Goal: Task Accomplishment & Management: Complete application form

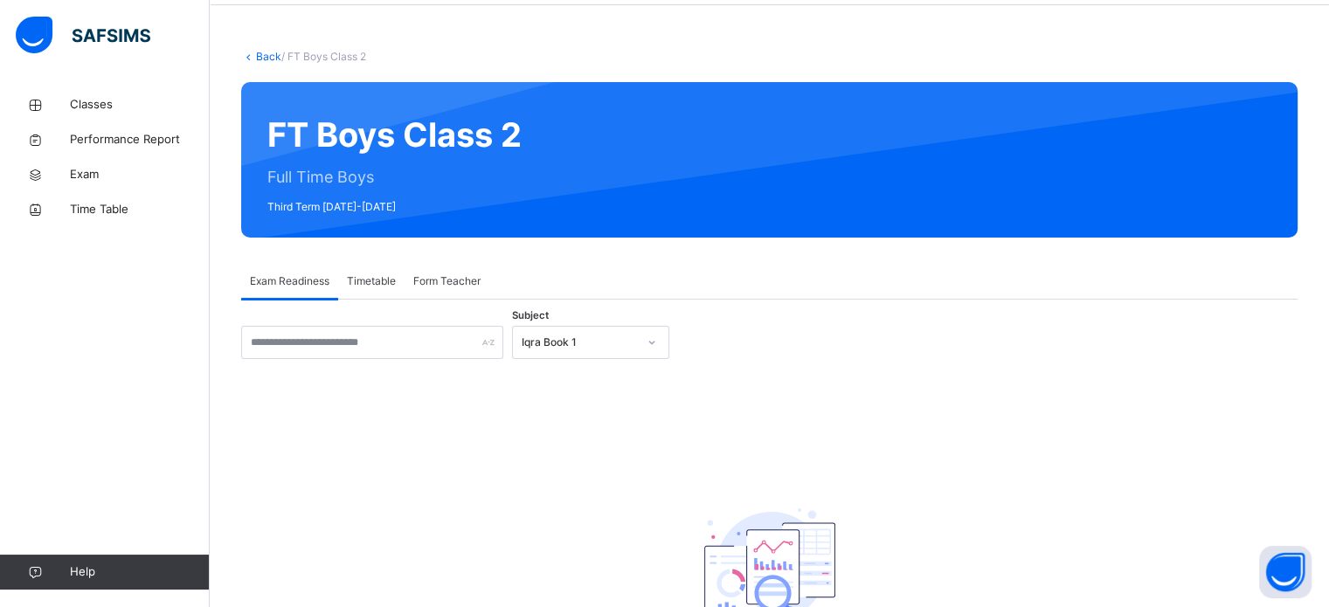
scroll to position [66, 0]
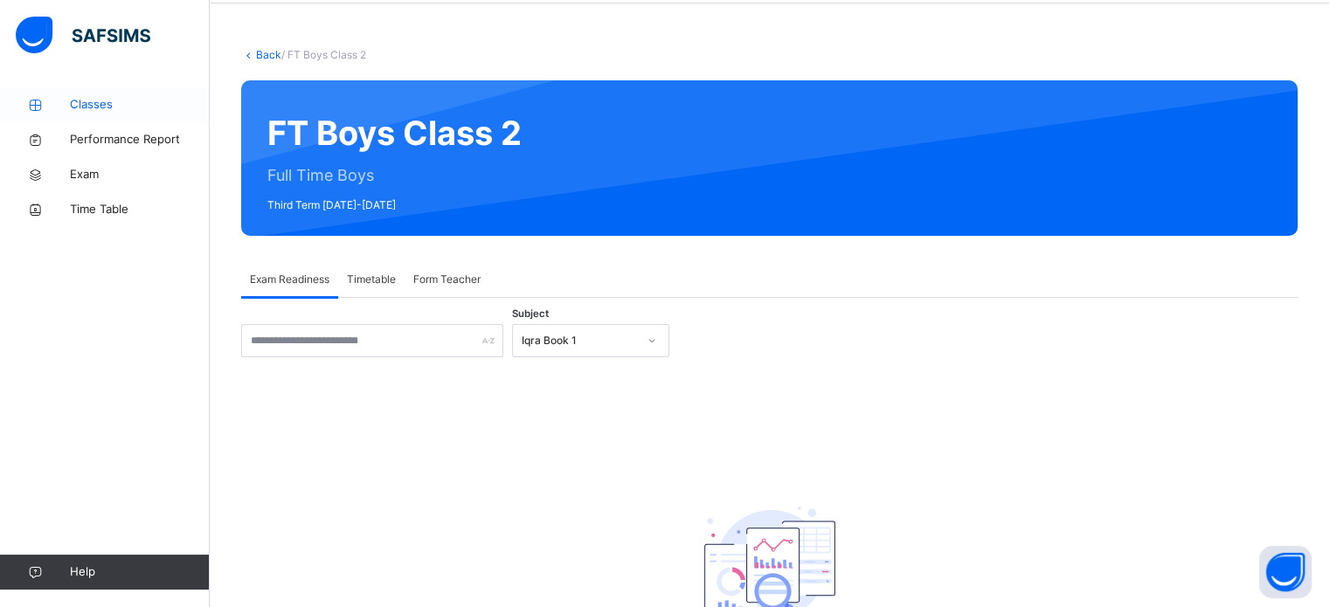
click at [115, 94] on link "Classes" at bounding box center [105, 104] width 210 height 35
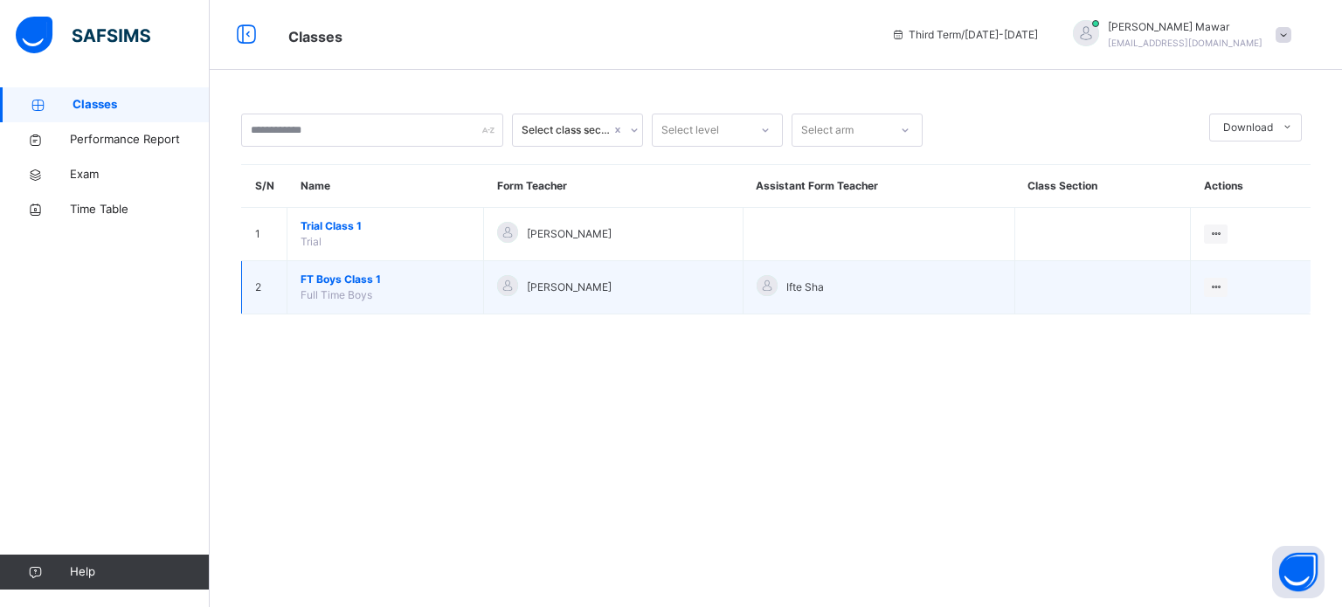
click at [356, 289] on span "Full Time Boys" at bounding box center [337, 294] width 72 height 13
click at [355, 282] on span "FT Boys Class 1" at bounding box center [386, 280] width 170 height 16
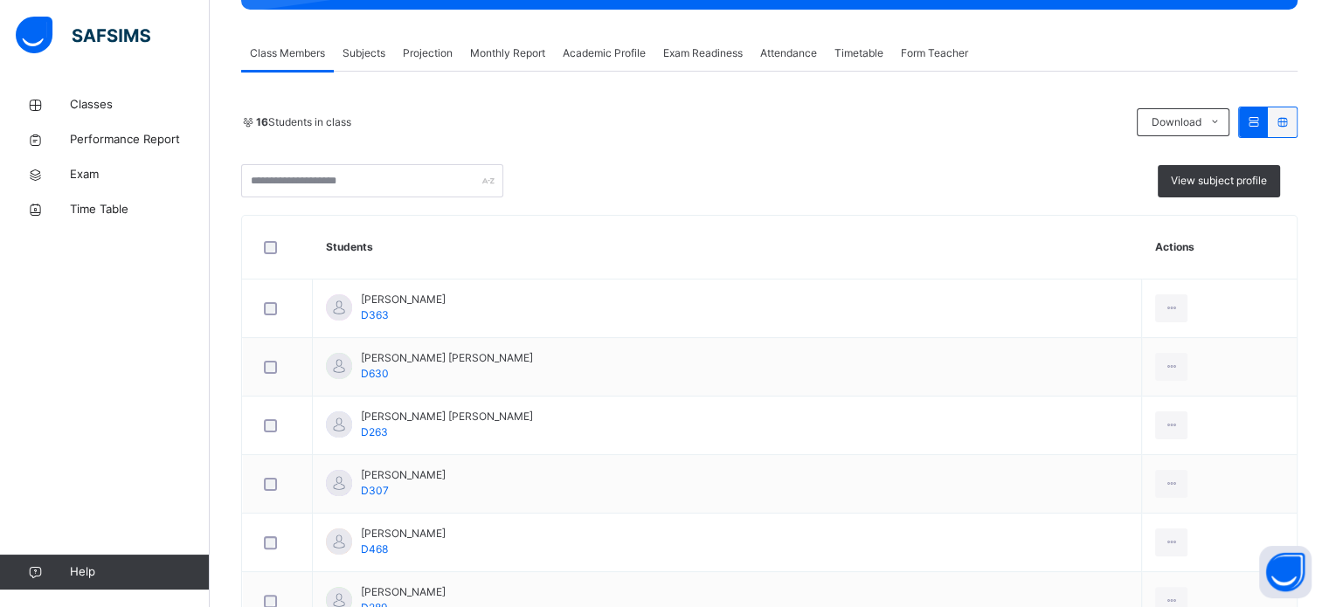
scroll to position [286, 0]
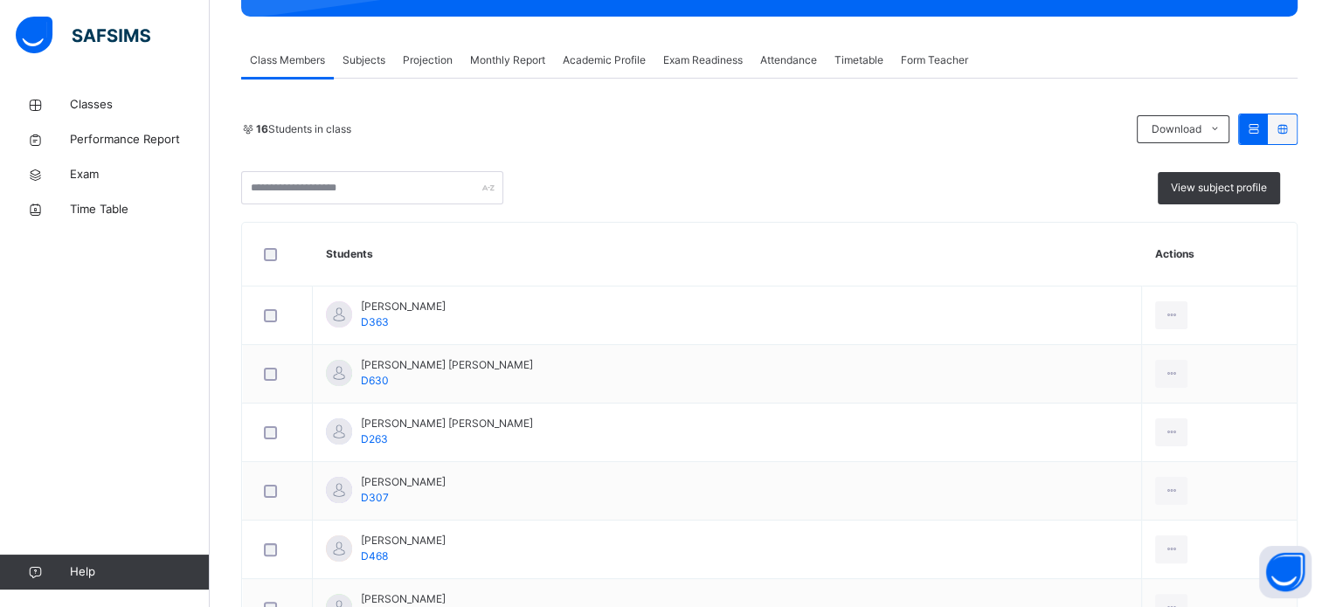
click at [455, 59] on div "Projection" at bounding box center [427, 60] width 67 height 35
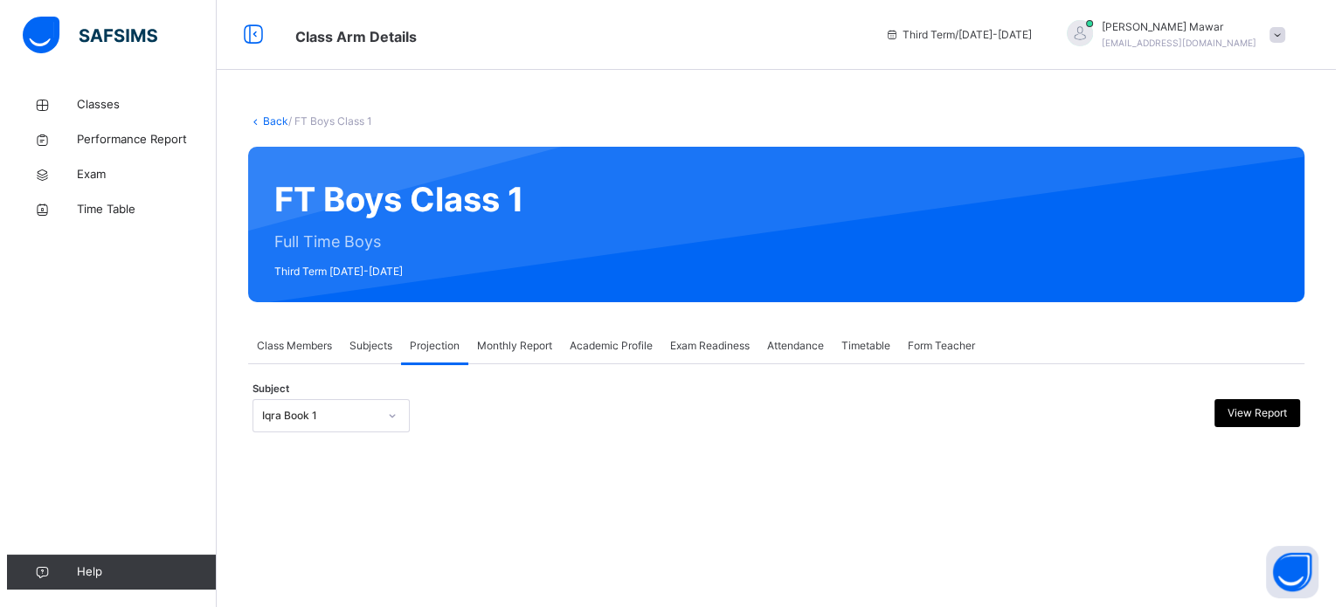
scroll to position [0, 0]
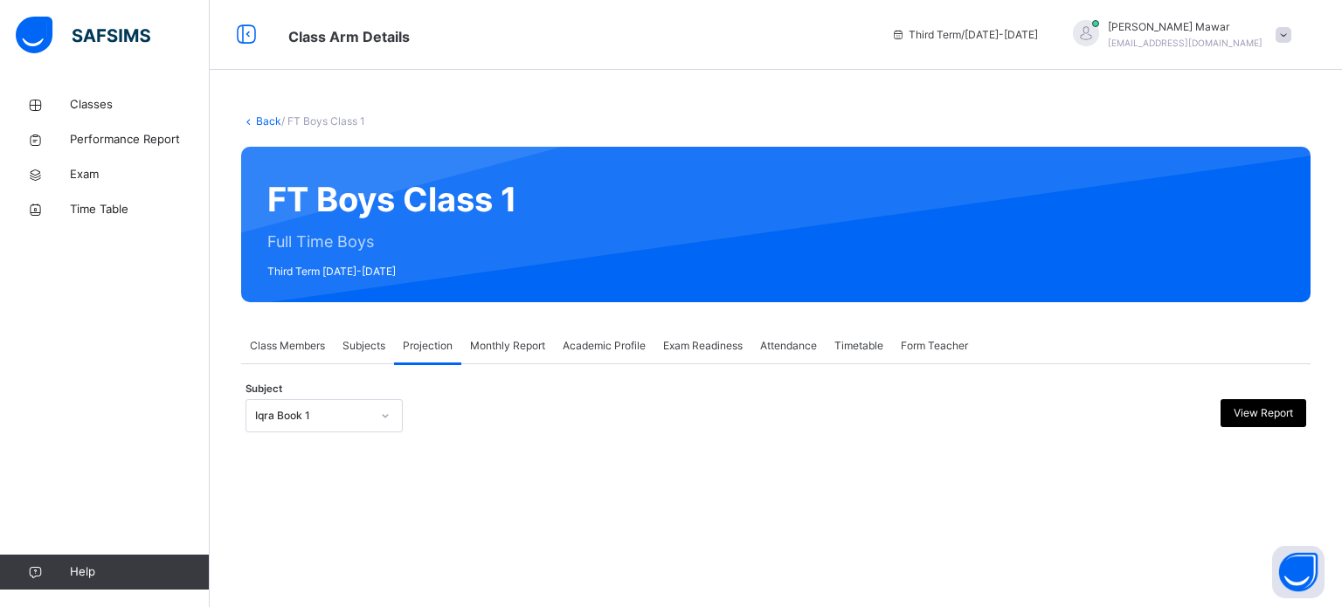
click at [350, 403] on div "Iqra Book 1" at bounding box center [307, 416] width 122 height 27
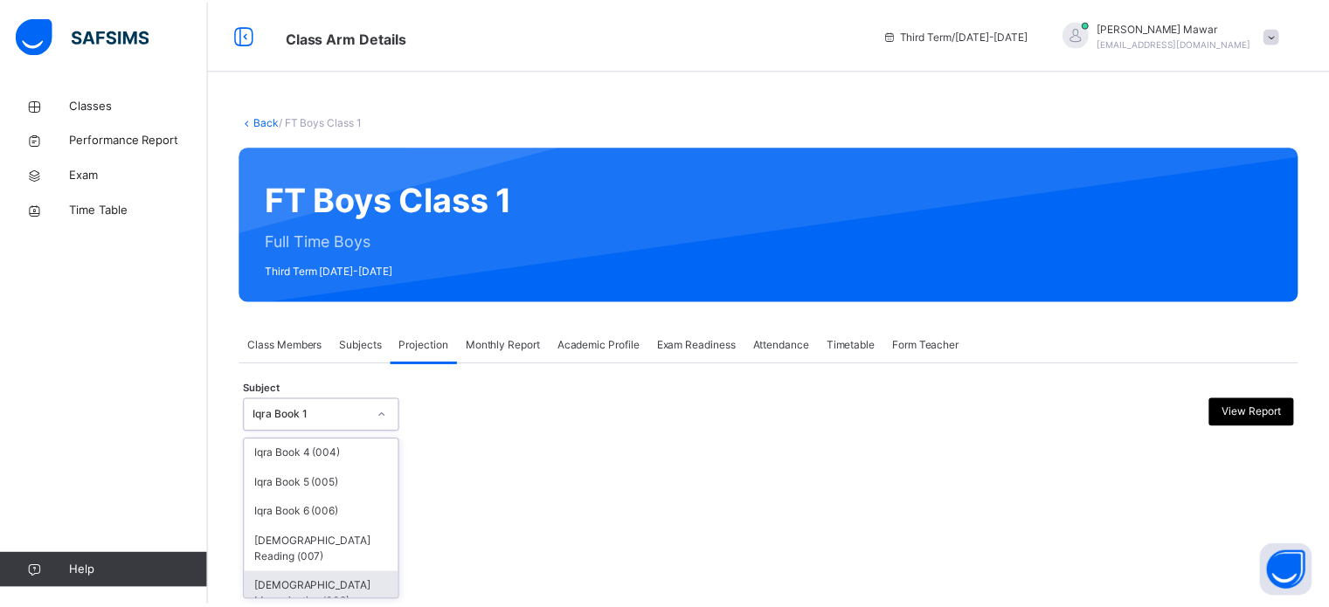
scroll to position [91, 0]
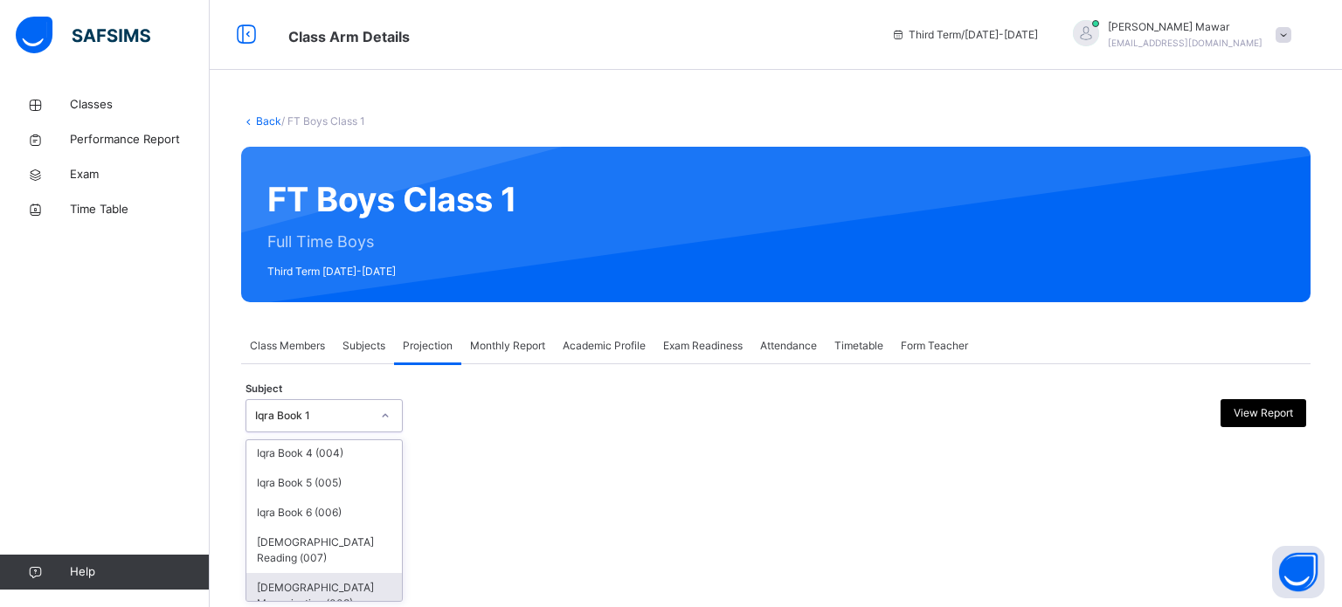
click at [325, 573] on div "Quran Memorisation (008)" at bounding box center [324, 595] width 156 height 45
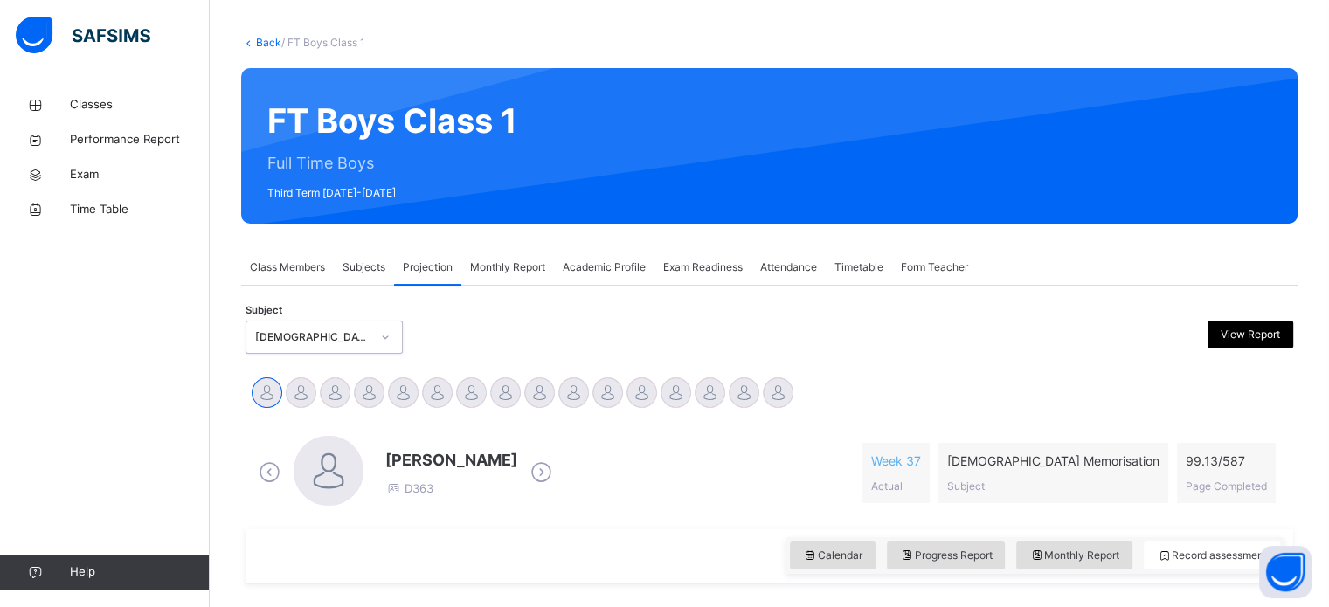
scroll to position [84, 0]
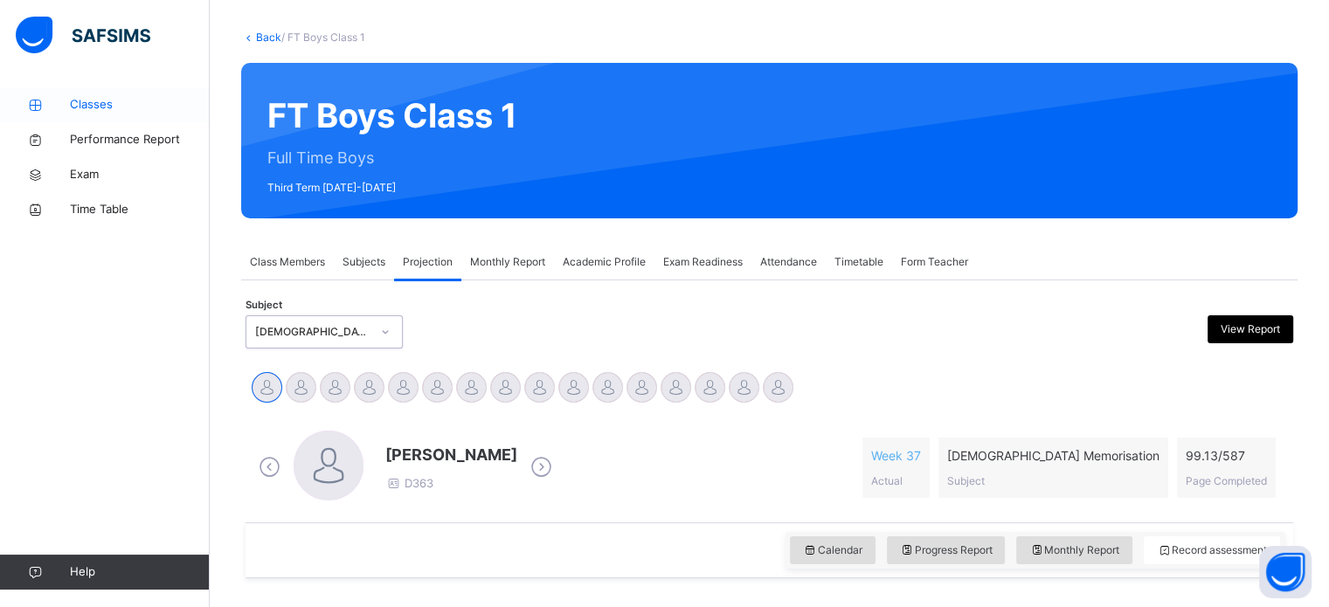
click at [127, 96] on span "Classes" at bounding box center [140, 104] width 140 height 17
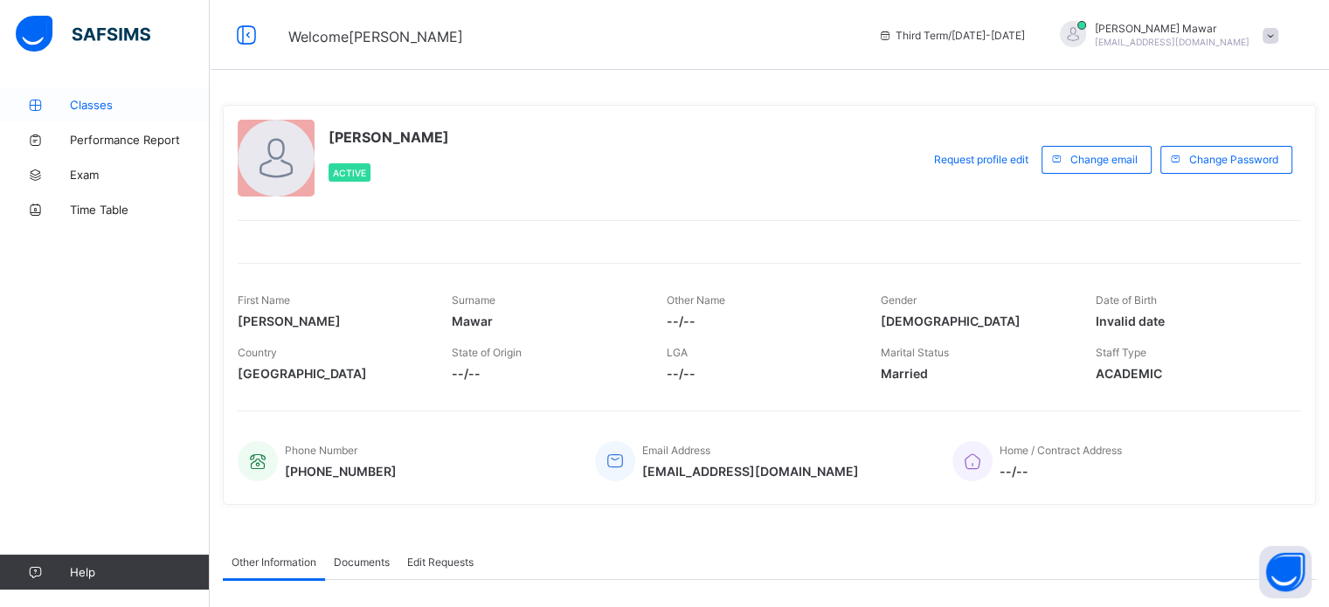
click at [101, 119] on link "Classes" at bounding box center [105, 104] width 210 height 35
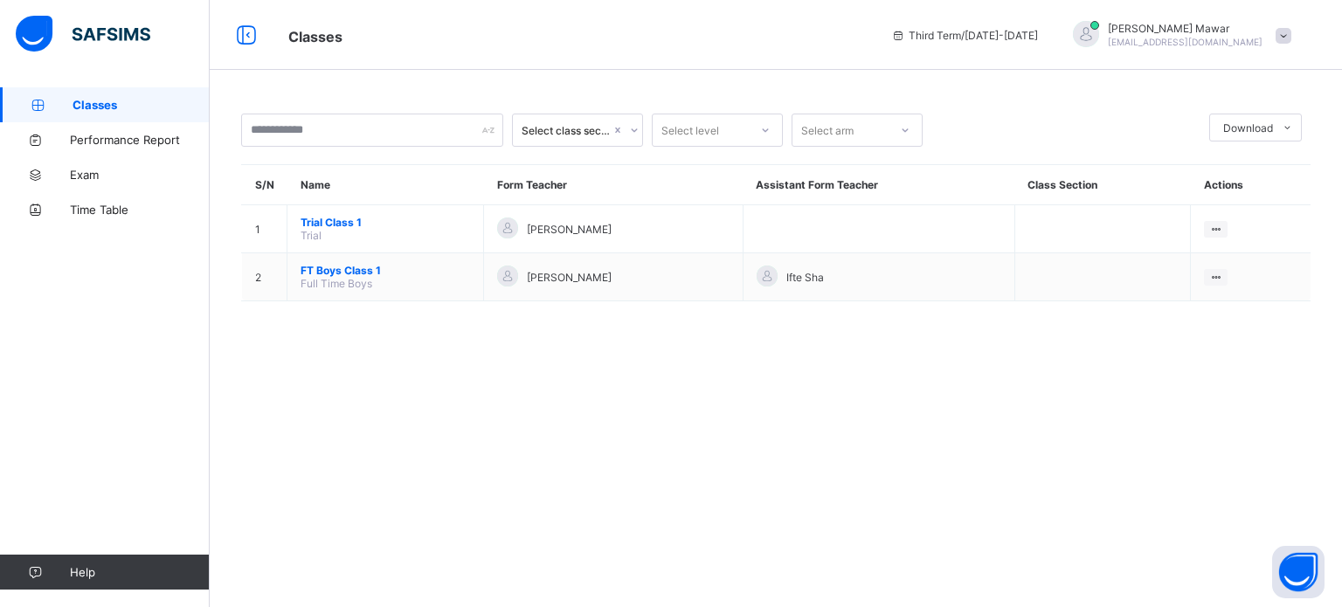
click at [1279, 31] on span at bounding box center [1284, 36] width 16 height 16
click at [1219, 197] on span "Logout" at bounding box center [1234, 207] width 115 height 20
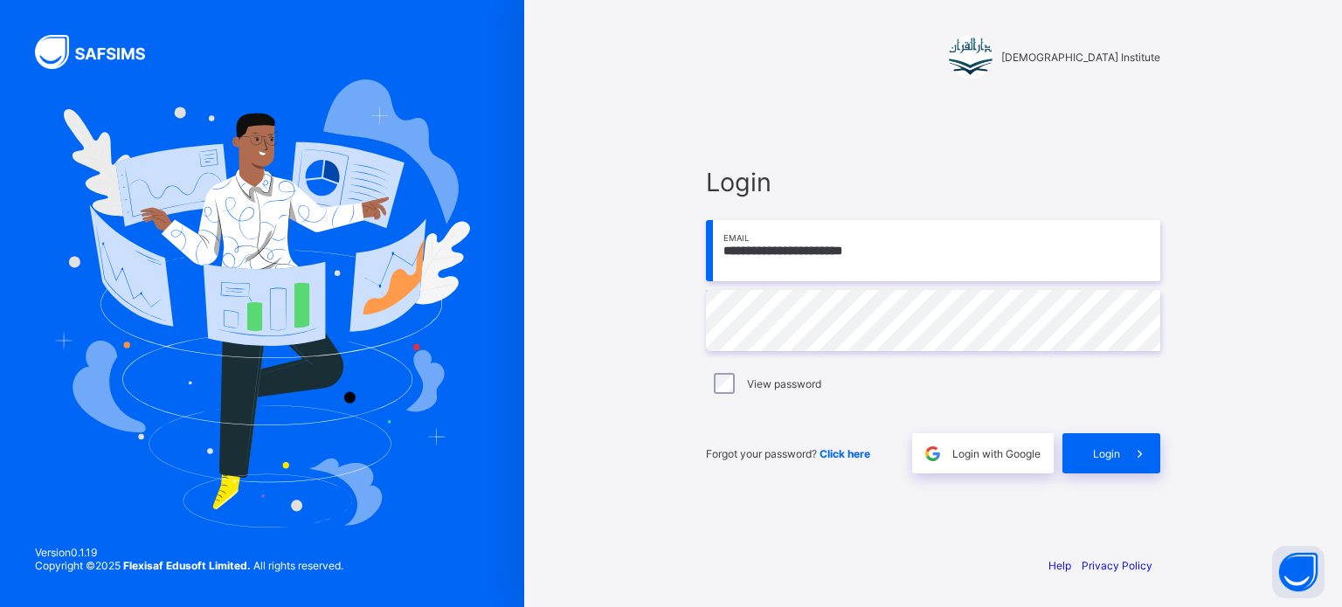
click at [889, 251] on input "**********" at bounding box center [933, 250] width 454 height 61
type input "**********"
click at [1095, 462] on div "Login" at bounding box center [1112, 453] width 98 height 40
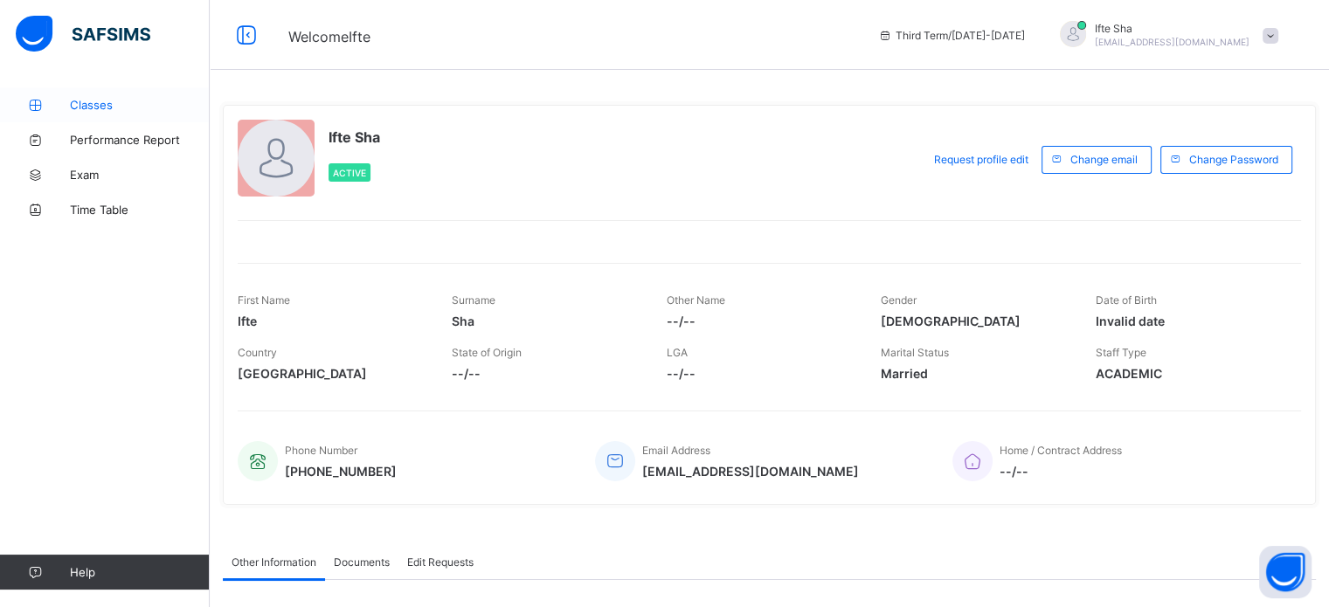
click at [122, 95] on link "Classes" at bounding box center [105, 104] width 210 height 35
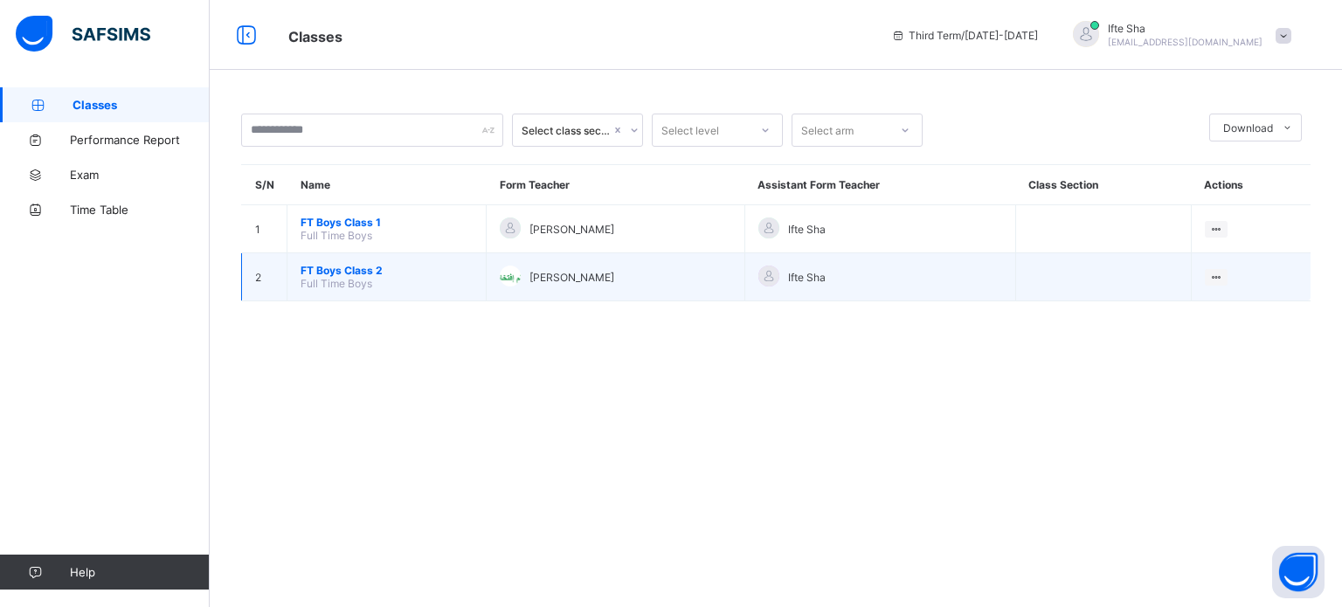
click at [342, 275] on span "FT Boys Class 2" at bounding box center [387, 270] width 172 height 13
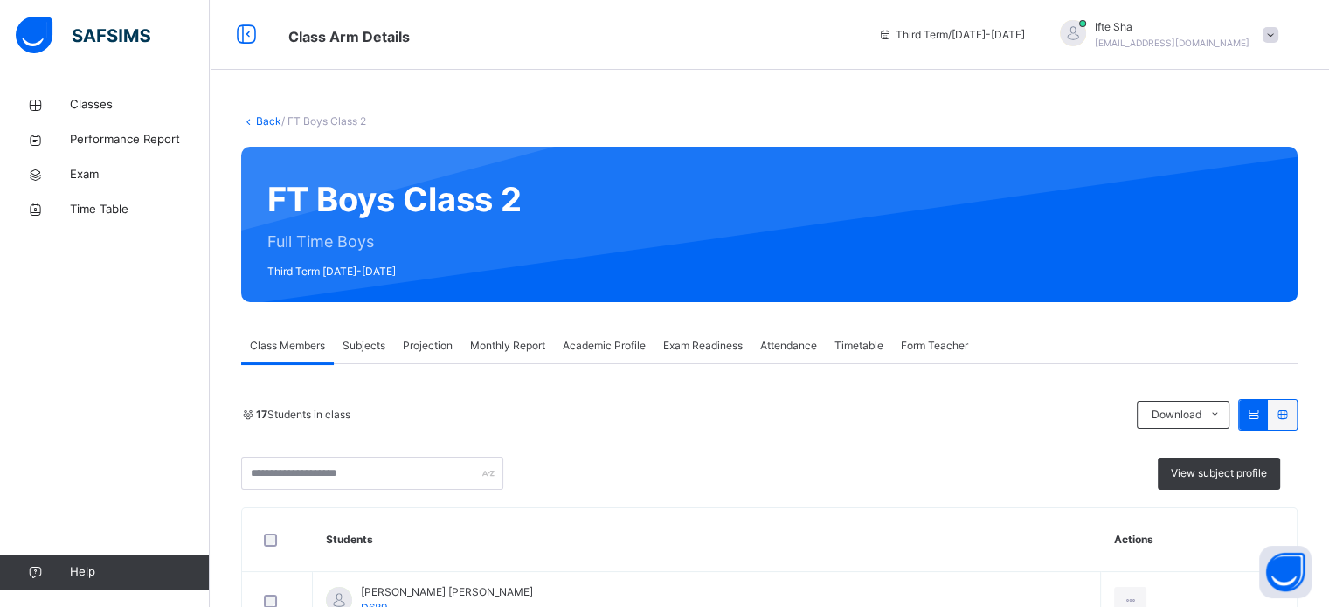
click at [416, 342] on span "Projection" at bounding box center [428, 346] width 50 height 16
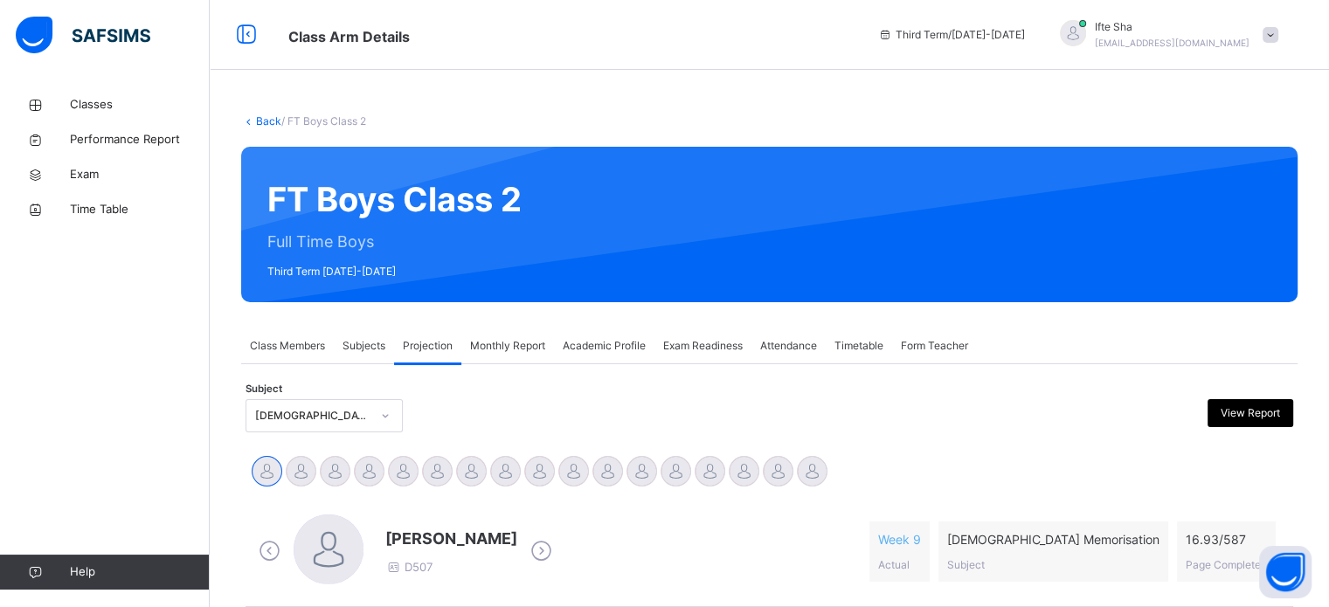
scroll to position [234, 0]
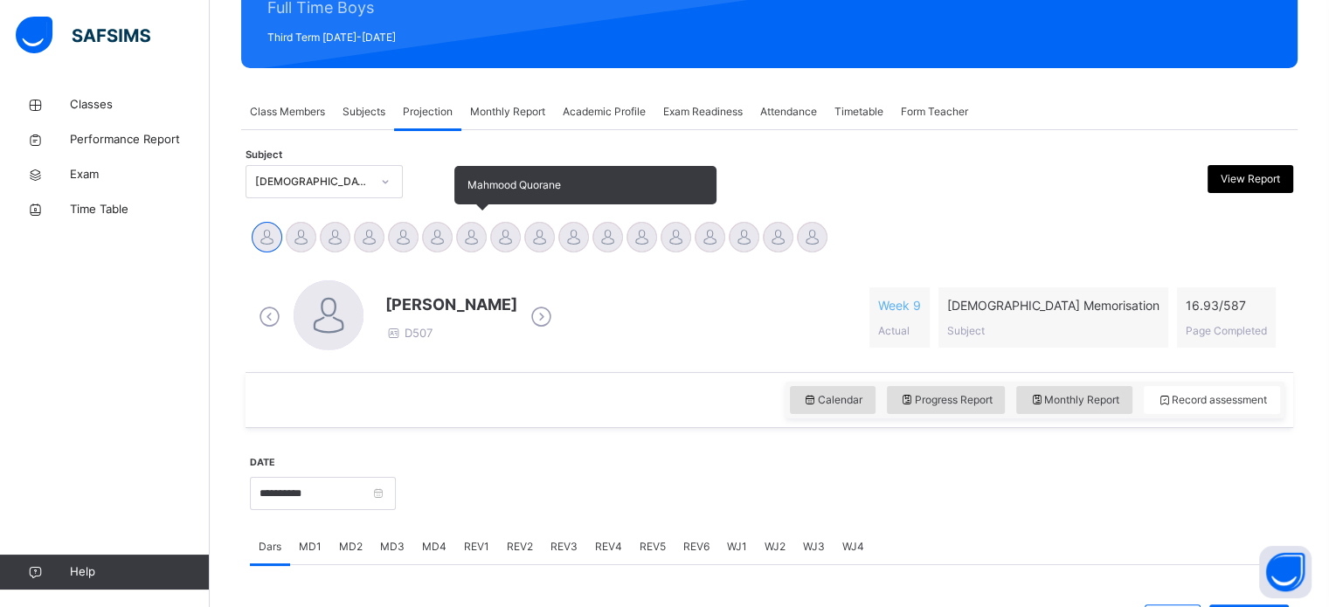
click at [470, 243] on div at bounding box center [471, 237] width 31 height 31
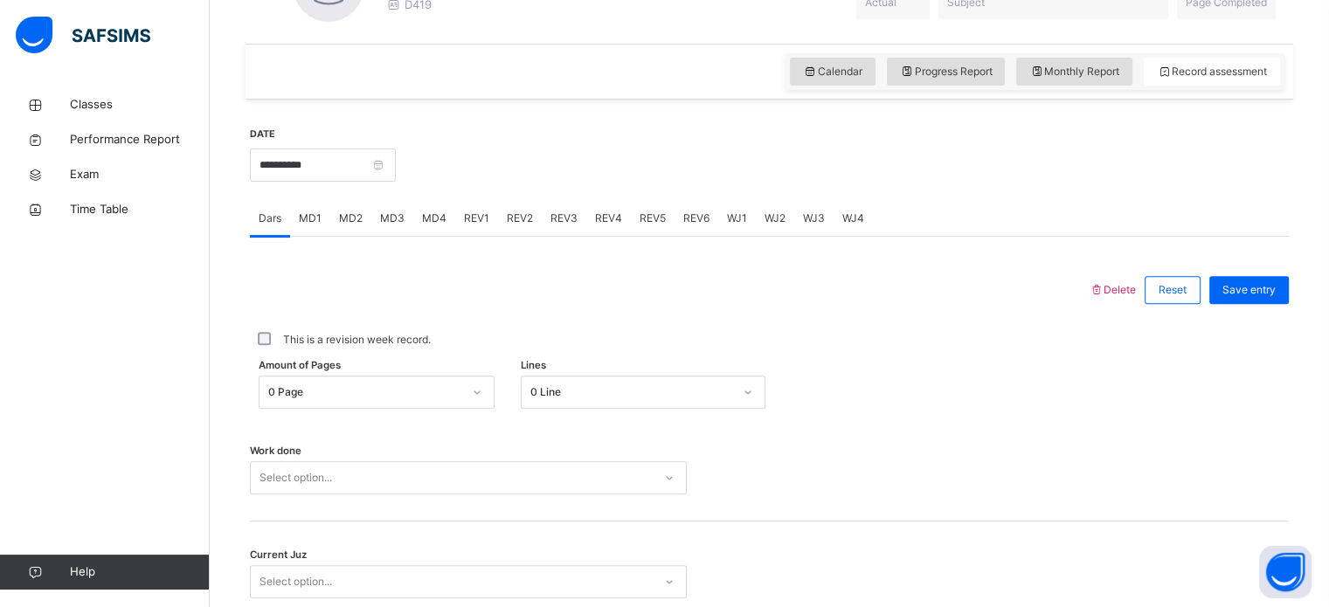
scroll to position [572, 0]
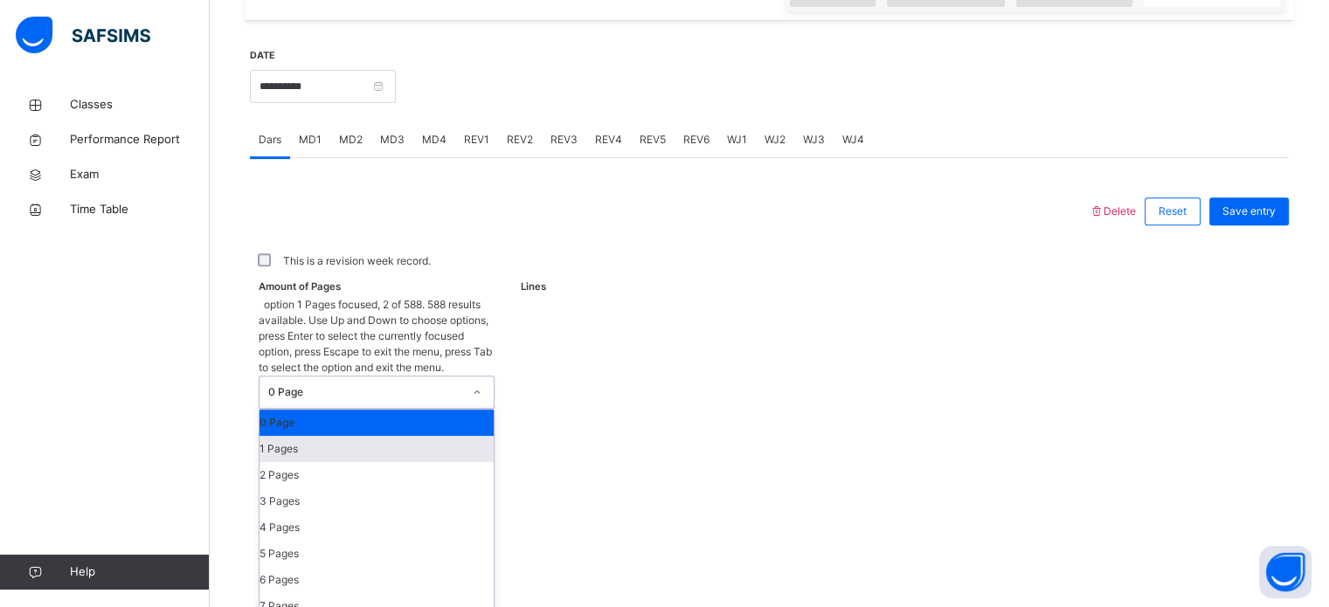
click at [399, 436] on div "1 Pages" at bounding box center [377, 449] width 234 height 26
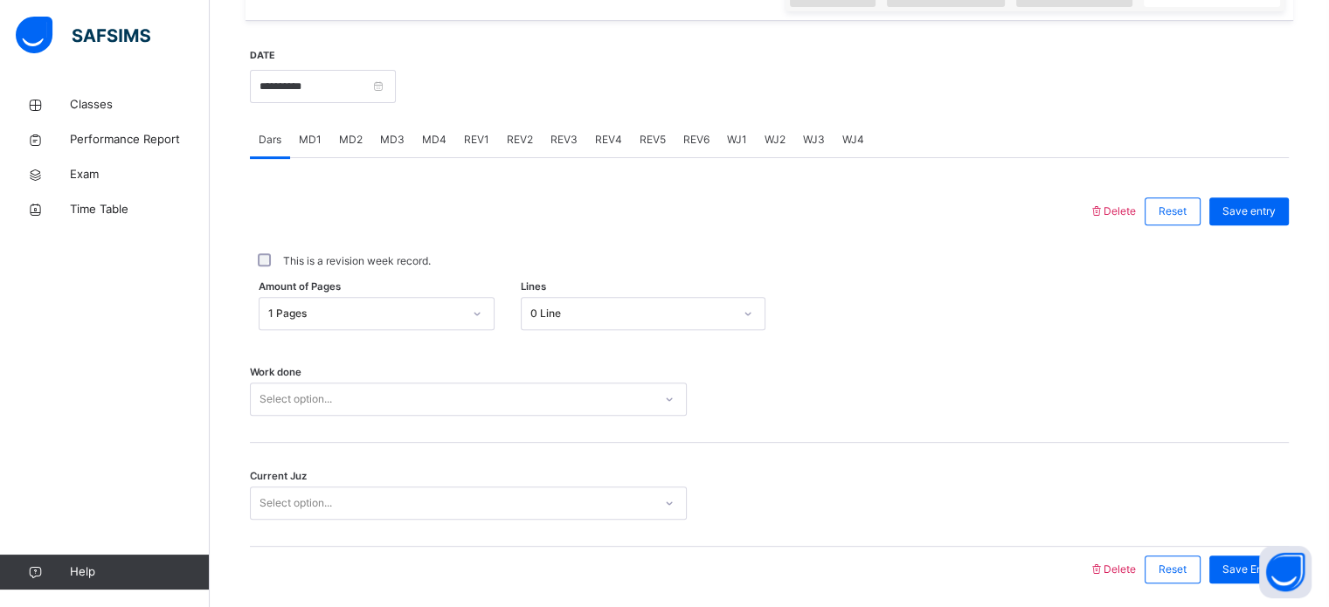
click at [581, 330] on div "Amount of Pages 1 Pages Lines 0 Line" at bounding box center [769, 313] width 1039 height 51
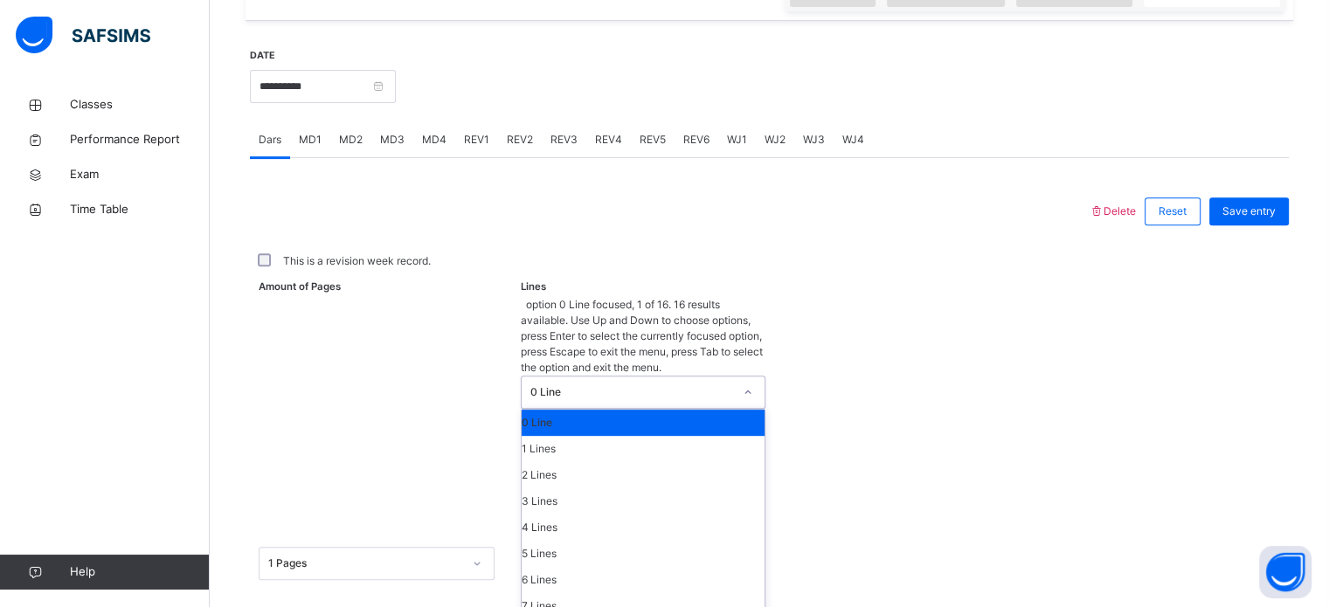
click at [579, 377] on div "0 Line" at bounding box center [627, 392] width 210 height 31
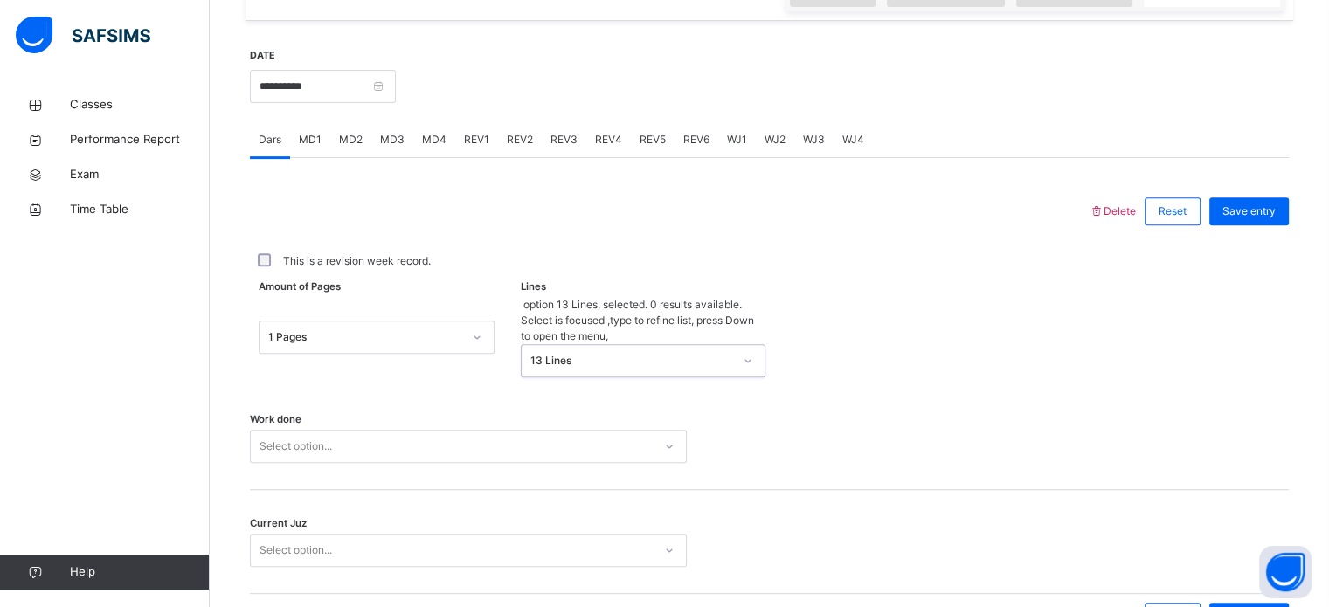
scroll to position [704, 0]
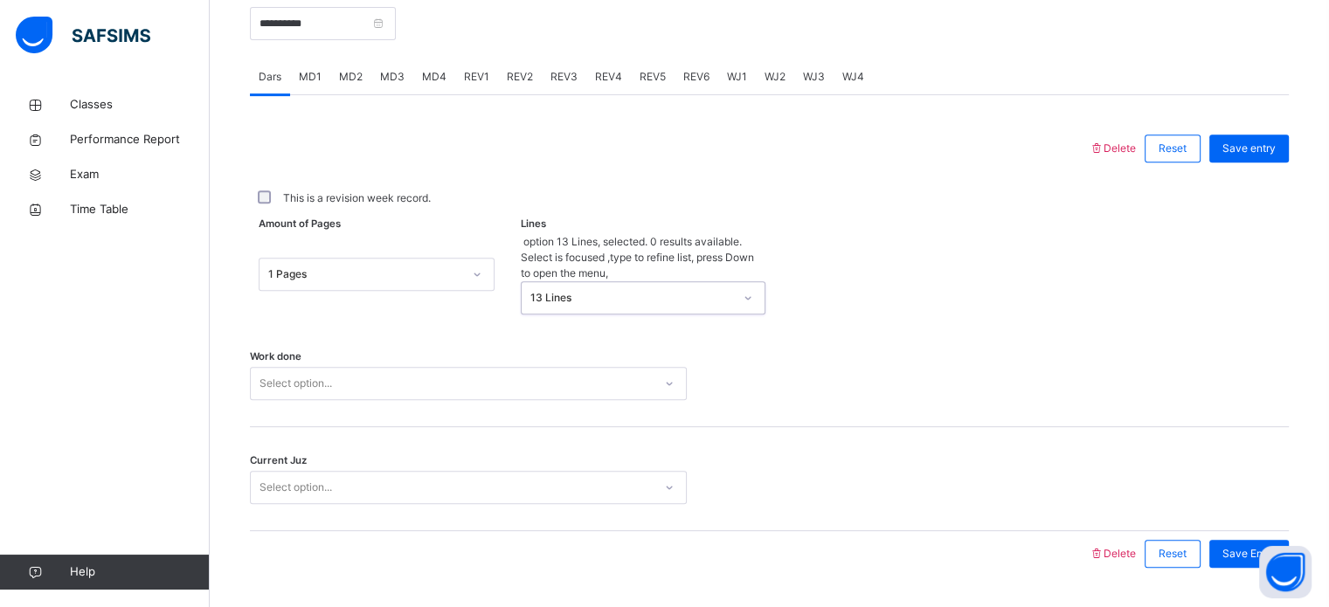
click at [475, 400] on div "Select option..." at bounding box center [468, 383] width 437 height 33
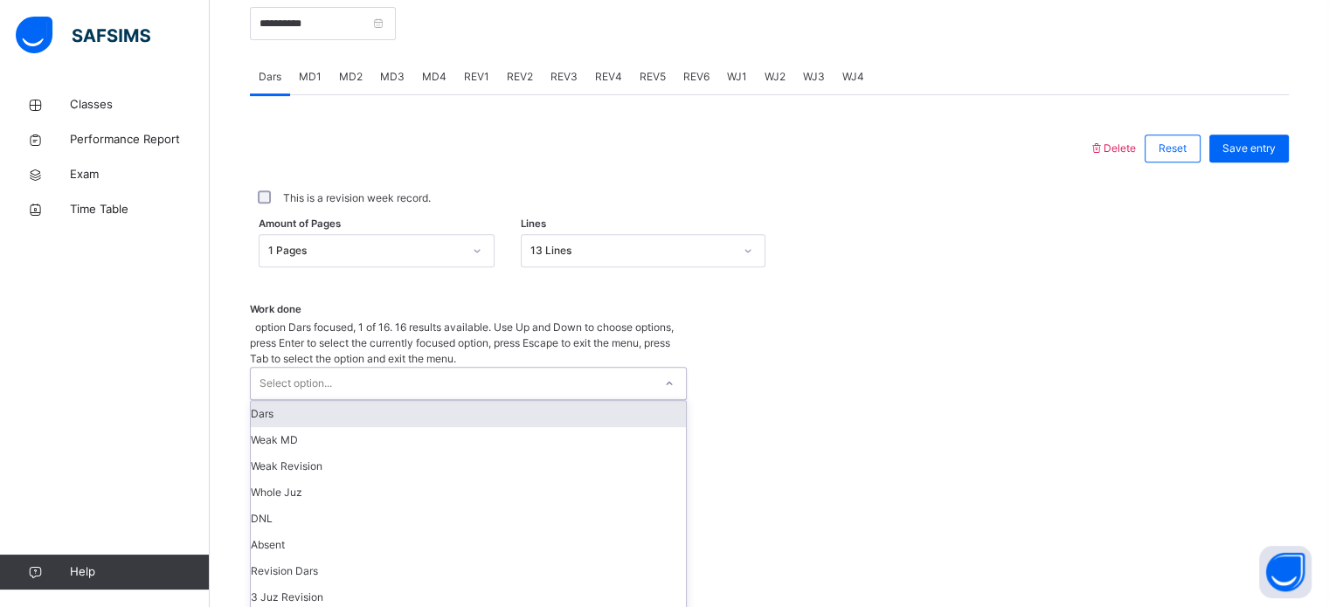
click at [430, 401] on div "Dars" at bounding box center [468, 414] width 435 height 26
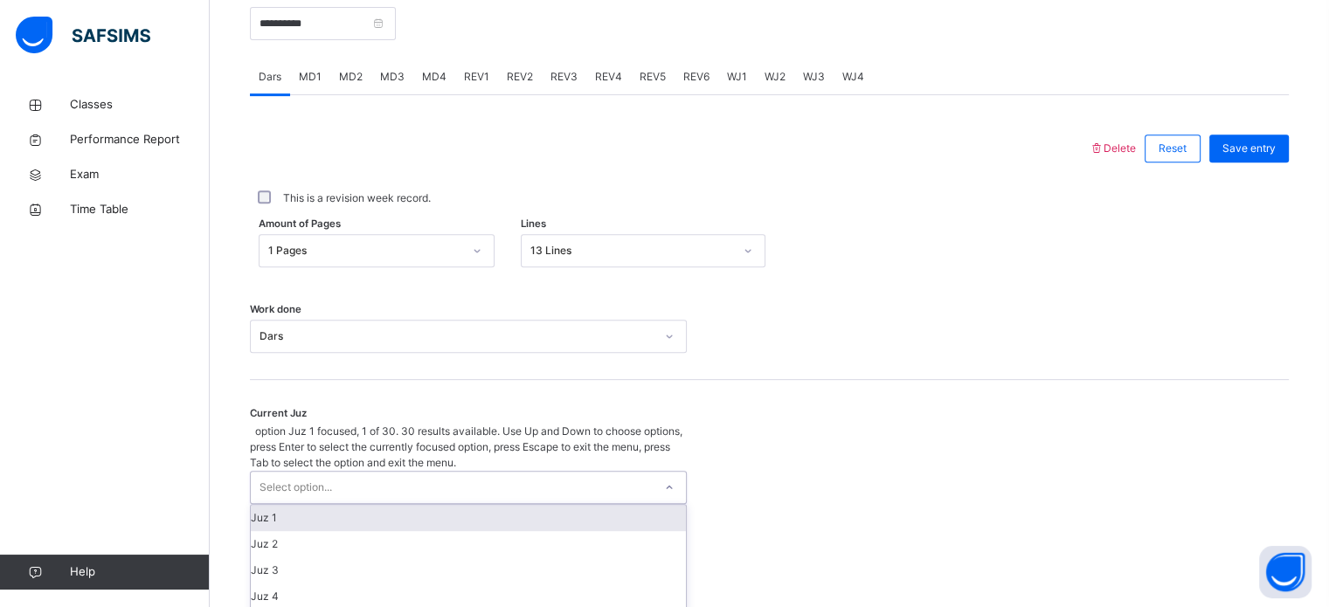
click at [378, 472] on div "Select option..." at bounding box center [452, 487] width 402 height 31
type input "**"
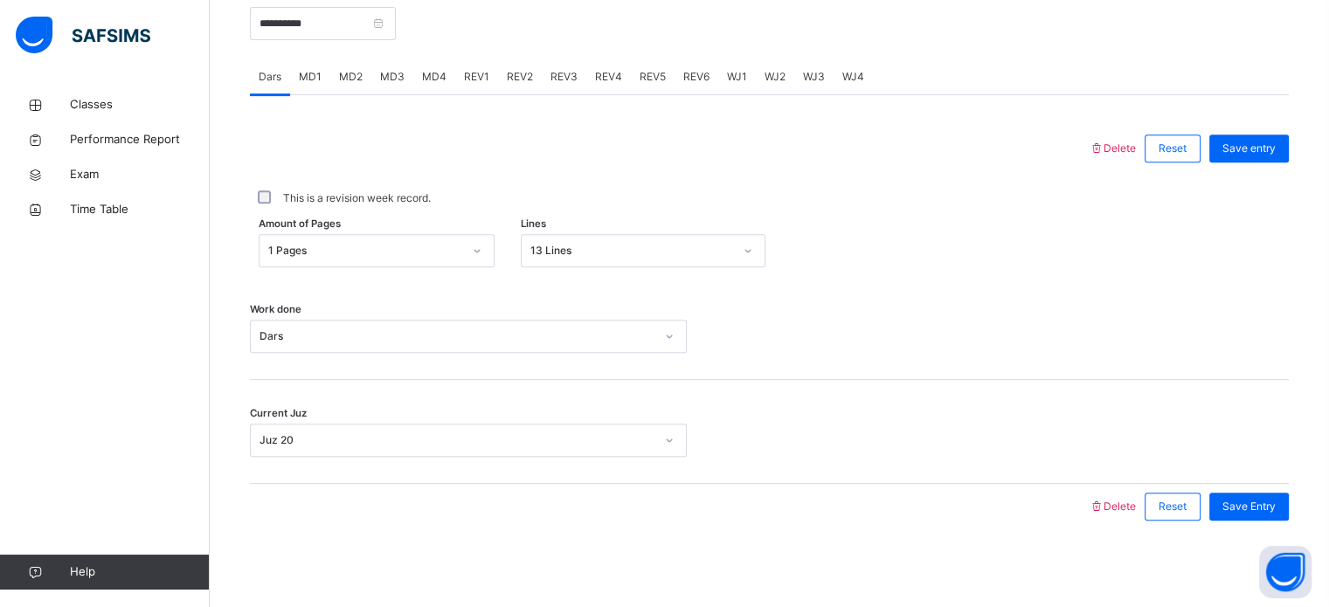
click at [1259, 491] on div "Save Entry" at bounding box center [1245, 506] width 88 height 45
click at [1256, 499] on span "Save Entry" at bounding box center [1249, 507] width 53 height 16
drag, startPoint x: 366, startPoint y: 73, endPoint x: 385, endPoint y: 72, distance: 18.4
click at [385, 72] on div "Dars MD1 MD2 MD3 MD4 REV1 REV2 REV3 REV4 REV5 REV6 WJ1 WJ2 WJ3 WJ4" at bounding box center [769, 77] width 1039 height 36
click at [385, 72] on span "MD3" at bounding box center [392, 77] width 24 height 16
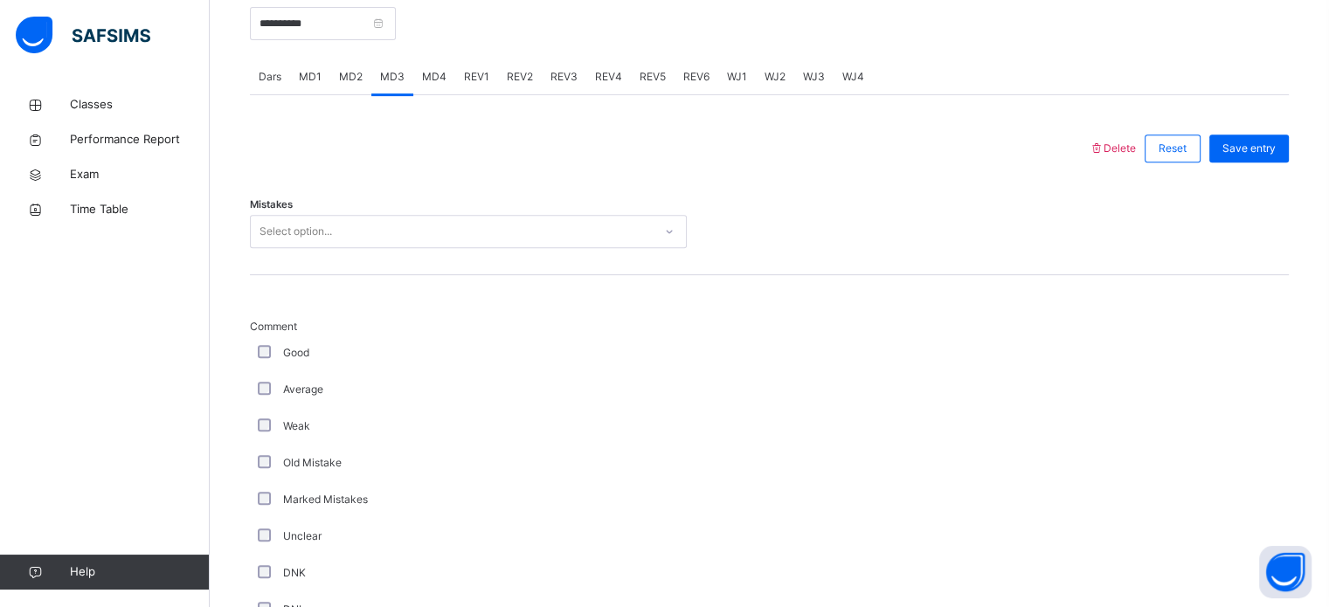
click at [347, 70] on span "MD2" at bounding box center [351, 77] width 24 height 16
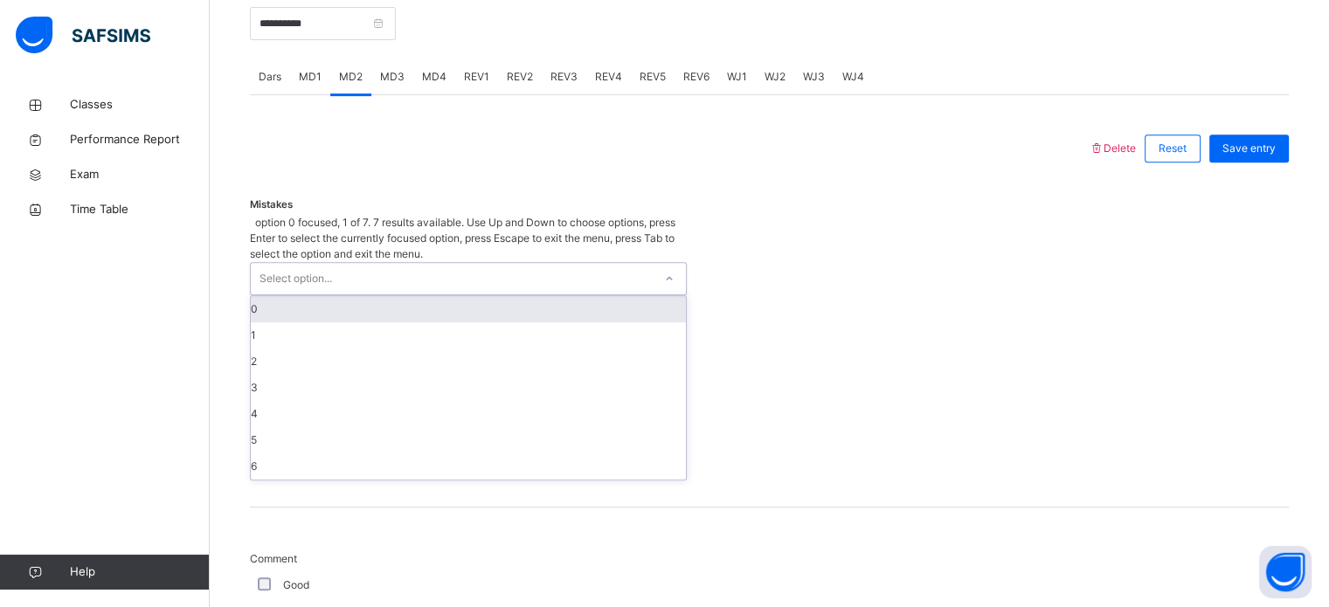
click at [346, 263] on div "Select option..." at bounding box center [452, 278] width 402 height 31
click at [392, 296] on div "0" at bounding box center [468, 309] width 435 height 26
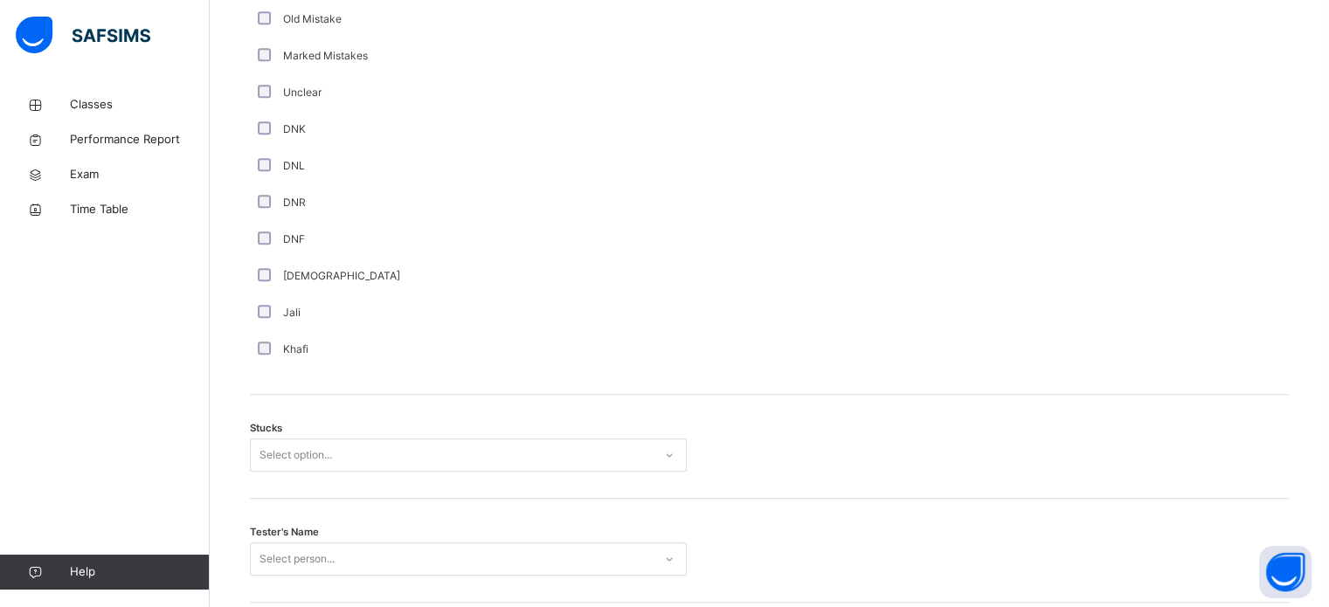
scroll to position [1149, 0]
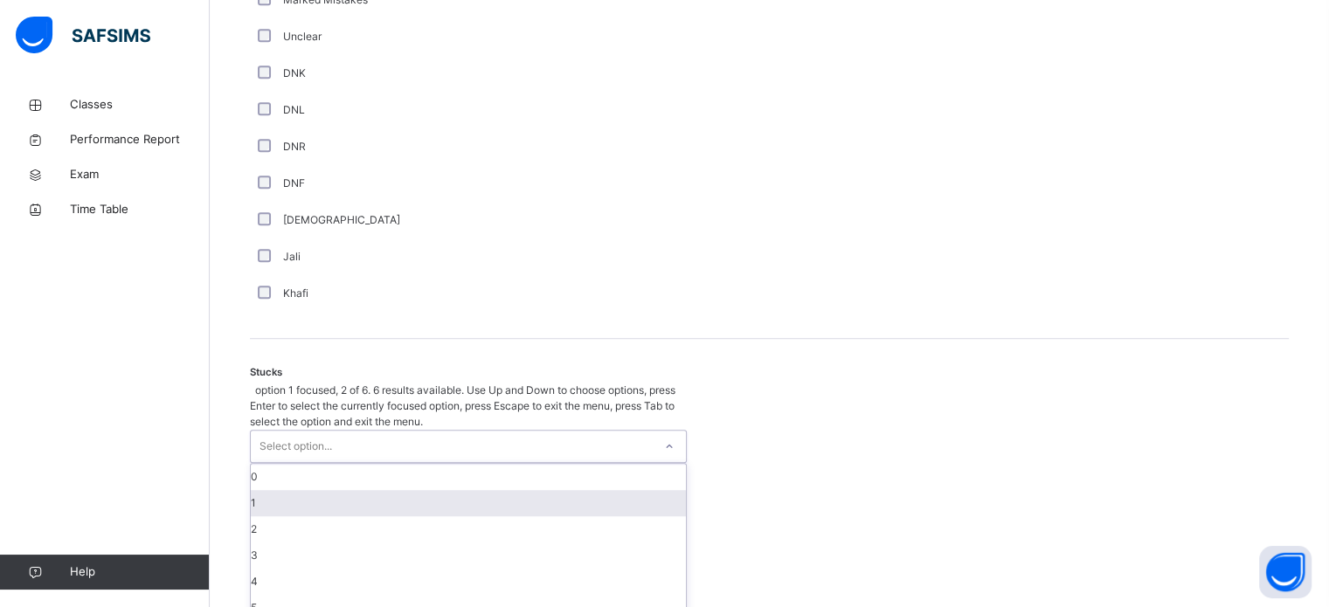
click at [334, 460] on div "option 1 focused, 2 of 6. 6 results available. Use Up and Down to choose option…" at bounding box center [468, 502] width 437 height 239
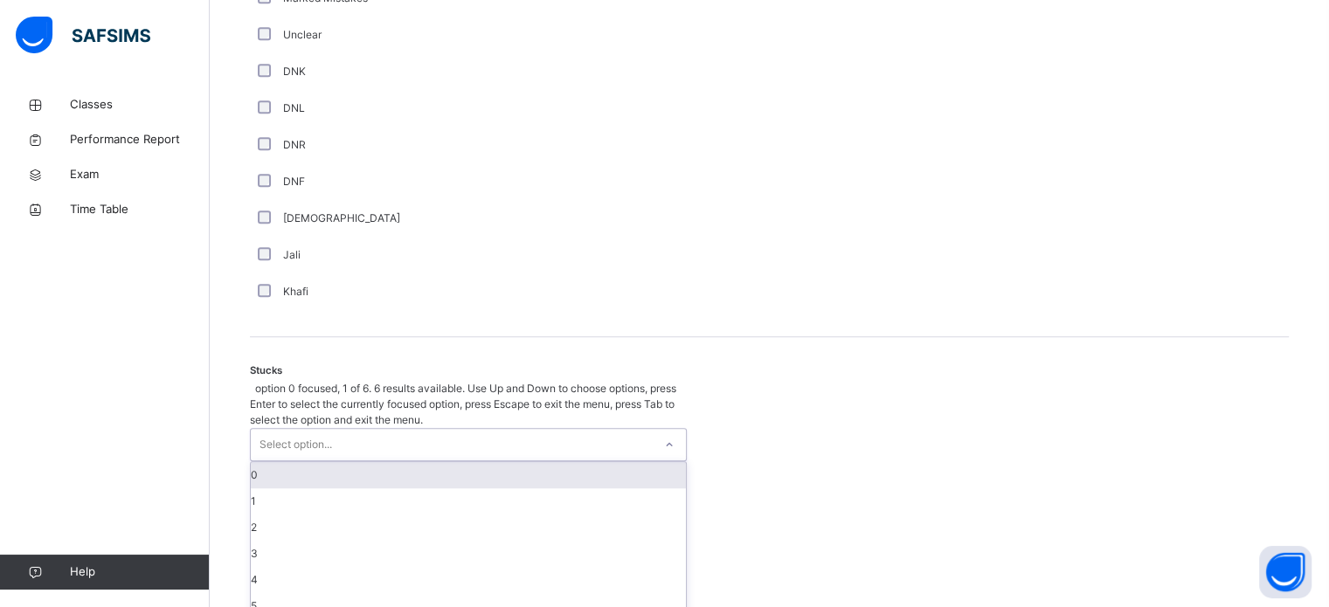
click at [312, 462] on div "0" at bounding box center [468, 475] width 435 height 26
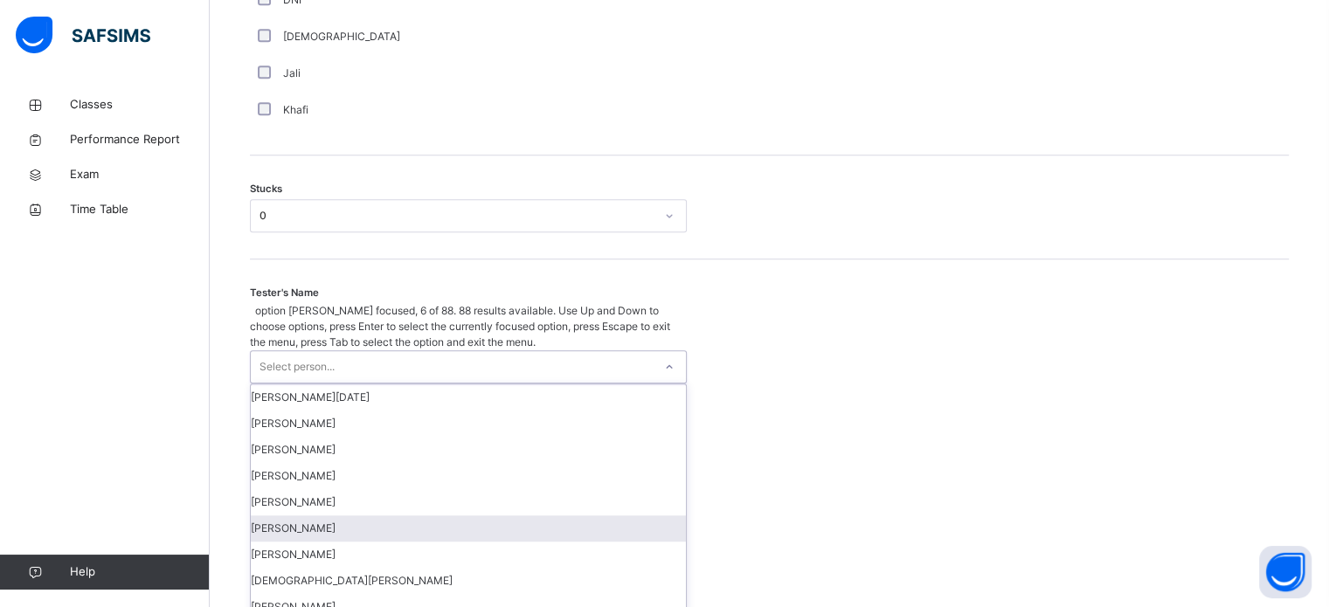
scroll to position [1393, 0]
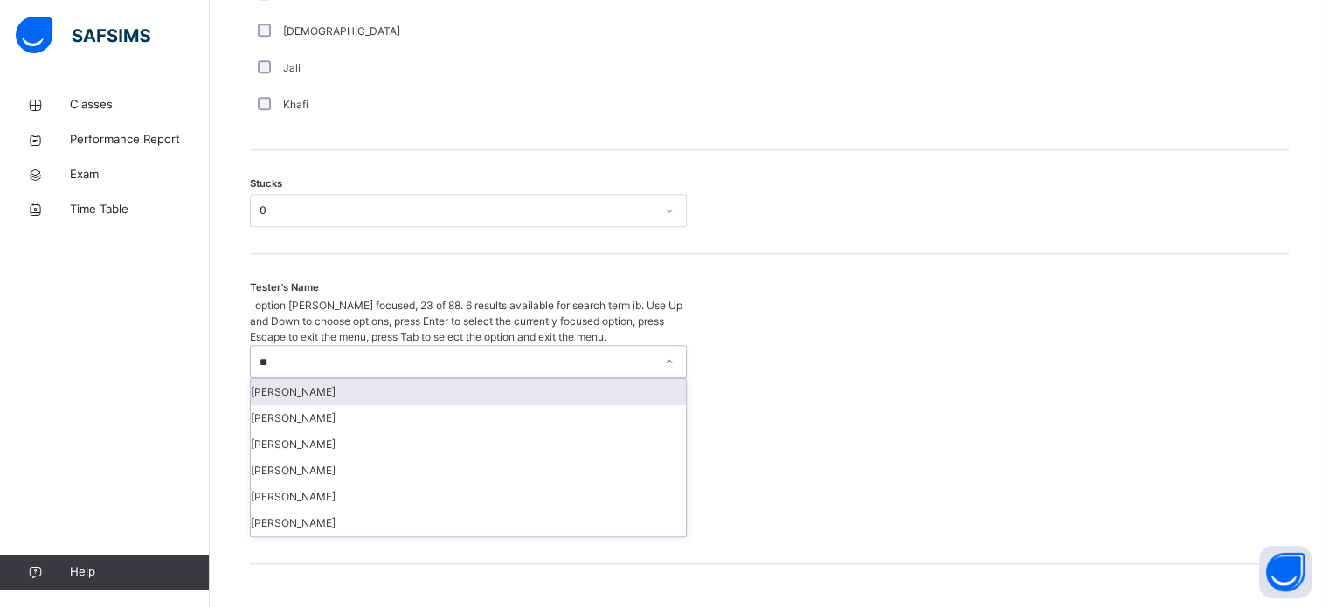
type input "*"
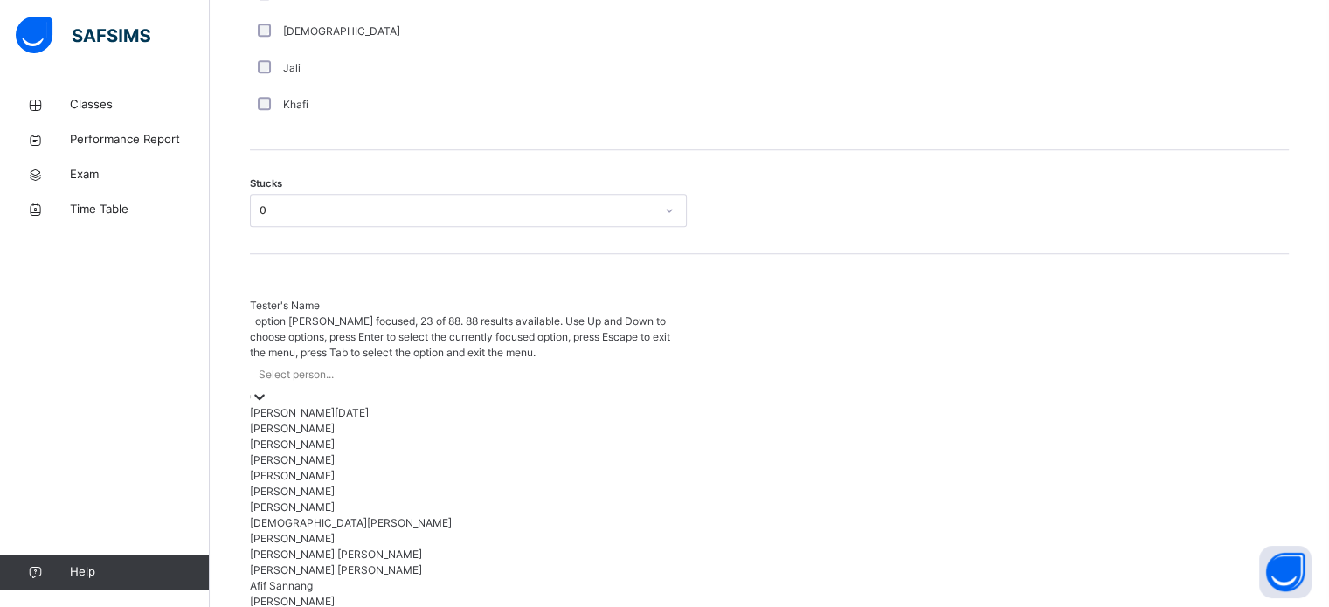
type input "*"
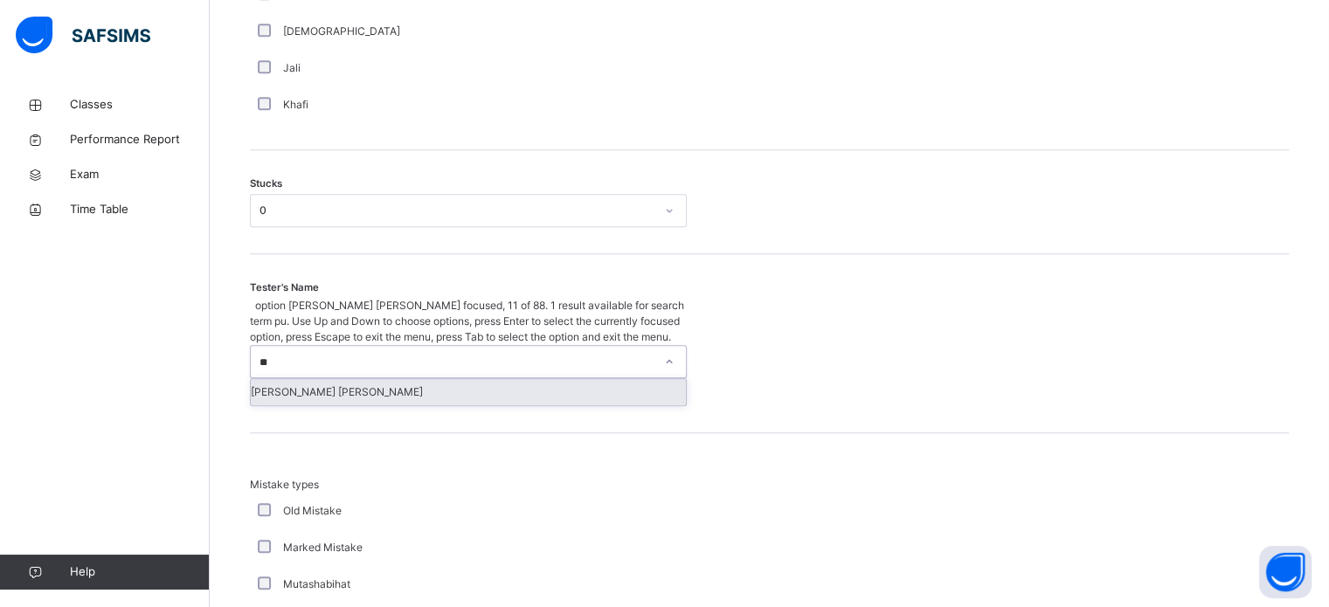
type input "***"
click at [392, 379] on div "[PERSON_NAME] [PERSON_NAME]" at bounding box center [468, 392] width 435 height 26
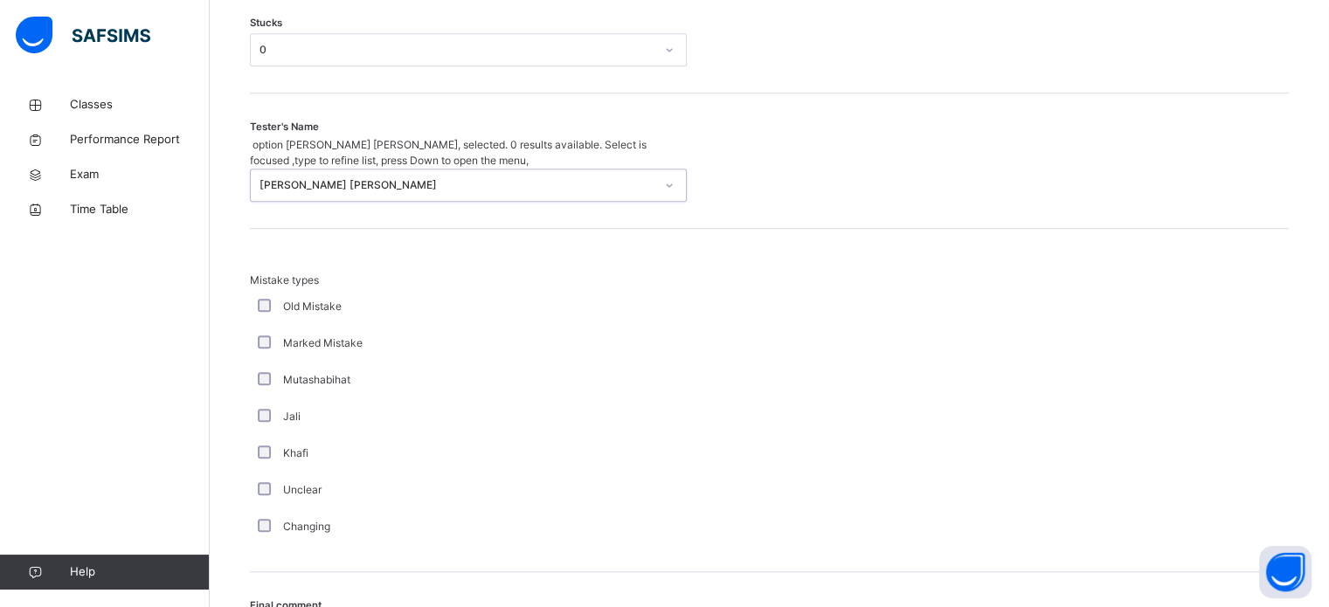
scroll to position [1714, 0]
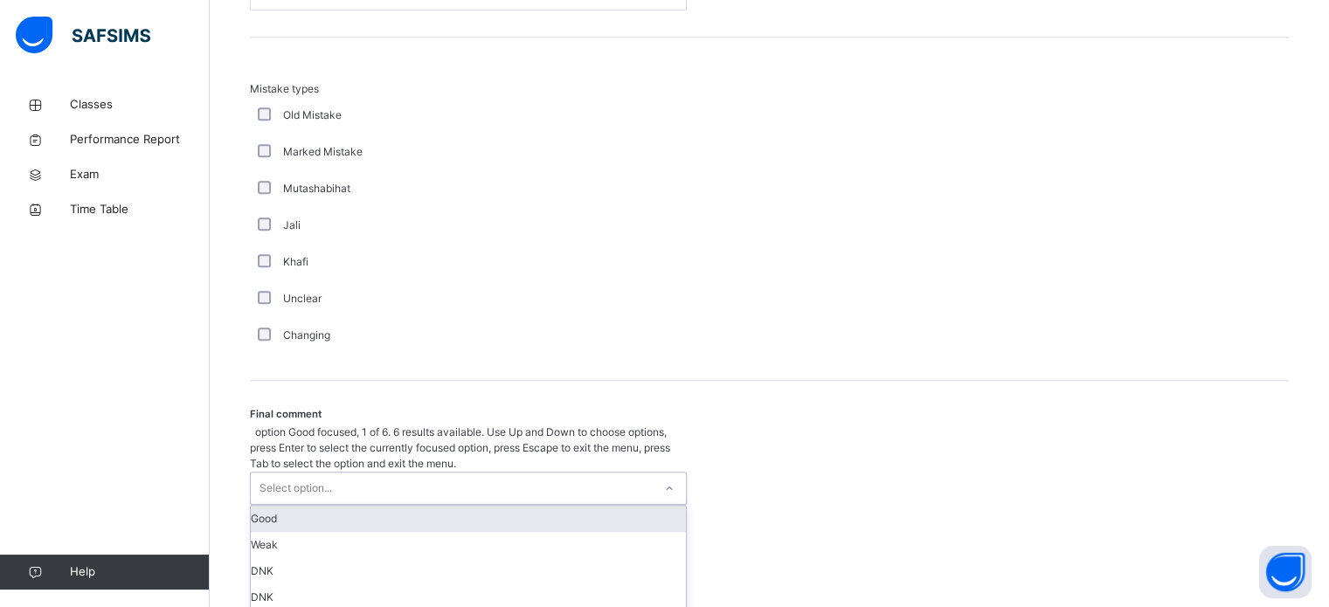
click at [374, 473] on div "Select option..." at bounding box center [452, 488] width 402 height 31
drag, startPoint x: 358, startPoint y: 489, endPoint x: 309, endPoint y: 447, distance: 64.6
click at [309, 472] on div "Select option..." at bounding box center [296, 488] width 73 height 33
click at [294, 506] on div "Good" at bounding box center [468, 519] width 435 height 26
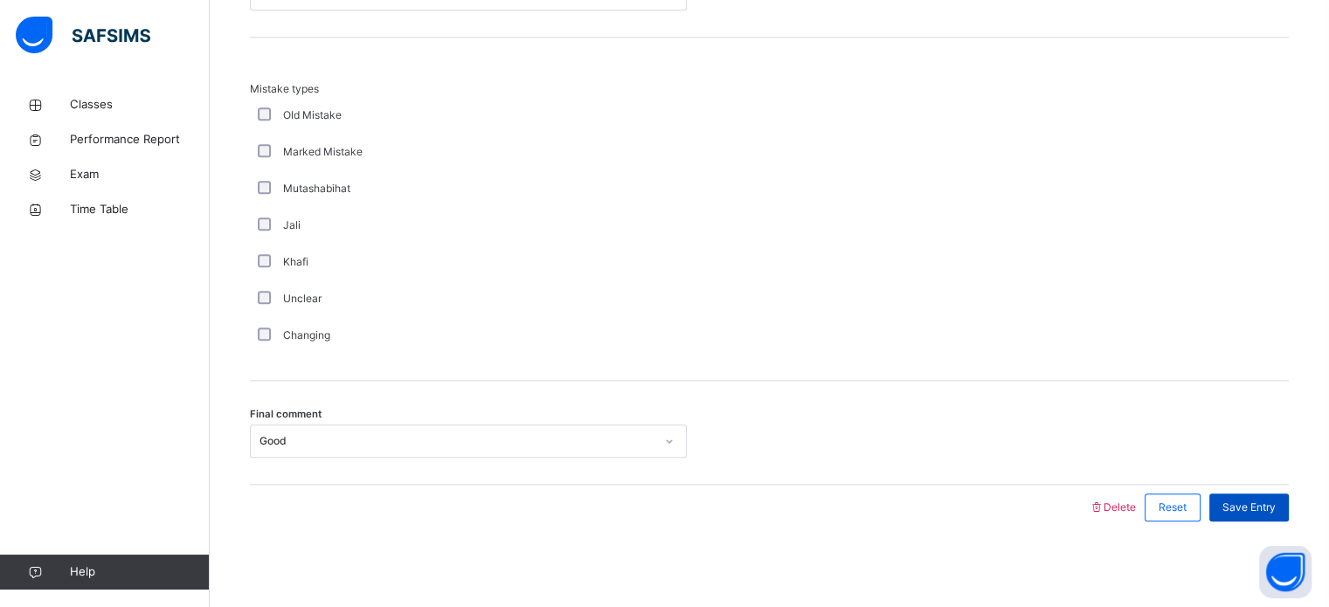
click at [1245, 500] on span "Save Entry" at bounding box center [1249, 508] width 53 height 16
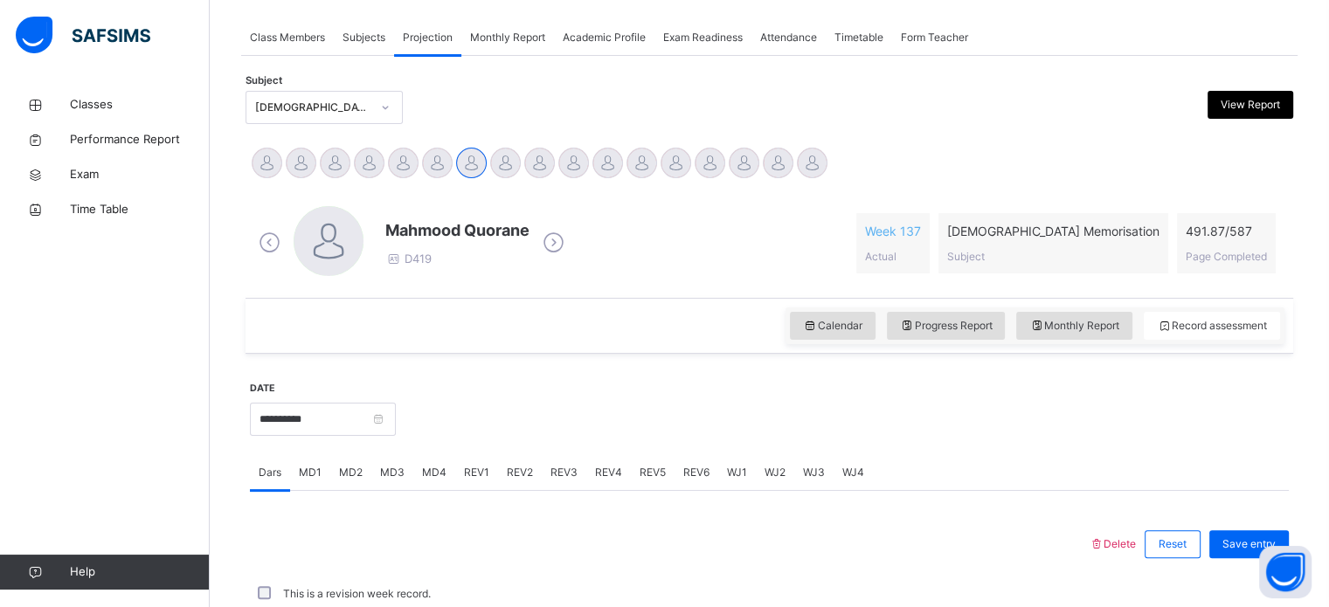
scroll to position [704, 0]
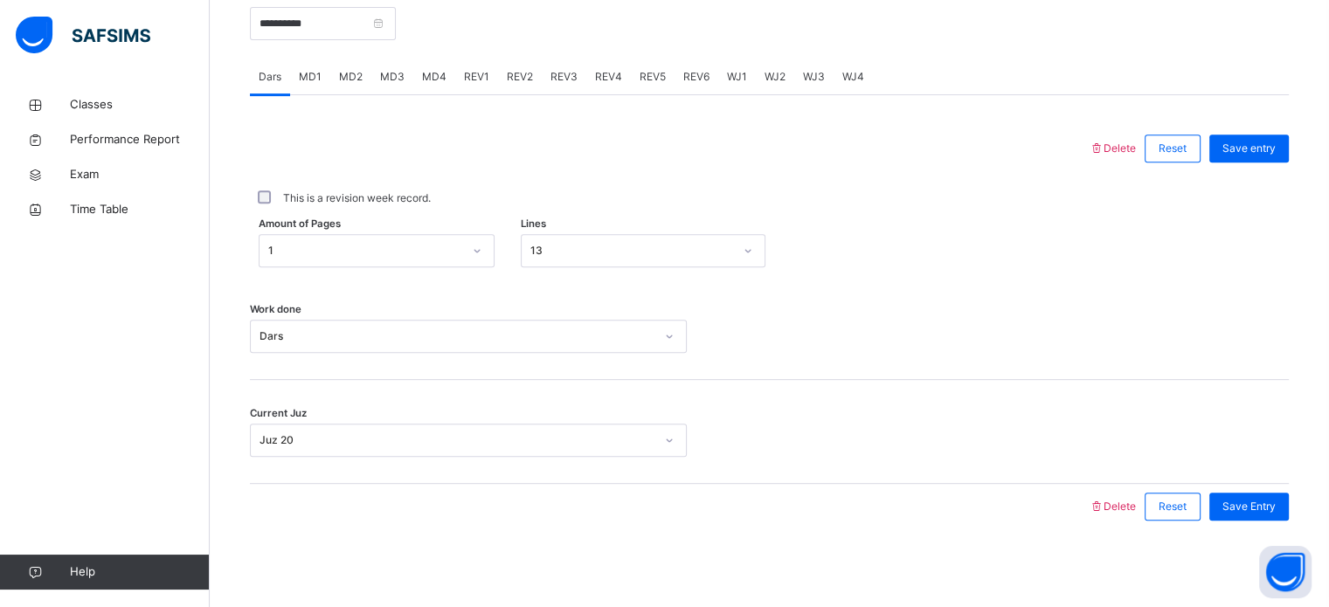
click at [428, 83] on span "MD4" at bounding box center [434, 77] width 24 height 16
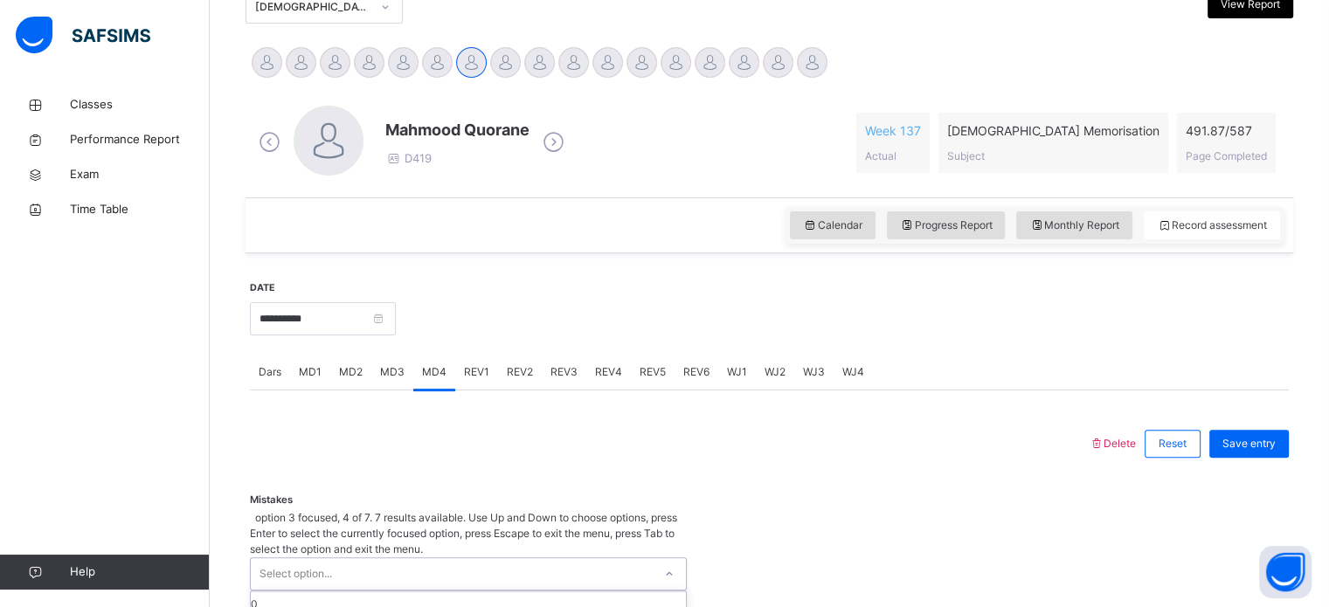
scroll to position [568, 0]
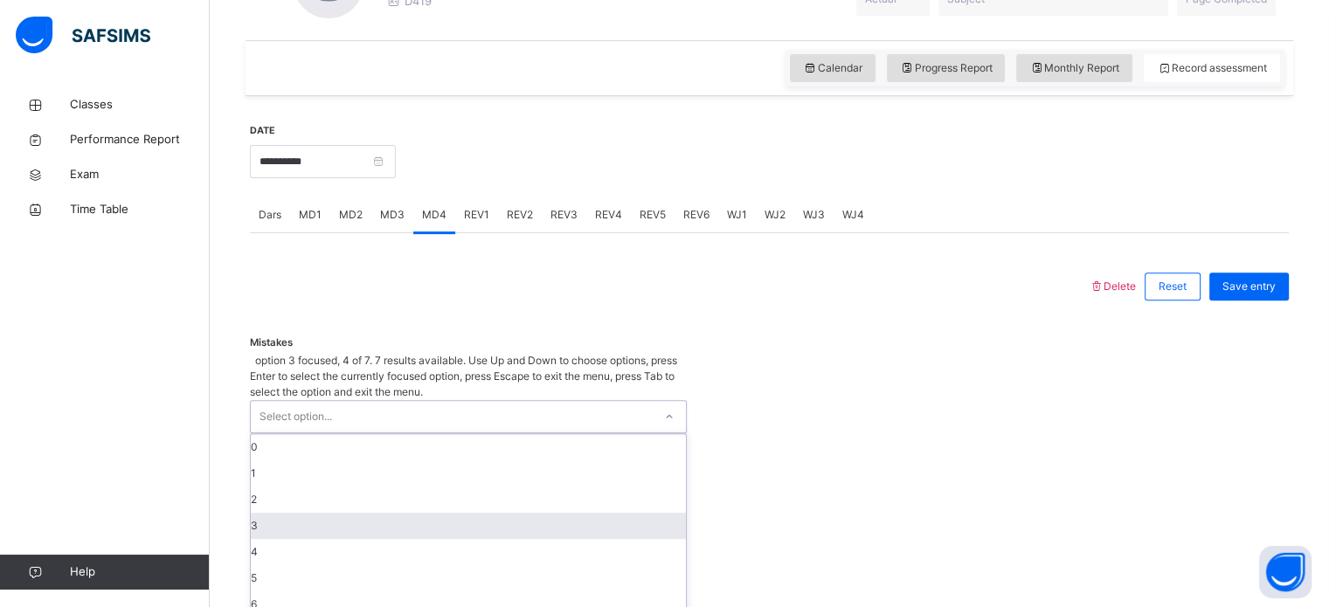
click at [395, 510] on div "option 3 focused, 4 of 7. 7 results available. Use Up and Down to choose option…" at bounding box center [468, 486] width 437 height 266
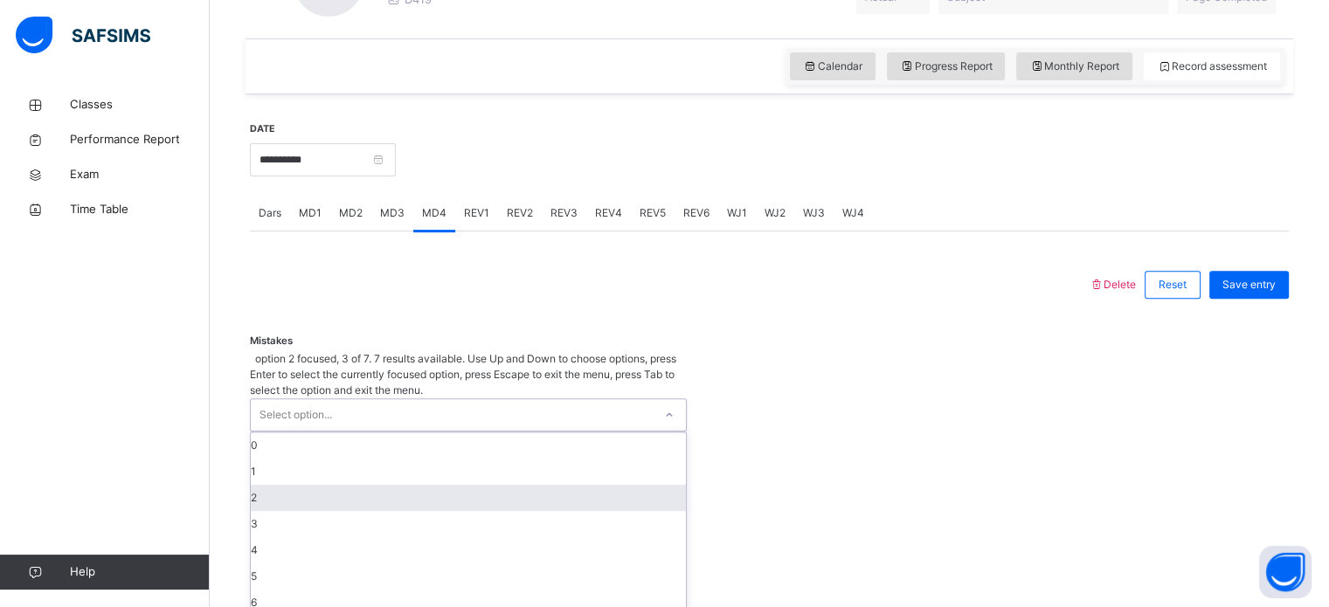
click at [354, 485] on div "2" at bounding box center [468, 498] width 435 height 26
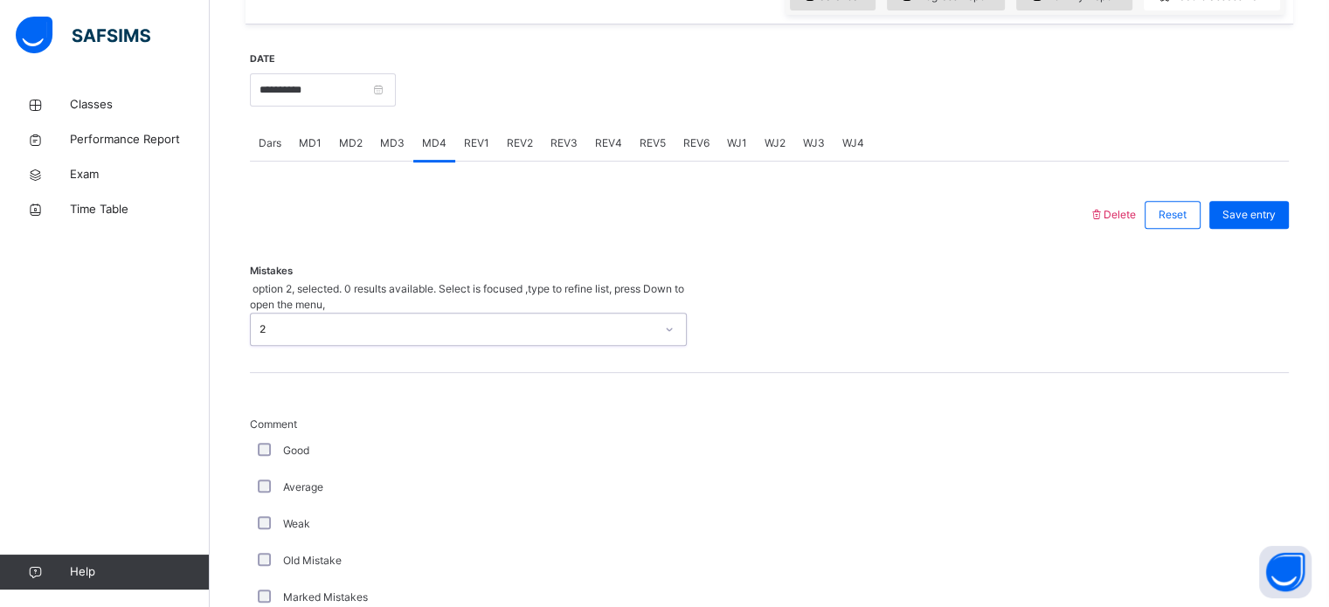
scroll to position [639, 0]
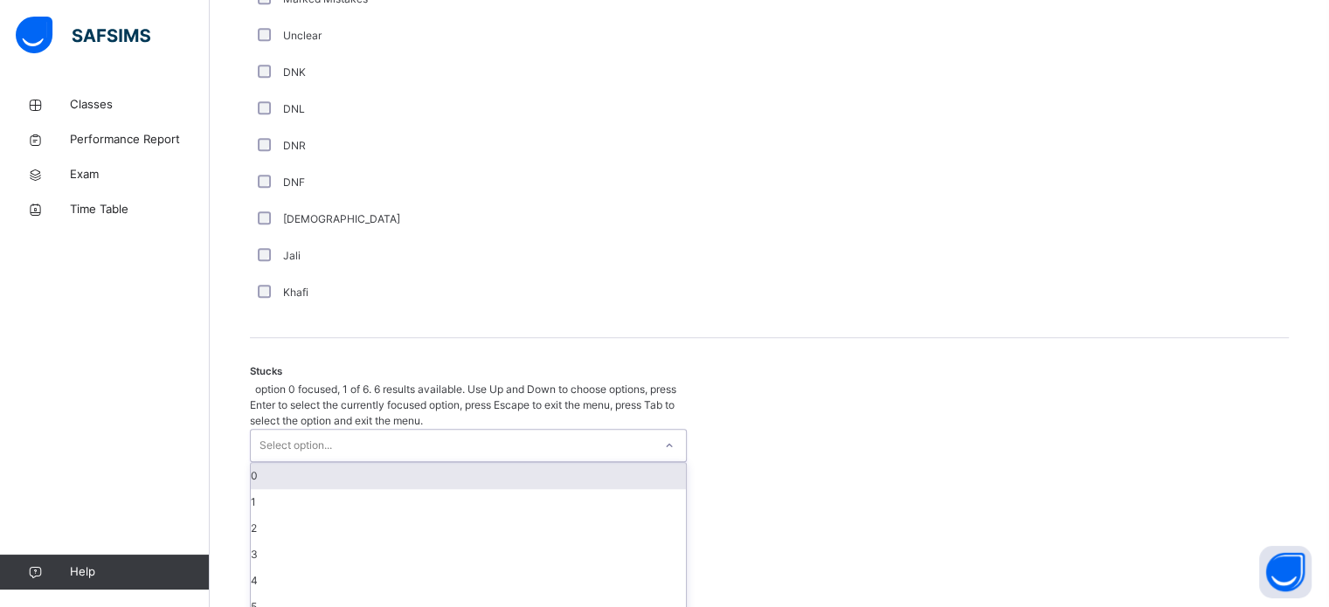
click at [267, 500] on div "option 0 focused, 1 of 6. 6 results available. Use Up and Down to choose option…" at bounding box center [468, 501] width 437 height 239
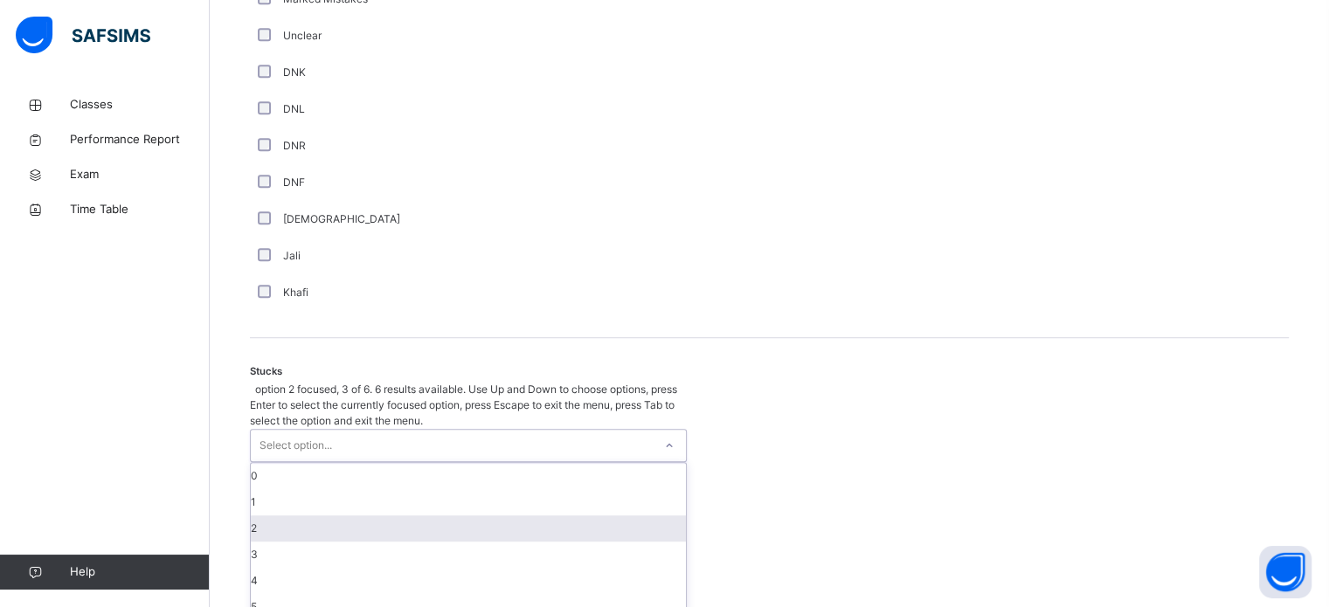
scroll to position [1206, 0]
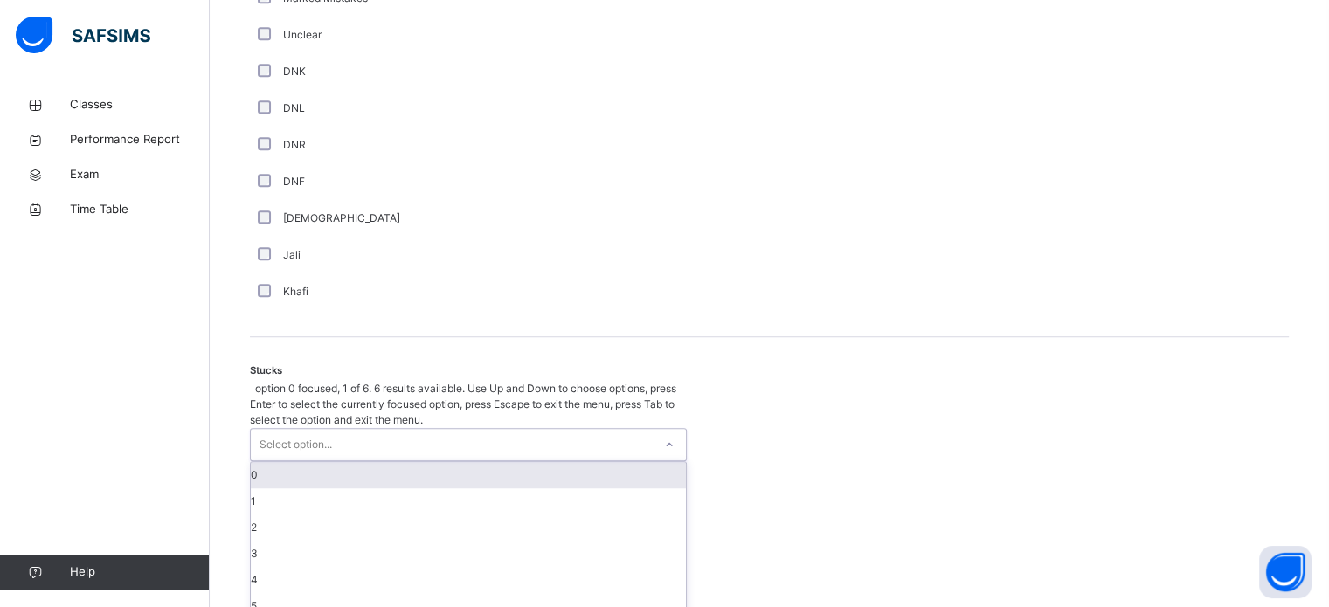
click at [294, 462] on div "0" at bounding box center [468, 475] width 435 height 26
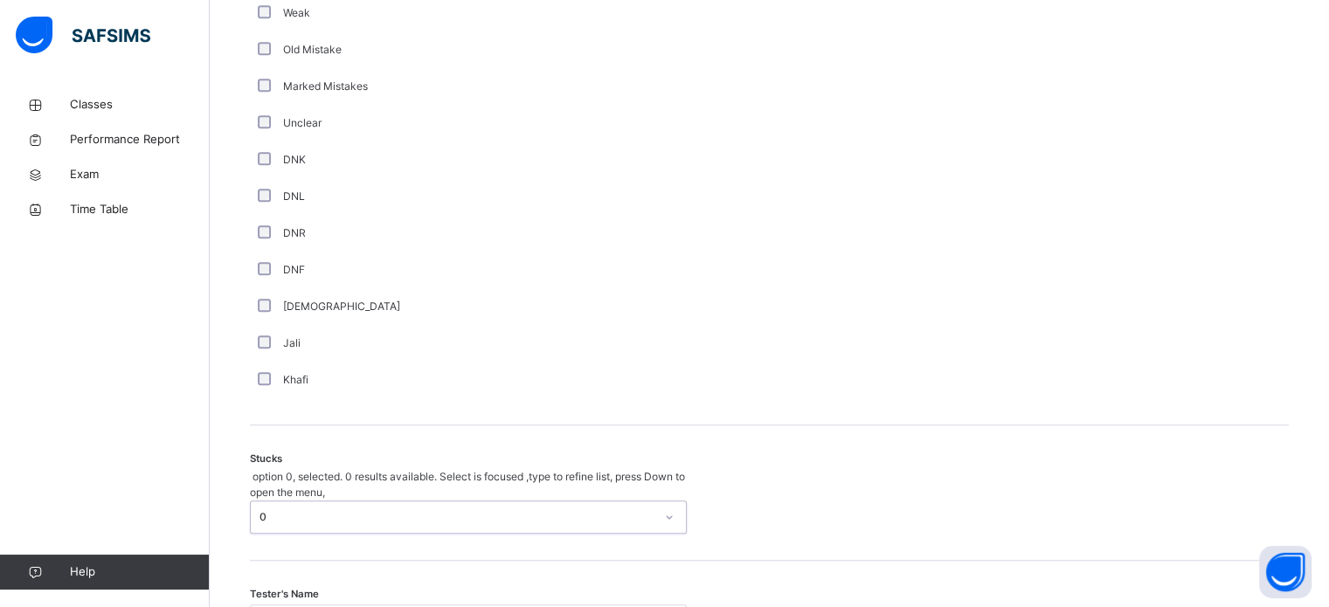
scroll to position [1246, 0]
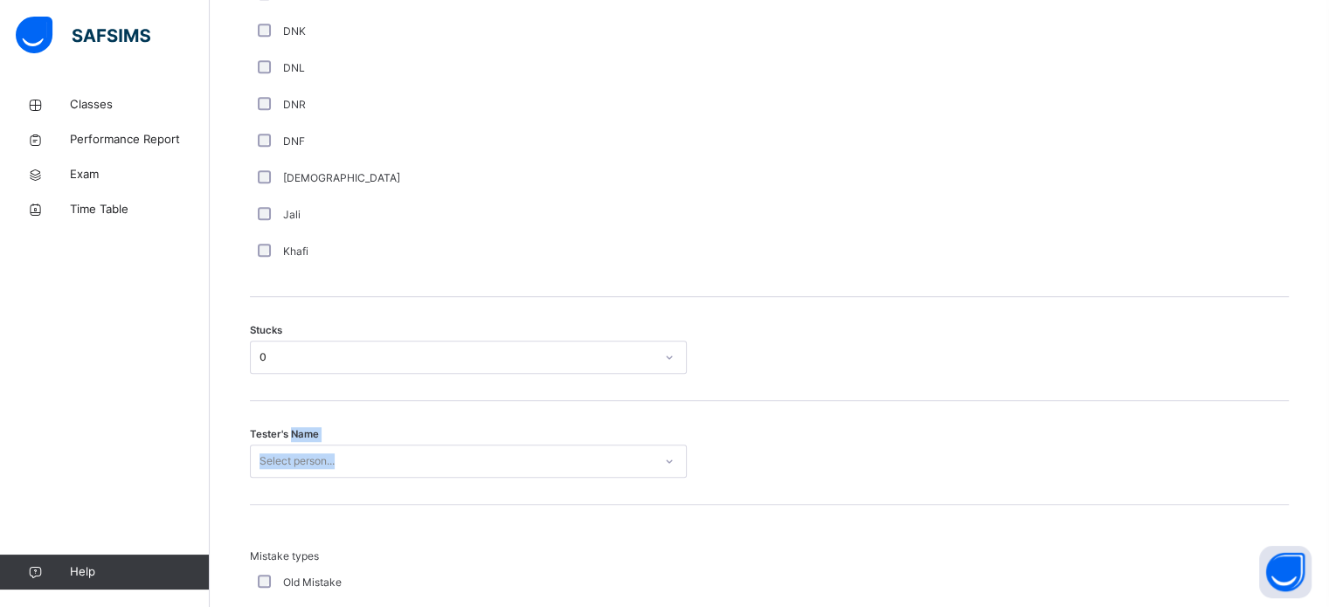
click at [291, 442] on div "Tester's Name Select person..." at bounding box center [769, 453] width 1039 height 104
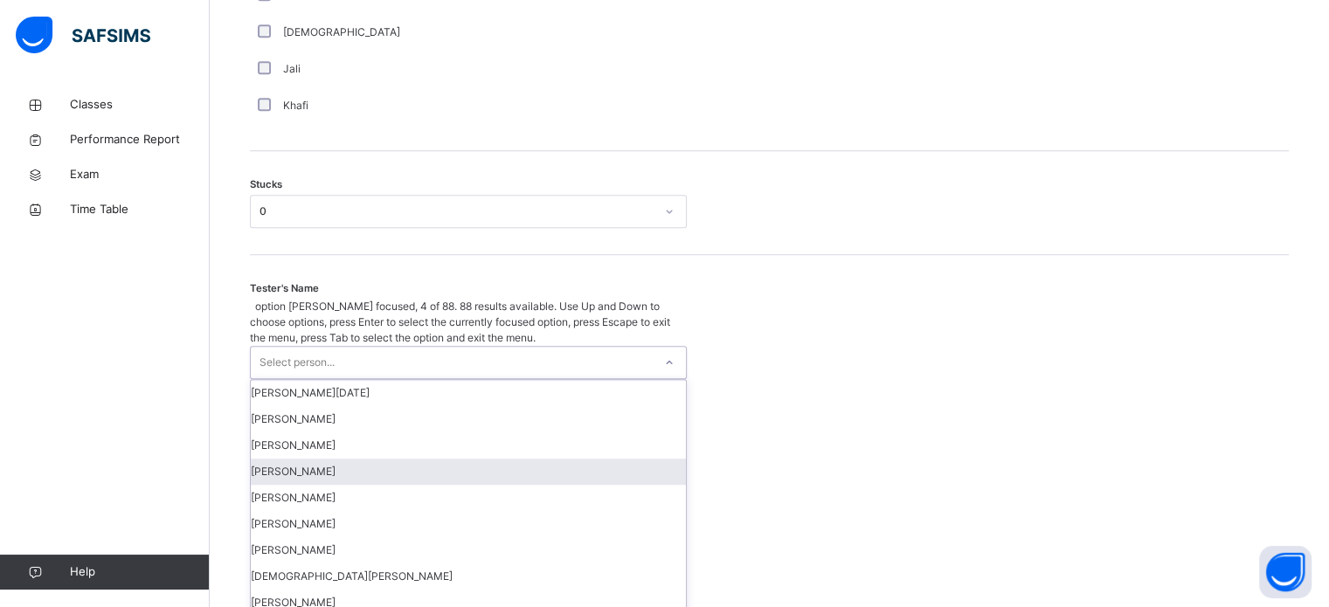
scroll to position [1393, 0]
type input "***"
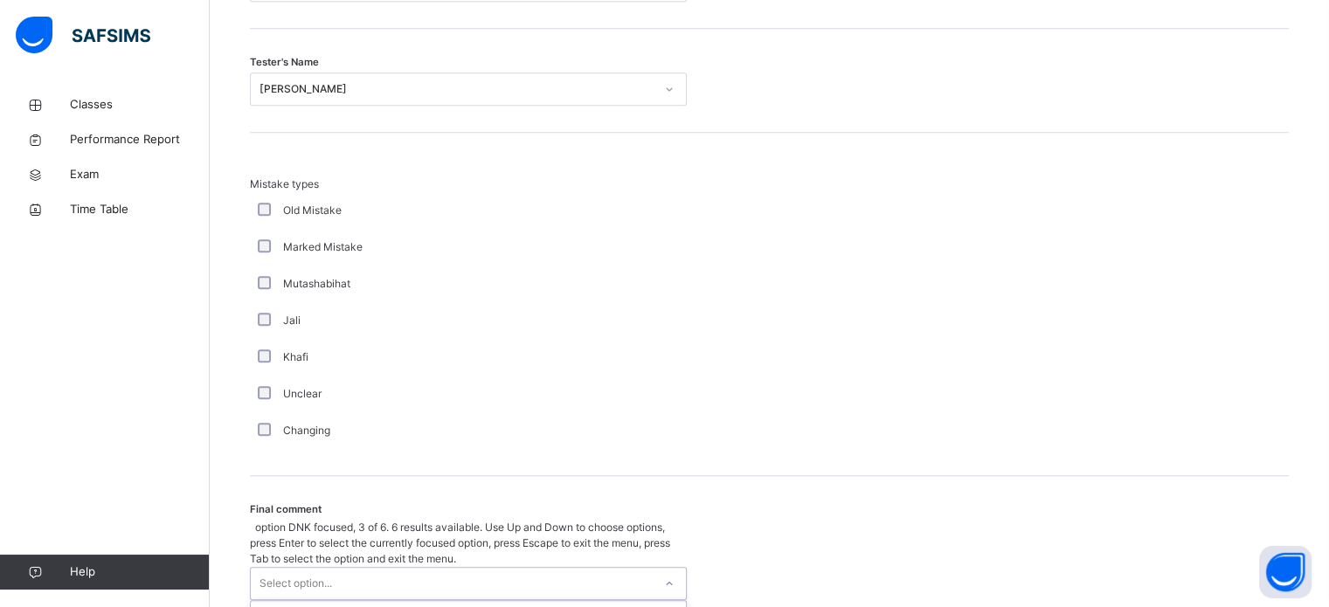
scroll to position [1714, 0]
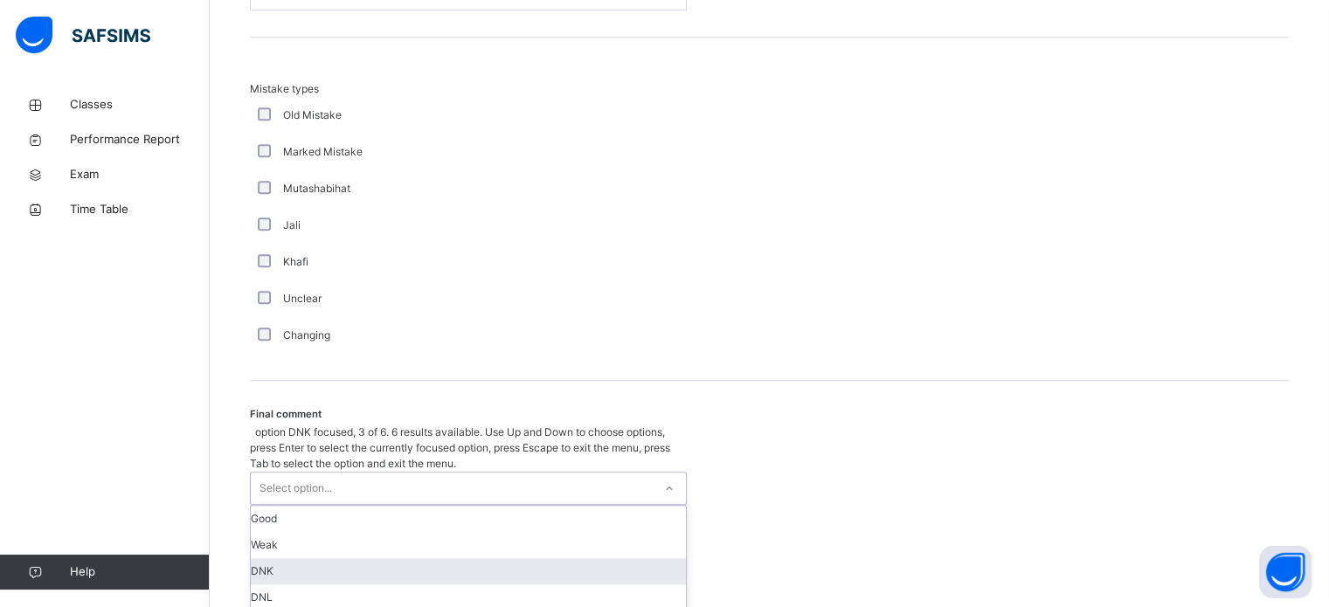
click at [312, 538] on div "option DNK focused, 3 of 6. 6 results available. Use Up and Down to choose opti…" at bounding box center [468, 544] width 437 height 239
click at [312, 558] on div "DNK" at bounding box center [468, 571] width 435 height 26
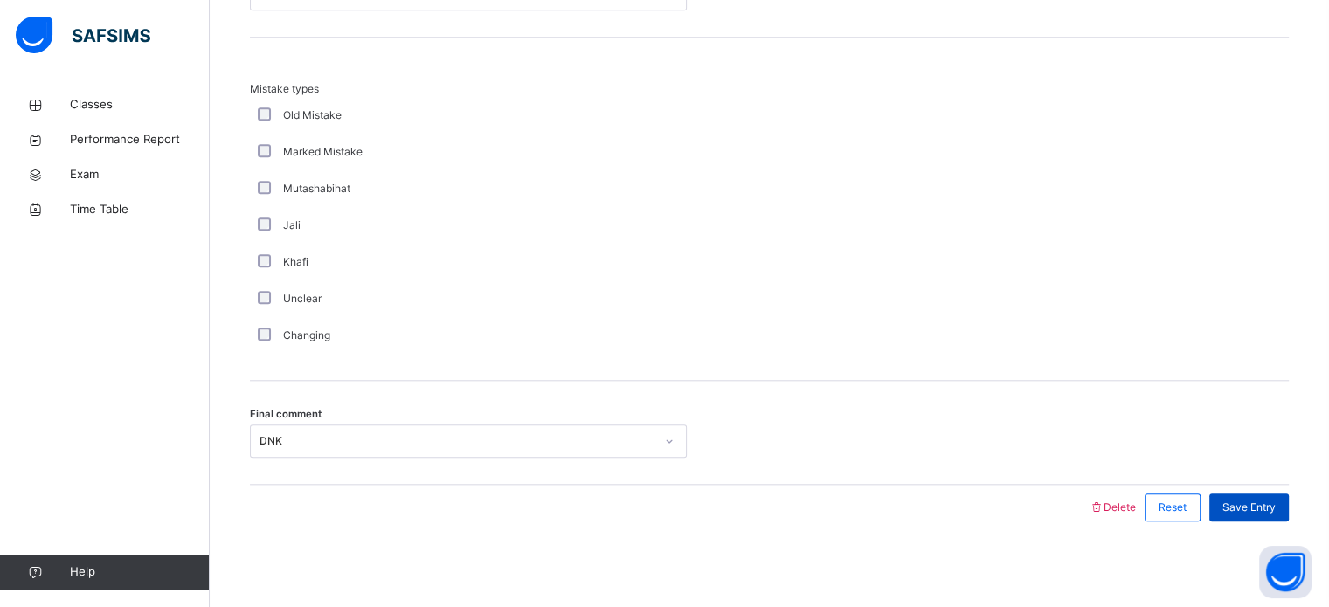
click at [1242, 506] on span "Save Entry" at bounding box center [1249, 508] width 53 height 16
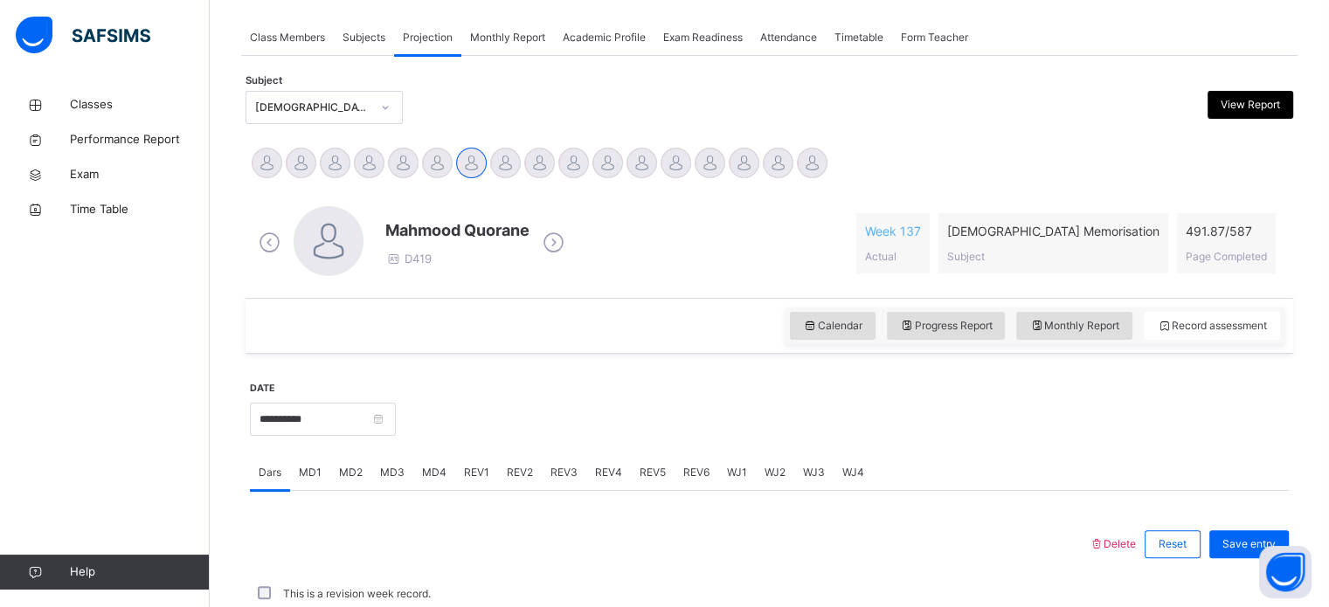
scroll to position [704, 0]
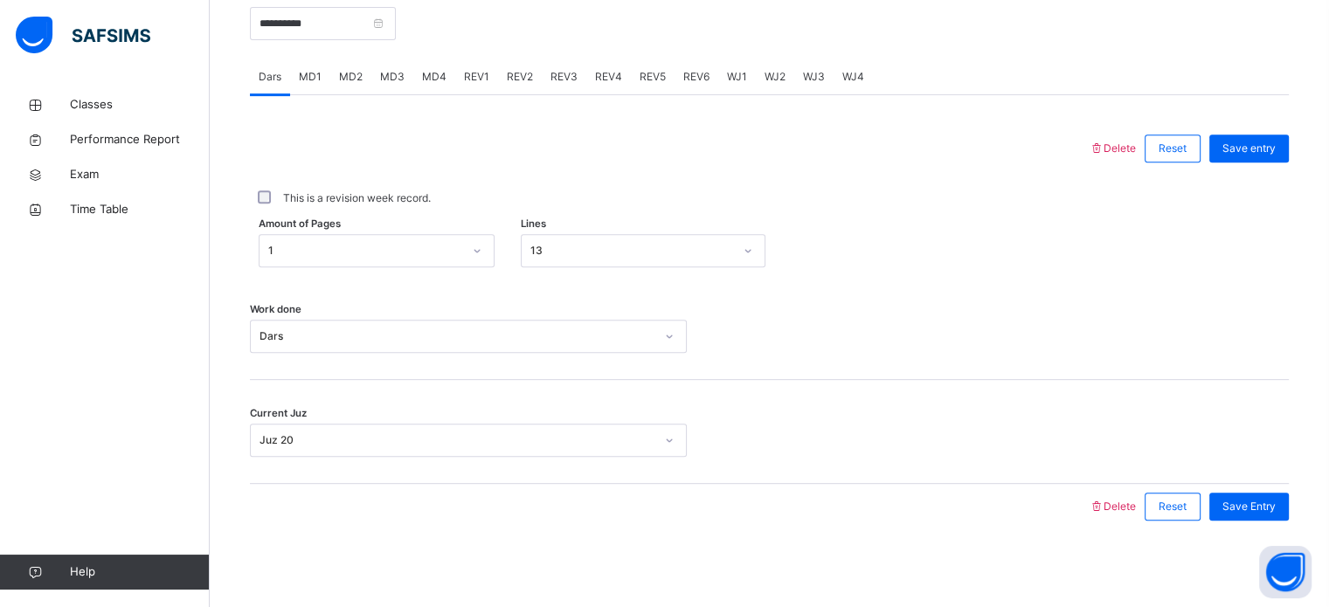
click at [489, 74] on div "REV1" at bounding box center [476, 76] width 43 height 35
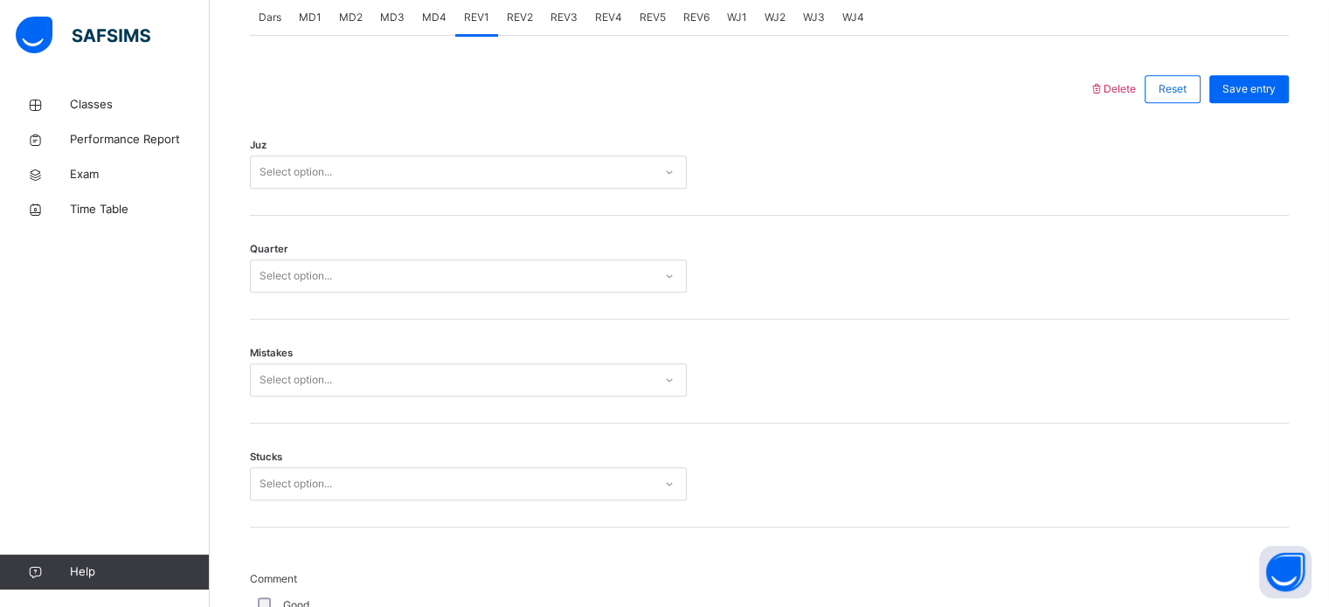
scroll to position [655, 0]
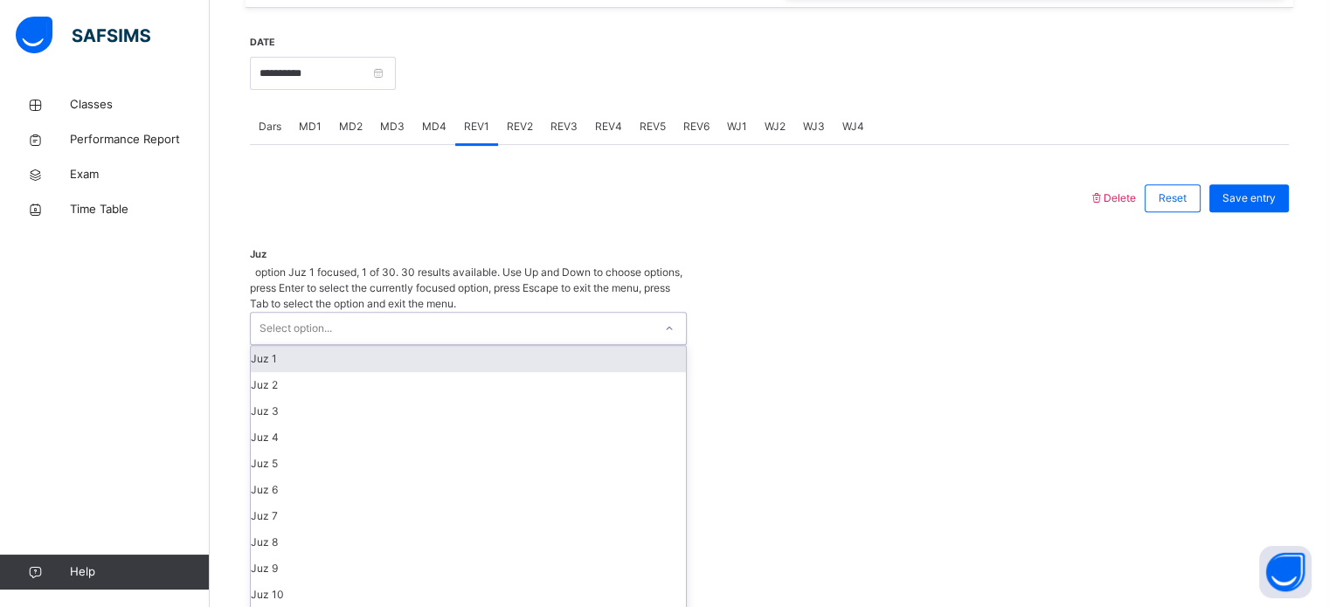
click at [370, 313] on div "Select option..." at bounding box center [452, 328] width 402 height 31
type input "*"
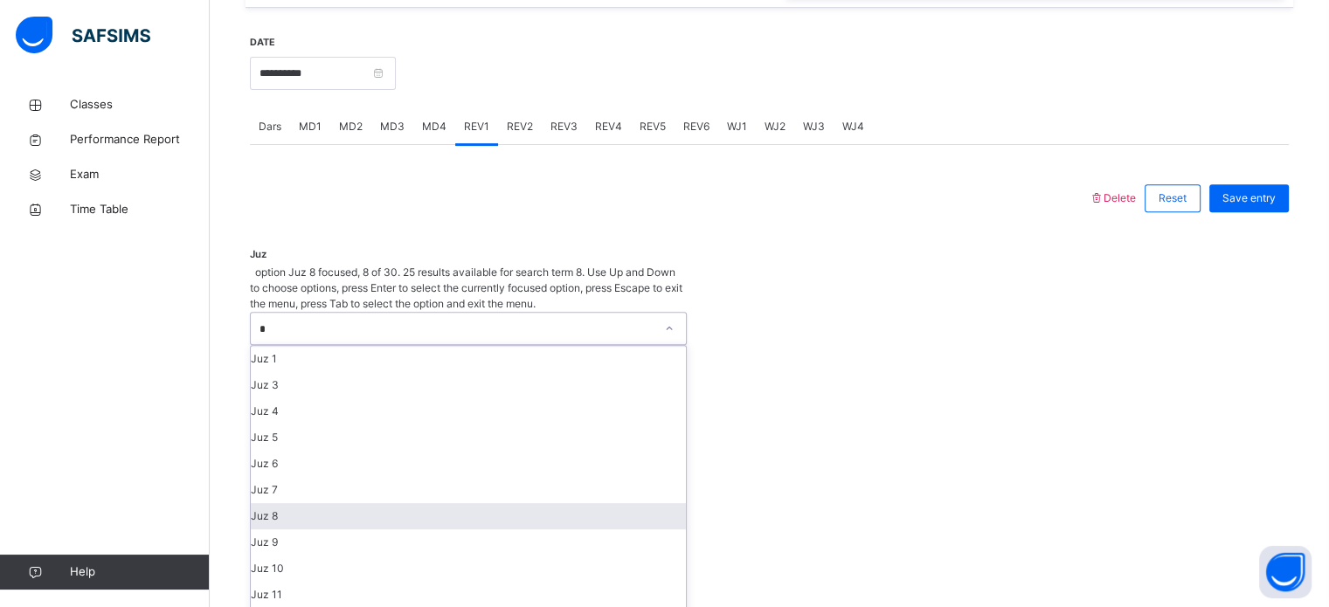
click at [312, 503] on div "Juz 8" at bounding box center [468, 516] width 435 height 26
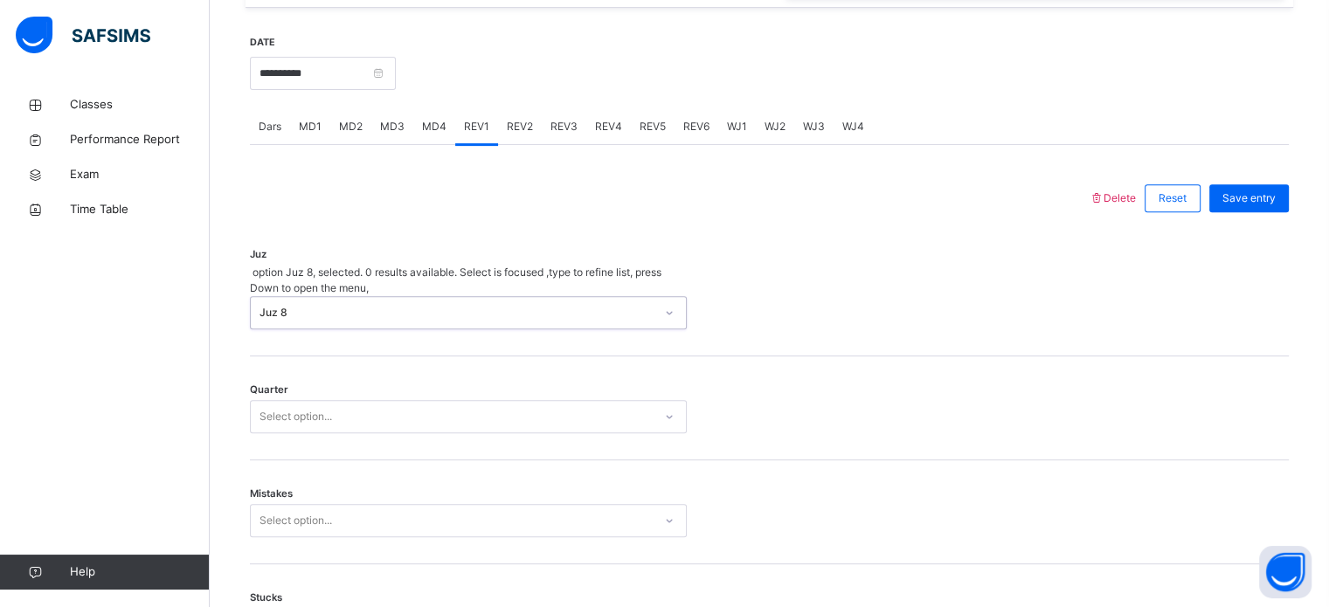
click at [352, 404] on div "Select option..." at bounding box center [452, 417] width 402 height 27
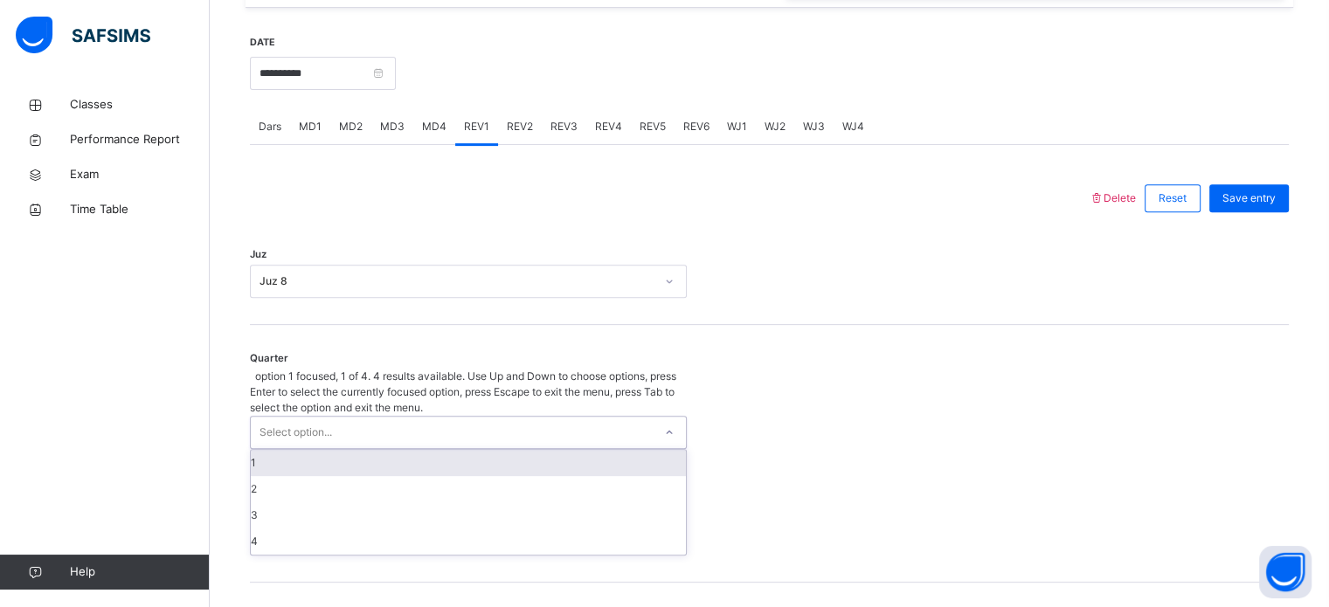
click at [315, 450] on div "1" at bounding box center [468, 463] width 435 height 26
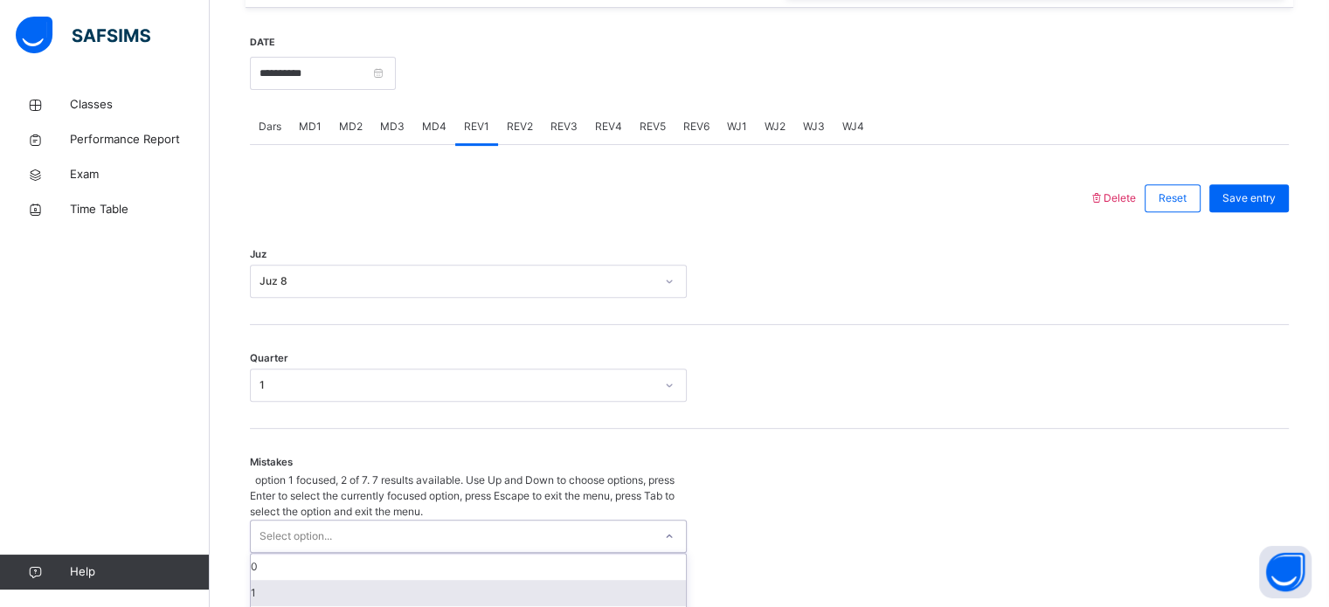
scroll to position [776, 0]
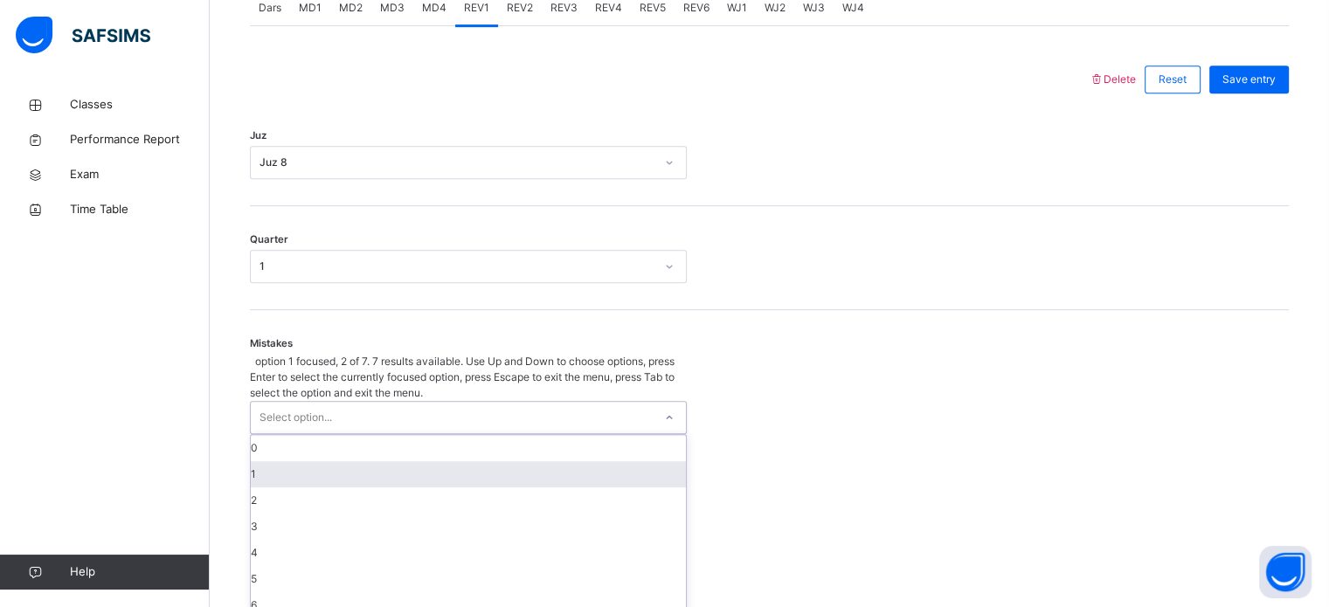
click at [294, 477] on div "option 1 focused, 2 of 7. 7 results available. Use Up and Down to choose option…" at bounding box center [468, 487] width 437 height 266
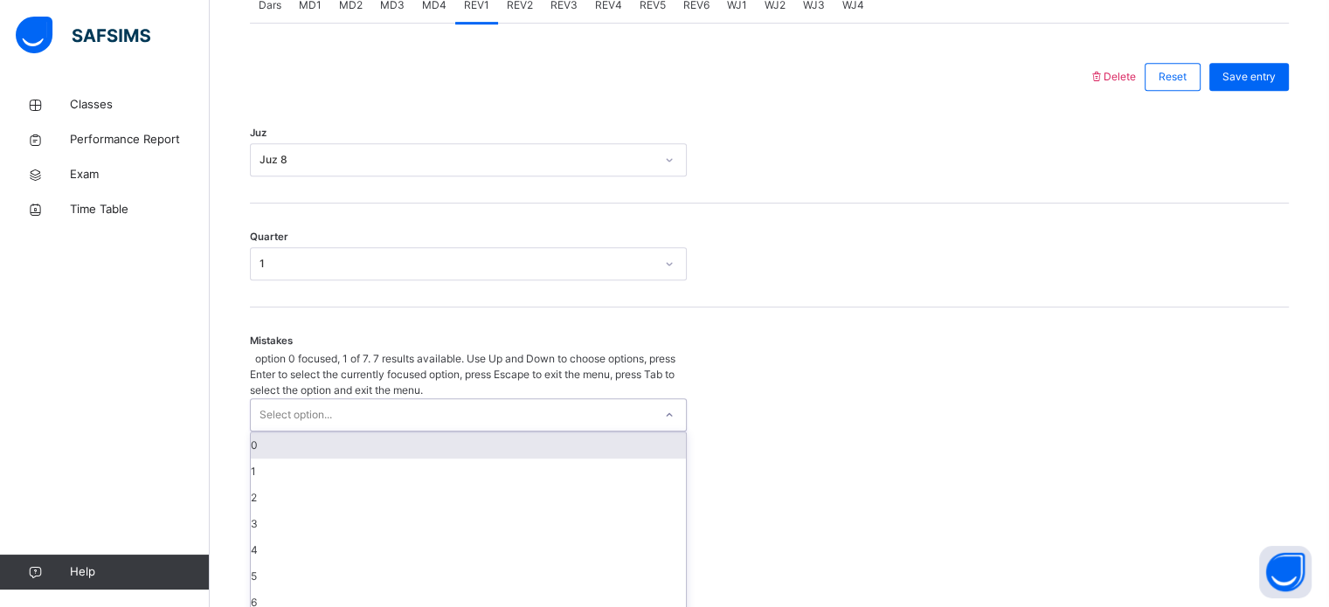
click at [301, 433] on div "0" at bounding box center [468, 446] width 435 height 26
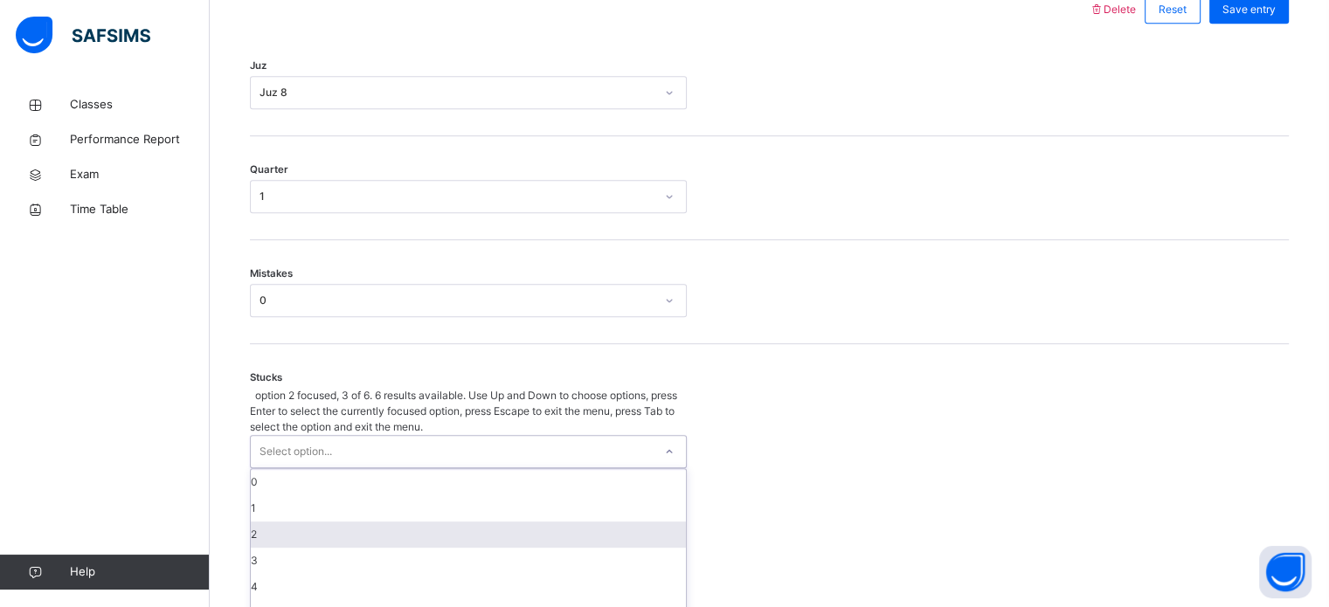
click at [297, 486] on div "option 2 focused, 3 of 6. 6 results available. Use Up and Down to choose option…" at bounding box center [468, 507] width 437 height 239
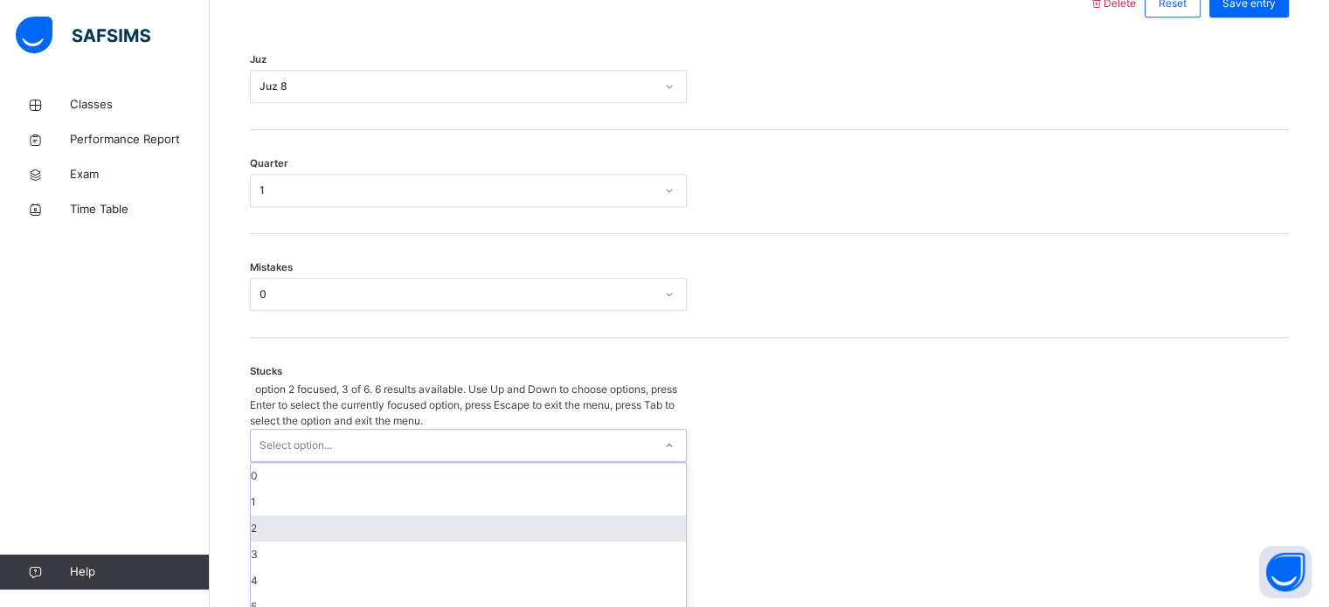
click at [297, 516] on div "2" at bounding box center [468, 529] width 435 height 26
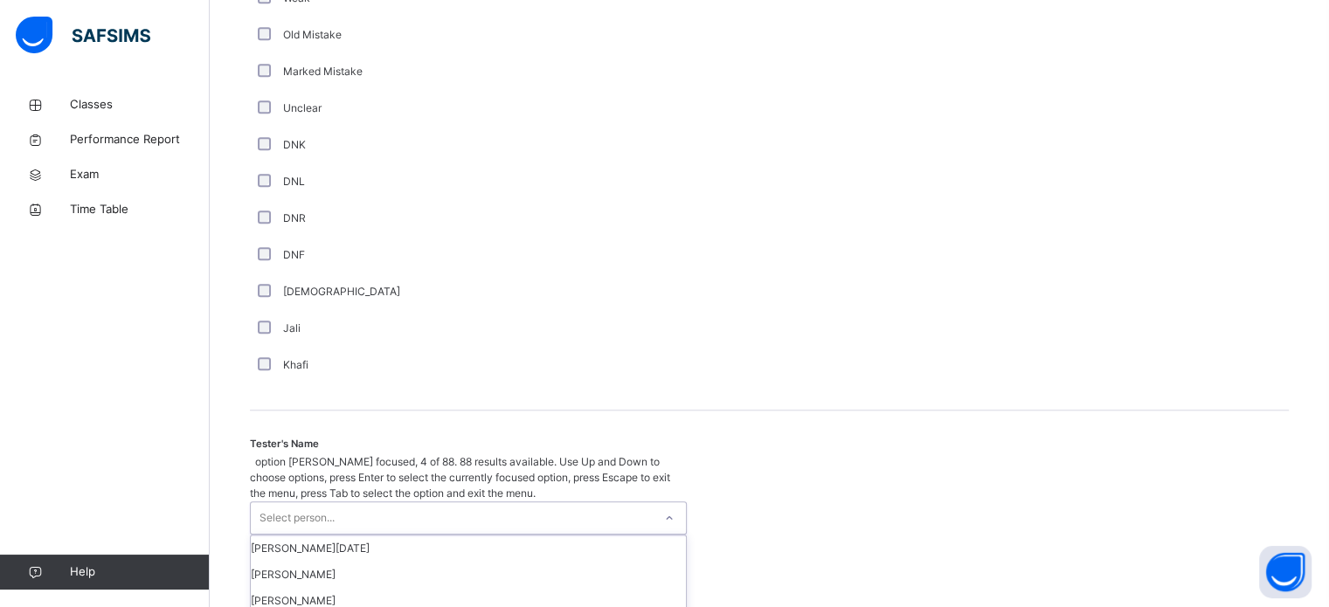
scroll to position [1601, 0]
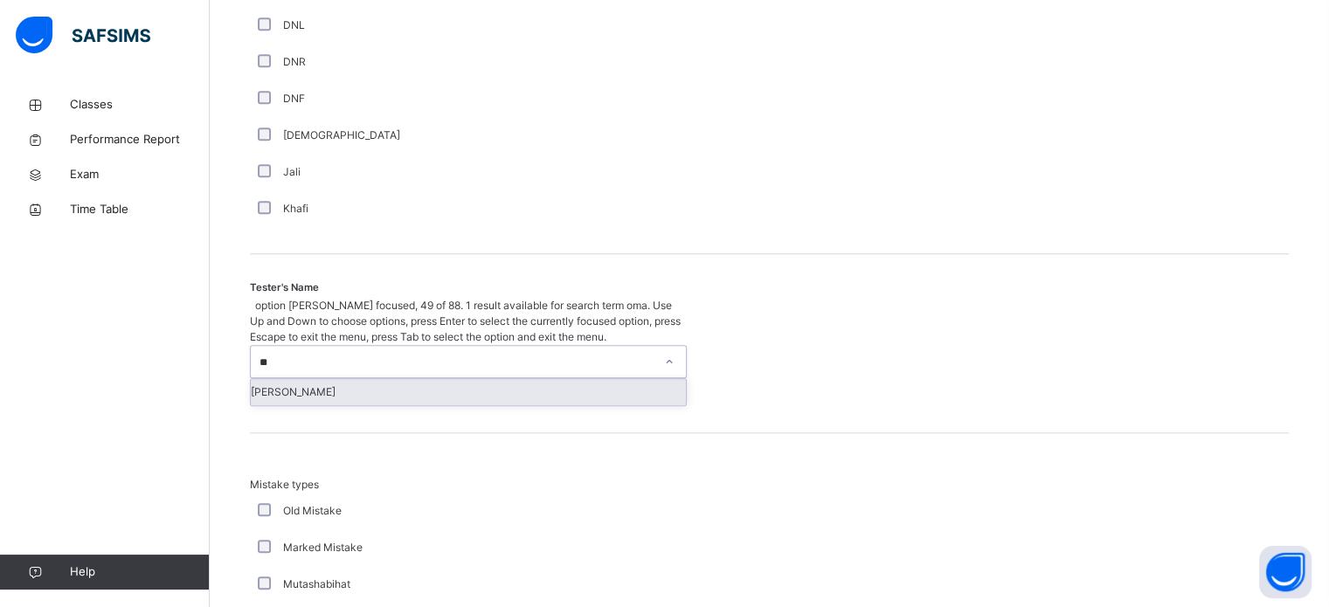
type input "*"
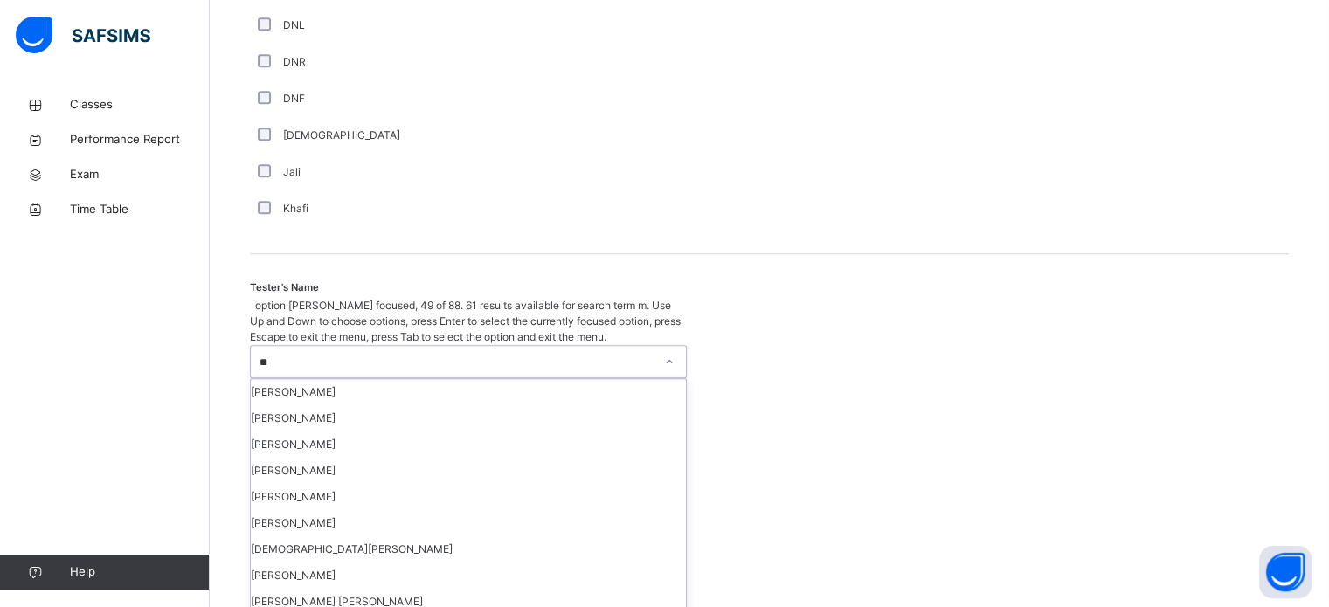
type input "***"
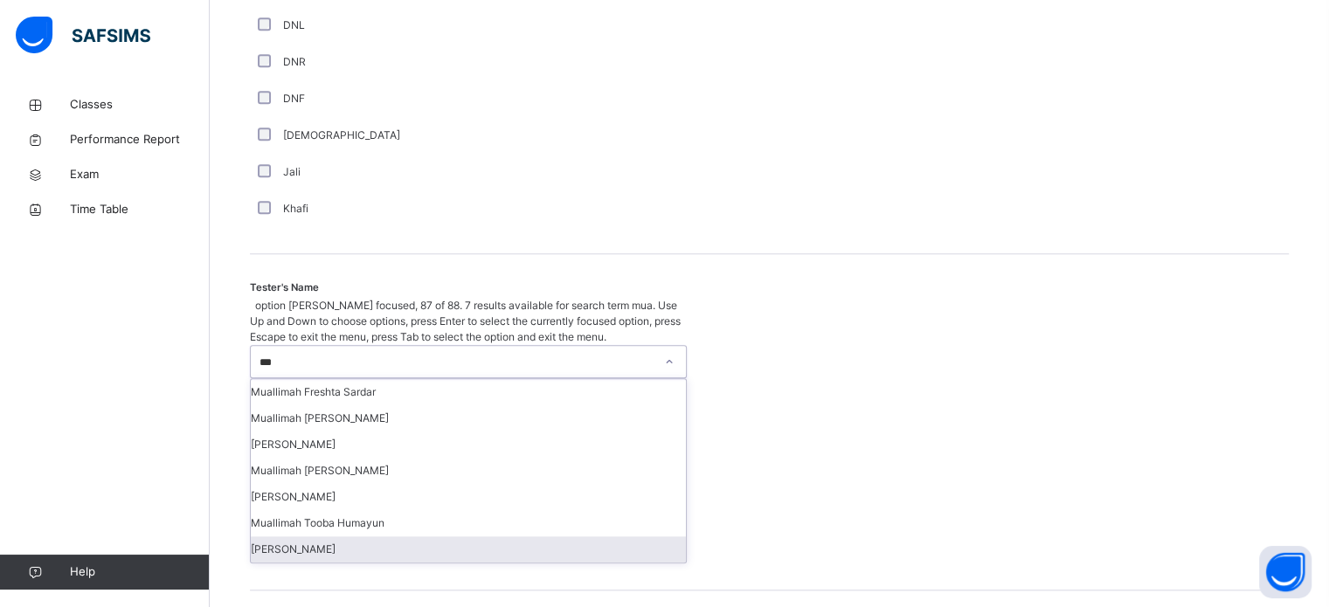
click at [306, 537] on div "[PERSON_NAME]" at bounding box center [468, 550] width 435 height 26
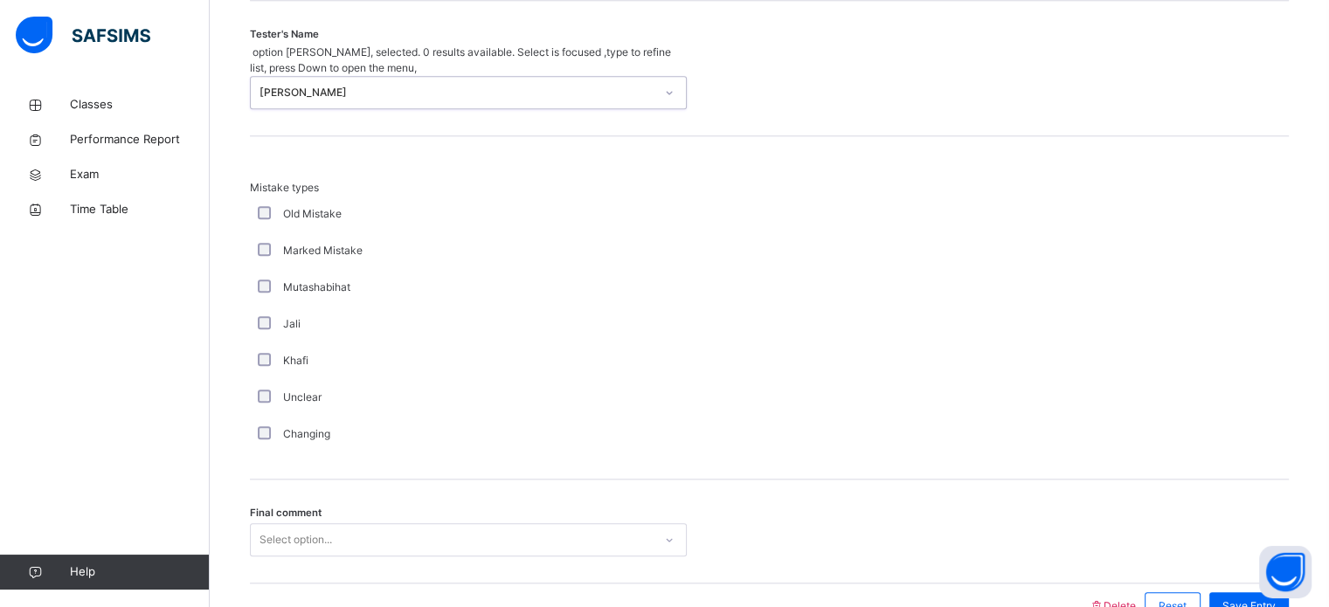
scroll to position [1922, 0]
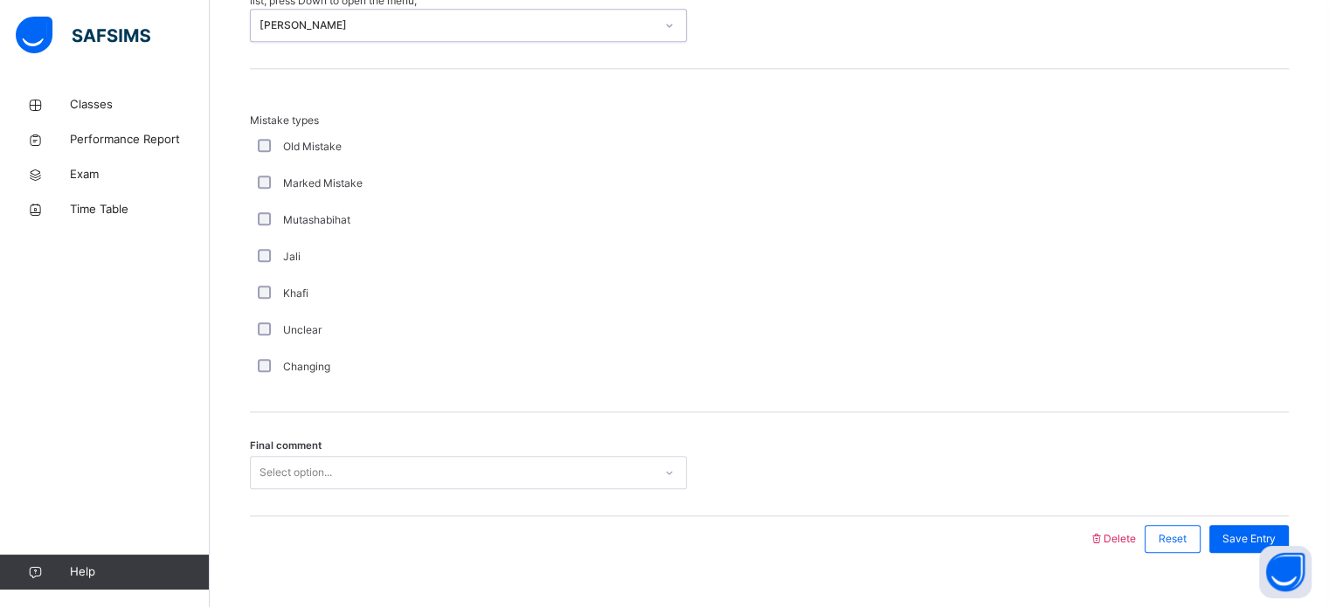
click at [343, 489] on div "Select option..." at bounding box center [468, 472] width 437 height 33
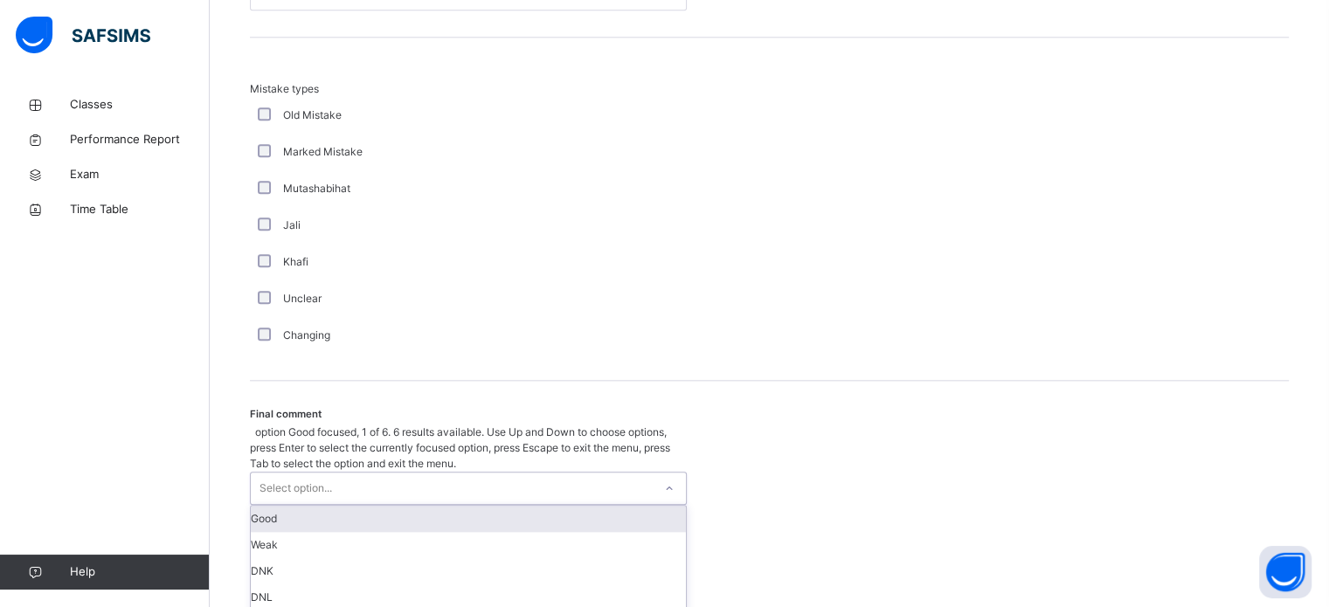
click at [337, 506] on div "Good" at bounding box center [468, 519] width 435 height 26
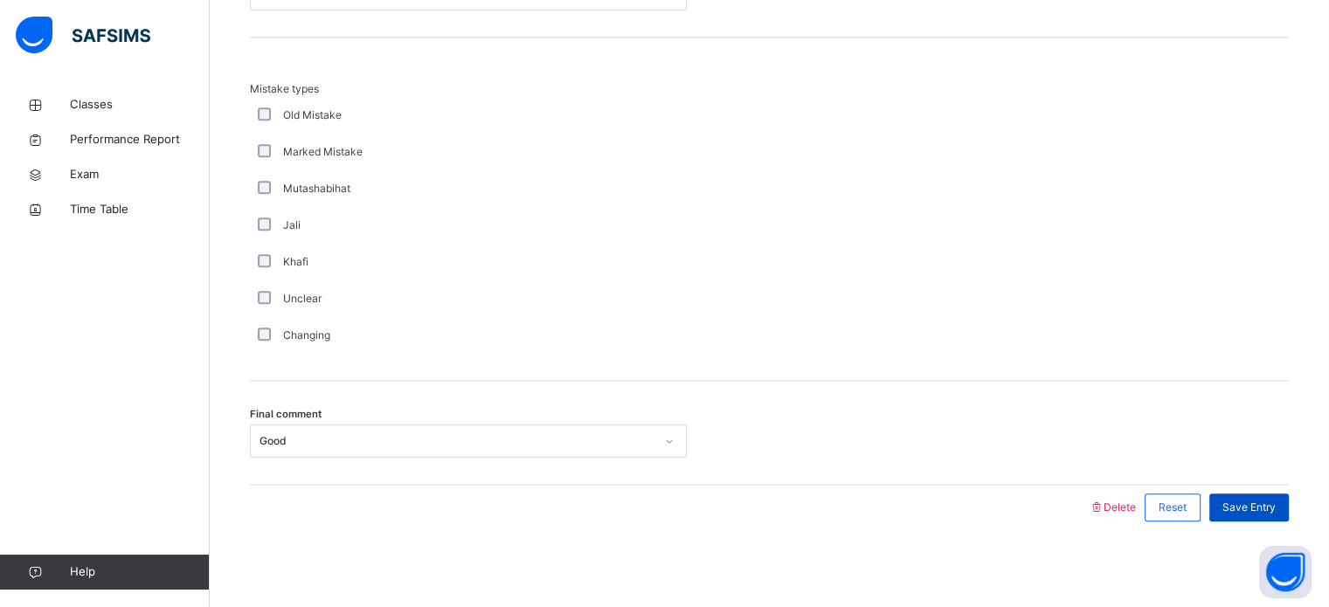
click at [1264, 504] on span "Save Entry" at bounding box center [1249, 508] width 53 height 16
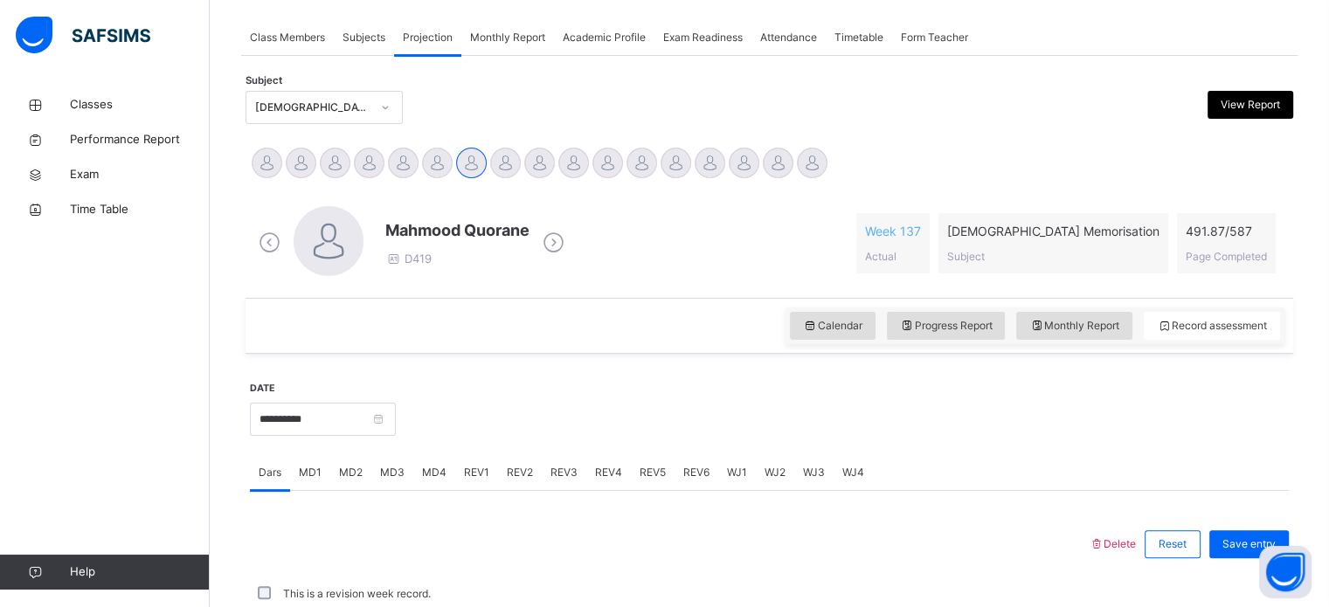
scroll to position [704, 0]
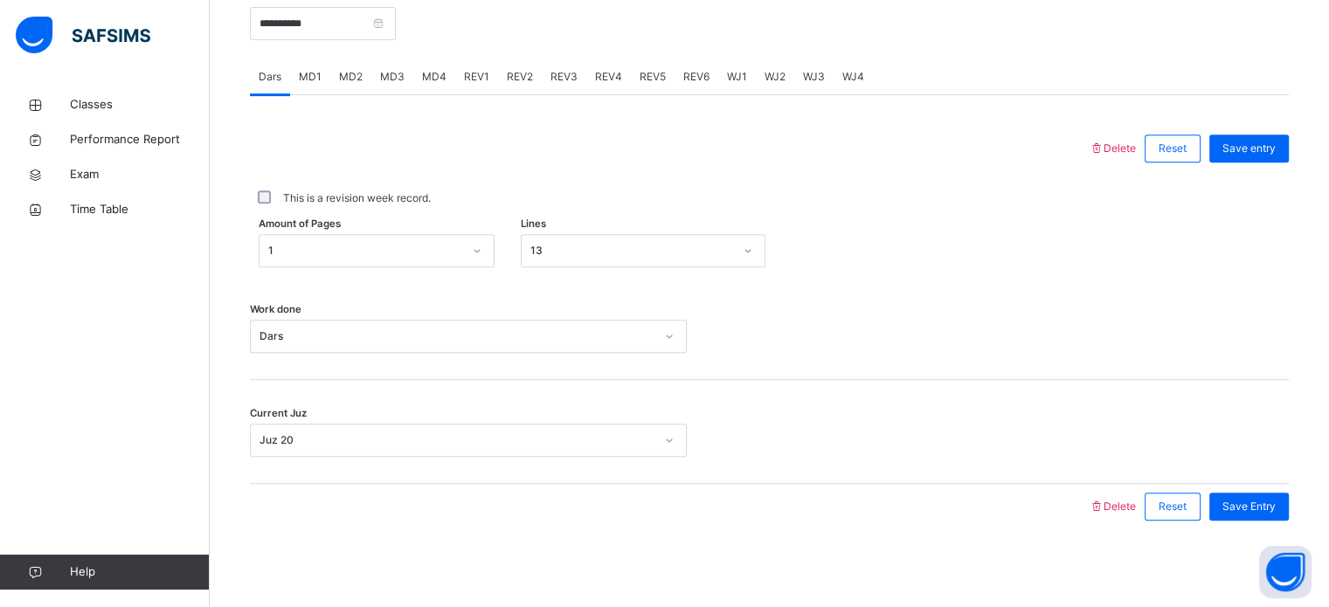
click at [516, 86] on div "REV2" at bounding box center [520, 76] width 44 height 35
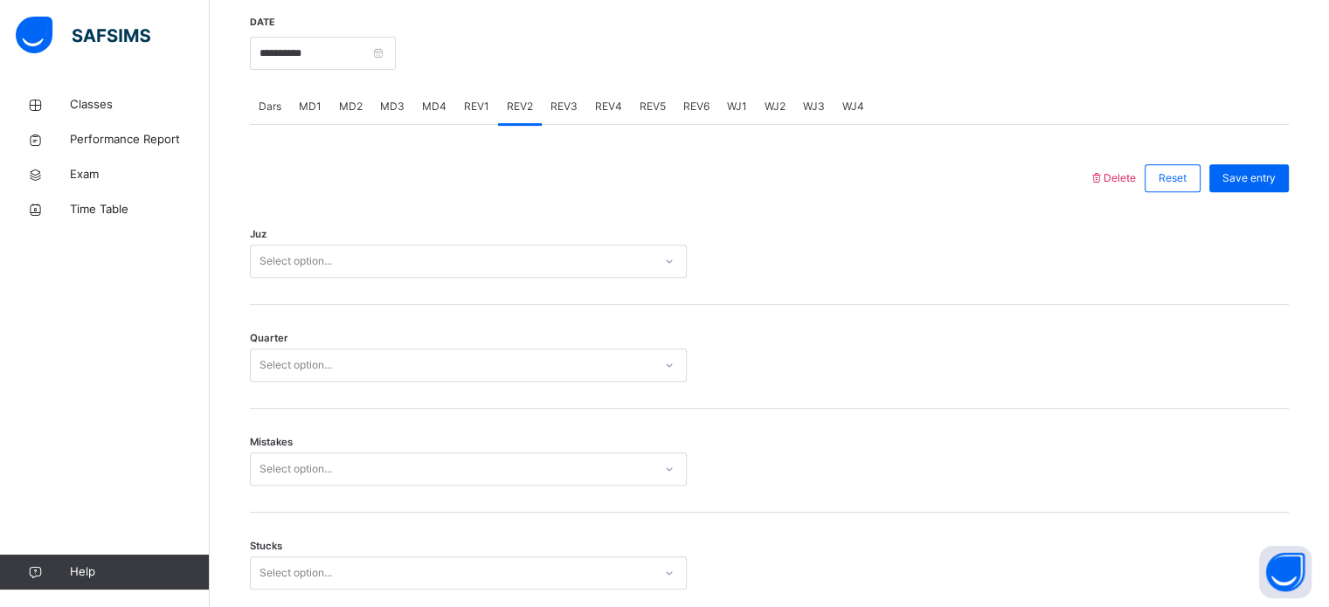
scroll to position [660, 0]
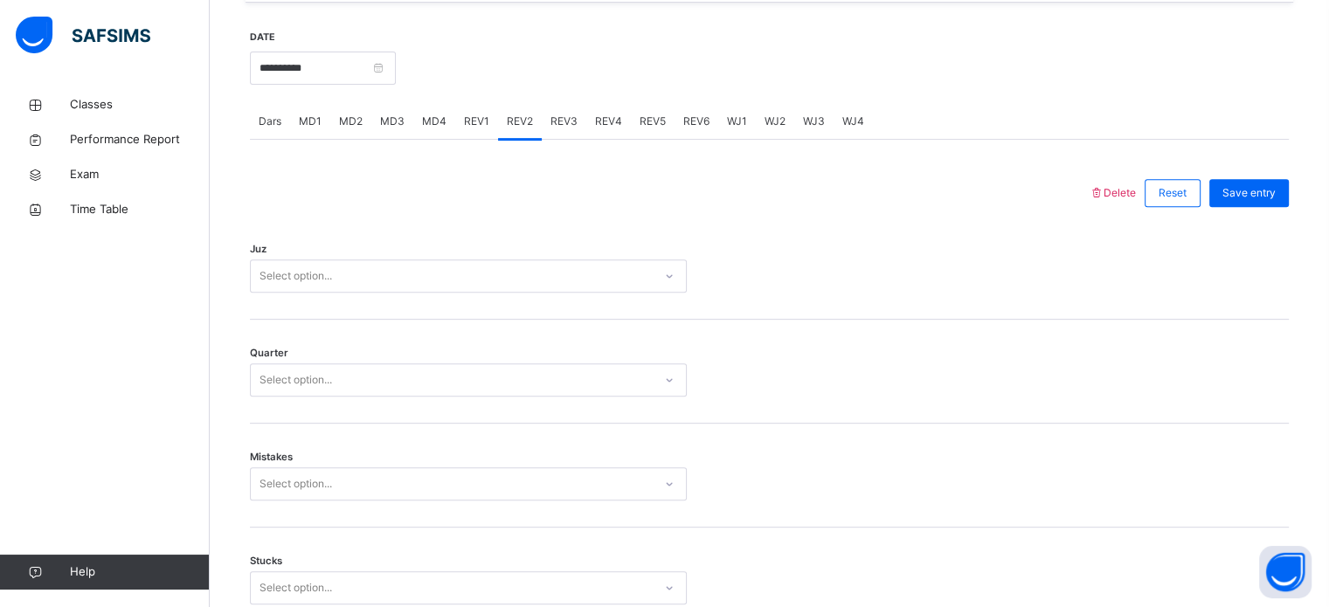
click at [367, 257] on div "Juz Select option..." at bounding box center [769, 268] width 1039 height 104
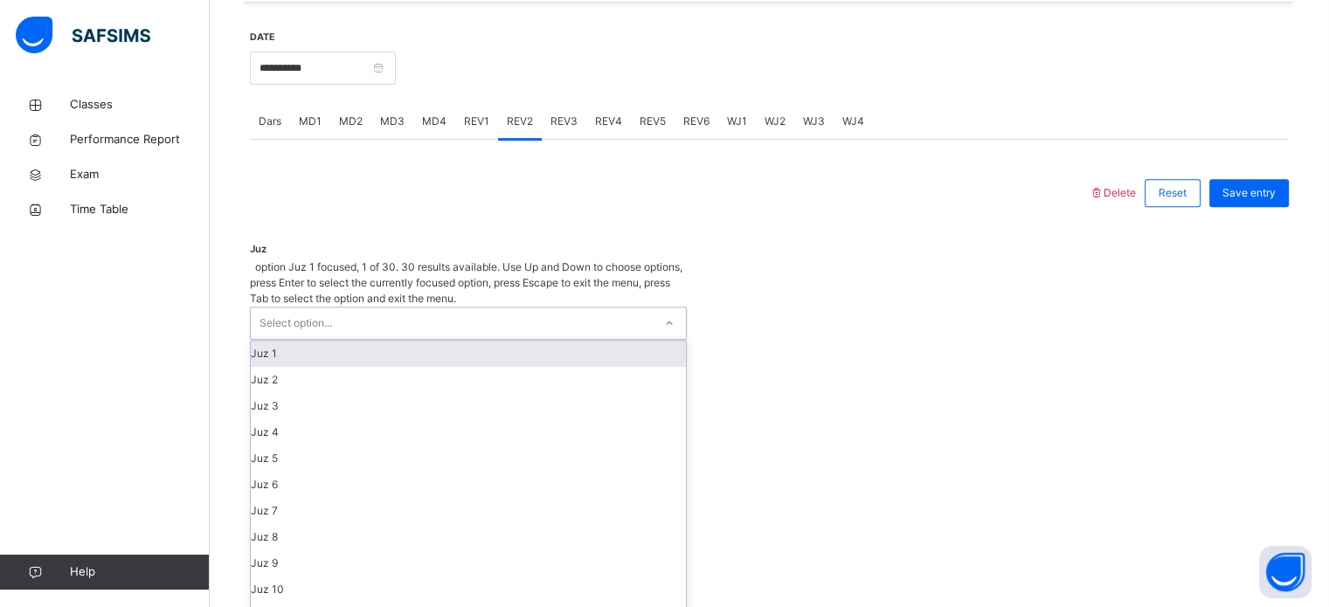
click at [343, 308] on div "Select option..." at bounding box center [452, 323] width 402 height 31
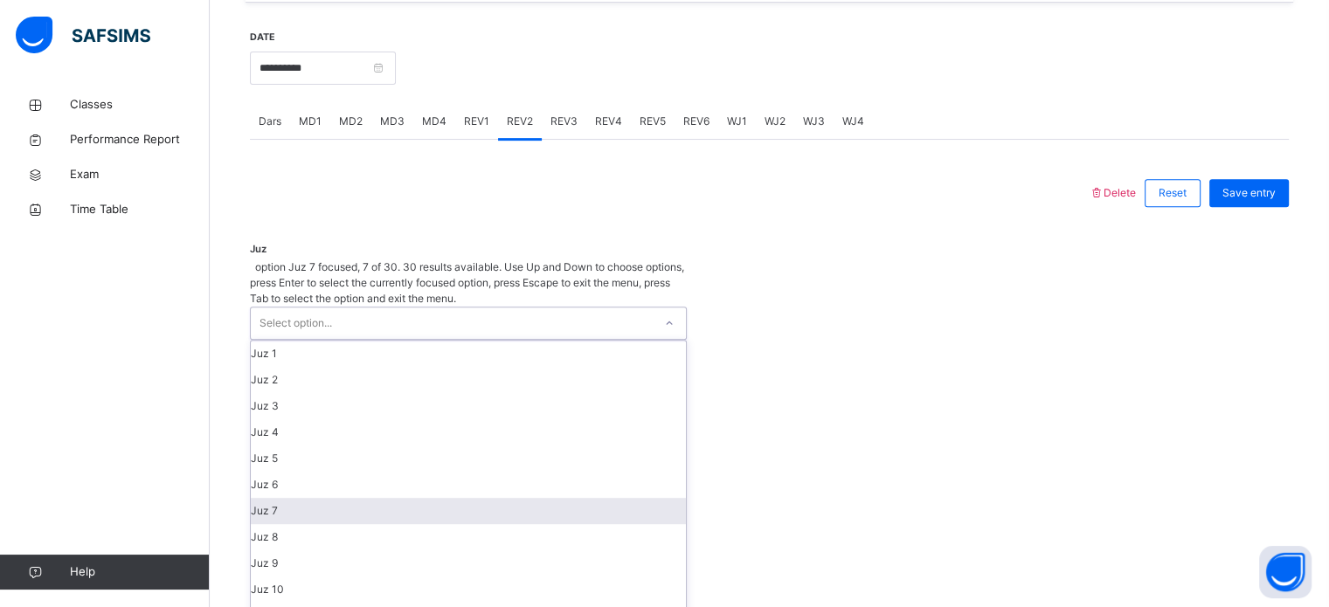
scroll to position [49, 0]
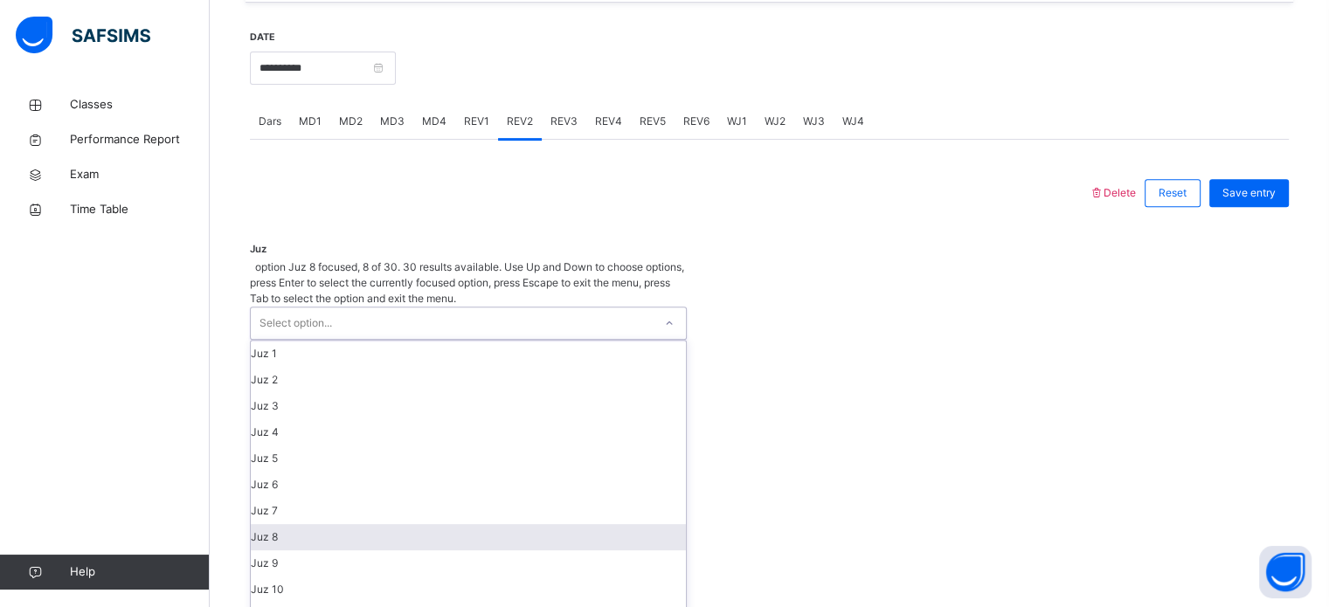
click at [316, 524] on div "Juz 8" at bounding box center [468, 537] width 435 height 26
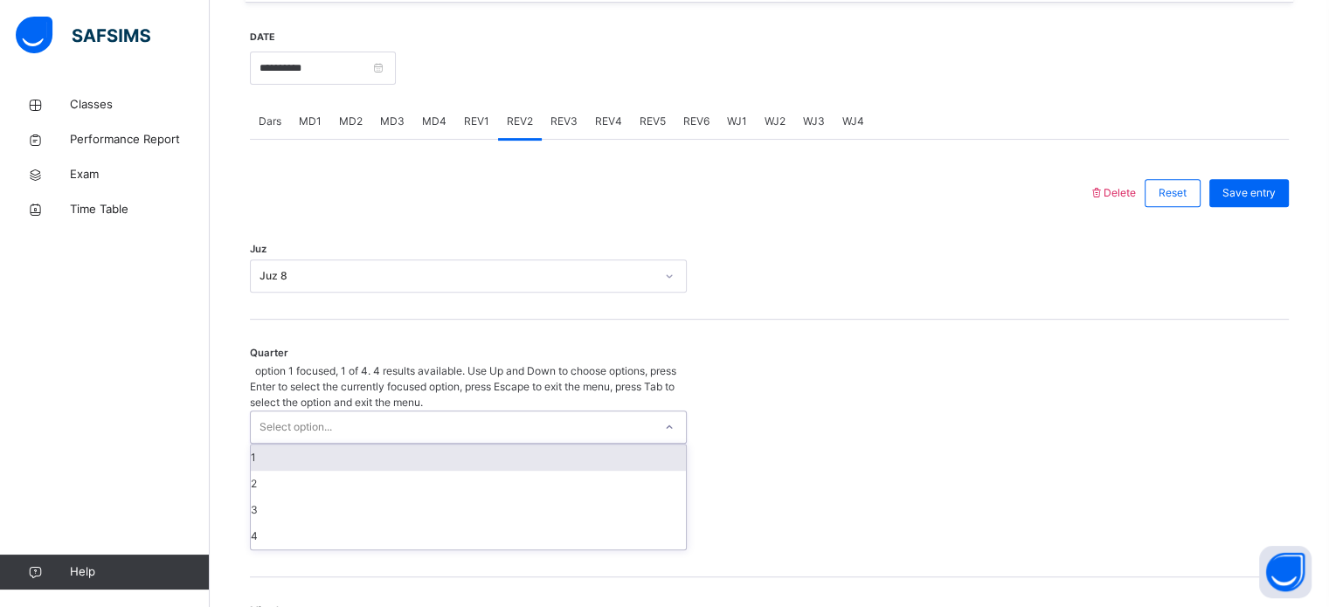
click at [318, 411] on div "Select option..." at bounding box center [296, 427] width 73 height 33
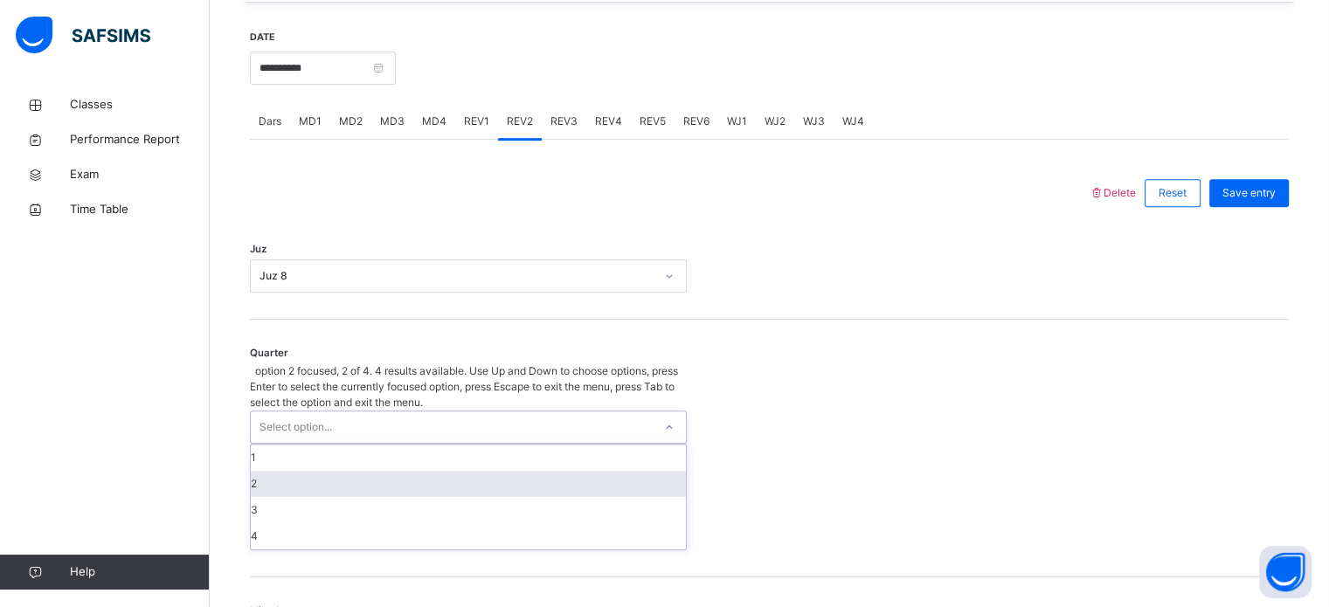
click at [280, 471] on div "2" at bounding box center [468, 484] width 435 height 26
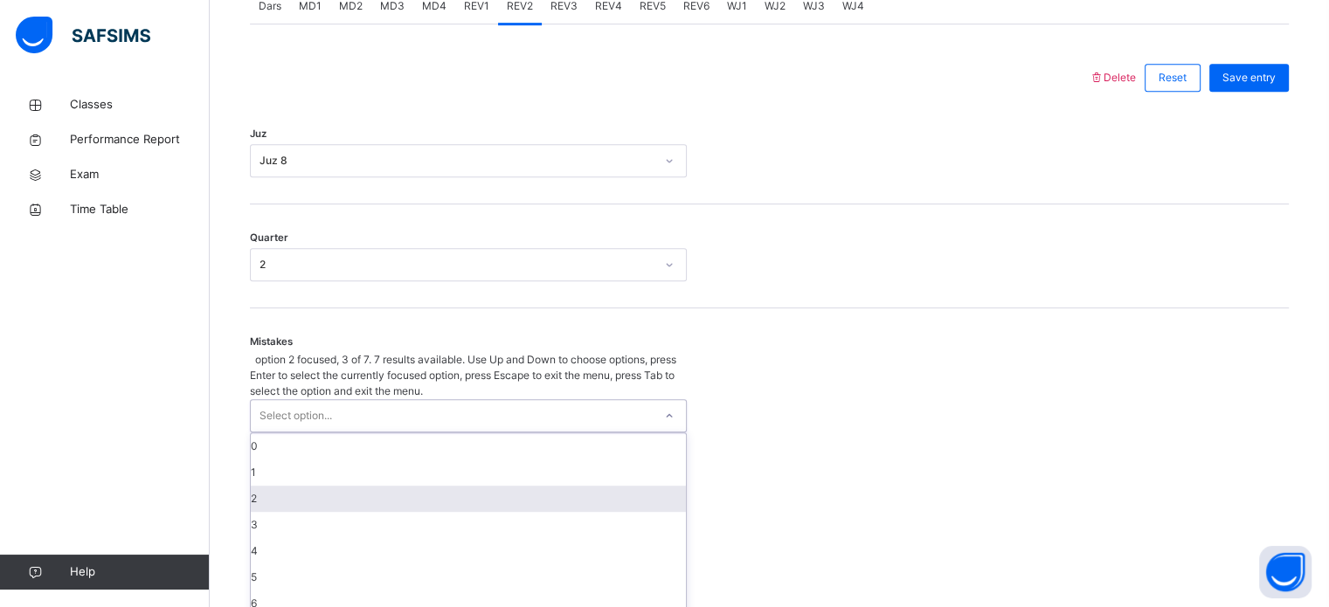
click at [291, 475] on div "option 2 focused, 3 of 7. 7 results available. Use Up and Down to choose option…" at bounding box center [468, 485] width 437 height 266
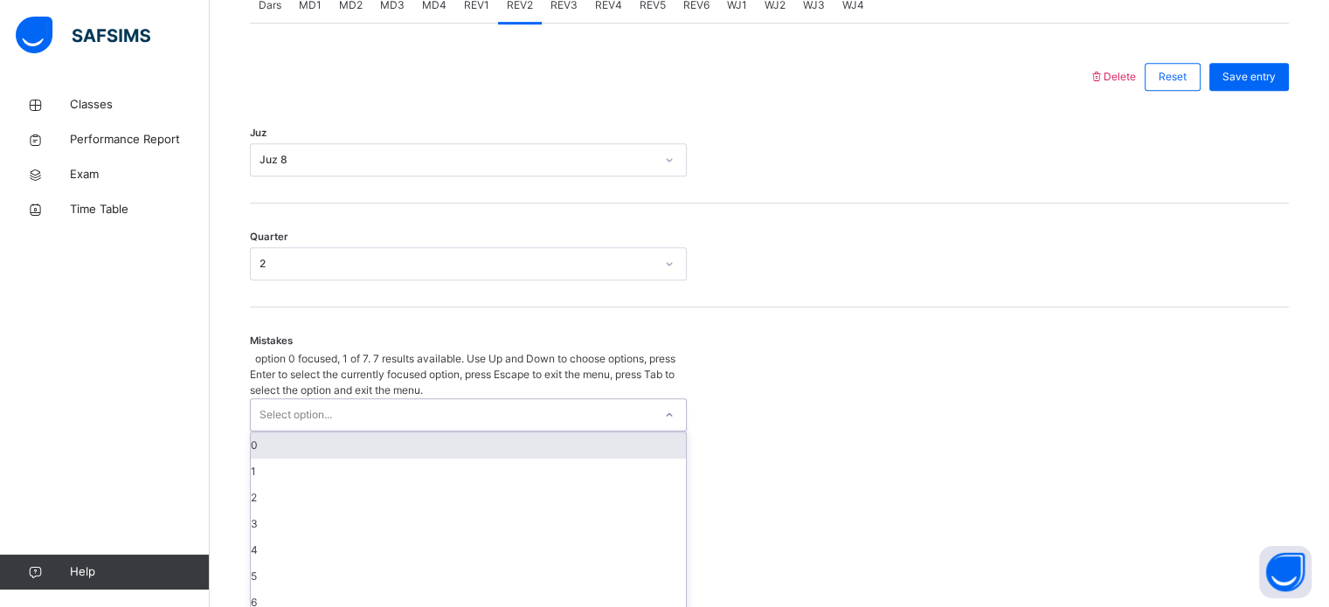
click at [266, 433] on div "0" at bounding box center [468, 446] width 435 height 26
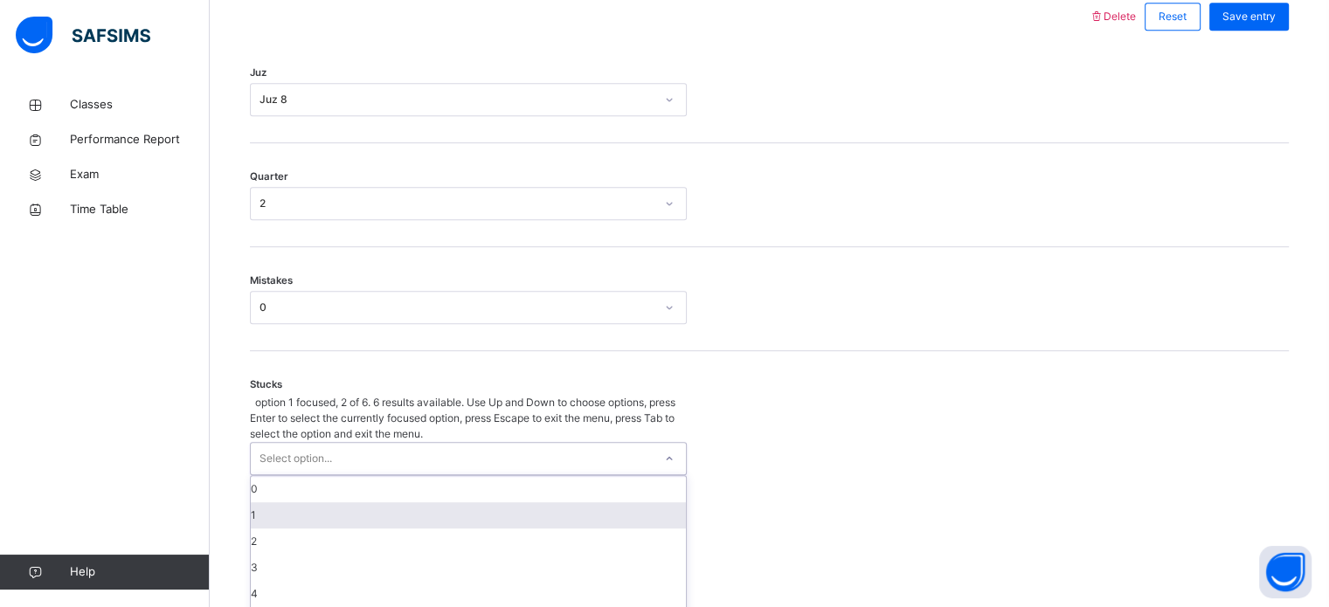
scroll to position [849, 0]
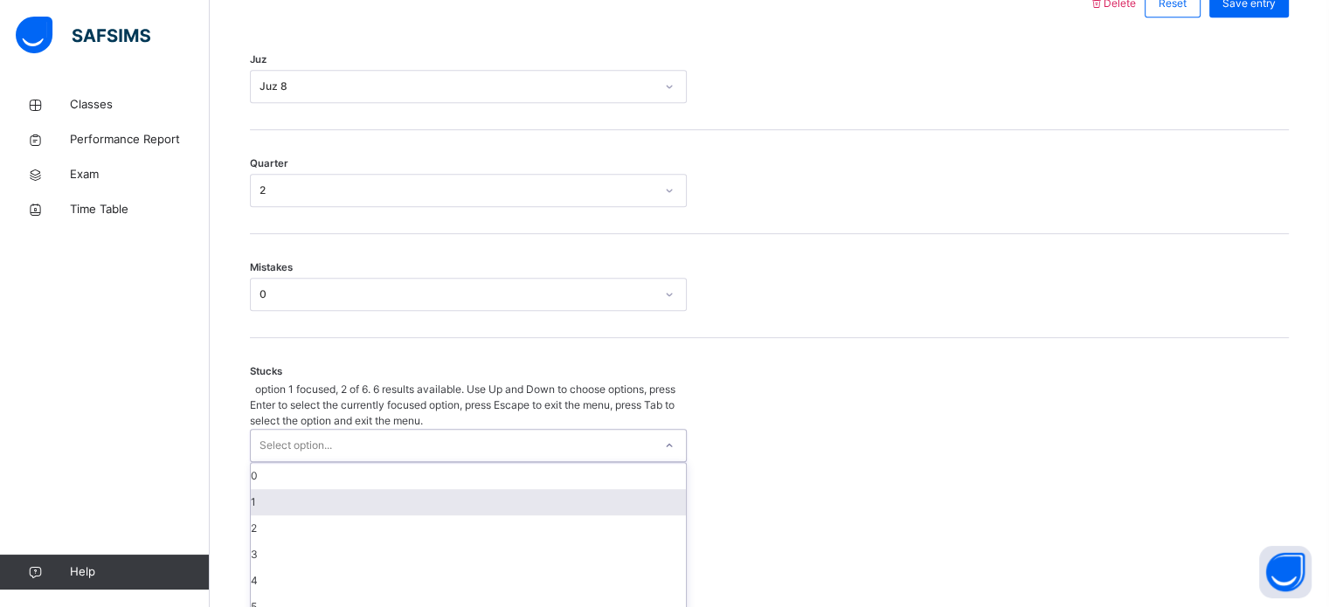
click at [283, 468] on div "option 1 focused, 2 of 6. 6 results available. Use Up and Down to choose option…" at bounding box center [468, 501] width 437 height 239
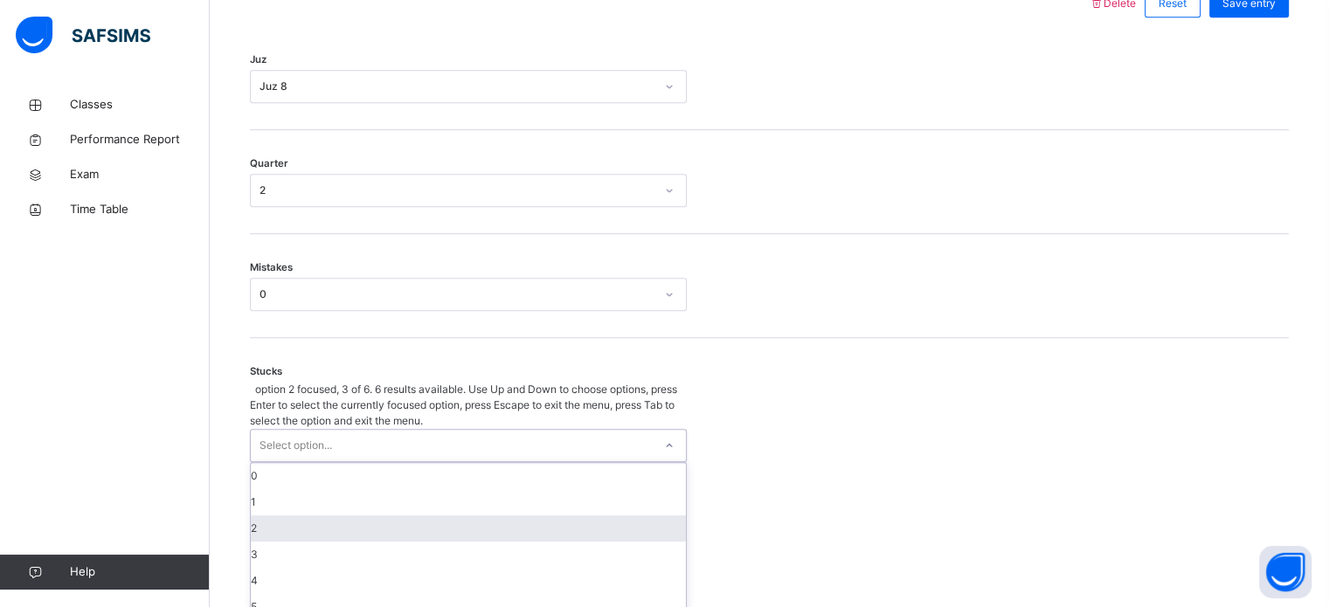
click at [276, 516] on div "2" at bounding box center [468, 529] width 435 height 26
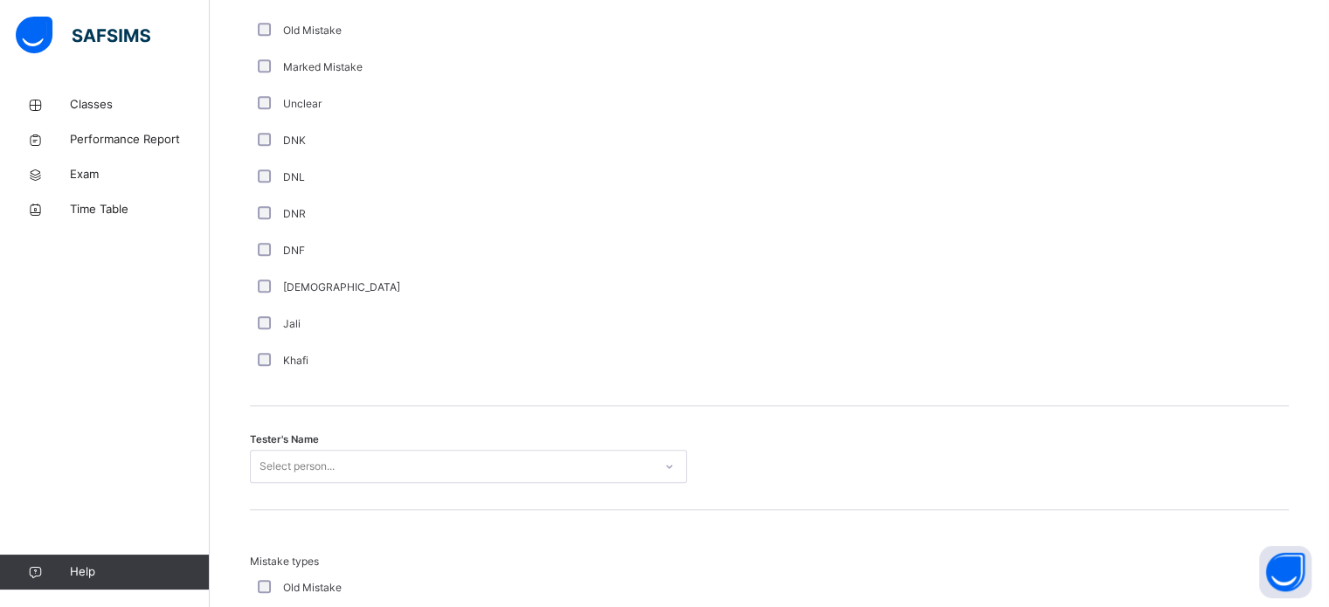
scroll to position [1451, 0]
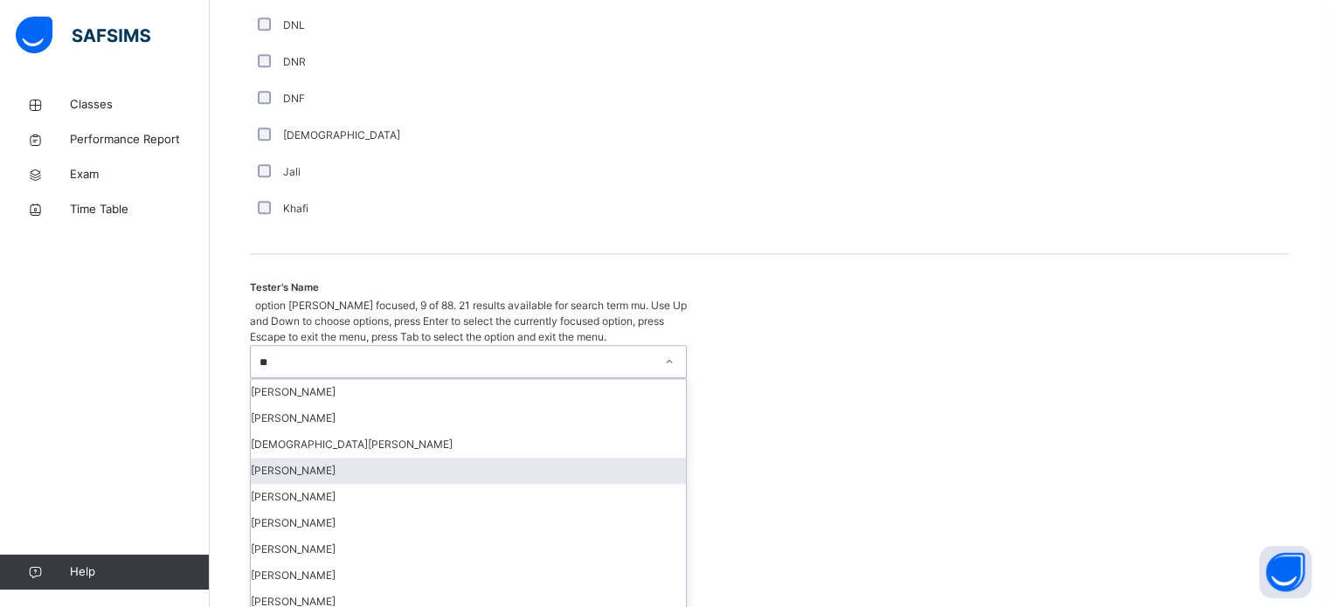
type input "*"
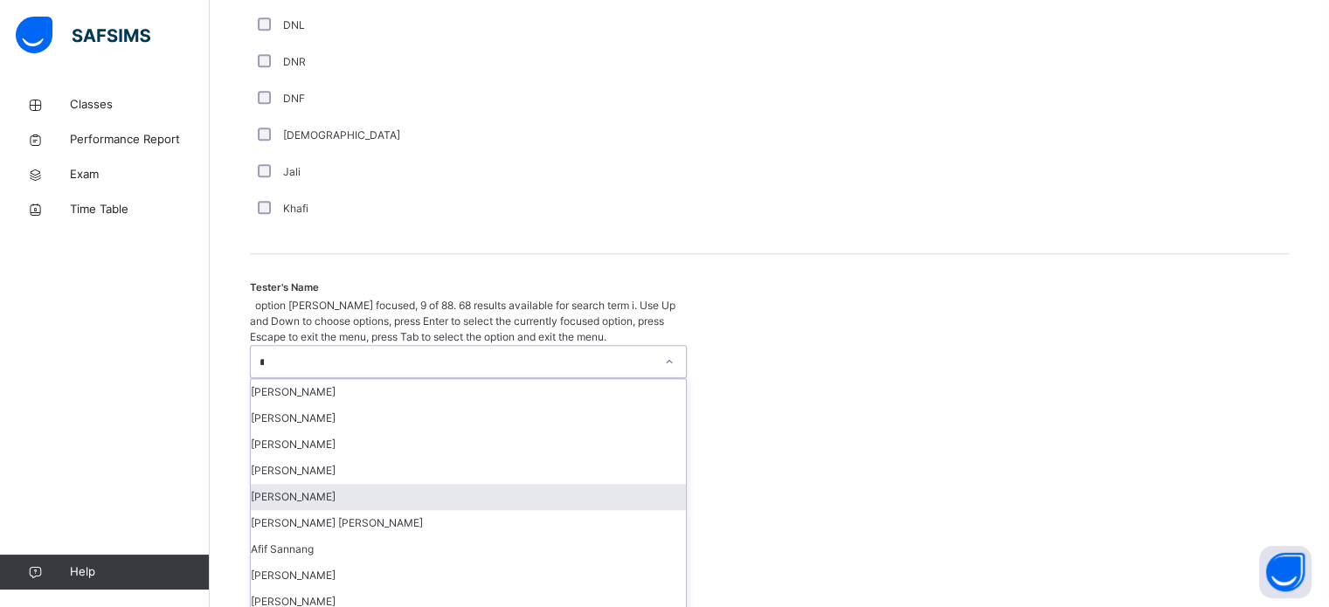
type input "***"
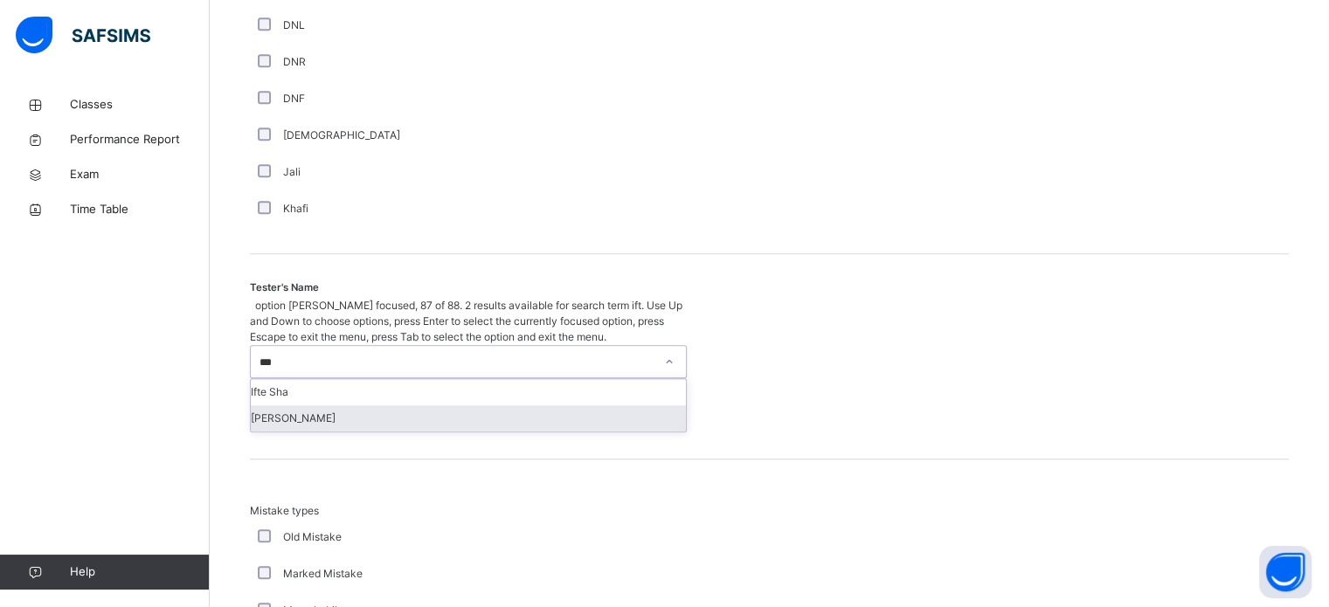
click at [349, 406] on div "[PERSON_NAME]" at bounding box center [468, 419] width 435 height 26
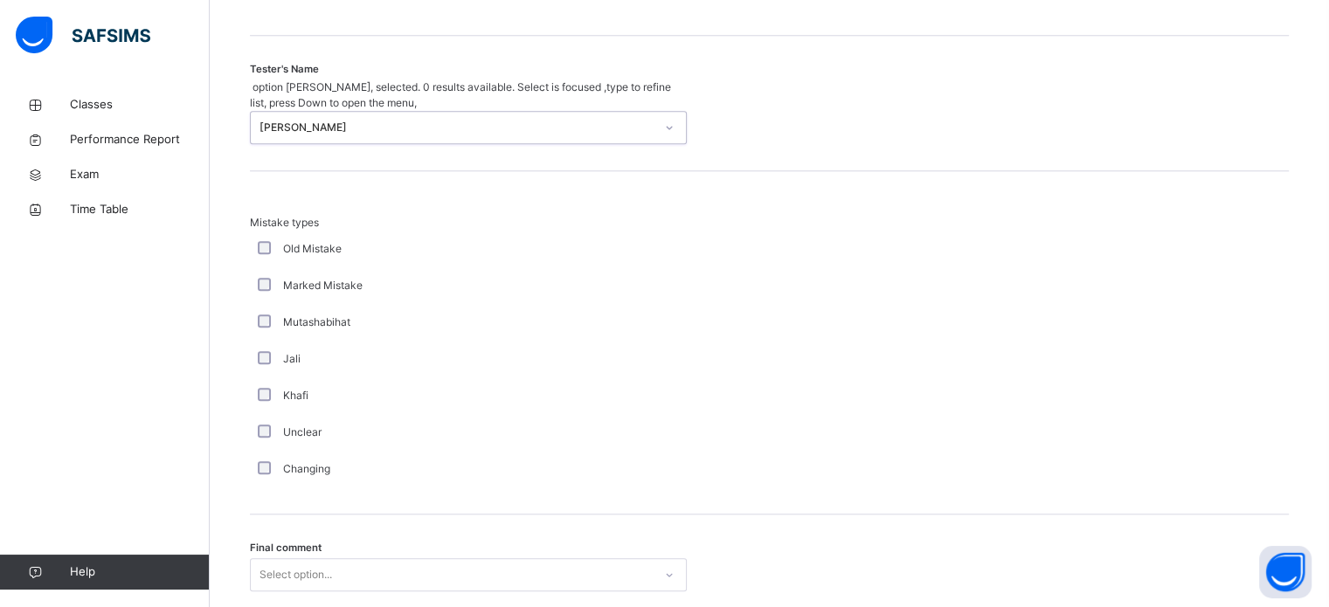
scroll to position [1922, 0]
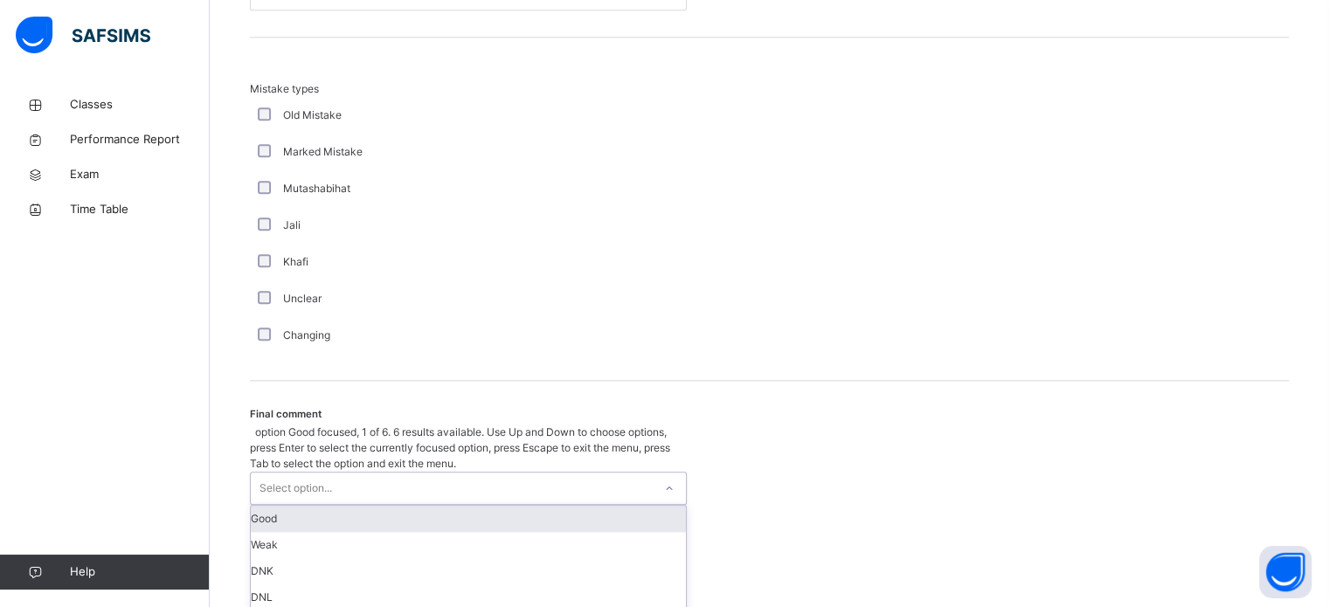
click at [322, 472] on div "Select option..." at bounding box center [468, 488] width 437 height 33
click at [297, 506] on div "Good" at bounding box center [468, 519] width 435 height 26
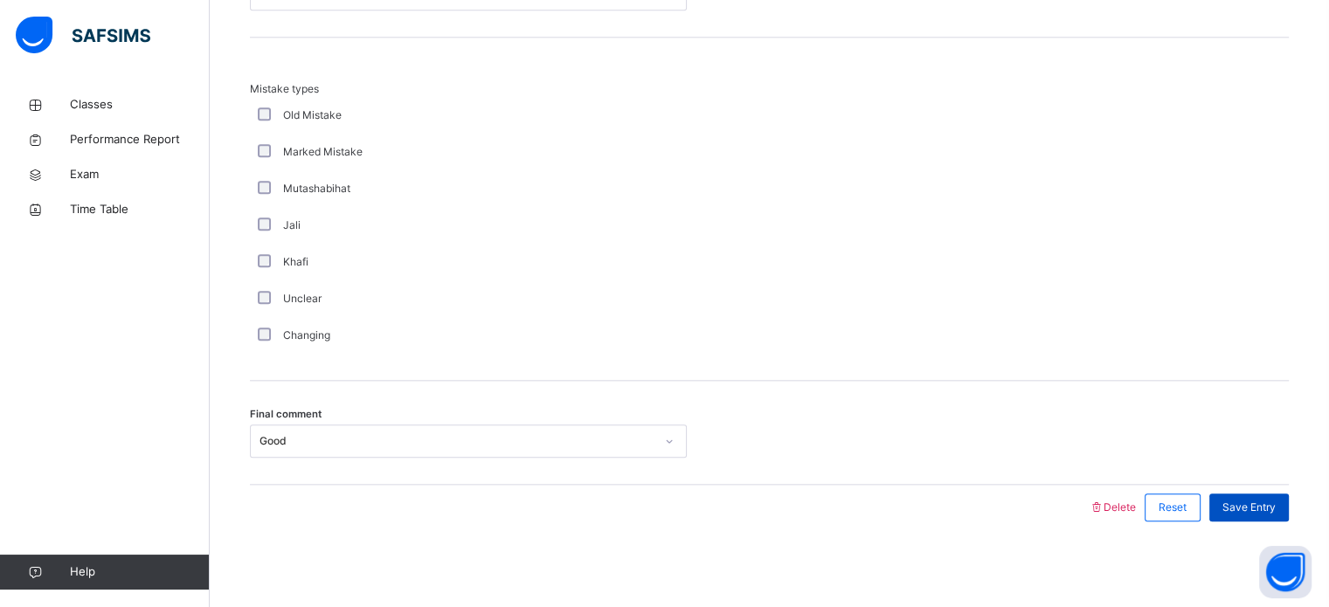
click at [1265, 503] on span "Save Entry" at bounding box center [1249, 508] width 53 height 16
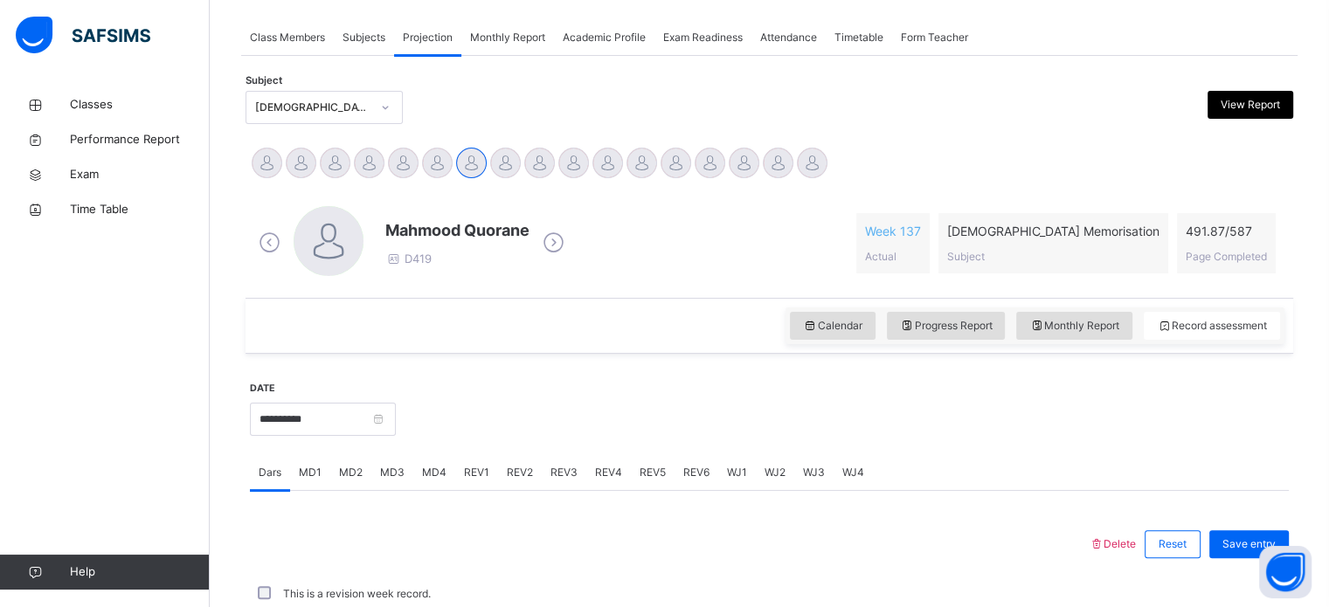
scroll to position [704, 0]
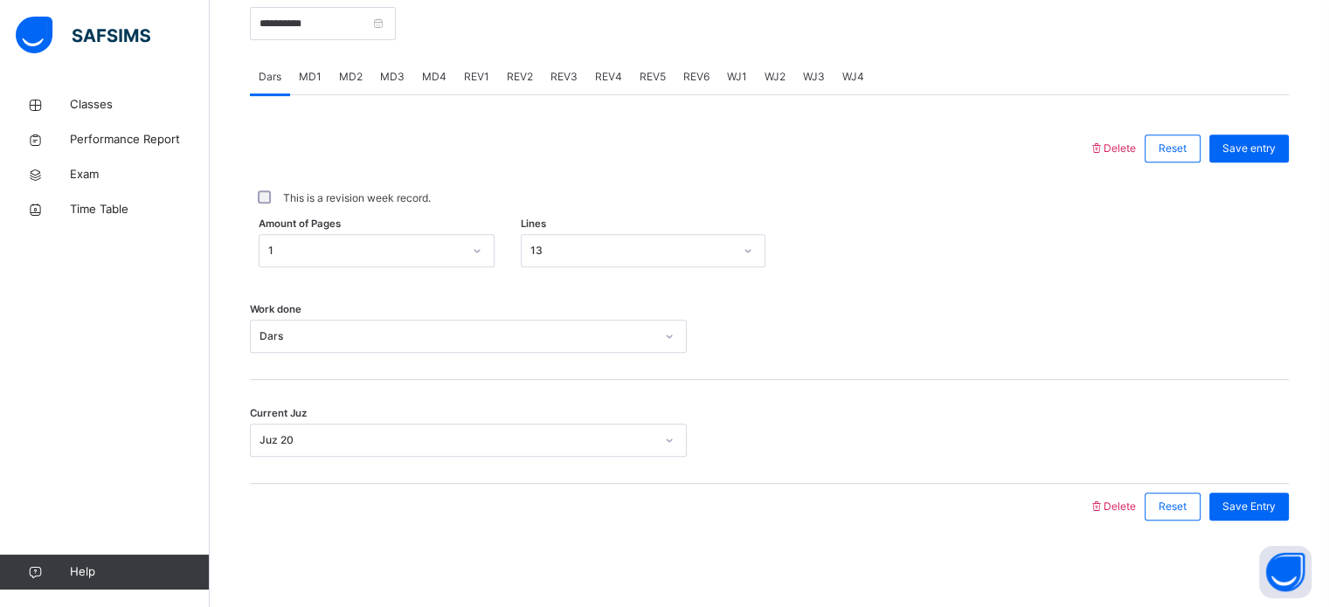
click at [567, 76] on span "REV3" at bounding box center [564, 77] width 27 height 16
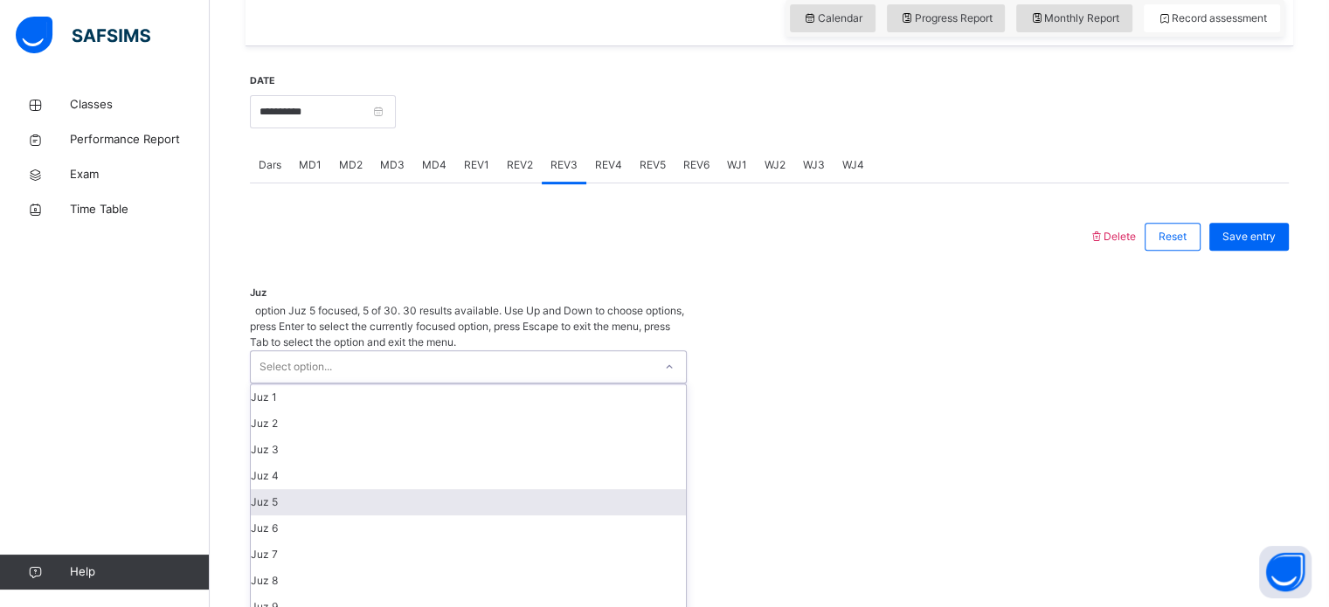
scroll to position [622, 0]
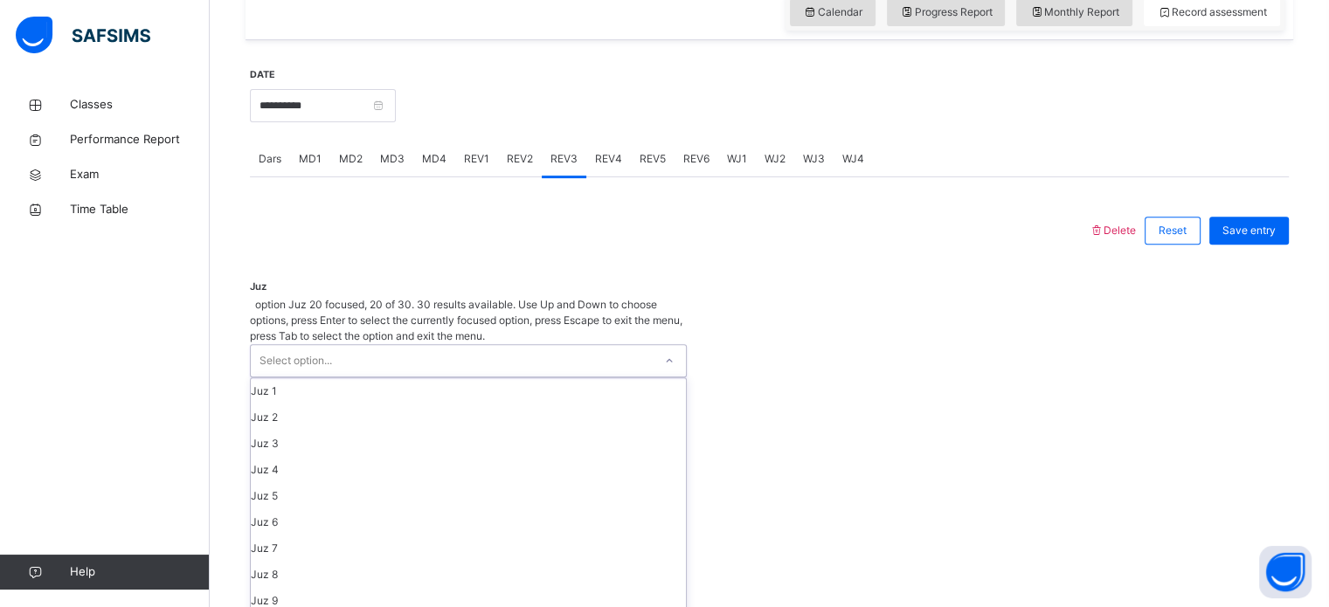
scroll to position [426, 0]
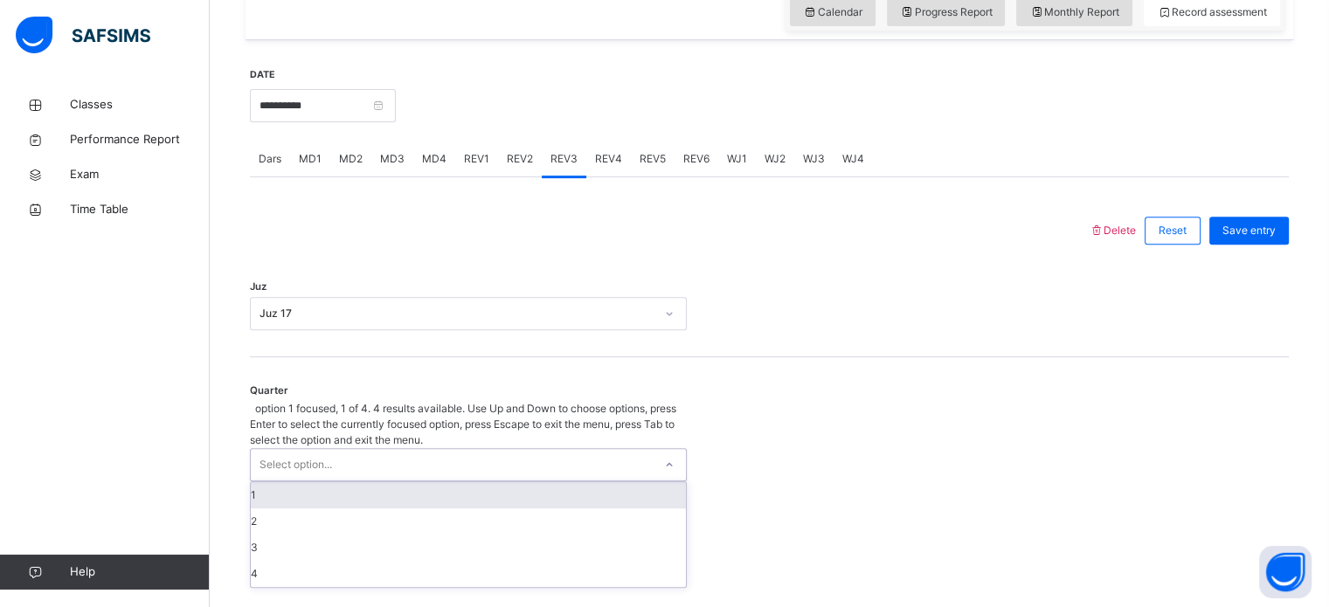
click at [357, 449] on div "Select option..." at bounding box center [452, 464] width 402 height 31
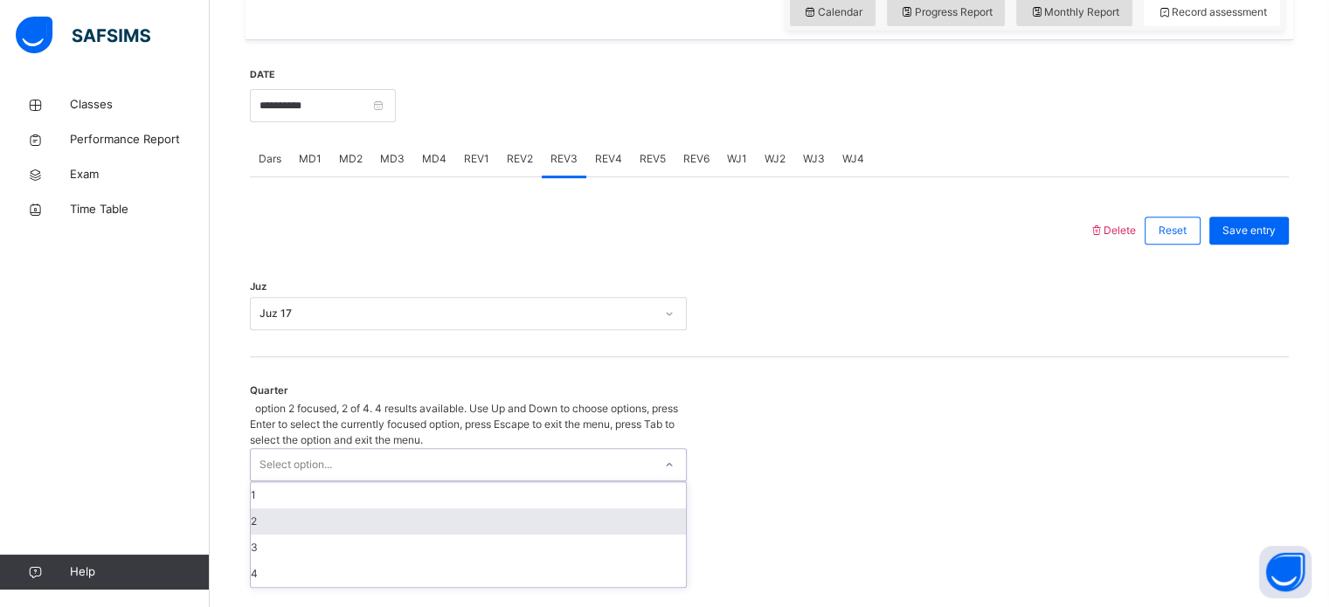
click at [297, 509] on div "2" at bounding box center [468, 522] width 435 height 26
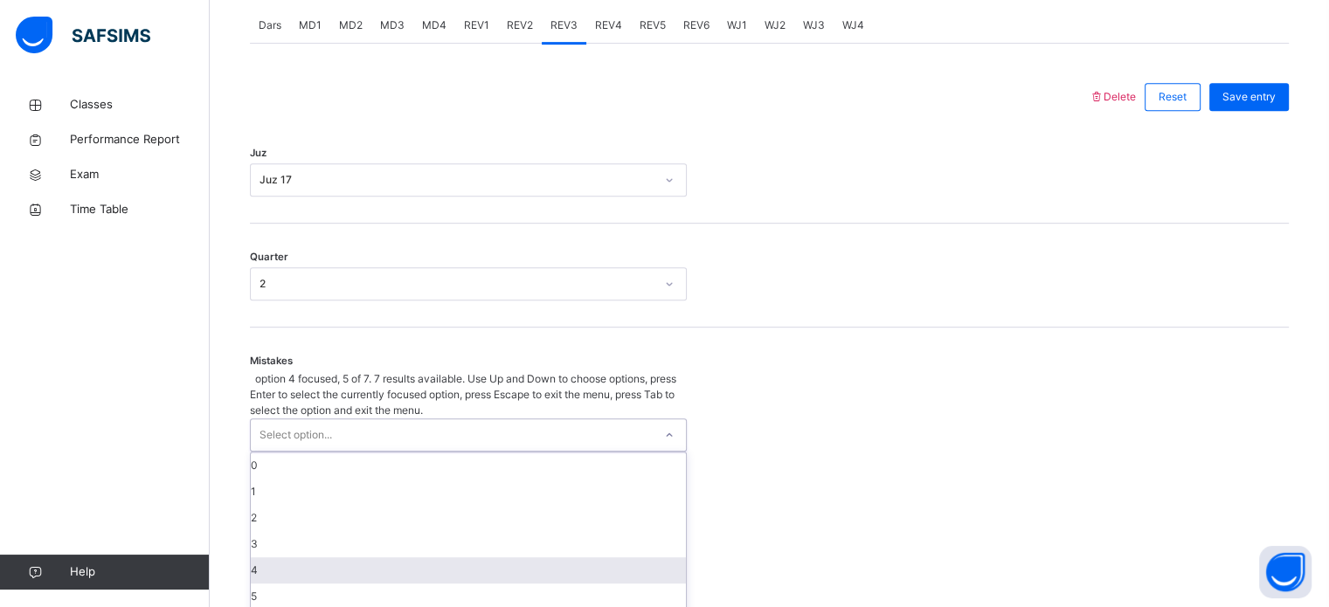
click at [287, 513] on div "option 4 focused, 5 of 7. 7 results available. Use Up and Down to choose option…" at bounding box center [468, 504] width 437 height 266
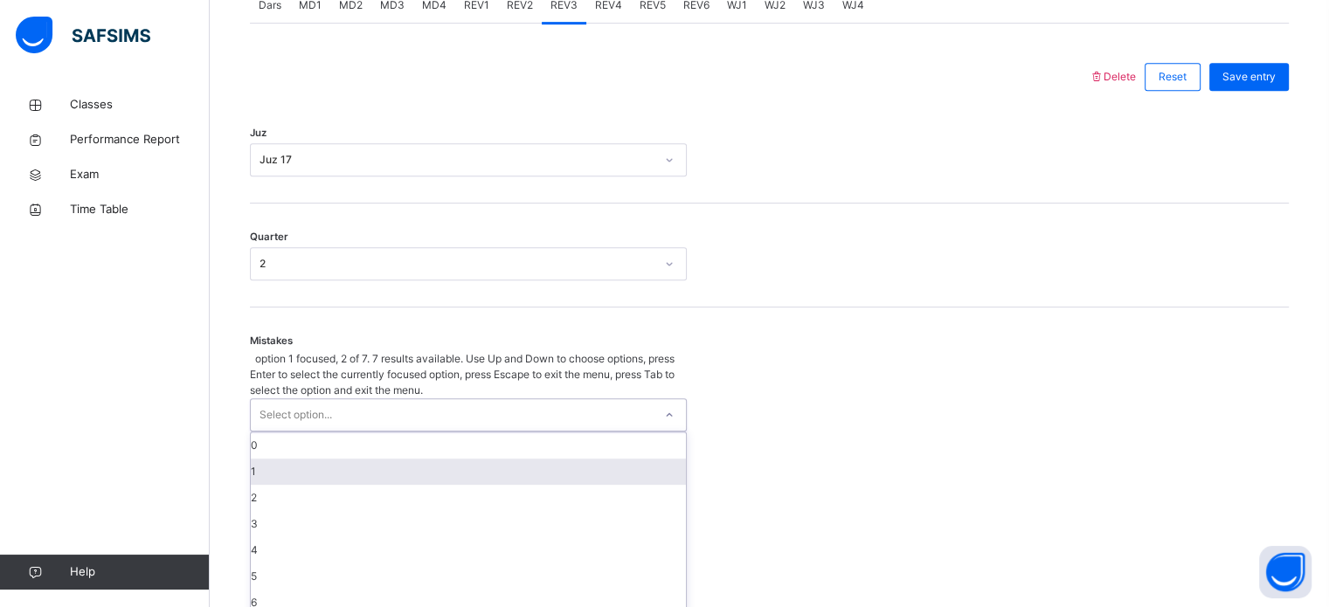
click at [295, 459] on div "1" at bounding box center [468, 472] width 435 height 26
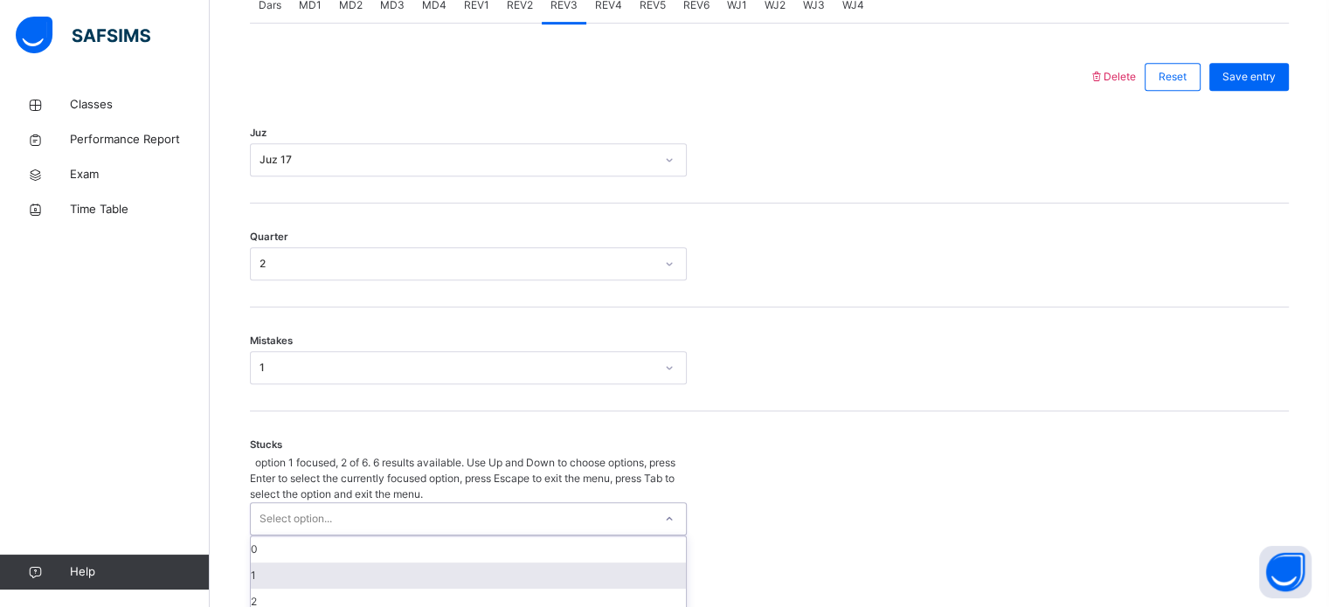
scroll to position [849, 0]
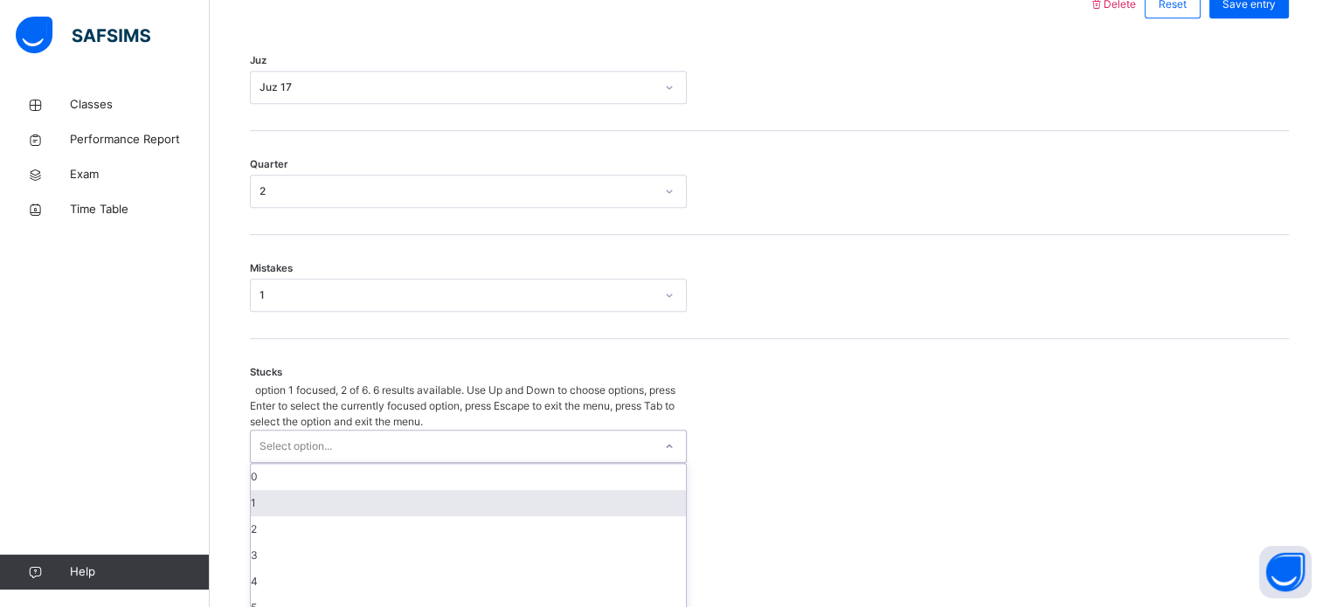
click at [285, 471] on div "option 1 focused, 2 of 6. 6 results available. Use Up and Down to choose option…" at bounding box center [468, 502] width 437 height 239
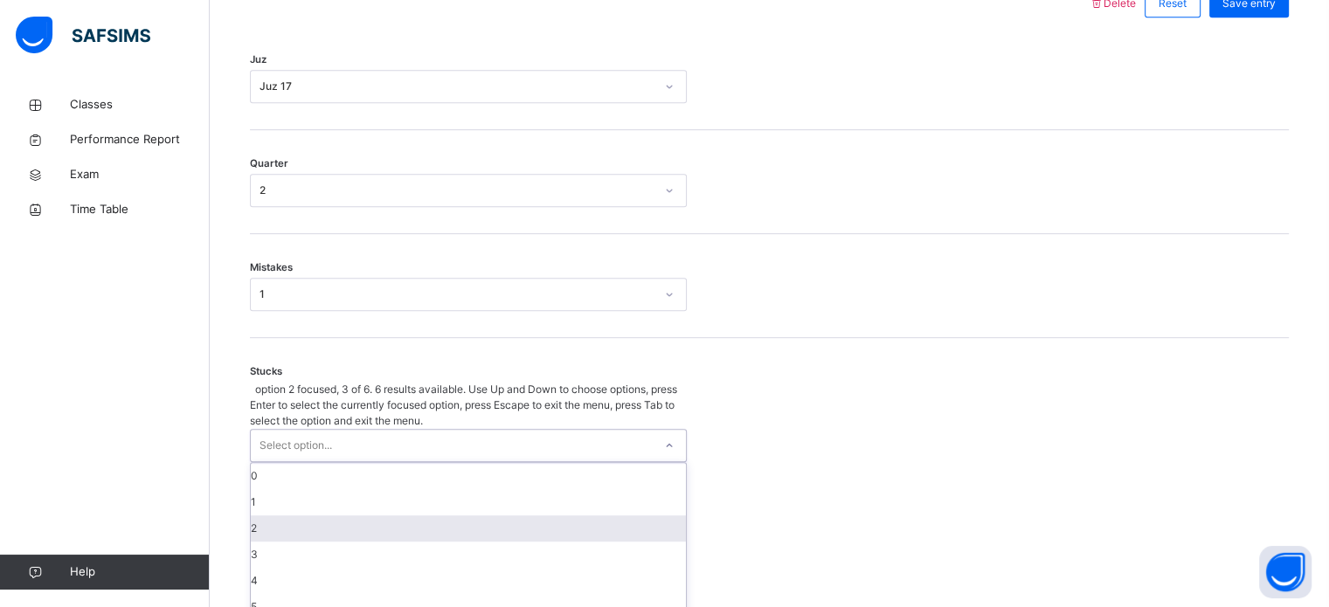
click at [282, 516] on div "2" at bounding box center [468, 529] width 435 height 26
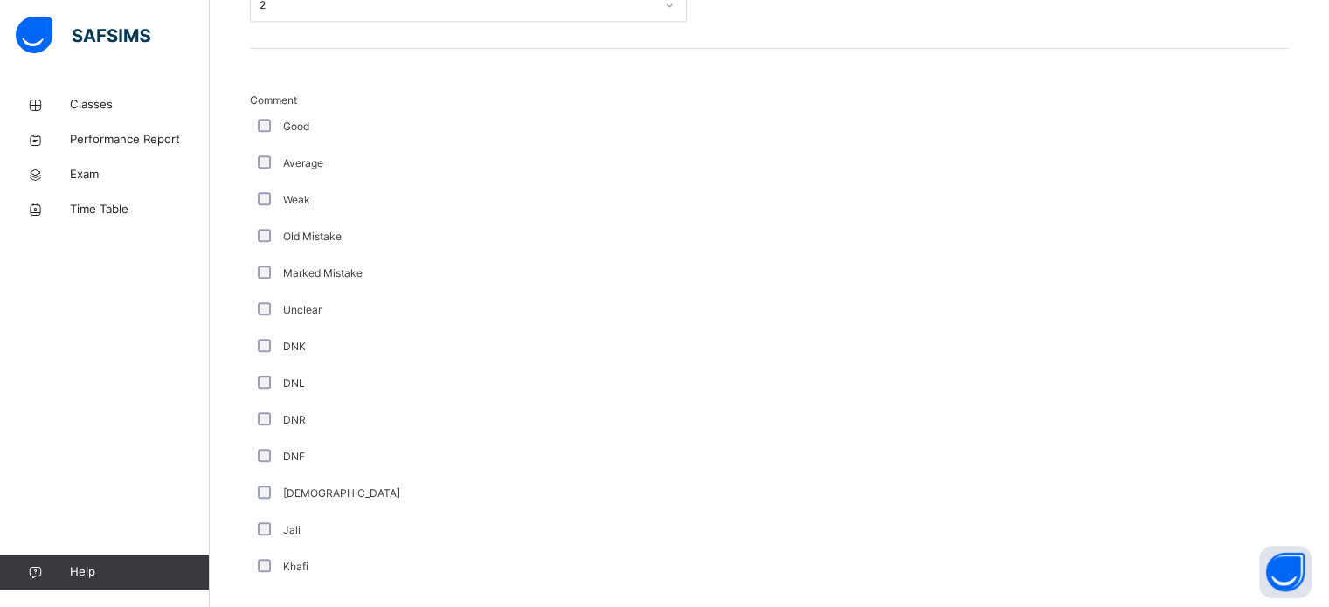
scroll to position [1244, 0]
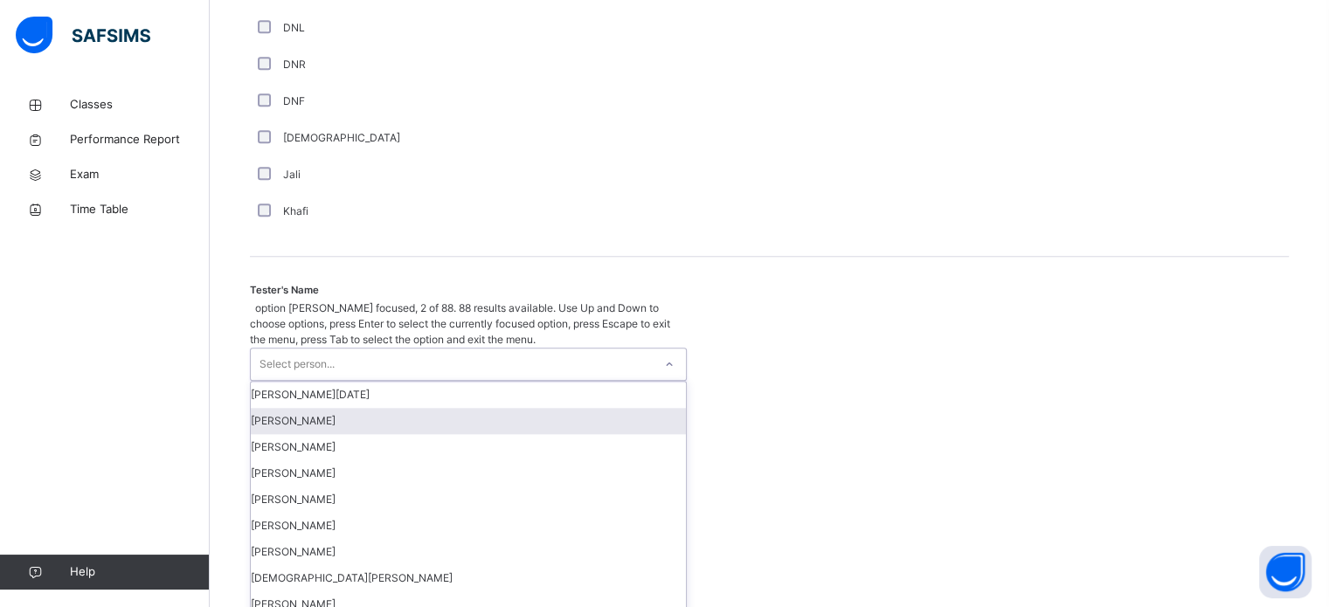
scroll to position [1601, 0]
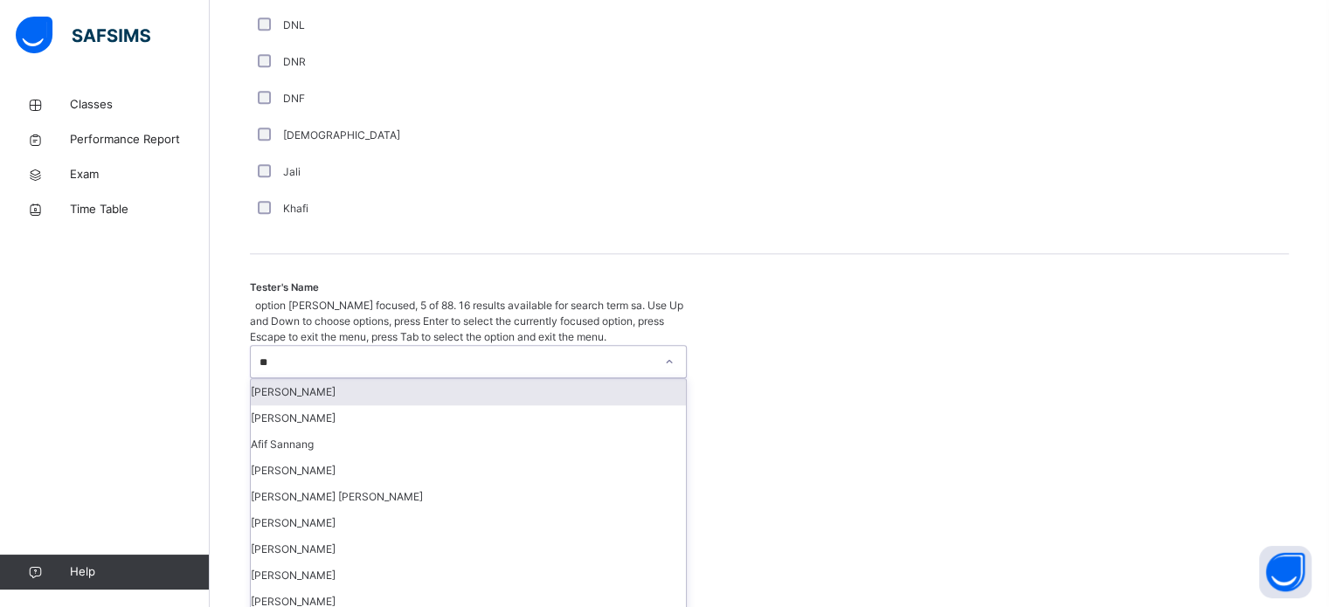
type input "***"
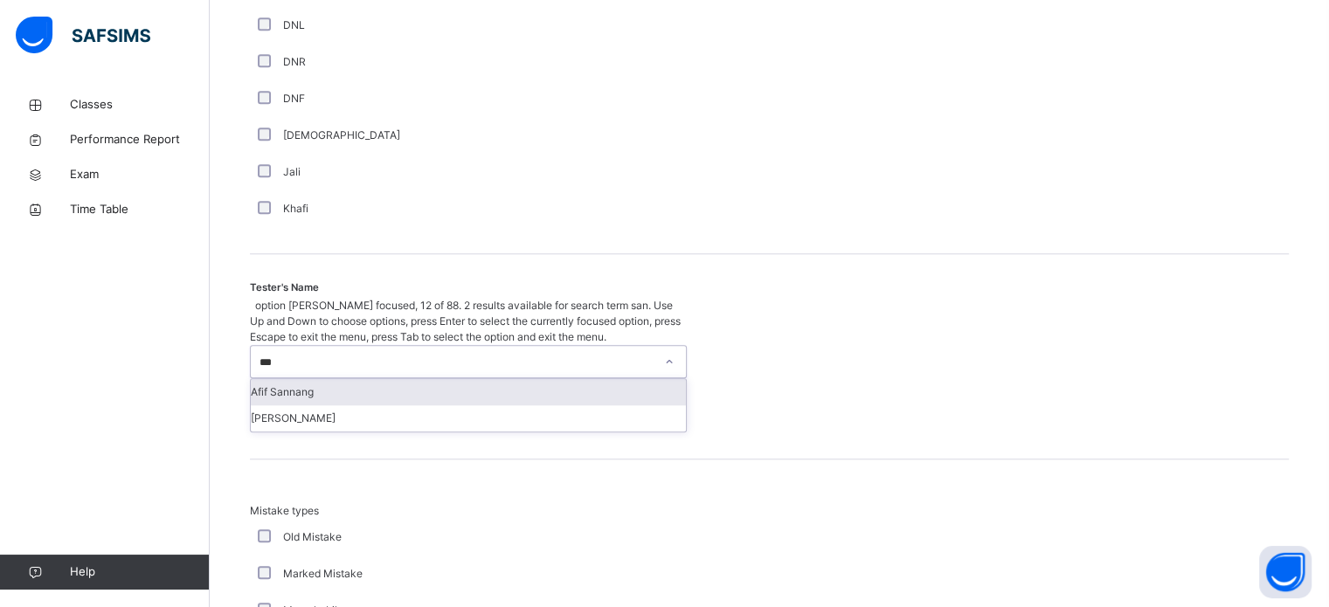
click at [369, 379] on div "Afif Sannang" at bounding box center [468, 392] width 435 height 26
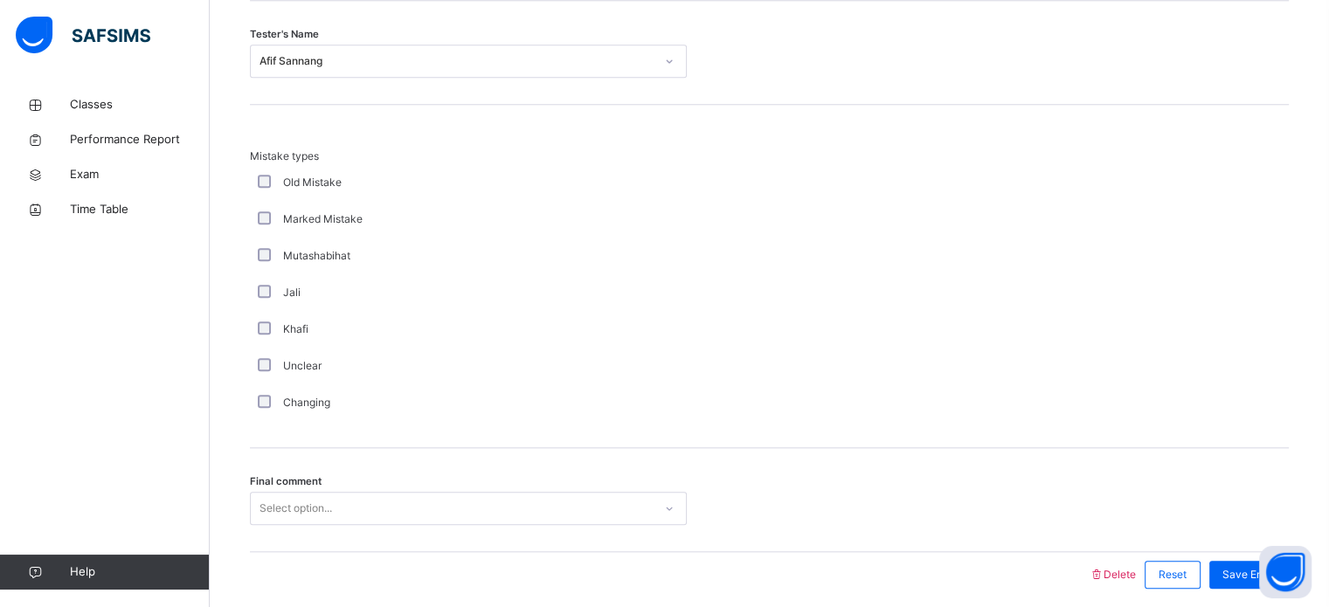
scroll to position [1922, 0]
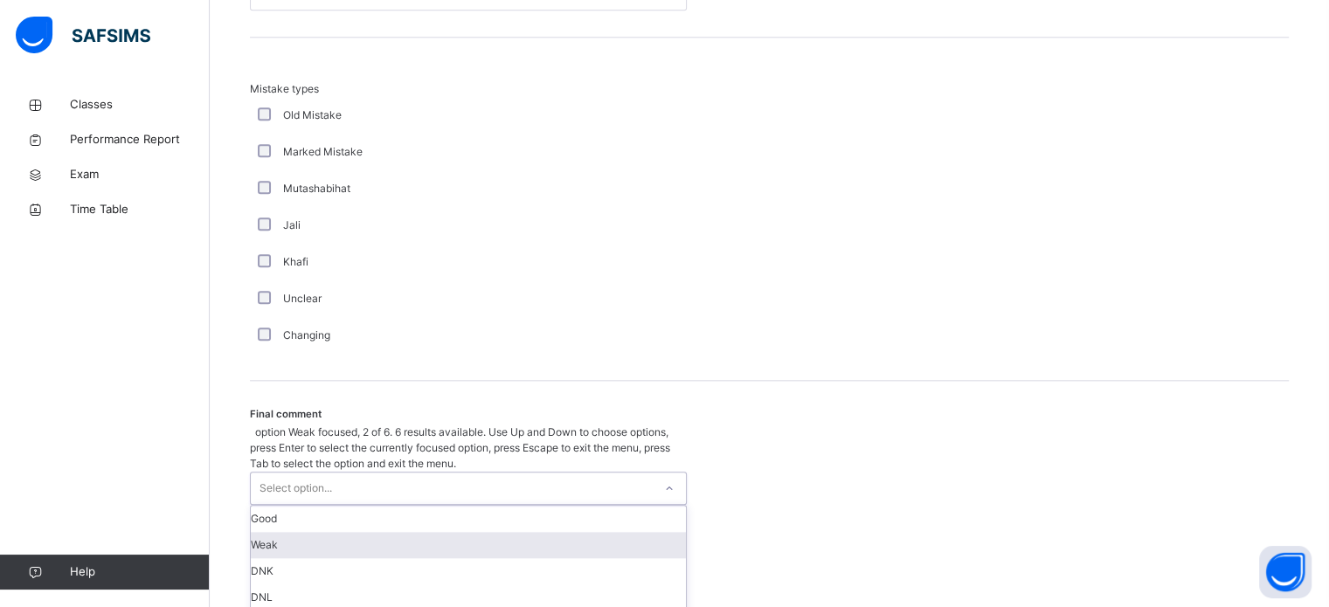
click at [336, 498] on div "option Weak focused, 2 of 6. 6 results available. Use Up and Down to choose opt…" at bounding box center [468, 544] width 437 height 239
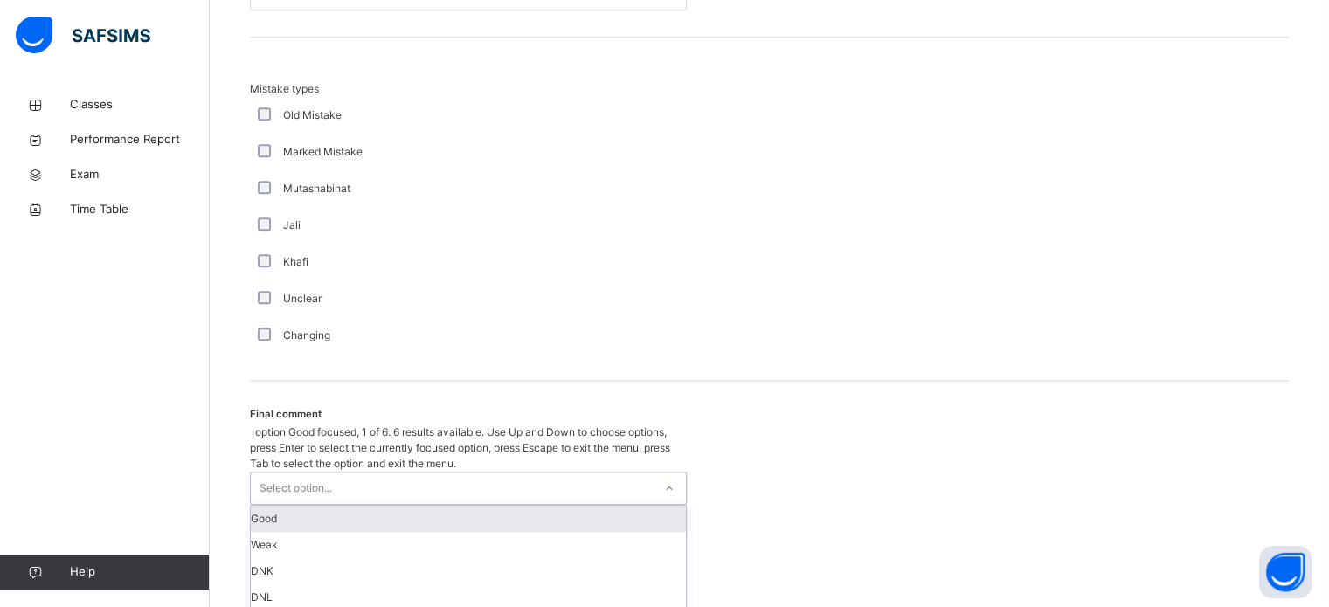
click at [325, 506] on div "Good" at bounding box center [468, 519] width 435 height 26
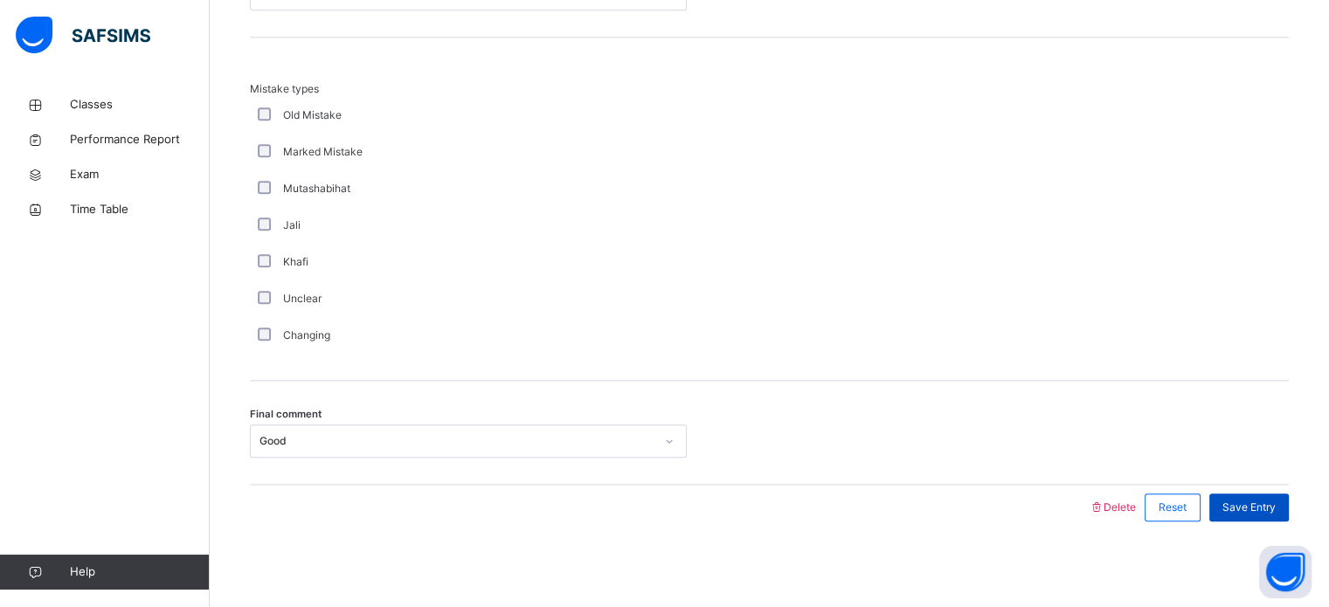
click at [1240, 514] on div "Save Entry" at bounding box center [1250, 508] width 80 height 28
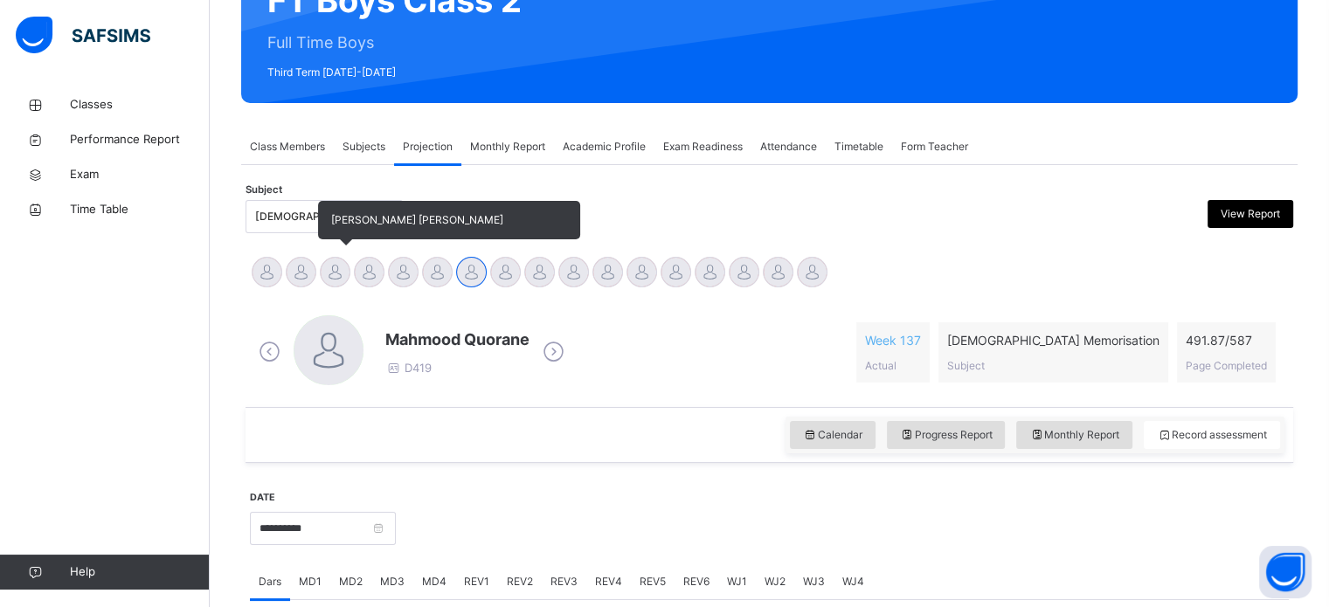
scroll to position [207, 0]
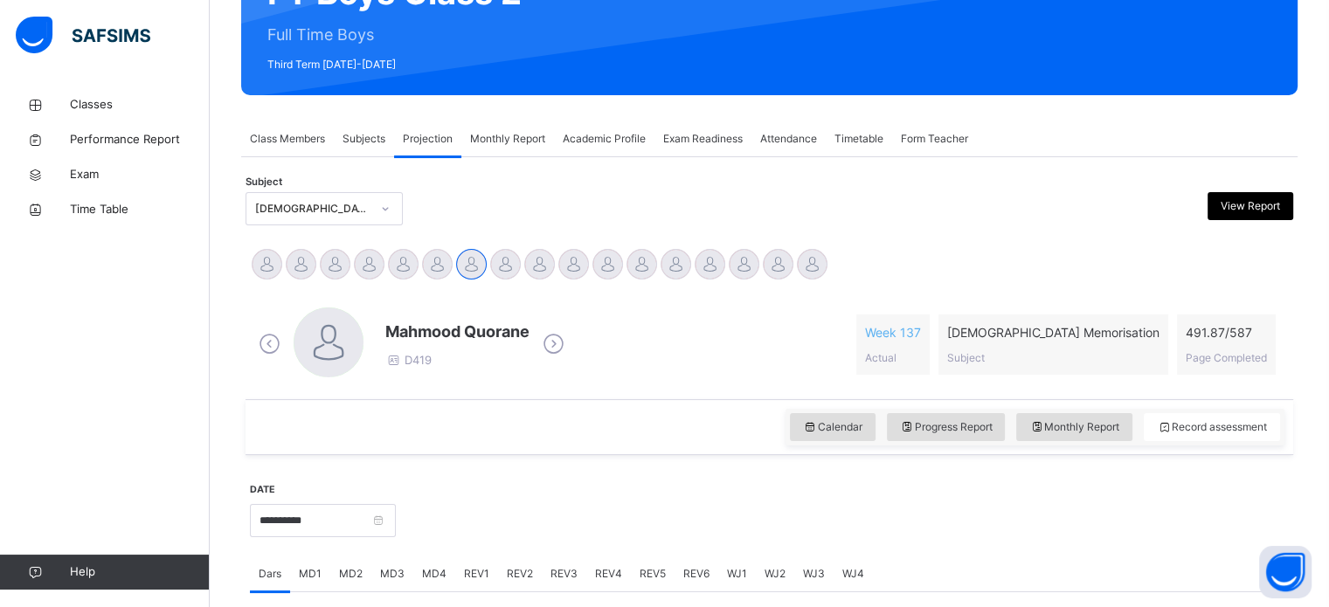
click at [514, 148] on div "Monthly Report" at bounding box center [507, 138] width 93 height 35
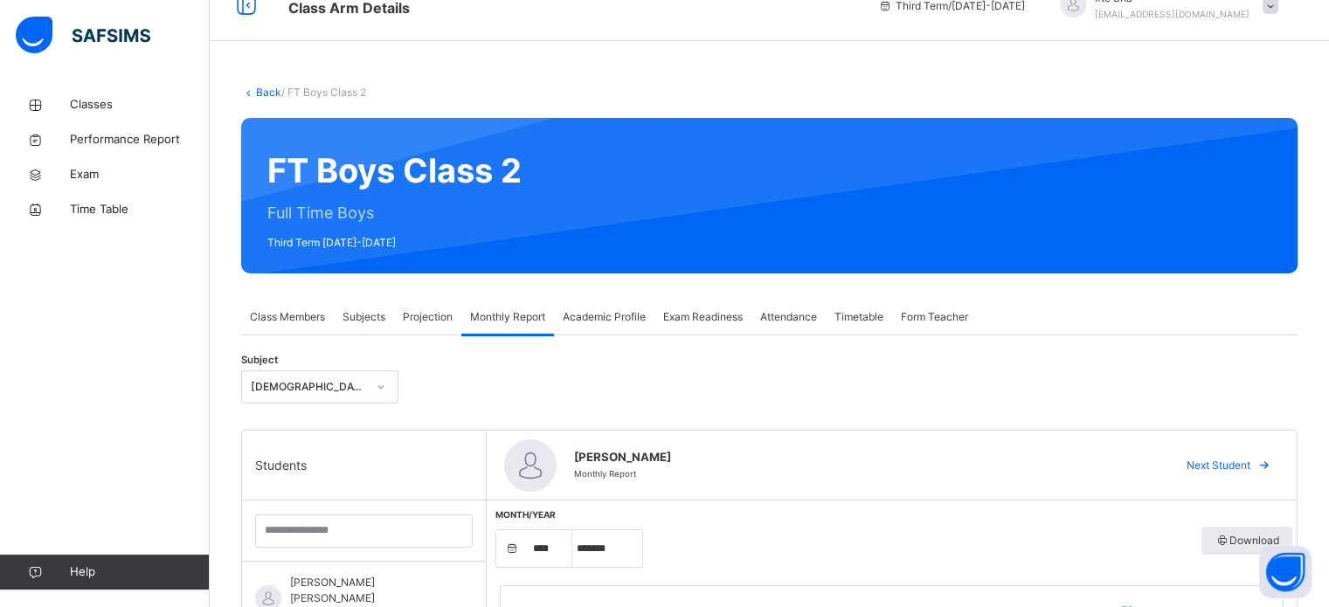
scroll to position [0, 0]
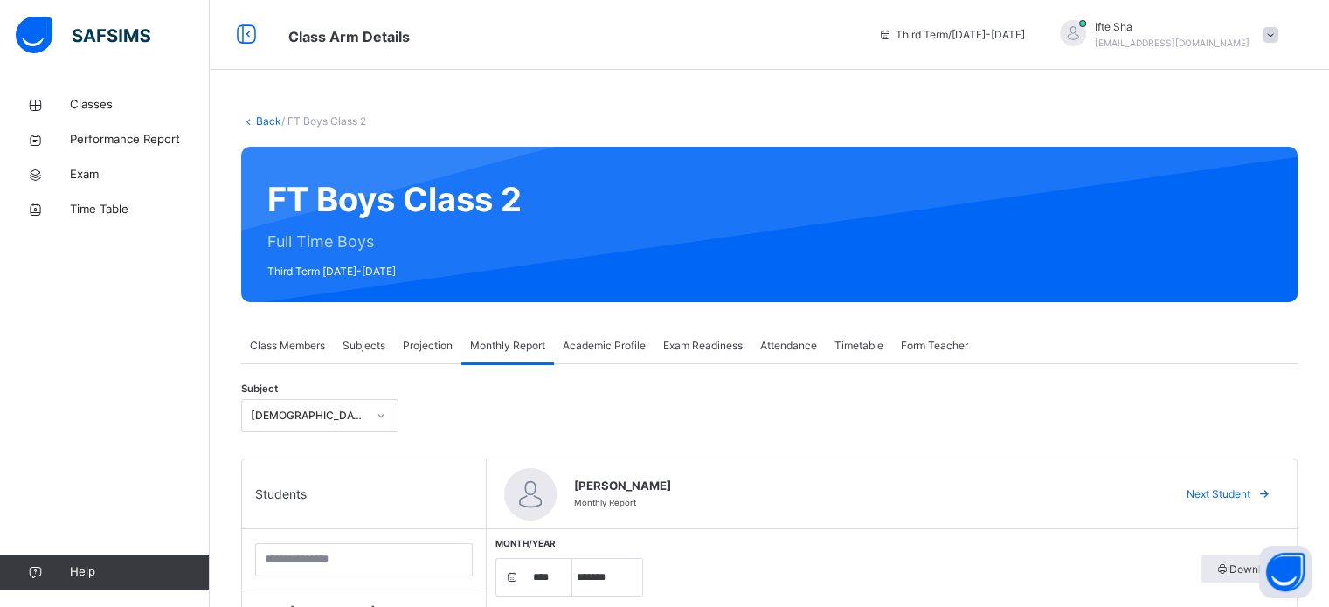
click at [378, 339] on span "Subjects" at bounding box center [364, 346] width 43 height 16
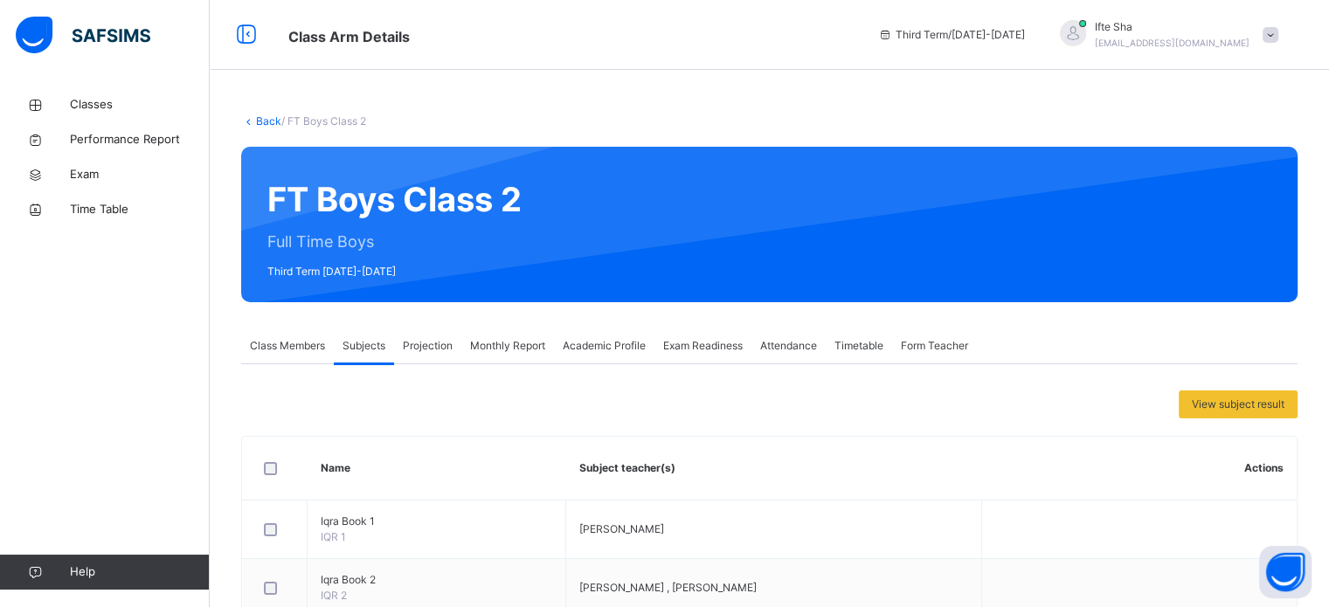
click at [439, 340] on span "Projection" at bounding box center [428, 346] width 50 height 16
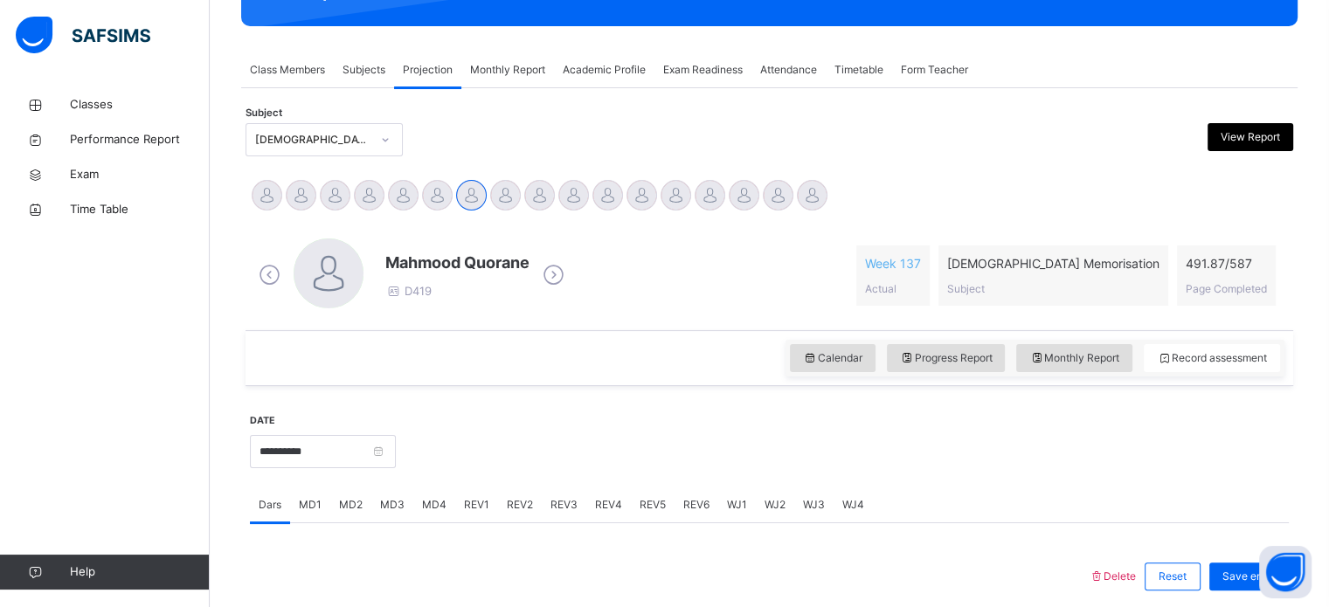
scroll to position [304, 0]
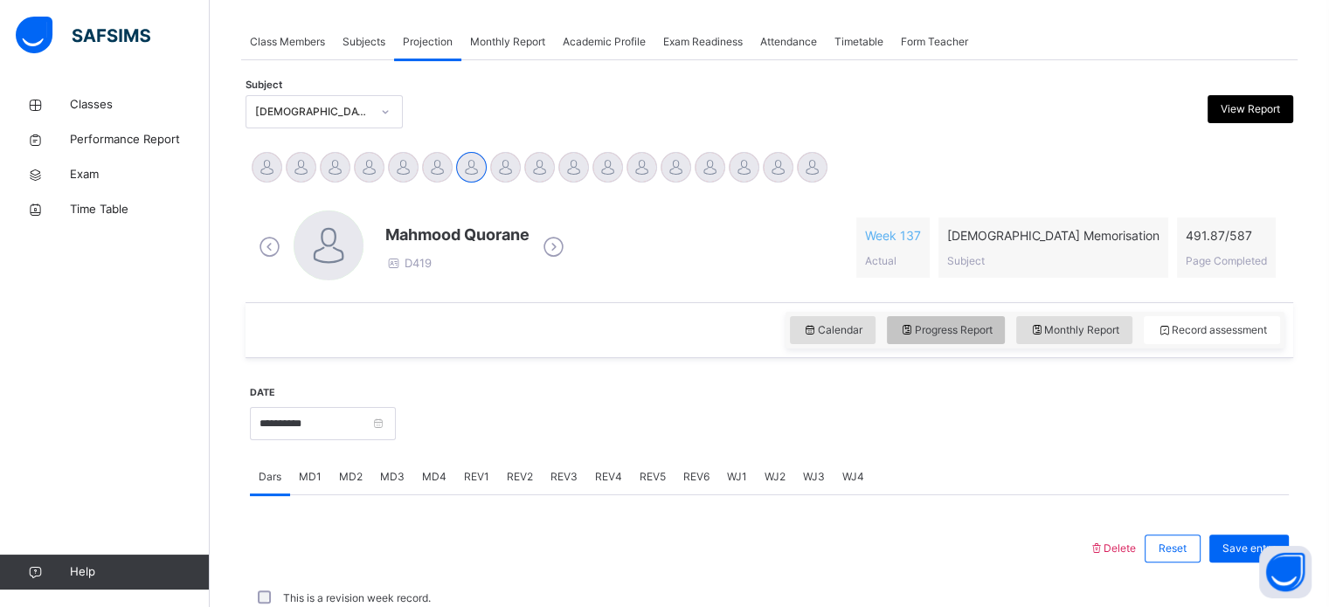
click at [987, 328] on span "Progress Report" at bounding box center [946, 330] width 93 height 16
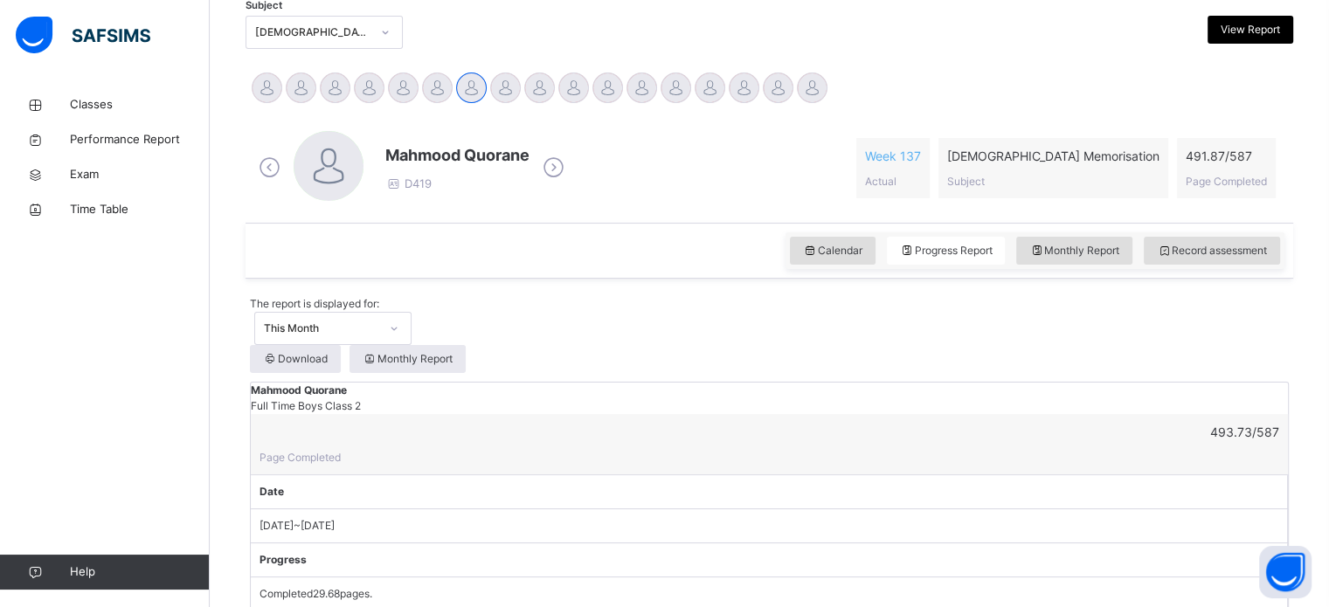
scroll to position [383, 0]
click at [863, 247] on span "Calendar" at bounding box center [832, 252] width 59 height 16
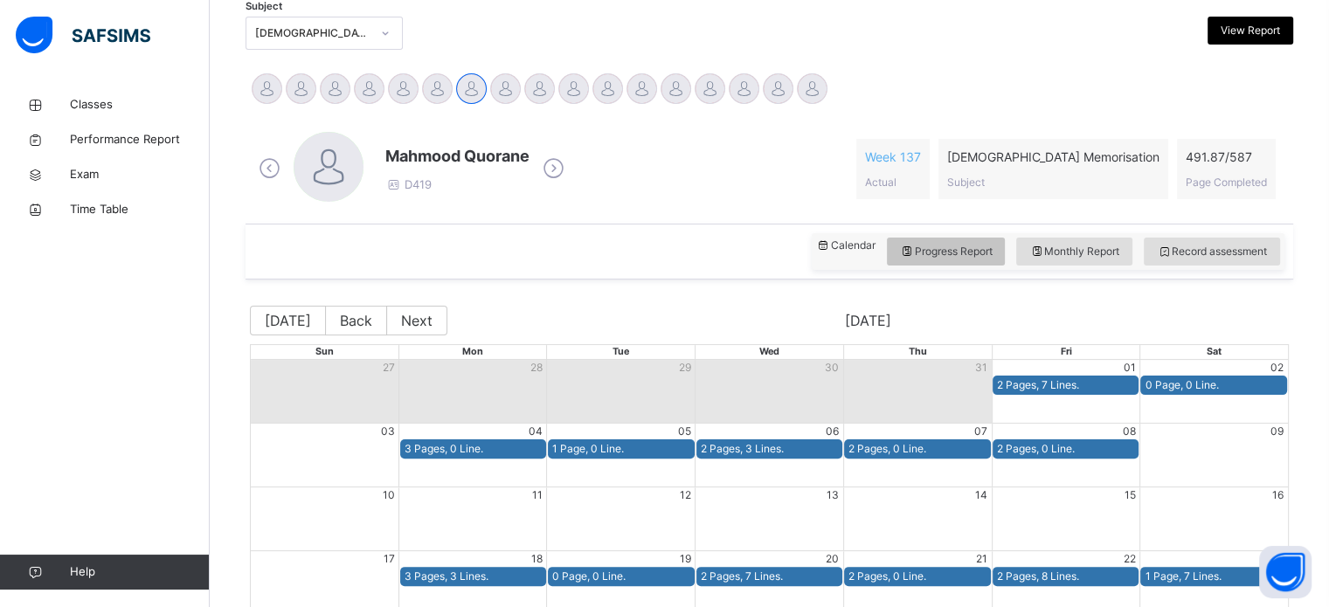
click at [937, 247] on span "Progress Report" at bounding box center [946, 252] width 93 height 16
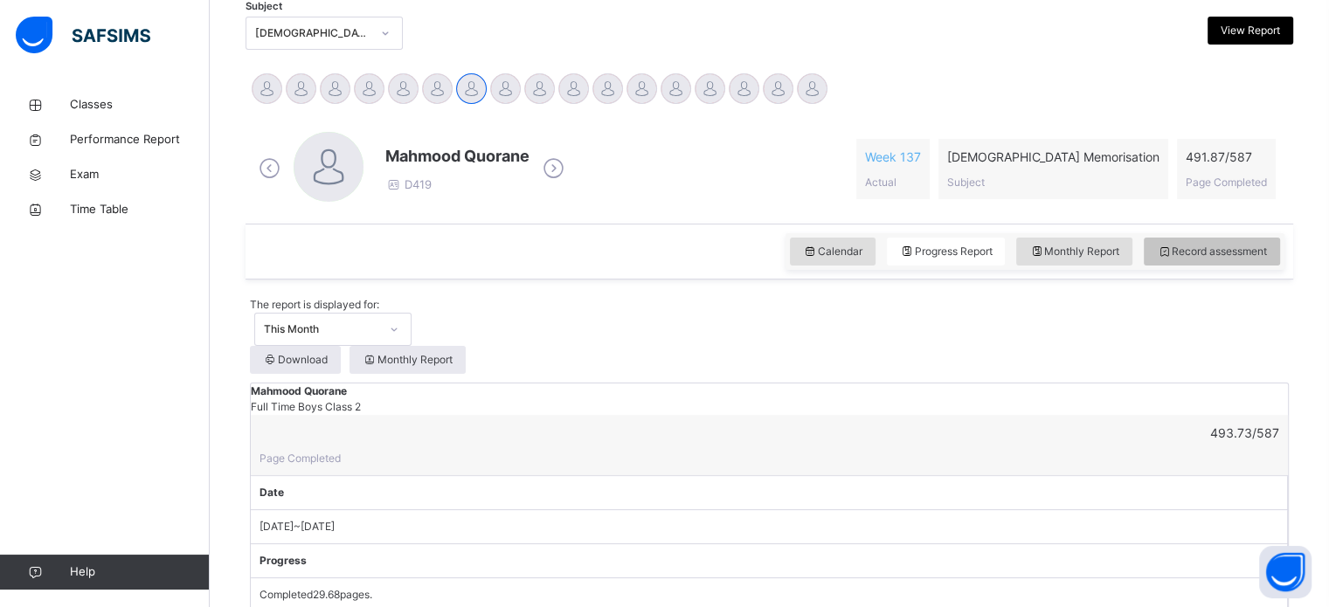
click at [1210, 260] on div "Record assessment" at bounding box center [1212, 252] width 136 height 28
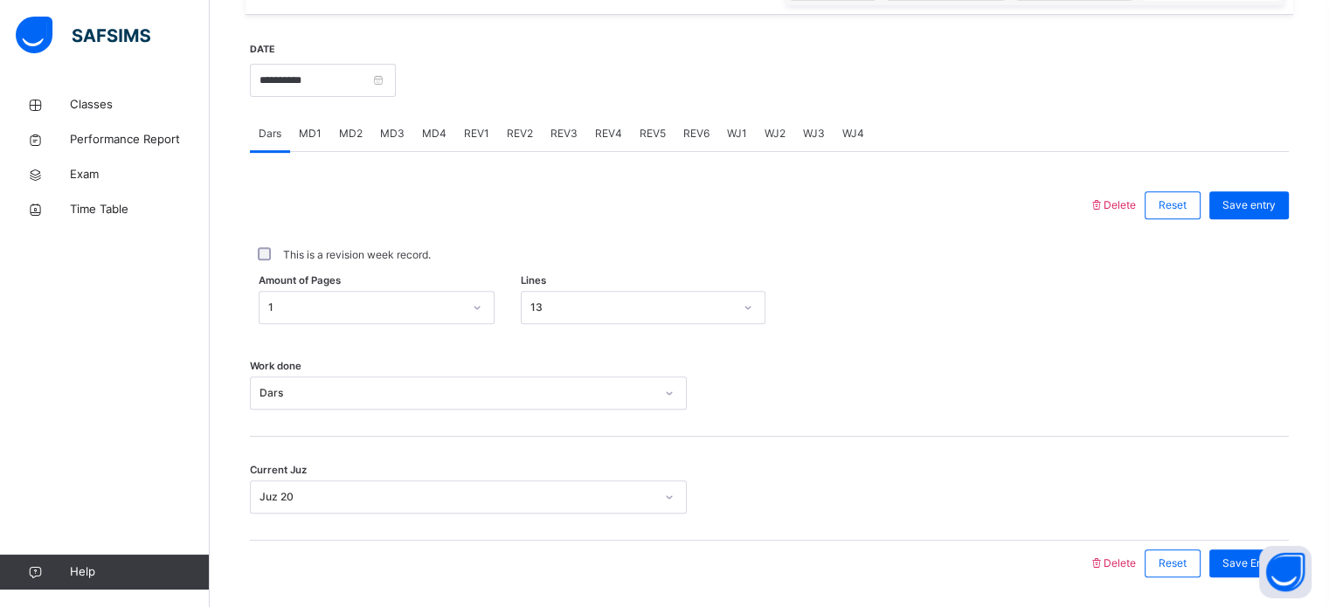
scroll to position [650, 0]
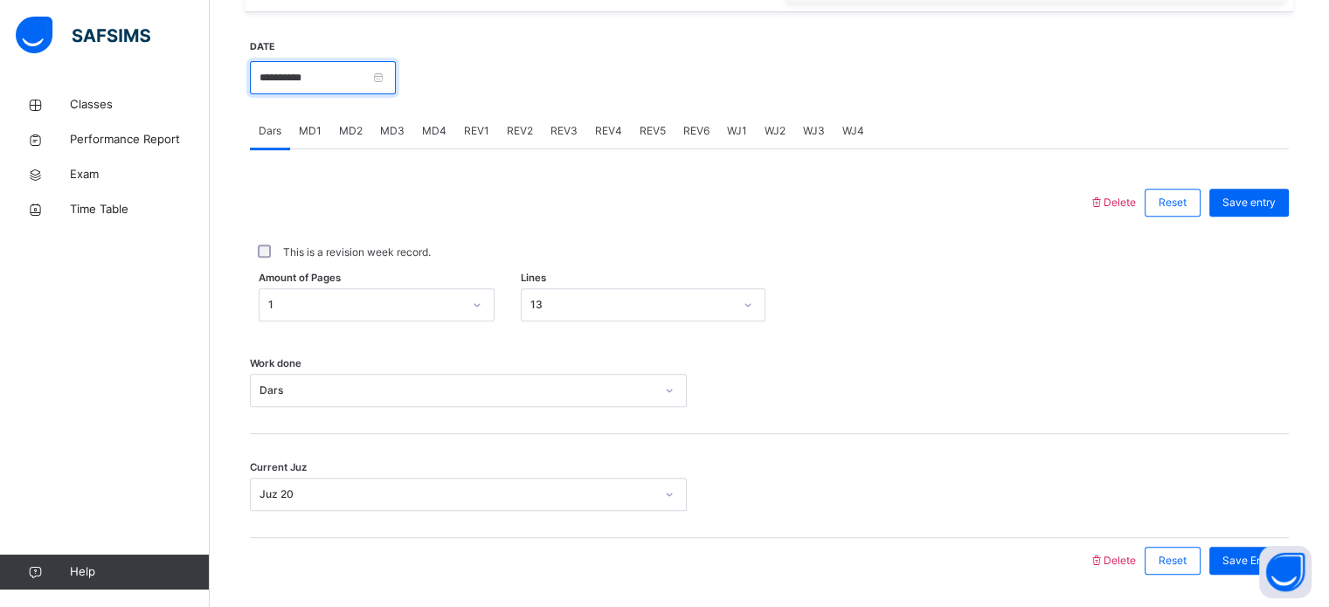
click at [367, 68] on input "**********" at bounding box center [323, 77] width 146 height 33
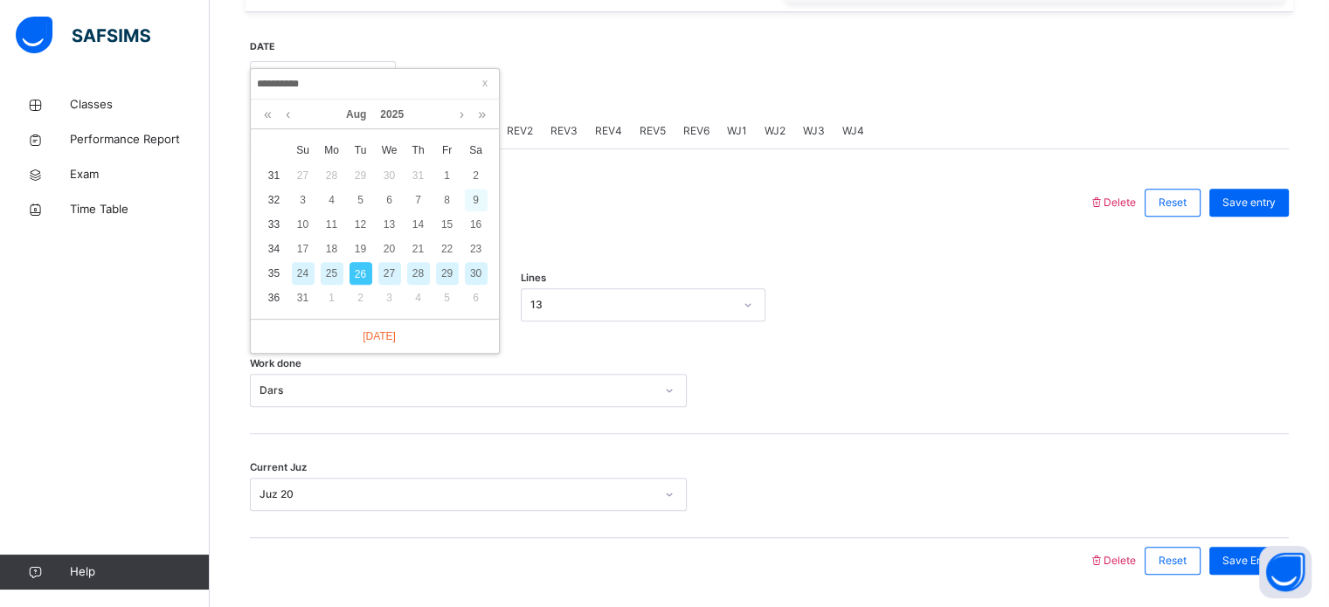
click at [467, 201] on div "9" at bounding box center [476, 200] width 23 height 23
type input "**********"
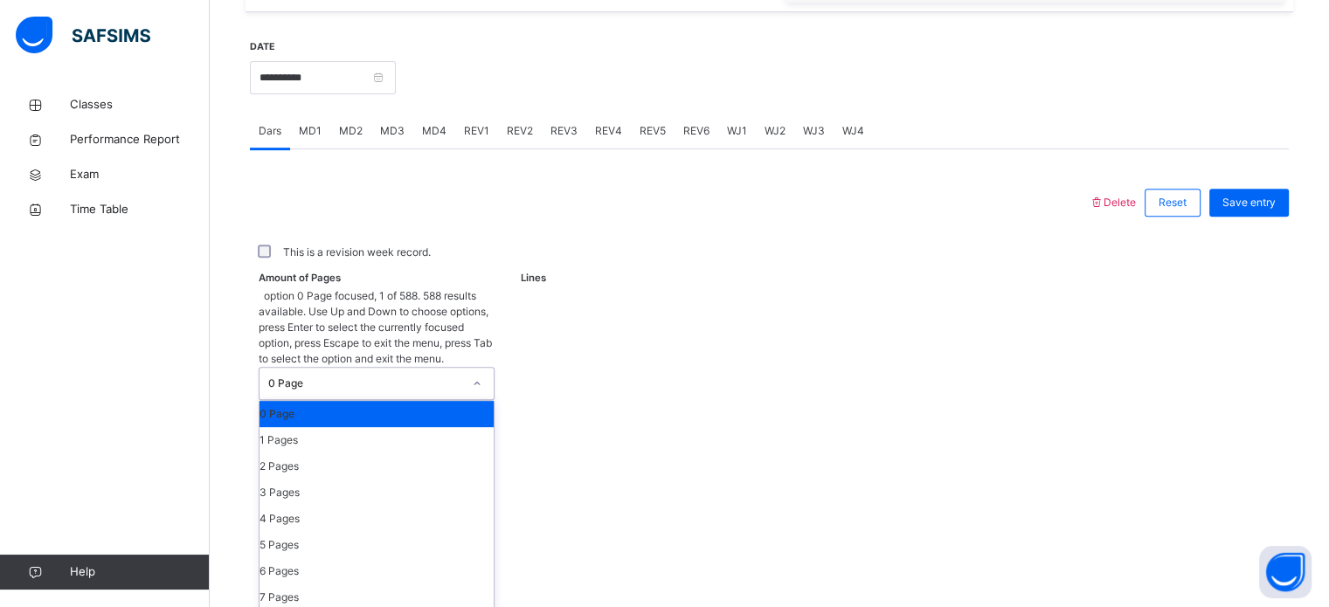
click at [351, 376] on div "0 Page" at bounding box center [365, 384] width 194 height 16
click at [292, 480] on div "3 Pages" at bounding box center [377, 493] width 234 height 26
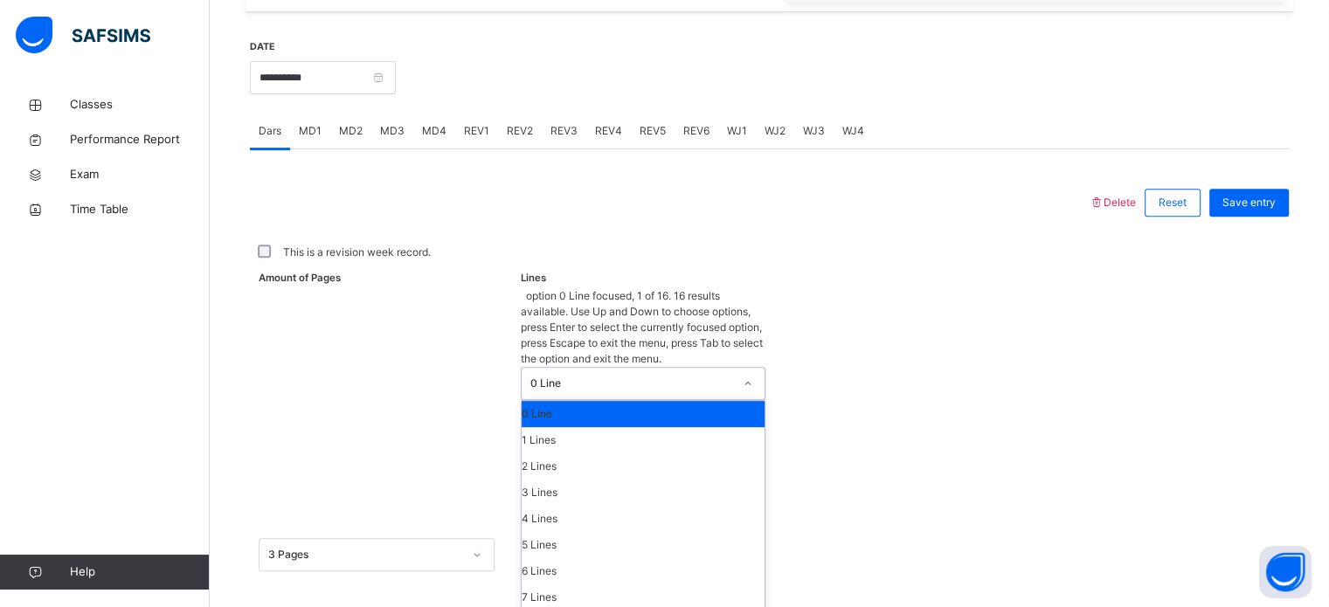
click at [593, 376] on div "0 Line" at bounding box center [631, 384] width 203 height 16
click at [535, 480] on div "3 Lines" at bounding box center [643, 493] width 243 height 26
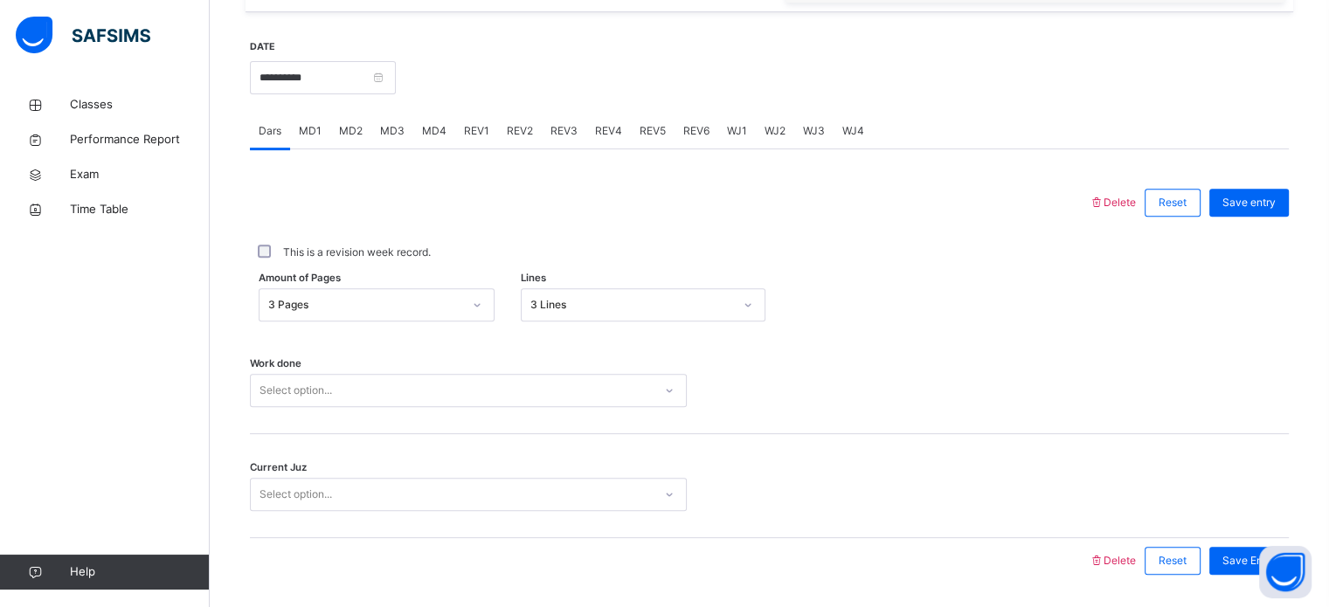
click at [454, 413] on div "Work done Select option..." at bounding box center [769, 382] width 1039 height 104
click at [451, 412] on div "Work done Select option..." at bounding box center [769, 382] width 1039 height 104
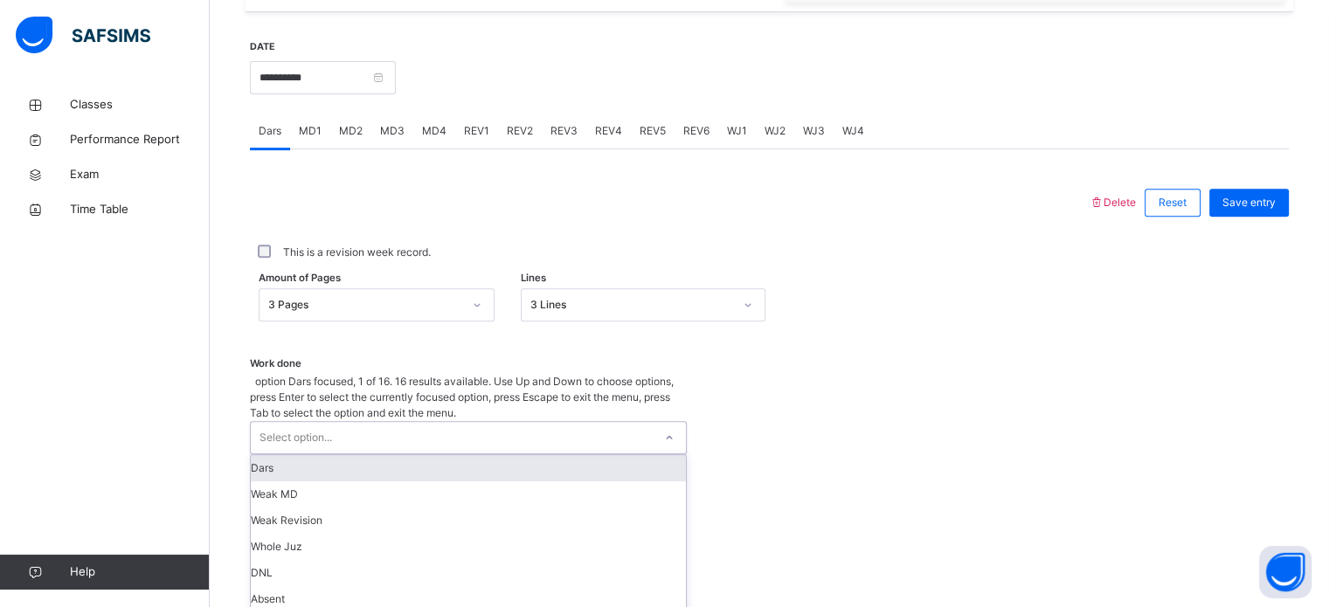
scroll to position [704, 0]
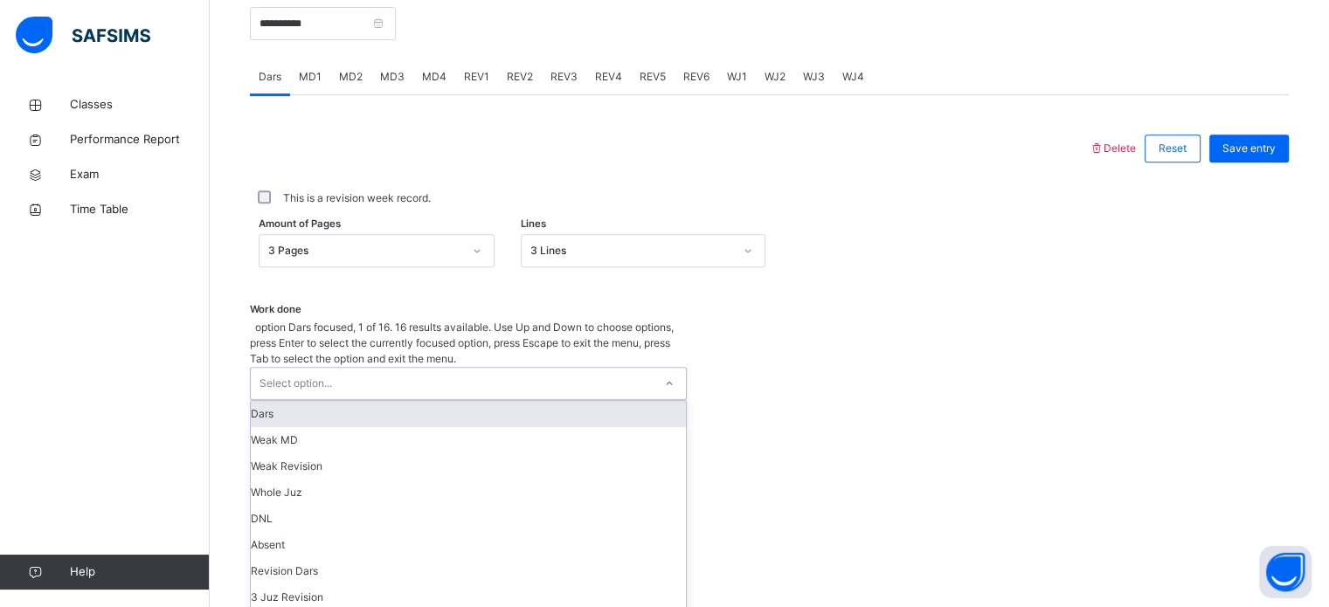
click at [442, 396] on div "option Dars focused, 1 of 16. 16 results available. Use Up and Down to choose o…" at bounding box center [468, 571] width 437 height 502
click at [428, 401] on div "Dars" at bounding box center [468, 414] width 435 height 26
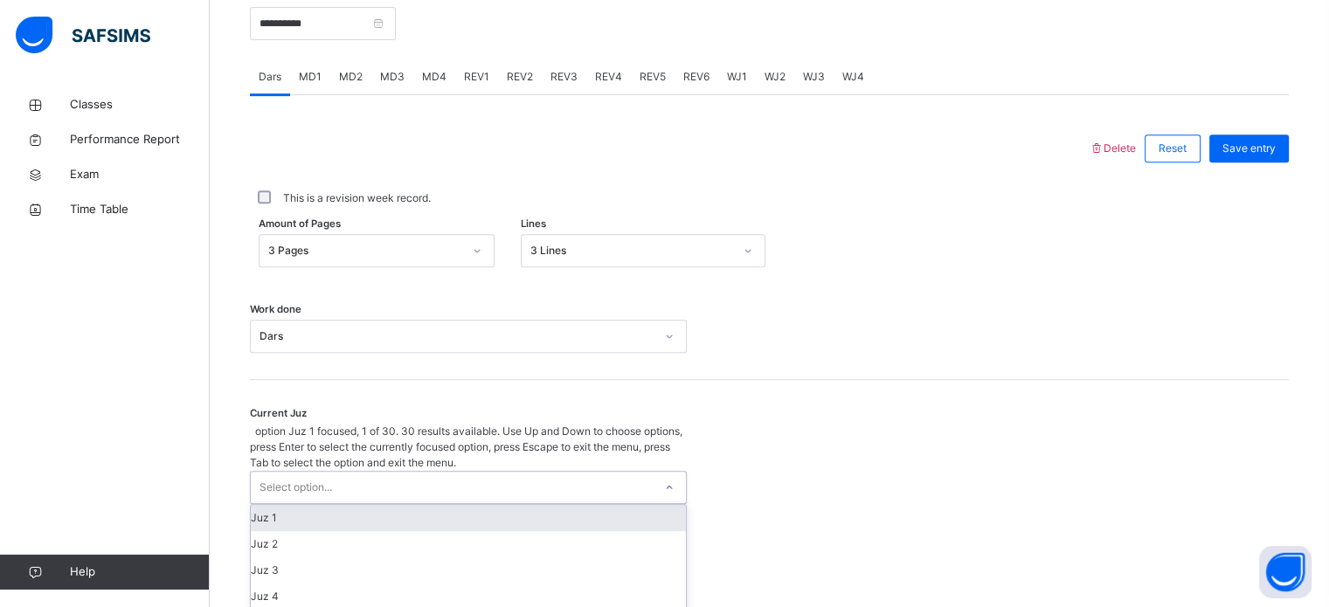
click at [425, 471] on div "Select option..." at bounding box center [468, 487] width 437 height 33
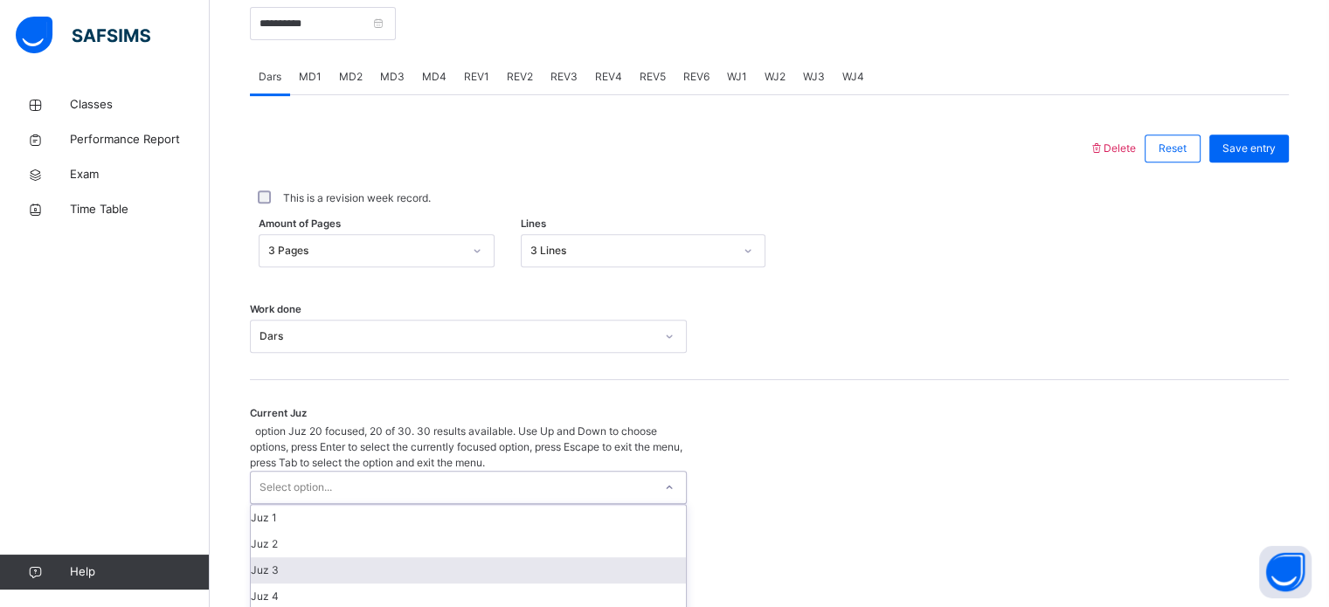
scroll to position [517, 0]
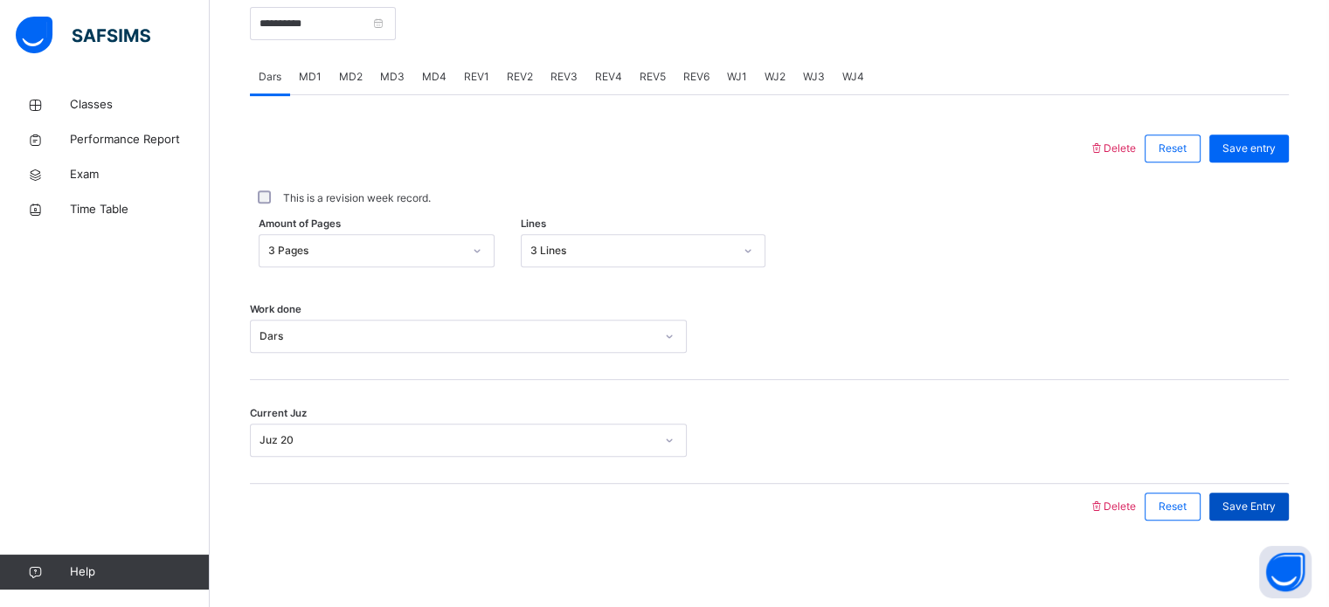
click at [1252, 517] on div "Save Entry" at bounding box center [1250, 507] width 80 height 28
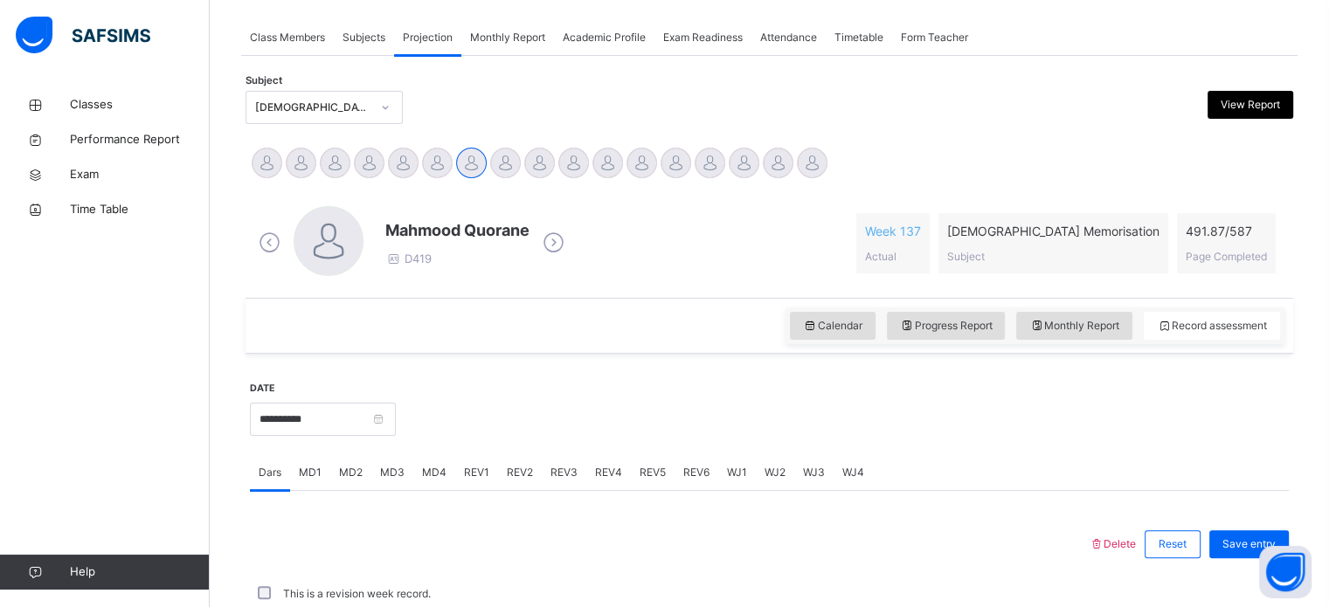
scroll to position [704, 0]
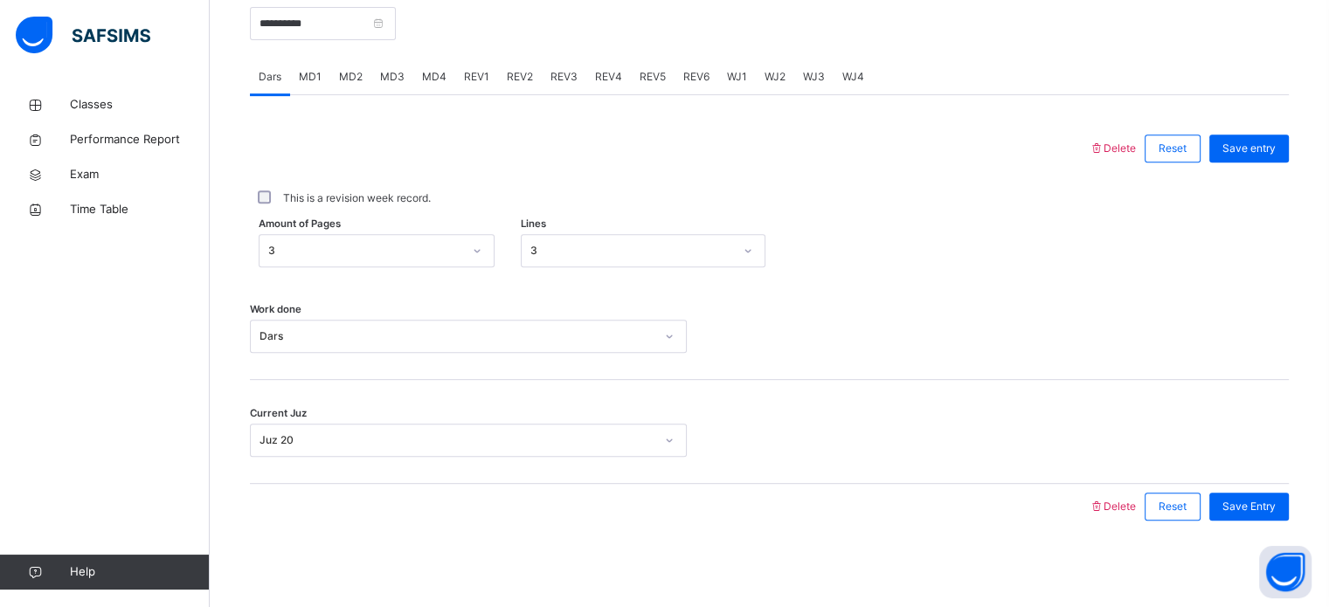
click at [455, 66] on div "REV1" at bounding box center [476, 76] width 43 height 35
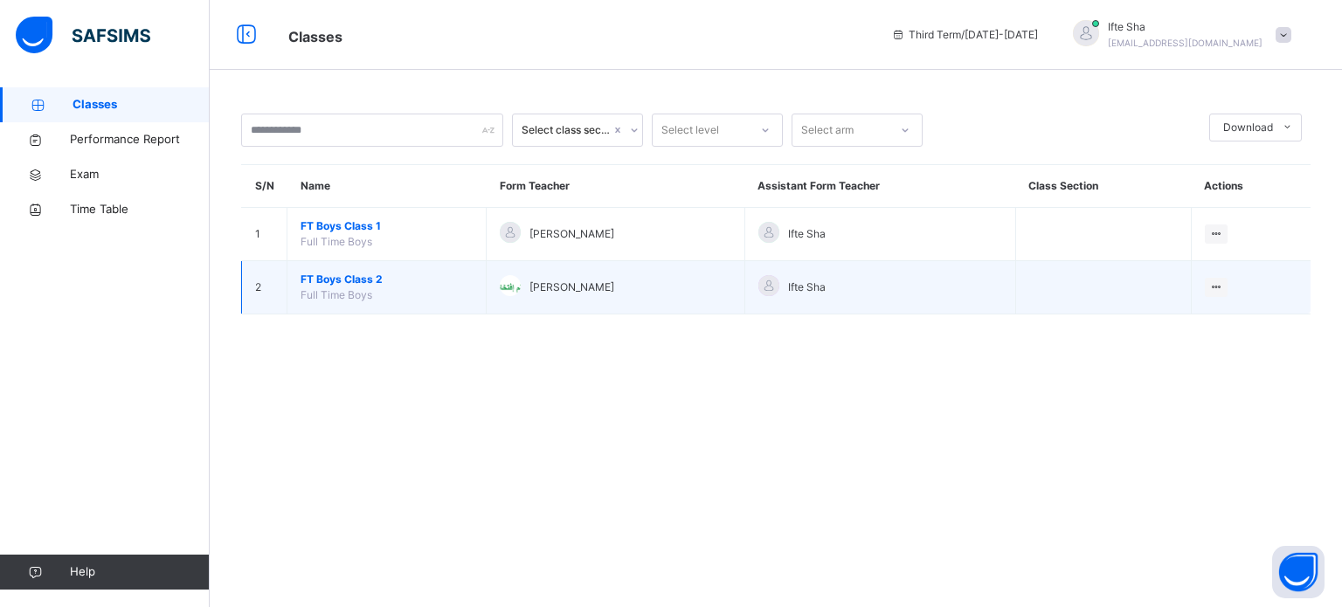
click at [385, 272] on span "FT Boys Class 2" at bounding box center [387, 280] width 172 height 16
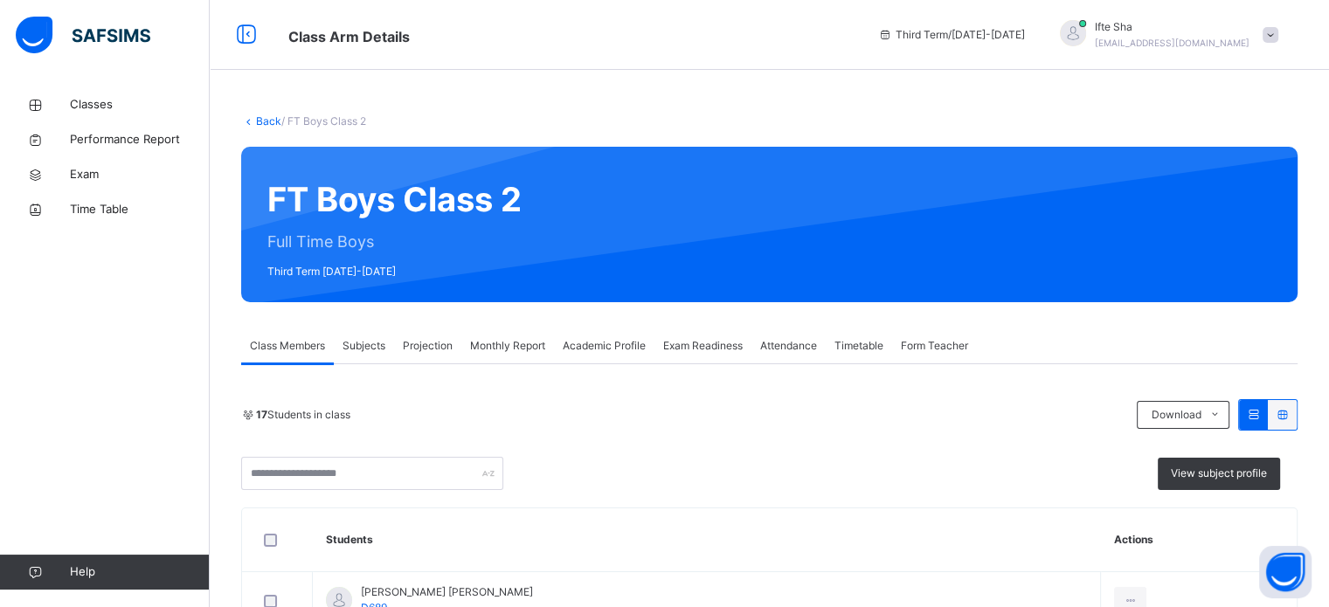
click at [422, 338] on span "Projection" at bounding box center [428, 346] width 50 height 16
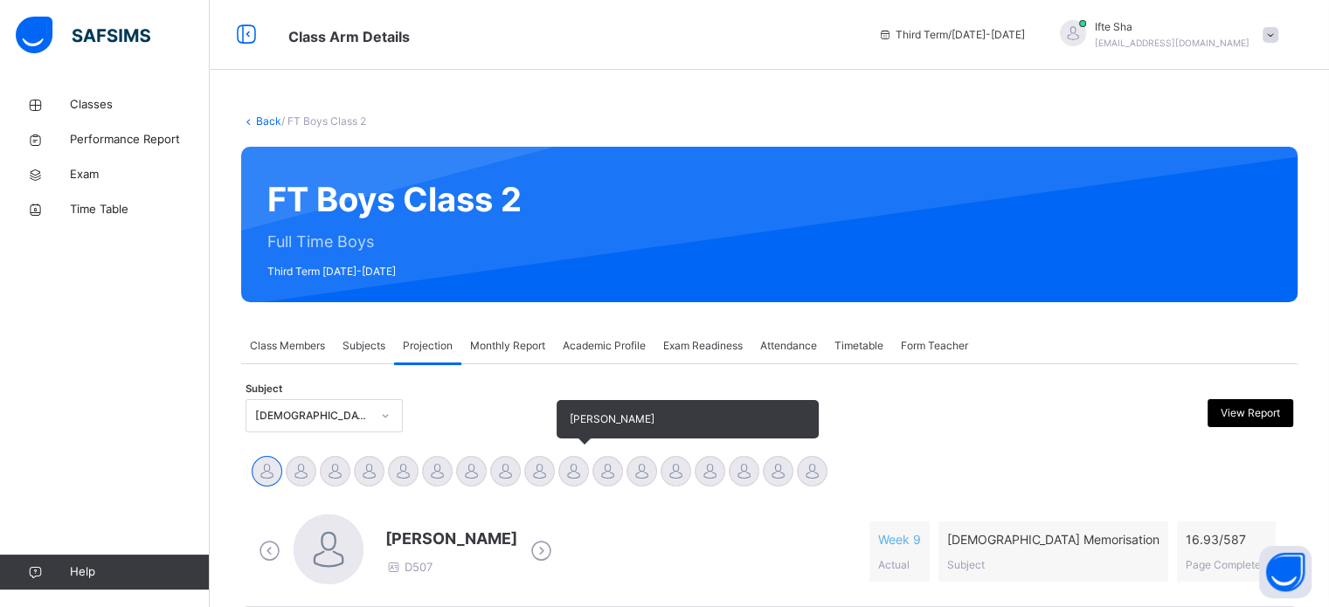
scroll to position [262, 0]
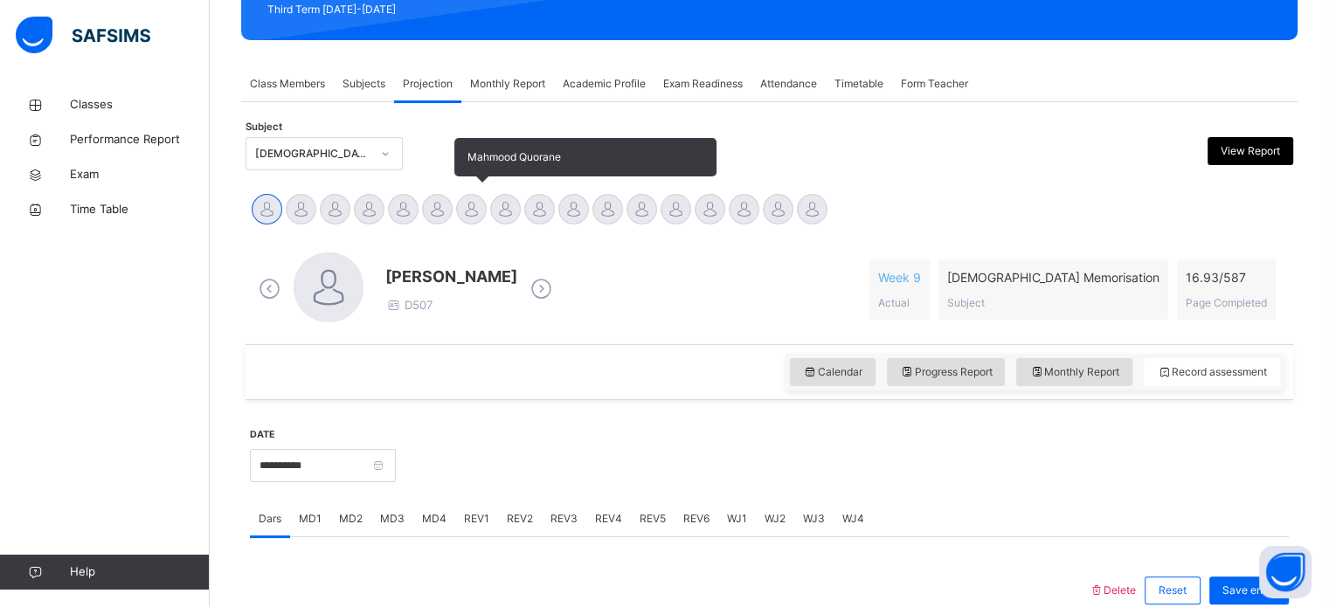
click at [479, 200] on div at bounding box center [471, 209] width 31 height 31
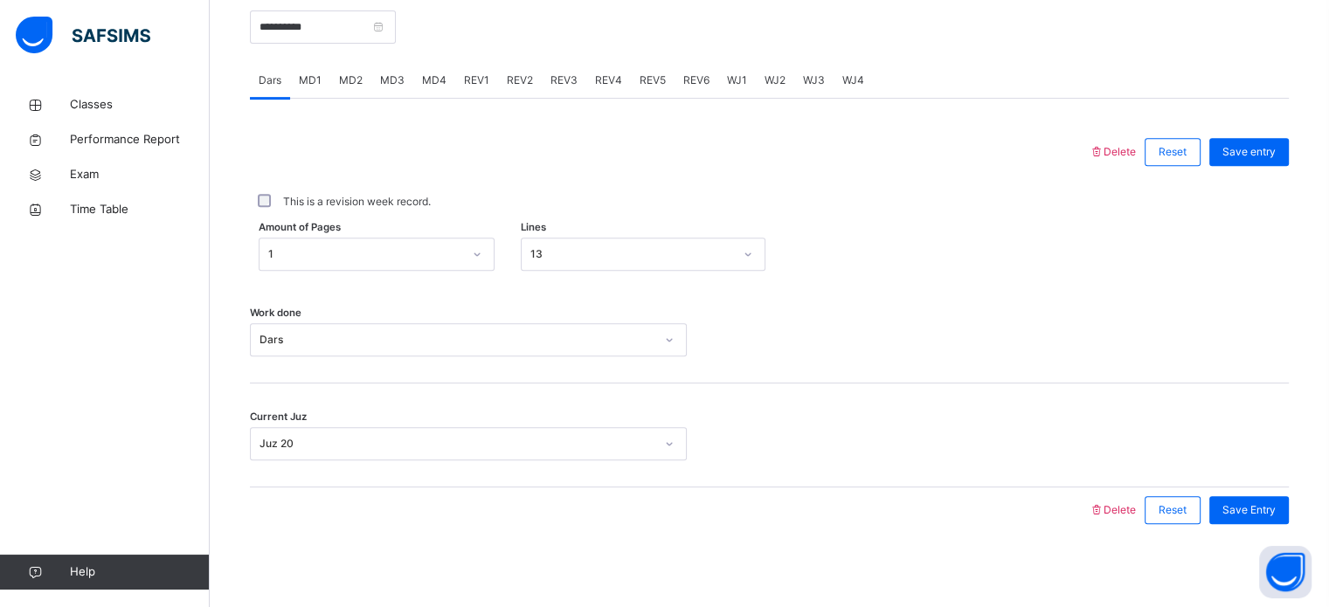
scroll to position [703, 0]
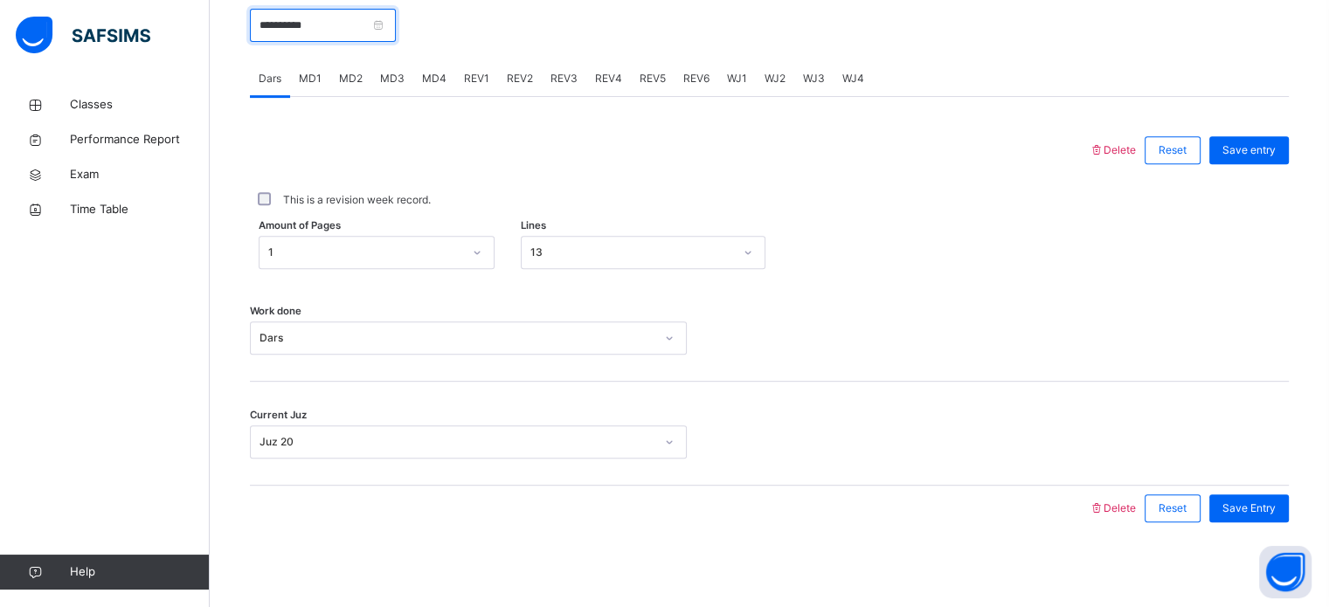
click at [378, 24] on input "**********" at bounding box center [323, 25] width 146 height 33
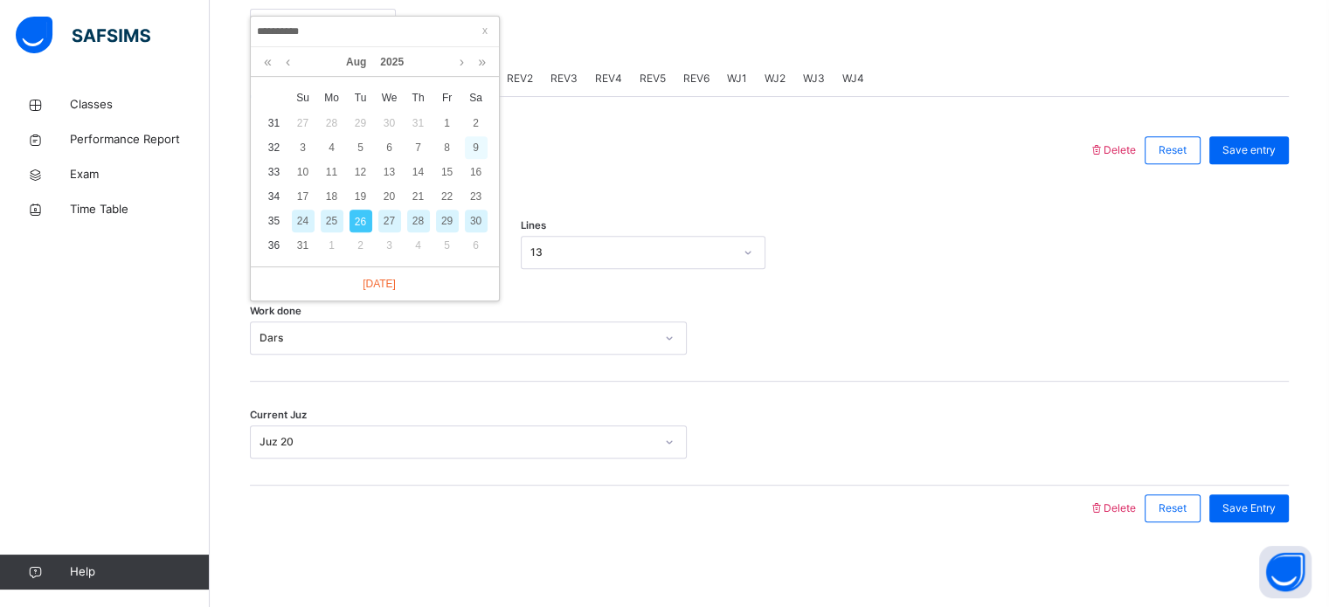
click at [486, 150] on div "9" at bounding box center [476, 147] width 23 height 23
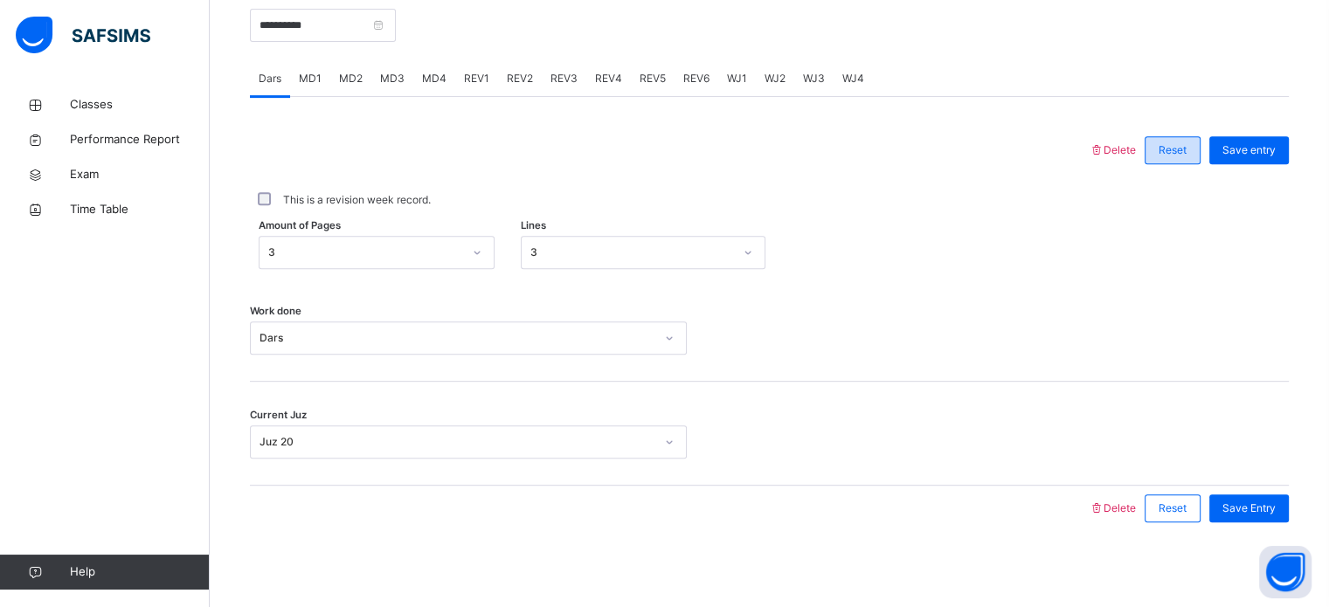
click at [1162, 154] on div "Reset" at bounding box center [1173, 150] width 56 height 28
click at [1134, 146] on span "Delete" at bounding box center [1112, 149] width 47 height 13
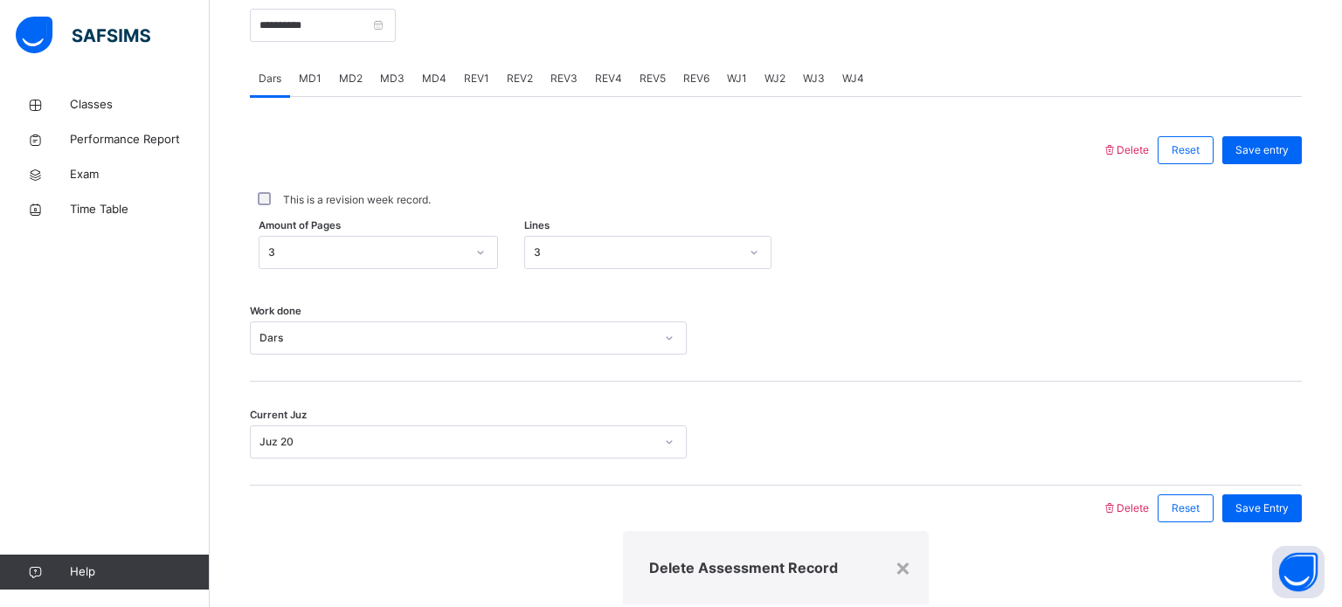
click at [895, 549] on div "×" at bounding box center [903, 567] width 17 height 37
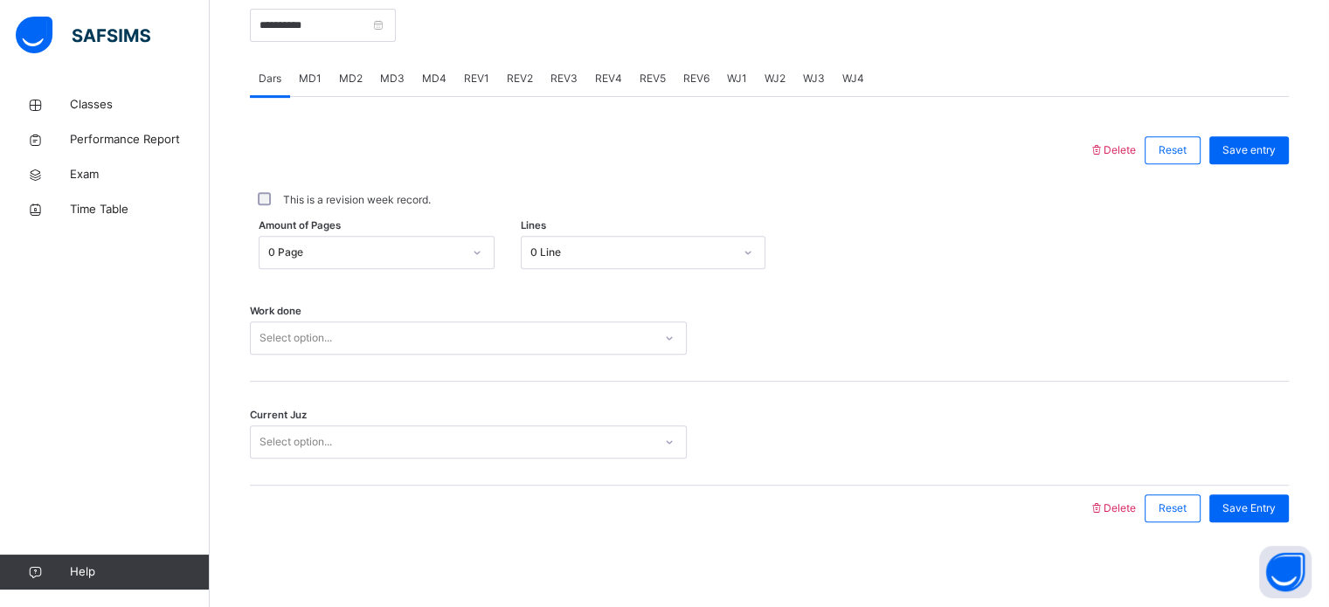
click at [417, 233] on div "Amount of Pages 0 Page Lines 0 Line" at bounding box center [769, 252] width 1039 height 51
click at [386, 350] on div "Select option..." at bounding box center [468, 336] width 437 height 33
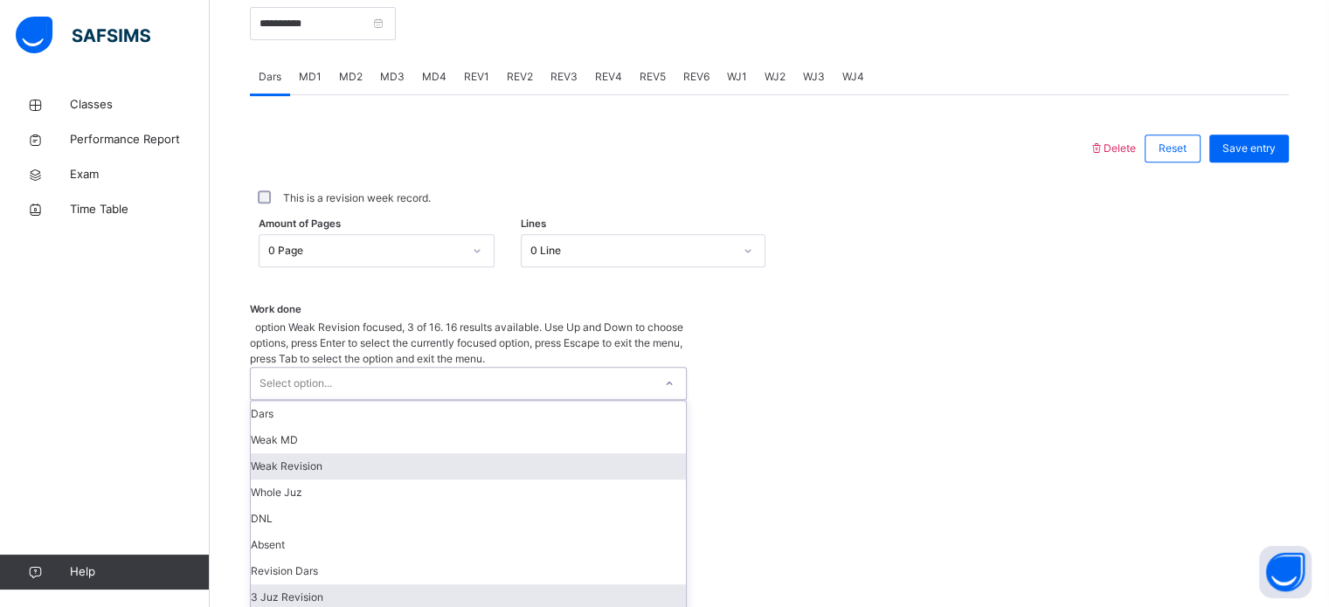
scroll to position [93, 0]
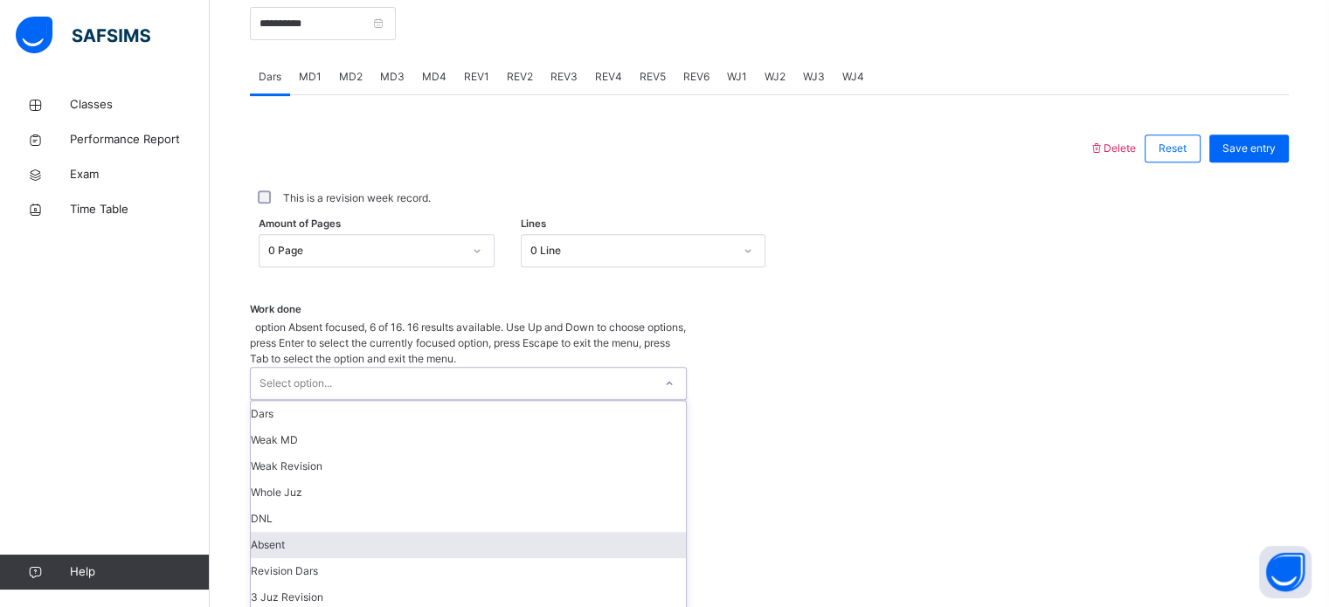
click at [317, 532] on div "Absent" at bounding box center [468, 545] width 435 height 26
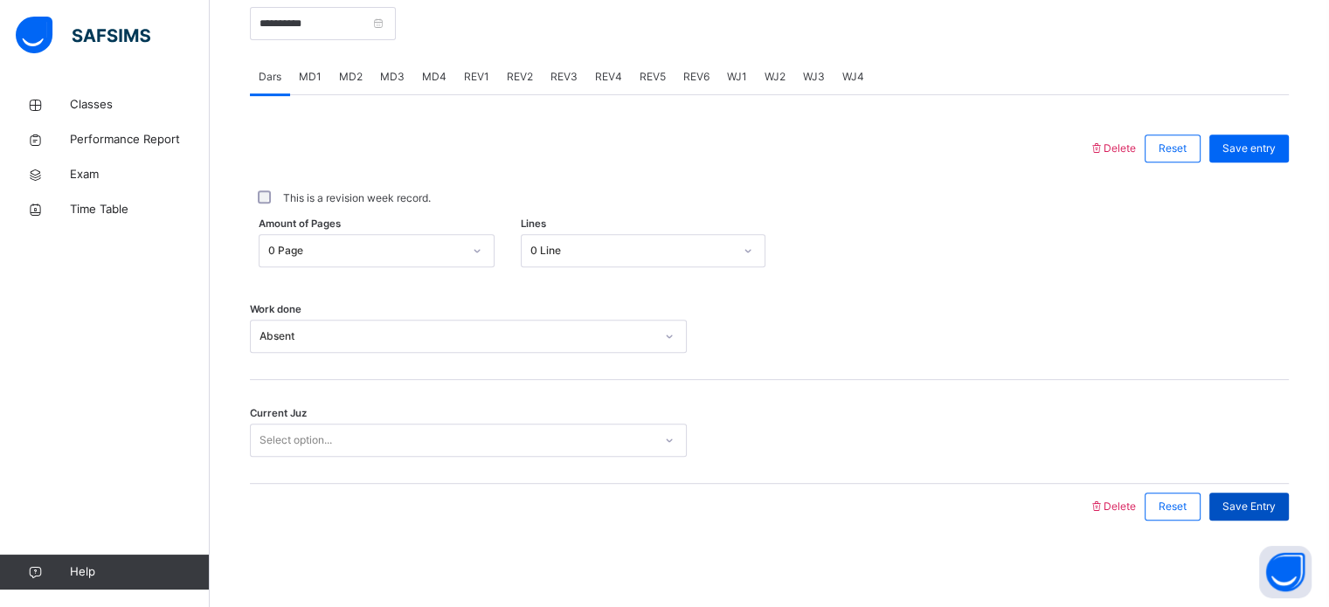
click at [1272, 513] on span "Save Entry" at bounding box center [1249, 507] width 53 height 16
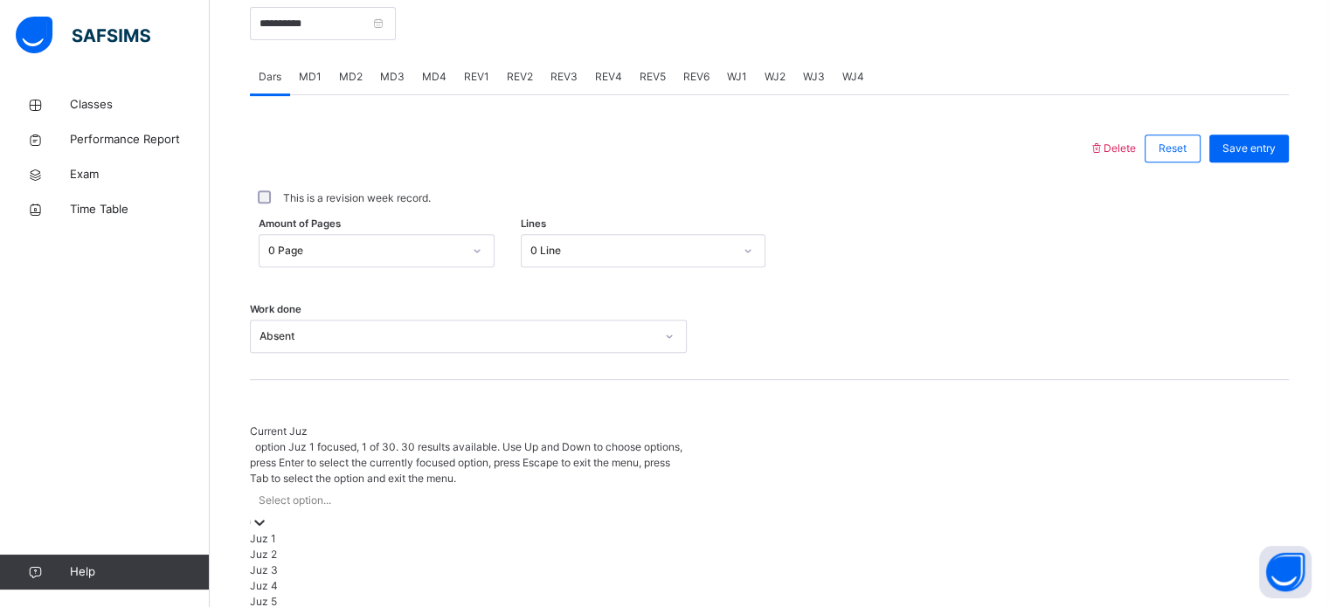
click at [621, 487] on div "Select option..." at bounding box center [468, 500] width 437 height 27
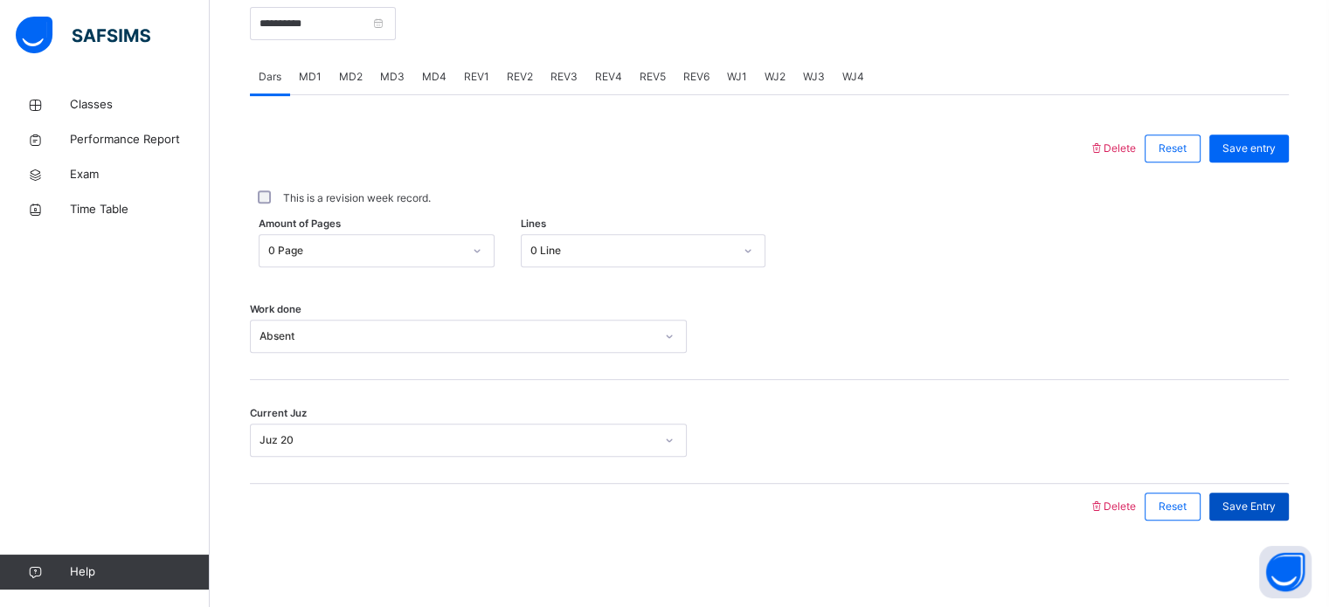
click at [1251, 496] on div "Save Entry" at bounding box center [1250, 507] width 80 height 28
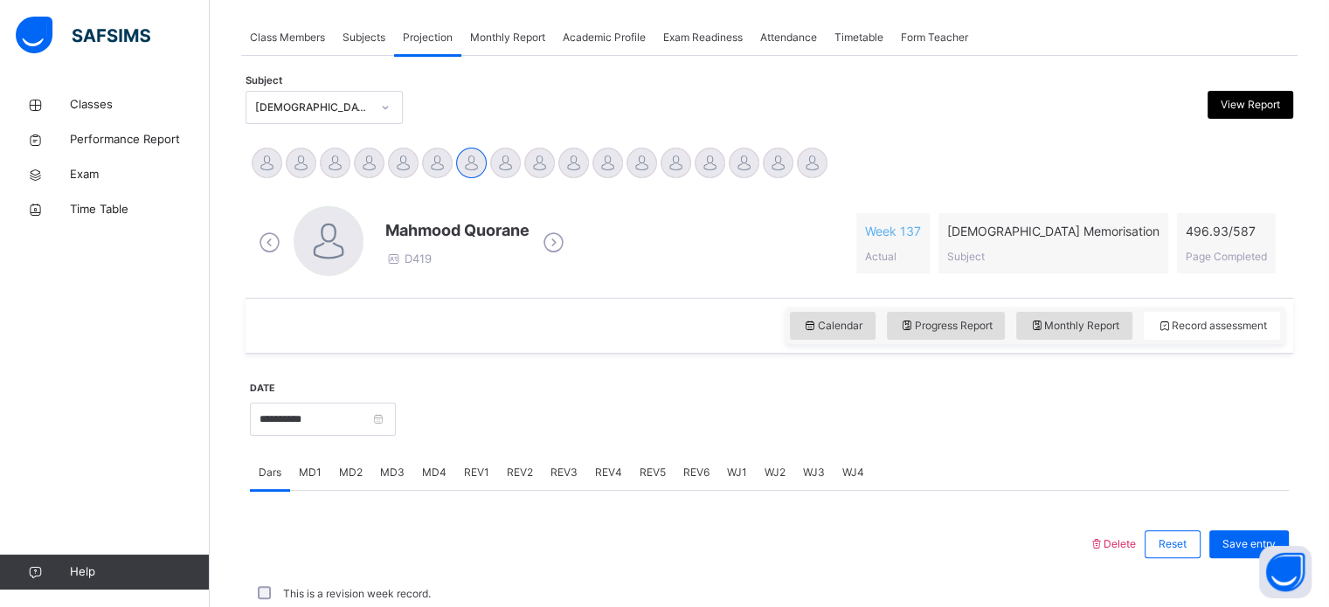
scroll to position [704, 0]
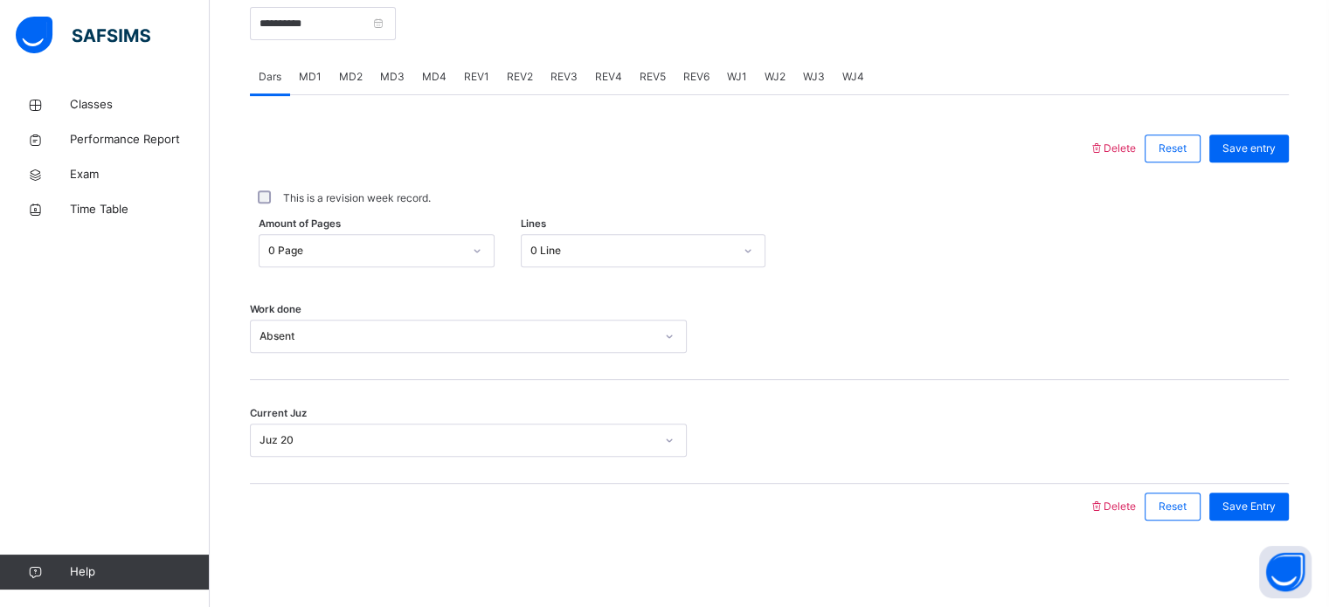
click at [470, 76] on span "REV1" at bounding box center [476, 77] width 25 height 16
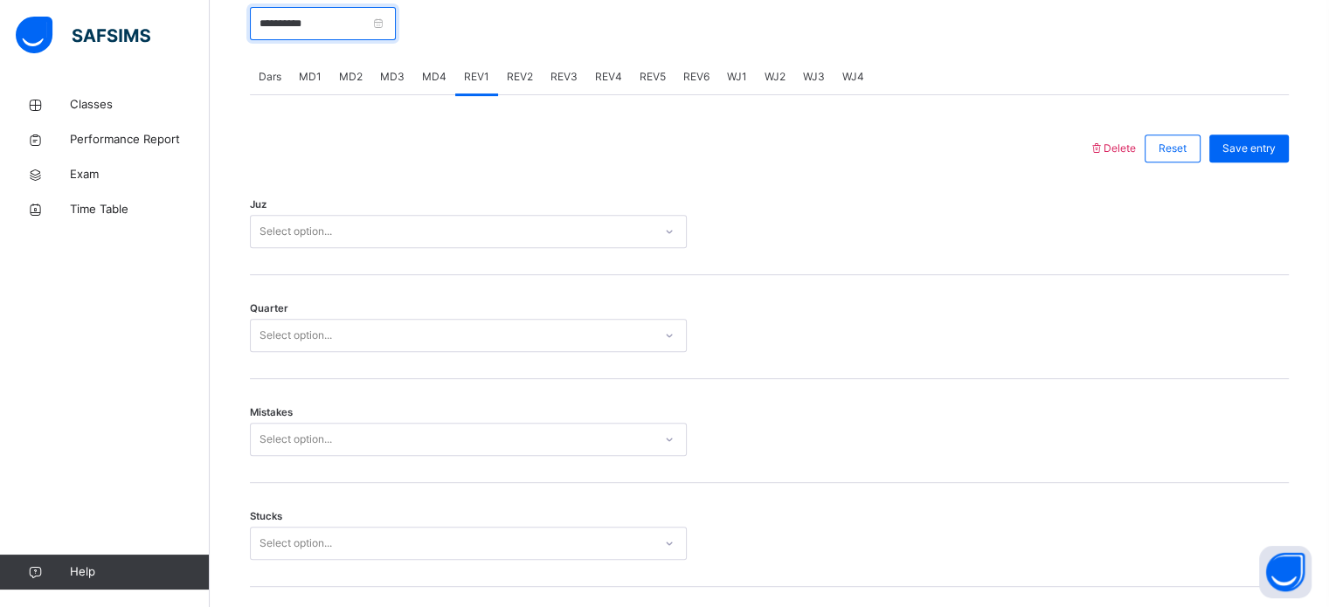
click at [364, 33] on input "**********" at bounding box center [323, 23] width 146 height 33
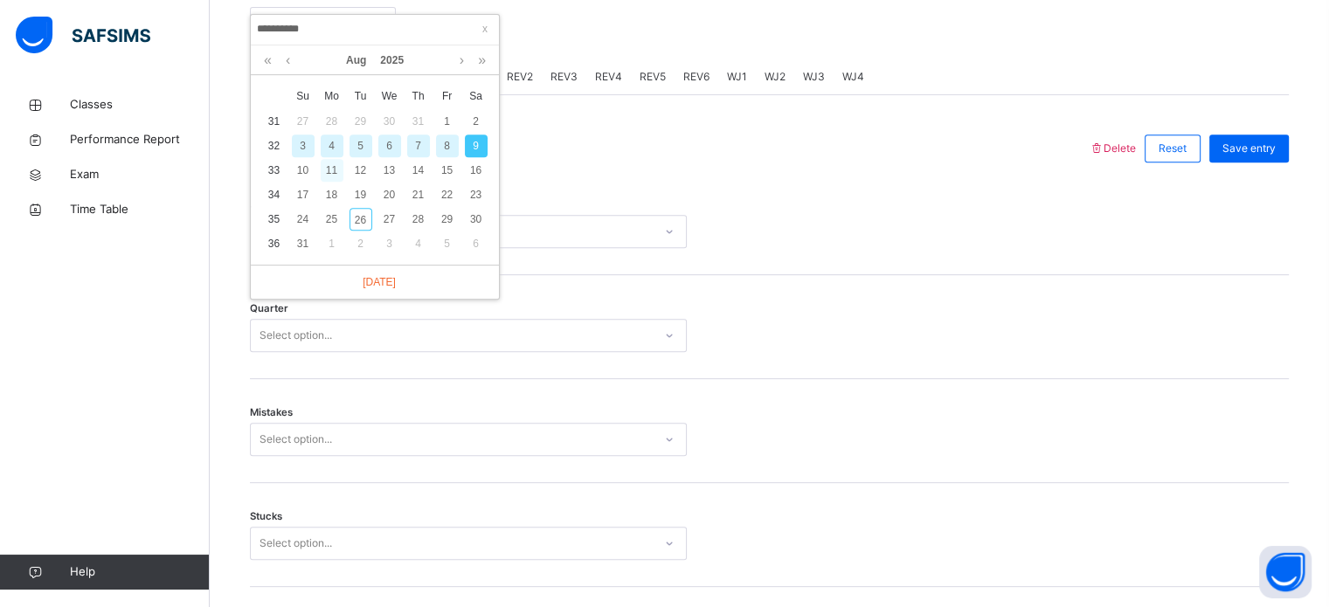
click at [334, 177] on div "11" at bounding box center [332, 170] width 23 height 23
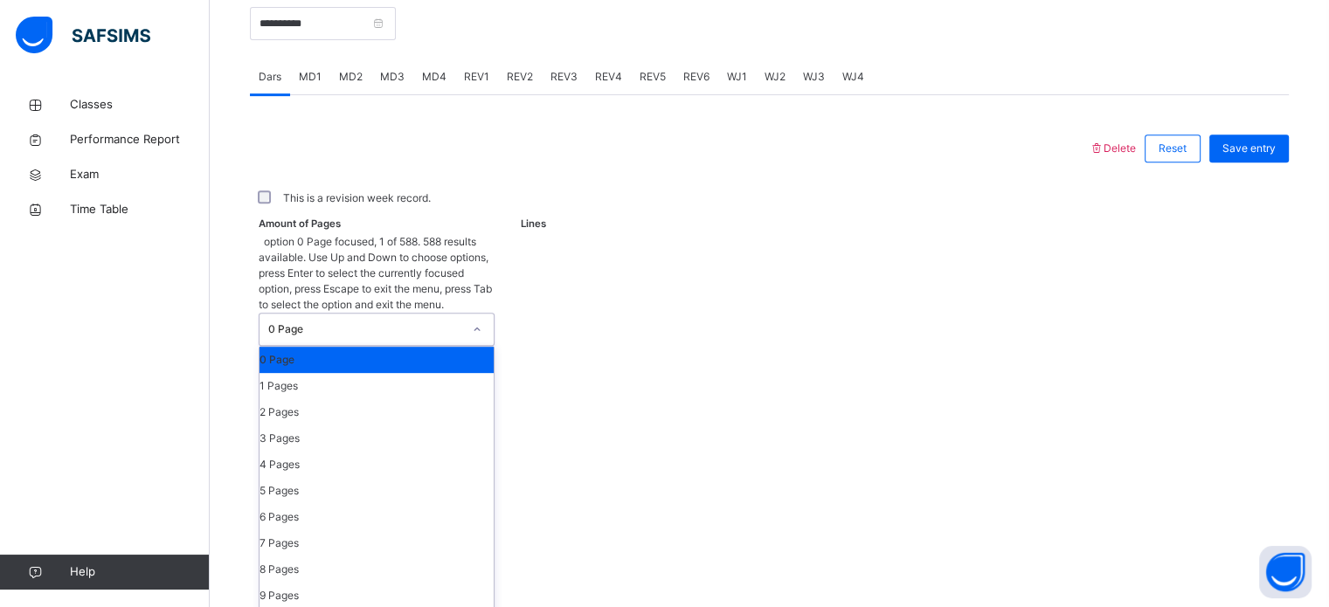
click at [374, 314] on div "0 Page" at bounding box center [360, 329] width 201 height 31
click at [332, 373] on div "1 Pages" at bounding box center [377, 386] width 234 height 26
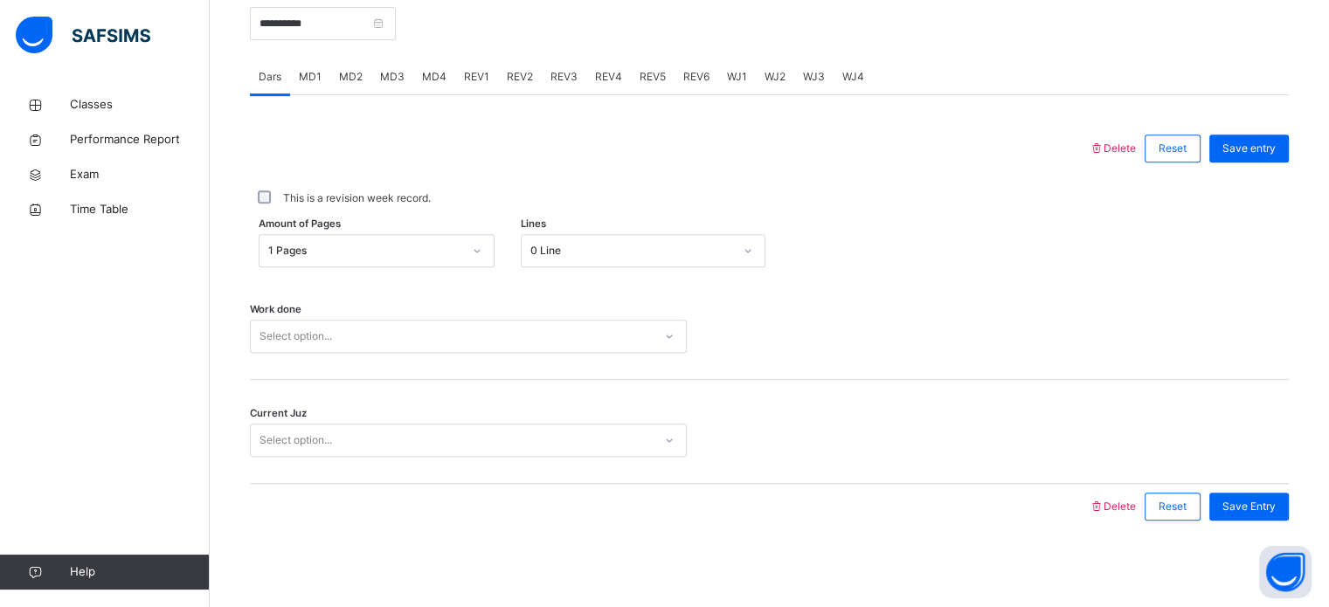
click at [362, 231] on div "Amount of Pages 1 Pages Lines 0 Line" at bounding box center [769, 250] width 1039 height 51
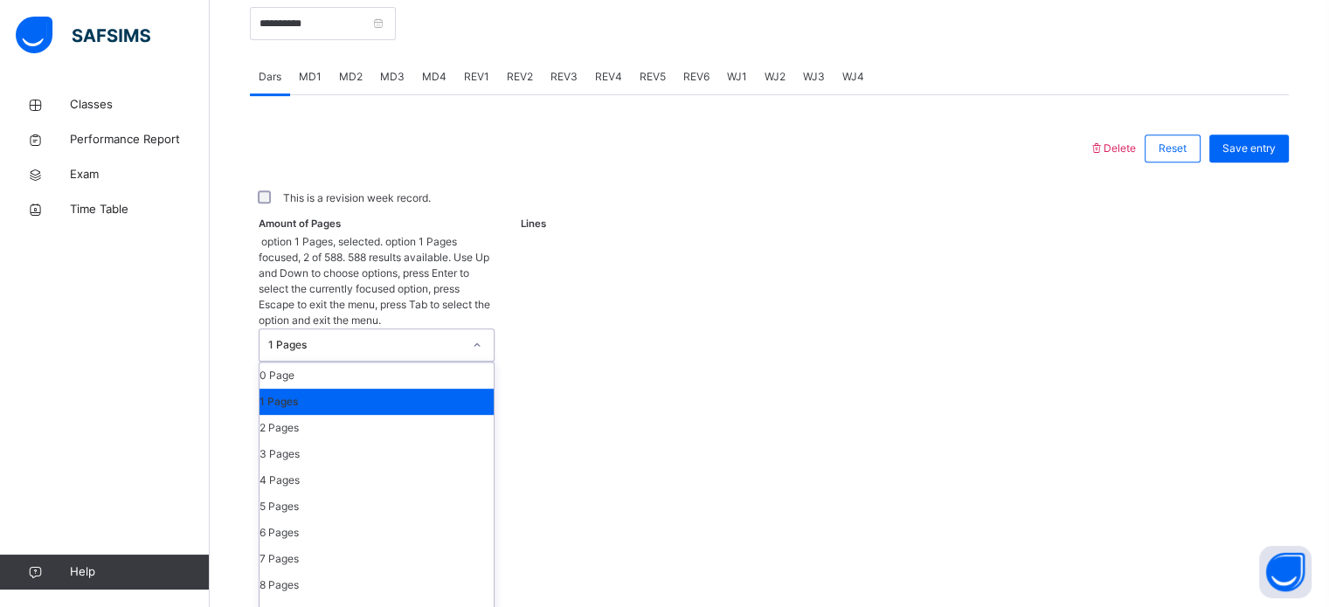
click at [347, 337] on div "1 Pages" at bounding box center [365, 345] width 194 height 16
click at [322, 363] on div "0 Page" at bounding box center [377, 376] width 234 height 26
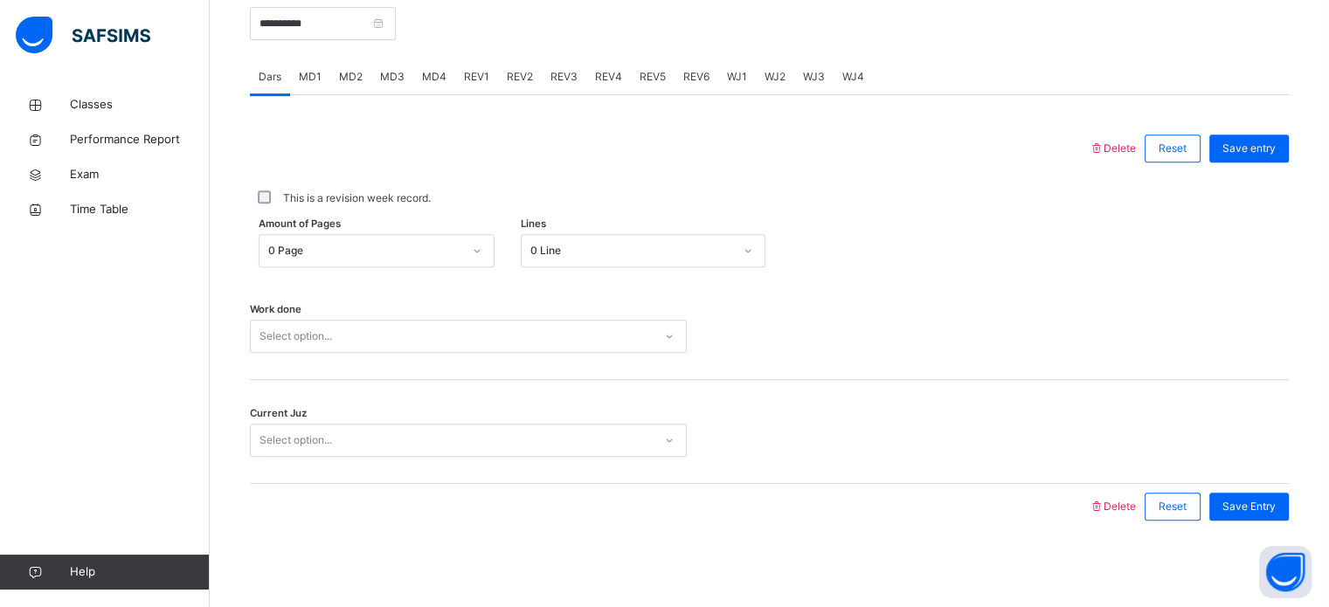
click at [332, 41] on div "**********" at bounding box center [323, 21] width 146 height 75
click at [332, 38] on input "**********" at bounding box center [323, 23] width 146 height 33
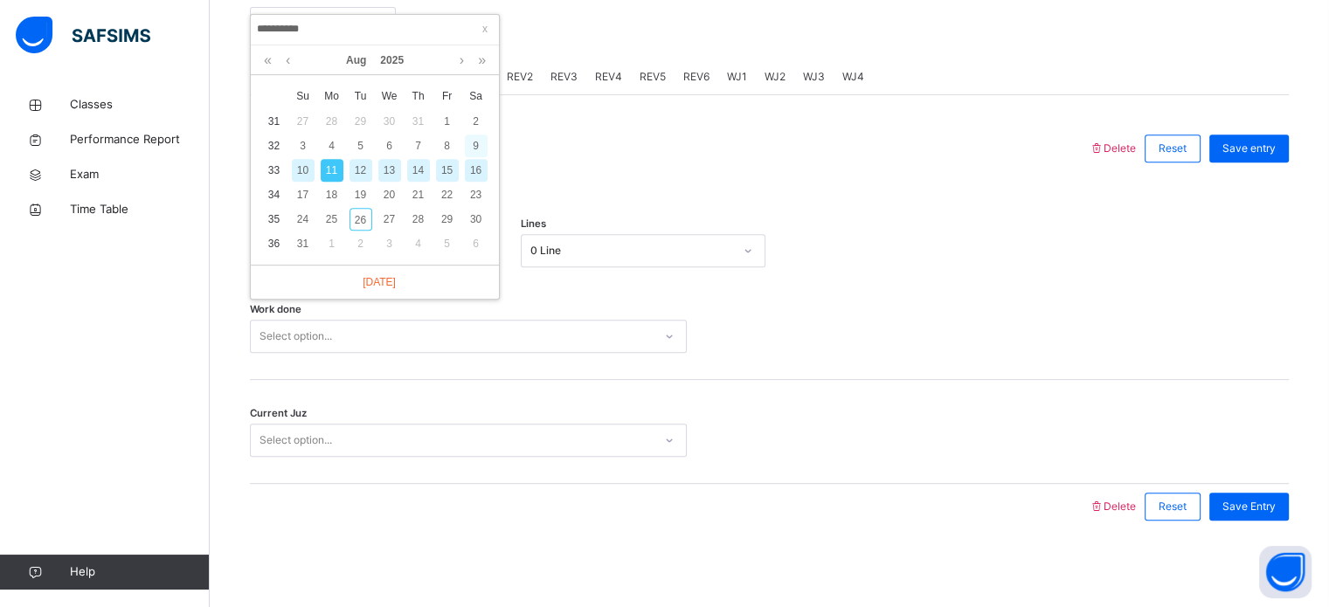
click at [476, 142] on div "9" at bounding box center [476, 146] width 23 height 23
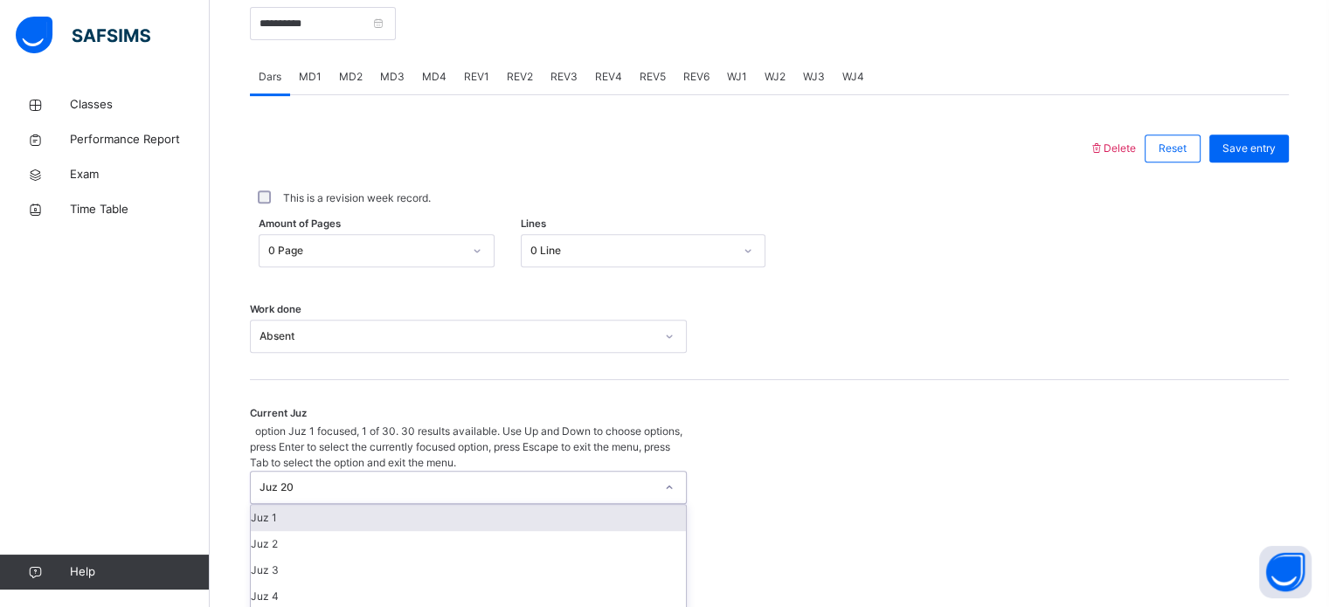
click at [378, 471] on div "Juz 20" at bounding box center [468, 487] width 437 height 33
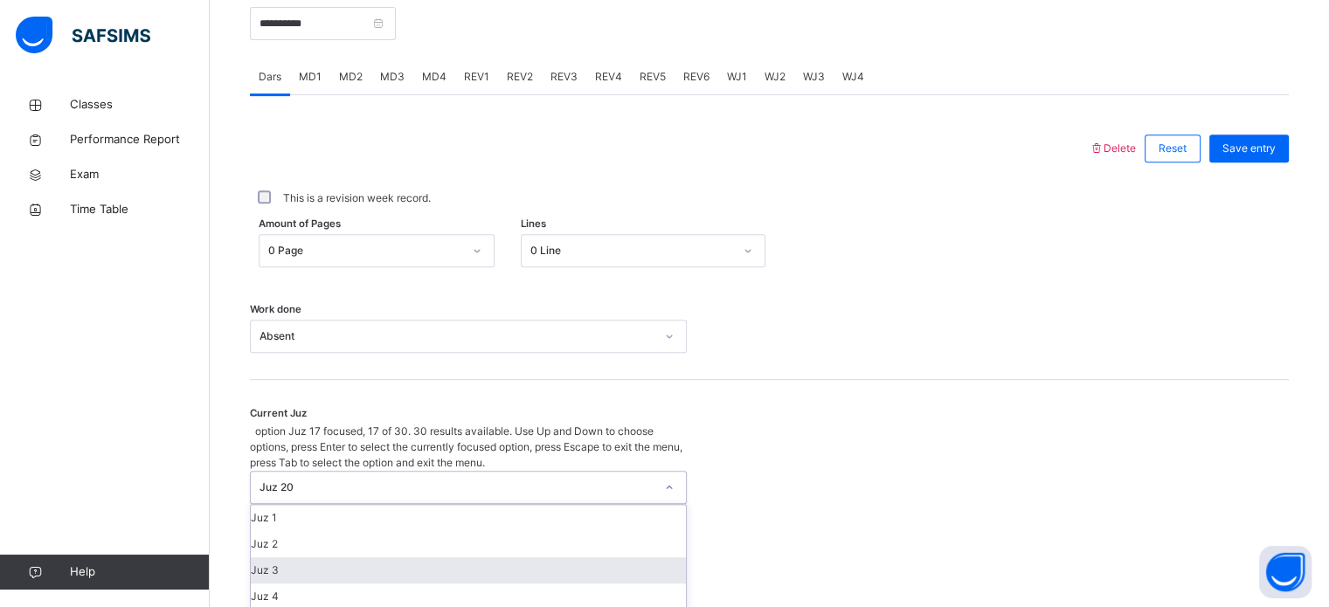
scroll to position [432, 0]
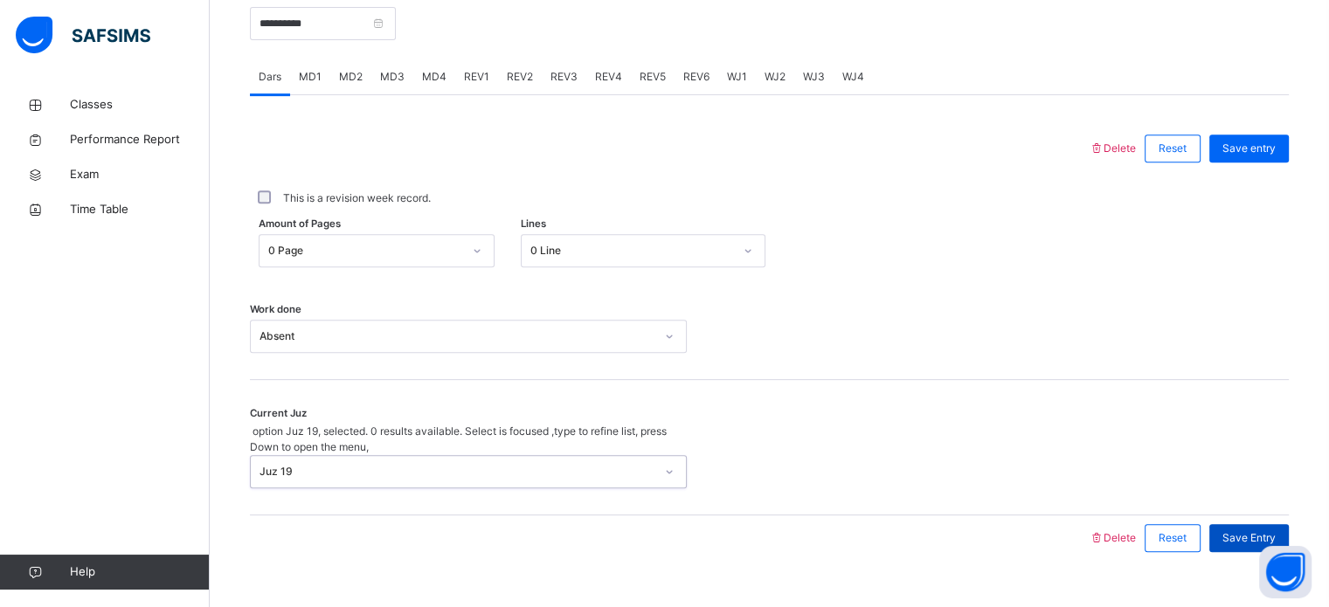
click at [1232, 524] on div "Save Entry" at bounding box center [1250, 538] width 80 height 28
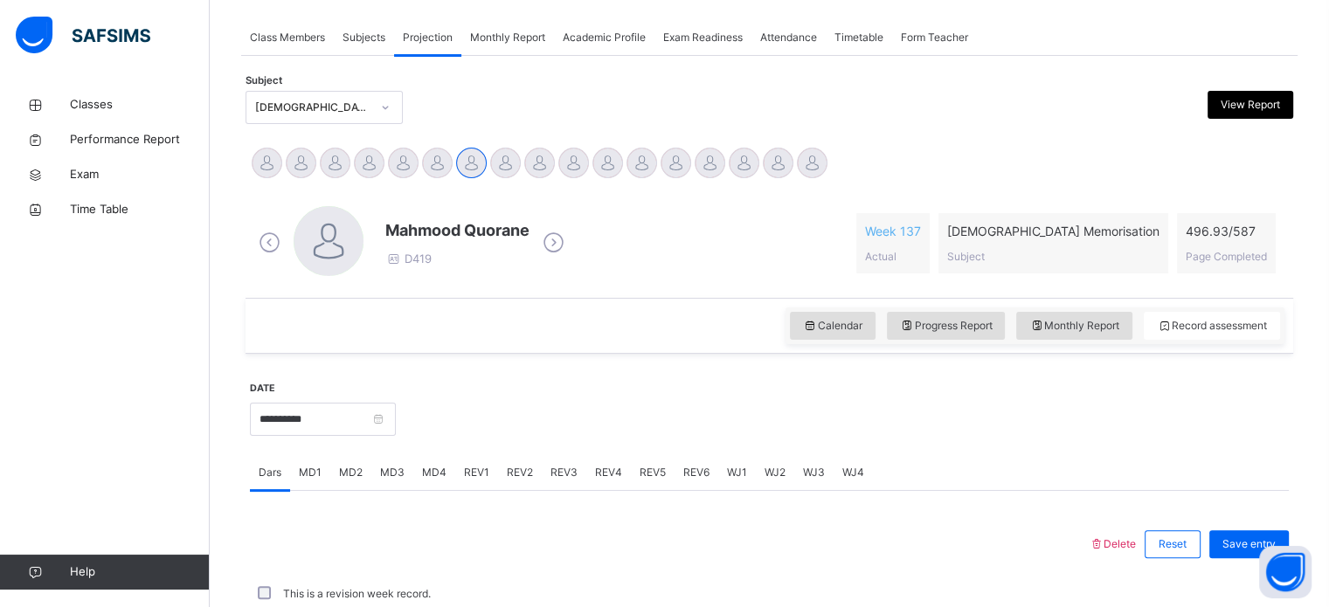
scroll to position [704, 0]
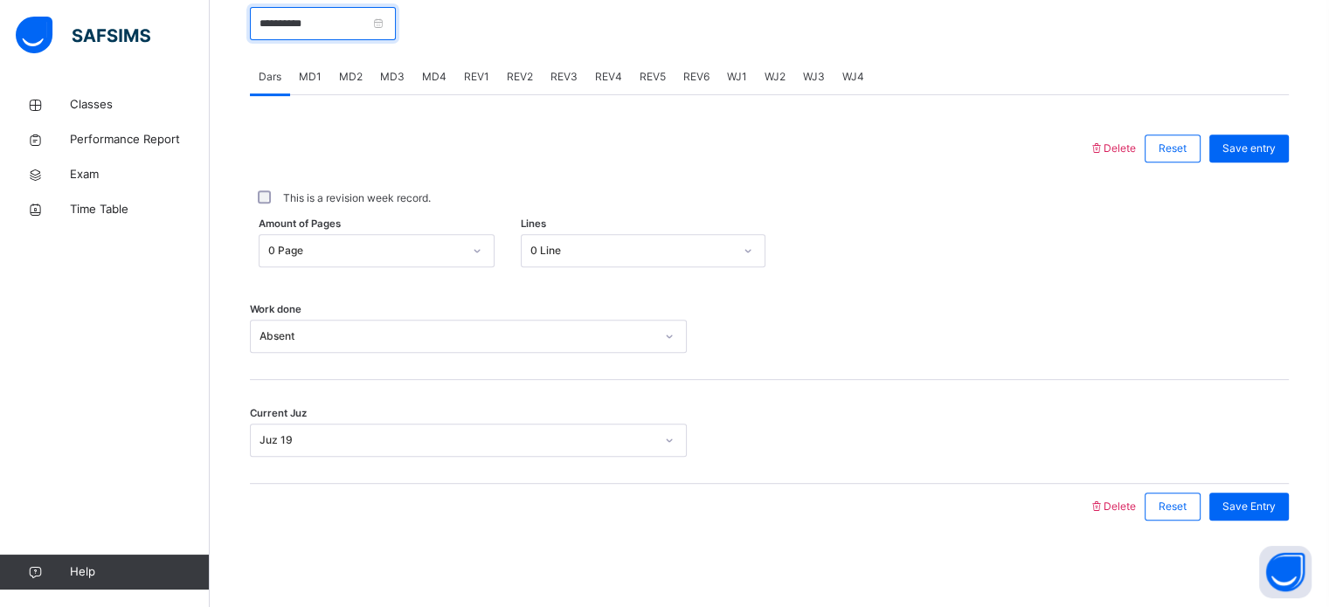
click at [396, 31] on input "**********" at bounding box center [323, 23] width 146 height 33
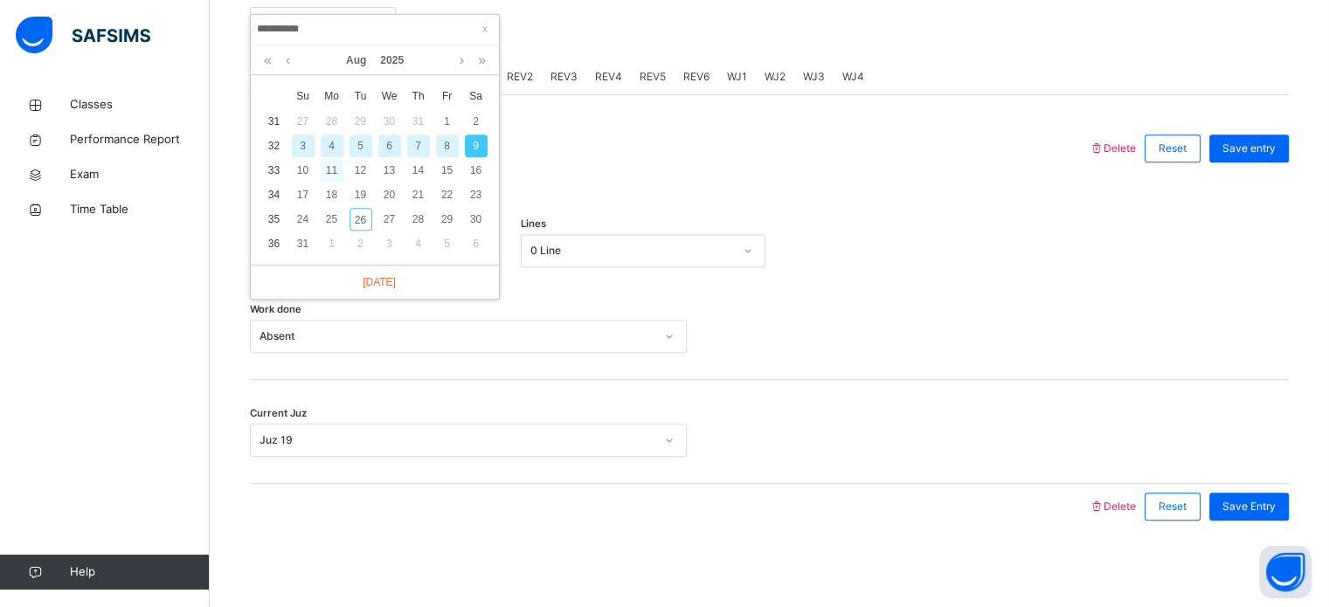
click at [329, 167] on div "11" at bounding box center [332, 170] width 23 height 23
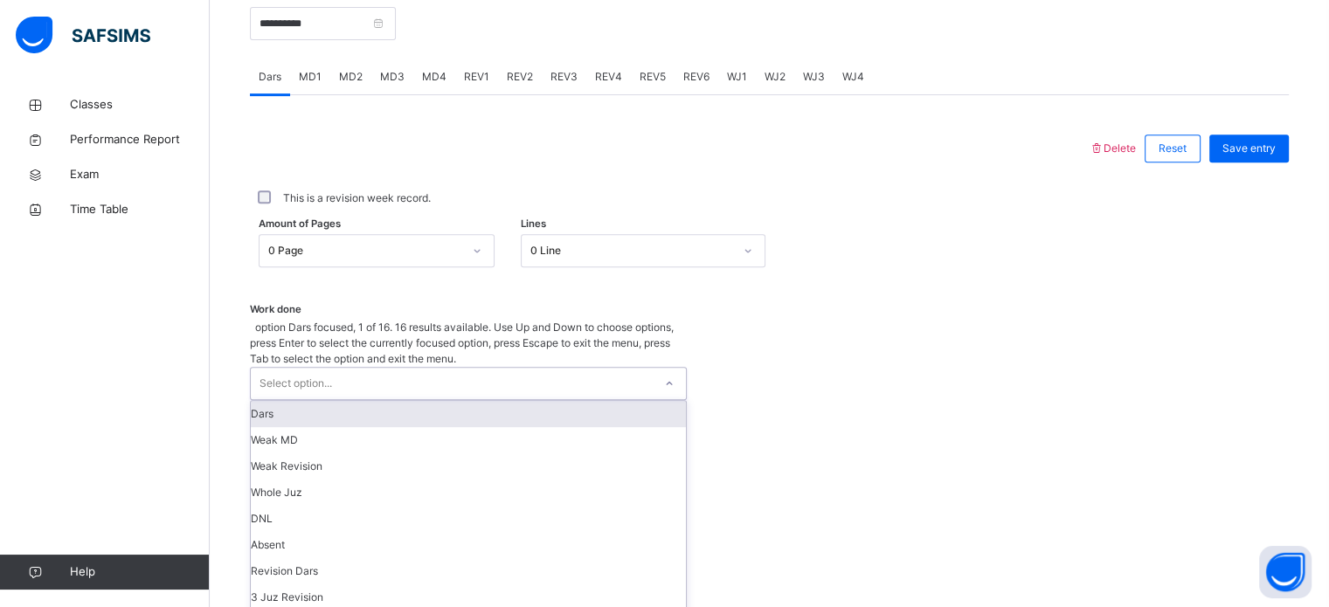
click at [470, 368] on div "Select option..." at bounding box center [452, 383] width 402 height 31
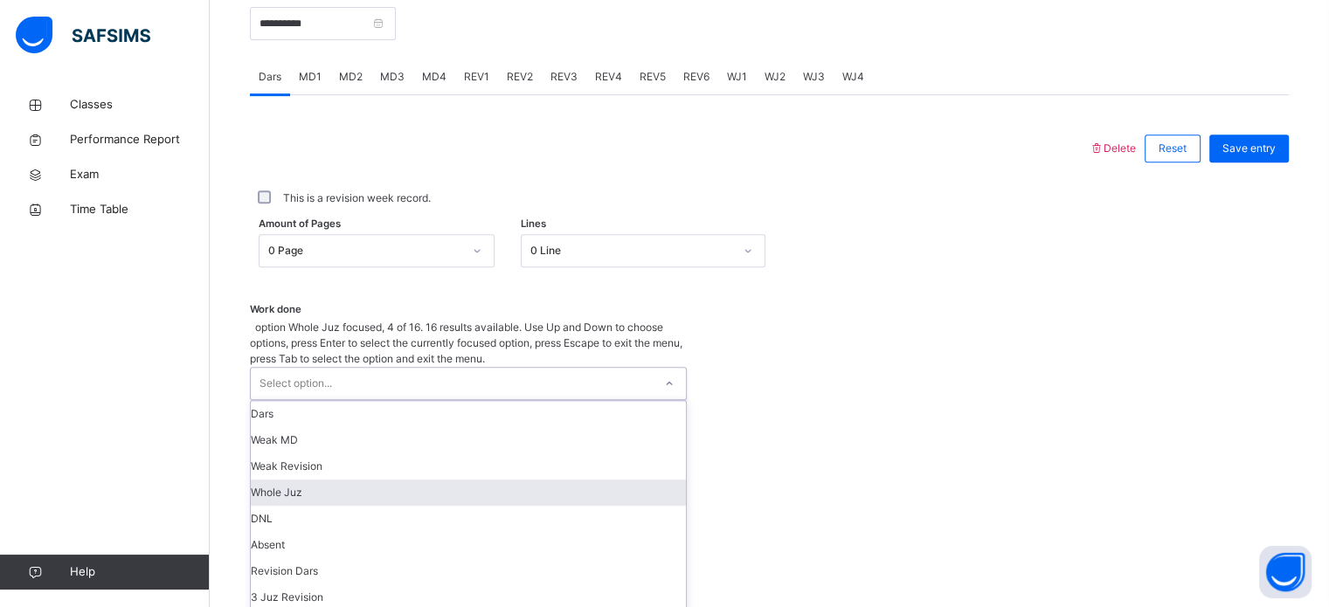
click at [433, 480] on div "Whole Juz" at bounding box center [468, 493] width 435 height 26
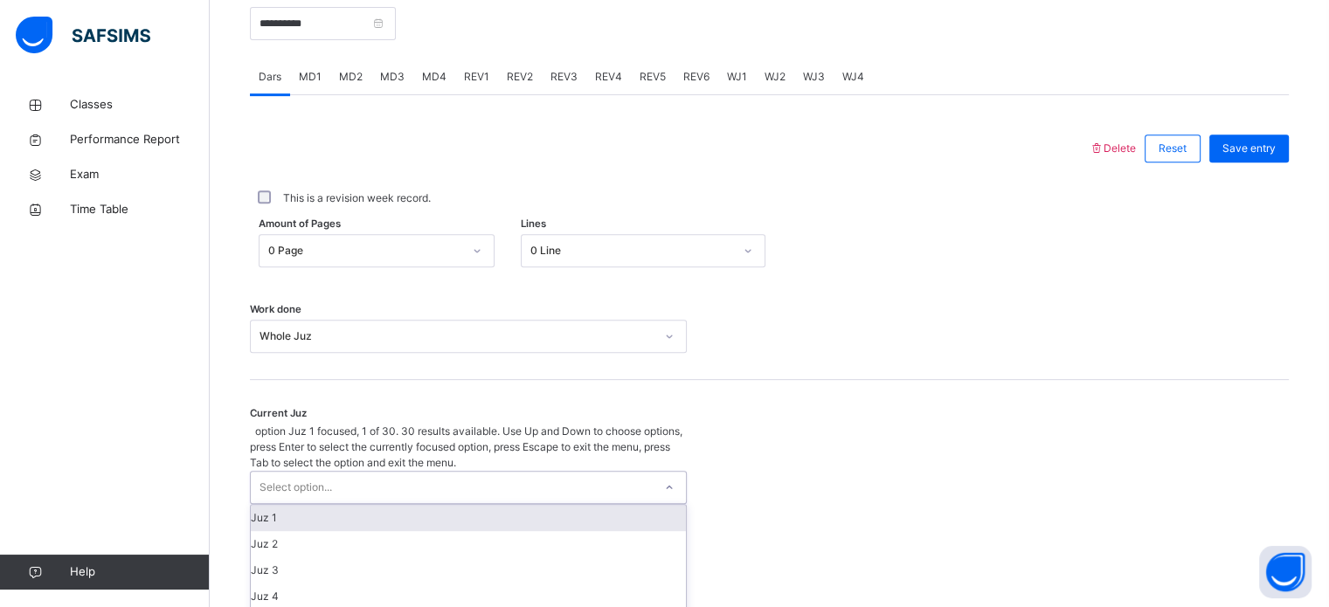
click at [426, 472] on div "Select option..." at bounding box center [452, 487] width 402 height 31
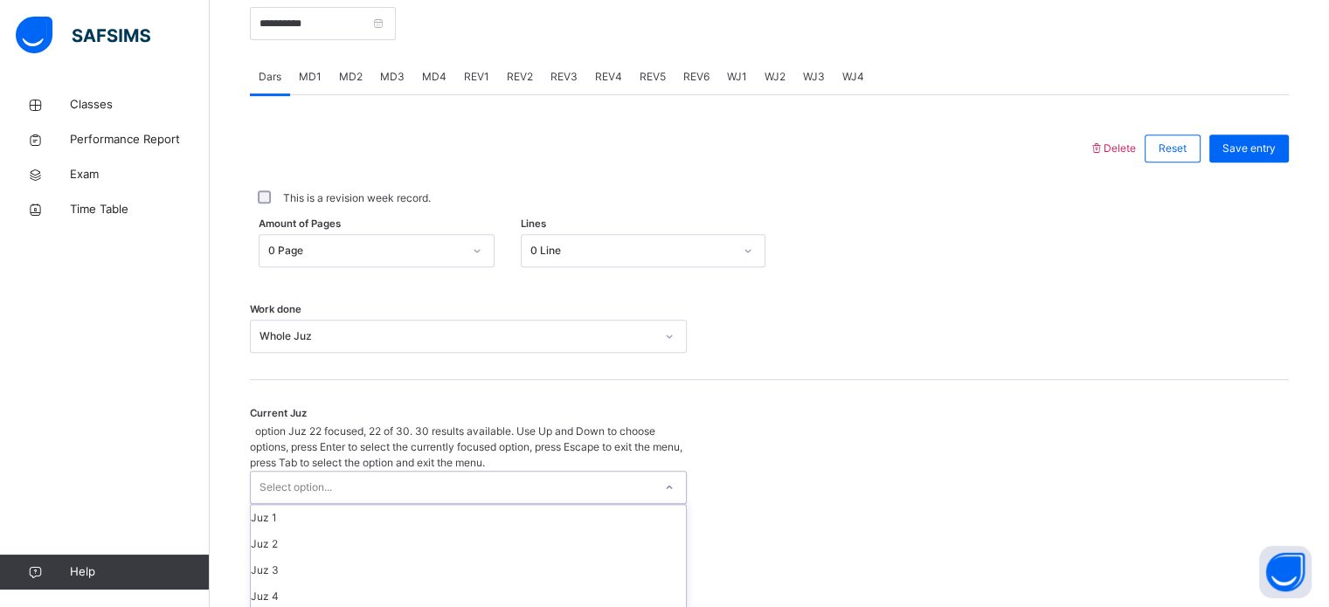
scroll to position [524, 0]
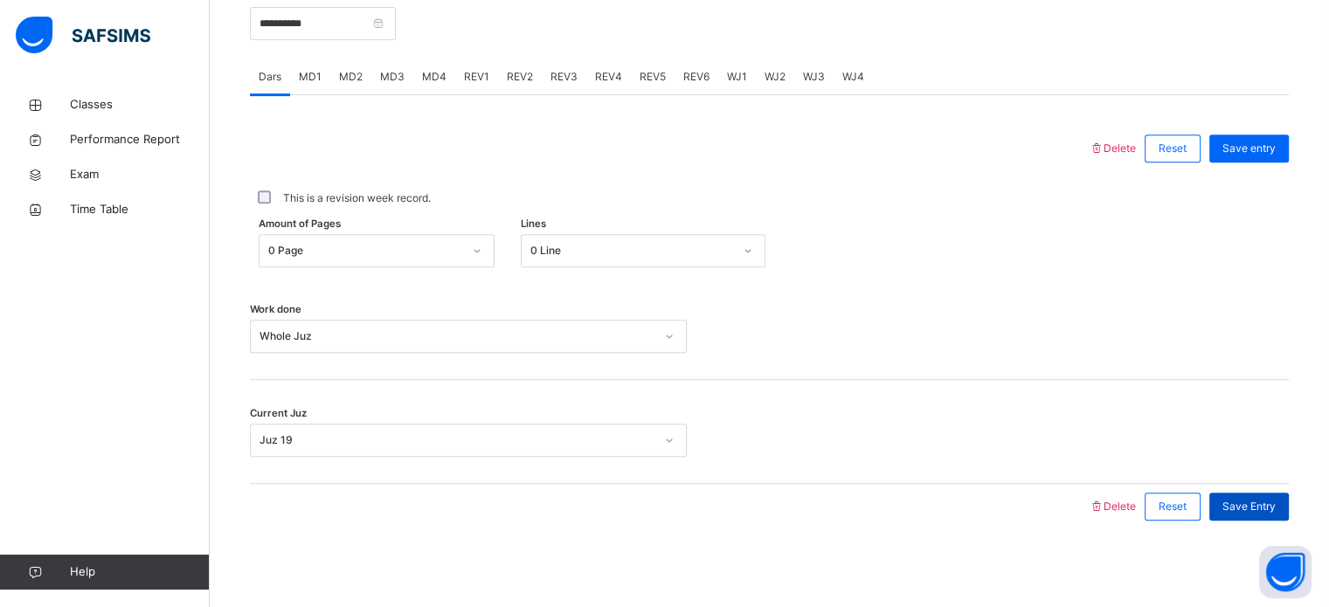
click at [1256, 495] on div "Save Entry" at bounding box center [1250, 507] width 80 height 28
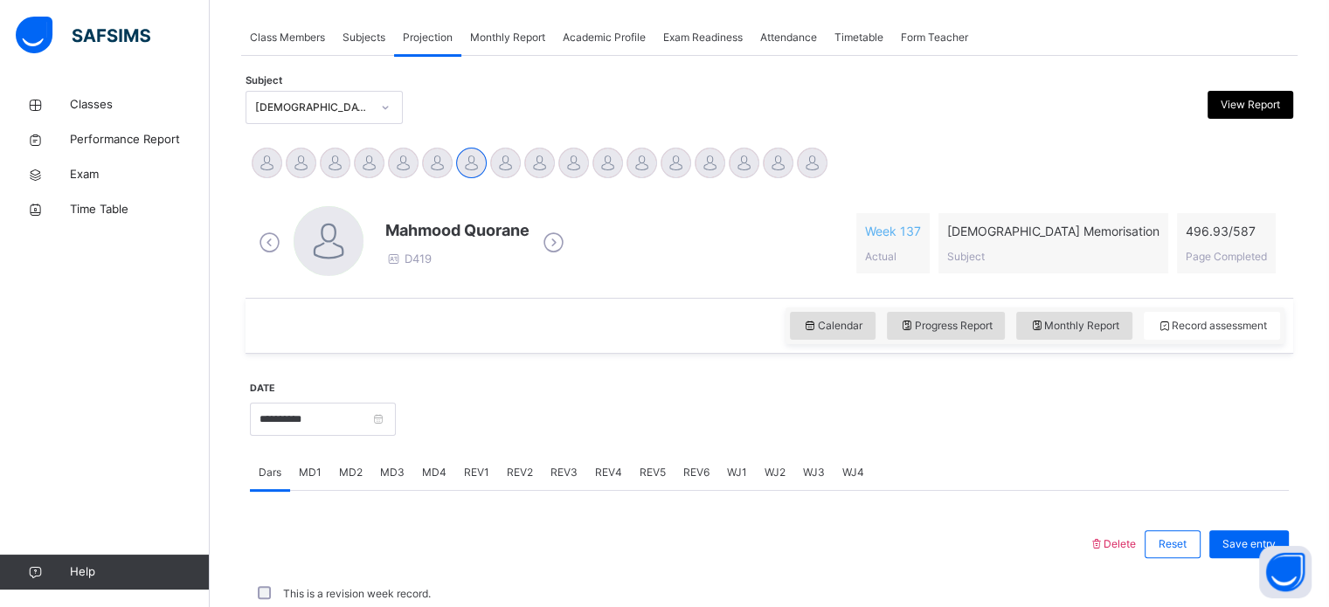
scroll to position [704, 0]
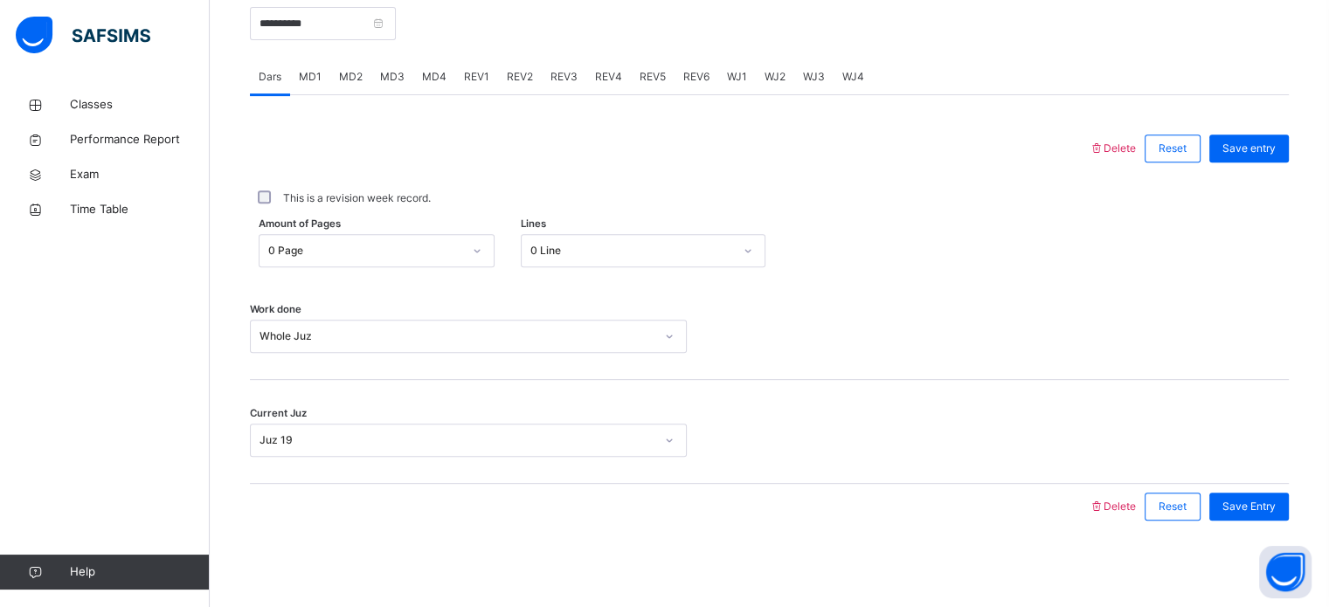
click at [468, 80] on span "REV1" at bounding box center [476, 77] width 25 height 16
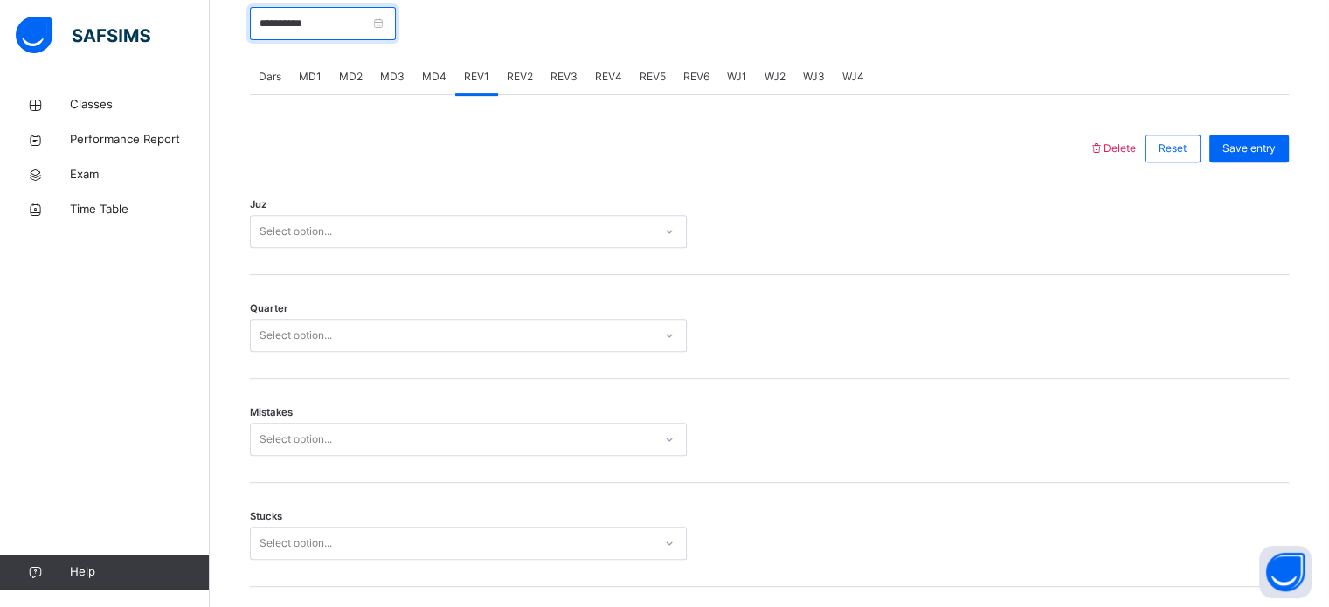
click at [349, 28] on input "**********" at bounding box center [323, 23] width 146 height 33
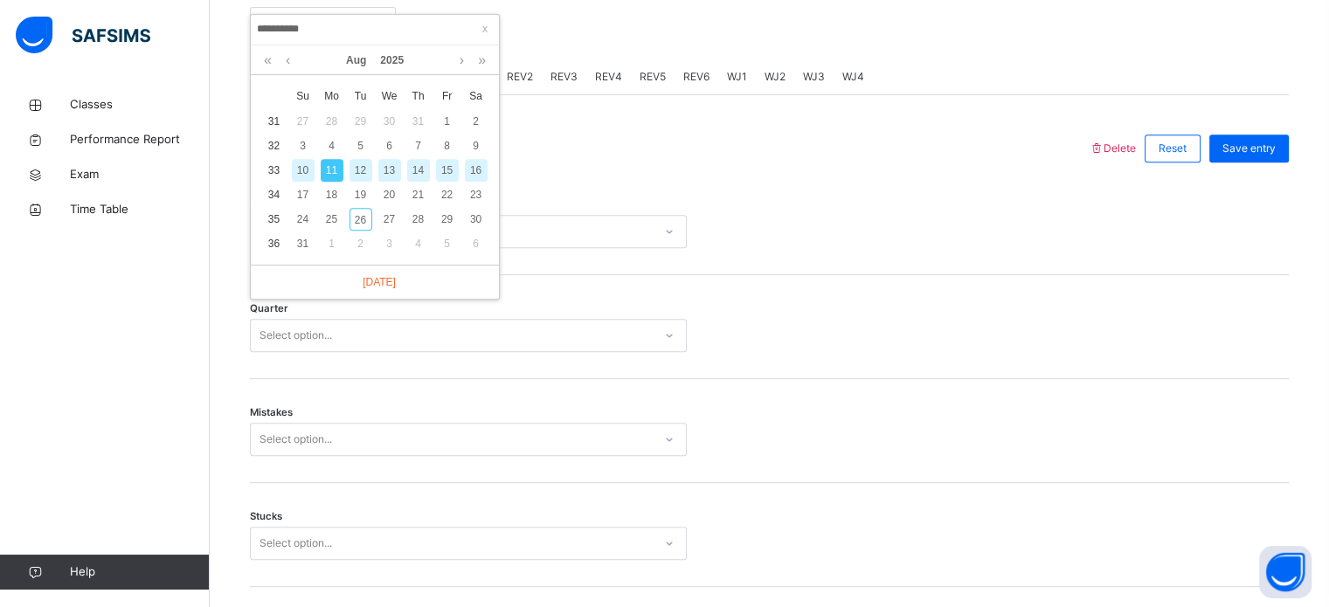
click at [367, 172] on div "12" at bounding box center [361, 170] width 23 height 23
type input "**********"
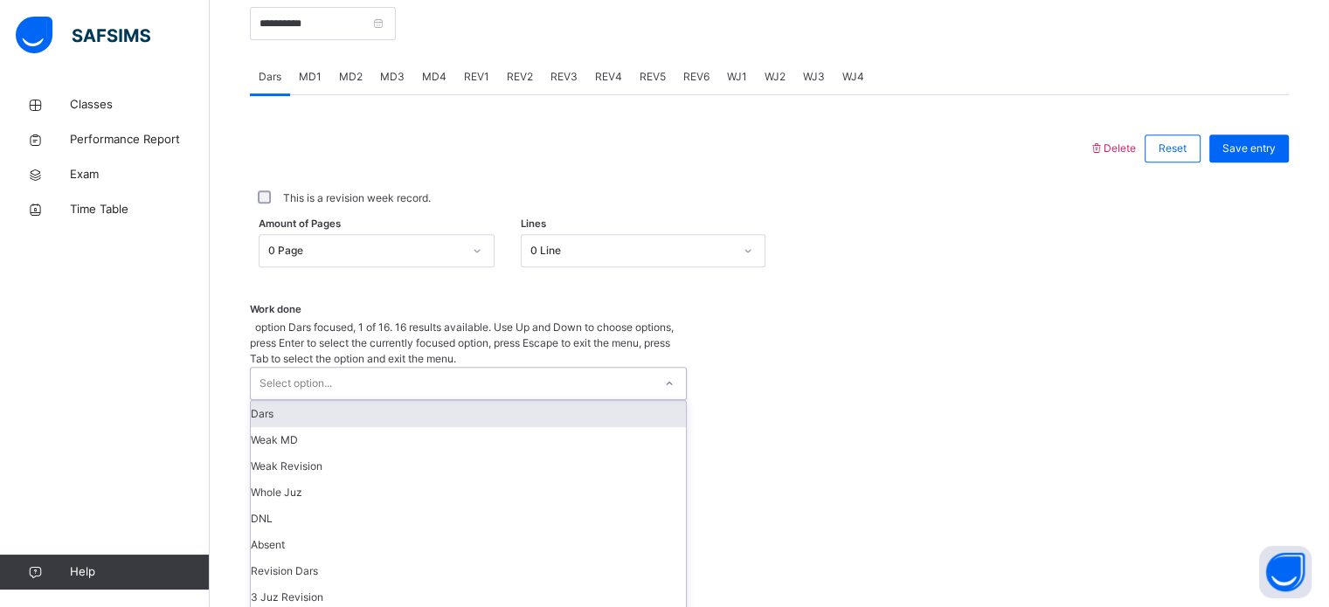
click at [336, 367] on div "Select option..." at bounding box center [468, 383] width 437 height 33
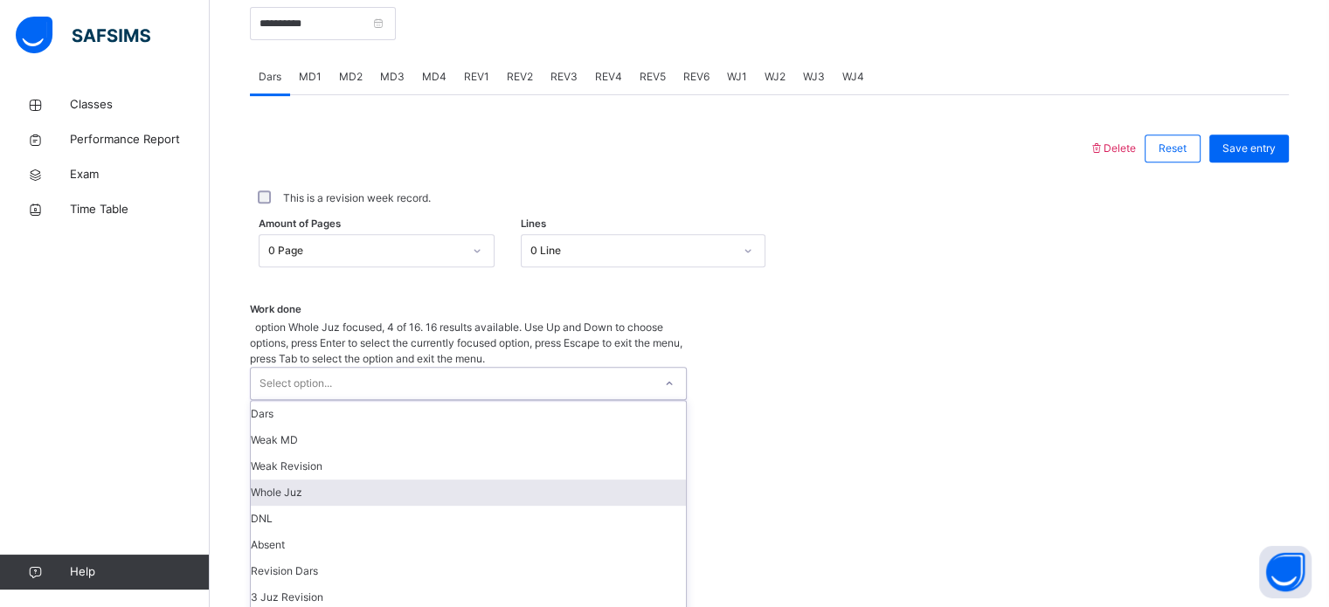
click at [276, 480] on div "Whole Juz" at bounding box center [468, 493] width 435 height 26
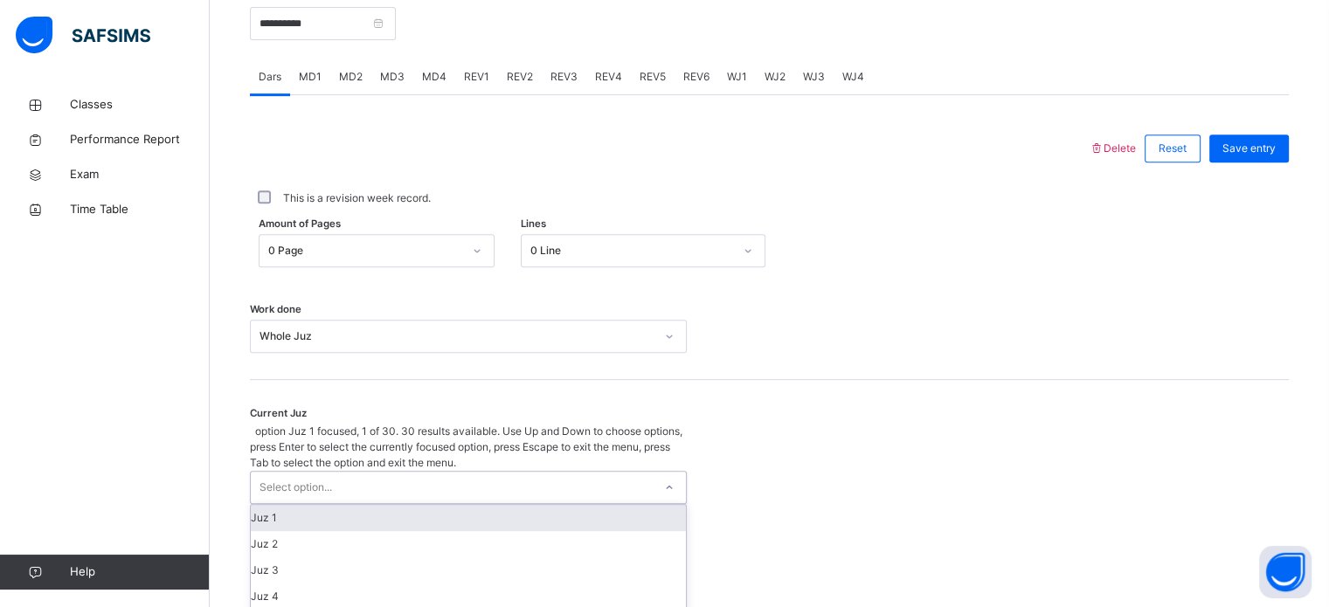
click at [331, 471] on div "Select option..." at bounding box center [296, 487] width 73 height 33
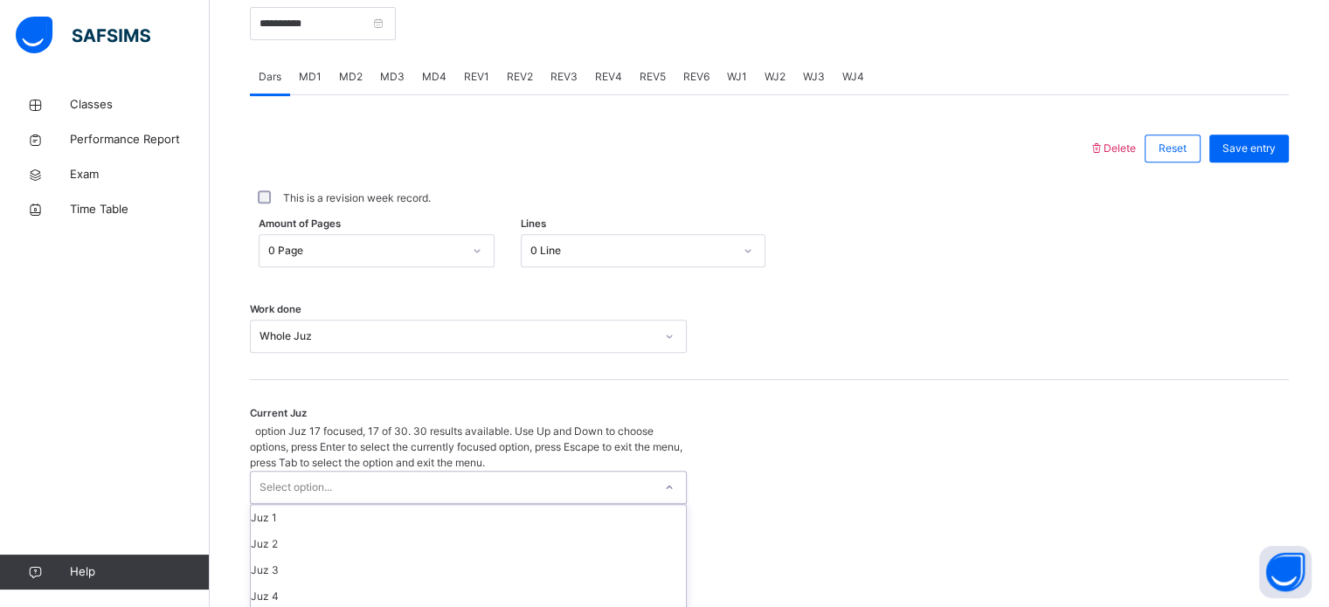
scroll to position [461, 0]
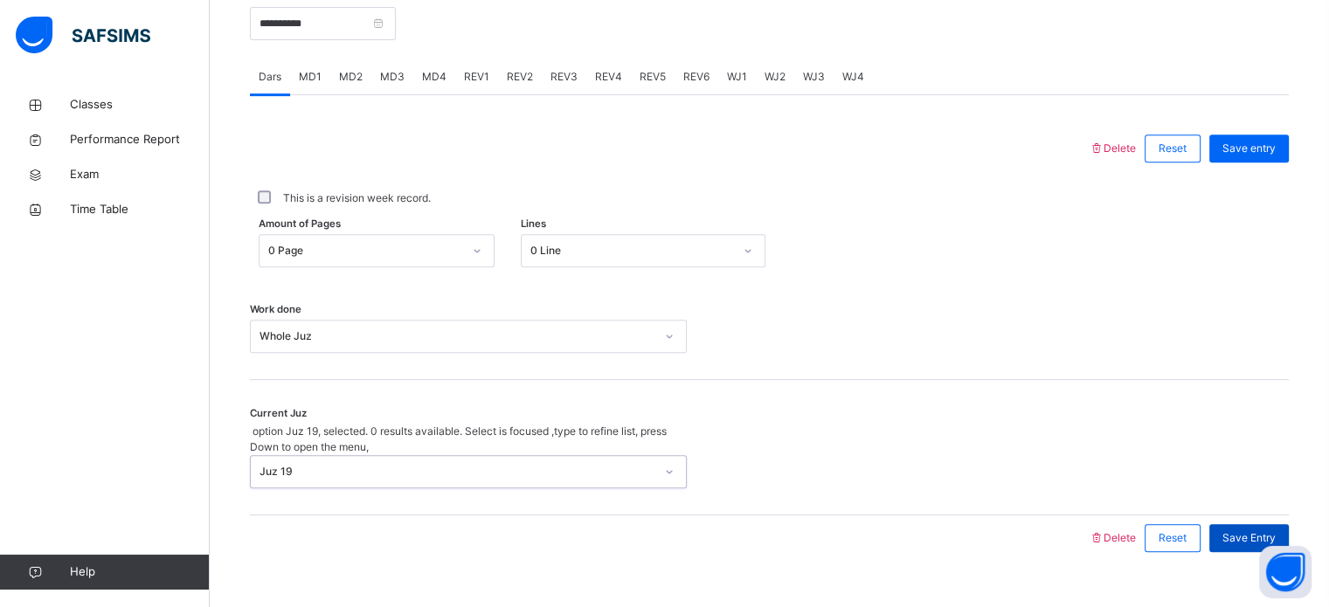
click at [1259, 524] on div "Save Entry" at bounding box center [1250, 538] width 80 height 28
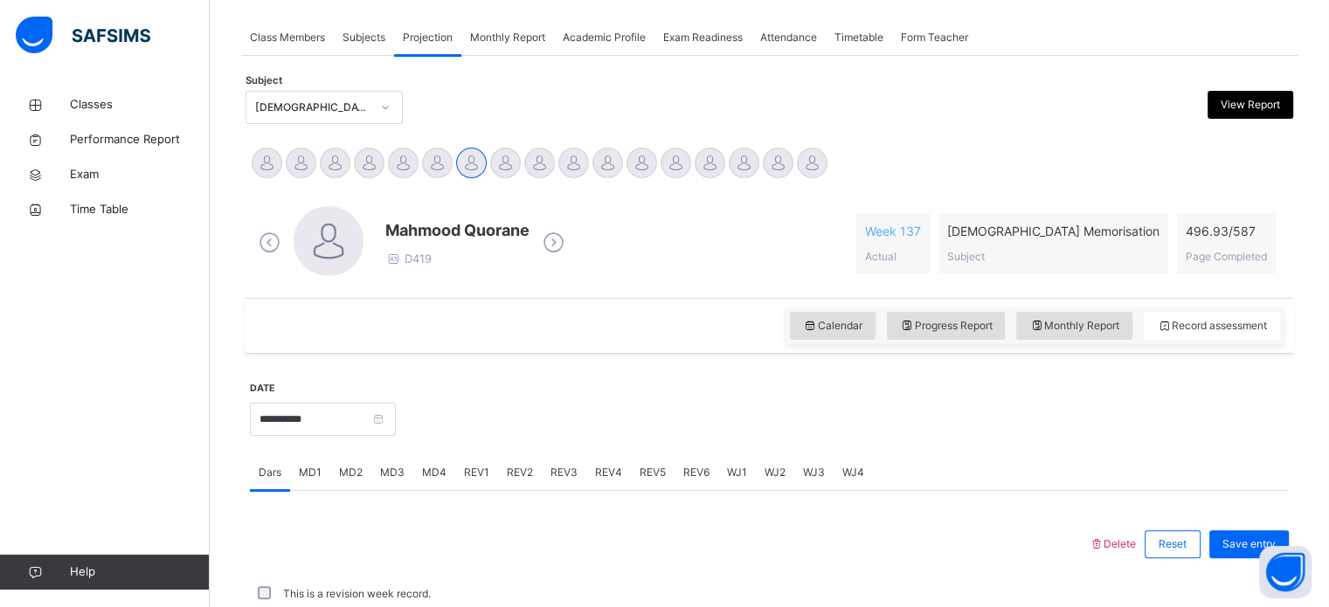
scroll to position [704, 0]
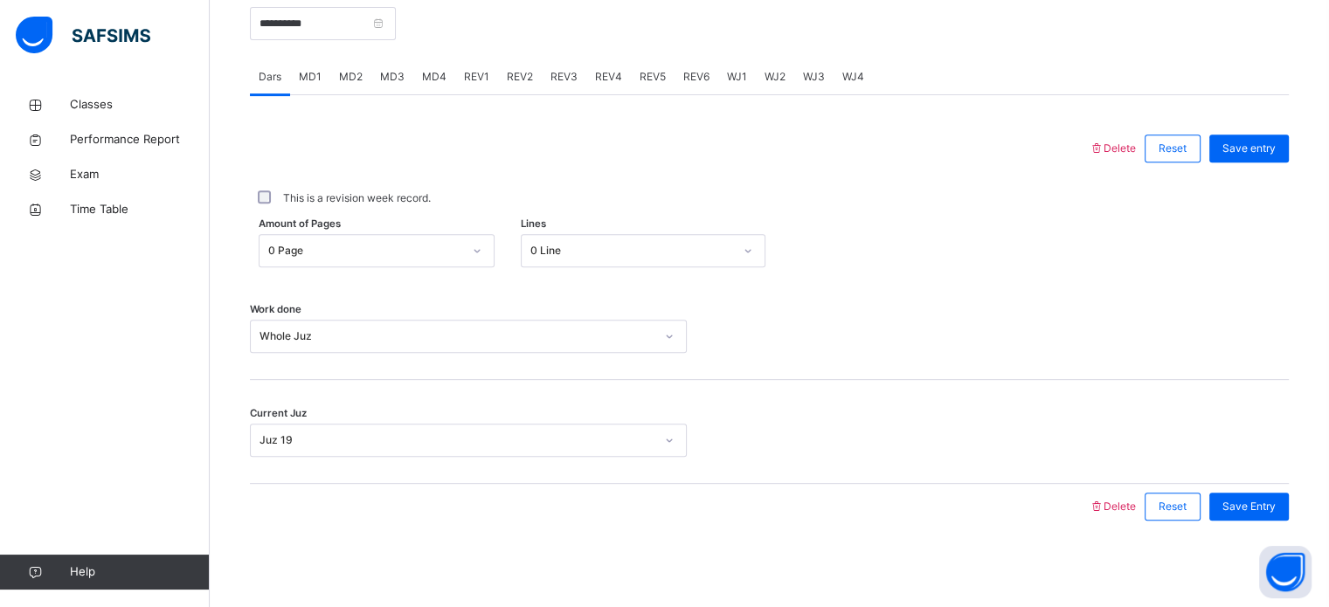
click at [475, 71] on span "REV1" at bounding box center [476, 77] width 25 height 16
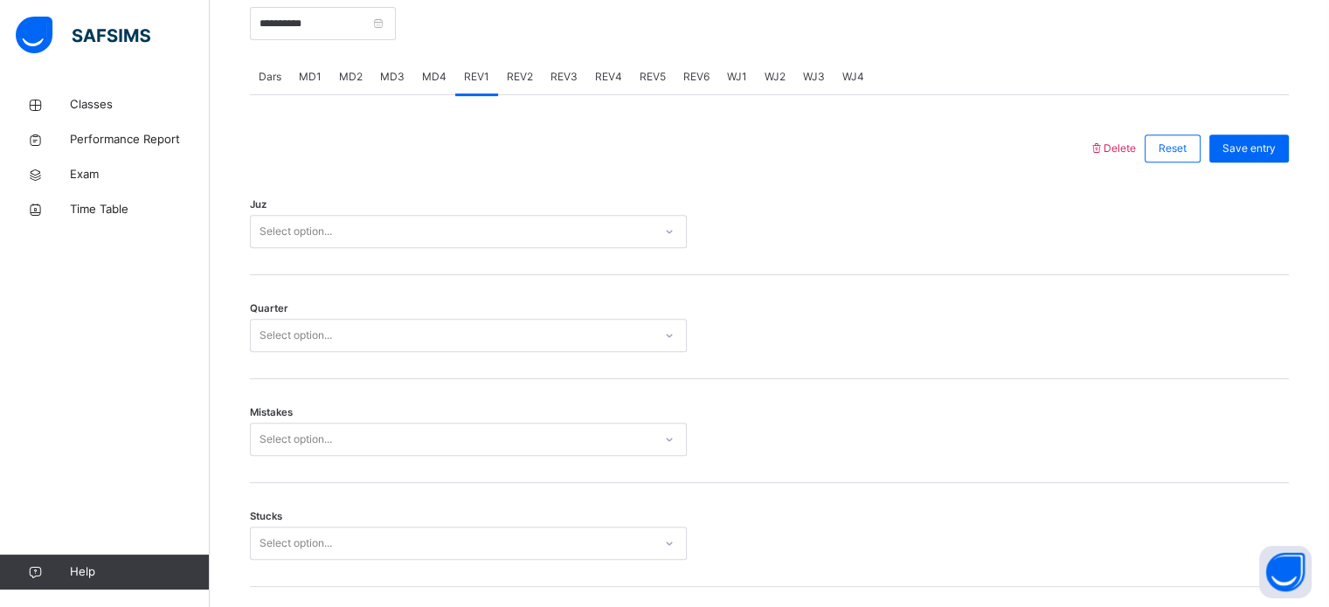
click at [496, 151] on div at bounding box center [670, 148] width 822 height 45
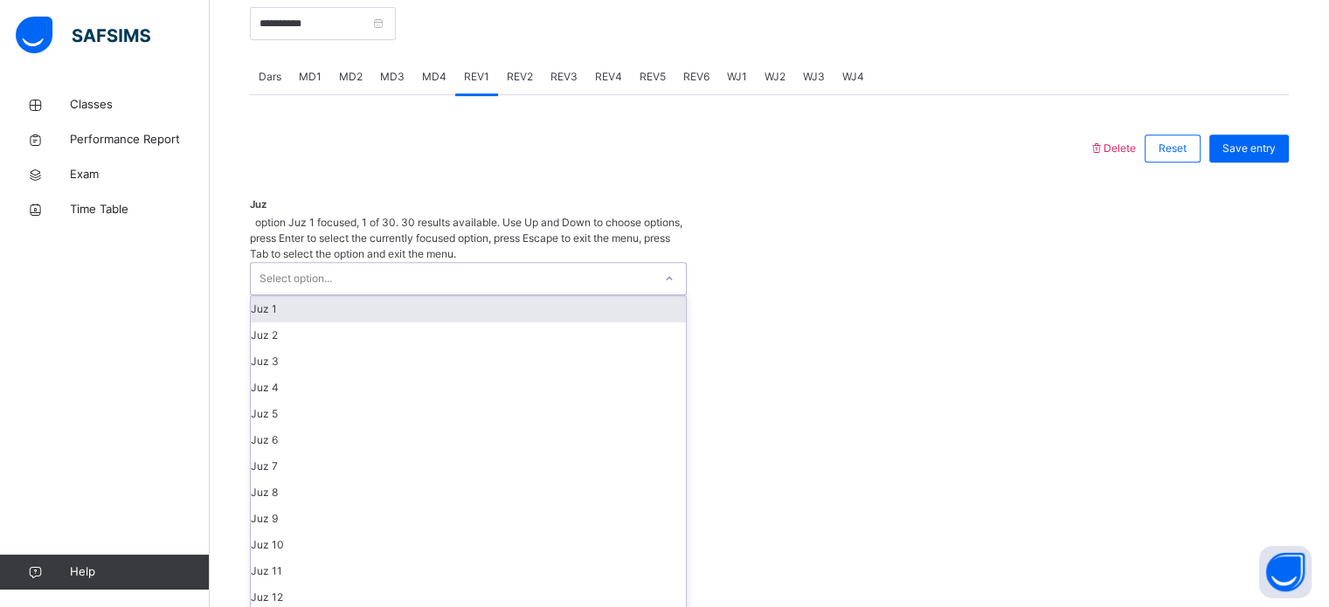
click at [420, 263] on div "Select option..." at bounding box center [452, 278] width 402 height 31
click at [320, 296] on div "Juz 1" at bounding box center [468, 309] width 435 height 26
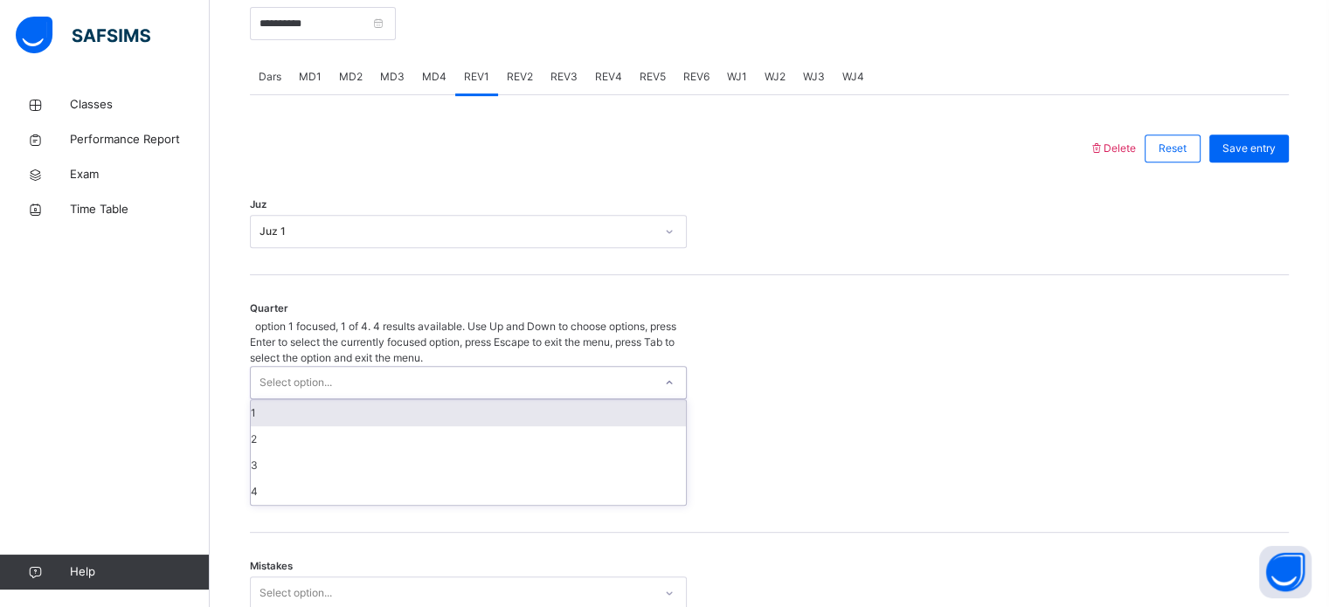
click at [330, 366] on div "Select option..." at bounding box center [296, 382] width 73 height 33
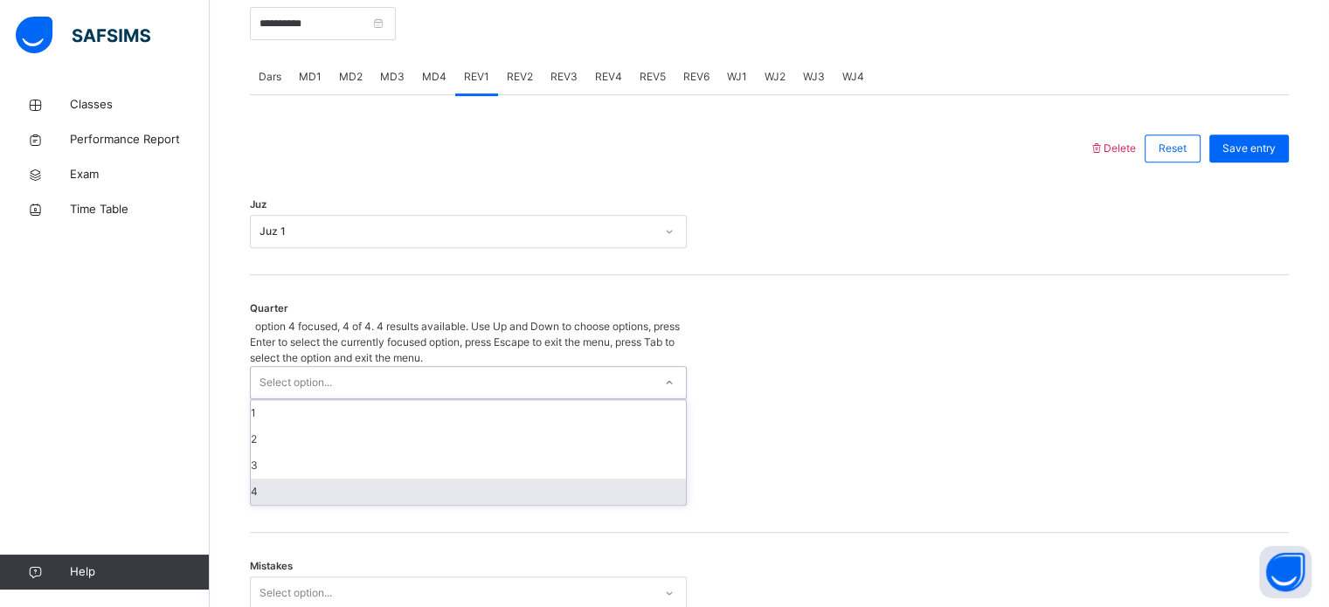
click at [267, 479] on div "4" at bounding box center [468, 492] width 435 height 26
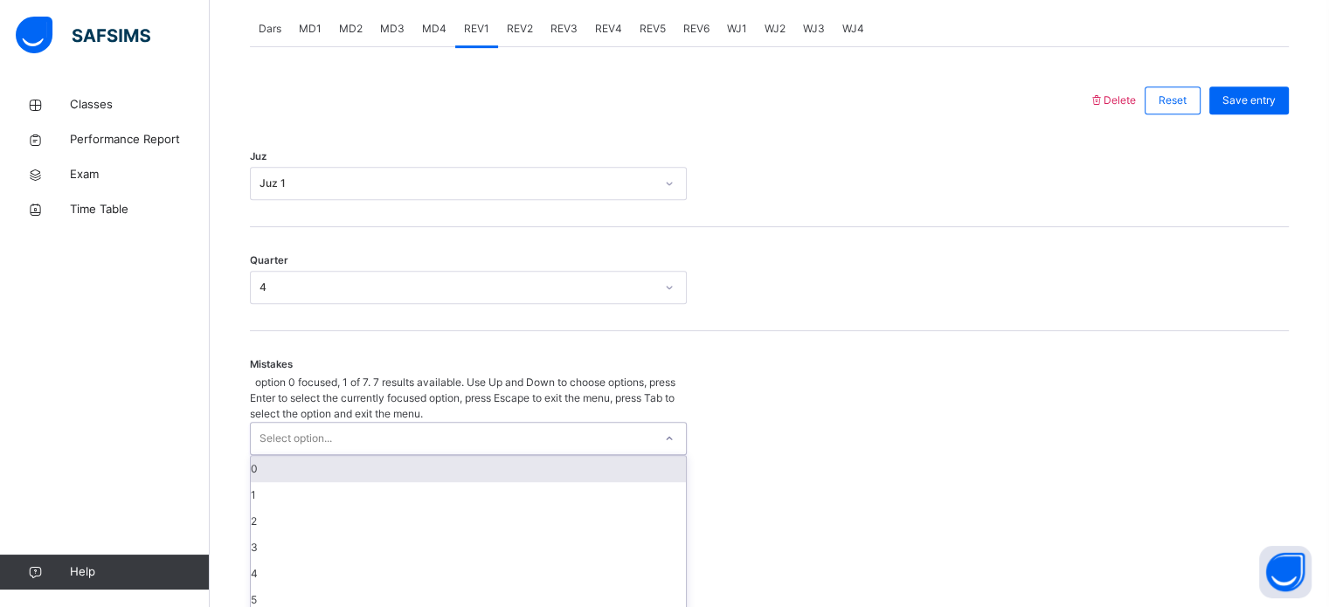
click at [345, 438] on div "option 0 focused, 1 of 7. 7 results available. Use Up and Down to choose option…" at bounding box center [468, 508] width 437 height 266
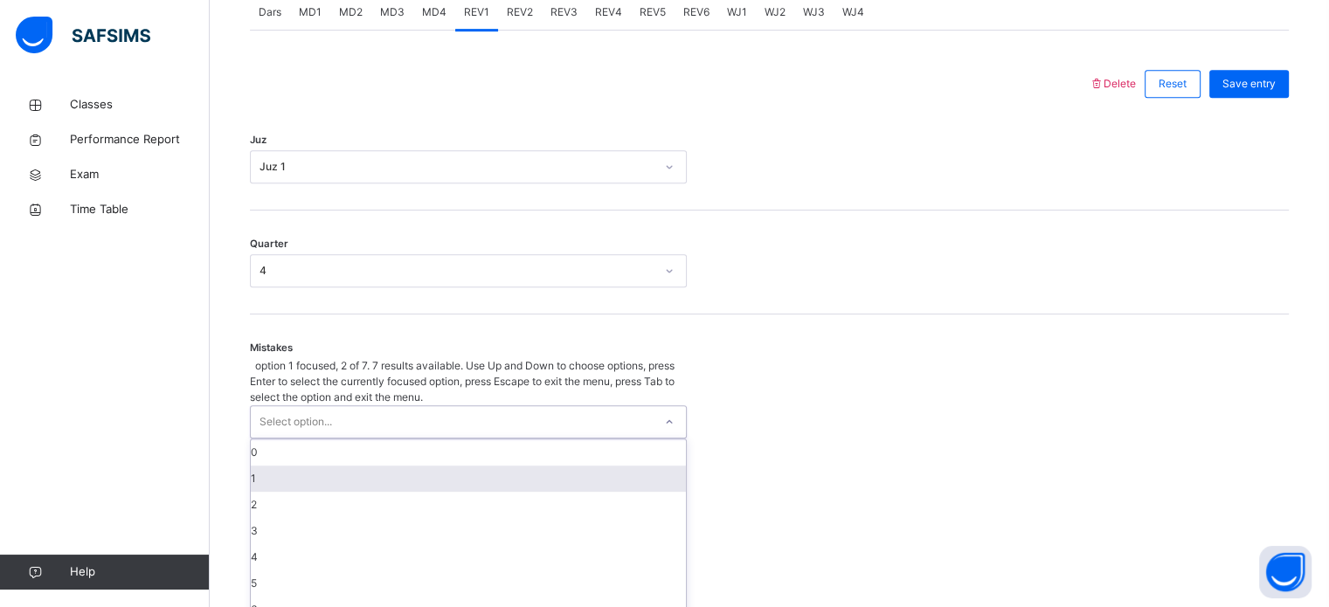
scroll to position [776, 0]
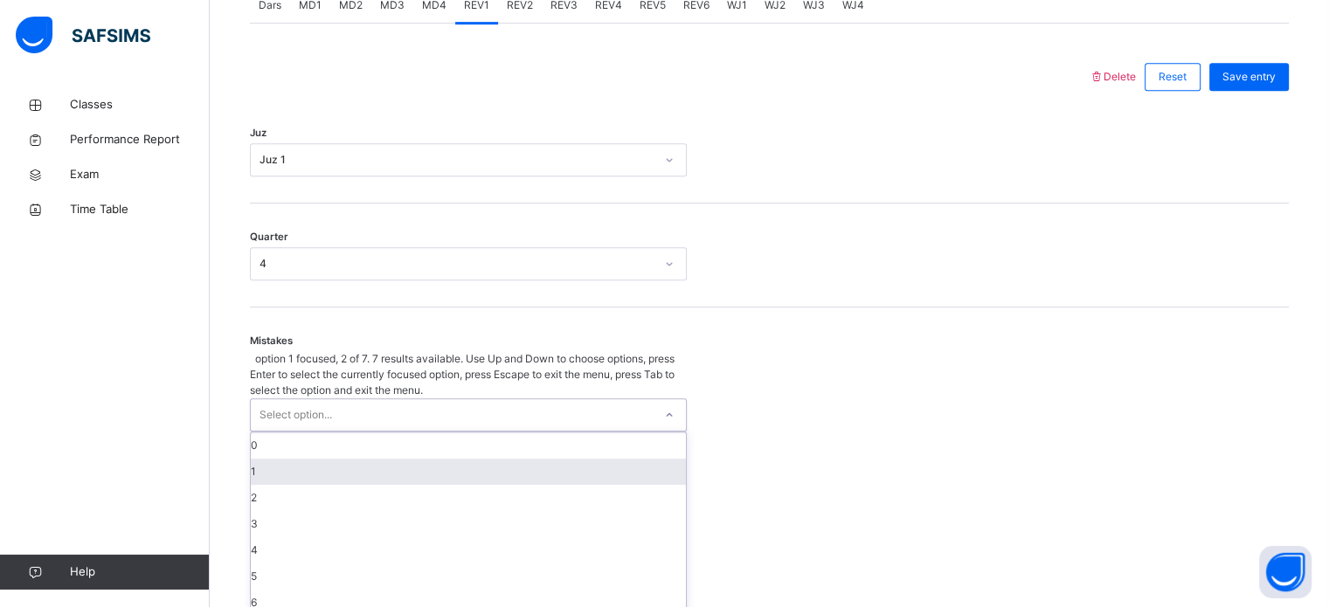
click at [345, 459] on div "1" at bounding box center [468, 472] width 435 height 26
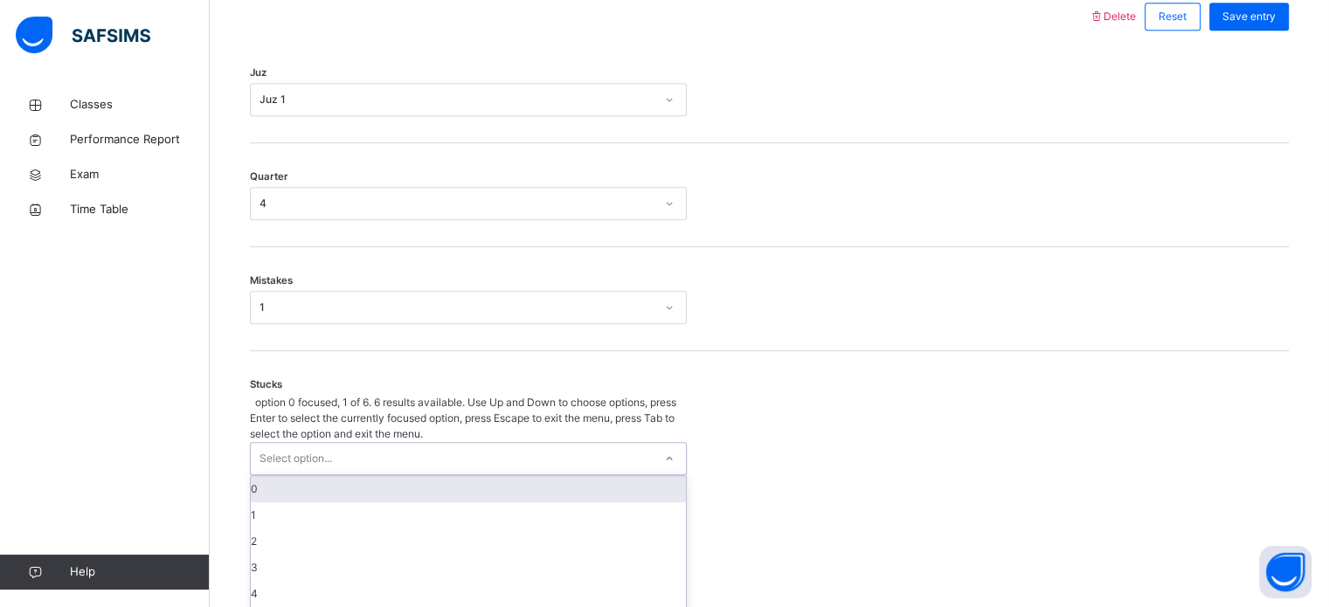
click at [310, 471] on div "option 0 focused, 1 of 6. 6 results available. Use Up and Down to choose option…" at bounding box center [468, 514] width 437 height 239
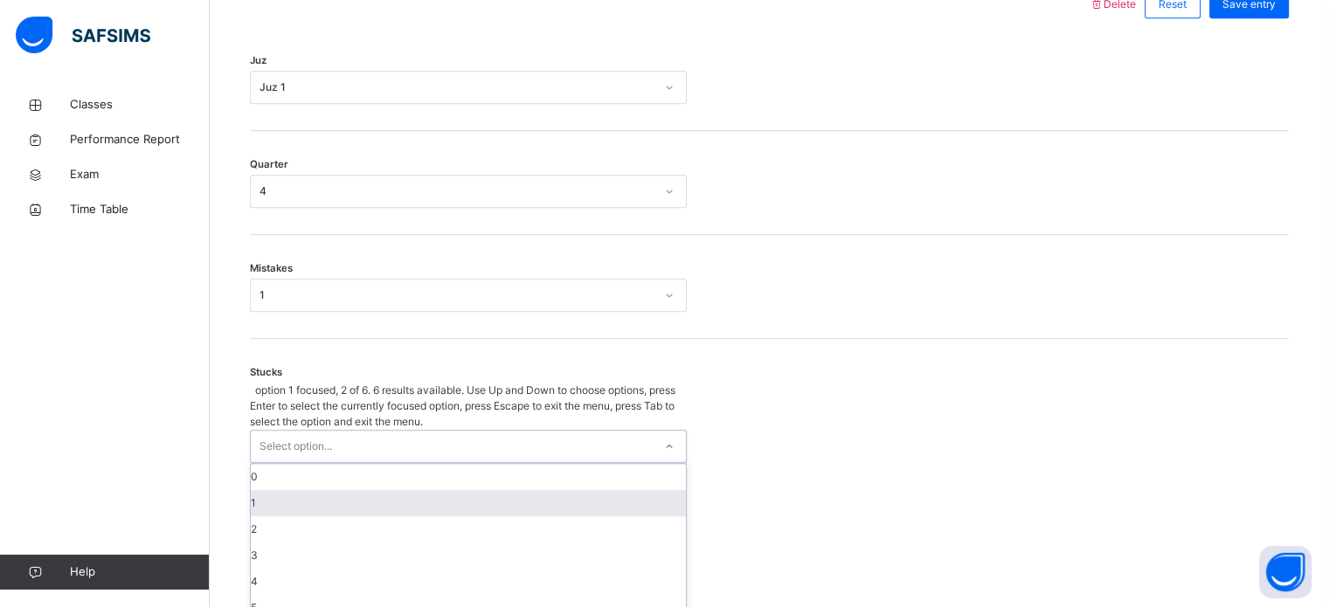
scroll to position [849, 0]
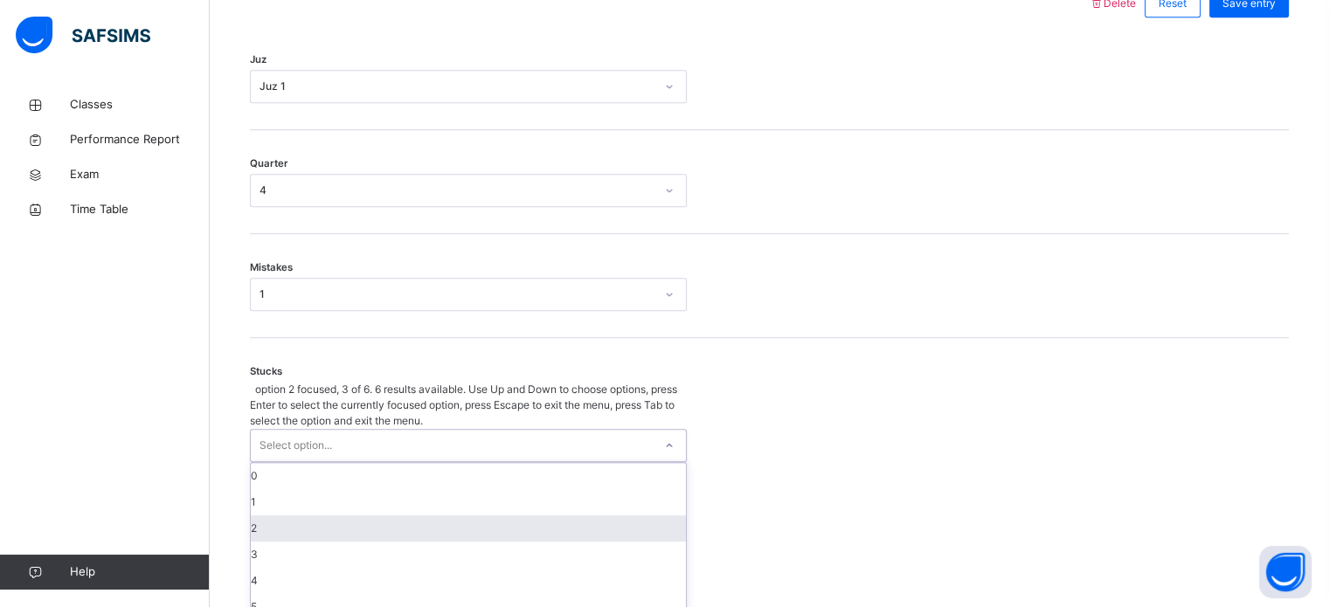
click at [297, 516] on div "2" at bounding box center [468, 529] width 435 height 26
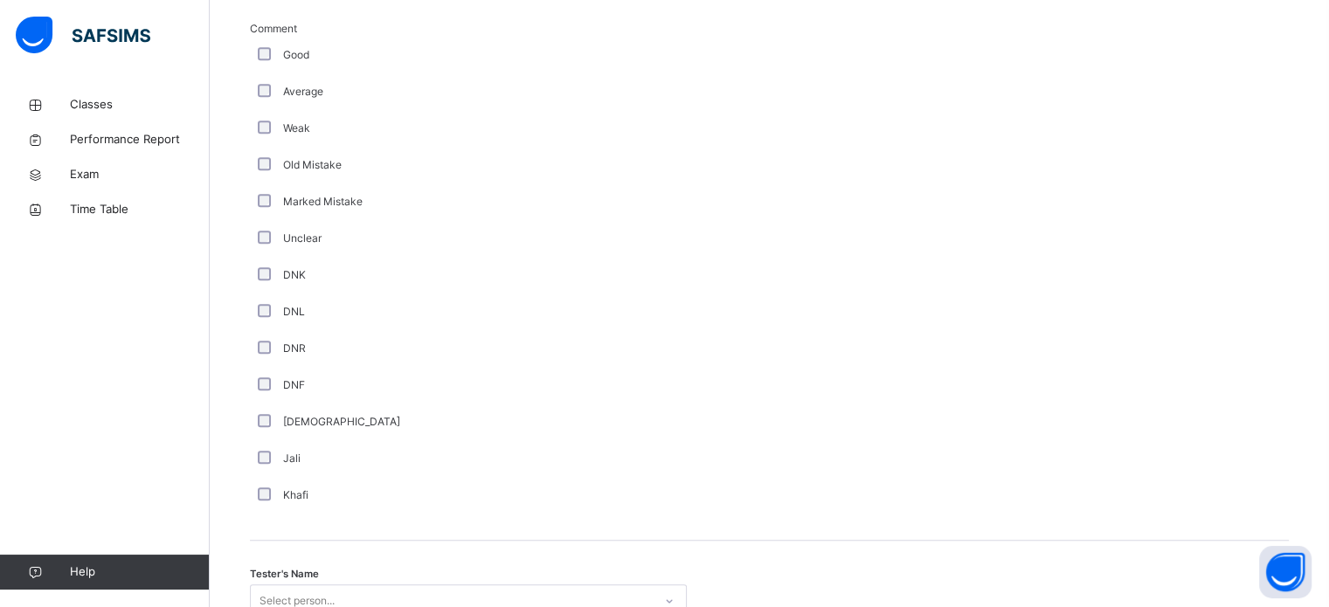
scroll to position [1350, 0]
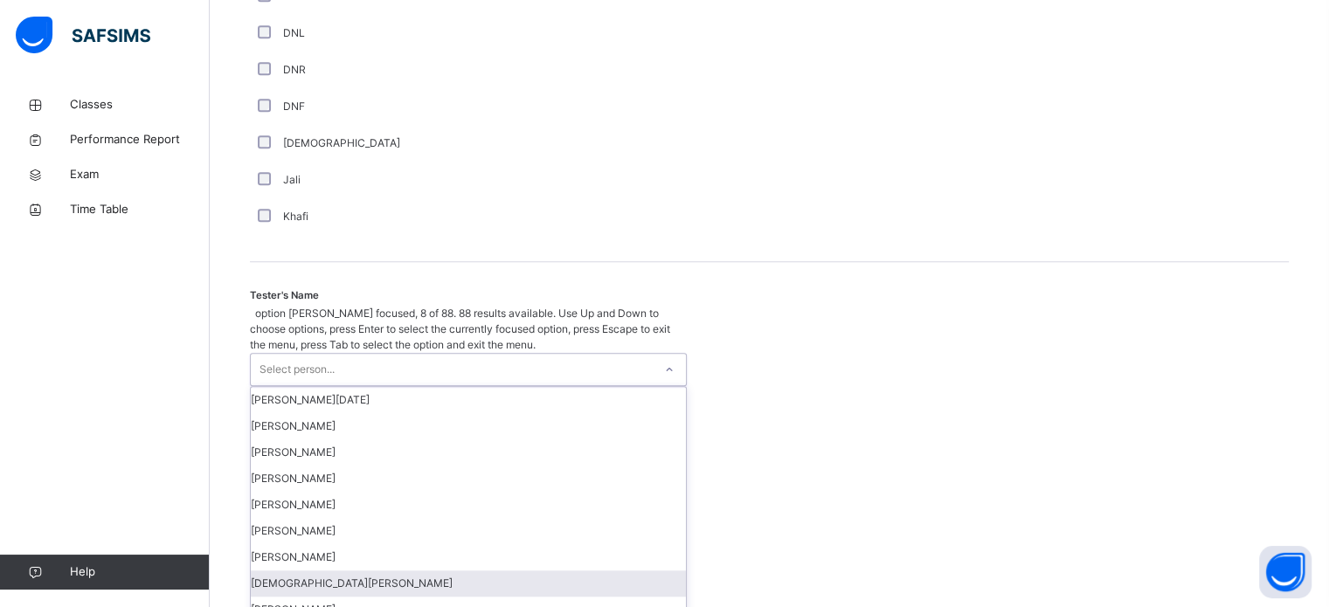
scroll to position [1601, 0]
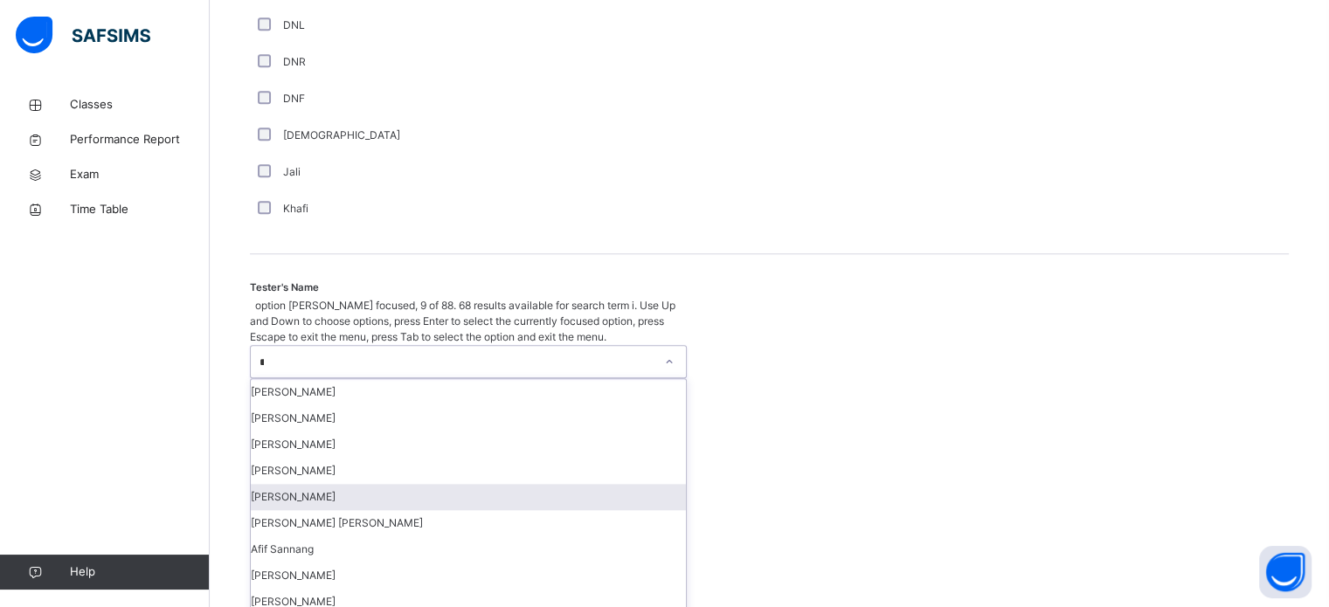
type input "**"
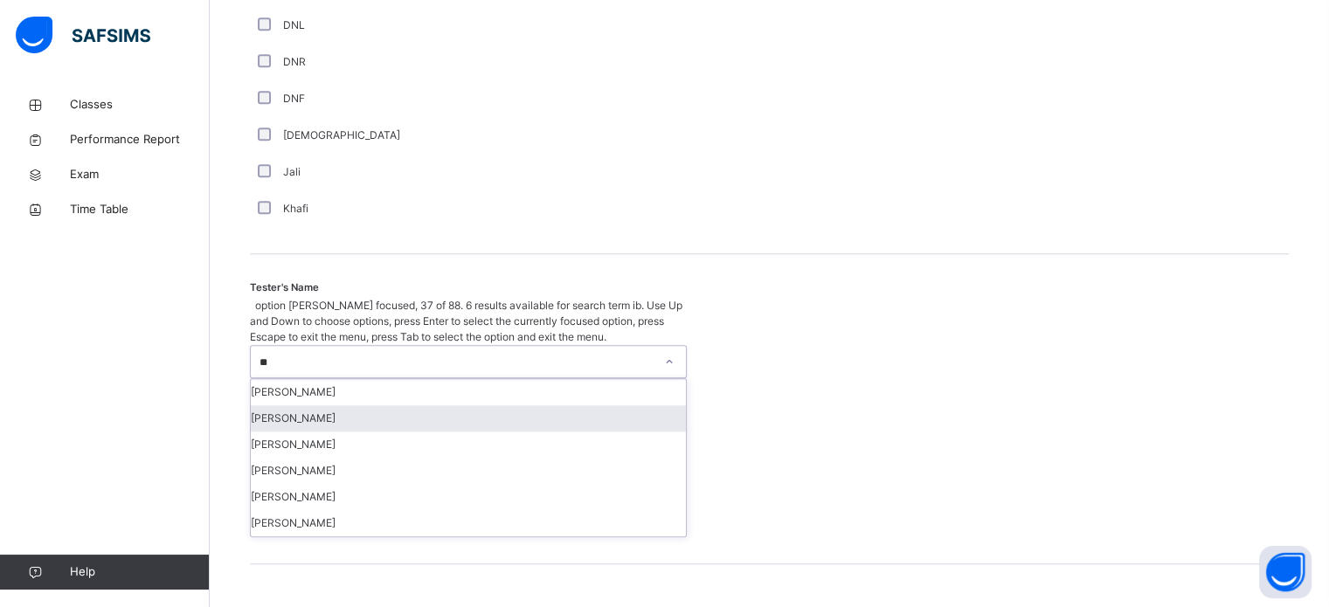
click at [353, 406] on div "[PERSON_NAME]" at bounding box center [468, 419] width 435 height 26
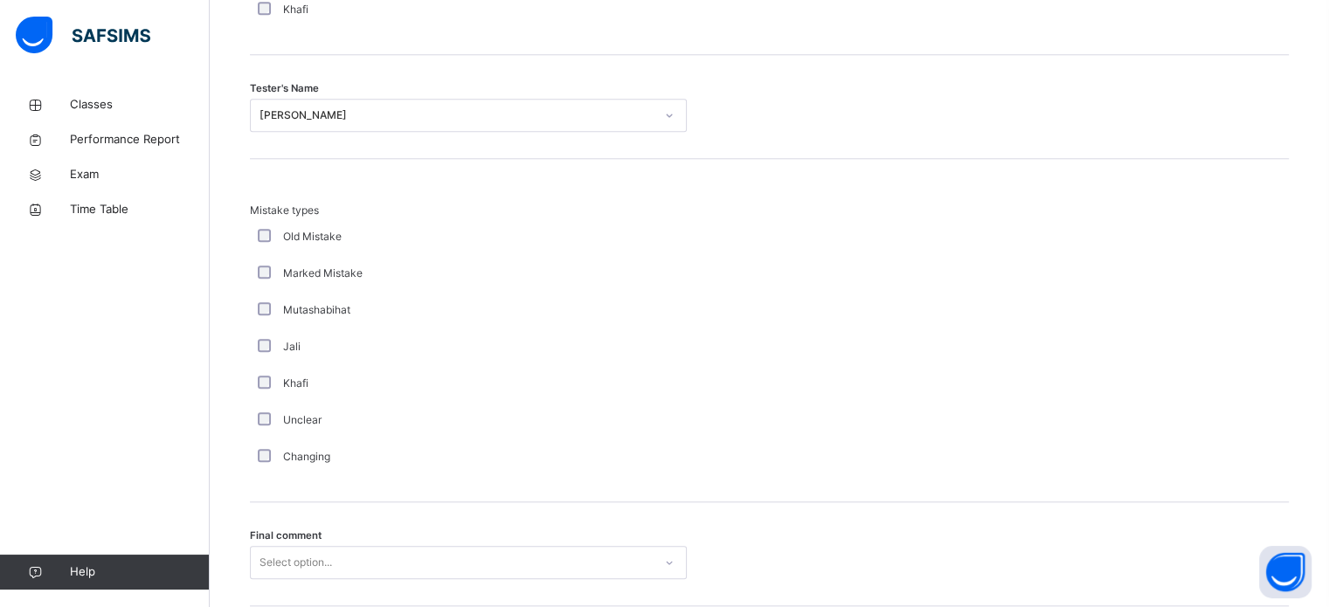
scroll to position [1813, 0]
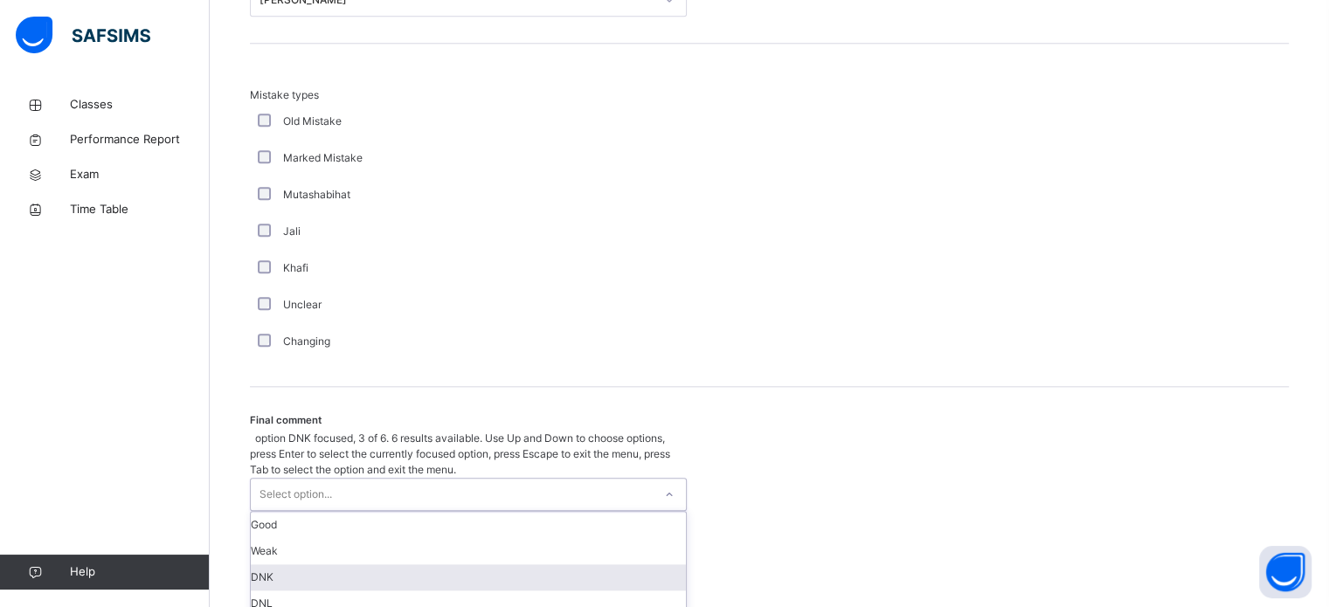
click at [441, 549] on div "option DNK focused, 3 of 6. 6 results available. Use Up and Down to choose opti…" at bounding box center [468, 550] width 437 height 239
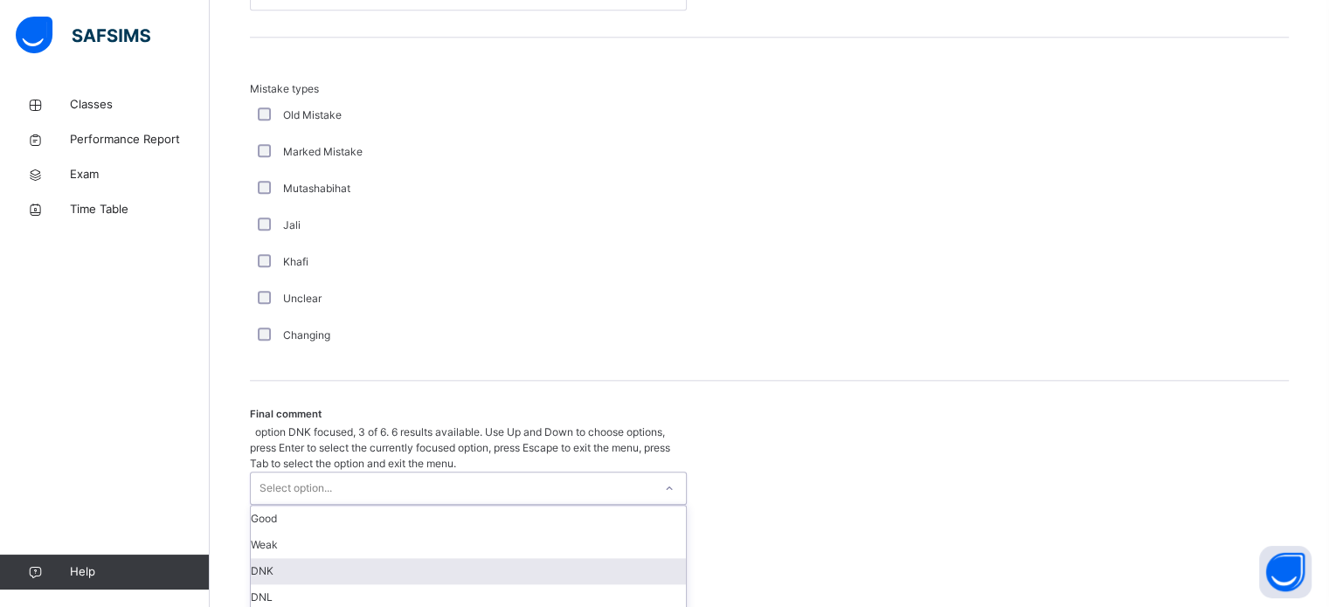
click at [392, 558] on div "DNK" at bounding box center [468, 571] width 435 height 26
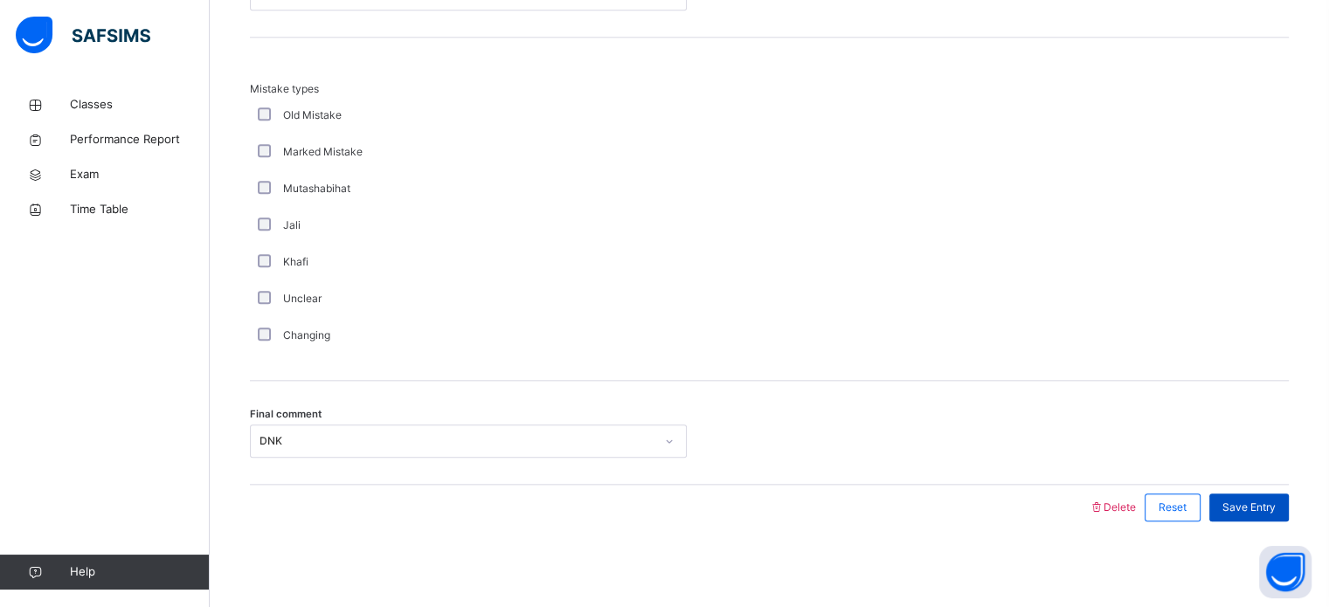
click at [1263, 500] on span "Save Entry" at bounding box center [1249, 508] width 53 height 16
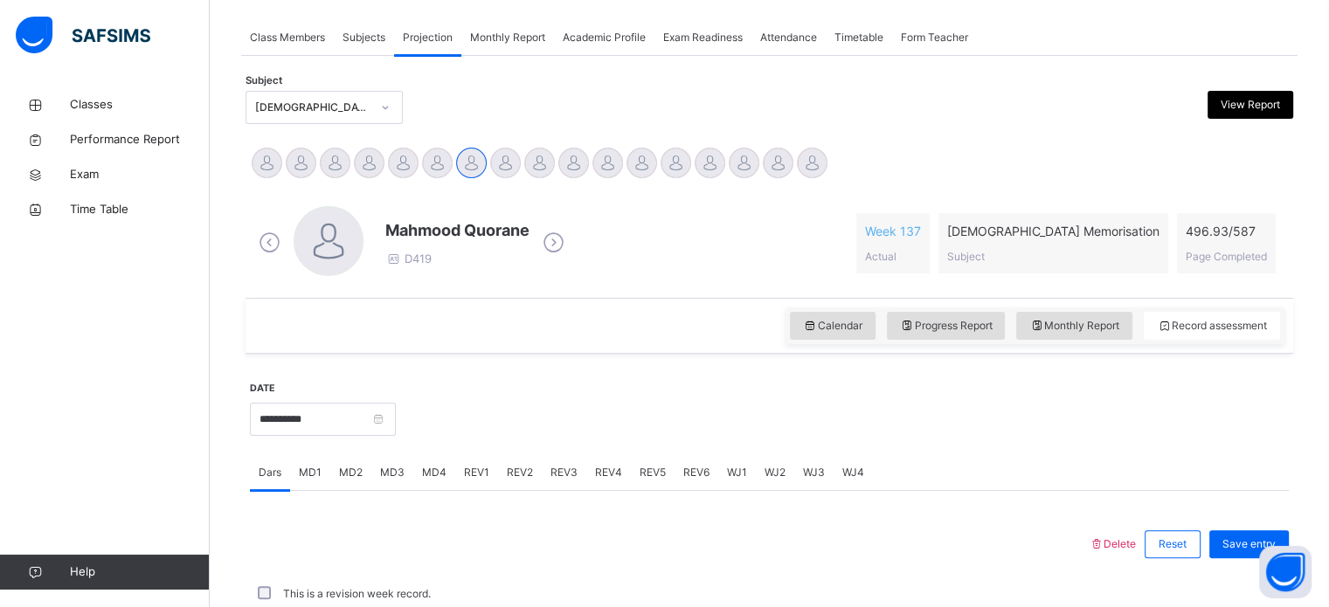
scroll to position [704, 0]
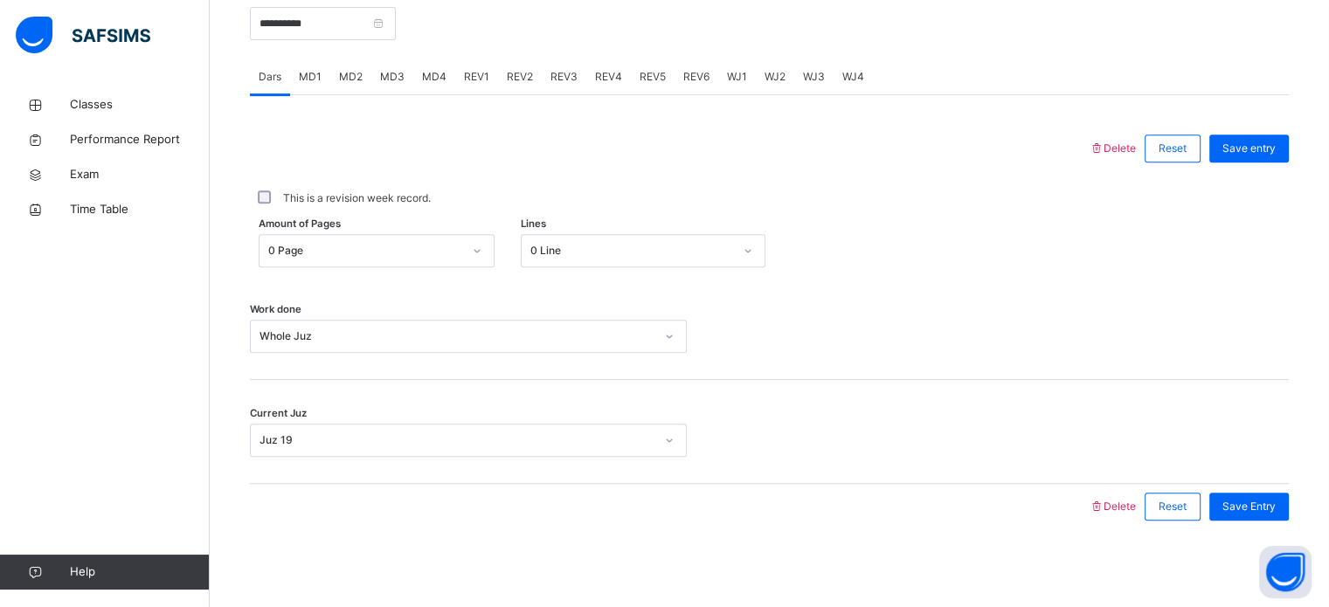
click at [509, 80] on span "REV2" at bounding box center [520, 77] width 26 height 16
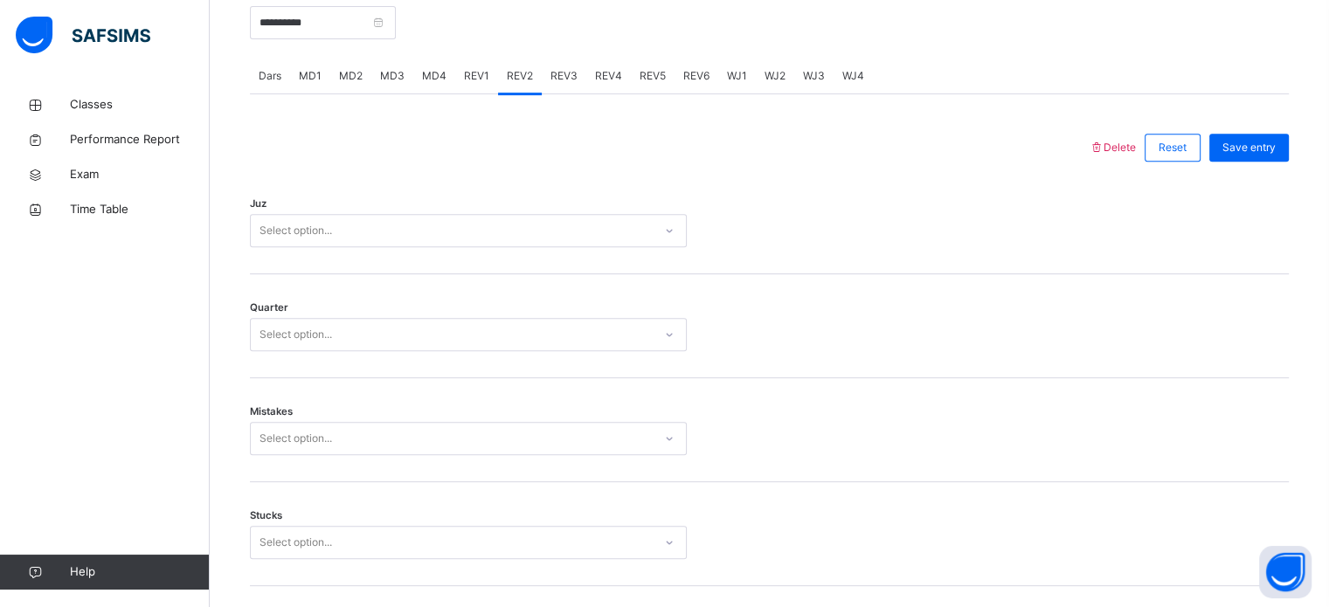
scroll to position [643, 0]
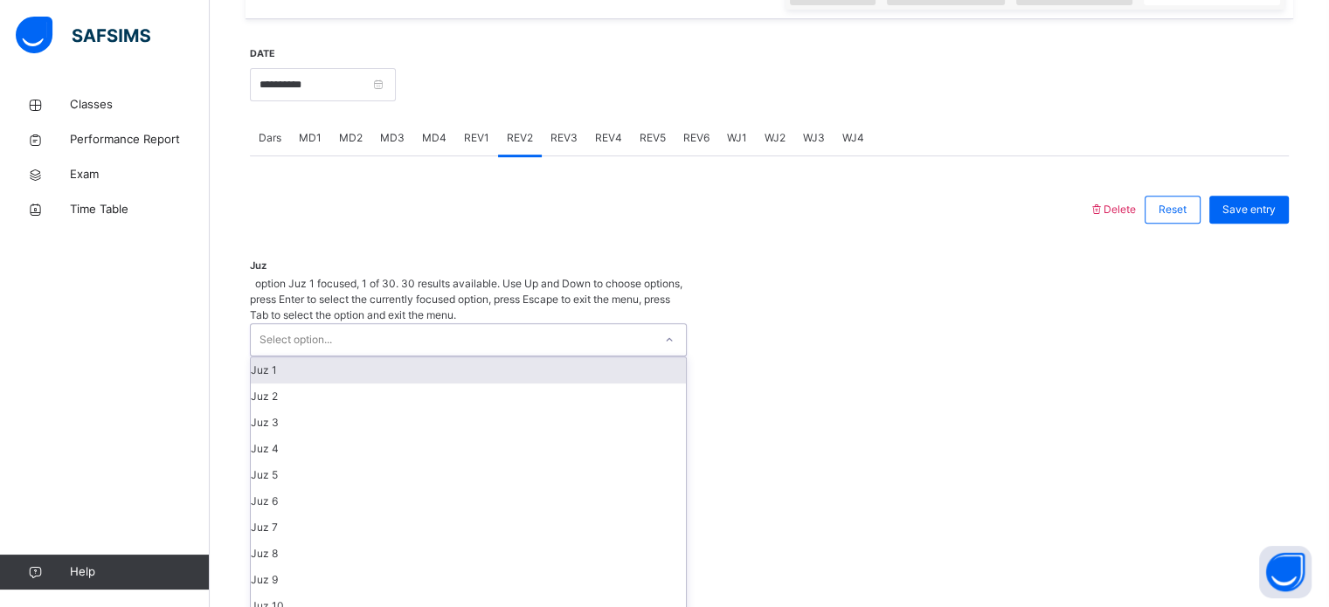
click at [489, 324] on div "Select option..." at bounding box center [452, 339] width 402 height 31
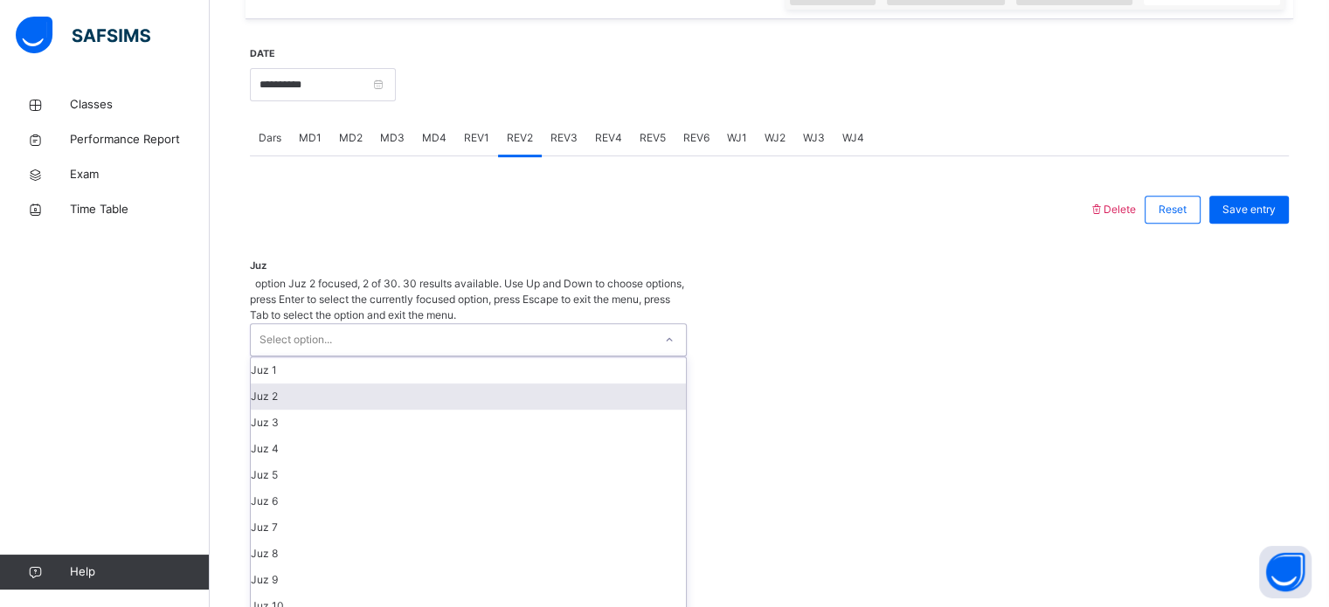
click at [398, 384] on div "Juz 2" at bounding box center [468, 397] width 435 height 26
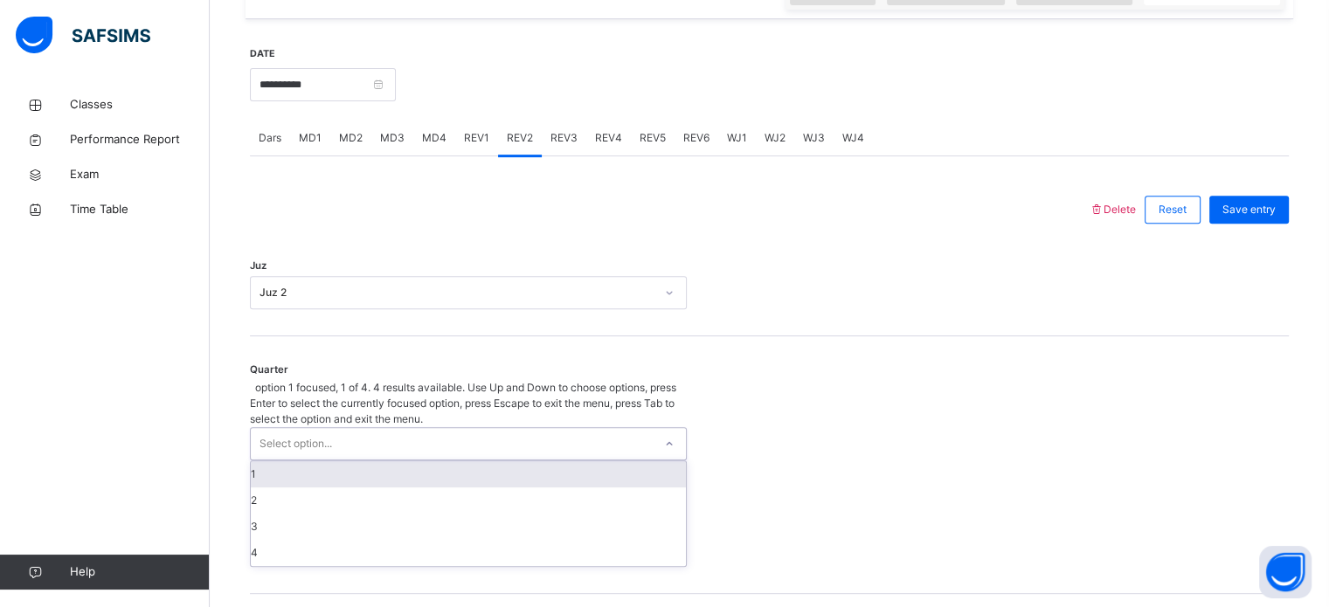
click at [360, 428] on div "Select option..." at bounding box center [452, 443] width 402 height 31
click at [332, 461] on div "1" at bounding box center [468, 474] width 435 height 26
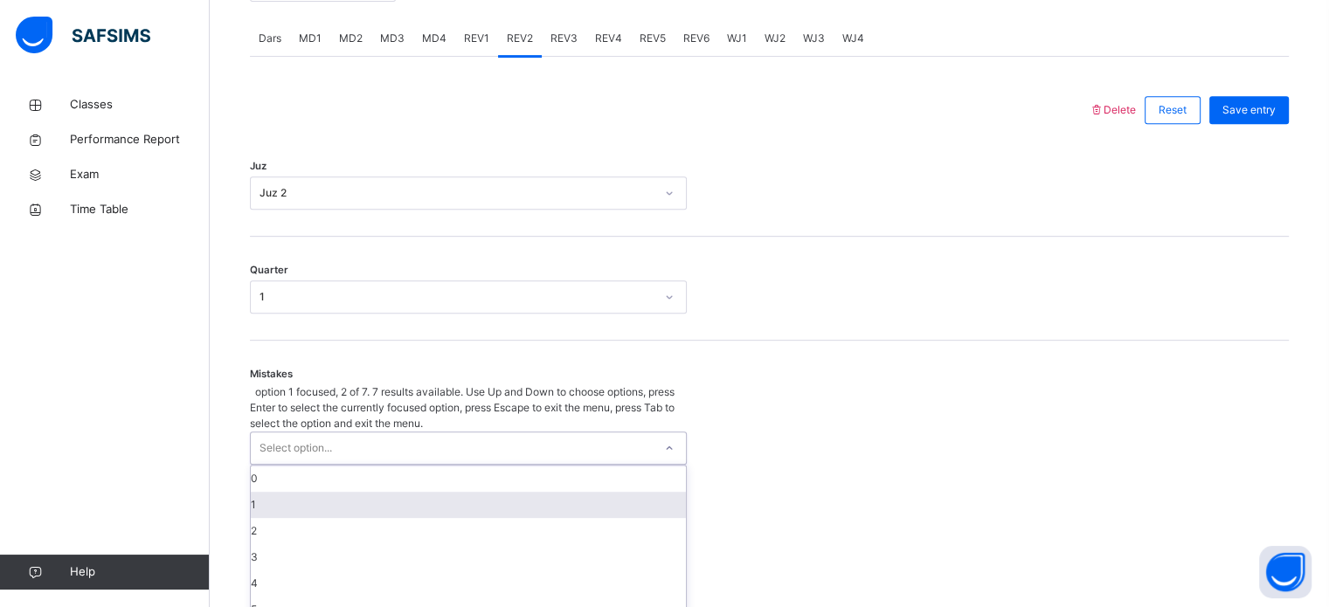
click at [314, 501] on div "option 1 focused, 2 of 7. 7 results available. Use Up and Down to choose option…" at bounding box center [468, 518] width 437 height 266
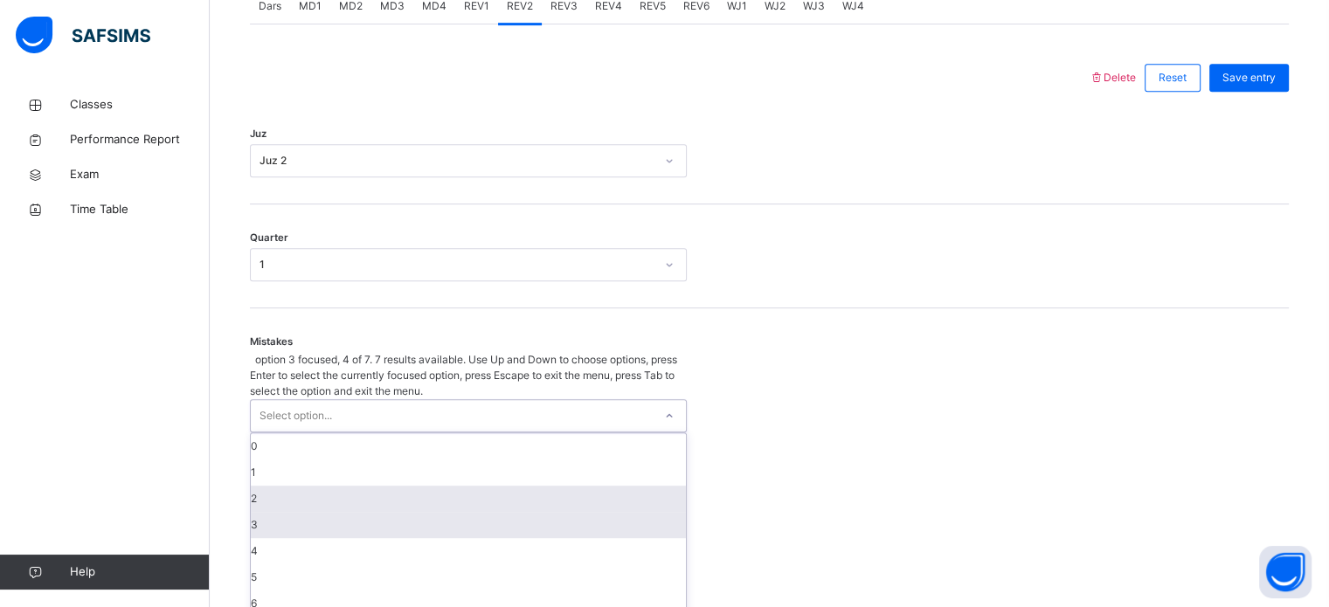
scroll to position [776, 0]
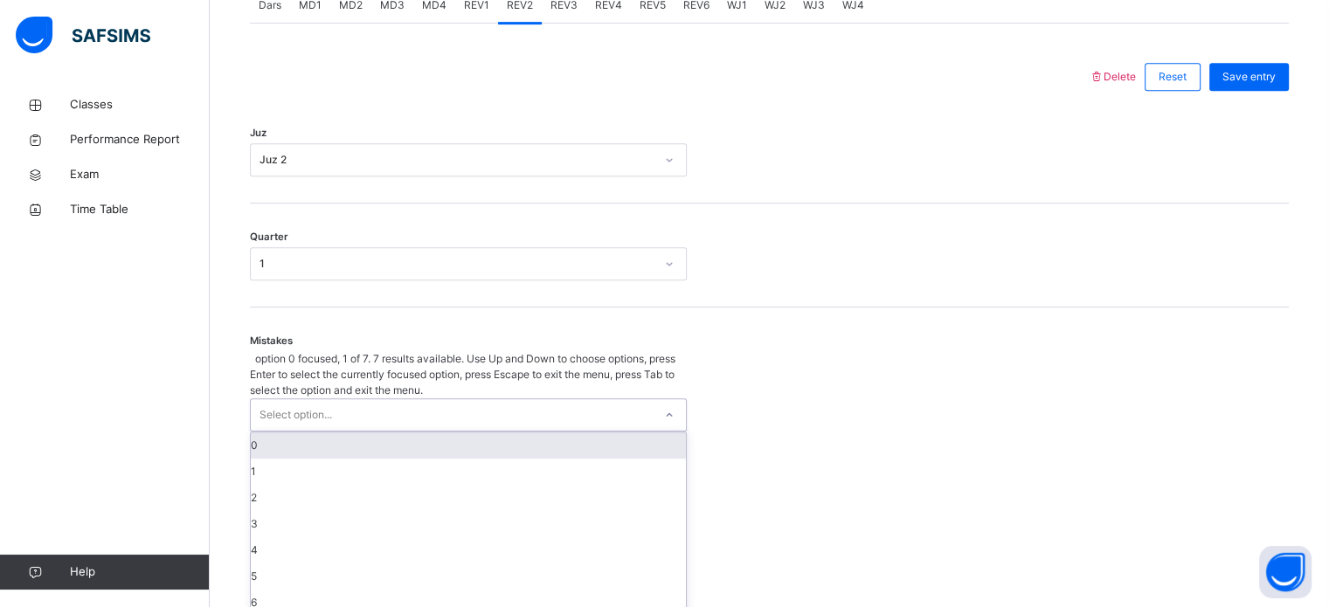
click at [343, 433] on div "0" at bounding box center [468, 446] width 435 height 26
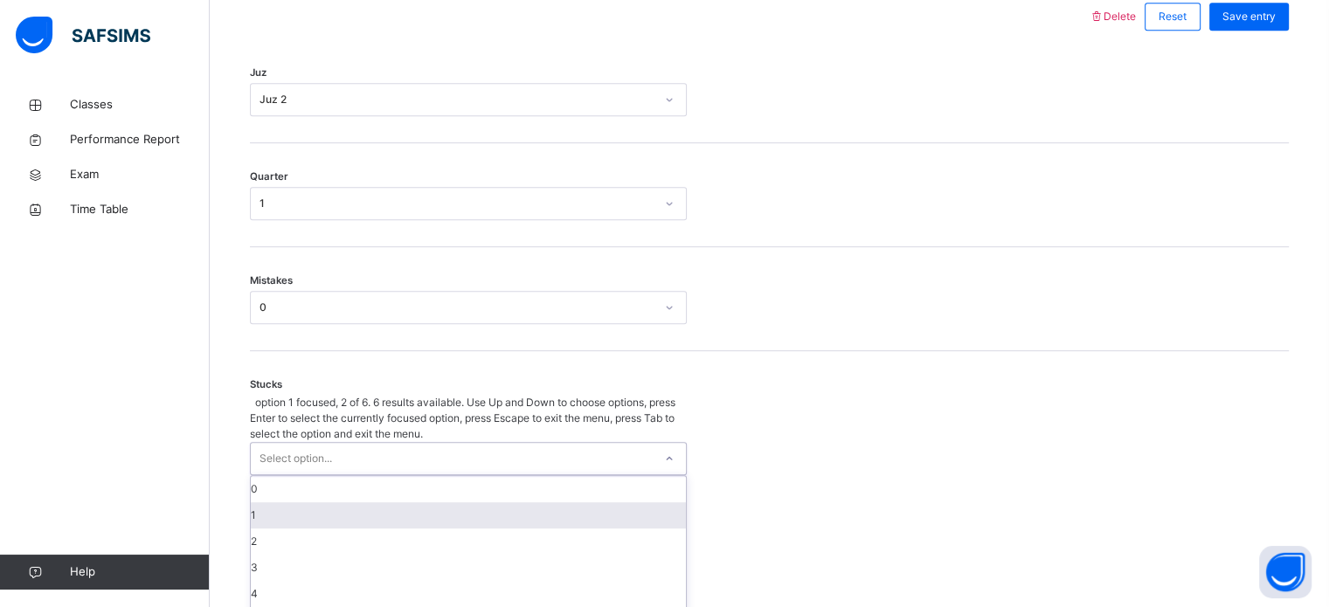
click at [326, 477] on div "option 1 focused, 2 of 6. 6 results available. Use Up and Down to choose option…" at bounding box center [468, 514] width 437 height 239
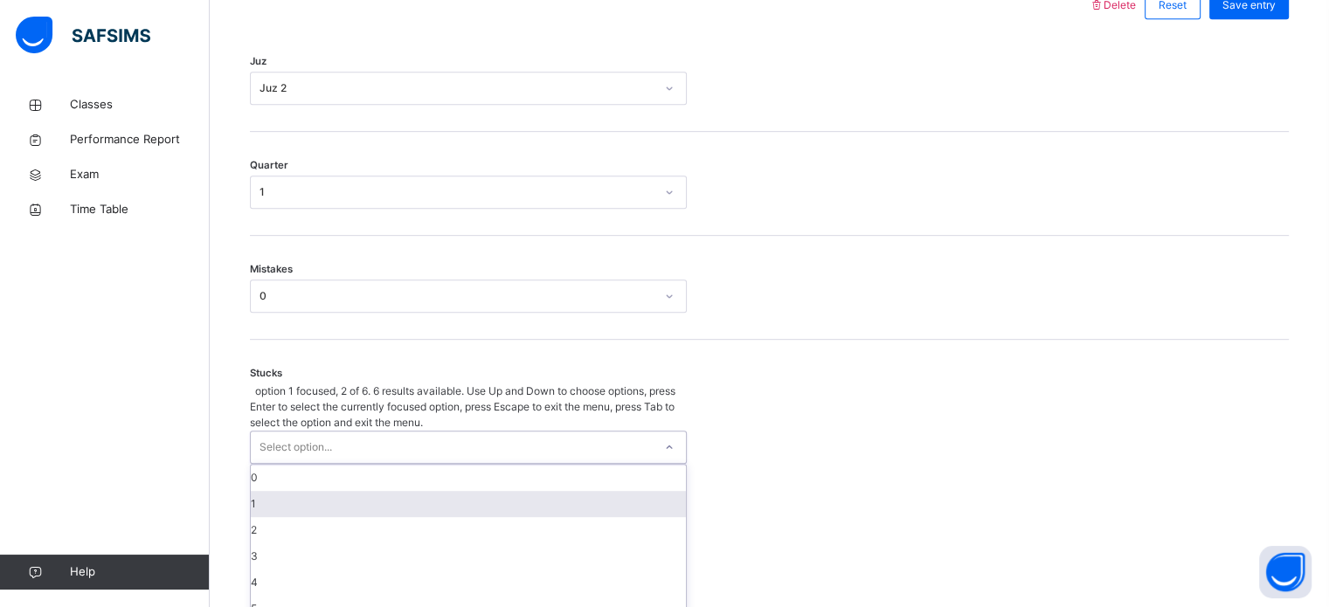
scroll to position [849, 0]
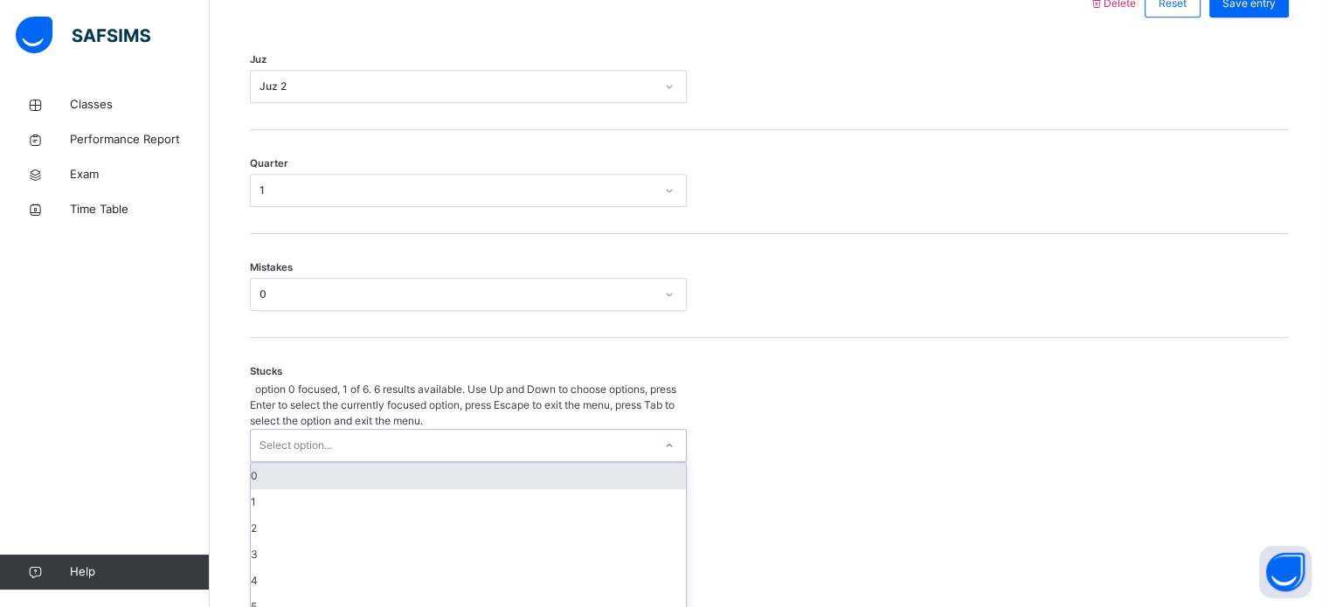
click at [344, 463] on div "0" at bounding box center [468, 476] width 435 height 26
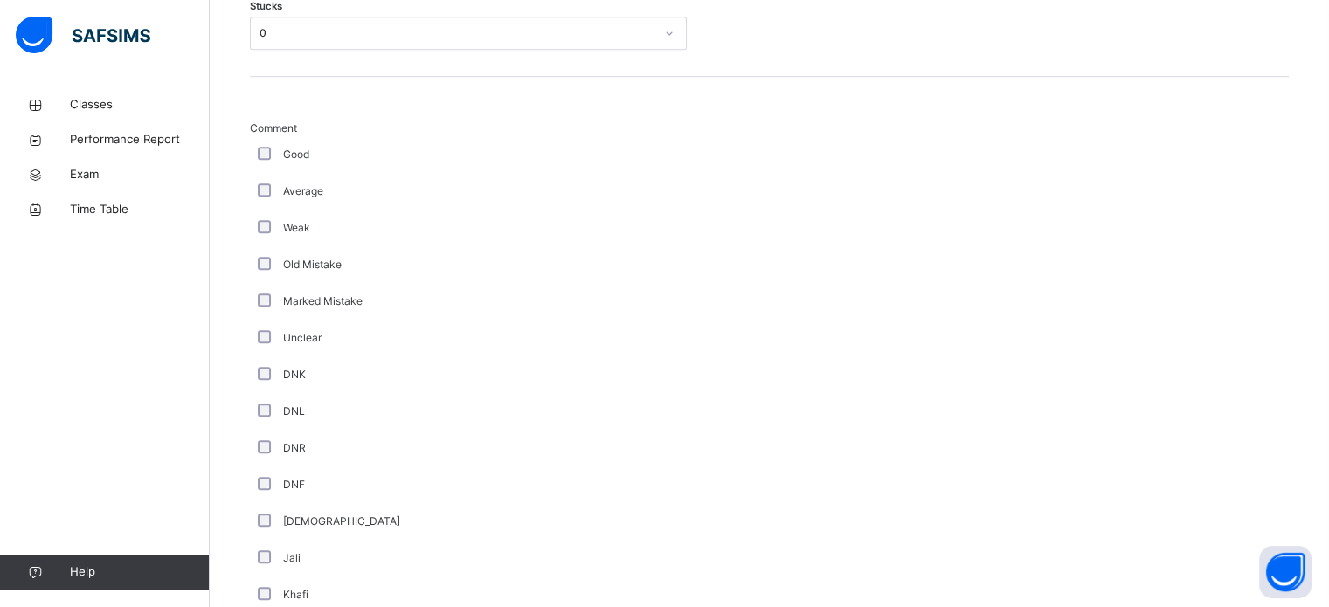
scroll to position [1218, 0]
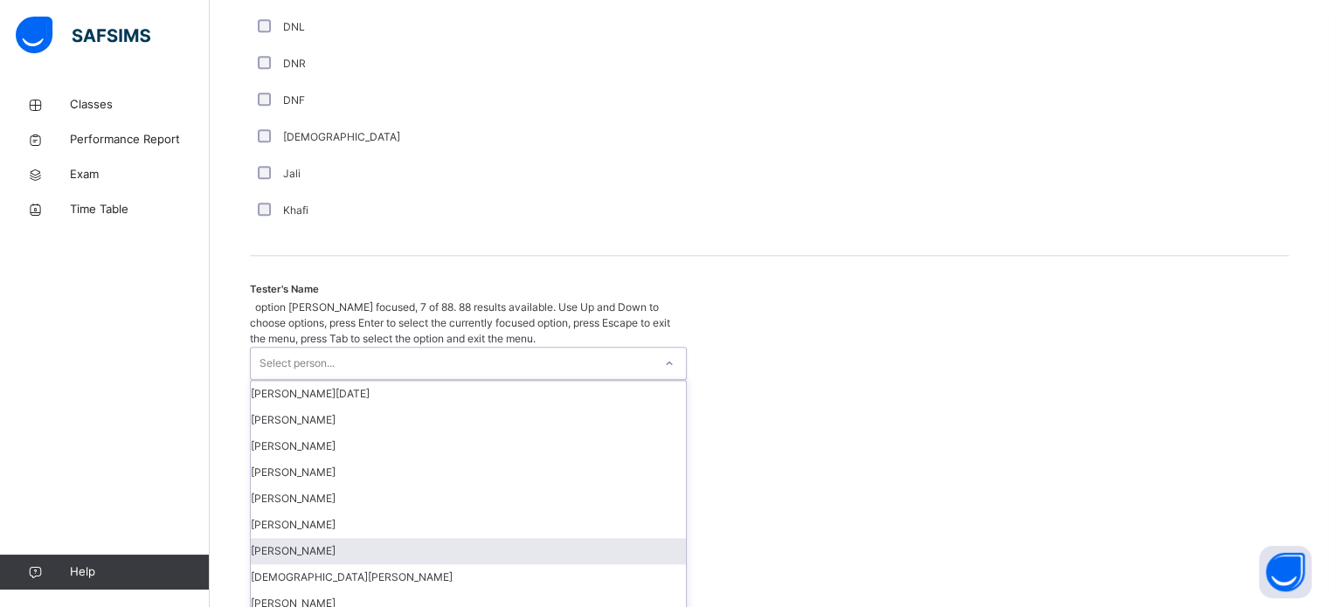
scroll to position [1601, 0]
type input "**"
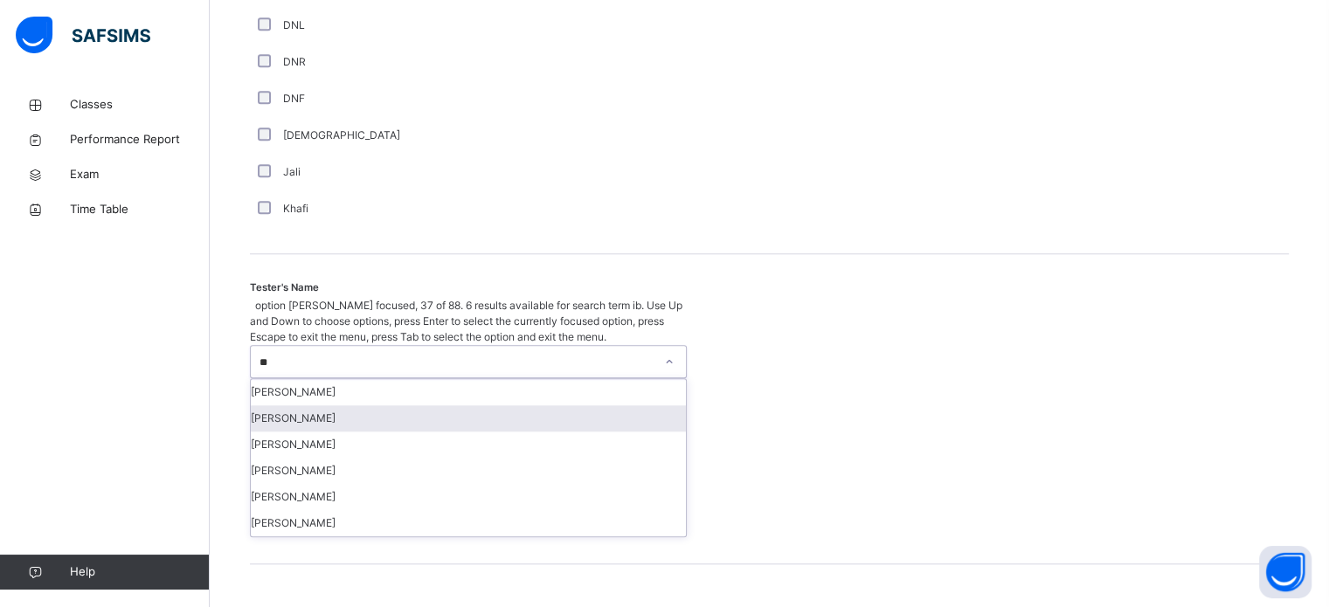
click at [416, 406] on div "[PERSON_NAME]" at bounding box center [468, 419] width 435 height 26
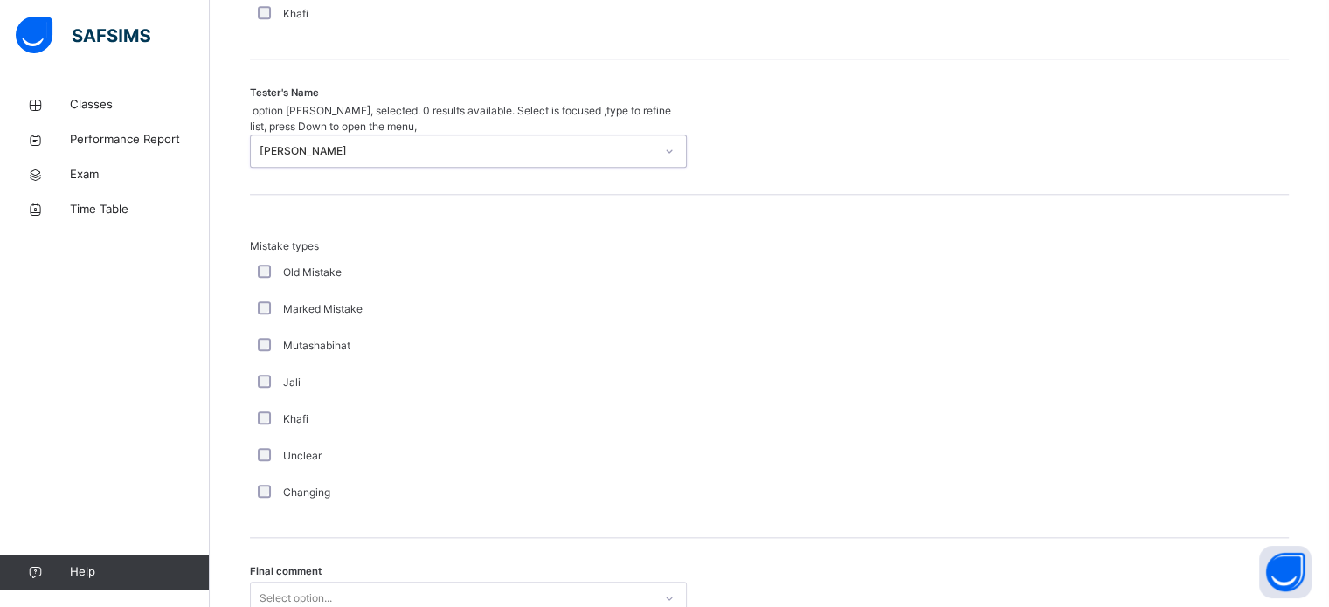
scroll to position [1800, 0]
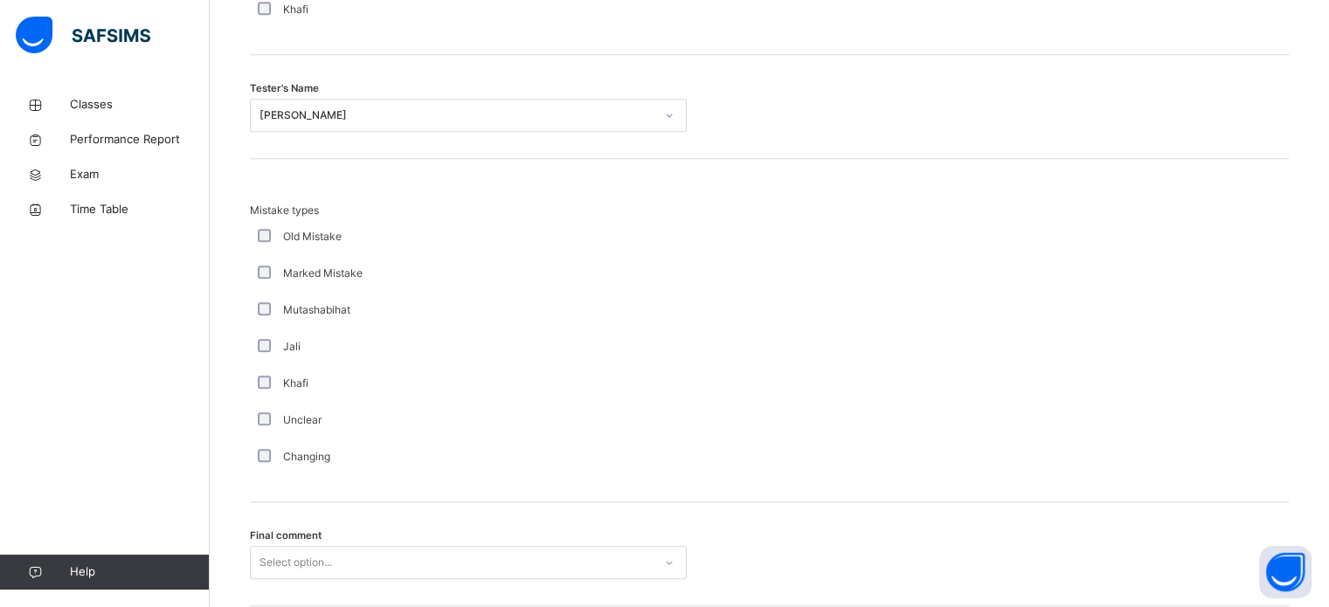
drag, startPoint x: 276, startPoint y: 438, endPoint x: 177, endPoint y: 434, distance: 99.7
click at [177, 434] on div "Classes Performance Report Exam Time Table Help" at bounding box center [105, 338] width 210 height 537
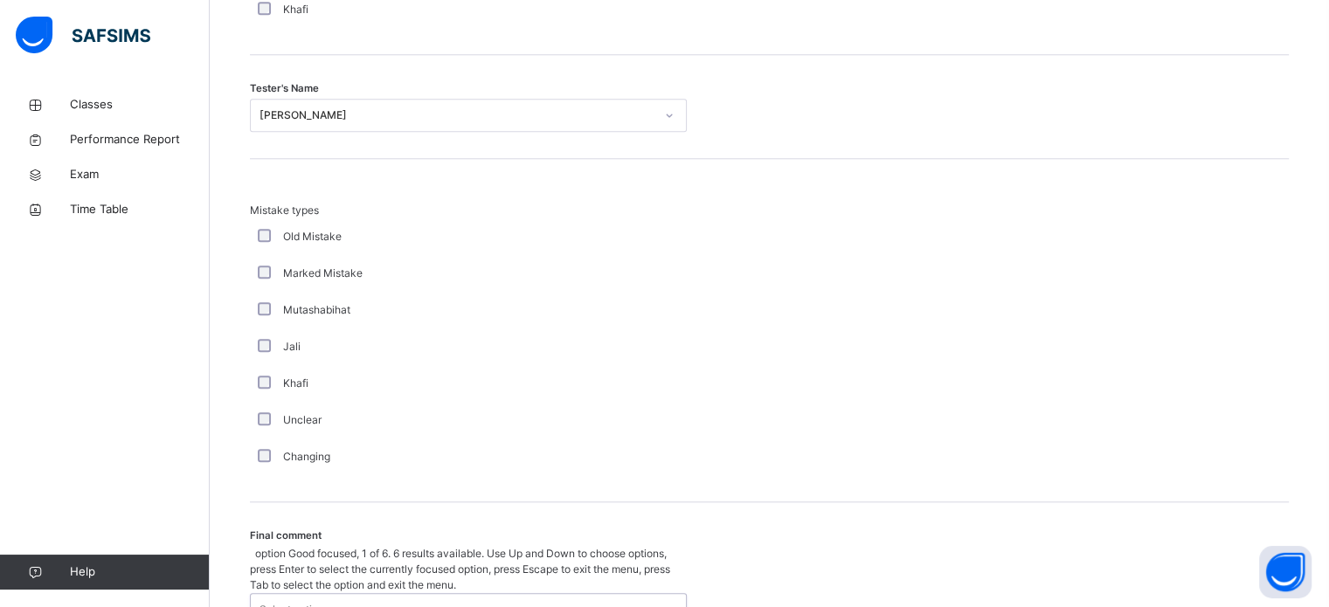
scroll to position [1922, 0]
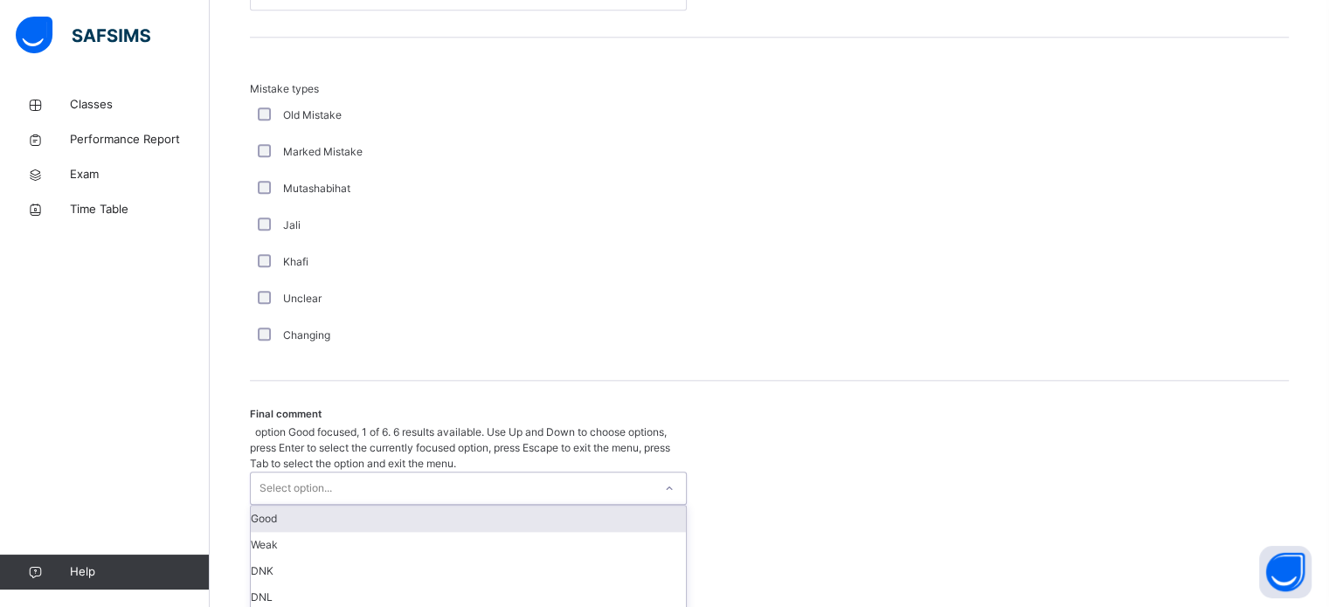
click at [282, 551] on div "option Good focused, 1 of 6. 6 results available. Use Up and Down to choose opt…" at bounding box center [468, 544] width 437 height 239
click at [335, 506] on div "Good" at bounding box center [468, 519] width 435 height 26
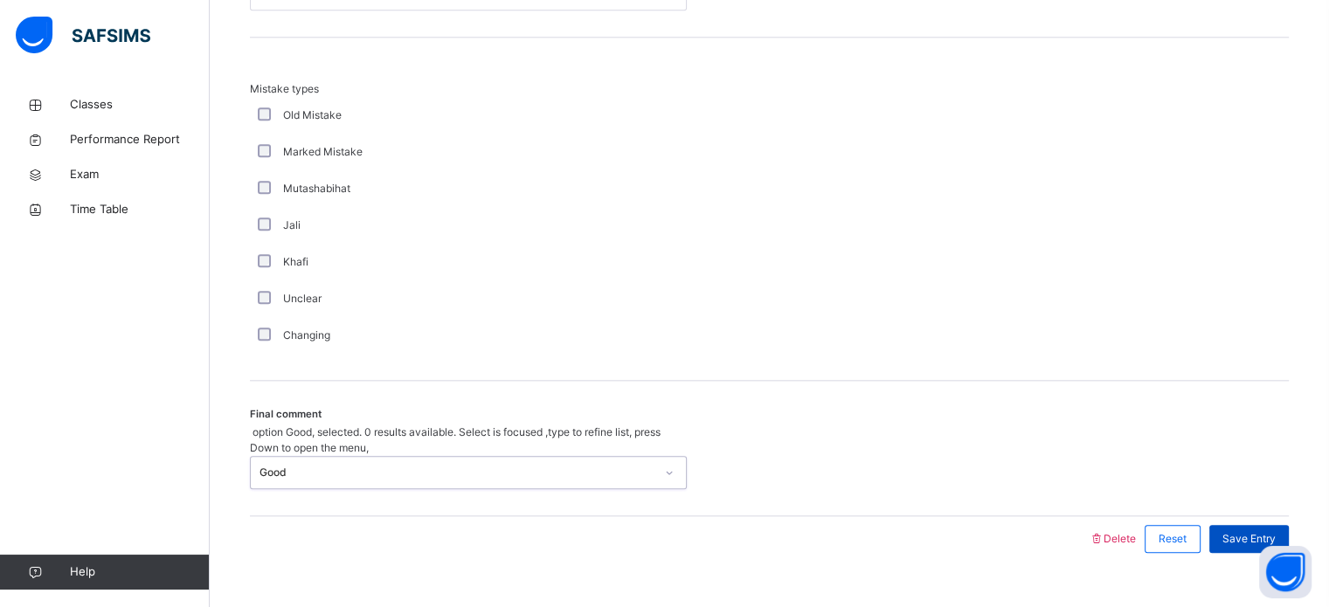
click at [1255, 531] on span "Save Entry" at bounding box center [1249, 539] width 53 height 16
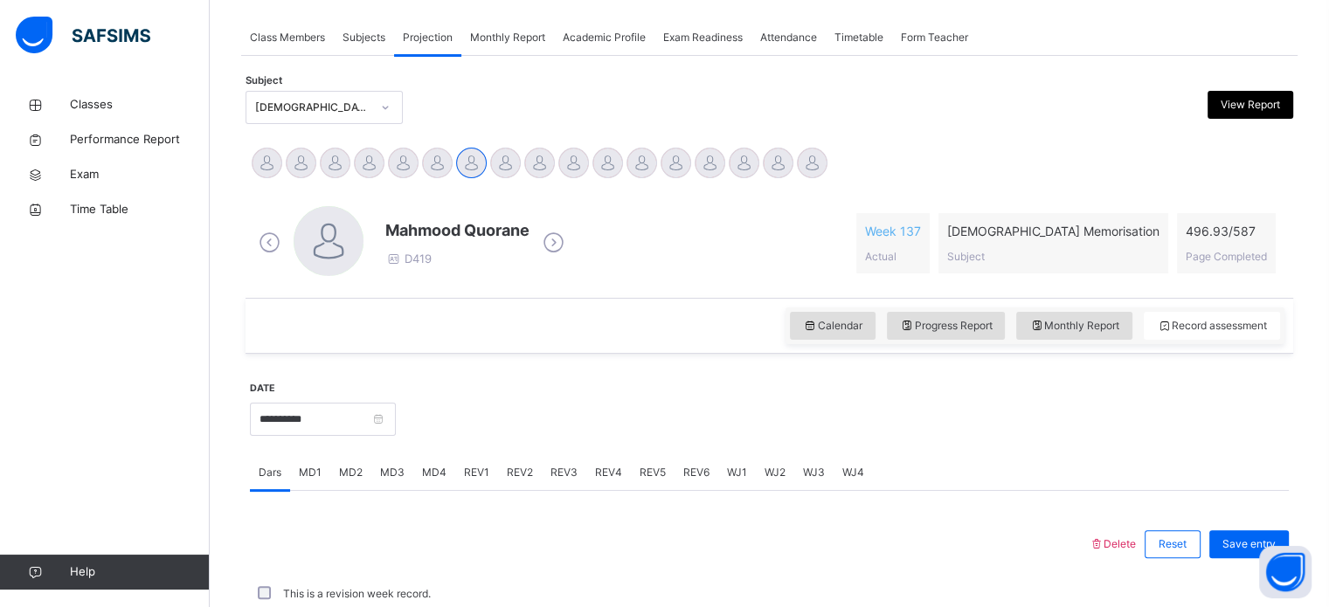
scroll to position [704, 0]
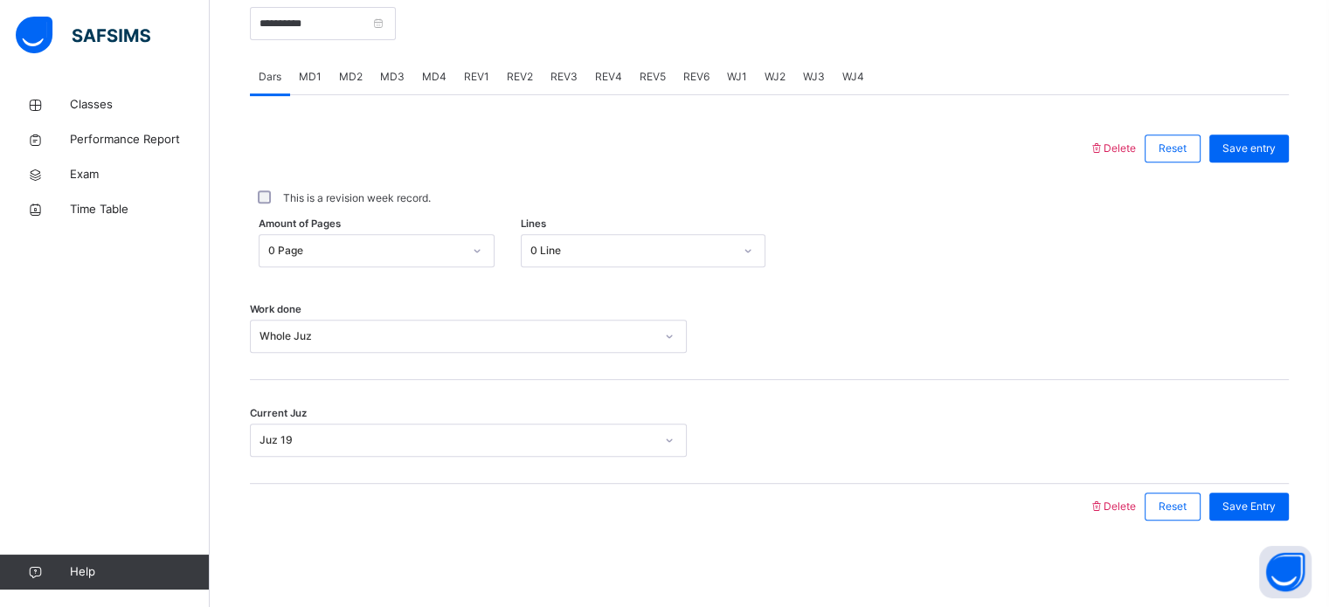
click at [563, 69] on span "REV3" at bounding box center [564, 77] width 27 height 16
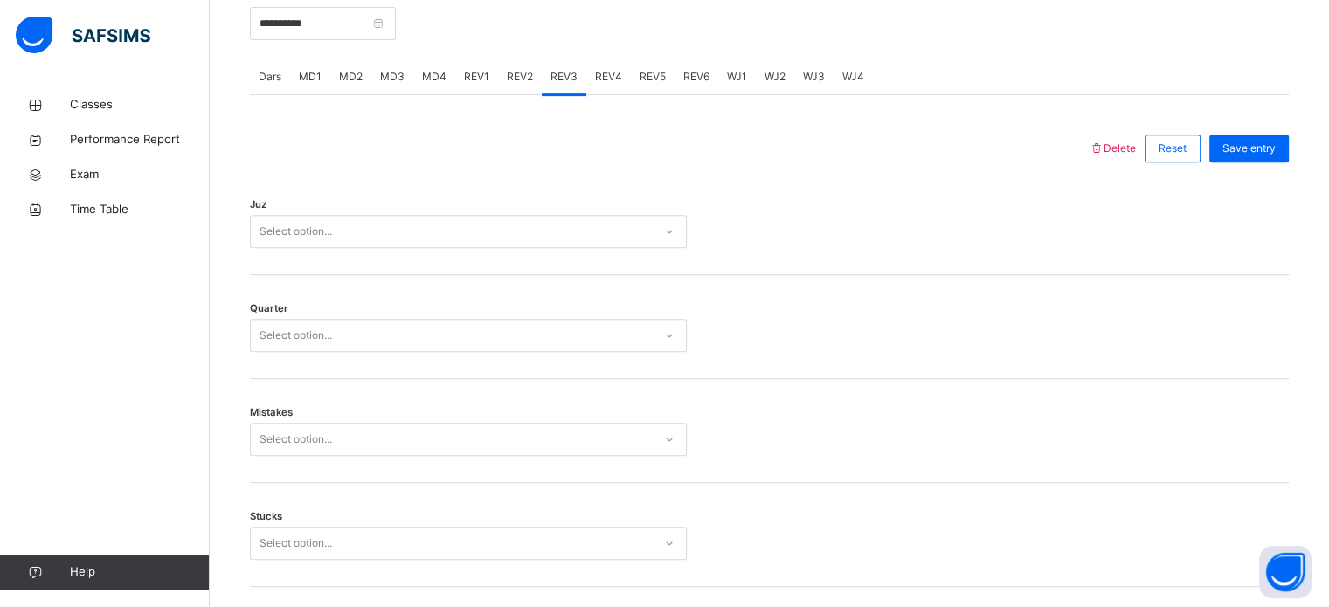
scroll to position [1922, 0]
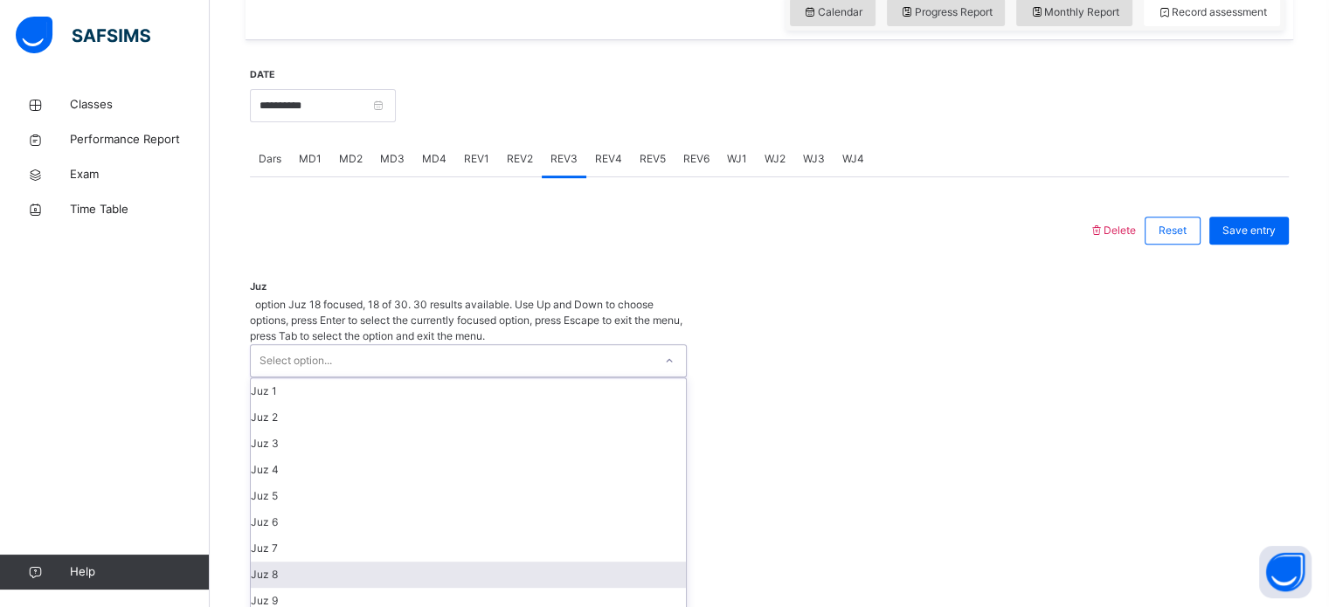
scroll to position [0, 0]
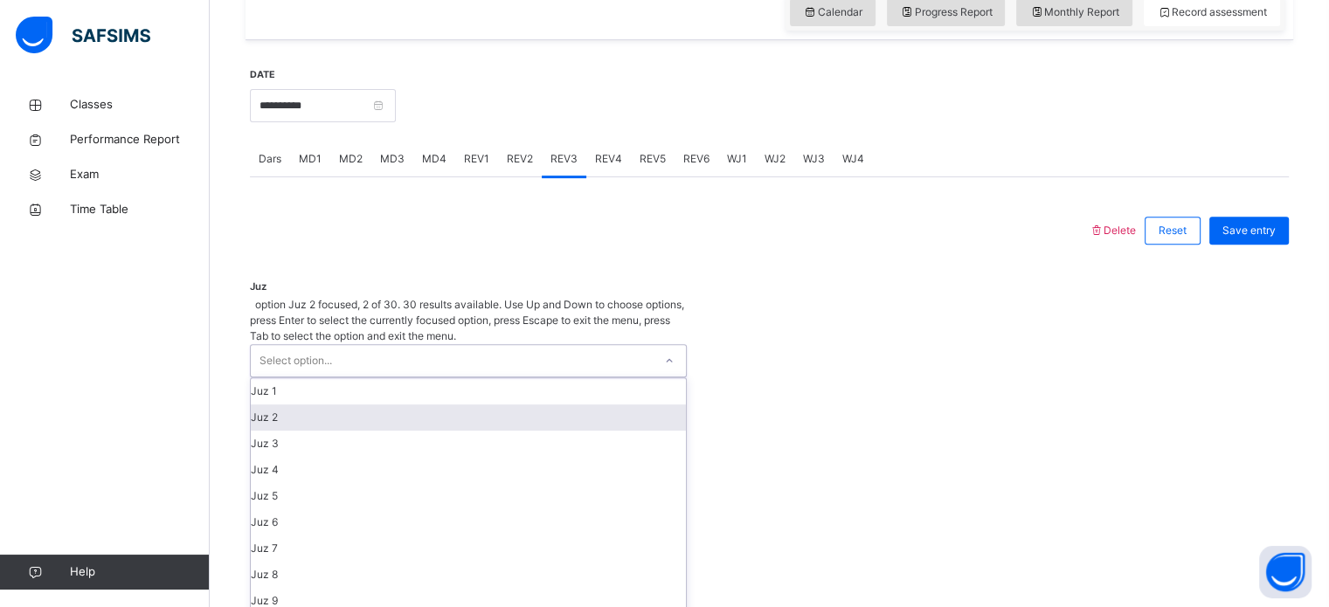
click at [337, 405] on div "Juz 2" at bounding box center [468, 418] width 435 height 26
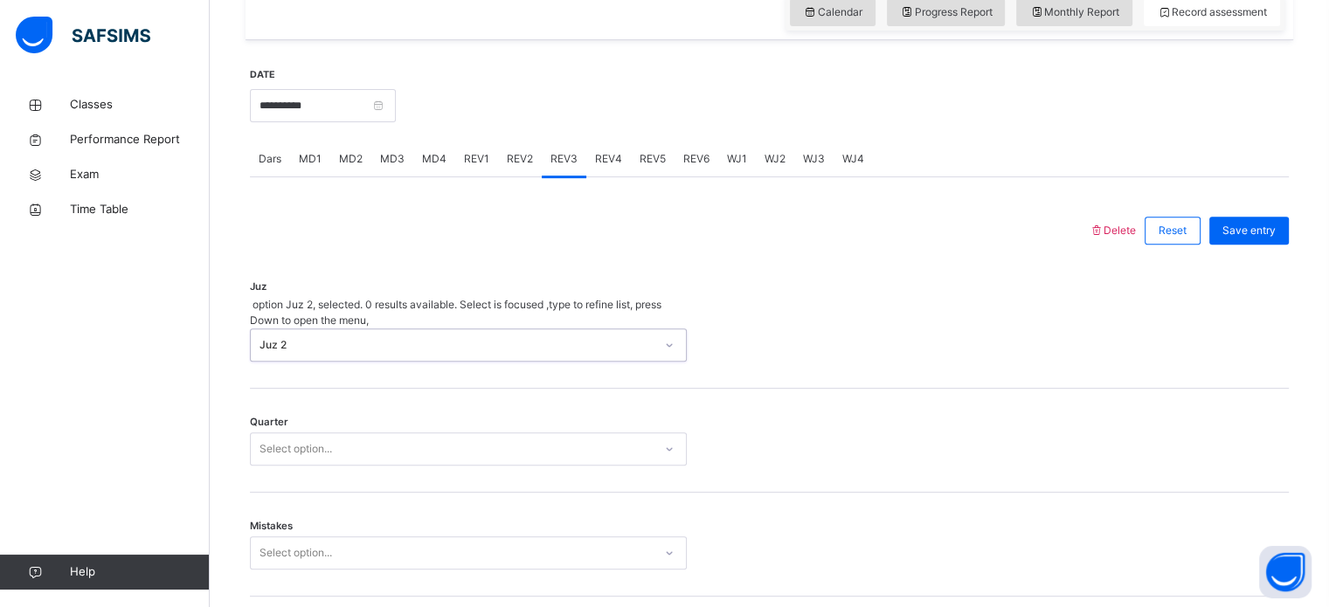
click at [304, 433] on div "Select option..." at bounding box center [468, 449] width 437 height 33
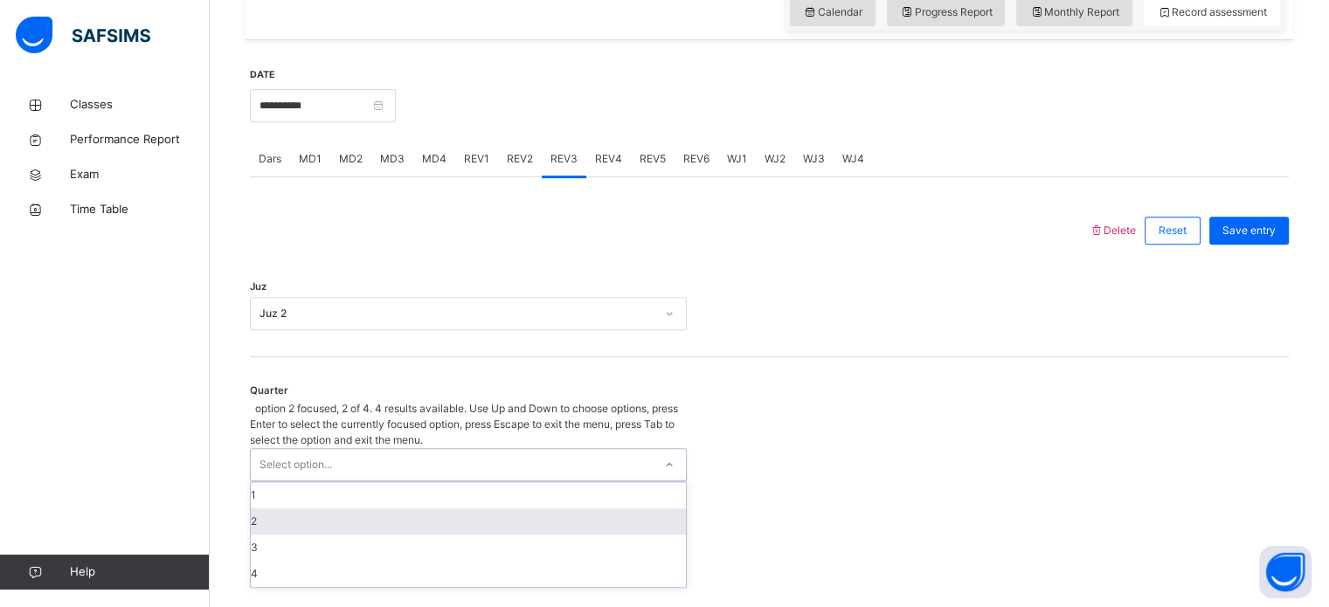
click at [274, 509] on div "2" at bounding box center [468, 522] width 435 height 26
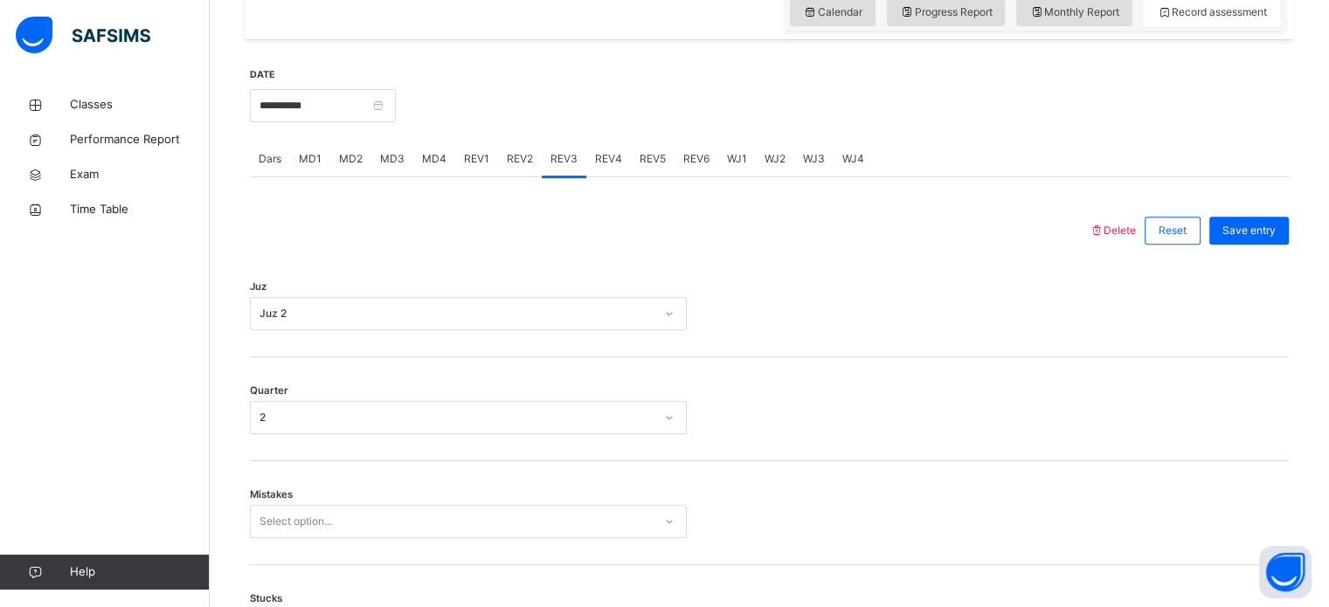
click at [270, 499] on span "Mistakes" at bounding box center [271, 495] width 43 height 15
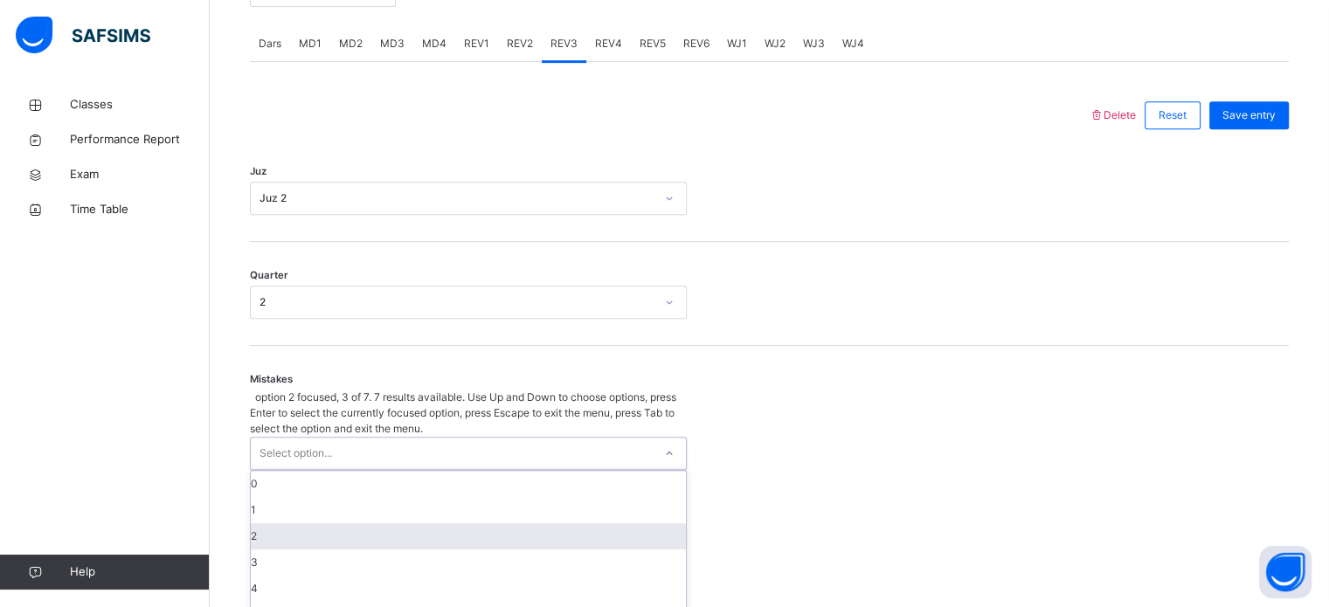
click at [283, 523] on div "option 2 focused, 3 of 7. 7 results available. Use Up and Down to choose option…" at bounding box center [468, 523] width 437 height 266
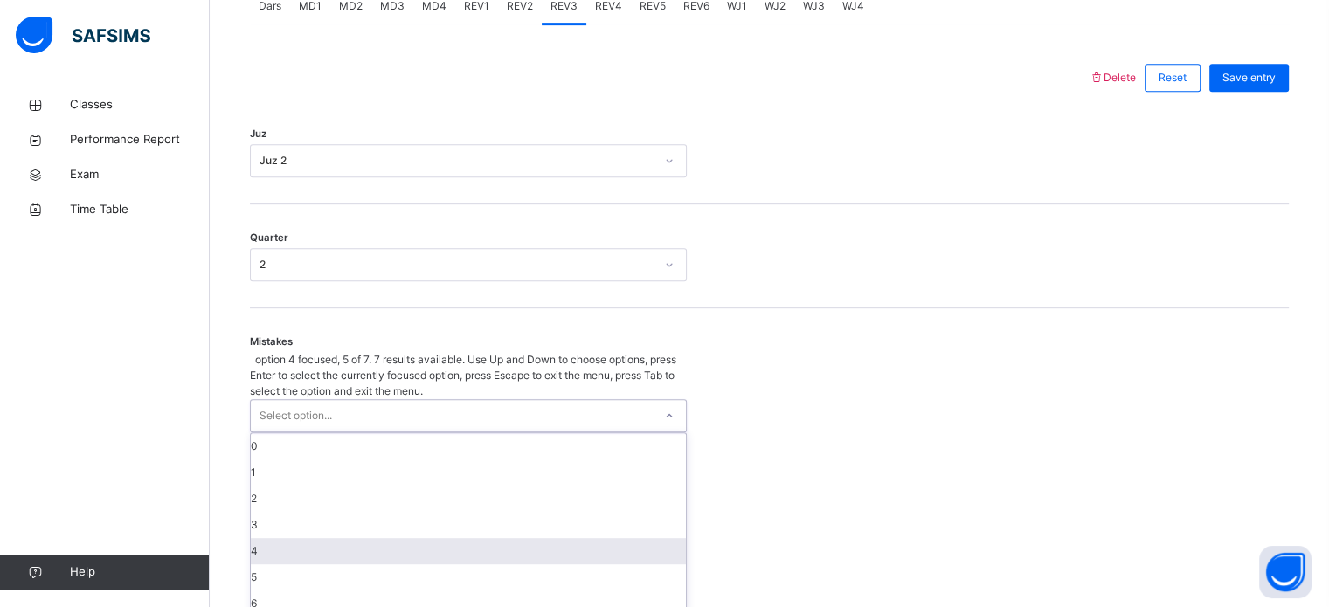
scroll to position [776, 0]
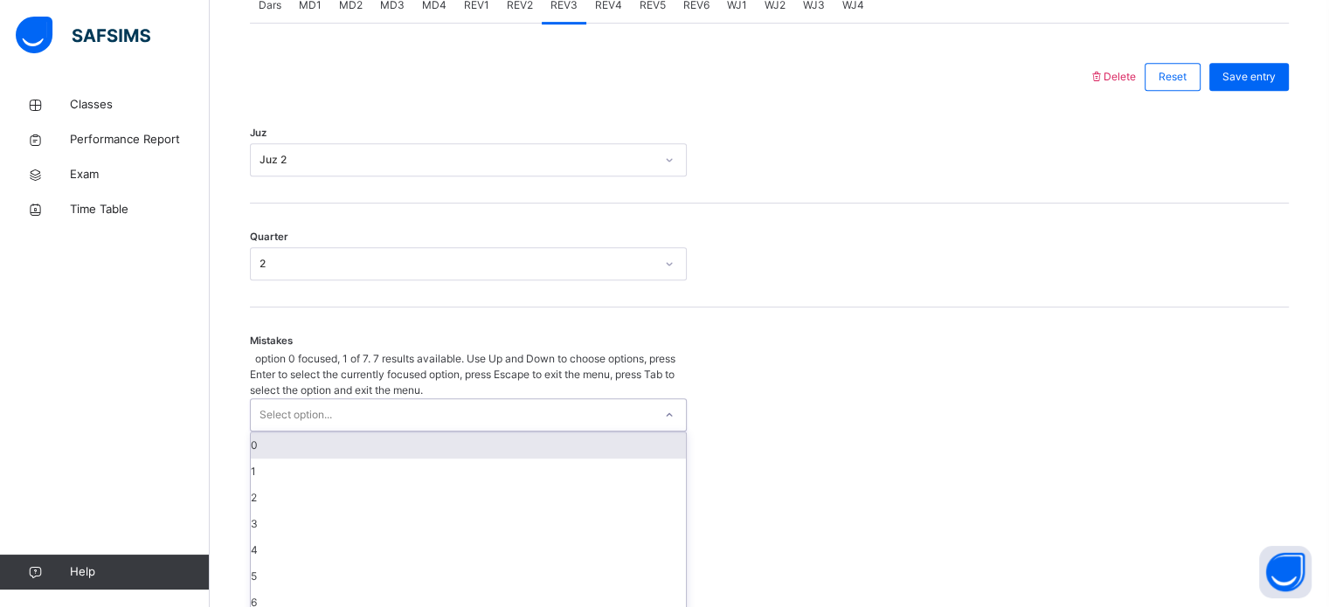
drag, startPoint x: 317, startPoint y: 399, endPoint x: 300, endPoint y: 415, distance: 23.5
click at [300, 433] on div "0" at bounding box center [468, 446] width 435 height 26
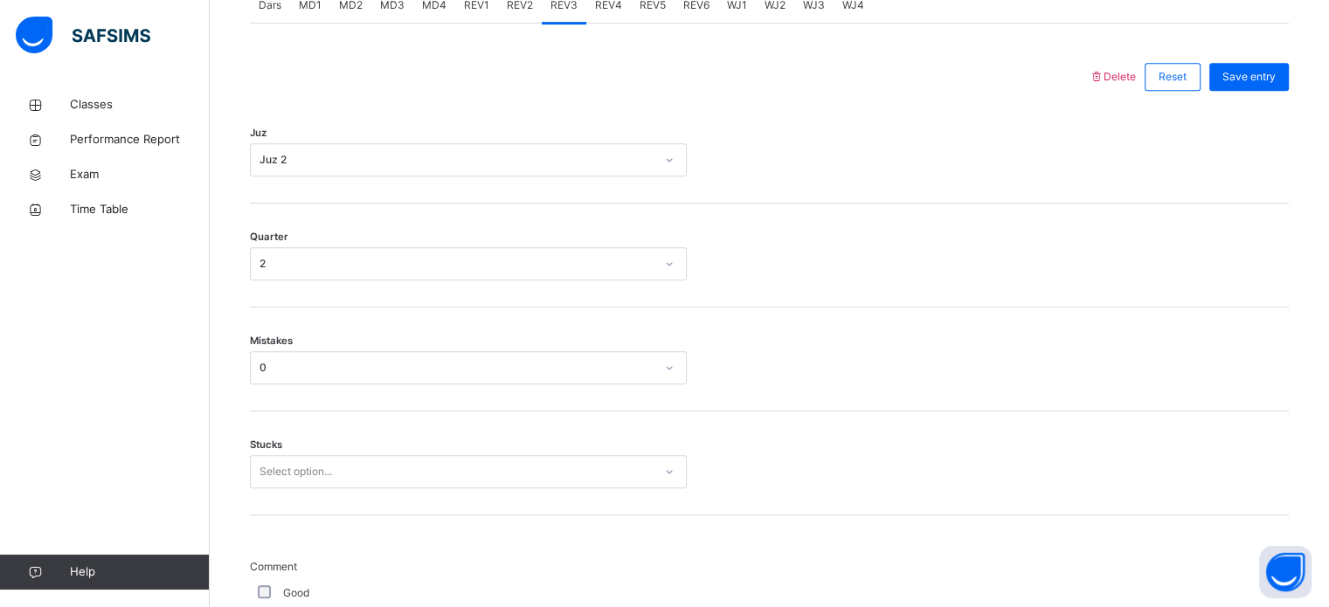
click at [300, 415] on div "Stucks Select option..." at bounding box center [769, 464] width 1039 height 104
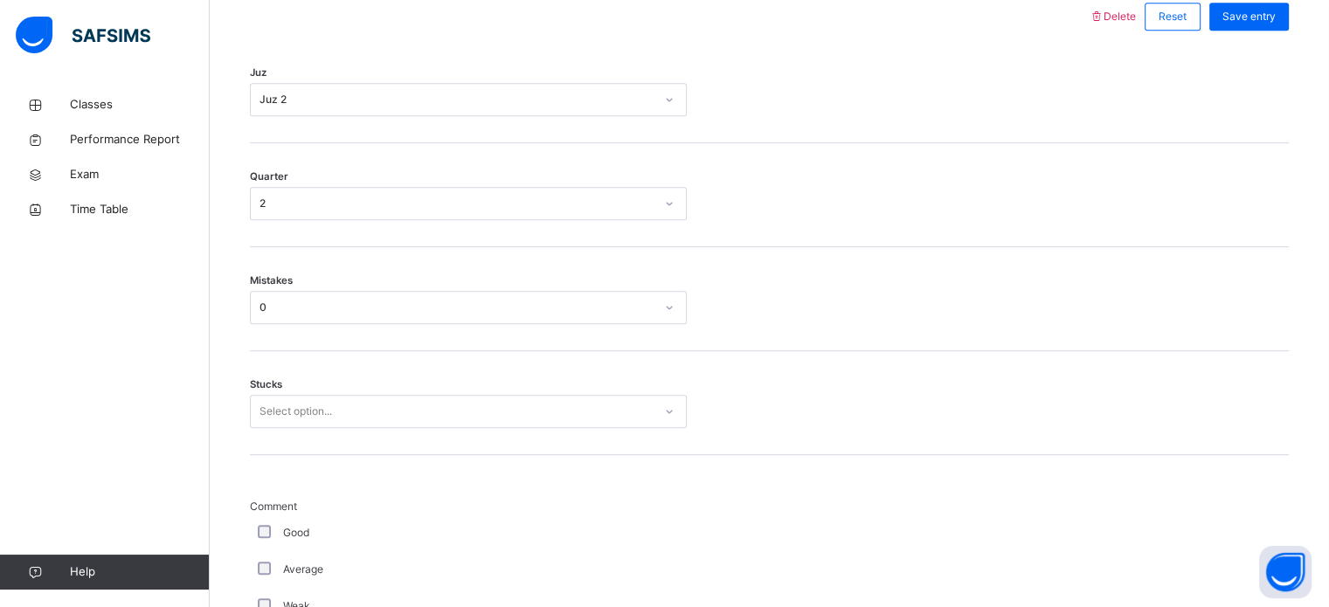
click at [279, 428] on div "Select option..." at bounding box center [468, 411] width 437 height 33
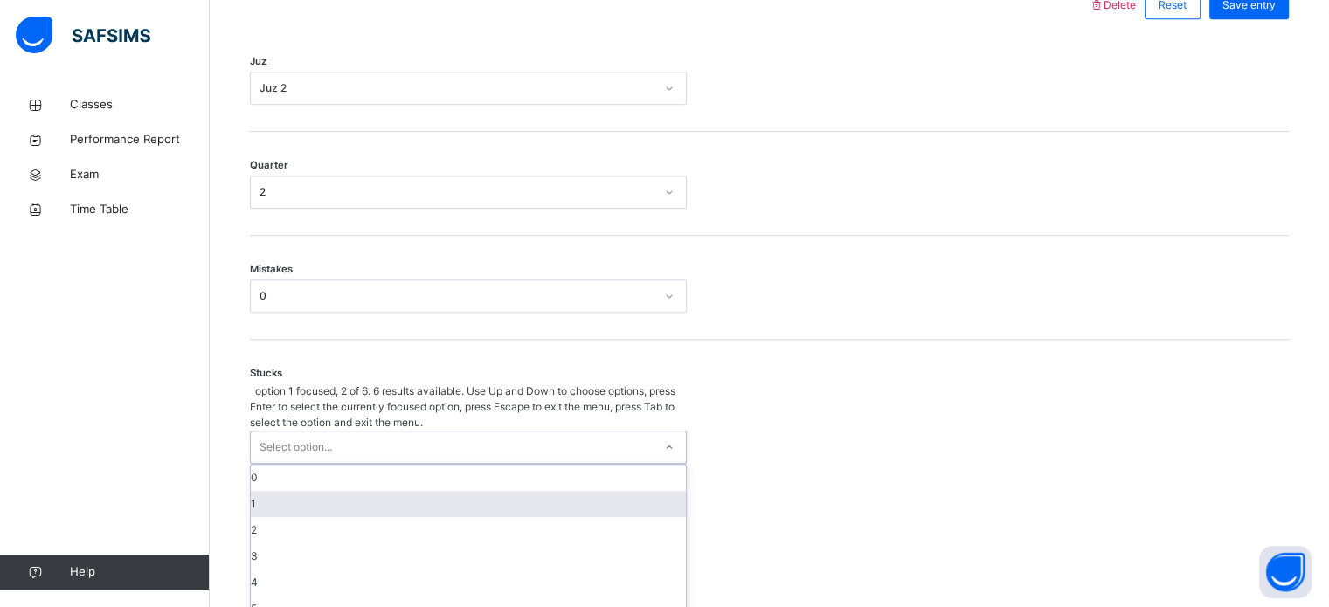
scroll to position [849, 0]
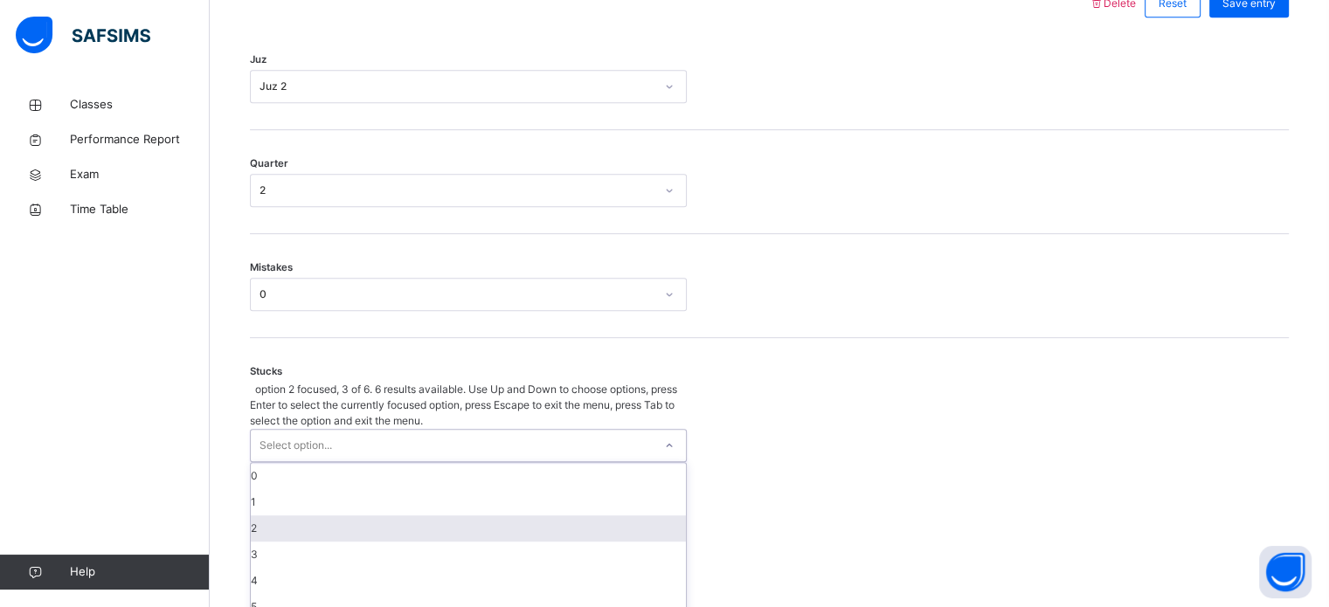
click at [278, 516] on div "2" at bounding box center [468, 529] width 435 height 26
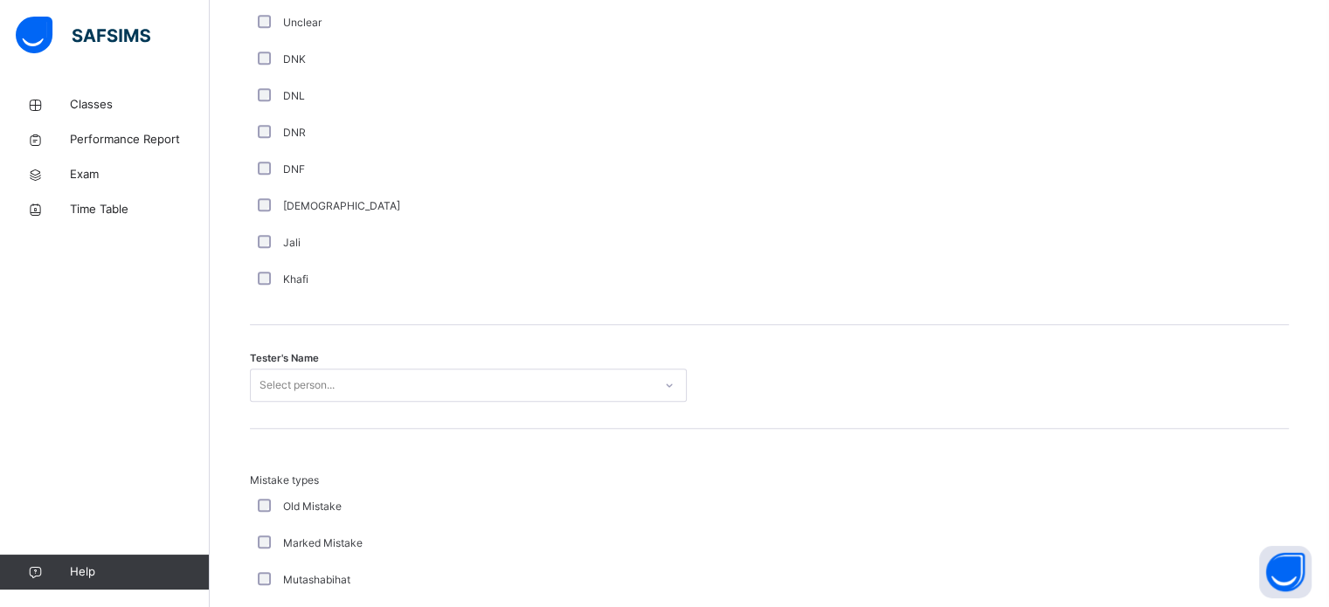
scroll to position [1531, 0]
click at [557, 402] on div "Tester's Name Select person..." at bounding box center [769, 376] width 1039 height 104
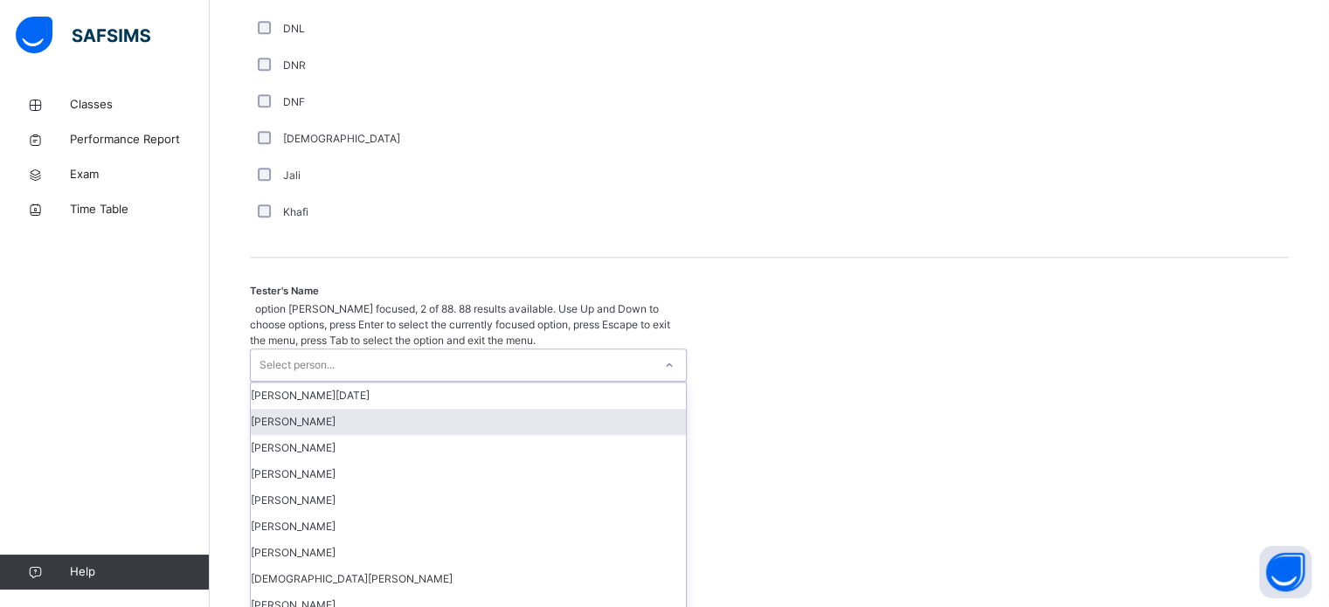
scroll to position [1601, 0]
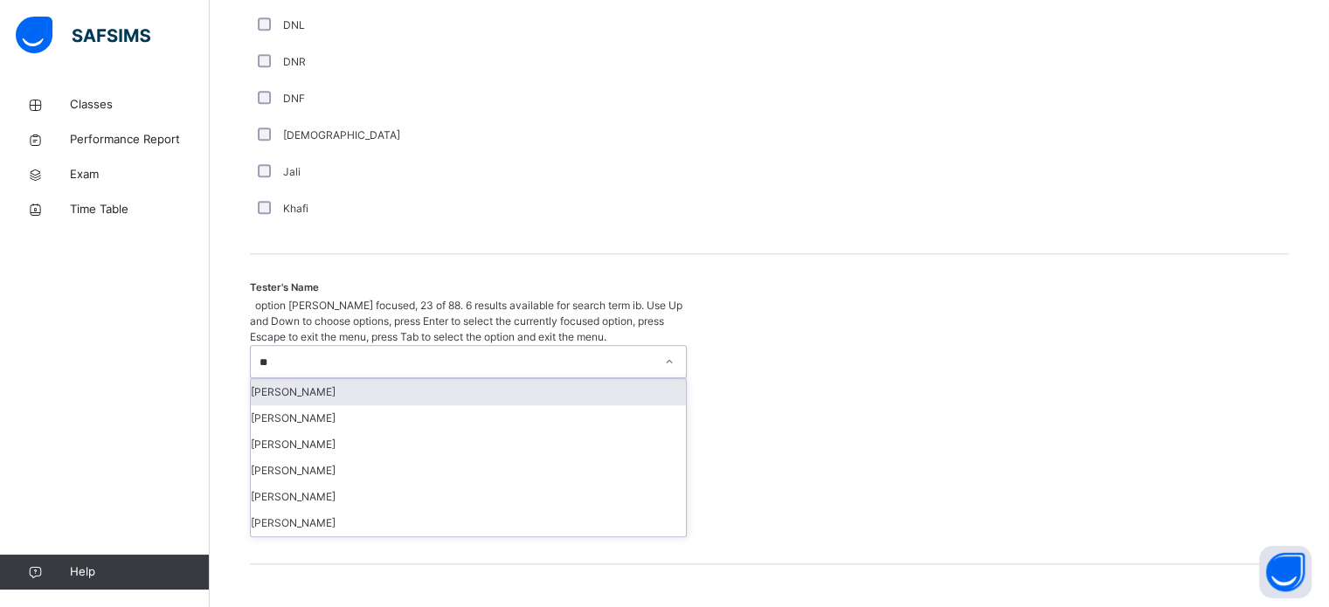
type input "***"
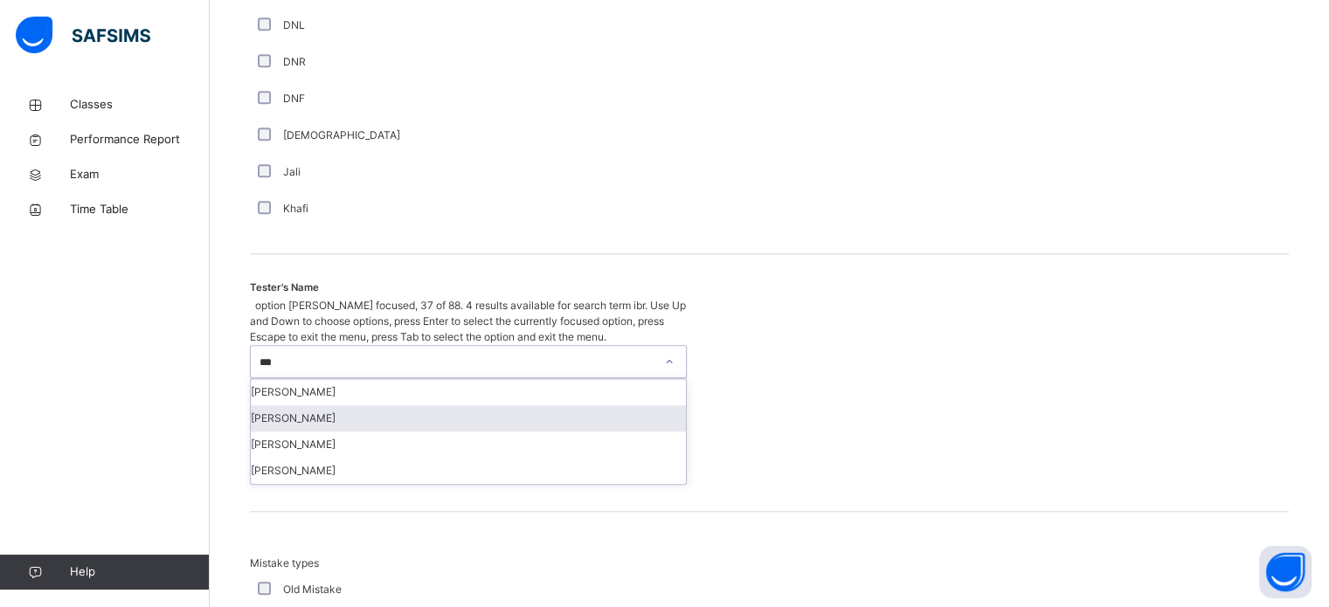
click at [528, 406] on div "[PERSON_NAME]" at bounding box center [468, 419] width 435 height 26
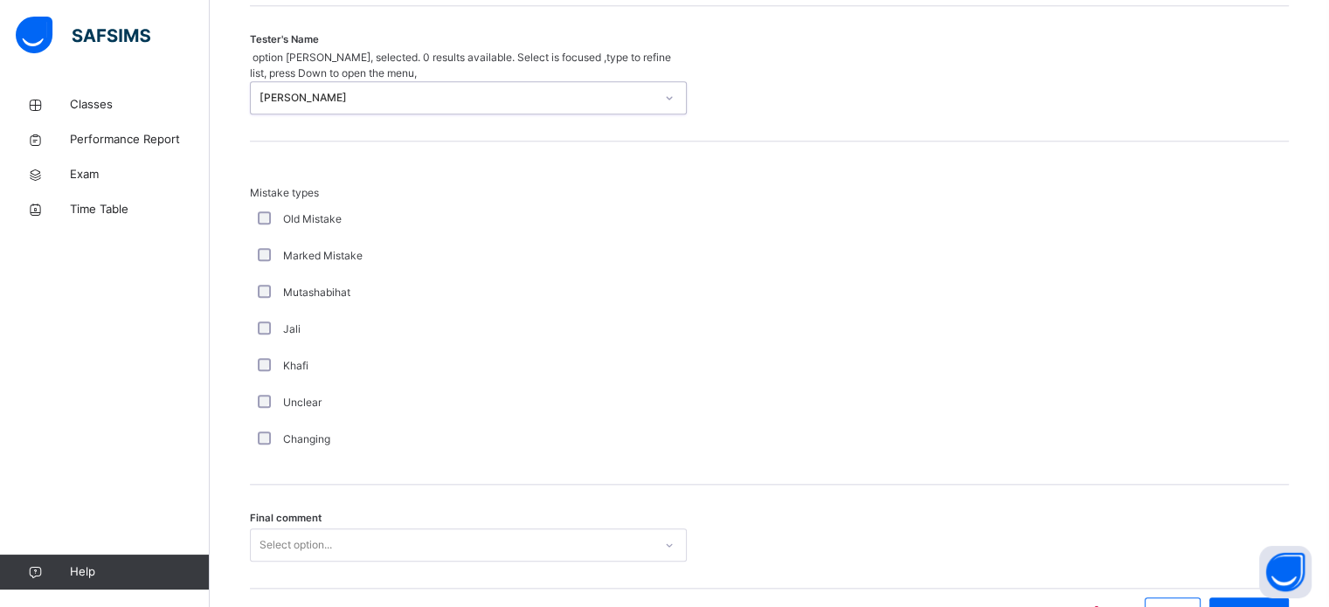
scroll to position [1922, 0]
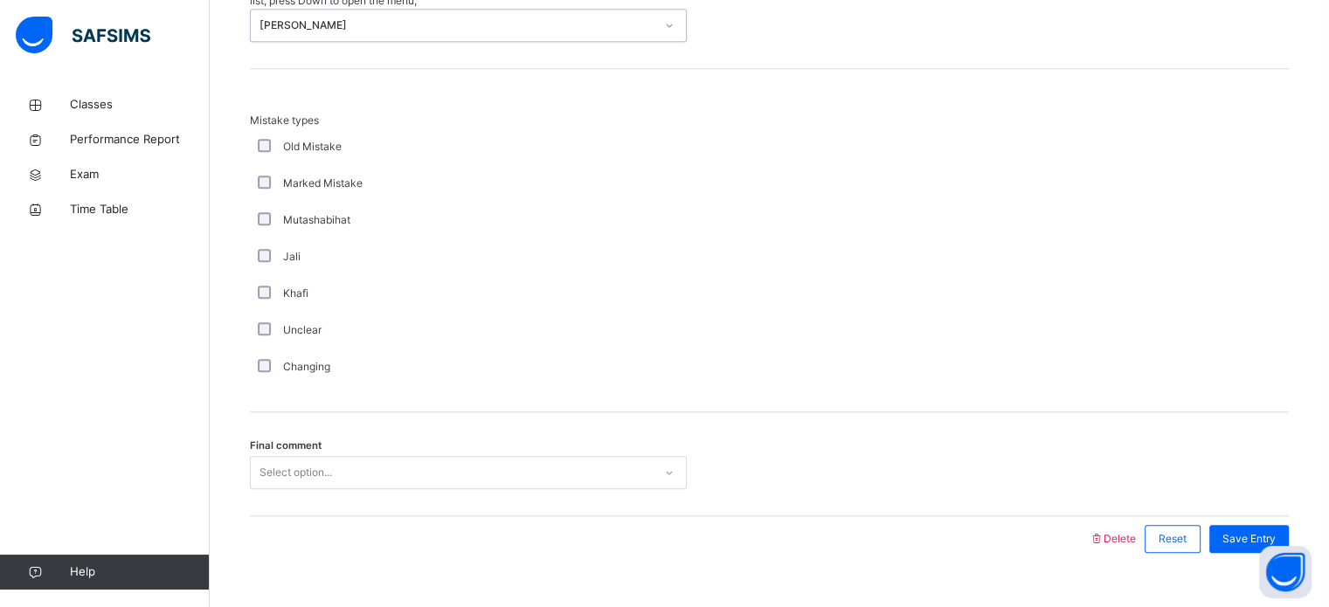
click at [310, 489] on div "Select option..." at bounding box center [468, 472] width 437 height 33
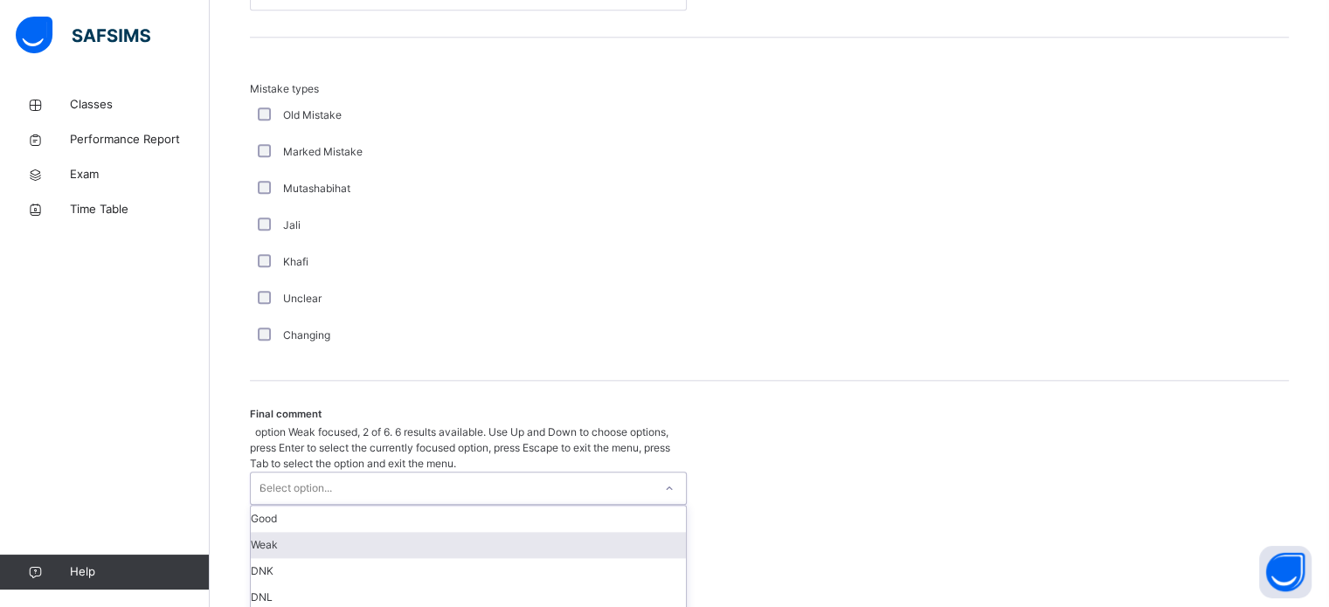
type input "**"
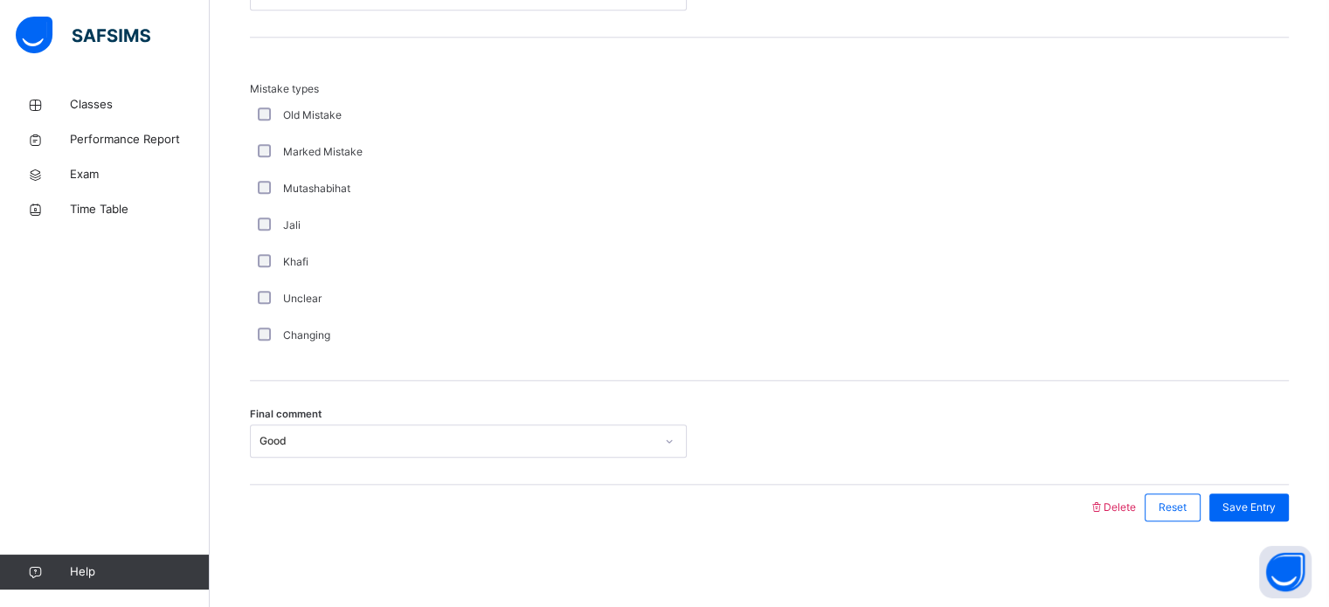
click at [1273, 489] on div "Save Entry" at bounding box center [1245, 507] width 88 height 45
click at [1259, 500] on span "Save Entry" at bounding box center [1249, 508] width 53 height 16
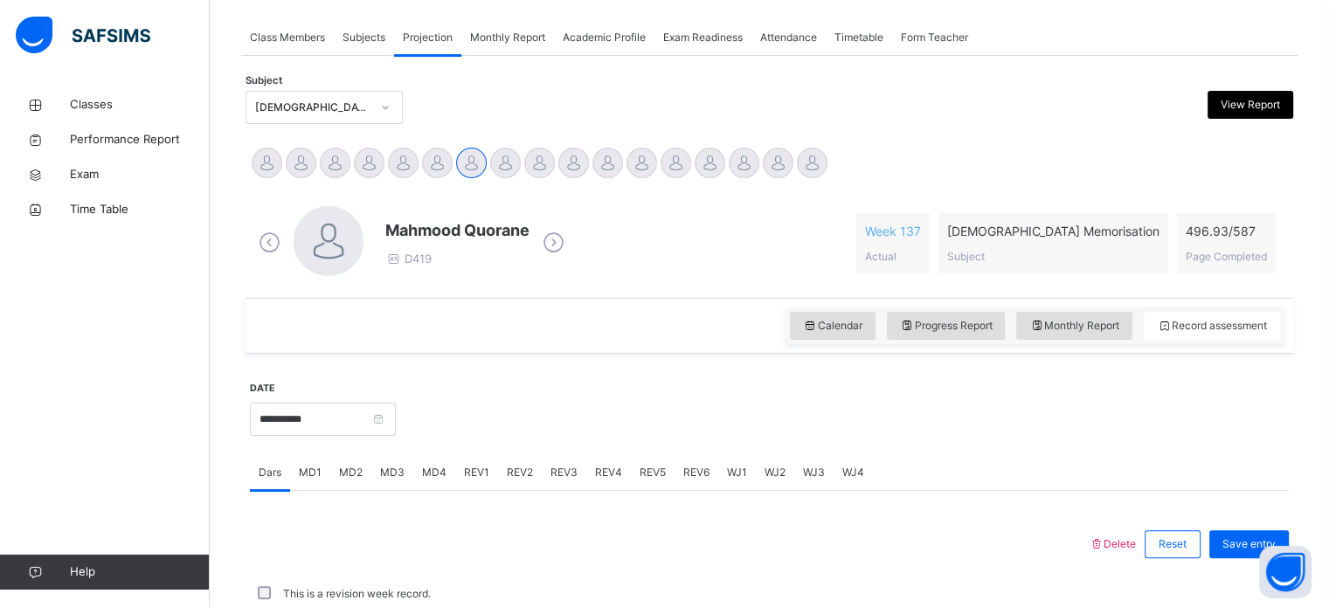
scroll to position [704, 0]
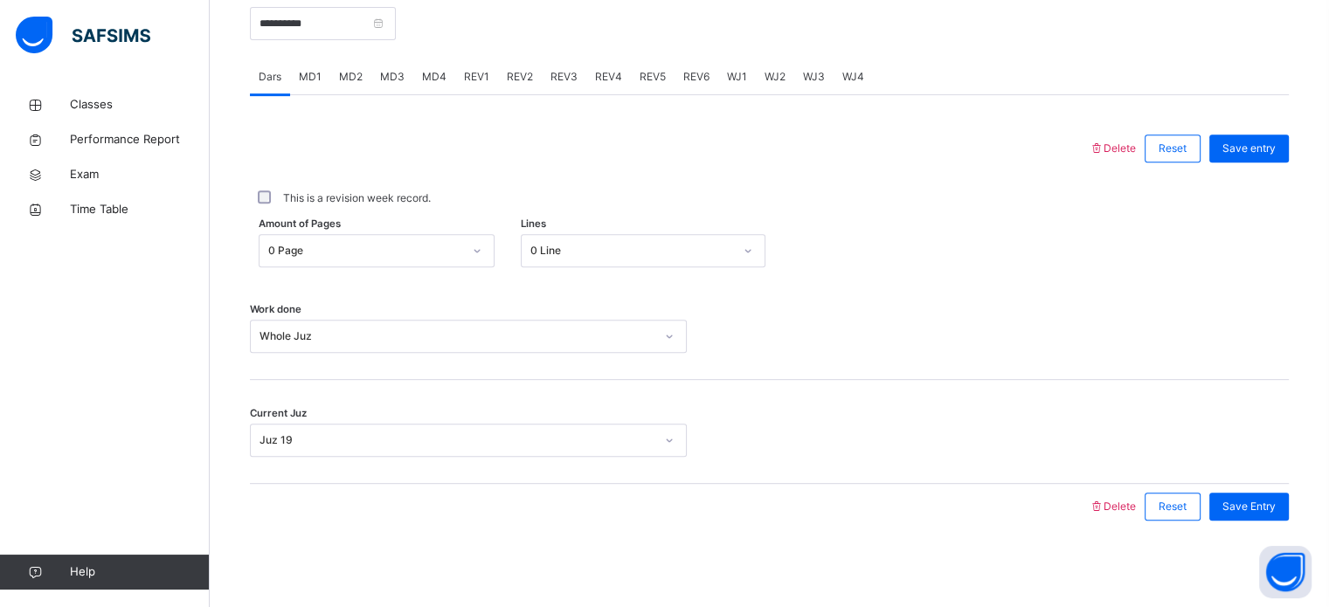
click at [588, 73] on div "REV4" at bounding box center [608, 76] width 45 height 35
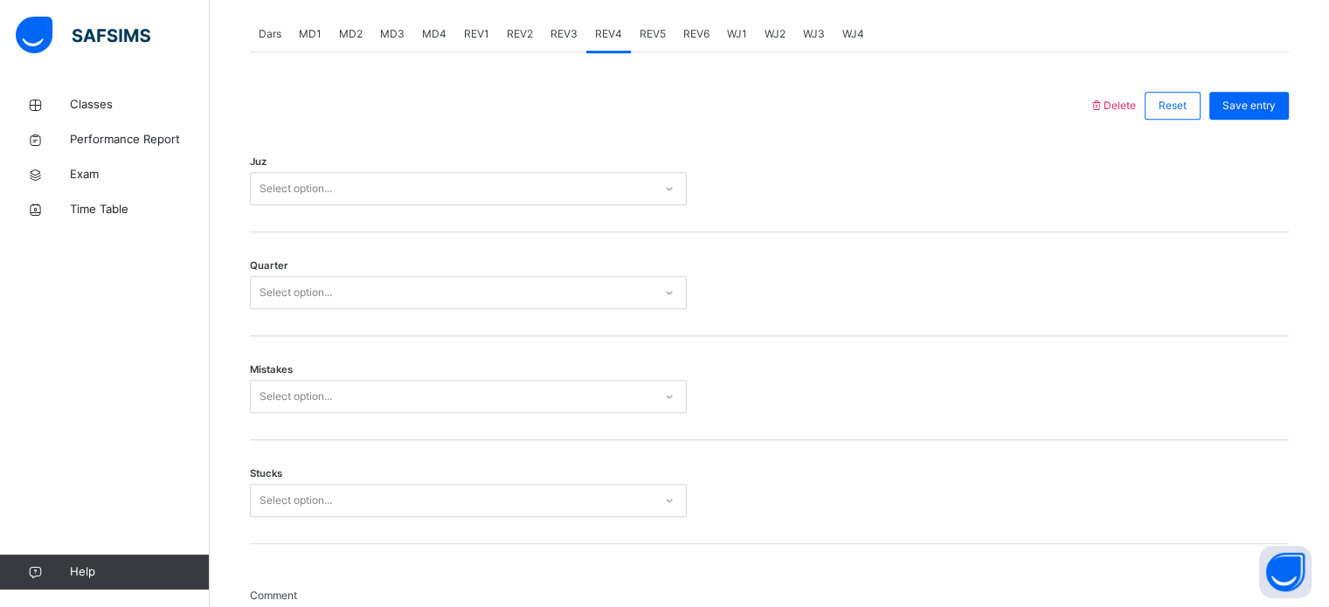
scroll to position [718, 0]
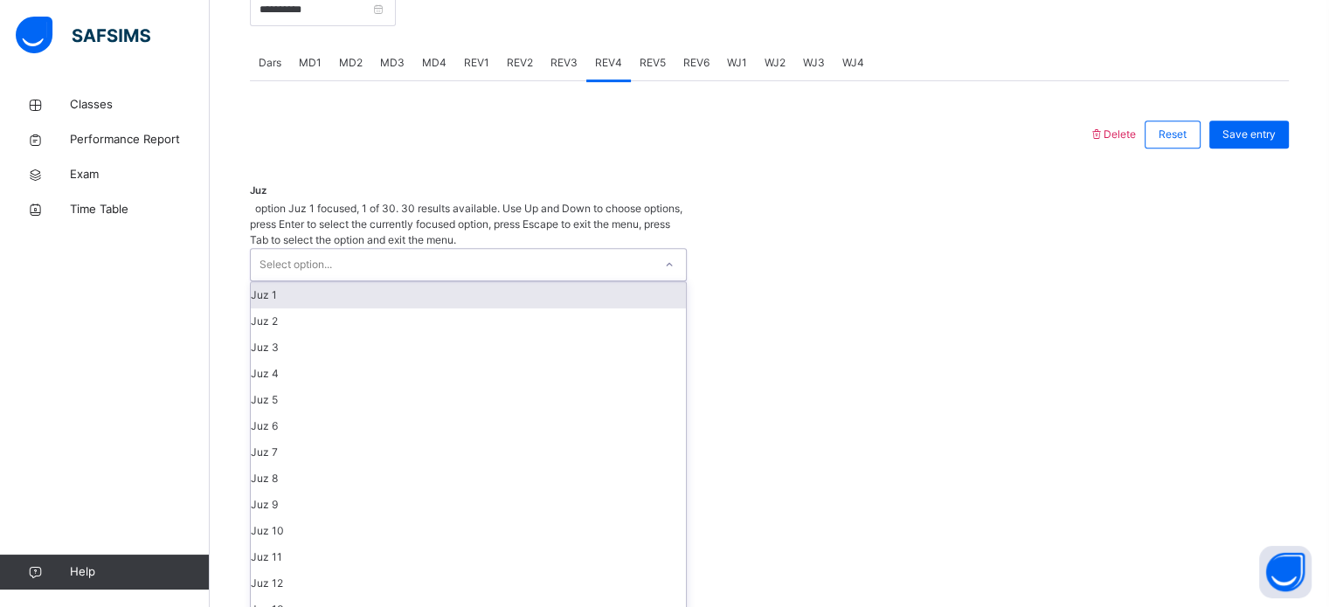
click at [514, 249] on div "Select option..." at bounding box center [452, 264] width 402 height 31
type input "**"
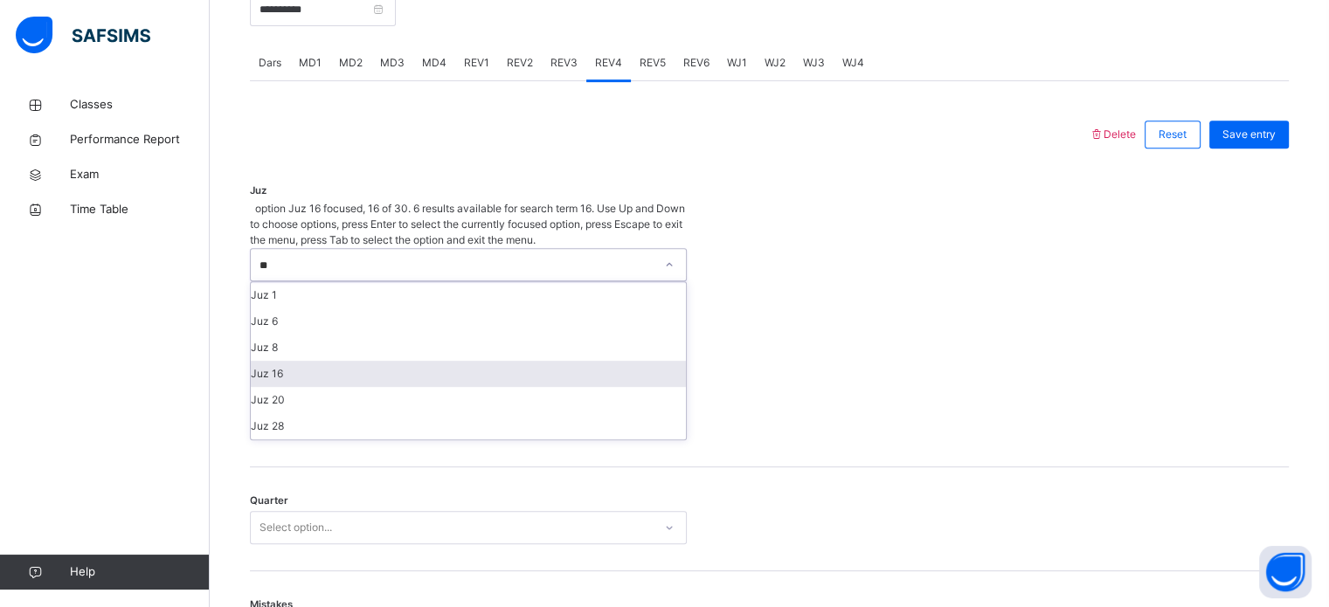
click at [406, 361] on div "Juz 16" at bounding box center [468, 374] width 435 height 26
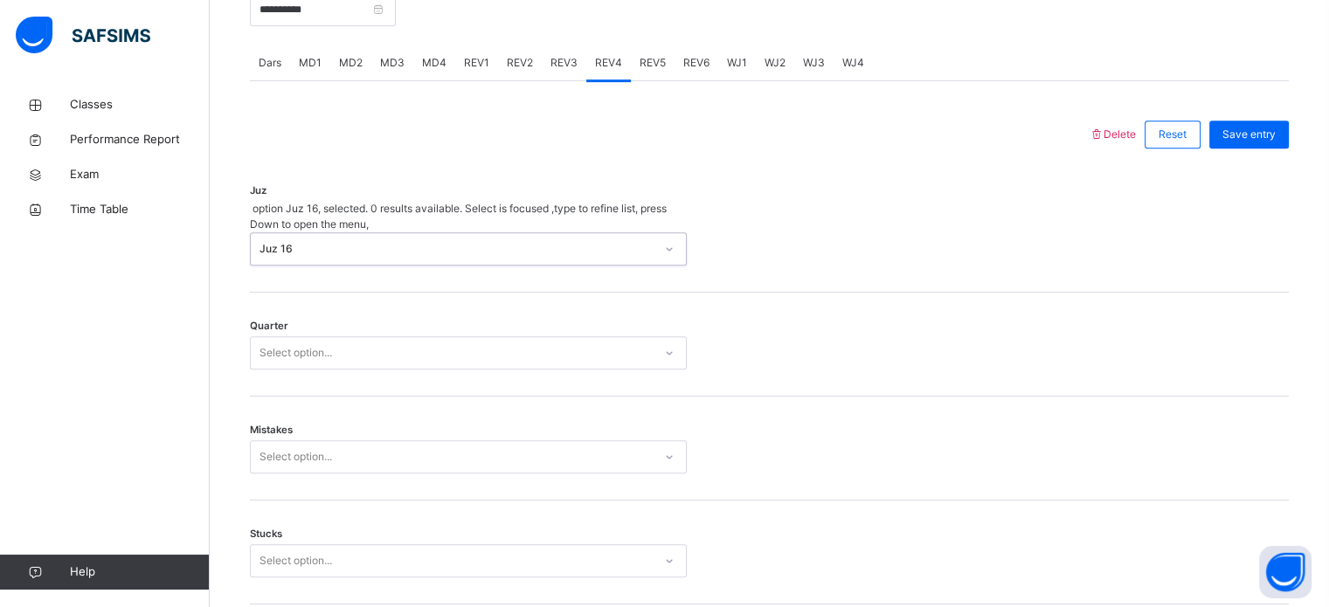
click at [410, 336] on div "Select option..." at bounding box center [468, 352] width 437 height 33
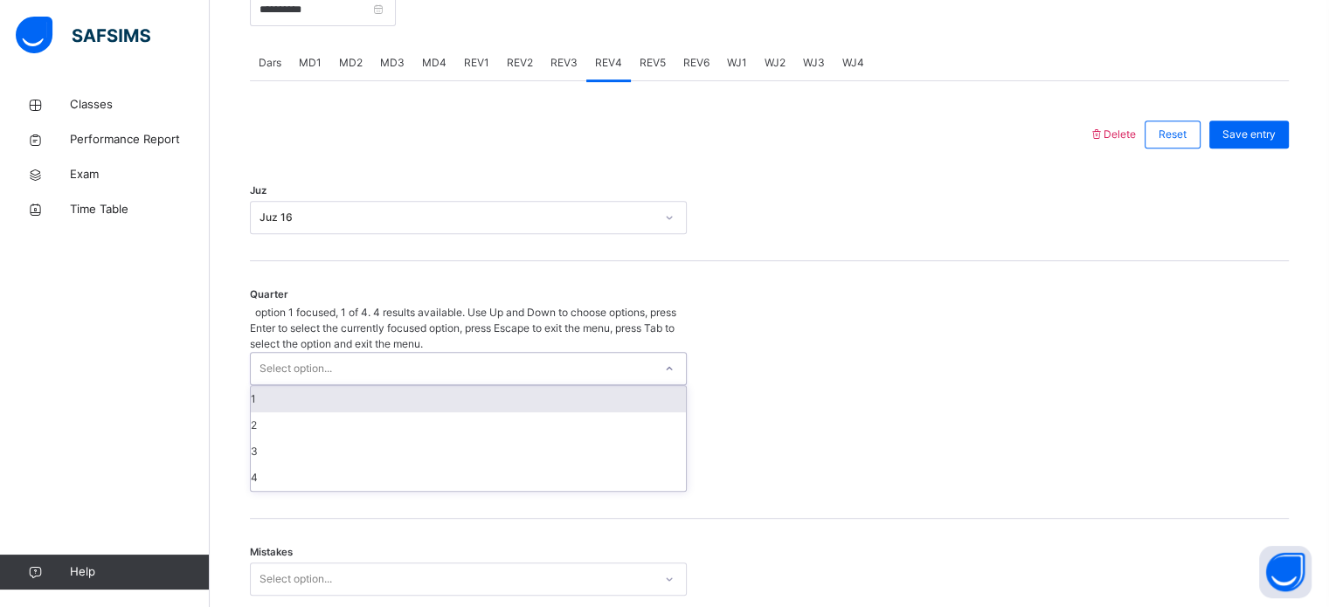
type input "*"
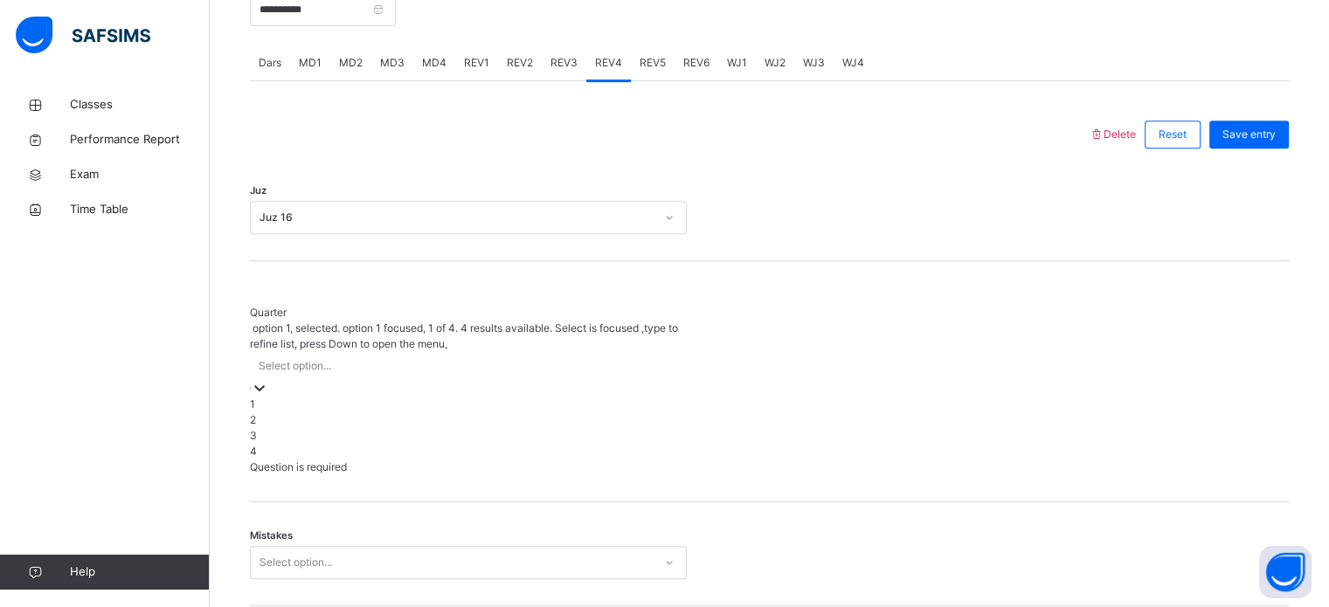
type input "*"
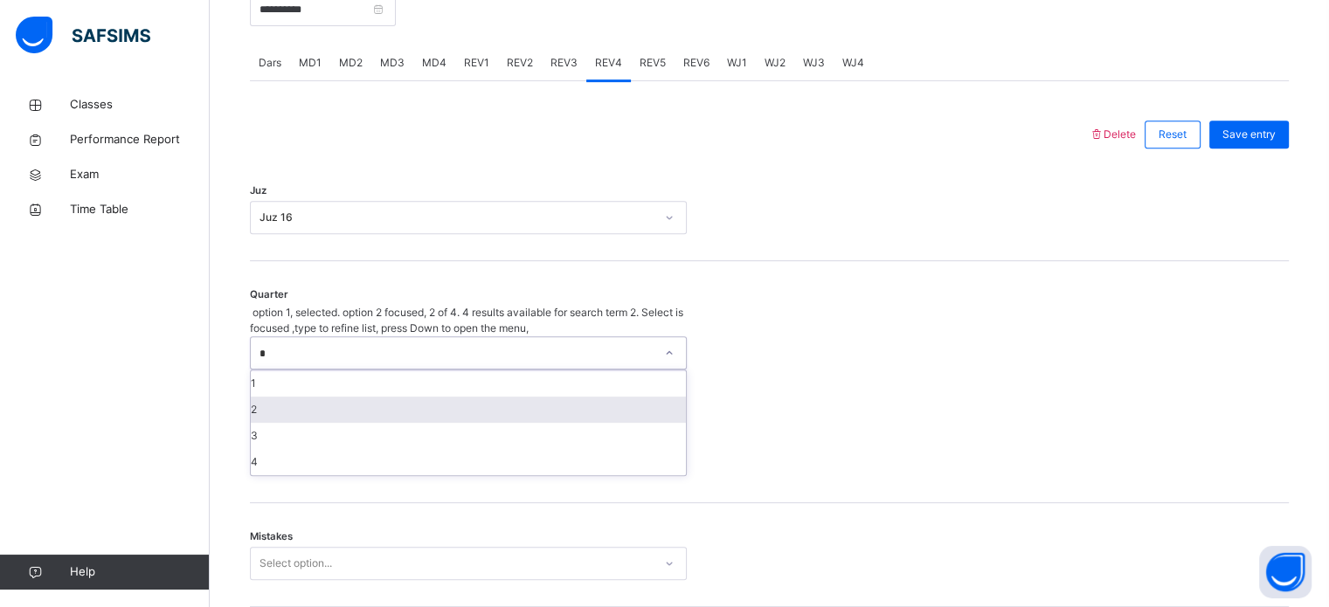
click at [370, 397] on div "2" at bounding box center [468, 410] width 435 height 26
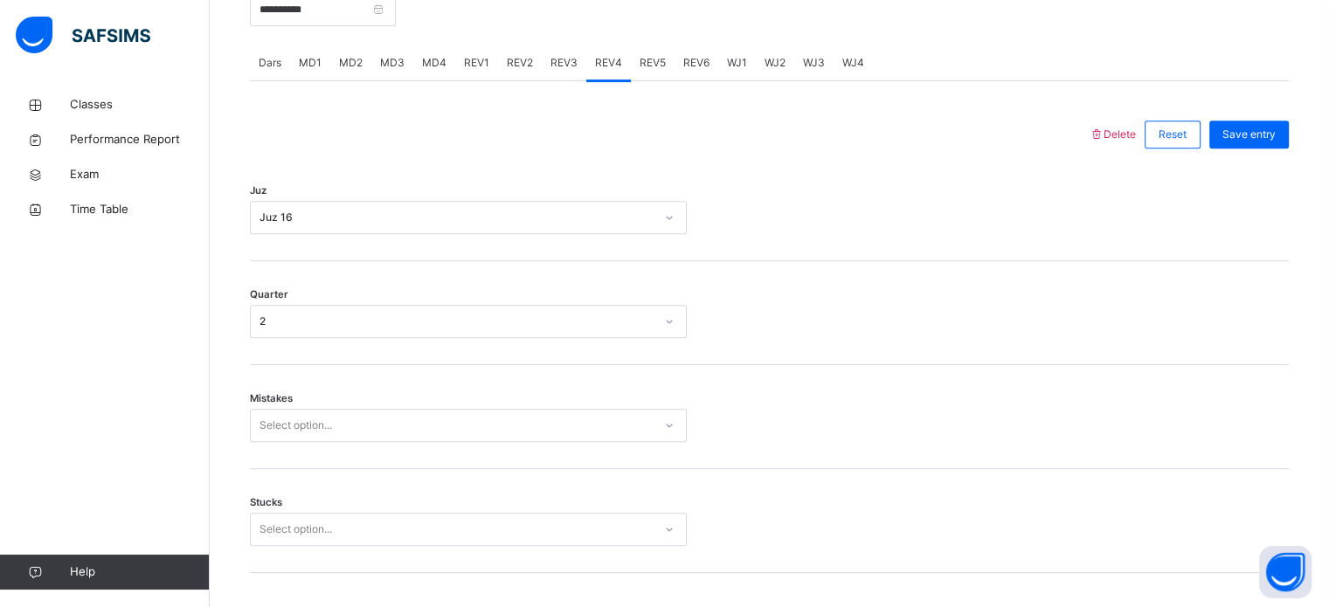
click at [370, 391] on div "Mistakes Select option..." at bounding box center [769, 417] width 1039 height 104
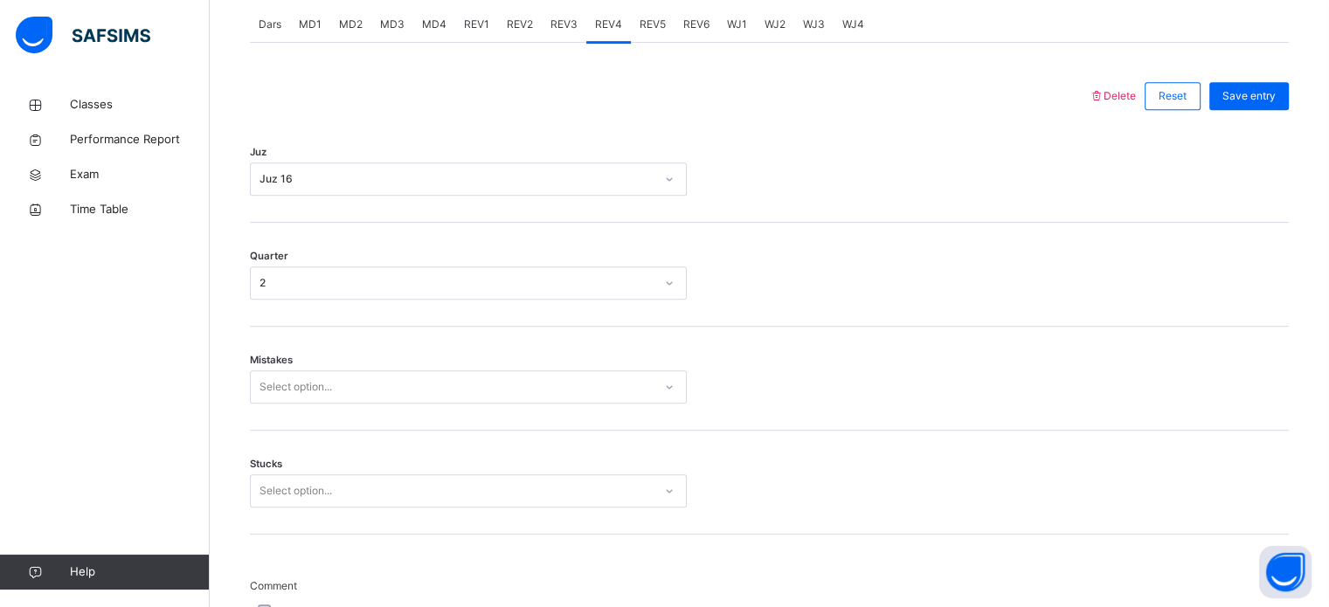
click at [346, 404] on div "Select option..." at bounding box center [468, 387] width 437 height 33
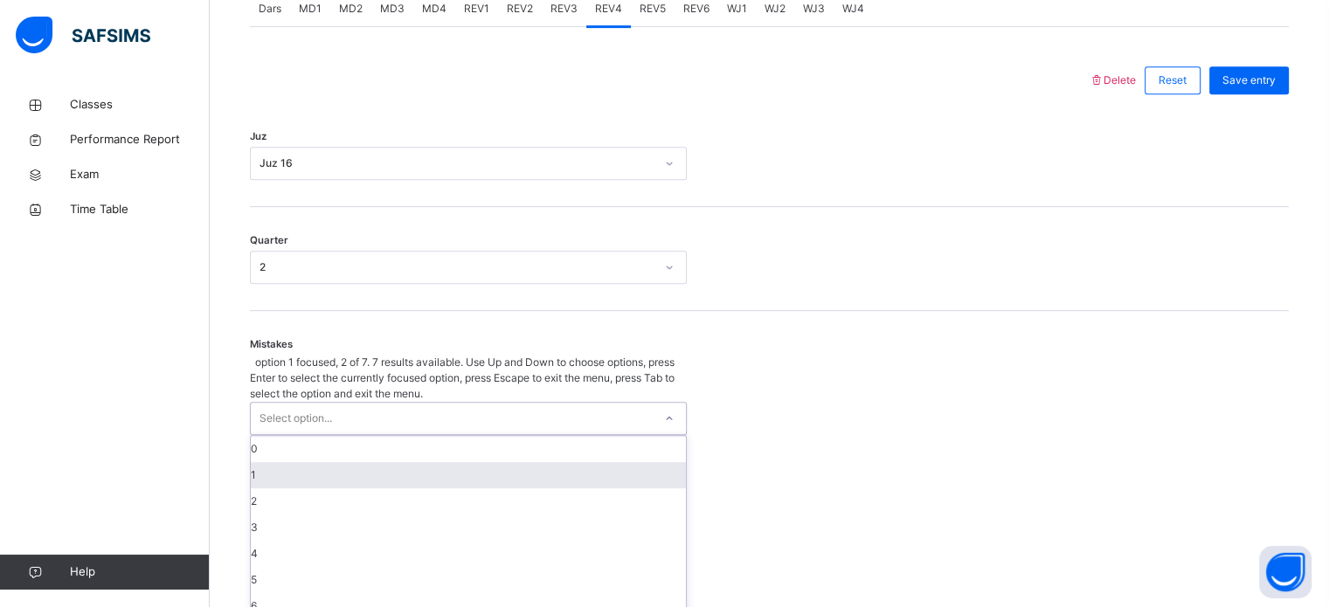
scroll to position [776, 0]
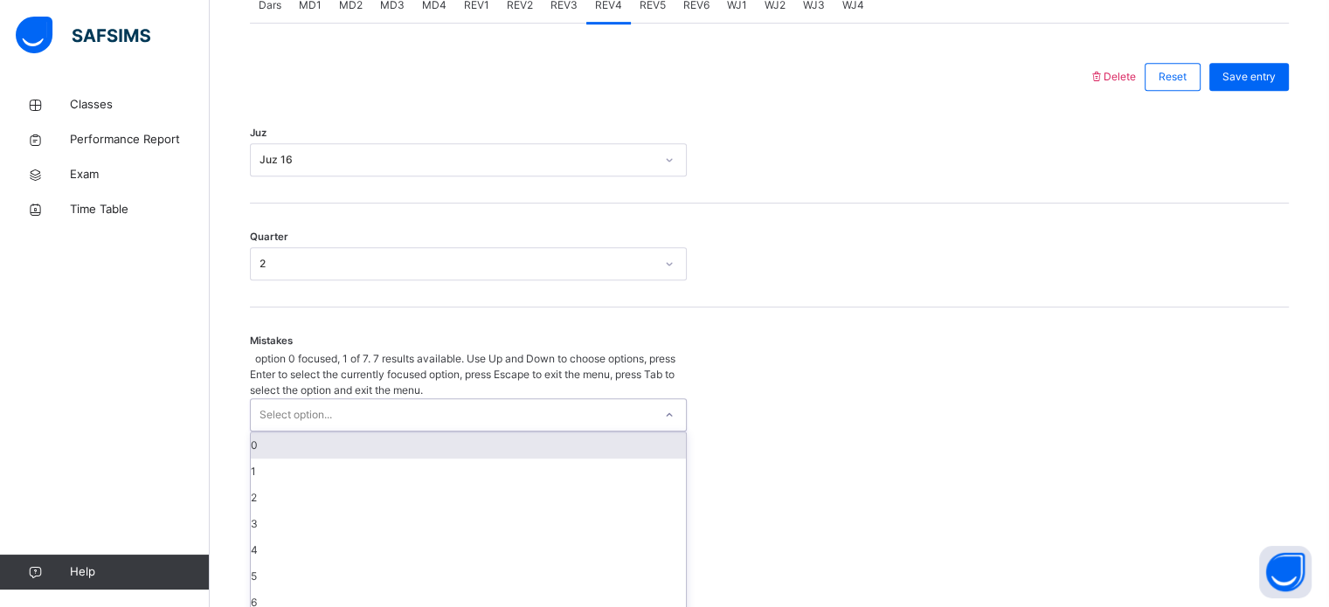
click at [339, 433] on div "0" at bounding box center [468, 446] width 435 height 26
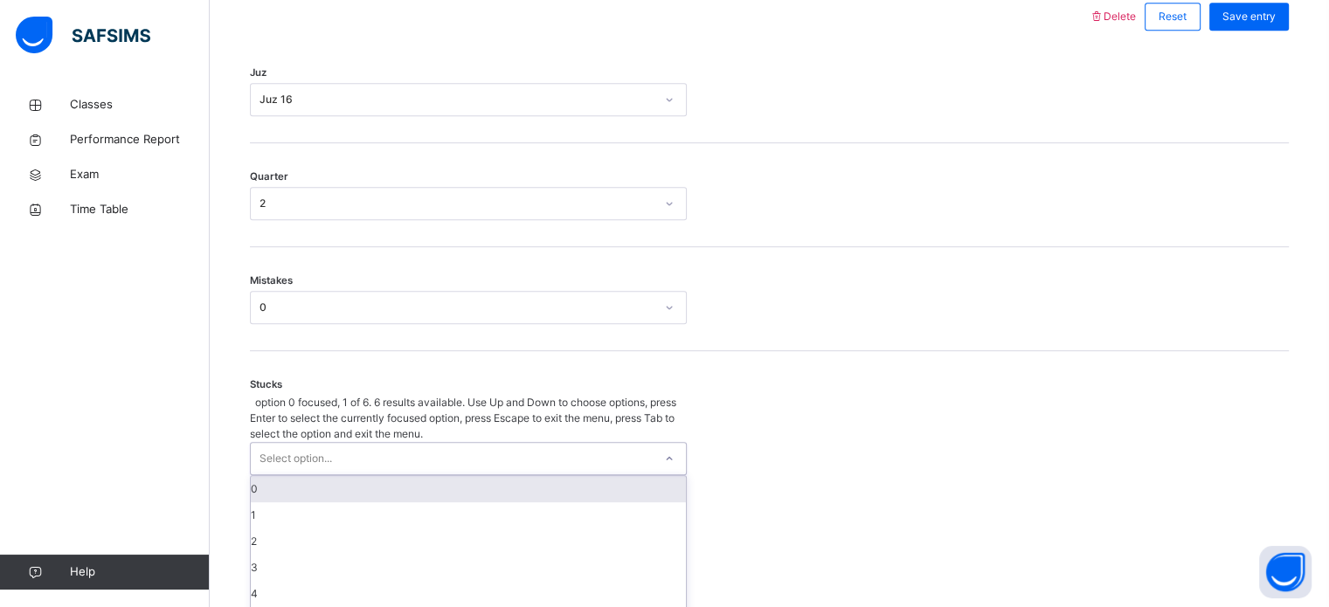
click at [301, 462] on div "option 0 focused, 1 of 6. 6 results available. Use Up and Down to choose option…" at bounding box center [468, 514] width 437 height 239
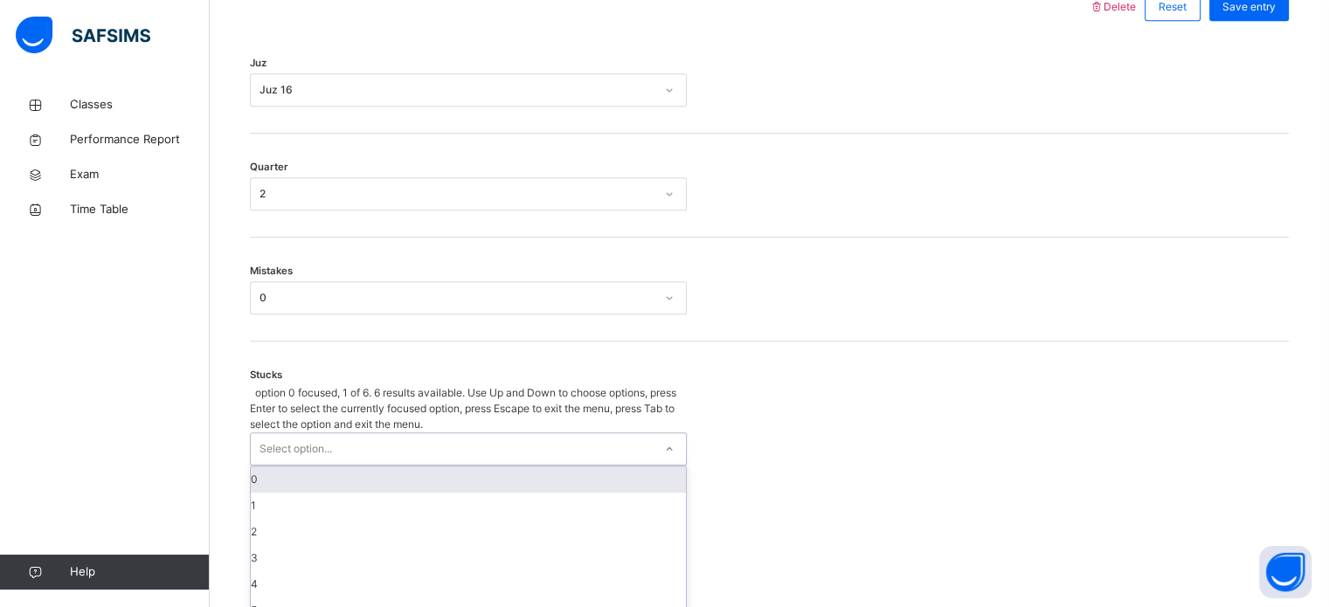
scroll to position [849, 0]
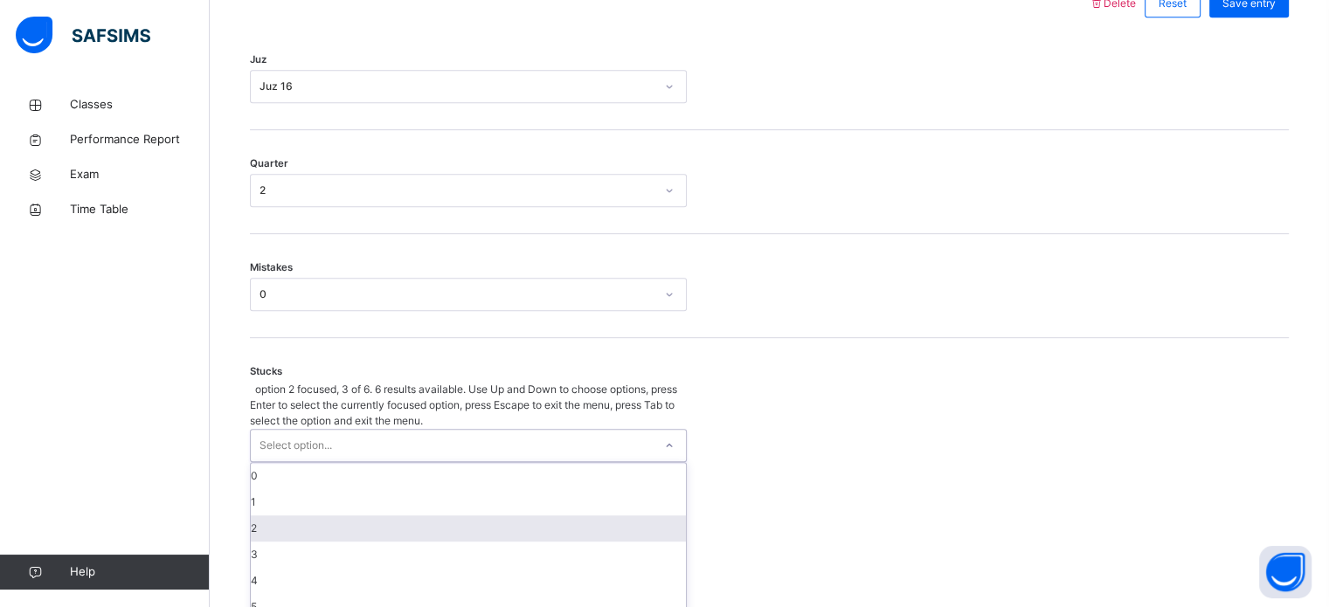
click at [283, 516] on div "2" at bounding box center [468, 529] width 435 height 26
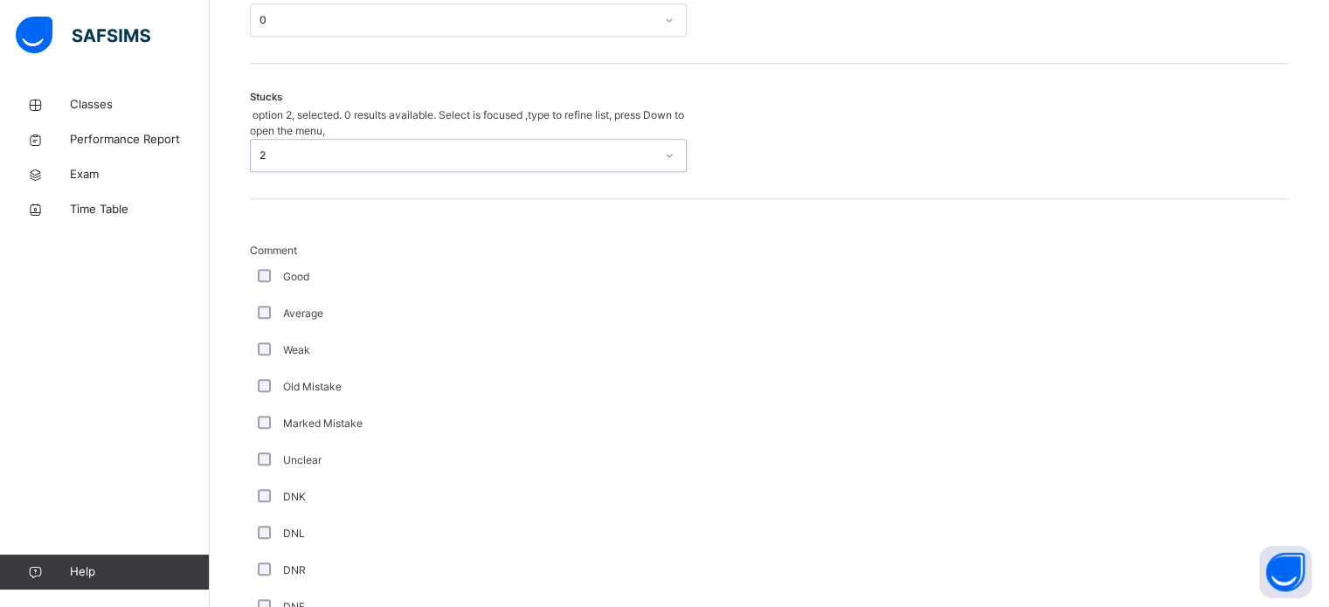
scroll to position [1172, 0]
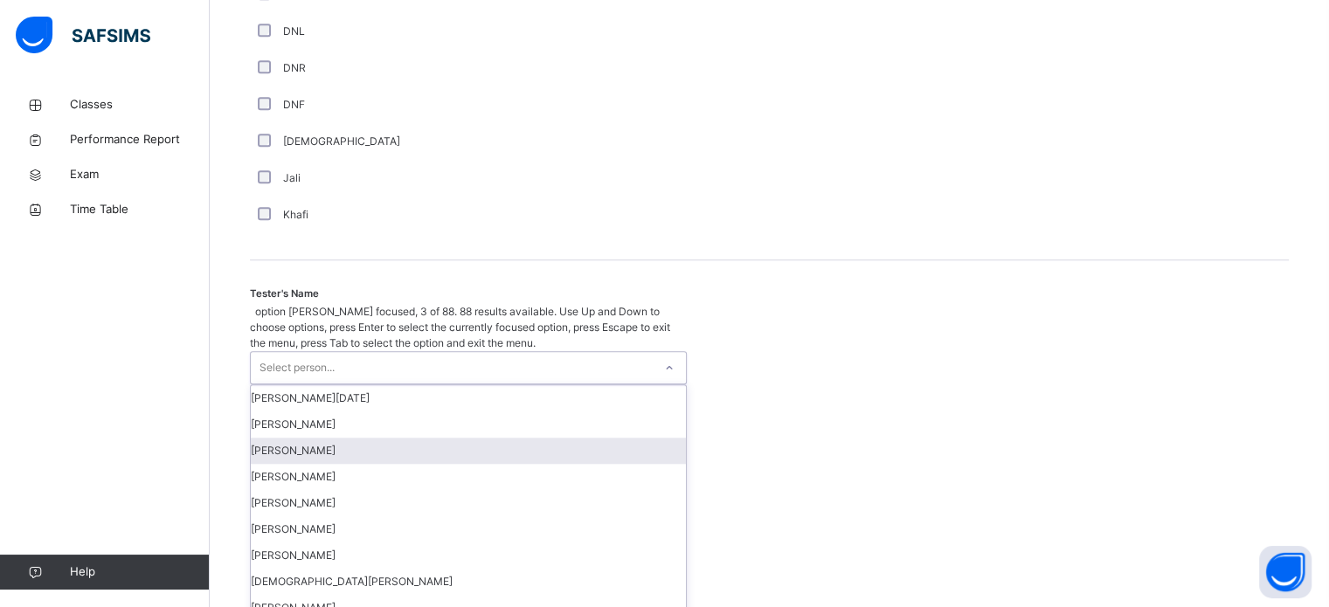
scroll to position [1601, 0]
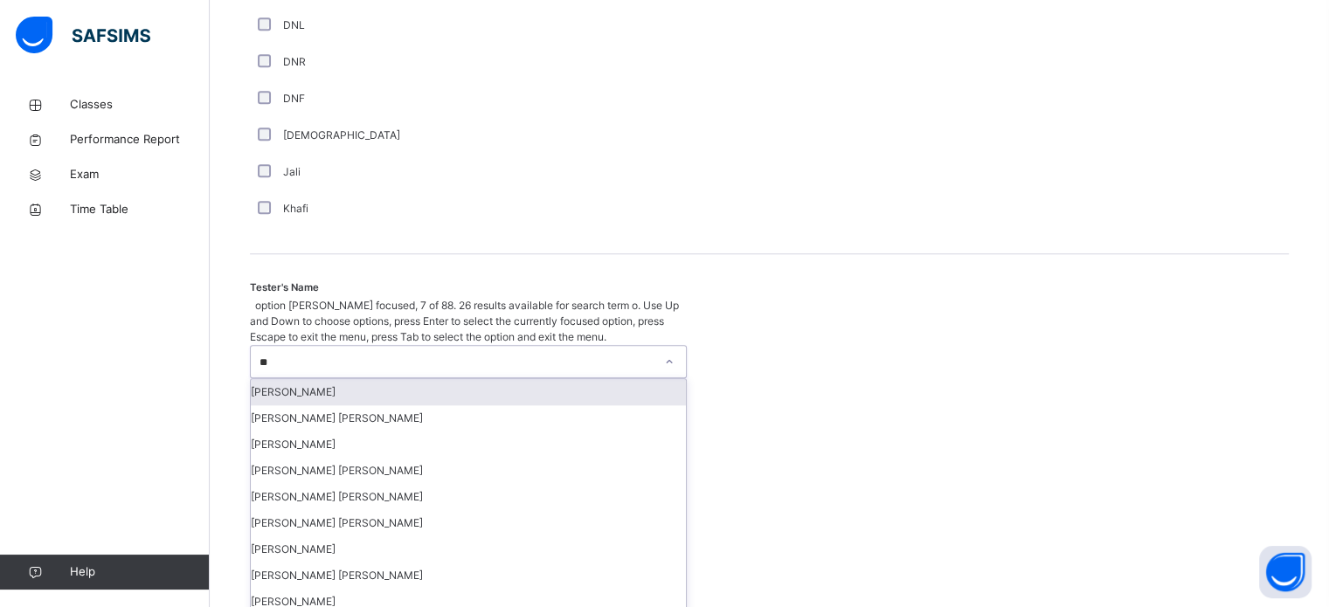
type input "***"
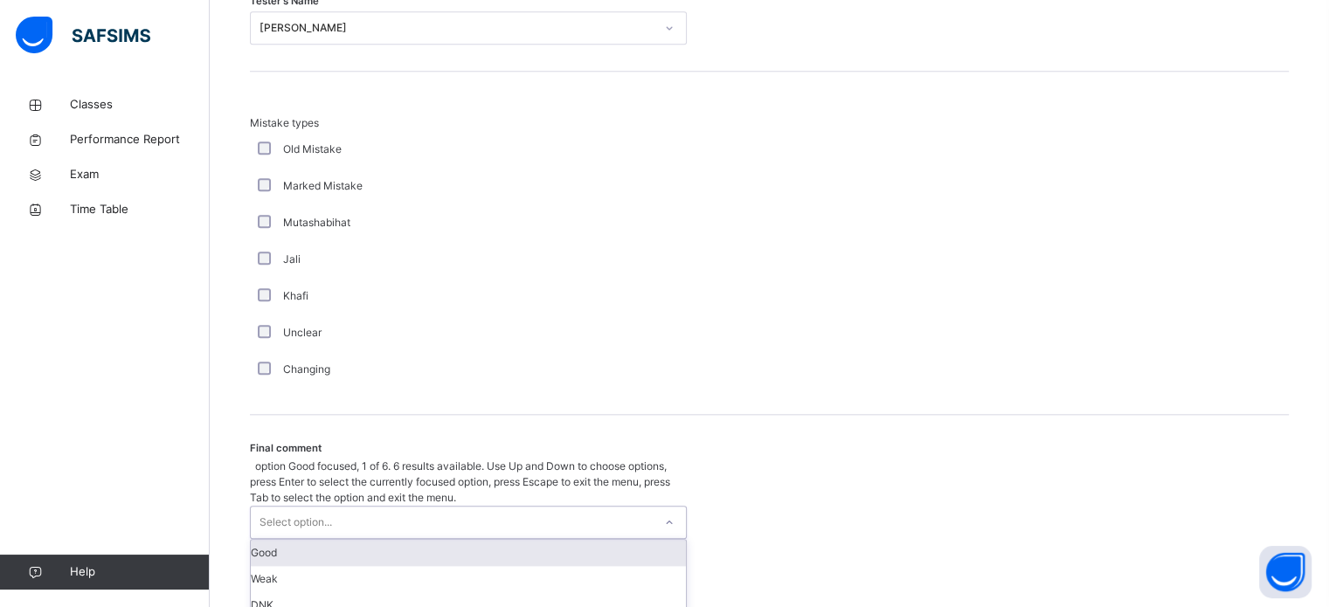
scroll to position [1922, 0]
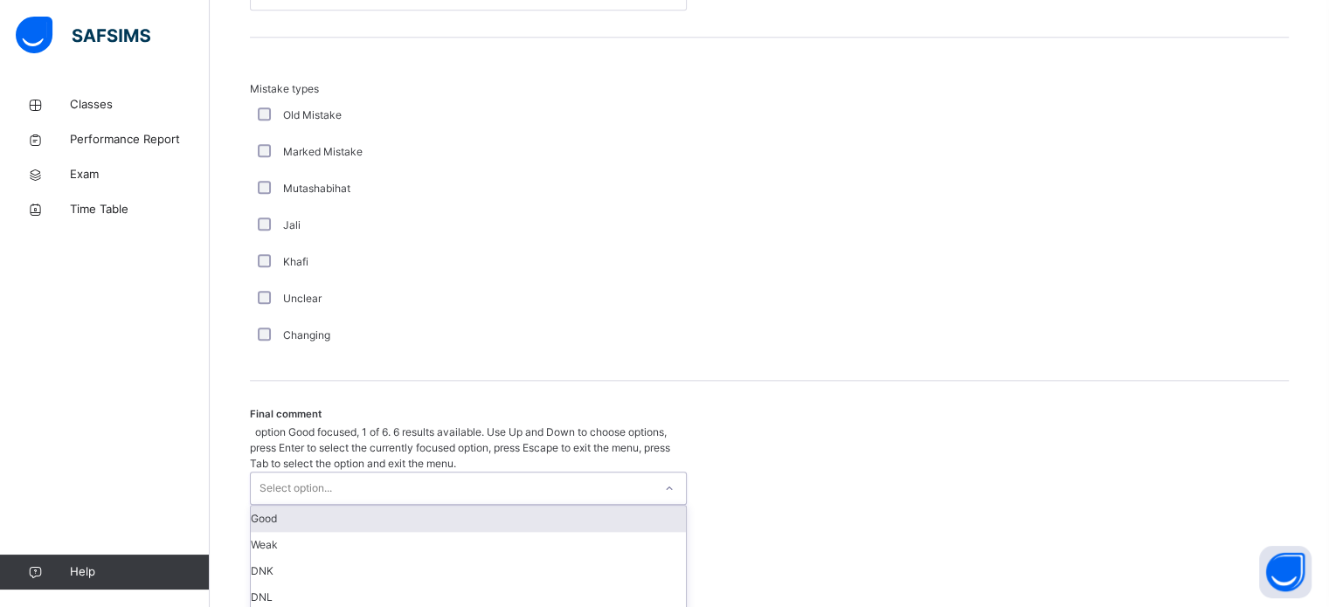
click at [388, 461] on div "Final comment option Good focused, 1 of 6. 6 results available. Use Up and Down…" at bounding box center [769, 536] width 1039 height 310
click at [355, 506] on div "Good" at bounding box center [468, 519] width 435 height 26
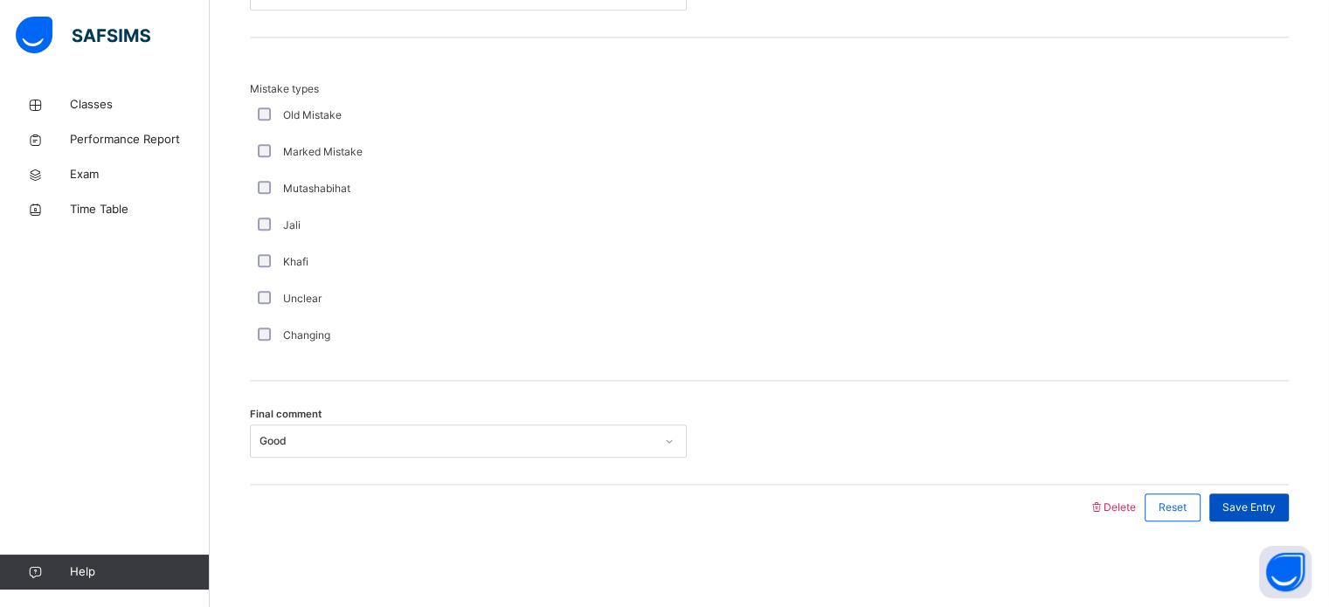
click at [1252, 502] on span "Save Entry" at bounding box center [1249, 508] width 53 height 16
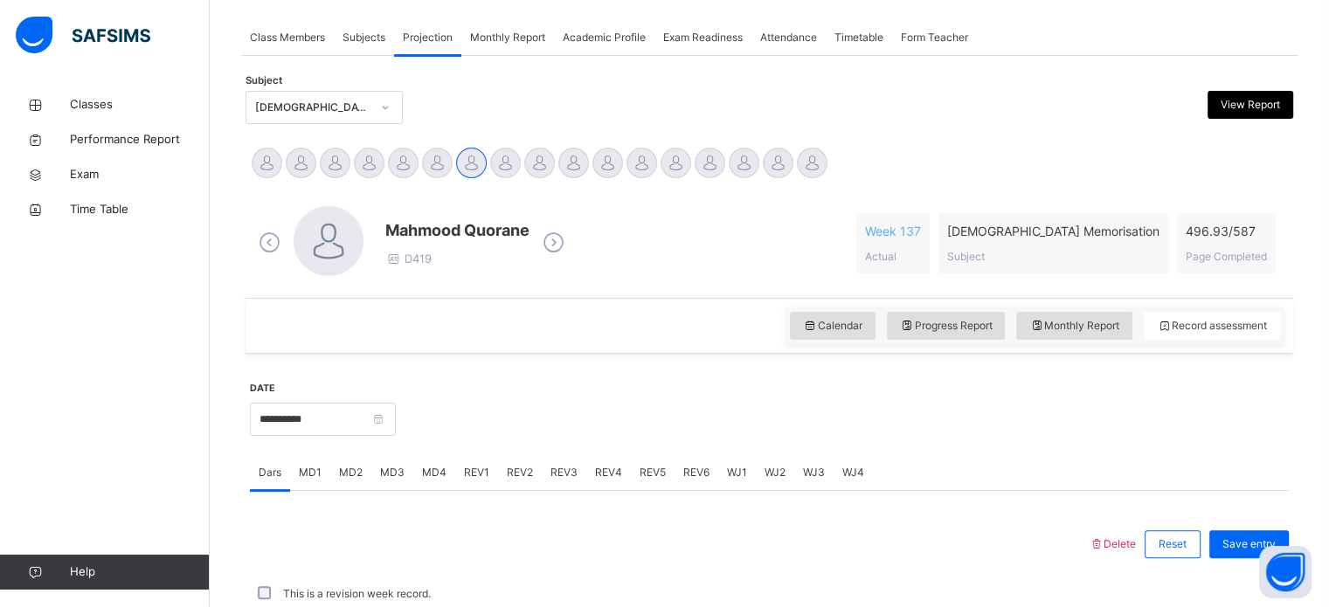
scroll to position [704, 0]
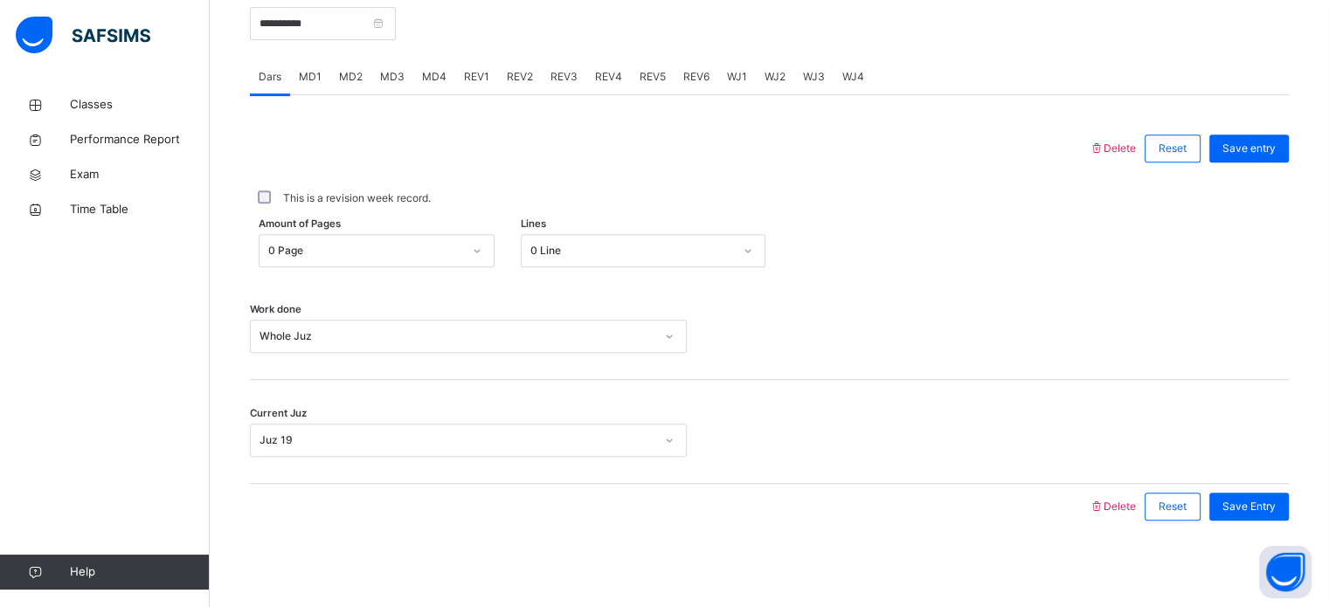
click at [742, 73] on span "WJ1" at bounding box center [737, 77] width 20 height 16
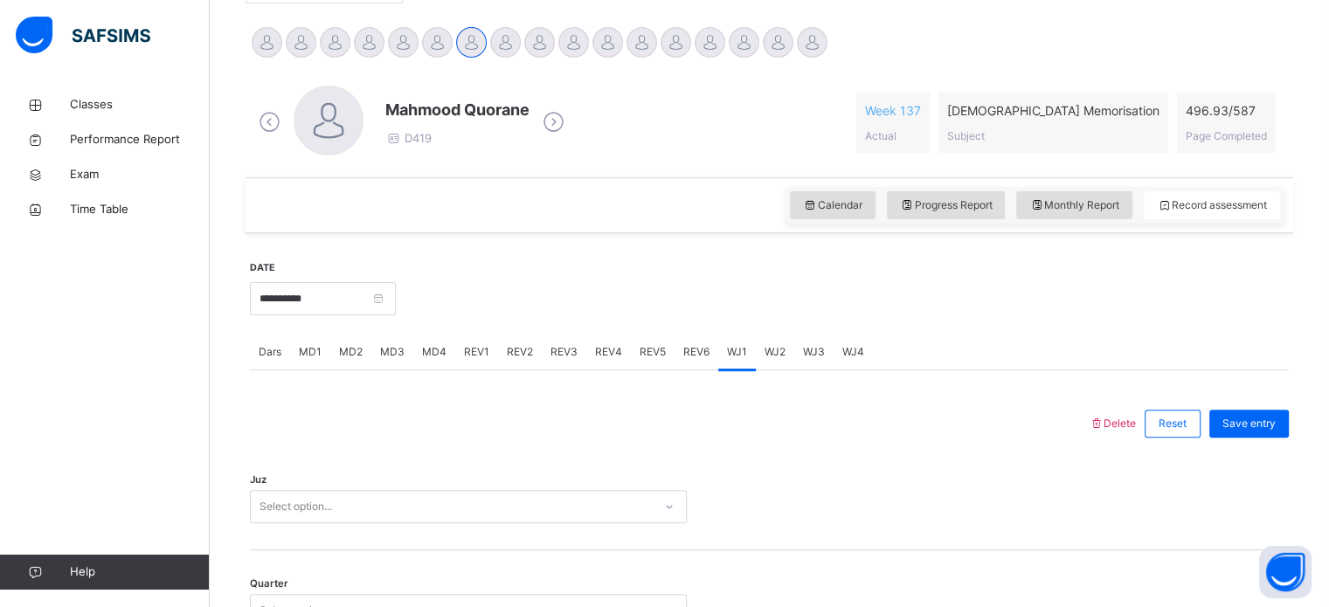
scroll to position [435, 0]
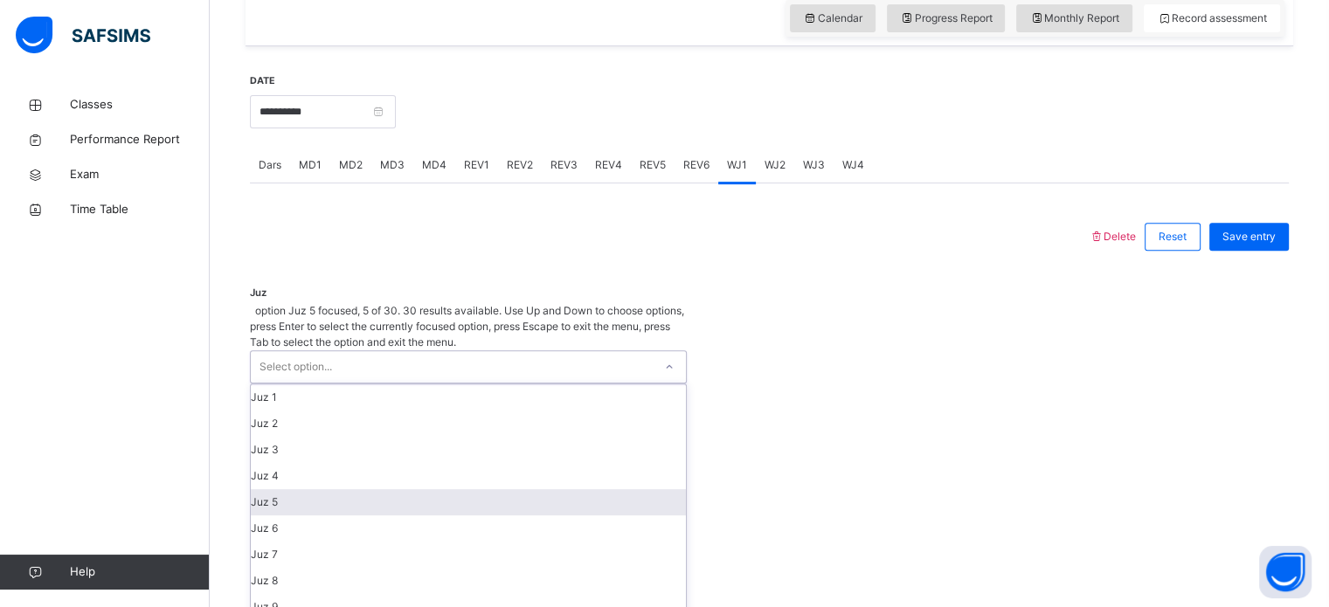
scroll to position [622, 0]
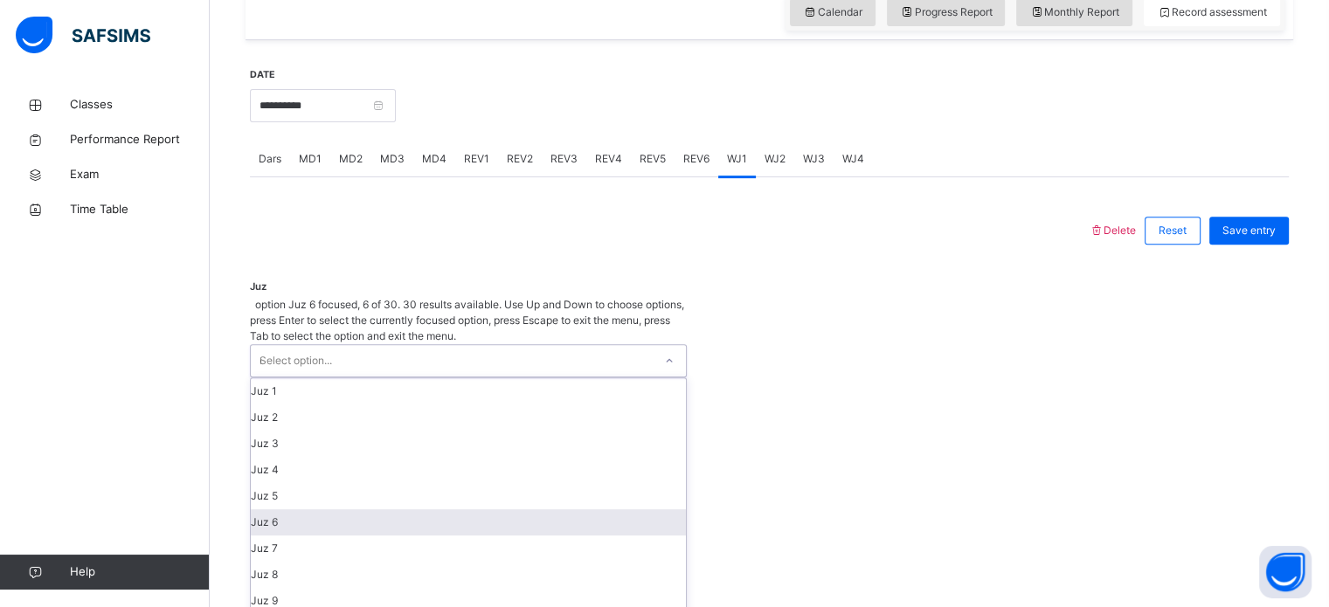
type input "**"
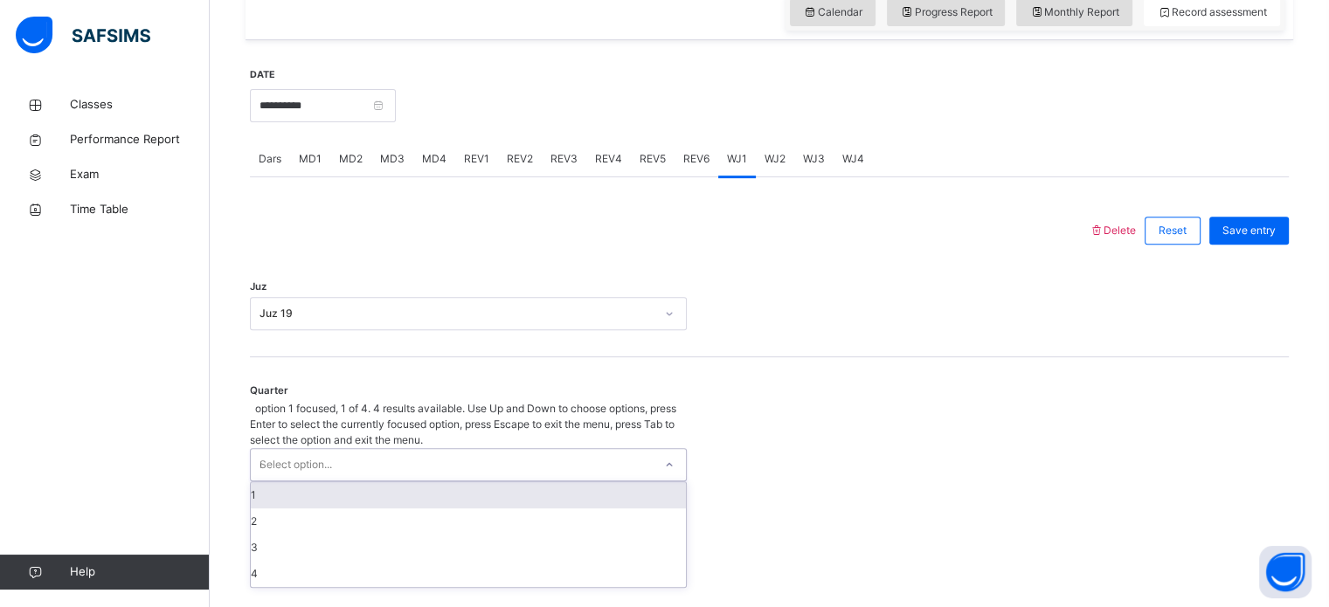
click at [423, 449] on div "Select option... *" at bounding box center [452, 464] width 402 height 31
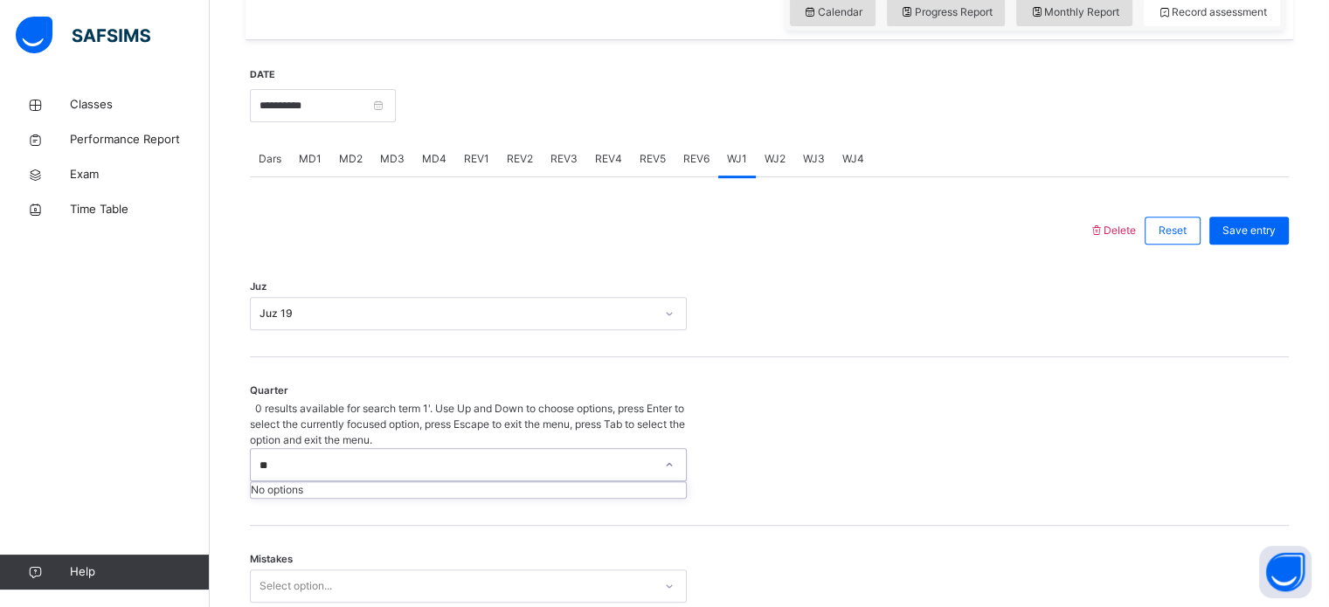
type input "*"
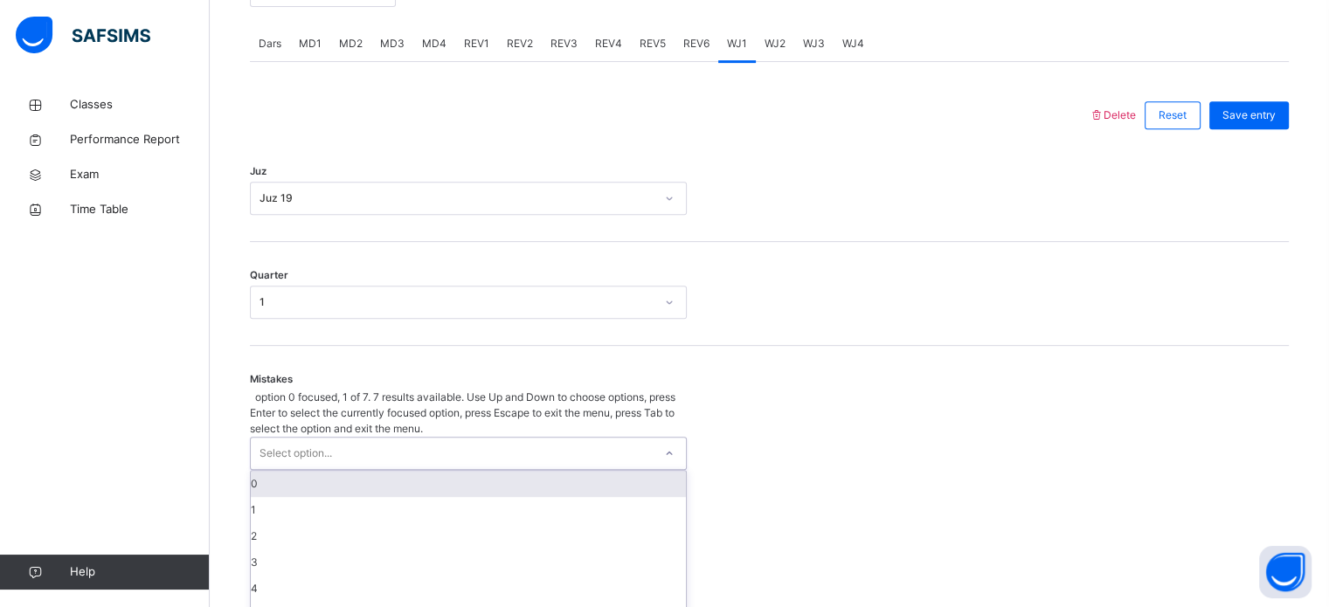
click at [369, 517] on div "option 0 focused, 1 of 7. 7 results available. Use Up and Down to choose option…" at bounding box center [468, 523] width 437 height 266
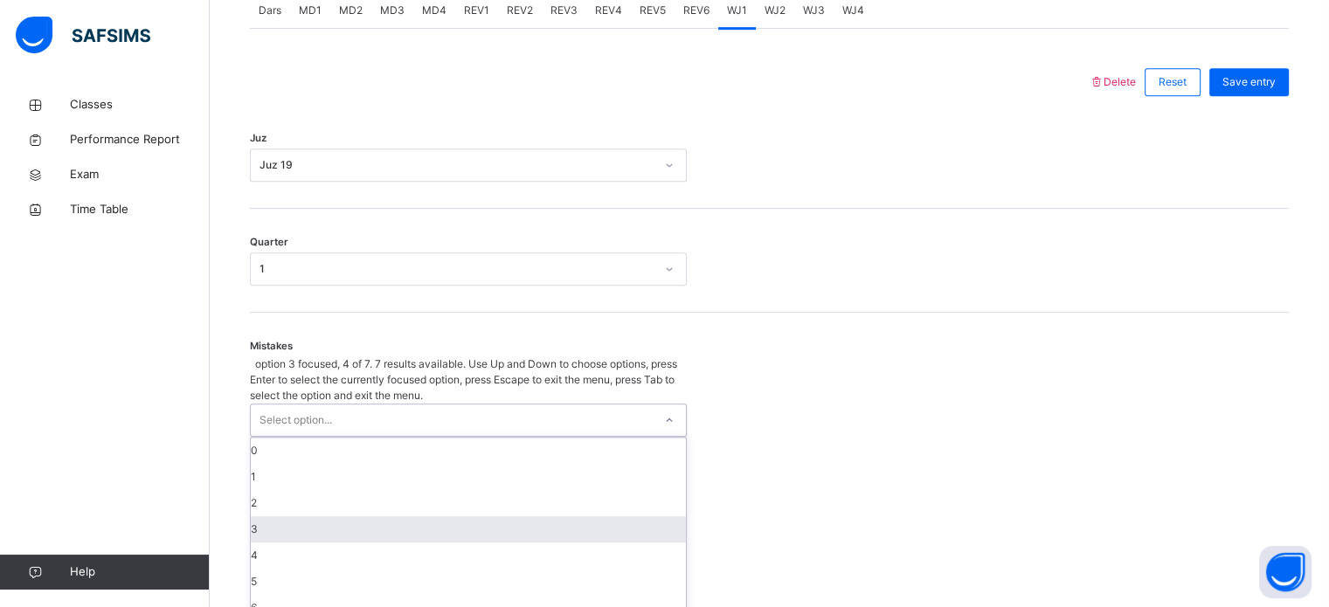
scroll to position [776, 0]
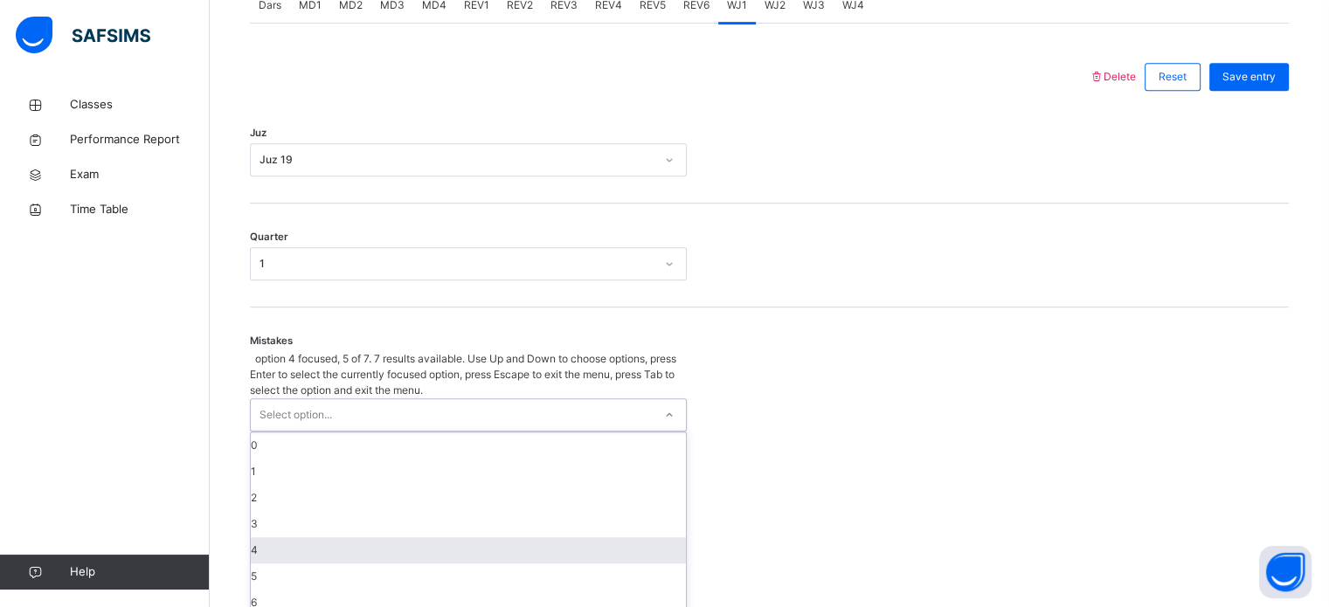
type input "*"
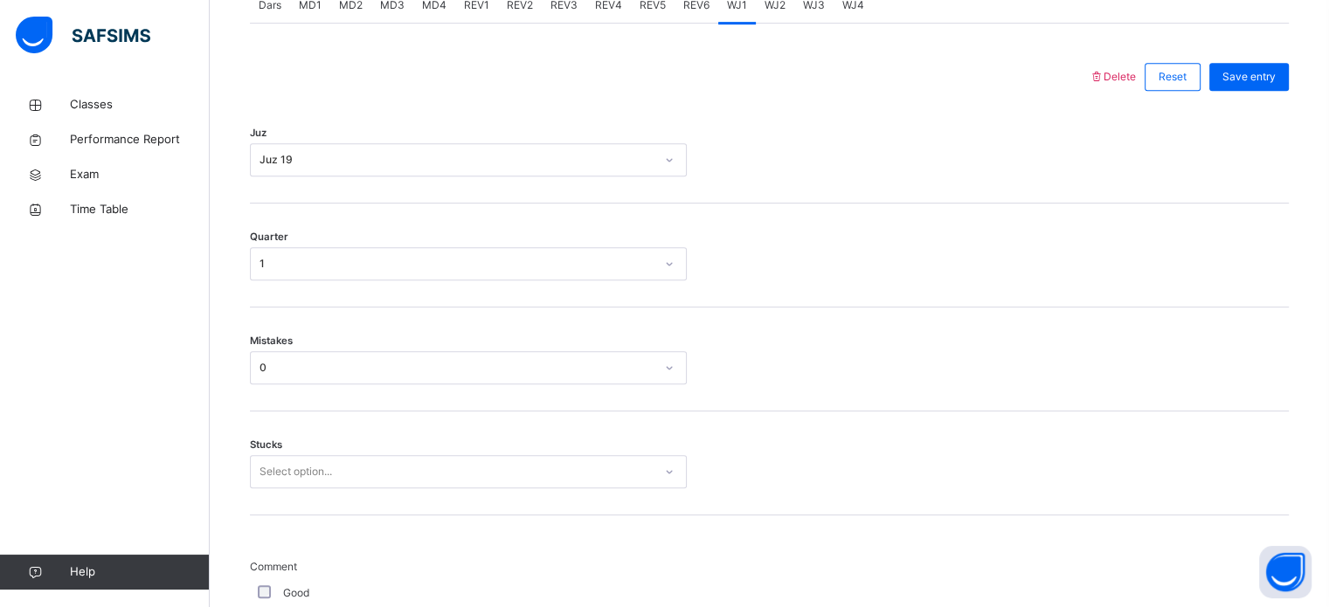
click at [350, 489] on div "Stucks Select option..." at bounding box center [769, 464] width 1039 height 104
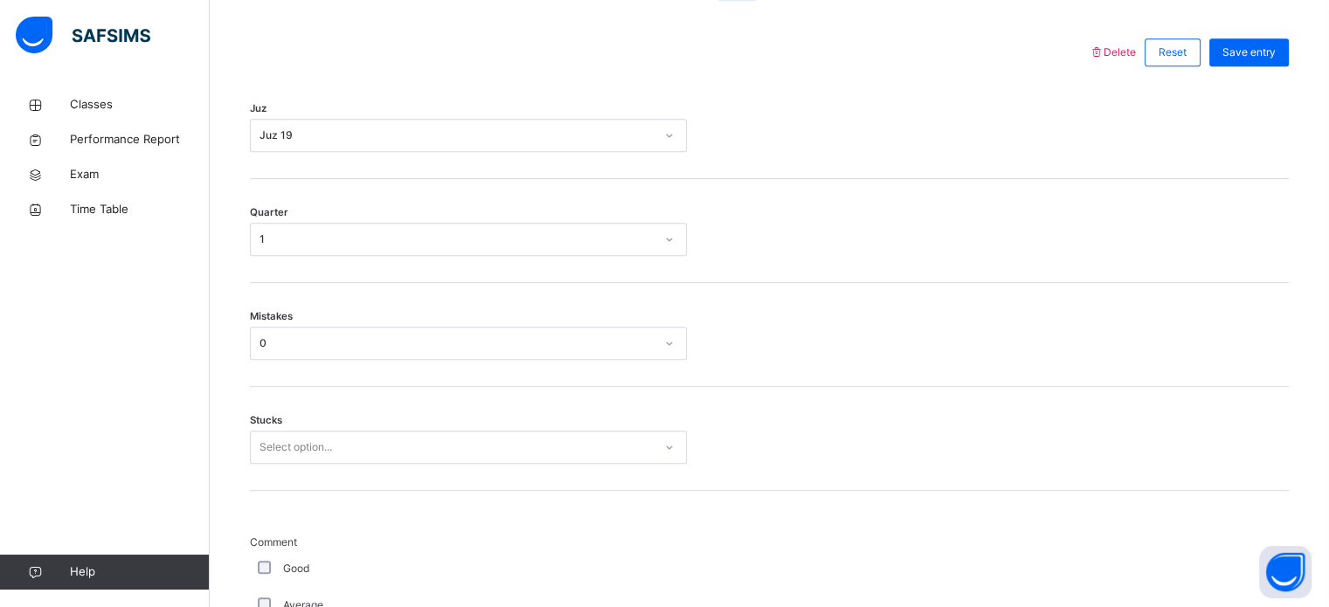
type input "*"
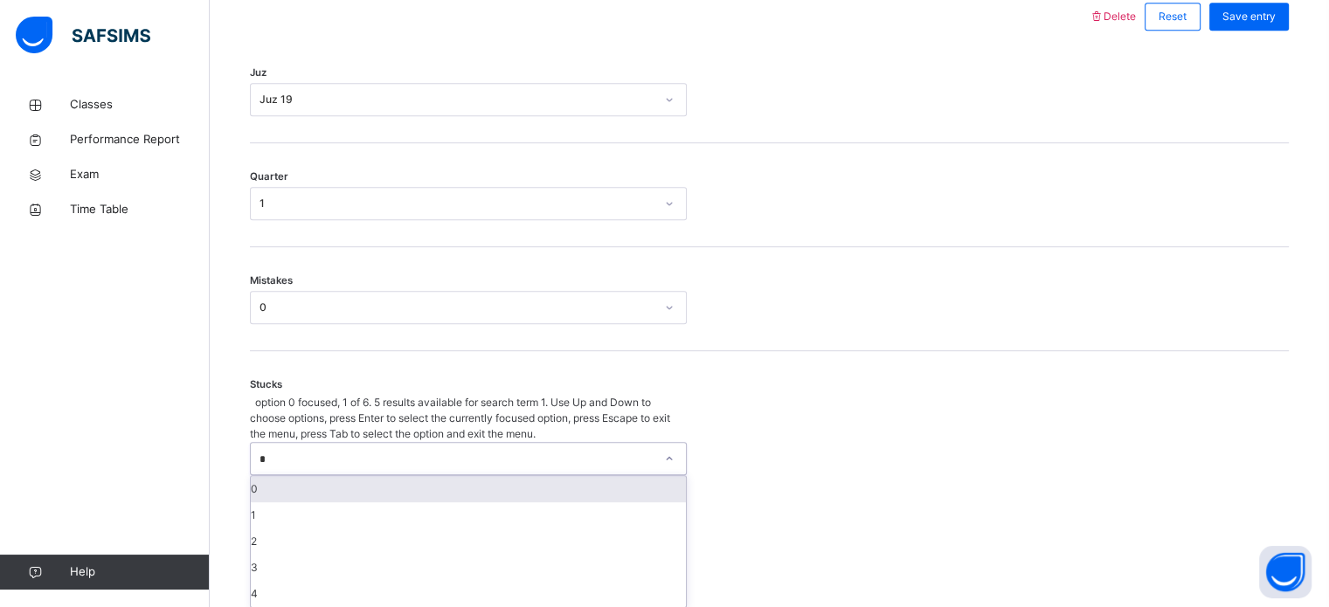
click at [358, 471] on div "option 0 focused, 1 of 6. 5 results available for search term 1. Use Up and Dow…" at bounding box center [468, 501] width 437 height 213
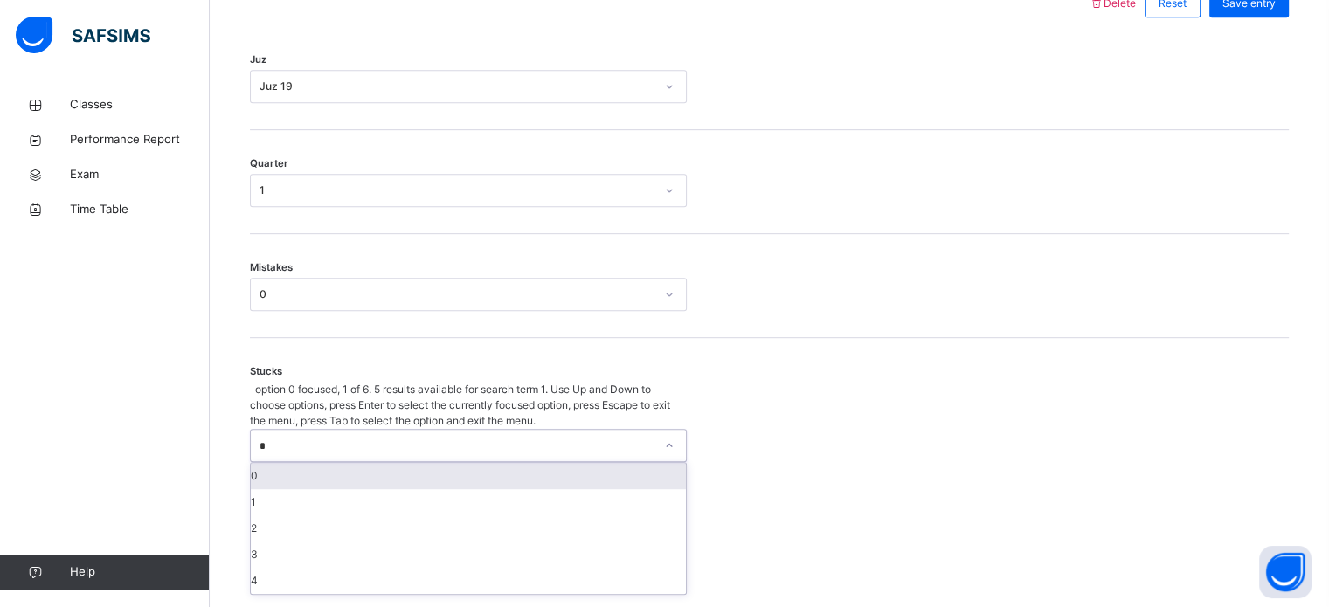
scroll to position [849, 0]
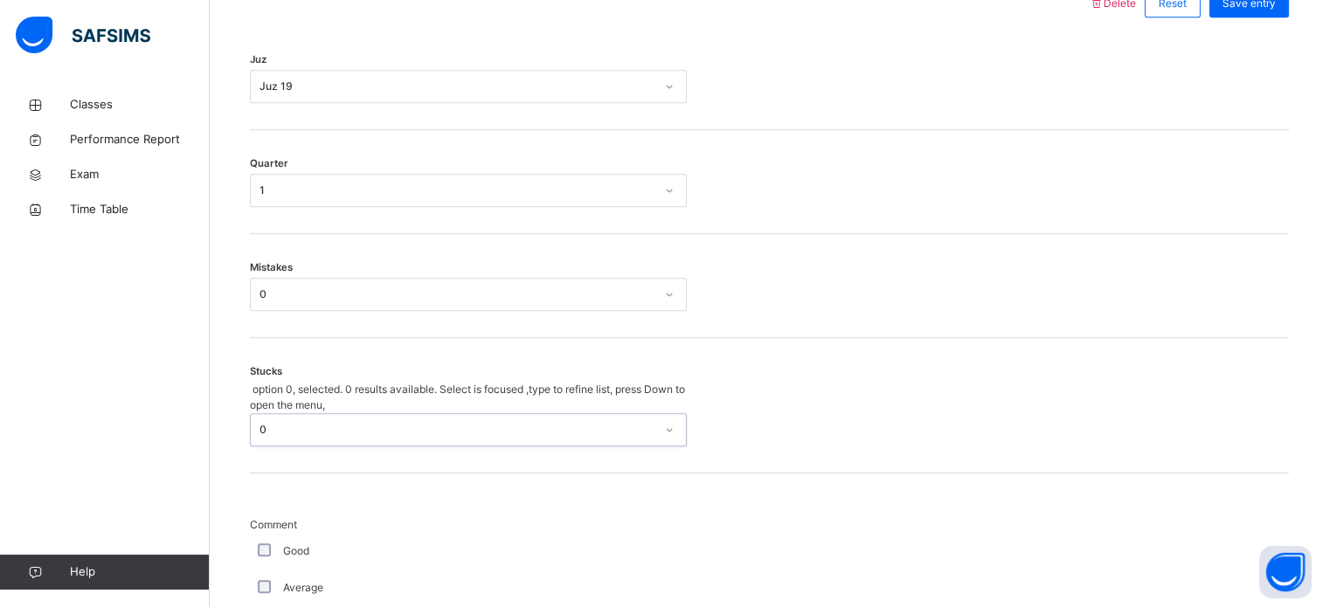
click at [388, 422] on div "0" at bounding box center [457, 430] width 395 height 16
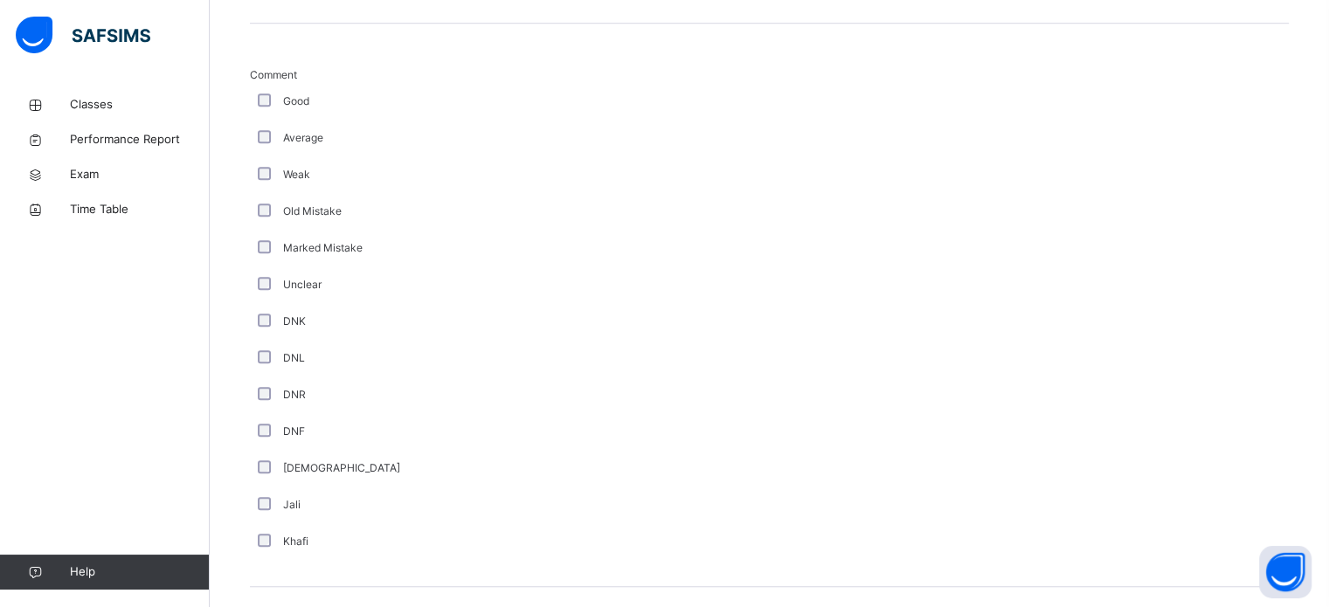
scroll to position [1578, 0]
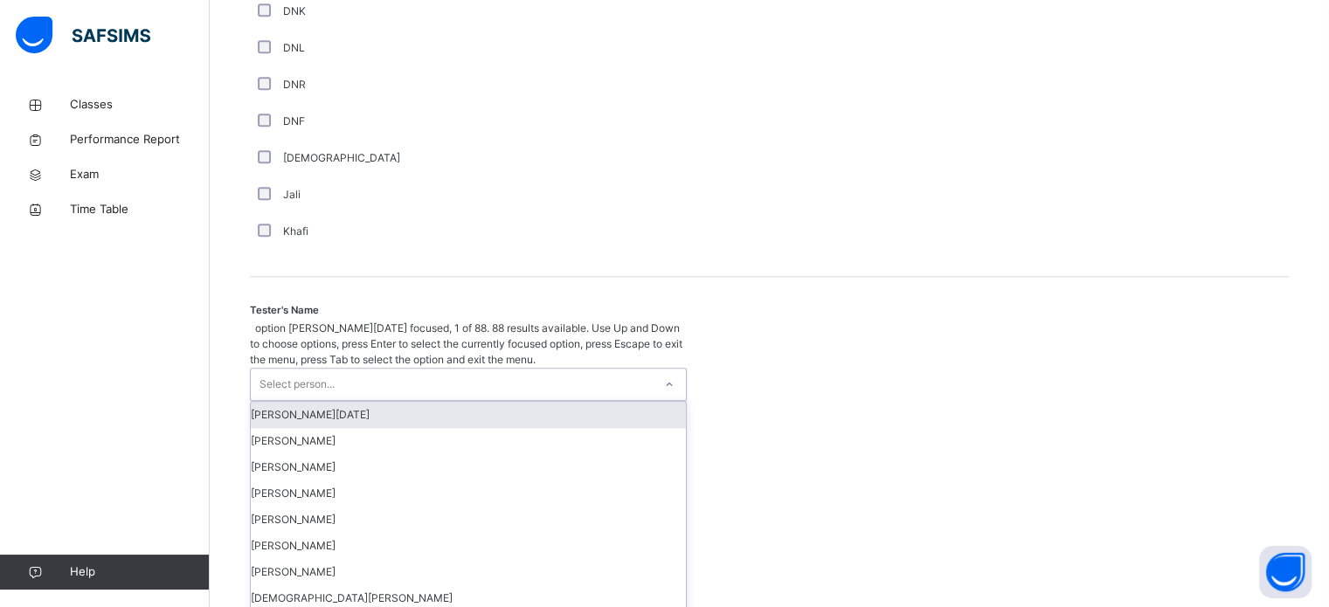
click at [371, 369] on div "Select person..." at bounding box center [452, 384] width 402 height 31
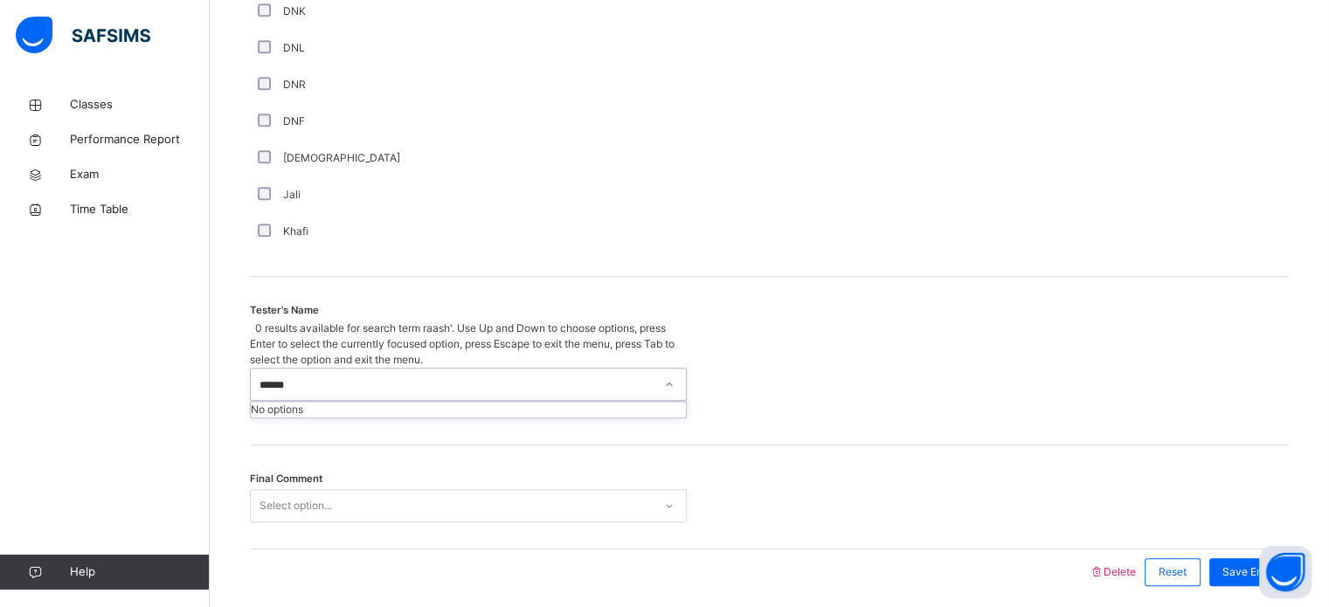
type input "*****"
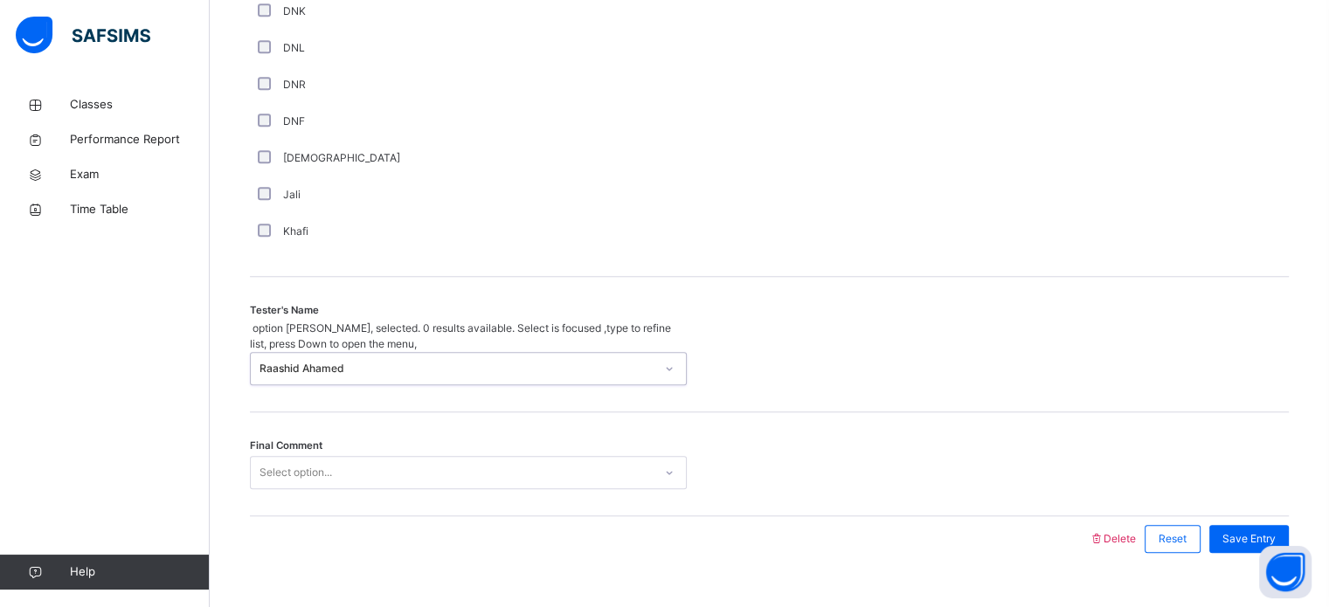
click at [375, 456] on div "Select option..." at bounding box center [468, 472] width 437 height 33
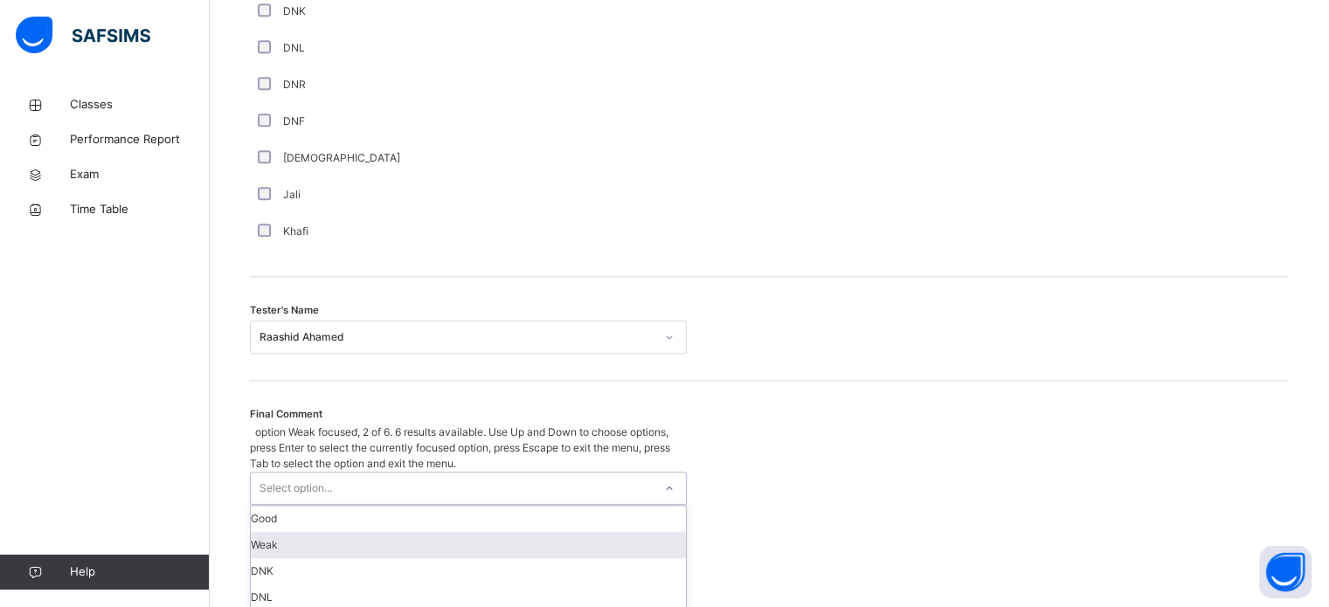
scroll to position [0, 0]
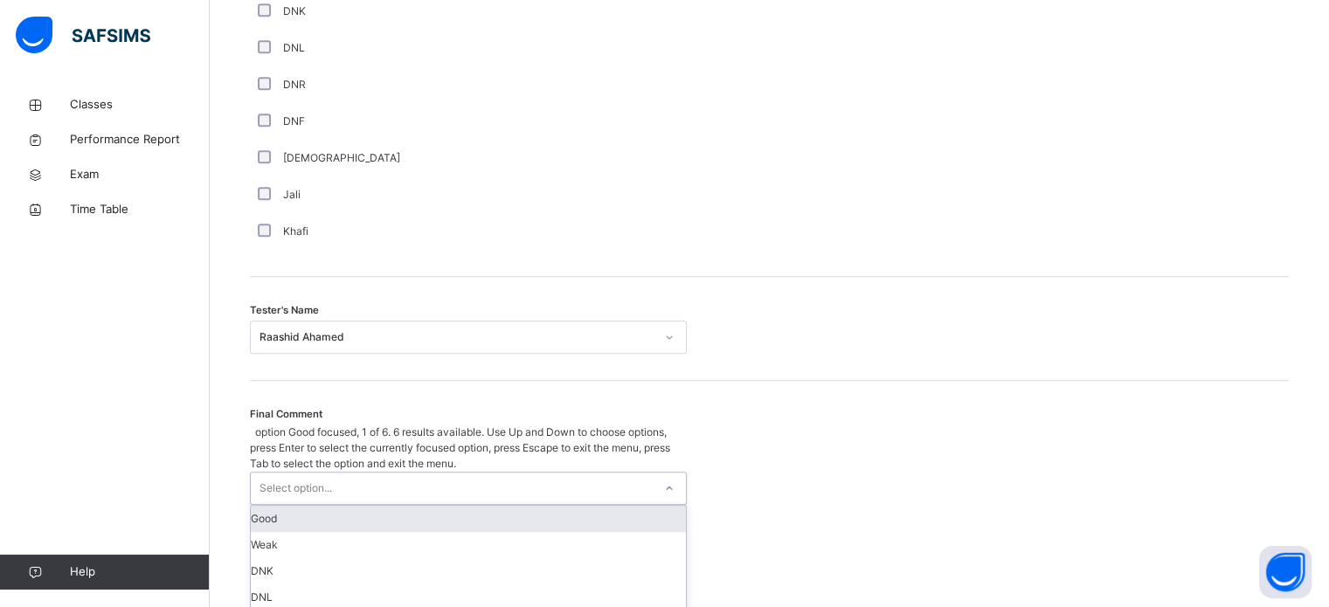
click at [340, 506] on div "Good" at bounding box center [468, 519] width 435 height 26
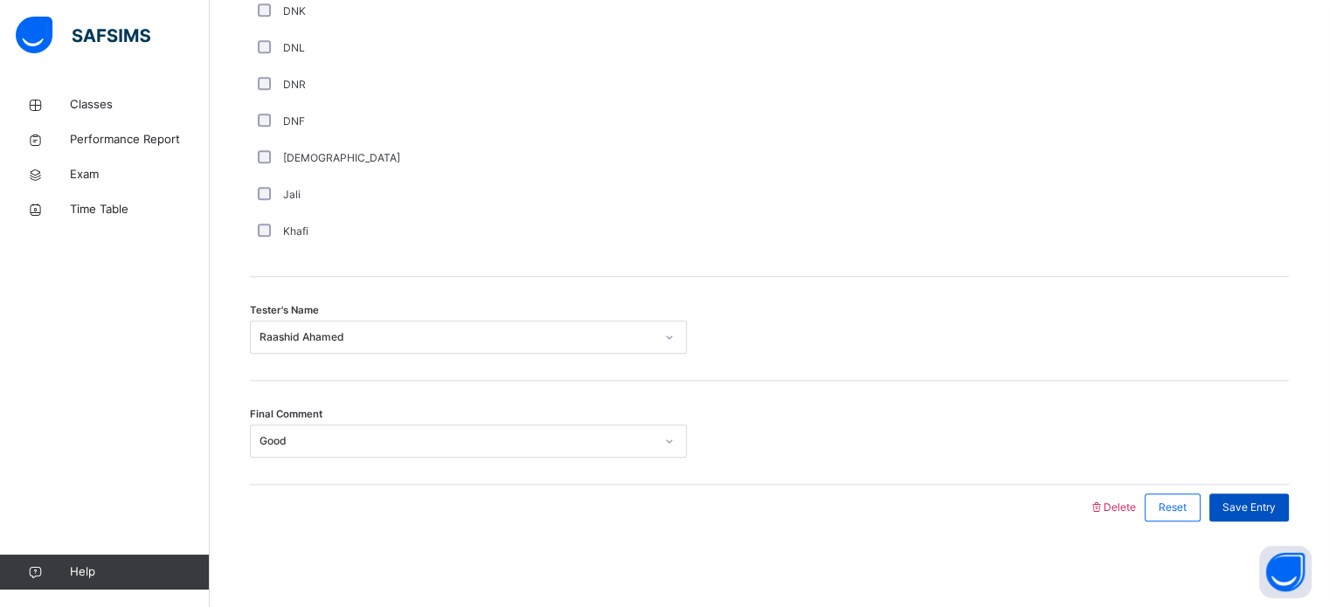
click at [1259, 500] on span "Save Entry" at bounding box center [1249, 508] width 53 height 16
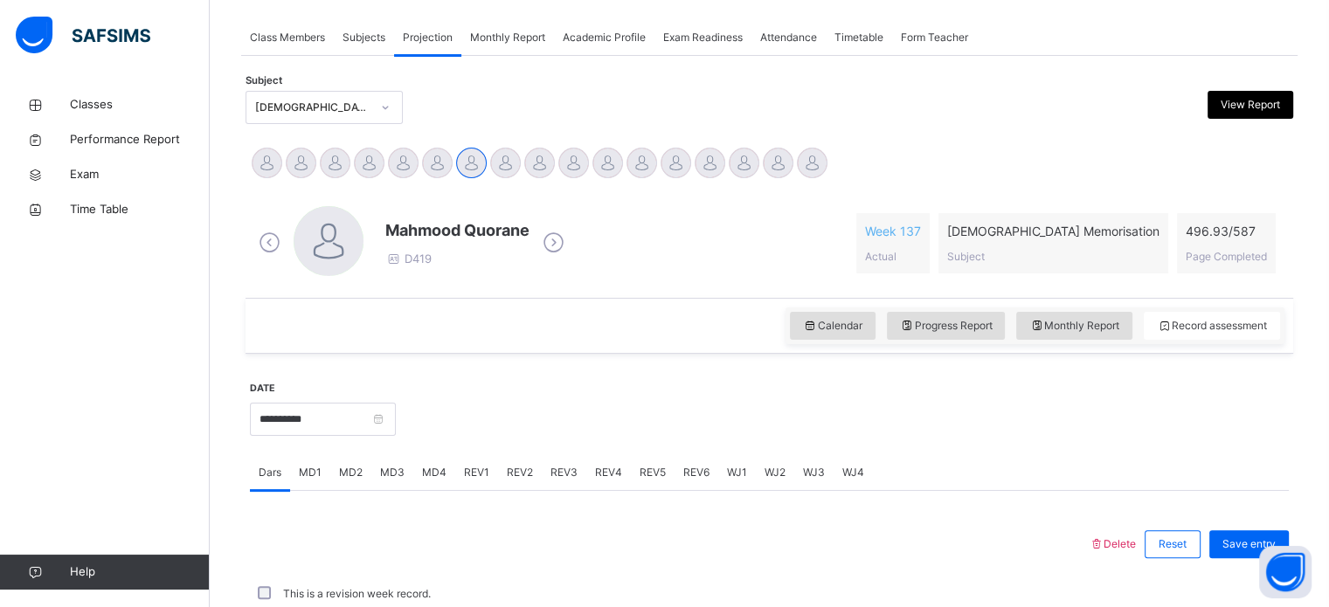
scroll to position [704, 0]
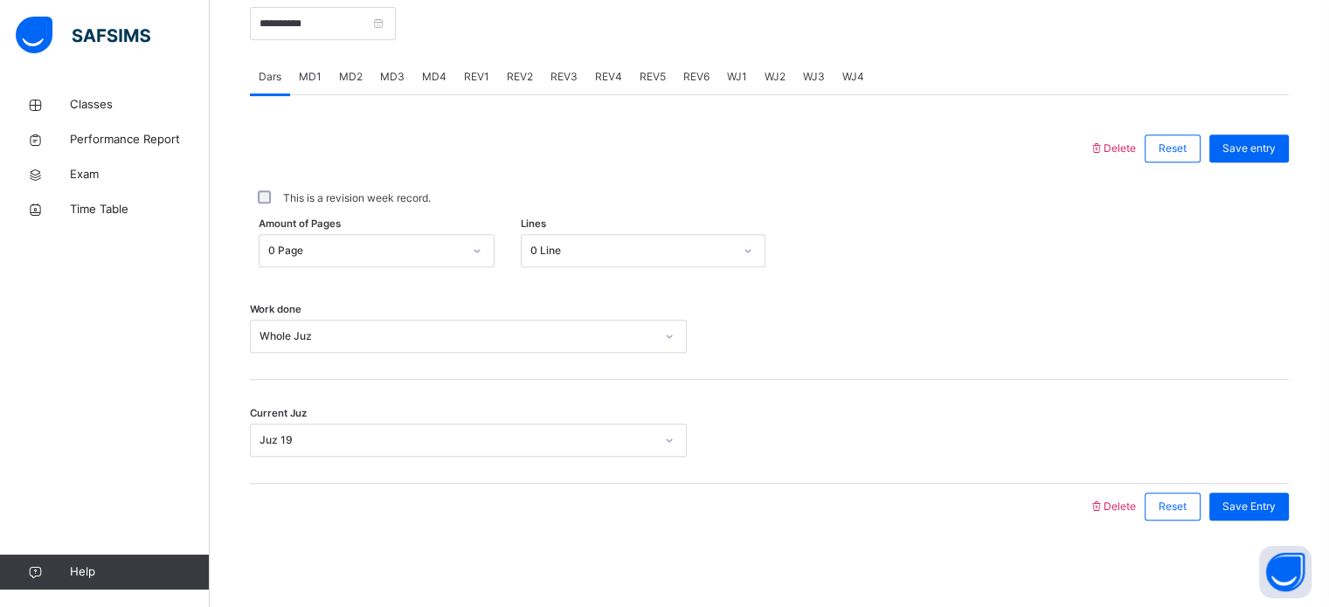
click at [777, 83] on span "WJ2" at bounding box center [775, 77] width 21 height 16
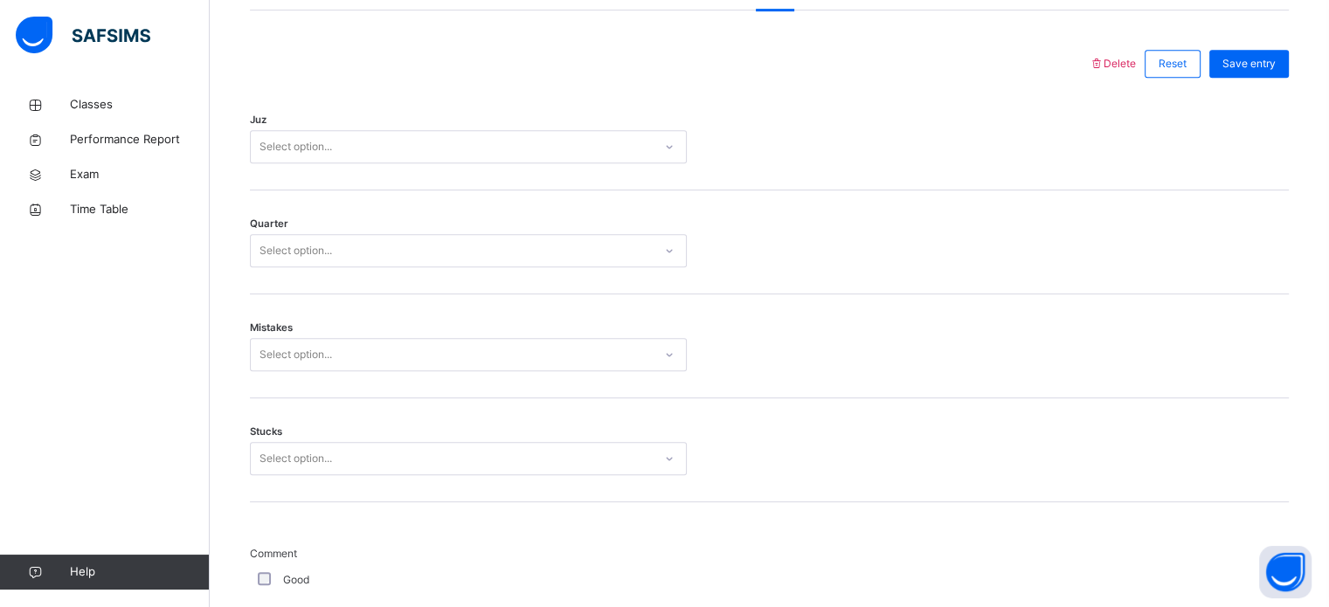
scroll to position [787, 0]
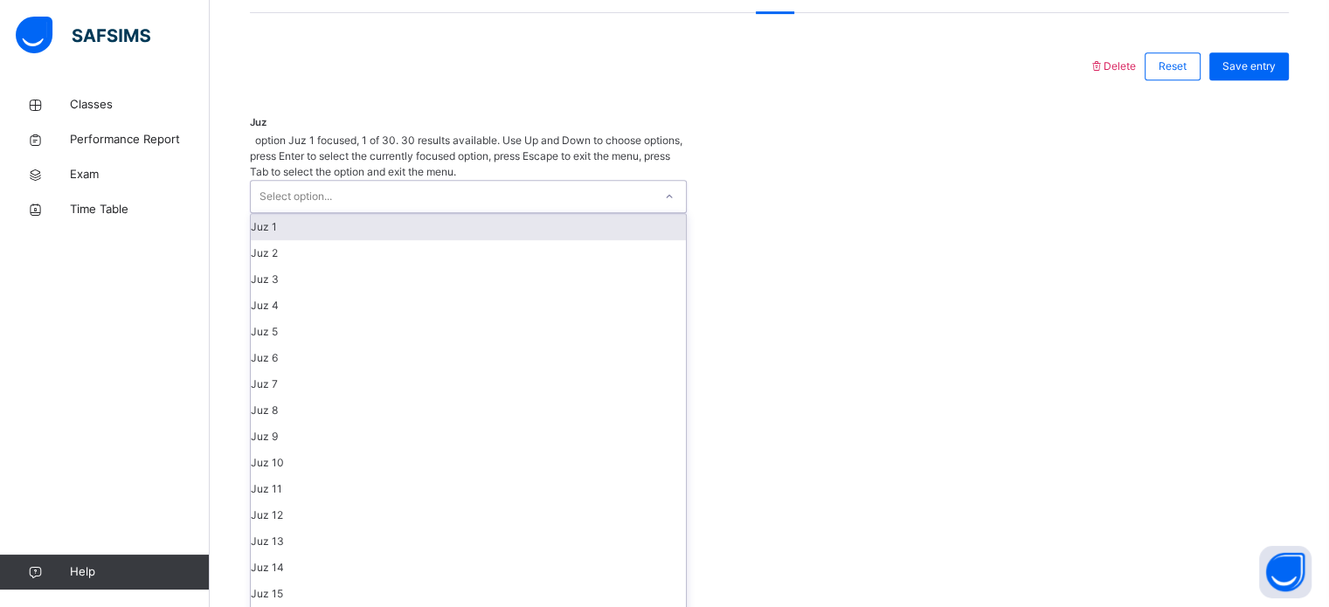
drag, startPoint x: 482, startPoint y: 60, endPoint x: 434, endPoint y: 141, distance: 93.7
click at [434, 181] on div "Select option..." at bounding box center [452, 196] width 402 height 31
type input "*"
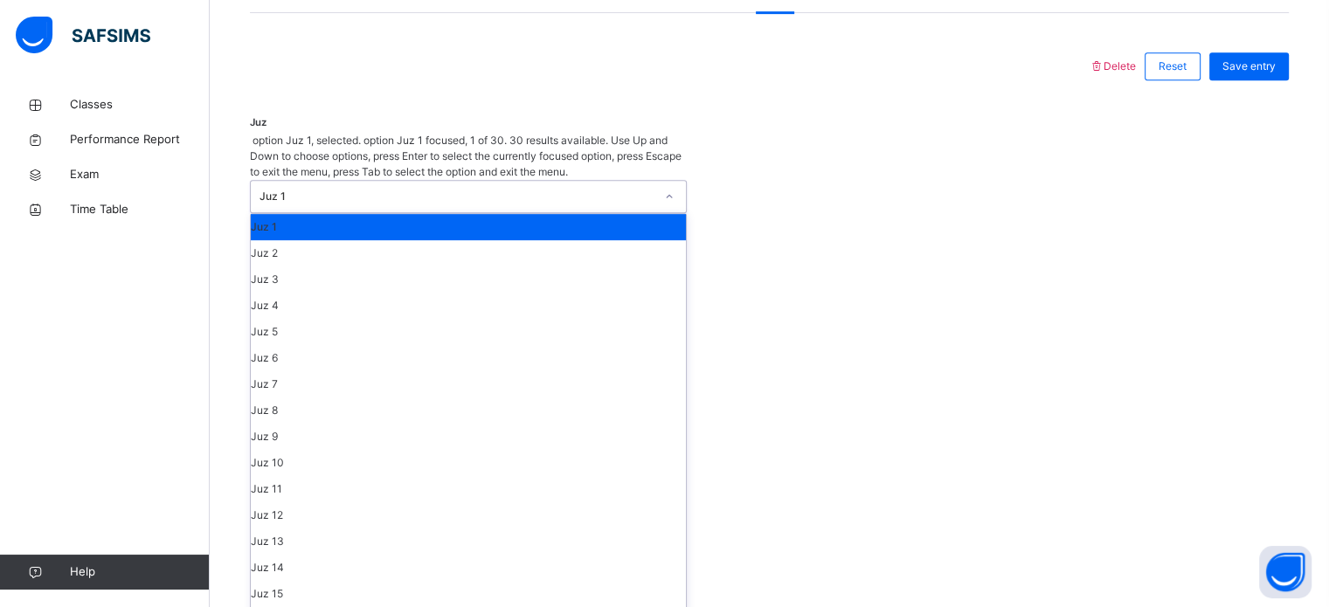
click at [465, 180] on div "Juz 1" at bounding box center [468, 196] width 437 height 33
type input "**"
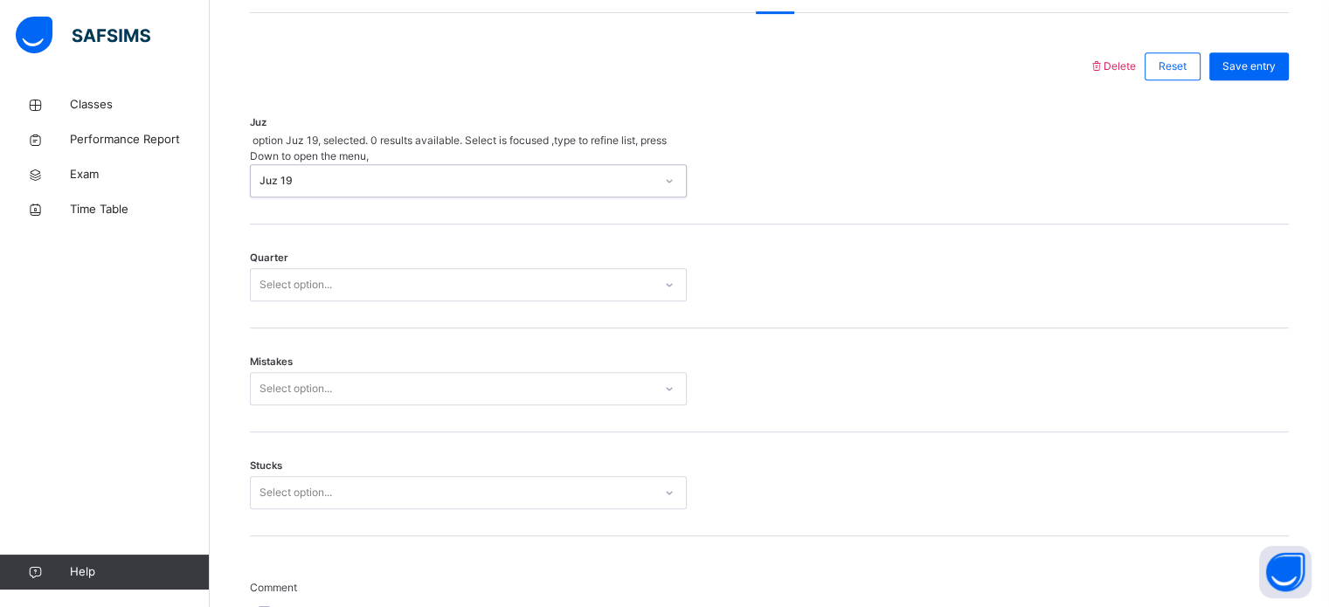
click at [417, 272] on div "Select option..." at bounding box center [452, 285] width 402 height 27
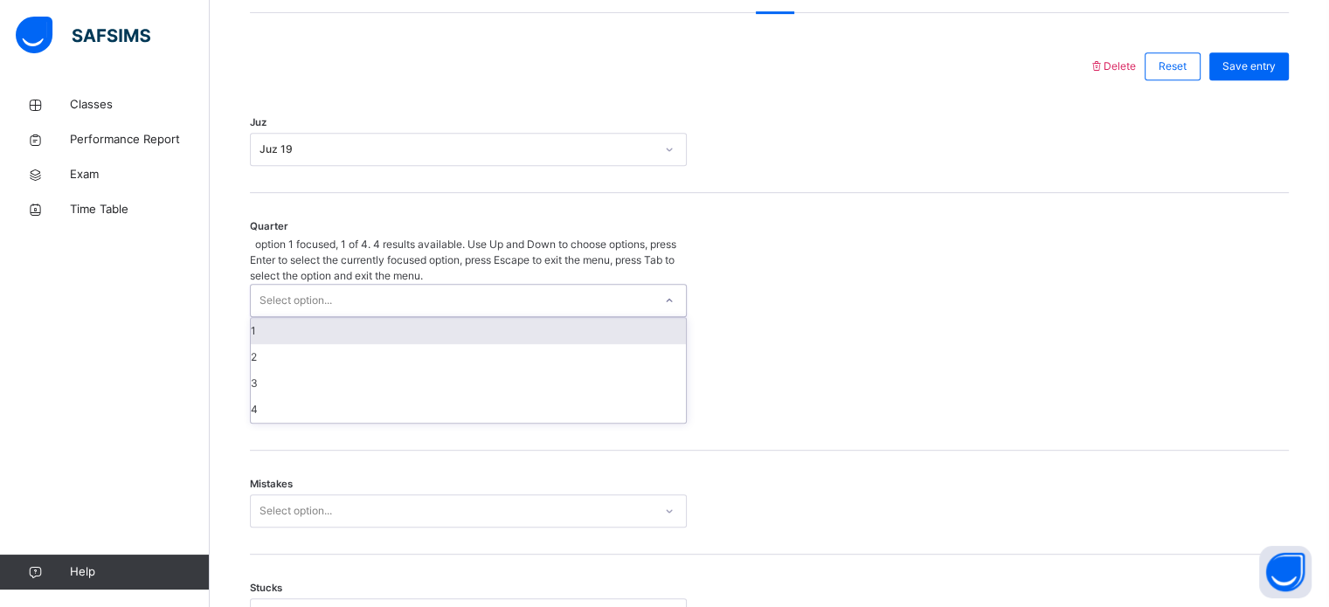
type input "*"
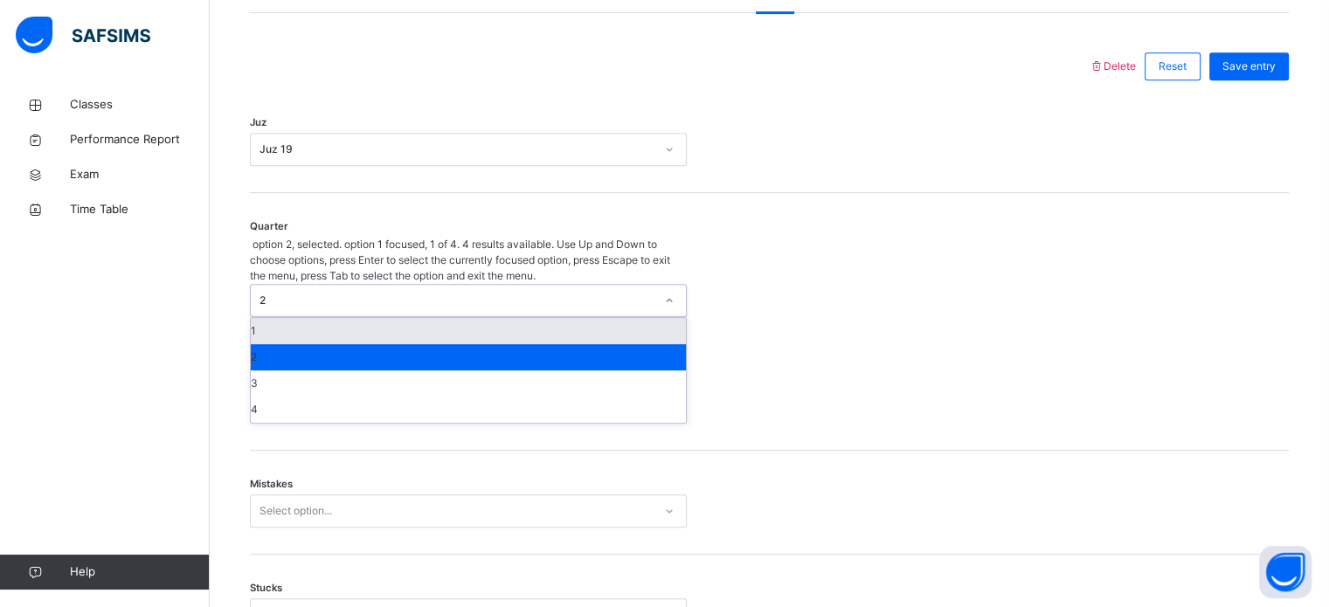
click at [417, 293] on div "2" at bounding box center [457, 301] width 395 height 16
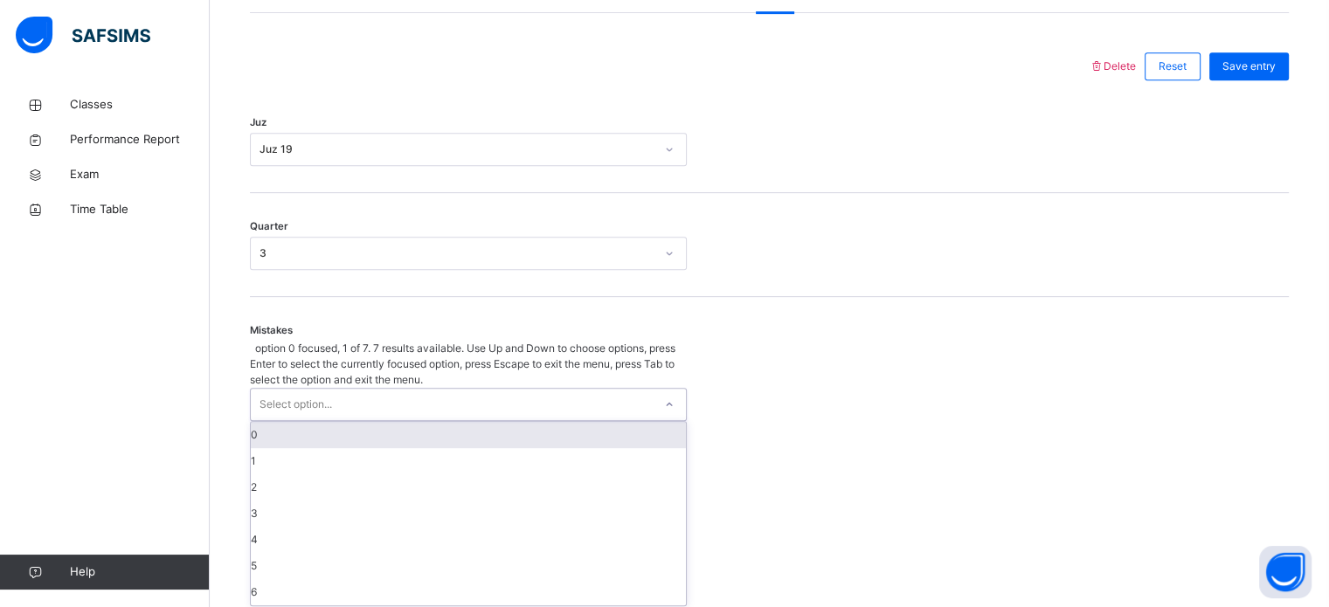
click at [392, 389] on div "Select option..." at bounding box center [452, 404] width 402 height 31
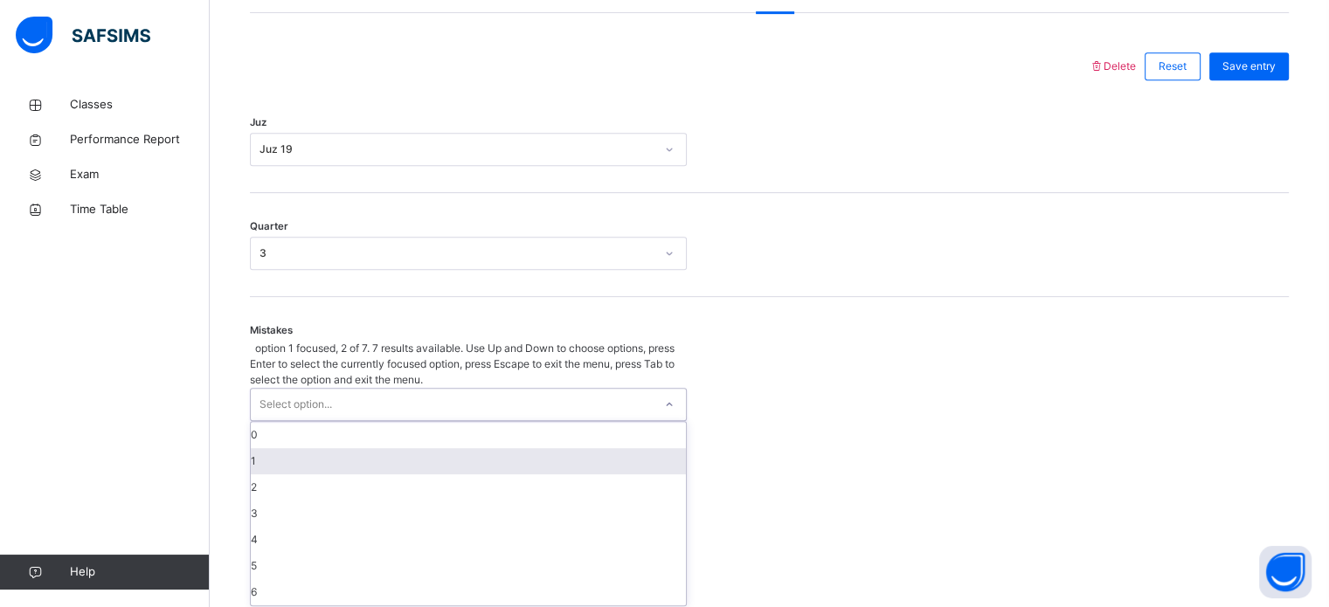
click at [339, 448] on div "1" at bounding box center [468, 461] width 435 height 26
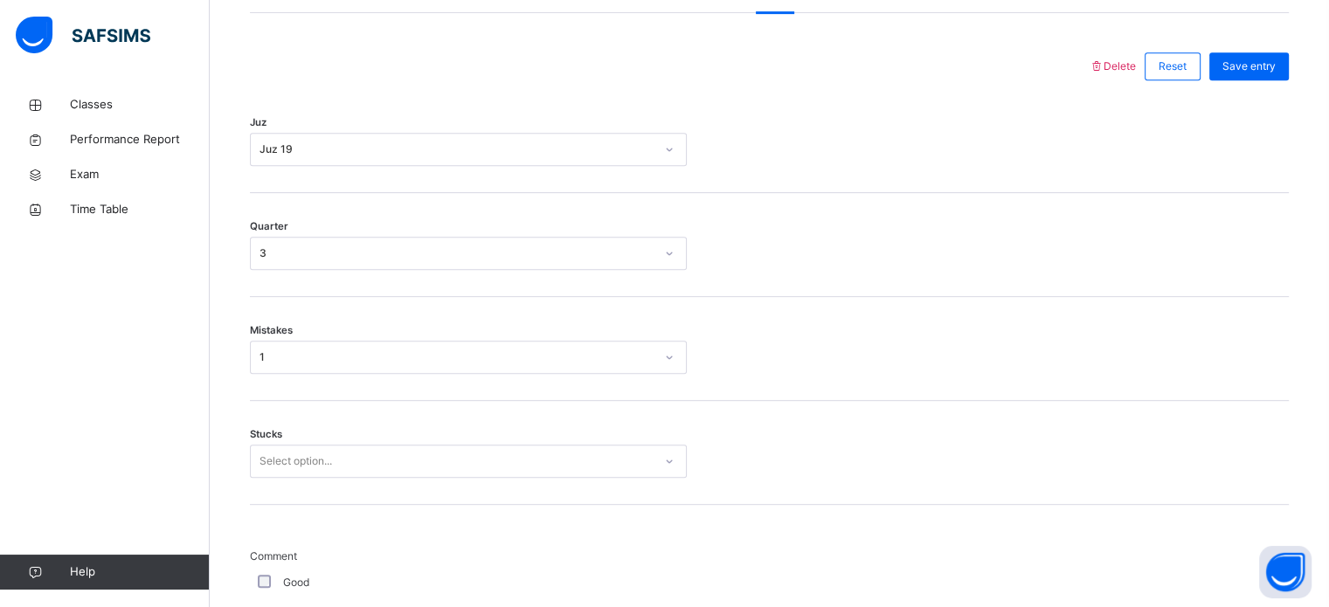
drag, startPoint x: 319, startPoint y: 430, endPoint x: 318, endPoint y: 443, distance: 13.1
click at [318, 443] on div "Stucks Select option..." at bounding box center [769, 453] width 1039 height 104
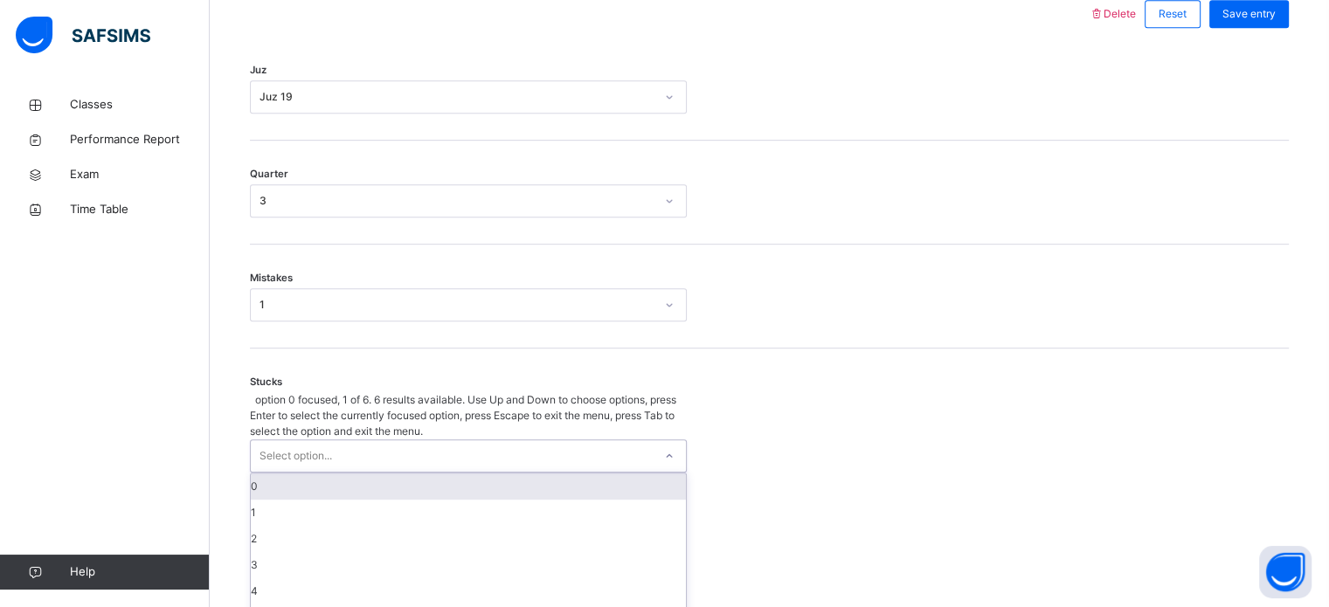
click at [318, 443] on div "option 0 focused, 1 of 6. 6 results available. Use Up and Down to choose option…" at bounding box center [468, 511] width 437 height 239
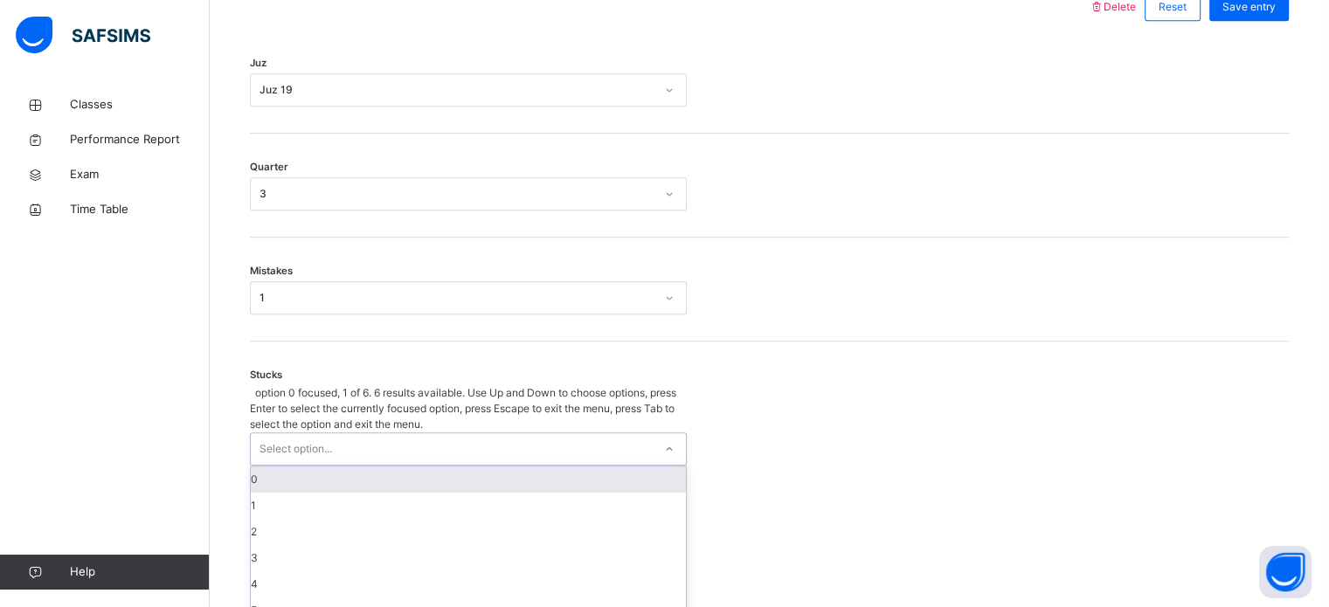
scroll to position [849, 0]
type input "*"
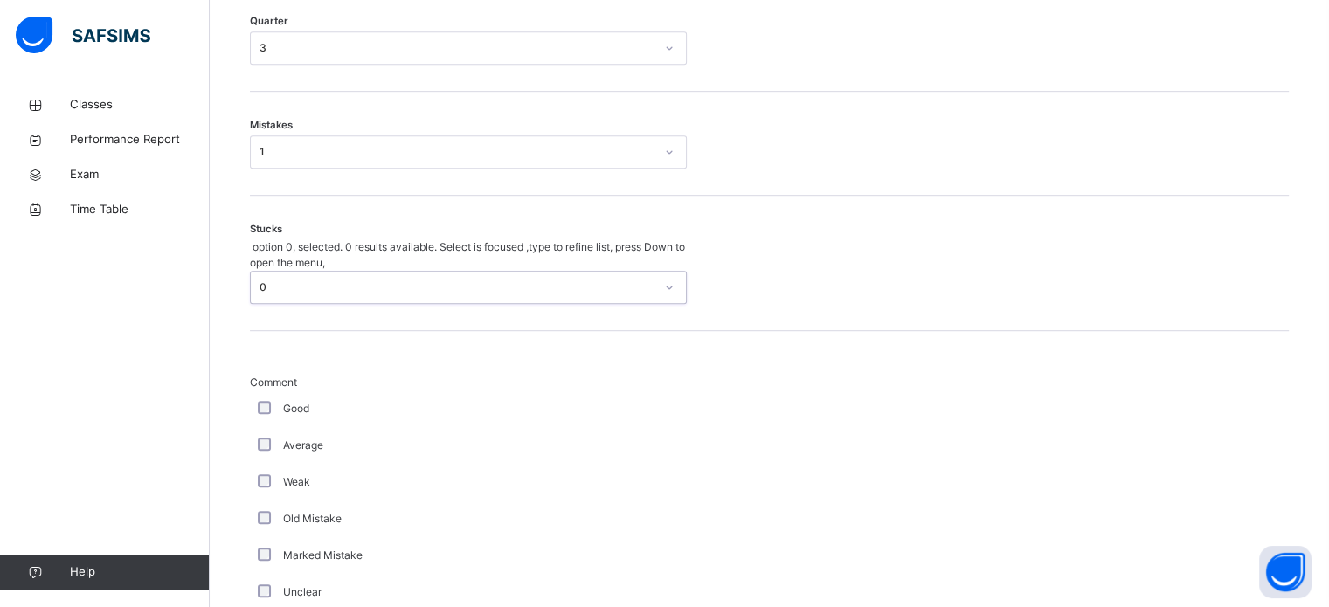
scroll to position [993, 0]
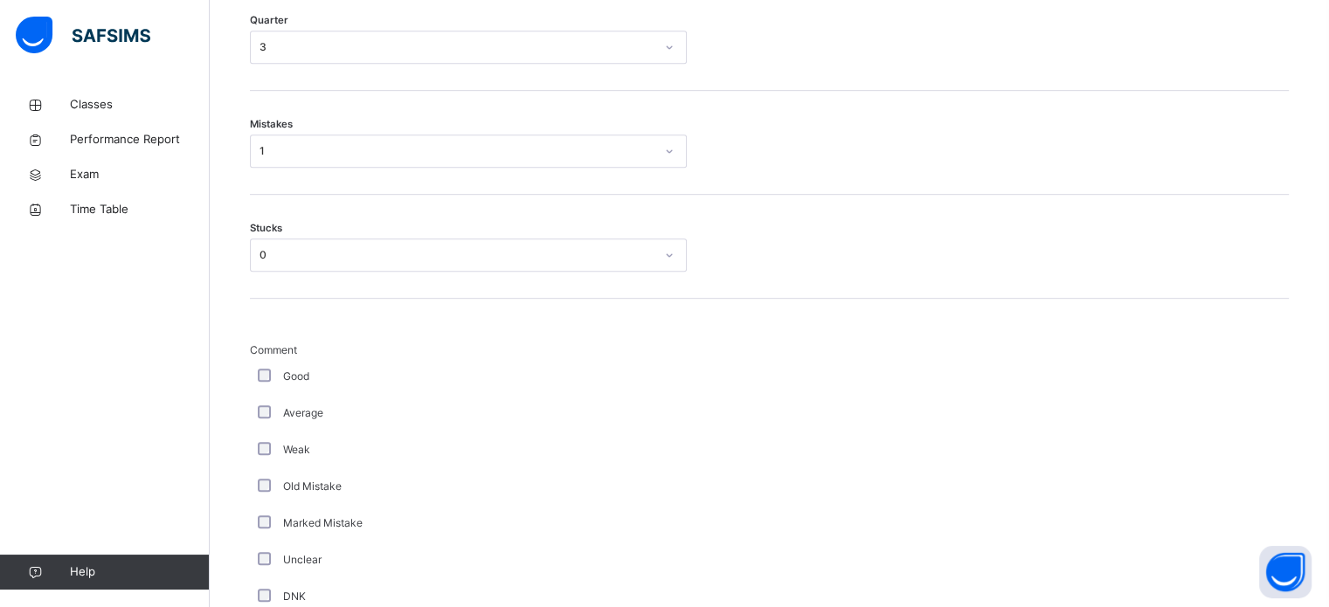
click at [269, 386] on div "Good" at bounding box center [468, 376] width 437 height 37
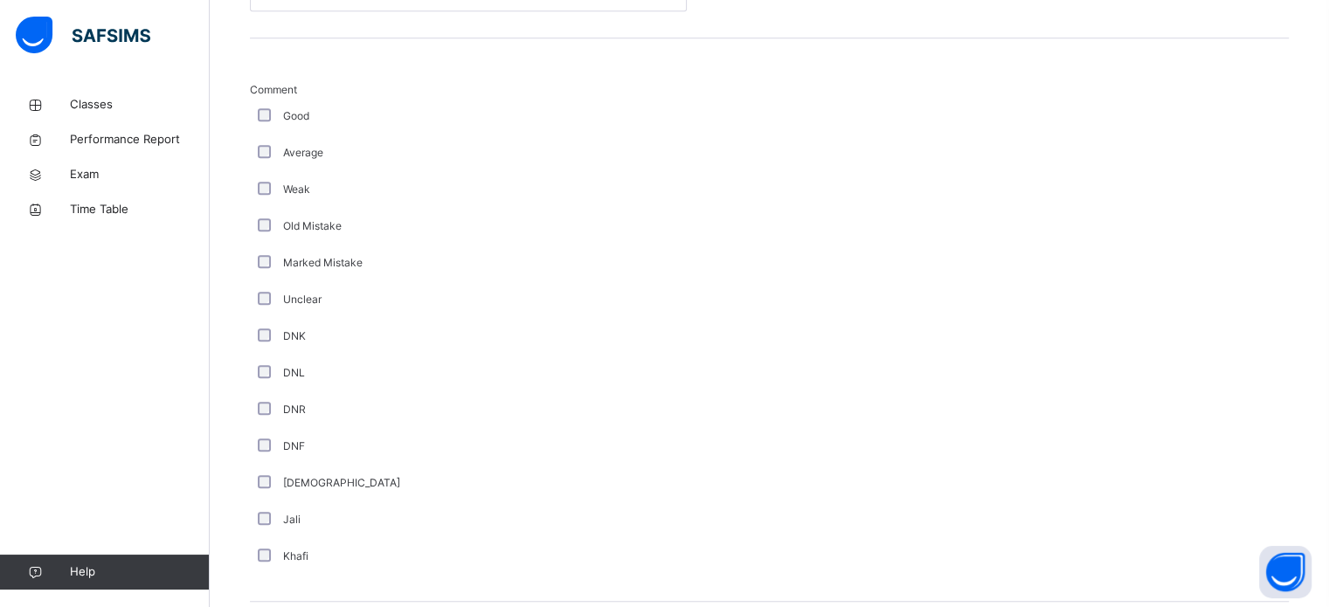
scroll to position [1474, 0]
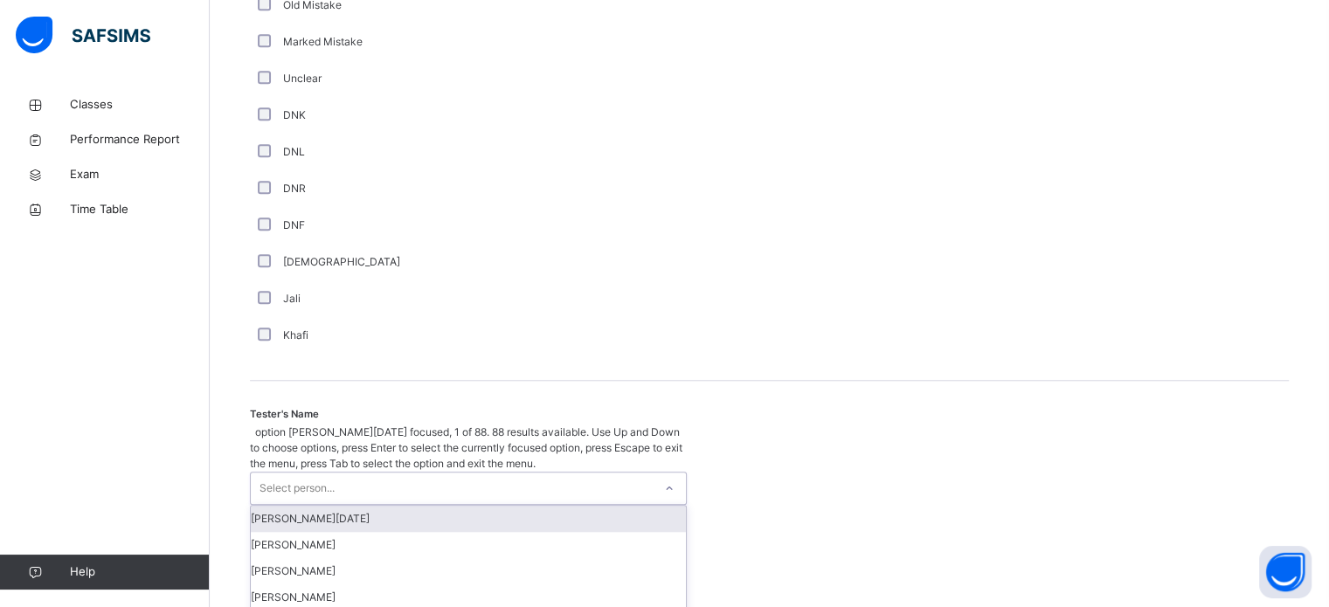
click at [294, 472] on div "Select person..." at bounding box center [297, 488] width 75 height 33
type input "****"
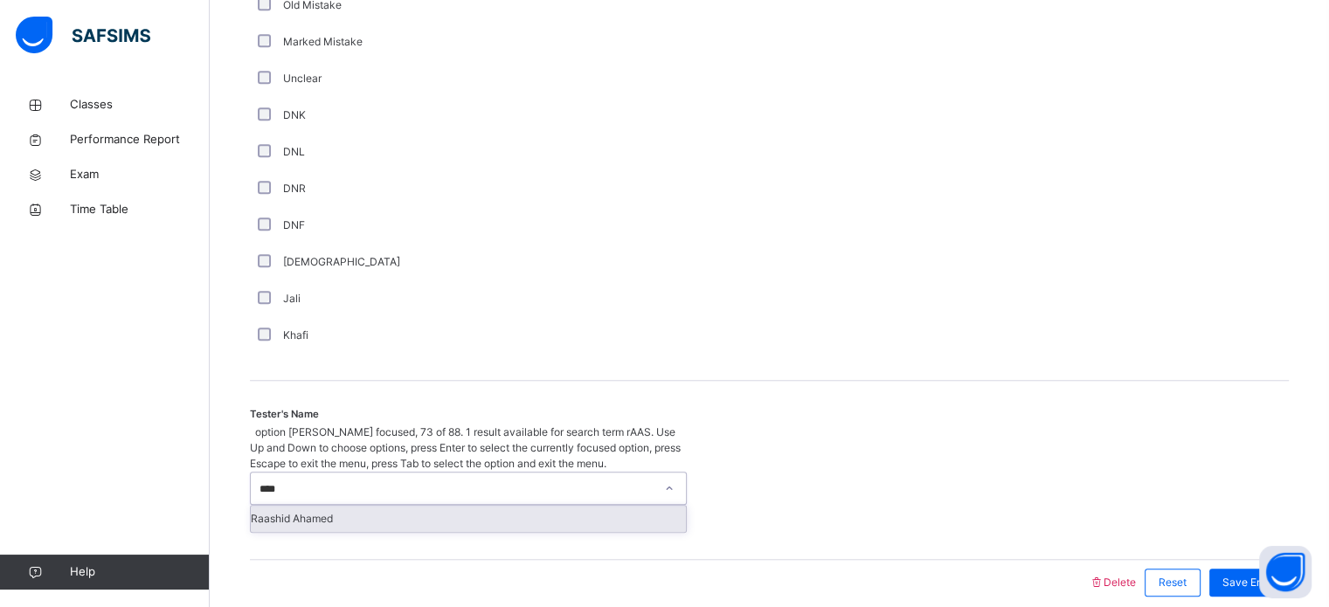
click at [290, 506] on div "Raashid Ahamed" at bounding box center [468, 519] width 435 height 26
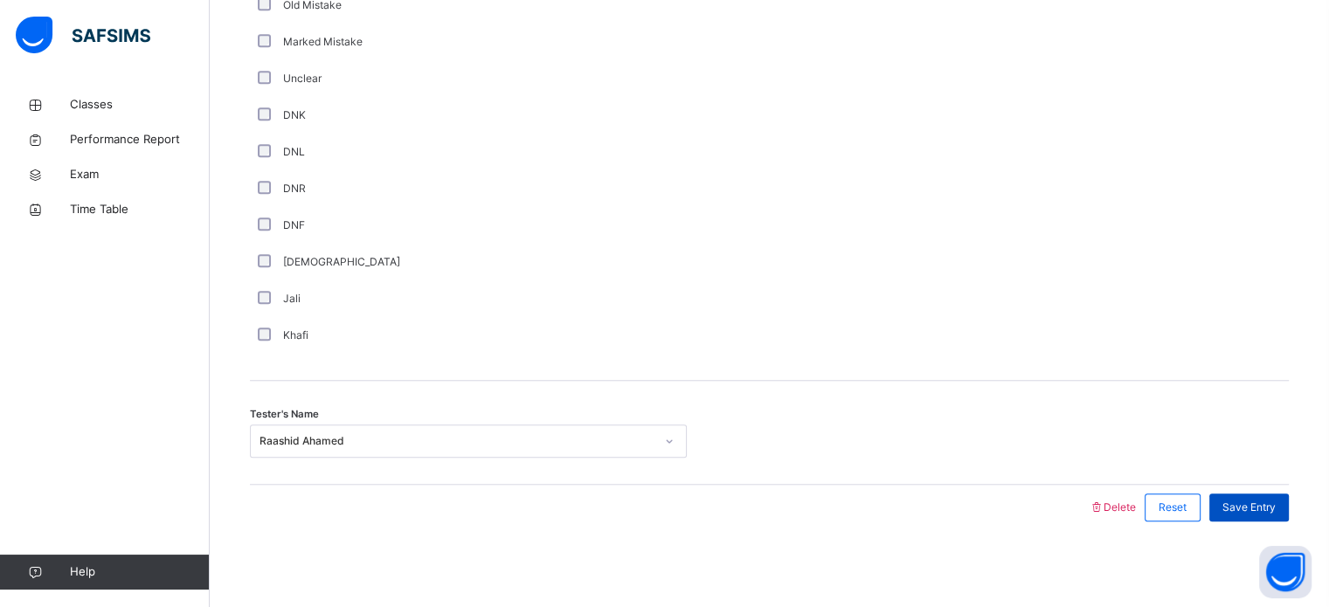
click at [1260, 494] on div "Save Entry" at bounding box center [1250, 508] width 80 height 28
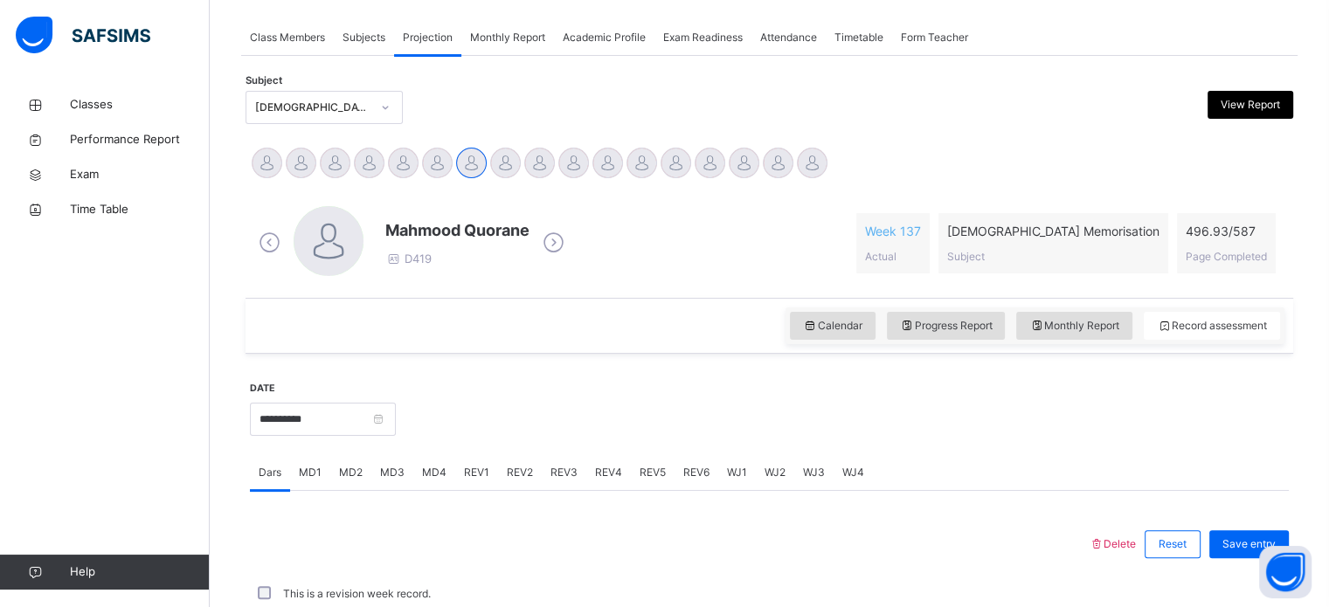
scroll to position [704, 0]
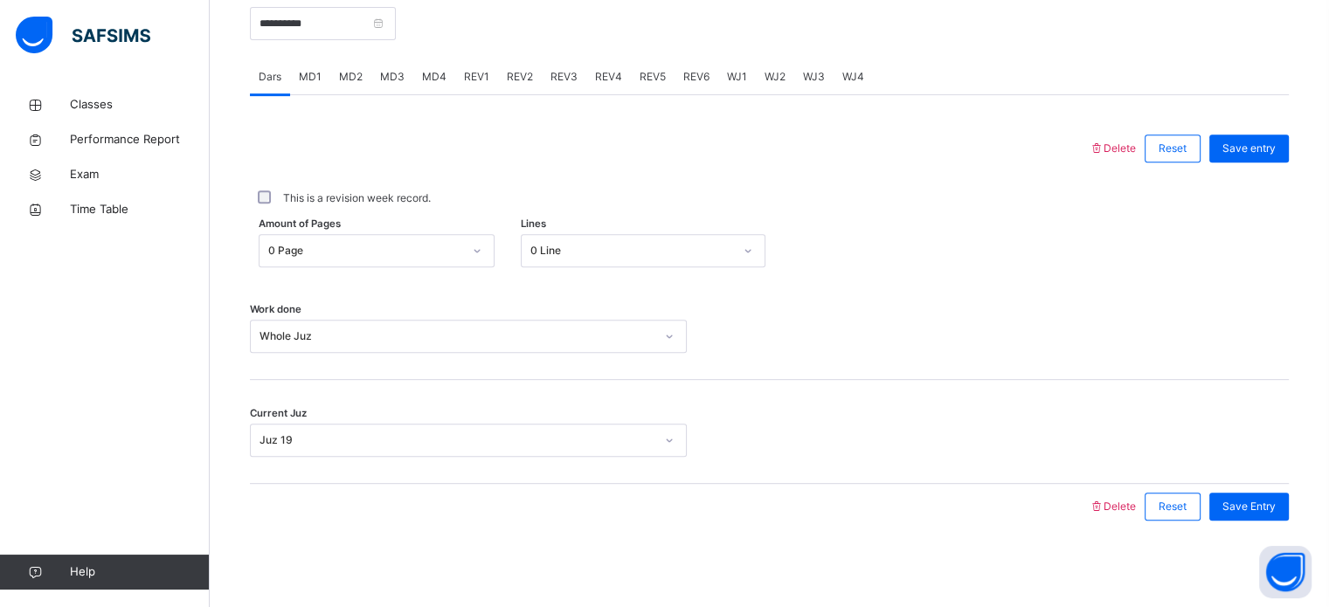
click at [308, 73] on span "MD1" at bounding box center [310, 77] width 23 height 16
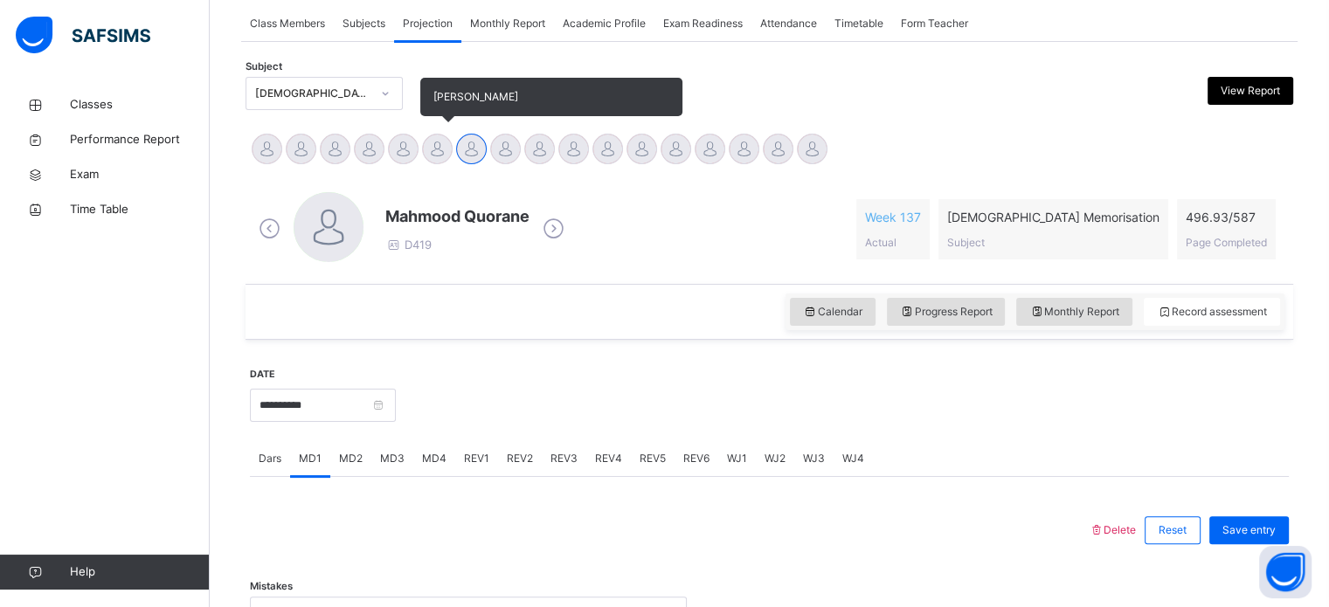
scroll to position [323, 0]
click at [440, 141] on div at bounding box center [437, 148] width 31 height 31
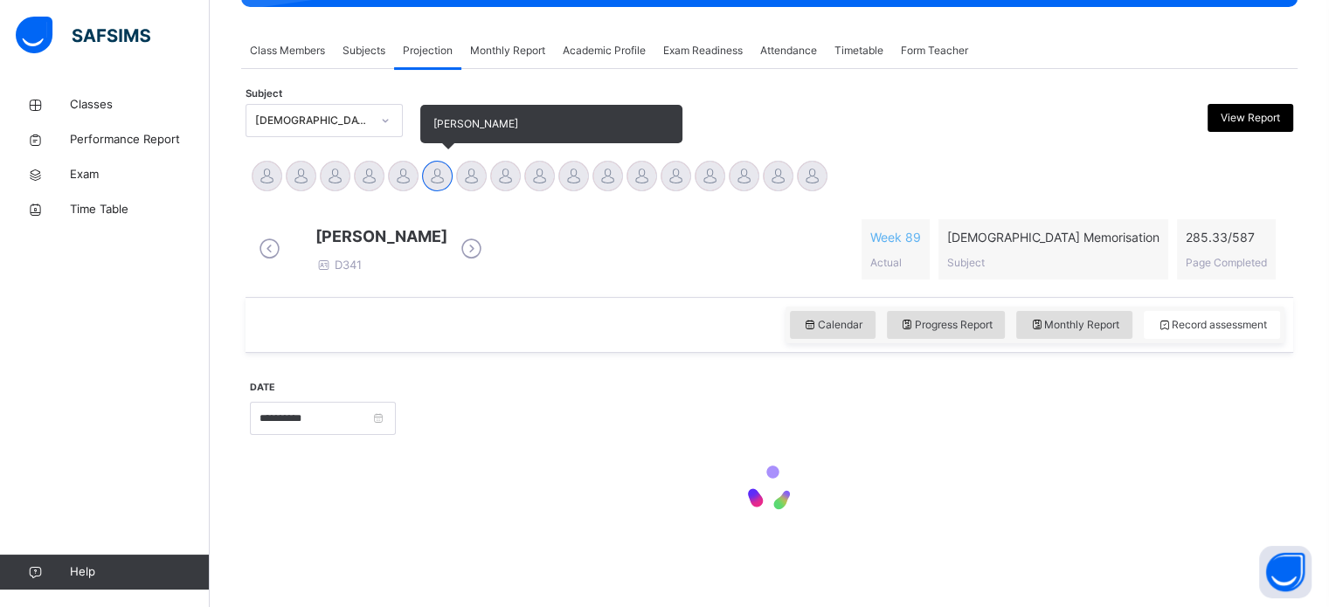
scroll to position [309, 0]
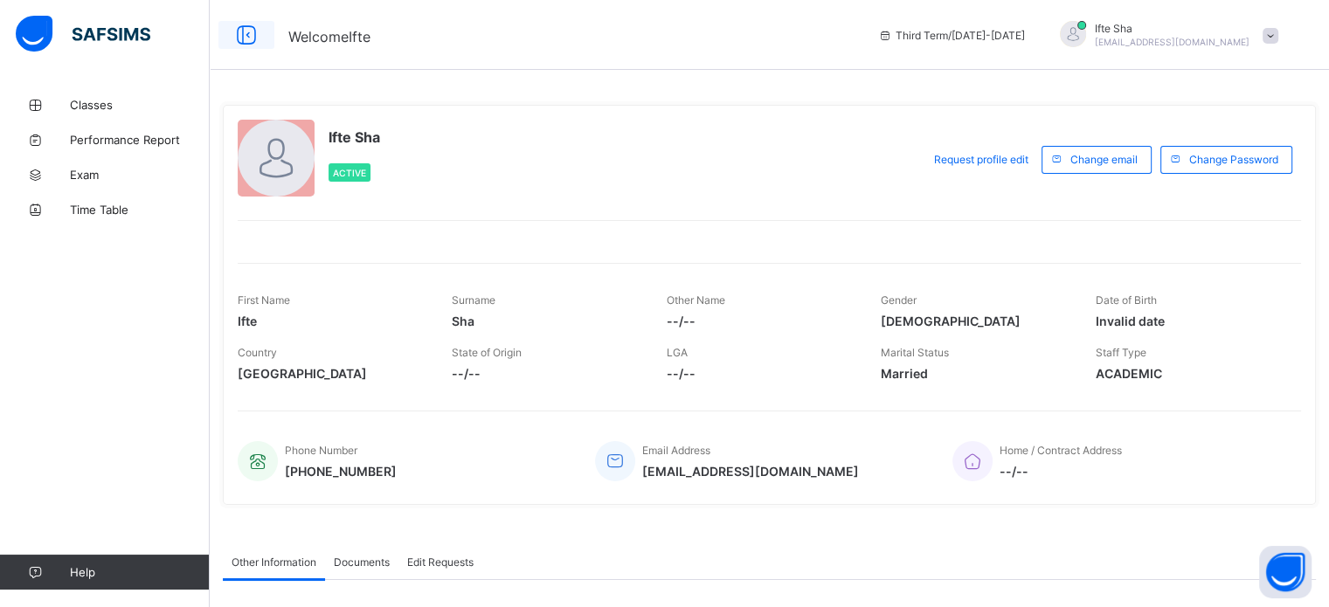
click at [247, 43] on icon at bounding box center [247, 35] width 30 height 25
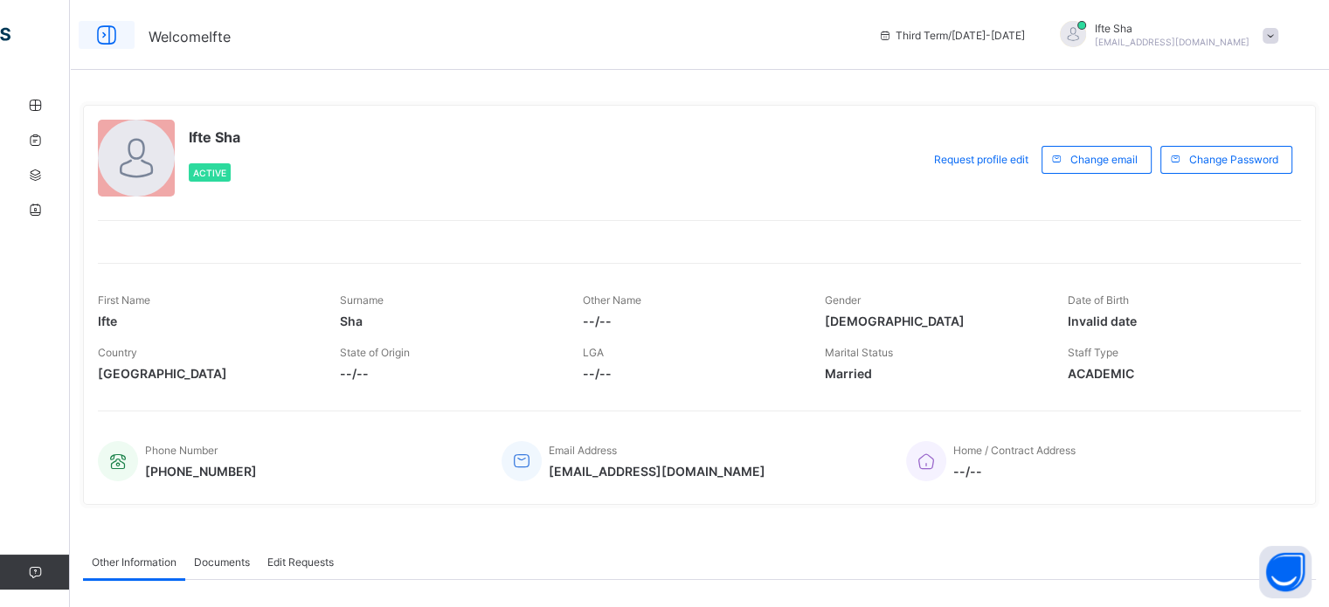
click at [95, 33] on icon at bounding box center [107, 35] width 30 height 25
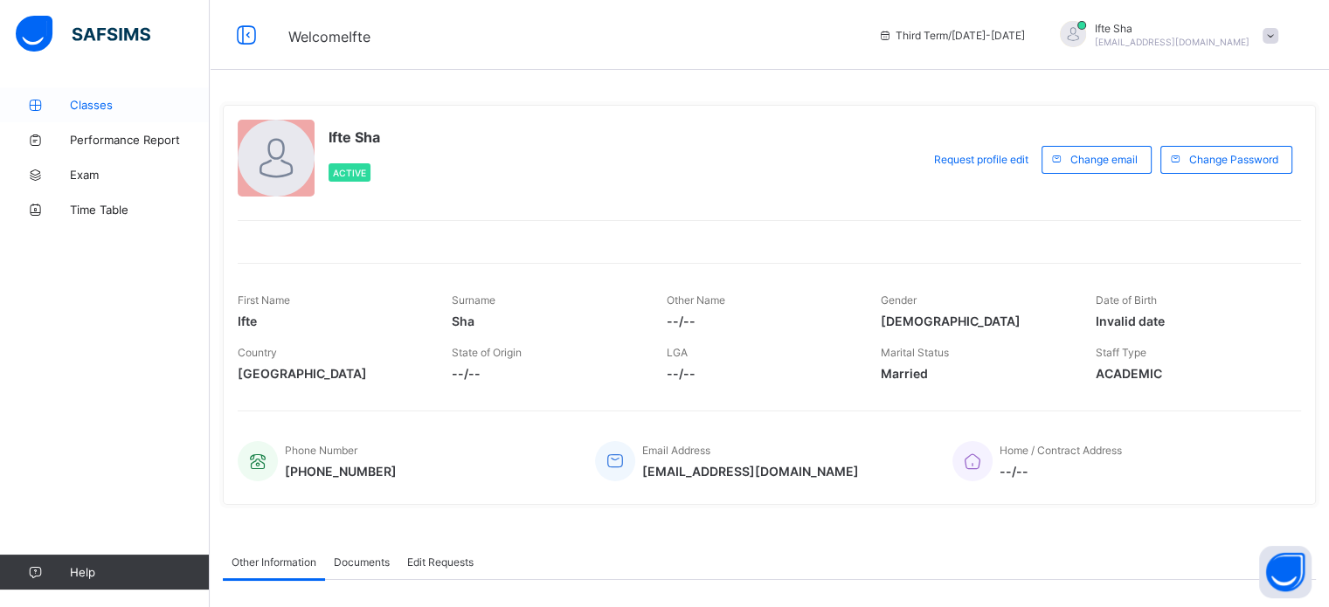
click at [154, 88] on link "Classes" at bounding box center [105, 104] width 210 height 35
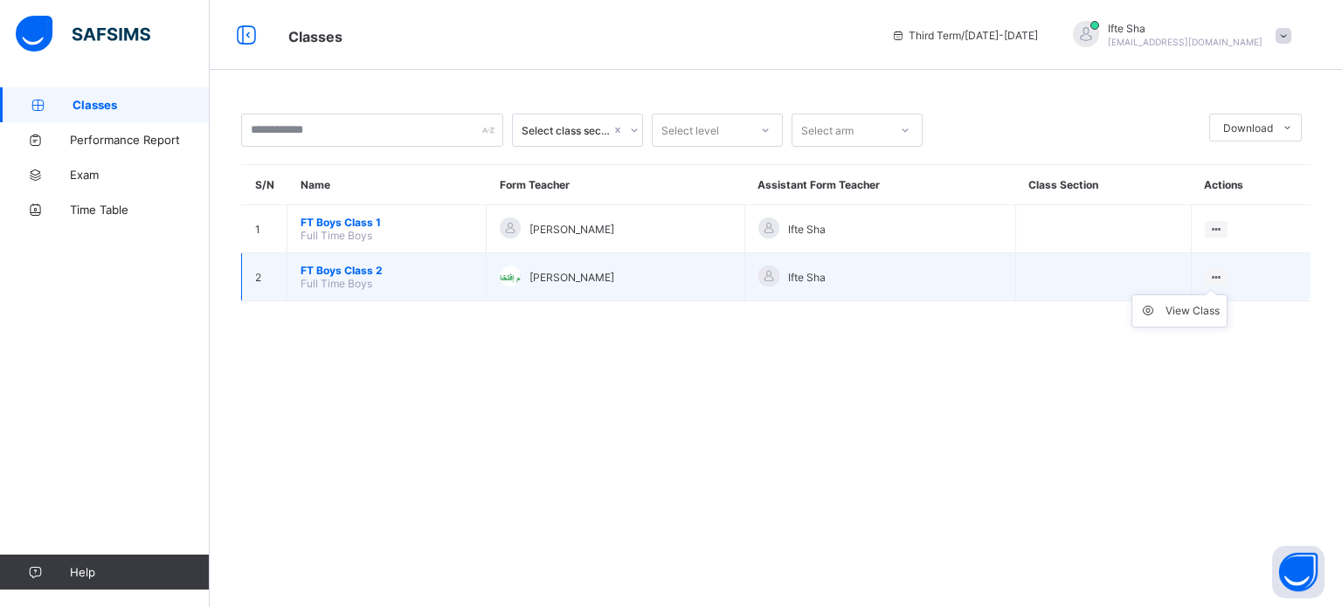
click at [1217, 295] on ul "View Class" at bounding box center [1180, 311] width 96 height 33
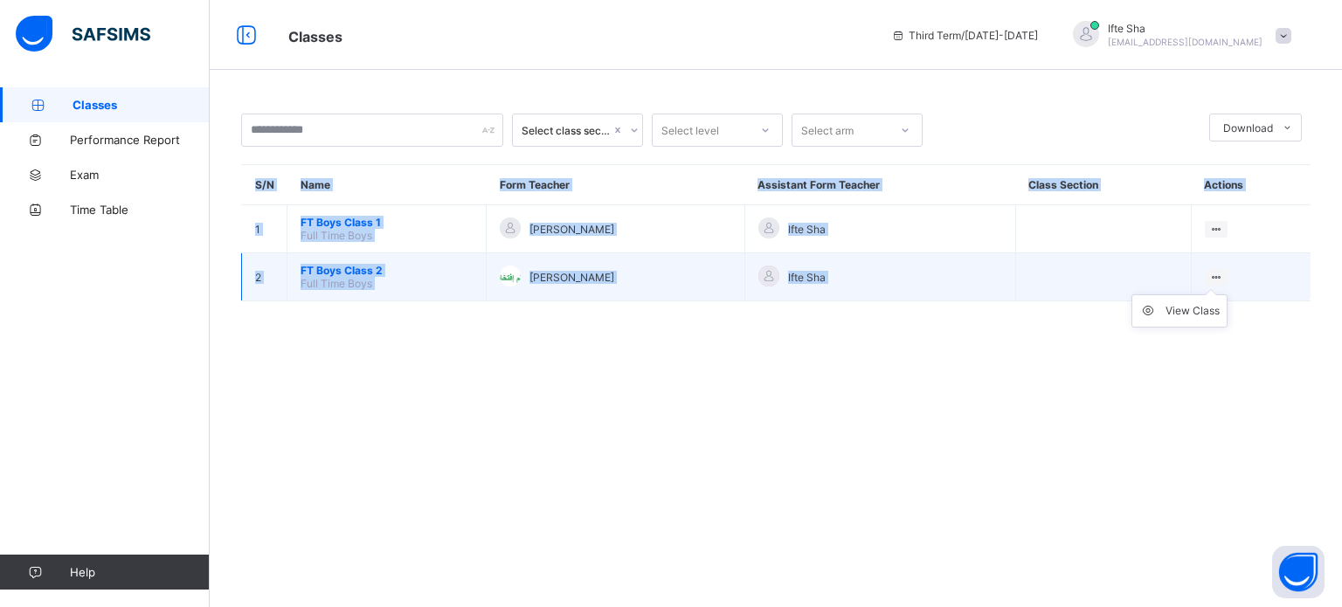
click at [1217, 295] on ul "View Class" at bounding box center [1180, 311] width 96 height 33
click at [1172, 307] on div "View Class" at bounding box center [1193, 310] width 54 height 17
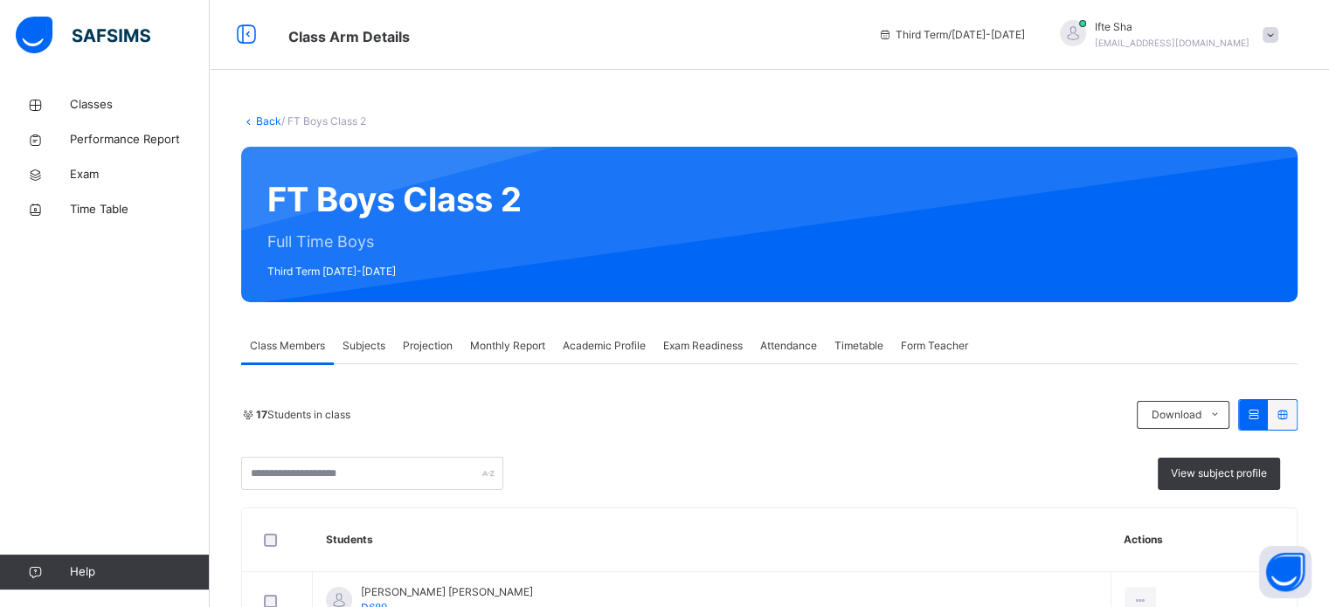
click at [433, 345] on span "Projection" at bounding box center [428, 346] width 50 height 16
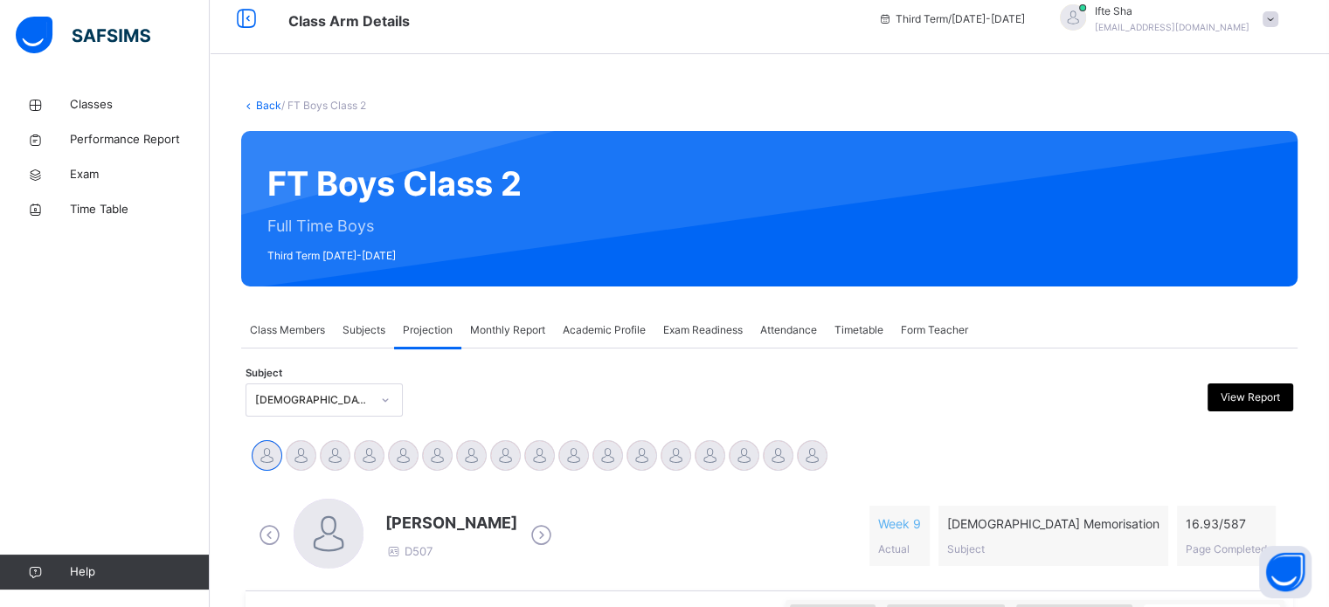
scroll to position [17, 0]
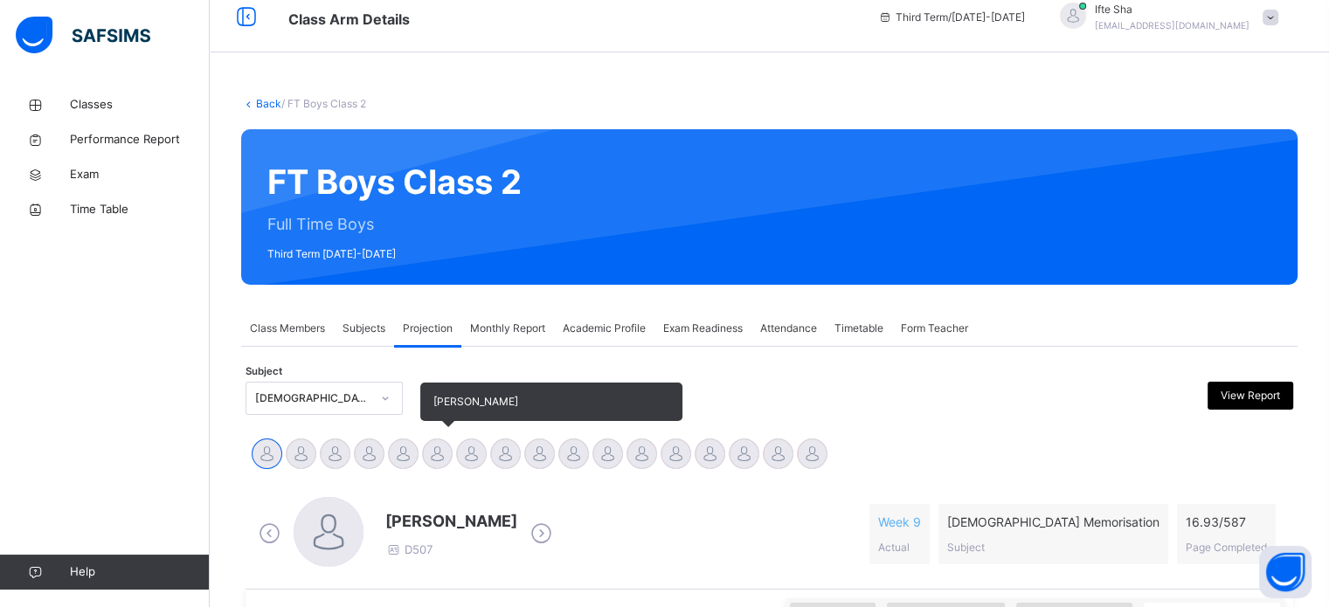
click at [440, 450] on div at bounding box center [437, 454] width 31 height 31
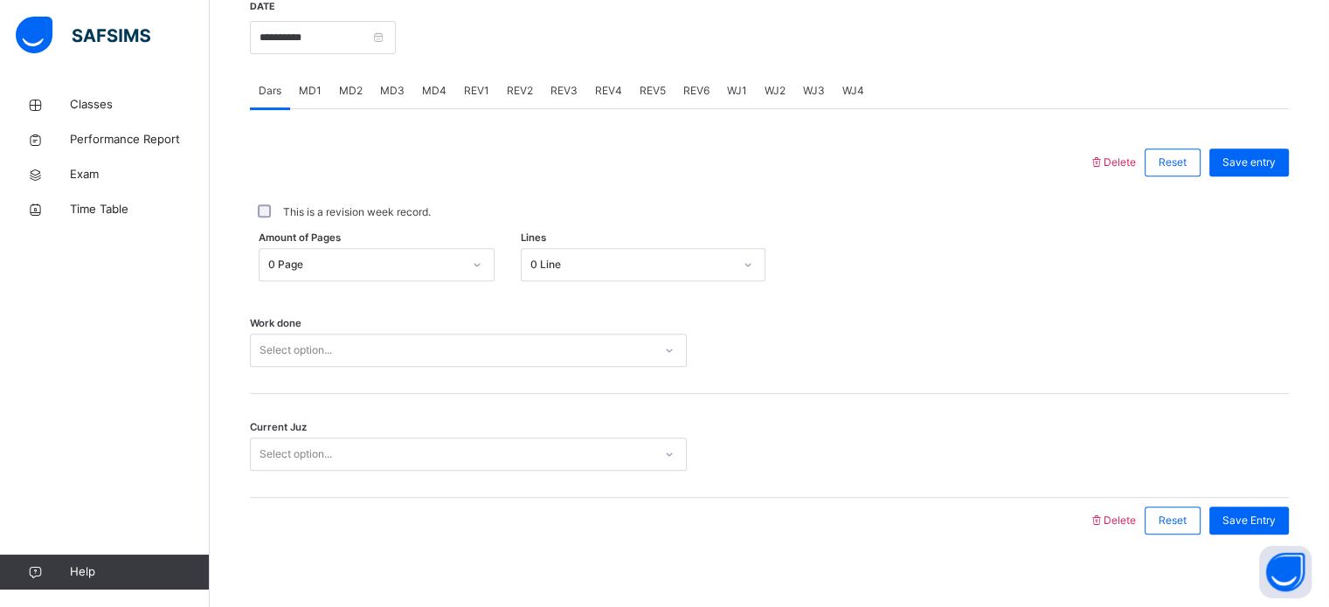
scroll to position [691, 0]
click at [400, 261] on div "0 Page" at bounding box center [365, 264] width 194 height 16
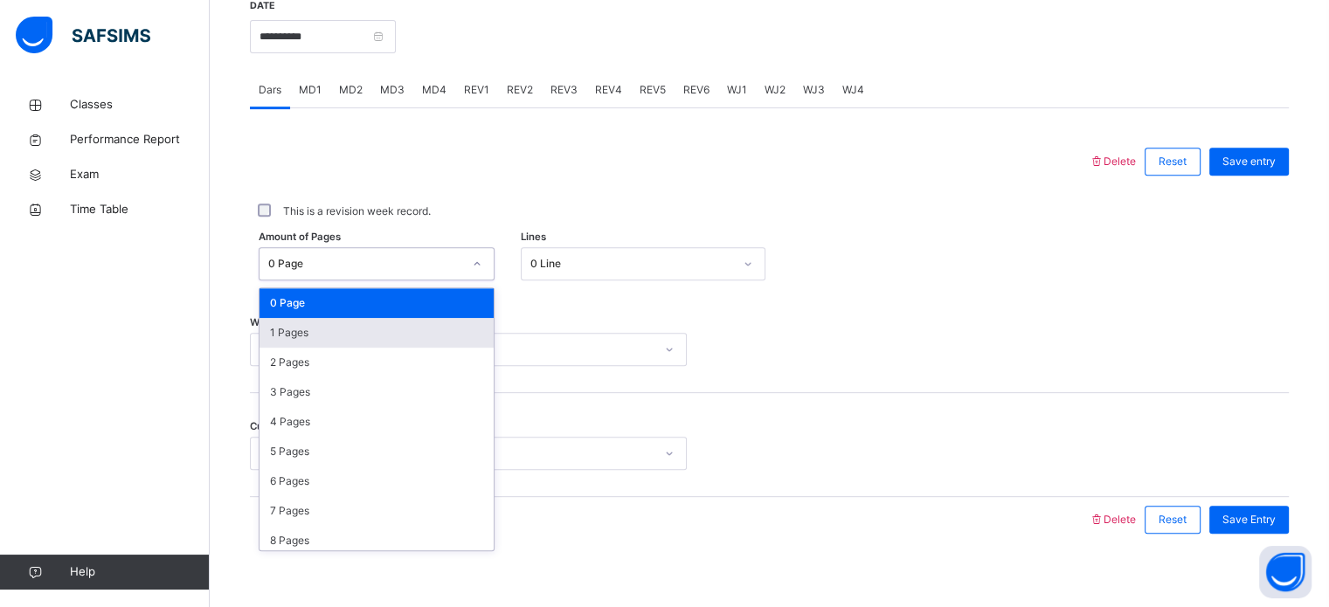
click at [320, 344] on div "1 Pages" at bounding box center [377, 333] width 234 height 30
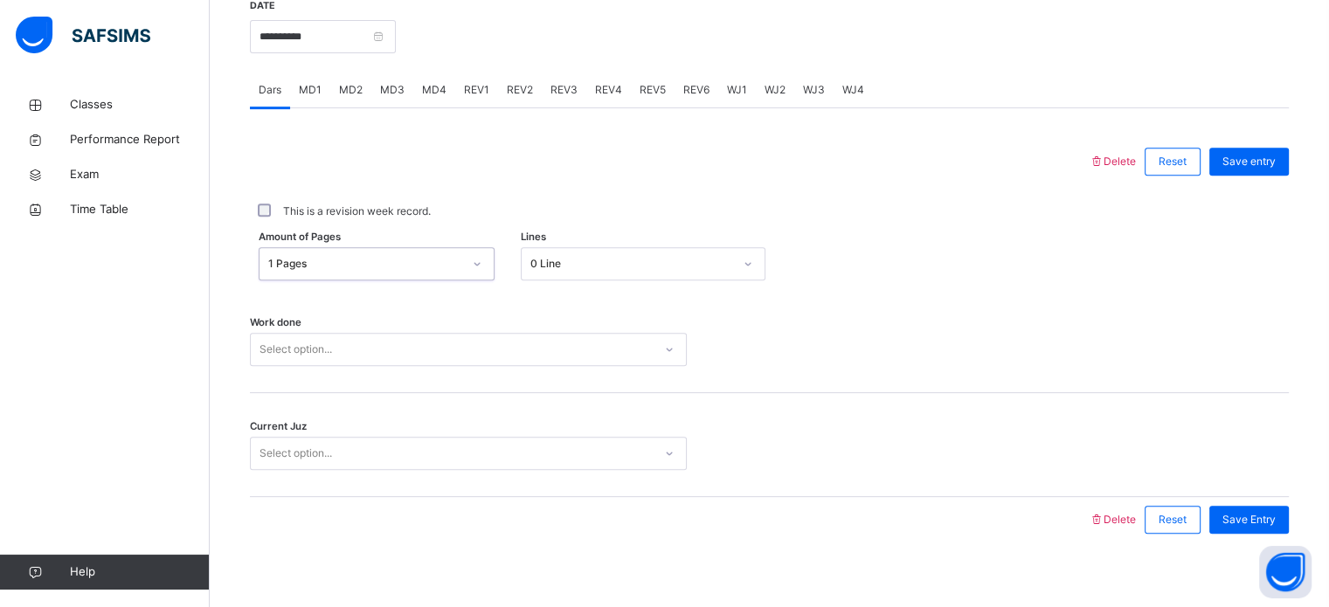
click at [604, 262] on div "0 Line" at bounding box center [631, 264] width 203 height 16
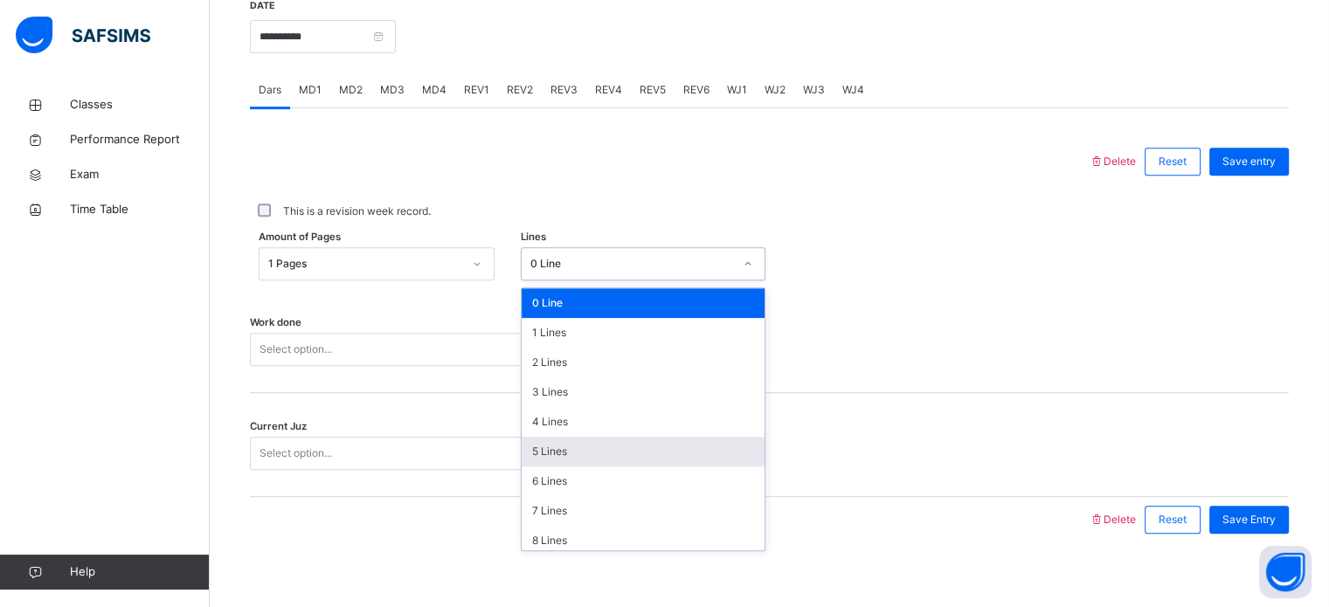
click at [562, 459] on div "5 Lines" at bounding box center [643, 452] width 243 height 30
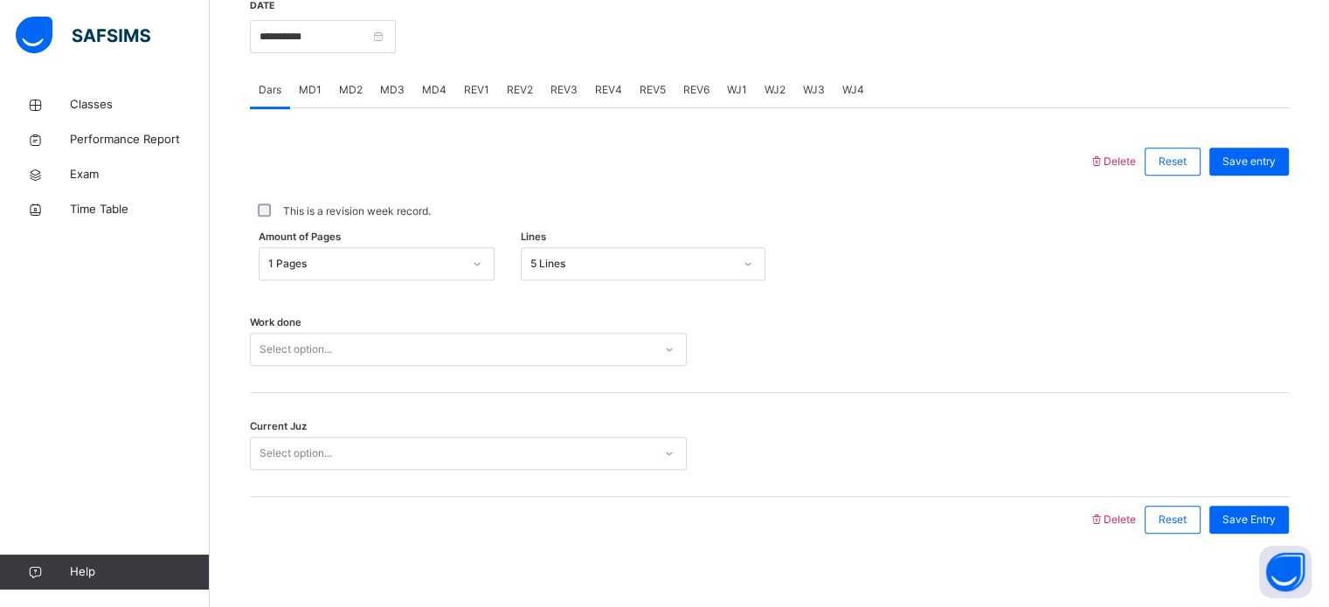
click at [465, 328] on div "Work done Select option..." at bounding box center [769, 341] width 1039 height 104
click at [461, 336] on div "Select option..." at bounding box center [452, 349] width 402 height 27
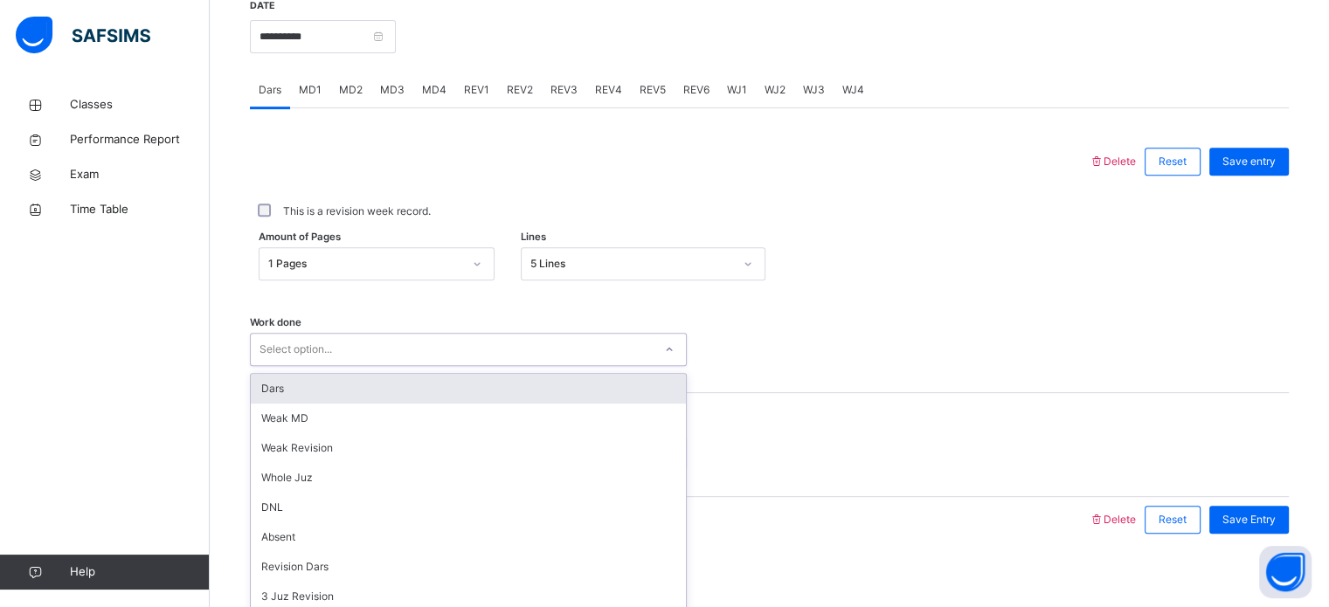
scroll to position [704, 0]
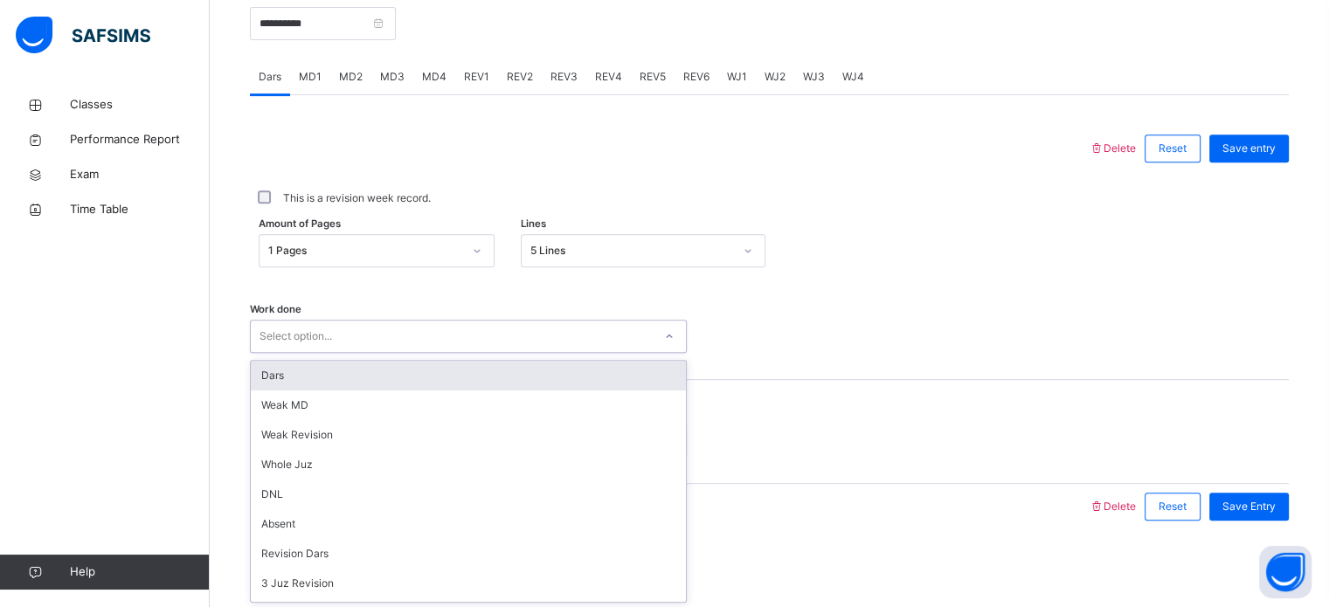
click at [433, 375] on div "Dars" at bounding box center [468, 376] width 435 height 30
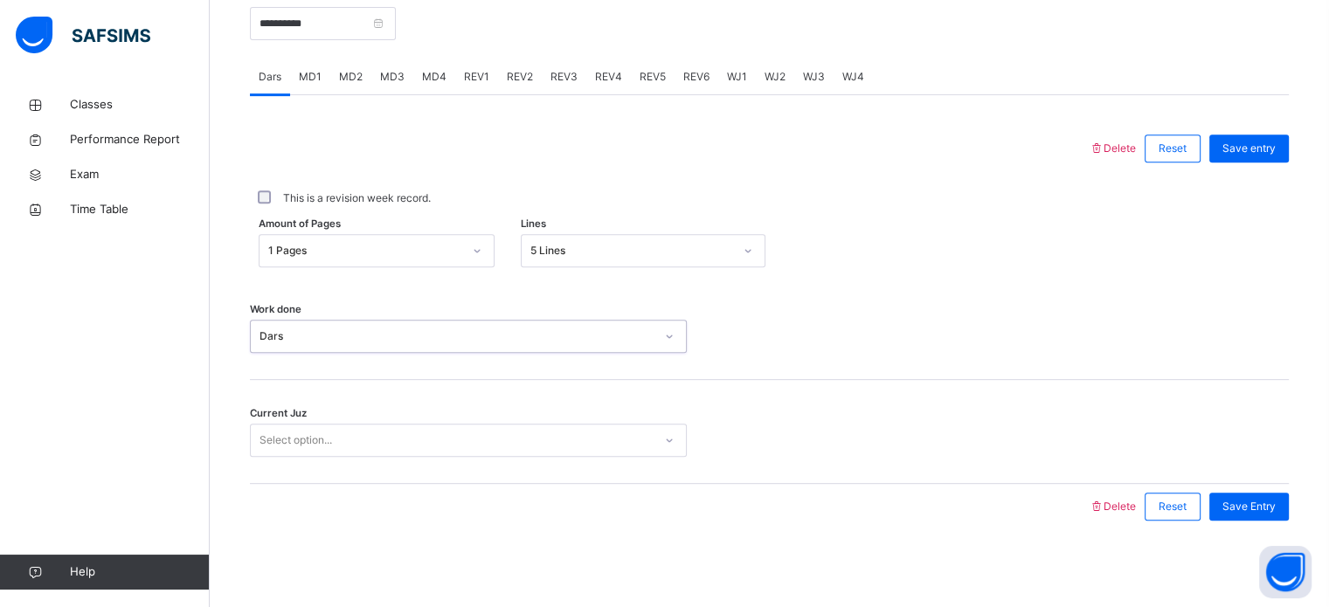
click at [327, 430] on div "Select option..." at bounding box center [296, 440] width 73 height 33
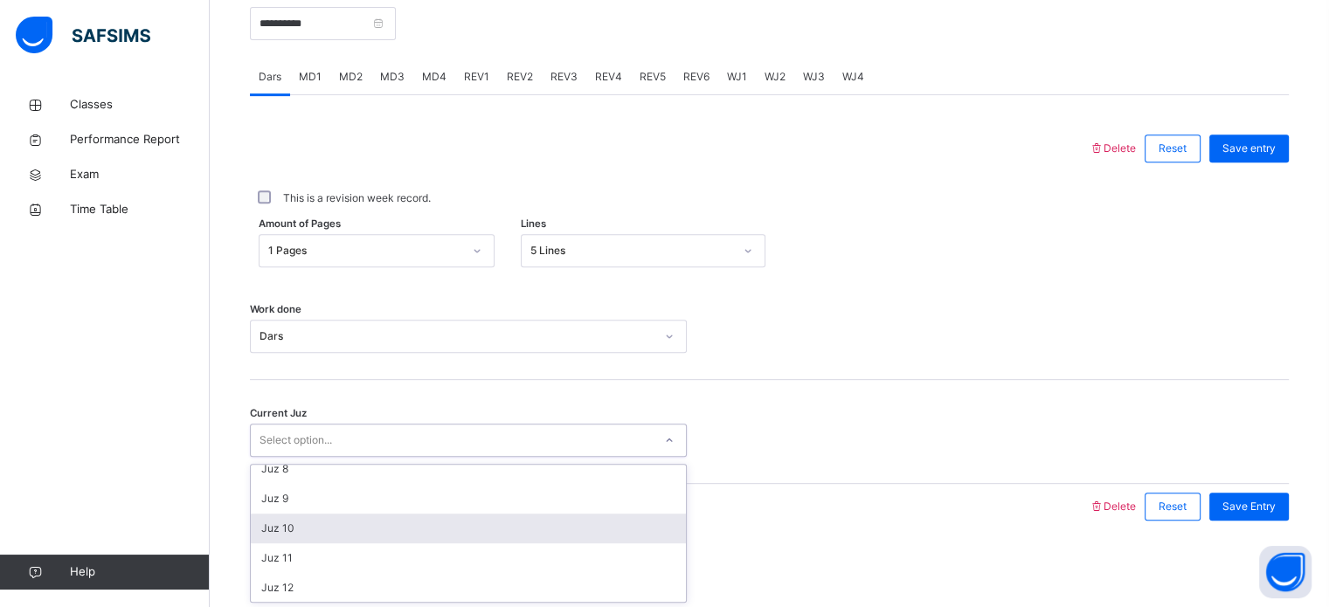
scroll to position [213, 0]
click at [296, 522] on div "Juz 10" at bounding box center [468, 534] width 435 height 30
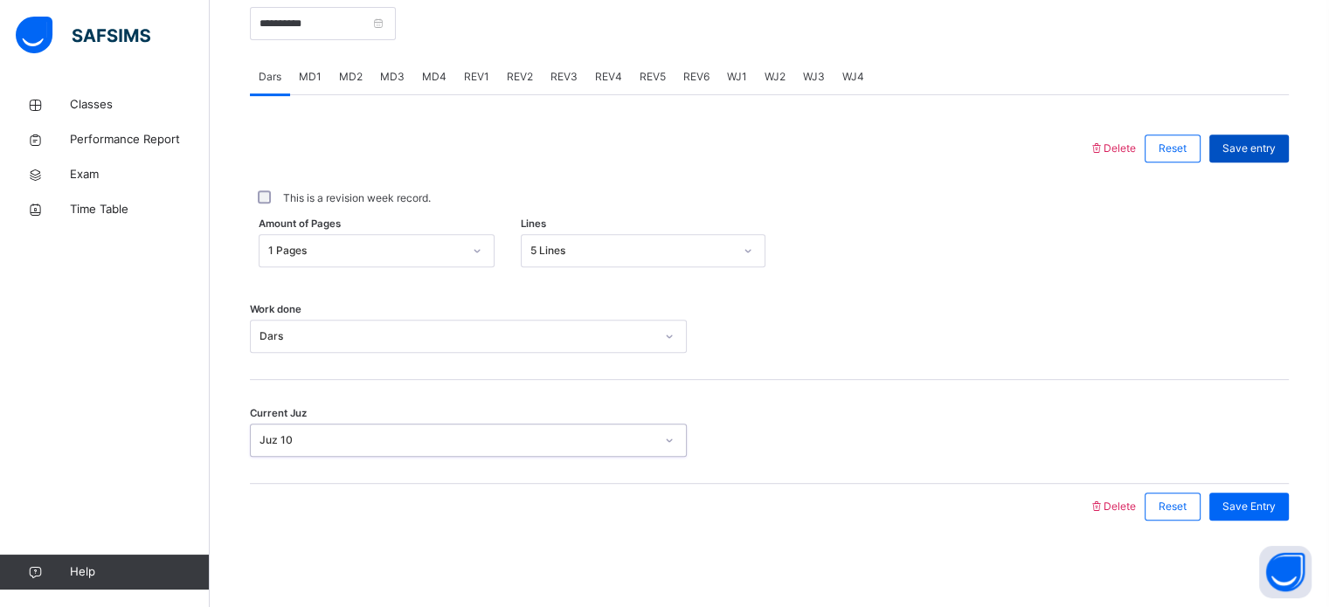
click at [1286, 161] on div "Save entry" at bounding box center [1250, 149] width 80 height 28
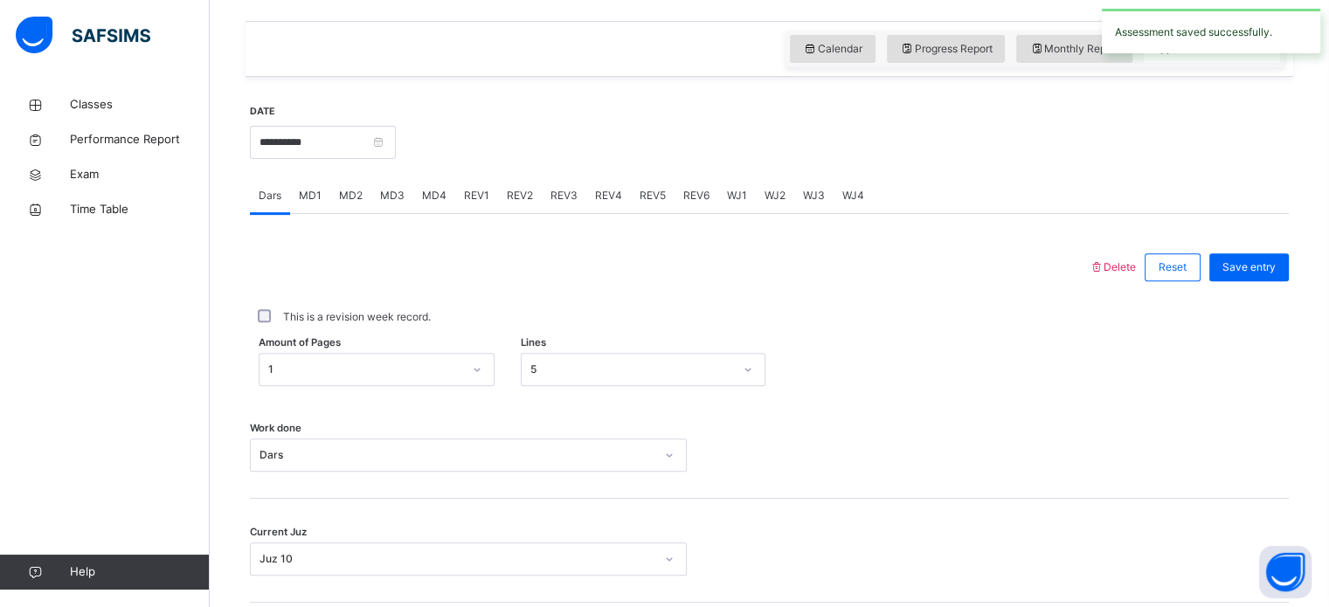
scroll to position [583, 0]
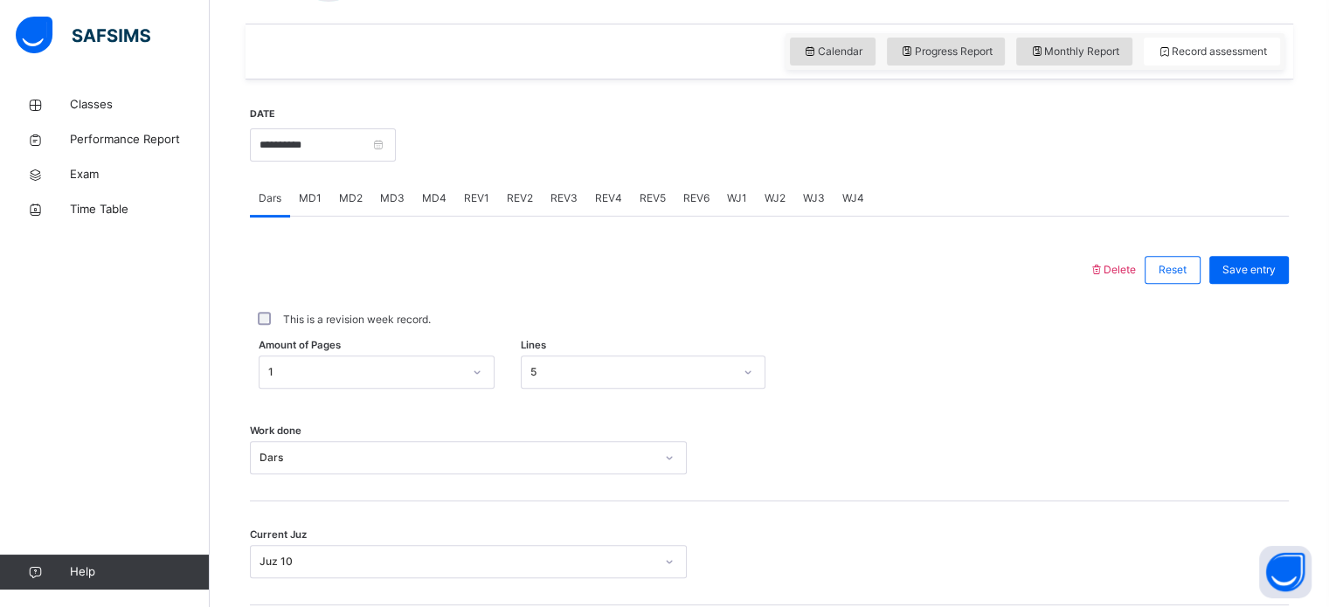
click at [346, 204] on span "MD2" at bounding box center [351, 199] width 24 height 16
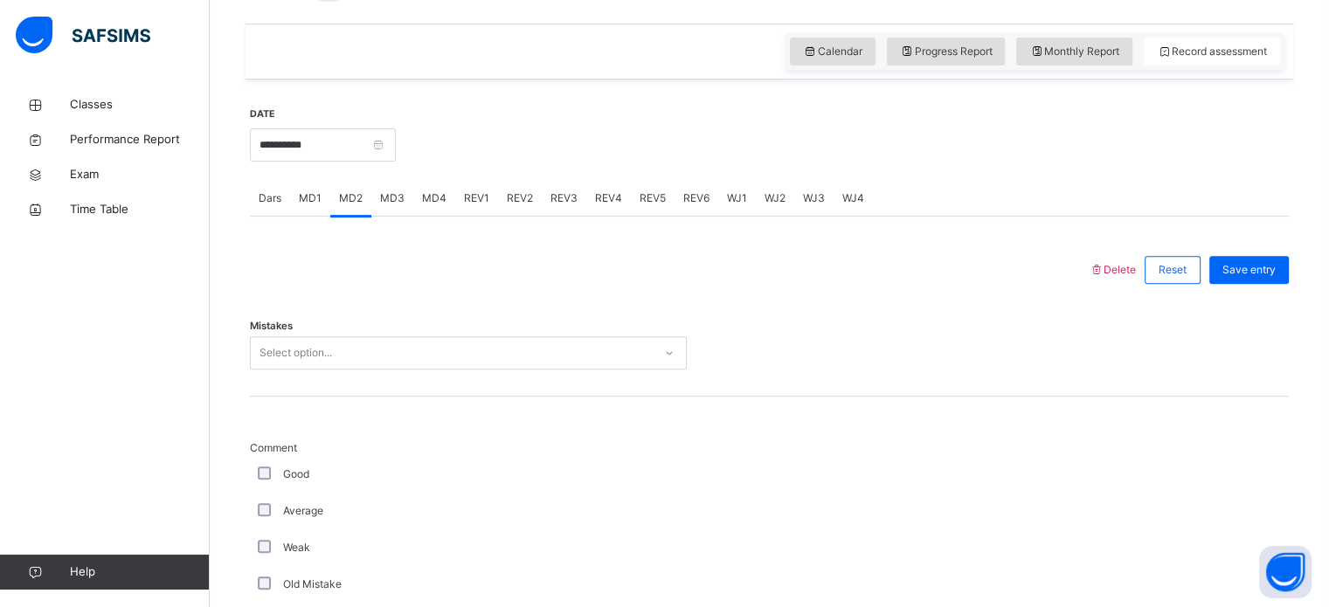
click at [381, 198] on span "MD3" at bounding box center [392, 199] width 24 height 16
click at [447, 170] on div at bounding box center [843, 143] width 876 height 75
click at [410, 198] on div "MD3" at bounding box center [392, 198] width 42 height 35
click at [415, 199] on div "MD4" at bounding box center [434, 198] width 42 height 35
click at [310, 357] on div "Select option..." at bounding box center [296, 352] width 73 height 33
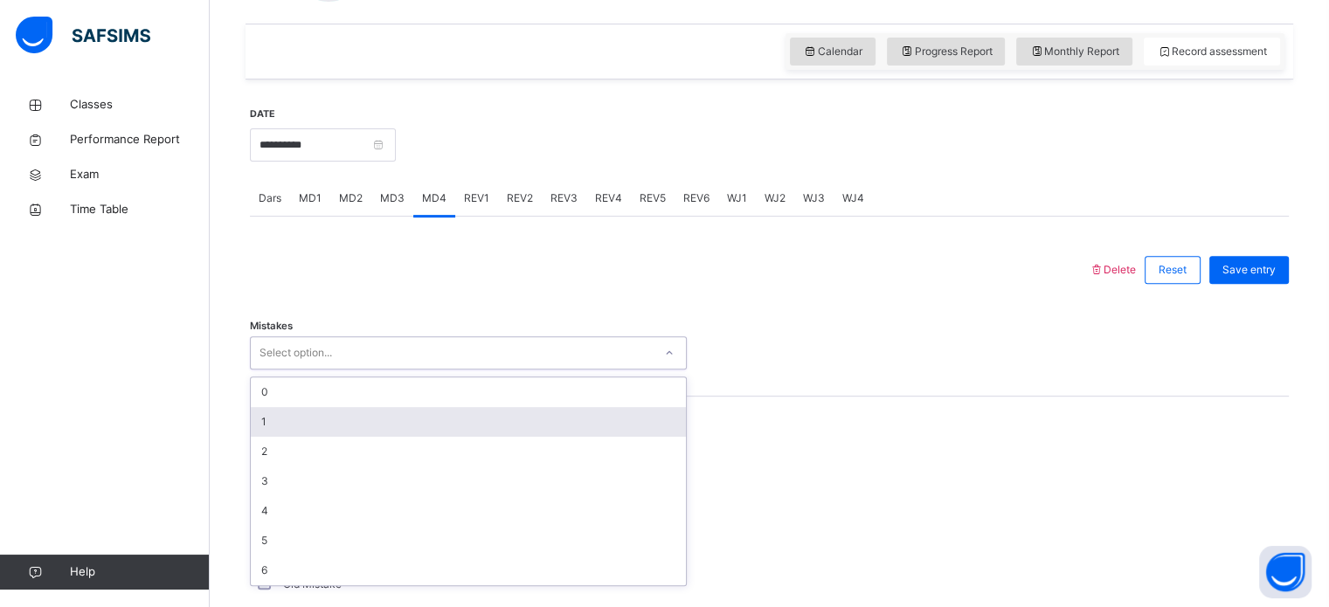
click at [281, 426] on div "1" at bounding box center [468, 422] width 435 height 30
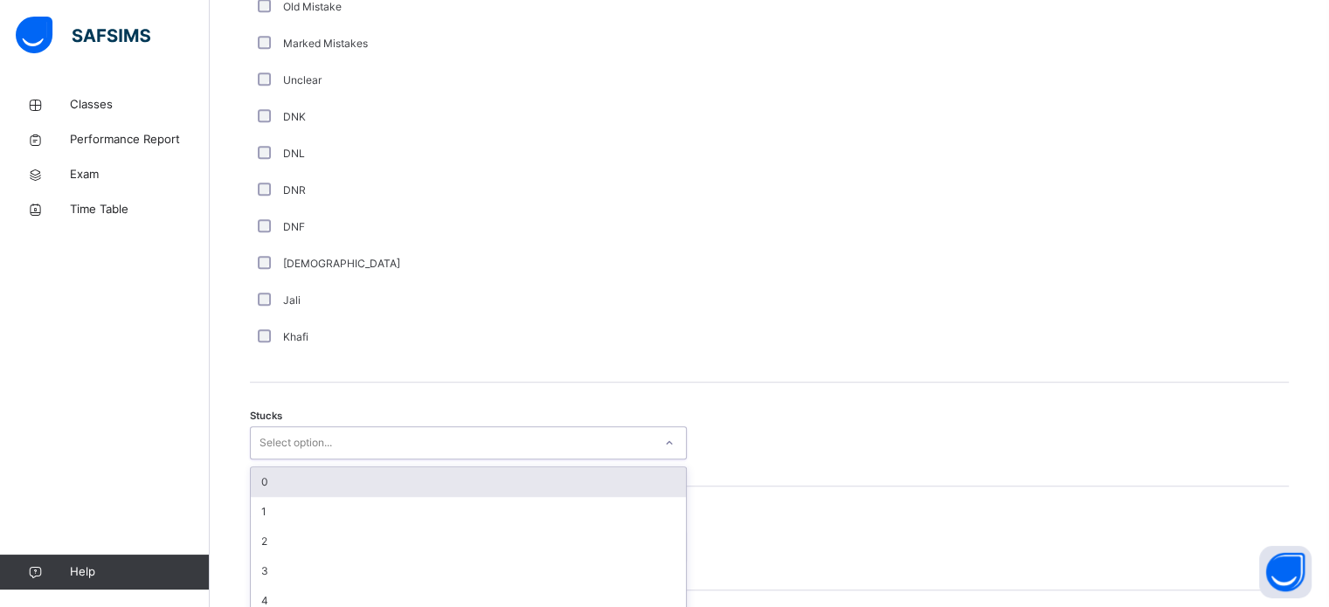
click at [267, 457] on div "option 0 focused, 1 of 6. 6 results available. Use Up and Down to choose option…" at bounding box center [468, 442] width 437 height 33
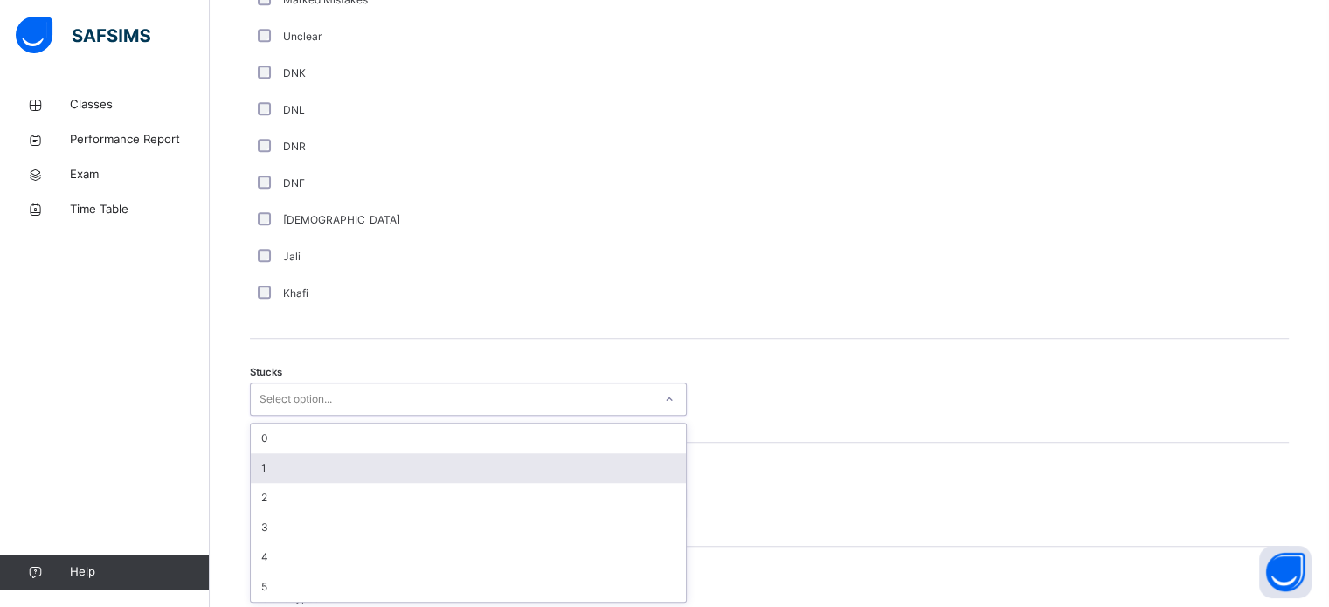
scroll to position [1206, 0]
click at [267, 457] on div "1" at bounding box center [468, 467] width 435 height 30
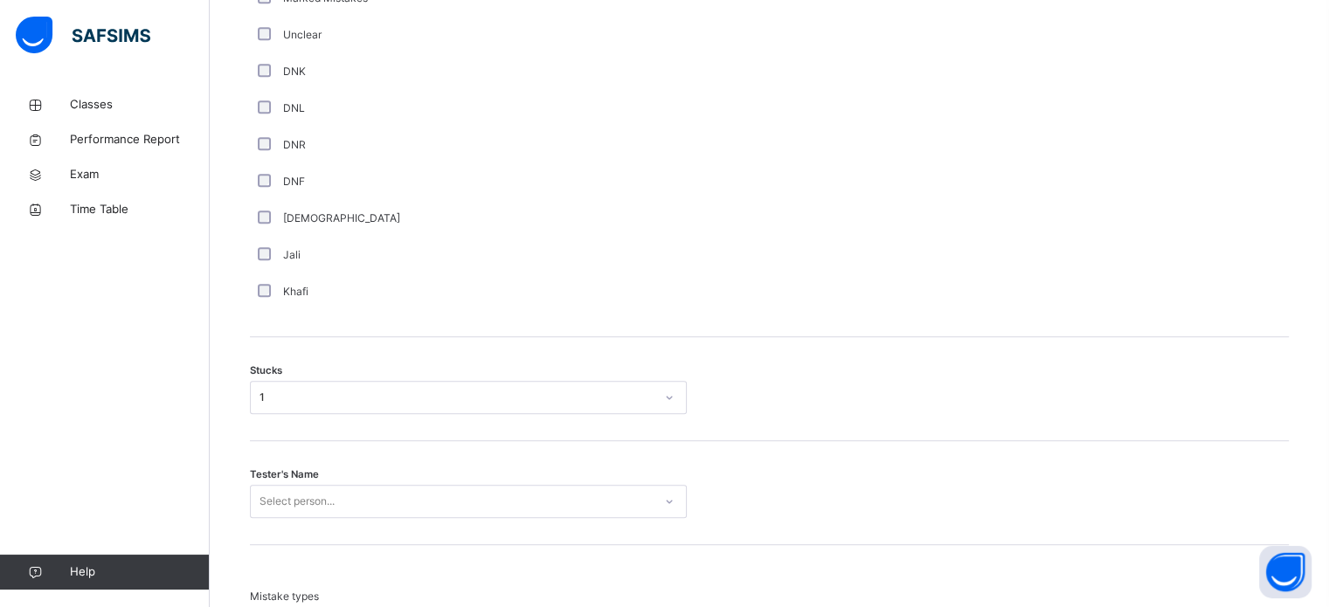
click at [267, 457] on div "Tester's Name Select person..." at bounding box center [769, 493] width 1039 height 104
click at [273, 485] on div "Select person..." at bounding box center [468, 501] width 437 height 33
click at [281, 498] on div "Select person..." at bounding box center [468, 501] width 437 height 33
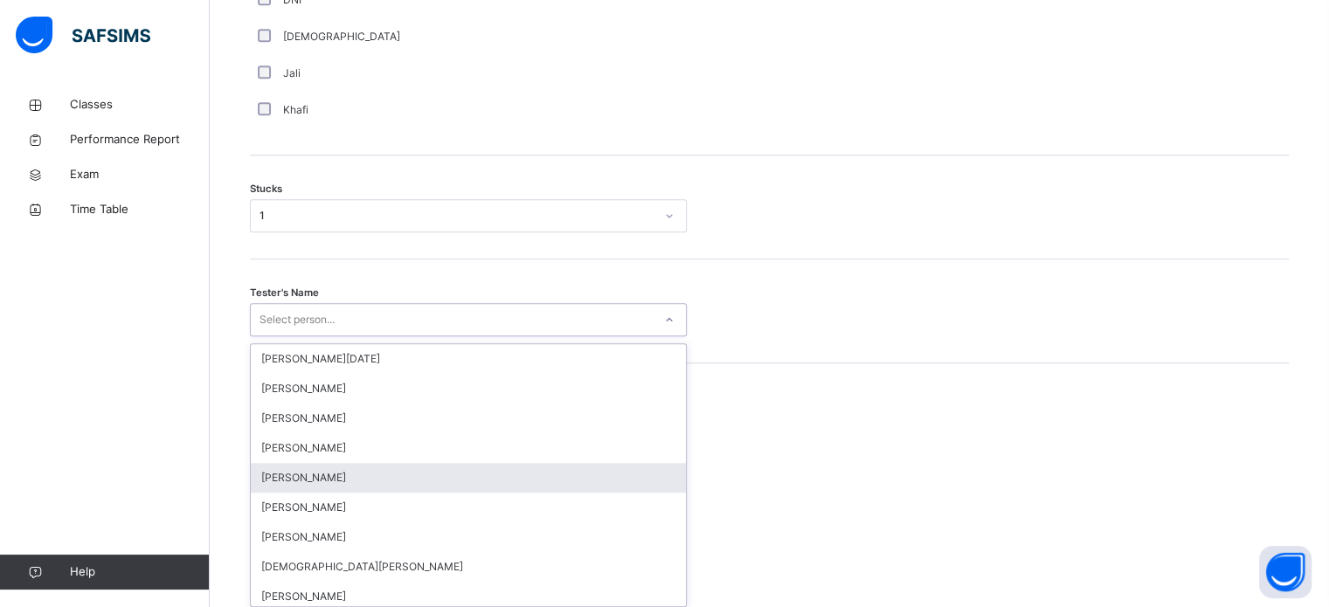
scroll to position [1393, 0]
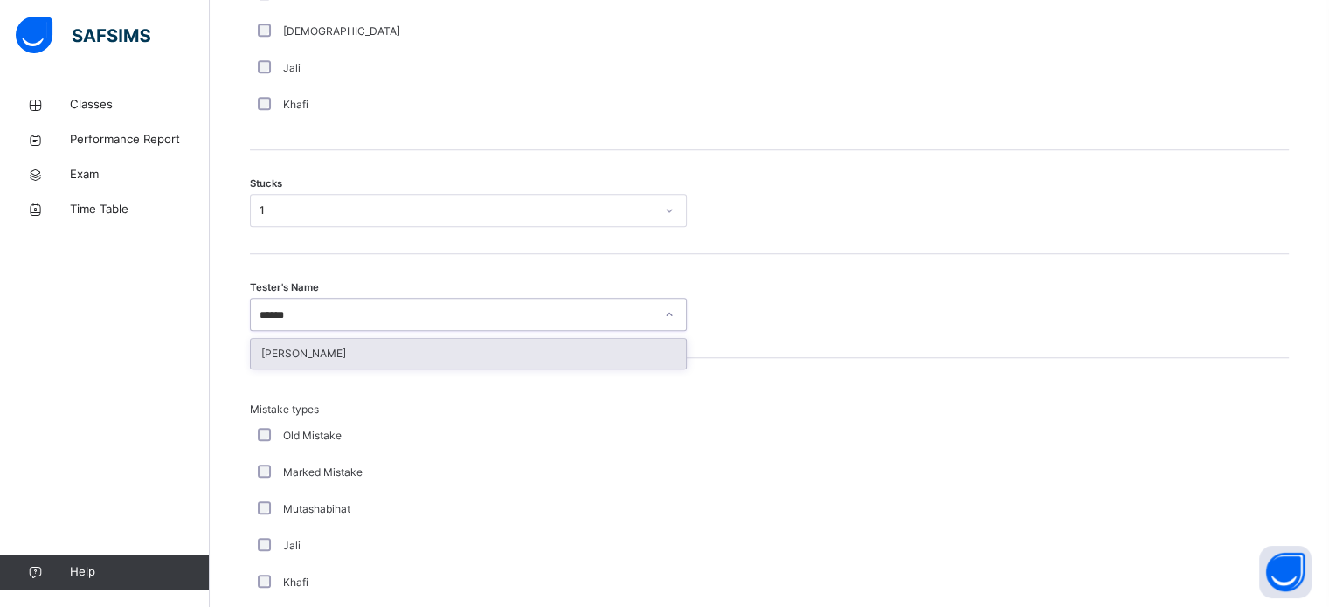
type input "******"
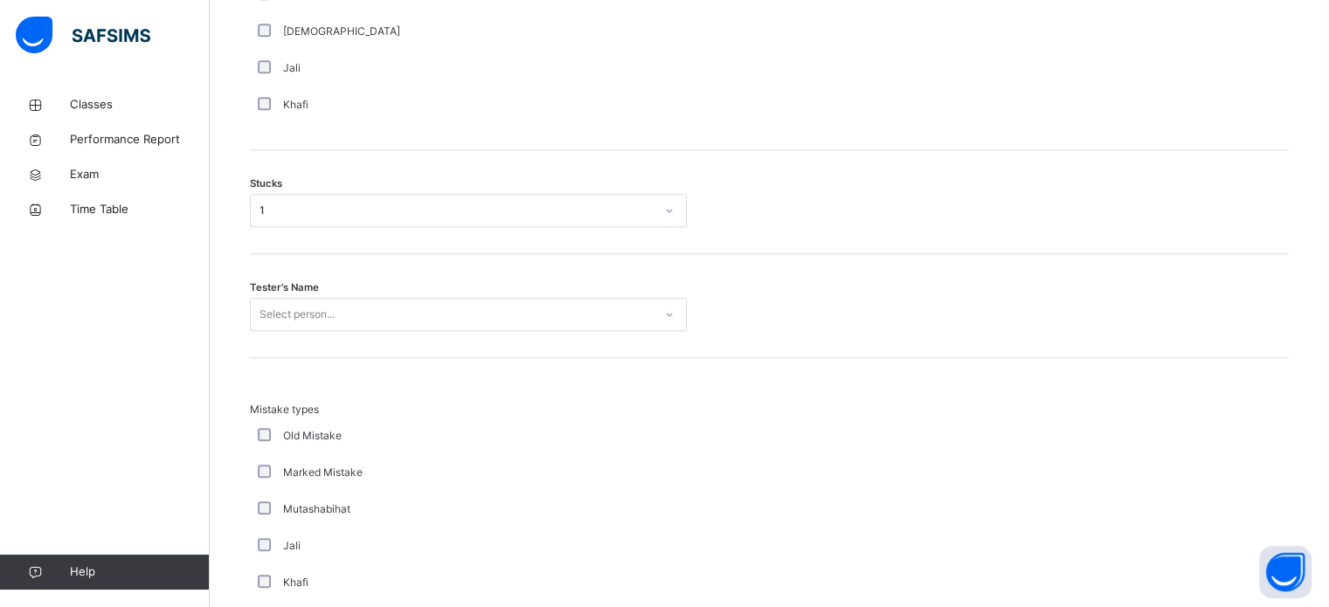
click at [351, 373] on div "Mistake types Old Mistake Marked Mistake Mutashabihat [PERSON_NAME] Unclear Cha…" at bounding box center [769, 529] width 1039 height 343
click at [346, 335] on div "Tester's Name Select person..." at bounding box center [769, 306] width 1039 height 104
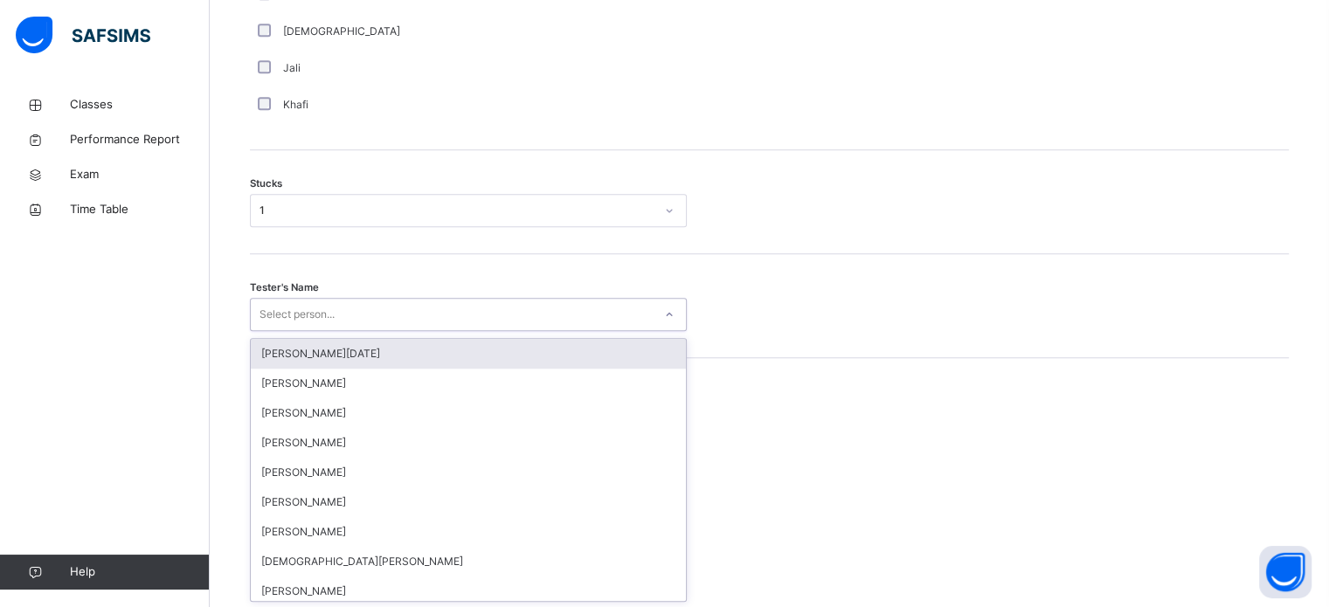
click at [343, 309] on div "Select person..." at bounding box center [452, 315] width 402 height 27
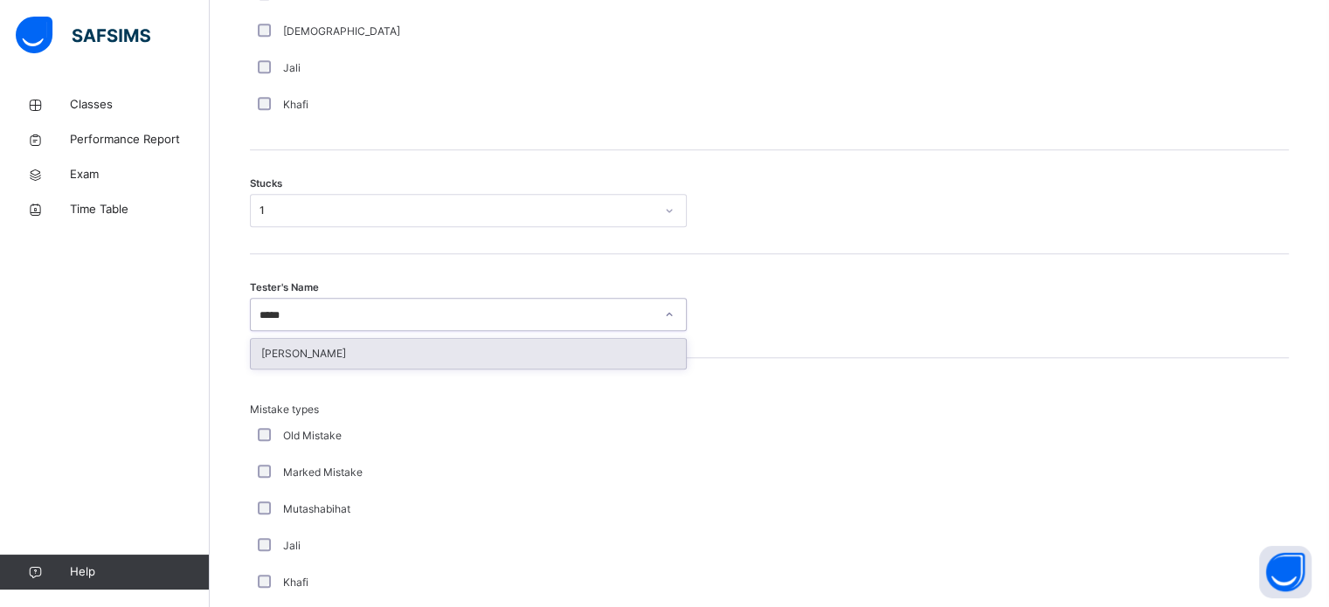
type input "******"
click at [322, 342] on div "[PERSON_NAME]" at bounding box center [468, 354] width 435 height 30
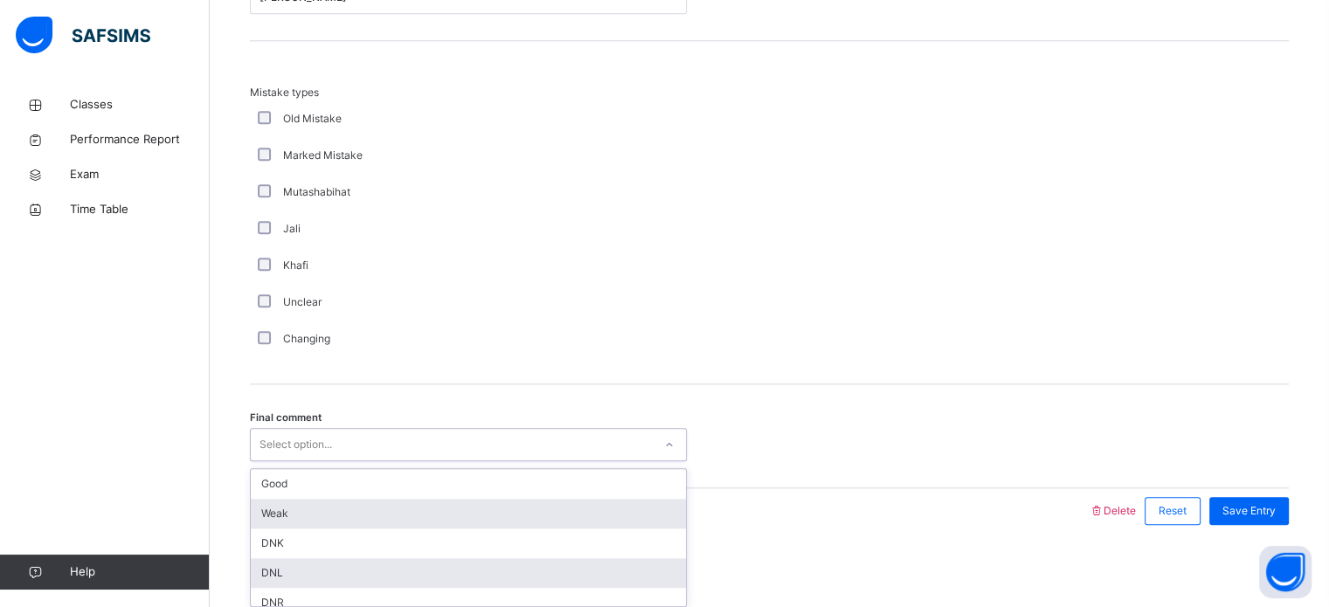
scroll to position [1714, 0]
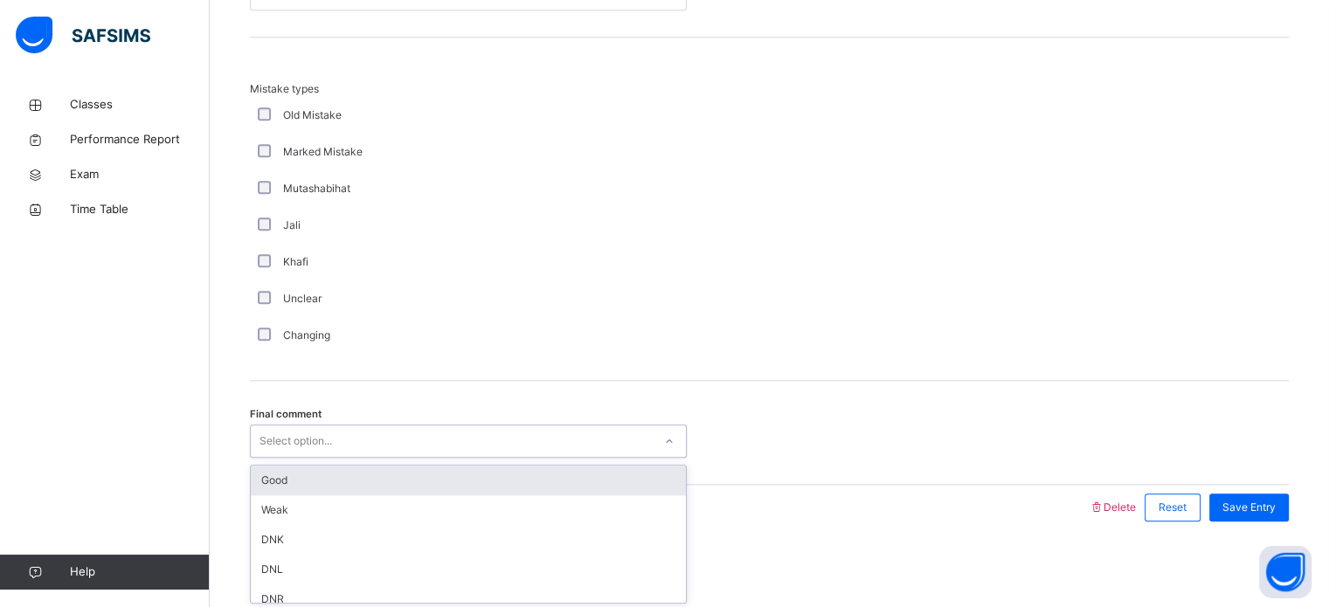
drag, startPoint x: 275, startPoint y: 572, endPoint x: 276, endPoint y: 475, distance: 97.9
click at [276, 458] on div "option Good focused, 1 of 6. 6 results available. Use Up and Down to choose opt…" at bounding box center [468, 441] width 437 height 33
click at [276, 475] on div "Good" at bounding box center [468, 481] width 435 height 30
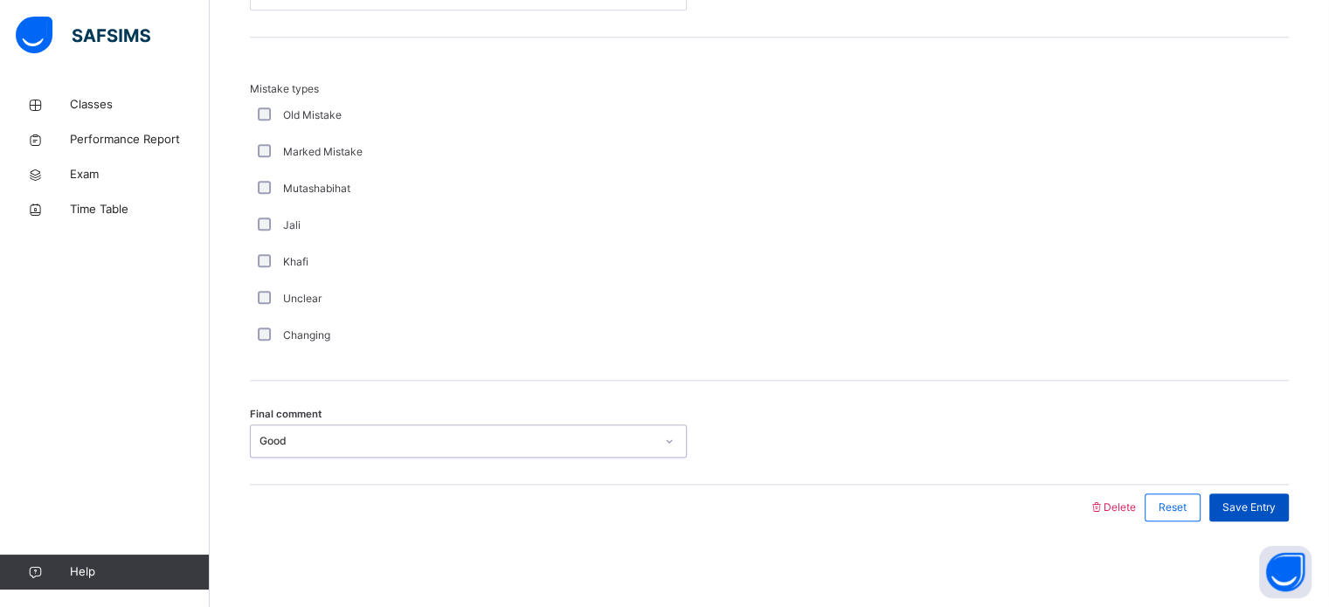
click at [1259, 502] on span "Save Entry" at bounding box center [1249, 508] width 53 height 16
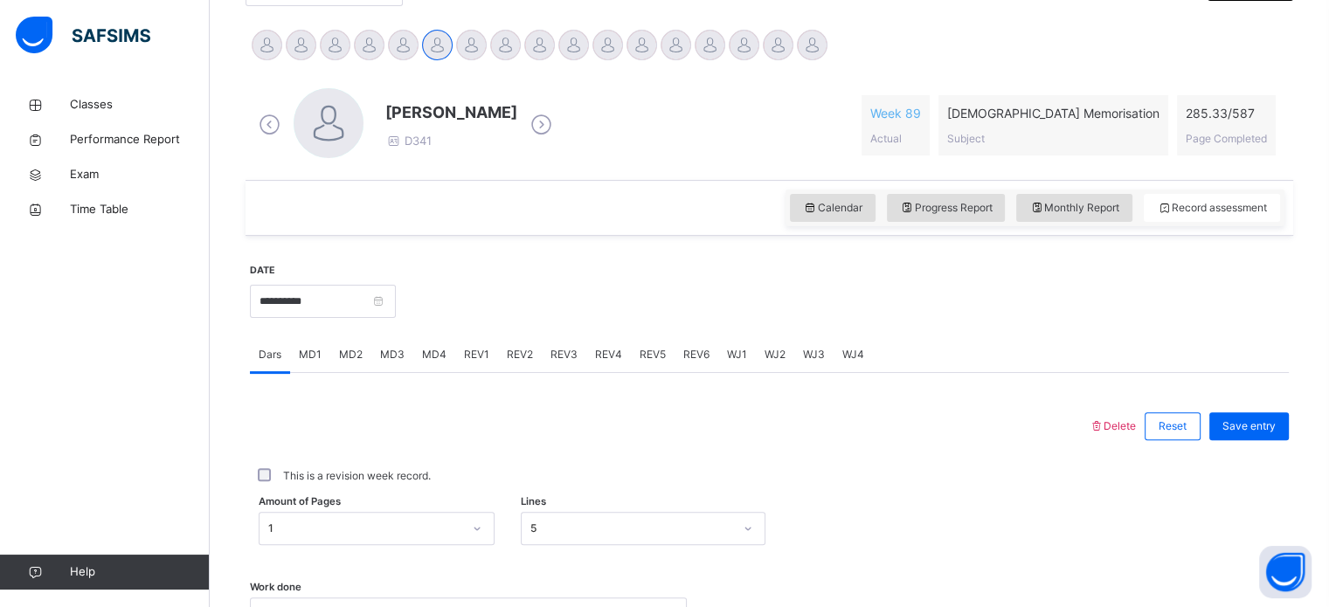
scroll to position [409, 0]
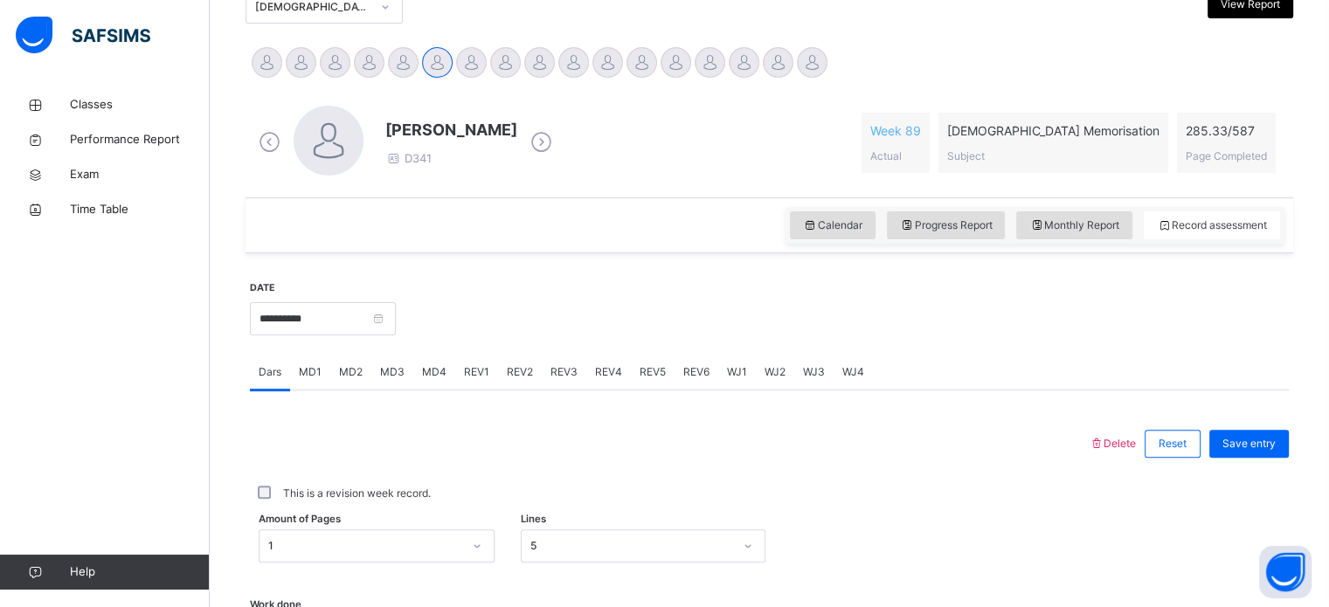
click at [416, 367] on div "MD4" at bounding box center [434, 372] width 42 height 35
click at [465, 364] on span "REV1" at bounding box center [476, 372] width 25 height 16
click at [328, 521] on div "Select option..." at bounding box center [468, 526] width 437 height 33
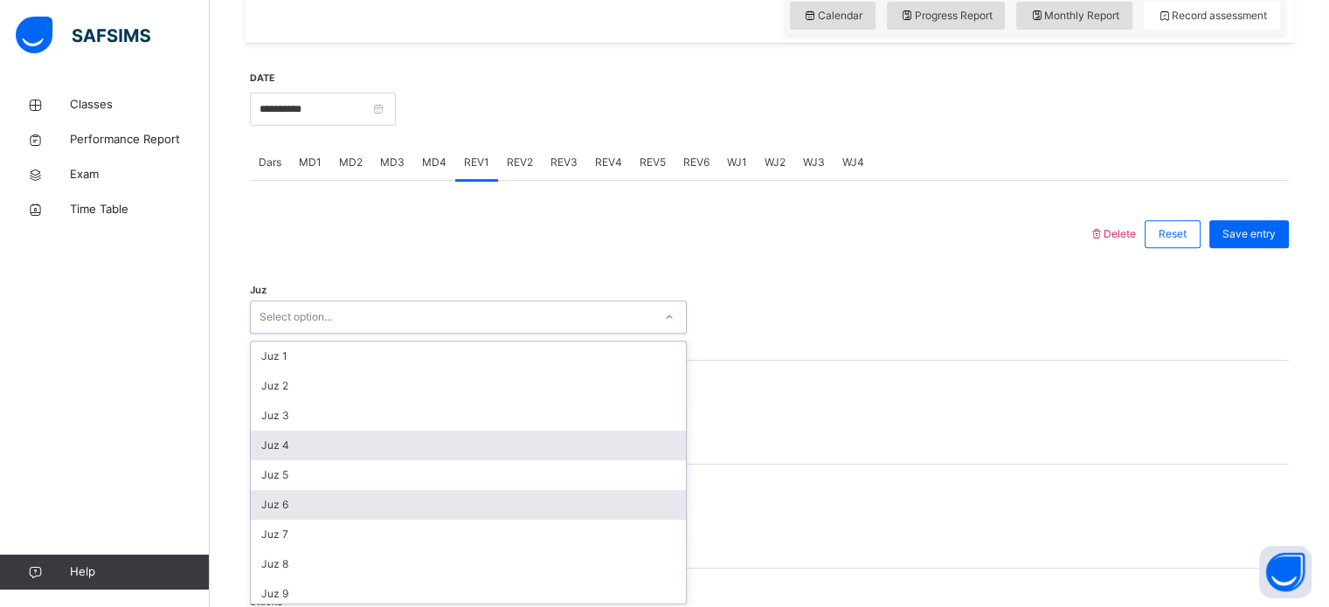
scroll to position [622, 0]
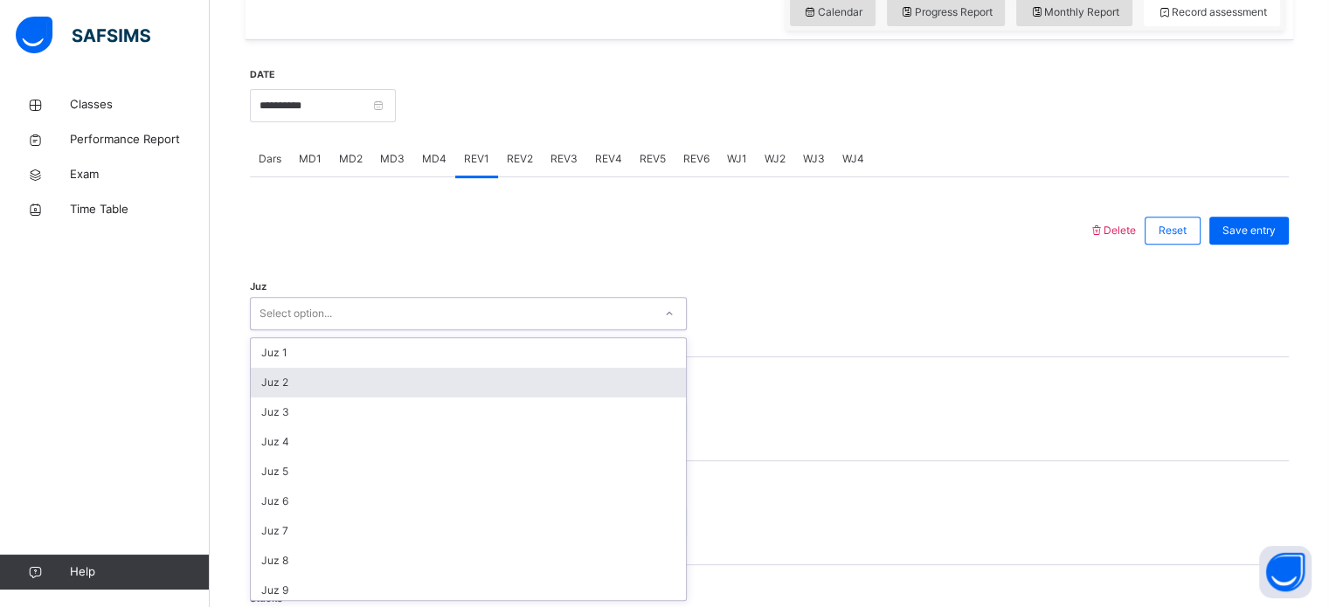
click at [276, 394] on div "Juz 2" at bounding box center [468, 383] width 435 height 30
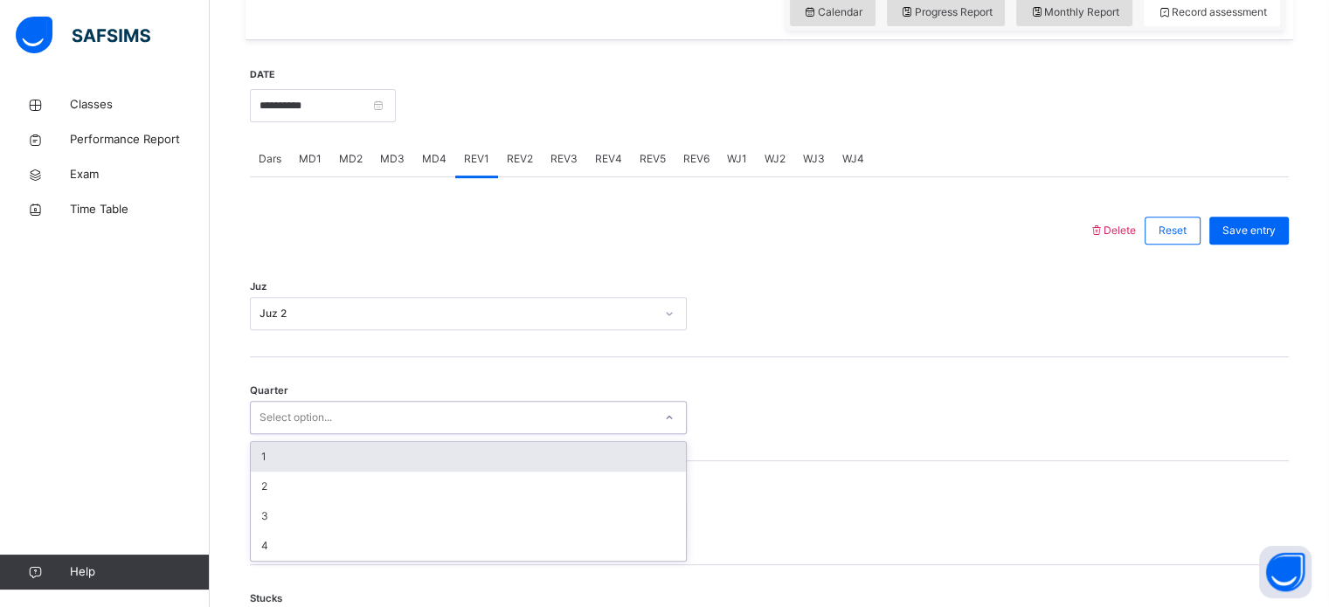
click at [298, 413] on div "Select option..." at bounding box center [296, 417] width 73 height 33
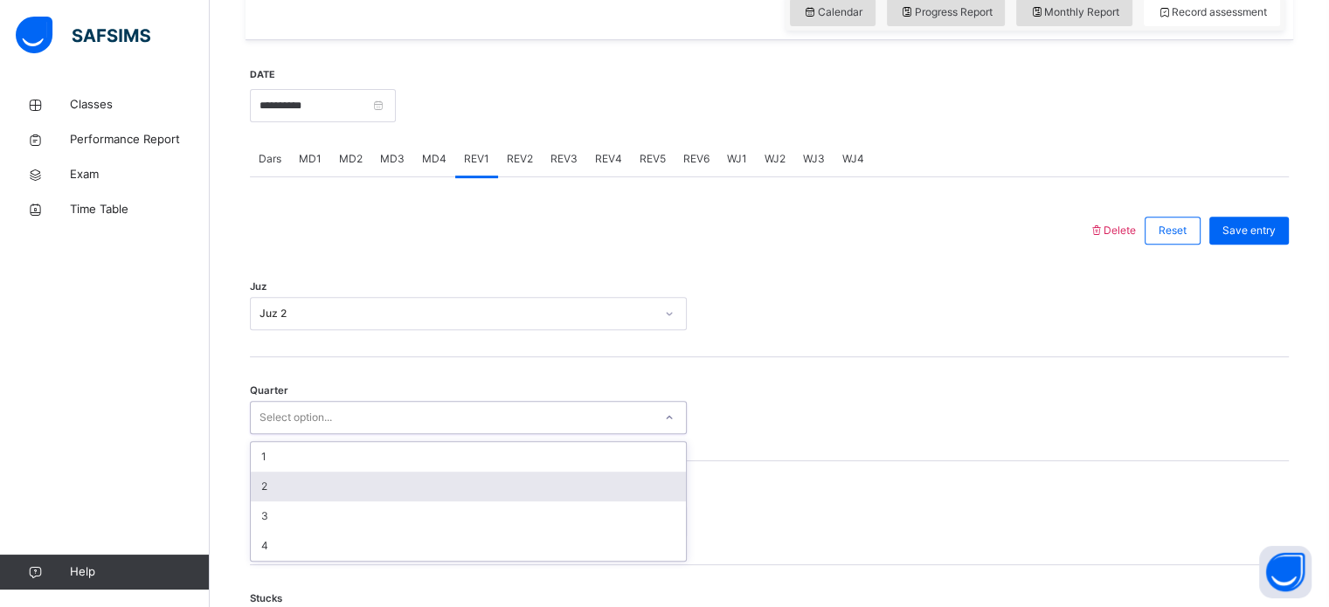
click at [293, 485] on div "2" at bounding box center [468, 487] width 435 height 30
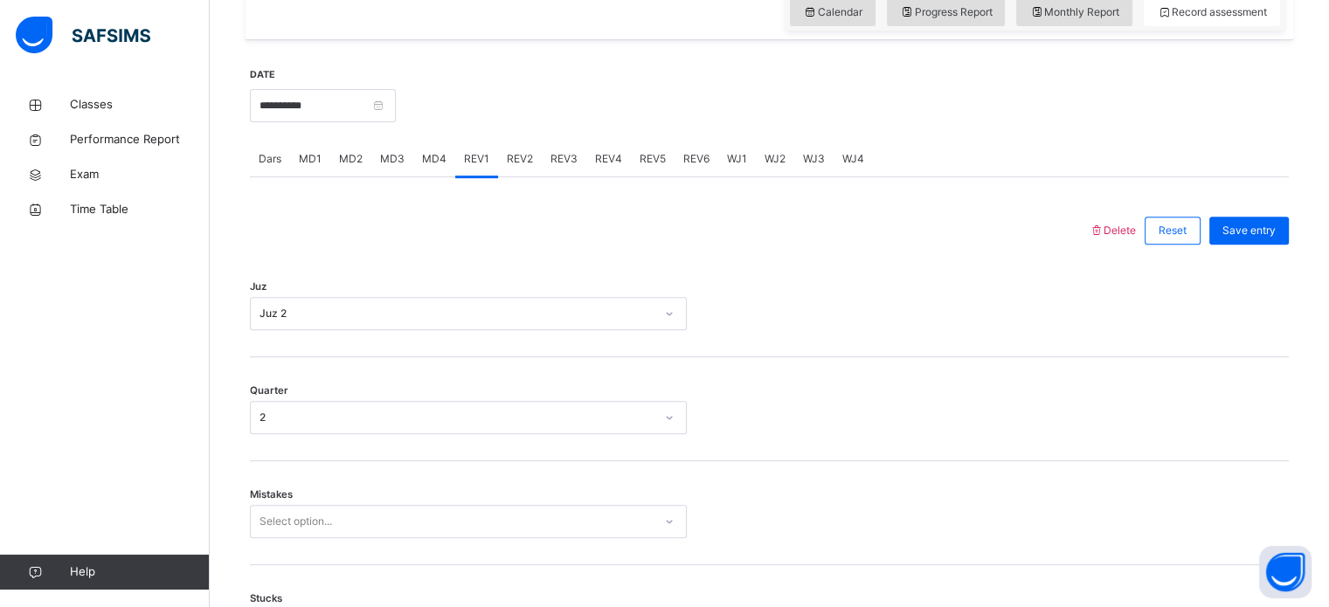
click at [284, 503] on div "Mistakes Select option..." at bounding box center [769, 513] width 1039 height 104
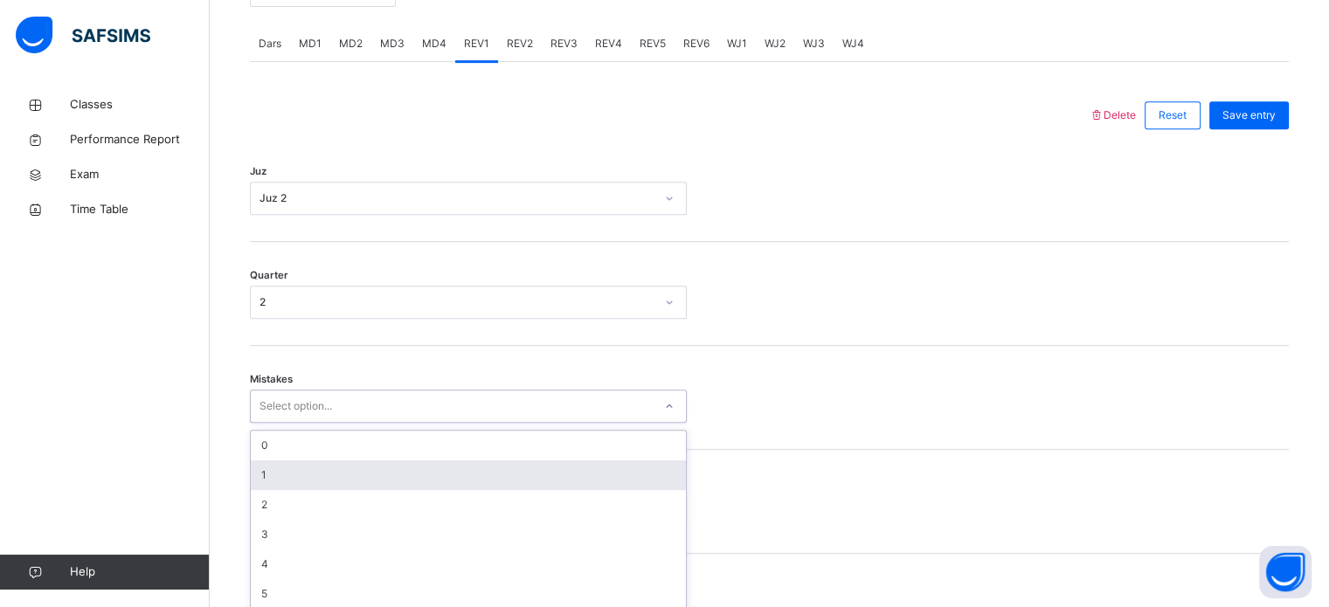
click at [287, 423] on div "option 1 focused, 2 of 7. 7 results available. Use Up and Down to choose option…" at bounding box center [468, 406] width 437 height 33
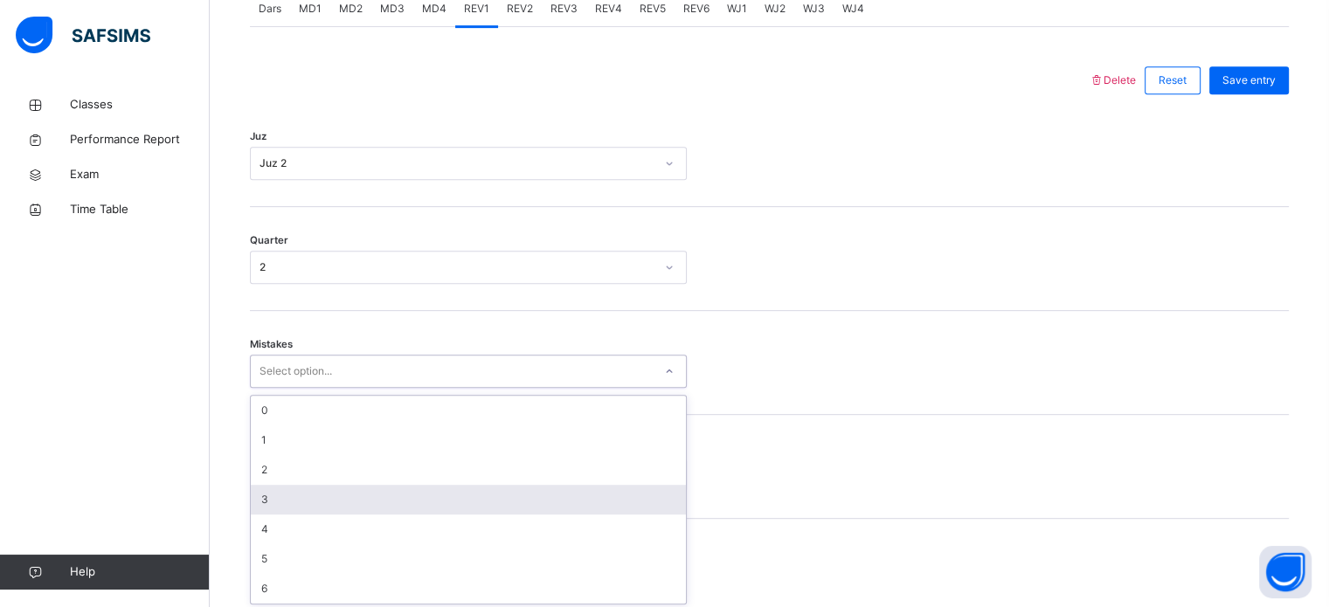
scroll to position [776, 0]
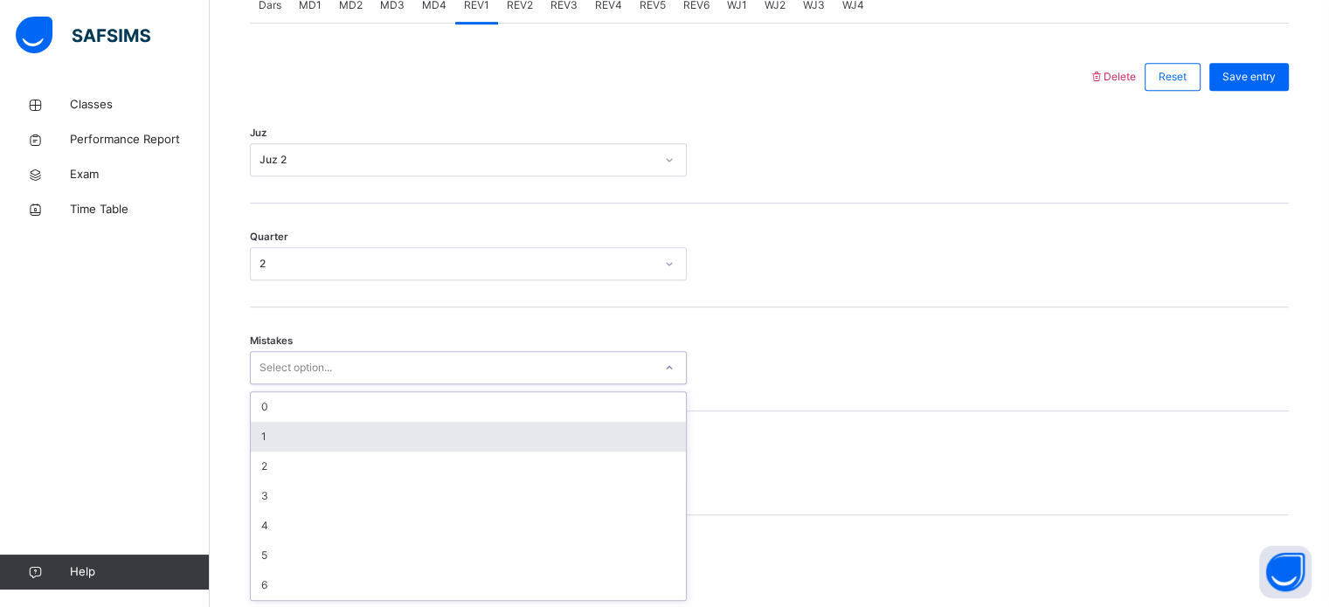
click at [268, 443] on div "1" at bounding box center [468, 437] width 435 height 30
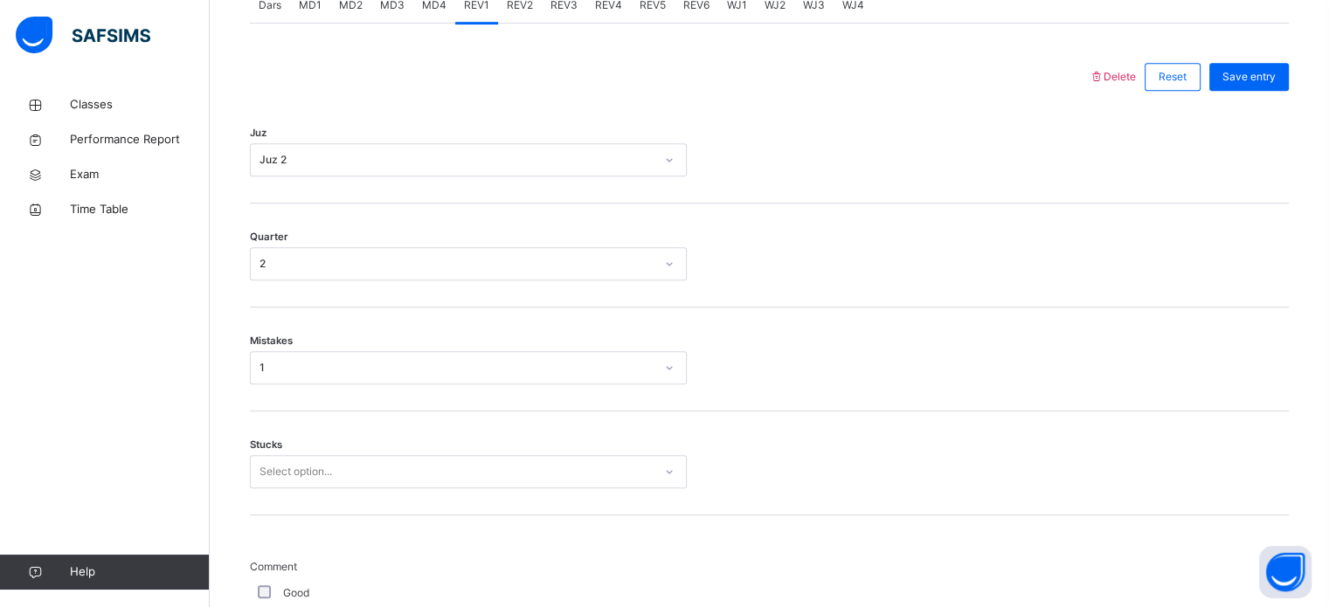
click at [284, 489] on div "Stucks Select option..." at bounding box center [769, 464] width 1039 height 104
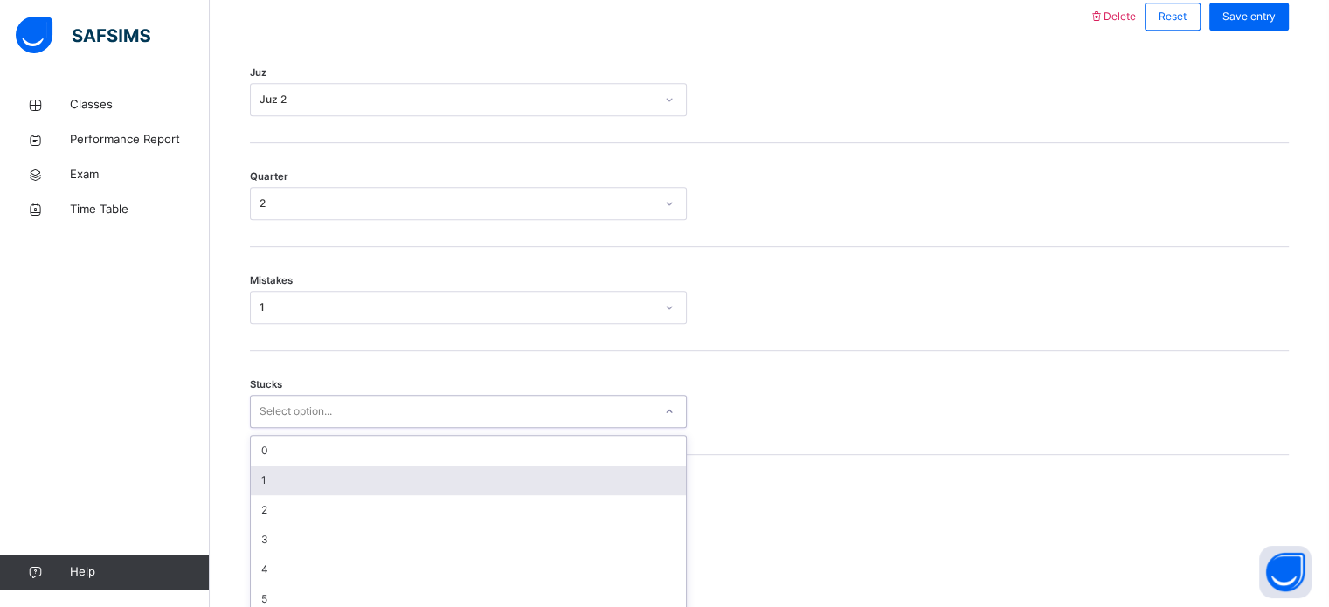
click at [281, 428] on div "option 1 focused, 2 of 6. 6 results available. Use Up and Down to choose option…" at bounding box center [468, 411] width 437 height 33
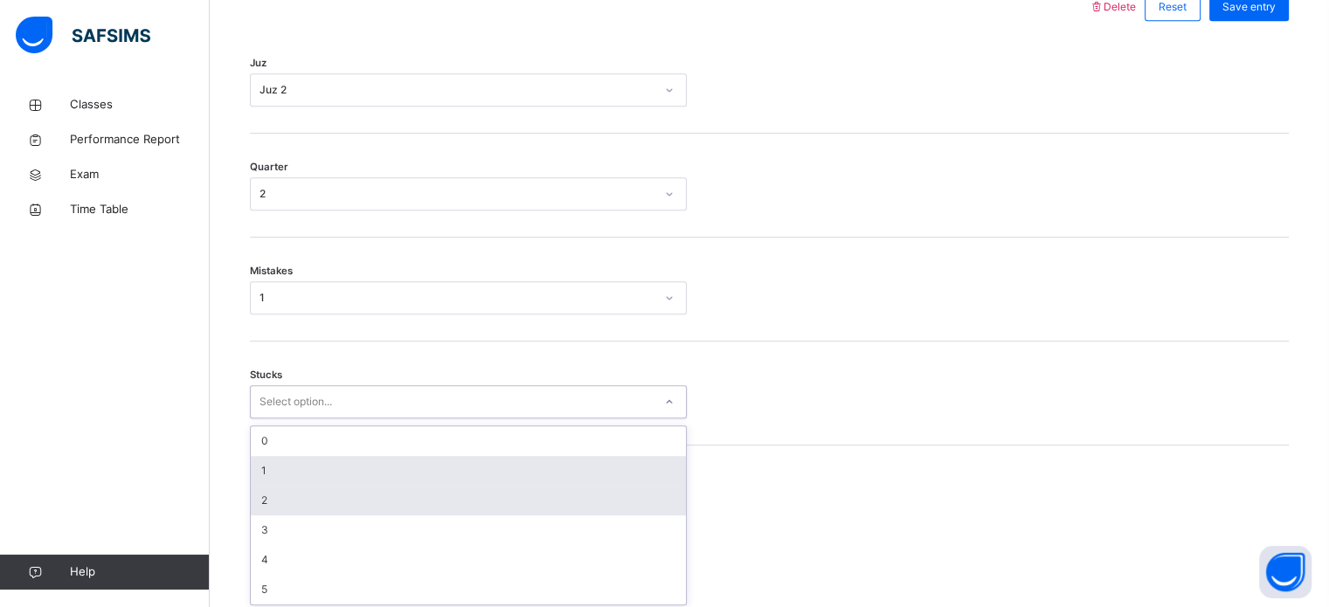
scroll to position [849, 0]
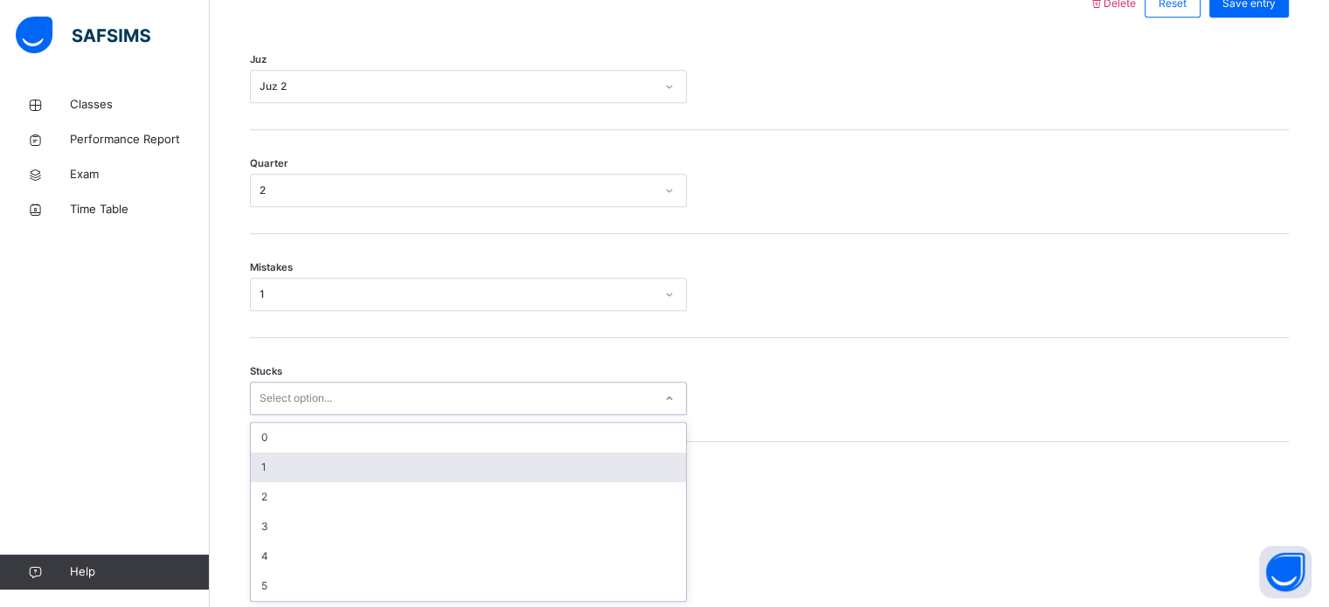
click at [274, 468] on div "1" at bounding box center [468, 468] width 435 height 30
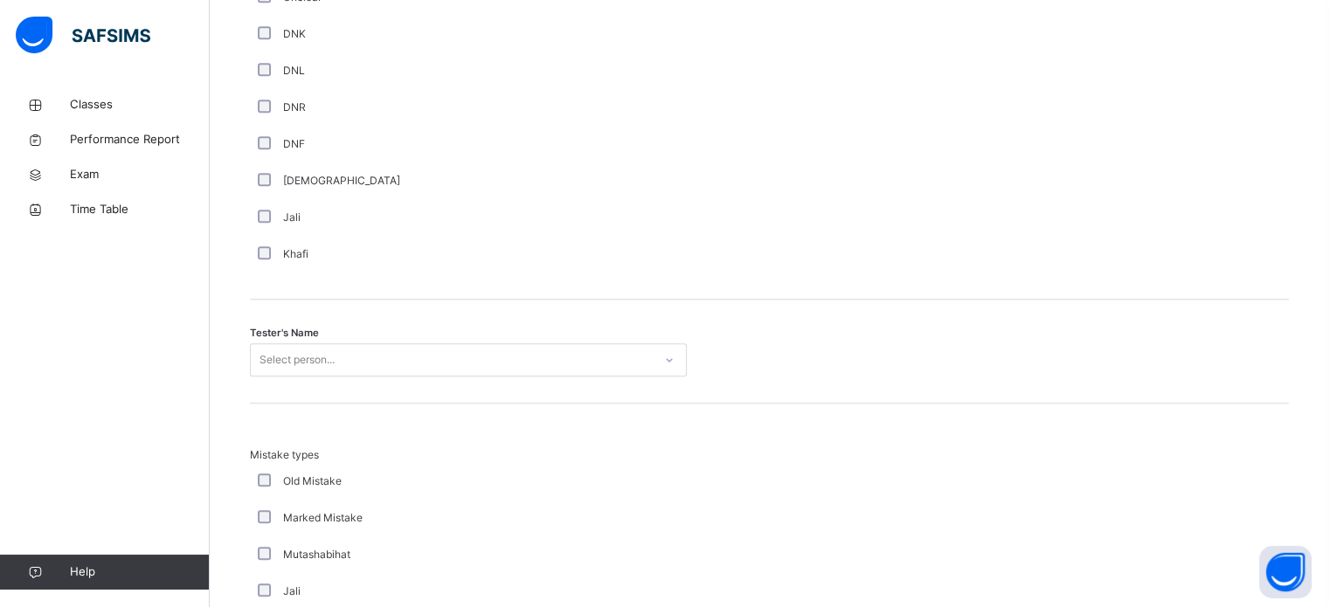
click at [294, 359] on div "Select person..." at bounding box center [468, 359] width 437 height 33
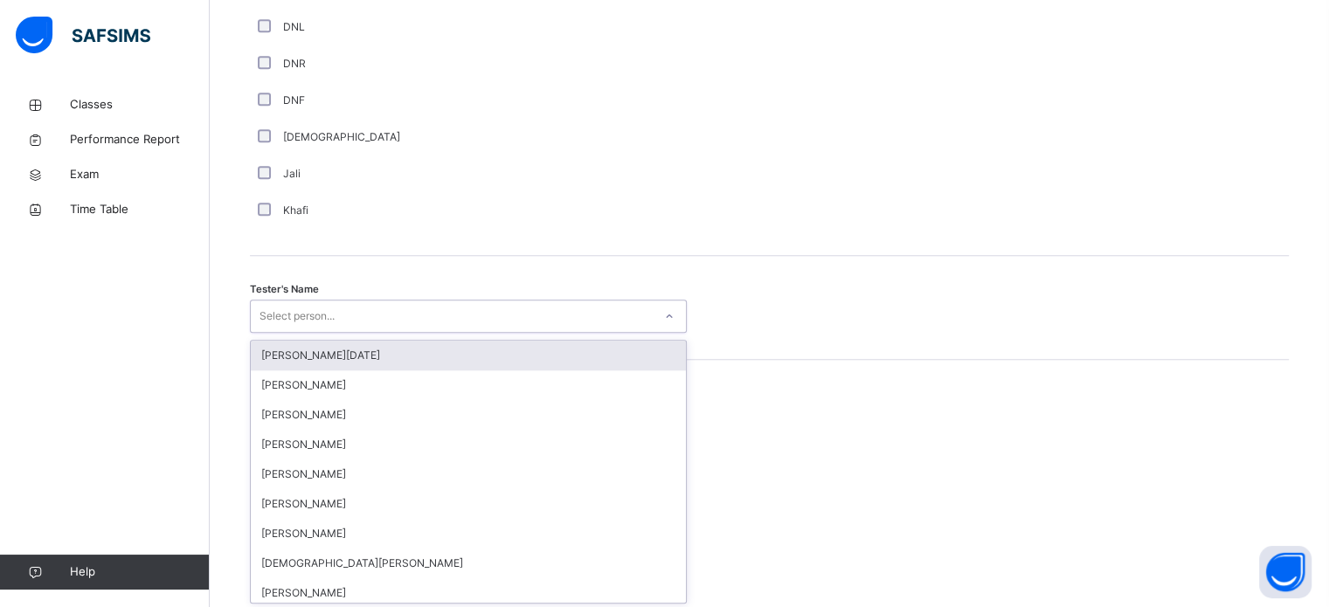
scroll to position [1601, 0]
type input "*"
type input "**"
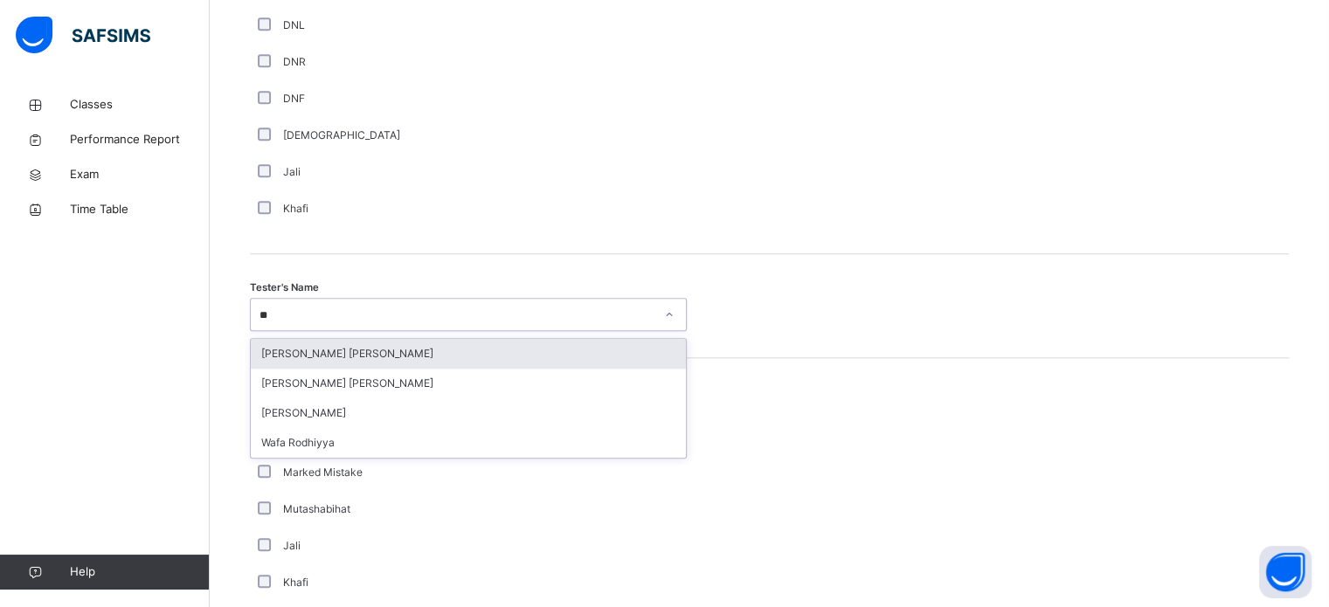
click at [295, 343] on div "[PERSON_NAME] [PERSON_NAME]" at bounding box center [468, 354] width 435 height 30
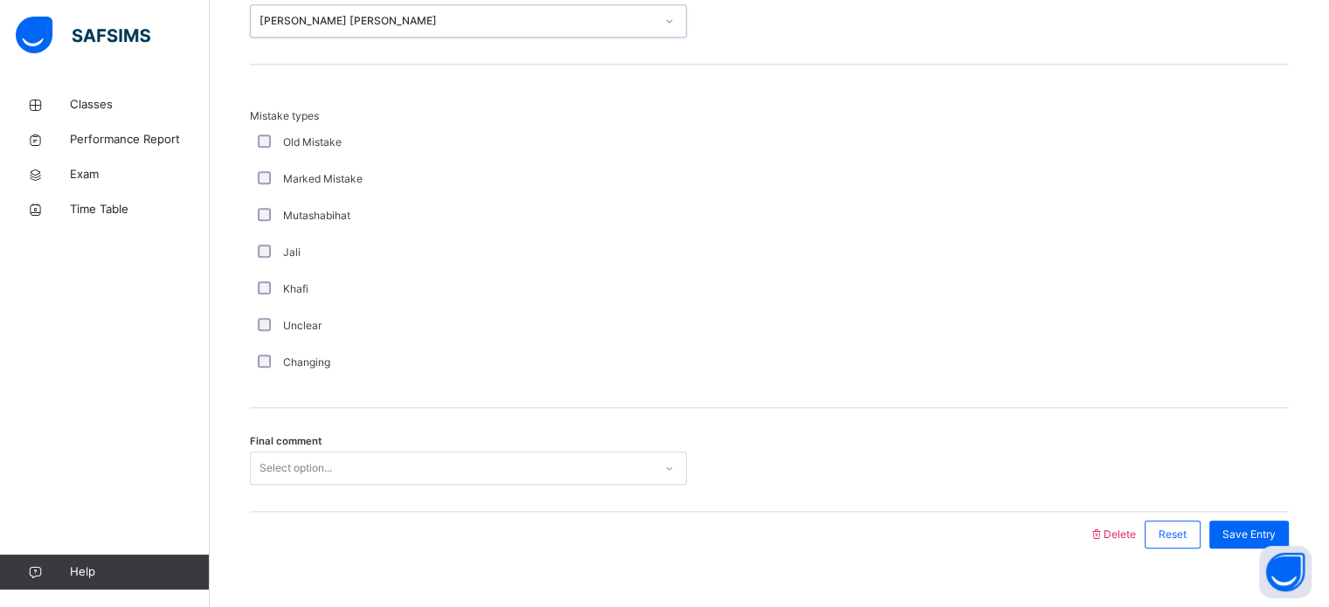
scroll to position [1922, 0]
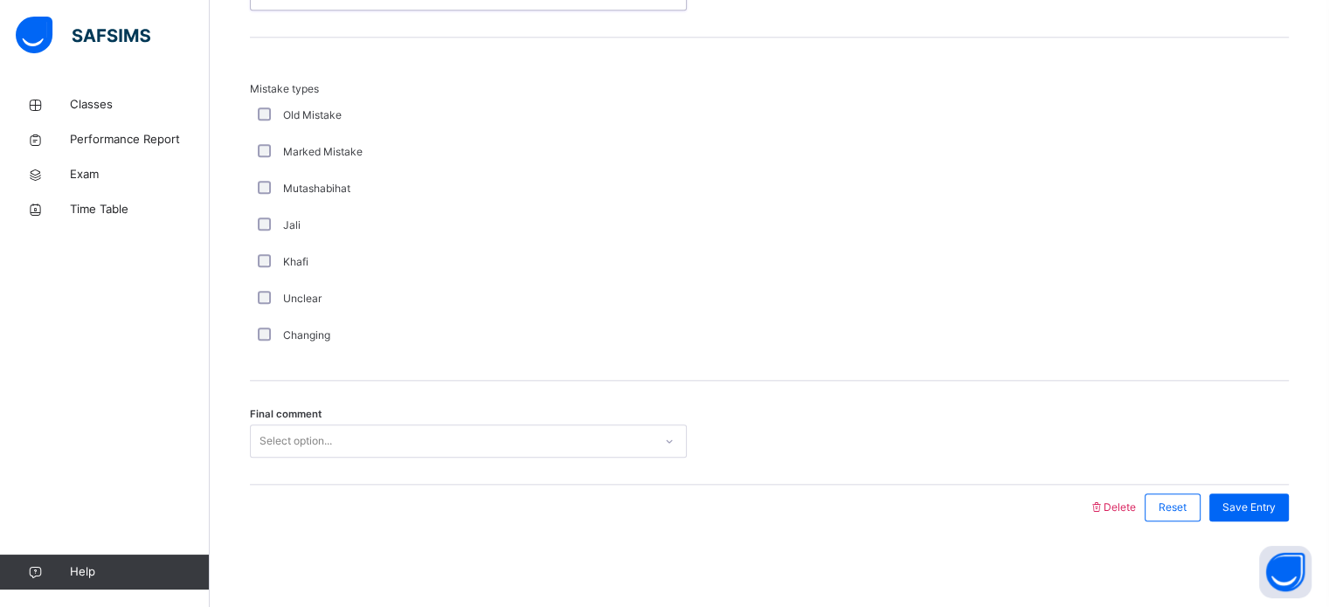
click at [277, 458] on div "Select option..." at bounding box center [468, 441] width 437 height 33
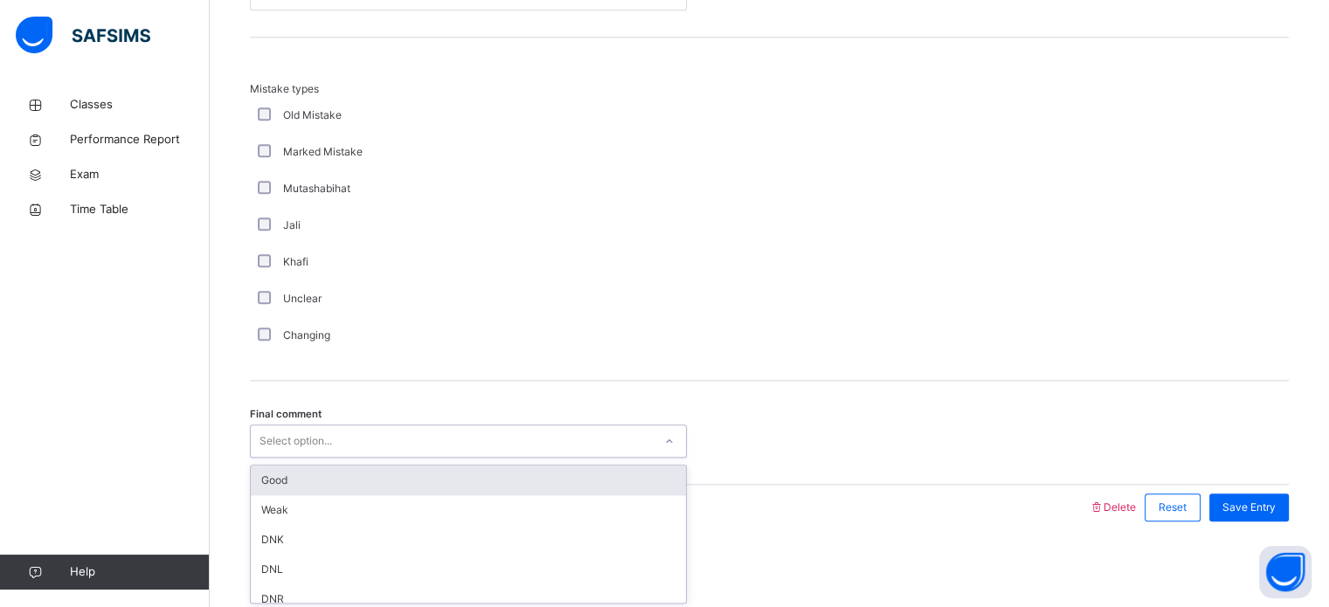
click at [276, 478] on div "Good" at bounding box center [468, 481] width 435 height 30
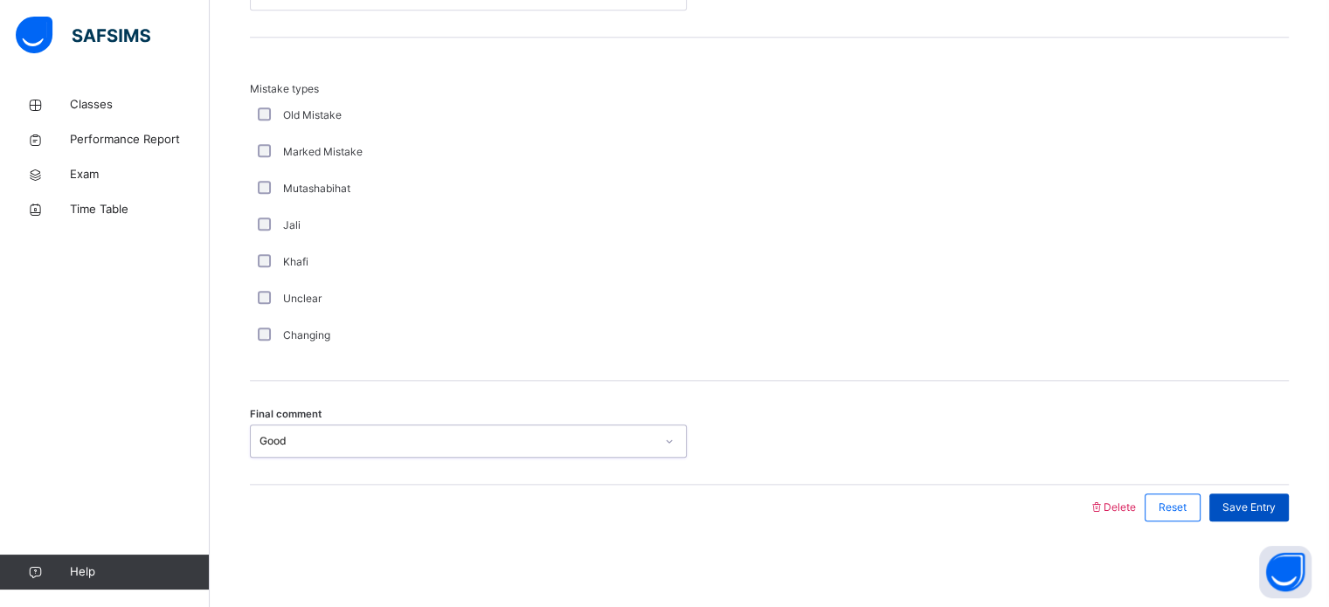
click at [1236, 500] on span "Save Entry" at bounding box center [1249, 508] width 53 height 16
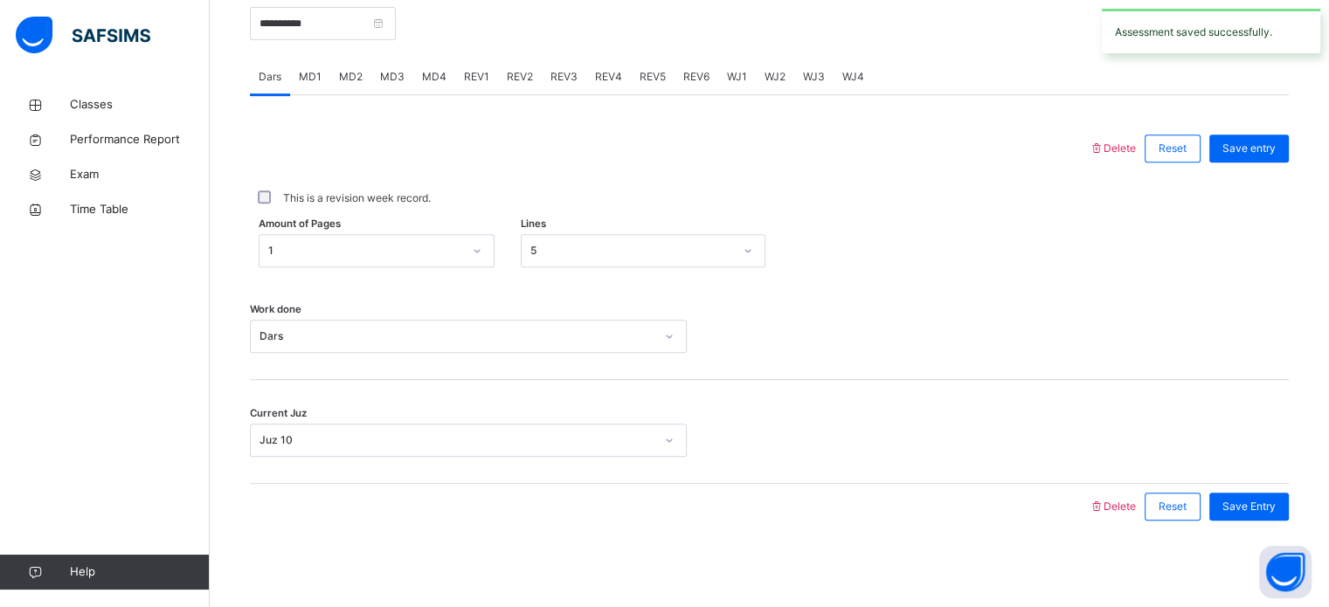
scroll to position [544, 0]
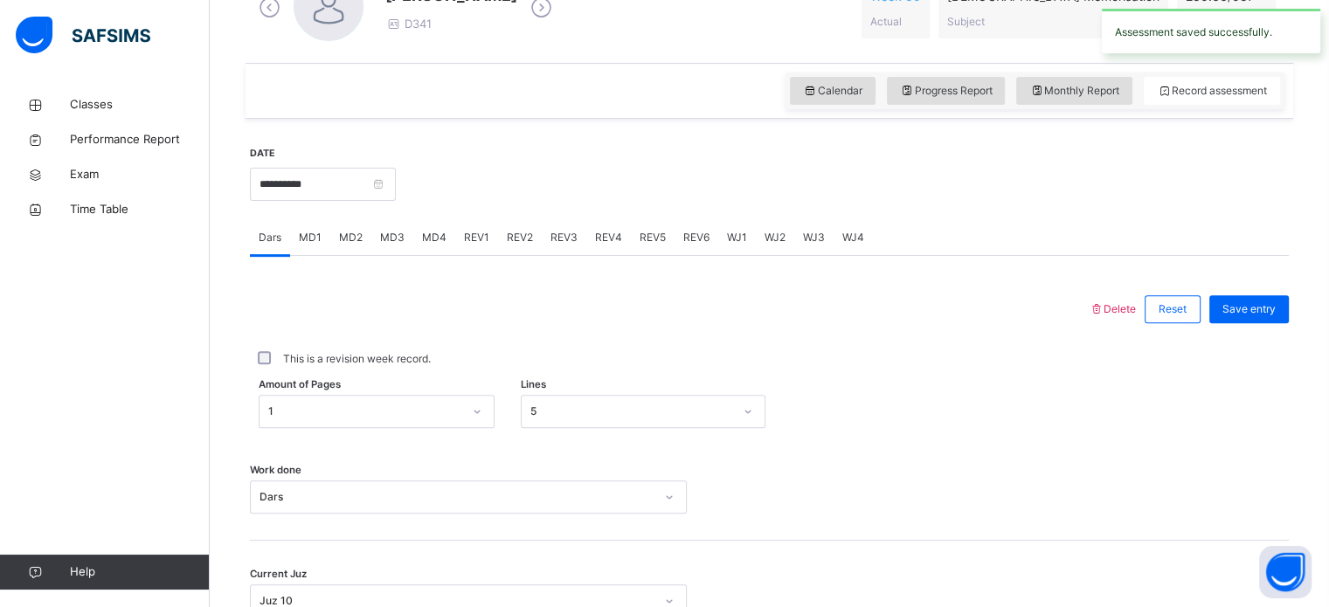
click at [523, 239] on span "REV2" at bounding box center [520, 238] width 26 height 16
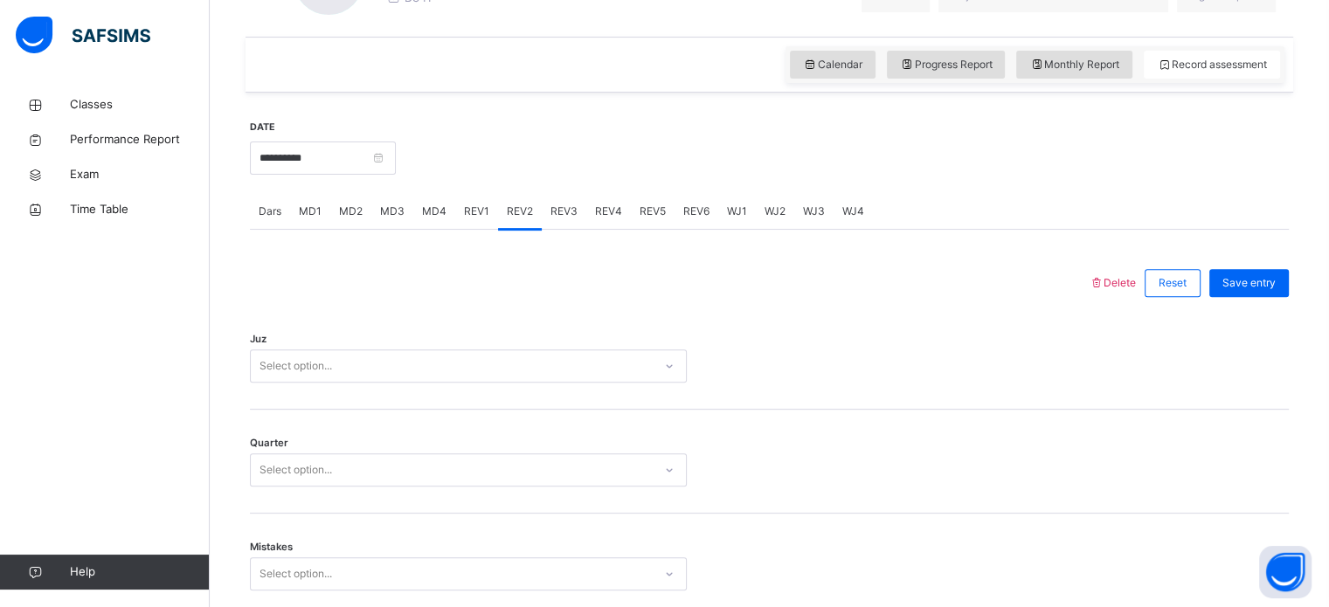
click at [346, 383] on div "Select option..." at bounding box center [468, 366] width 437 height 33
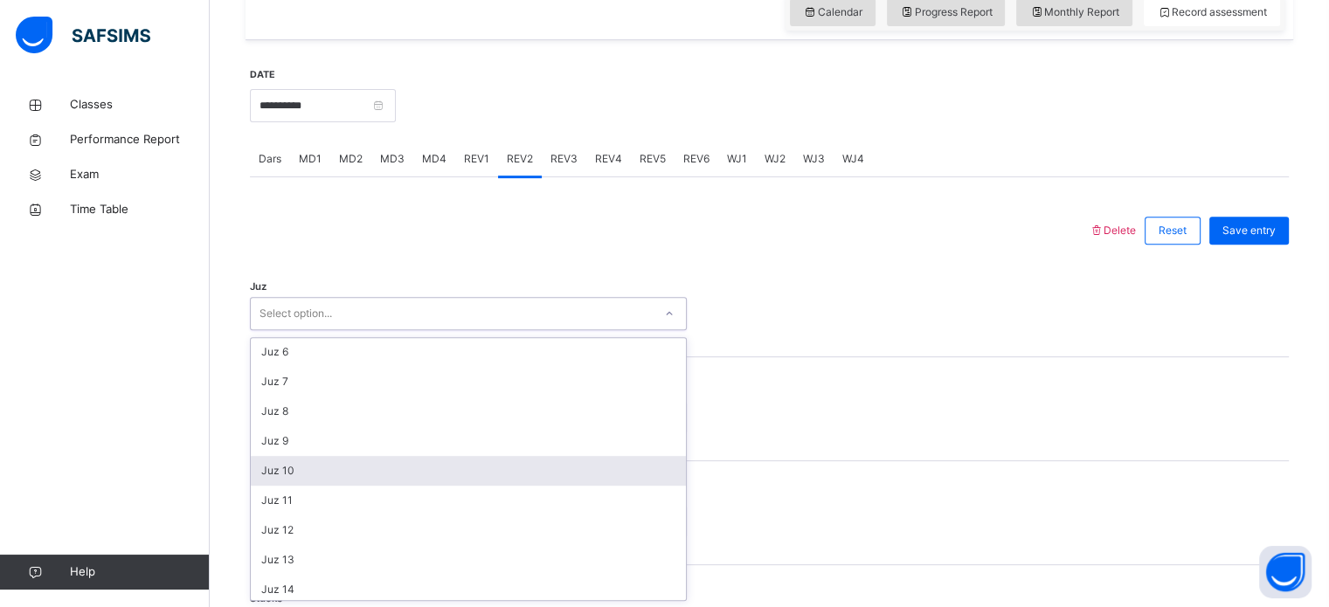
scroll to position [147, 0]
click at [279, 468] on div "Juz 10" at bounding box center [468, 474] width 435 height 30
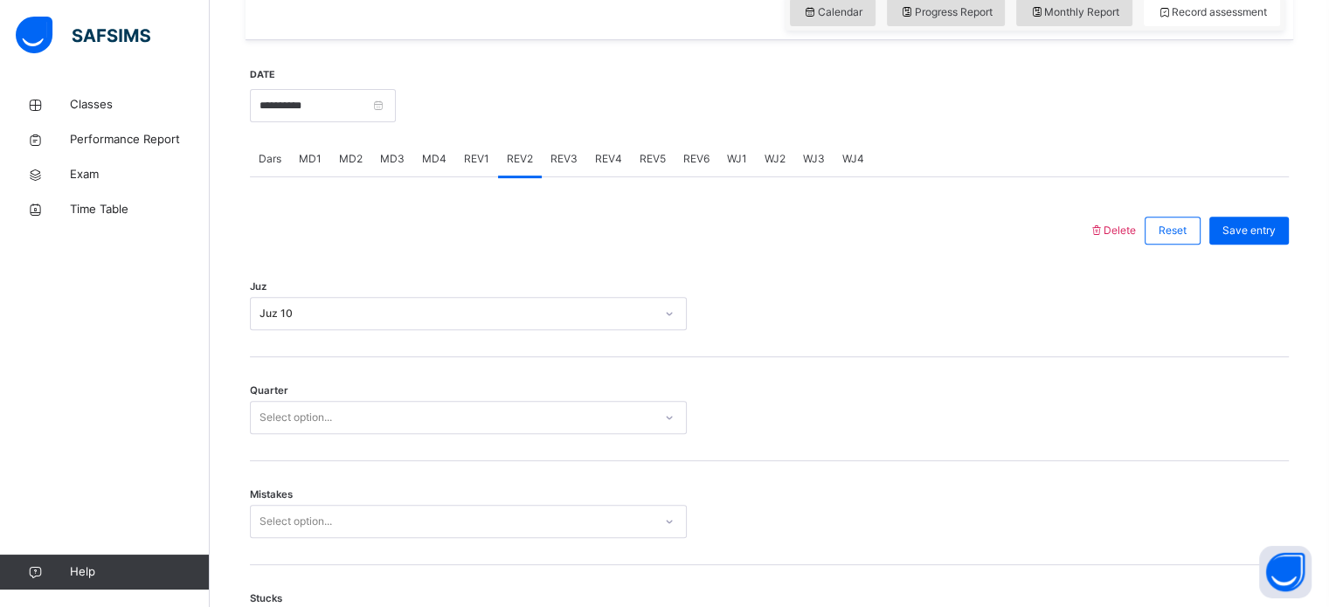
click at [304, 295] on div "Juz Juz 10" at bounding box center [769, 305] width 1039 height 104
click at [304, 342] on div "Juz Juz 10" at bounding box center [769, 305] width 1039 height 104
click at [304, 323] on div "Juz 10" at bounding box center [452, 314] width 402 height 27
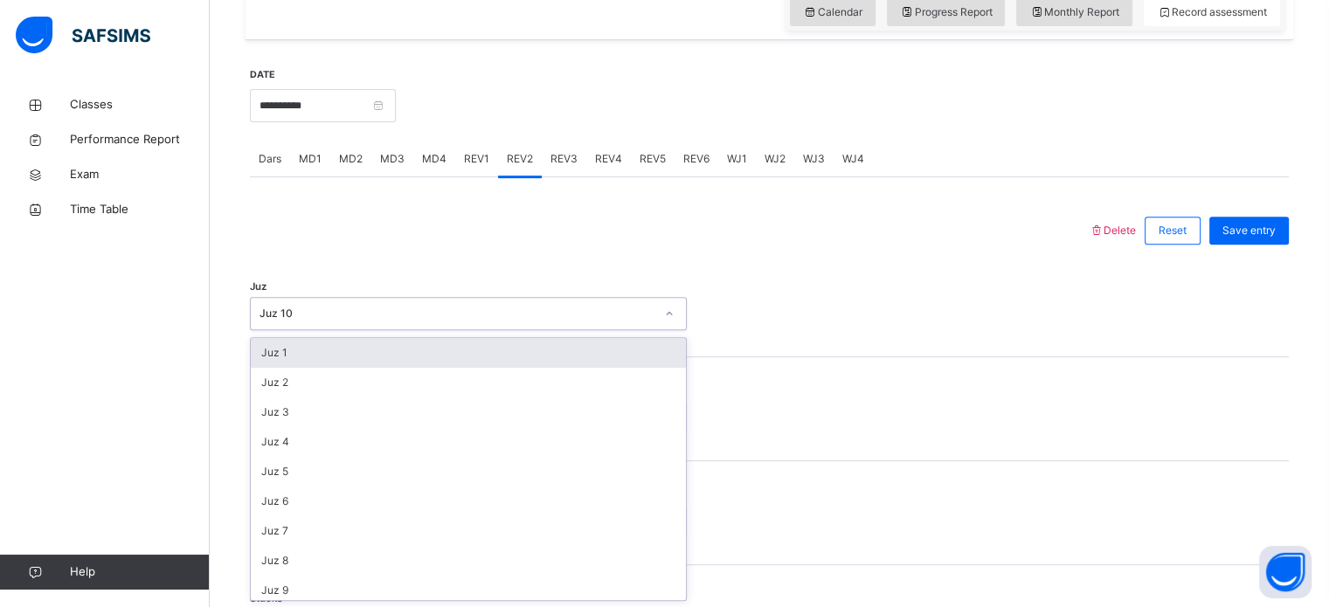
click at [287, 355] on div "Juz 1" at bounding box center [468, 353] width 435 height 30
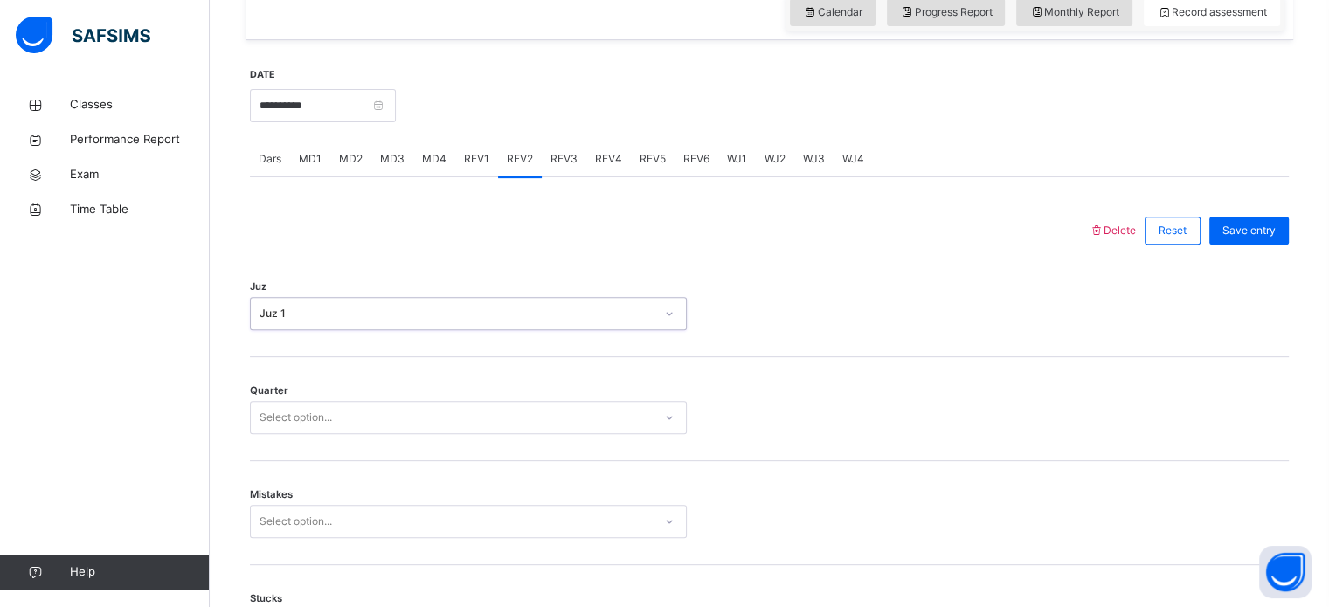
click at [280, 411] on div "Select option..." at bounding box center [296, 417] width 73 height 33
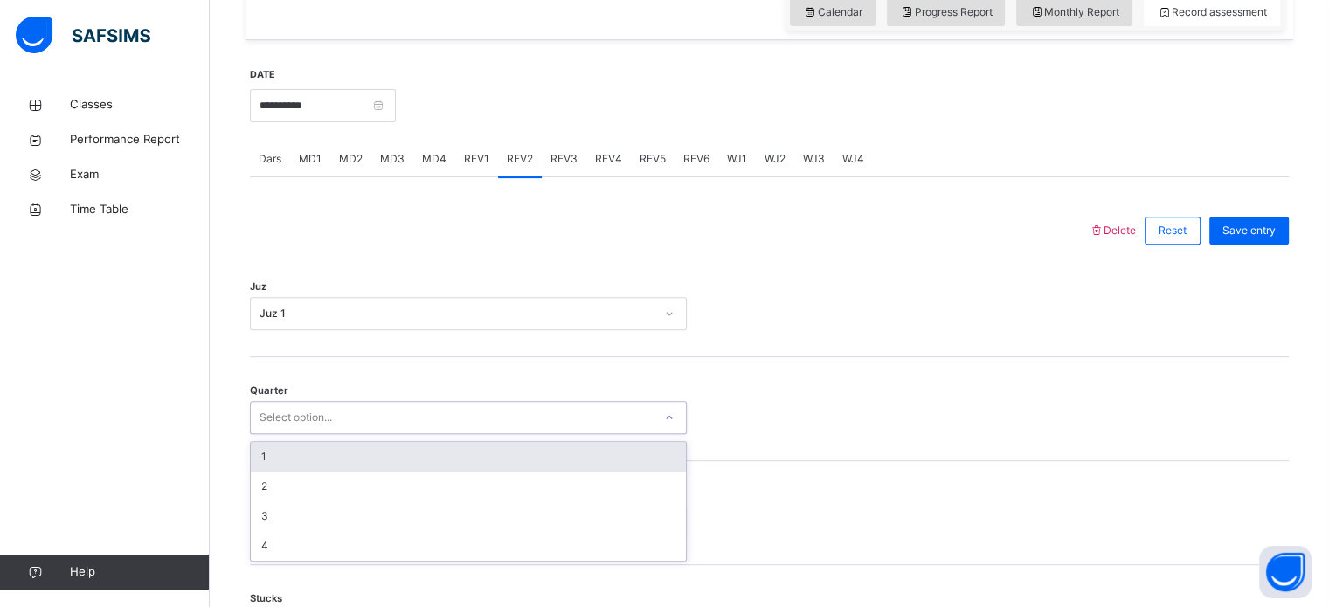
click at [275, 465] on div "1" at bounding box center [468, 457] width 435 height 30
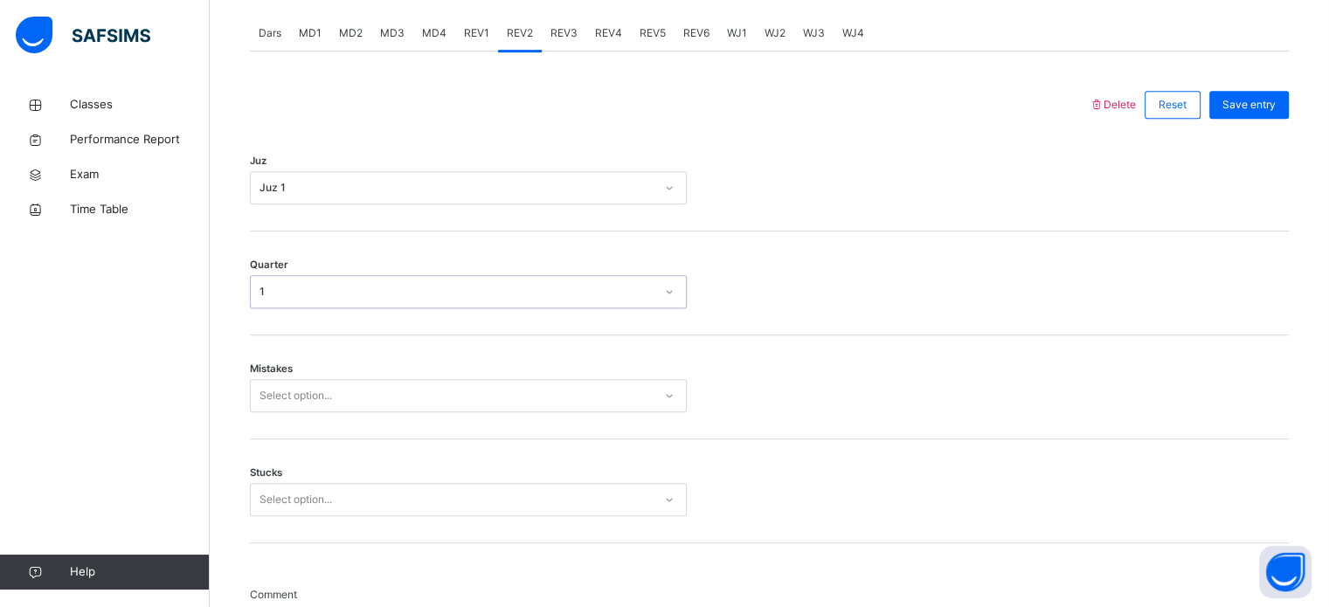
click at [273, 413] on div "Select option..." at bounding box center [468, 395] width 437 height 33
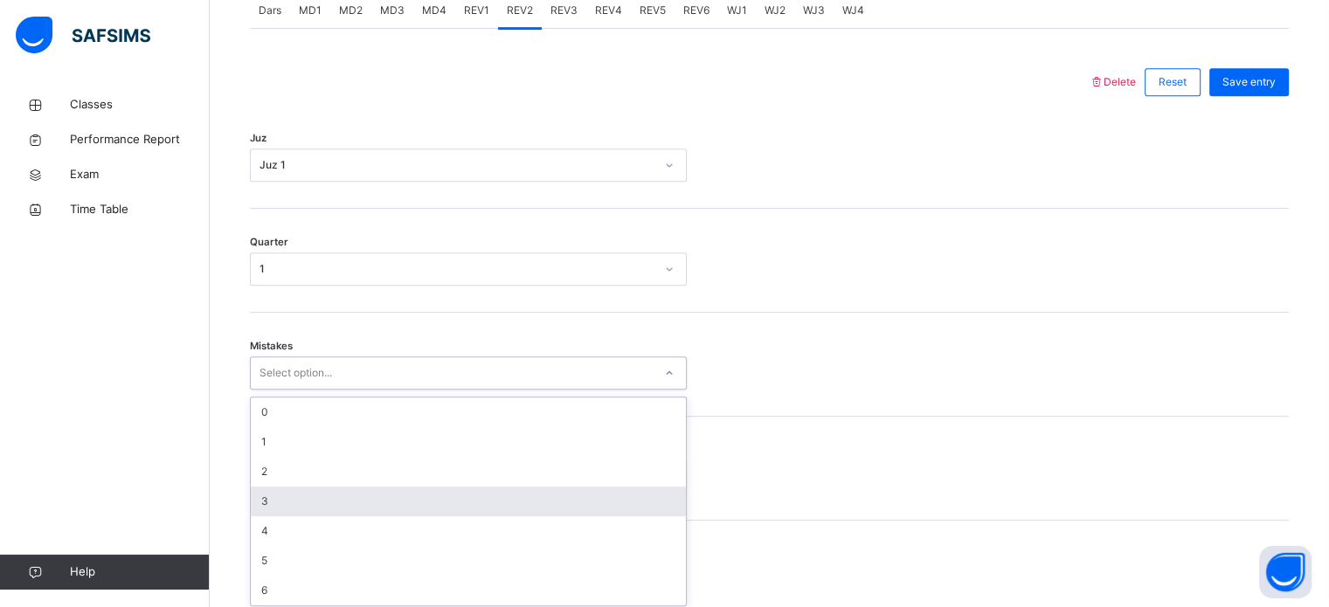
scroll to position [776, 0]
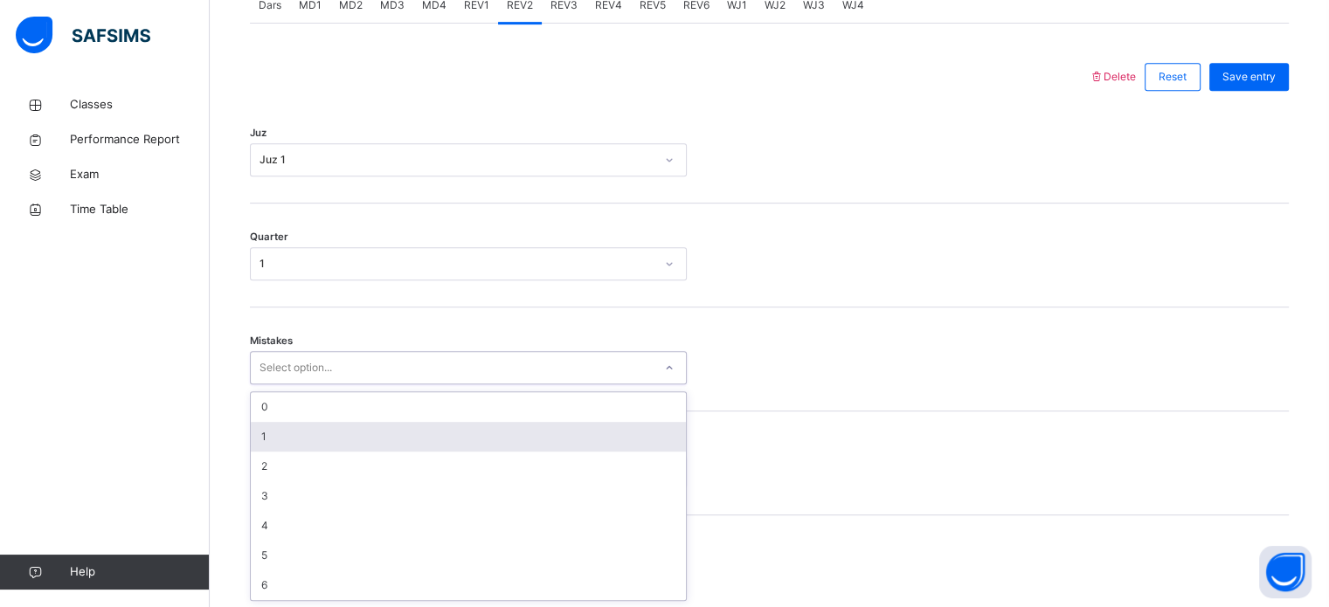
click at [260, 447] on div "1" at bounding box center [468, 437] width 435 height 30
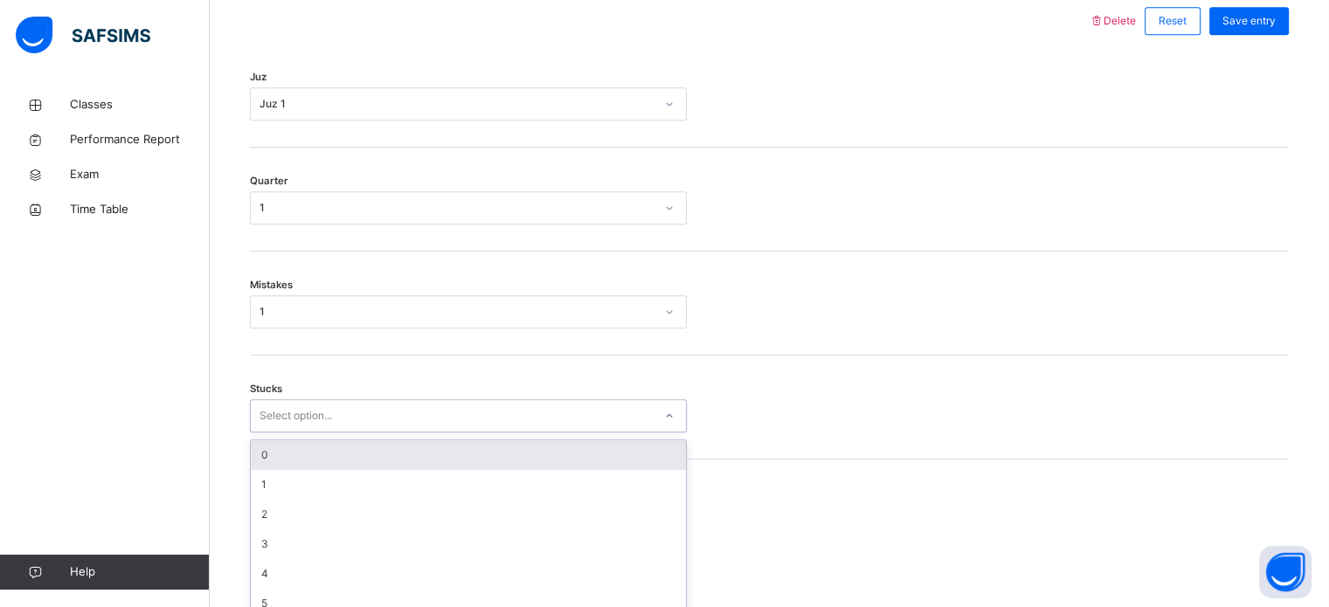
click at [274, 433] on div "option 0 focused, 1 of 6. 6 results available. Use Up and Down to choose option…" at bounding box center [468, 415] width 437 height 33
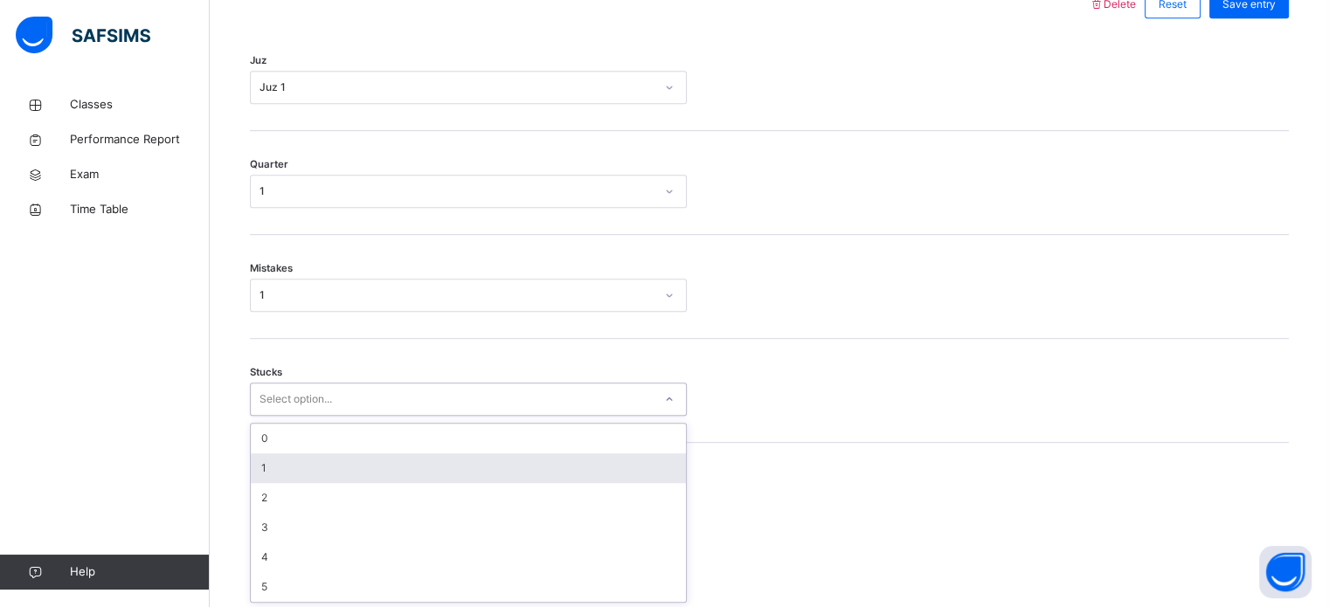
scroll to position [849, 0]
click at [269, 473] on div "1" at bounding box center [468, 468] width 435 height 30
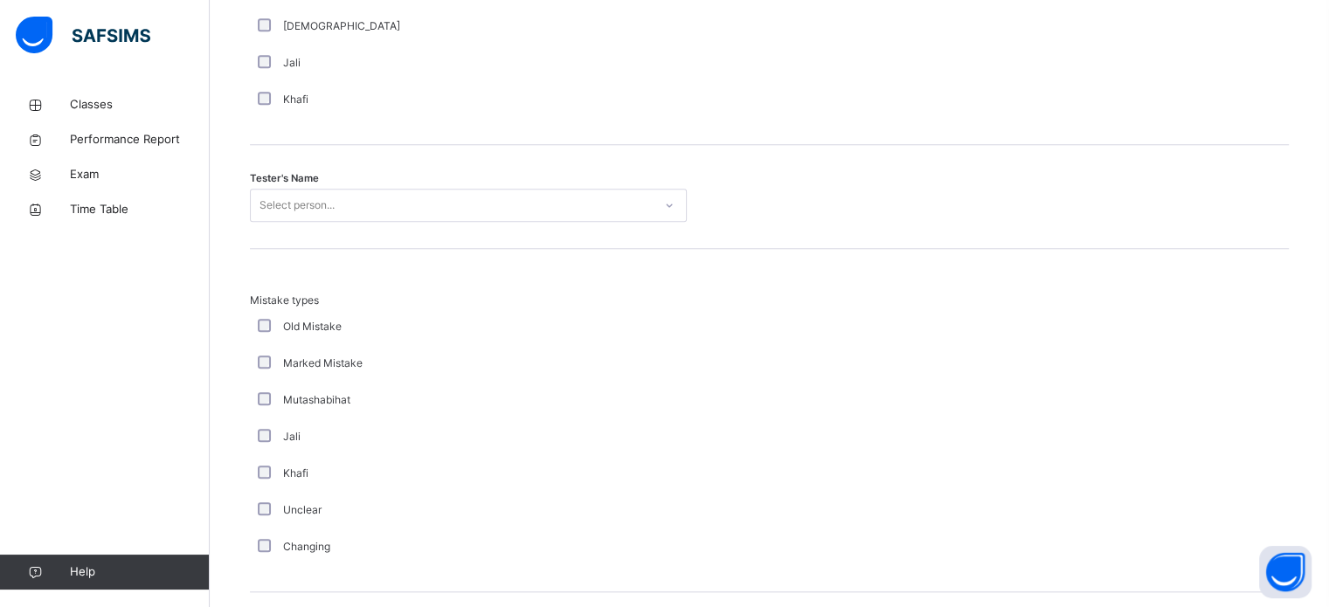
scroll to position [1712, 0]
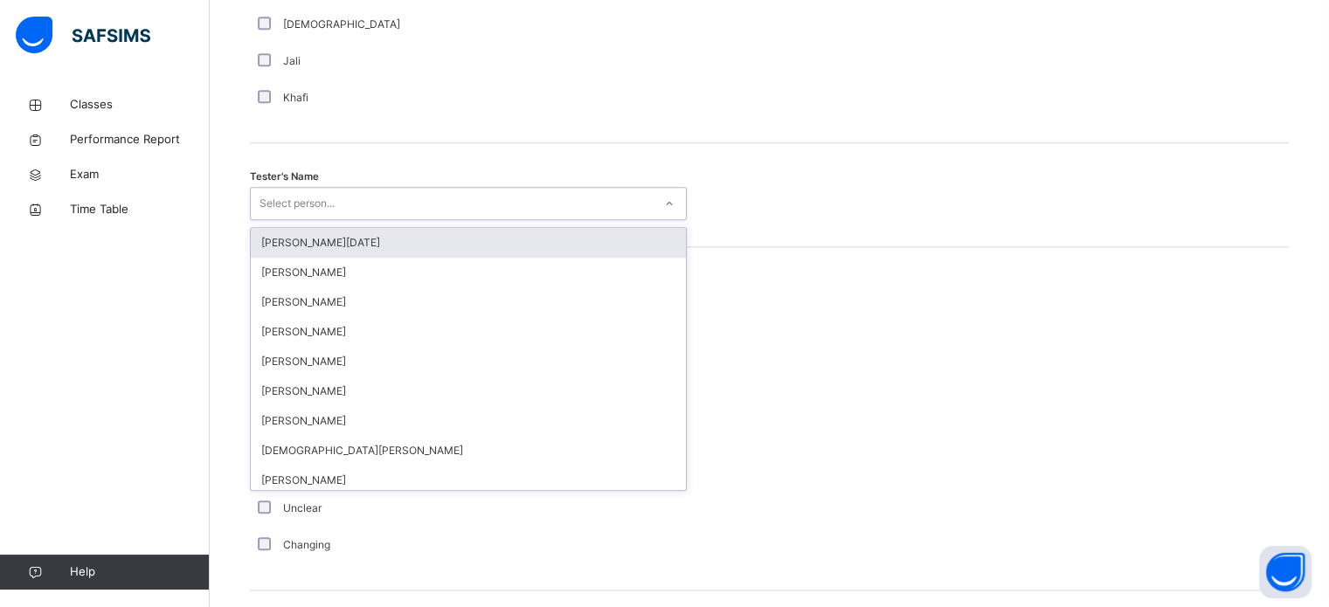
click at [309, 191] on div "Select person..." at bounding box center [297, 203] width 75 height 33
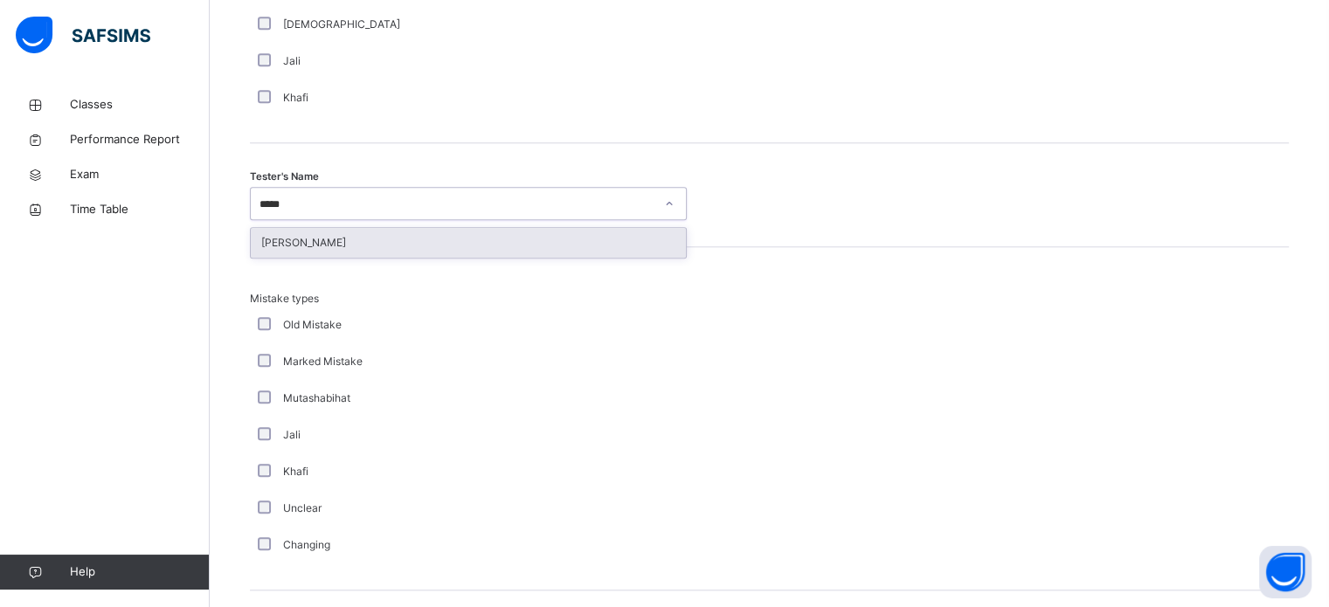
type input "******"
click at [294, 243] on div "[PERSON_NAME]" at bounding box center [468, 243] width 435 height 30
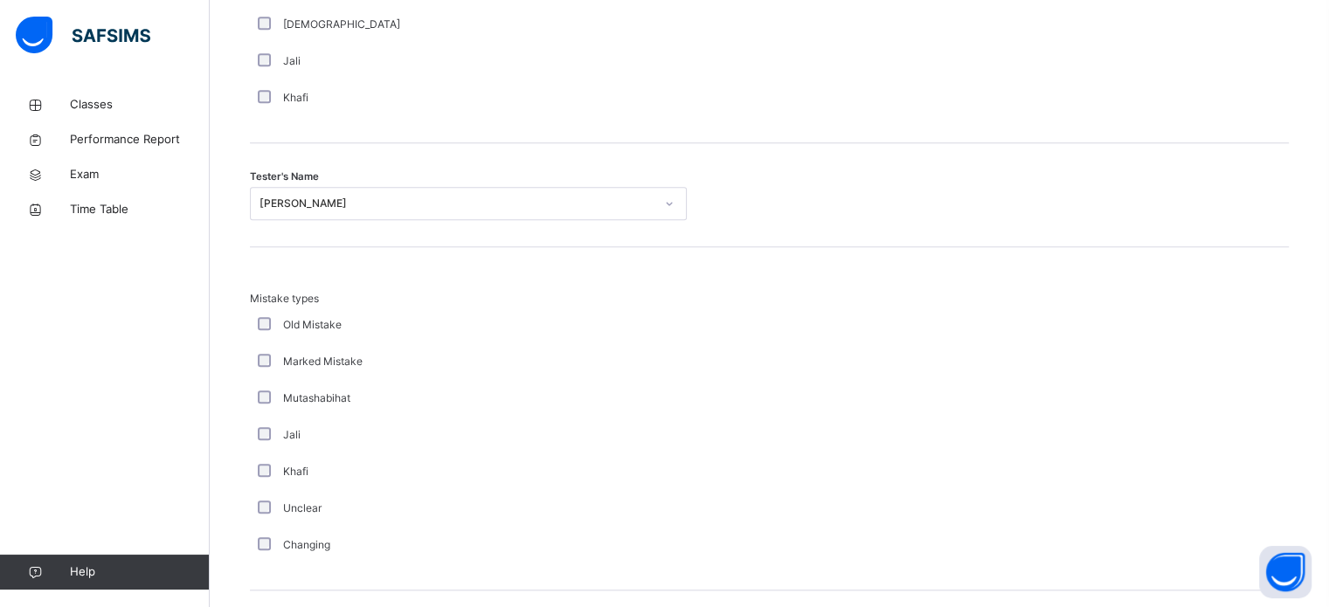
scroll to position [1922, 0]
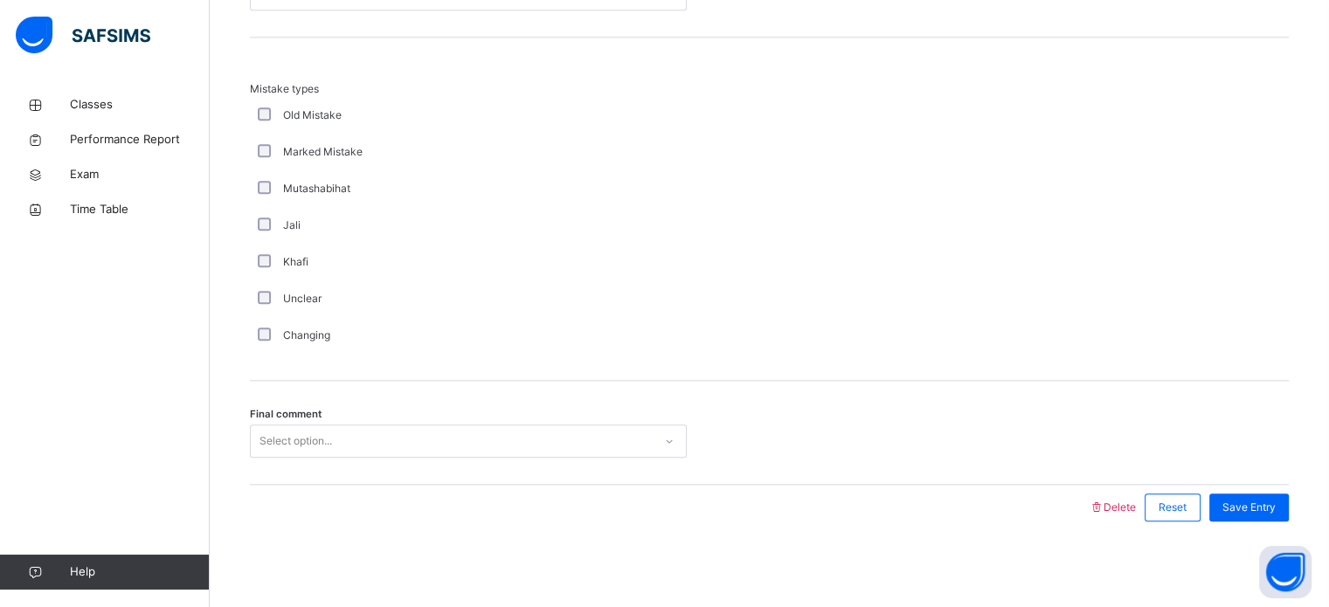
click at [297, 460] on div "Final comment Select option..." at bounding box center [769, 433] width 1039 height 104
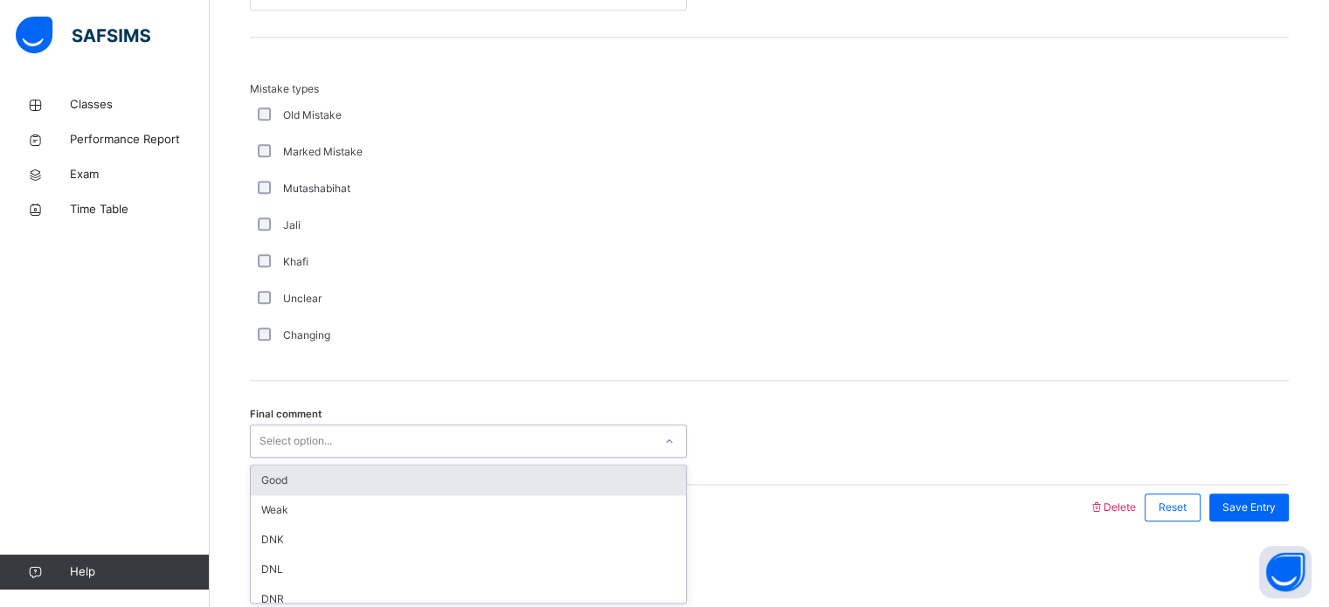
click at [307, 453] on div "Select option..." at bounding box center [468, 441] width 437 height 33
click at [316, 482] on div "Good" at bounding box center [468, 481] width 435 height 30
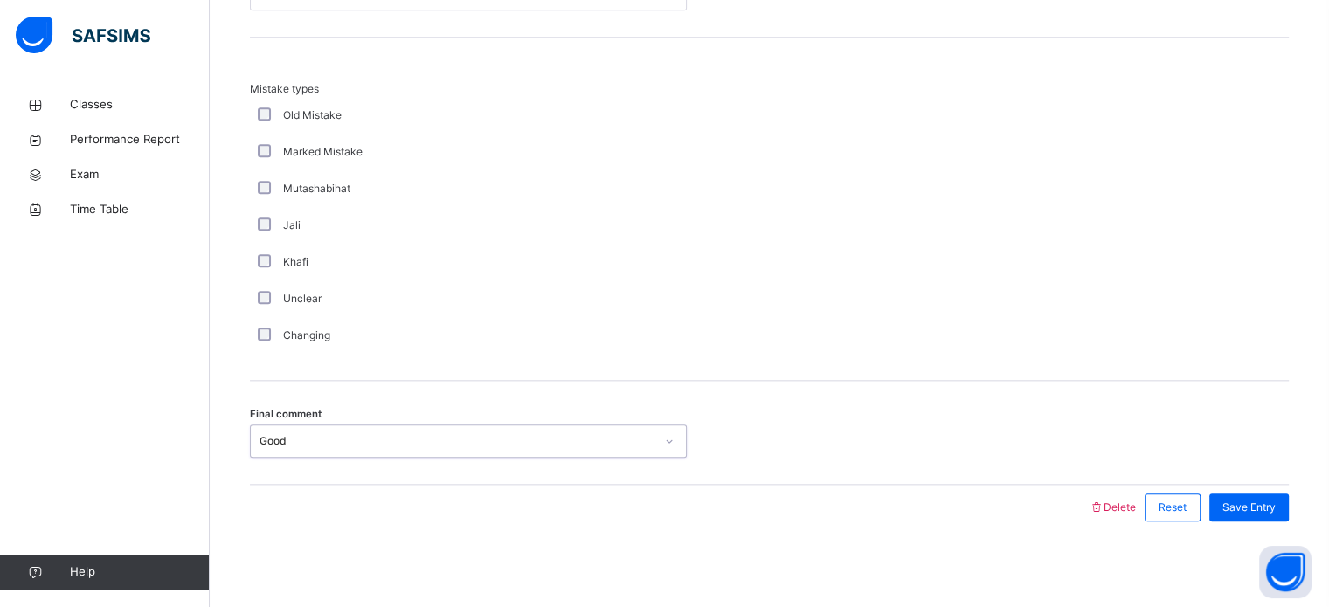
click at [1227, 522] on div "Save Entry" at bounding box center [1245, 507] width 88 height 45
click at [1247, 494] on div "Save Entry" at bounding box center [1250, 508] width 80 height 28
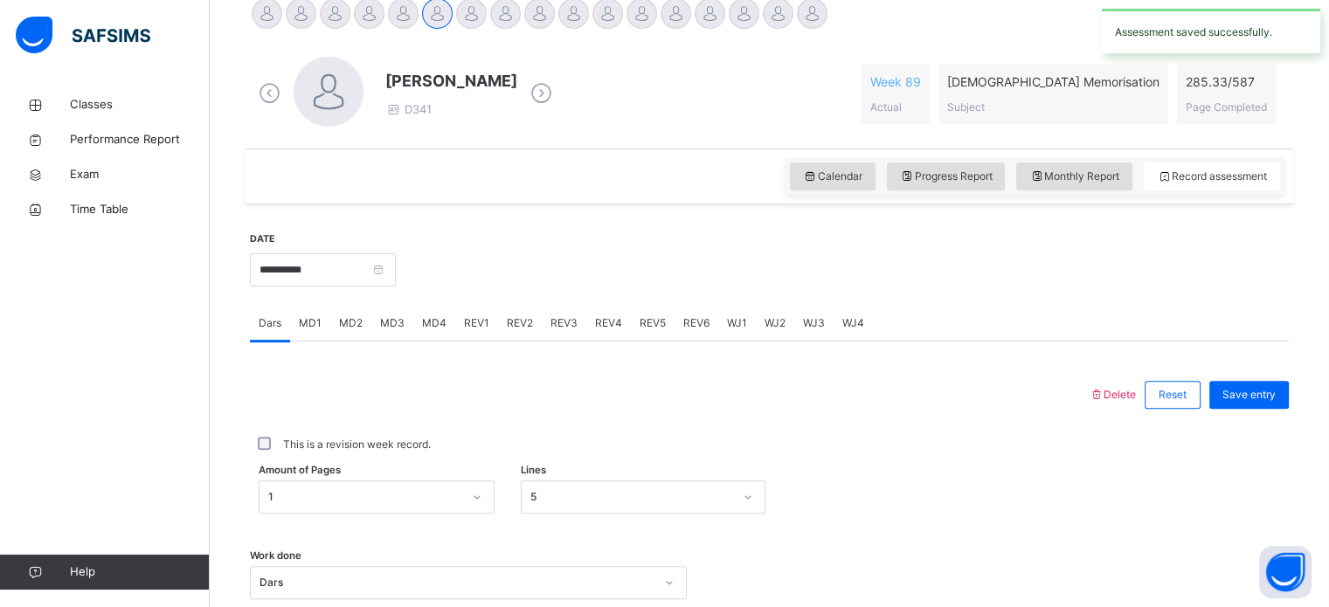
scroll to position [450, 0]
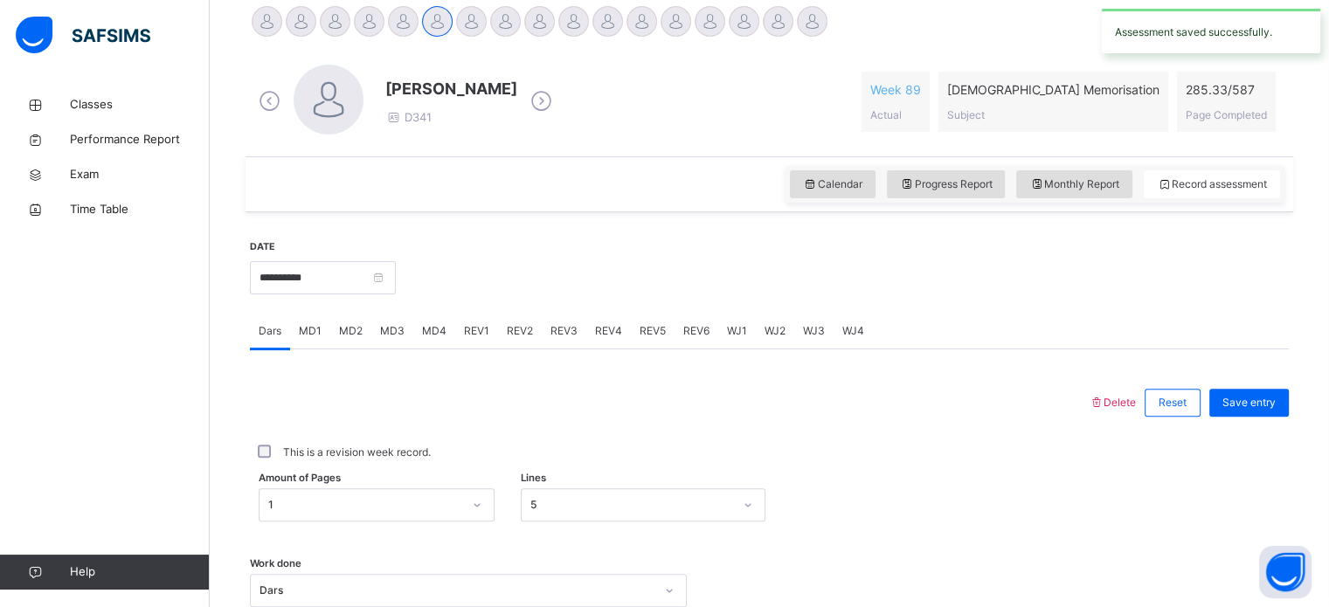
click at [507, 314] on div "REV2" at bounding box center [520, 331] width 44 height 35
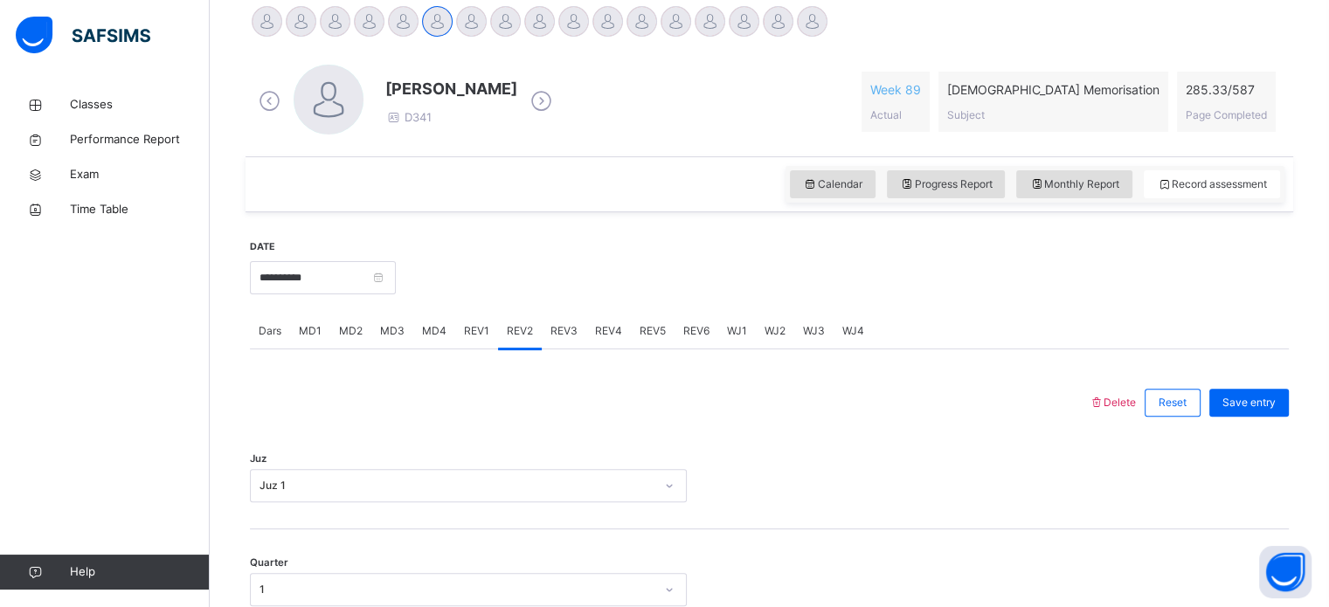
click at [552, 331] on span "REV3" at bounding box center [564, 331] width 27 height 16
click at [320, 475] on div "Select option..." at bounding box center [468, 485] width 437 height 33
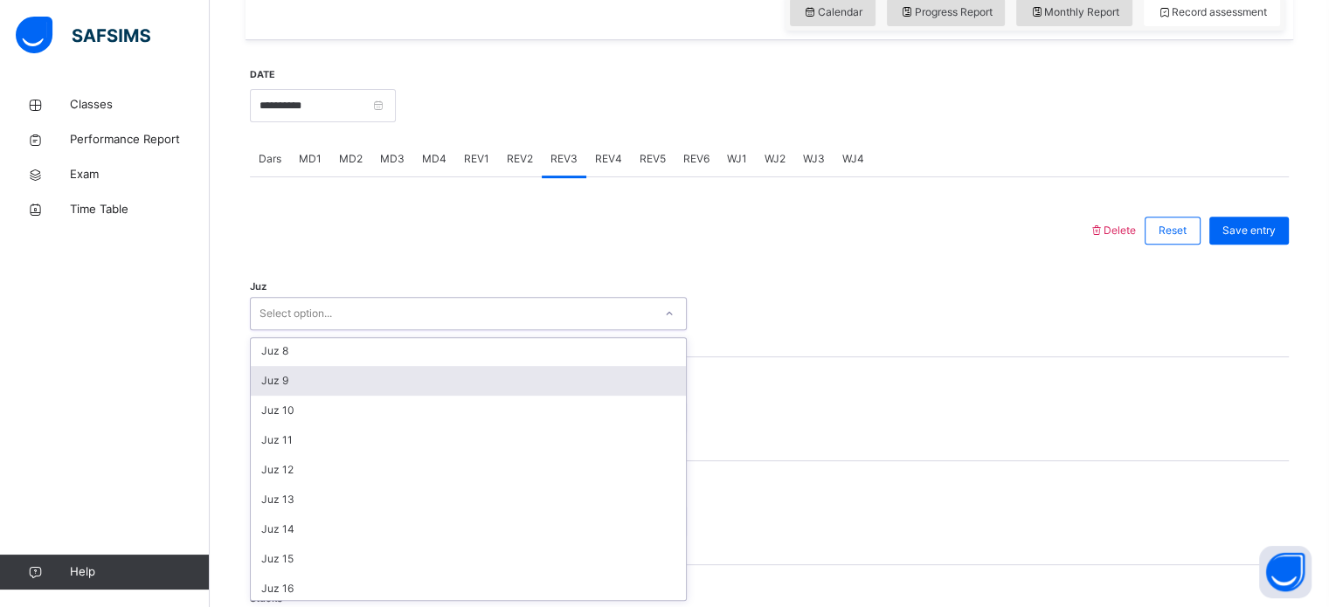
scroll to position [0, 0]
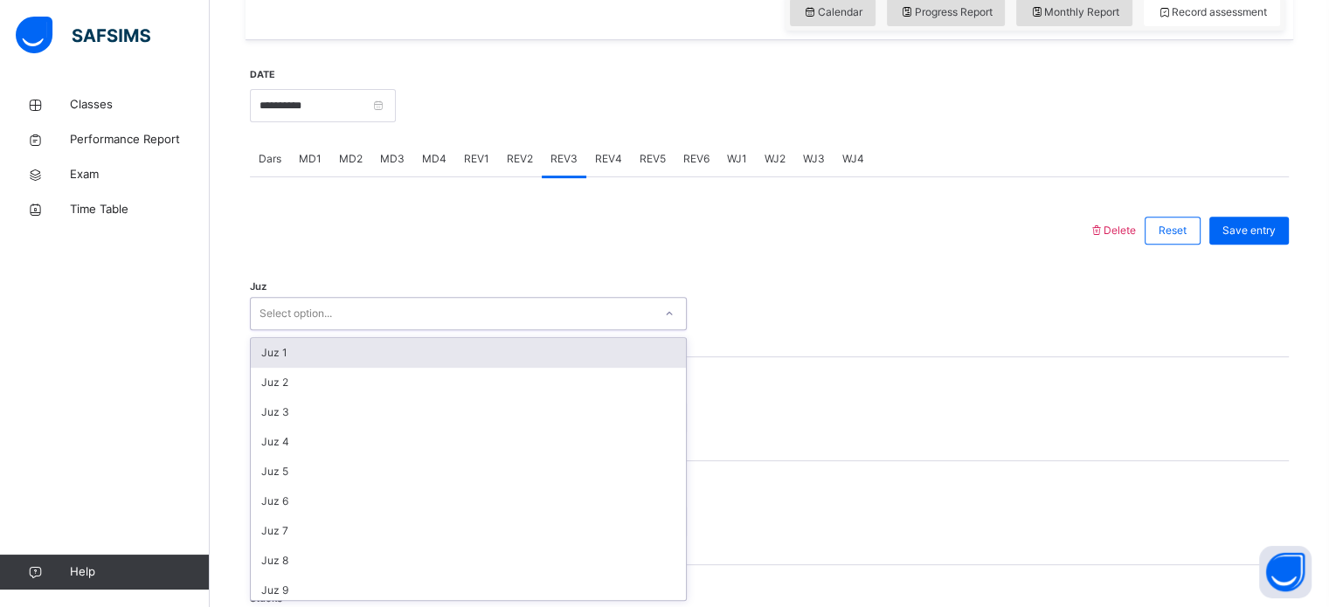
click at [285, 356] on div "Juz 1" at bounding box center [468, 353] width 435 height 30
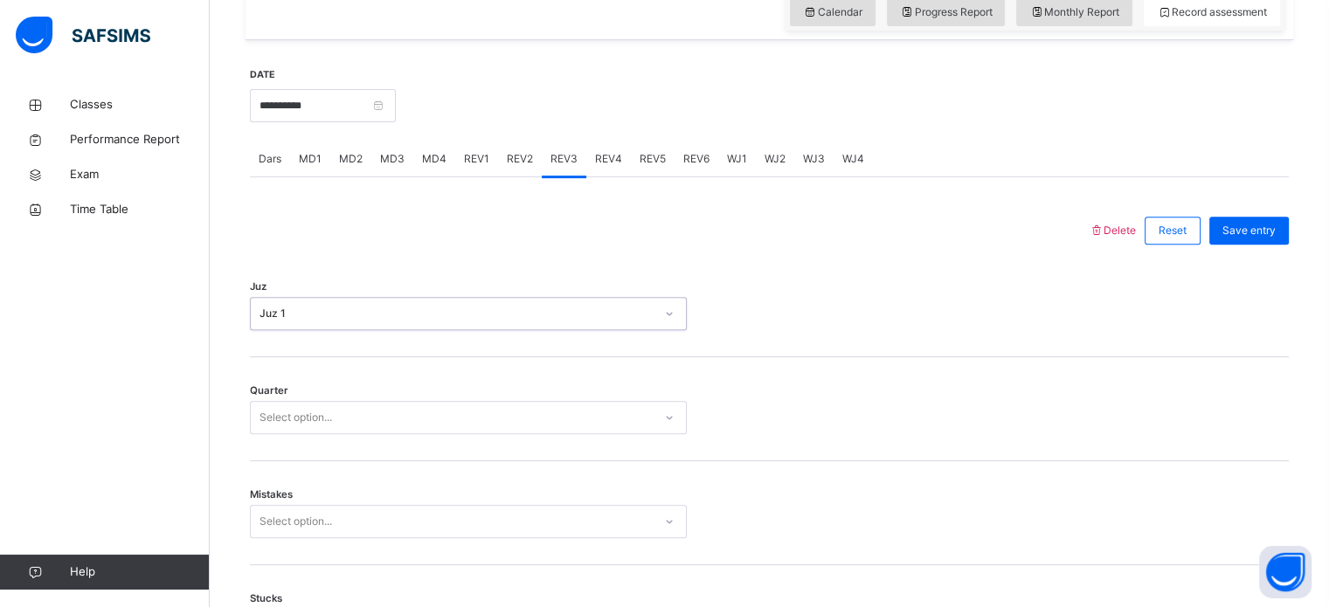
click at [312, 321] on div "Juz 1" at bounding box center [457, 314] width 395 height 16
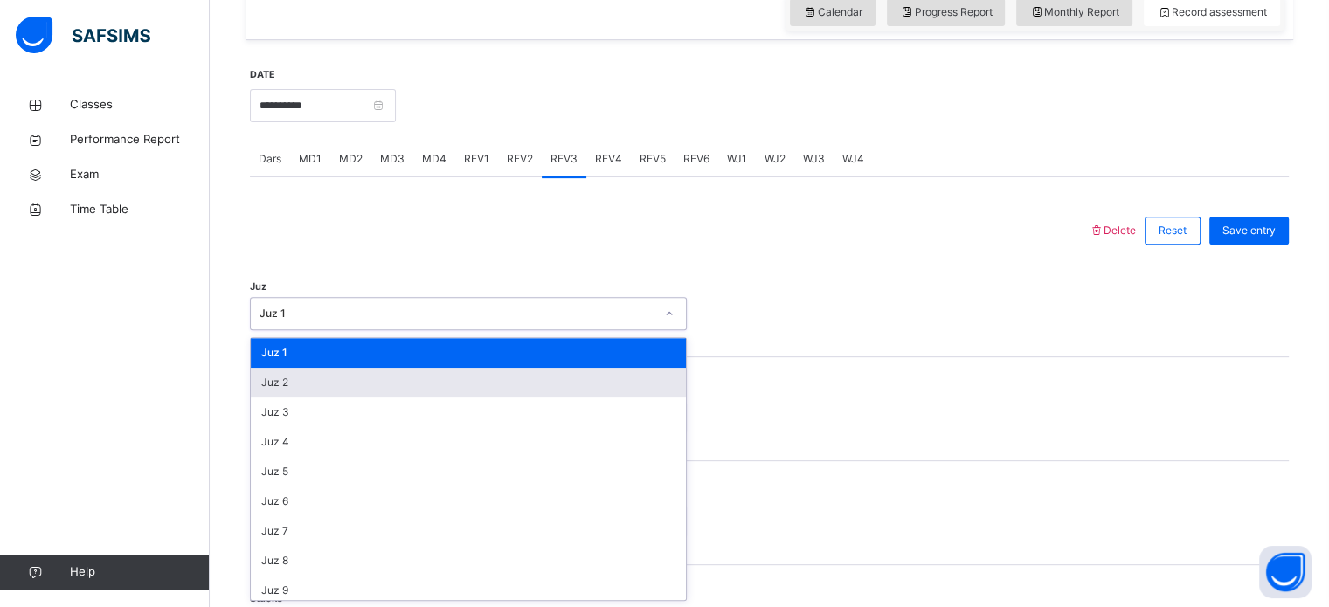
click at [270, 374] on div "Juz 2" at bounding box center [468, 383] width 435 height 30
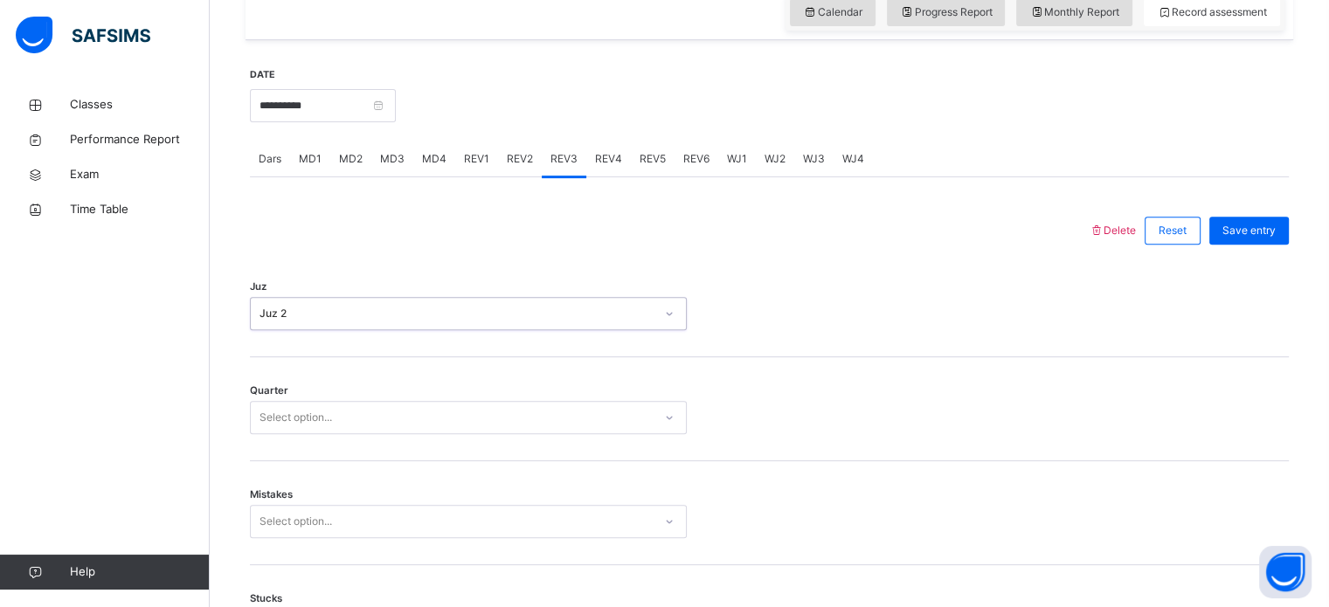
click at [294, 420] on div "Select option..." at bounding box center [296, 417] width 73 height 33
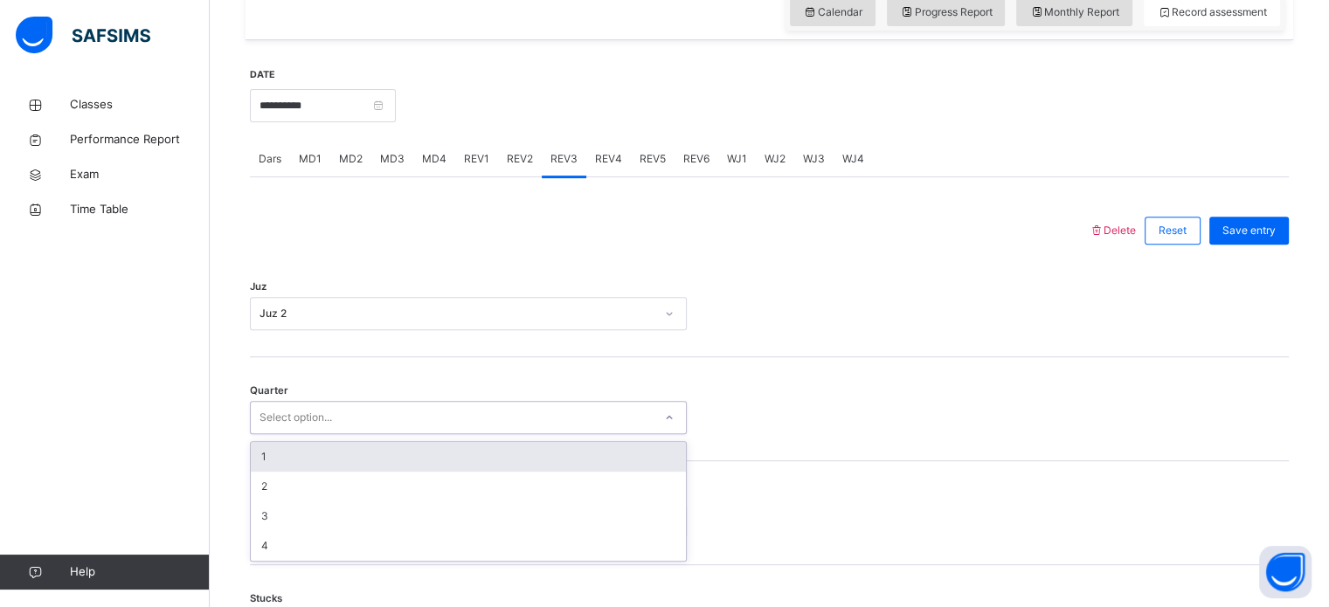
click at [294, 420] on div "Select option..." at bounding box center [296, 417] width 73 height 33
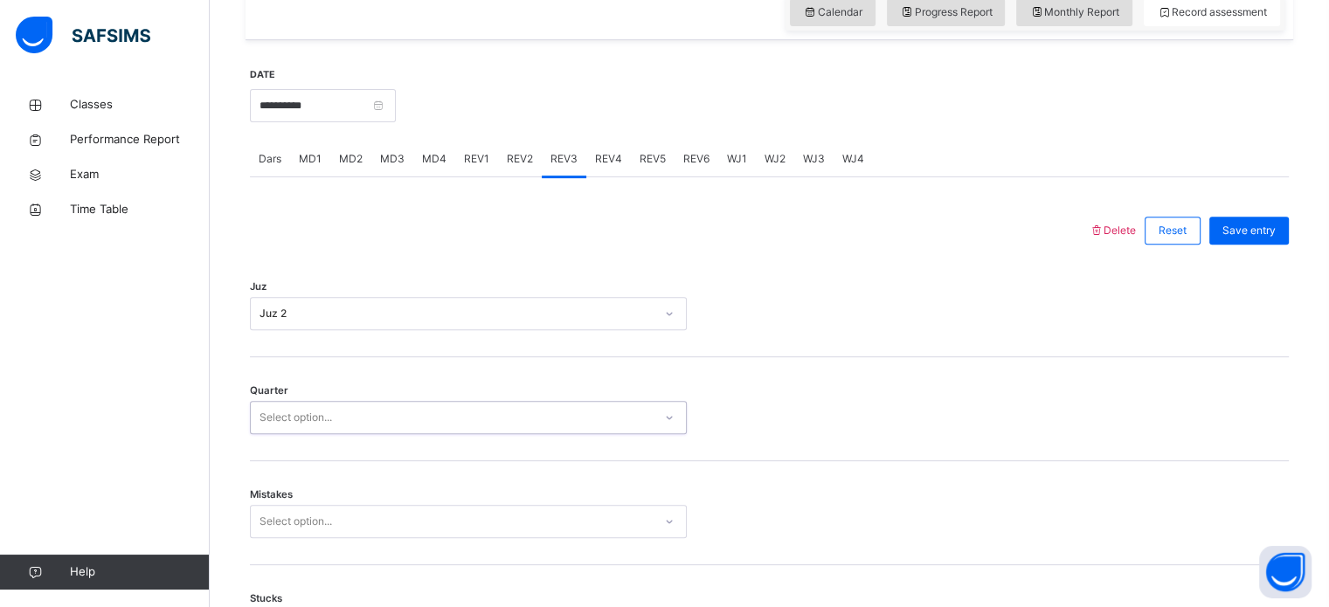
click at [294, 420] on div "Select option..." at bounding box center [296, 417] width 73 height 33
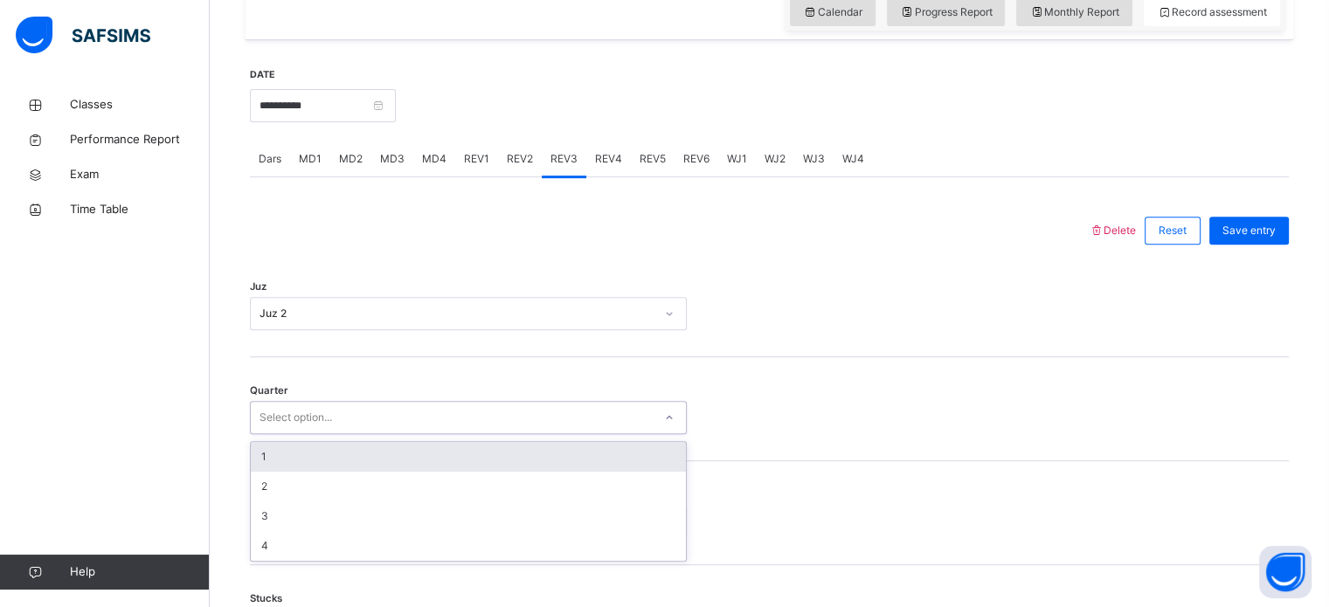
click at [294, 420] on div "Select option..." at bounding box center [296, 417] width 73 height 33
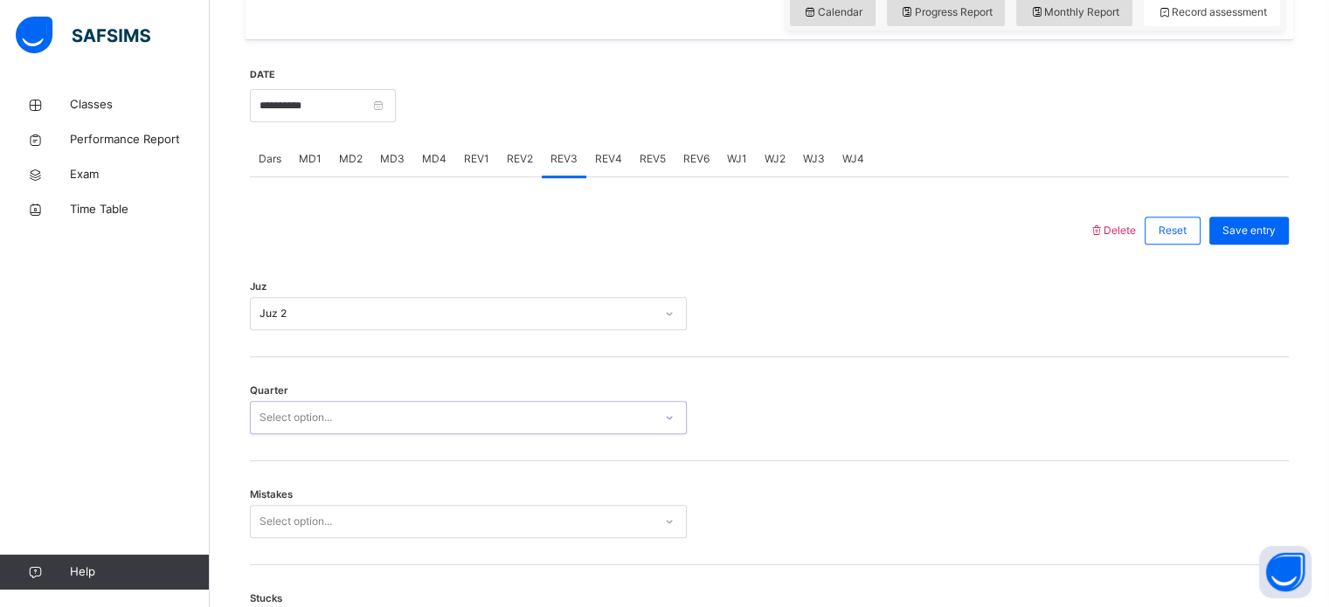
scroll to position [412, 0]
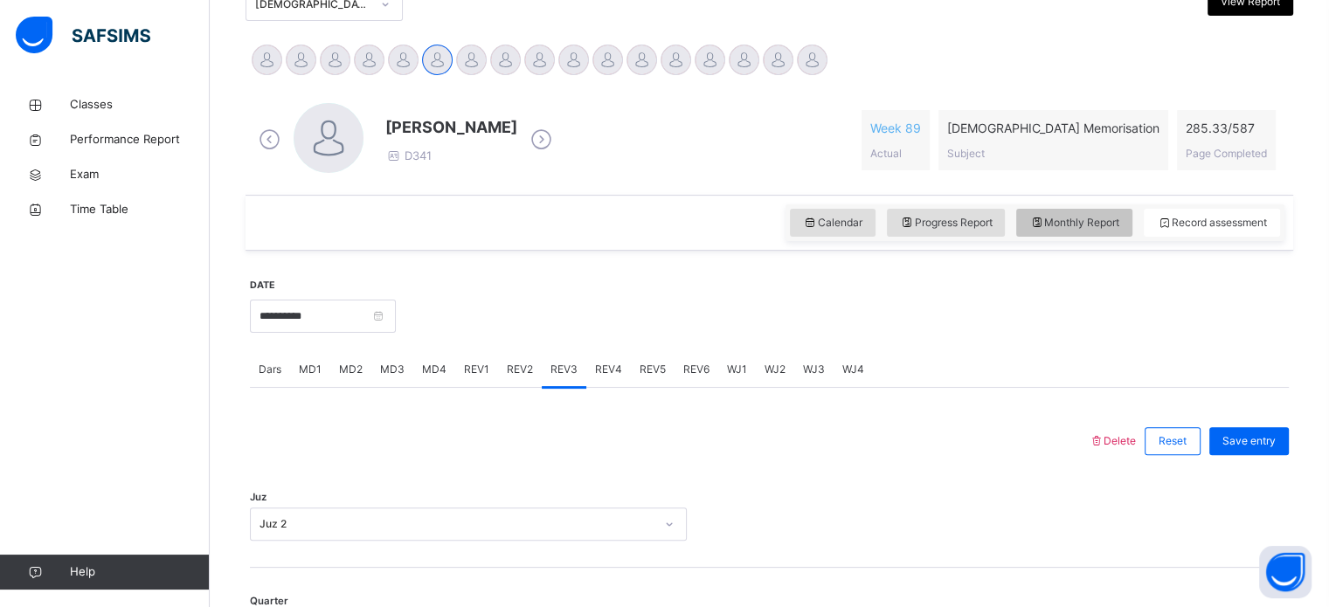
click at [1101, 212] on div "Monthly Report" at bounding box center [1074, 223] width 116 height 28
select select "****"
select select "*"
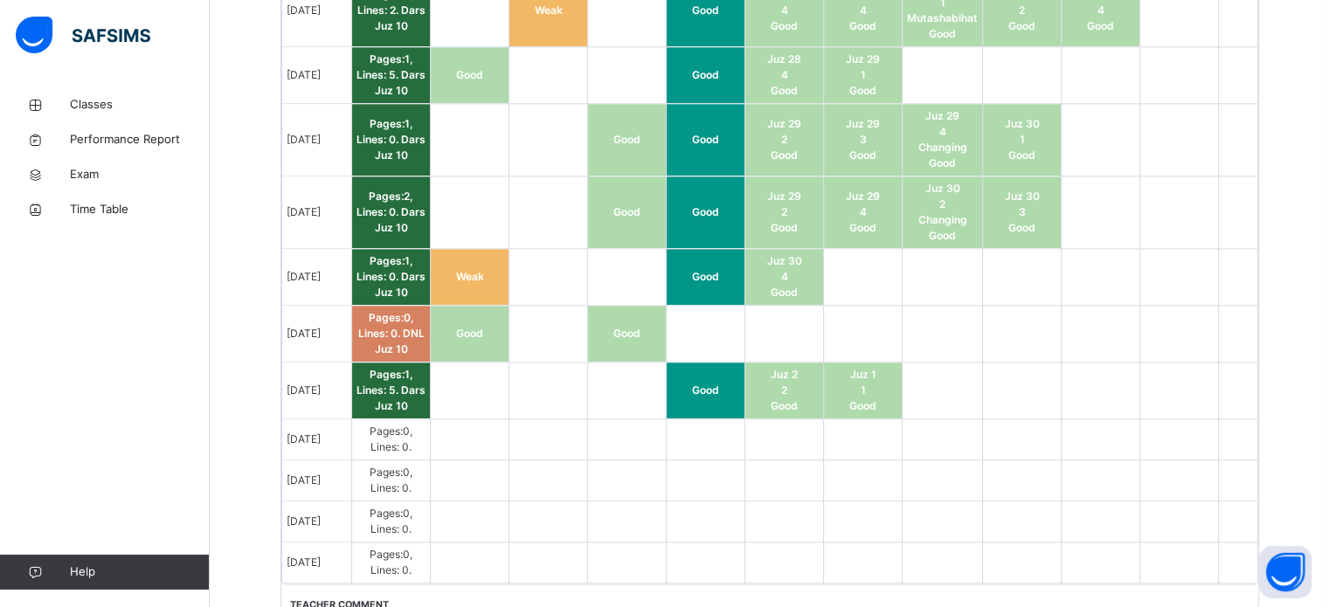
scroll to position [2205, 0]
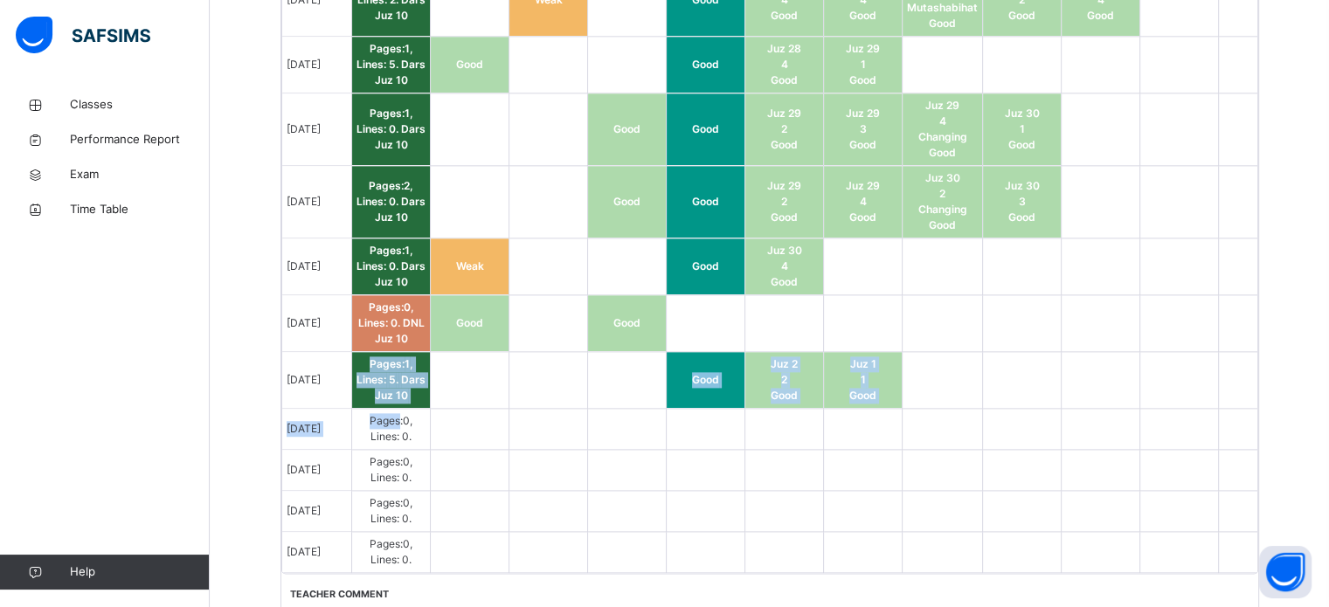
drag, startPoint x: 381, startPoint y: 357, endPoint x: 411, endPoint y: 405, distance: 55.8
click at [495, 393] on td at bounding box center [470, 380] width 79 height 57
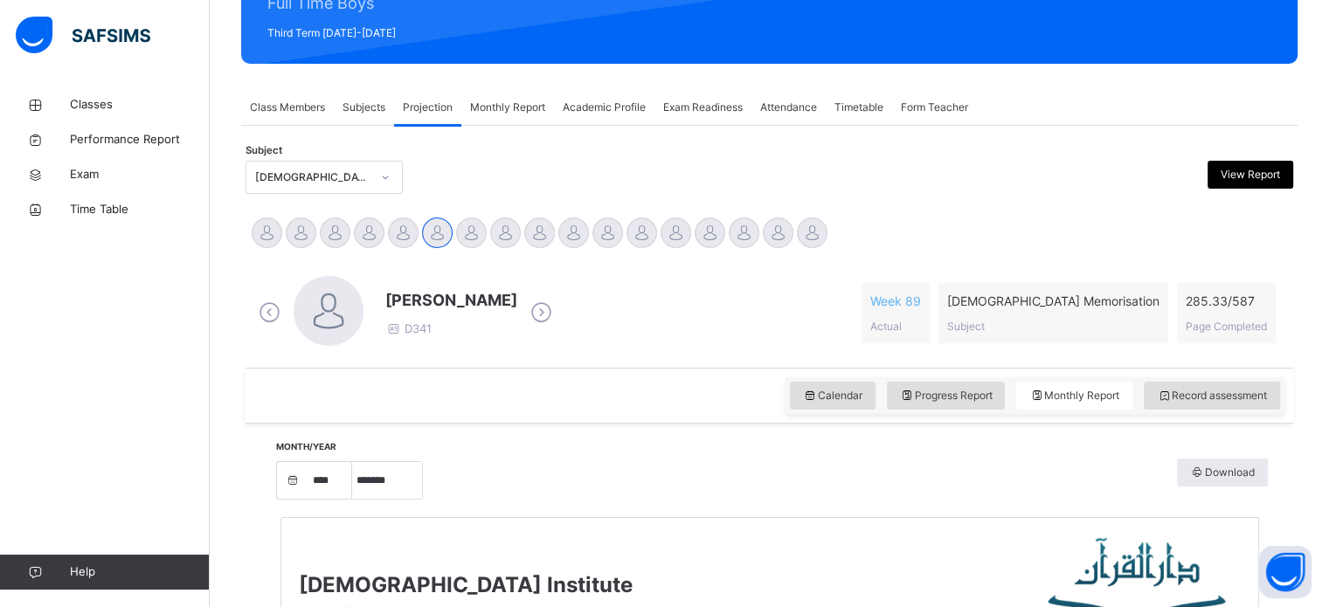
scroll to position [238, 0]
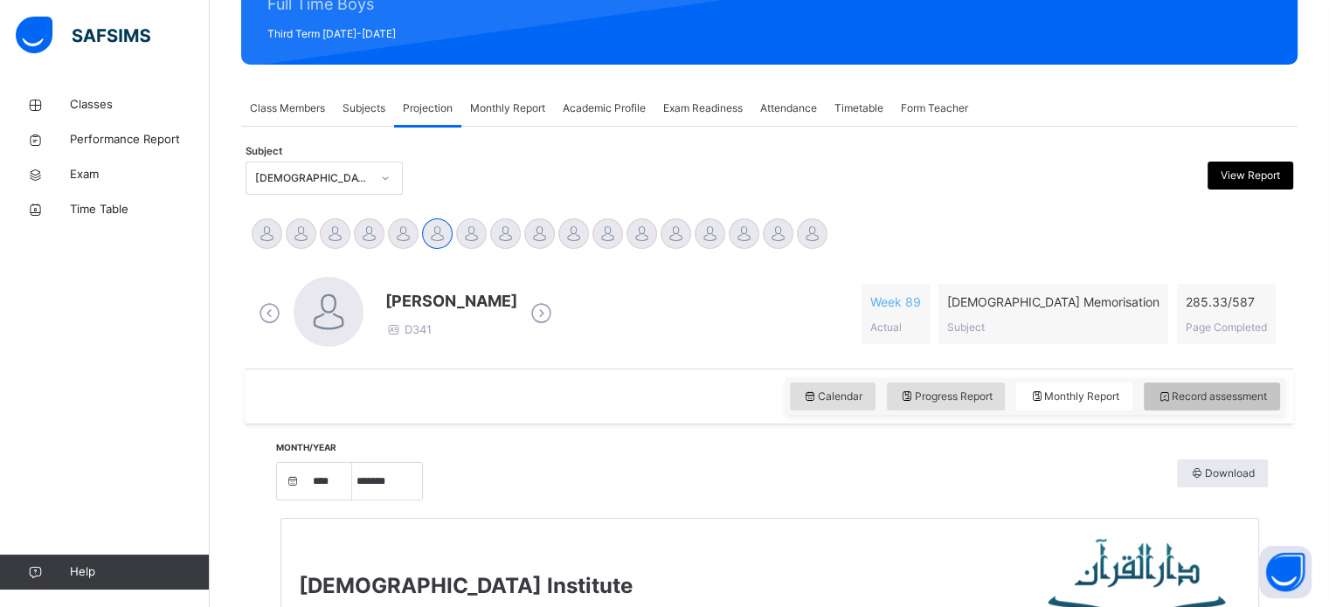
click at [1252, 394] on span "Record assessment" at bounding box center [1212, 397] width 110 height 16
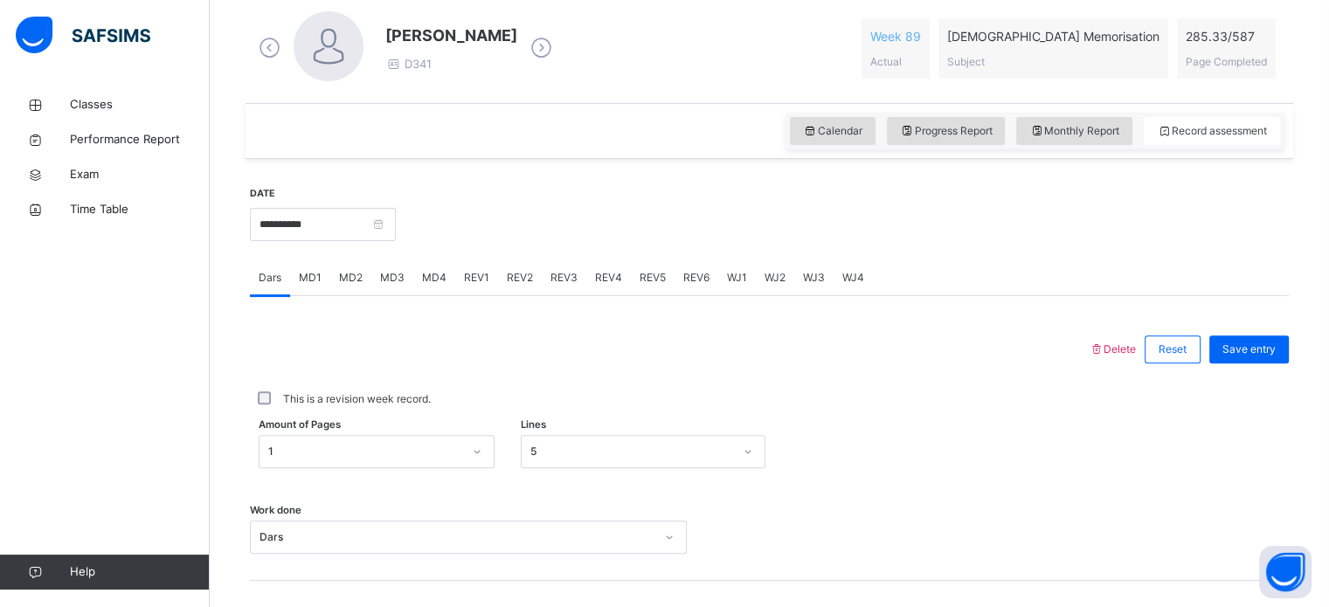
scroll to position [503, 0]
click at [558, 272] on span "REV3" at bounding box center [564, 278] width 27 height 16
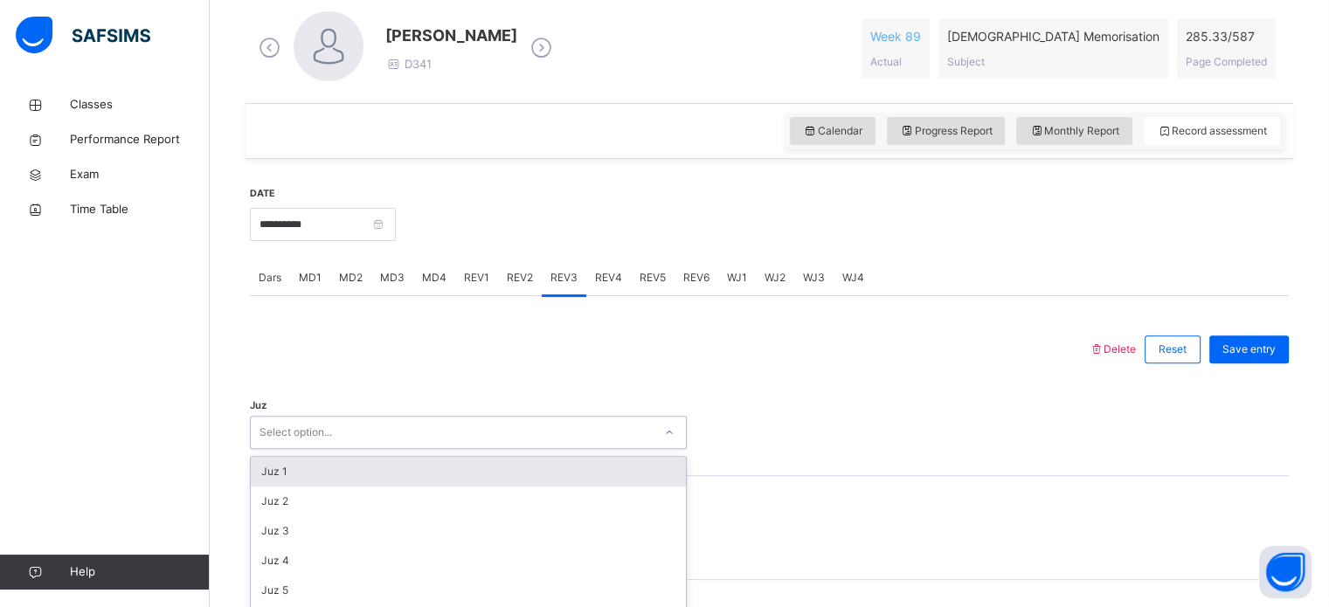
click at [274, 439] on div "option Juz 1 focused, 1 of 30. 30 results available. Use Up and Down to choose …" at bounding box center [468, 432] width 437 height 33
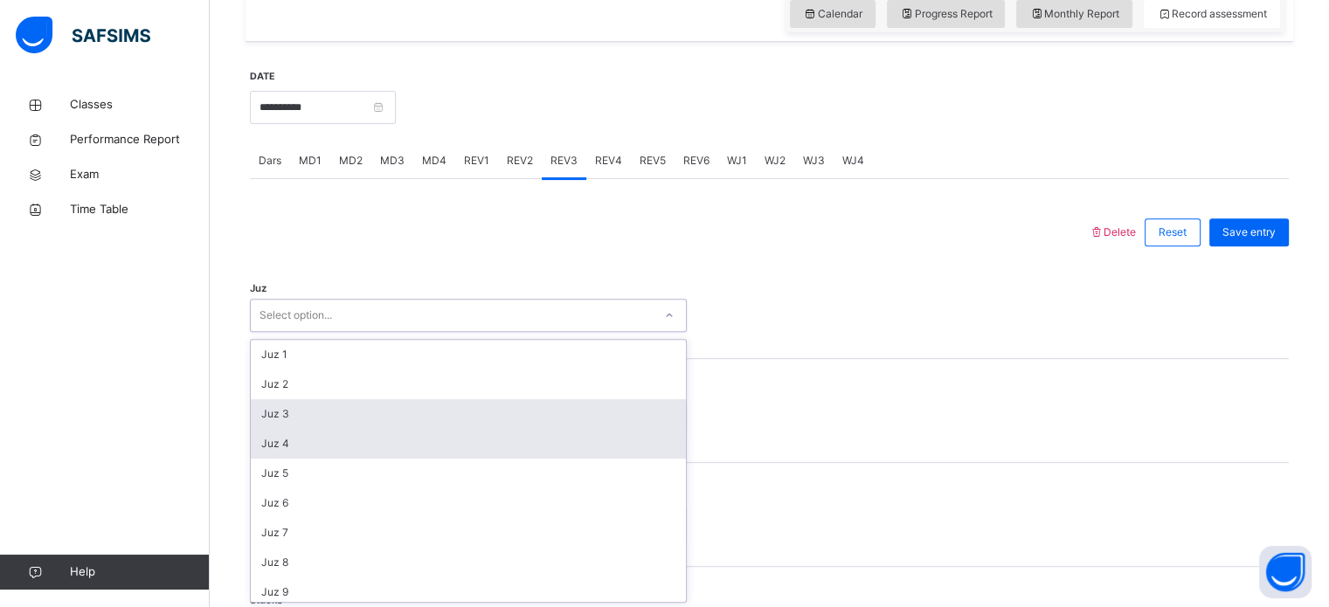
scroll to position [622, 0]
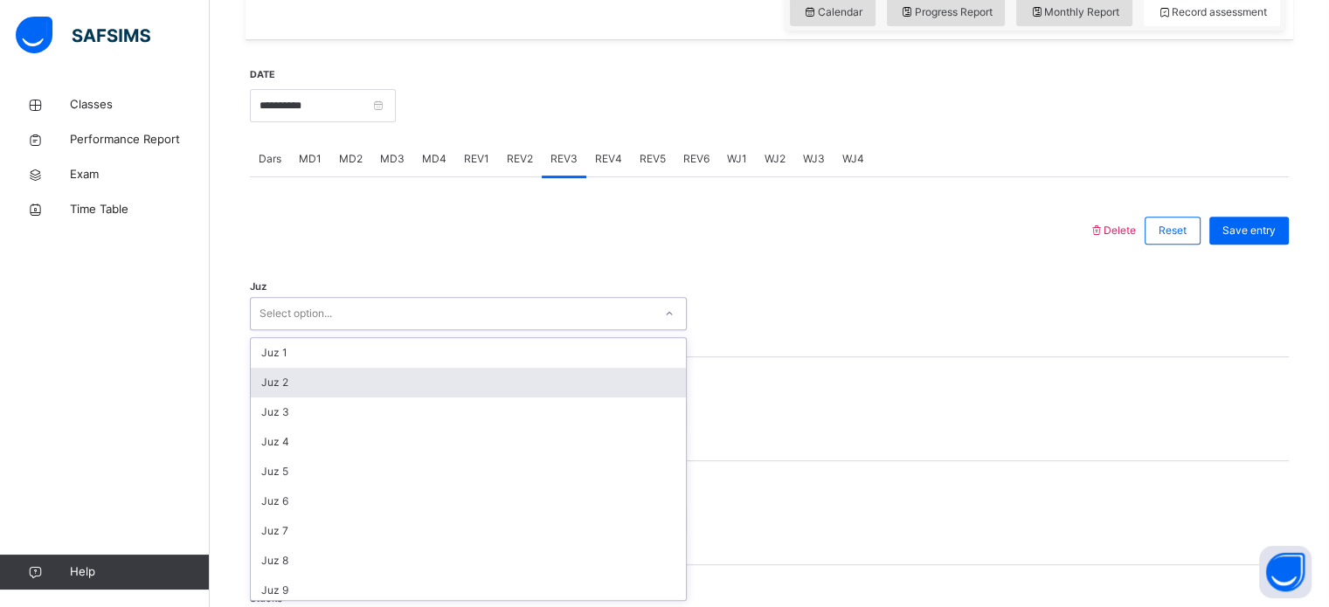
click at [274, 396] on div "Juz 2" at bounding box center [468, 383] width 435 height 30
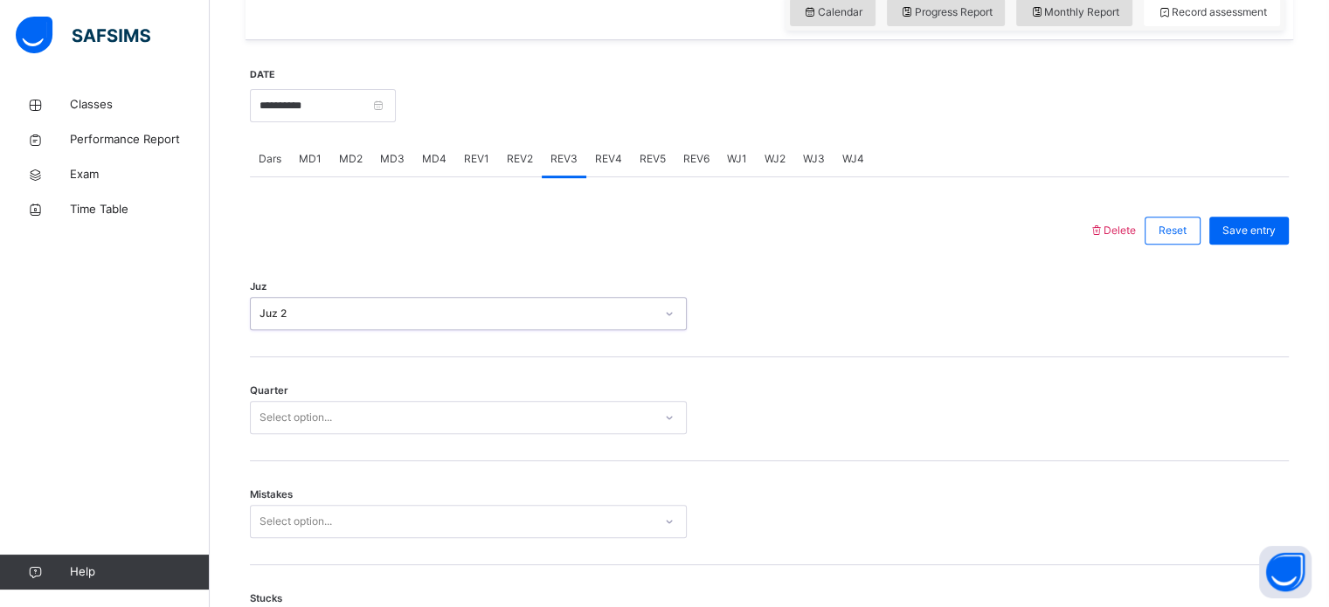
click at [284, 408] on div "Select option..." at bounding box center [296, 417] width 73 height 33
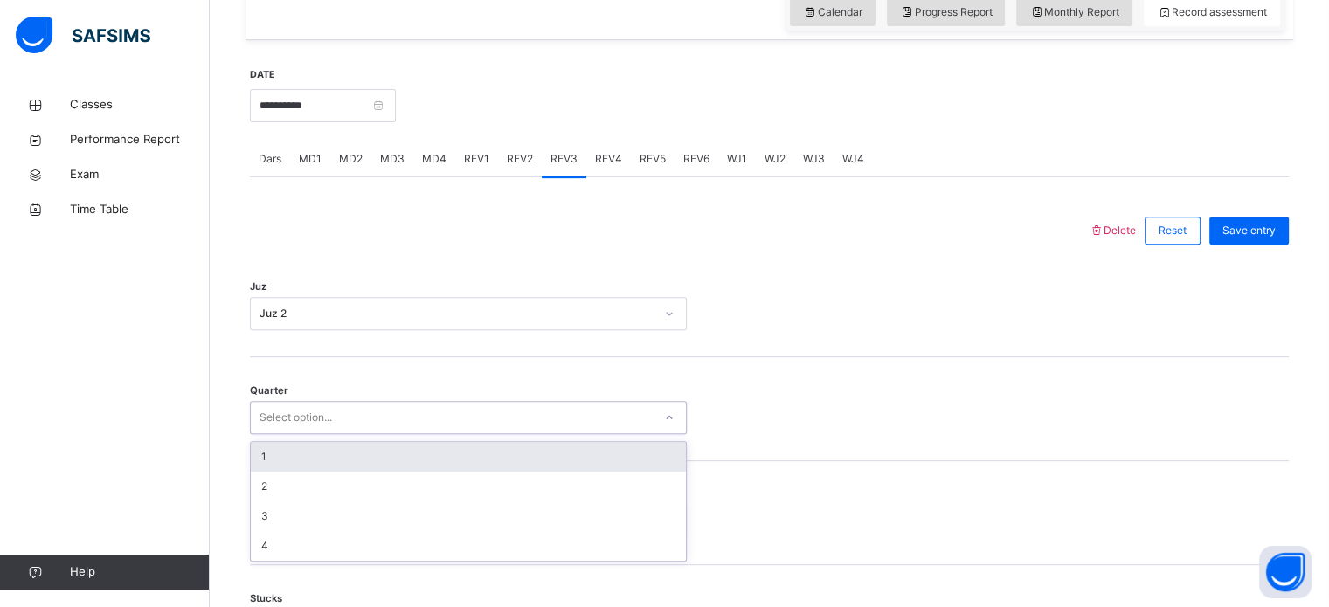
click at [265, 454] on div "1" at bounding box center [468, 457] width 435 height 30
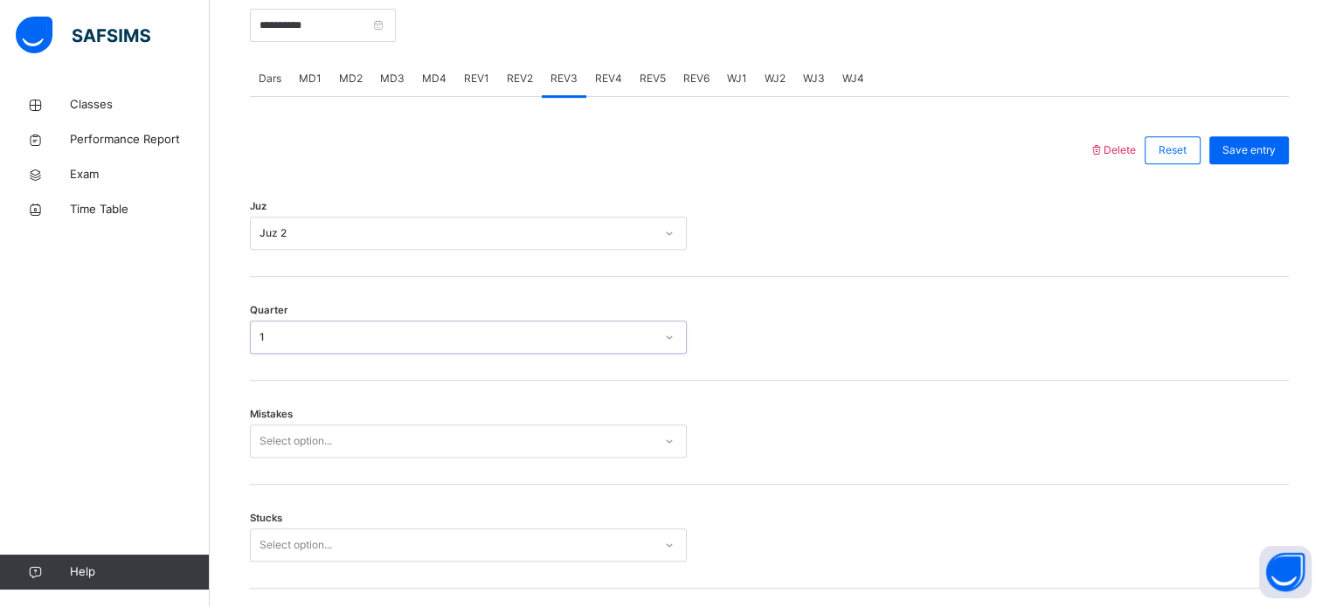
click at [277, 458] on div "Select option..." at bounding box center [468, 441] width 437 height 33
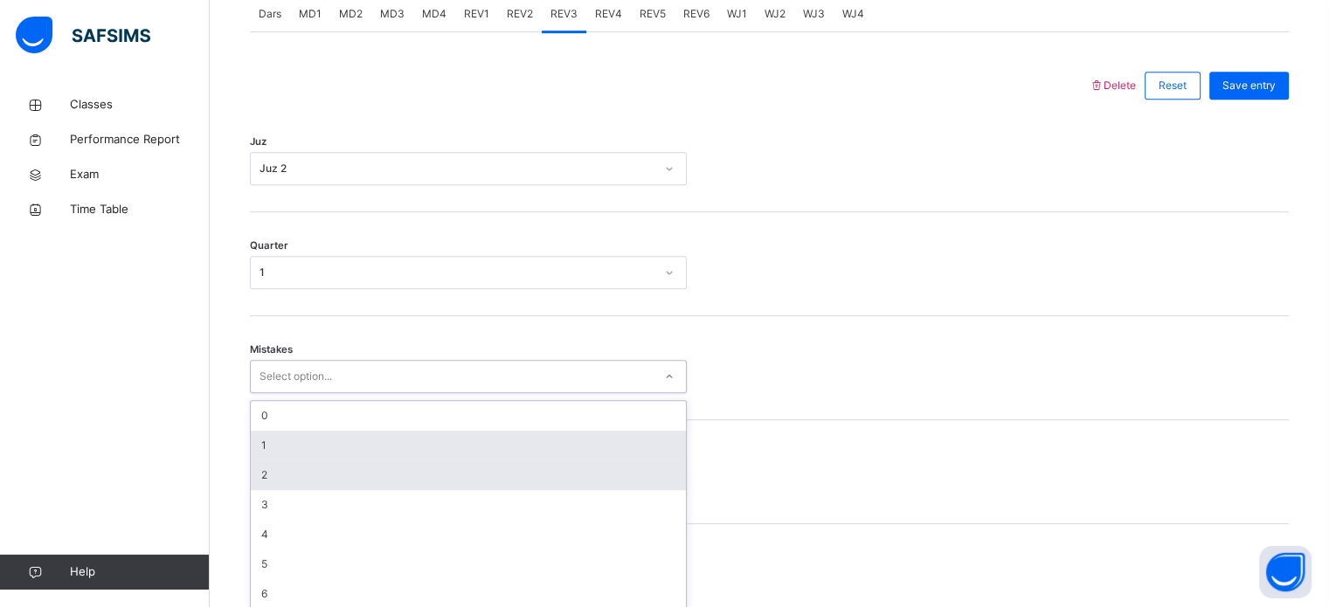
scroll to position [776, 0]
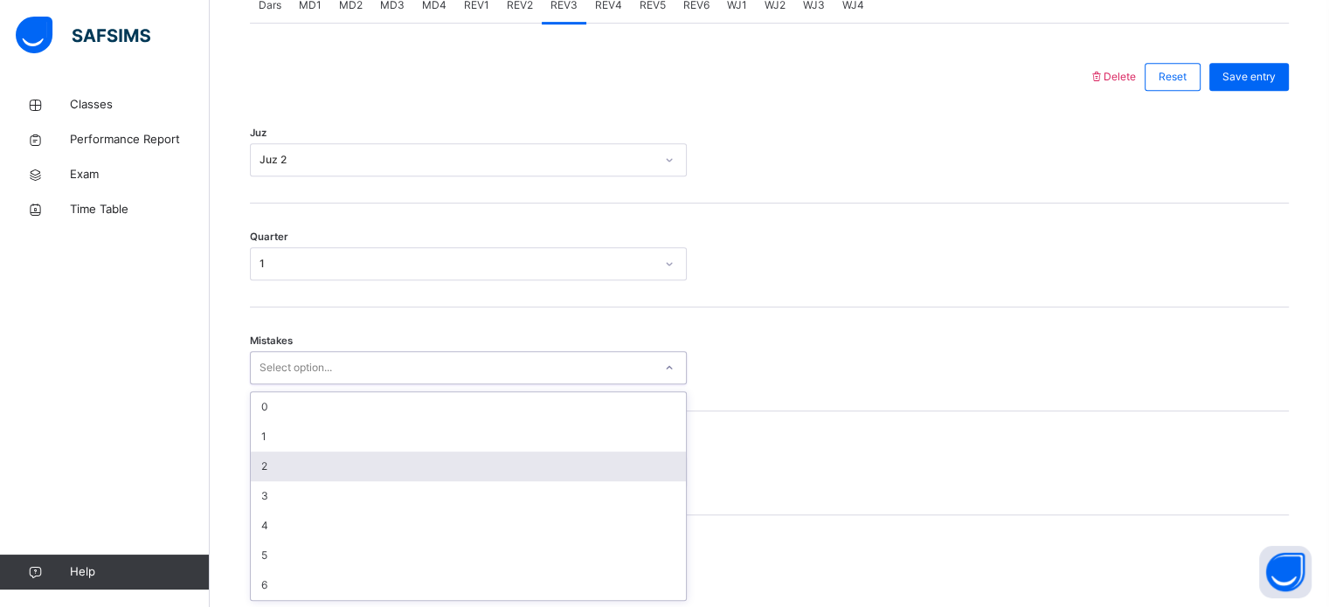
click at [288, 454] on div "2" at bounding box center [468, 467] width 435 height 30
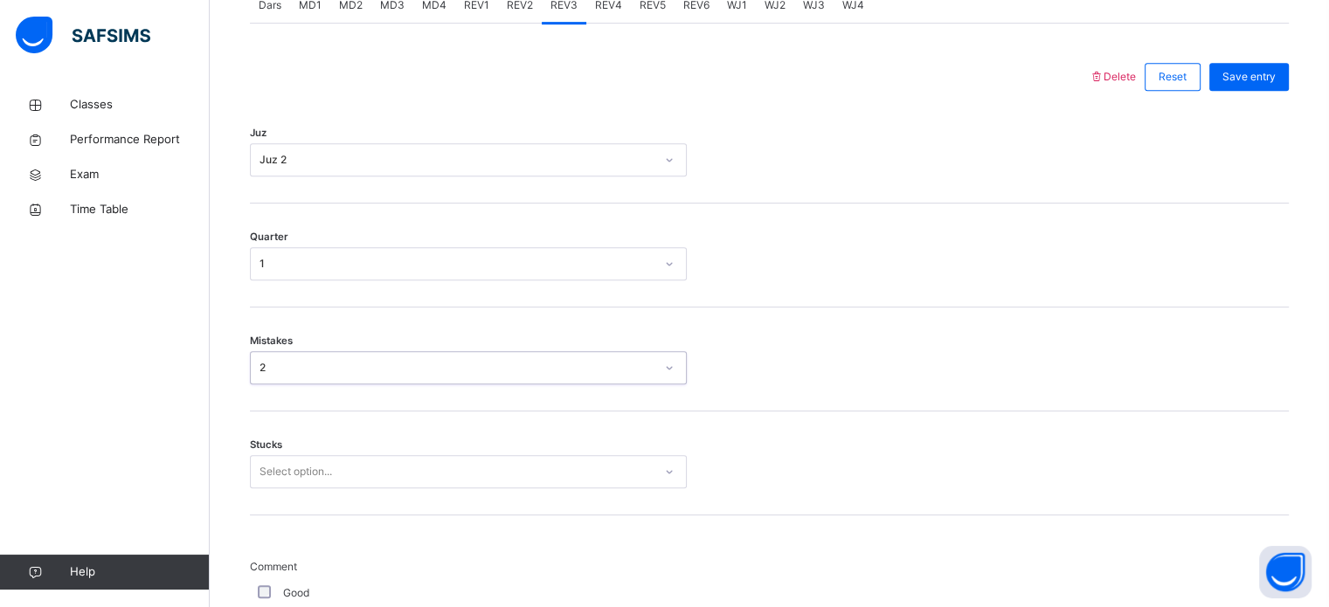
click at [289, 370] on div "2" at bounding box center [457, 368] width 395 height 16
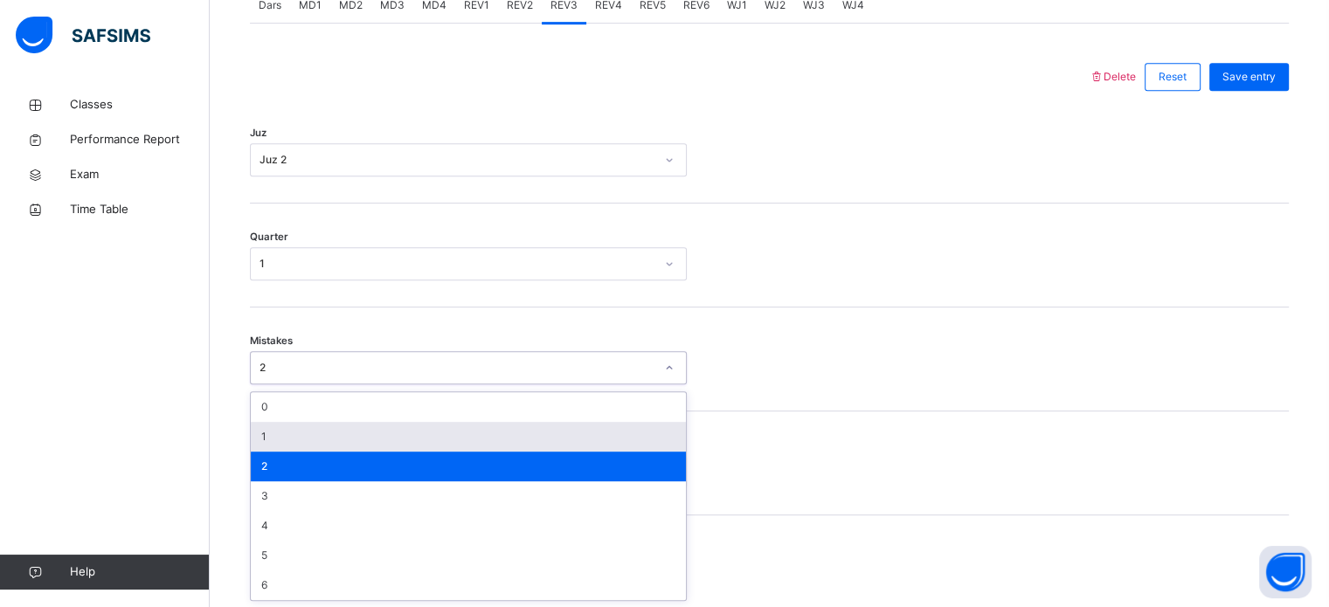
click at [280, 426] on div "1" at bounding box center [468, 437] width 435 height 30
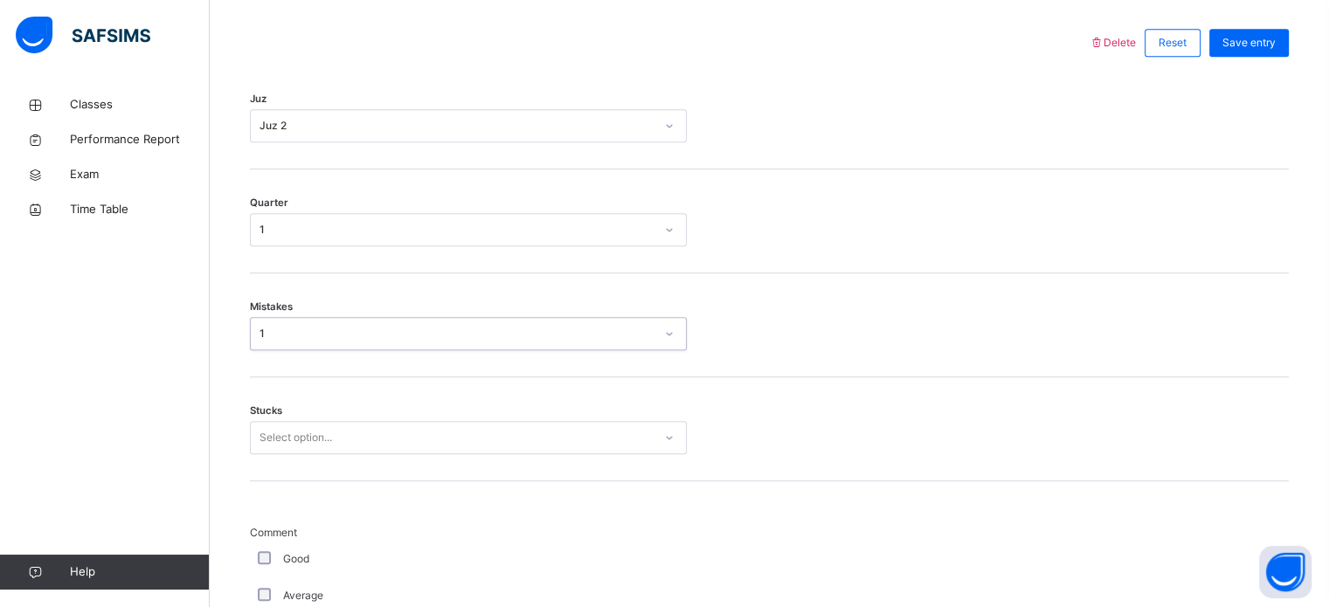
click at [277, 454] on div "Select option..." at bounding box center [468, 437] width 437 height 33
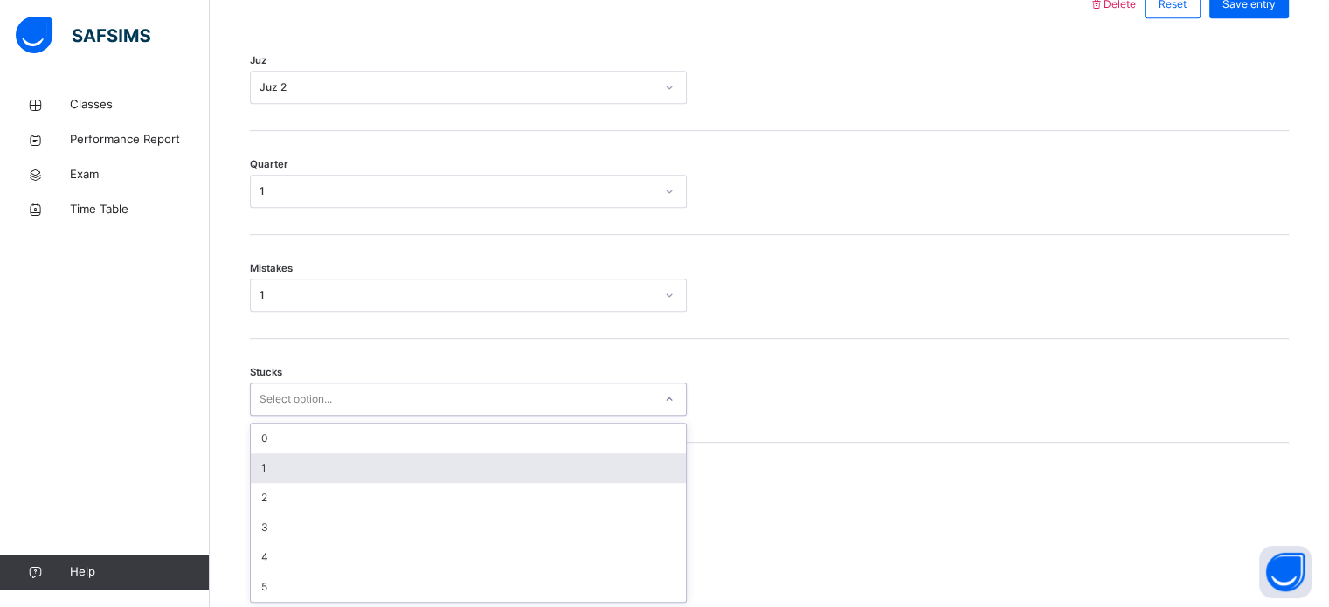
scroll to position [849, 0]
click at [269, 454] on div "1" at bounding box center [468, 468] width 435 height 30
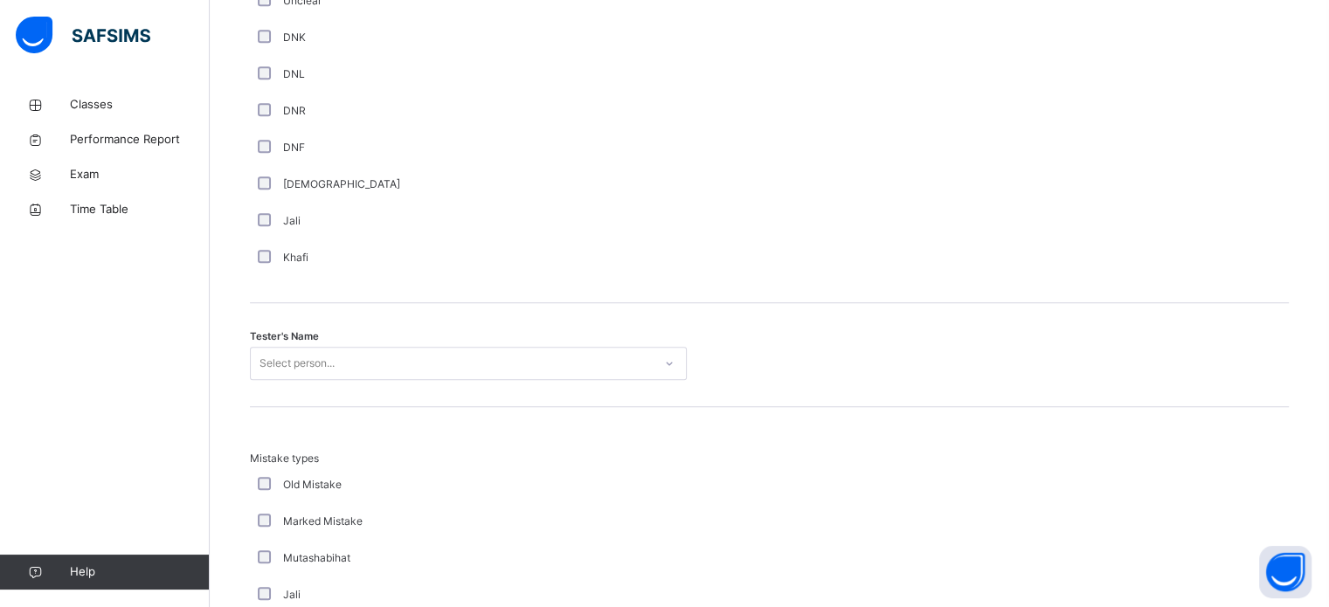
click at [267, 380] on div "Select person..." at bounding box center [468, 363] width 437 height 33
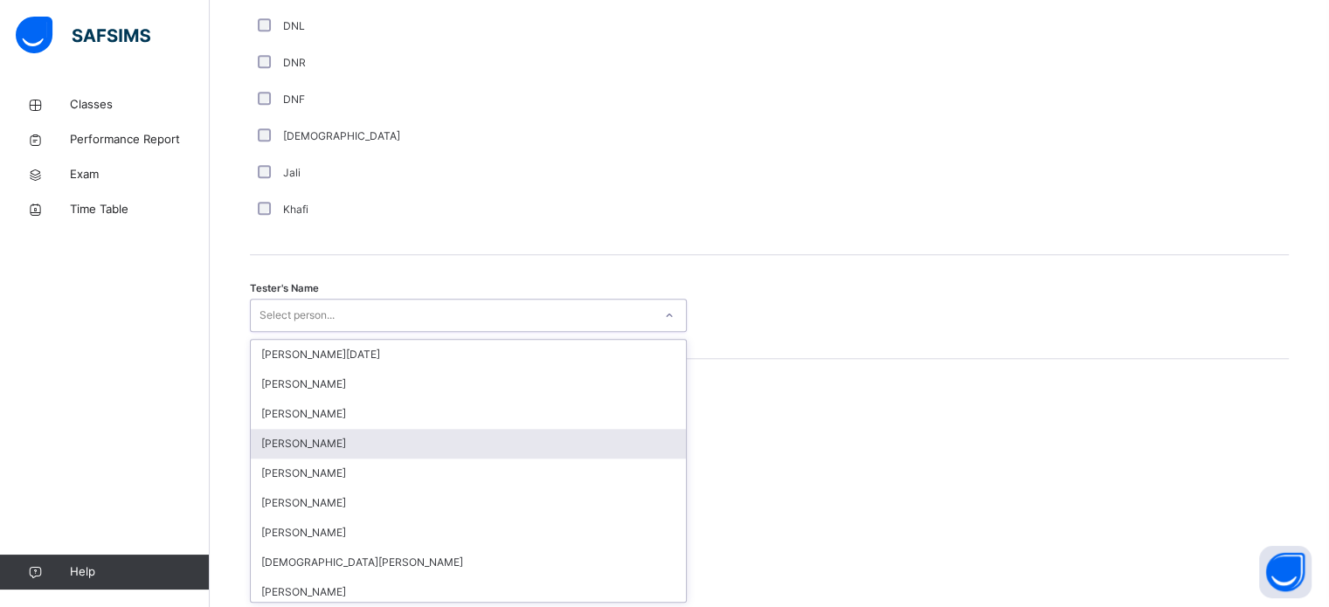
scroll to position [1601, 0]
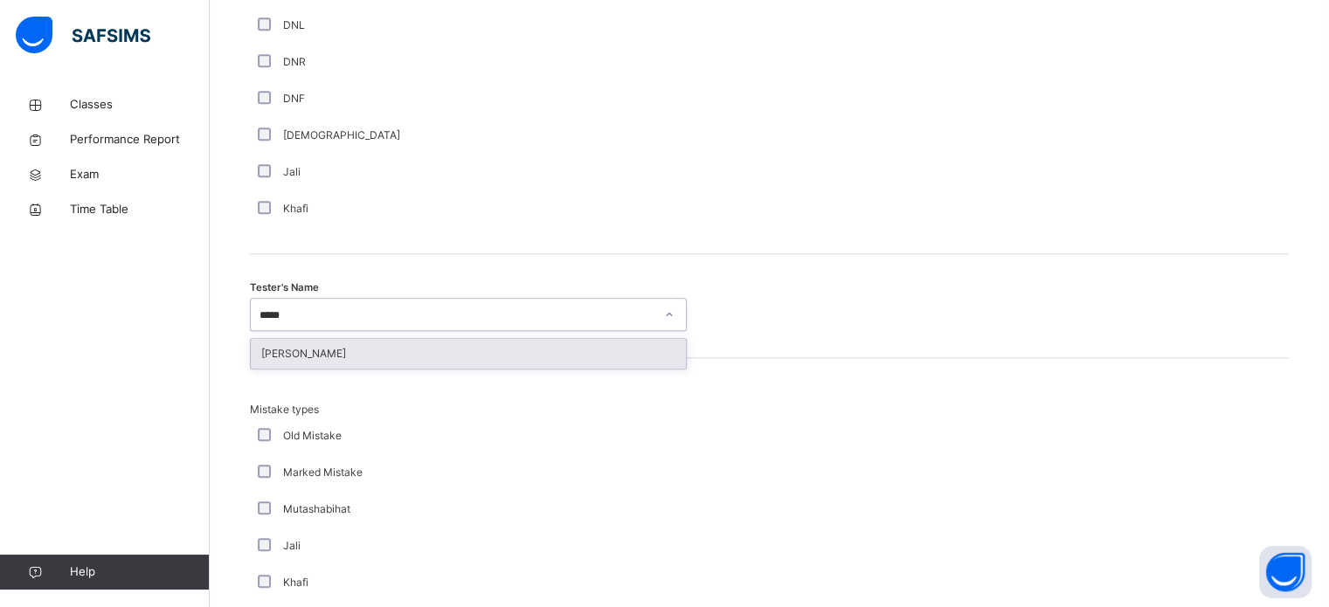
type input "******"
click at [311, 362] on div "[PERSON_NAME]" at bounding box center [468, 354] width 435 height 30
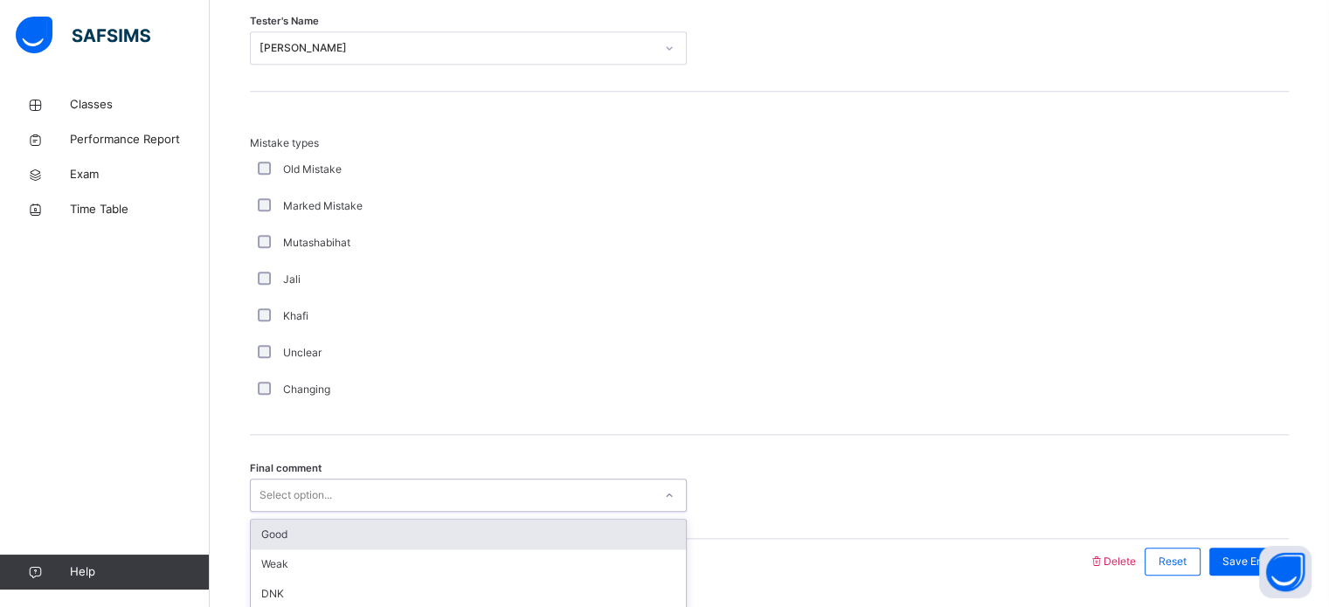
scroll to position [1922, 0]
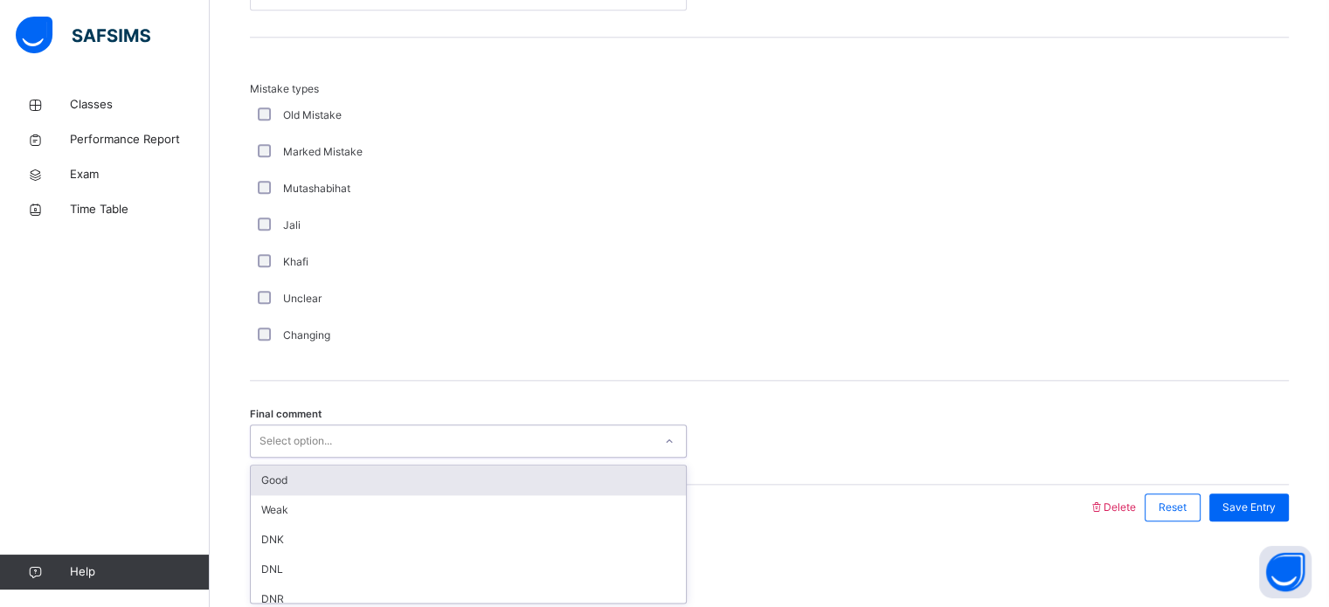
click at [297, 458] on div "option Good focused, 1 of 6. 6 results available. Use Up and Down to choose opt…" at bounding box center [468, 441] width 437 height 33
click at [297, 482] on div "Good" at bounding box center [468, 481] width 435 height 30
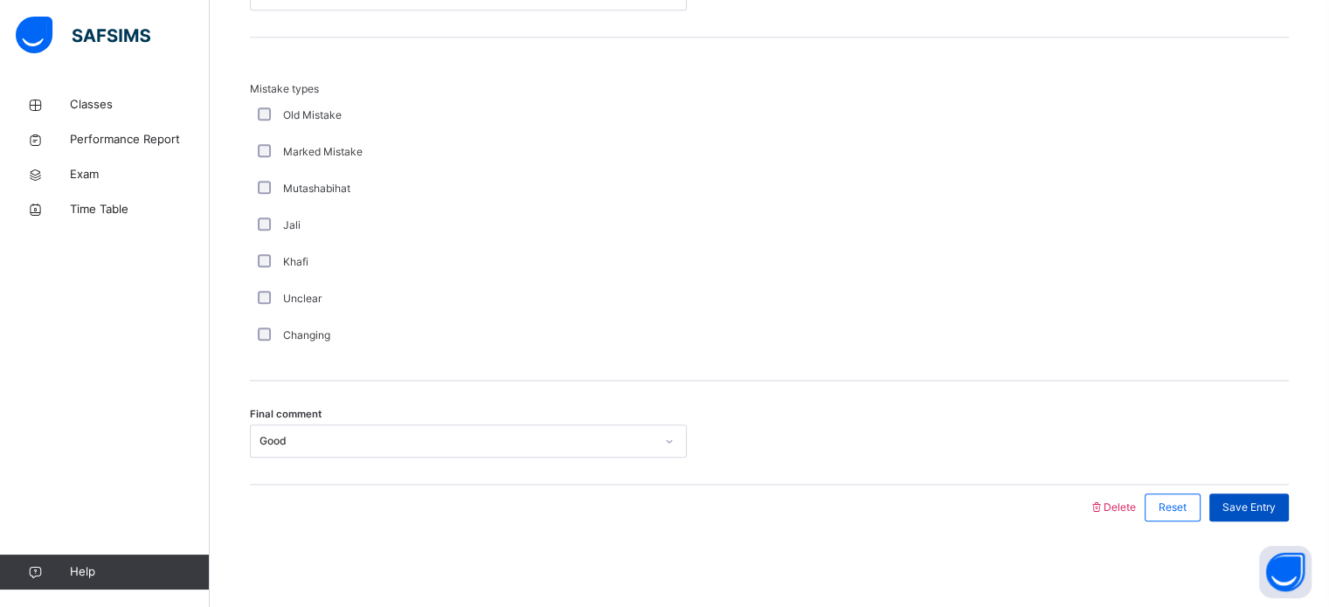
click at [1246, 506] on span "Save Entry" at bounding box center [1249, 508] width 53 height 16
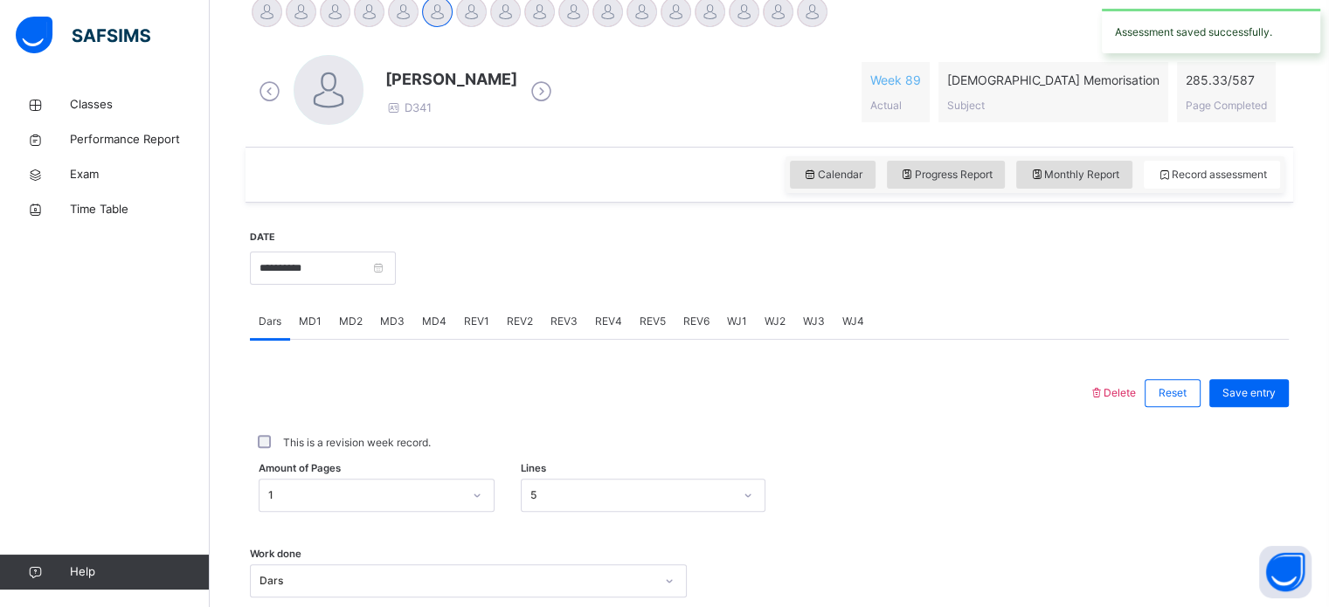
scroll to position [445, 0]
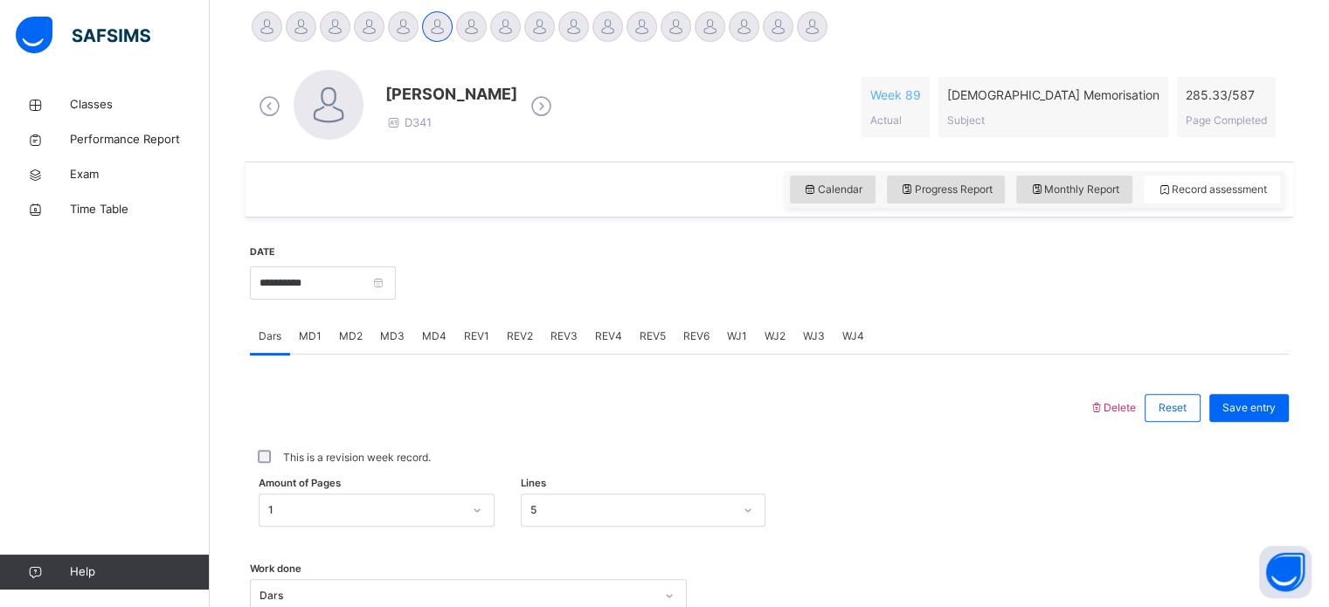
click at [357, 19] on div at bounding box center [369, 26] width 31 height 31
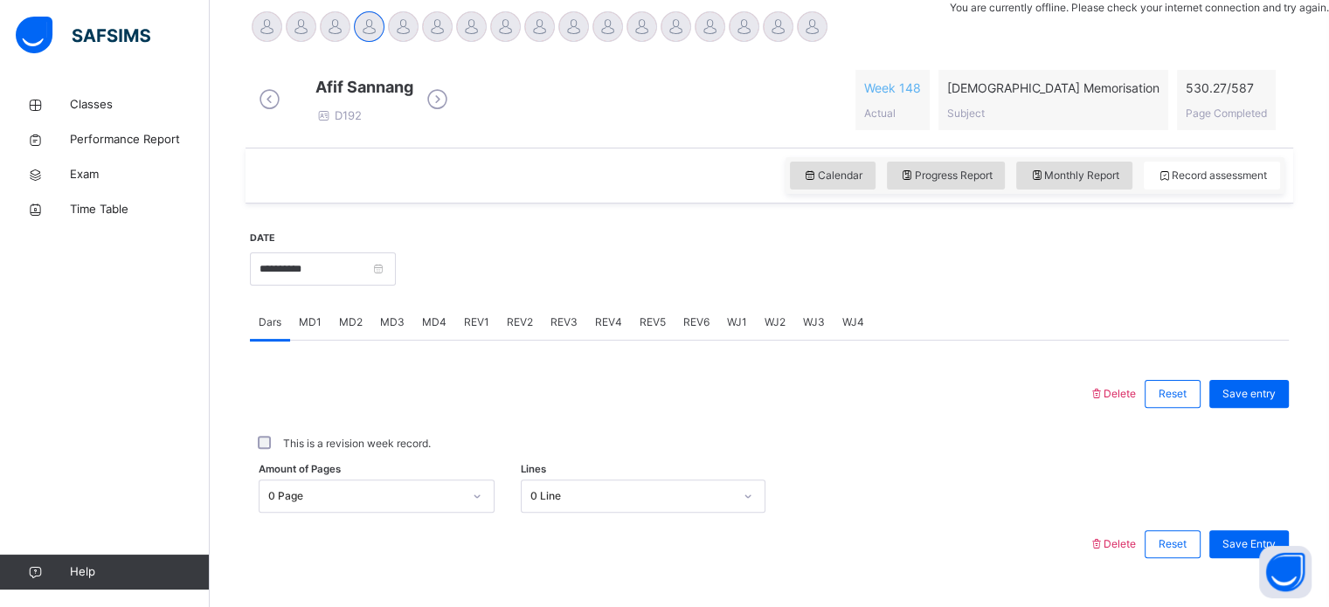
click at [428, 509] on div "0 Page" at bounding box center [377, 496] width 236 height 33
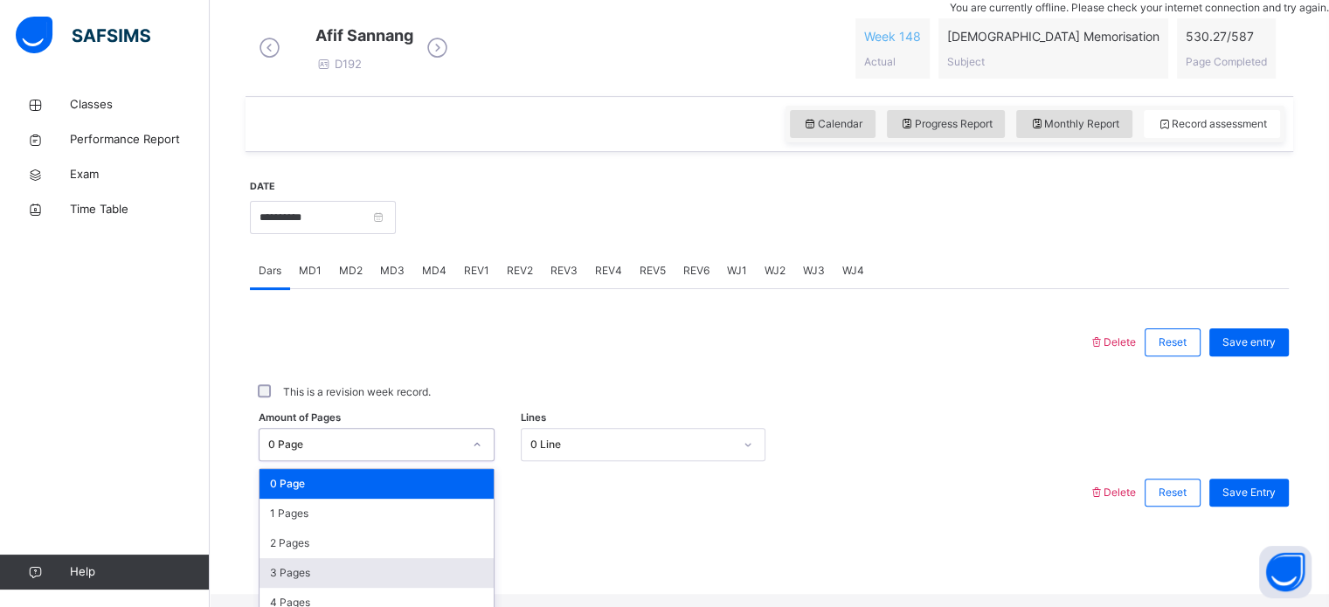
scroll to position [112, 0]
click at [386, 588] on div "4 Pages" at bounding box center [377, 603] width 234 height 30
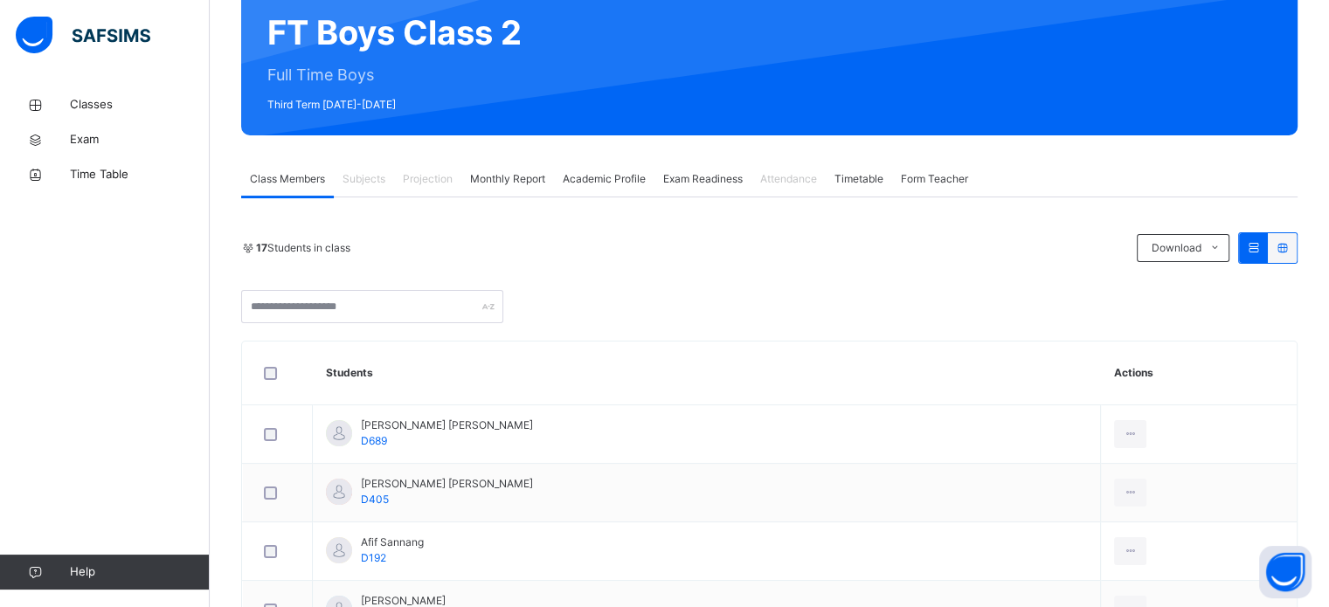
scroll to position [168, 0]
click at [444, 188] on div "Projection" at bounding box center [427, 178] width 67 height 35
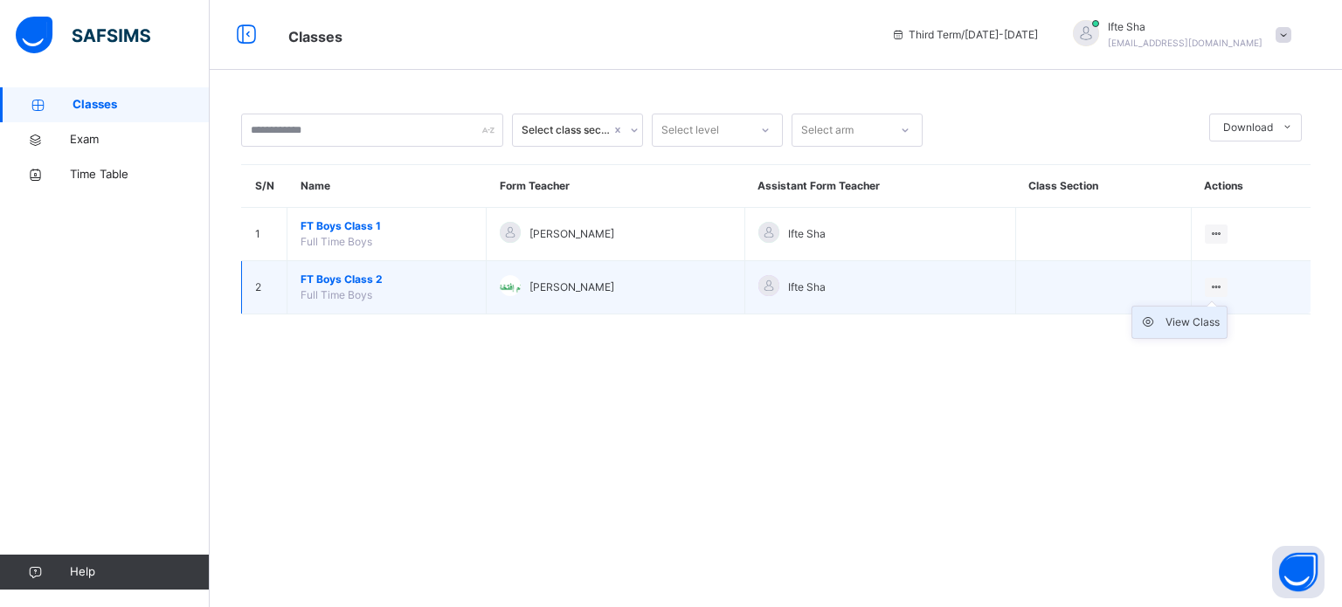
click at [1210, 316] on div "View Class" at bounding box center [1193, 322] width 54 height 17
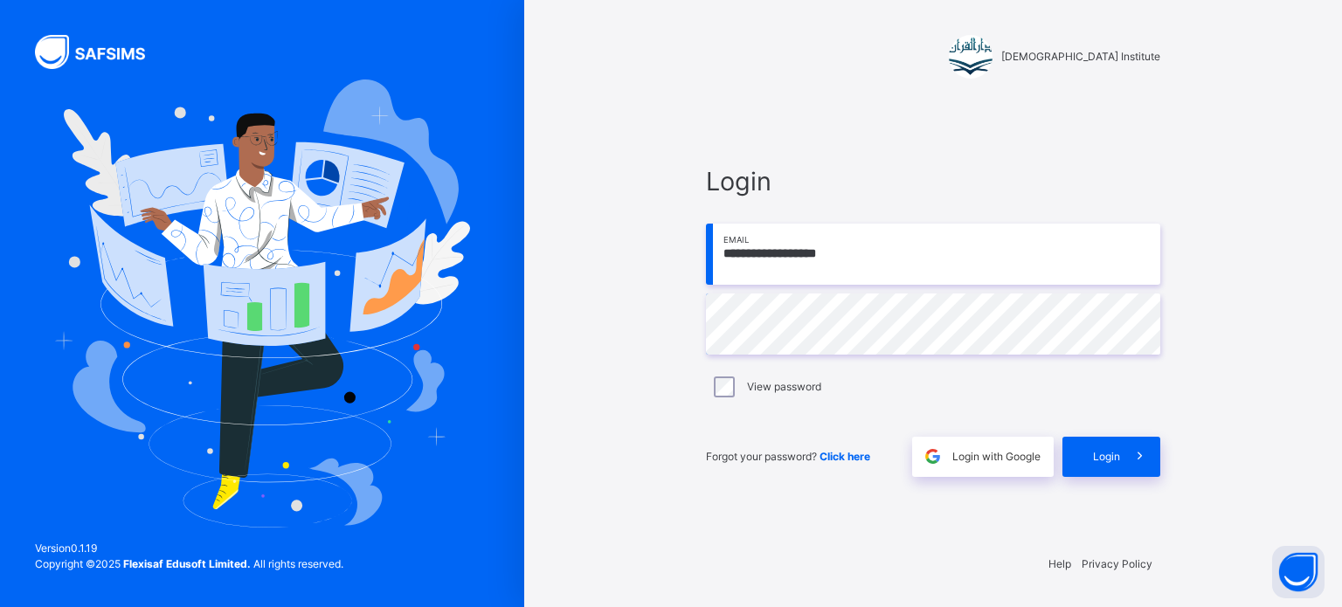
click at [1075, 433] on div "Forgot your password? Click here Login with Google Login" at bounding box center [933, 449] width 454 height 58
click at [1091, 453] on div "Login" at bounding box center [1112, 457] width 98 height 40
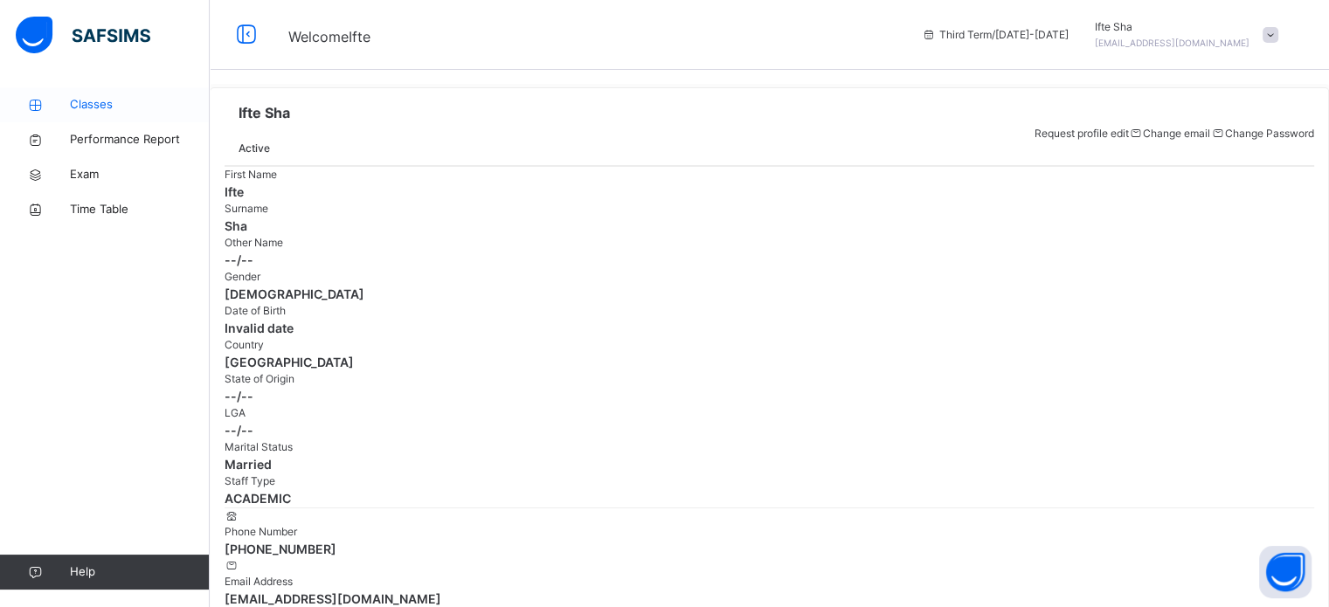
click at [145, 105] on span "Classes" at bounding box center [140, 104] width 140 height 17
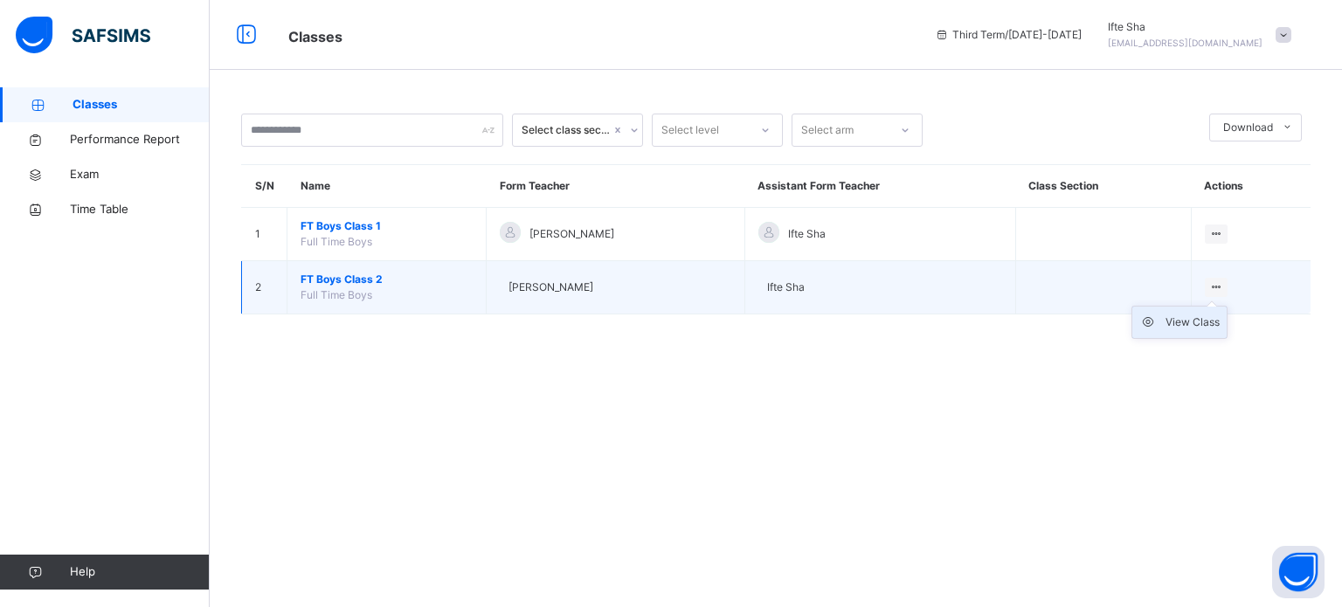
click at [1204, 331] on li "View Class" at bounding box center [1180, 322] width 94 height 31
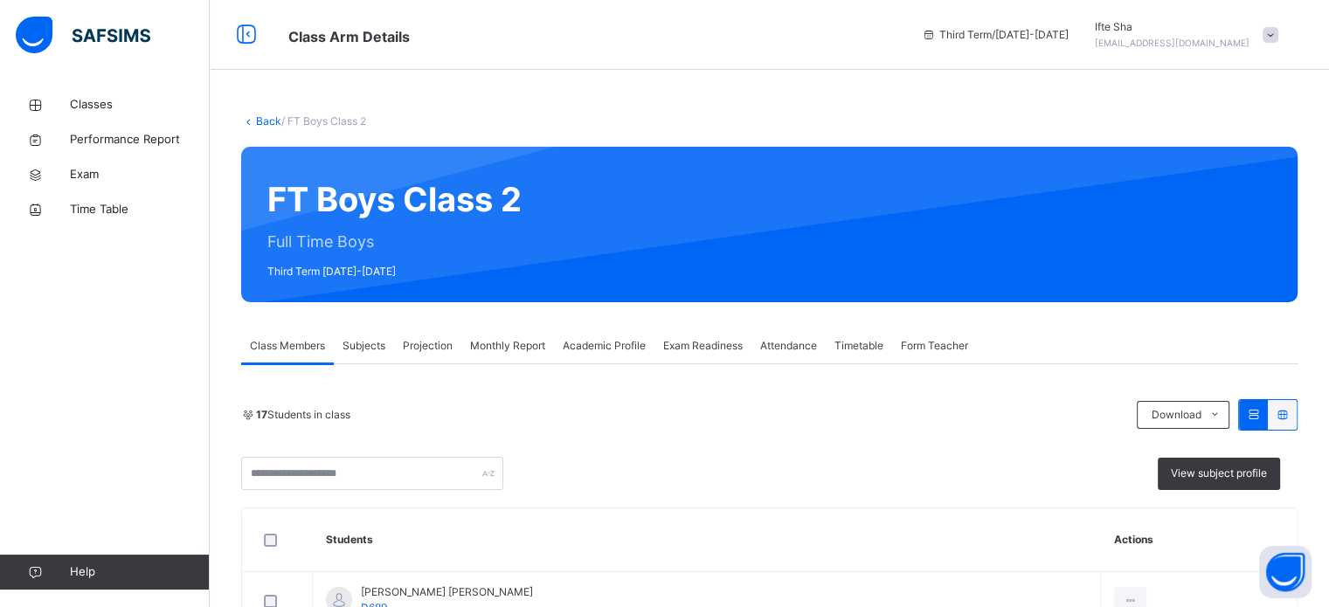
click at [423, 342] on span "Projection" at bounding box center [428, 346] width 50 height 16
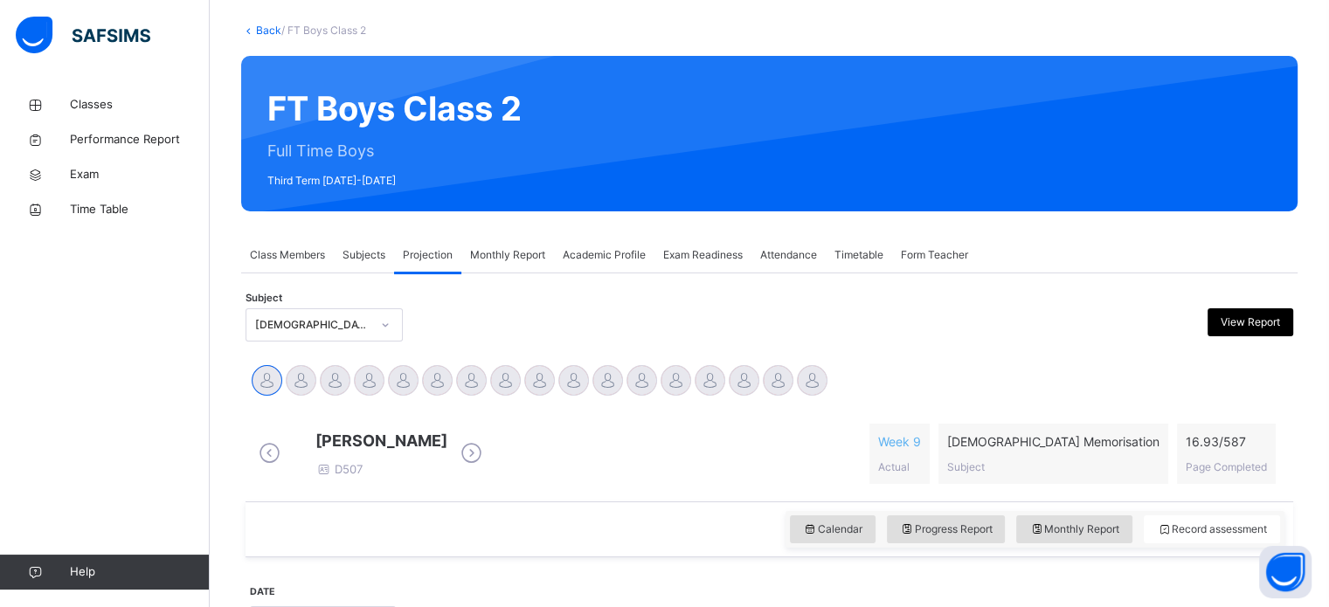
scroll to position [177, 0]
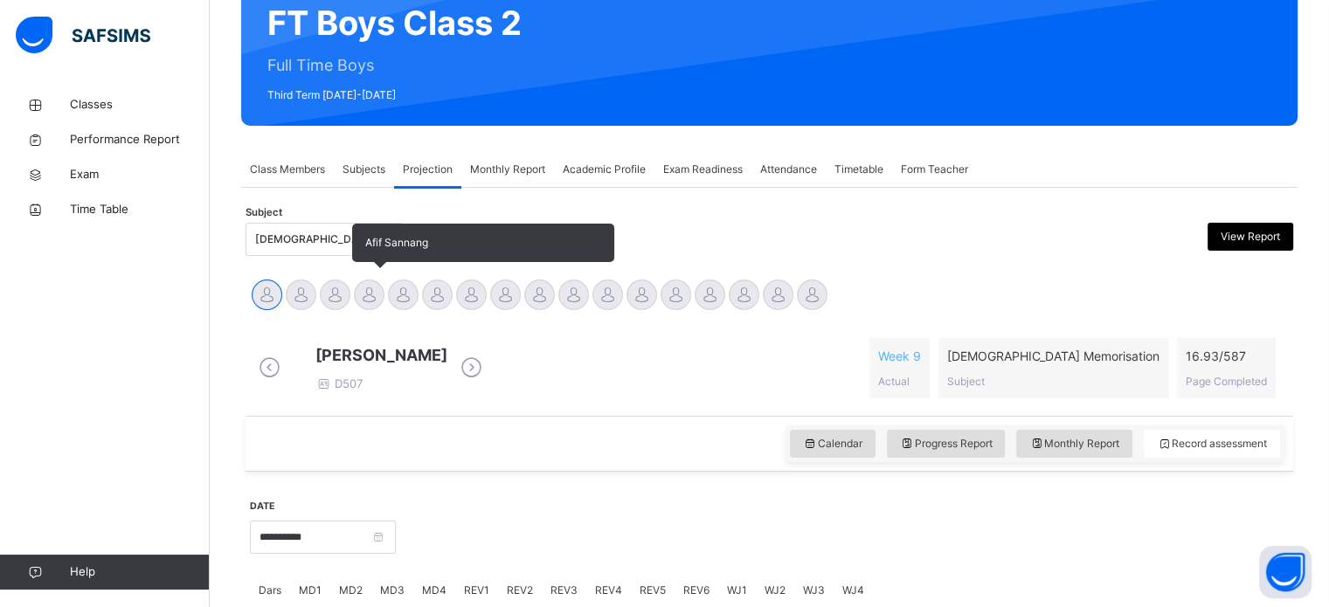
click at [360, 289] on div at bounding box center [369, 295] width 31 height 31
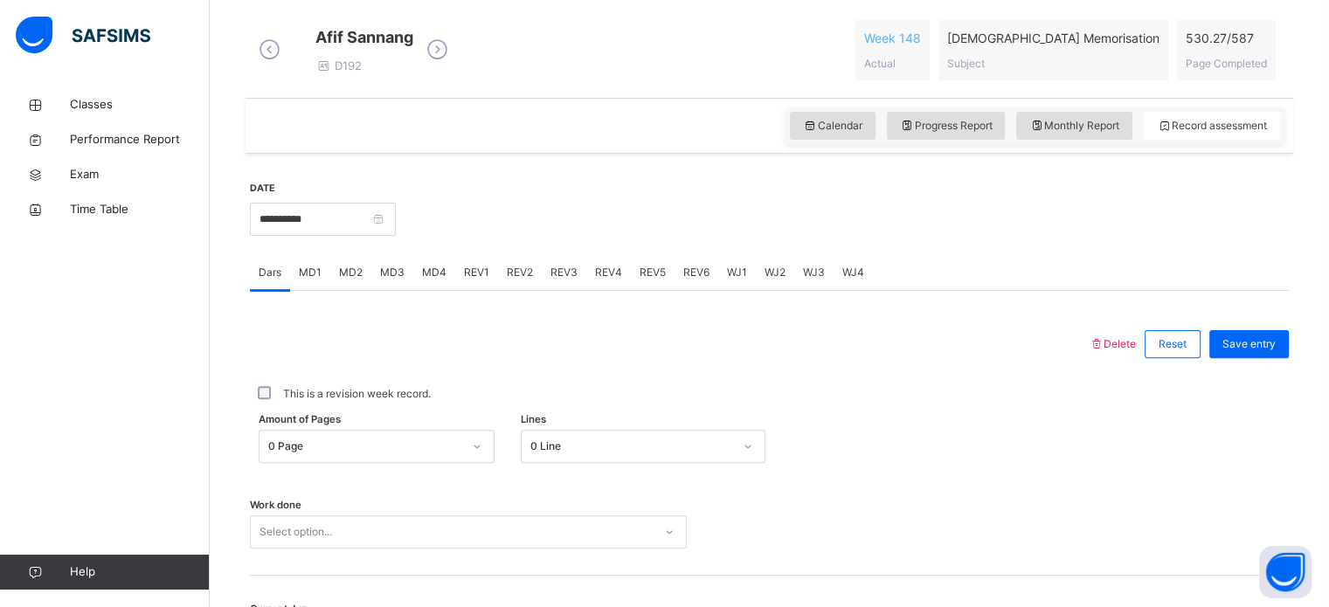
scroll to position [543, 0]
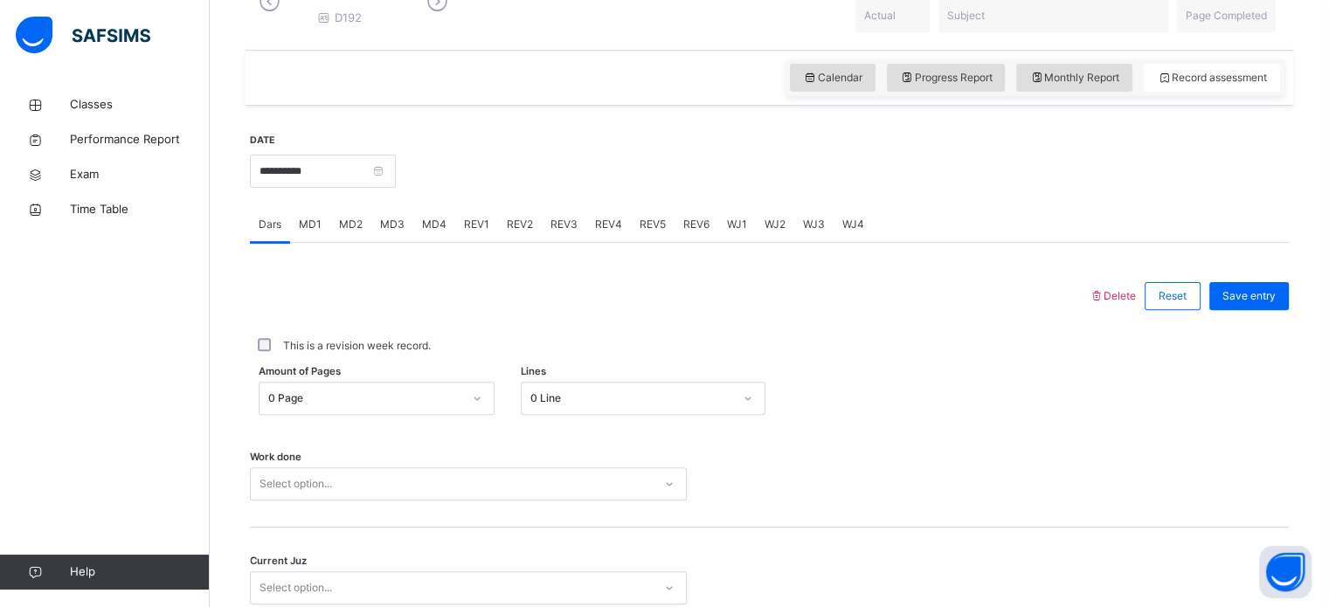
click at [420, 405] on div "0 Page" at bounding box center [360, 398] width 201 height 27
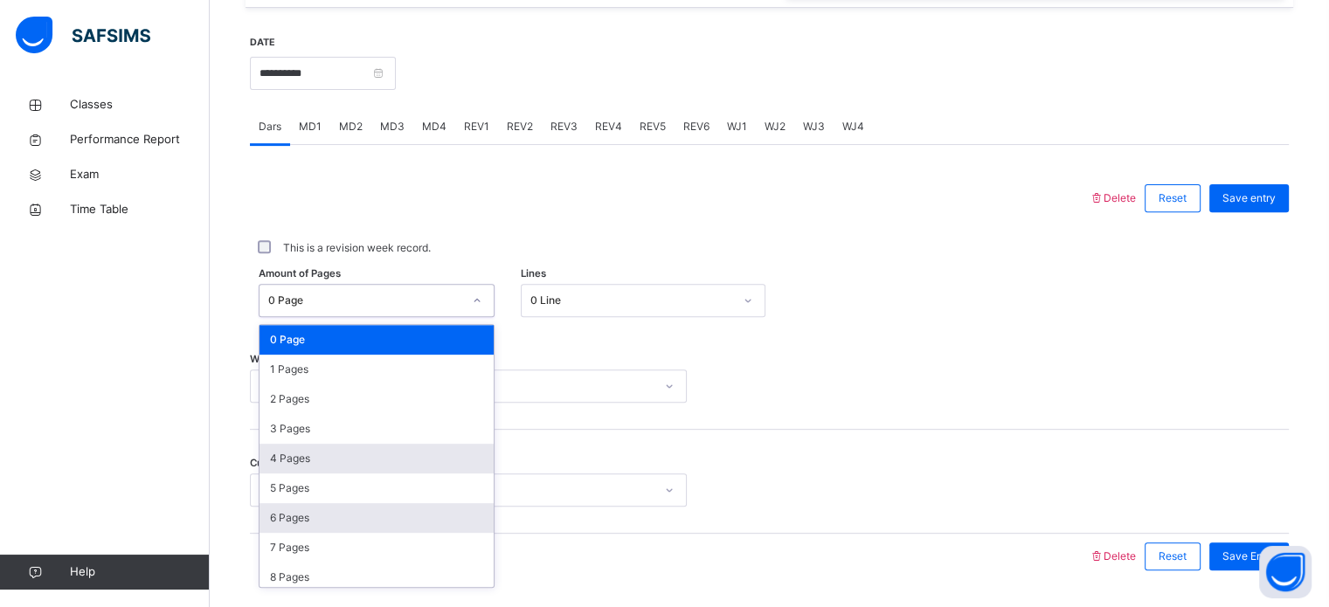
scroll to position [641, 0]
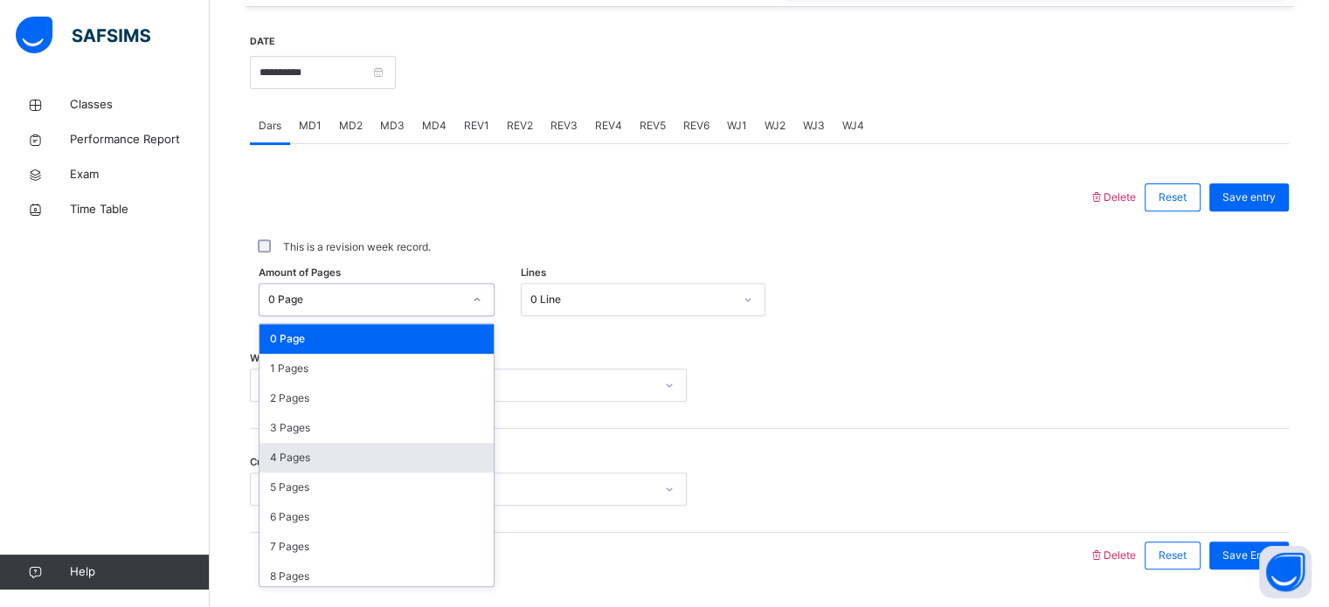
click at [420, 473] on div "4 Pages" at bounding box center [377, 458] width 234 height 30
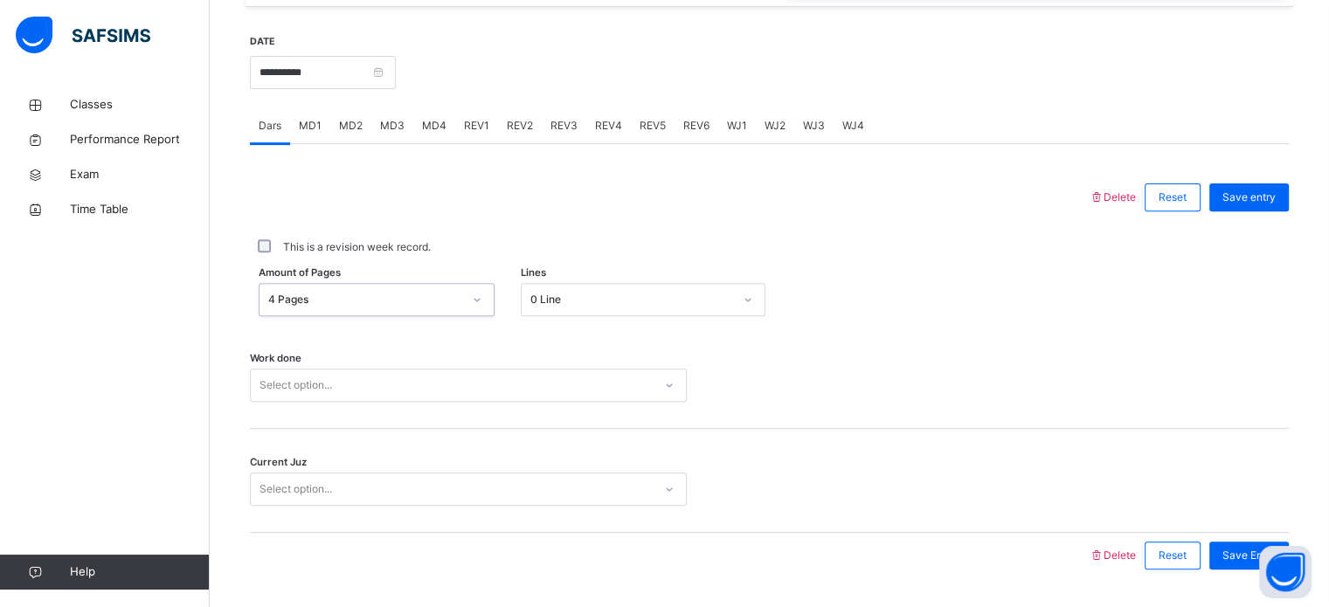
click at [461, 402] on div "Select option..." at bounding box center [468, 385] width 437 height 33
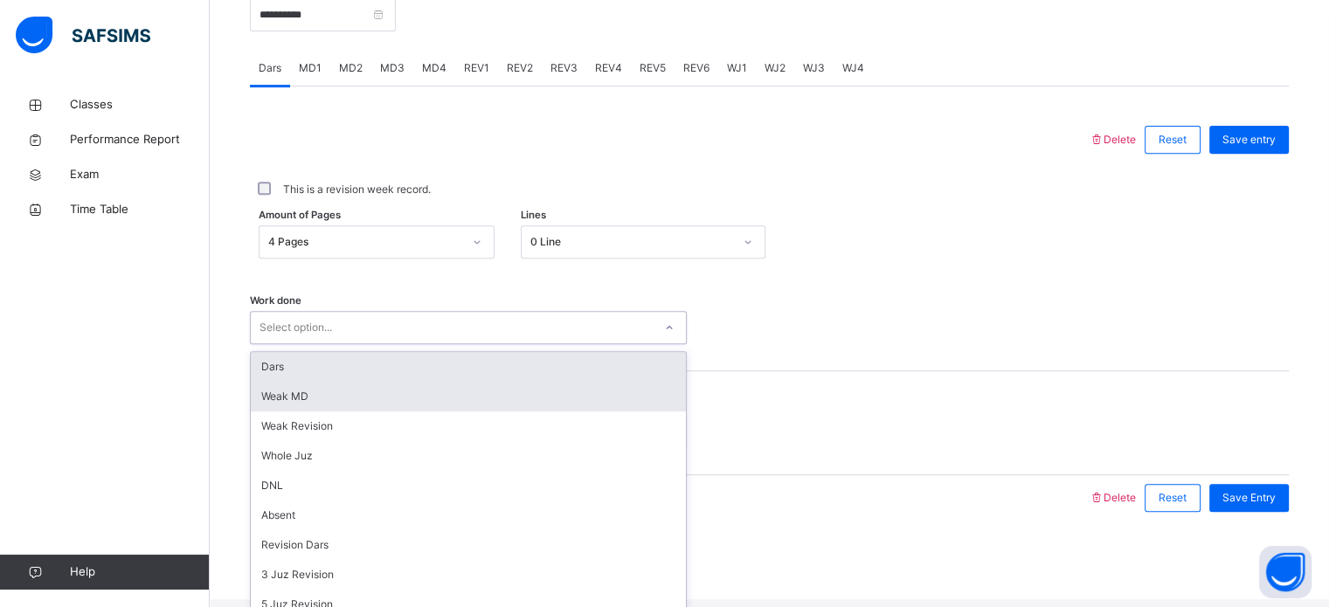
scroll to position [704, 0]
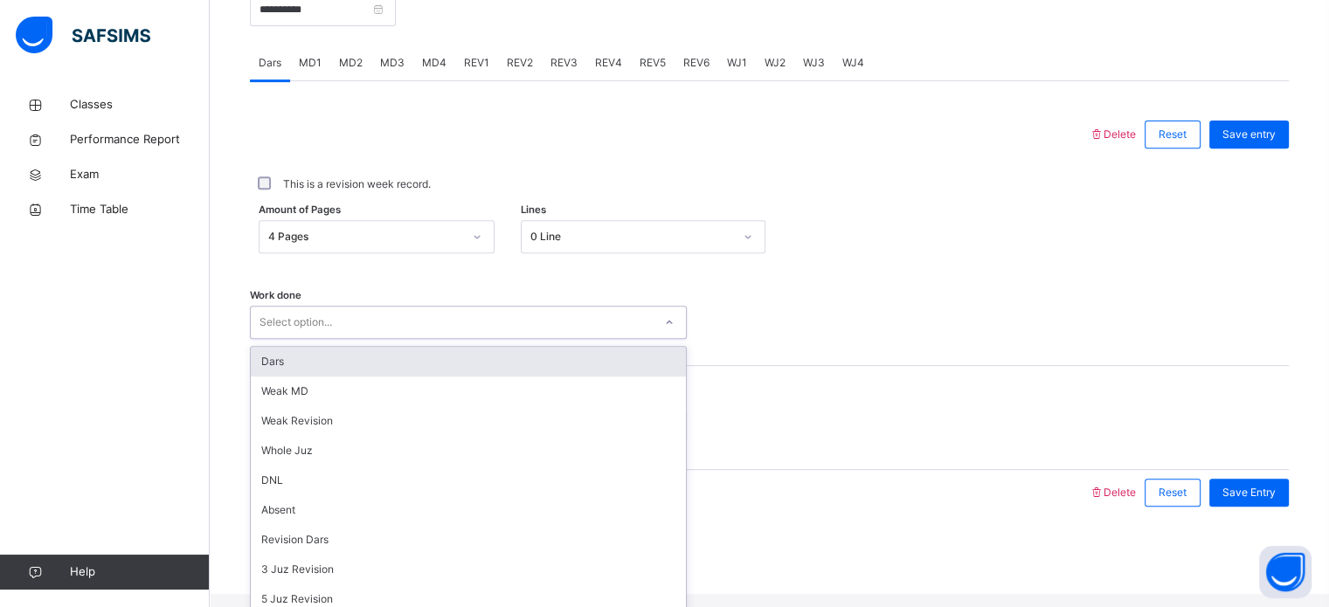
drag, startPoint x: 459, startPoint y: 377, endPoint x: 460, endPoint y: 411, distance: 34.1
click at [459, 377] on div "Dars" at bounding box center [468, 362] width 435 height 30
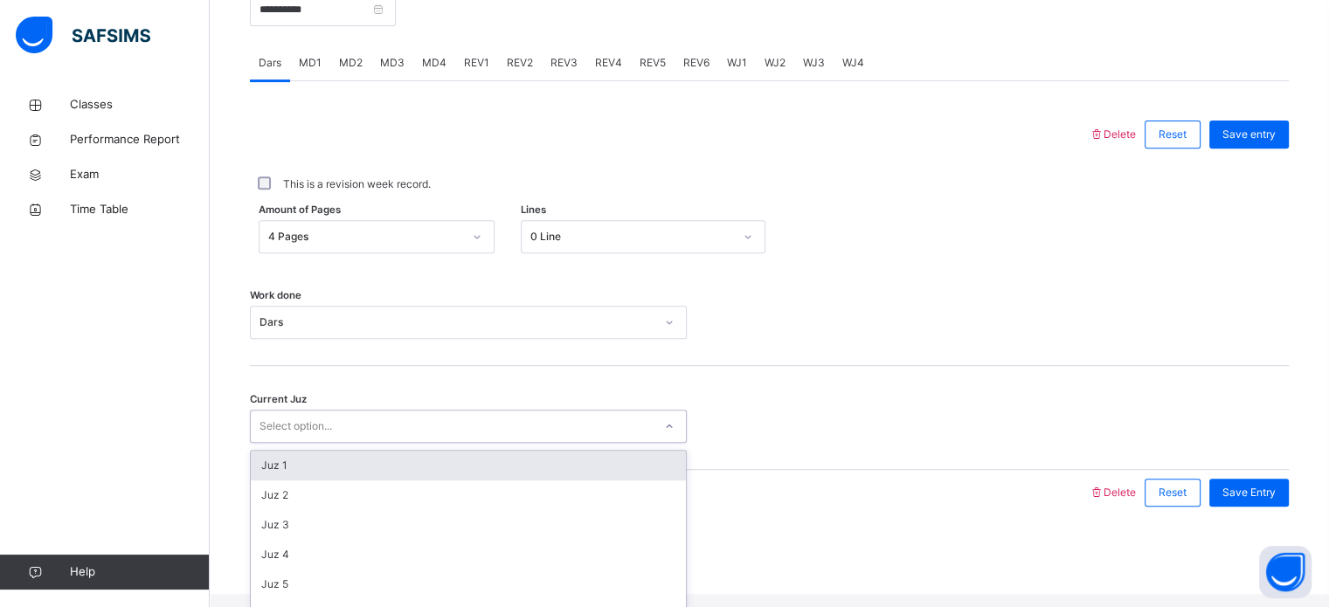
click at [462, 440] on div "Select option..." at bounding box center [452, 426] width 402 height 27
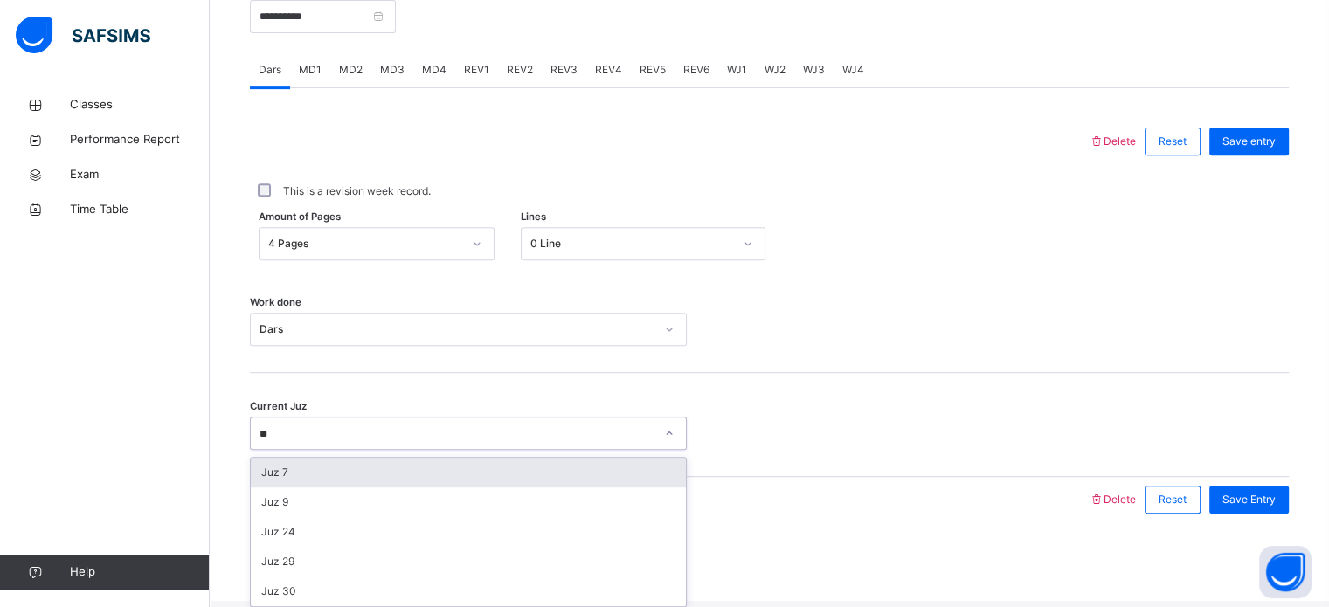
type input "*"
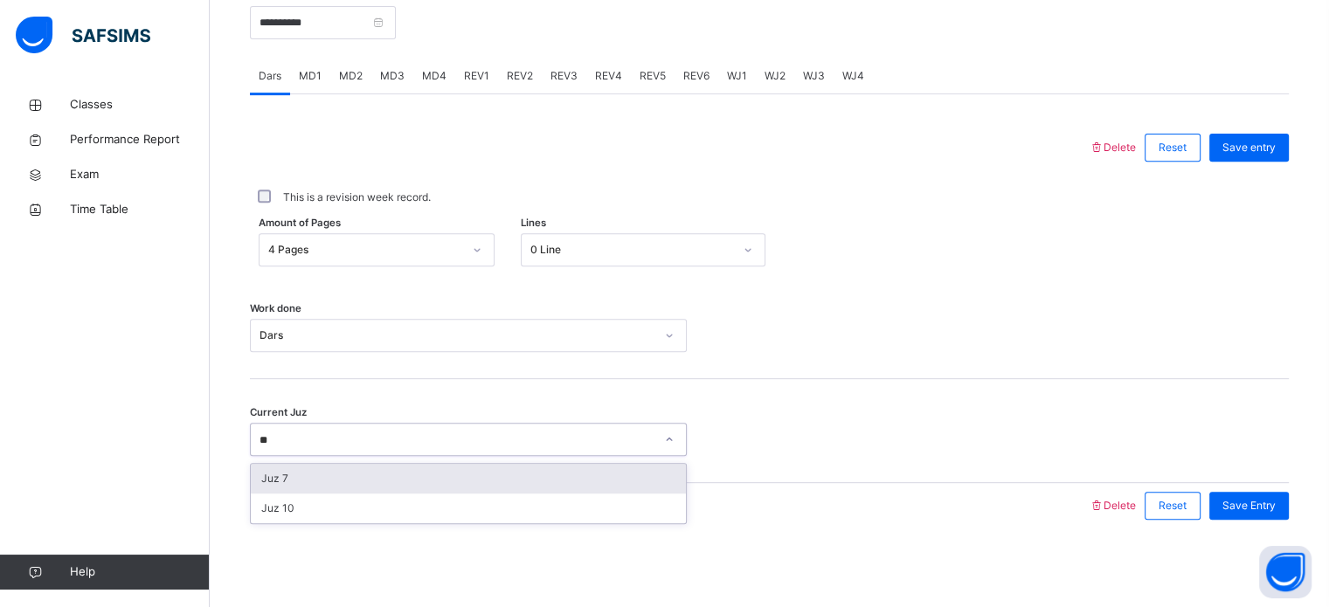
type input "*"
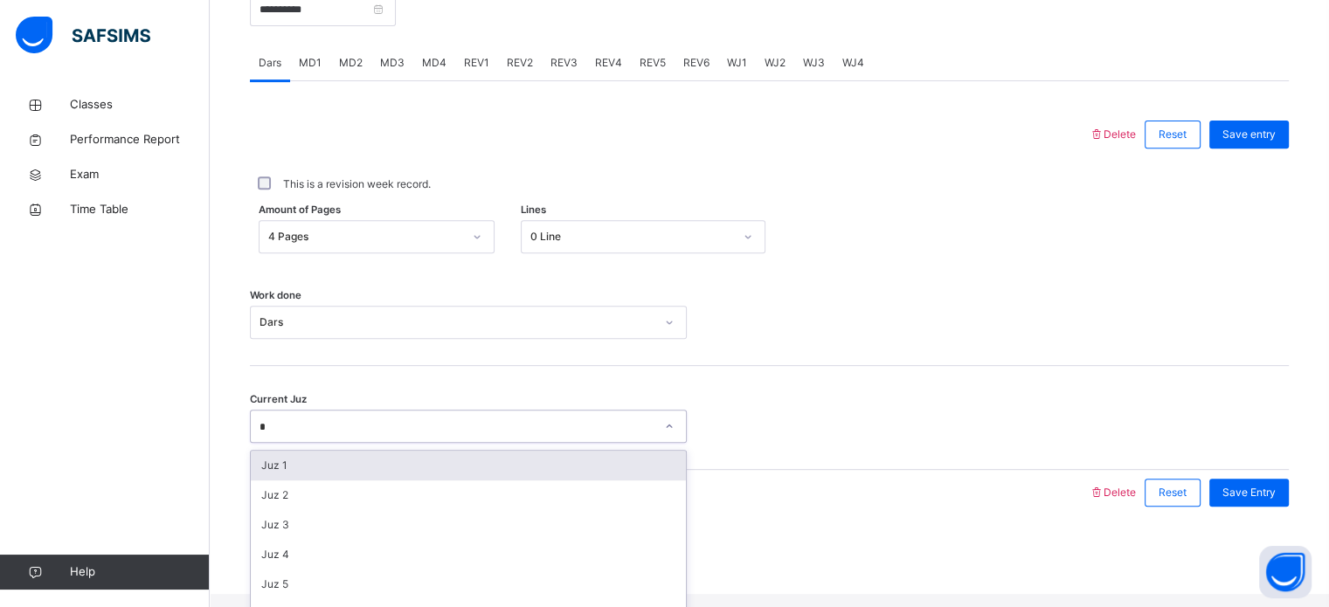
type input "**"
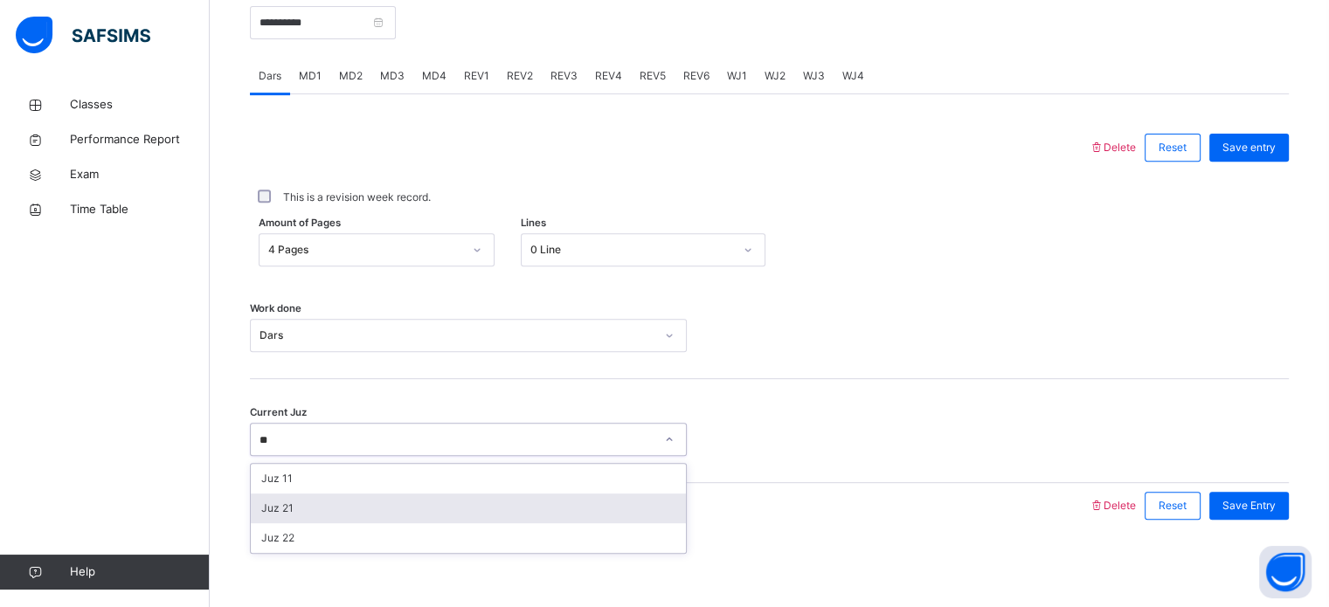
click at [462, 514] on div "Juz 21" at bounding box center [468, 509] width 435 height 30
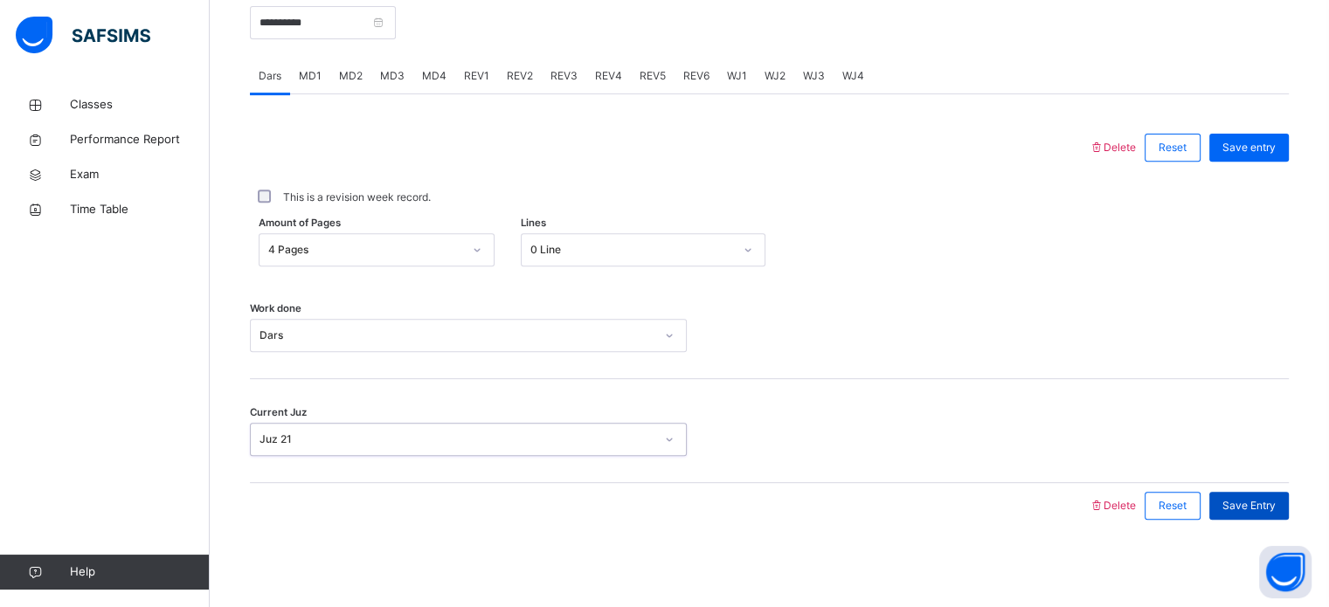
click at [1276, 502] on span "Save Entry" at bounding box center [1249, 506] width 53 height 16
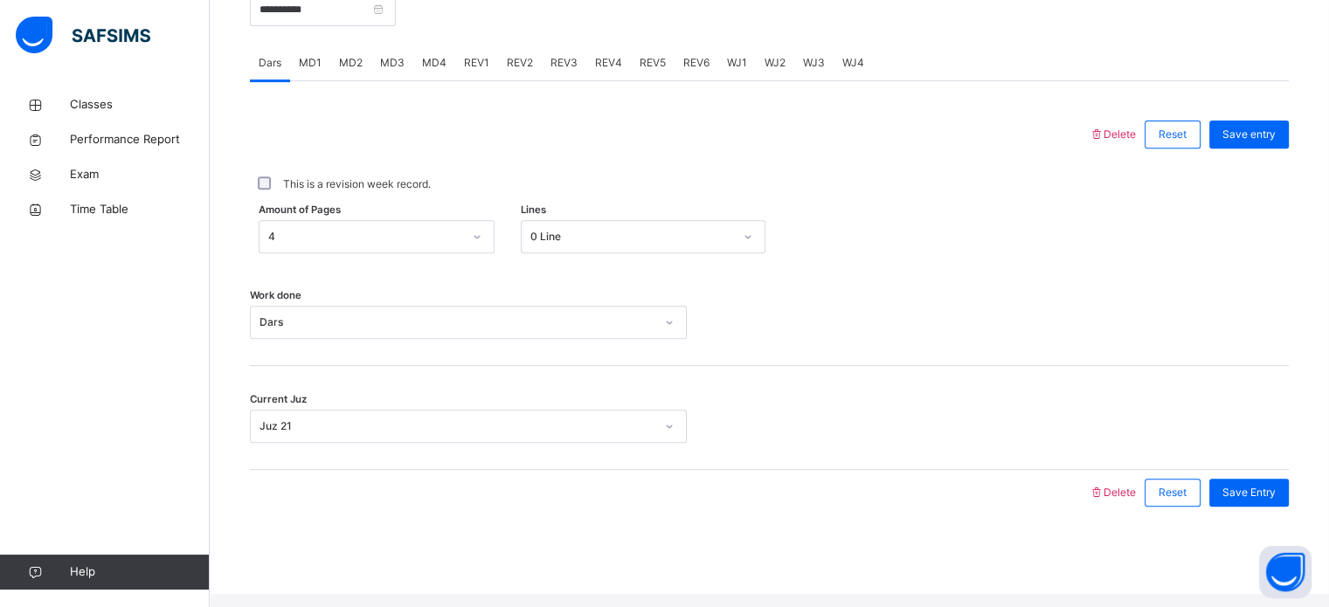
click at [336, 69] on div "MD2" at bounding box center [350, 62] width 41 height 35
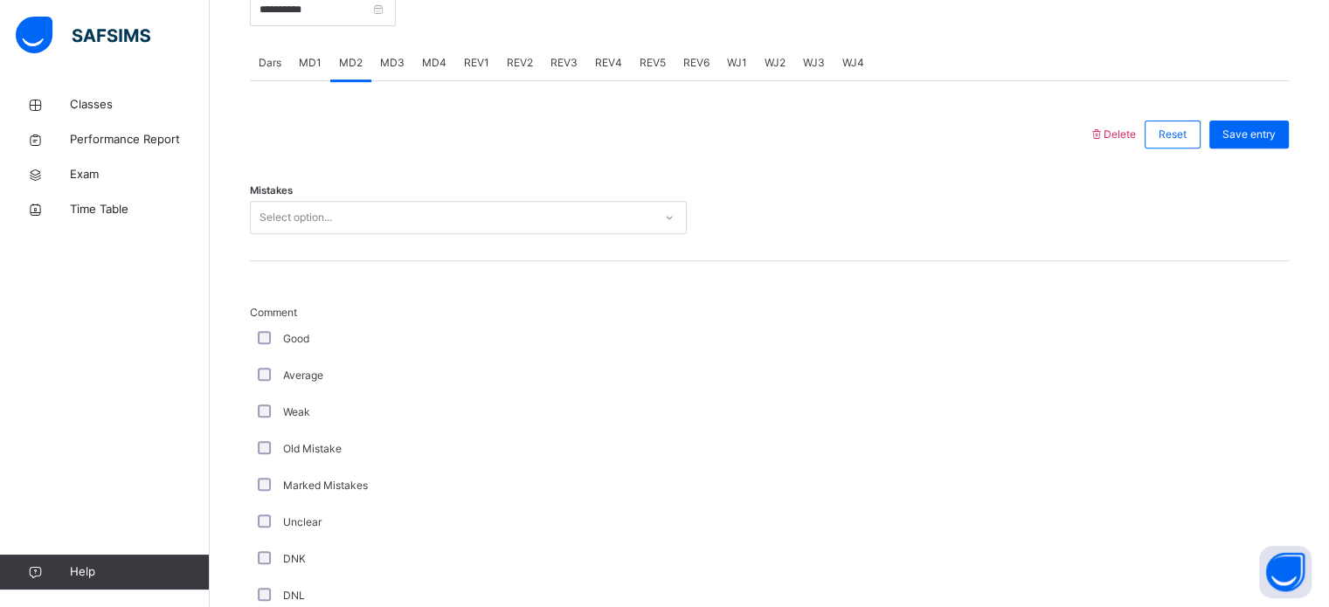
click at [427, 226] on div "Select option..." at bounding box center [452, 218] width 402 height 27
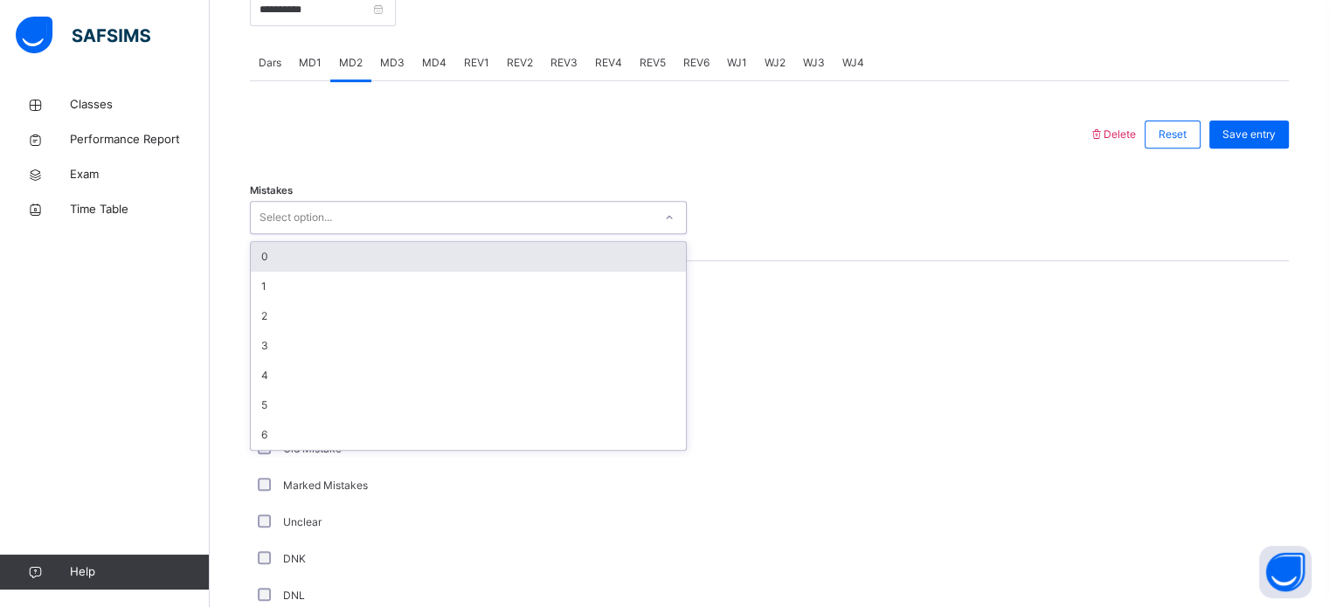
click at [422, 272] on div "0" at bounding box center [468, 257] width 435 height 30
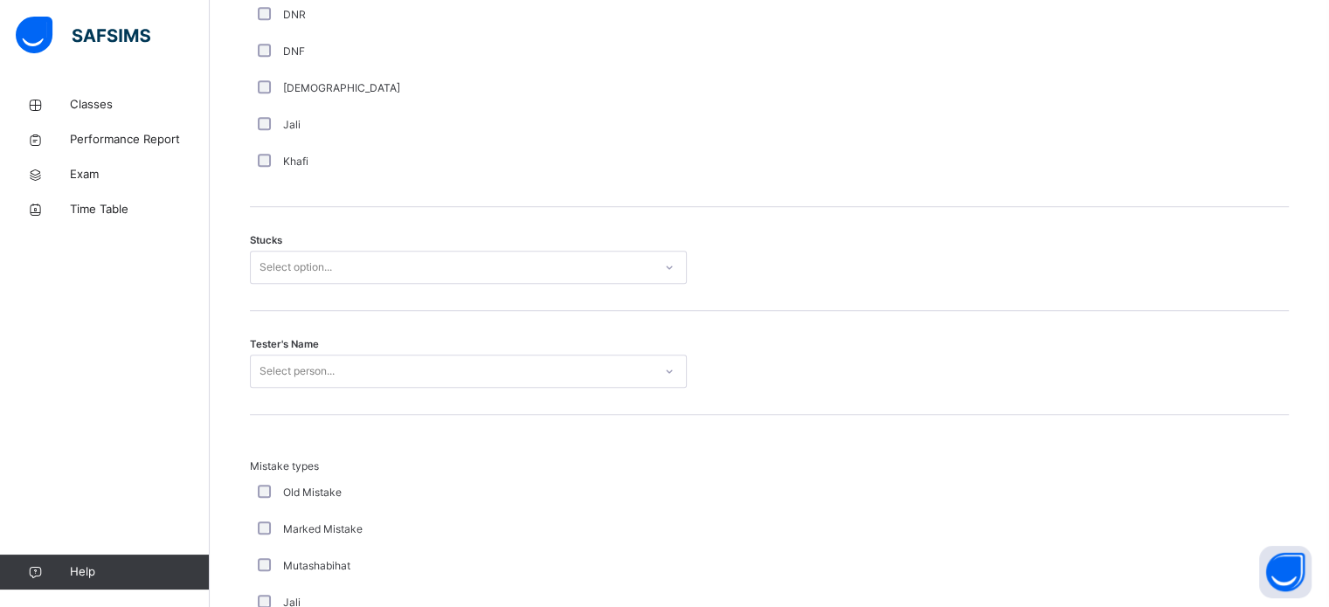
scroll to position [1325, 0]
click at [353, 279] on div "Select option..." at bounding box center [452, 265] width 402 height 27
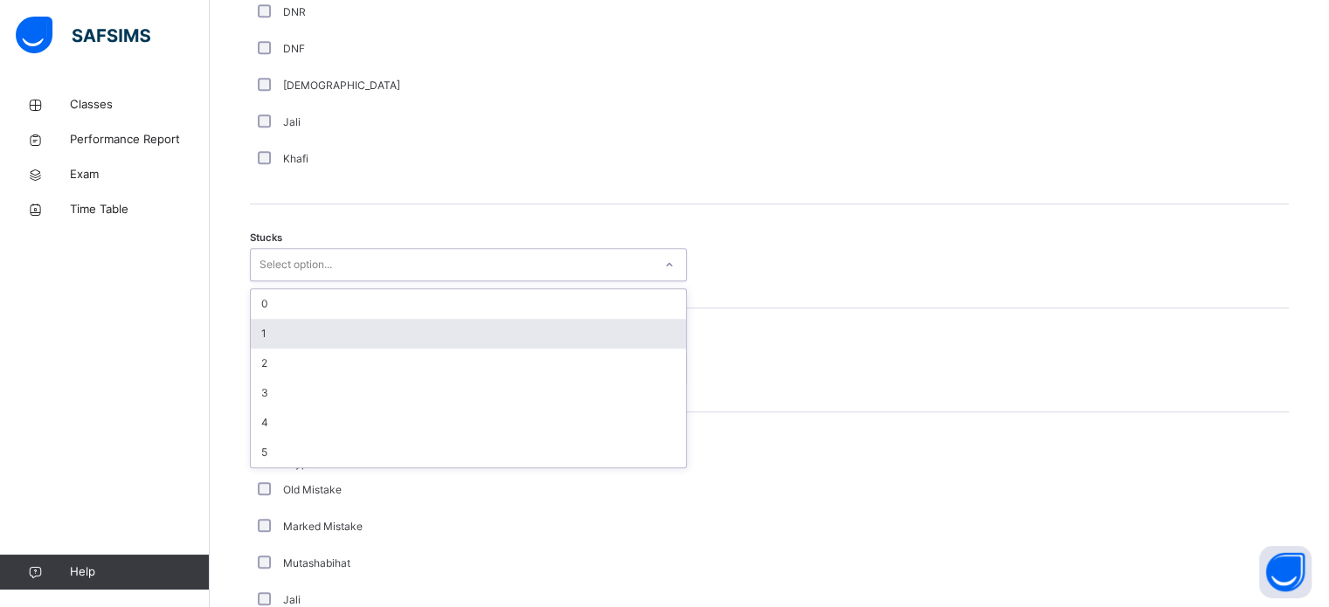
click at [352, 348] on div "1" at bounding box center [468, 334] width 435 height 30
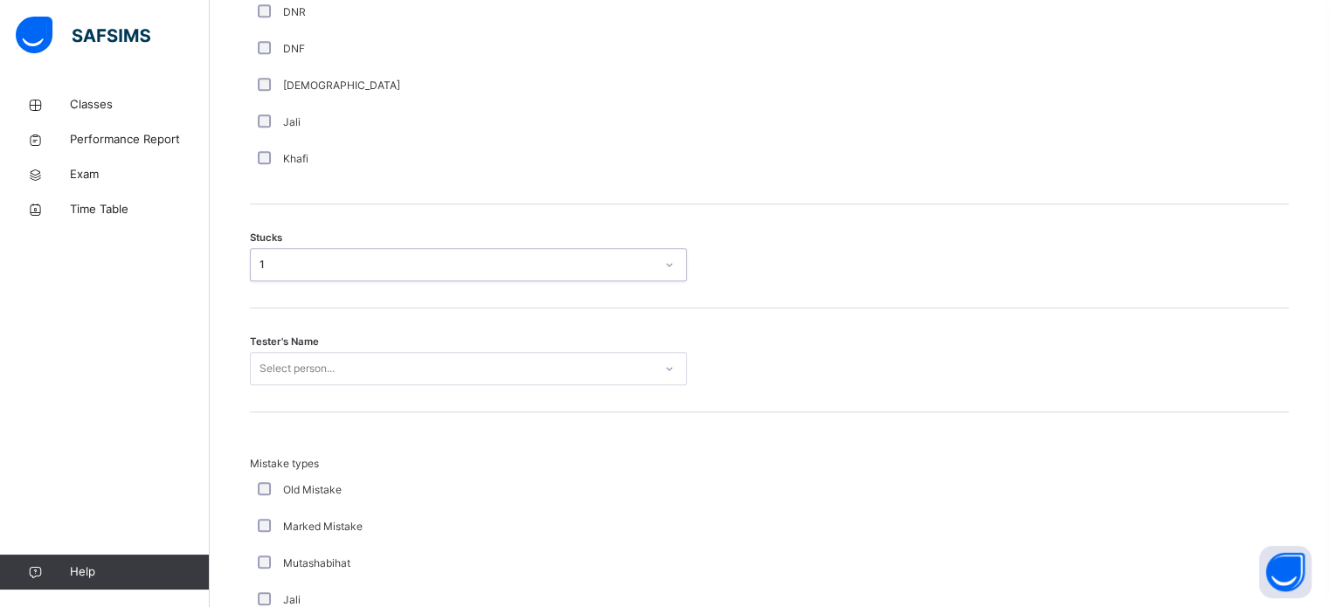
click at [352, 379] on div "Select person..." at bounding box center [468, 368] width 437 height 33
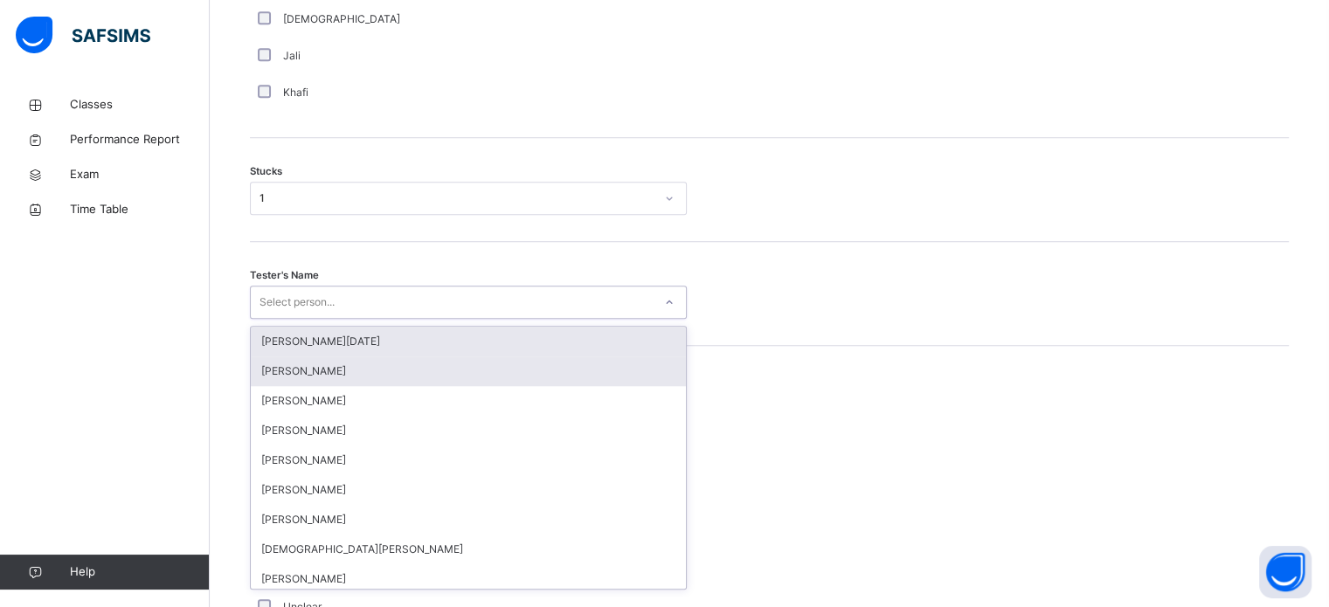
scroll to position [1393, 0]
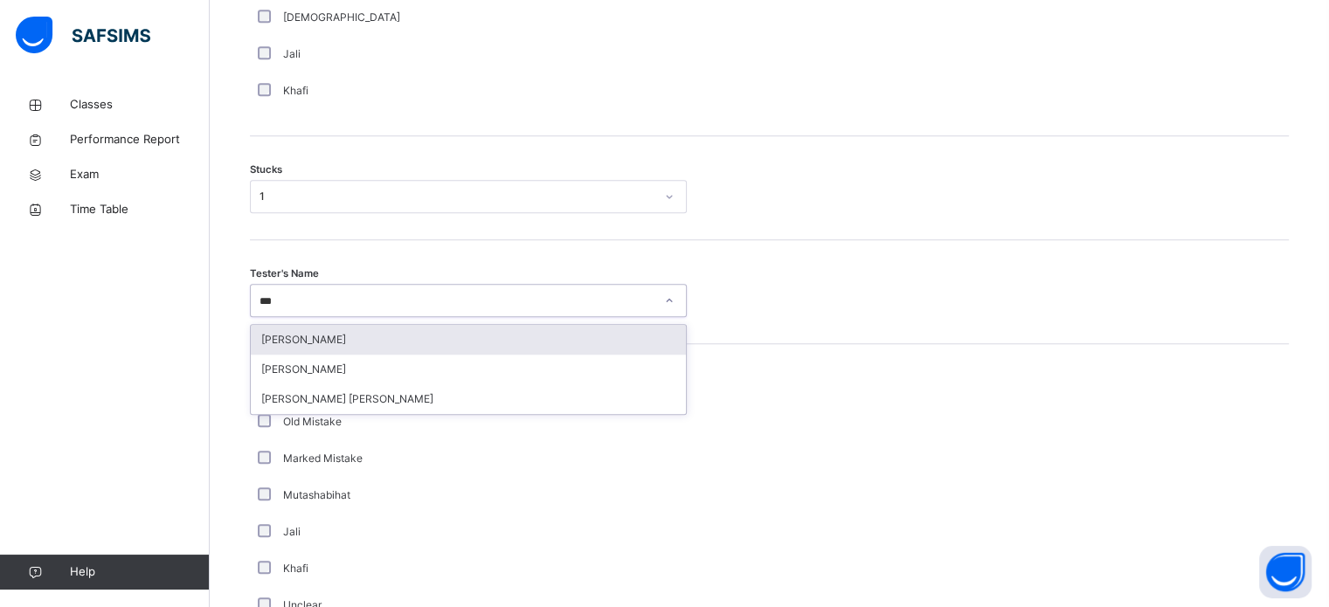
type input "****"
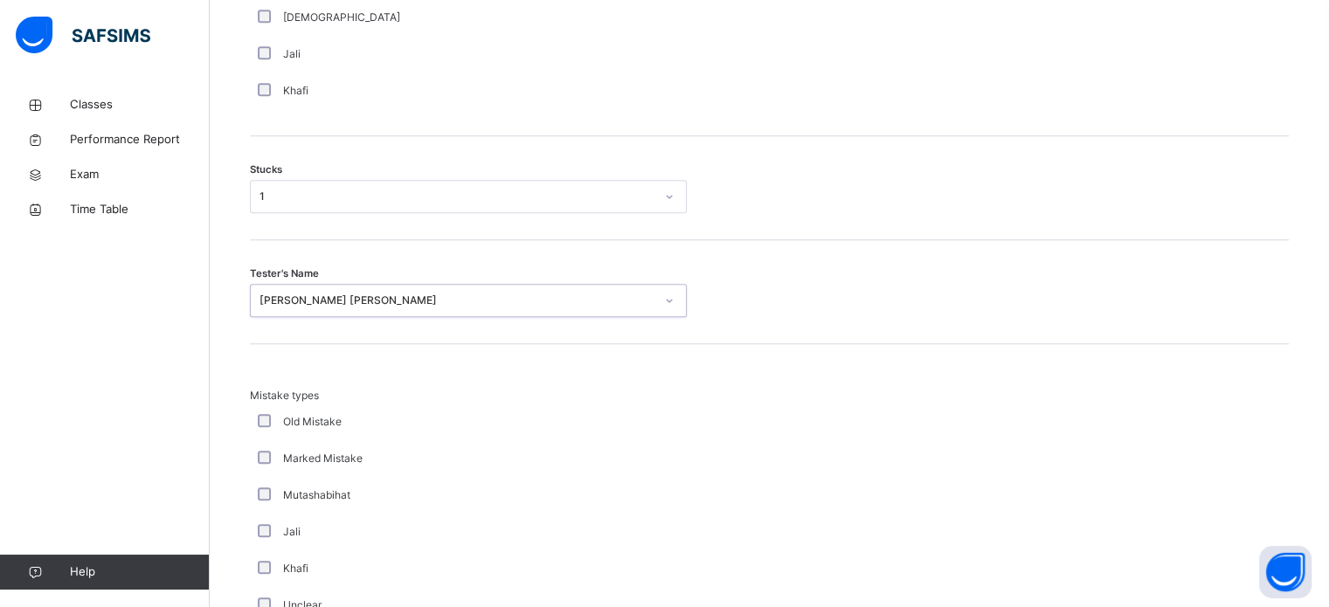
scroll to position [1714, 0]
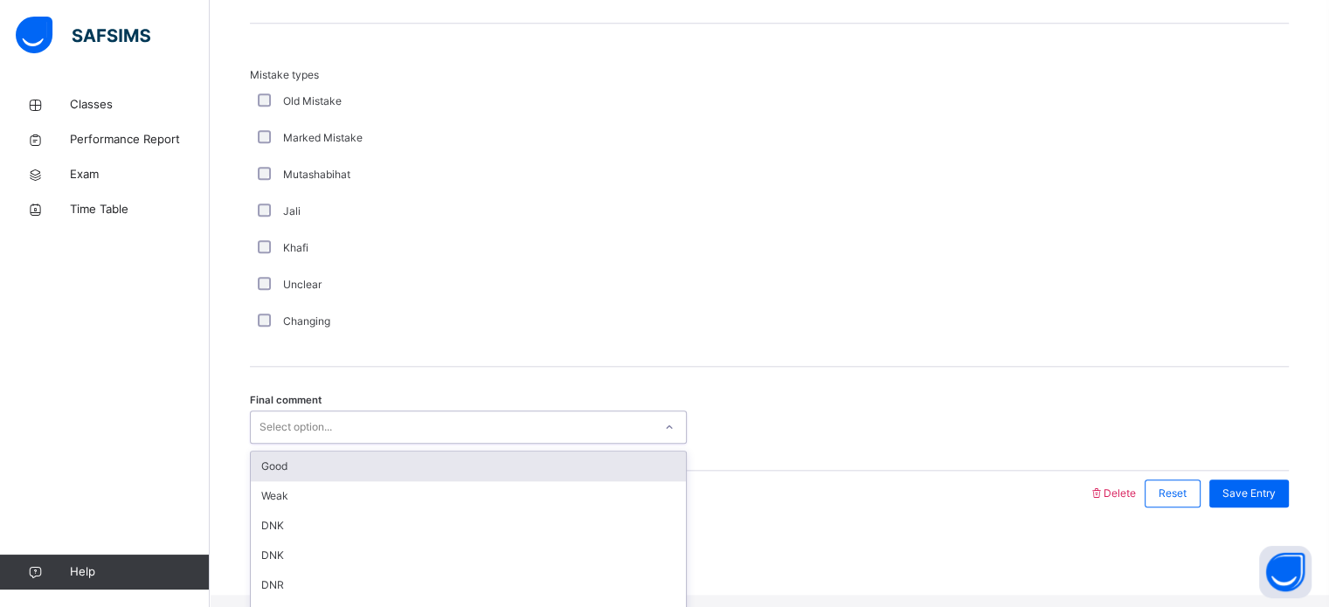
click at [406, 430] on div "Select option..." at bounding box center [452, 427] width 402 height 27
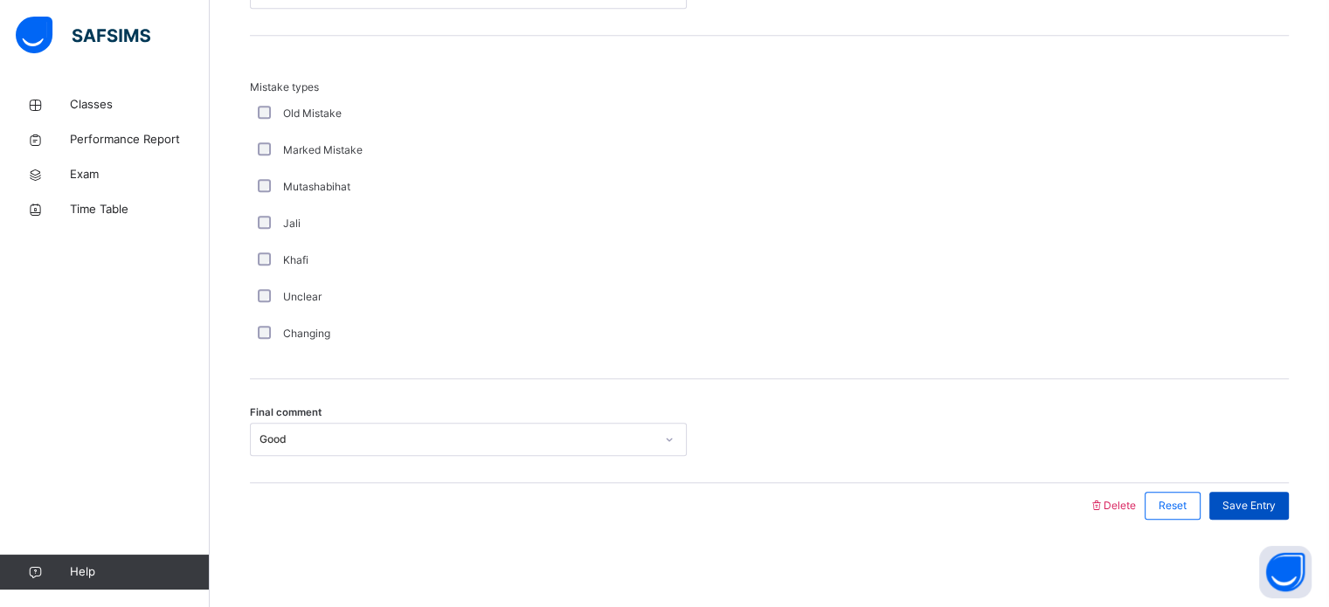
click at [1276, 499] on span "Save Entry" at bounding box center [1249, 506] width 53 height 16
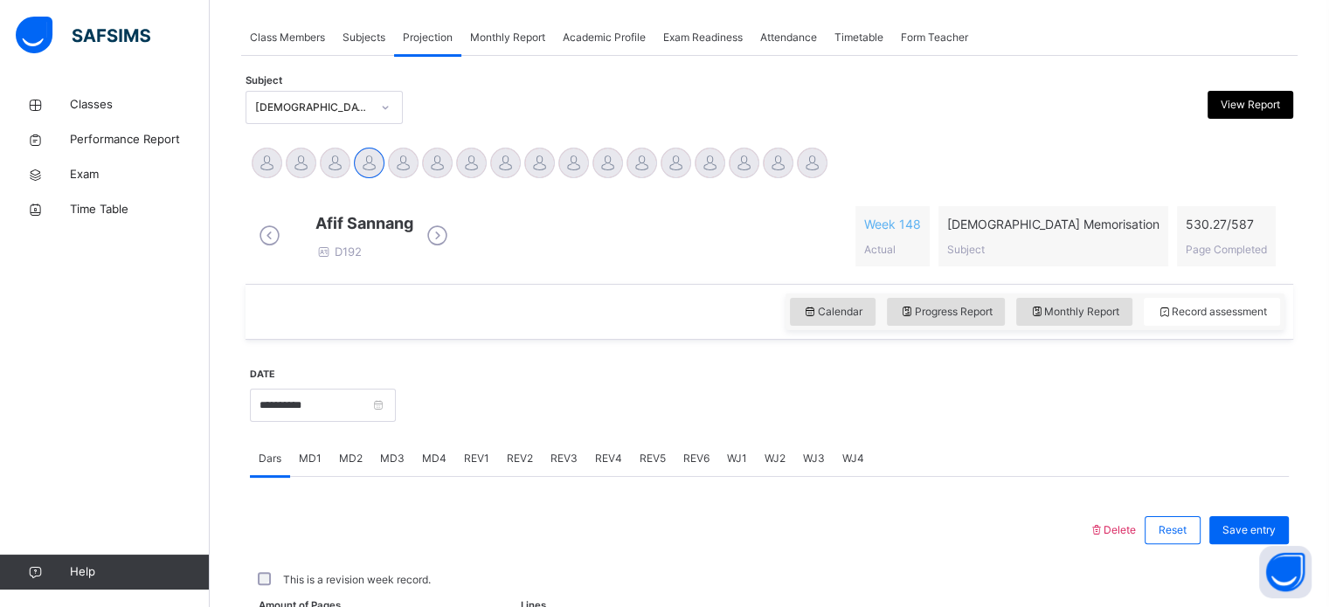
scroll to position [704, 0]
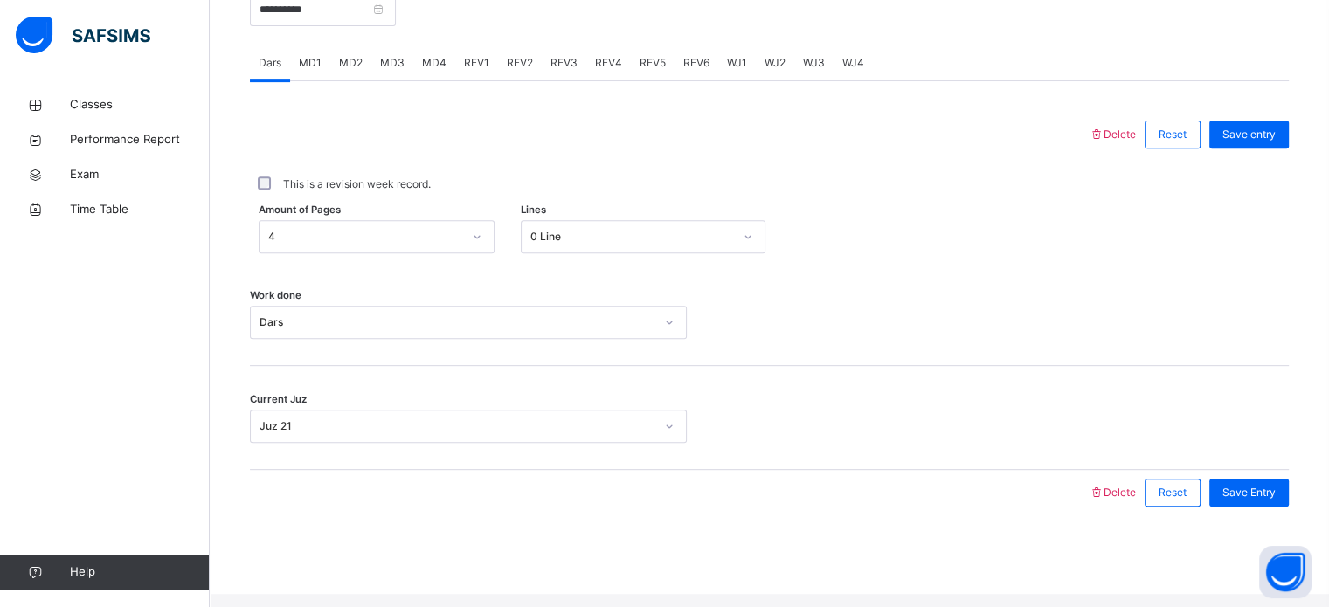
click at [447, 76] on div "MD4" at bounding box center [434, 62] width 42 height 35
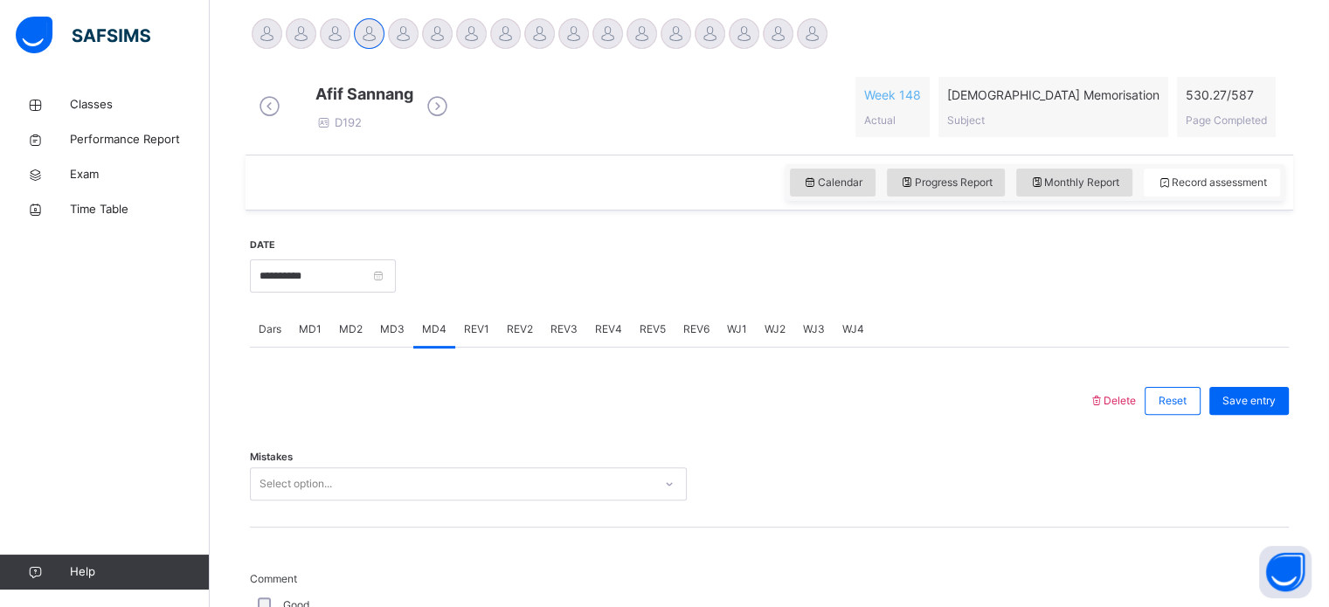
scroll to position [505, 0]
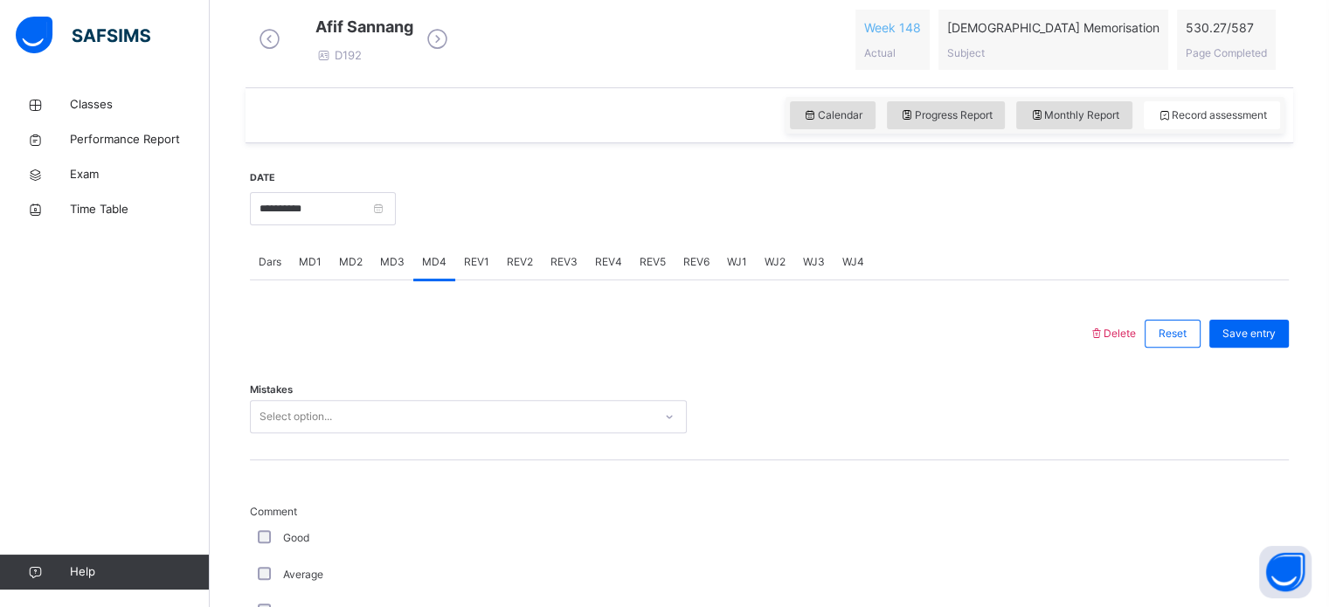
click at [496, 455] on div "Mistakes Select option..." at bounding box center [769, 409] width 1039 height 104
click at [476, 430] on div "Select option..." at bounding box center [468, 416] width 437 height 33
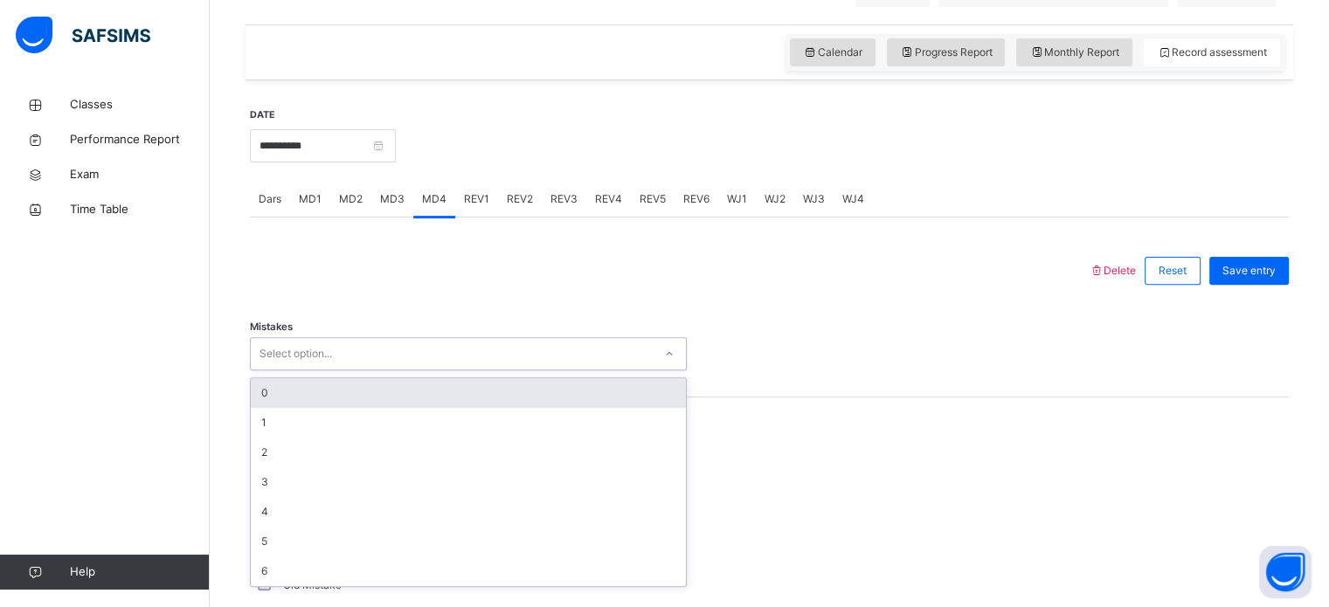
click at [437, 408] on div "0" at bounding box center [468, 393] width 435 height 30
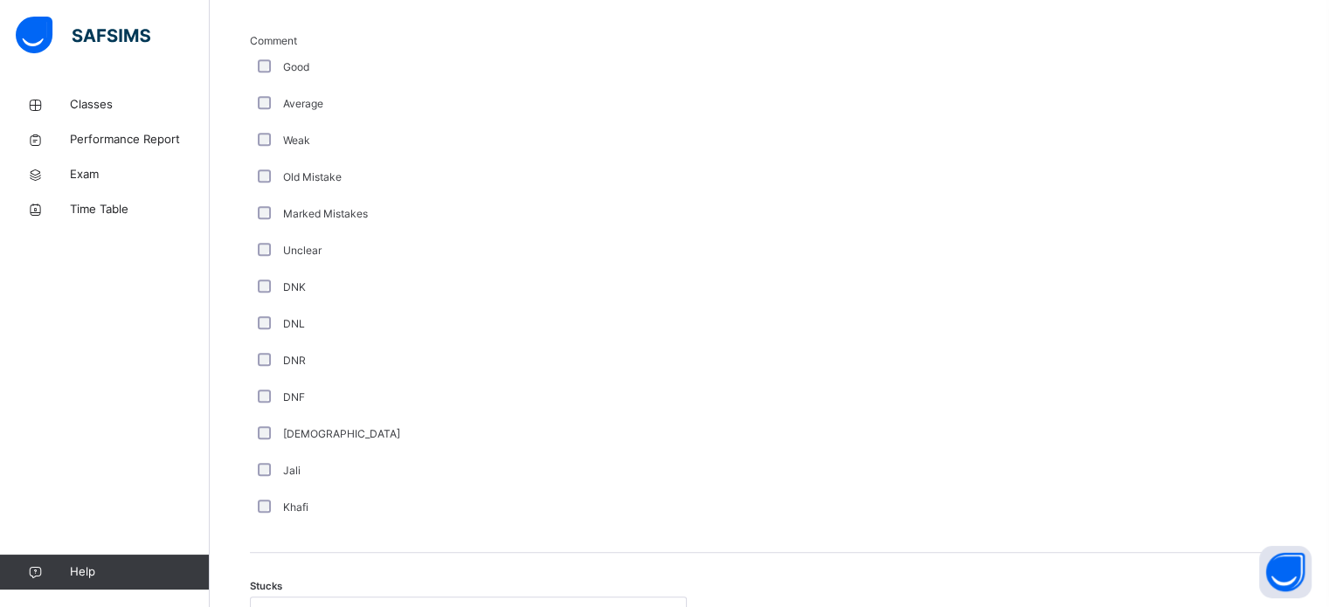
scroll to position [1134, 0]
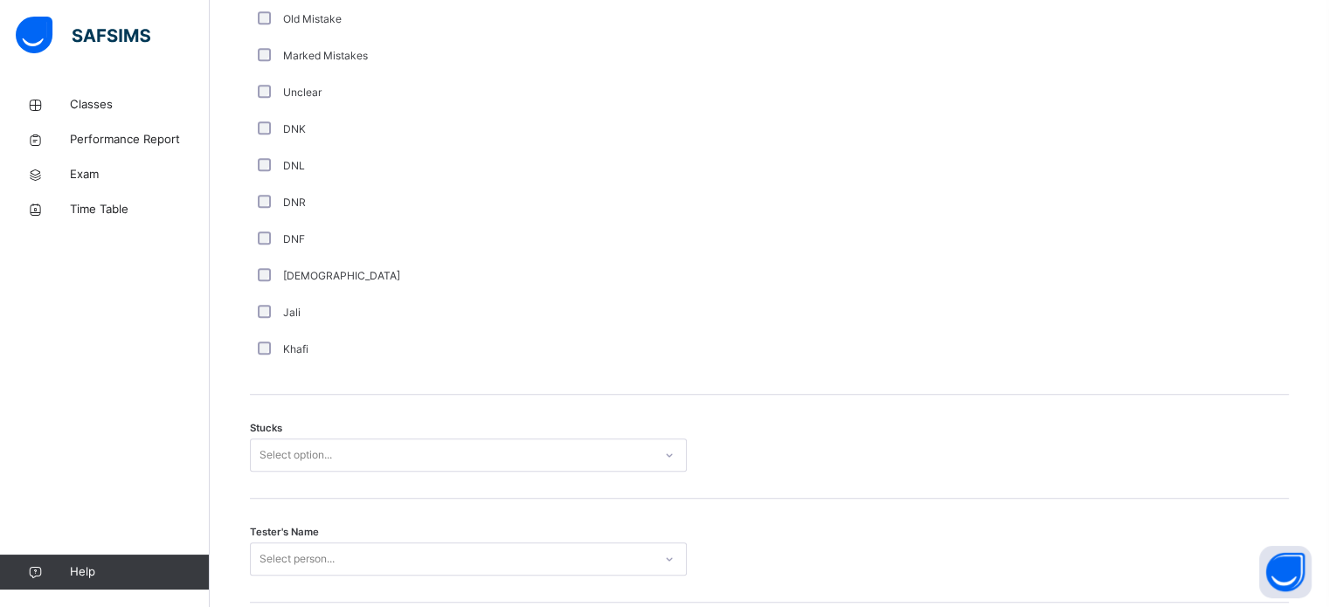
click at [430, 485] on div "Stucks Select option..." at bounding box center [769, 447] width 1039 height 104
click at [419, 448] on div "Stucks Select option..." at bounding box center [769, 447] width 1039 height 104
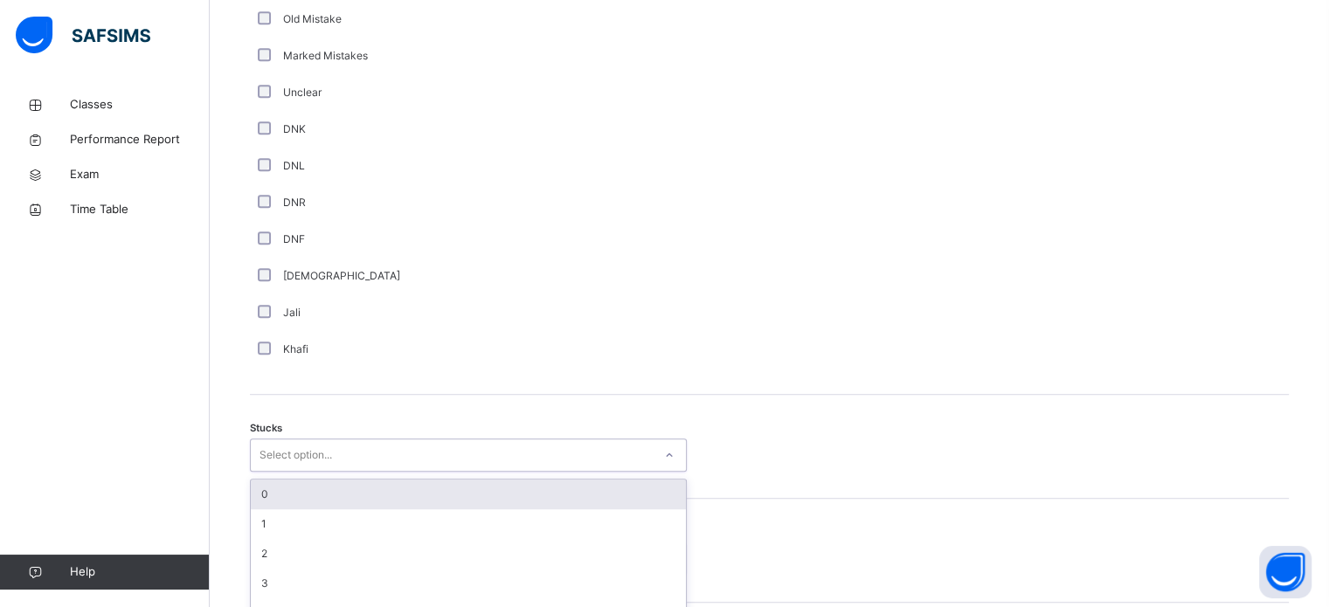
click at [415, 472] on div "option 0 focused, 1 of 6. 6 results available. Use Up and Down to choose option…" at bounding box center [468, 455] width 437 height 33
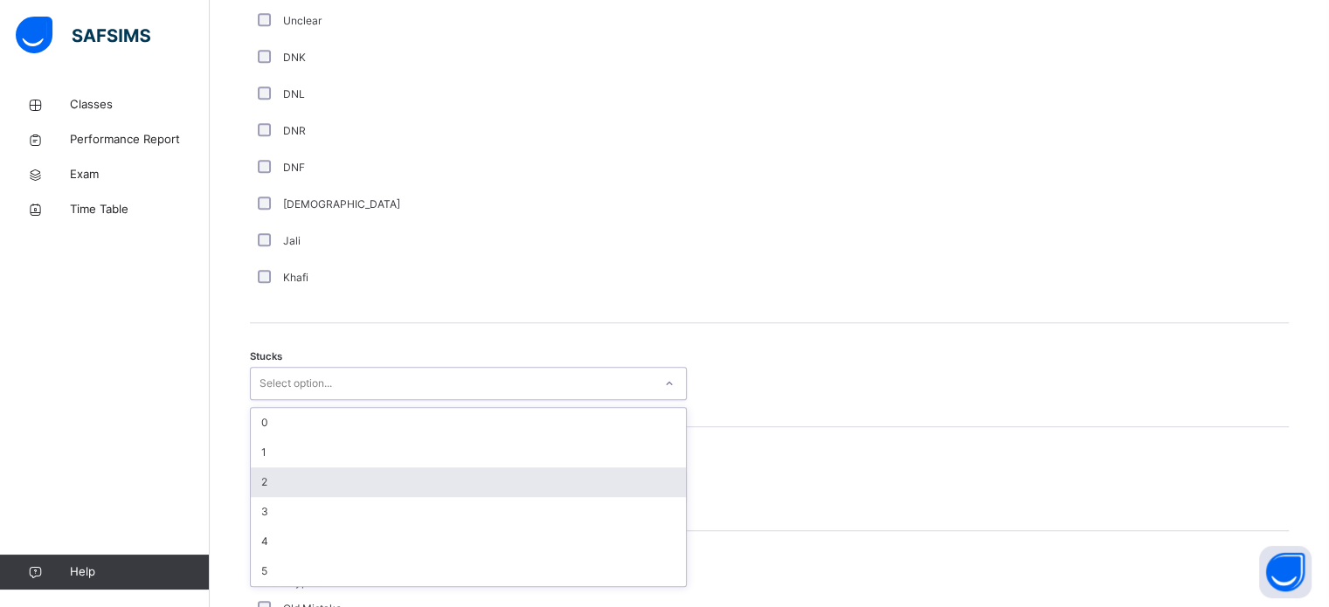
click at [412, 497] on div "2" at bounding box center [468, 483] width 435 height 30
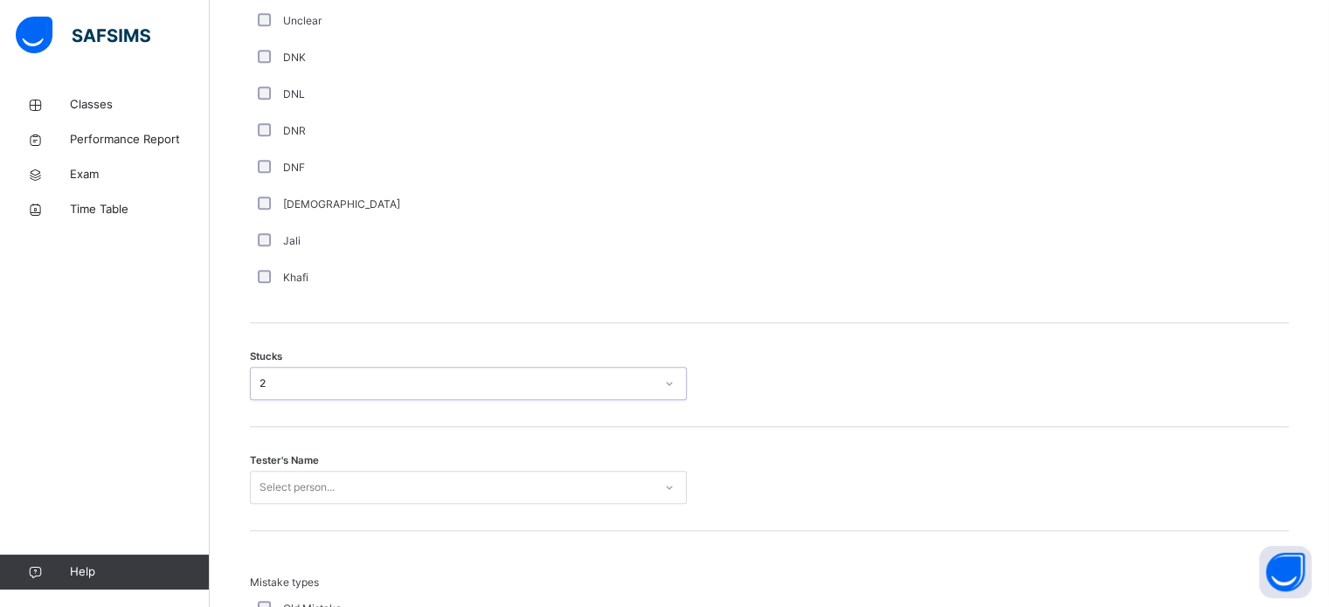
click at [409, 504] on div "Select person..." at bounding box center [468, 487] width 437 height 33
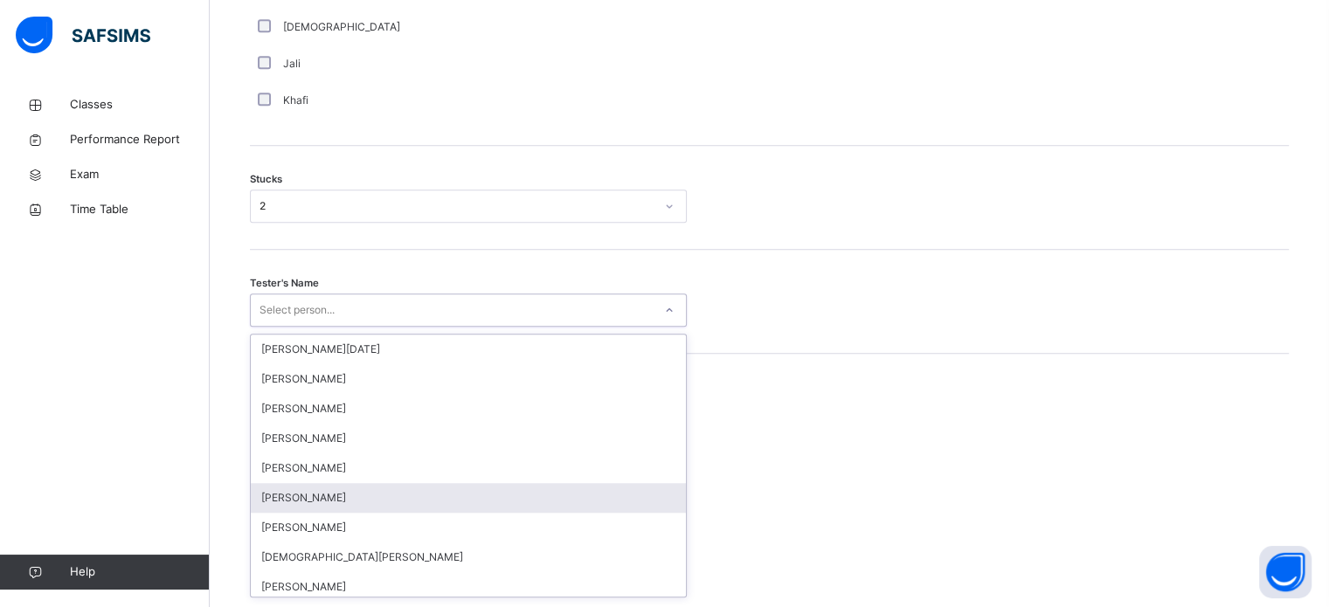
scroll to position [1393, 0]
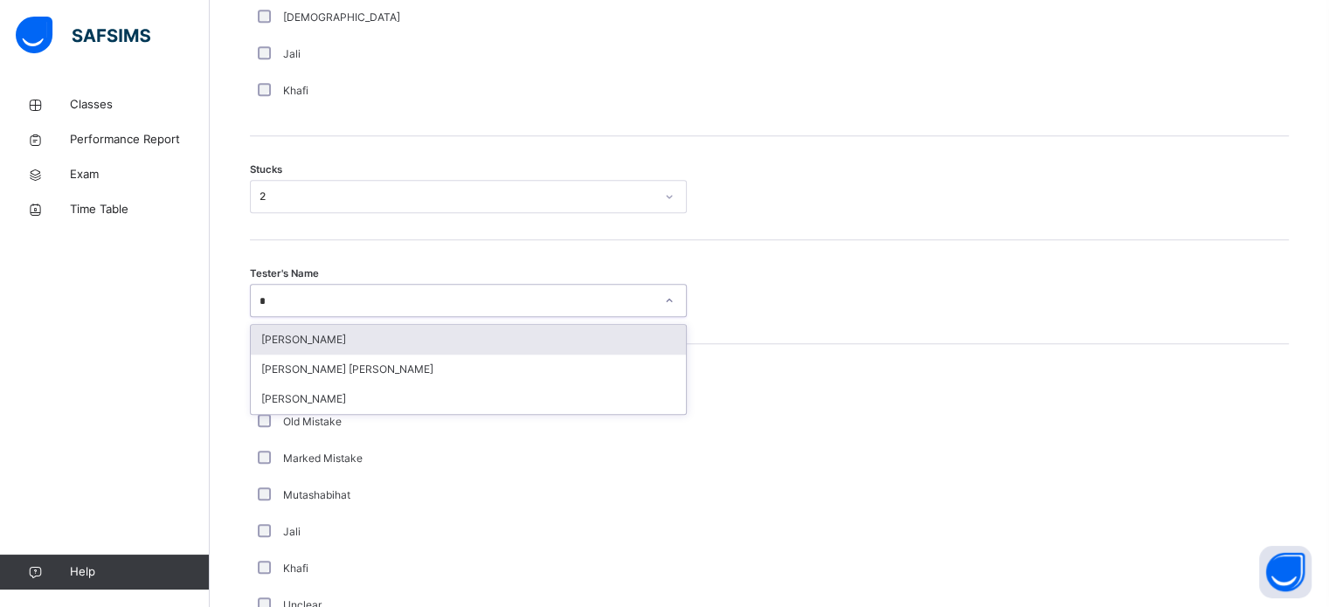
type input "**"
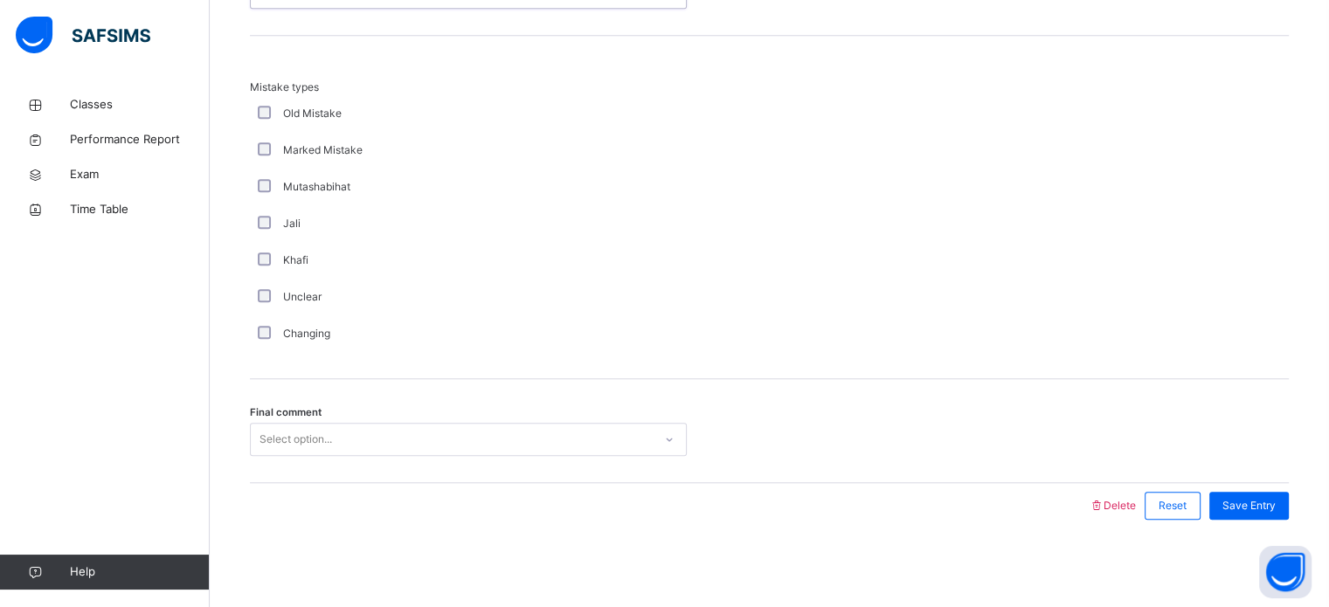
scroll to position [1714, 0]
click at [394, 447] on div "Select option..." at bounding box center [452, 439] width 402 height 27
click at [1276, 511] on span "Save Entry" at bounding box center [1249, 506] width 53 height 16
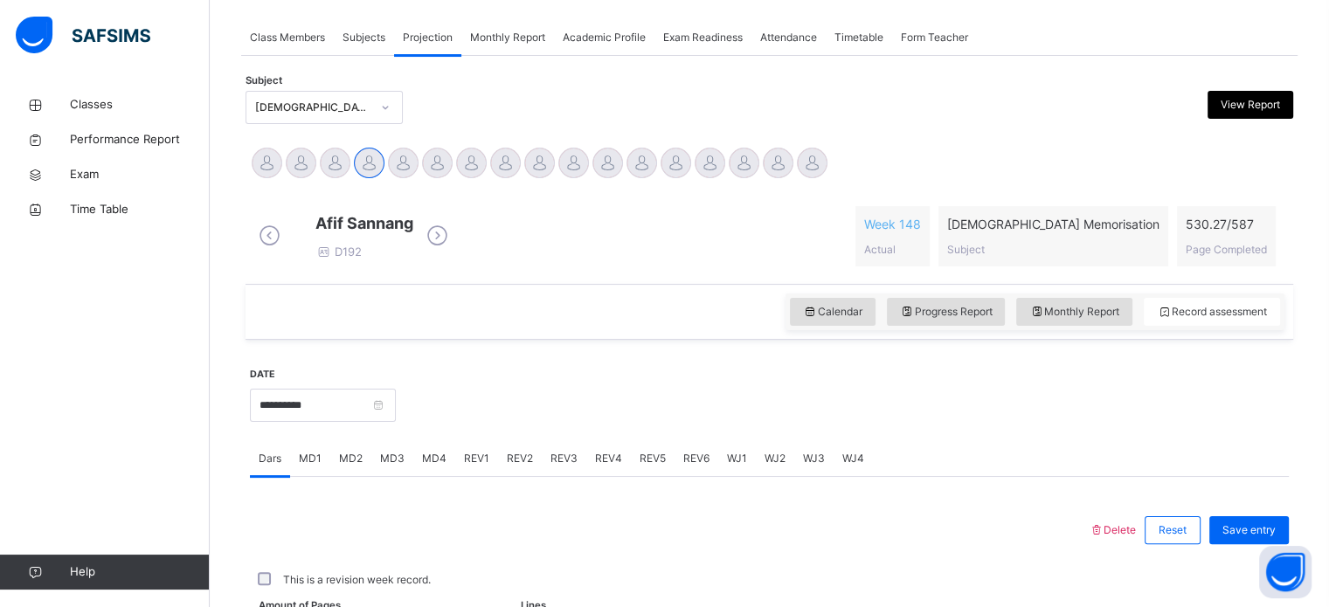
scroll to position [704, 0]
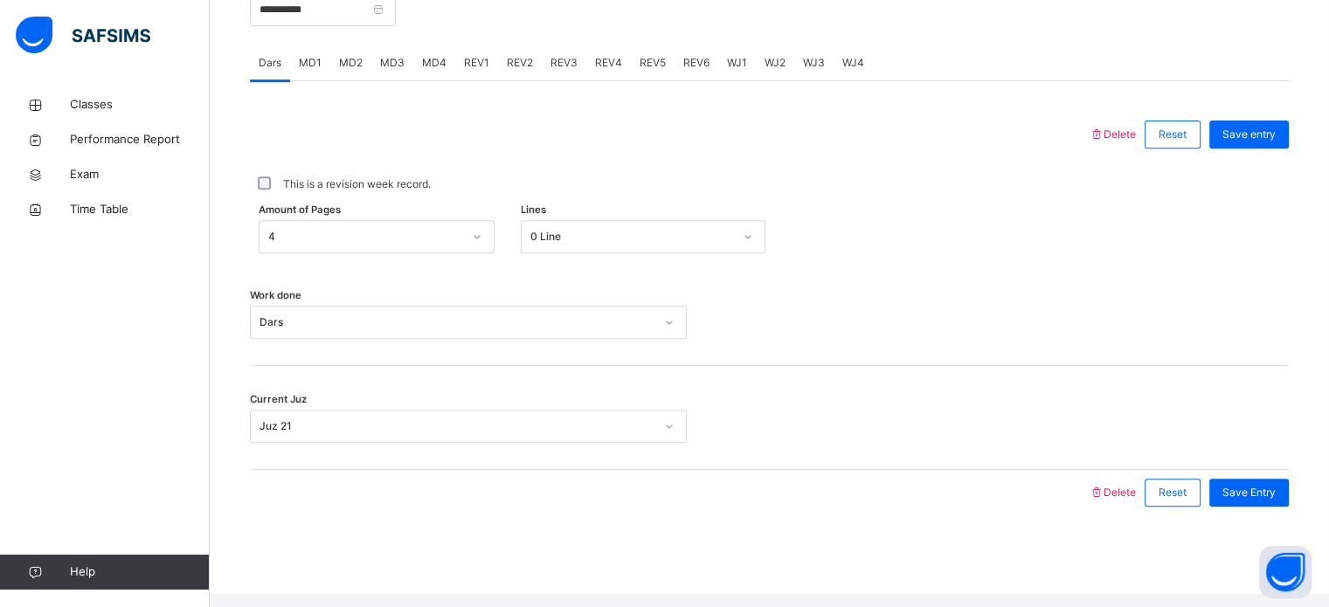
click at [478, 71] on span "REV1" at bounding box center [476, 63] width 25 height 16
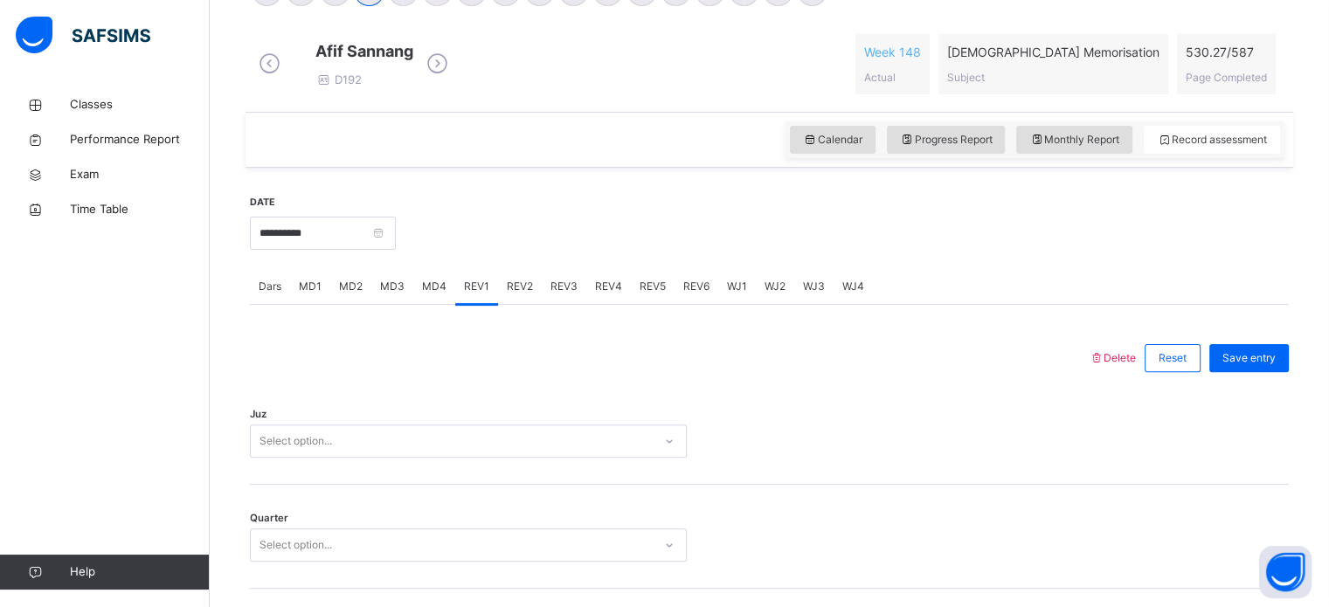
scroll to position [482, 0]
click at [420, 433] on div "Juz Select option..." at bounding box center [769, 432] width 1039 height 104
drag, startPoint x: 420, startPoint y: 433, endPoint x: 420, endPoint y: 448, distance: 15.7
click at [420, 445] on div "Juz Select option..." at bounding box center [769, 432] width 1039 height 104
click at [420, 450] on div "Select option..." at bounding box center [468, 440] width 437 height 33
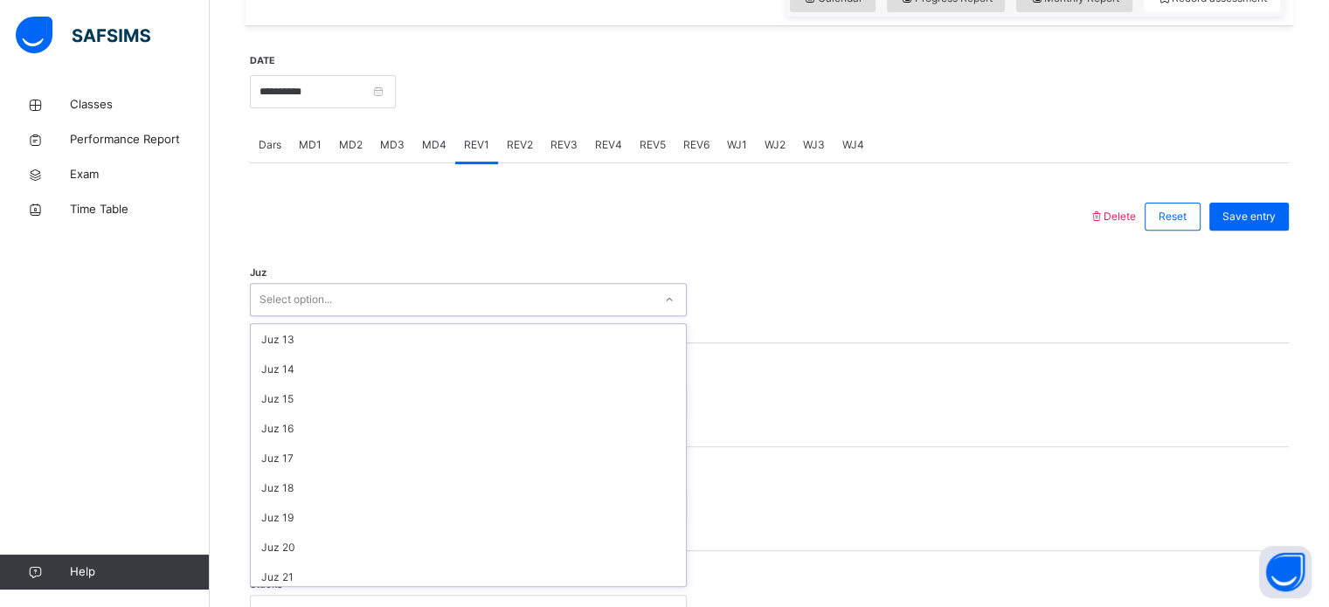
scroll to position [629, 0]
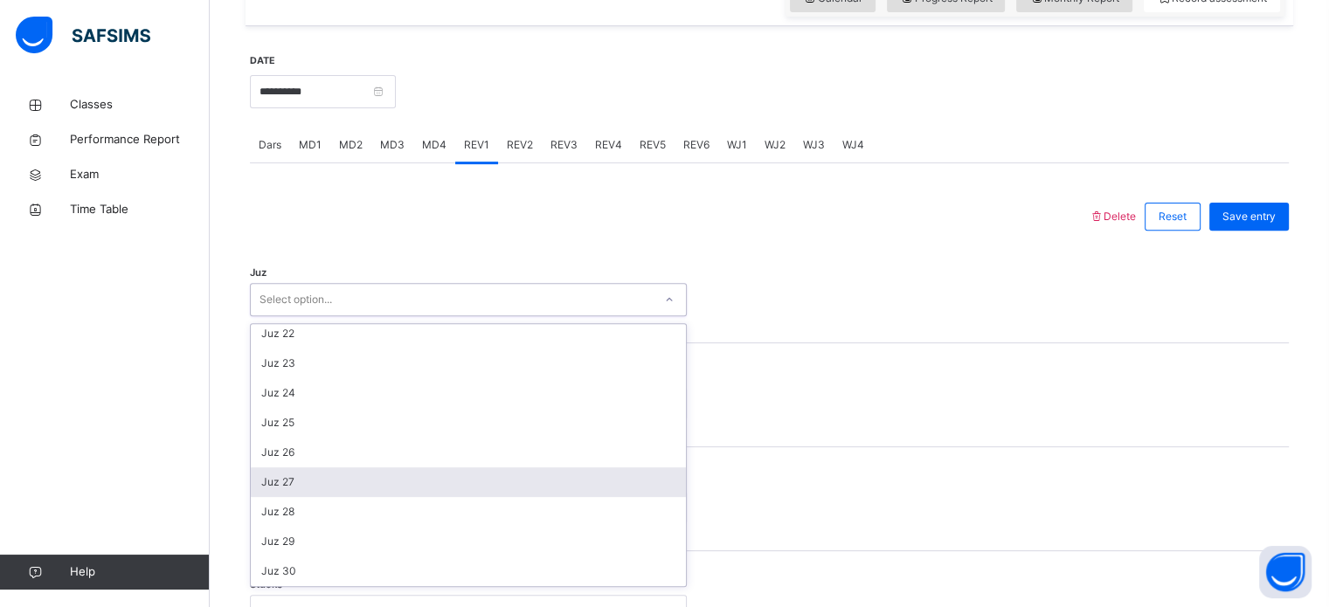
click at [403, 485] on div "Juz 27" at bounding box center [468, 483] width 435 height 30
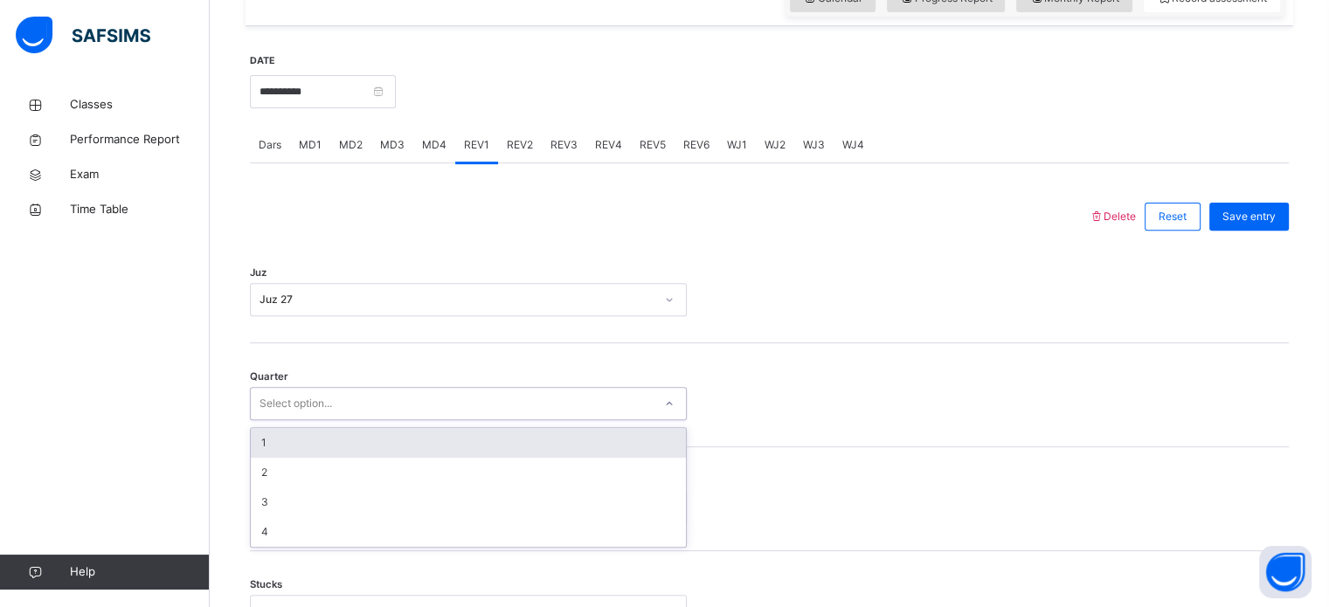
click at [406, 414] on div "Select option..." at bounding box center [452, 404] width 402 height 27
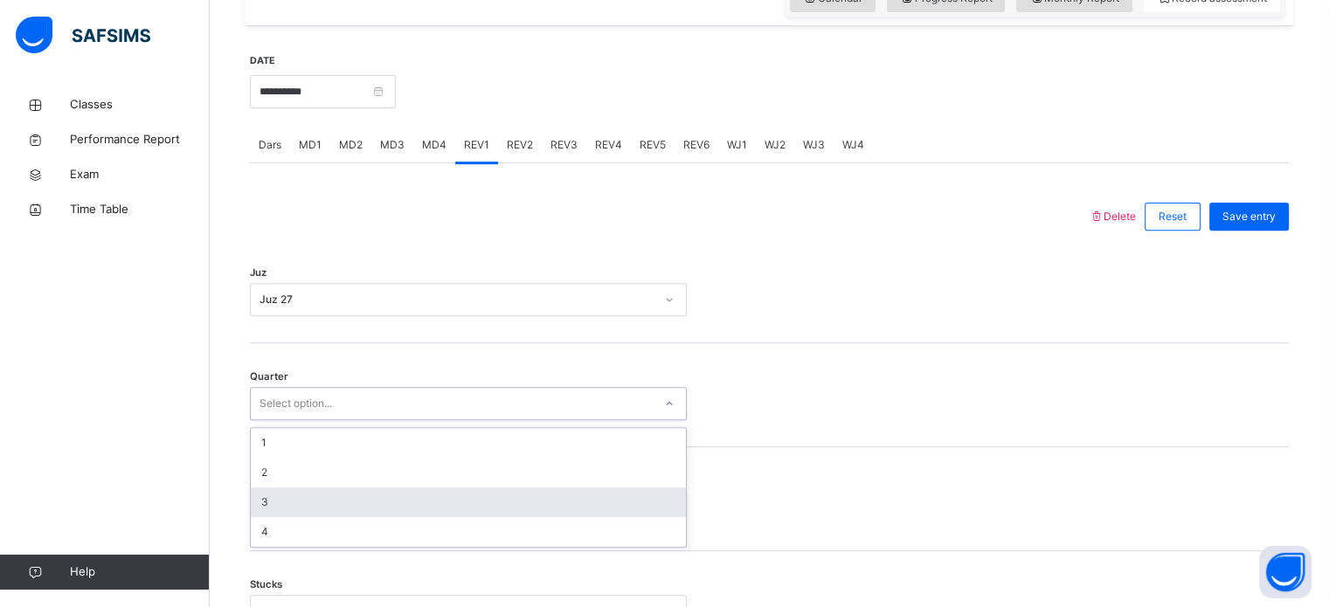
click at [388, 510] on div "3" at bounding box center [468, 503] width 435 height 30
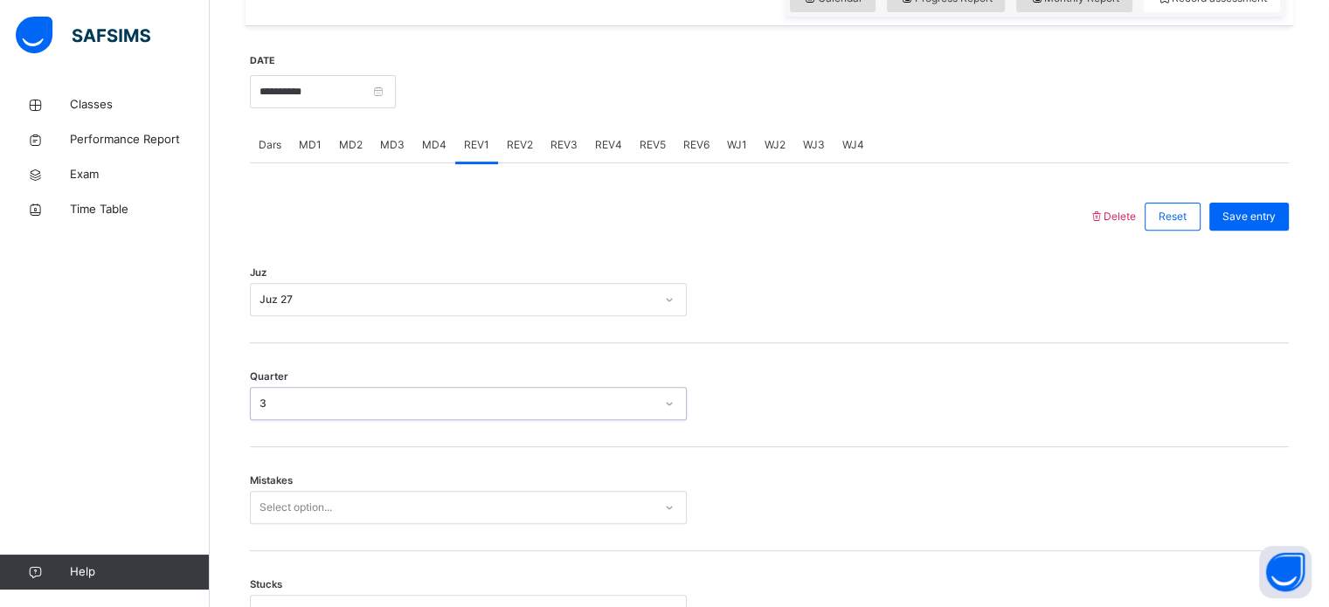
click at [385, 482] on div "Mistakes Select option..." at bounding box center [769, 499] width 1039 height 104
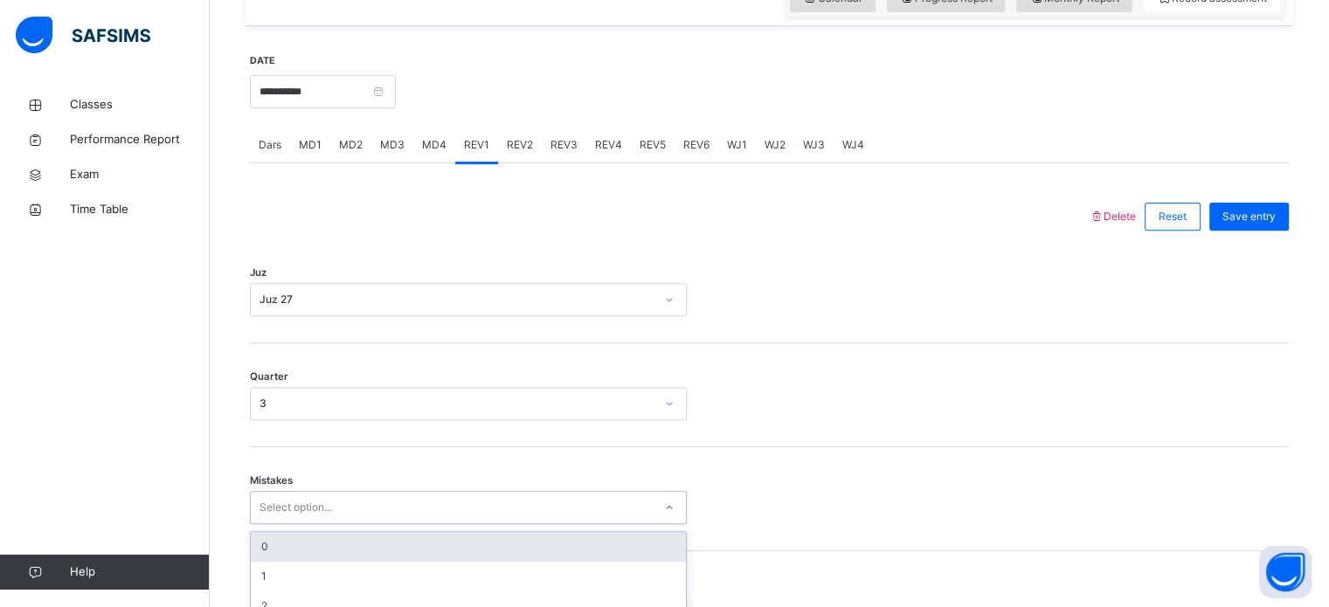
click at [386, 517] on div "option 0 focused, 1 of 7. 7 results available. Use Up and Down to choose option…" at bounding box center [468, 507] width 437 height 33
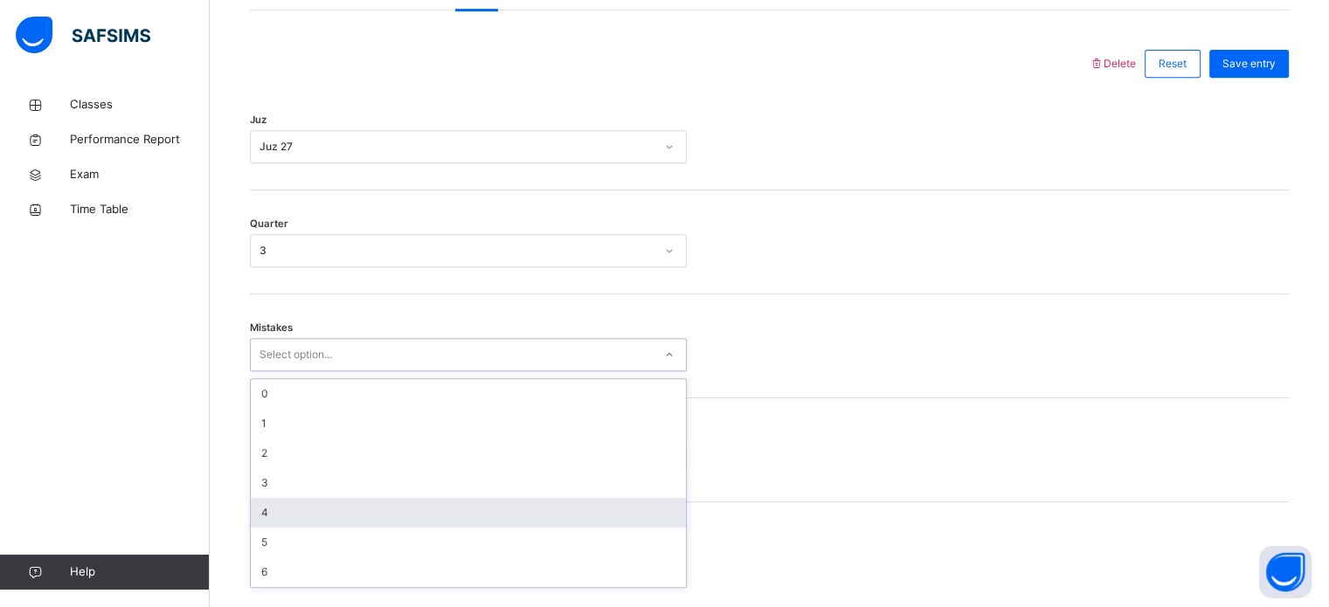
scroll to position [776, 0]
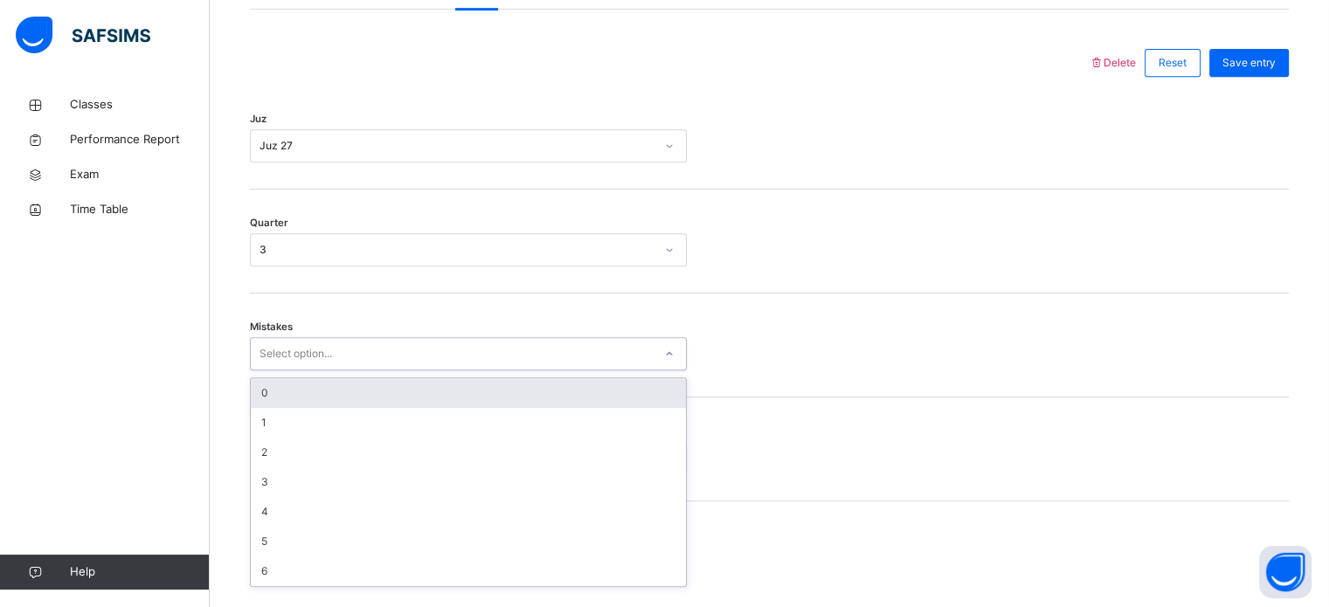
click at [329, 406] on div "0" at bounding box center [468, 393] width 435 height 30
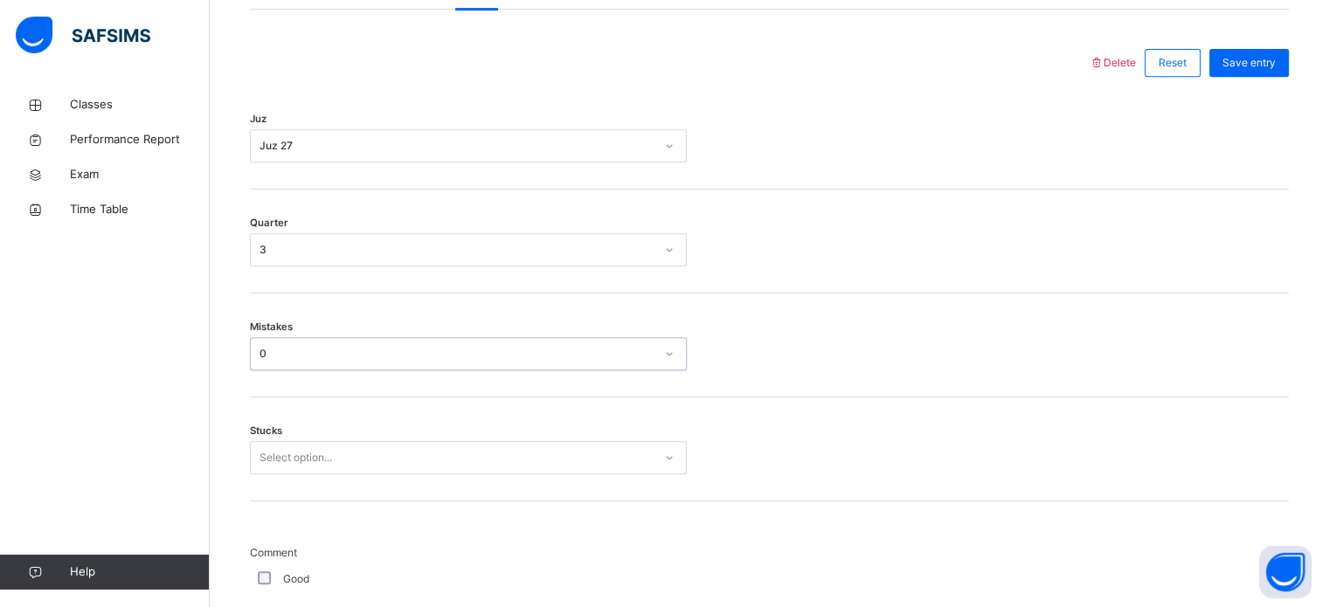
click at [339, 466] on div "Select option..." at bounding box center [468, 457] width 437 height 33
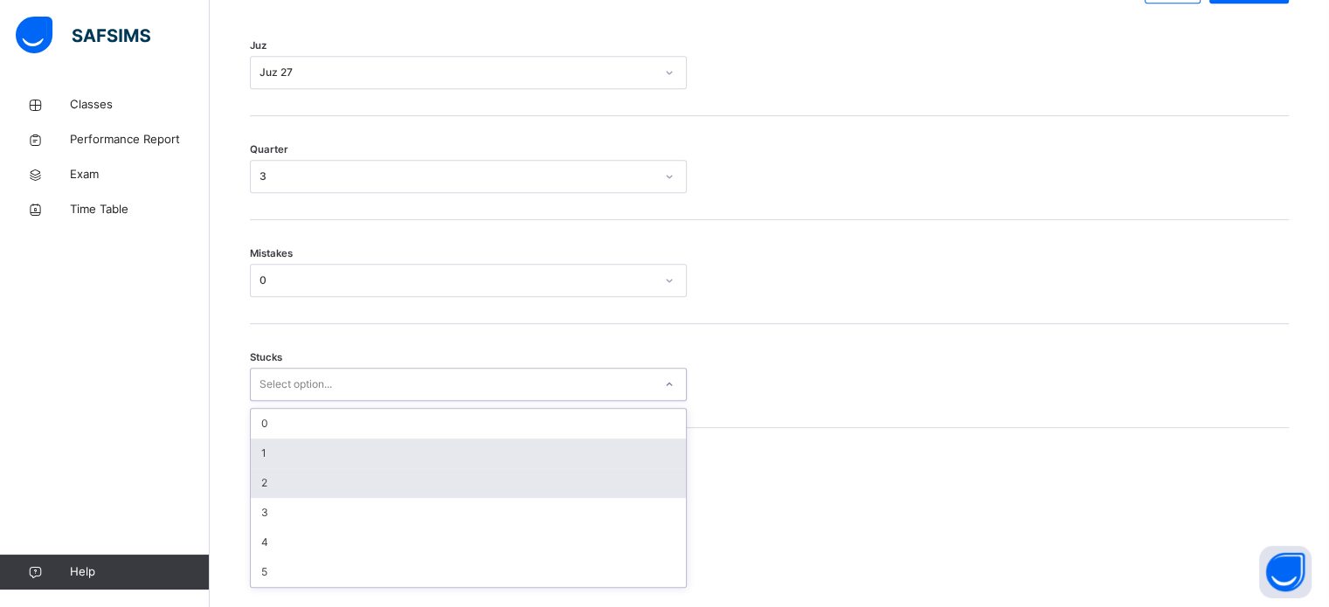
click at [334, 468] on div "1" at bounding box center [468, 454] width 435 height 30
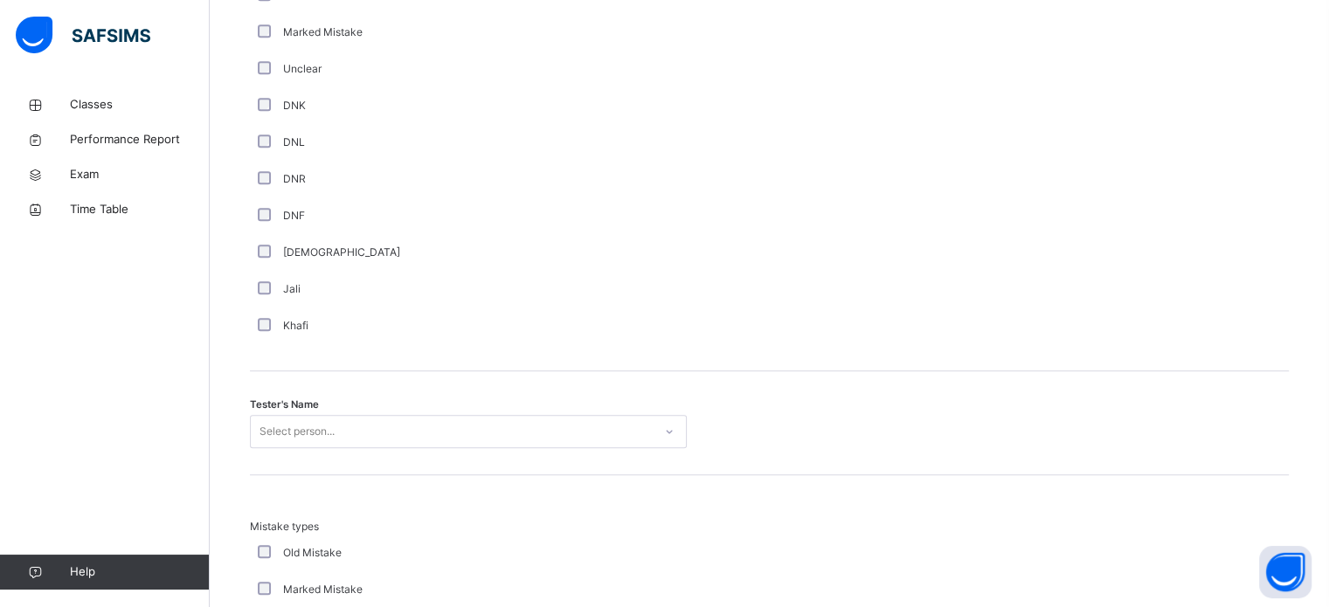
click at [318, 420] on div "Tester's Name Select person..." at bounding box center [769, 423] width 1039 height 104
click at [320, 437] on div "Select person..." at bounding box center [468, 431] width 437 height 33
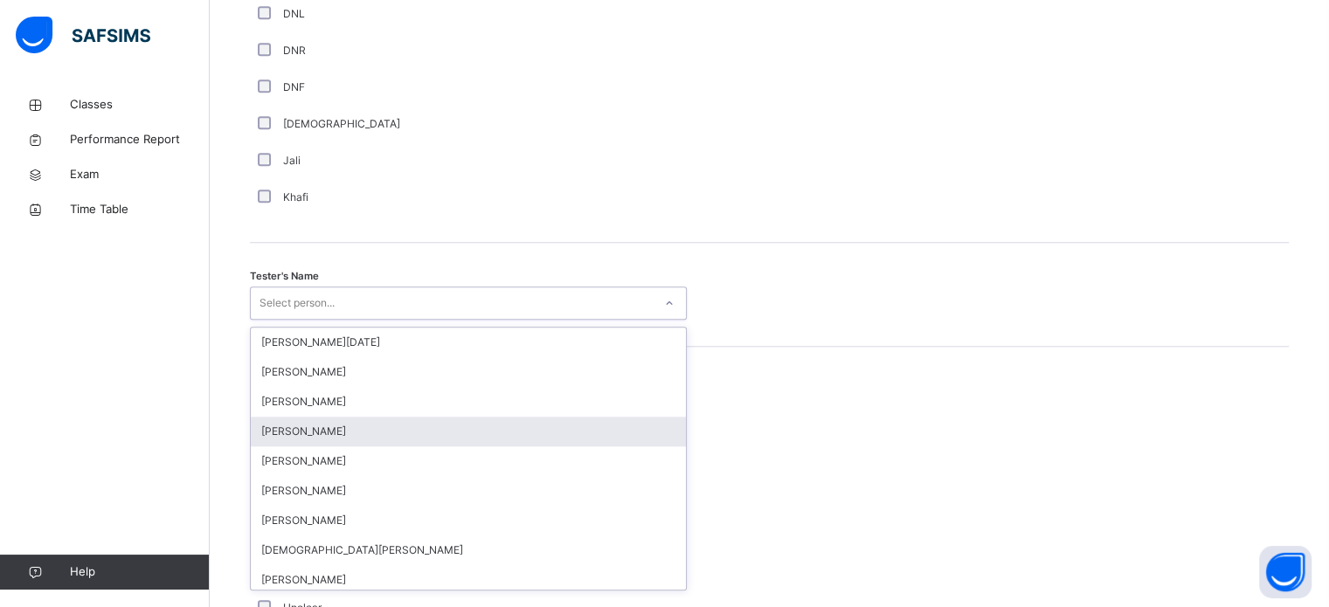
scroll to position [1601, 0]
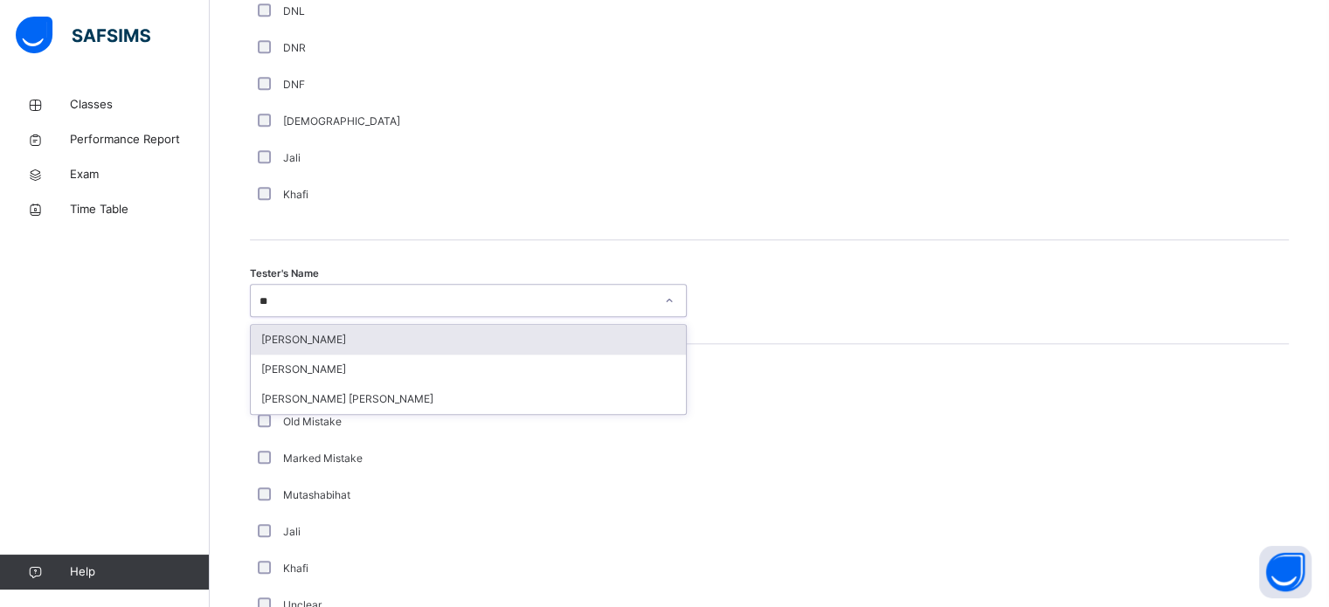
type input "***"
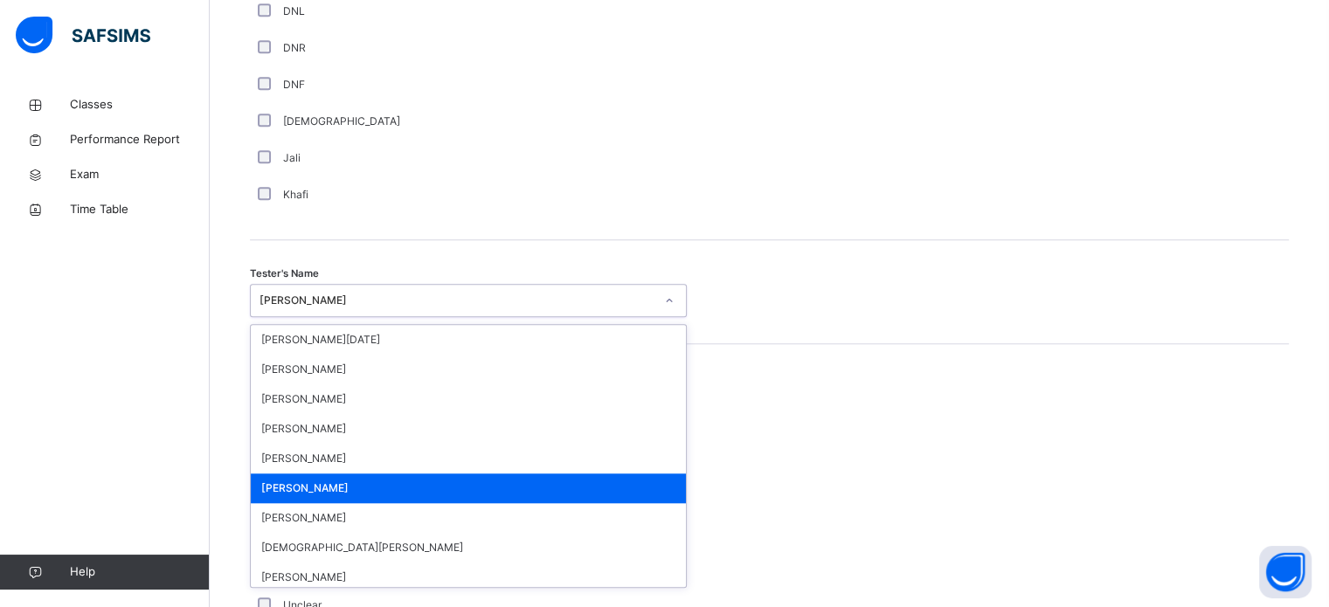
click at [344, 309] on div "[PERSON_NAME]" at bounding box center [457, 301] width 395 height 16
type input "*"
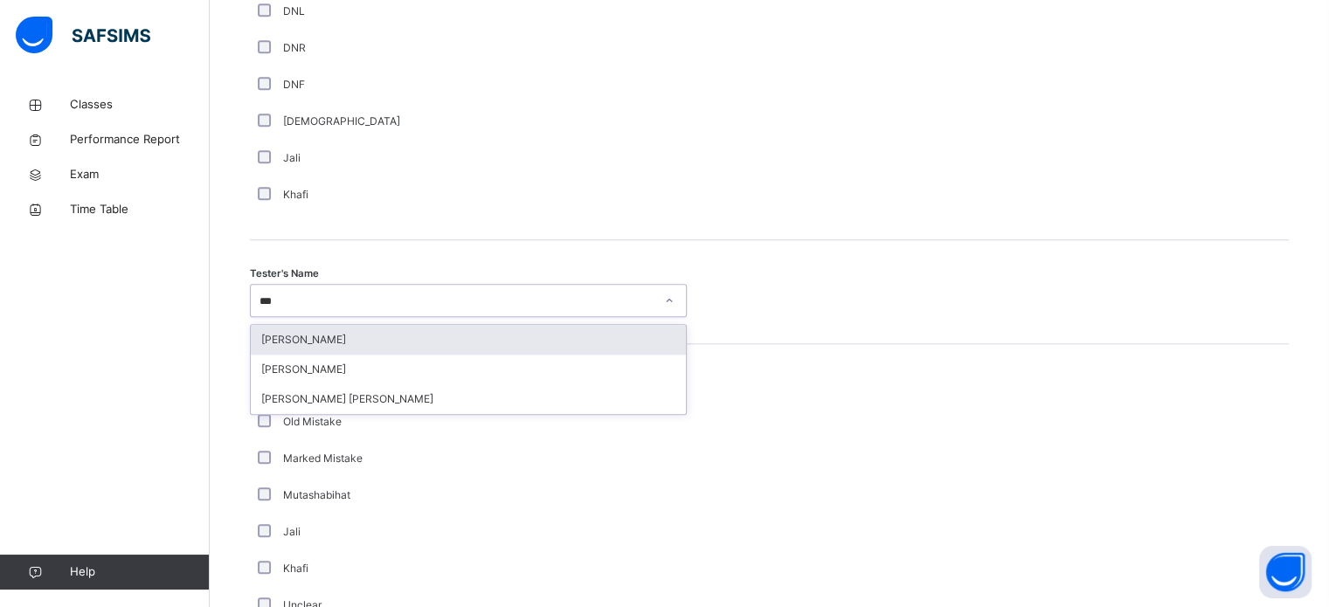
type input "****"
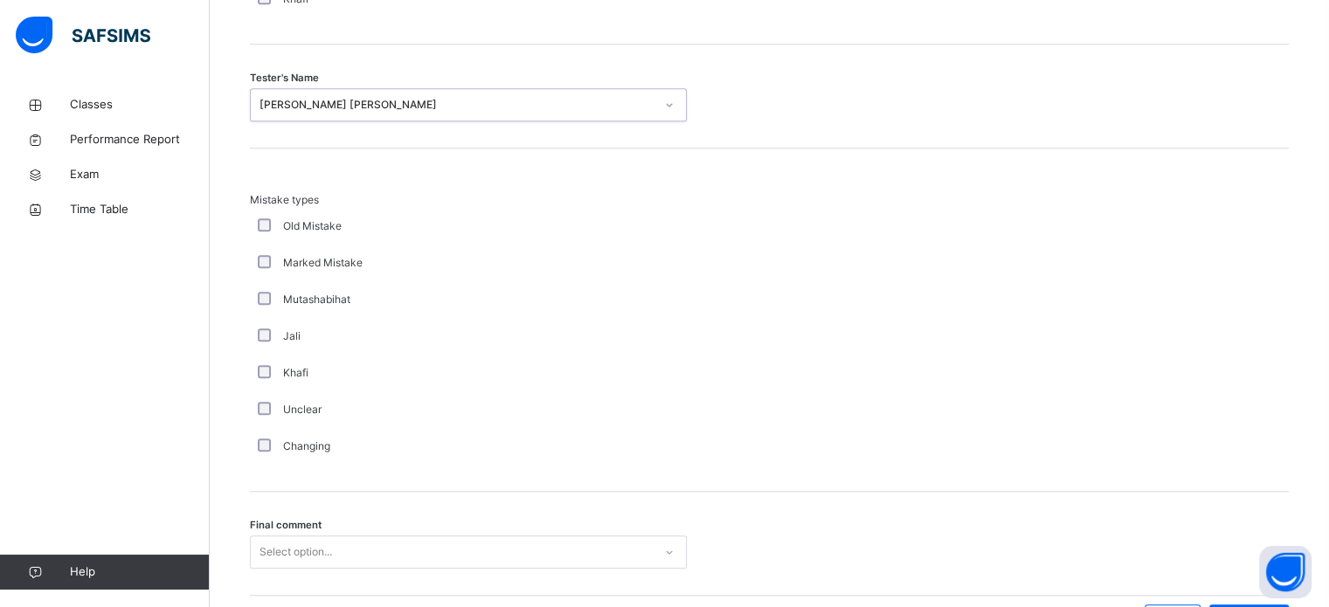
scroll to position [1807, 0]
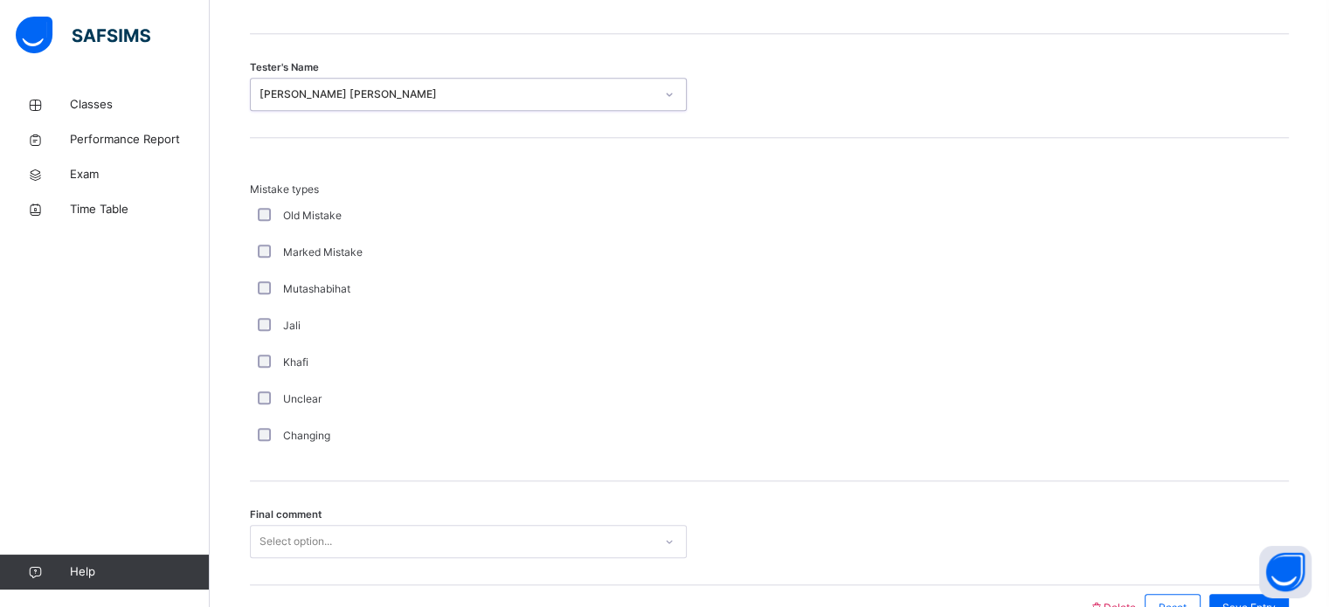
click at [414, 542] on div "Select option..." at bounding box center [468, 541] width 437 height 33
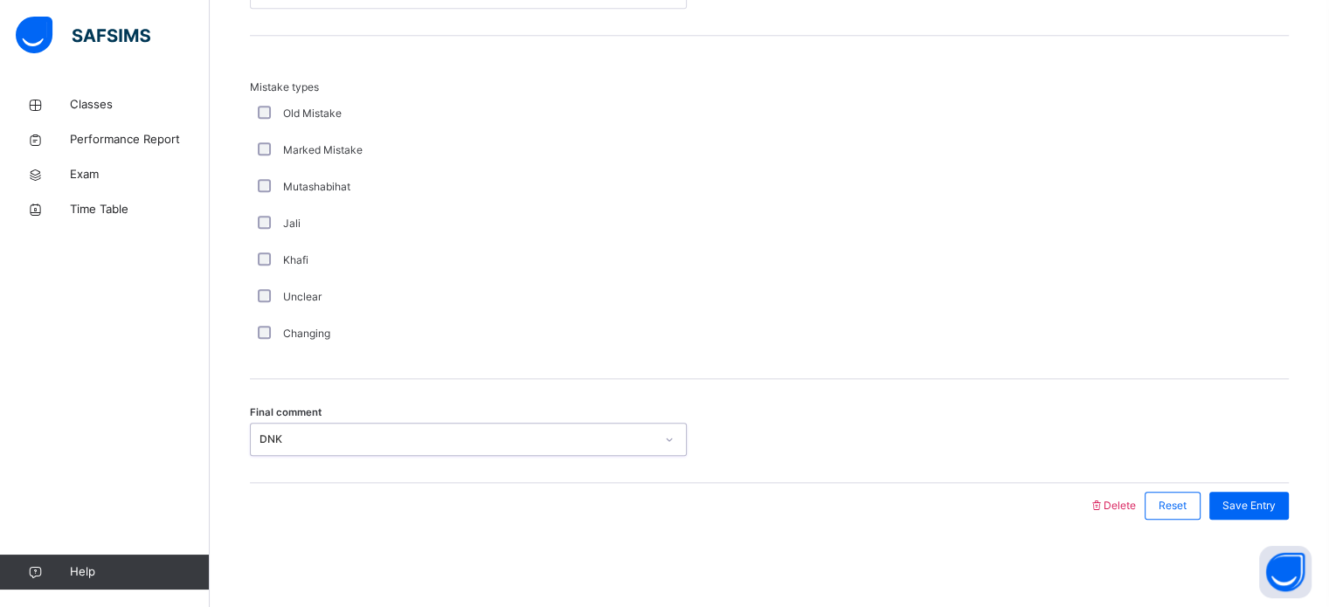
click at [448, 442] on div "DNK" at bounding box center [457, 440] width 395 height 16
click at [1272, 517] on div "Save Entry" at bounding box center [1250, 506] width 80 height 28
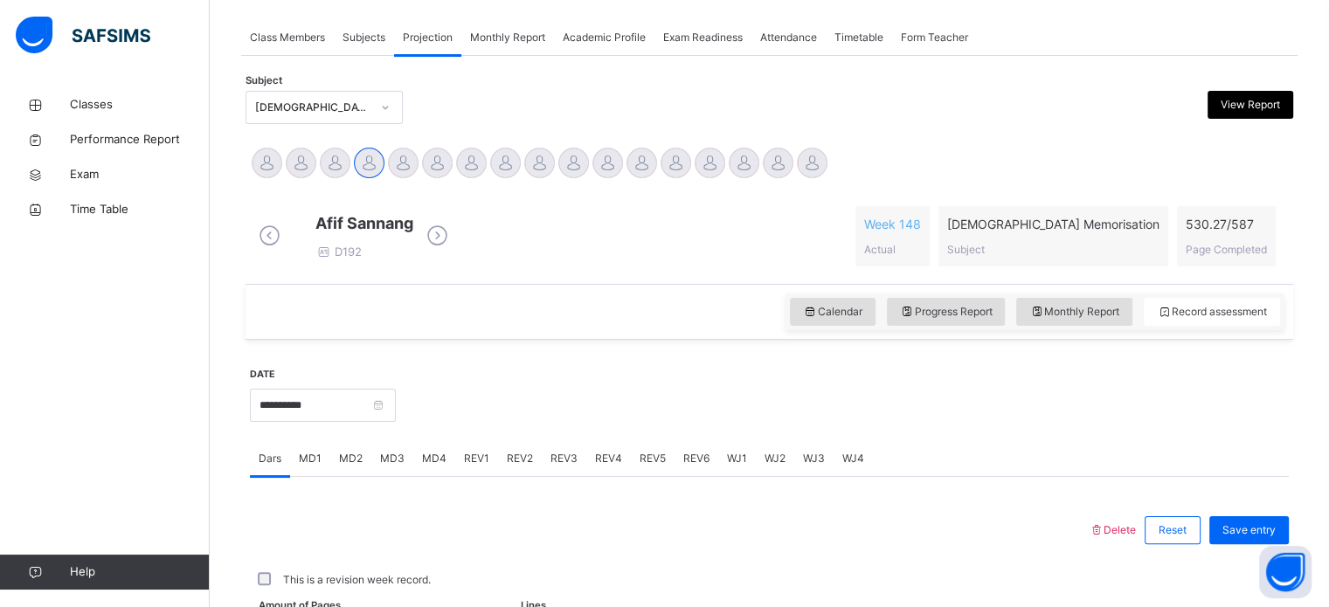
scroll to position [704, 0]
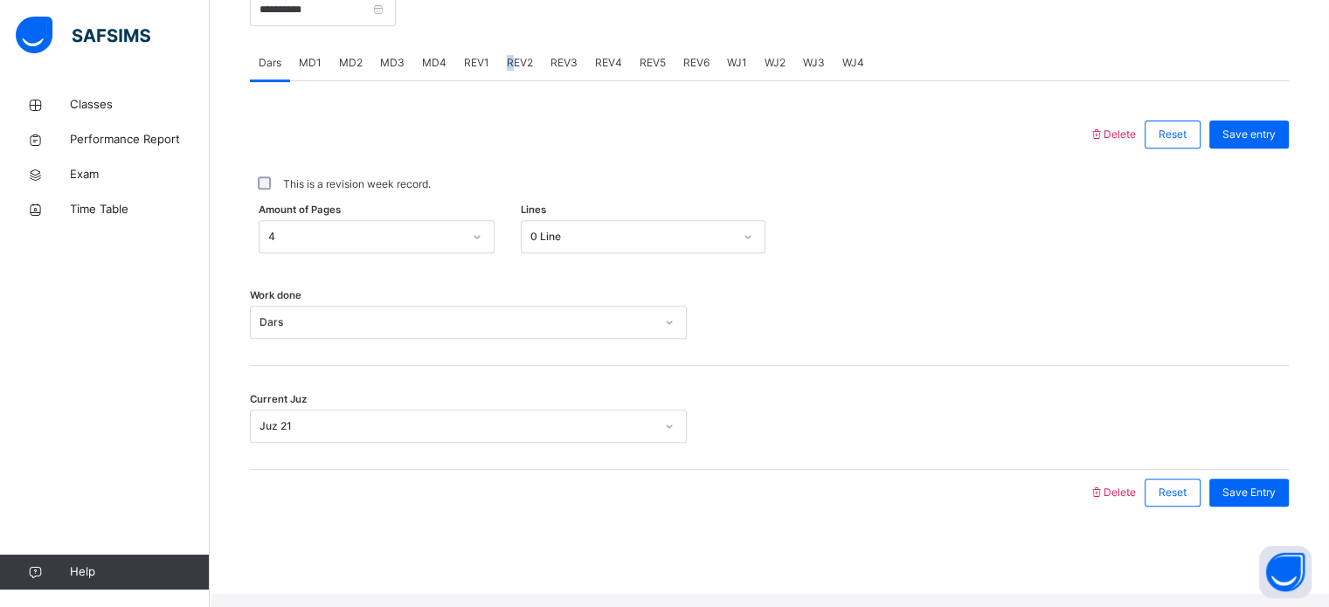
click at [507, 71] on span "REV2" at bounding box center [520, 63] width 26 height 16
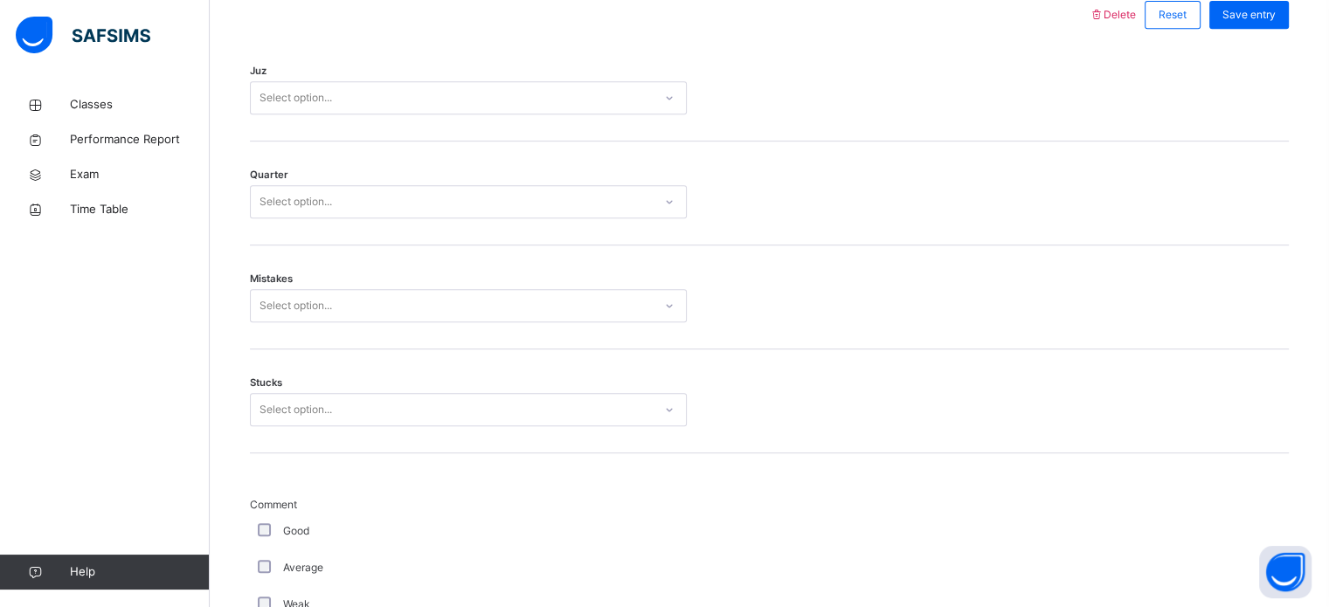
scroll to position [821, 0]
click at [500, 118] on div "Select option..." at bounding box center [468, 101] width 437 height 33
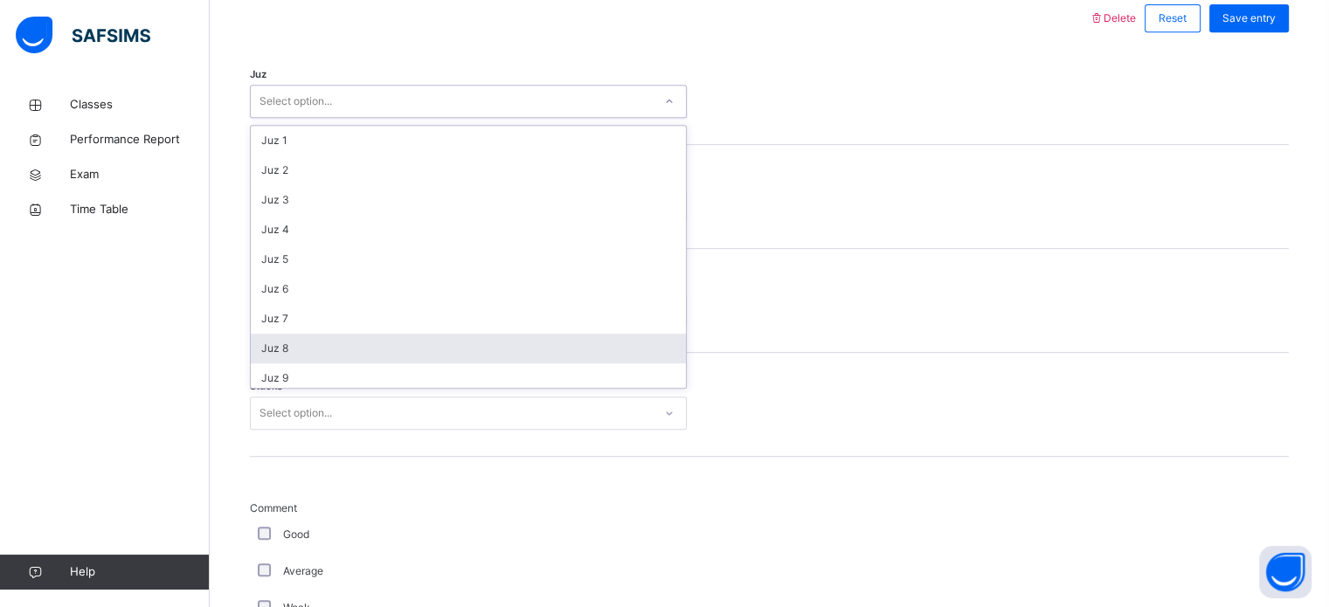
scroll to position [629, 0]
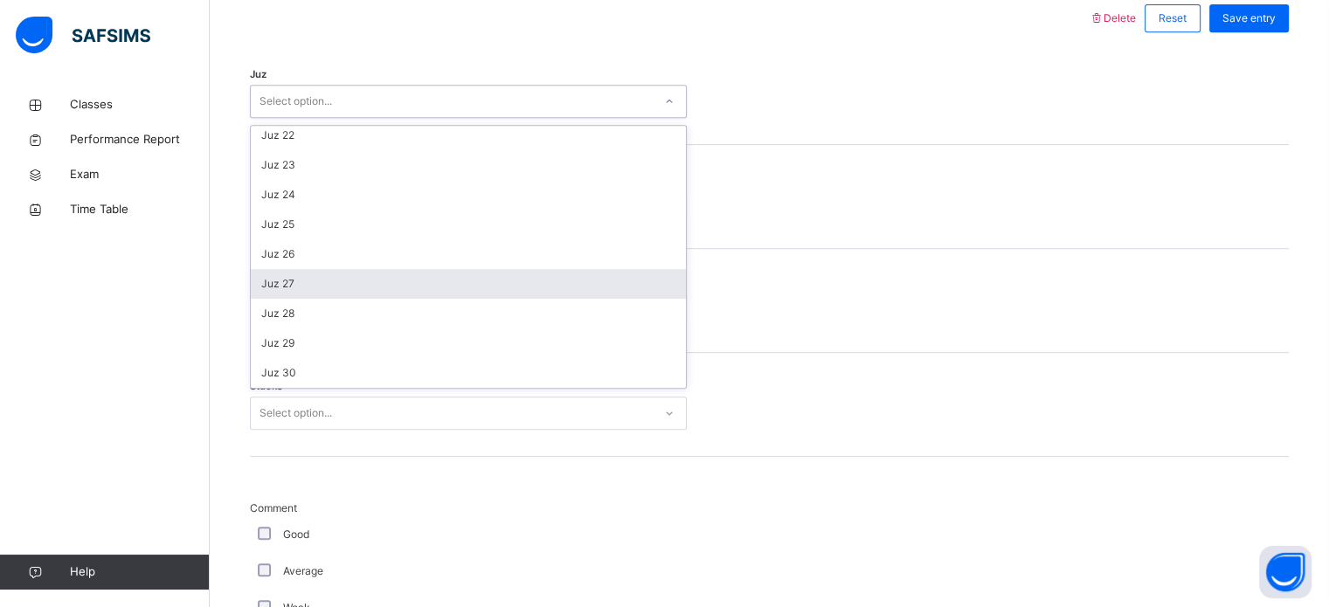
click at [437, 298] on div "Juz 27" at bounding box center [468, 284] width 435 height 30
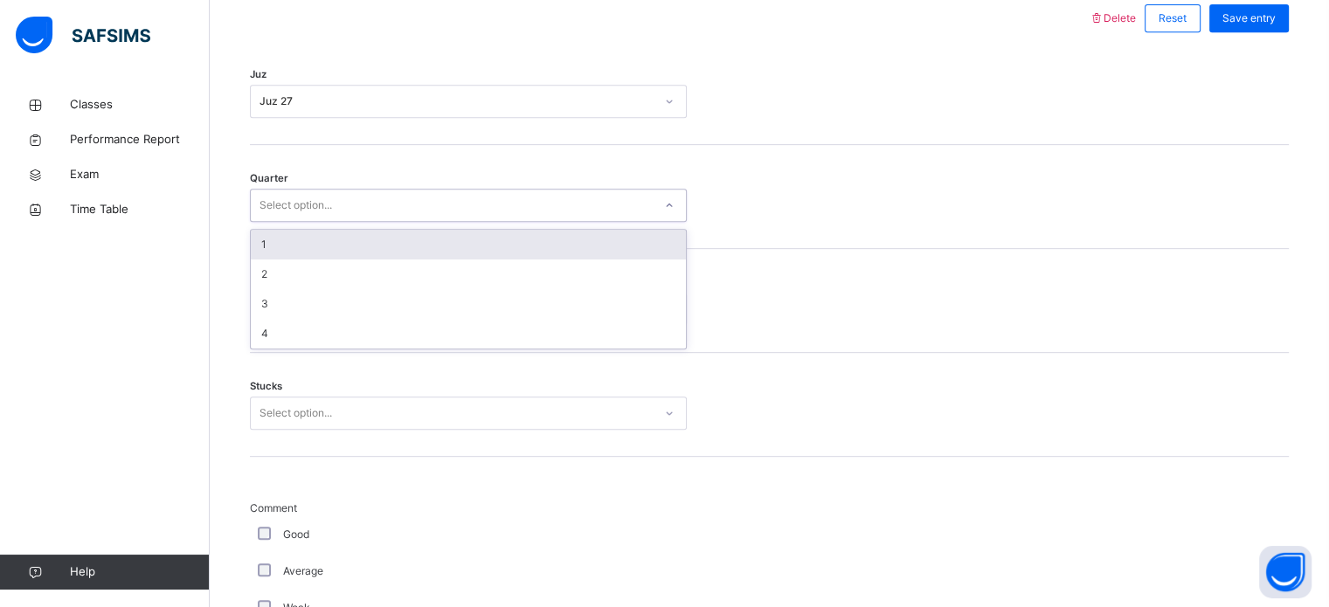
click at [411, 205] on div "Select option..." at bounding box center [468, 205] width 437 height 33
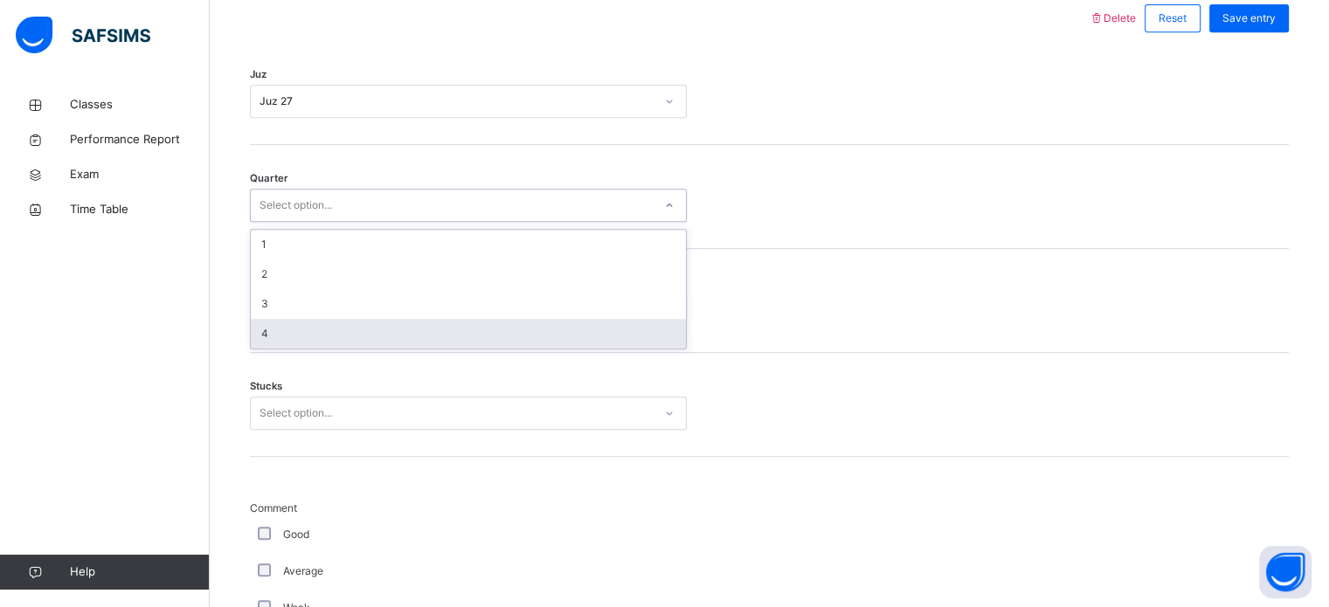
click at [415, 353] on div "Mistakes Select option..." at bounding box center [769, 301] width 1039 height 104
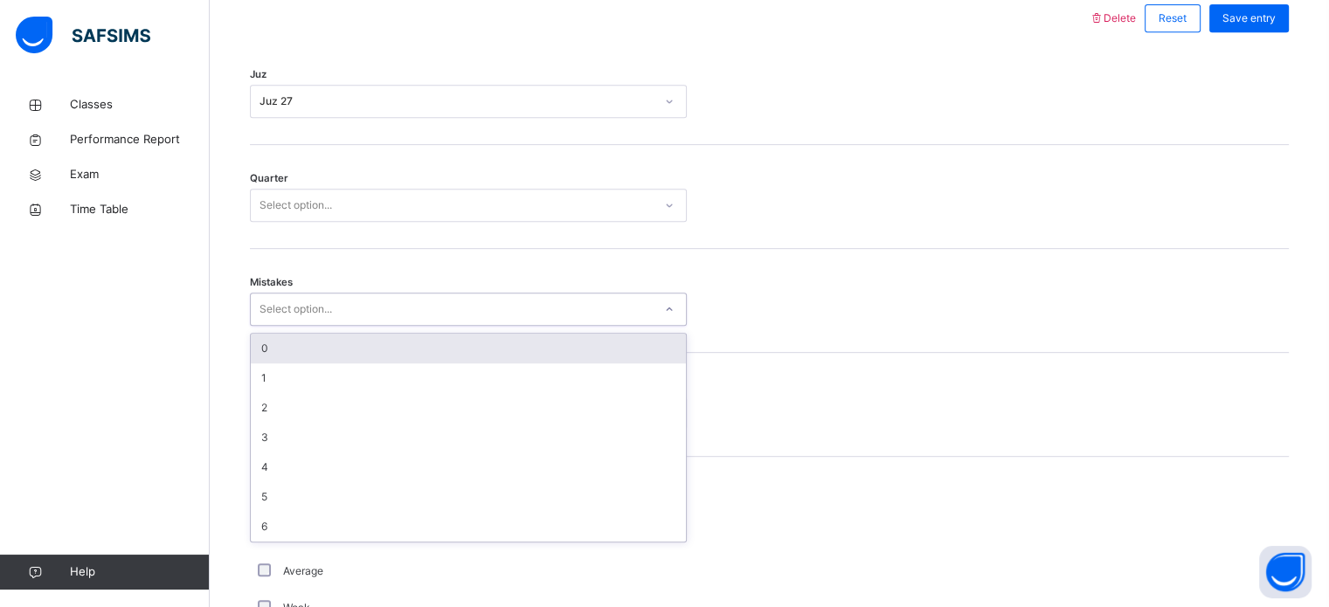
click at [413, 323] on div "Select option..." at bounding box center [452, 309] width 402 height 27
click at [401, 219] on div "Select option..." at bounding box center [452, 205] width 402 height 27
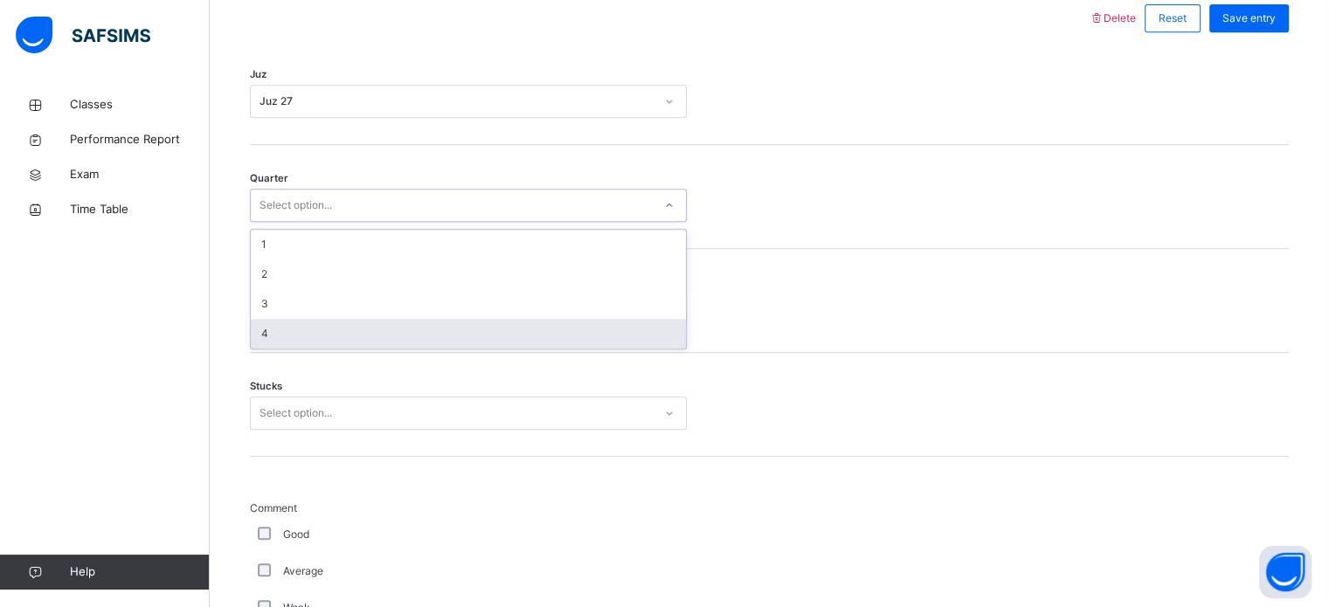
click at [403, 348] on div "4" at bounding box center [468, 334] width 435 height 30
click at [403, 326] on div "Select option..." at bounding box center [468, 309] width 437 height 33
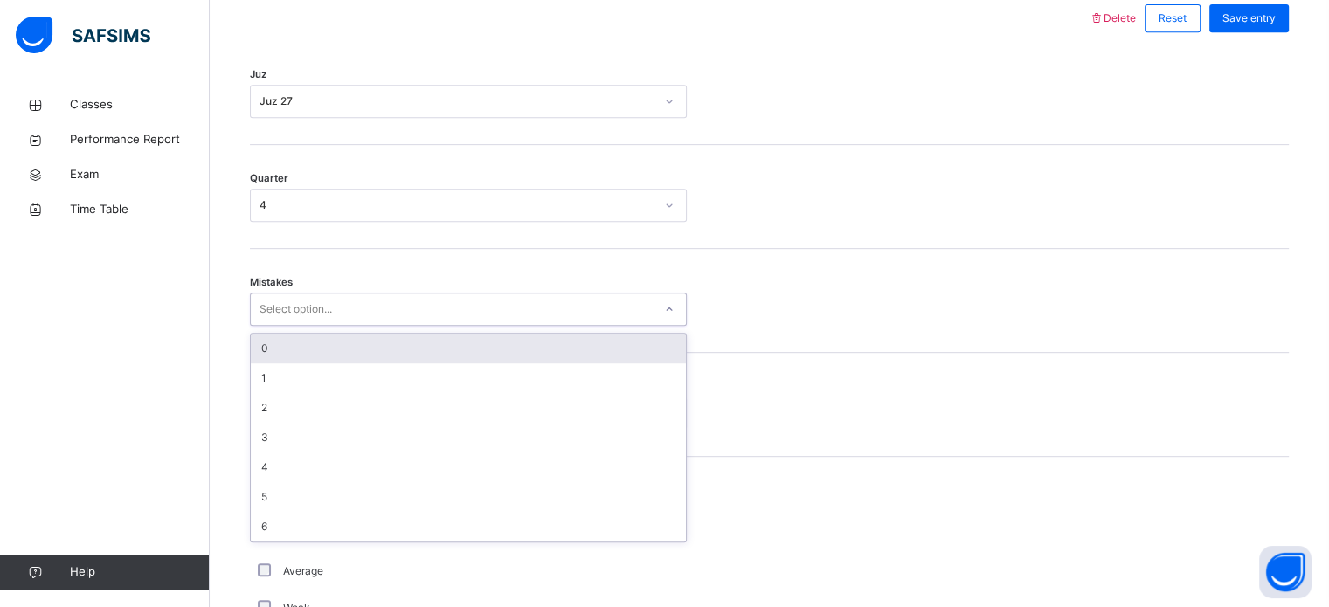
click at [406, 364] on div "0" at bounding box center [468, 349] width 435 height 30
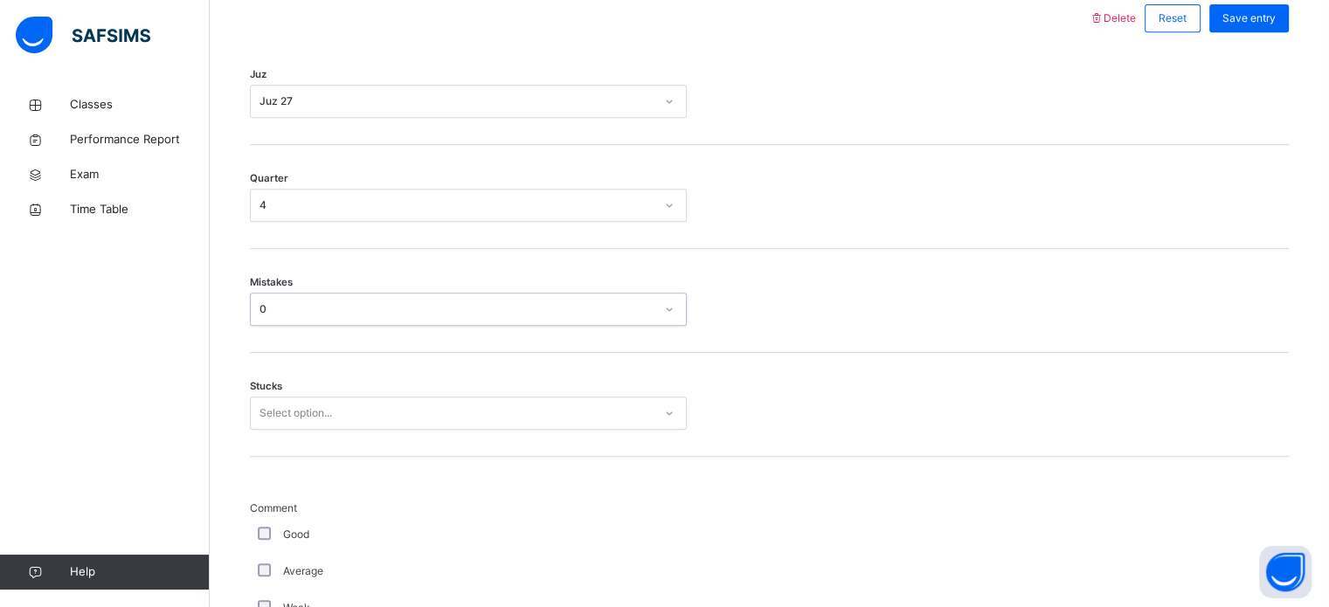
click at [405, 387] on div "Stucks Select option..." at bounding box center [769, 405] width 1039 height 104
click at [392, 430] on div "Select option..." at bounding box center [468, 413] width 437 height 33
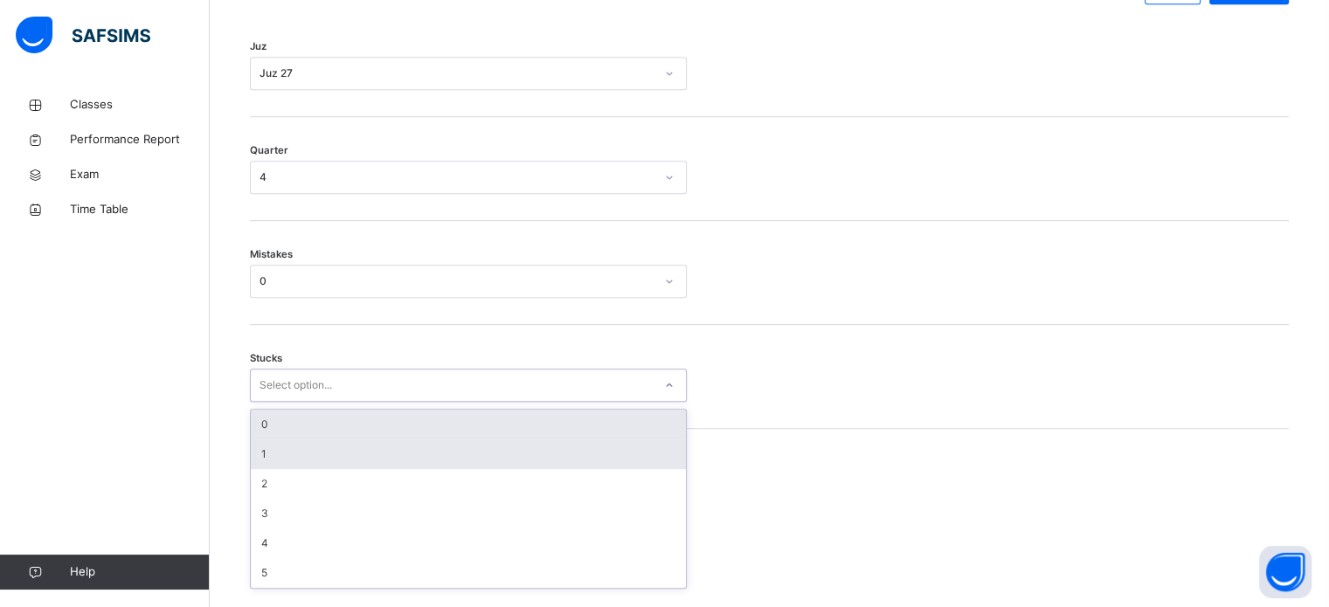
scroll to position [849, 0]
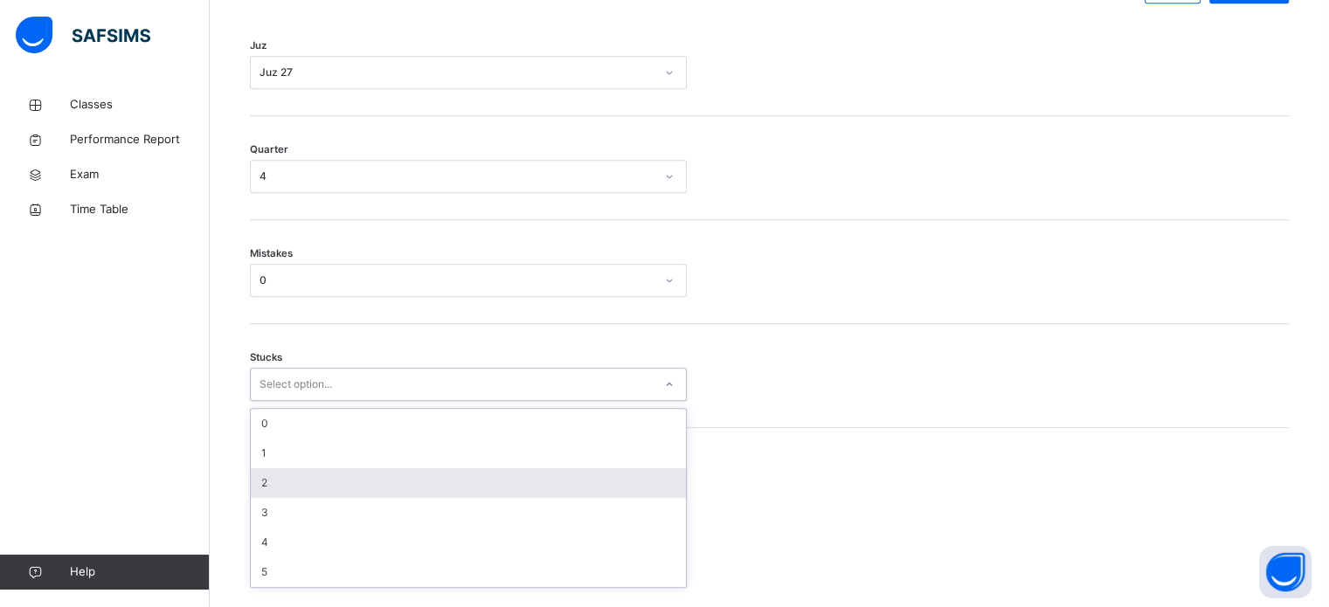
click at [379, 490] on div "2" at bounding box center [468, 483] width 435 height 30
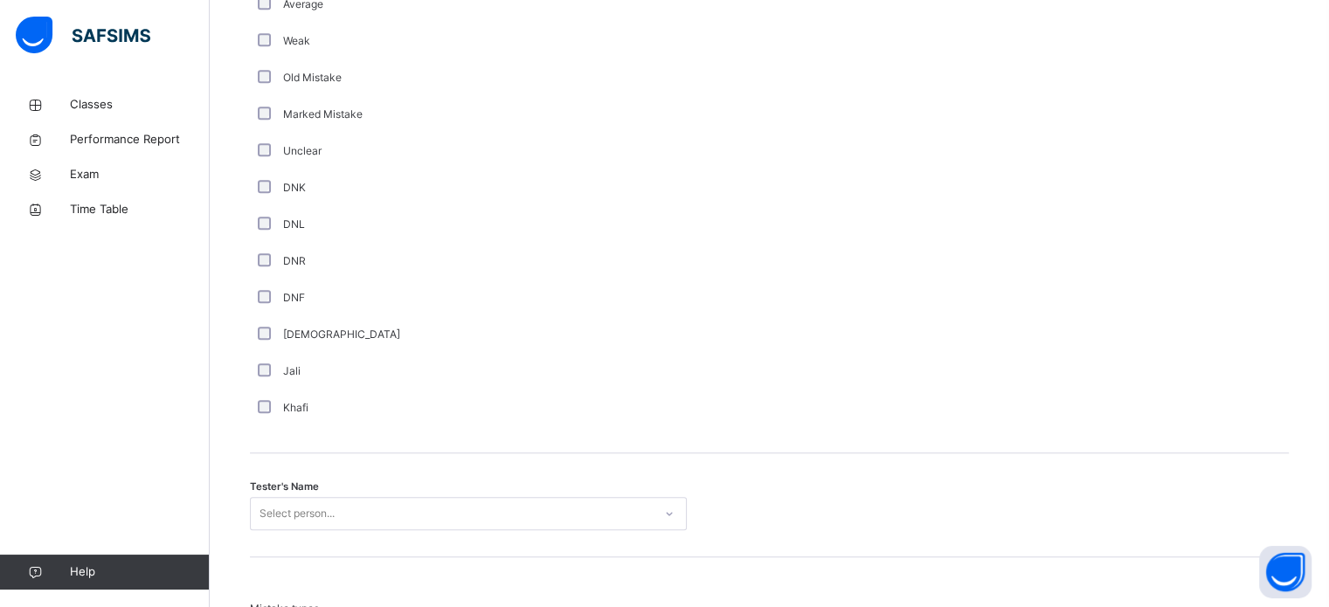
click at [385, 524] on div "Select person..." at bounding box center [468, 513] width 437 height 33
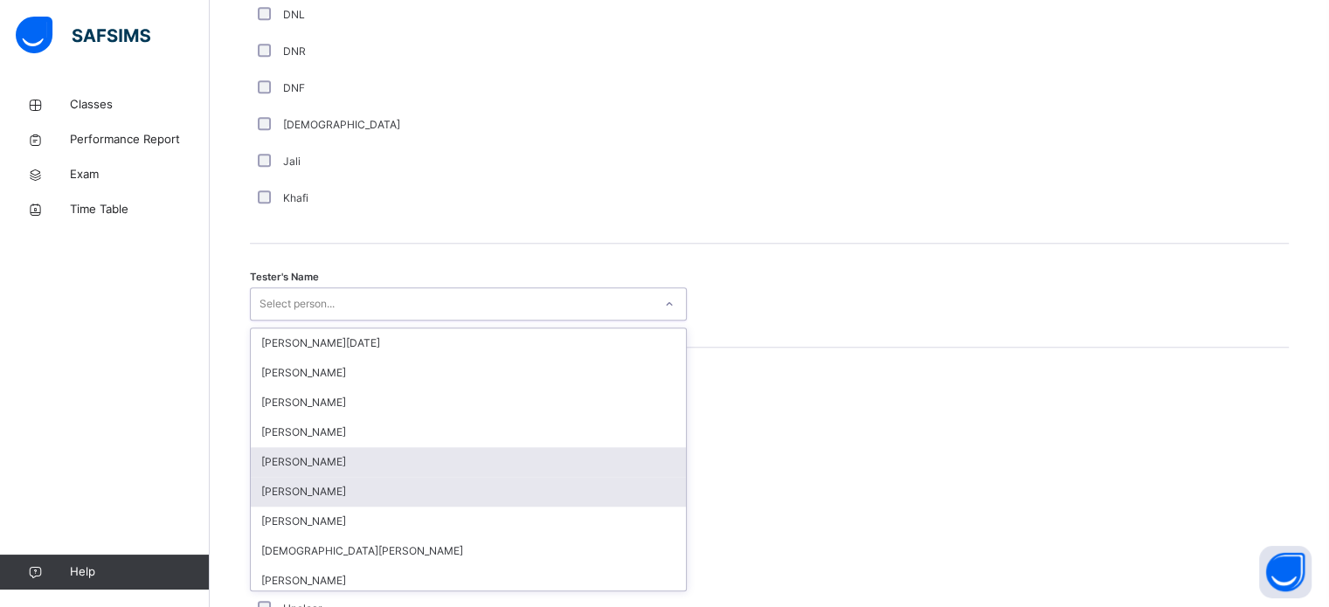
scroll to position [1601, 0]
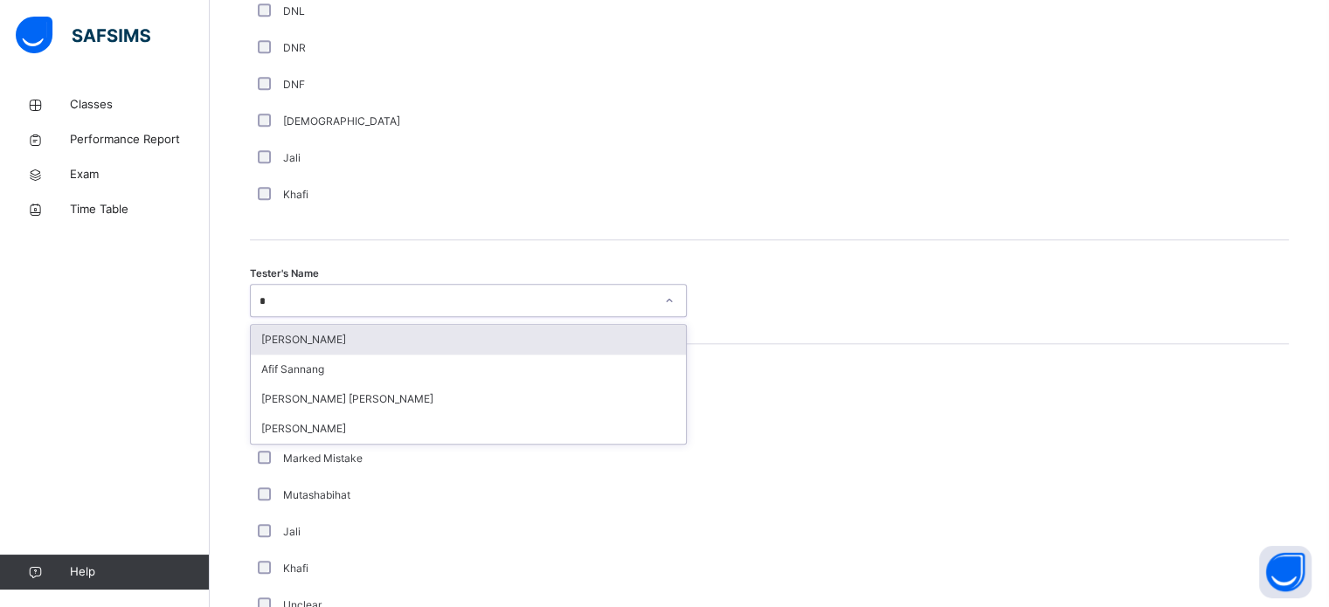
type input "**"
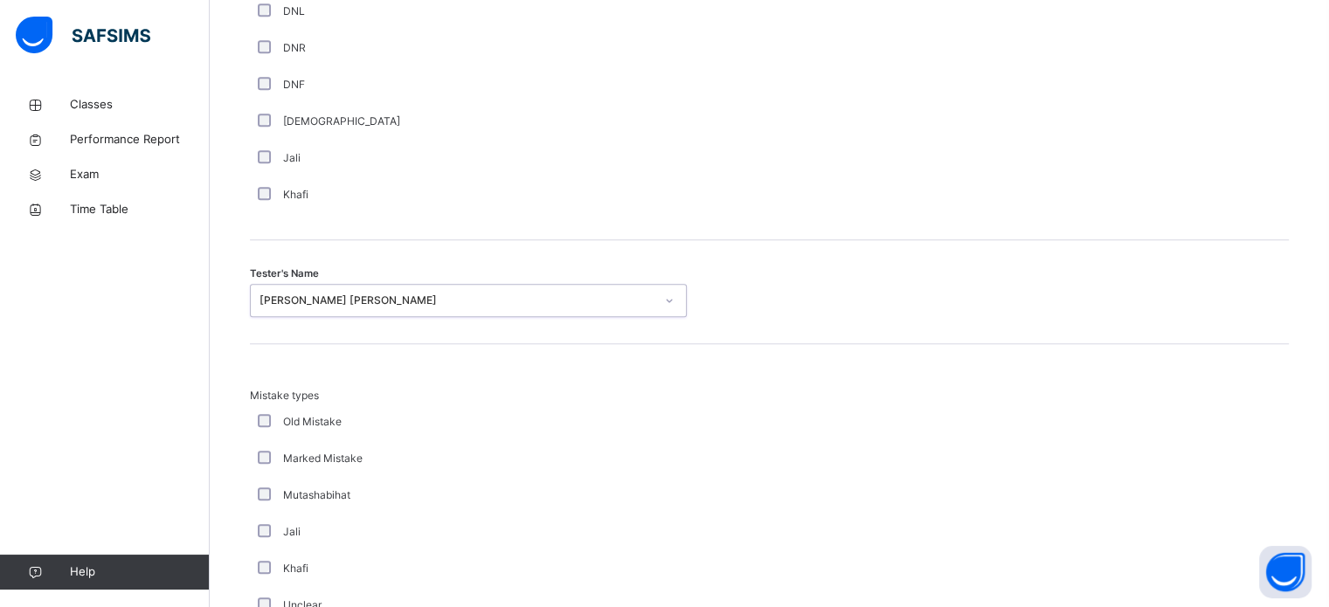
scroll to position [1922, 0]
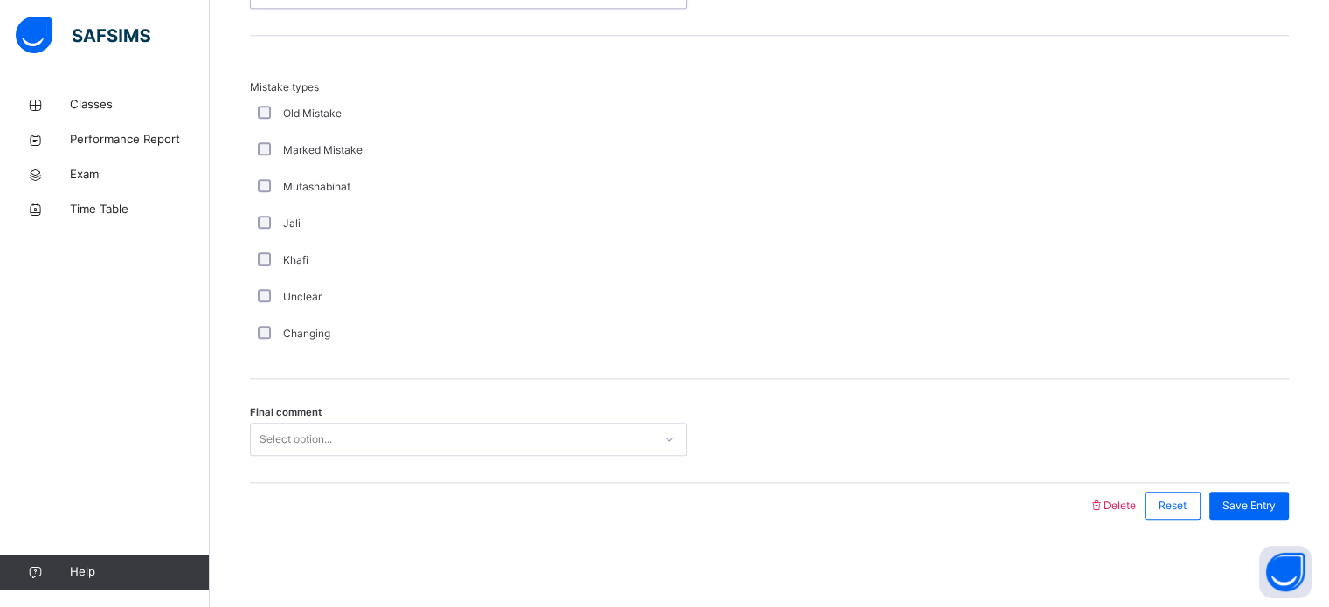
click at [338, 436] on div "Select option..." at bounding box center [452, 439] width 402 height 27
click at [1260, 509] on span "Save Entry" at bounding box center [1249, 506] width 53 height 16
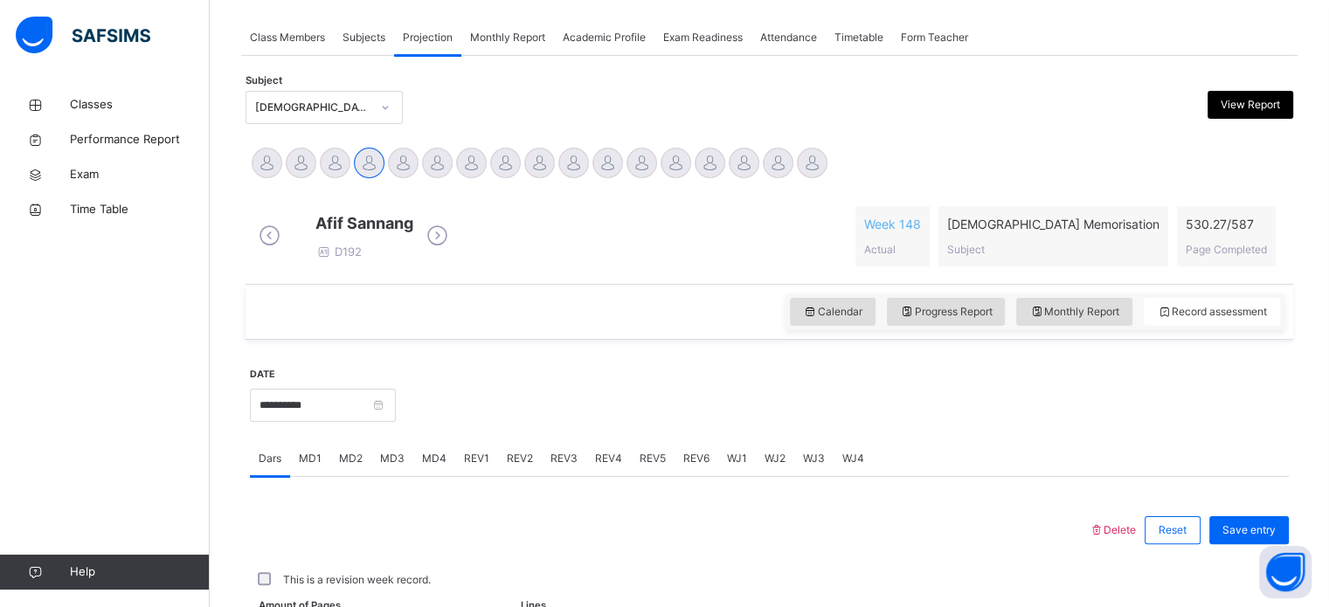
scroll to position [704, 0]
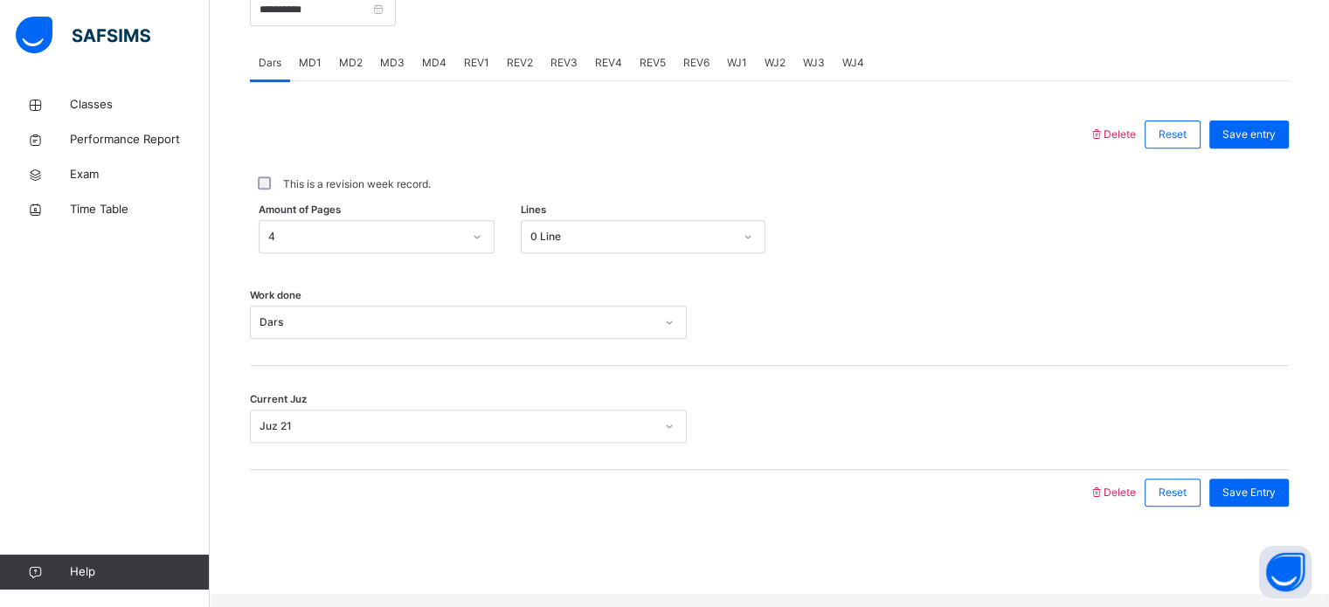
click at [542, 71] on div "REV3" at bounding box center [564, 62] width 45 height 35
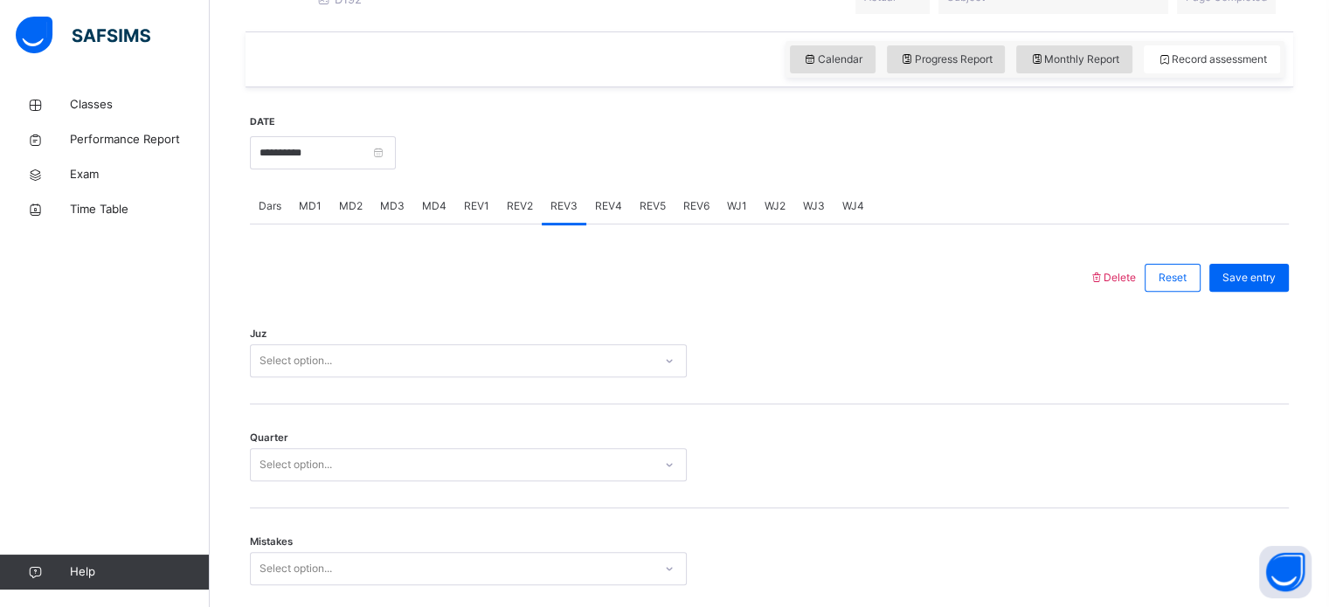
click at [502, 378] on div "Select option..." at bounding box center [468, 360] width 437 height 33
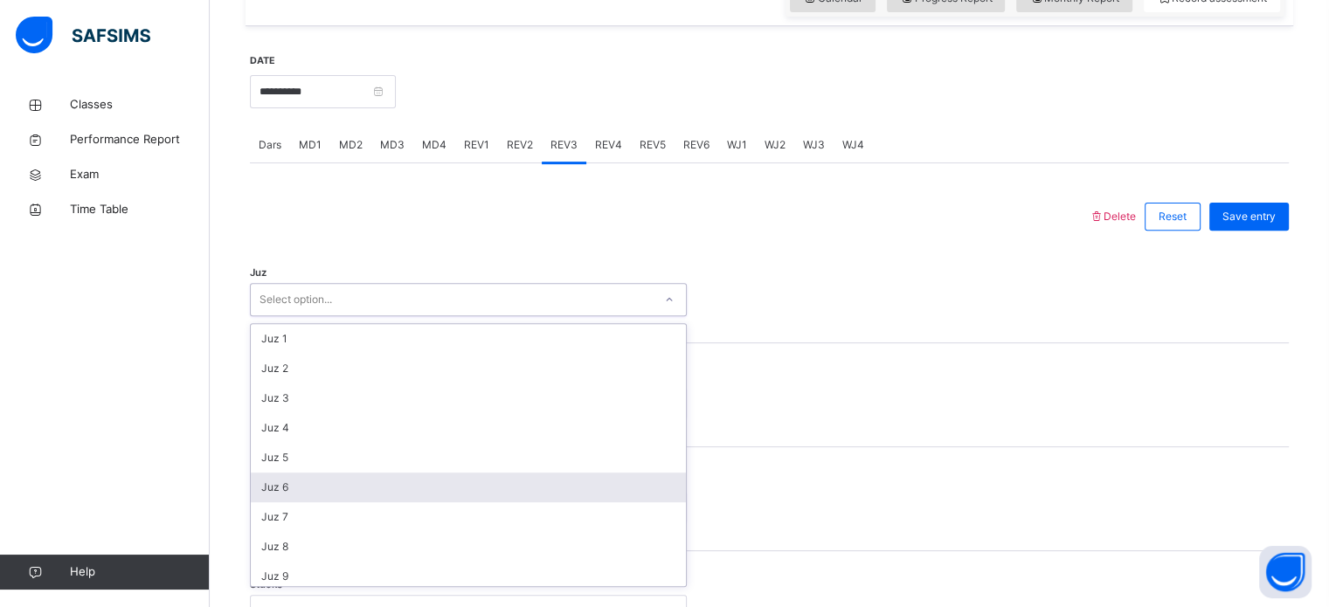
scroll to position [629, 0]
click at [471, 468] on div "Juz 26" at bounding box center [468, 453] width 435 height 30
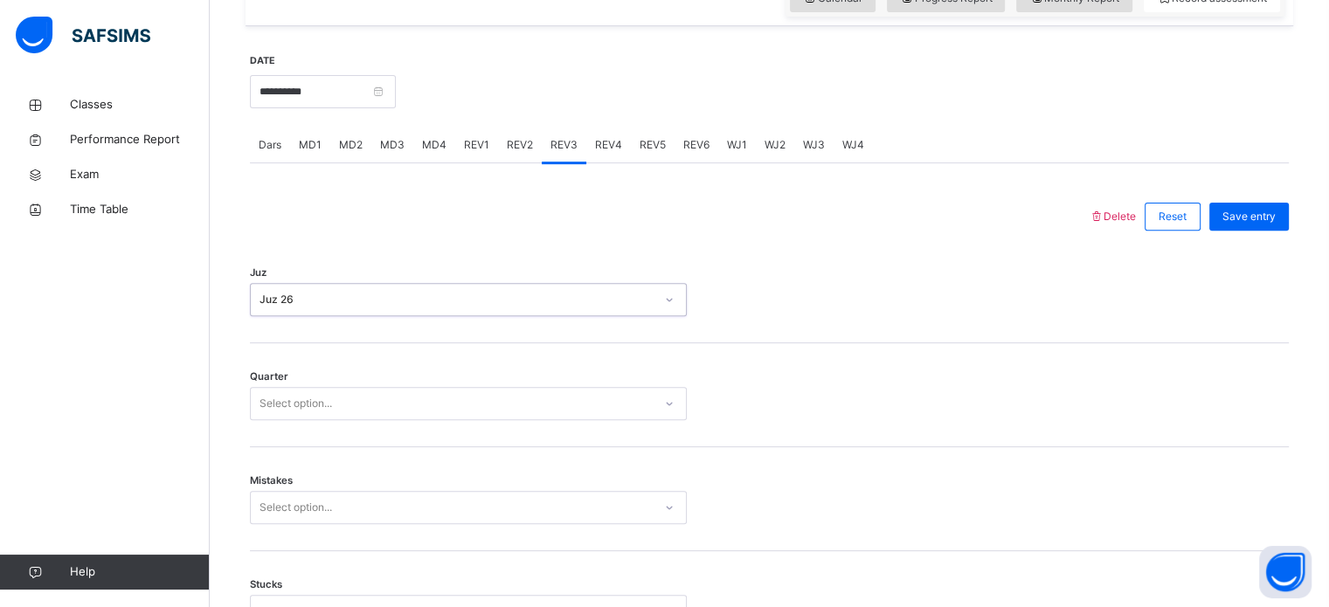
click at [421, 294] on div "Juz option Juz 26, selected. 0 results available. Select is focused ,type to re…" at bounding box center [769, 291] width 1039 height 104
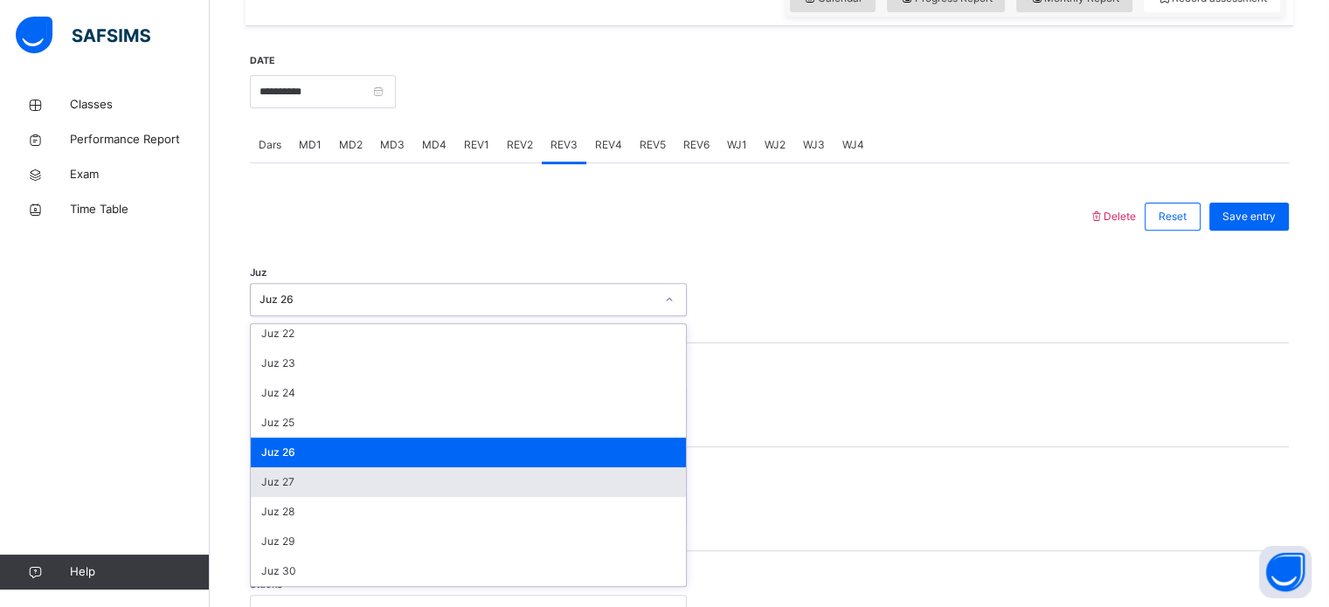
click at [417, 496] on div "Juz 27" at bounding box center [468, 483] width 435 height 30
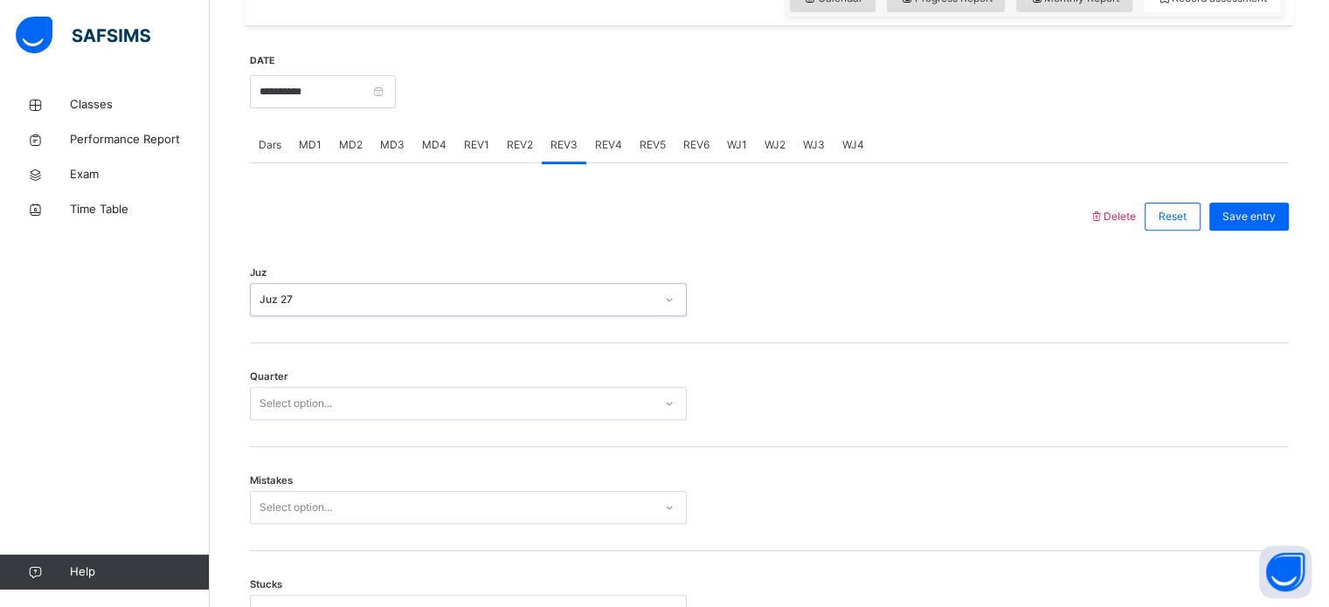
click at [406, 416] on div "Select option..." at bounding box center [452, 404] width 402 height 27
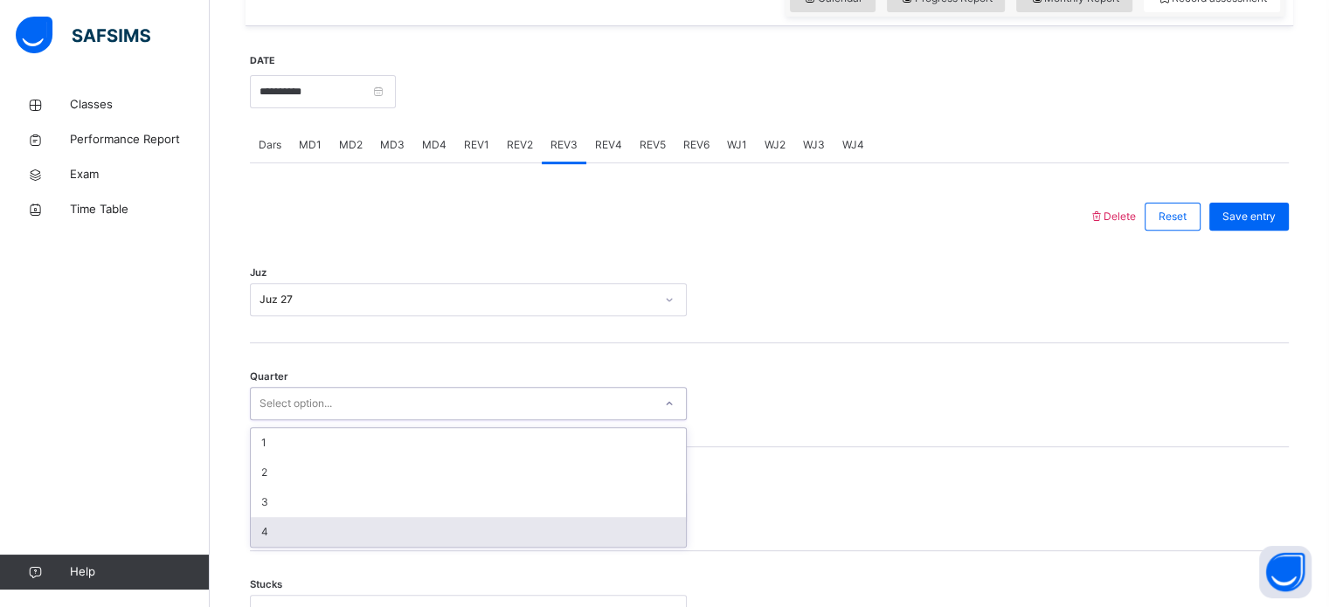
click at [378, 543] on div "4" at bounding box center [468, 532] width 435 height 30
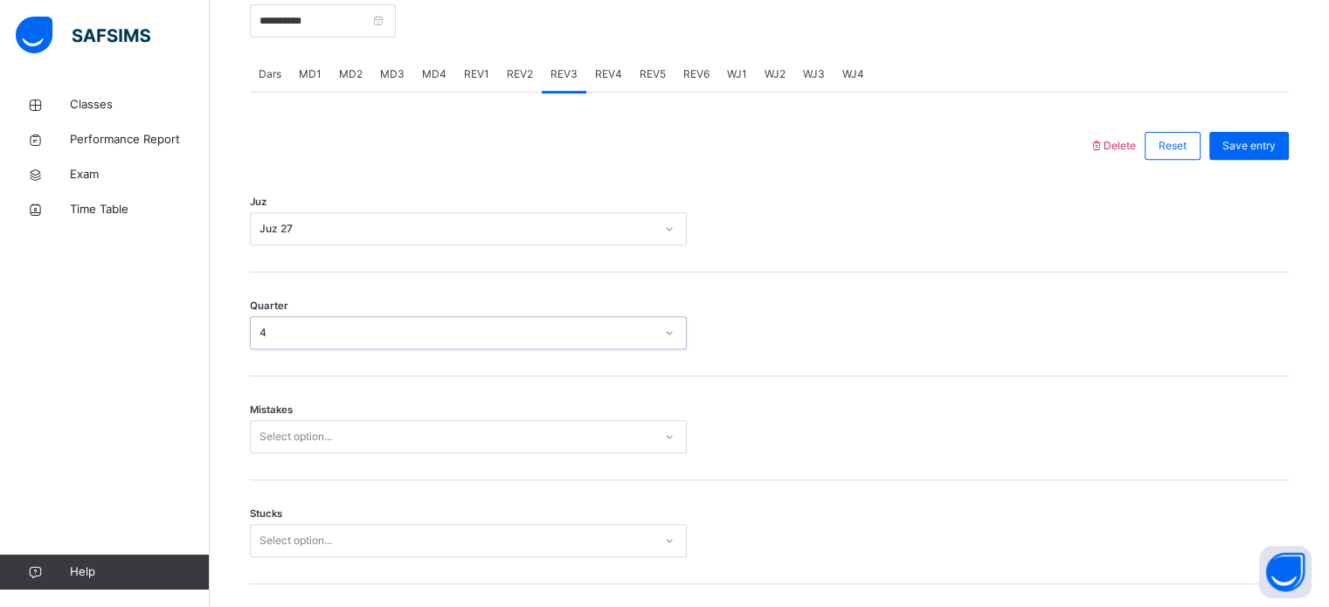
click at [376, 454] on div "Select option..." at bounding box center [468, 436] width 437 height 33
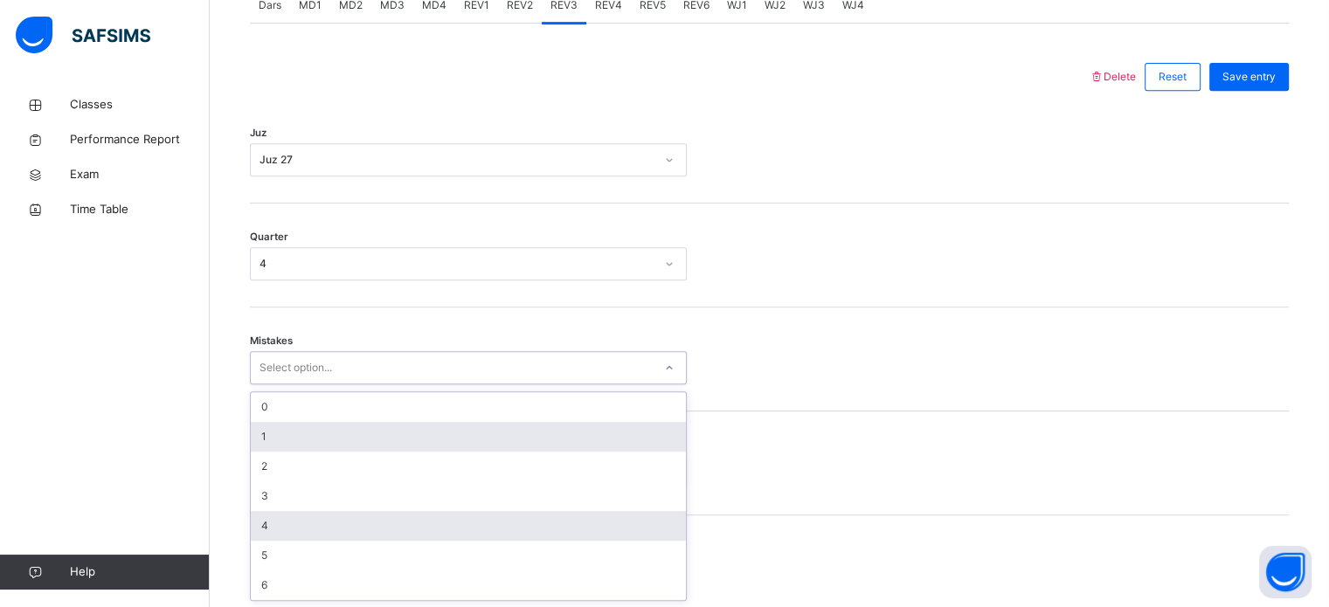
scroll to position [776, 0]
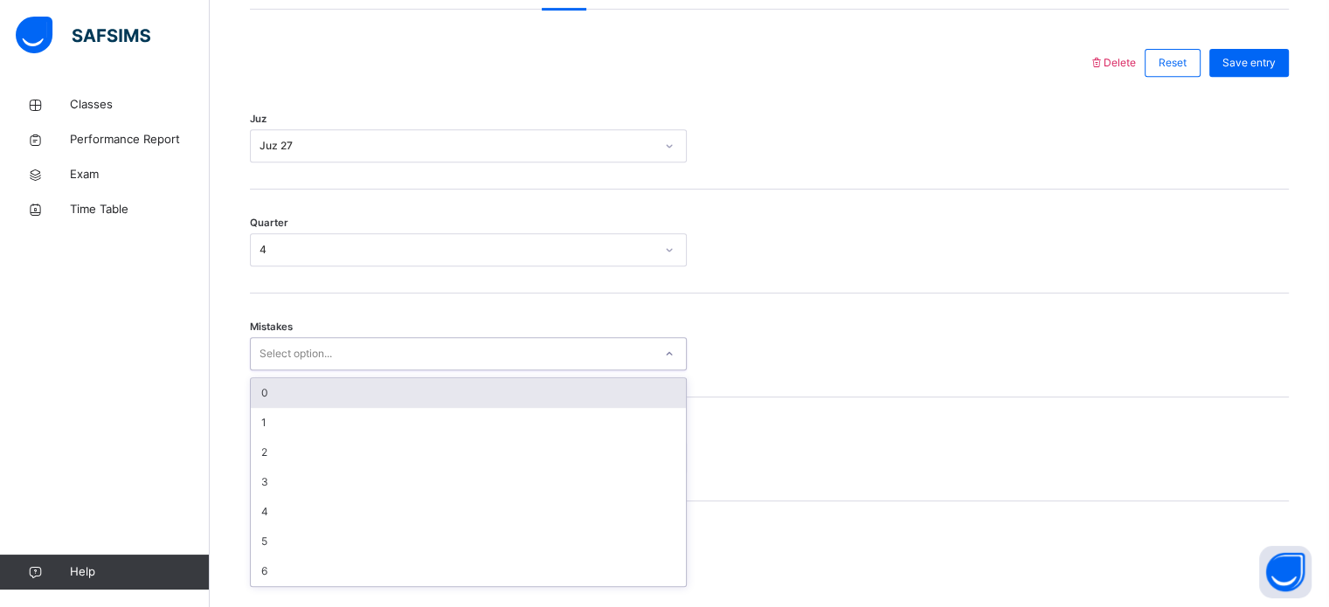
click at [424, 160] on div "Juz 27" at bounding box center [452, 146] width 402 height 27
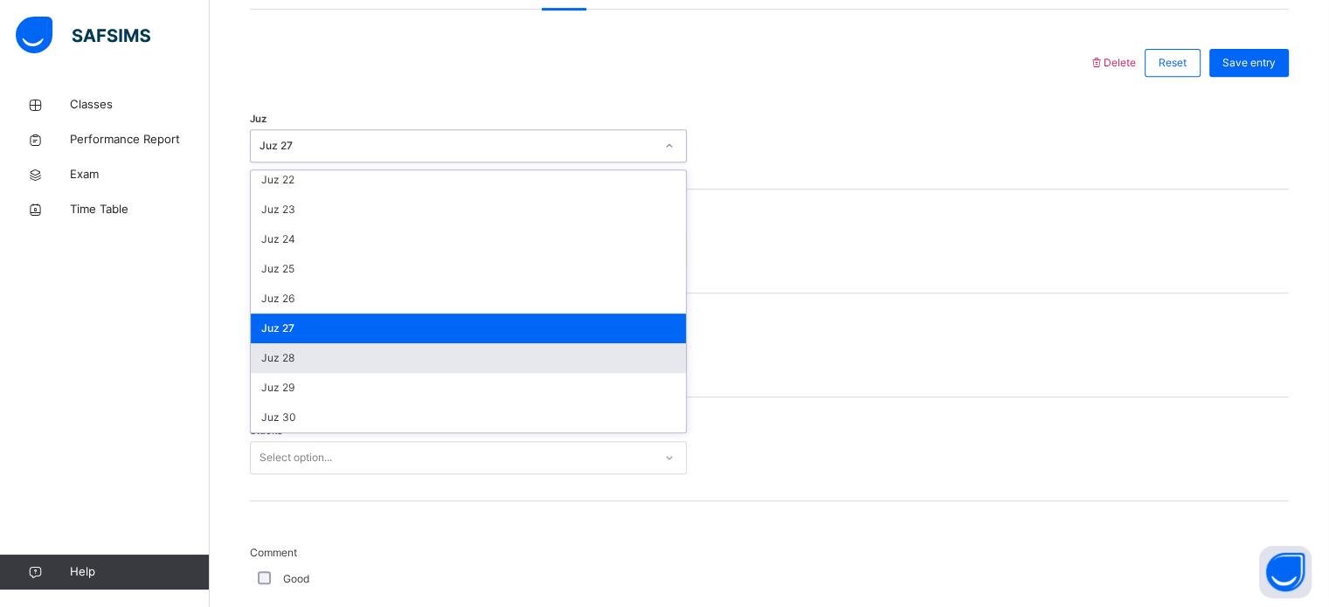
click at [396, 373] on div "Juz 28" at bounding box center [468, 358] width 435 height 30
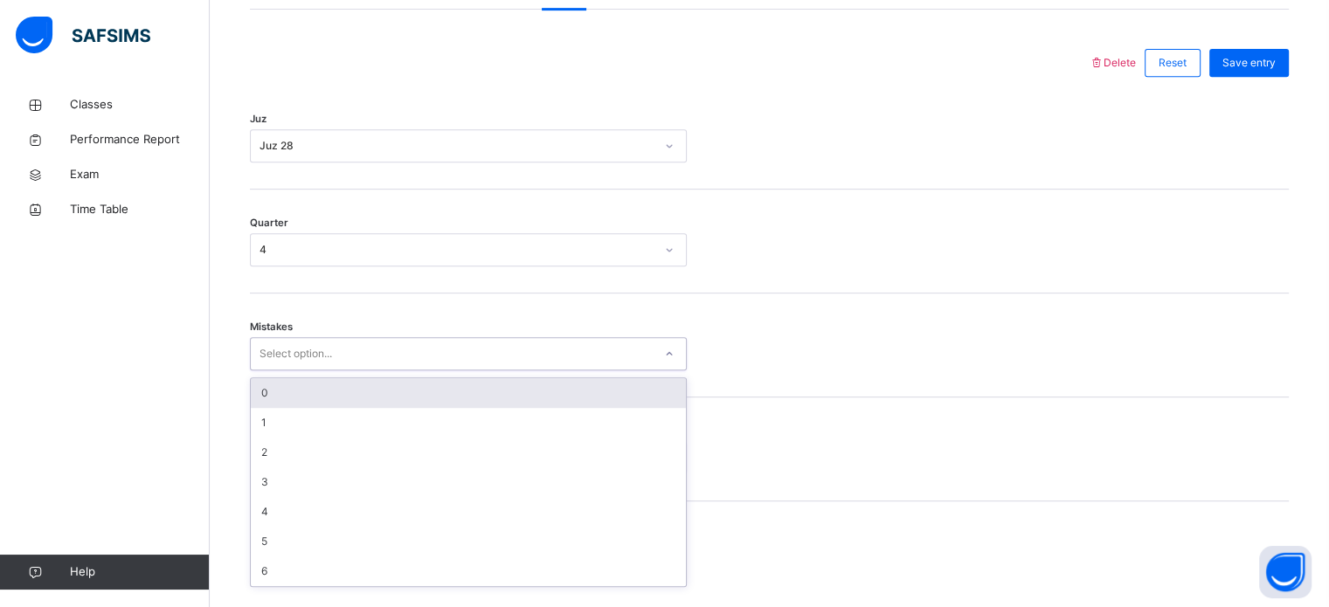
drag, startPoint x: 396, startPoint y: 373, endPoint x: 404, endPoint y: 322, distance: 52.2
click at [396, 368] on div "Select option..." at bounding box center [452, 354] width 402 height 27
click at [409, 246] on div "Quarter 4" at bounding box center [769, 242] width 1039 height 104
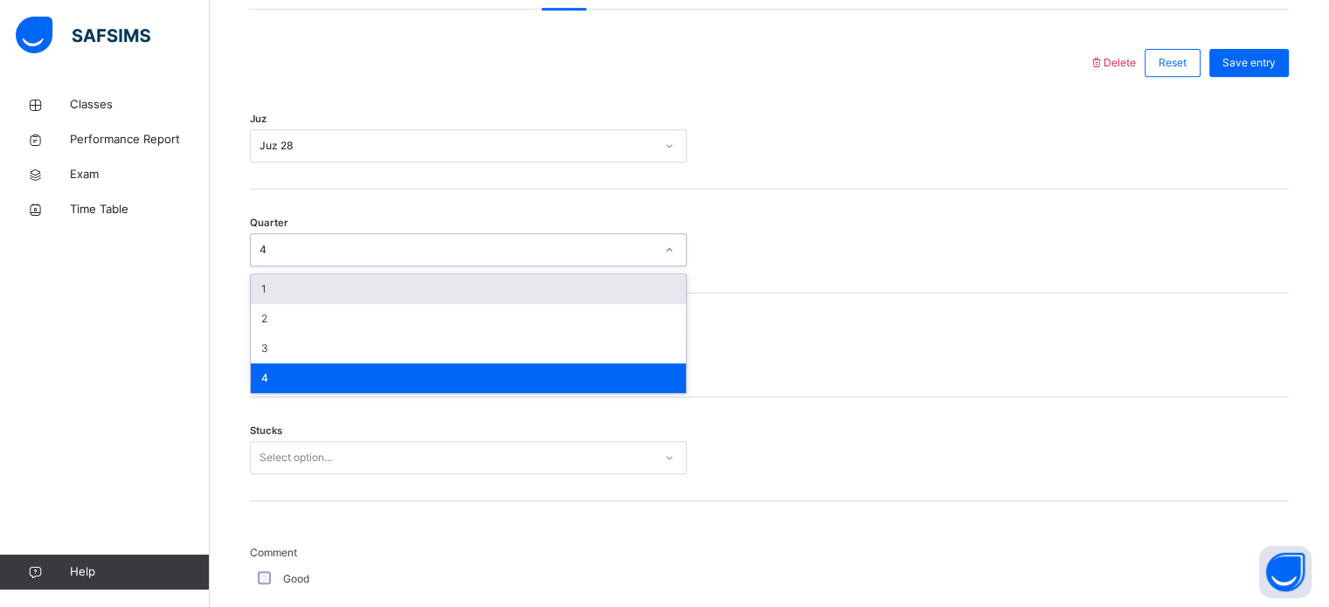
drag, startPoint x: 398, startPoint y: 309, endPoint x: 398, endPoint y: 319, distance: 10.5
click at [398, 304] on div "1" at bounding box center [468, 289] width 435 height 30
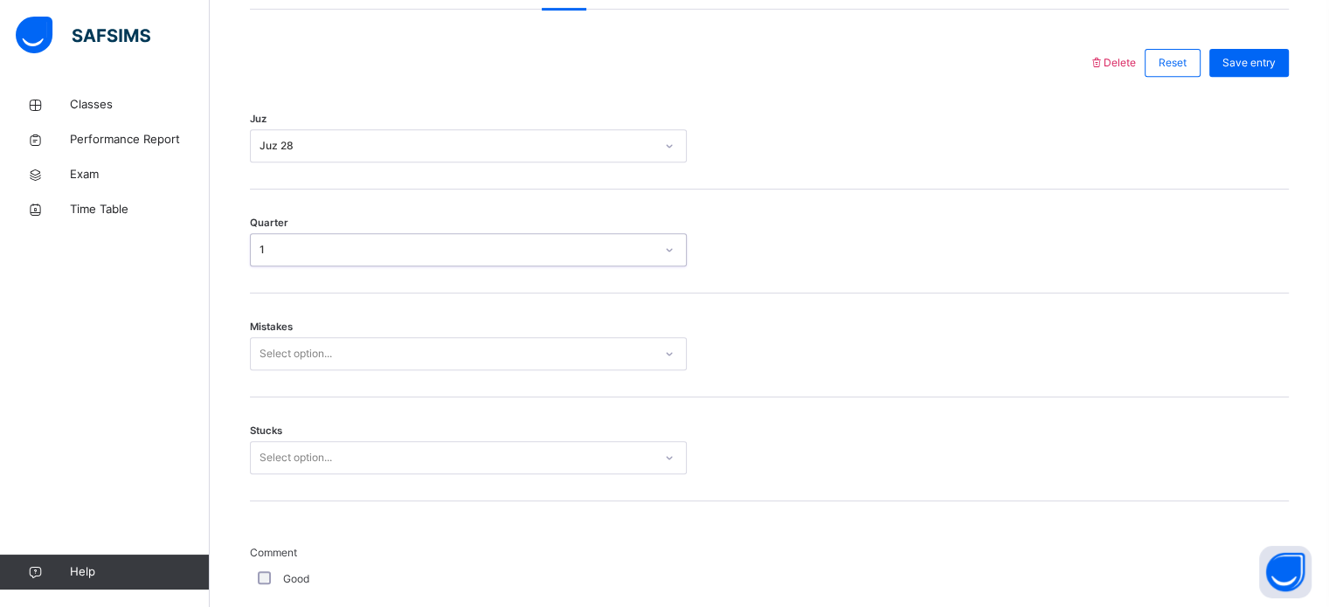
click at [381, 362] on div "Select option..." at bounding box center [452, 354] width 402 height 27
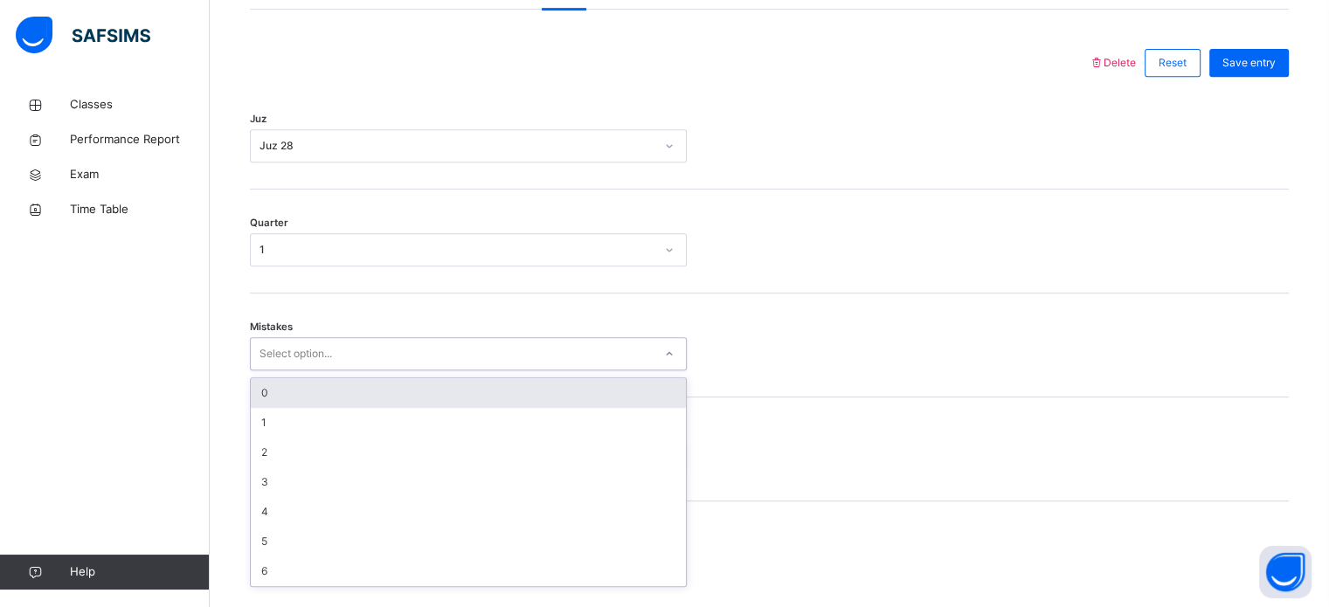
drag, startPoint x: 365, startPoint y: 409, endPoint x: 364, endPoint y: 451, distance: 42.0
click at [365, 408] on div "0" at bounding box center [468, 393] width 435 height 30
click at [364, 452] on div "Stucks Select option..." at bounding box center [769, 450] width 1039 height 104
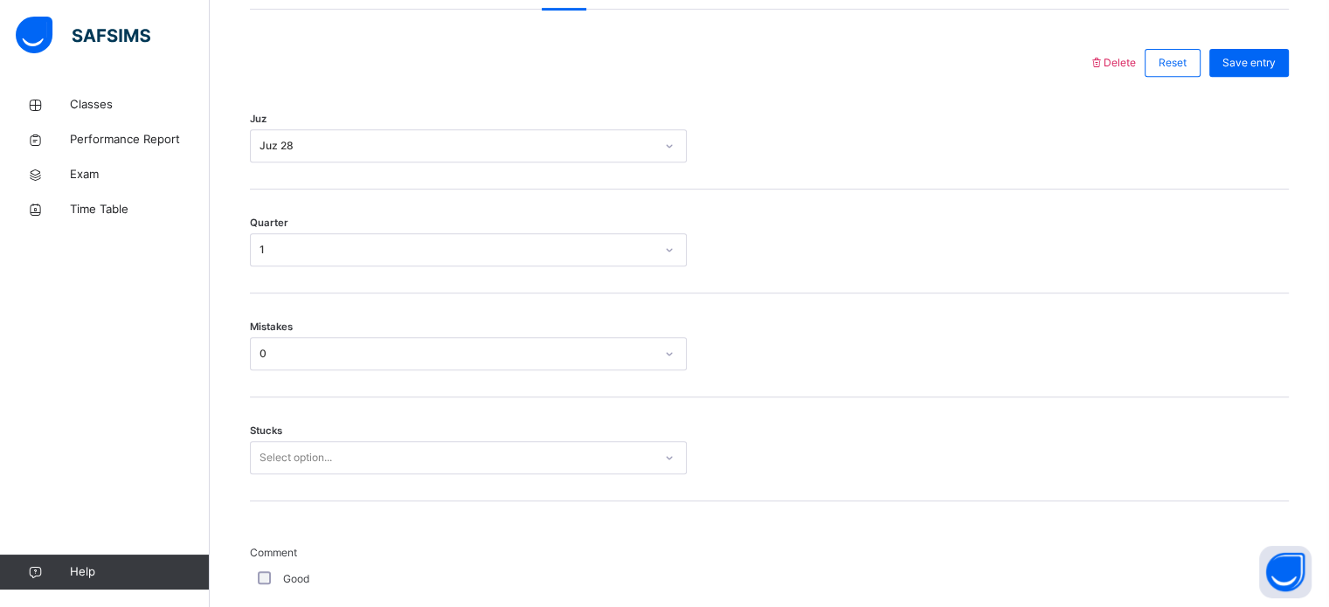
click at [363, 471] on div "Select option..." at bounding box center [468, 457] width 437 height 33
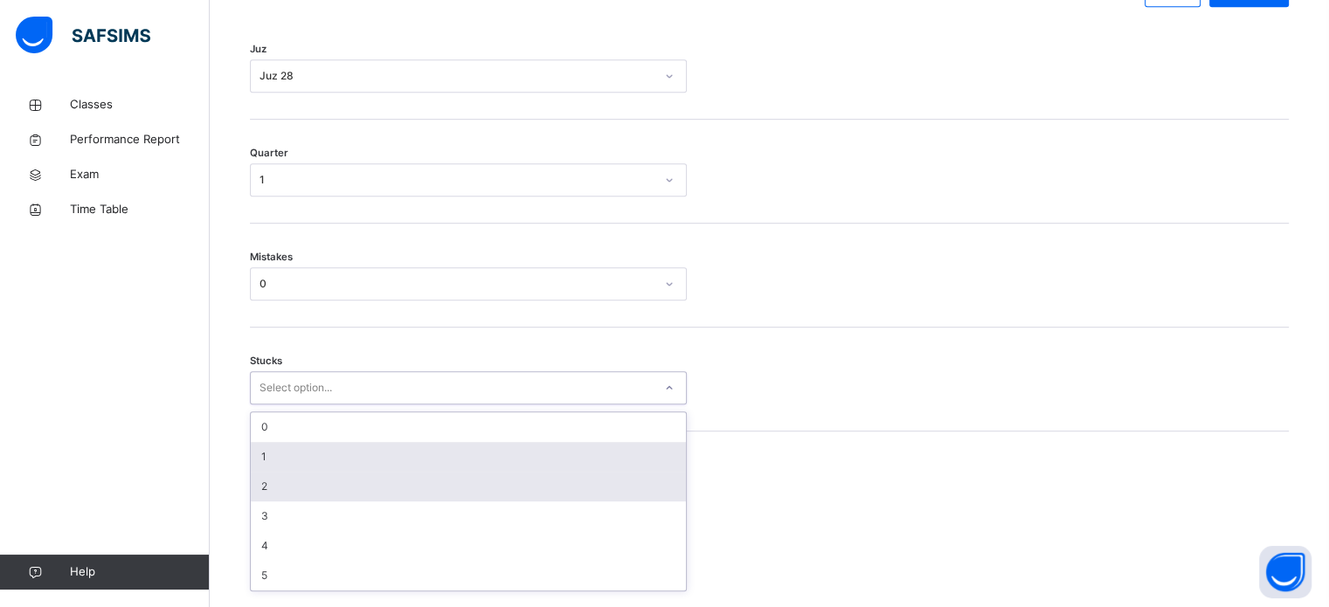
scroll to position [849, 0]
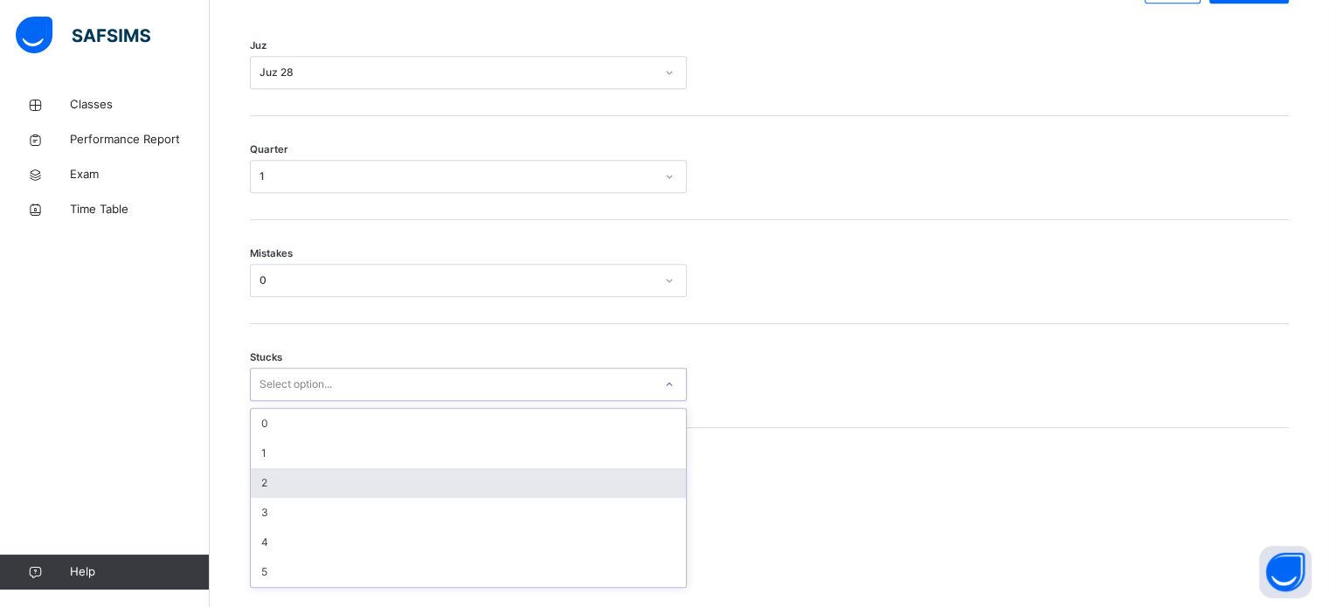
click at [360, 481] on div "2" at bounding box center [468, 483] width 435 height 30
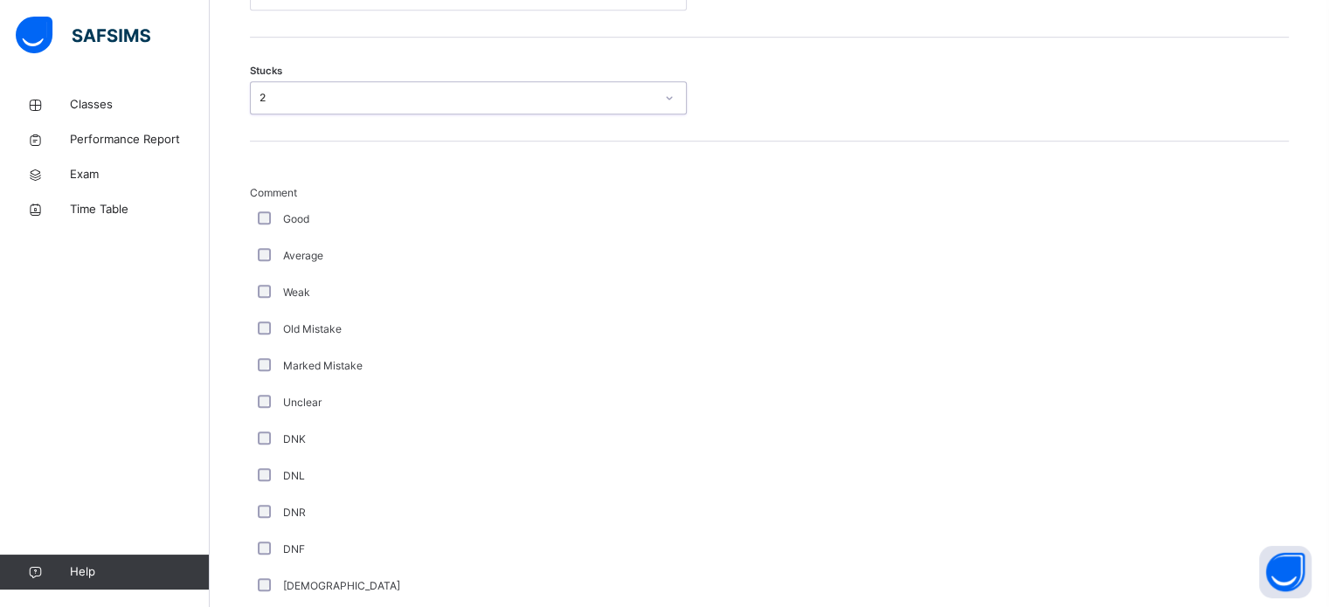
scroll to position [1138, 0]
click at [392, 132] on div "Stucks option 2, selected. 0 results available. Select is focused ,type to refi…" at bounding box center [769, 88] width 1039 height 104
click at [392, 110] on div "2" at bounding box center [452, 96] width 402 height 27
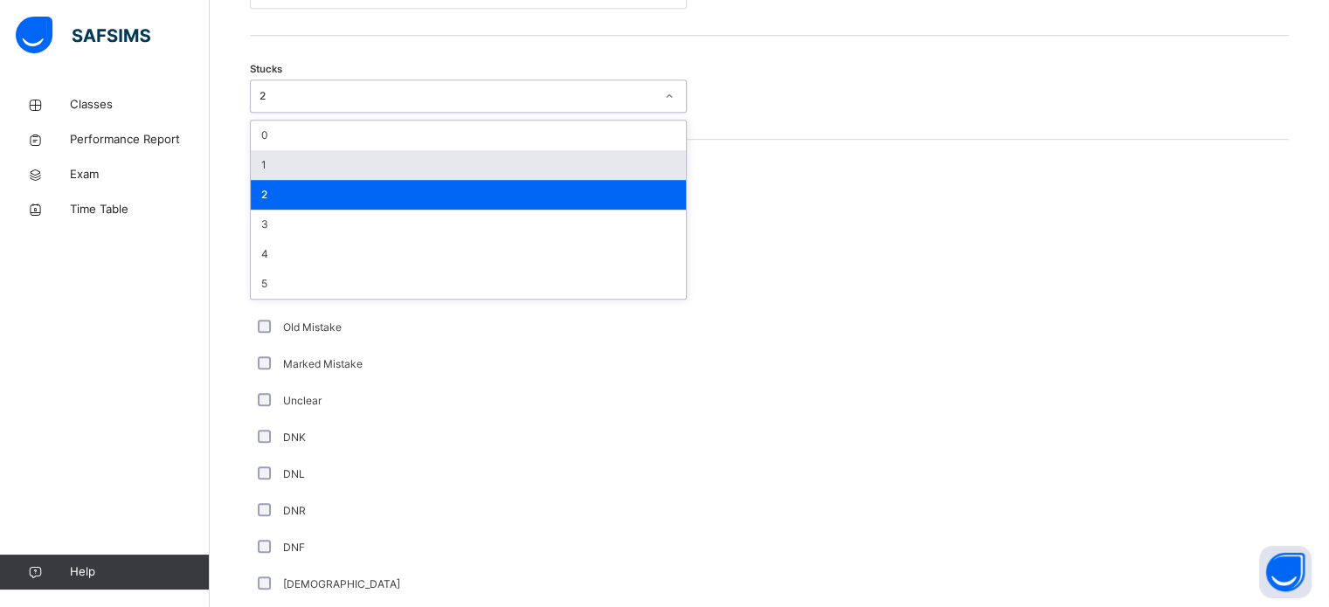
click at [348, 177] on div "1" at bounding box center [468, 165] width 435 height 30
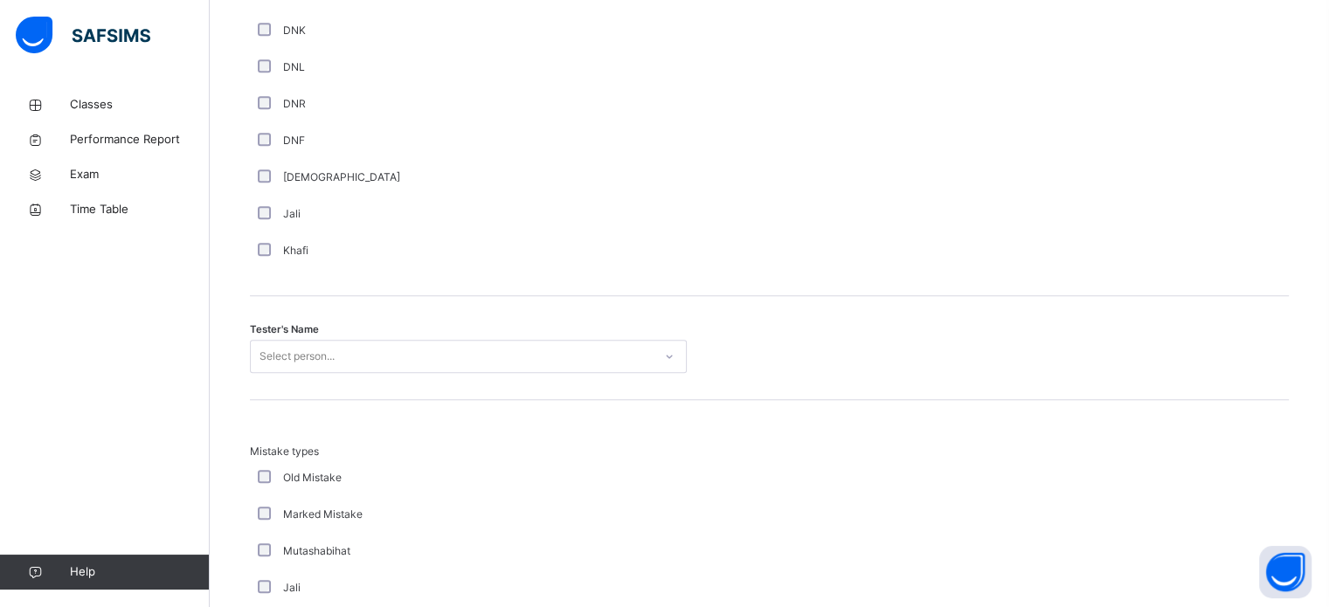
scroll to position [1608, 0]
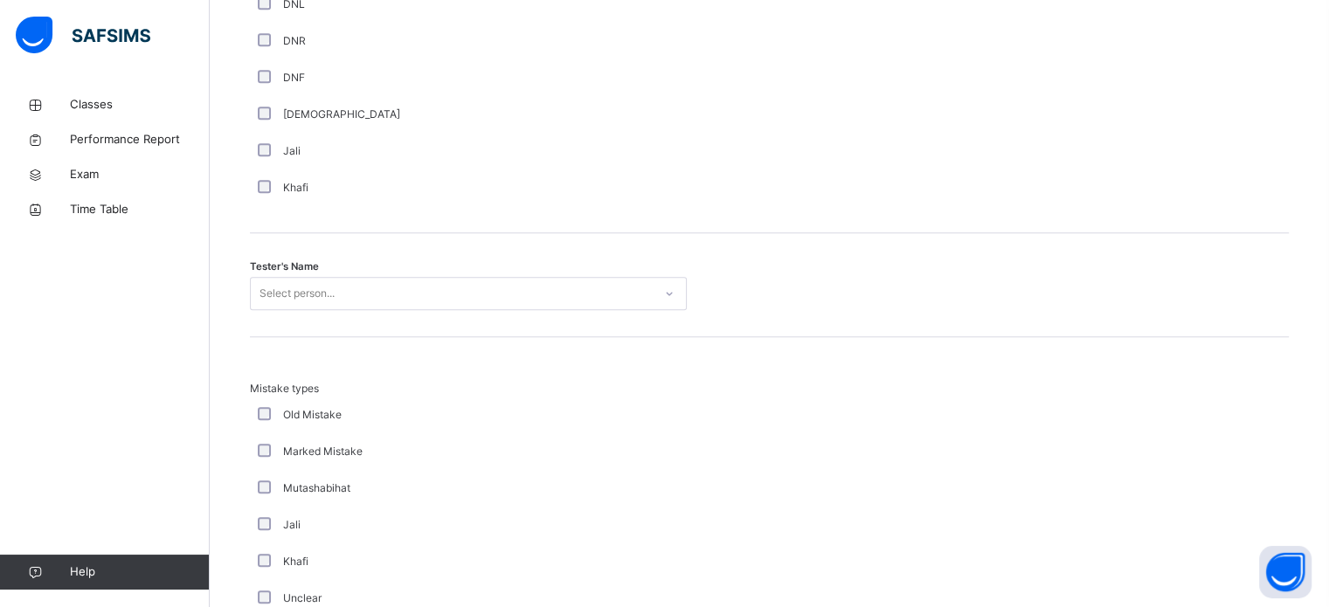
click at [343, 307] on div "Select person..." at bounding box center [452, 294] width 402 height 27
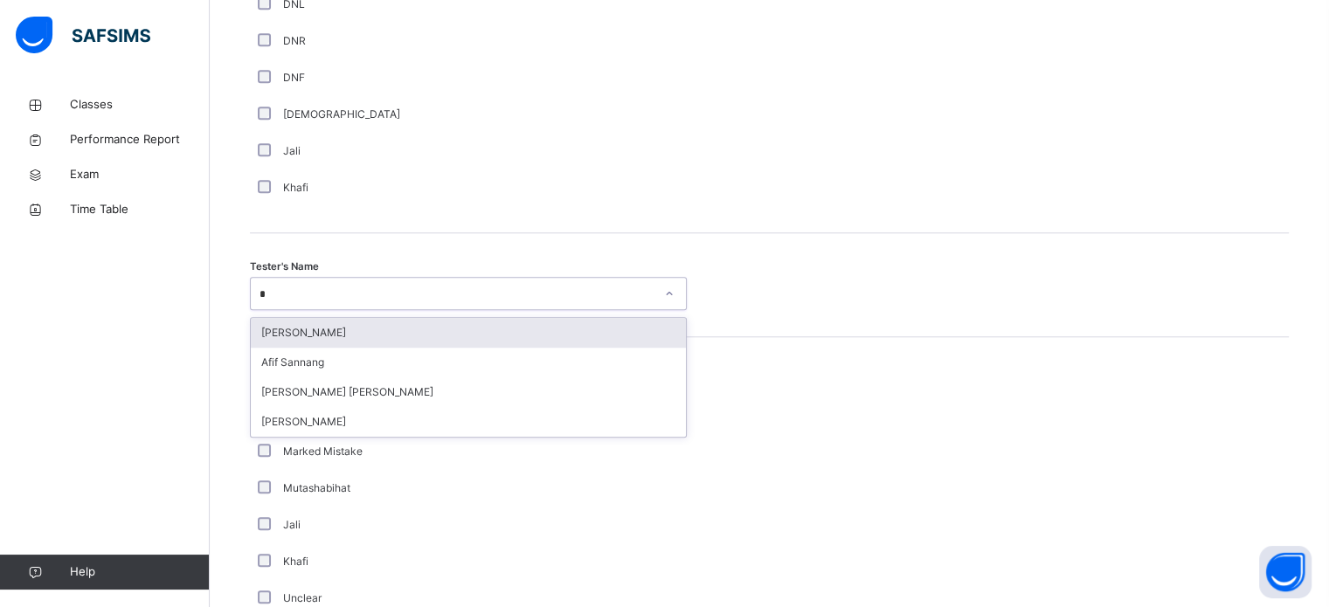
type input "**"
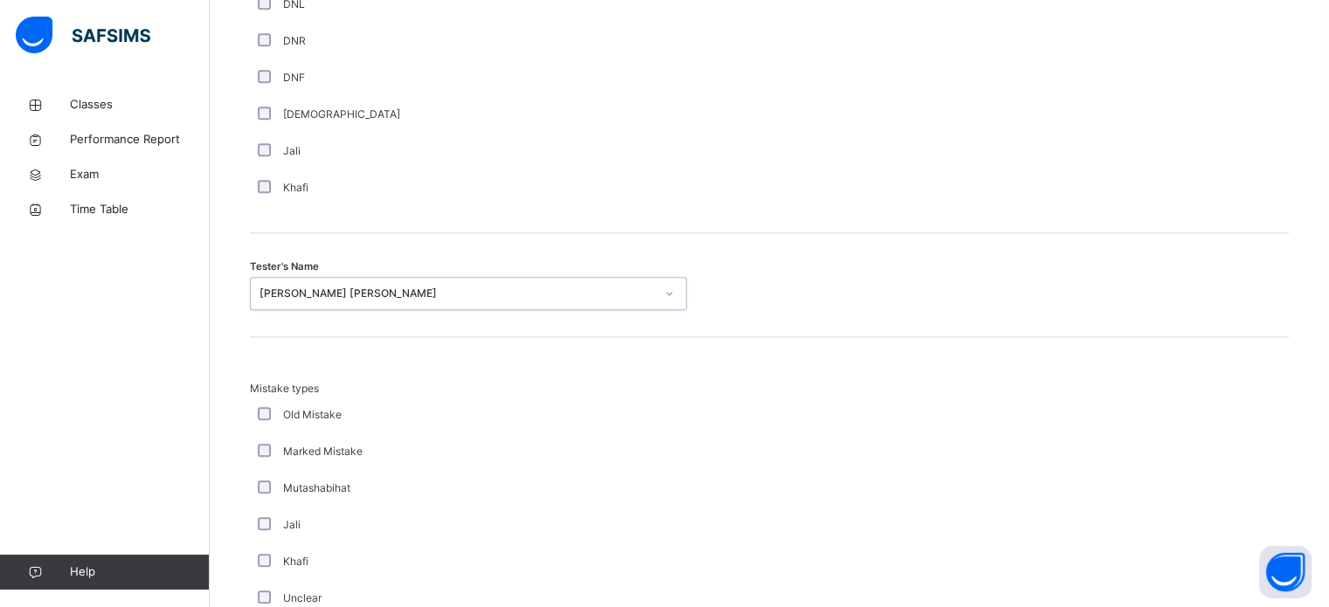
scroll to position [1922, 0]
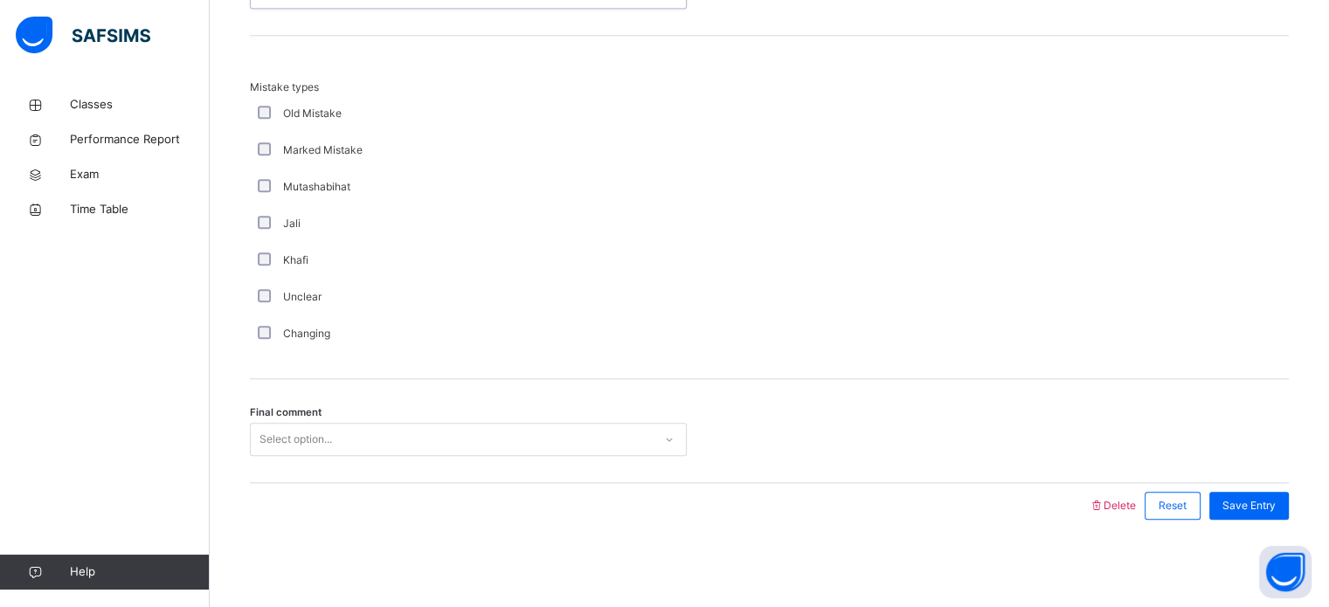
click at [402, 436] on div "Select option..." at bounding box center [452, 439] width 402 height 27
click at [1273, 500] on span "Save Entry" at bounding box center [1249, 506] width 53 height 16
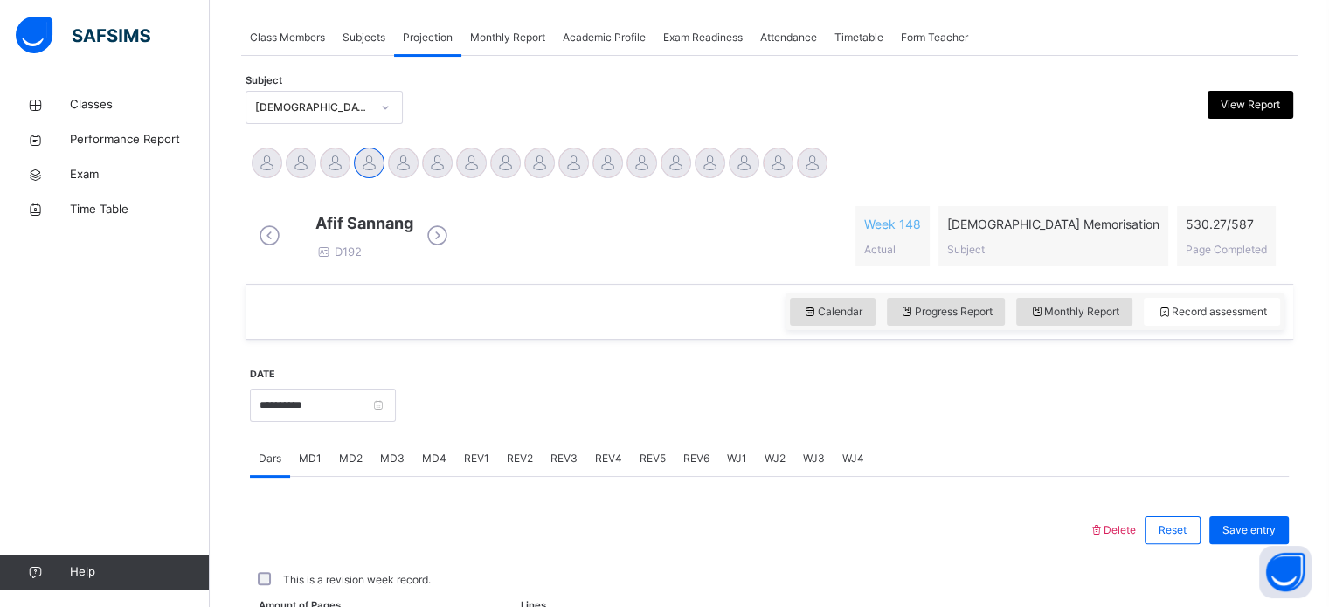
scroll to position [704, 0]
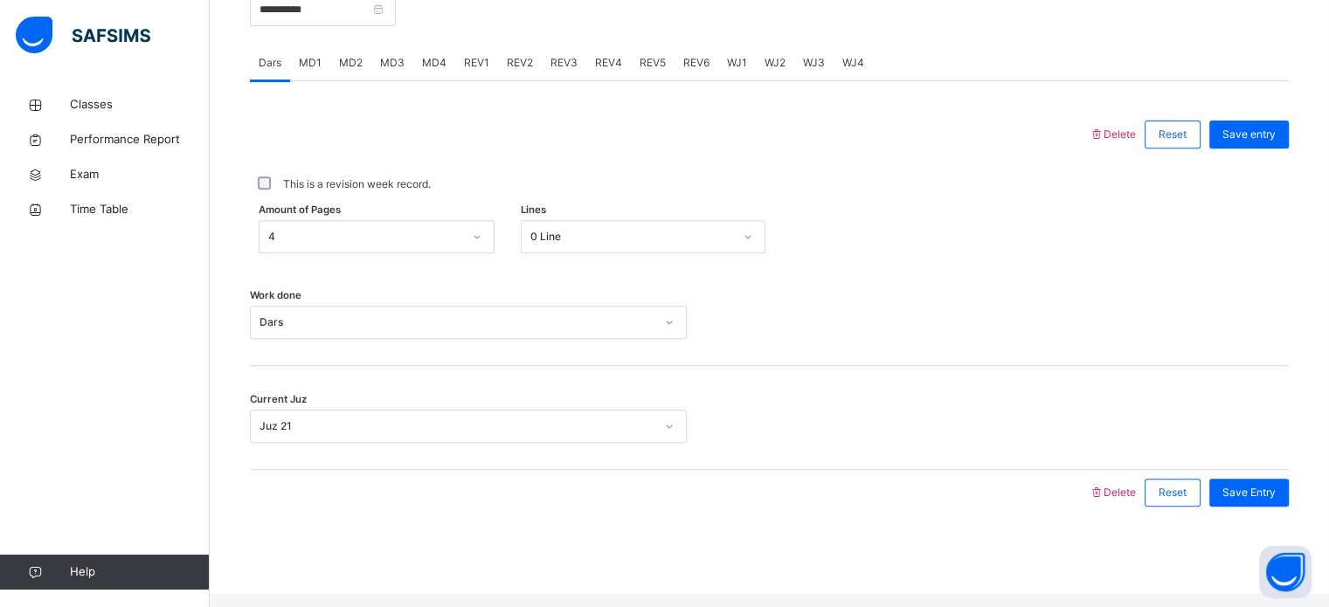
click at [612, 71] on span "REV4" at bounding box center [608, 63] width 27 height 16
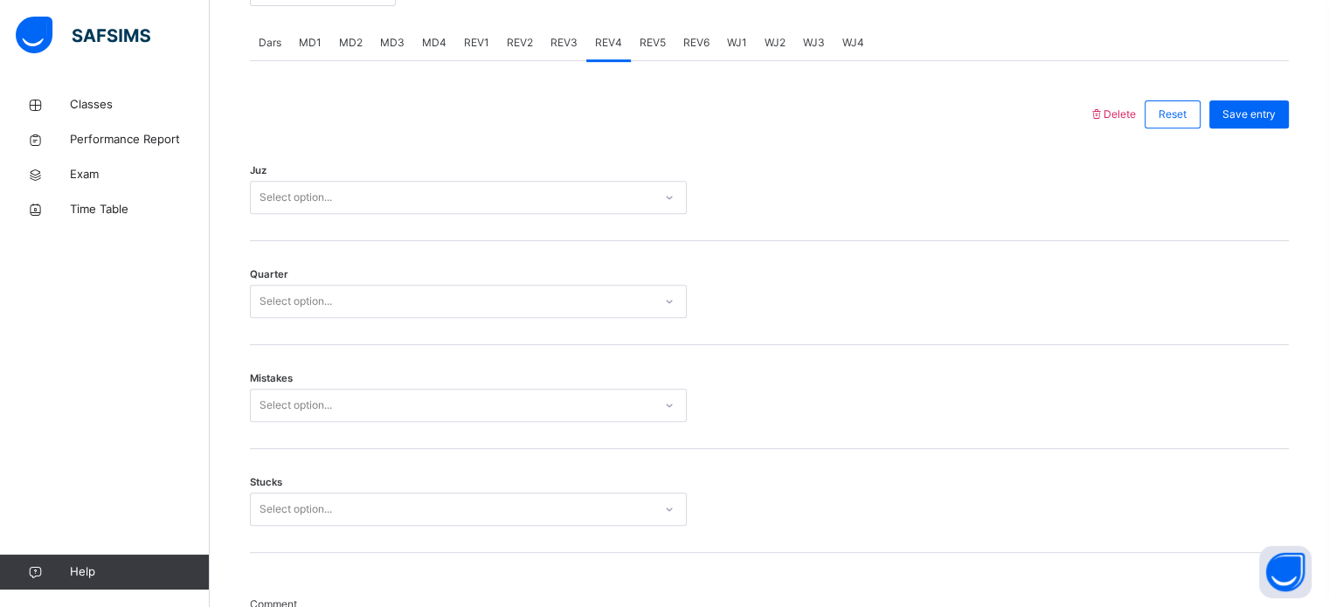
scroll to position [723, 0]
click at [556, 200] on div "Select option..." at bounding box center [452, 199] width 402 height 27
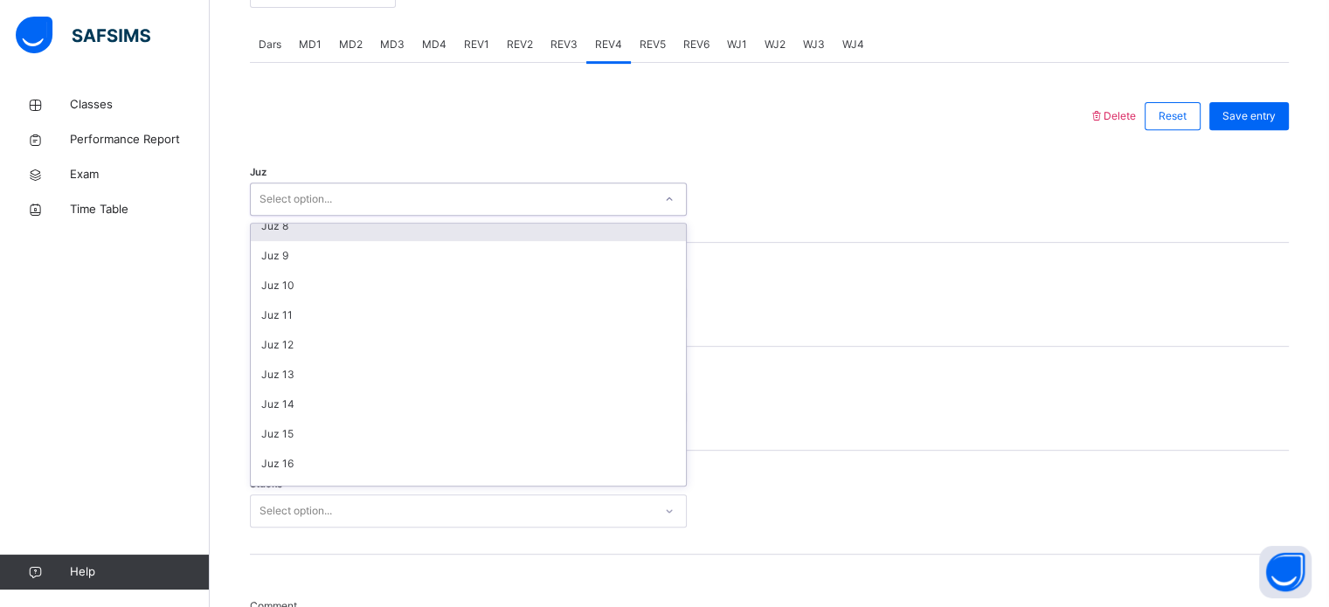
scroll to position [313, 0]
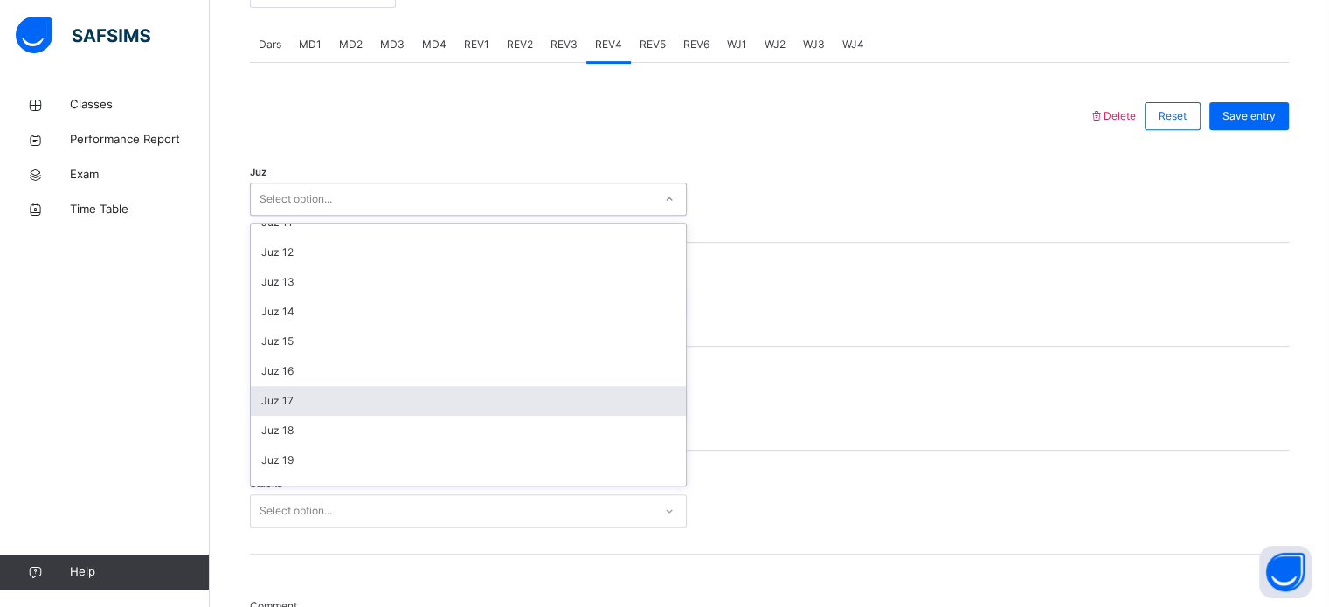
click at [440, 402] on div "Juz 1 Juz 2 Juz 3 Juz 4 Juz 5 Juz 6 Juz 7 Juz 8 Juz 9 Juz 10 Juz 11 Juz 12 Juz …" at bounding box center [468, 355] width 435 height 262
click at [424, 405] on div "Juz 17" at bounding box center [468, 401] width 435 height 30
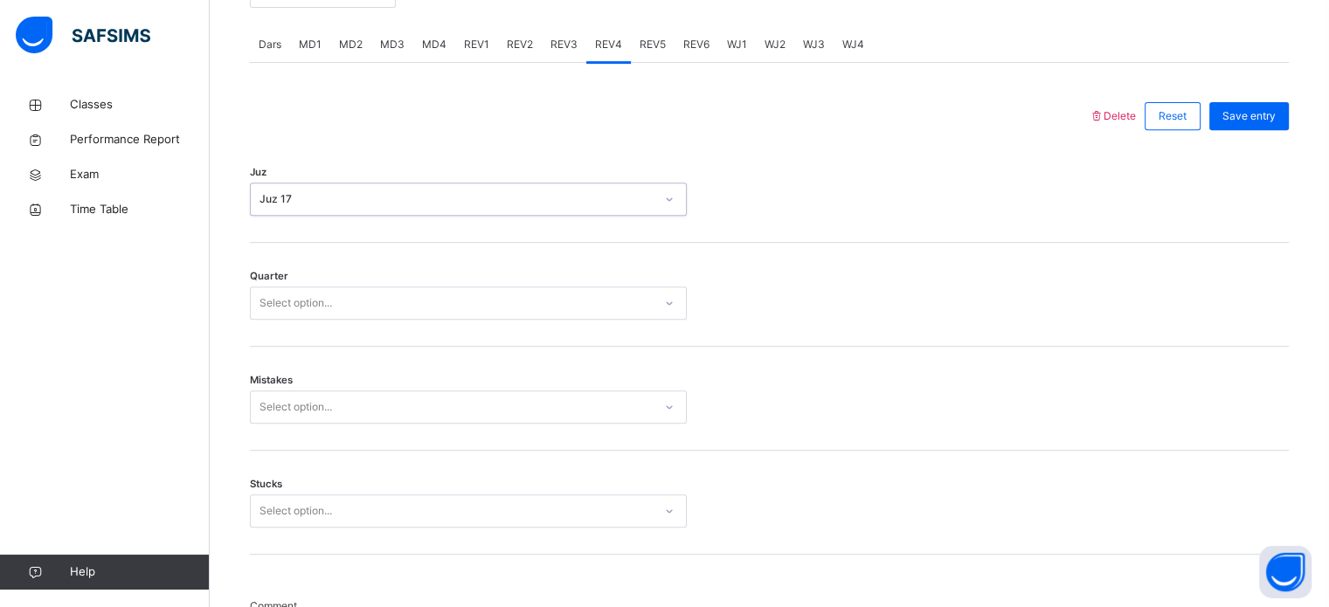
click at [435, 302] on div "Select option..." at bounding box center [468, 303] width 437 height 33
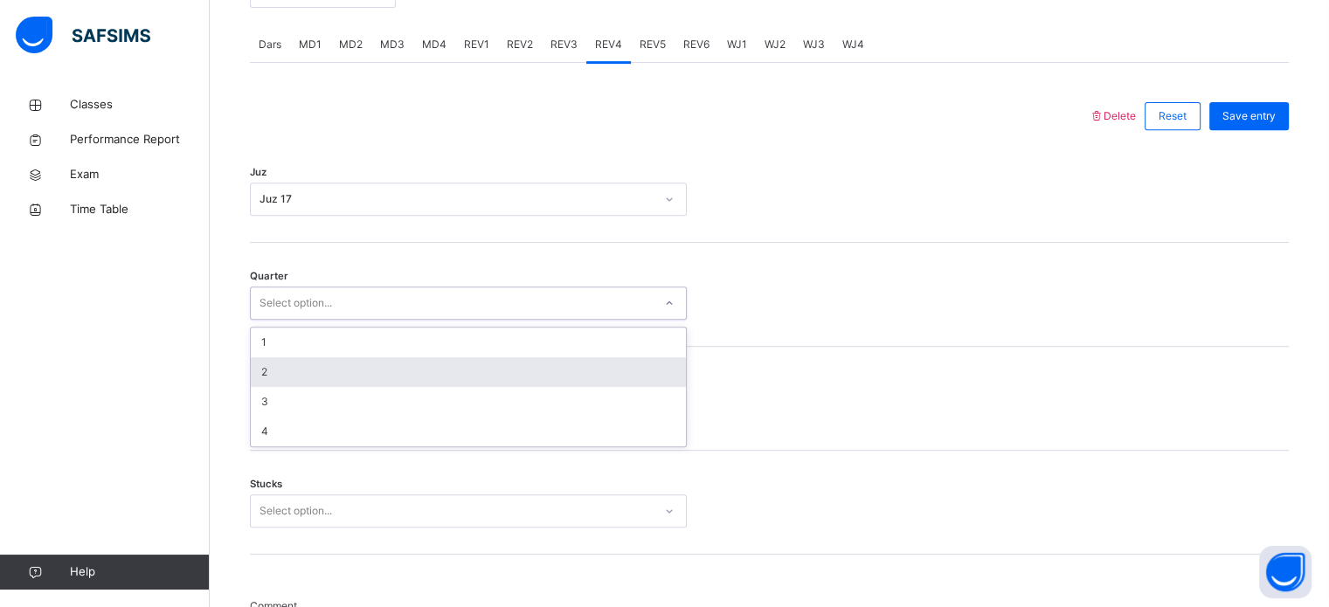
click at [434, 387] on div "2" at bounding box center [468, 372] width 435 height 30
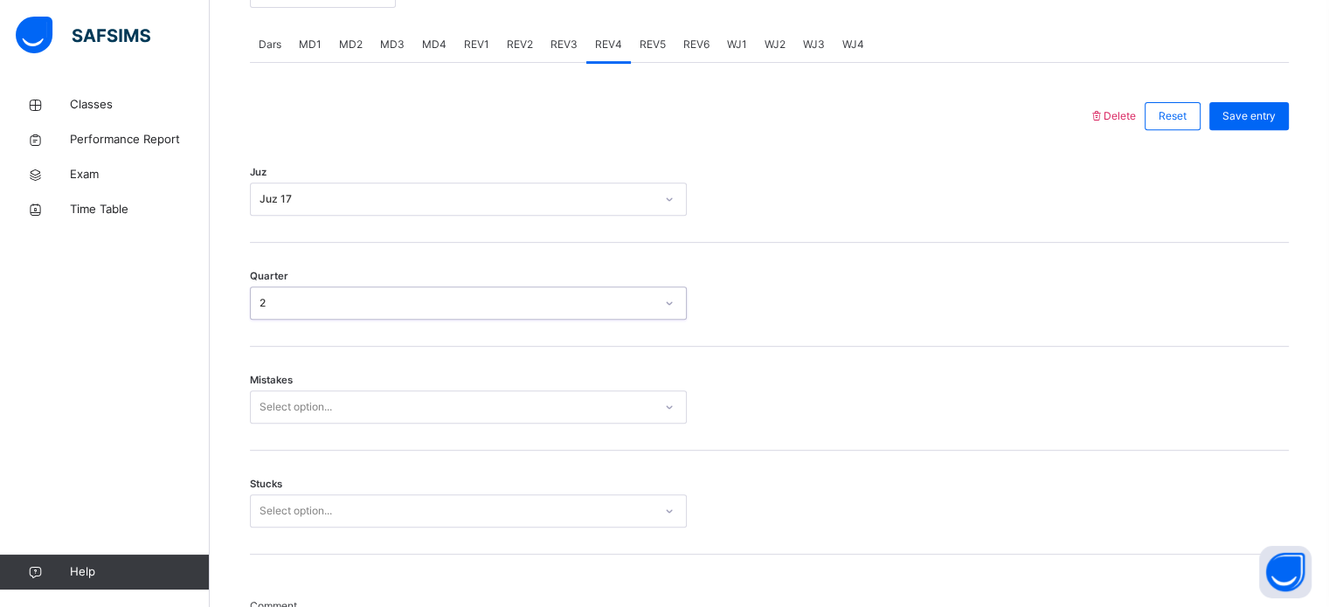
click at [444, 371] on div "Mistakes Select option..." at bounding box center [769, 399] width 1039 height 104
click at [447, 414] on div "Mistakes Select option..." at bounding box center [769, 399] width 1039 height 104
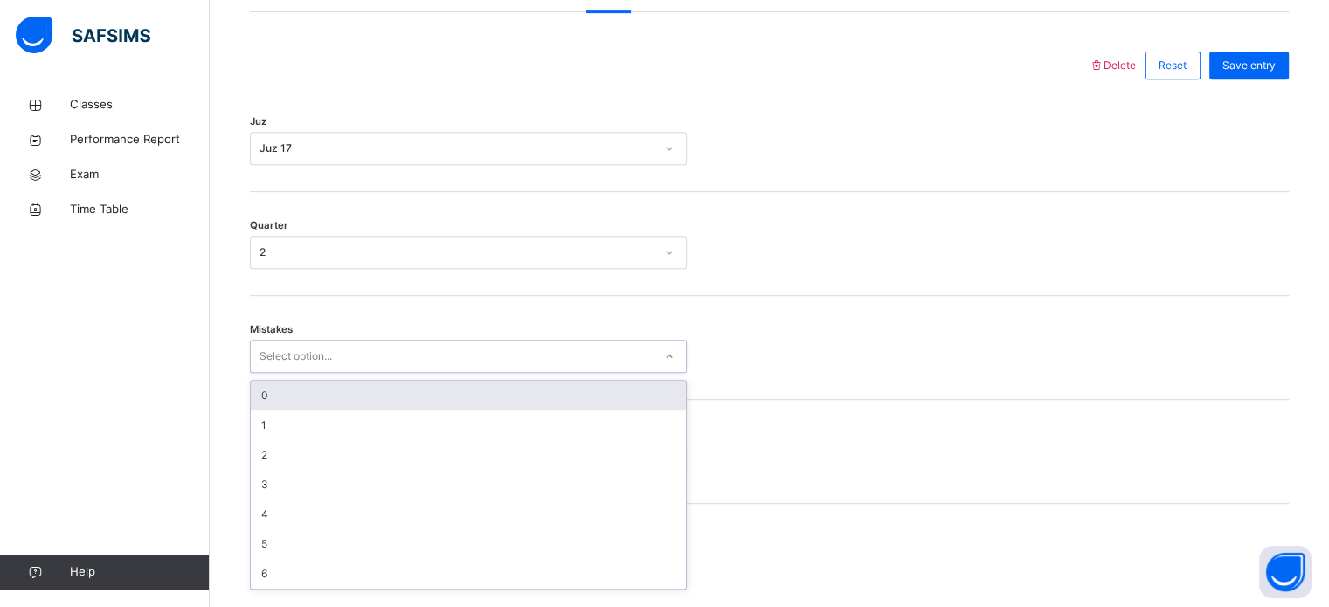
scroll to position [776, 0]
click at [399, 408] on div "0" at bounding box center [468, 393] width 435 height 30
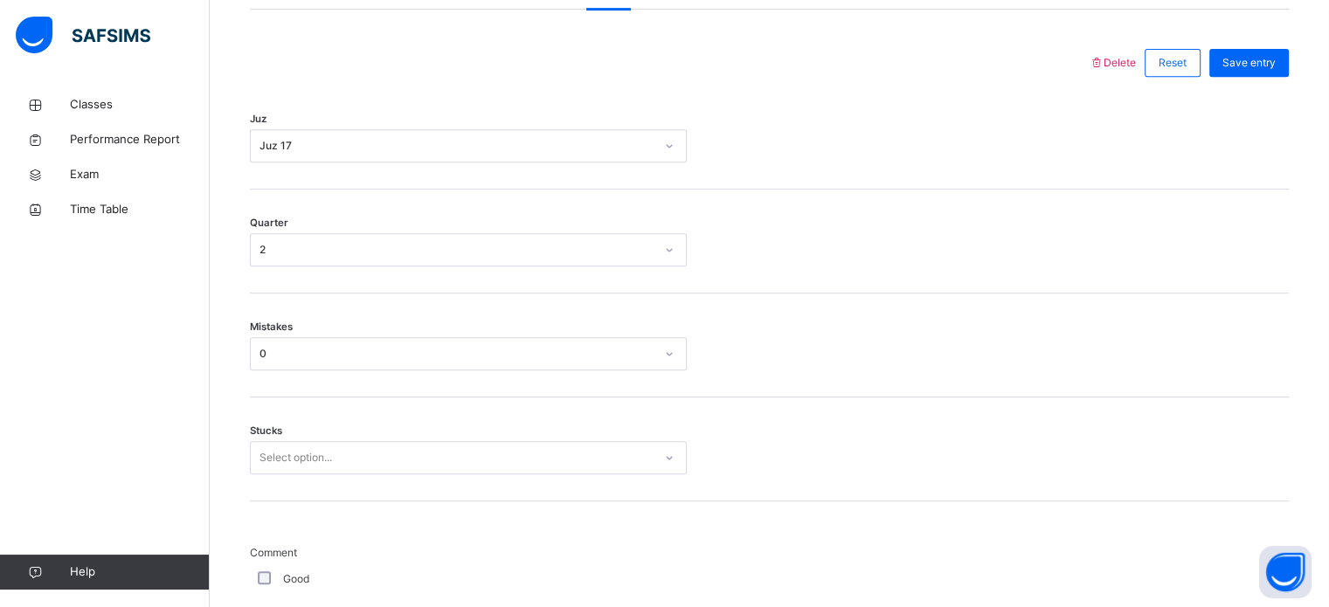
click at [386, 450] on div "Stucks Select option..." at bounding box center [769, 450] width 1039 height 104
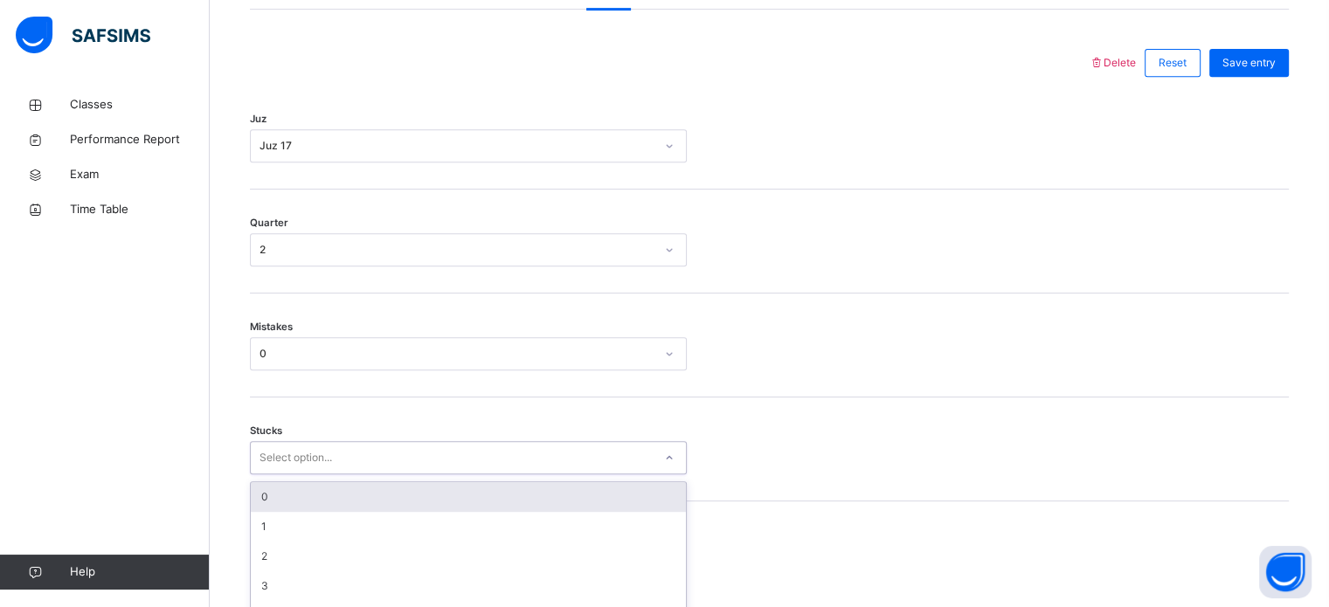
click at [378, 475] on div "option 0 focused, 1 of 6. 6 results available. Use Up and Down to choose option…" at bounding box center [468, 457] width 437 height 33
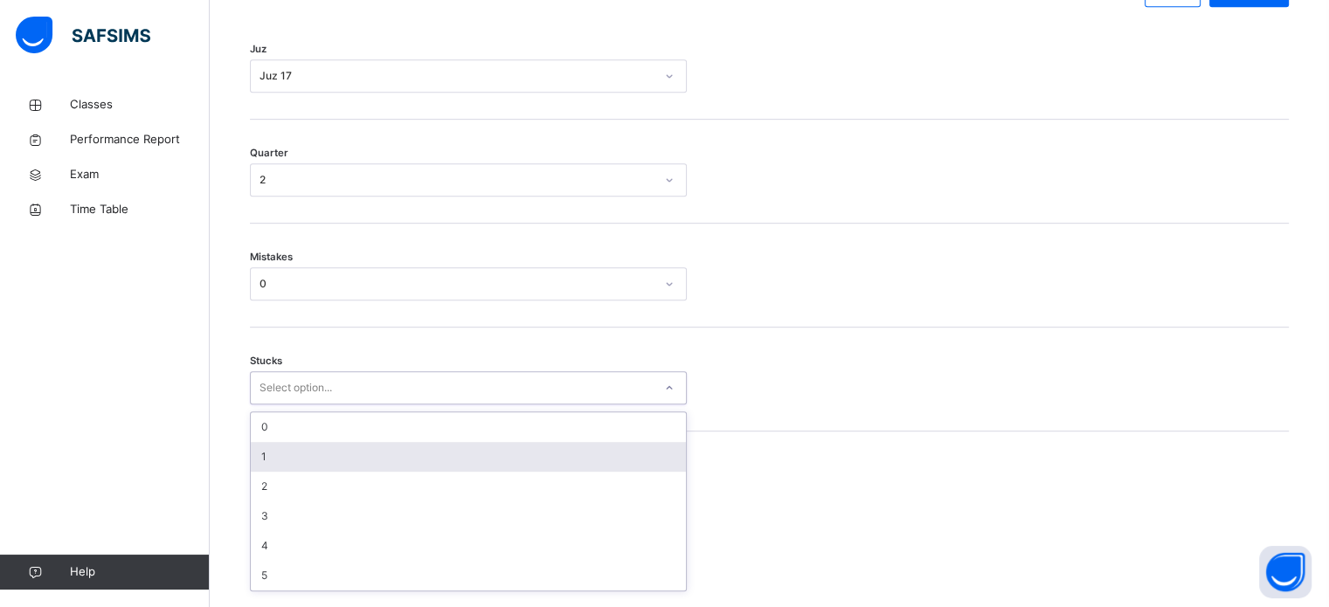
scroll to position [849, 0]
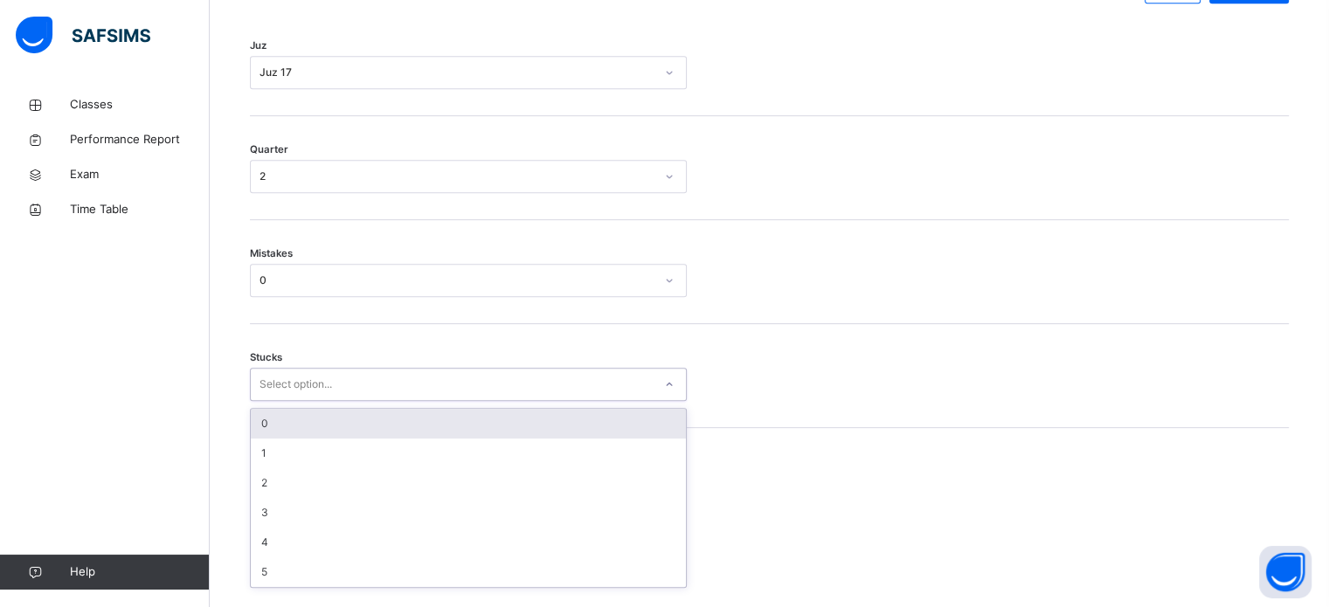
click at [367, 417] on div "Stucks option 0 focused, 1 of 6. 6 results available. Use Up and Down to choose…" at bounding box center [769, 376] width 1039 height 104
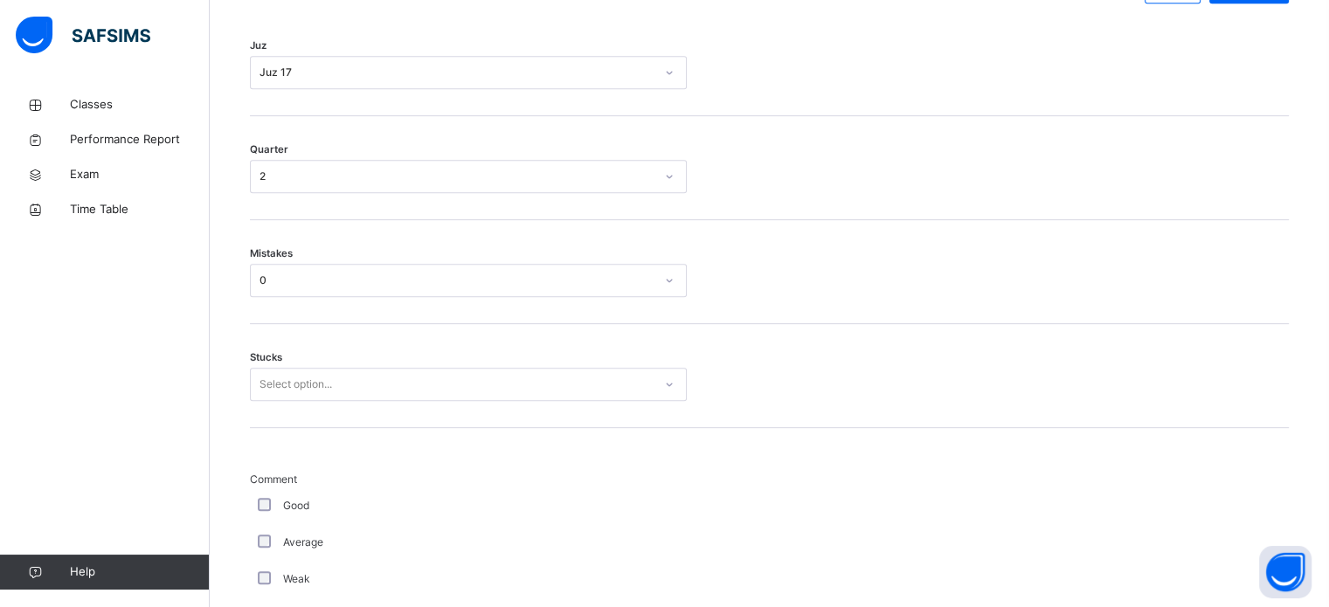
drag, startPoint x: 350, startPoint y: 388, endPoint x: 350, endPoint y: 420, distance: 31.5
click at [350, 391] on div "Select option..." at bounding box center [452, 384] width 402 height 27
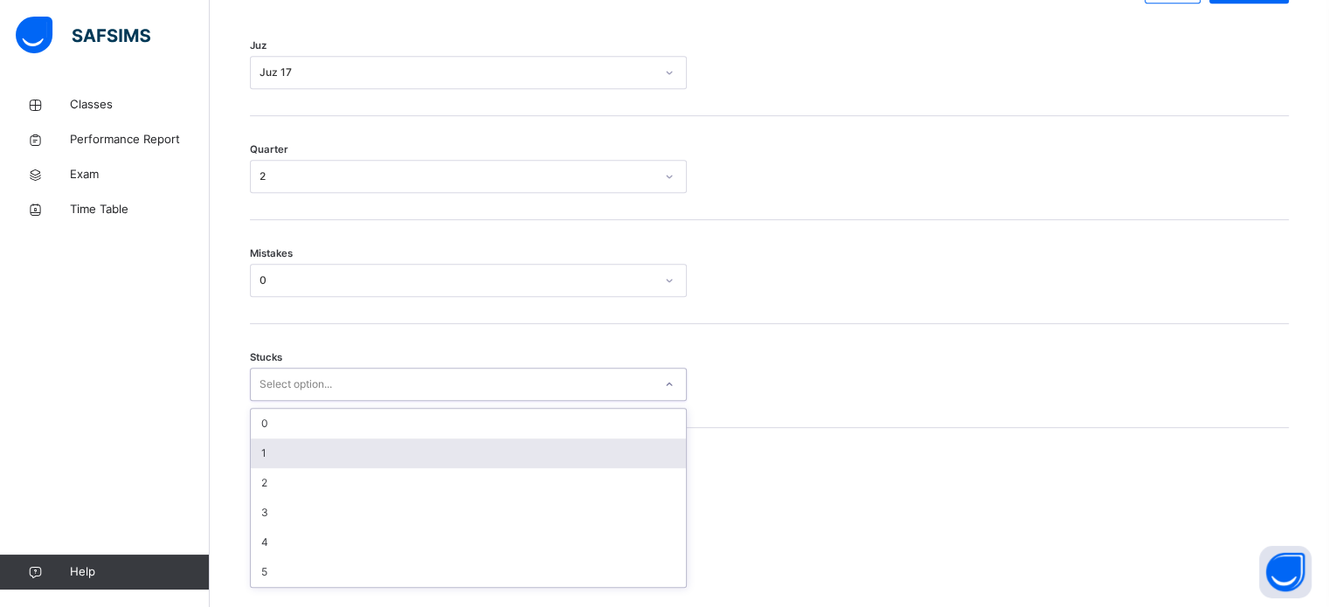
click at [348, 453] on div "1" at bounding box center [468, 454] width 435 height 30
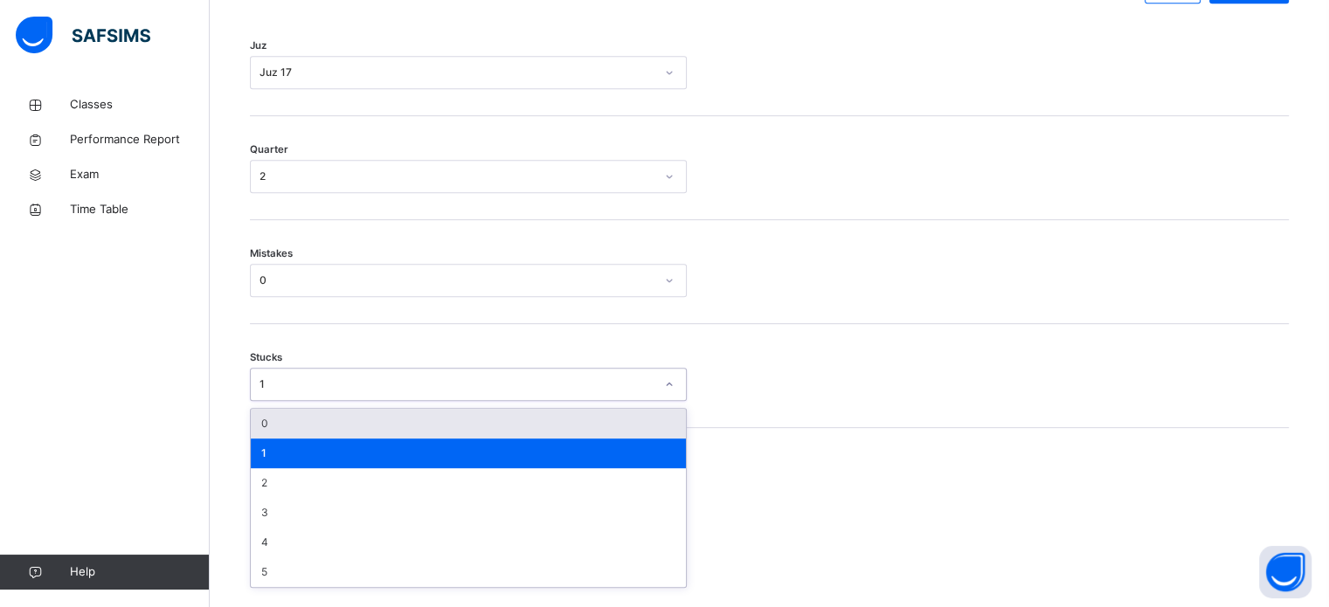
drag, startPoint x: 329, startPoint y: 401, endPoint x: 330, endPoint y: 429, distance: 28.0
click at [329, 392] on div "1" at bounding box center [457, 385] width 395 height 16
click at [329, 435] on div "0" at bounding box center [468, 424] width 435 height 30
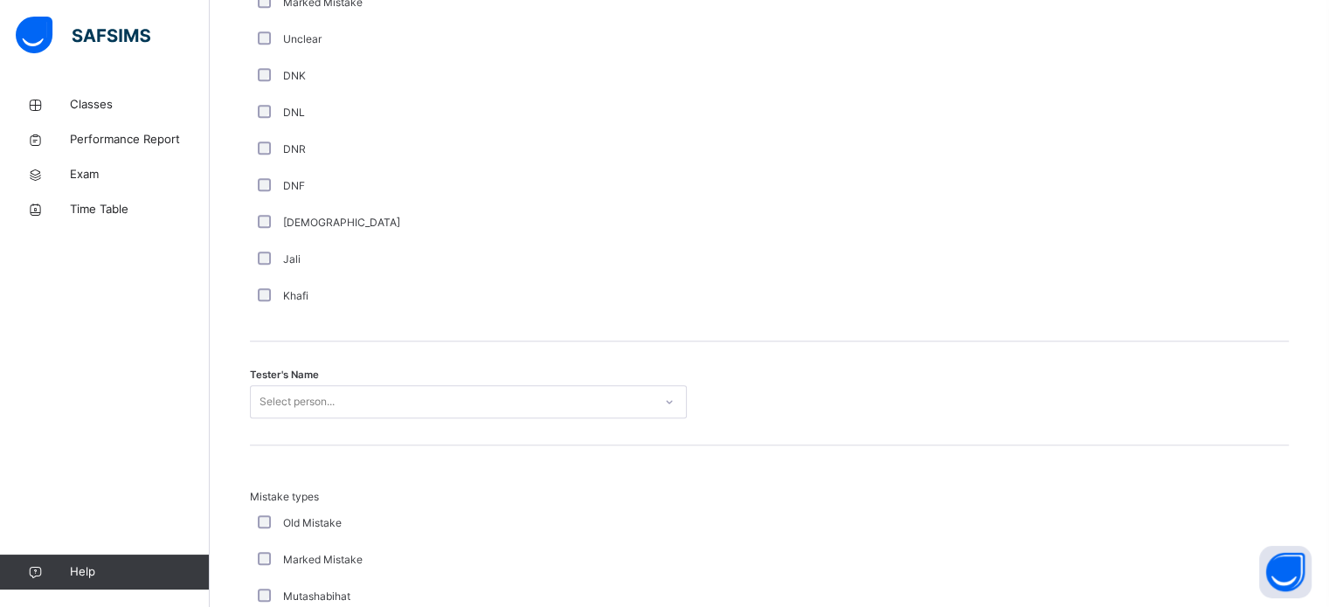
drag, startPoint x: 329, startPoint y: 435, endPoint x: 325, endPoint y: 420, distance: 16.3
click at [329, 433] on div "Tester's Name Select person..." at bounding box center [769, 394] width 1039 height 104
click at [324, 418] on div "Select person..." at bounding box center [468, 401] width 437 height 33
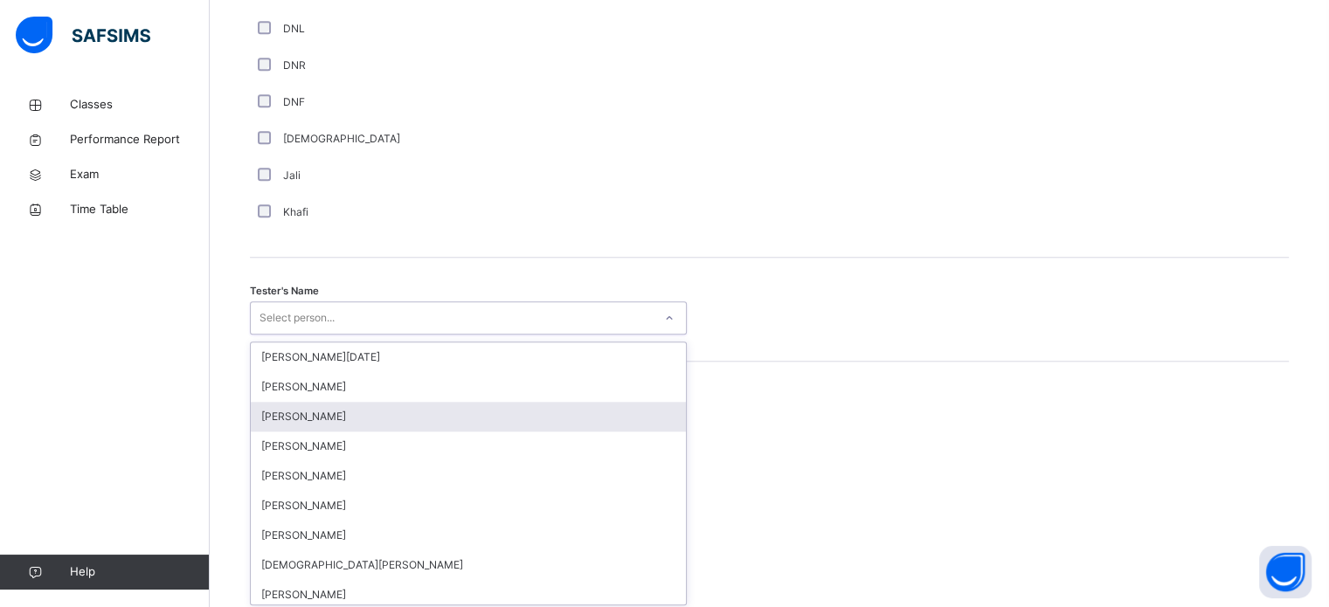
scroll to position [1601, 0]
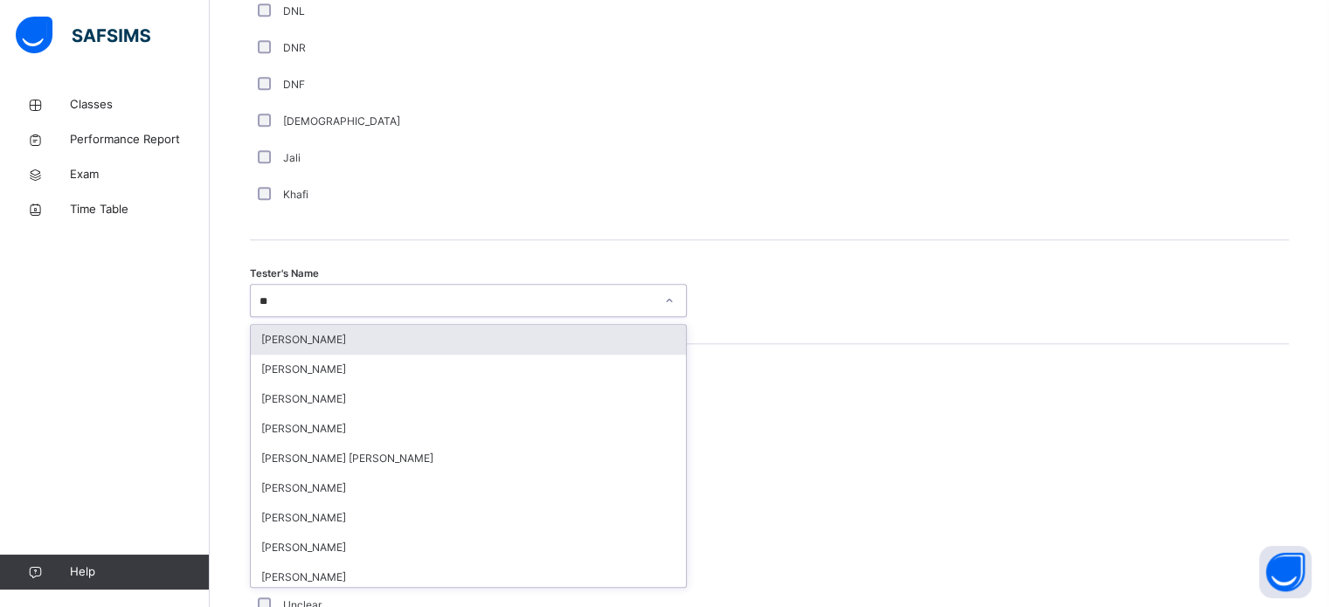
type input "***"
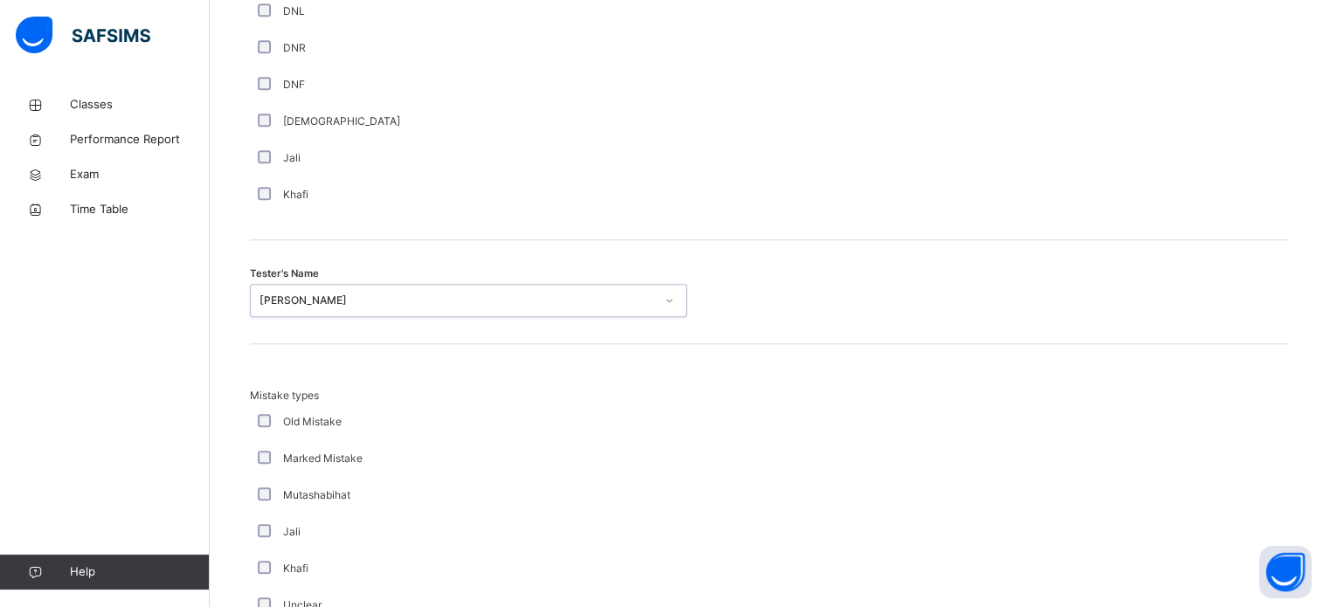
scroll to position [1922, 0]
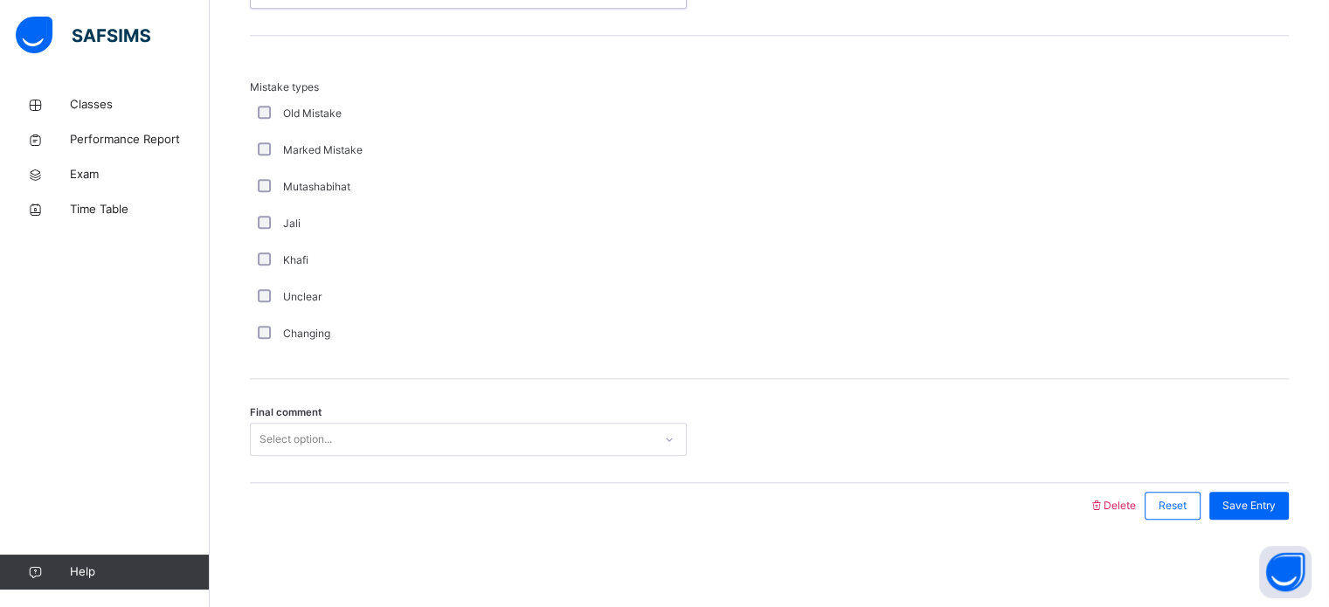
click at [396, 446] on div "Select option..." at bounding box center [452, 439] width 402 height 27
click at [1257, 506] on span "Save Entry" at bounding box center [1249, 506] width 53 height 16
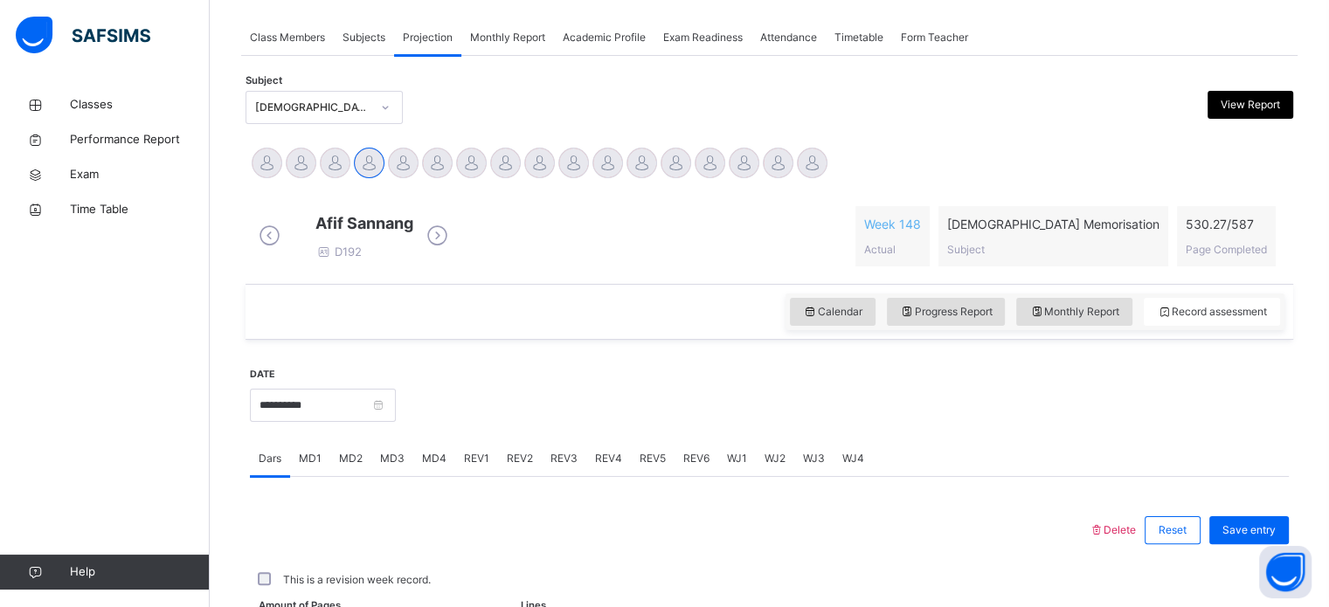
scroll to position [704, 0]
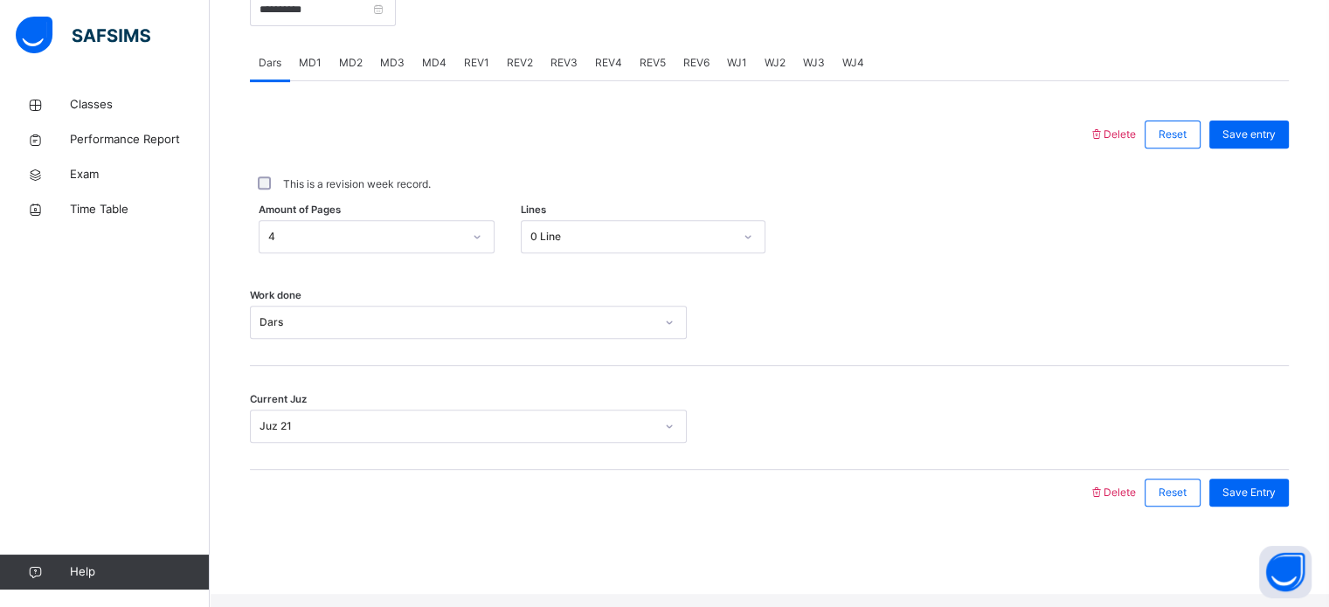
click at [524, 69] on span "REV2" at bounding box center [520, 63] width 26 height 16
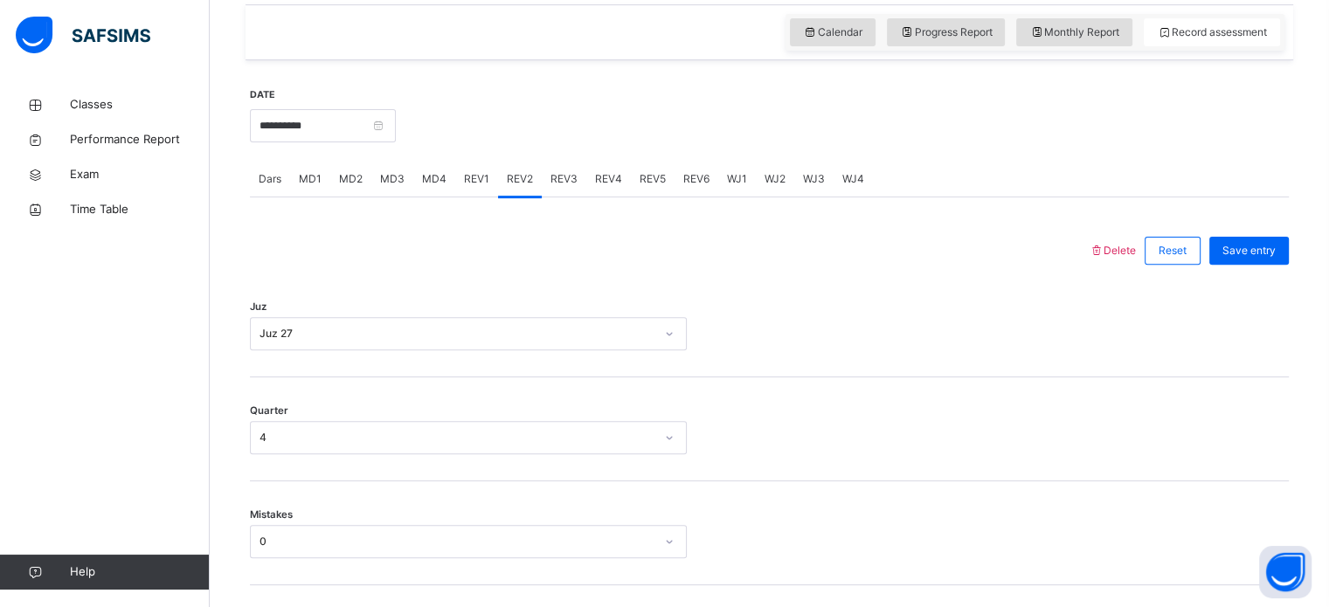
scroll to position [570, 0]
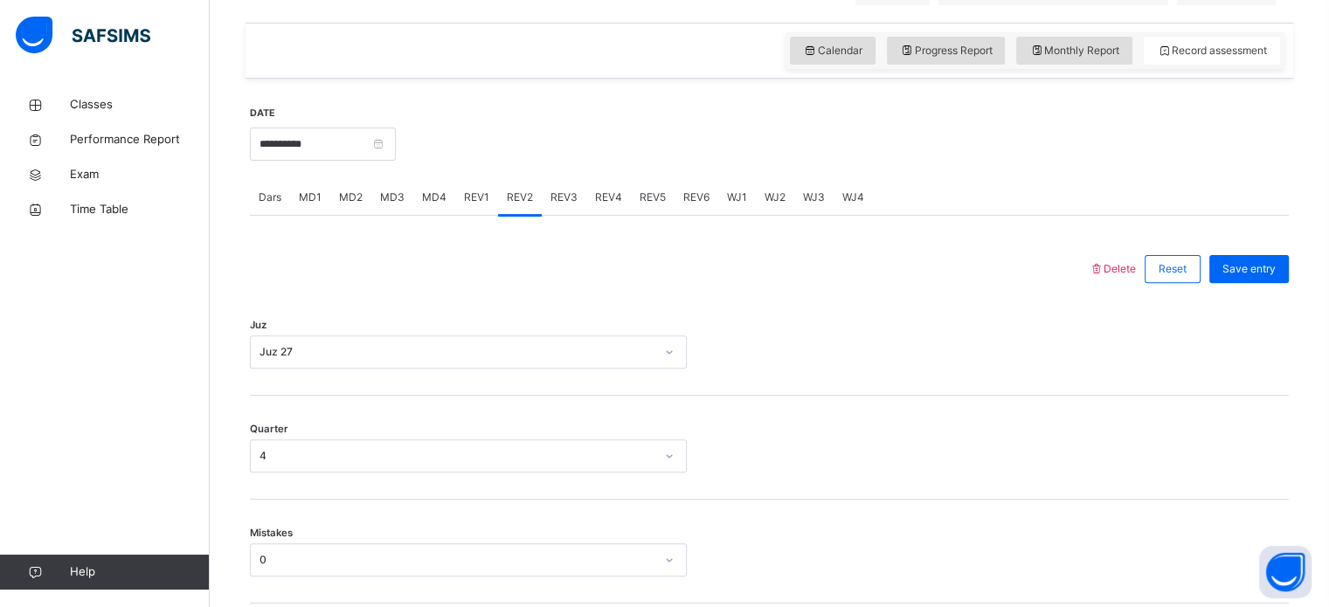
click at [926, 357] on div "Juz Juz 27" at bounding box center [769, 352] width 1039 height 33
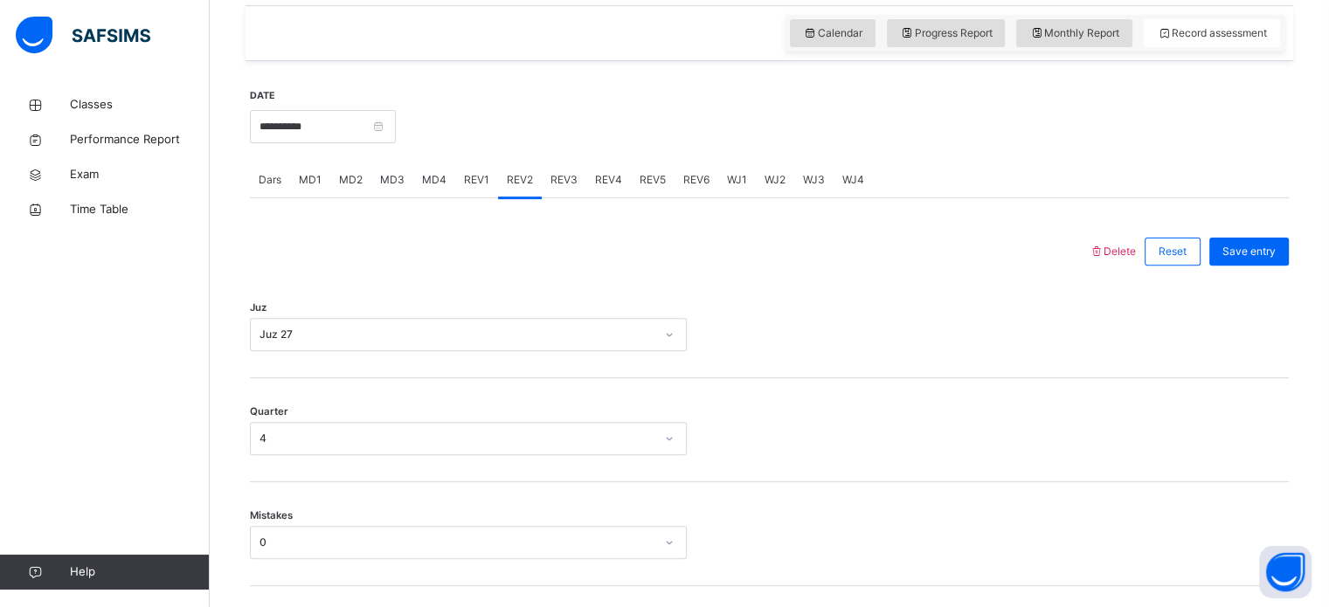
scroll to position [615, 0]
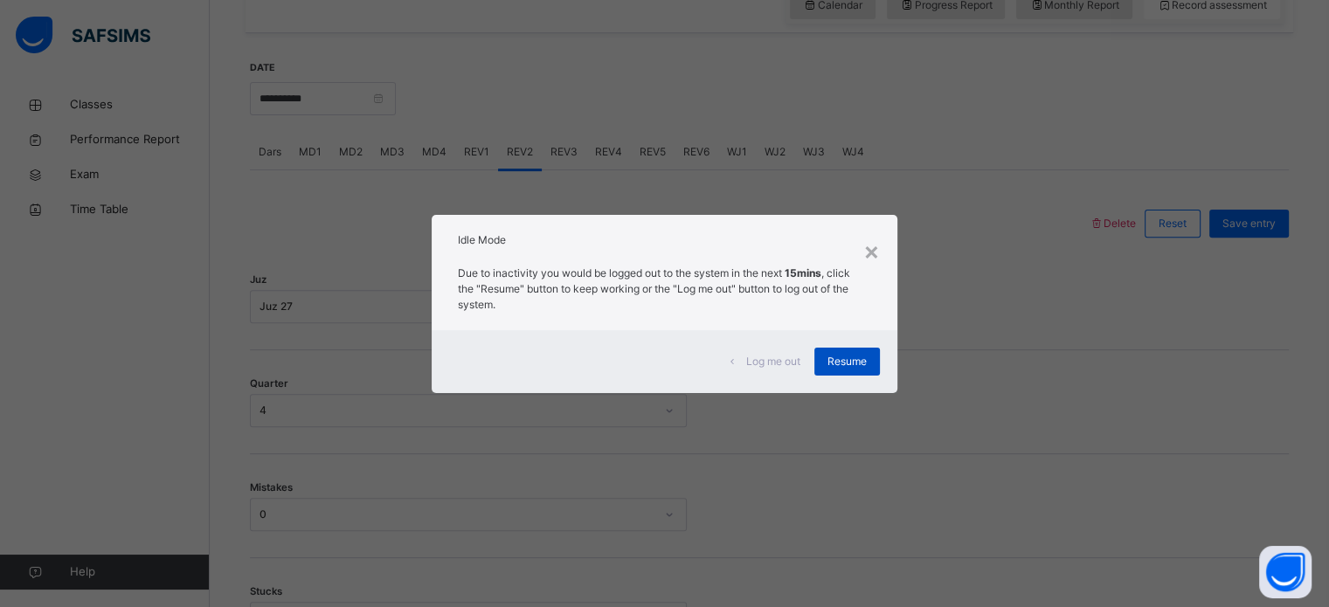
click at [842, 348] on div "Resume" at bounding box center [848, 362] width 66 height 28
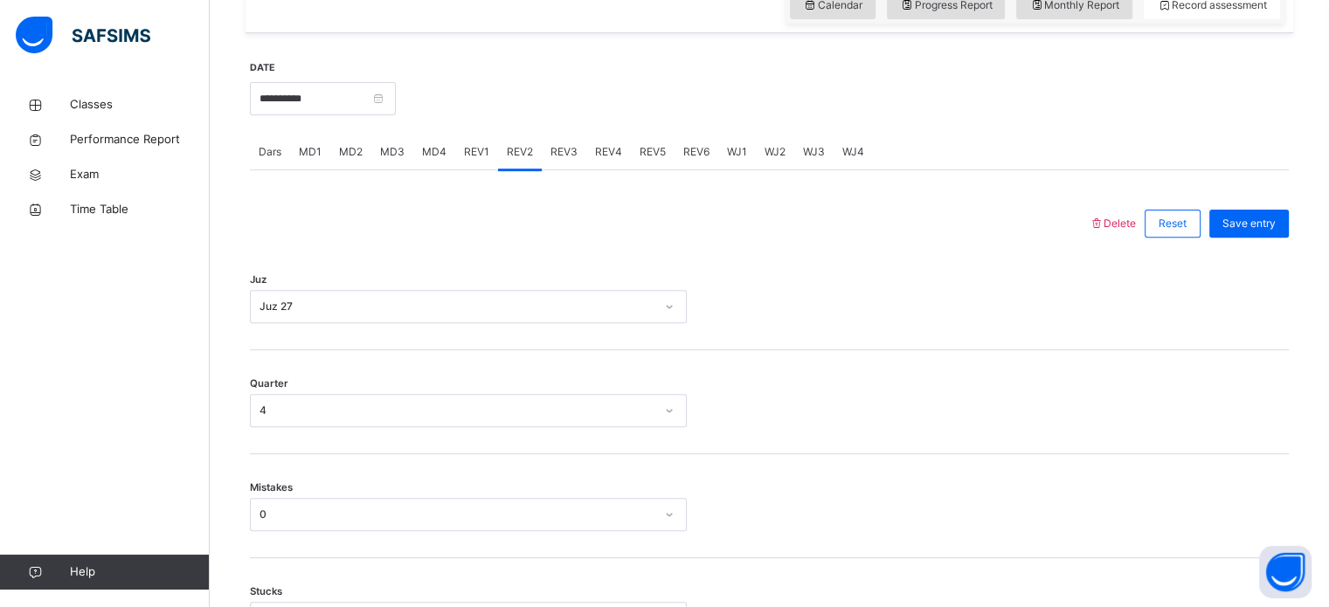
click at [564, 170] on div "REV3" at bounding box center [564, 152] width 45 height 35
click at [528, 160] on span "REV2" at bounding box center [520, 152] width 26 height 16
click at [570, 160] on span "REV3" at bounding box center [564, 152] width 27 height 16
click at [537, 168] on div "REV2" at bounding box center [520, 152] width 44 height 35
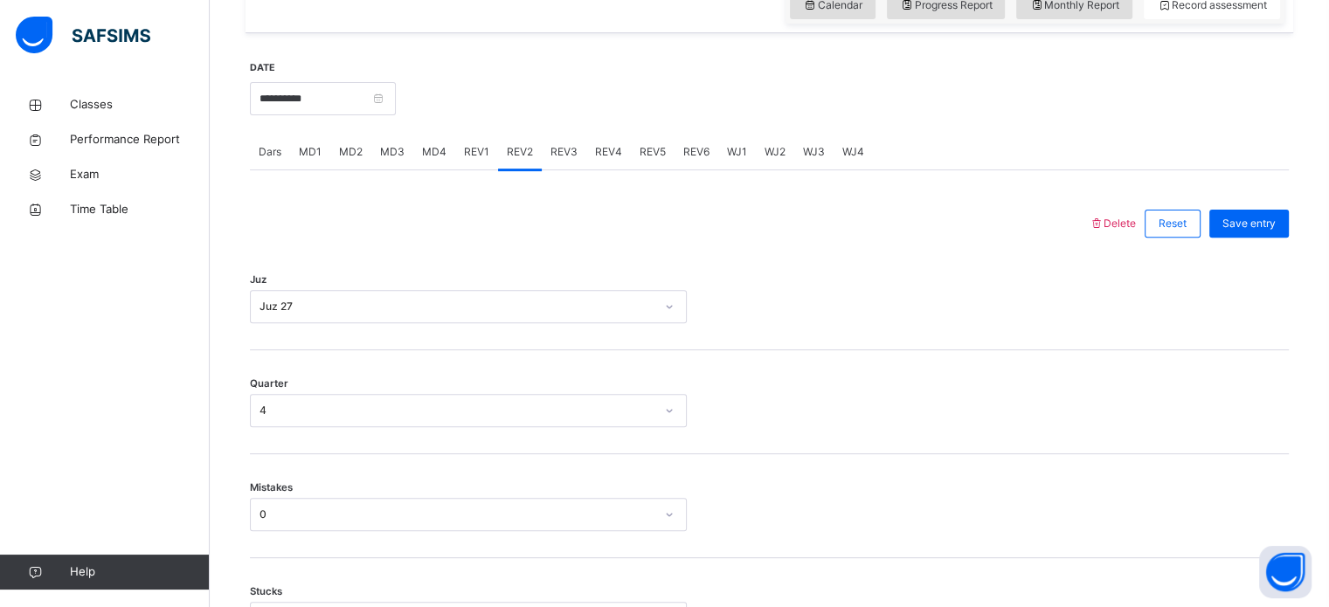
click at [551, 160] on span "REV3" at bounding box center [564, 152] width 27 height 16
click at [531, 157] on div "REV2" at bounding box center [520, 152] width 44 height 35
click at [578, 135] on div at bounding box center [843, 96] width 876 height 75
click at [556, 135] on div at bounding box center [843, 96] width 876 height 75
click at [532, 135] on div at bounding box center [843, 96] width 876 height 75
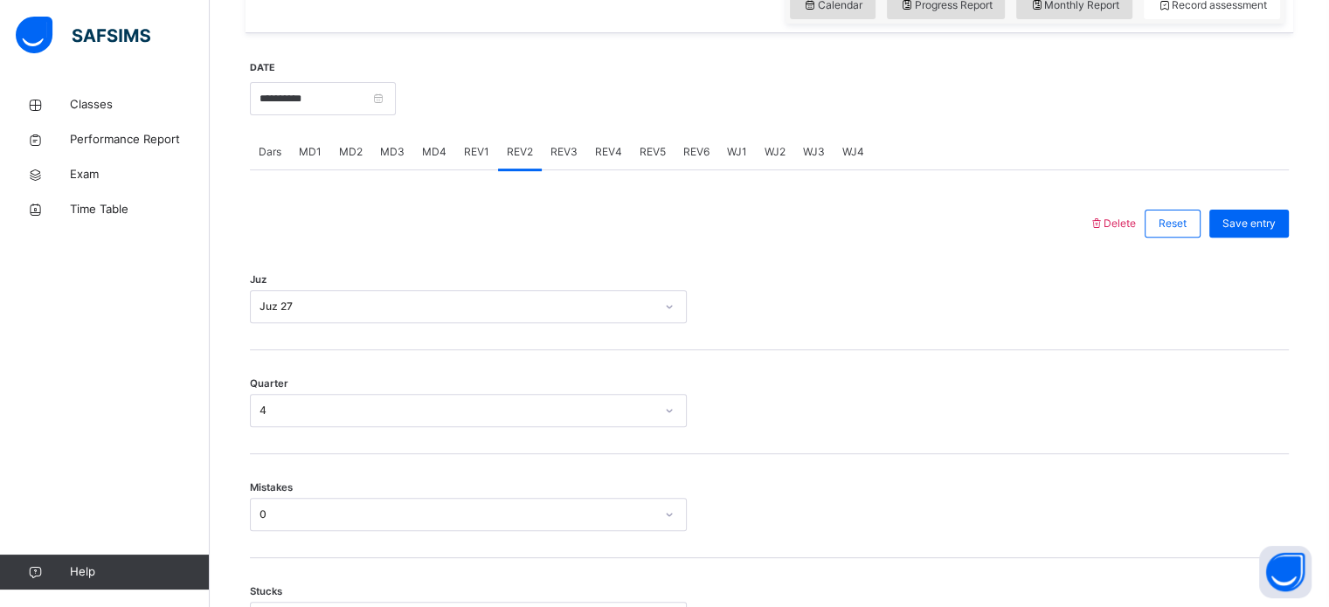
click at [593, 135] on div at bounding box center [843, 96] width 876 height 75
click at [591, 135] on div at bounding box center [843, 96] width 876 height 75
click at [580, 166] on div "REV3" at bounding box center [564, 152] width 45 height 35
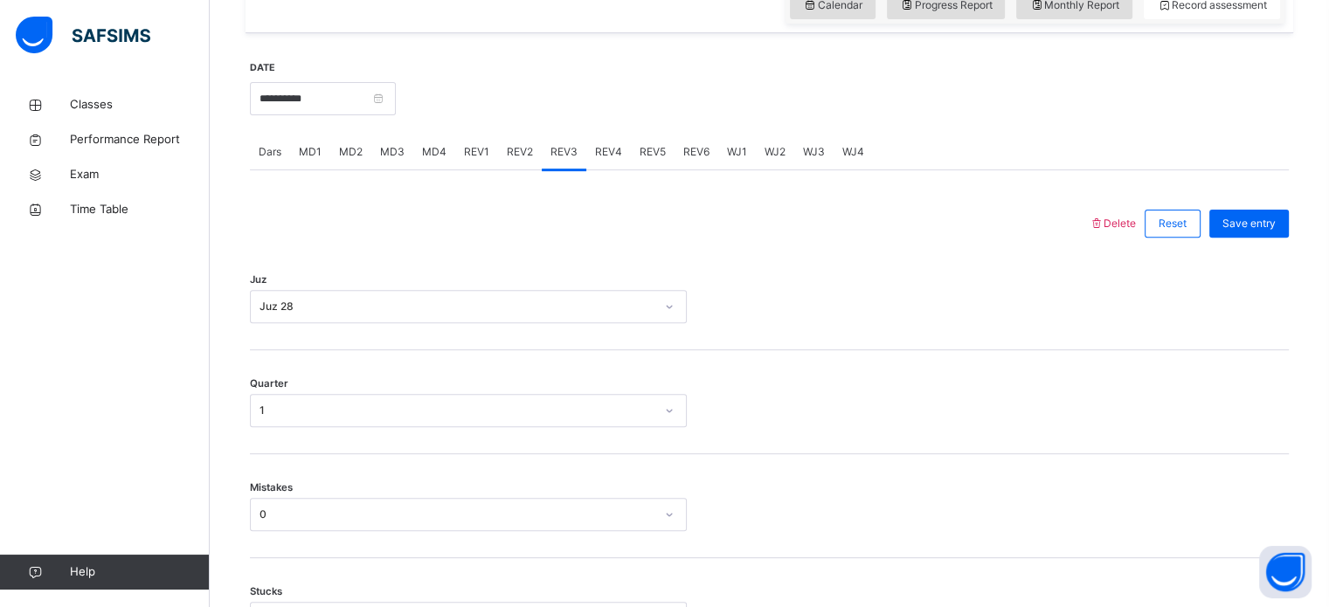
click at [586, 165] on div "REV4" at bounding box center [608, 152] width 45 height 35
drag, startPoint x: 585, startPoint y: 165, endPoint x: 641, endPoint y: 156, distance: 56.6
click at [641, 156] on div "Dars MD1 MD2 MD3 MD4 REV1 REV2 REV3 REV4 REV5 REV6 WJ1 WJ2 WJ3 WJ4" at bounding box center [769, 153] width 1039 height 36
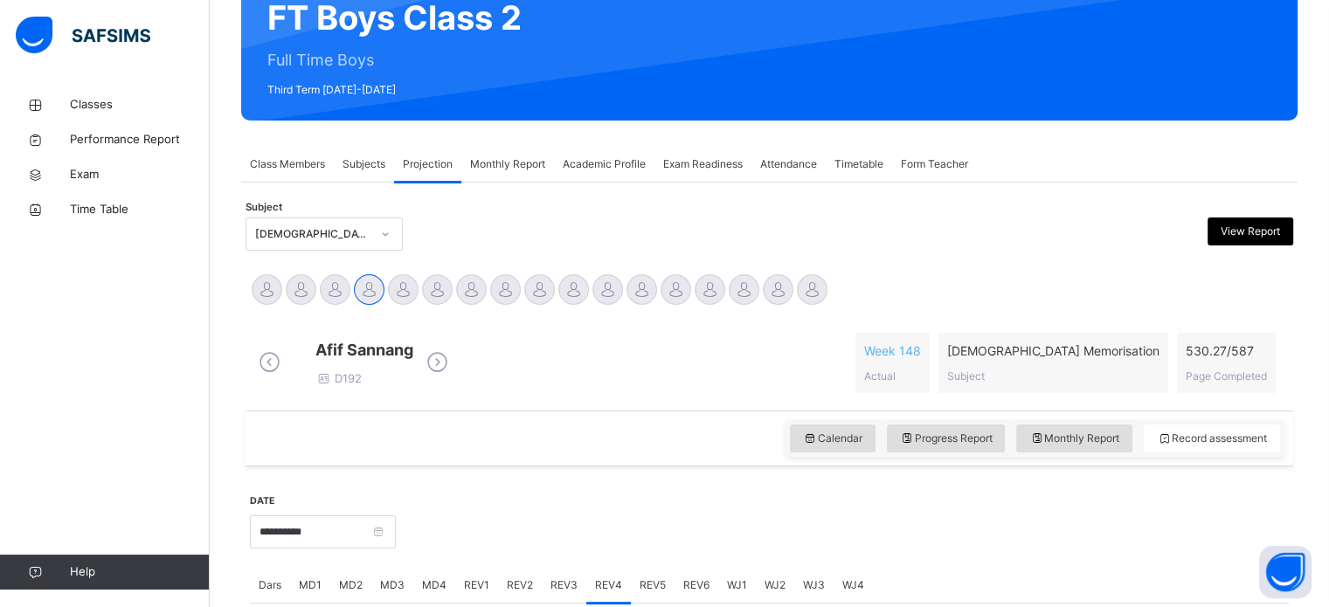
scroll to position [184, 0]
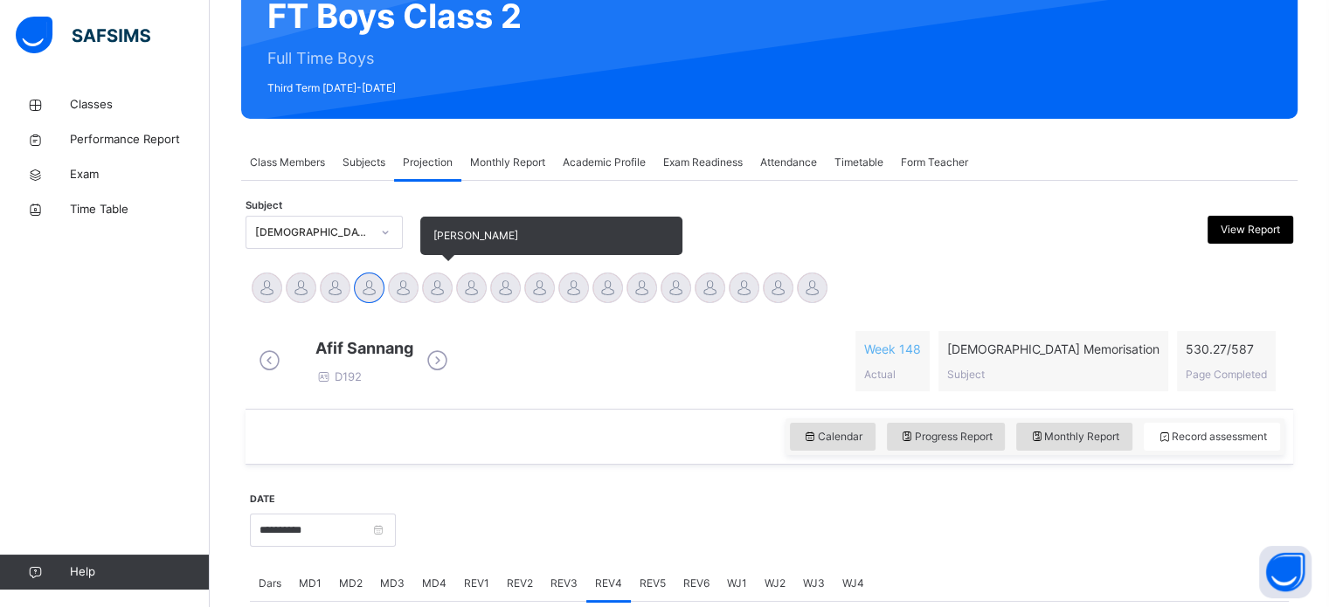
click at [441, 280] on div at bounding box center [437, 288] width 31 height 31
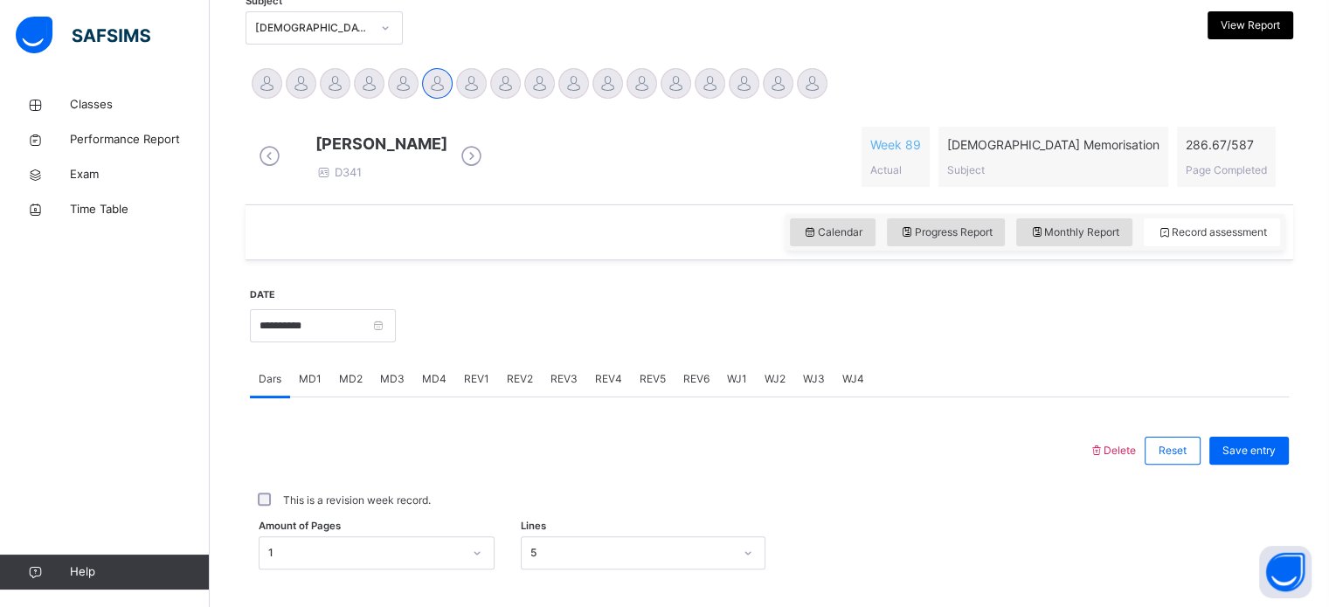
scroll to position [391, 0]
click at [388, 385] on span "MD3" at bounding box center [392, 377] width 24 height 16
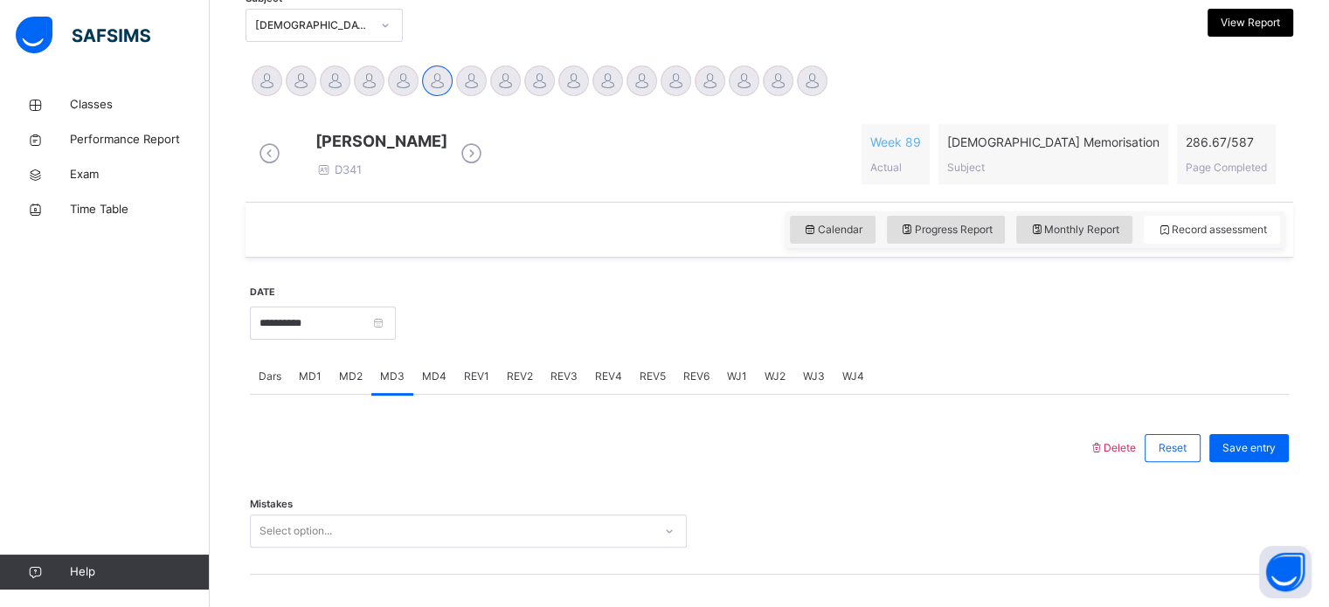
click at [361, 385] on div "MD2" at bounding box center [350, 376] width 41 height 35
click at [295, 524] on div "Mistakes Select option..." at bounding box center [769, 523] width 1039 height 104
click at [312, 534] on div "Select option..." at bounding box center [468, 531] width 437 height 33
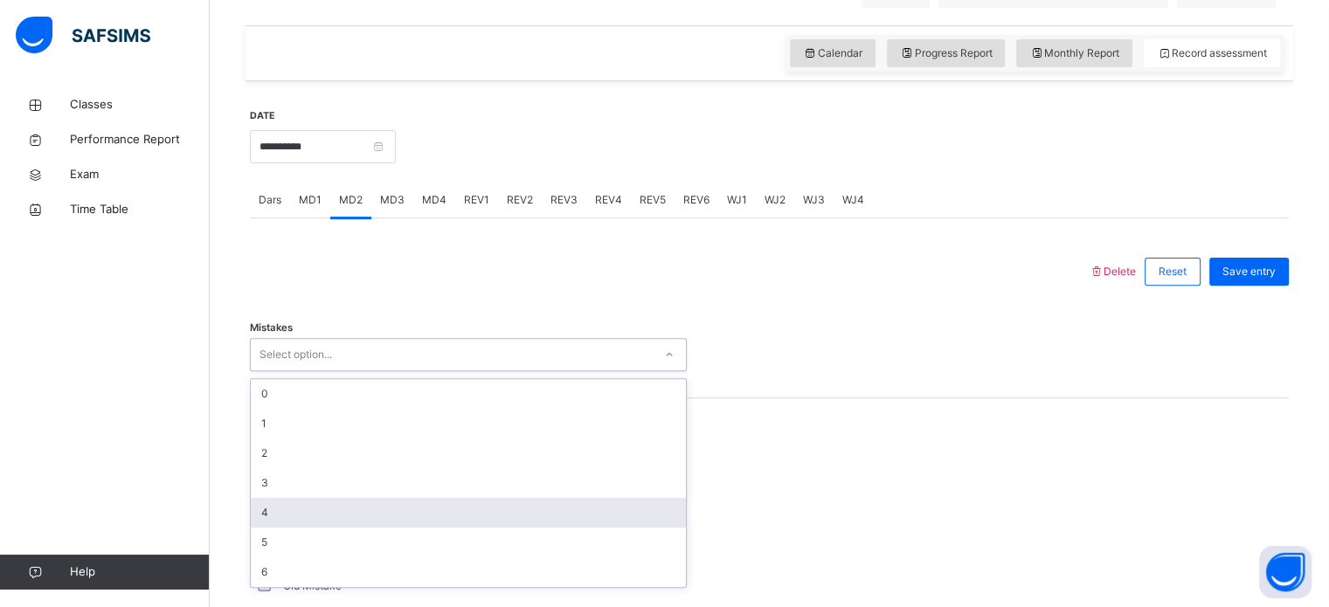
scroll to position [568, 0]
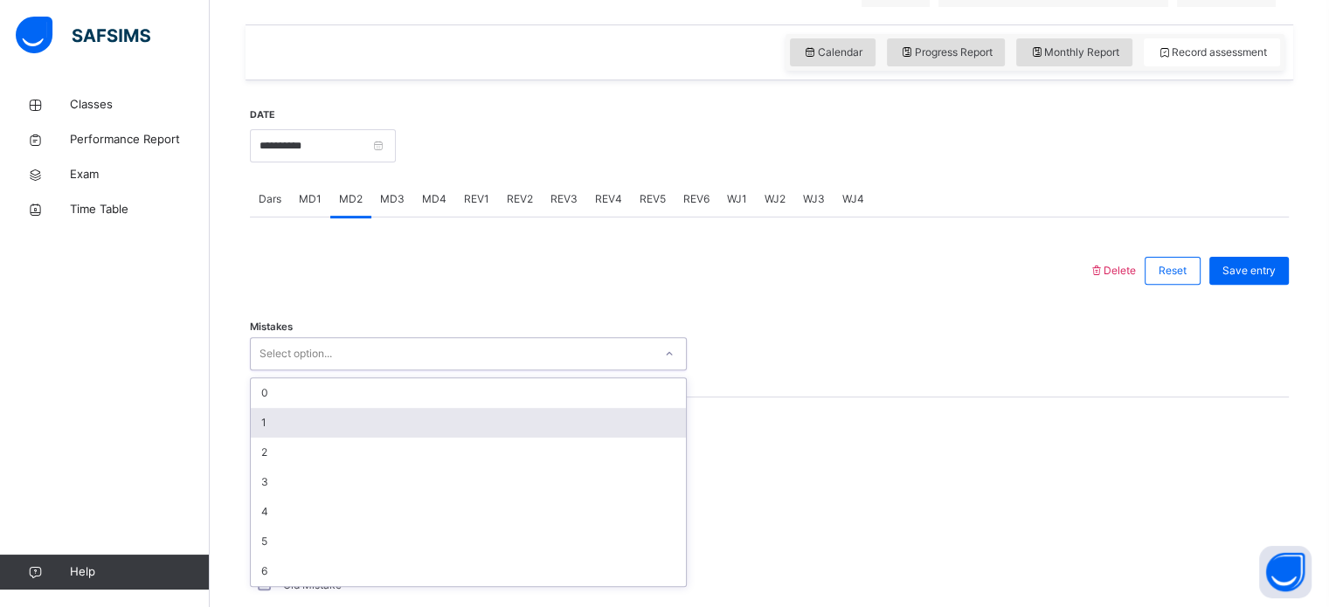
click at [307, 438] on div "1" at bounding box center [468, 423] width 435 height 30
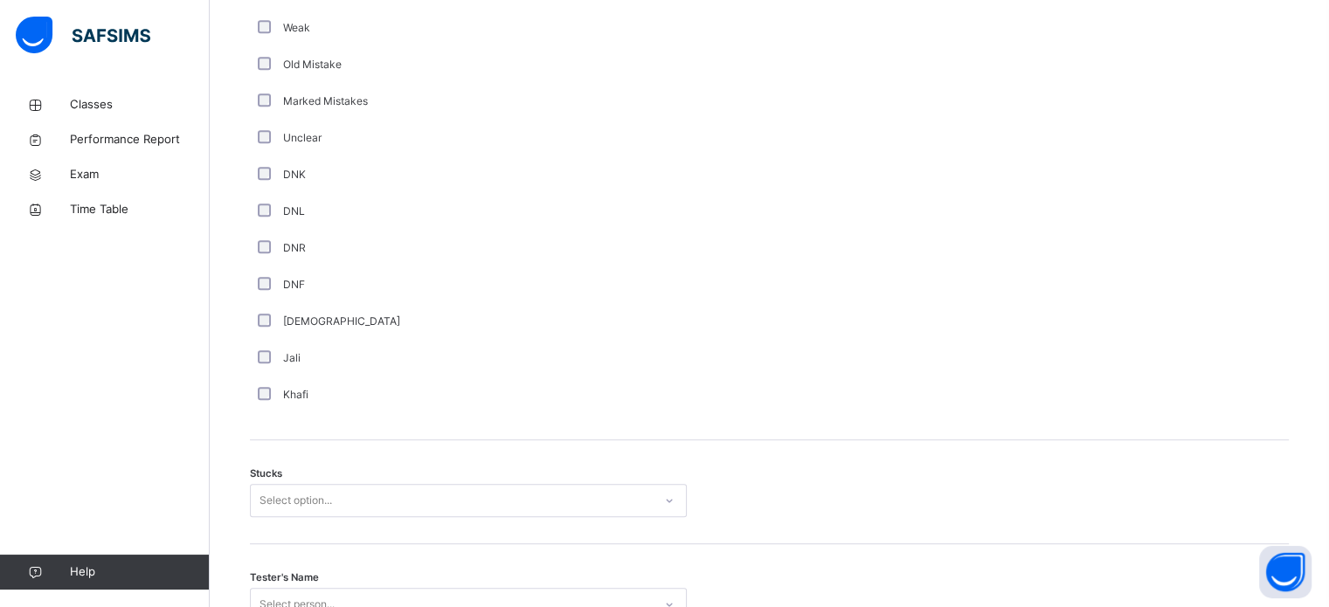
scroll to position [1376, 0]
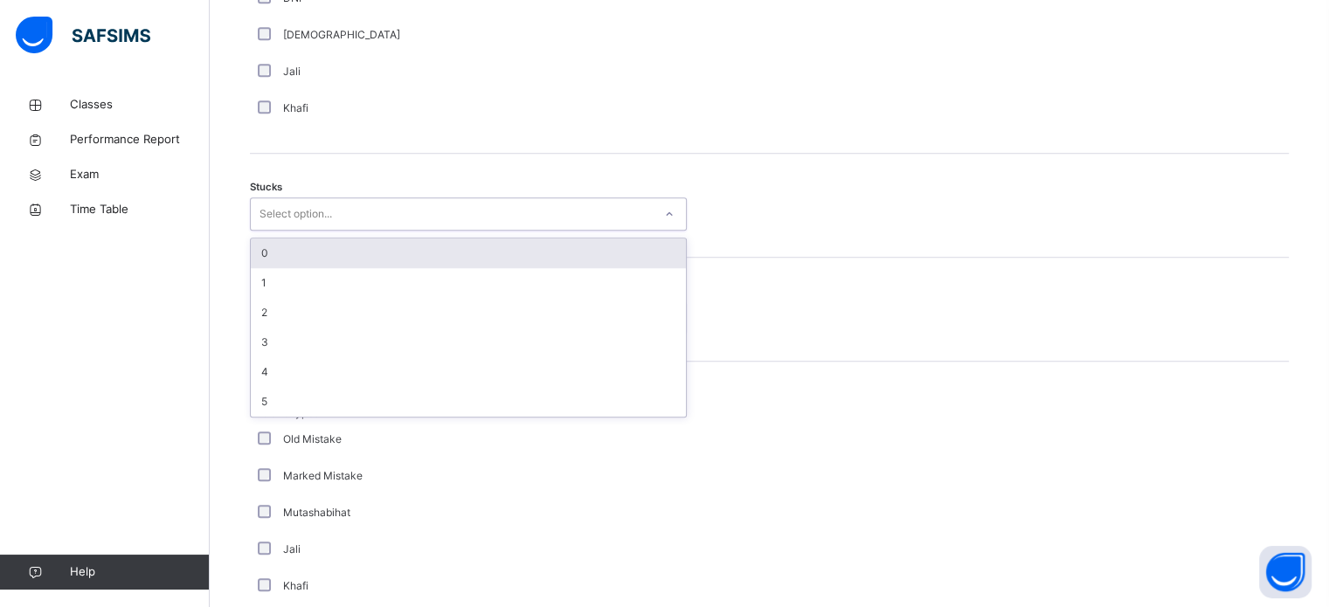
click at [340, 223] on div "Select option..." at bounding box center [452, 214] width 402 height 27
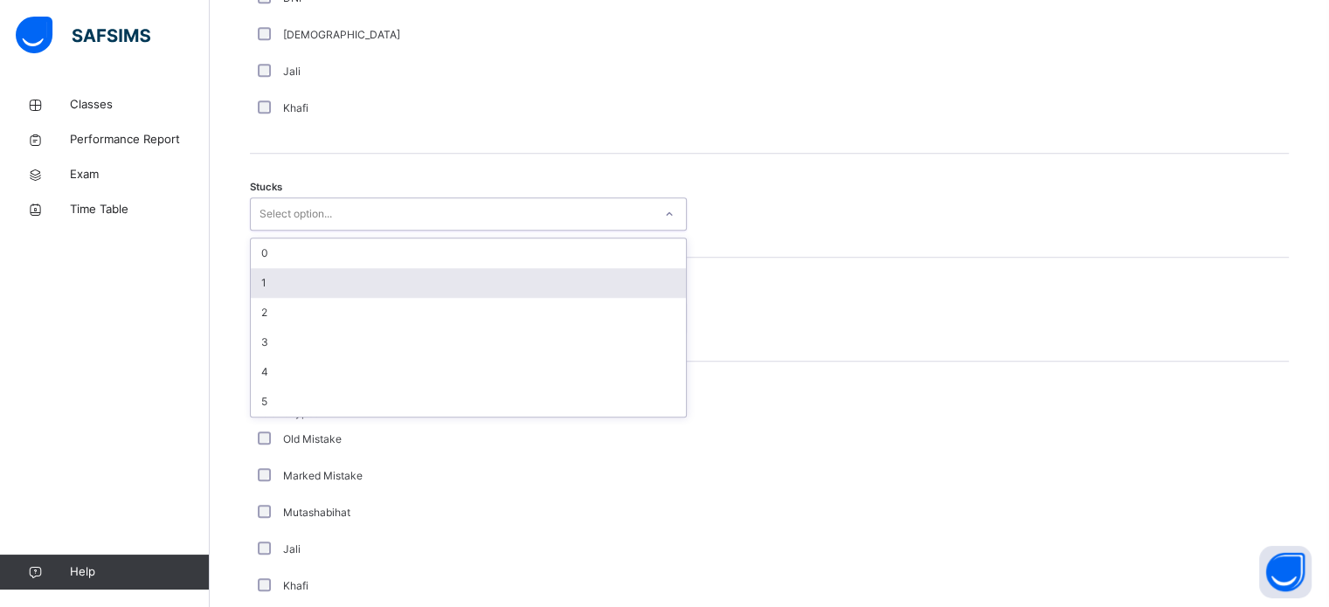
click at [313, 286] on div "1" at bounding box center [468, 283] width 435 height 30
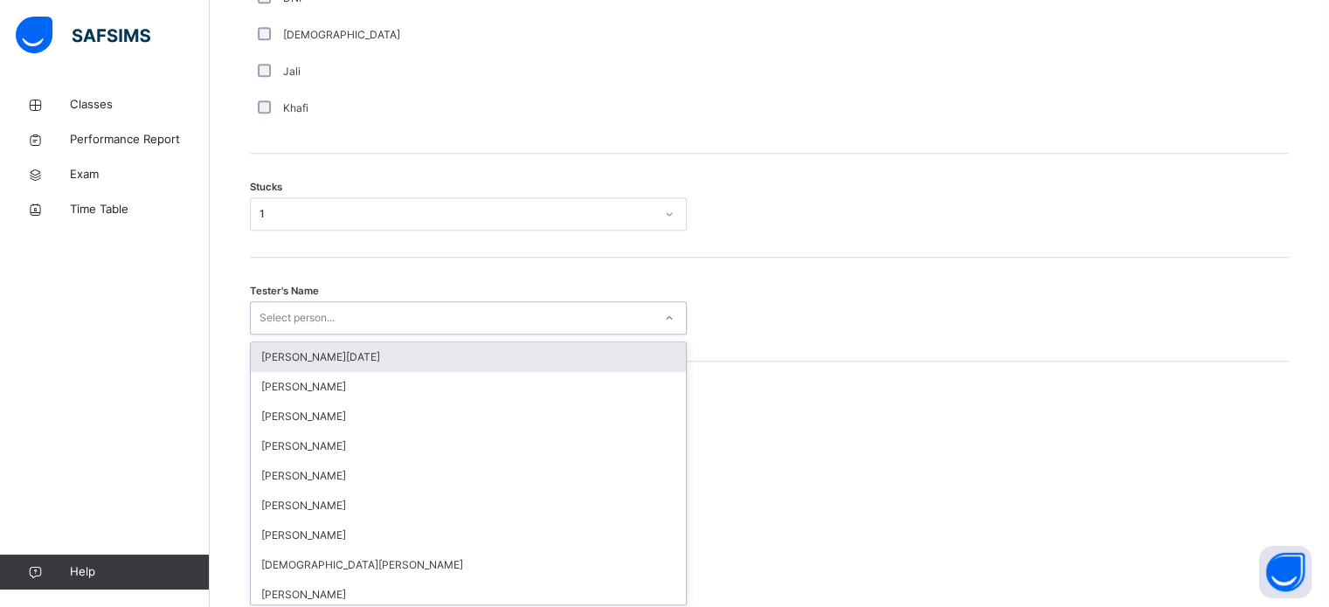
scroll to position [1393, 0]
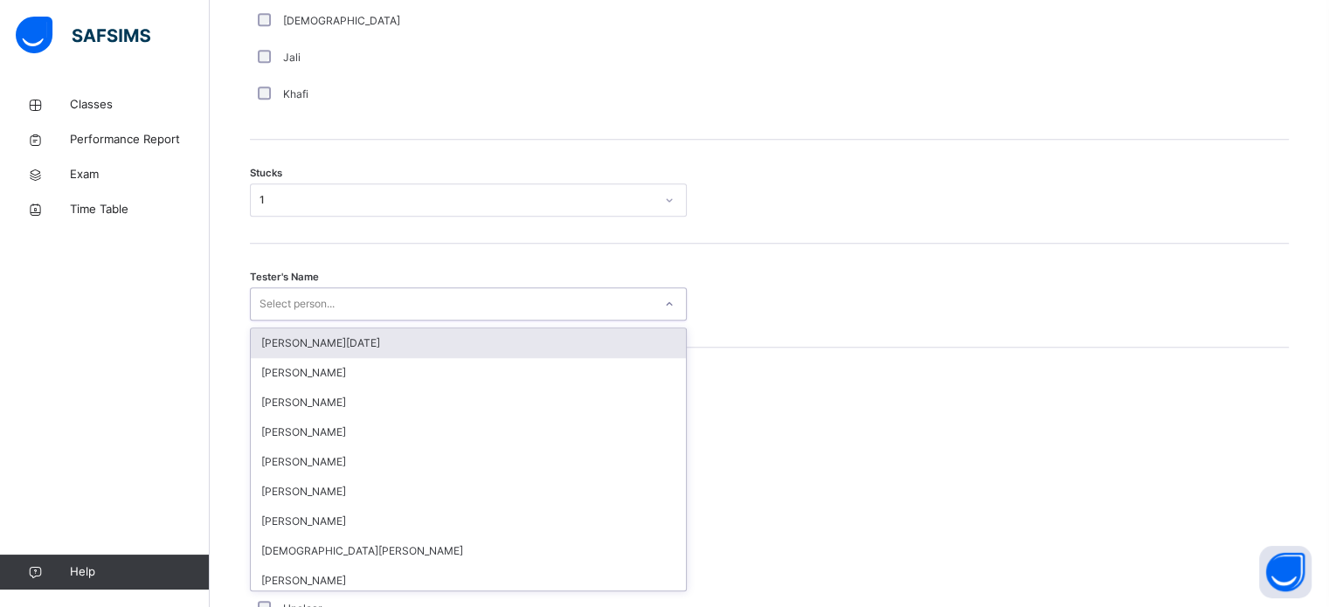
click at [304, 320] on div "Select person..." at bounding box center [297, 304] width 75 height 33
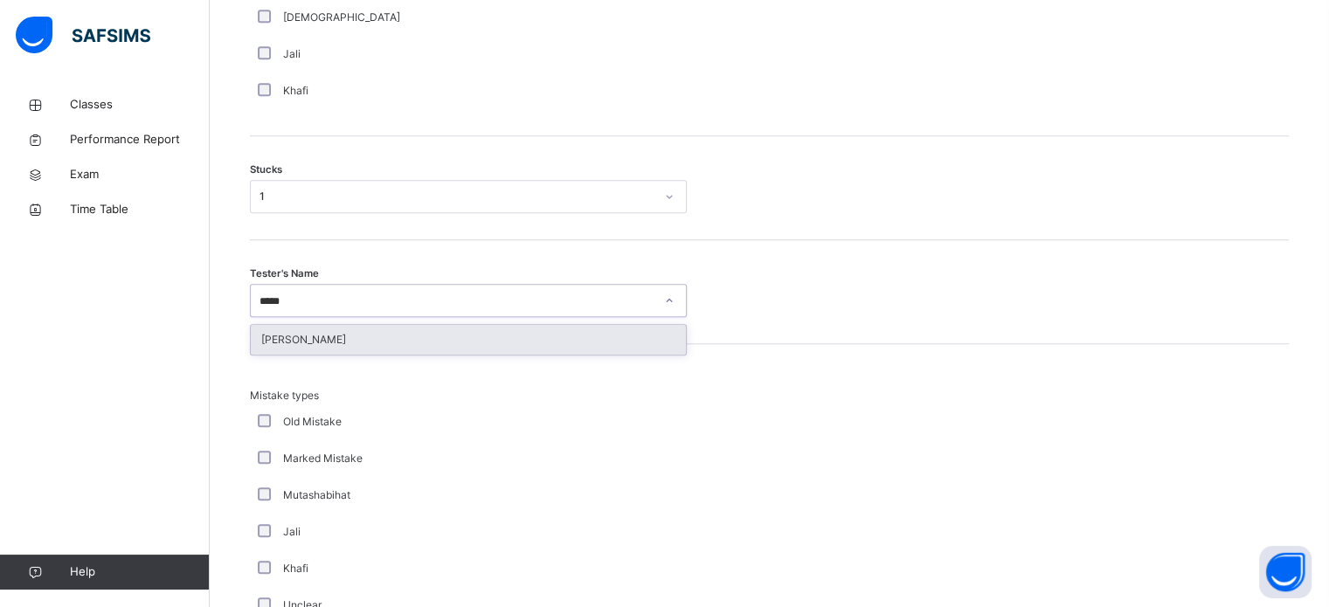
type input "******"
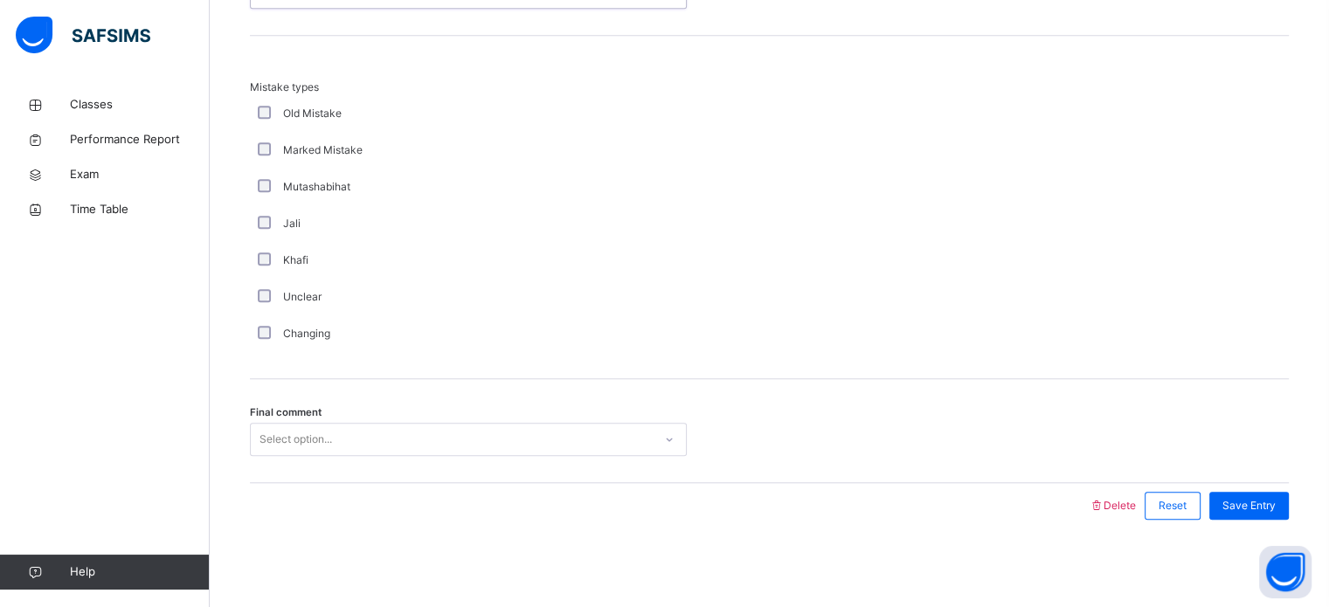
scroll to position [1714, 0]
drag, startPoint x: 316, startPoint y: 383, endPoint x: 322, endPoint y: 413, distance: 31.4
click at [322, 413] on div "Final comment Select option..." at bounding box center [769, 431] width 1039 height 104
click at [331, 417] on div "Final comment Select option..." at bounding box center [769, 431] width 1039 height 104
click at [336, 420] on div "Final comment Select option..." at bounding box center [769, 431] width 1039 height 104
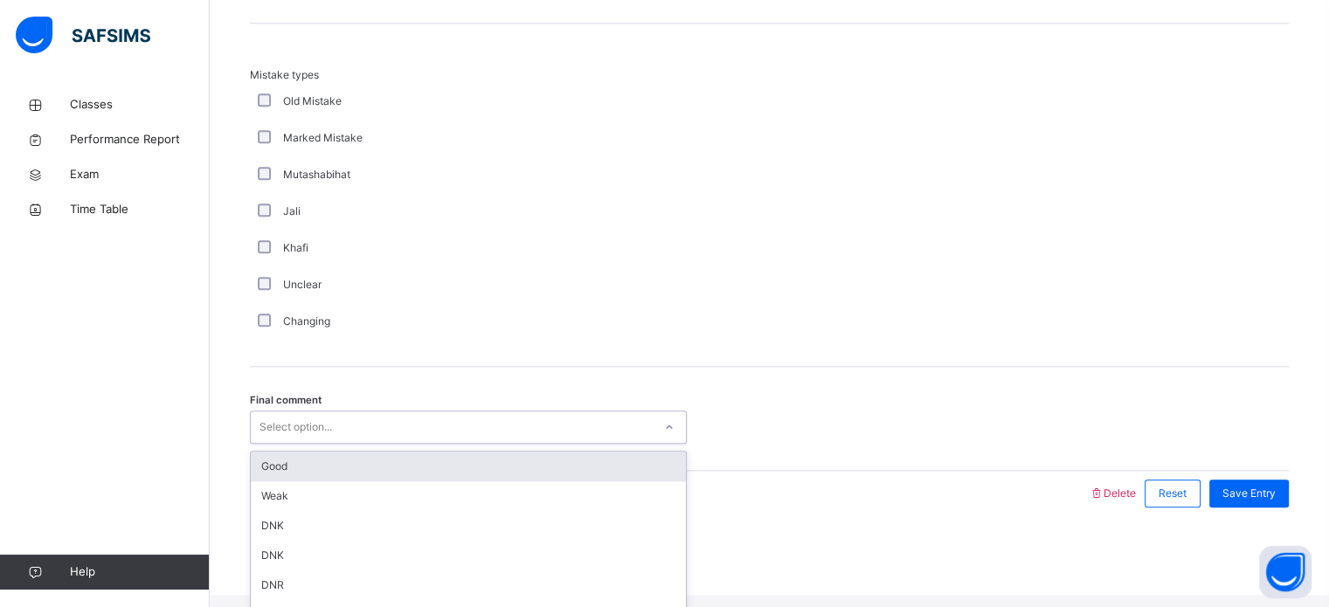
click at [341, 423] on div "Select option..." at bounding box center [468, 427] width 437 height 33
click at [314, 467] on div "Good" at bounding box center [468, 467] width 435 height 30
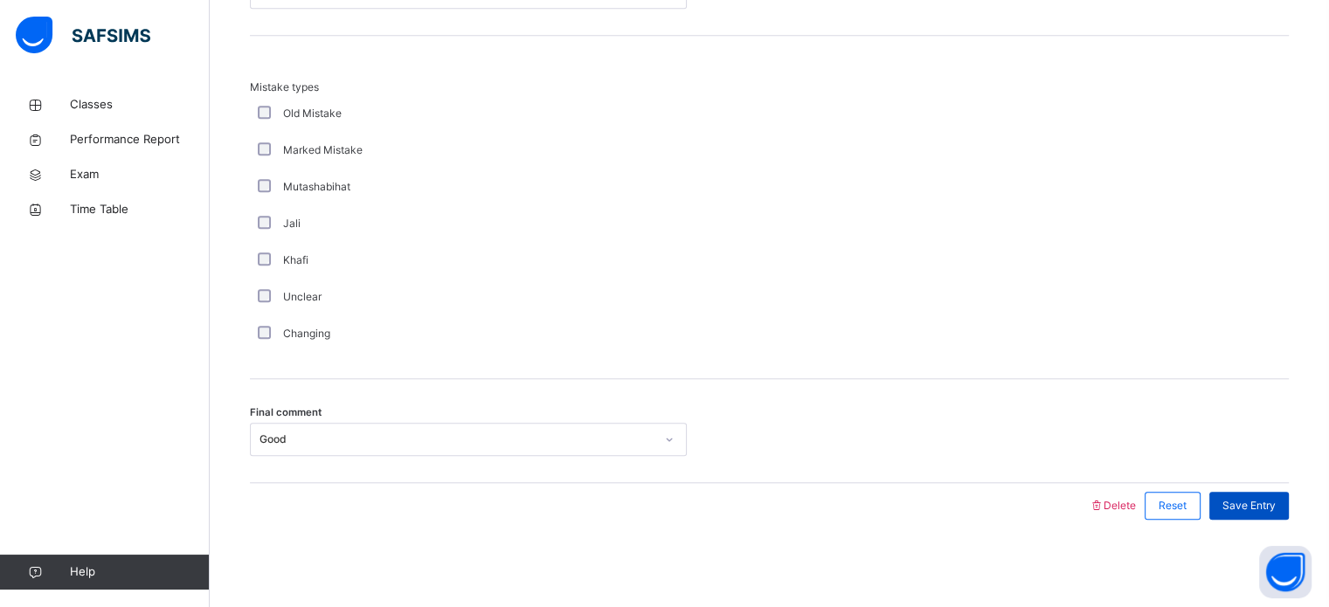
click at [1264, 499] on span "Save Entry" at bounding box center [1249, 506] width 53 height 16
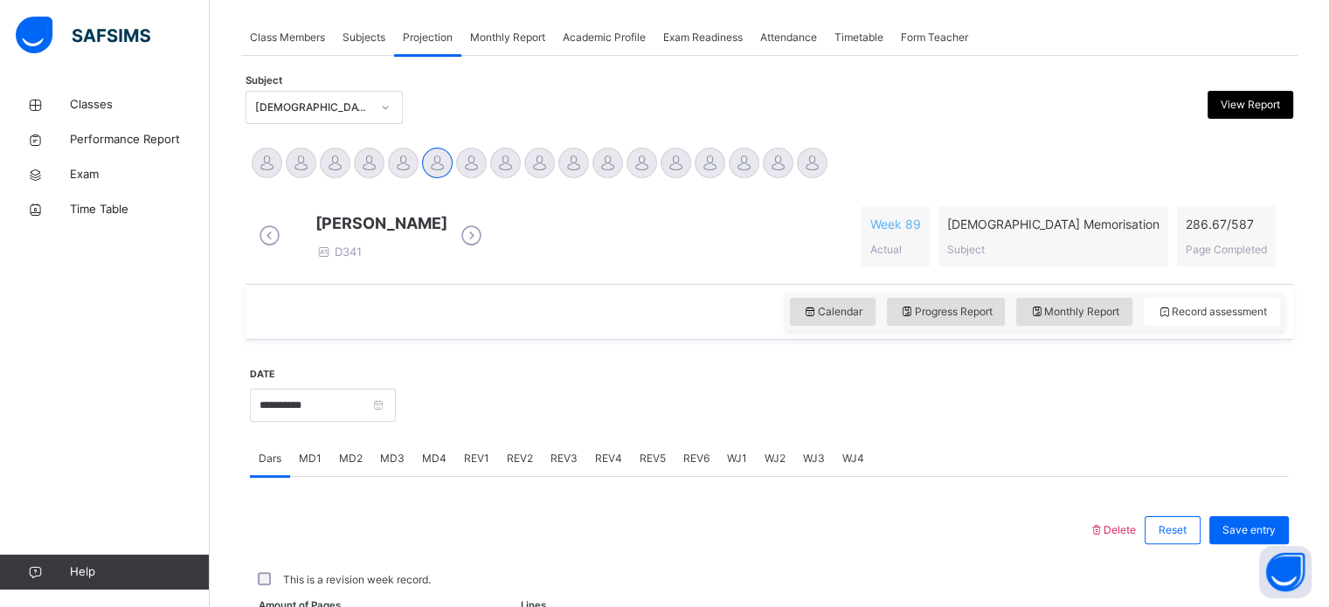
scroll to position [704, 0]
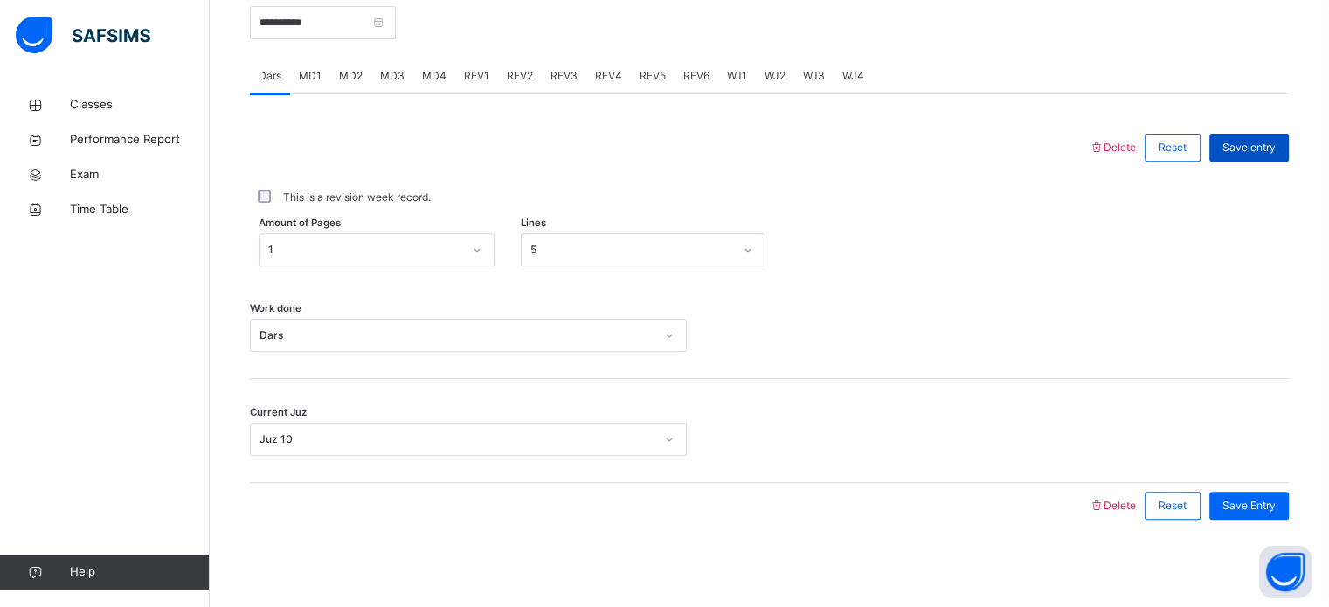
click at [1289, 156] on div "Save entry" at bounding box center [1250, 148] width 80 height 28
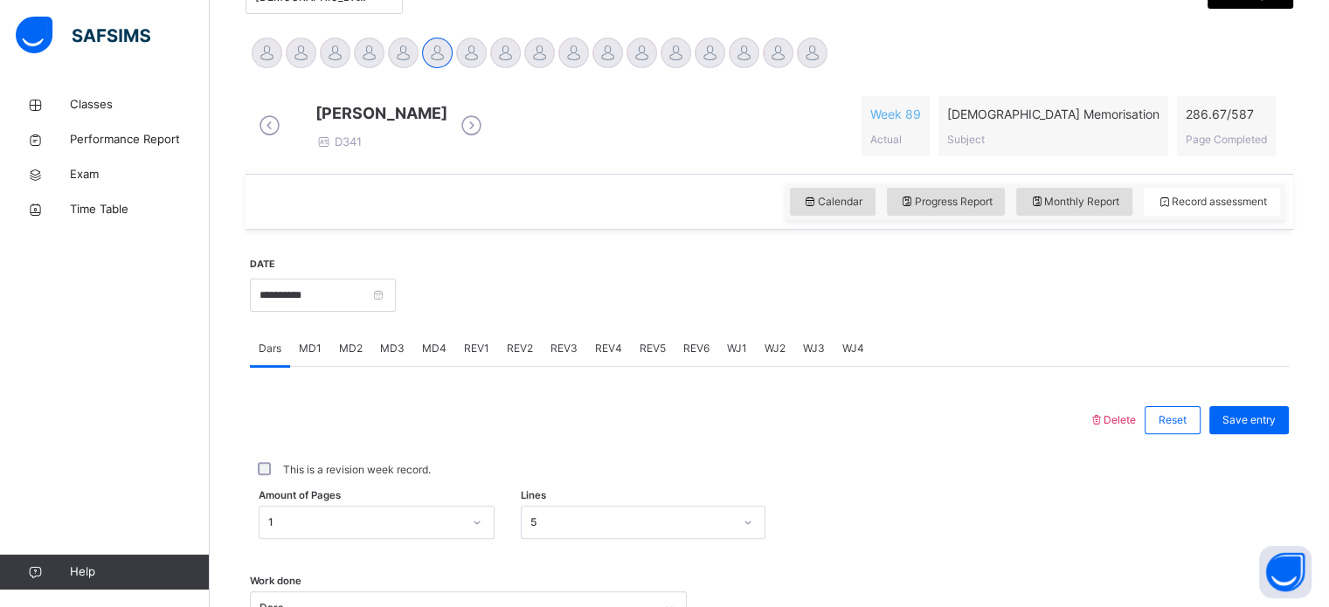
scroll to position [418, 0]
click at [1108, 211] on span "Monthly Report" at bounding box center [1075, 203] width 90 height 16
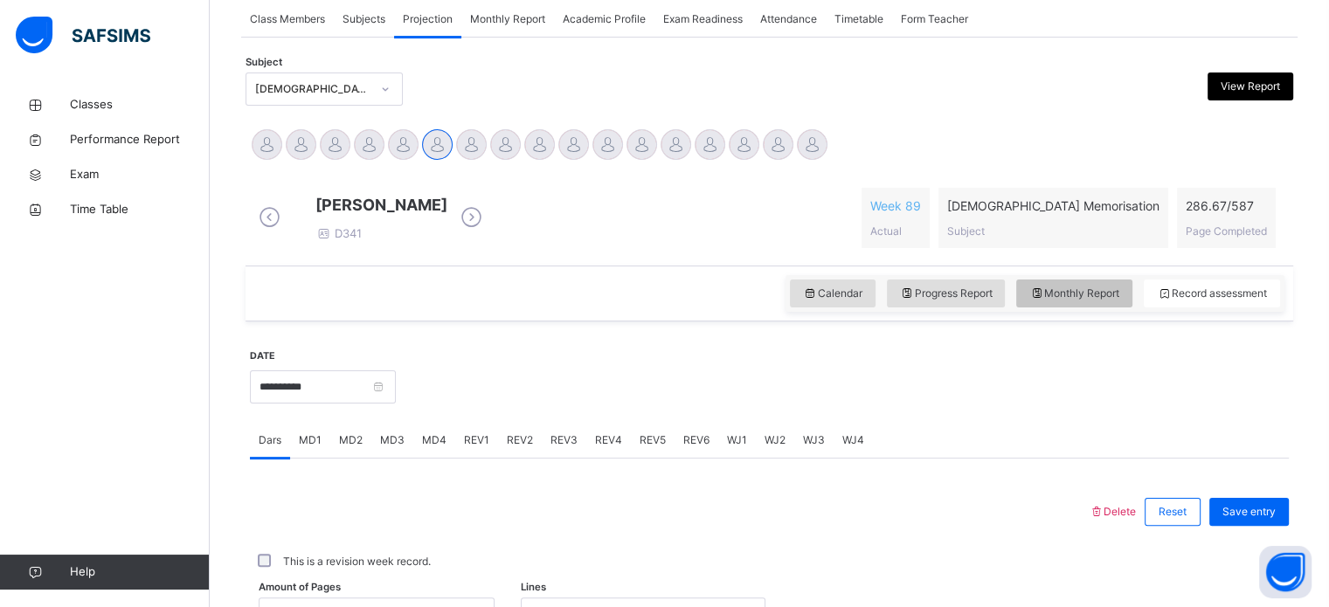
select select "****"
select select "*"
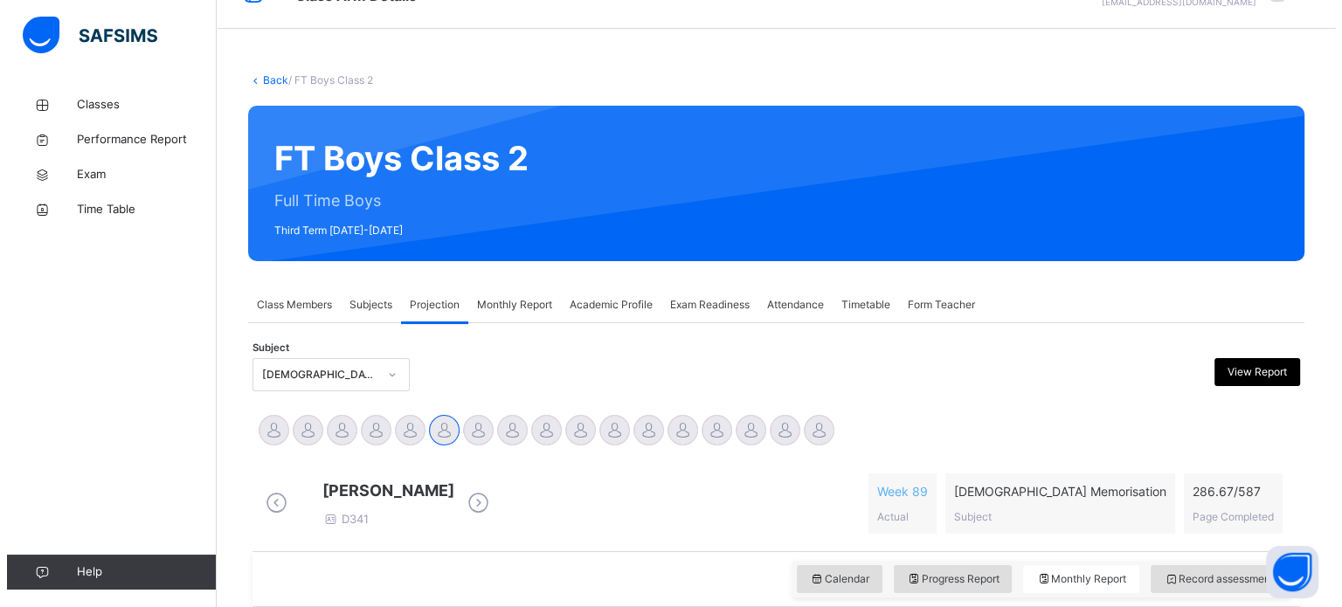
scroll to position [301, 0]
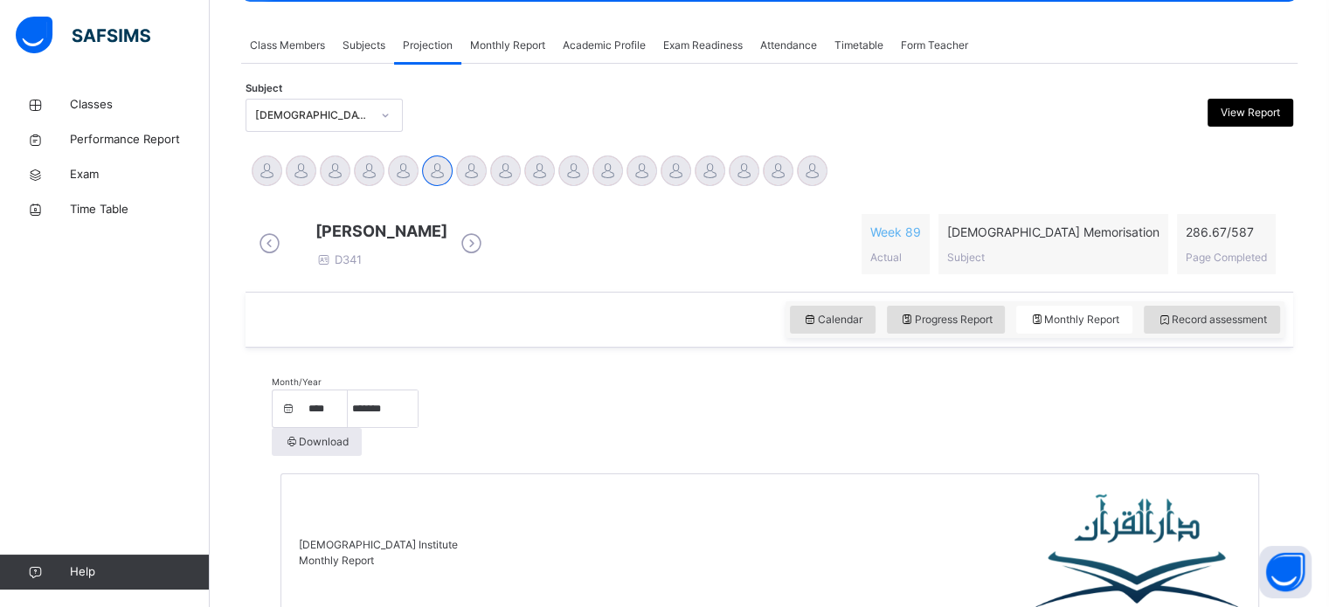
click at [1252, 111] on span "View Report" at bounding box center [1250, 113] width 59 height 16
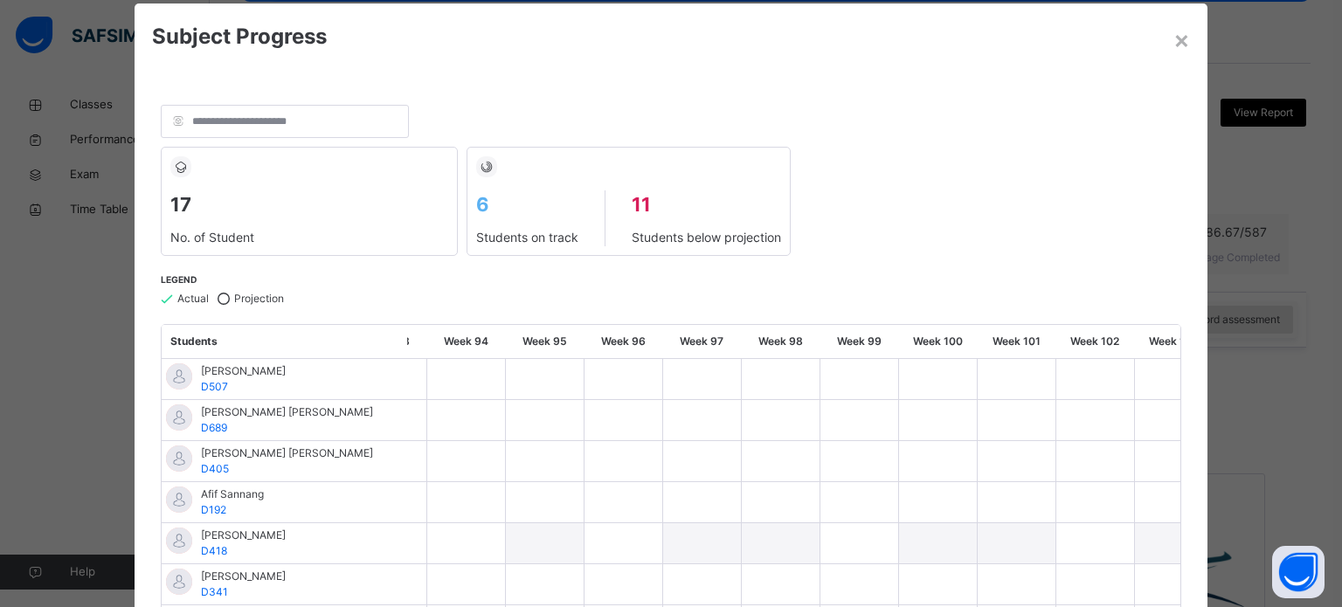
scroll to position [0, 0]
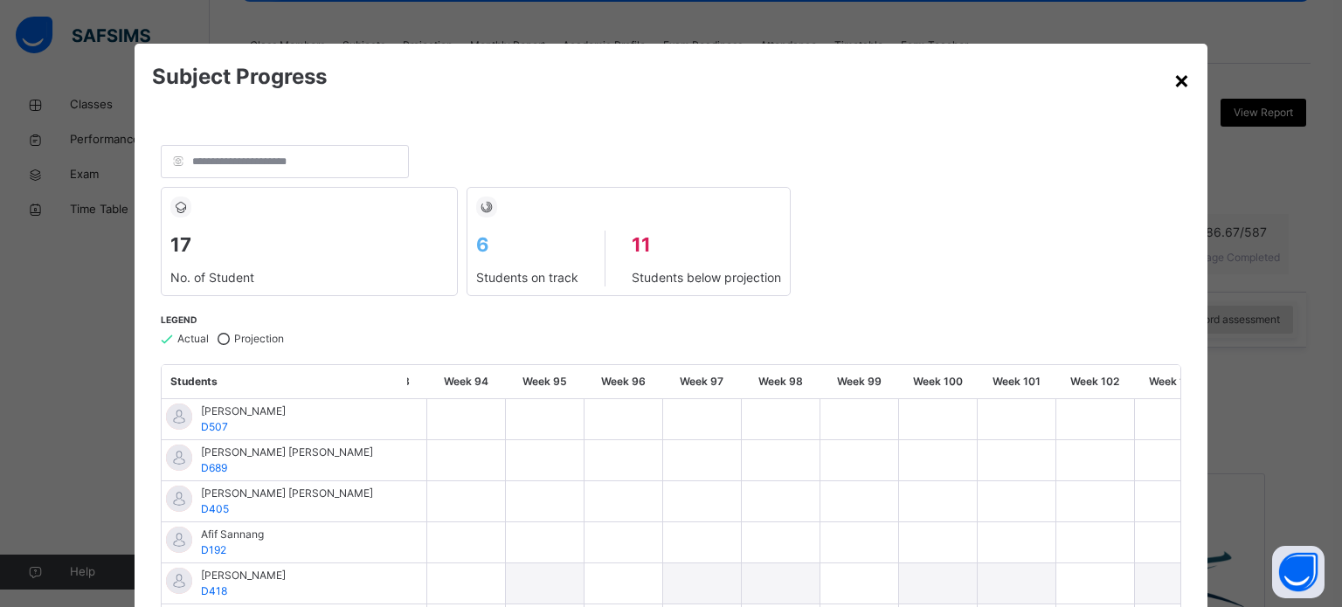
click at [1174, 73] on div "×" at bounding box center [1182, 79] width 17 height 37
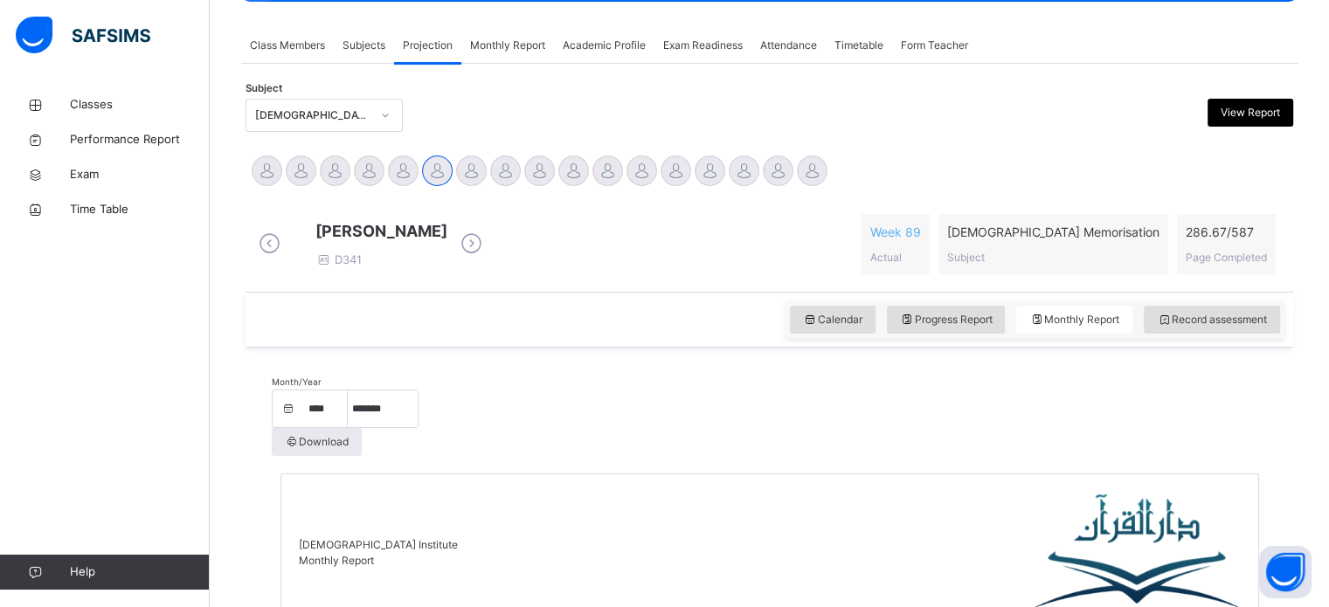
click at [1237, 117] on span "View Report" at bounding box center [1250, 113] width 59 height 16
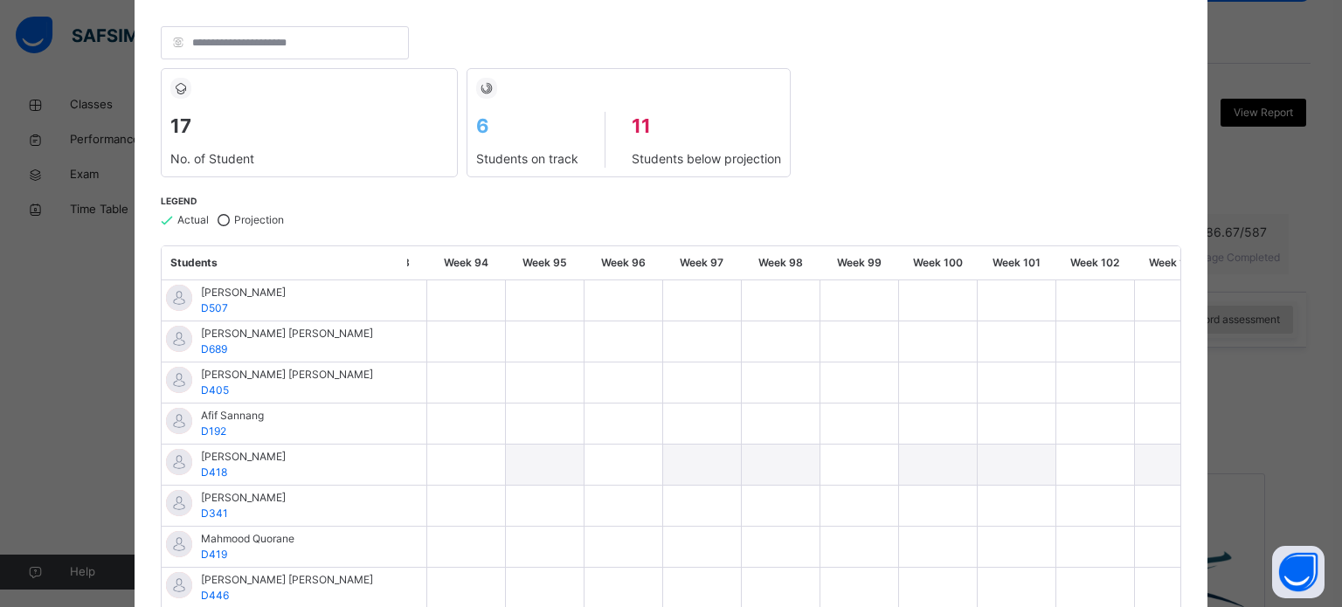
scroll to position [82, 0]
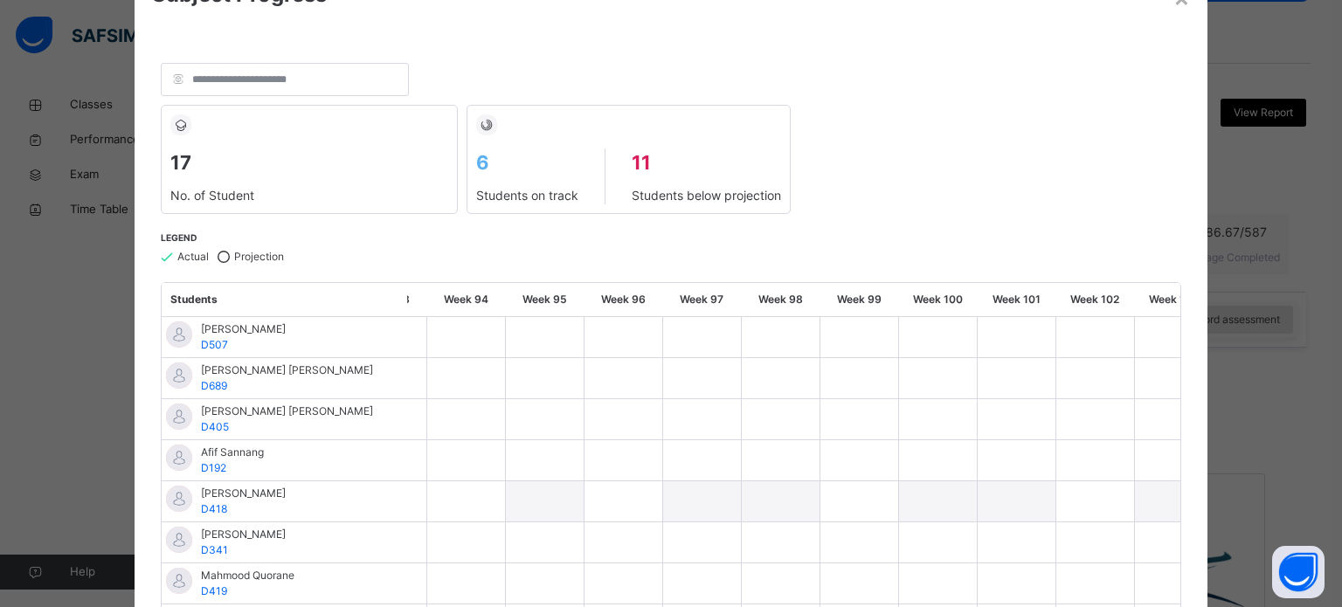
click at [1290, 210] on div "× Subject Progress 17 No. of Student 6 Students on track 11 Students below proj…" at bounding box center [671, 303] width 1342 height 607
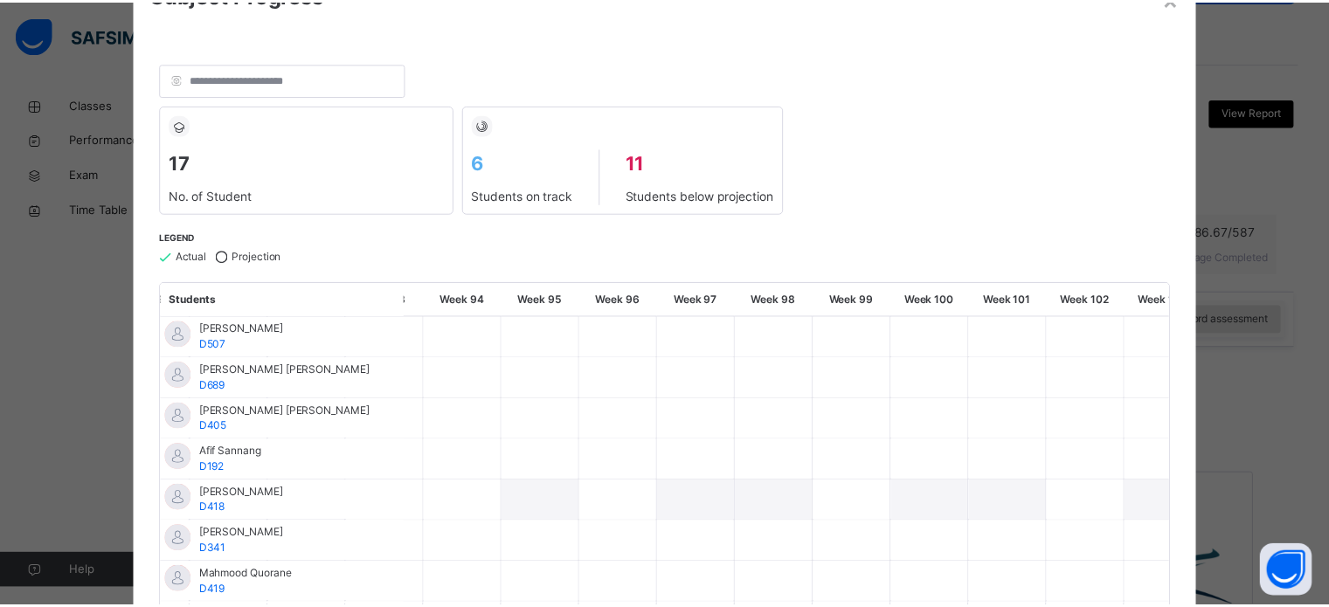
scroll to position [0, 0]
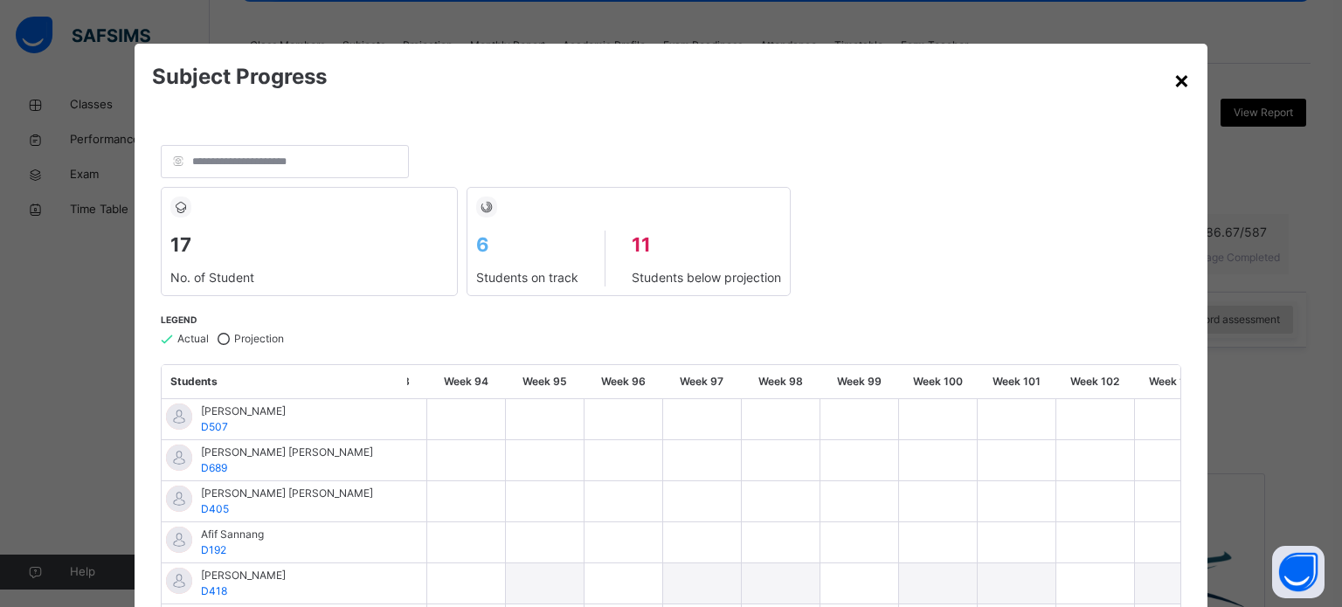
click at [1182, 71] on div "×" at bounding box center [1182, 79] width 17 height 37
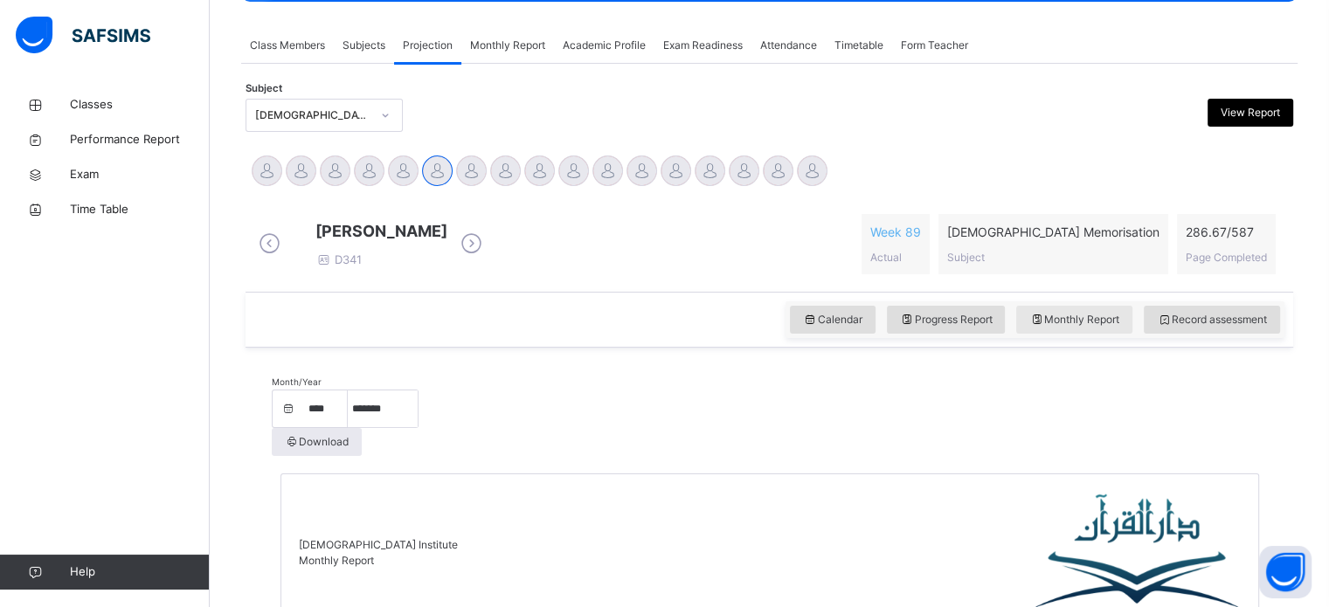
click at [1089, 334] on div "Monthly Report" at bounding box center [1074, 320] width 116 height 28
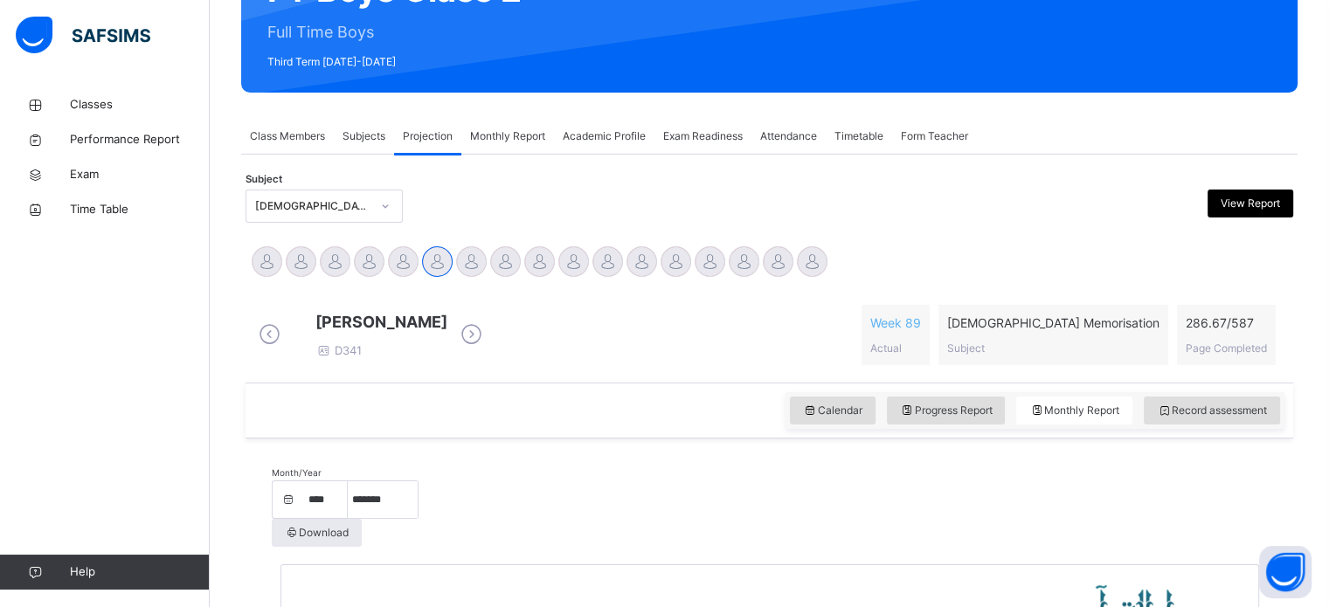
scroll to position [202, 0]
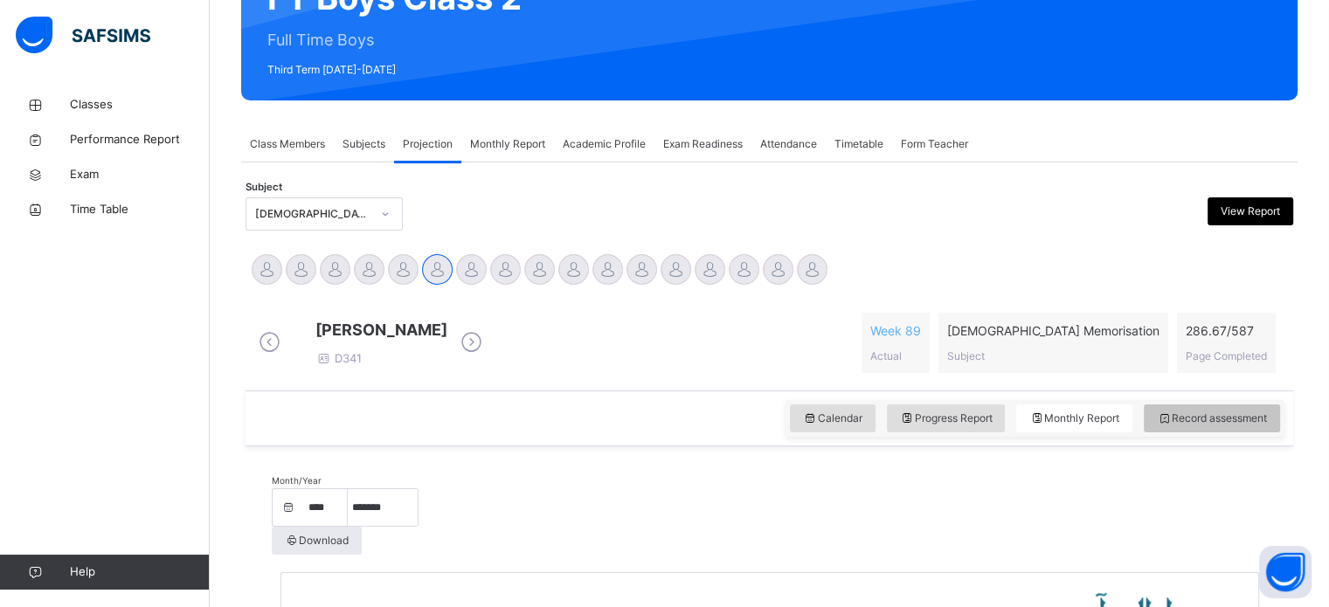
click at [1208, 426] on span "Record assessment" at bounding box center [1212, 419] width 110 height 16
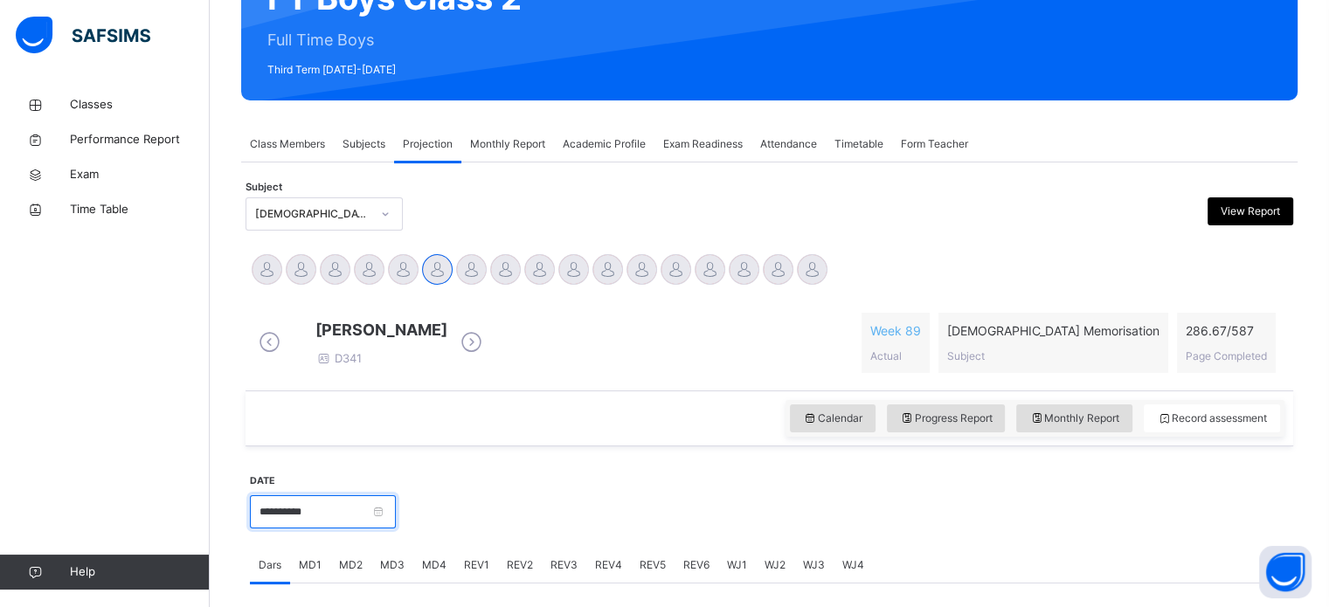
click at [337, 528] on input "**********" at bounding box center [323, 512] width 146 height 33
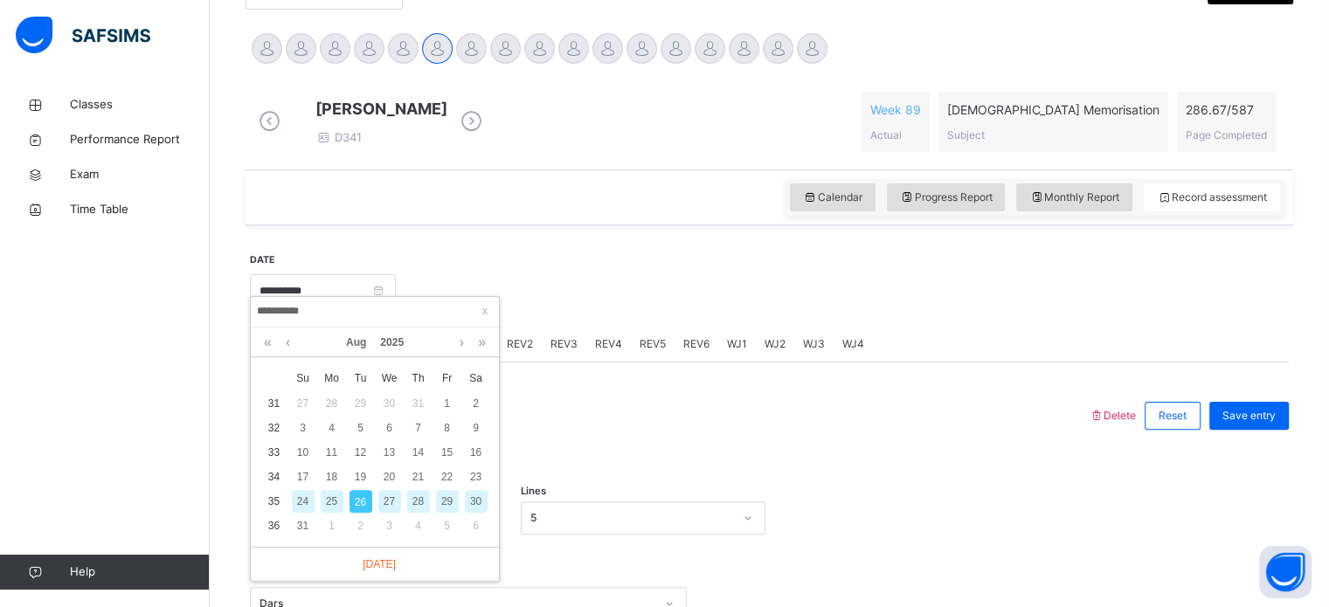
click at [333, 503] on div "25" at bounding box center [332, 501] width 23 height 23
type input "**********"
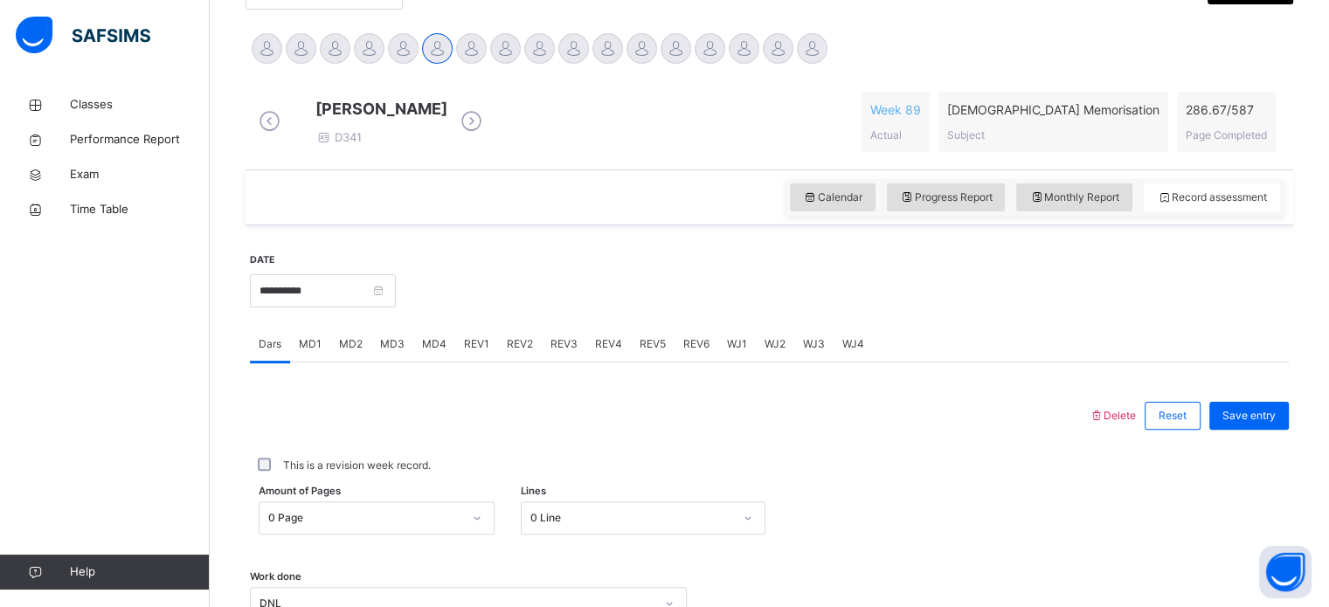
scroll to position [497, 0]
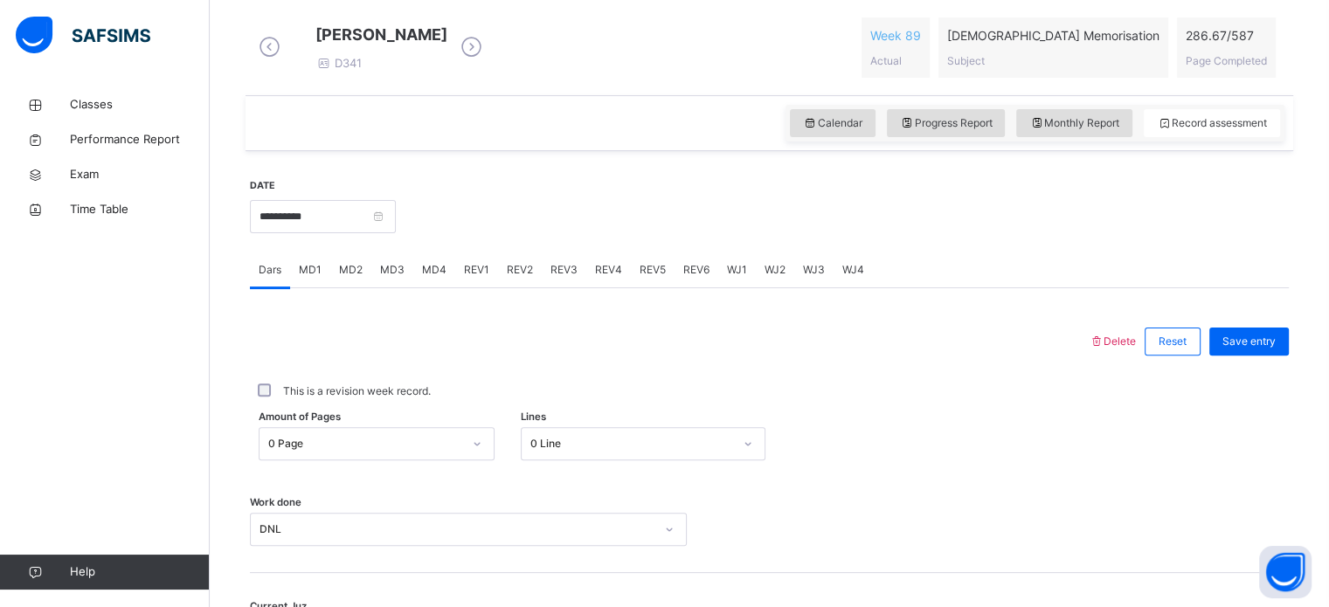
click at [451, 272] on div "MD4" at bounding box center [434, 270] width 42 height 35
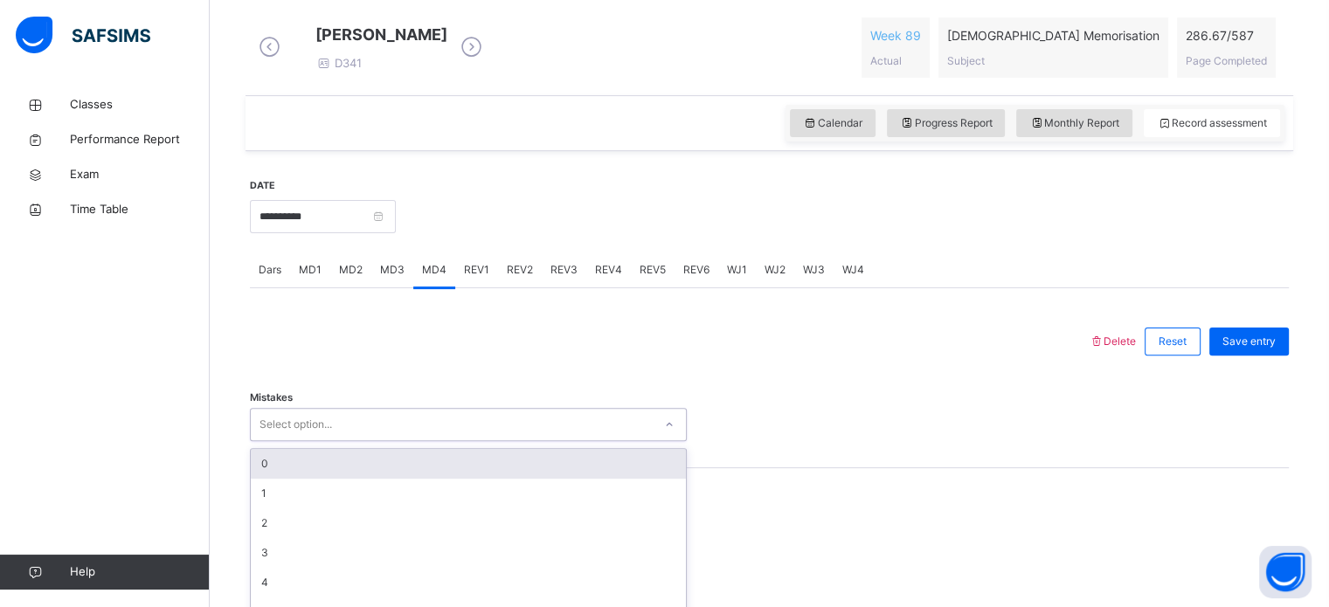
click at [291, 436] on div "option 0 focused, 1 of 7. 7 results available. Use Up and Down to choose option…" at bounding box center [468, 424] width 437 height 33
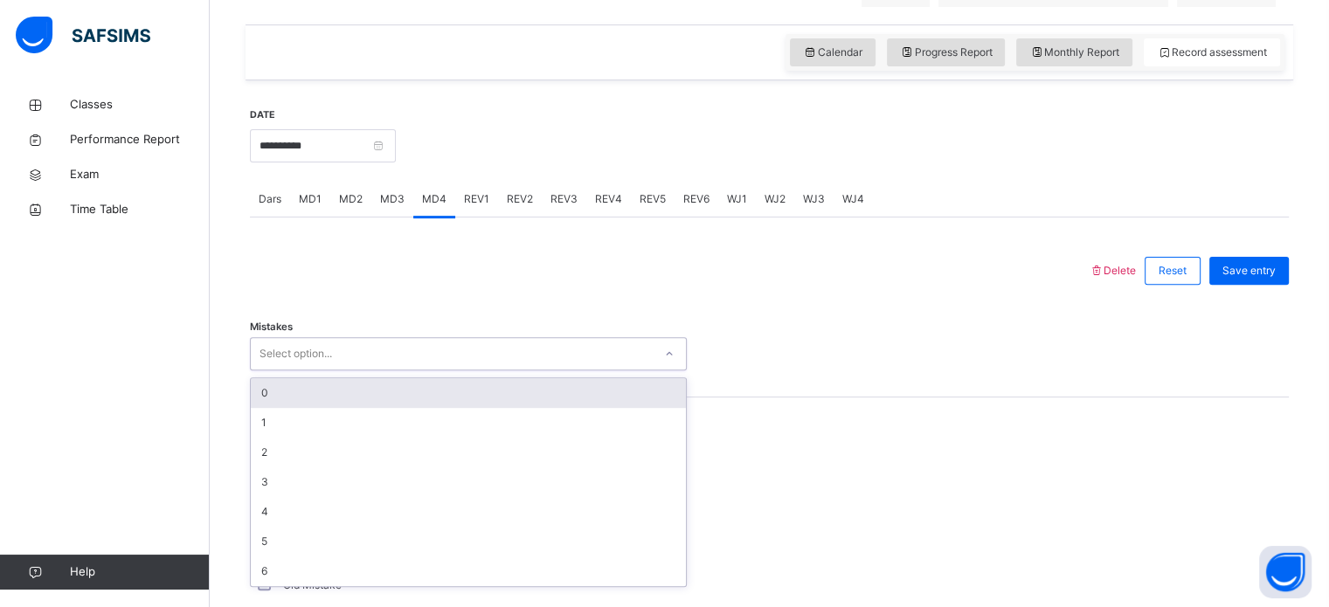
click at [283, 408] on div "0" at bounding box center [468, 393] width 435 height 30
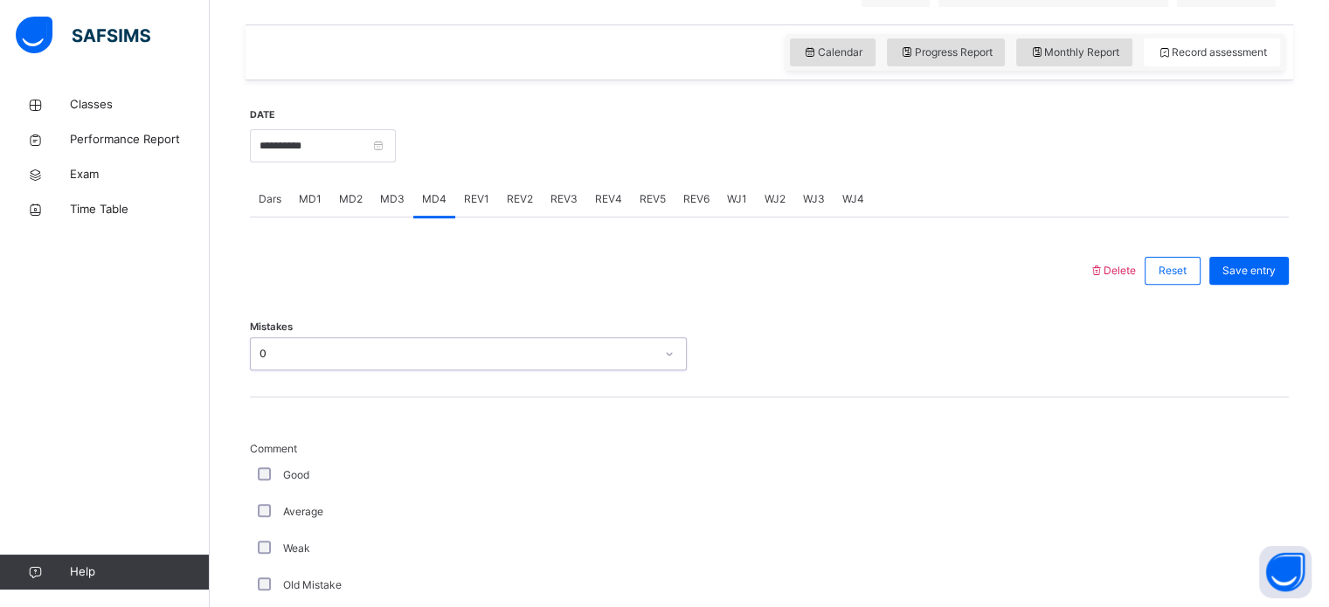
click at [267, 476] on div "Good" at bounding box center [468, 475] width 437 height 37
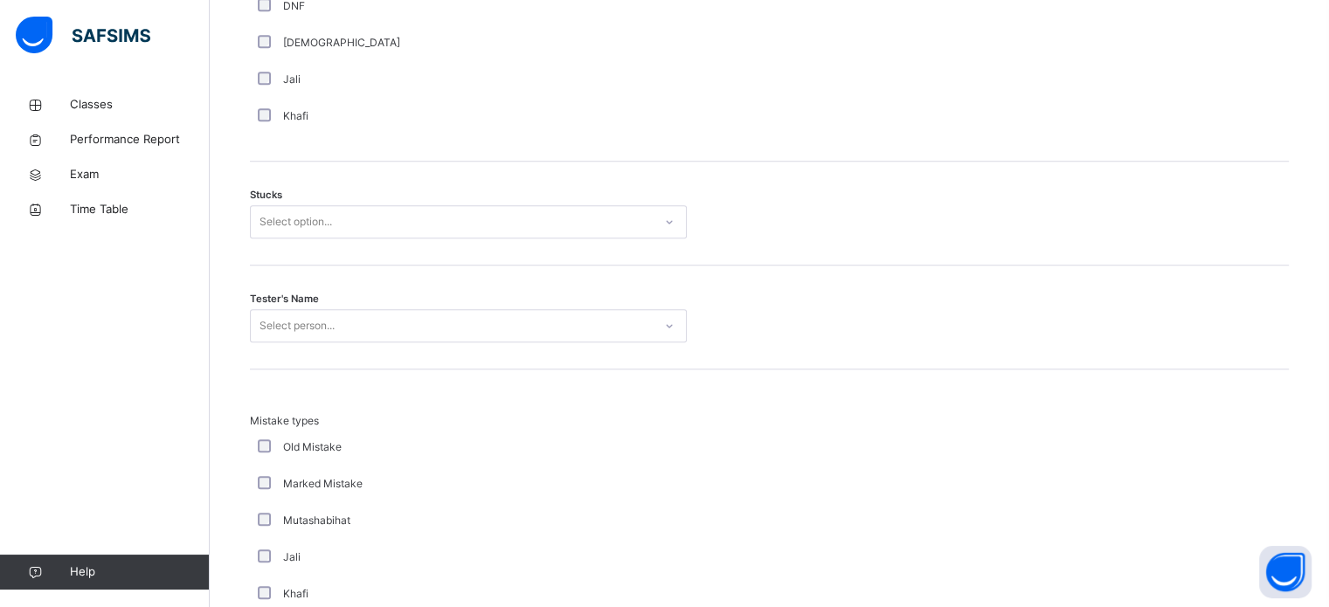
scroll to position [1403, 0]
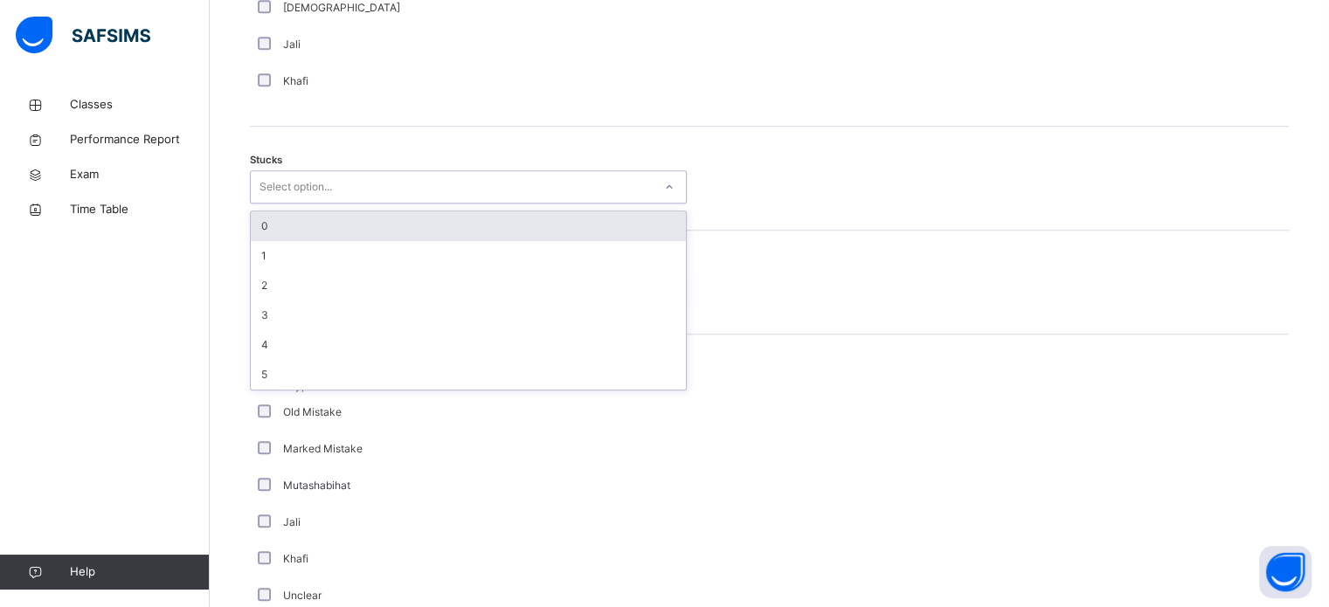
click at [310, 198] on div "Select option..." at bounding box center [296, 186] width 73 height 33
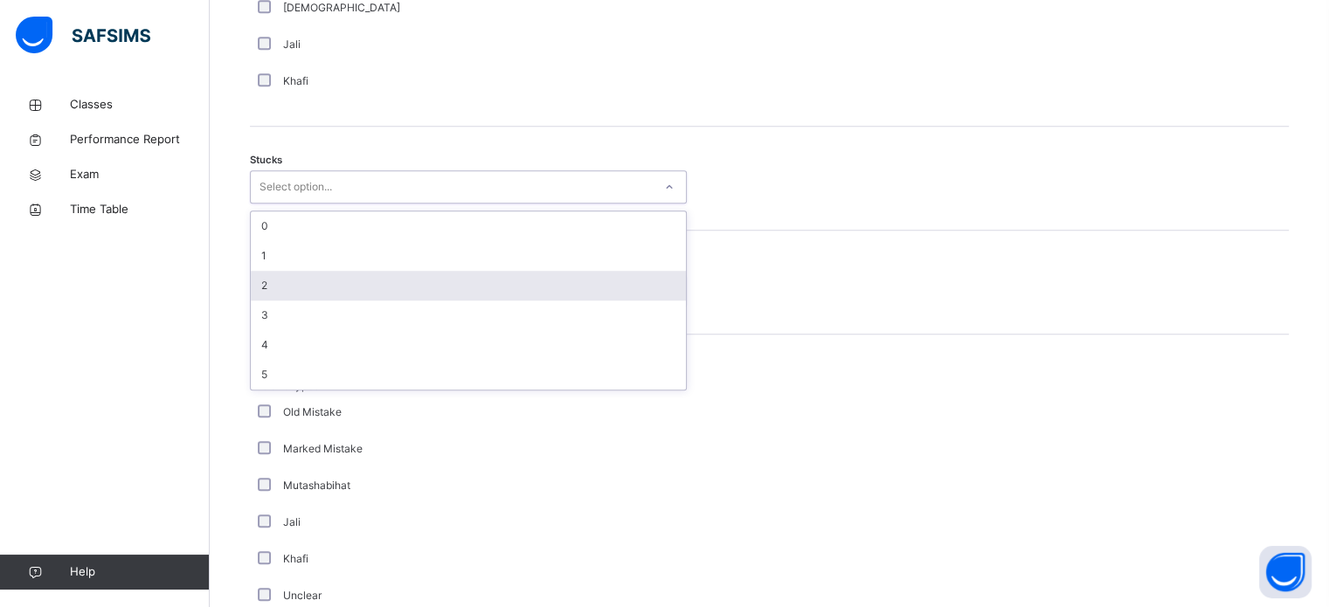
click at [259, 288] on div "2" at bounding box center [468, 286] width 435 height 30
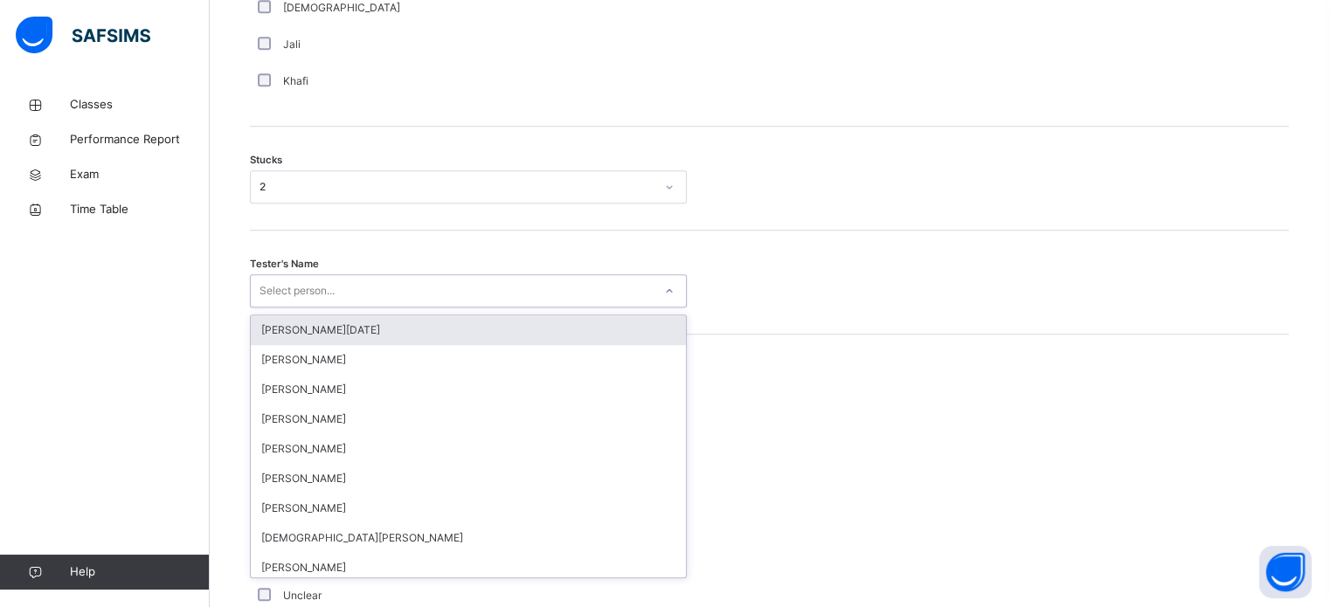
click at [269, 295] on div "Select person..." at bounding box center [297, 290] width 75 height 33
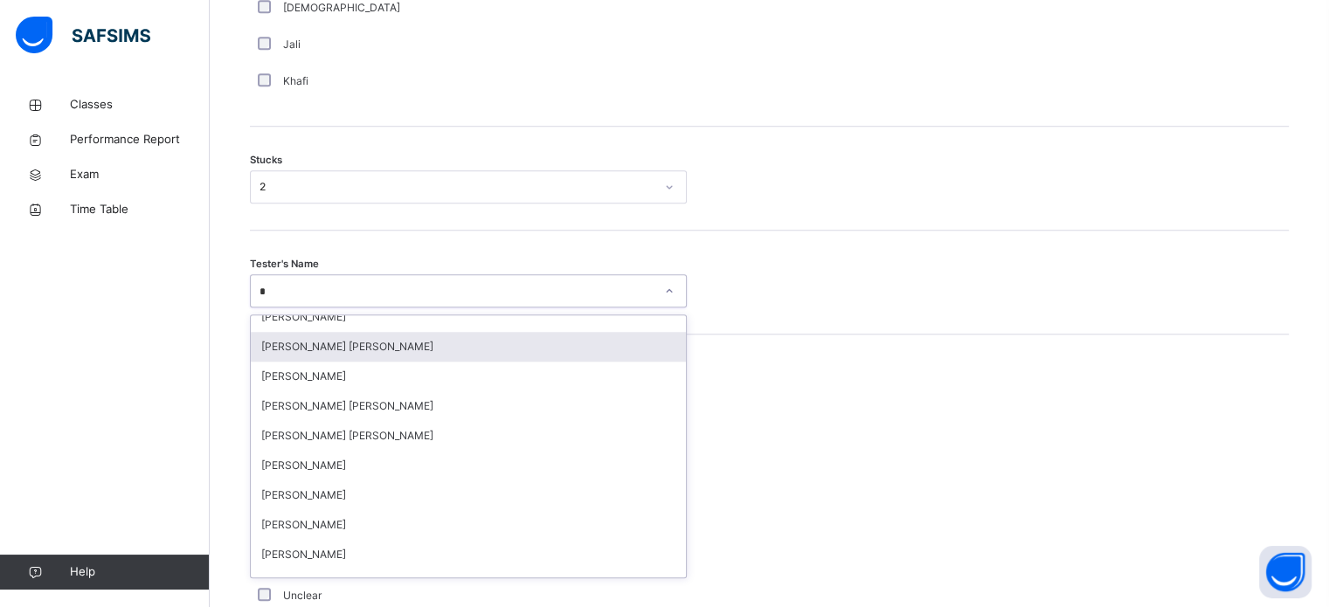
scroll to position [0, 0]
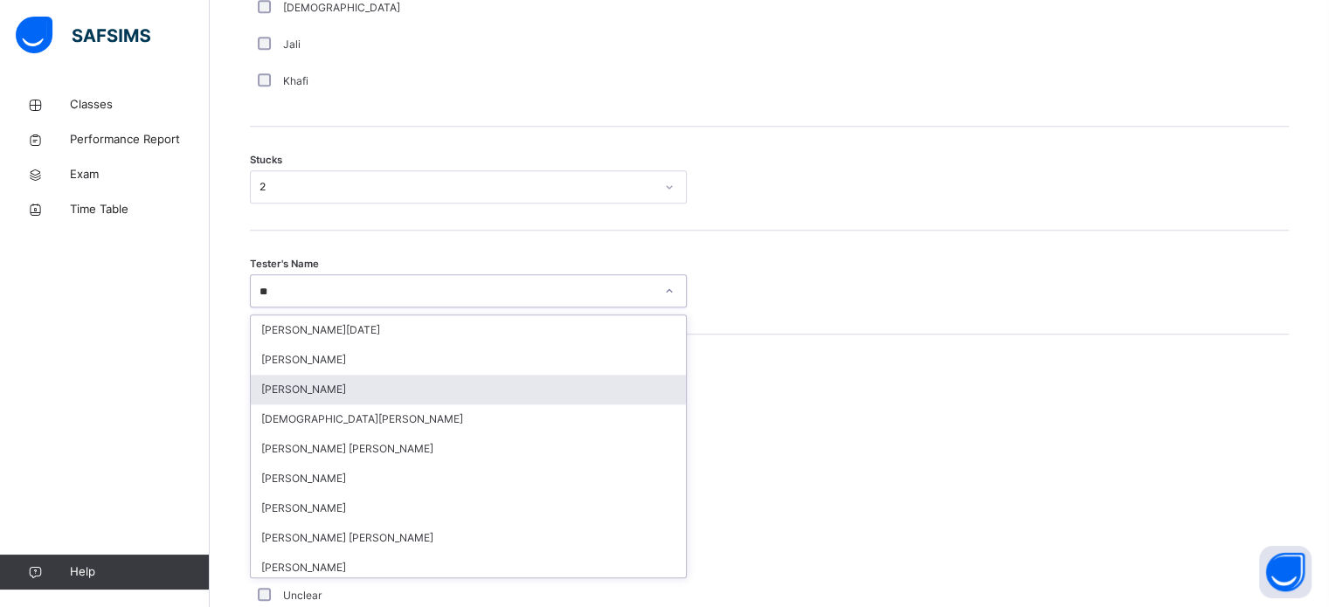
type input "*"
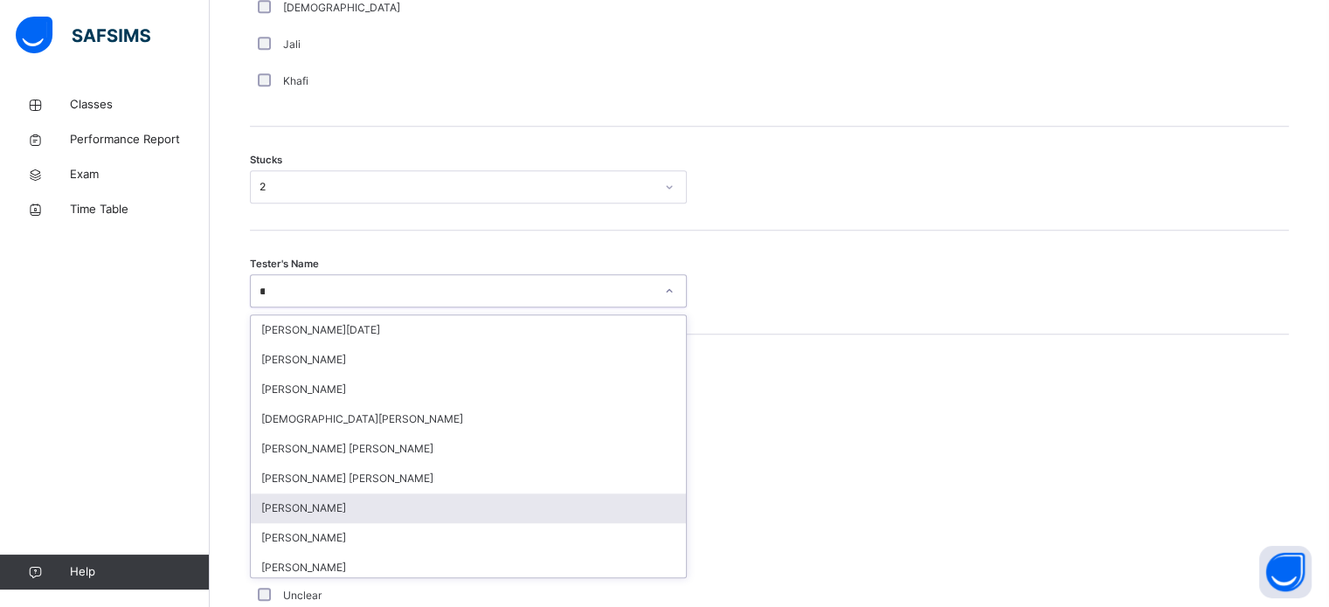
type input "***"
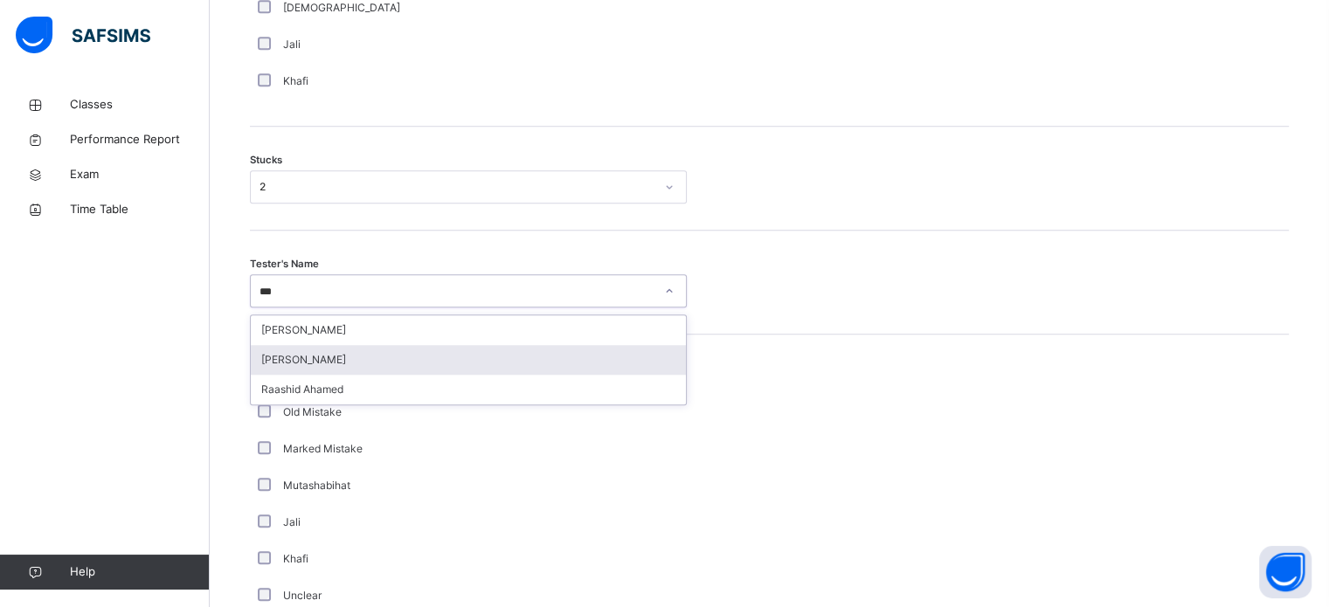
click at [333, 375] on div "[PERSON_NAME]" at bounding box center [468, 360] width 435 height 30
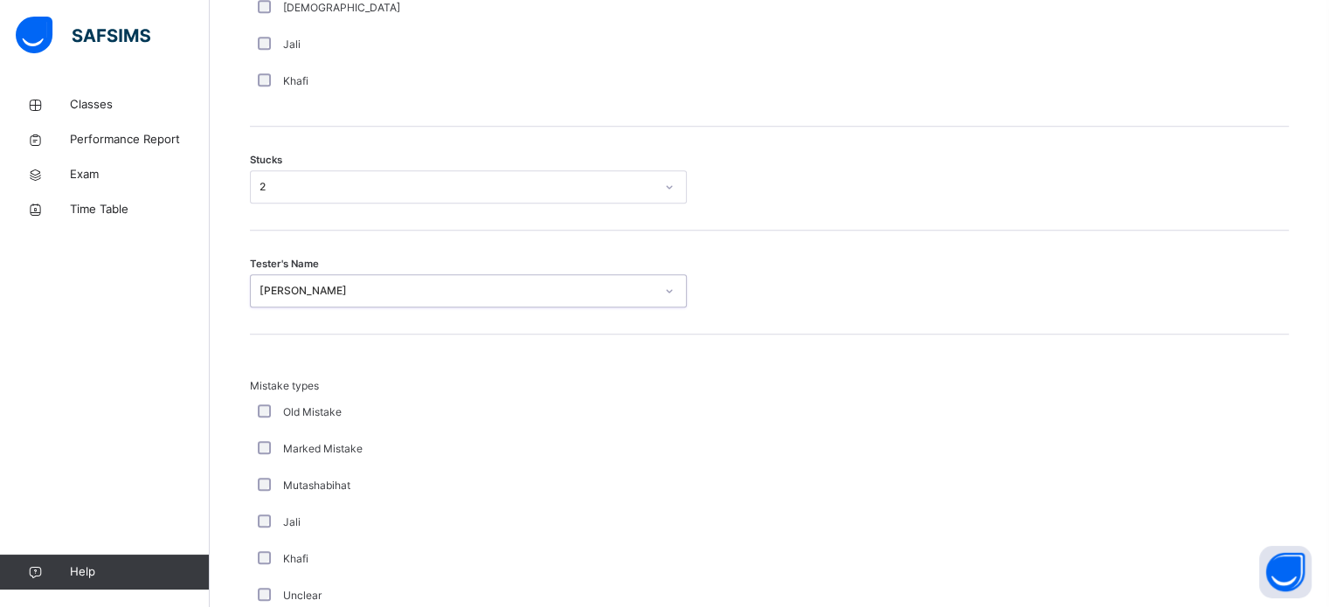
scroll to position [1714, 0]
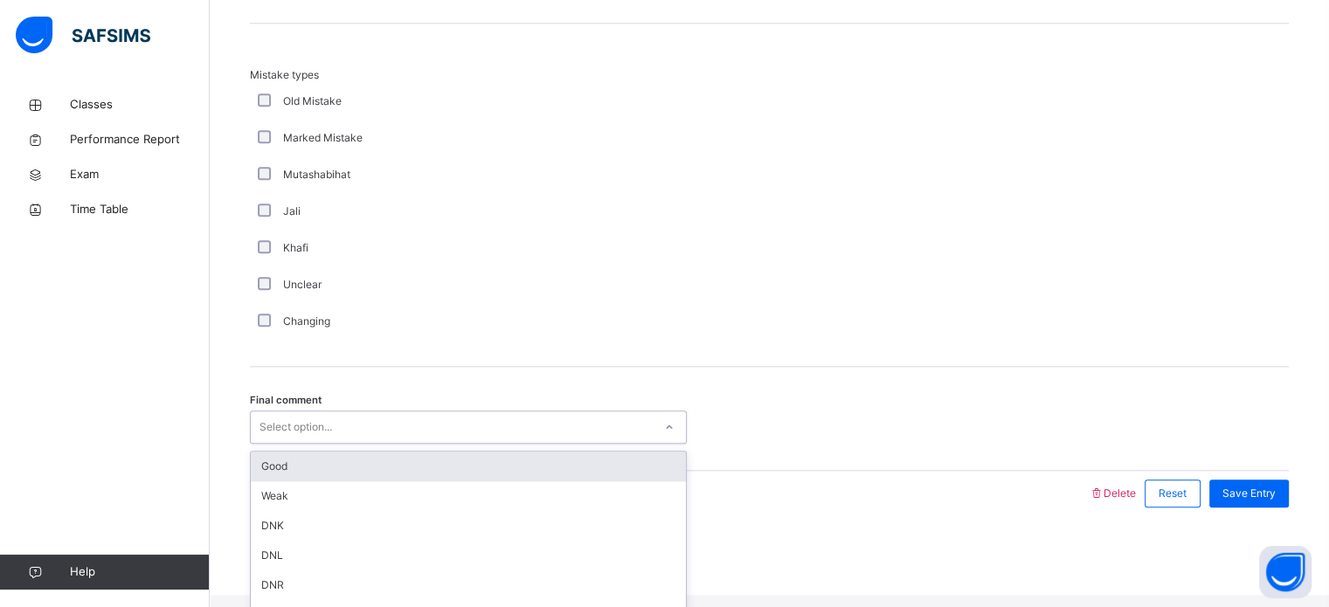
click at [317, 443] on div "Select option..." at bounding box center [296, 427] width 73 height 33
click at [284, 479] on div "Good" at bounding box center [468, 467] width 435 height 30
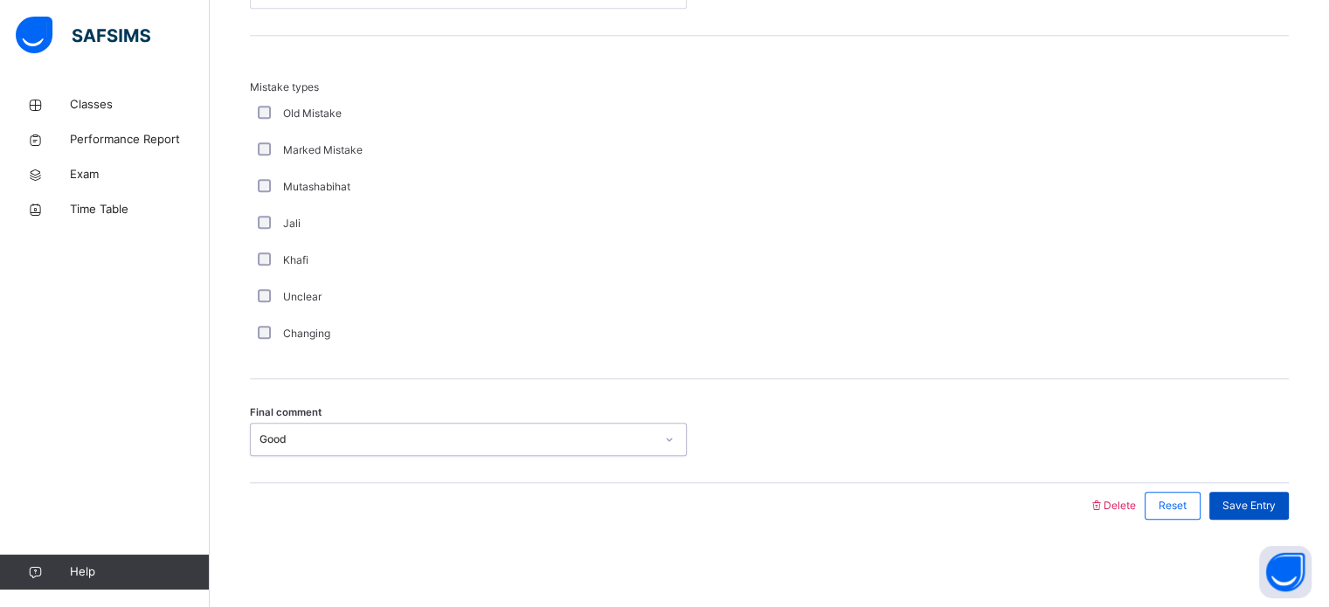
click at [1248, 498] on span "Save Entry" at bounding box center [1249, 506] width 53 height 16
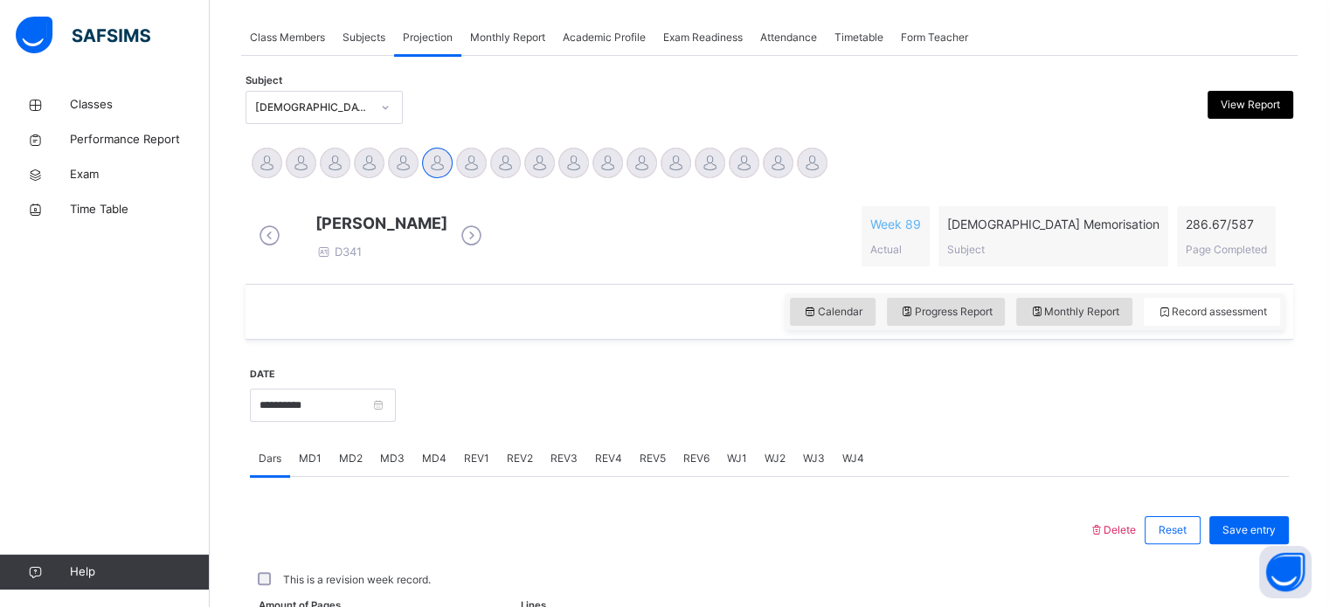
scroll to position [704, 0]
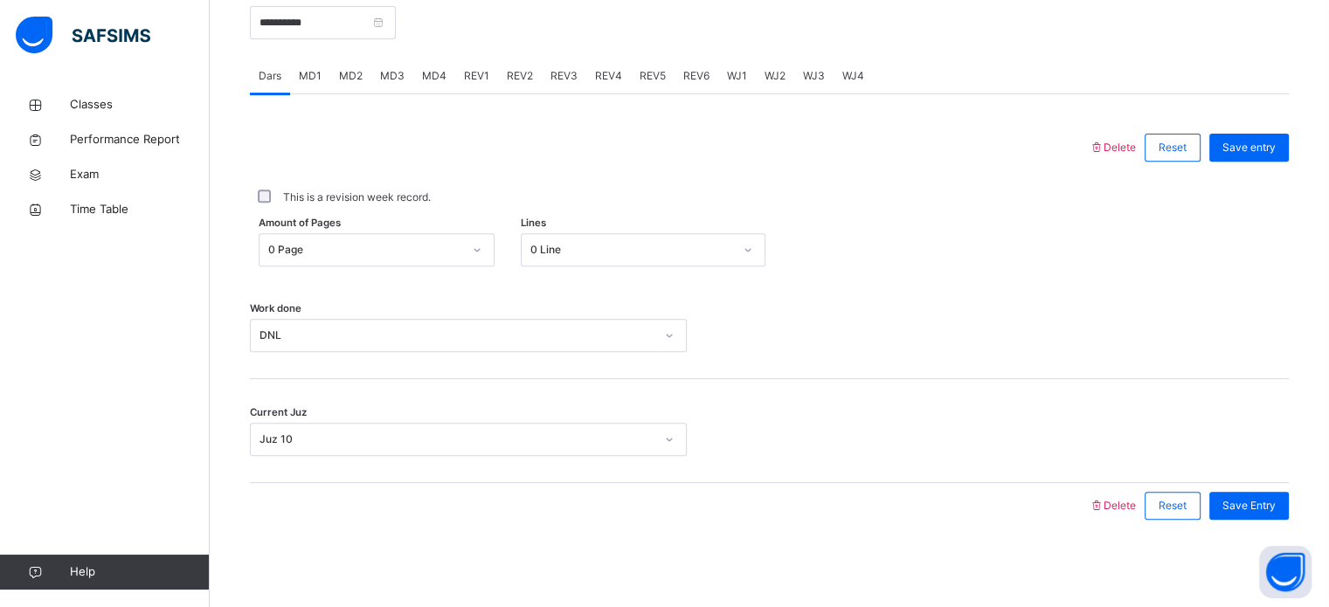
click at [423, 65] on div "MD4" at bounding box center [434, 76] width 42 height 35
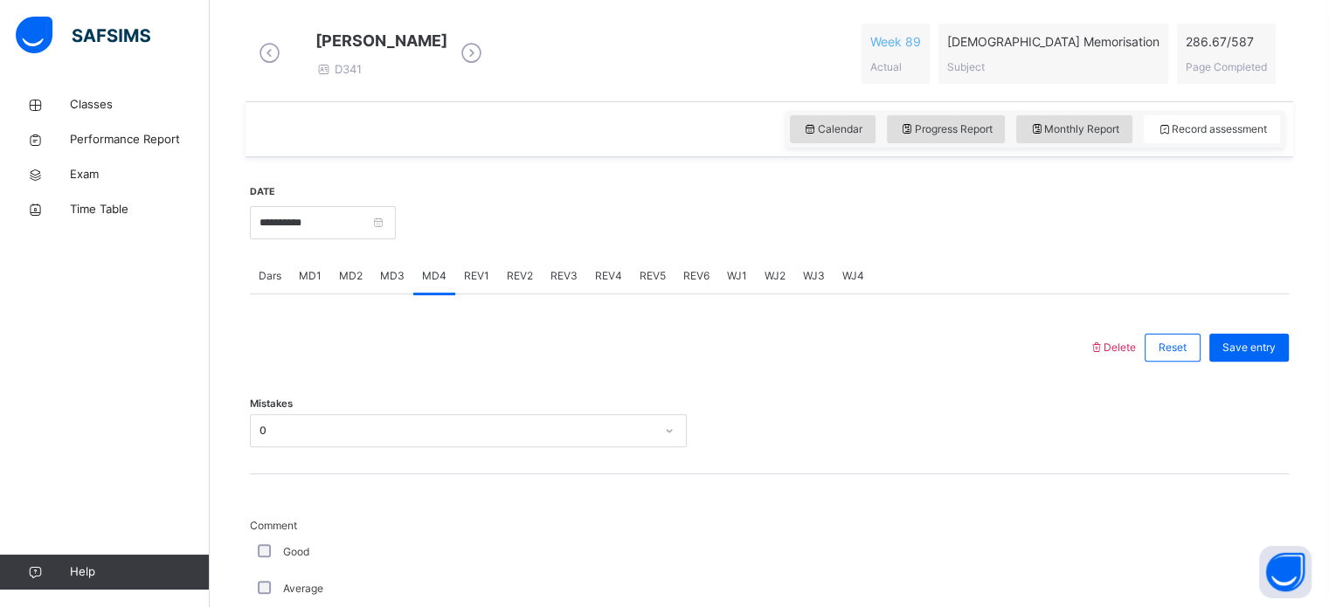
scroll to position [486, 0]
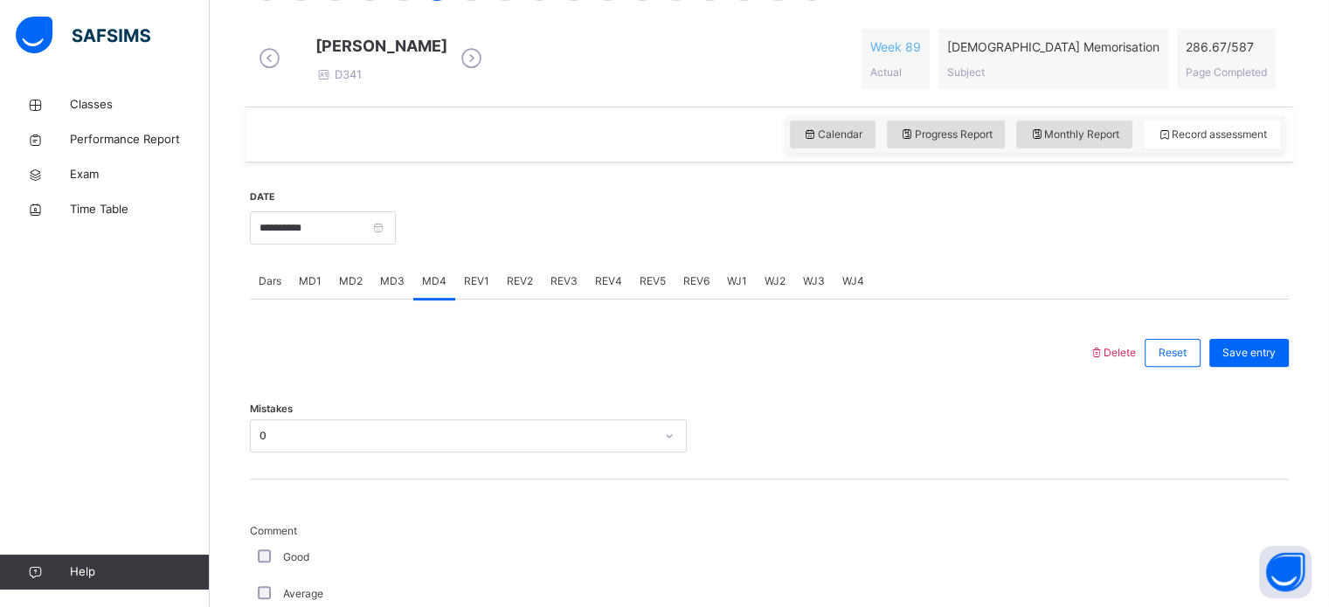
click at [468, 299] on div "REV1" at bounding box center [476, 281] width 43 height 35
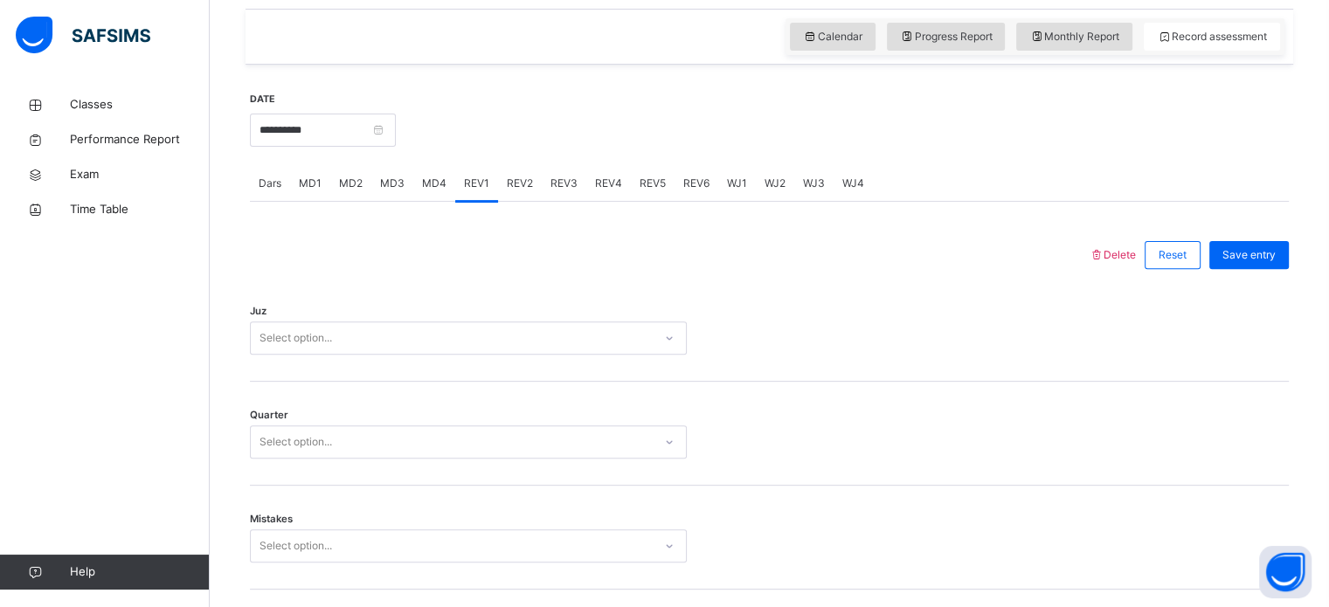
click at [303, 355] on div "Select option..." at bounding box center [468, 338] width 437 height 33
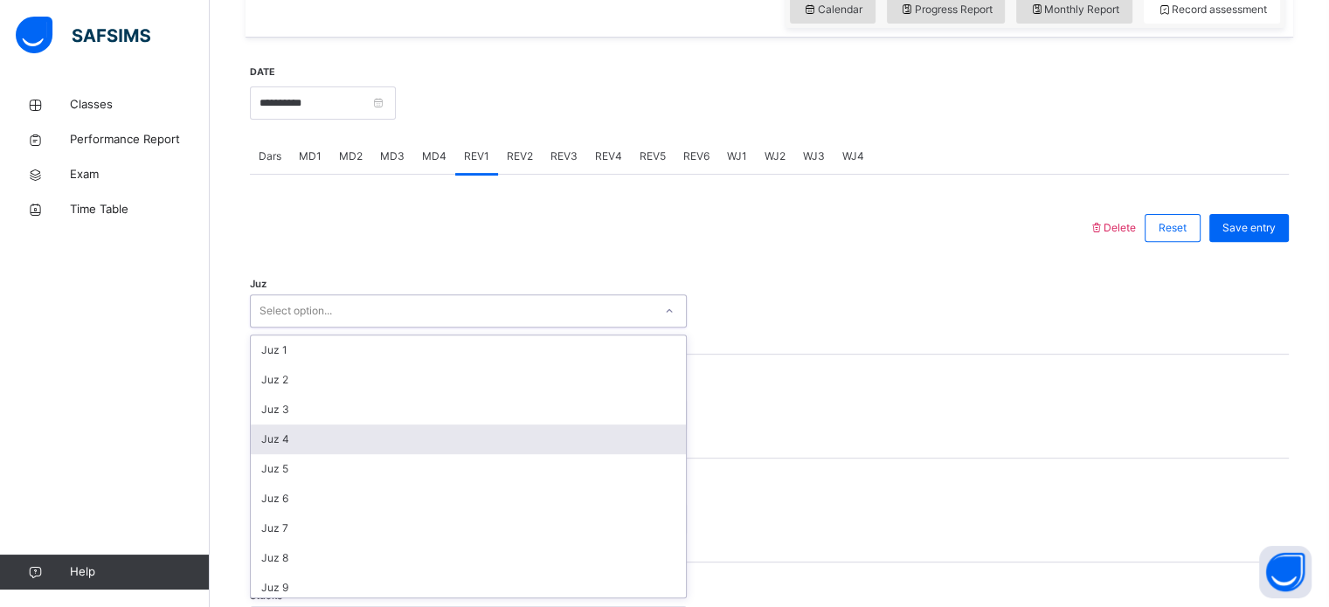
scroll to position [622, 0]
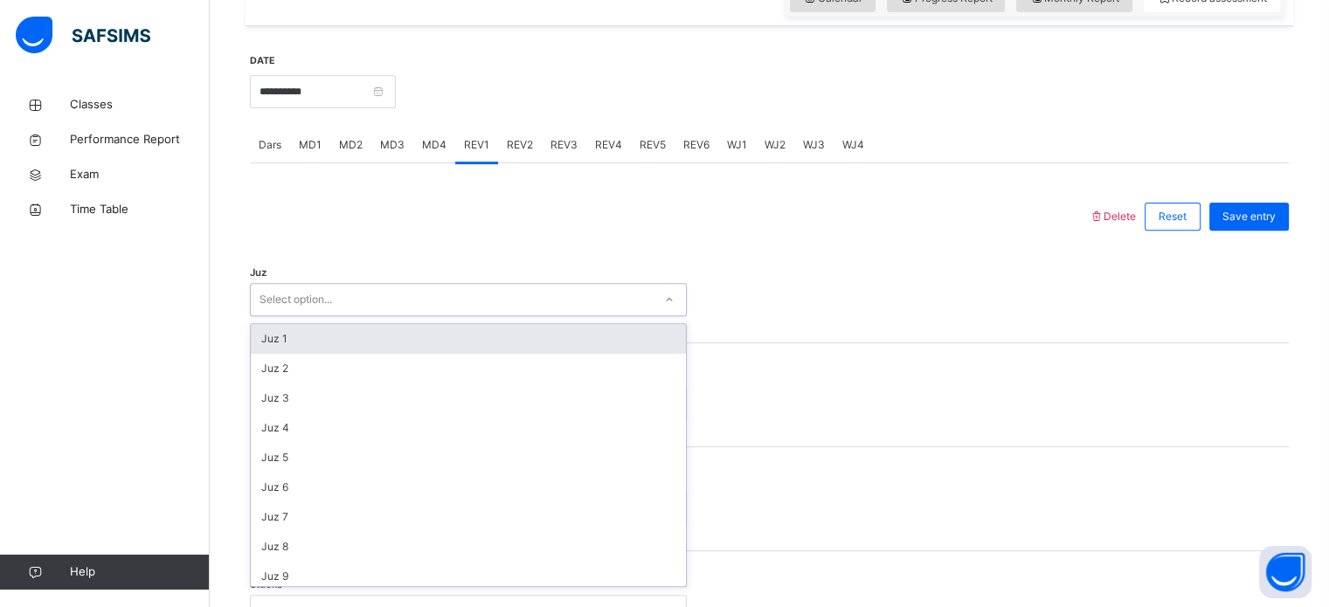
click at [348, 354] on div "Juz 1" at bounding box center [468, 339] width 435 height 30
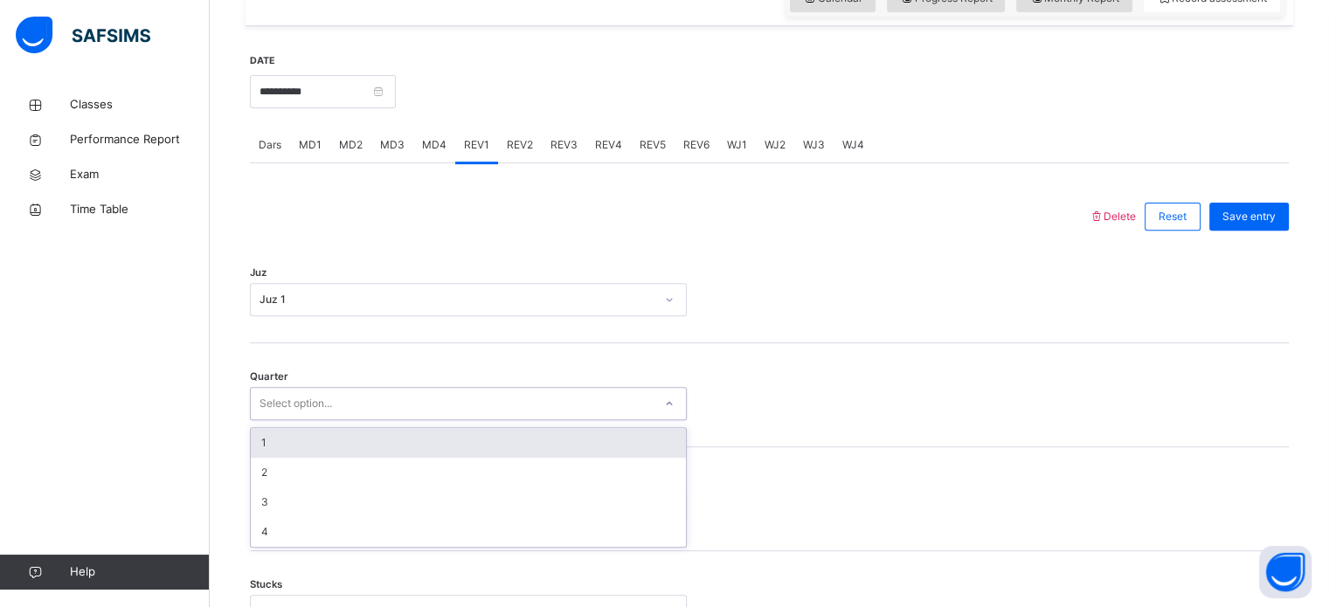
click at [298, 458] on div "1" at bounding box center [468, 443] width 435 height 30
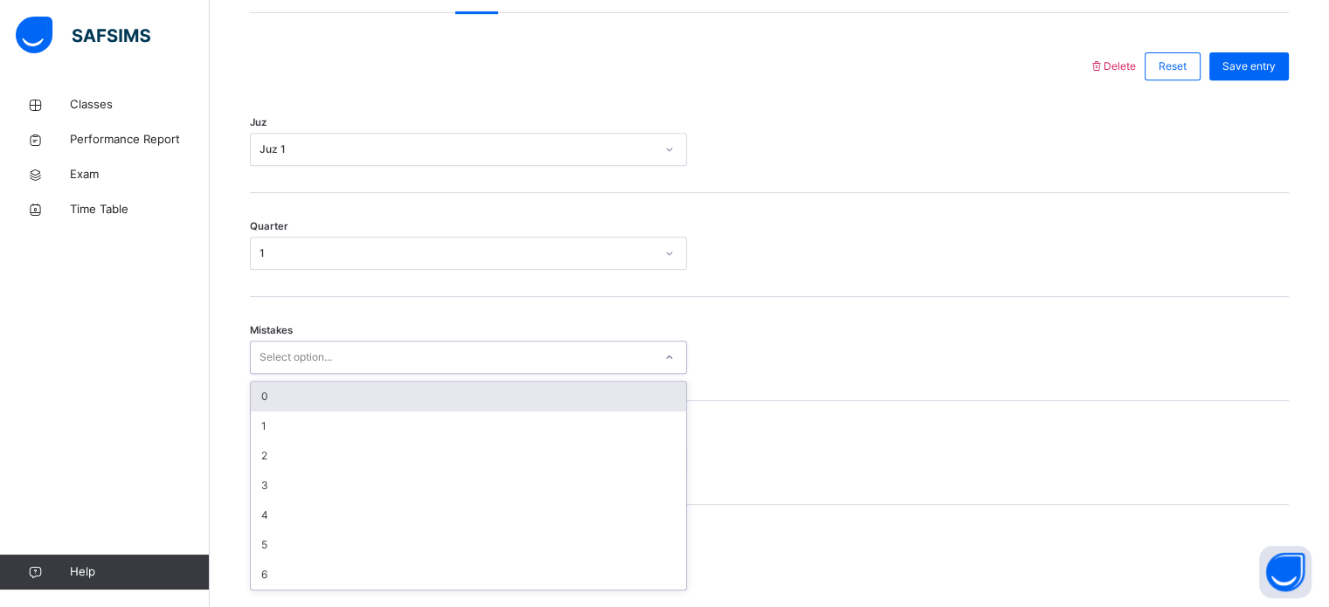
scroll to position [776, 0]
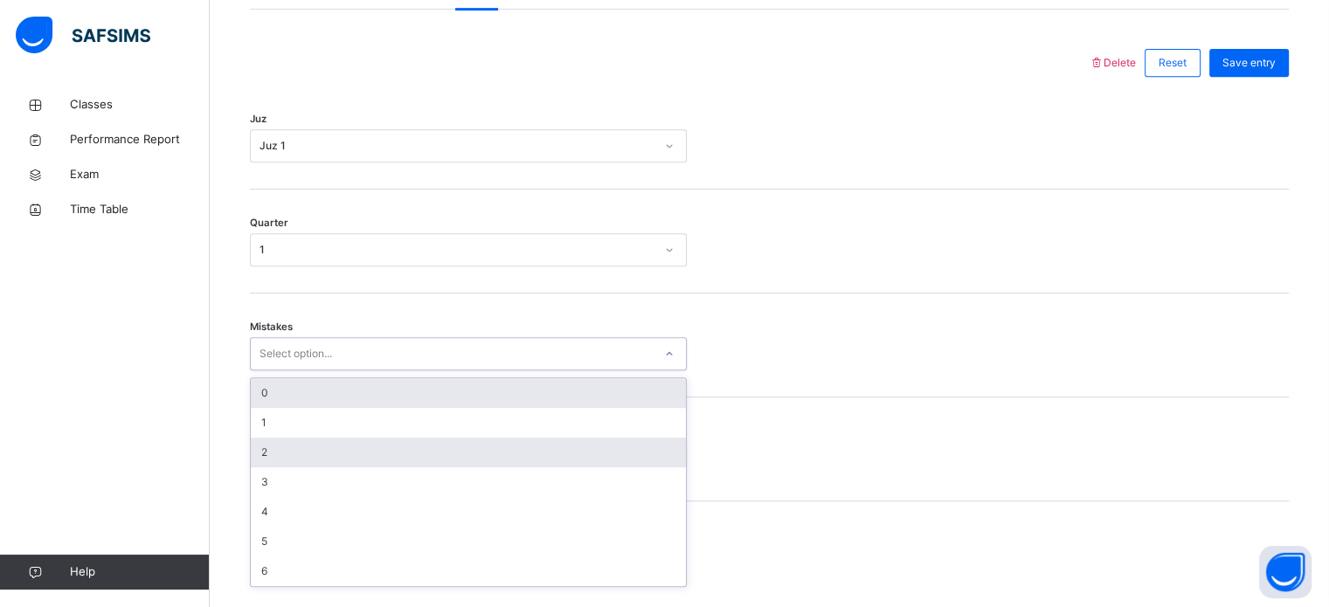
click at [294, 465] on div "2" at bounding box center [468, 453] width 435 height 30
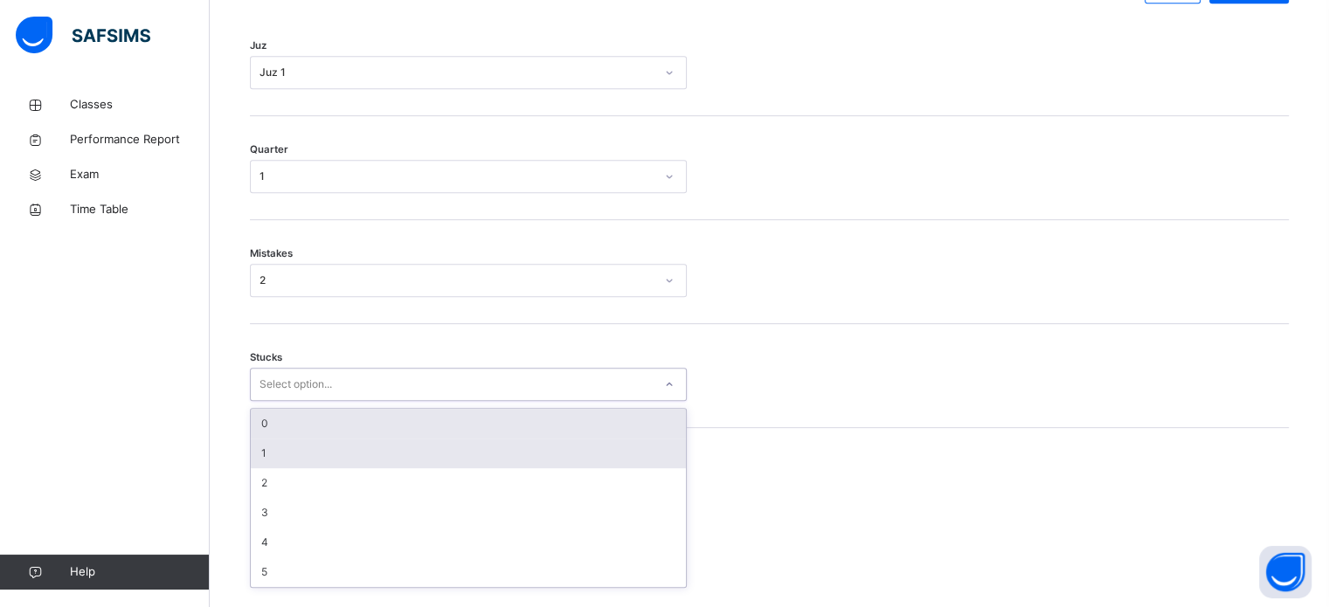
click at [304, 461] on div "1" at bounding box center [468, 454] width 435 height 30
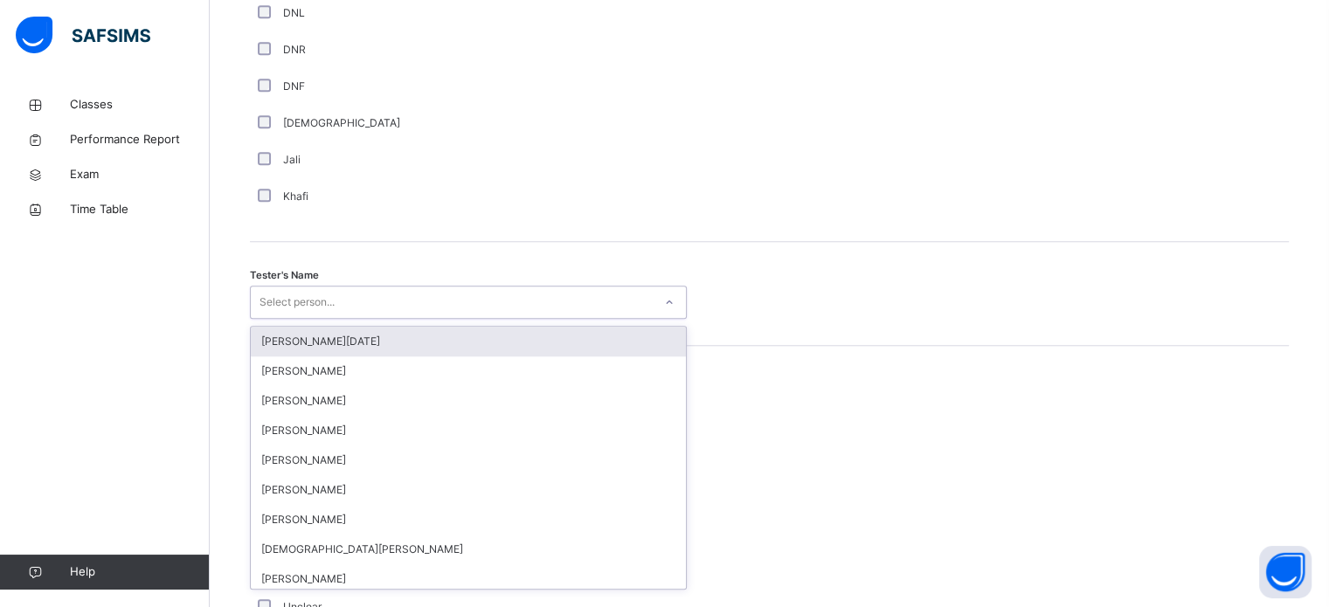
scroll to position [1601, 0]
type input "***"
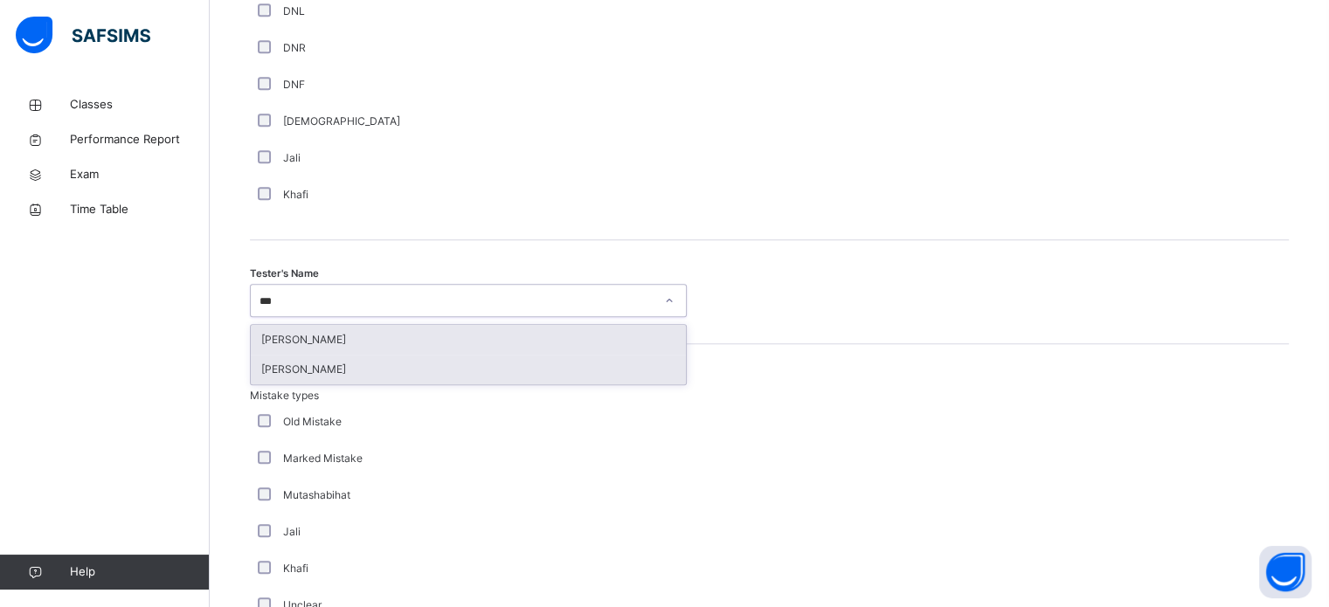
click at [418, 385] on div "[PERSON_NAME]" at bounding box center [468, 370] width 435 height 30
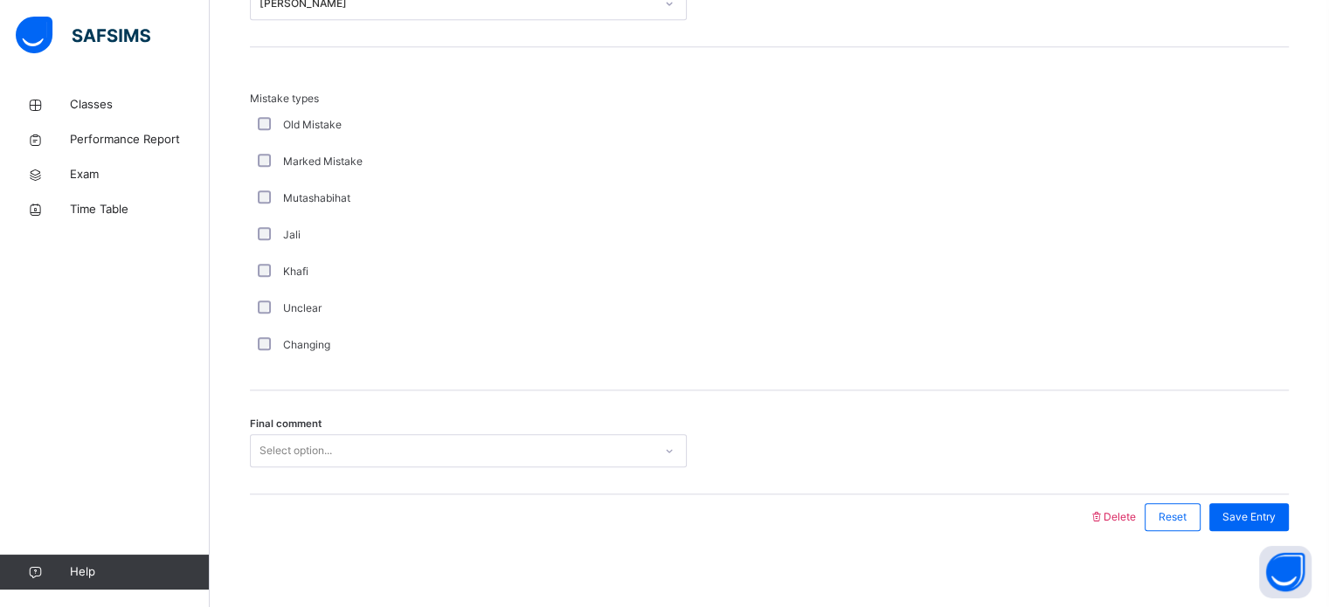
scroll to position [1922, 0]
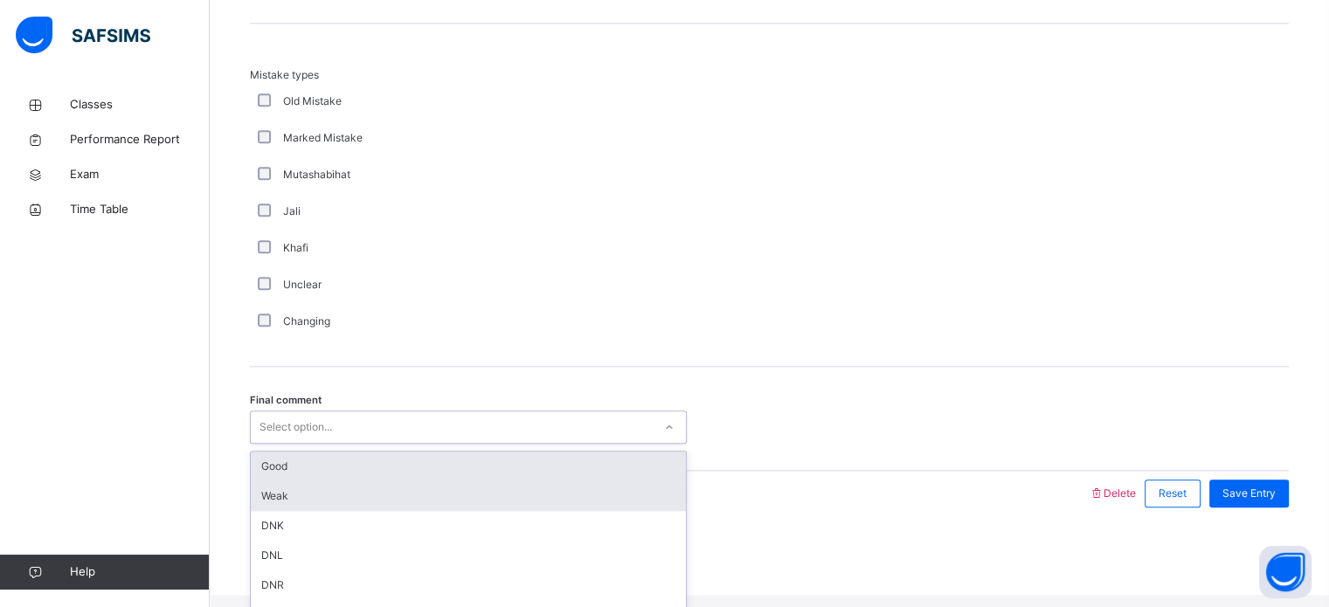
click at [332, 511] on div "Weak" at bounding box center [468, 497] width 435 height 30
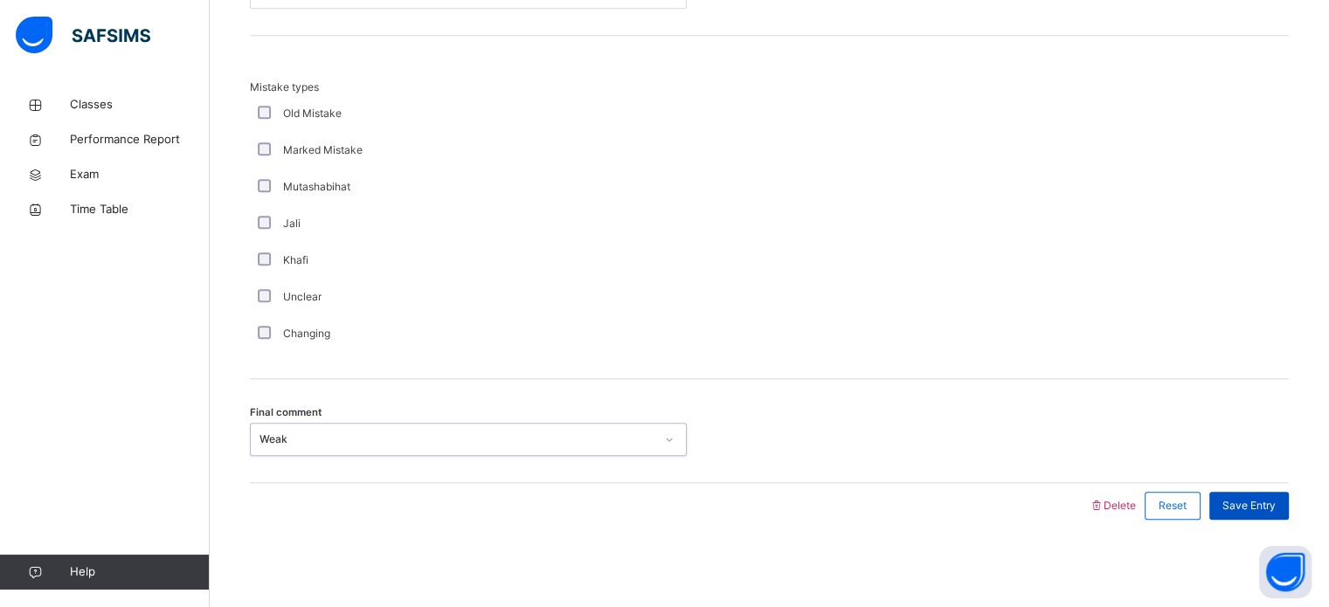
click at [1286, 519] on div "Save Entry" at bounding box center [1250, 506] width 80 height 28
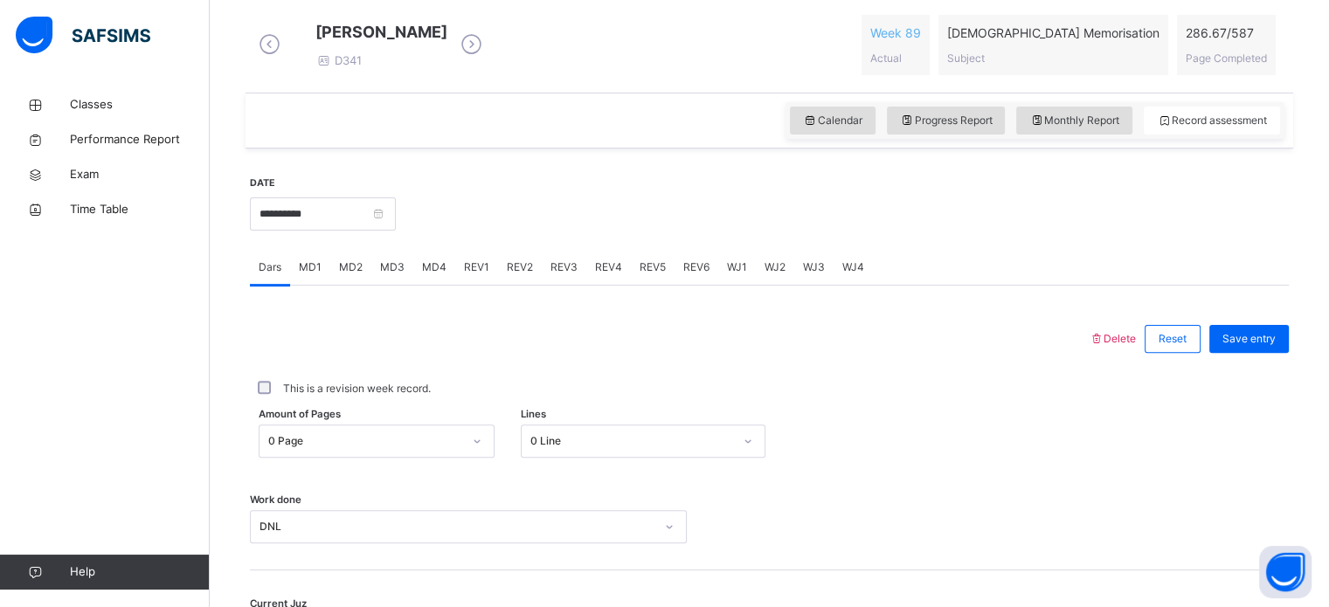
scroll to position [495, 0]
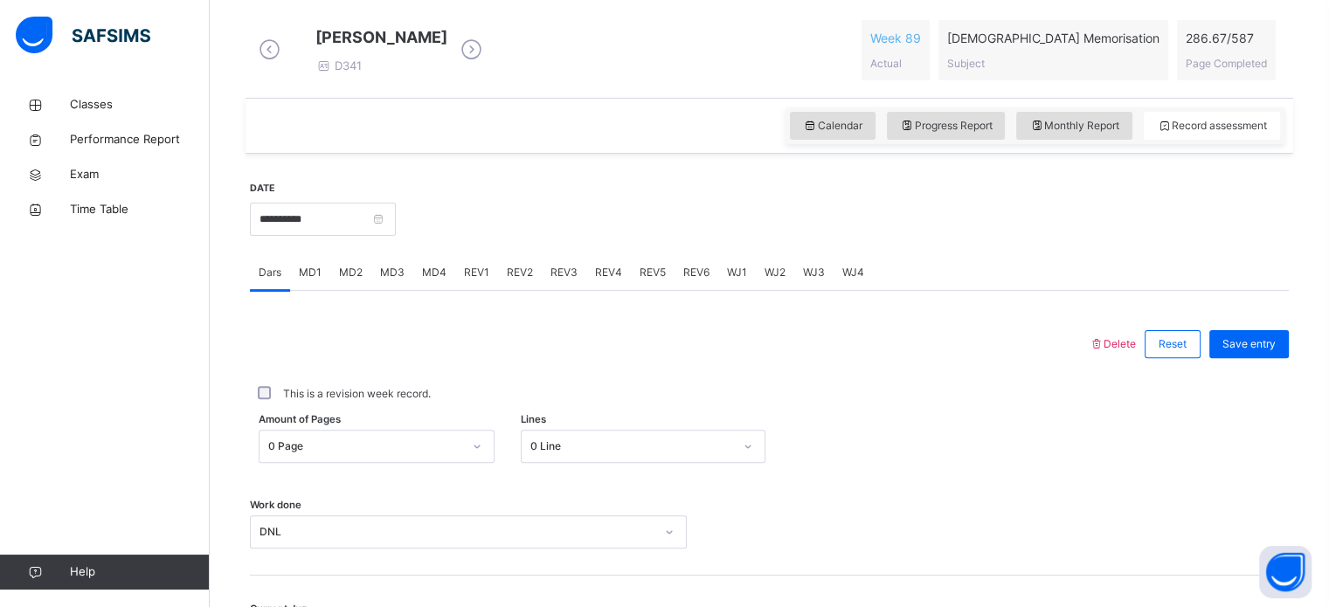
click at [523, 280] on span "REV2" at bounding box center [520, 273] width 26 height 16
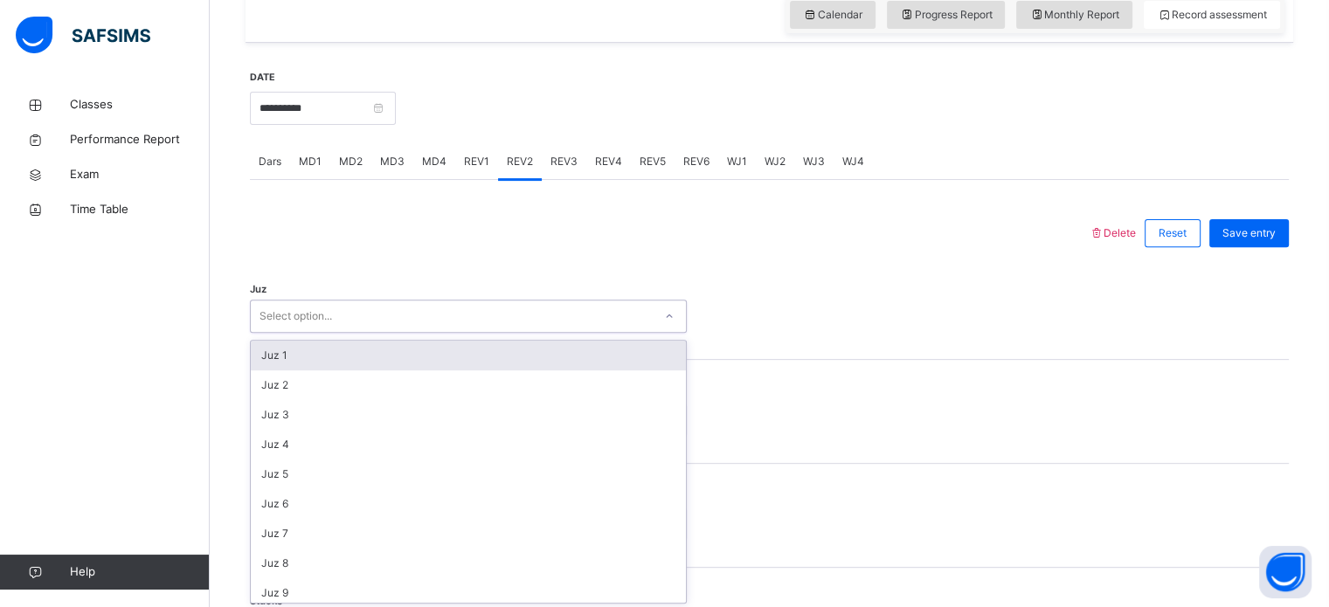
scroll to position [622, 0]
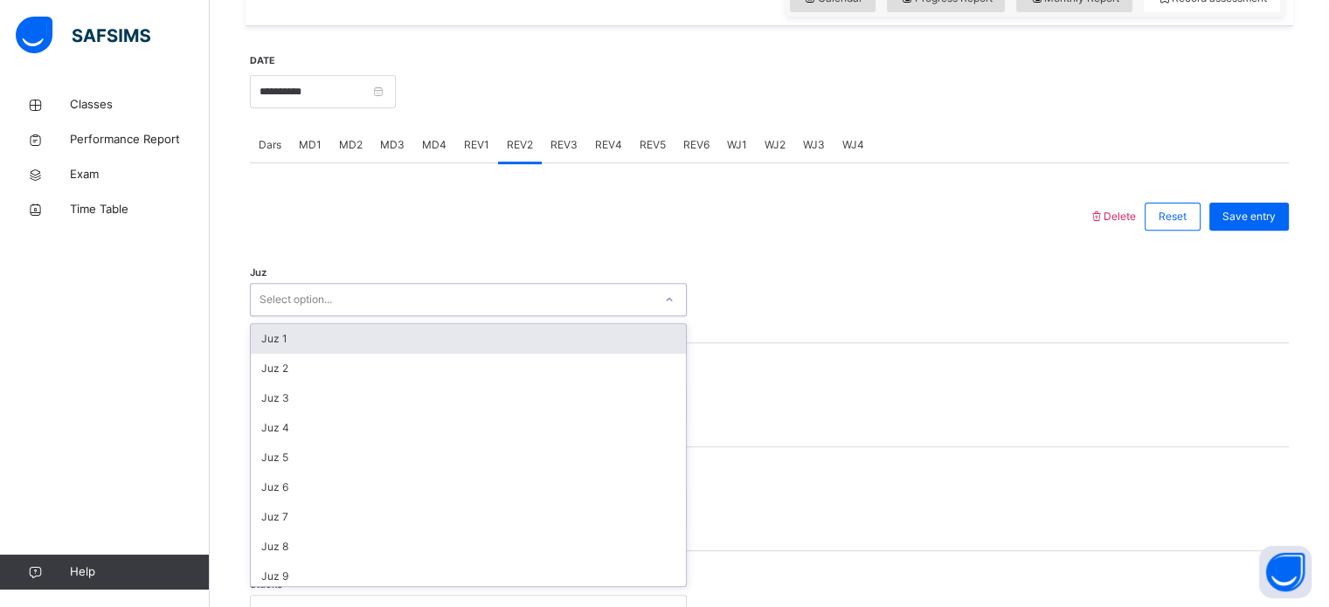
click at [388, 352] on div "Juz 1" at bounding box center [468, 339] width 435 height 30
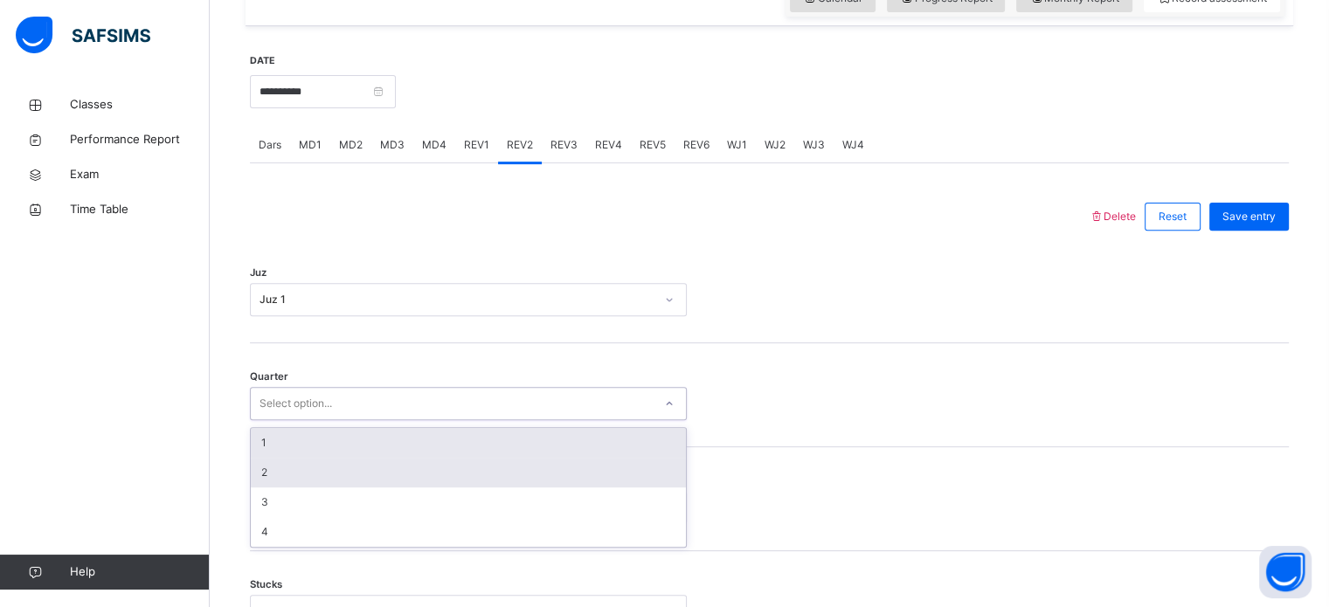
click at [338, 488] on div "2" at bounding box center [468, 473] width 435 height 30
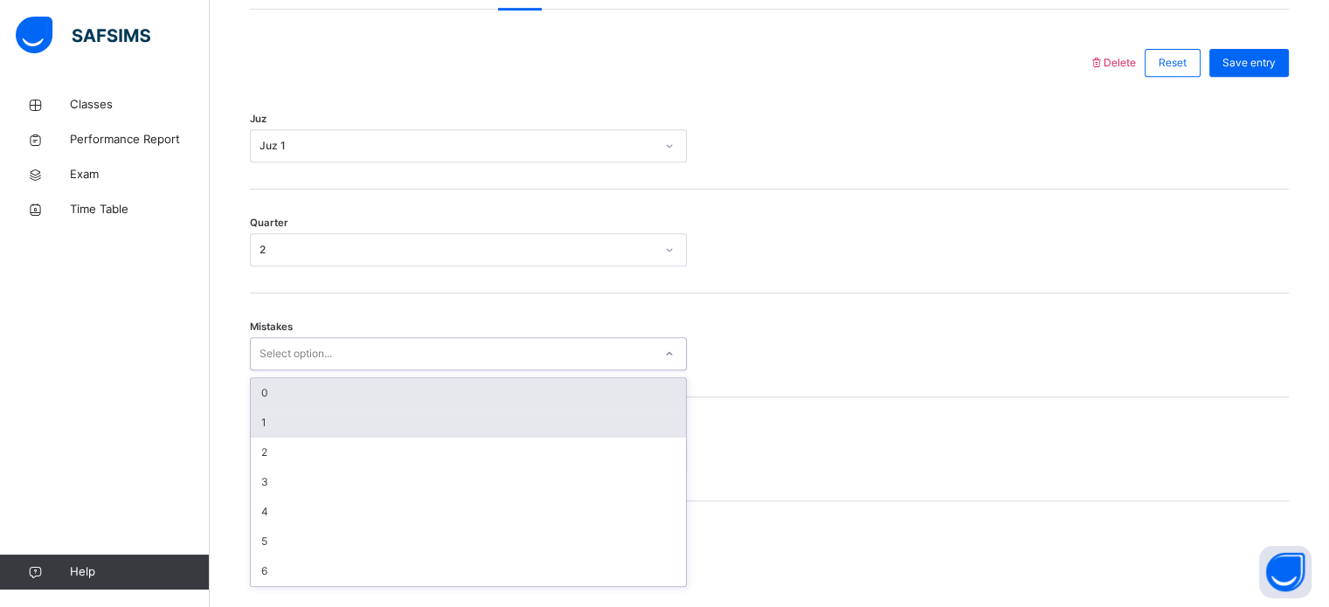
click at [322, 438] on div "1" at bounding box center [468, 423] width 435 height 30
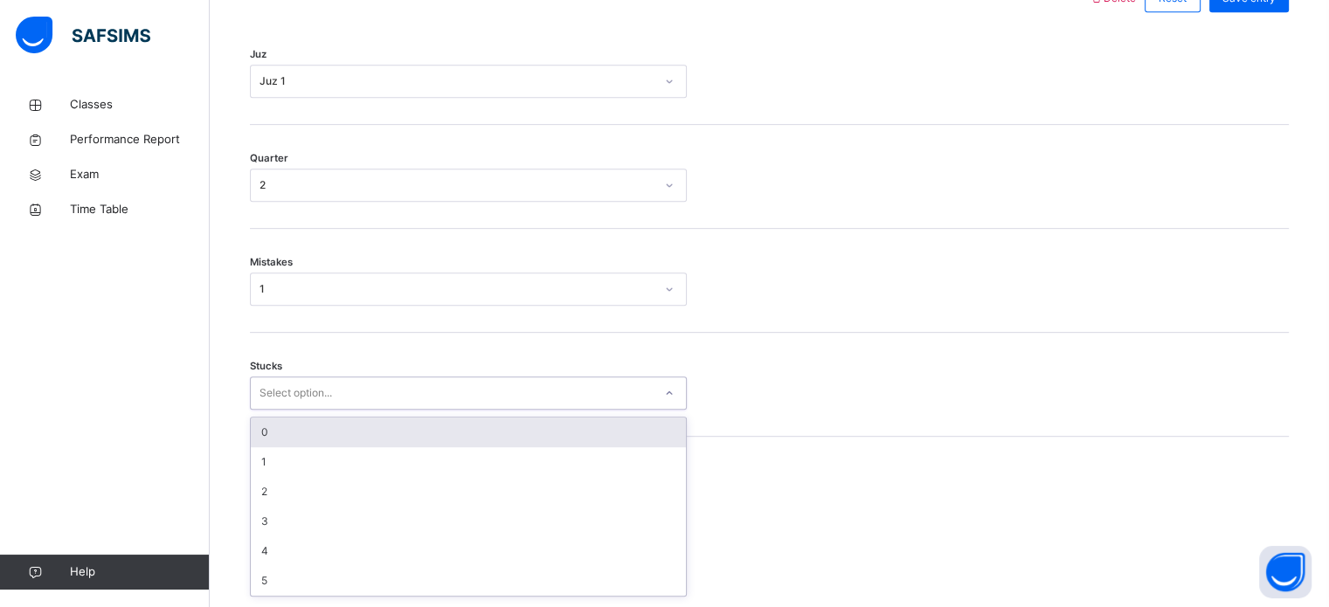
scroll to position [849, 0]
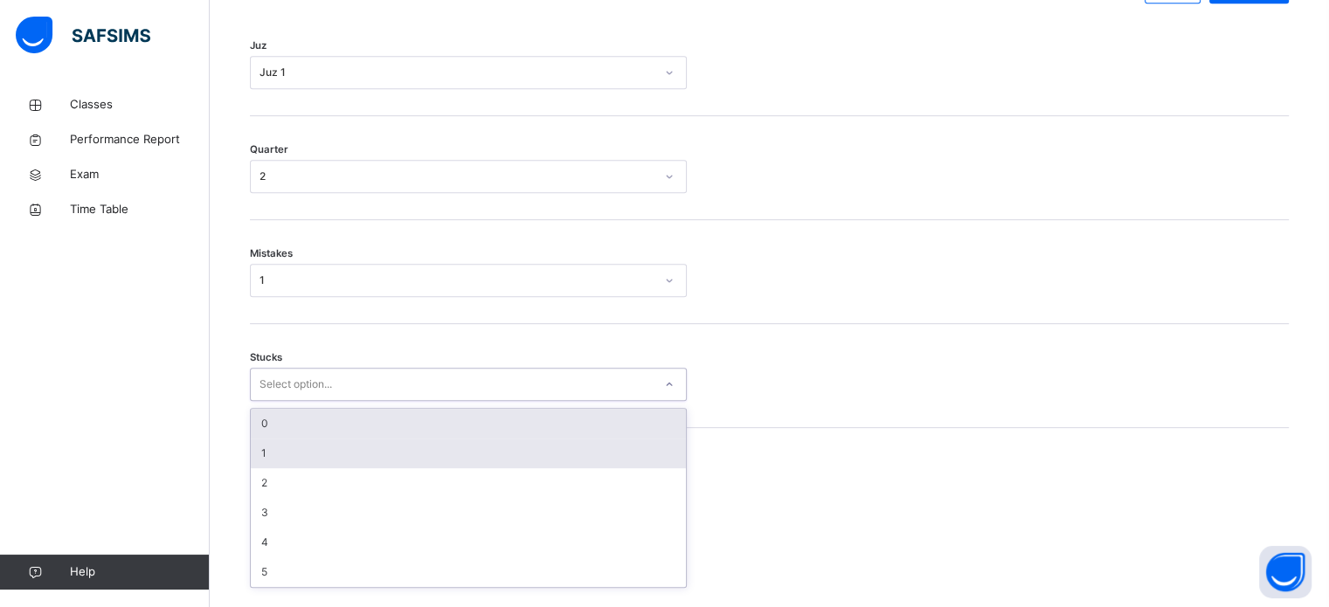
click at [350, 468] on div "1" at bounding box center [468, 454] width 435 height 30
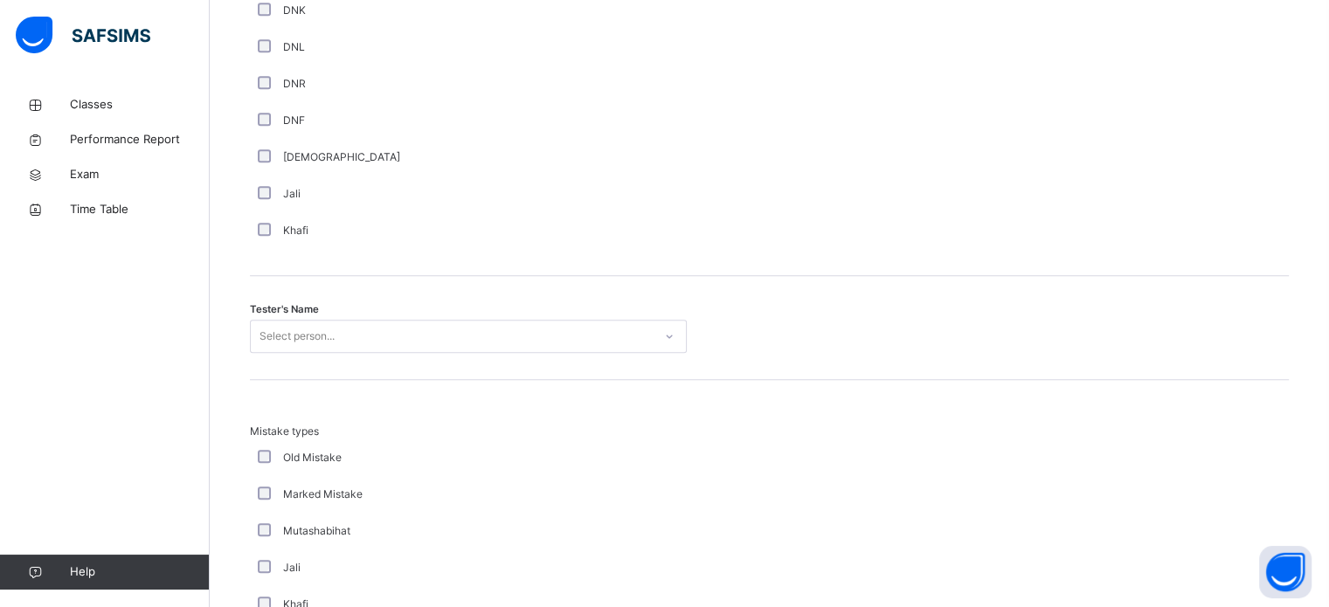
scroll to position [1604, 0]
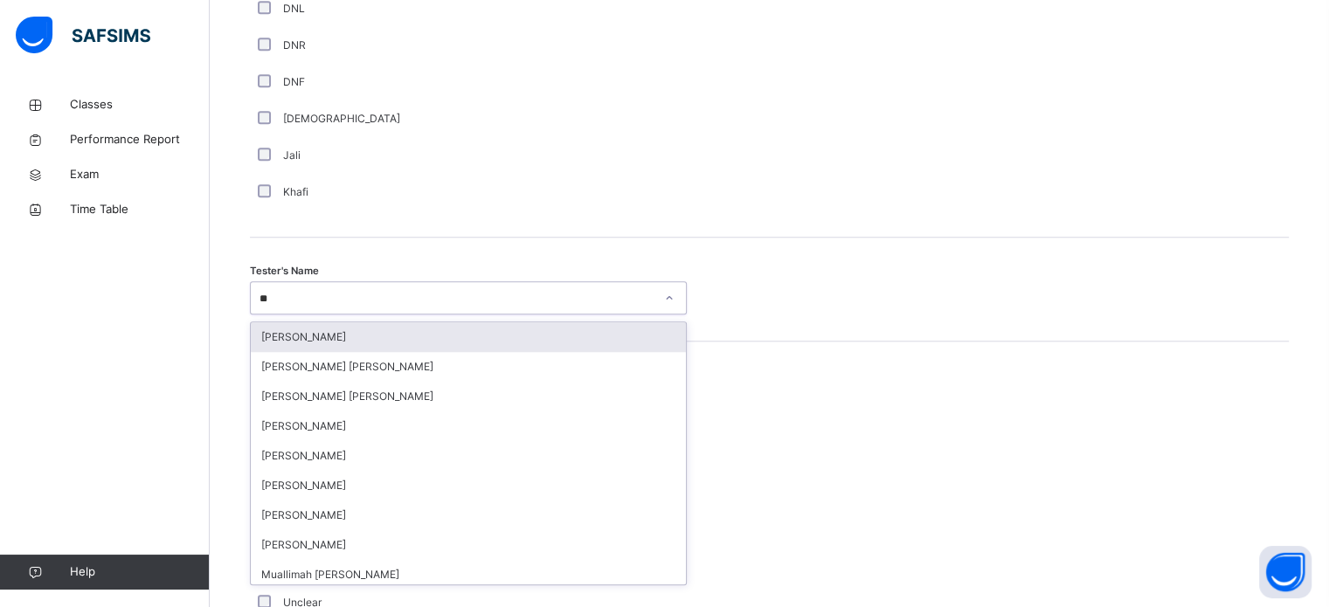
type input "***"
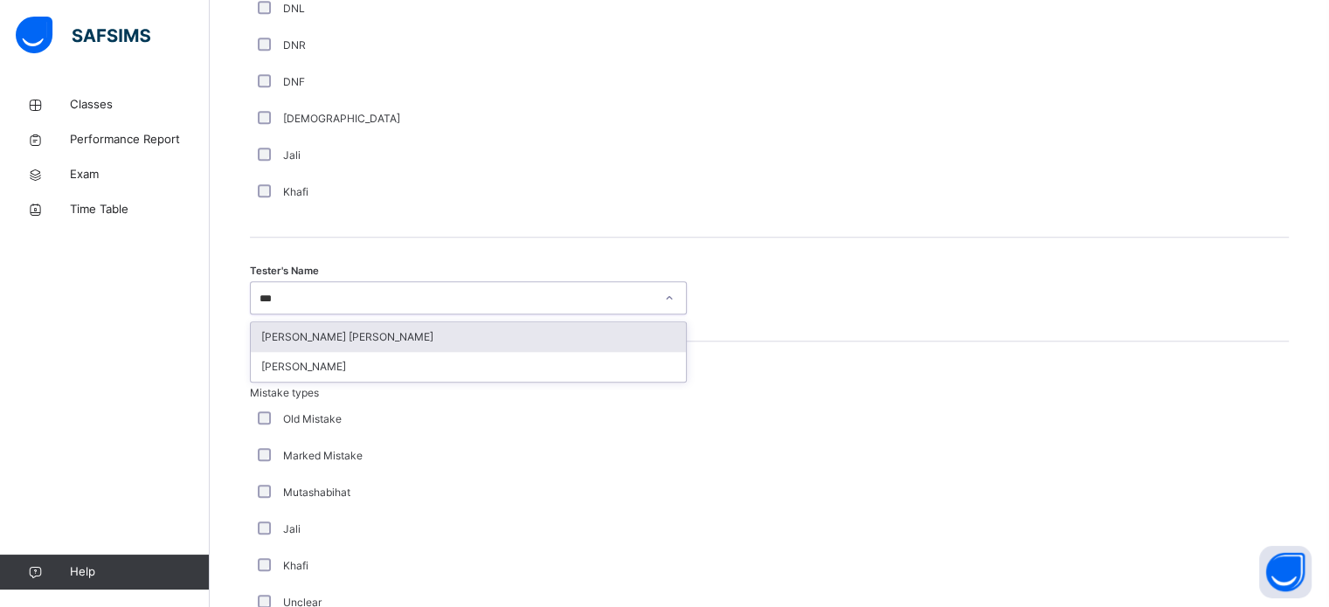
click at [304, 348] on div "[PERSON_NAME] [PERSON_NAME]" at bounding box center [468, 337] width 435 height 30
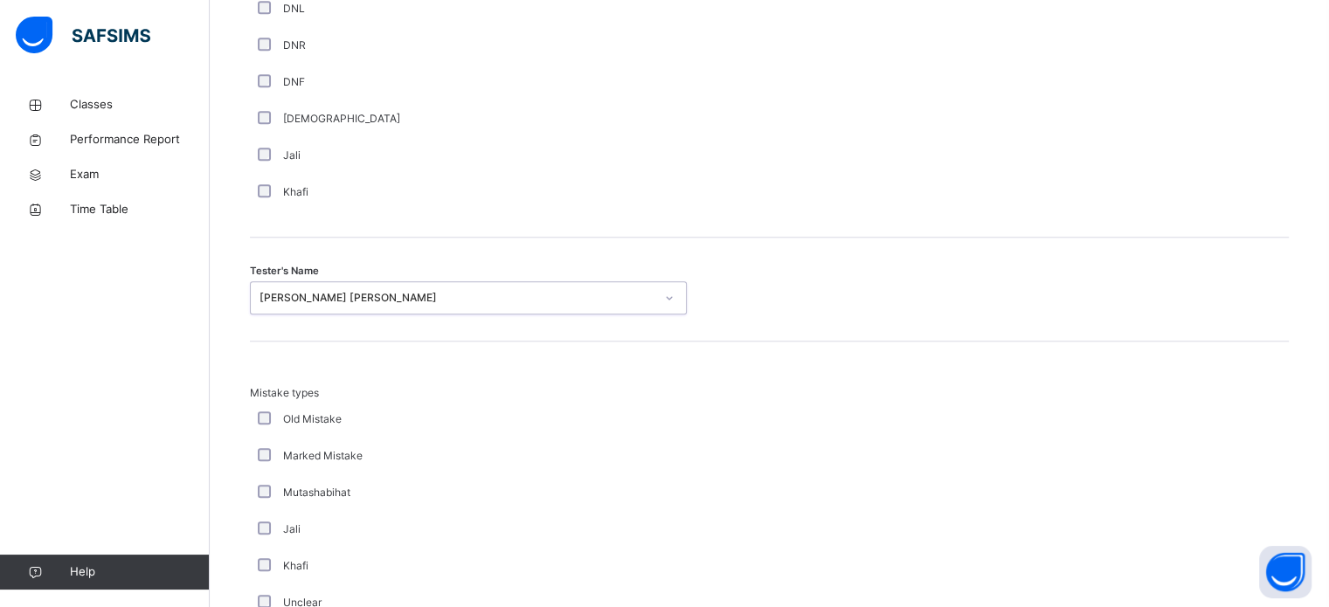
scroll to position [1922, 0]
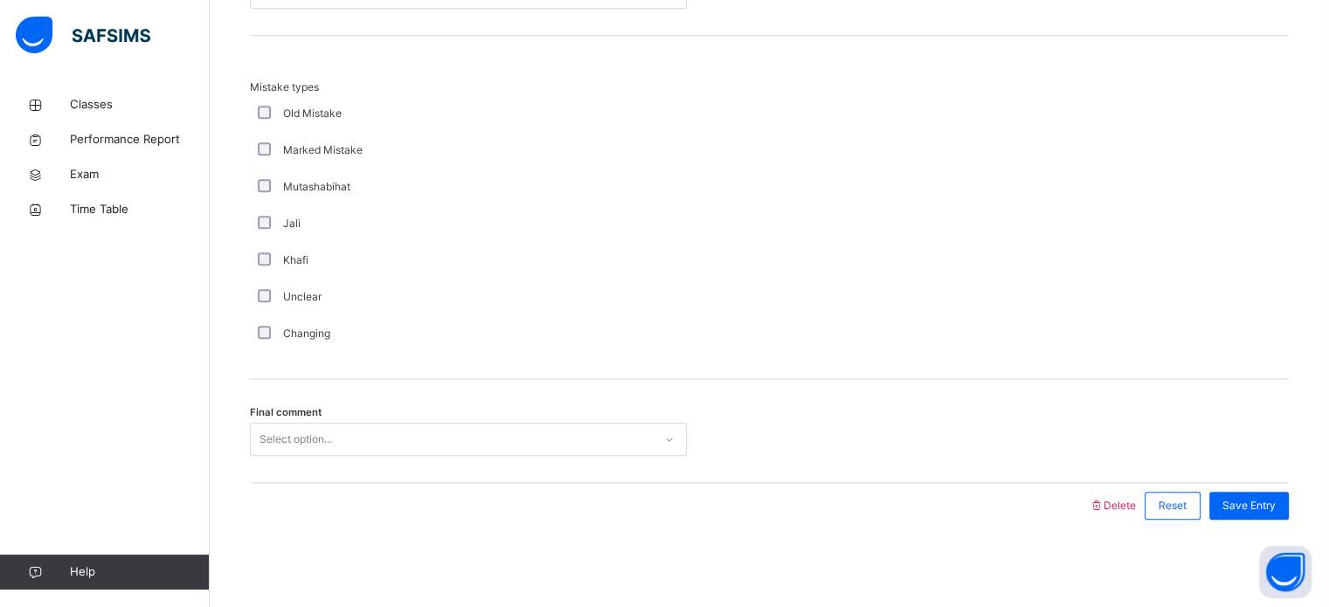
click at [259, 334] on div "Changing" at bounding box center [468, 334] width 437 height 37
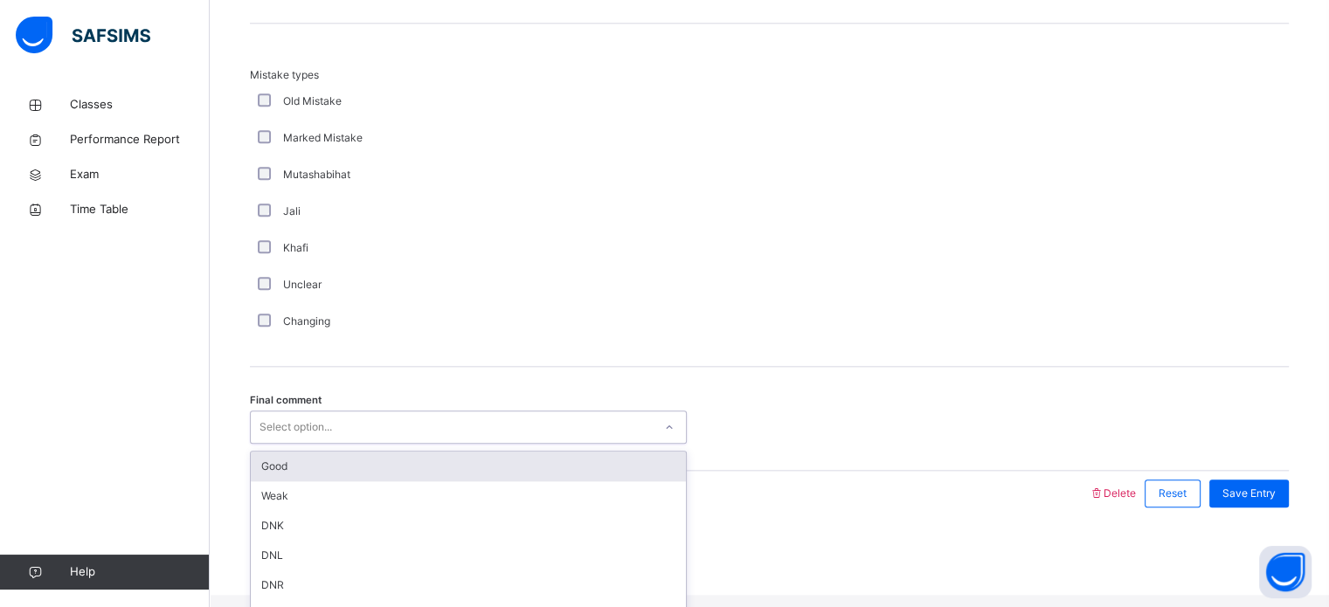
drag, startPoint x: 274, startPoint y: 429, endPoint x: 283, endPoint y: 473, distance: 44.6
click at [283, 444] on div "option Good focused, 1 of 6. 6 results available. Use Up and Down to choose opt…" at bounding box center [468, 427] width 437 height 33
click at [283, 473] on div "Good" at bounding box center [468, 467] width 435 height 30
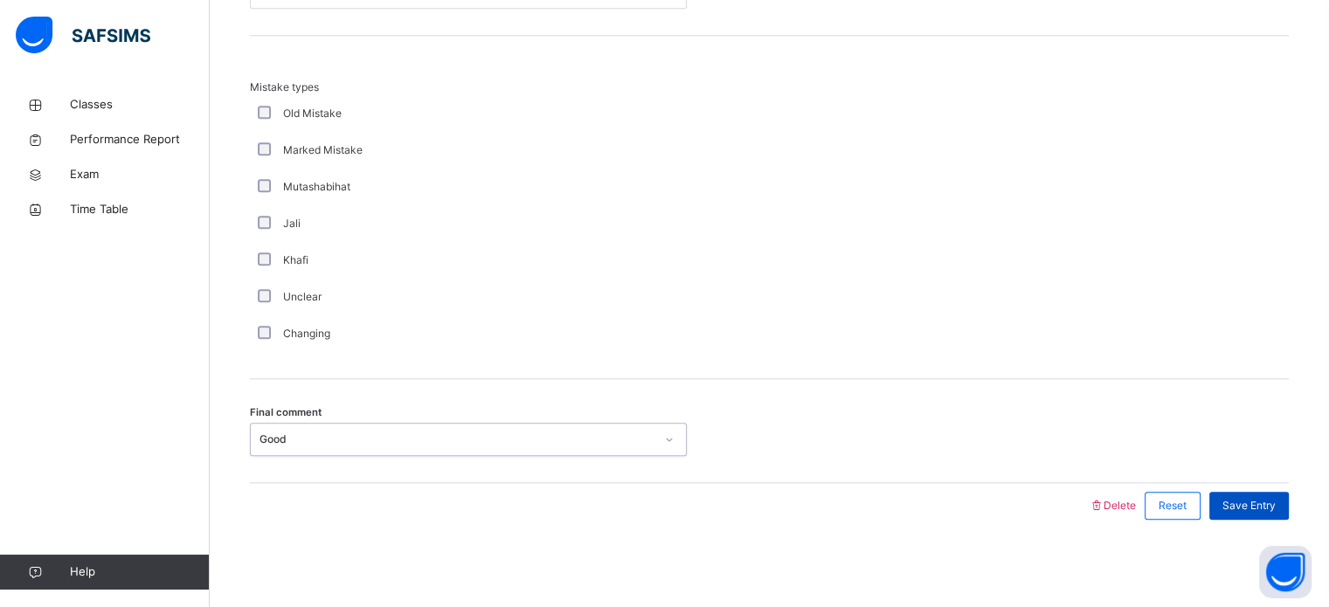
click at [1240, 496] on div "Save Entry" at bounding box center [1250, 506] width 80 height 28
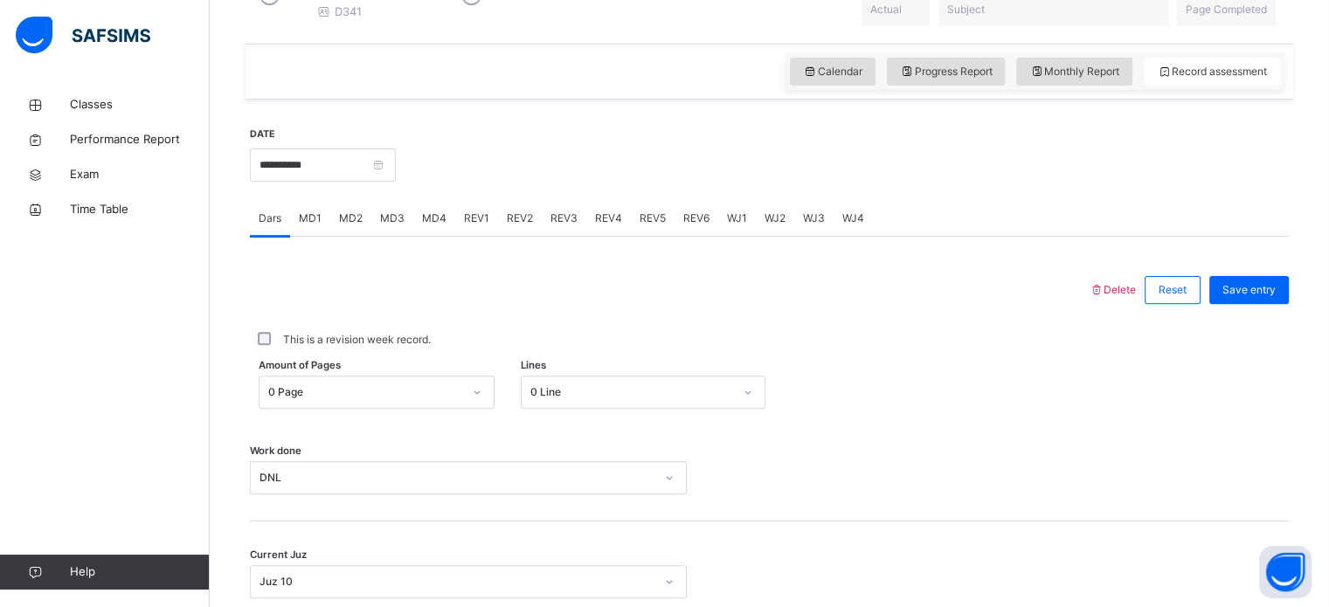
scroll to position [548, 0]
click at [490, 237] on div "REV1" at bounding box center [476, 219] width 43 height 35
click at [492, 237] on div "REV1" at bounding box center [476, 219] width 43 height 35
click at [493, 237] on div "REV1" at bounding box center [476, 219] width 43 height 35
click at [507, 227] on span "REV2" at bounding box center [520, 220] width 26 height 16
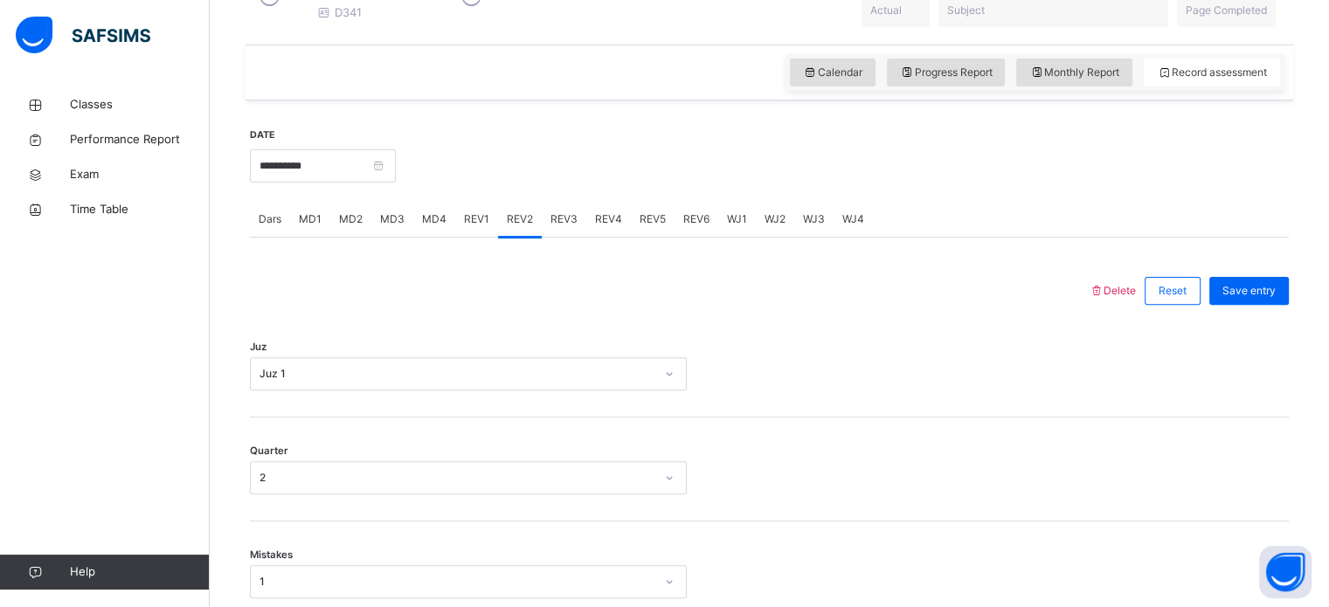
click at [560, 227] on span "REV3" at bounding box center [564, 220] width 27 height 16
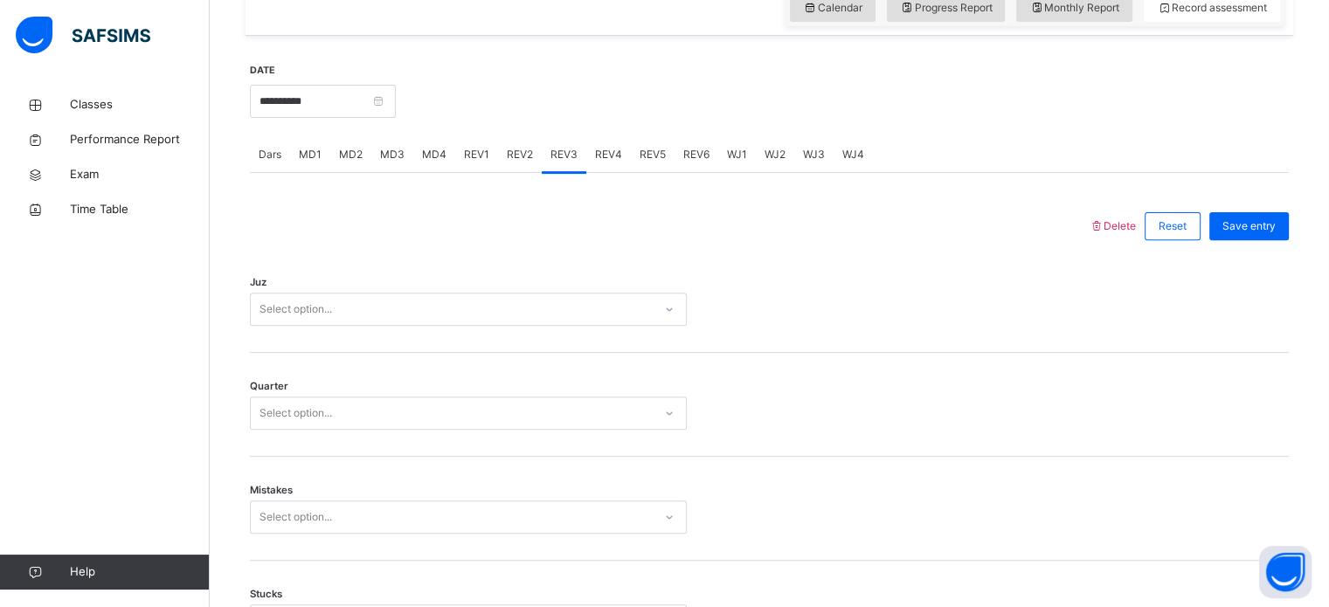
scroll to position [622, 0]
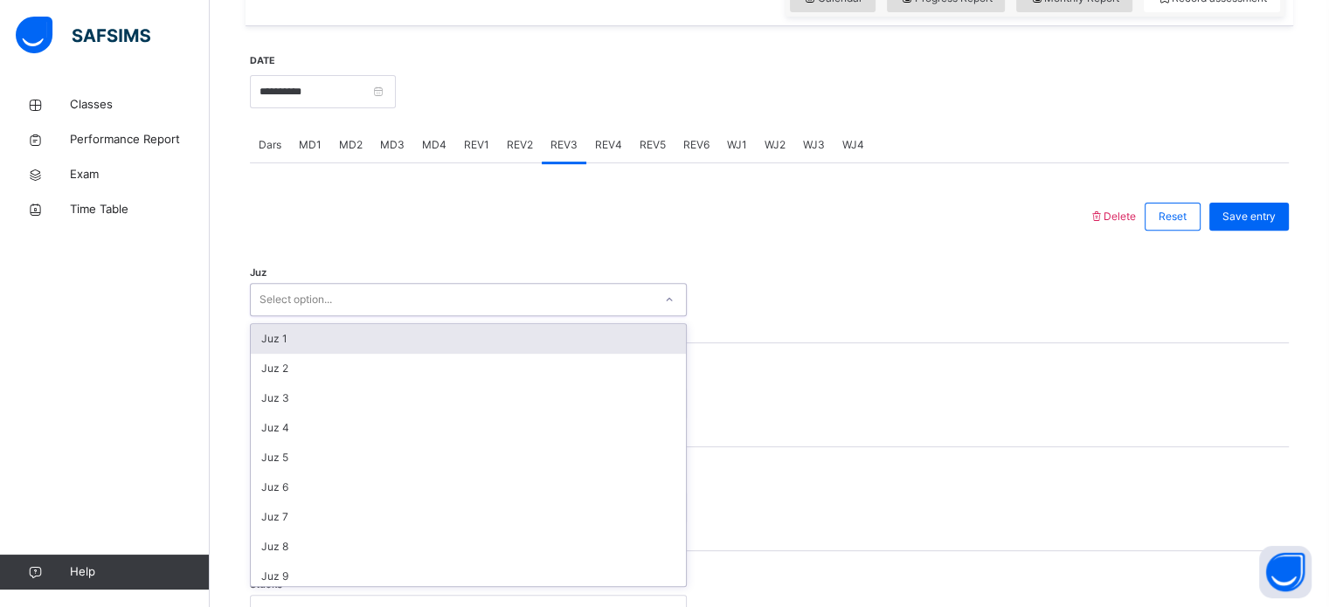
click at [345, 350] on div "Juz 1" at bounding box center [468, 339] width 435 height 30
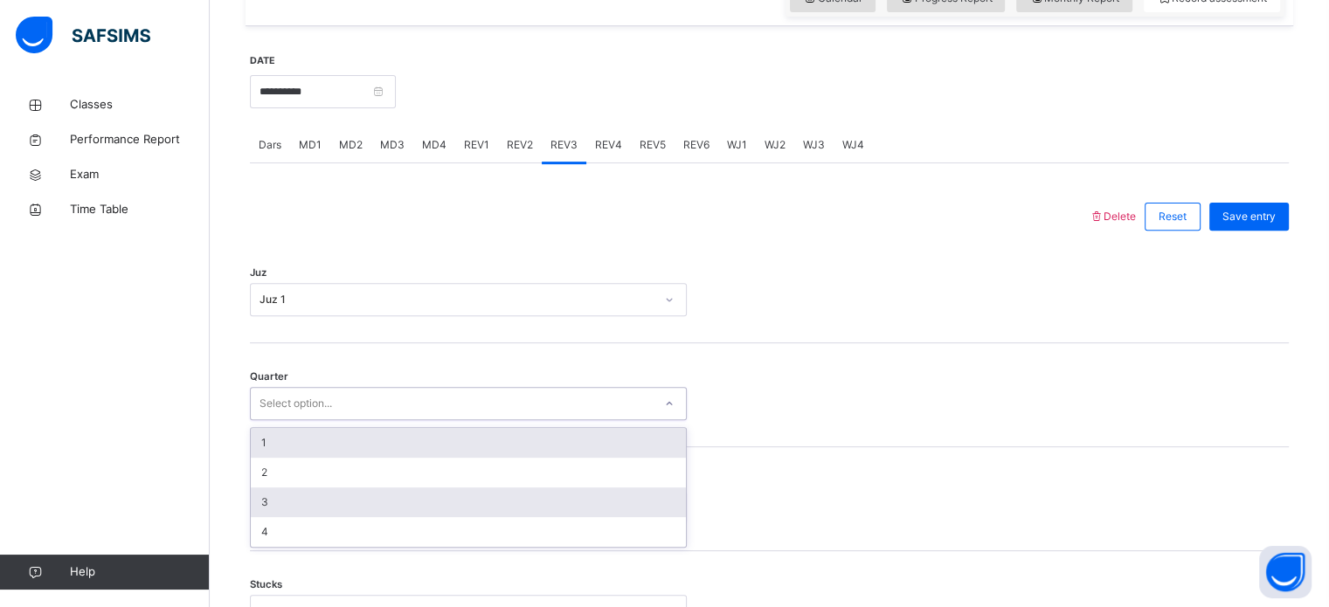
click at [290, 516] on div "3" at bounding box center [468, 503] width 435 height 30
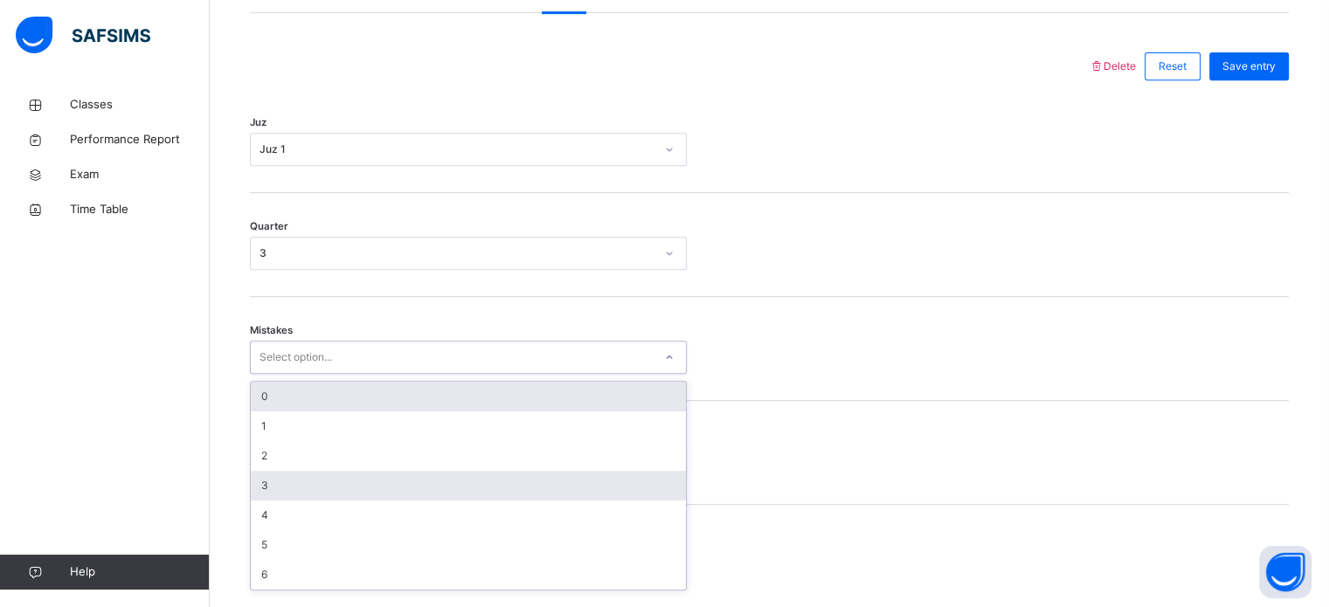
click at [339, 496] on div "3" at bounding box center [468, 486] width 435 height 30
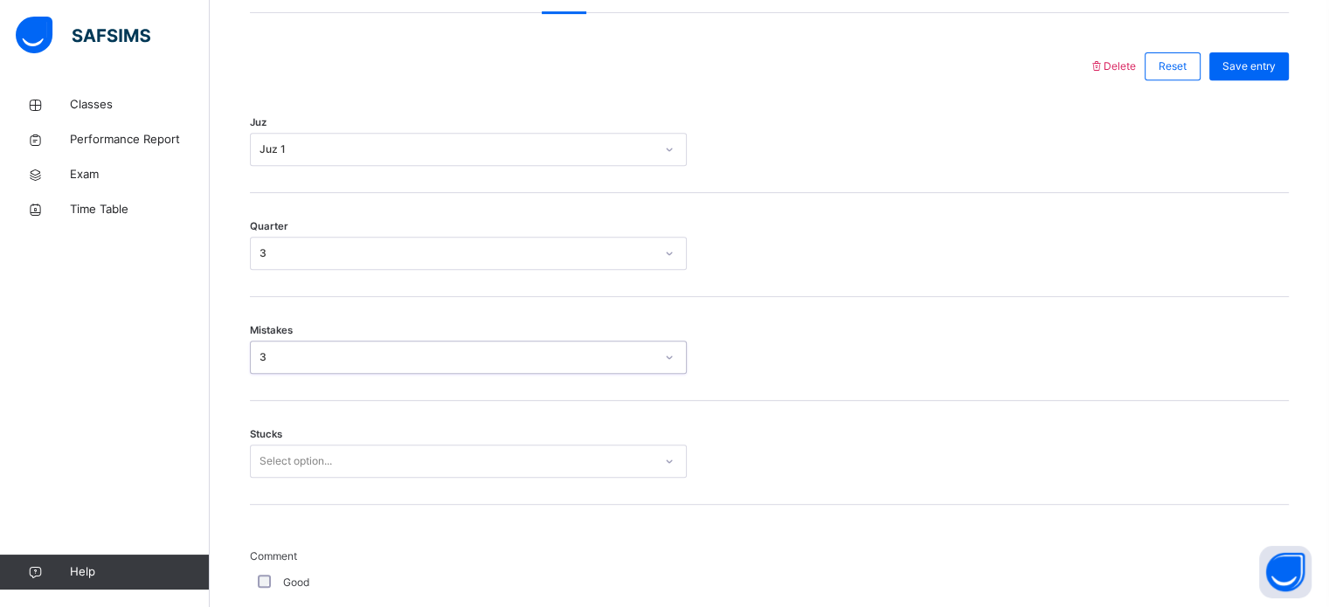
scroll to position [776, 0]
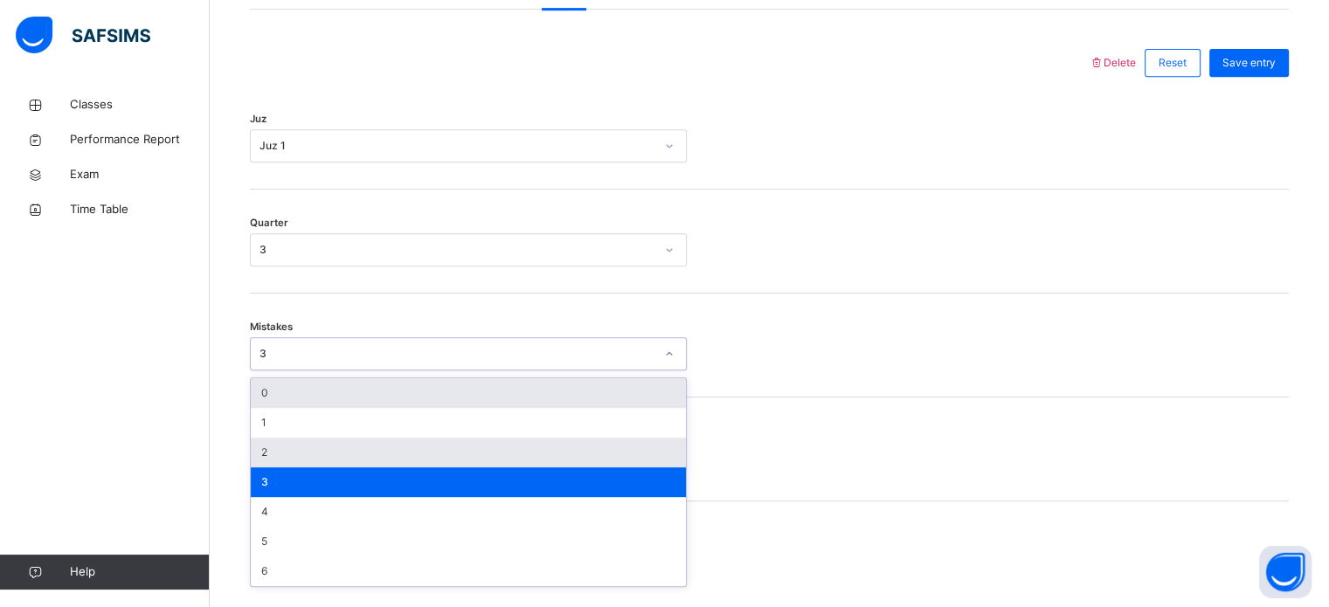
click at [322, 453] on div "2" at bounding box center [468, 453] width 435 height 30
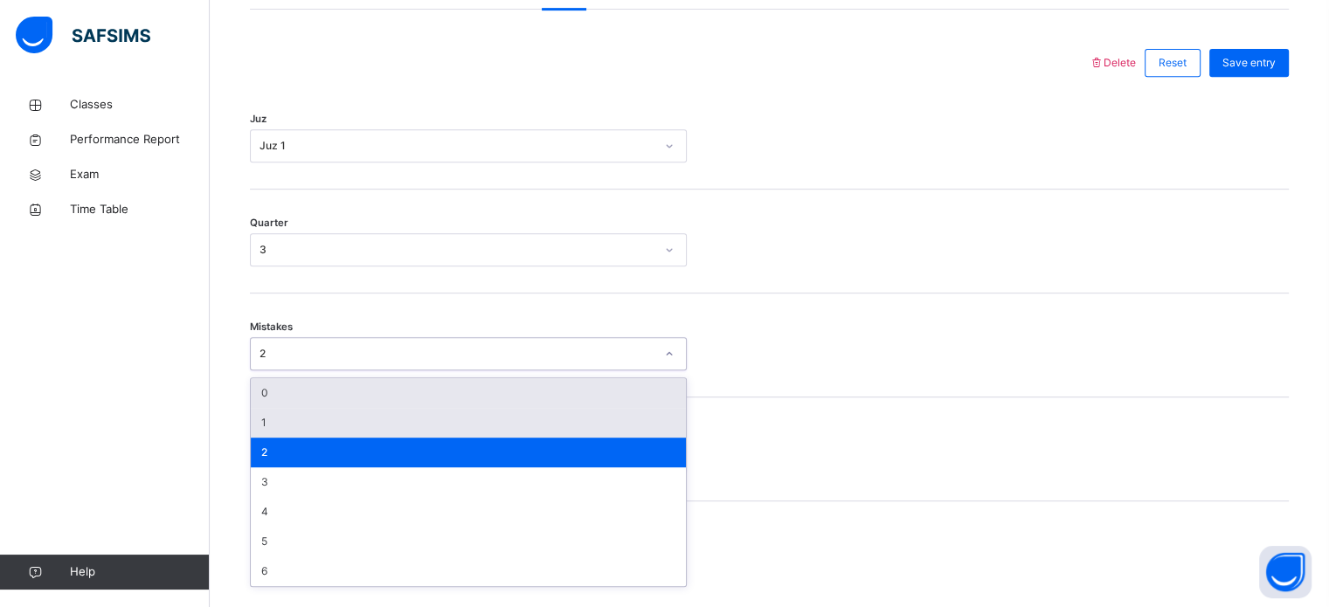
click at [317, 435] on div "1" at bounding box center [468, 423] width 435 height 30
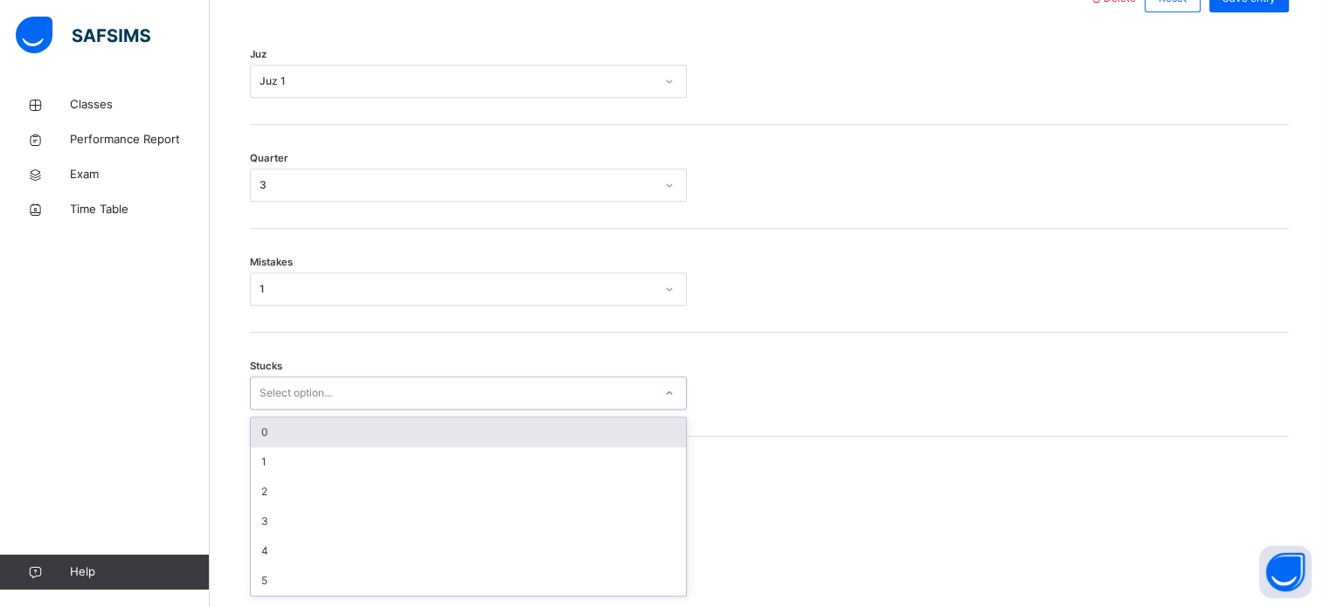
scroll to position [849, 0]
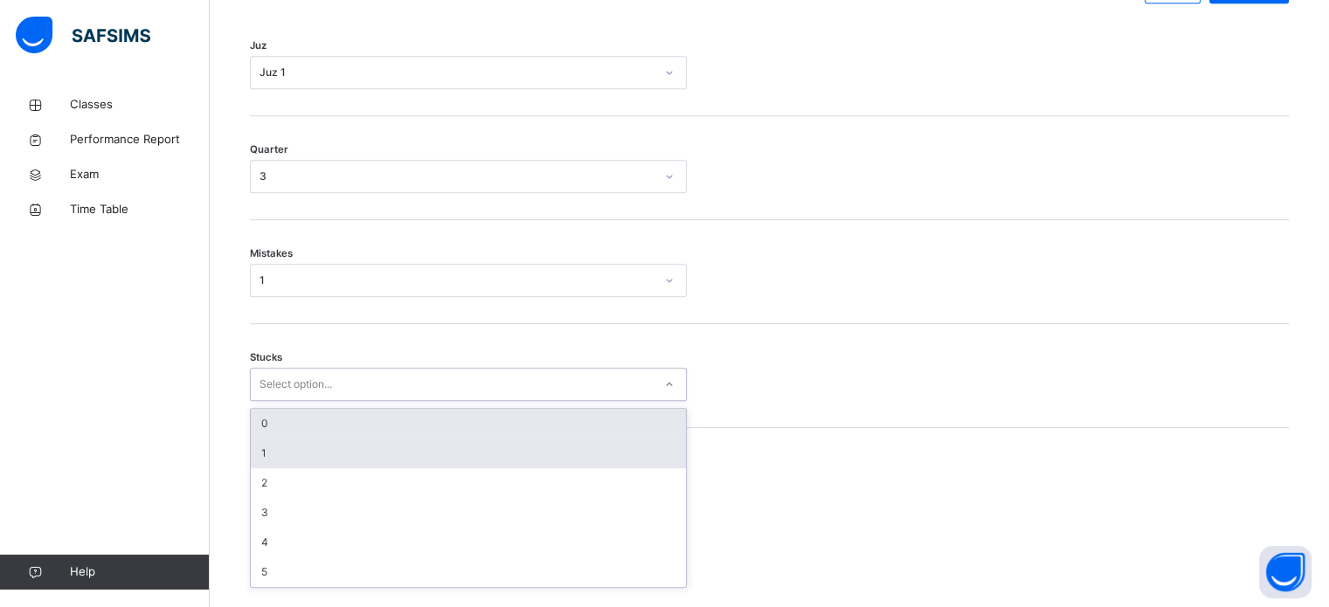
click at [322, 465] on div "1" at bounding box center [468, 454] width 435 height 30
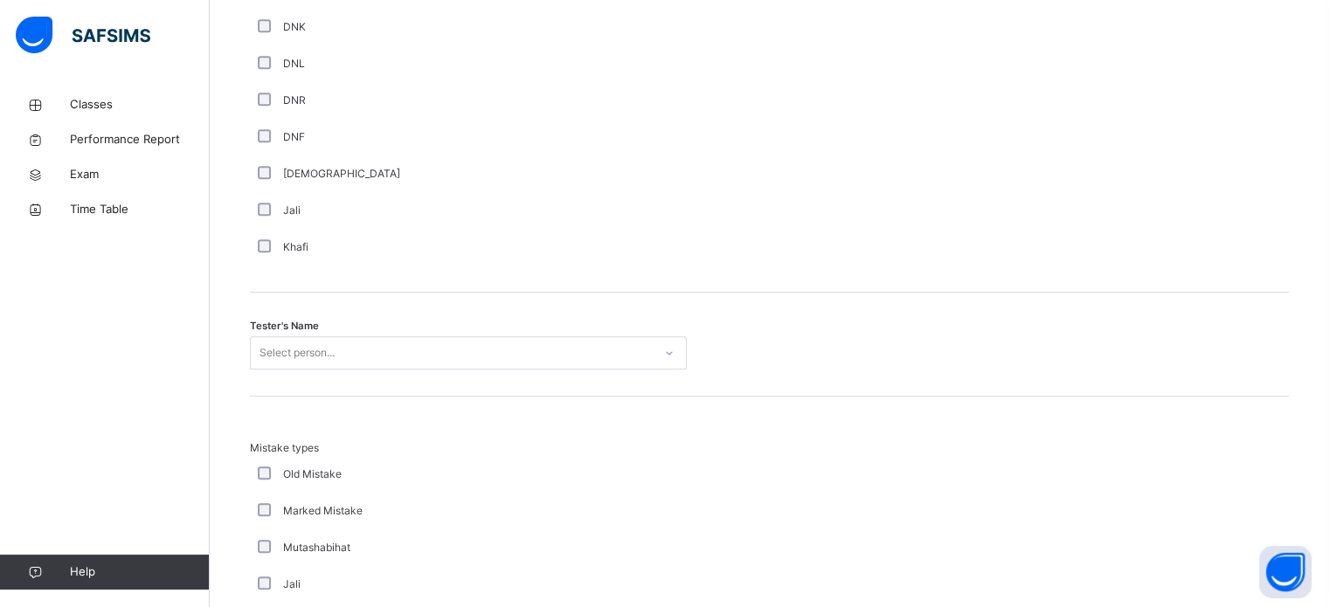
scroll to position [1594, 0]
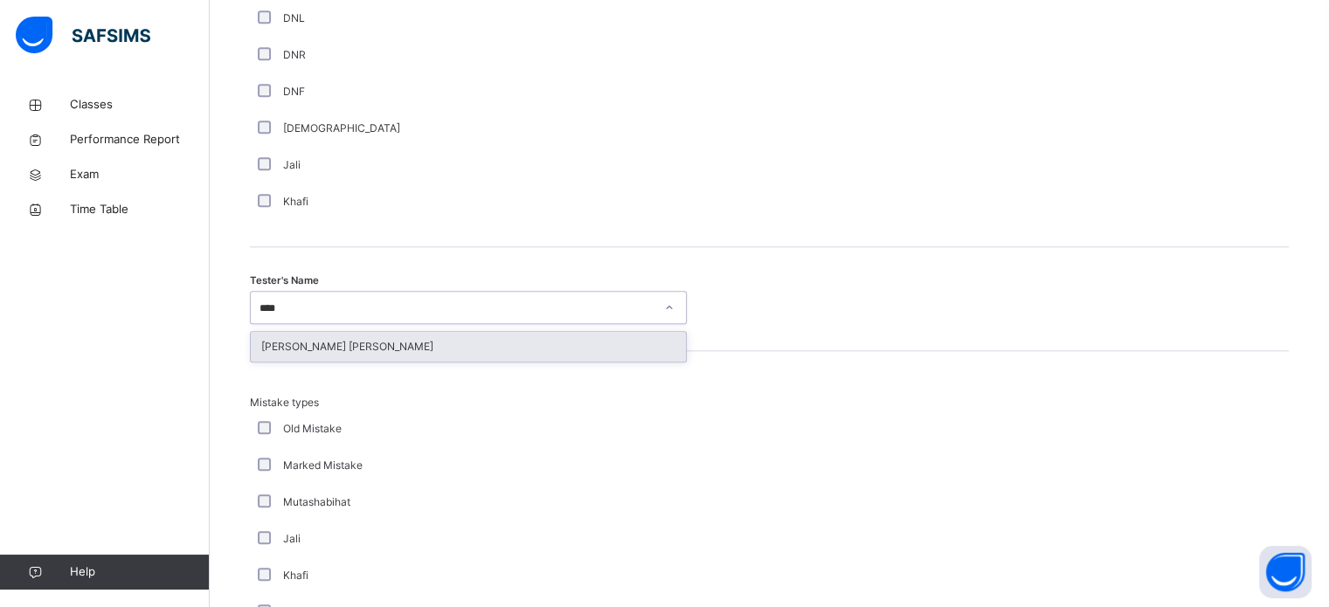
type input "*****"
click at [312, 362] on div "[PERSON_NAME] [PERSON_NAME]" at bounding box center [468, 347] width 435 height 30
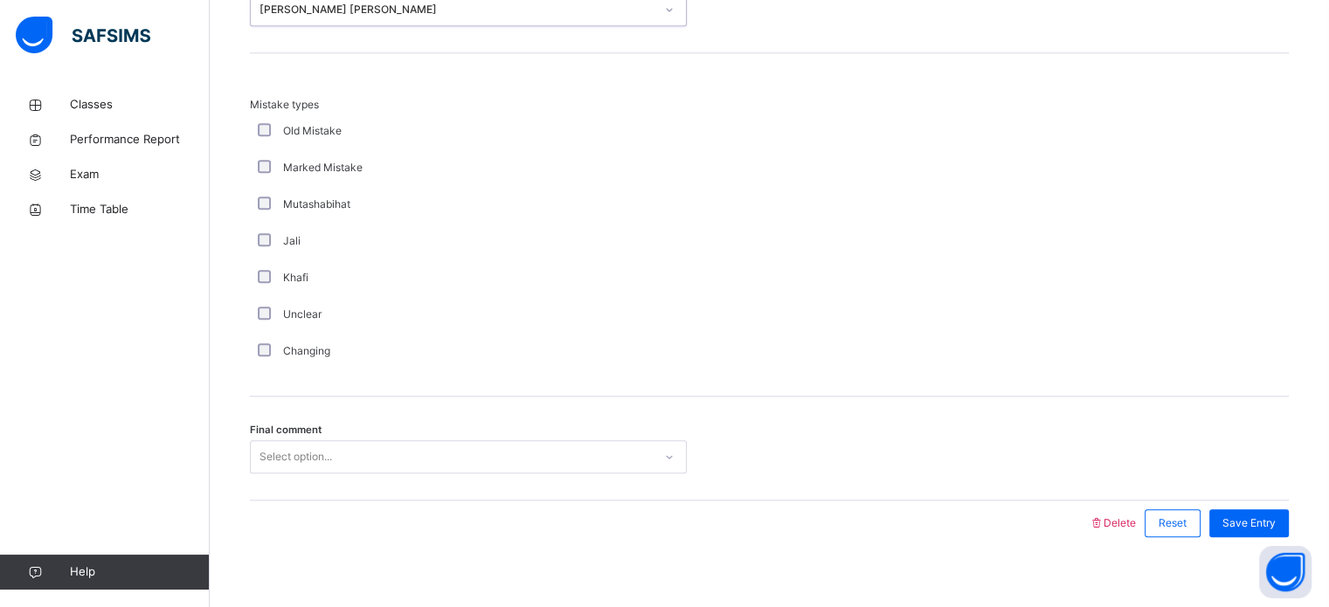
scroll to position [1891, 0]
click at [260, 387] on div "Mistake types Old Mistake Marked Mistake Mutashabihat [PERSON_NAME] Unclear Cha…" at bounding box center [769, 225] width 1039 height 343
click at [267, 392] on div "Mistake types Old Mistake Marked Mistake Mutashabihat [PERSON_NAME] Unclear Cha…" at bounding box center [769, 225] width 1039 height 343
click at [263, 371] on div "Changing" at bounding box center [468, 352] width 437 height 37
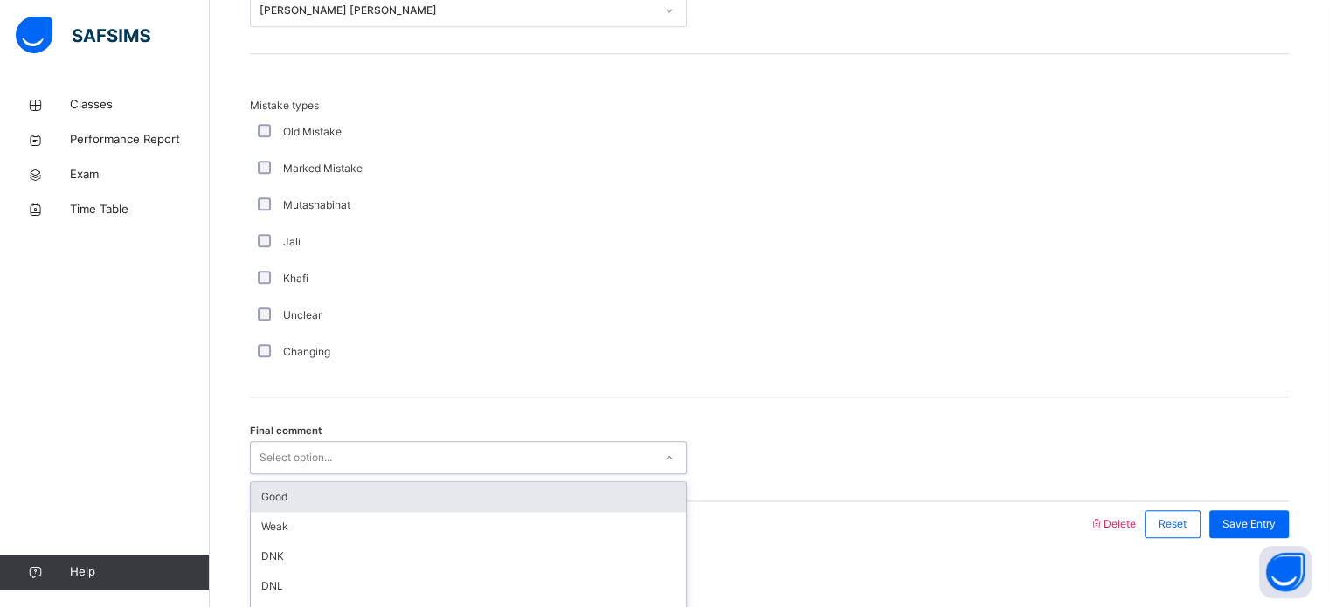
scroll to position [1922, 0]
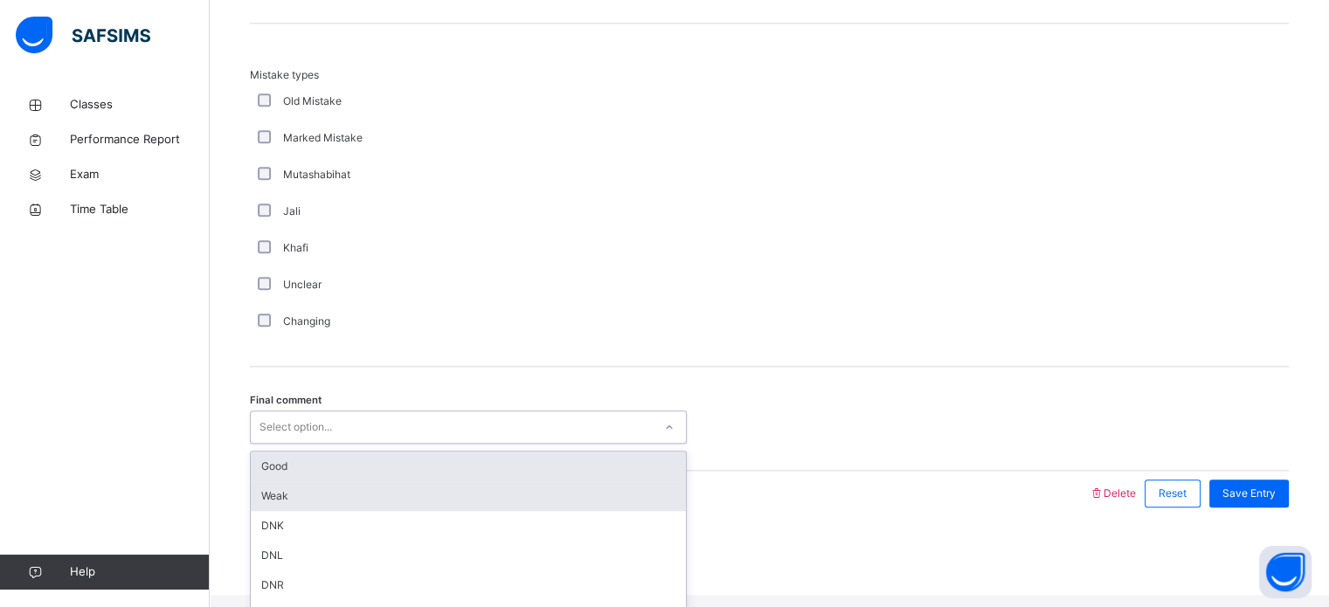
click at [289, 497] on div "Weak" at bounding box center [468, 497] width 435 height 30
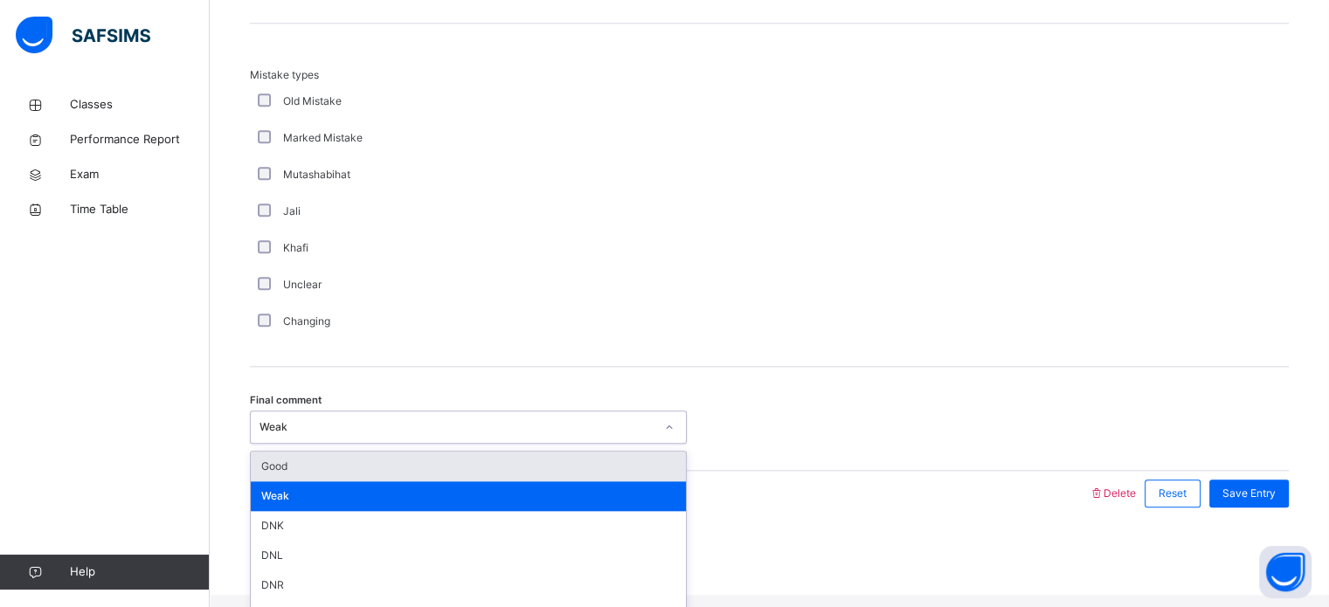
click at [439, 482] on div "Good" at bounding box center [468, 467] width 435 height 30
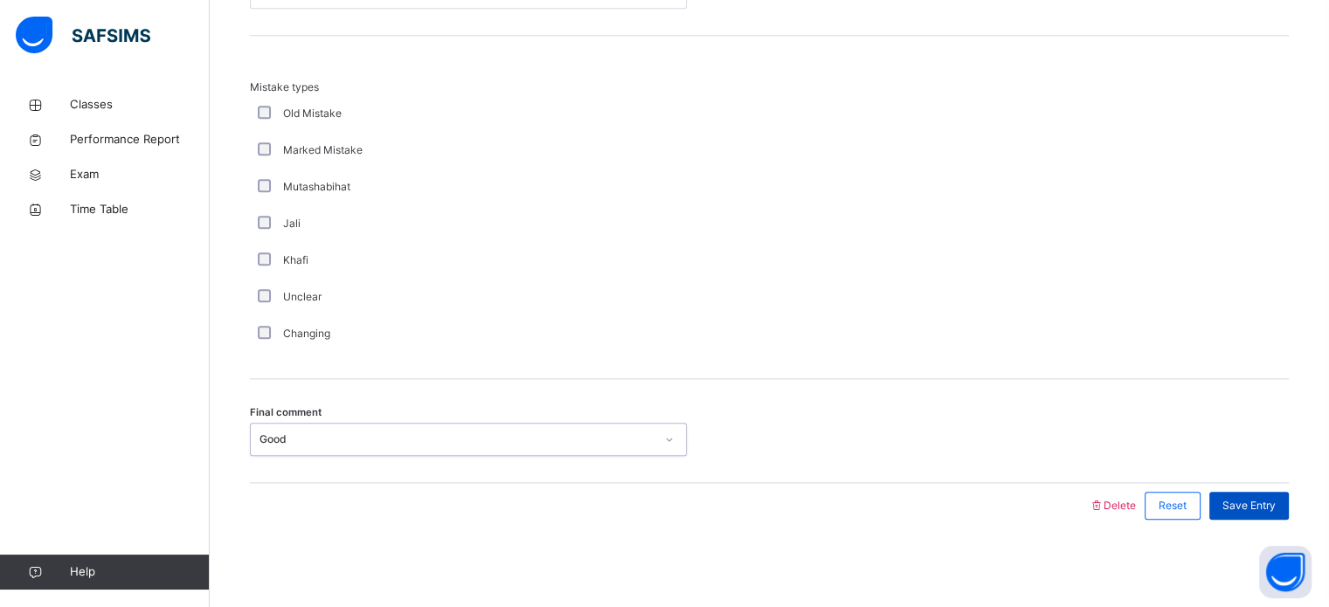
click at [1262, 518] on div "Save Entry" at bounding box center [1250, 506] width 80 height 28
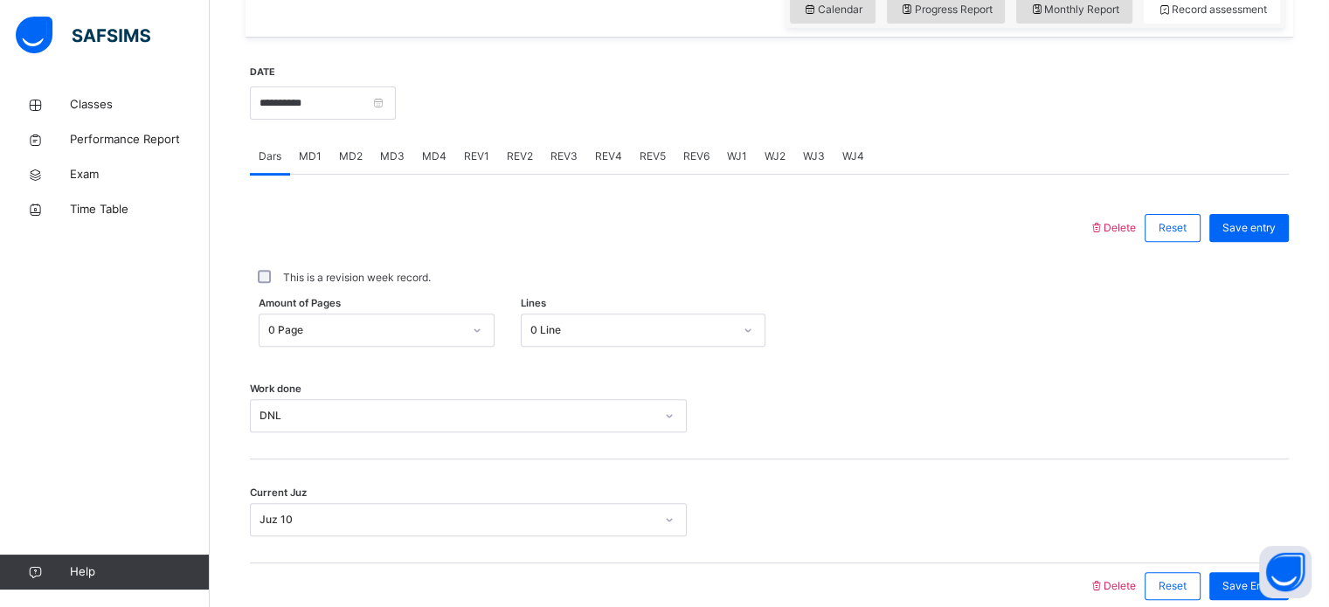
scroll to position [605, 0]
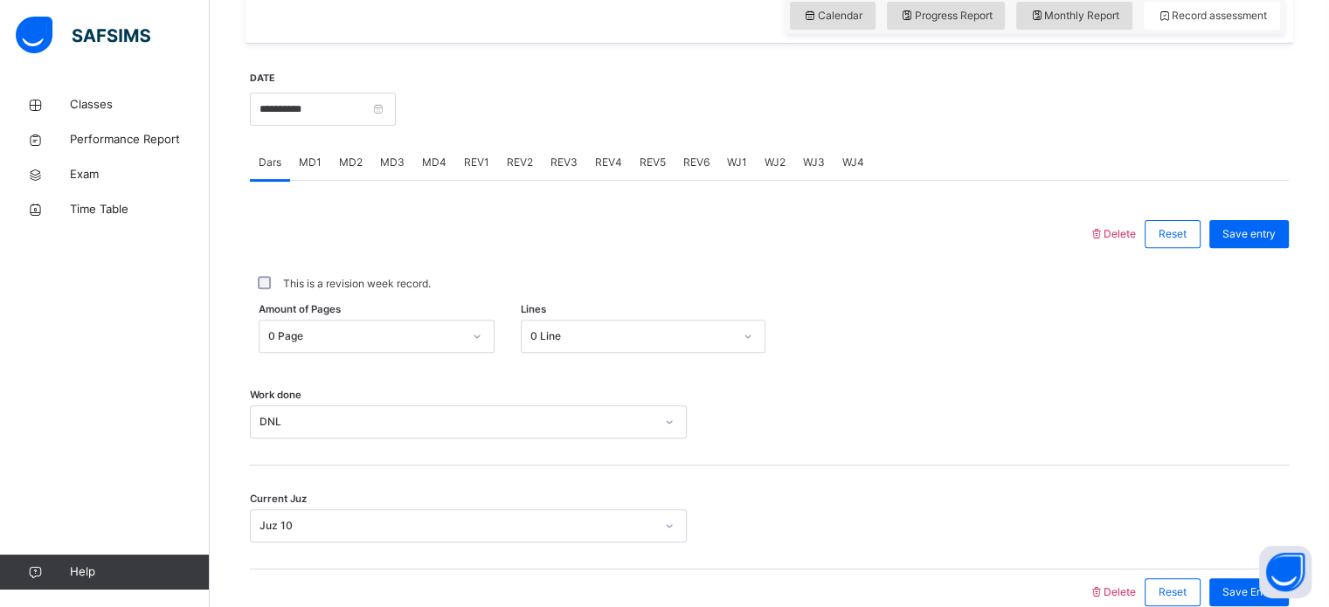
click at [597, 158] on div "REV4" at bounding box center [608, 162] width 45 height 35
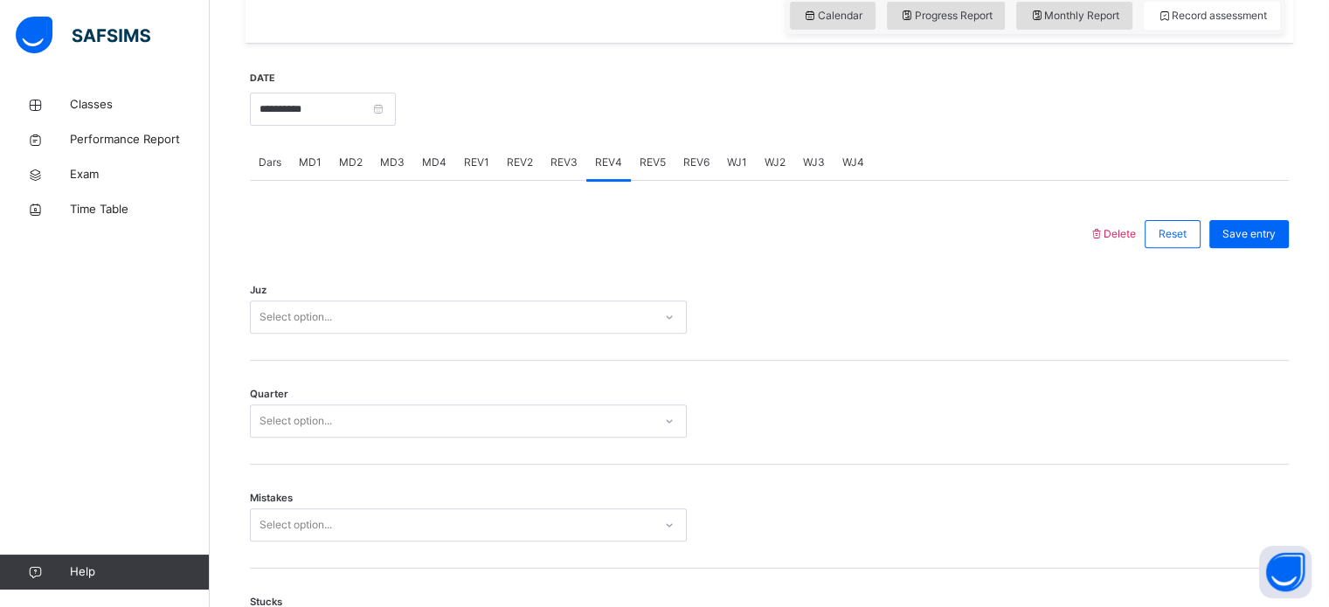
click at [301, 357] on div "Juz Select option..." at bounding box center [769, 309] width 1039 height 104
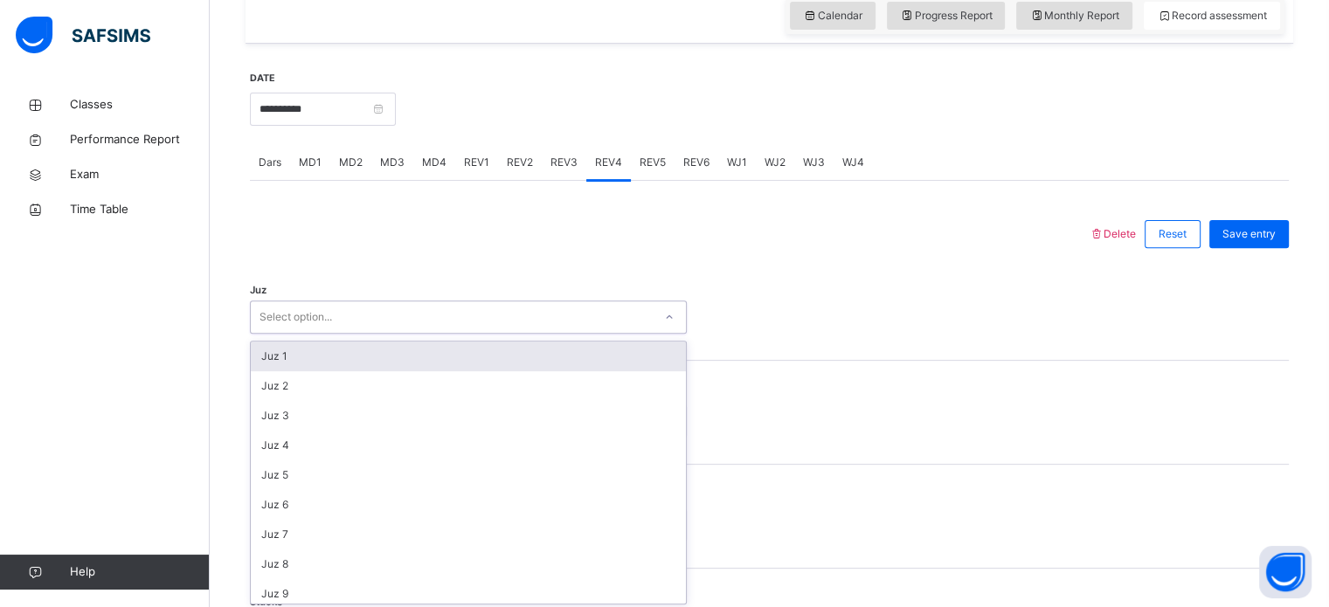
scroll to position [622, 0]
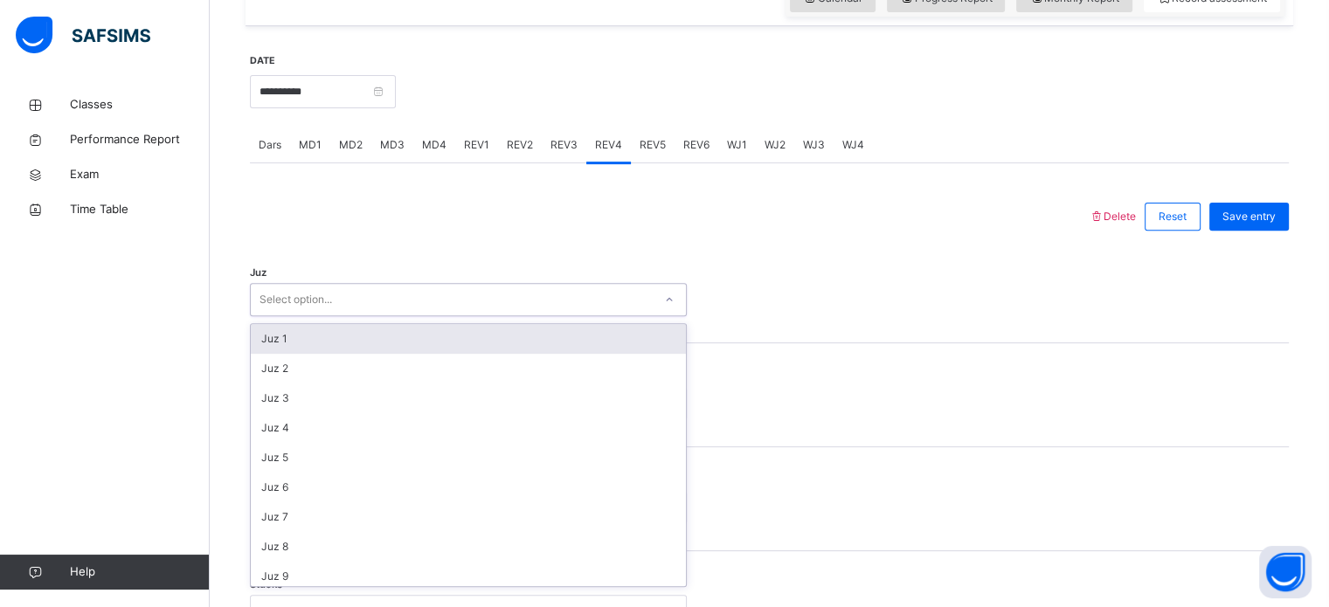
click at [359, 342] on div "Juz 1" at bounding box center [468, 339] width 435 height 30
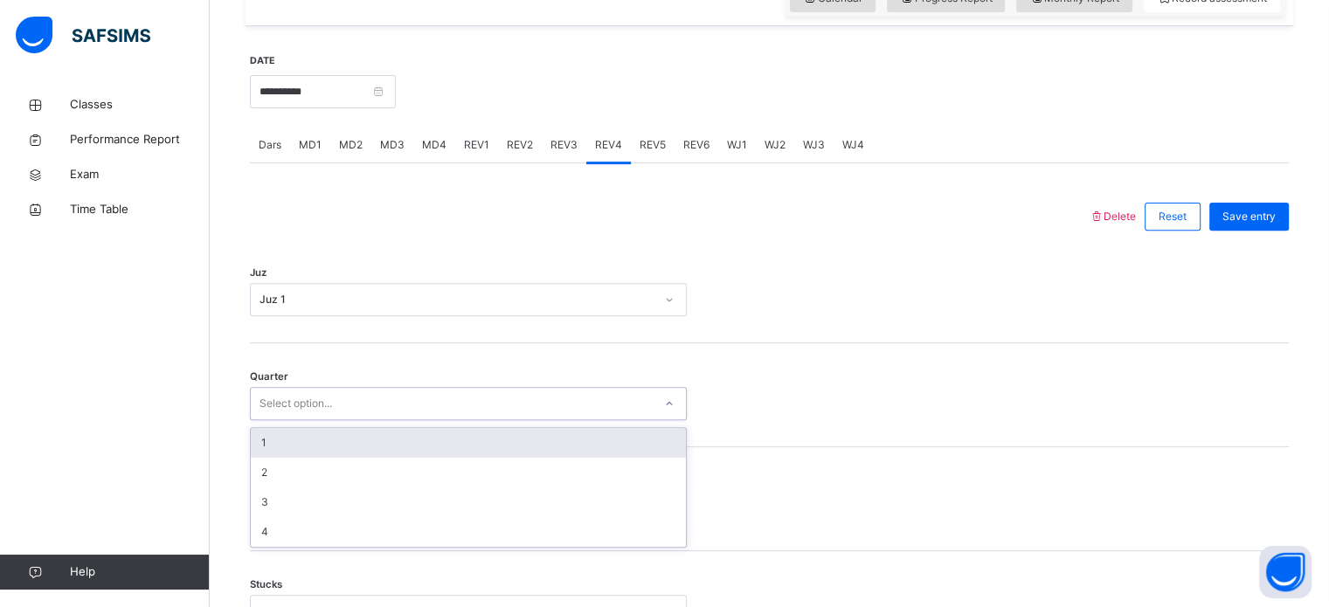
click at [291, 416] on div "Select option..." at bounding box center [296, 403] width 73 height 33
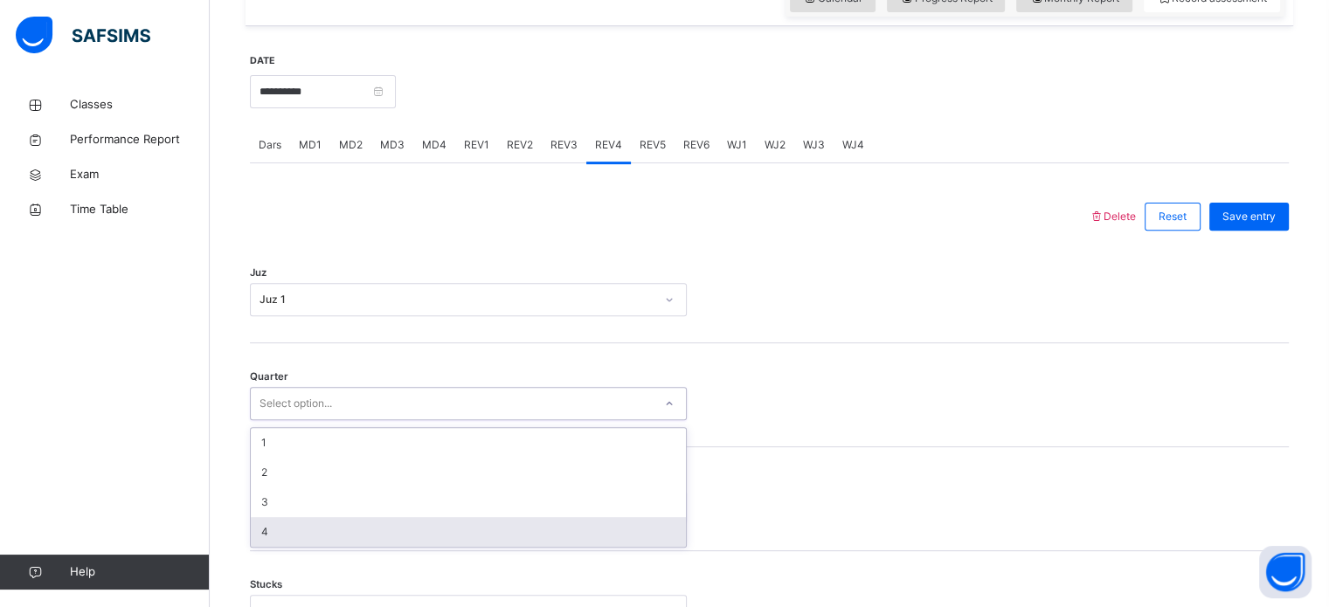
click at [265, 547] on div "4" at bounding box center [468, 532] width 435 height 30
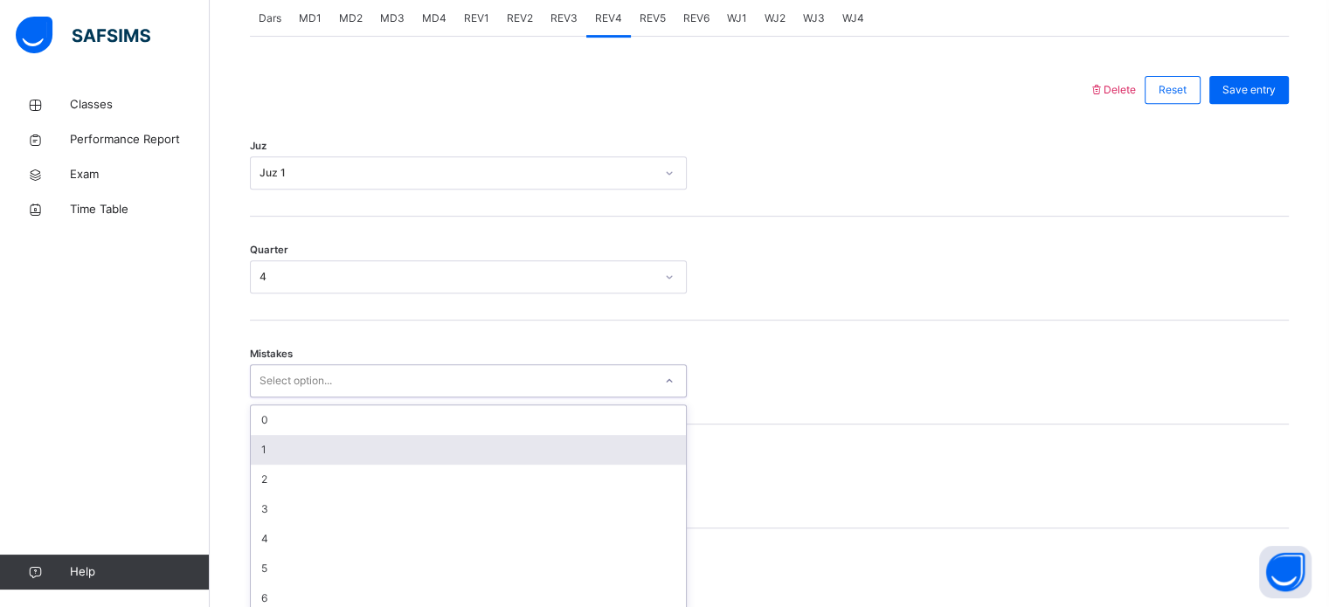
click at [264, 398] on div "option 1 focused, 2 of 7. 7 results available. Use Up and Down to choose option…" at bounding box center [468, 380] width 437 height 33
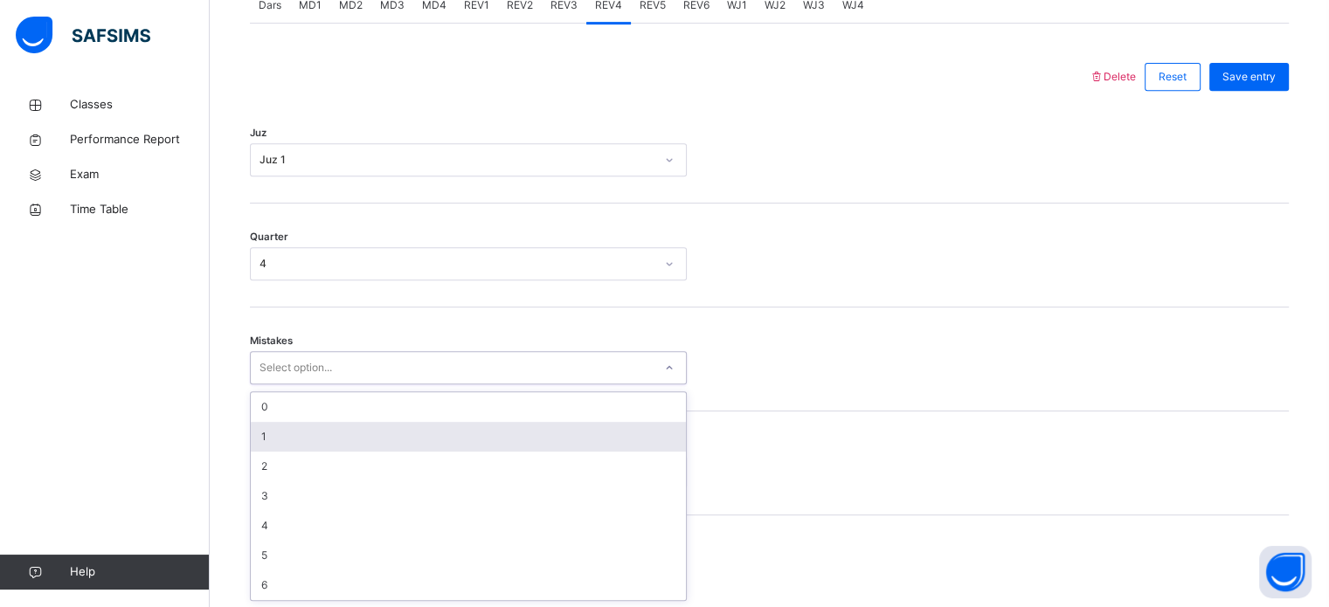
scroll to position [776, 0]
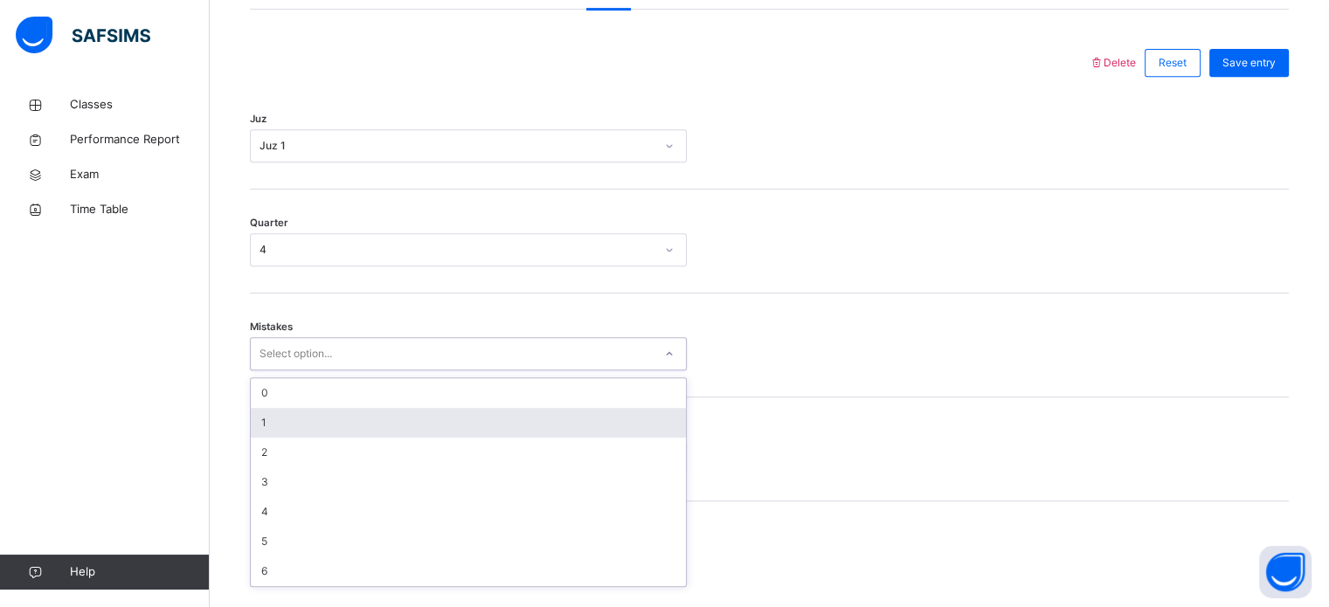
click at [264, 438] on div "1" at bounding box center [468, 423] width 435 height 30
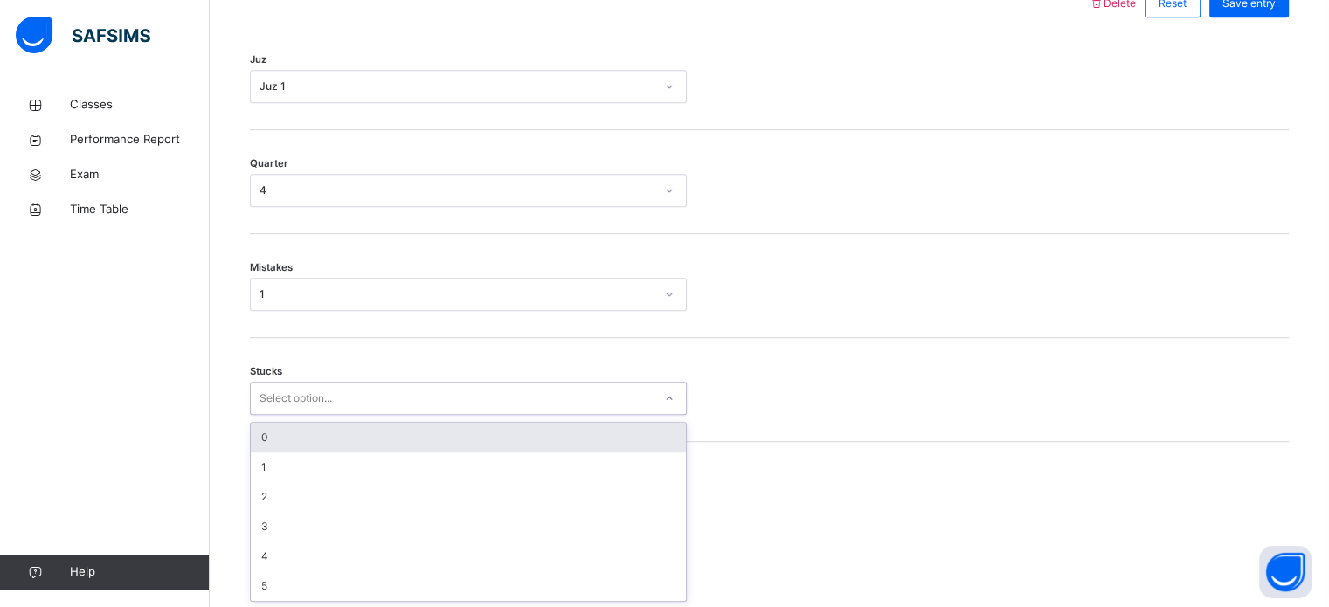
click at [262, 415] on div "option 0 focused, 1 of 6. 6 results available. Use Up and Down to choose option…" at bounding box center [468, 398] width 437 height 33
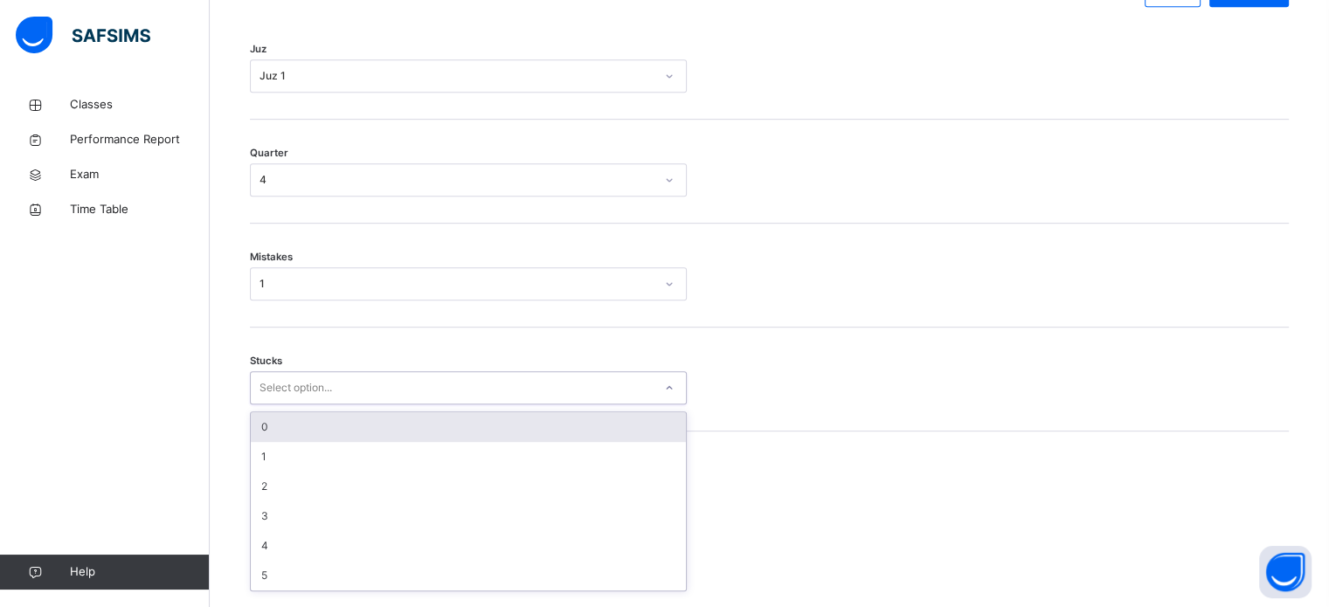
scroll to position [849, 0]
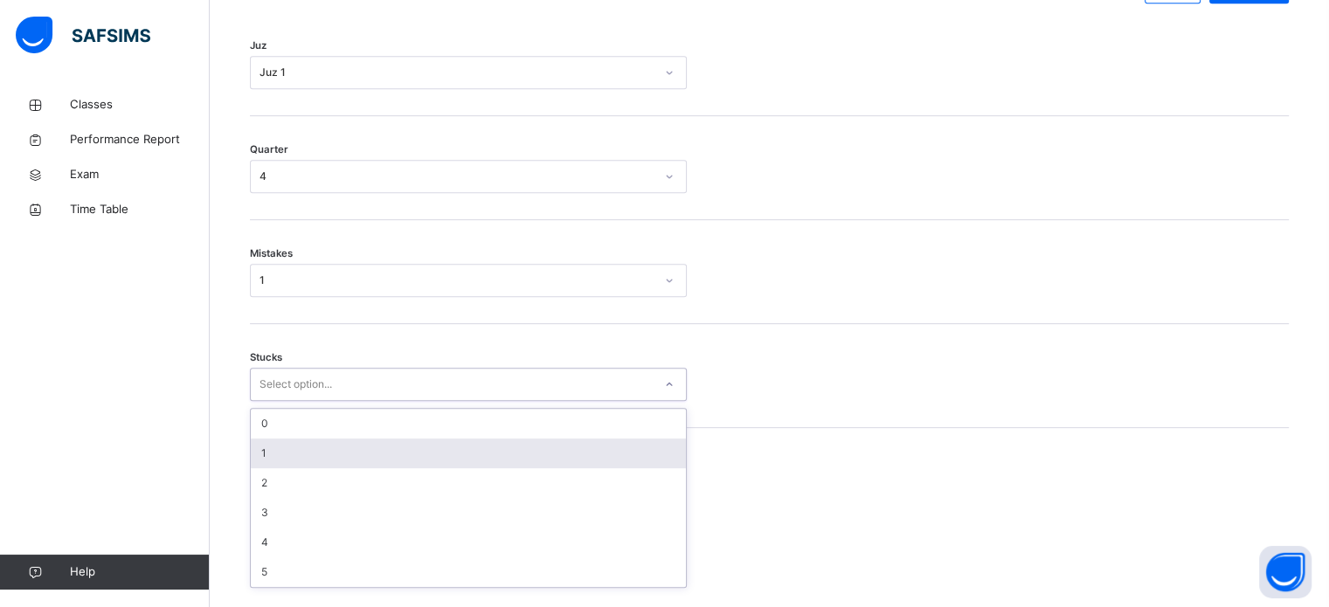
click at [262, 457] on div "1" at bounding box center [468, 454] width 435 height 30
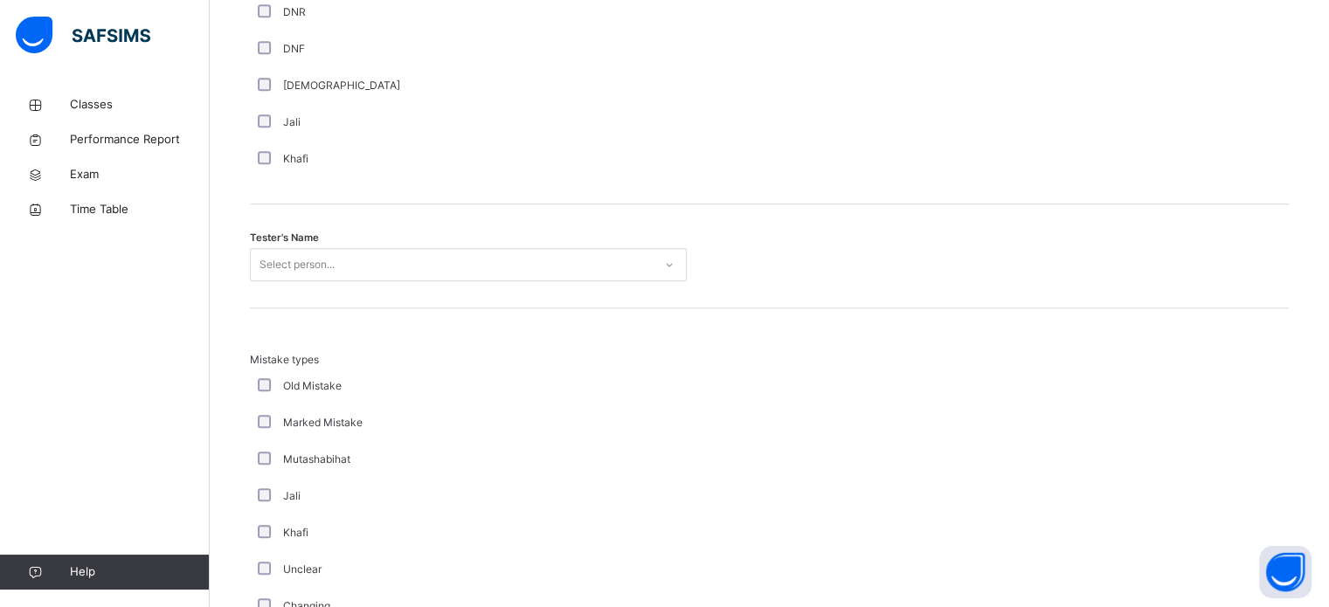
scroll to position [1639, 0]
click at [302, 280] on div "Select person..." at bounding box center [468, 262] width 437 height 33
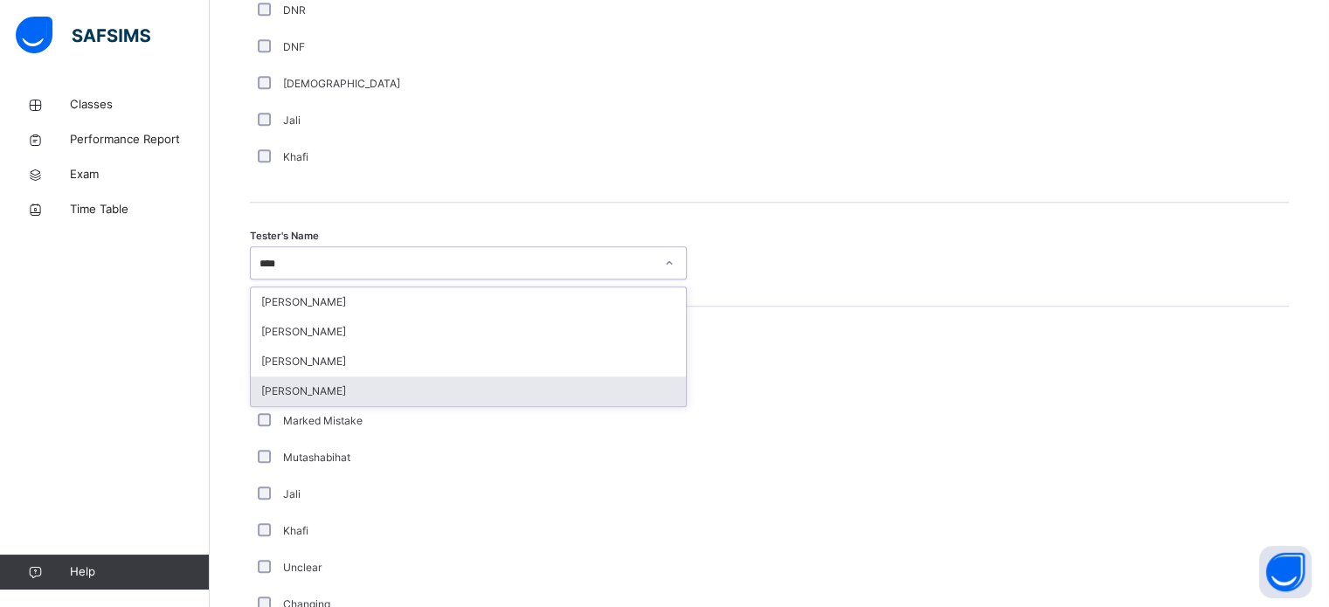
type input "***"
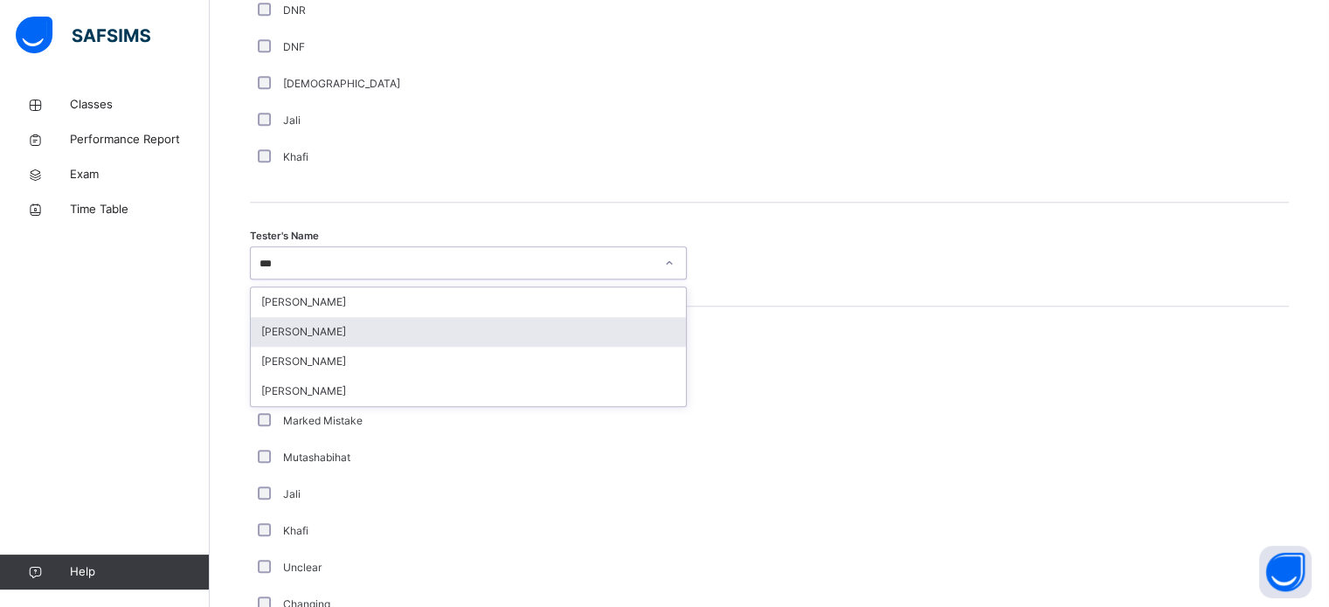
click at [337, 347] on div "[PERSON_NAME]" at bounding box center [468, 332] width 435 height 30
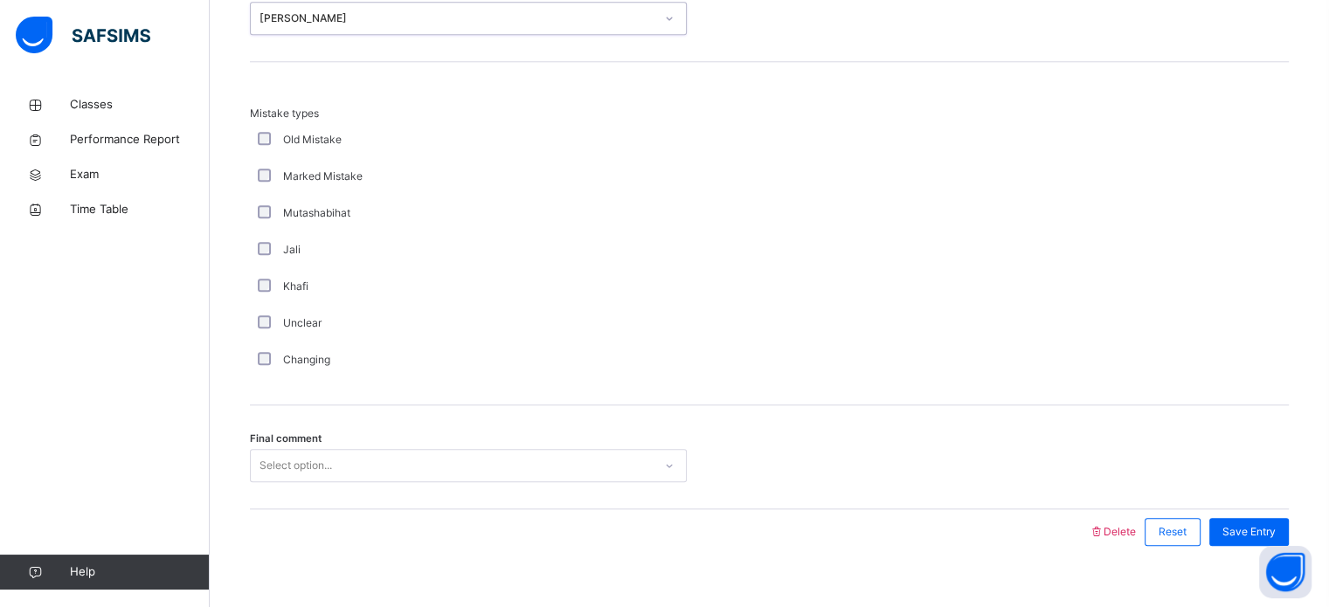
scroll to position [1891, 0]
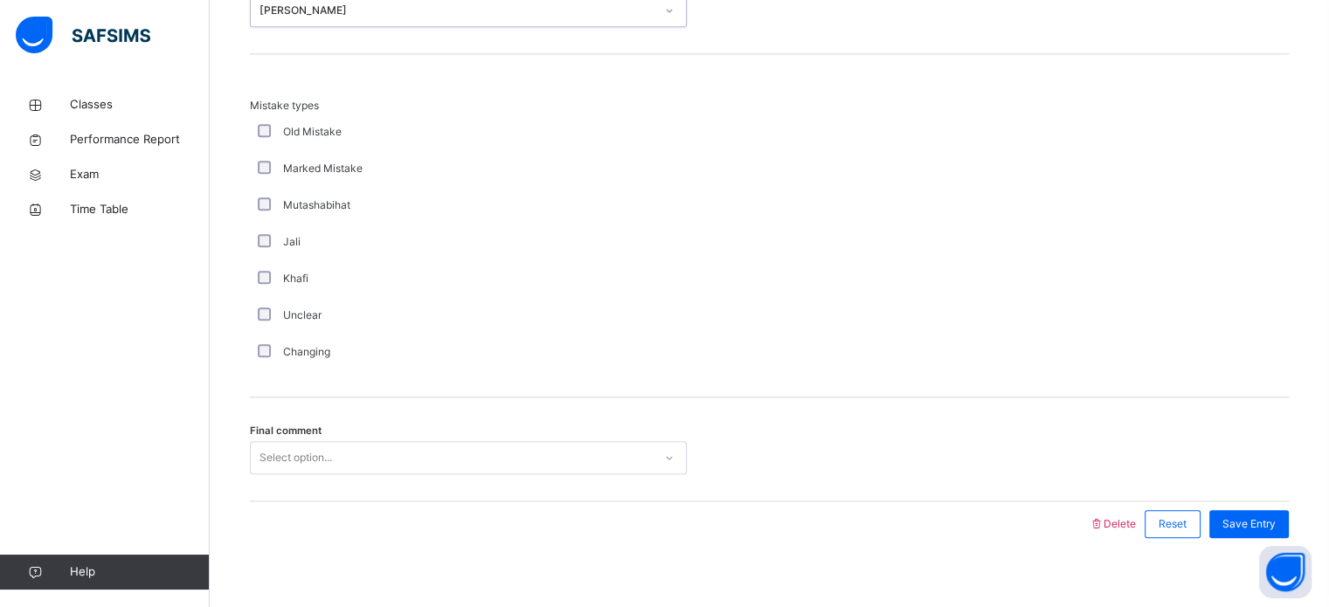
click at [255, 356] on div "Changing" at bounding box center [468, 352] width 428 height 16
click at [256, 356] on div "Changing" at bounding box center [468, 352] width 428 height 16
click at [272, 354] on div "Changing" at bounding box center [468, 352] width 437 height 37
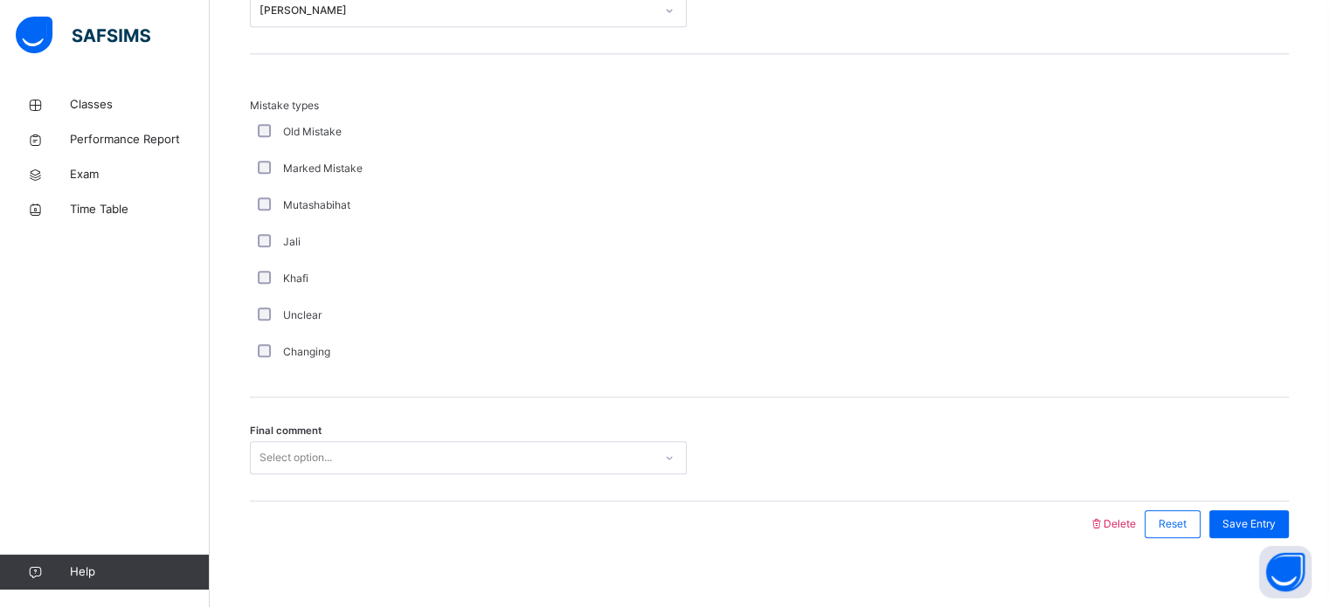
click at [272, 354] on div "Changing" at bounding box center [468, 352] width 437 height 37
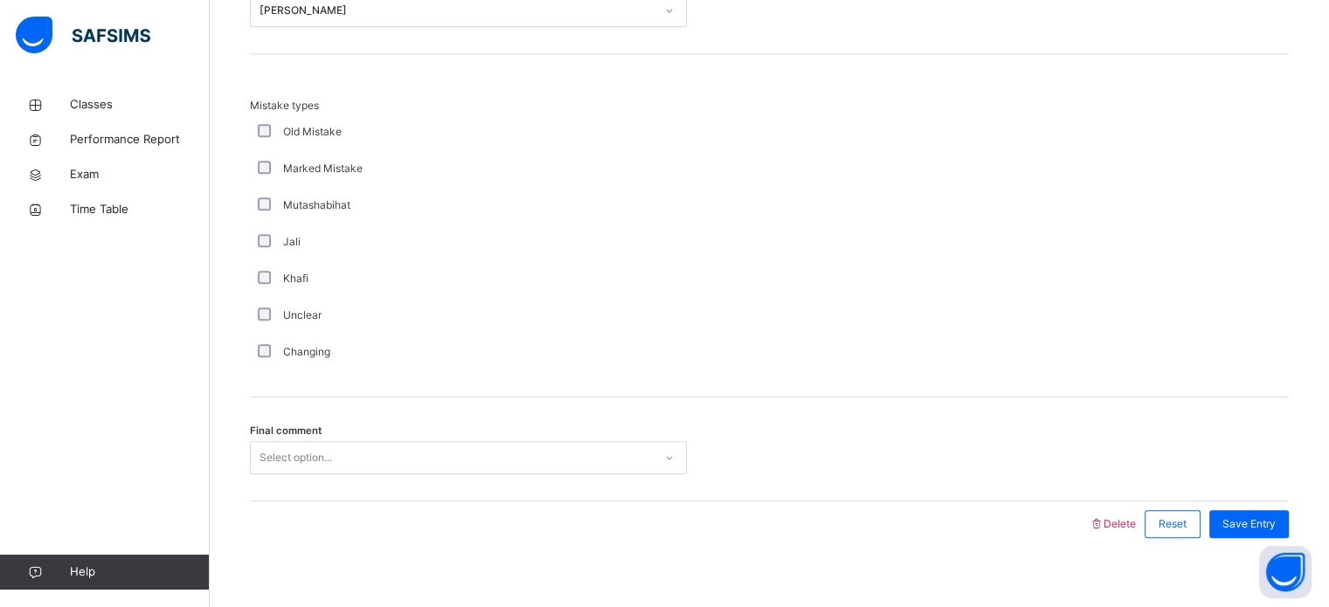
click at [295, 460] on div "Final comment Select option..." at bounding box center [769, 450] width 1039 height 104
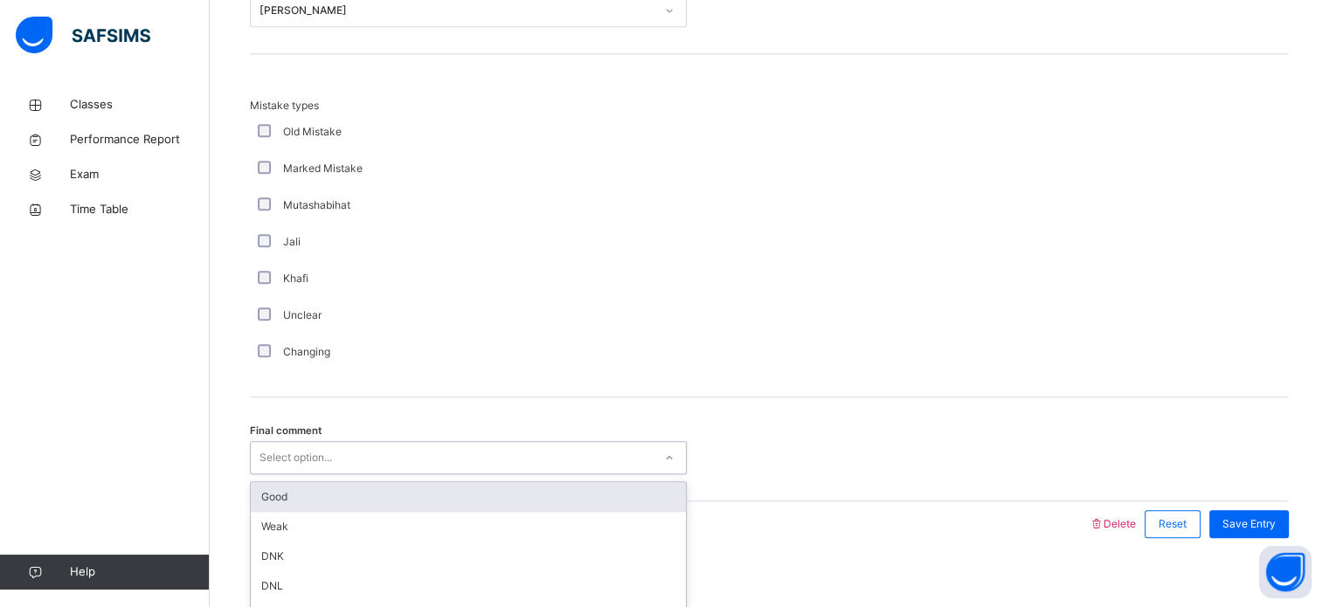
scroll to position [1922, 0]
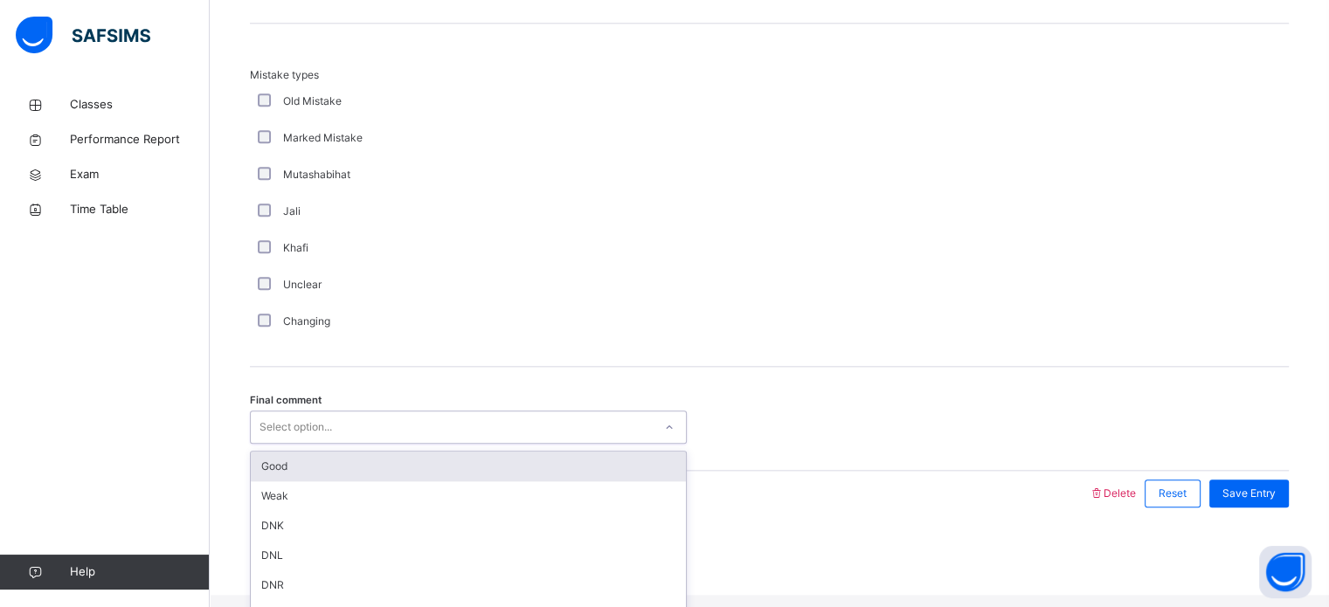
click at [283, 472] on div "Good" at bounding box center [468, 467] width 435 height 30
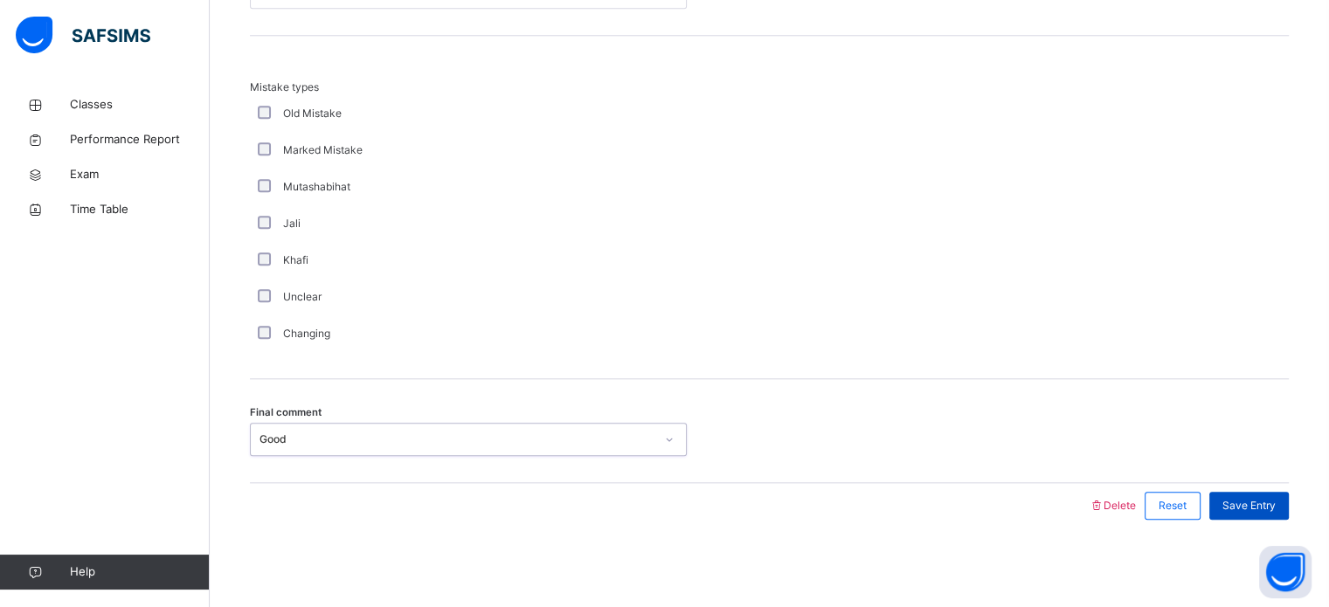
click at [1266, 496] on div "Save Entry" at bounding box center [1250, 506] width 80 height 28
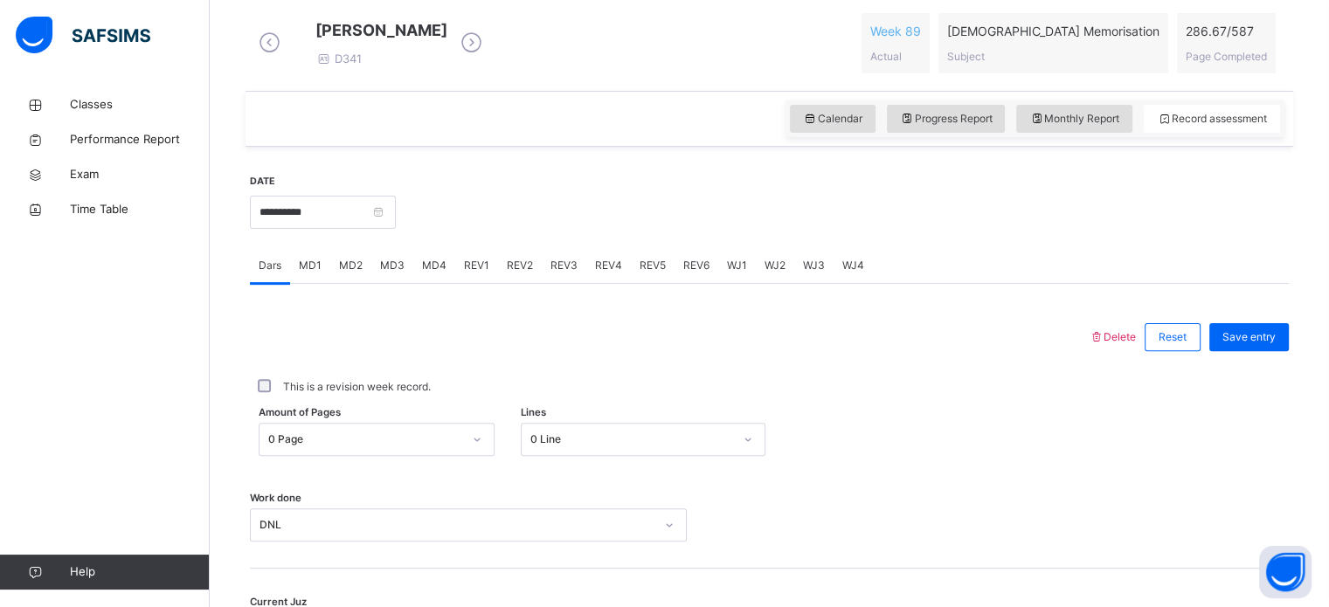
scroll to position [494, 0]
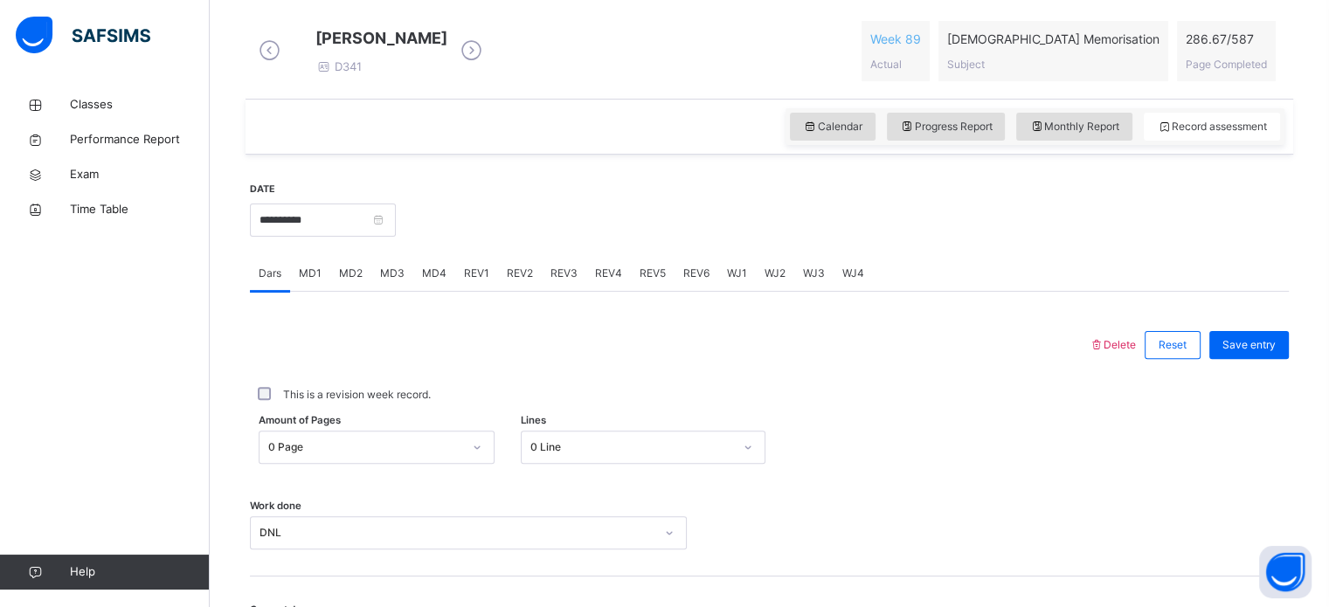
click at [598, 281] on span "REV4" at bounding box center [608, 274] width 27 height 16
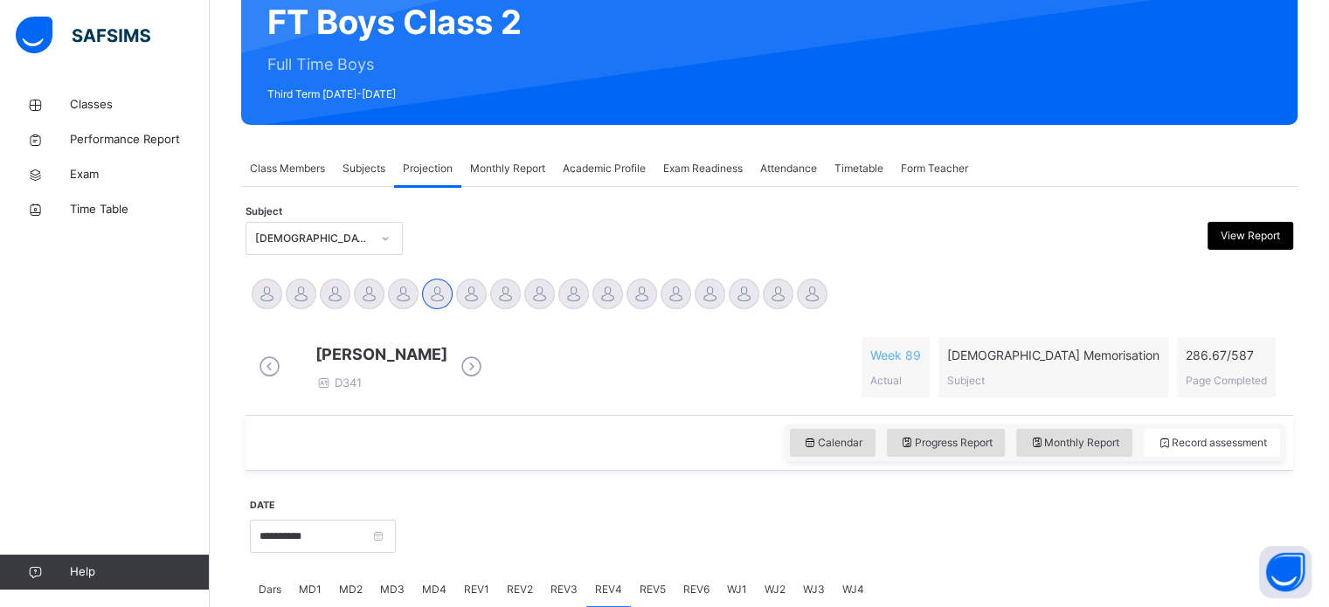
scroll to position [176, 0]
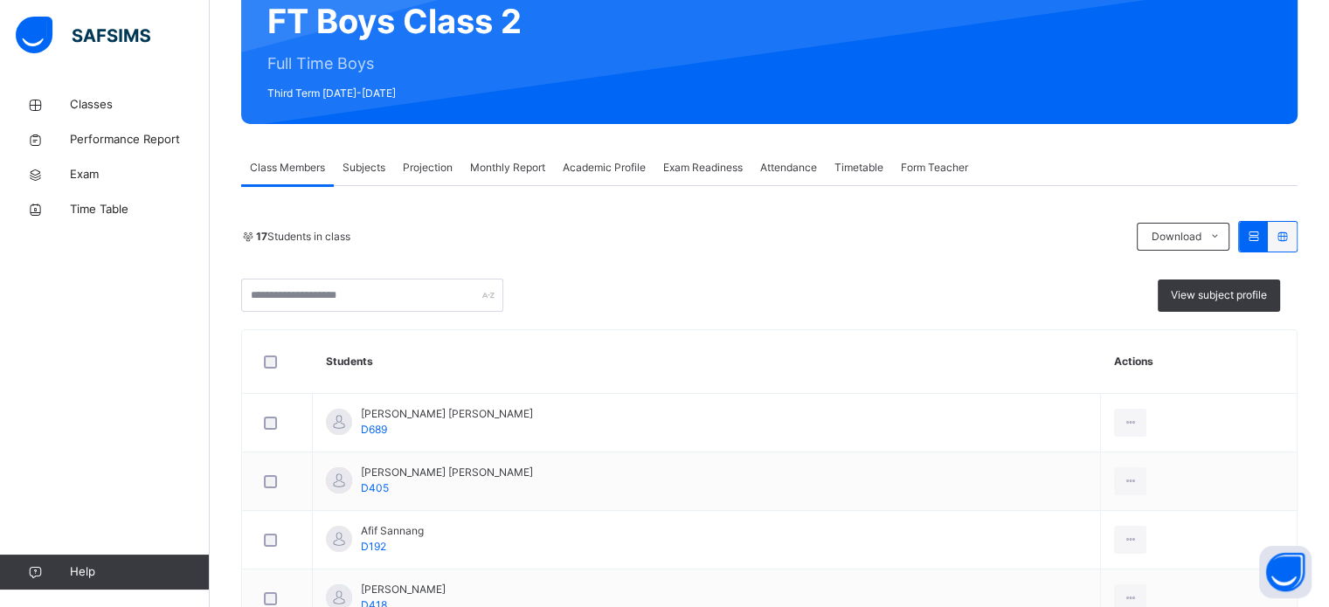
scroll to position [178, 0]
click at [444, 153] on div "Projection" at bounding box center [427, 167] width 67 height 35
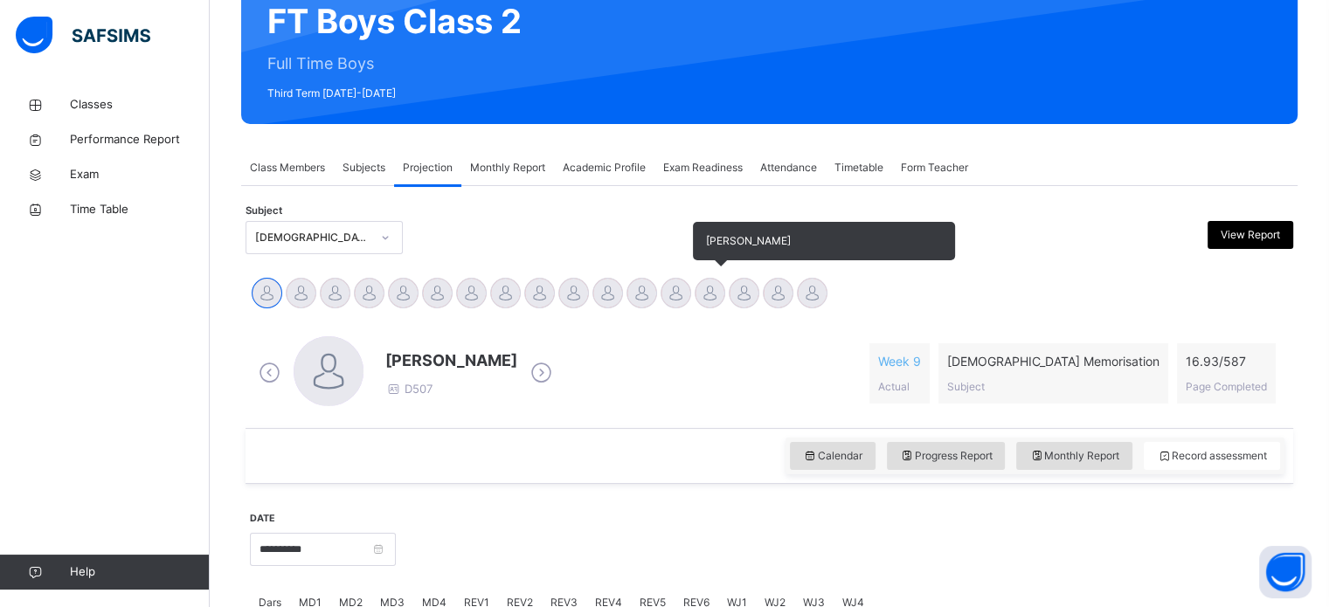
click at [717, 300] on div at bounding box center [710, 293] width 31 height 31
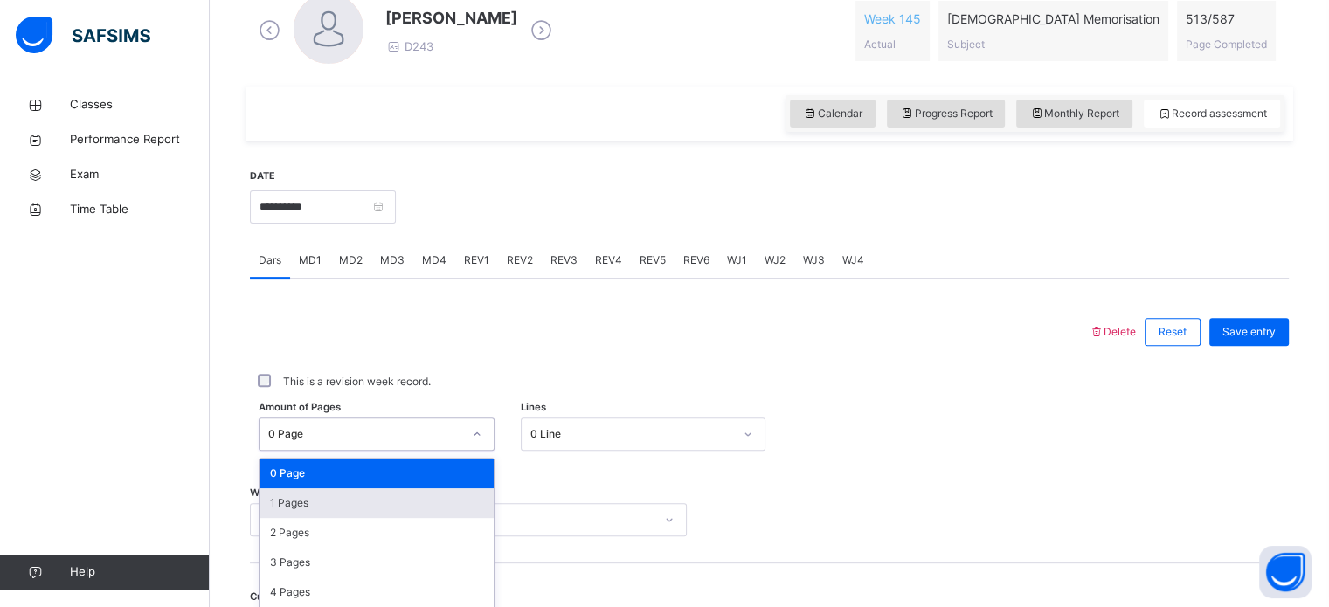
scroll to position [641, 0]
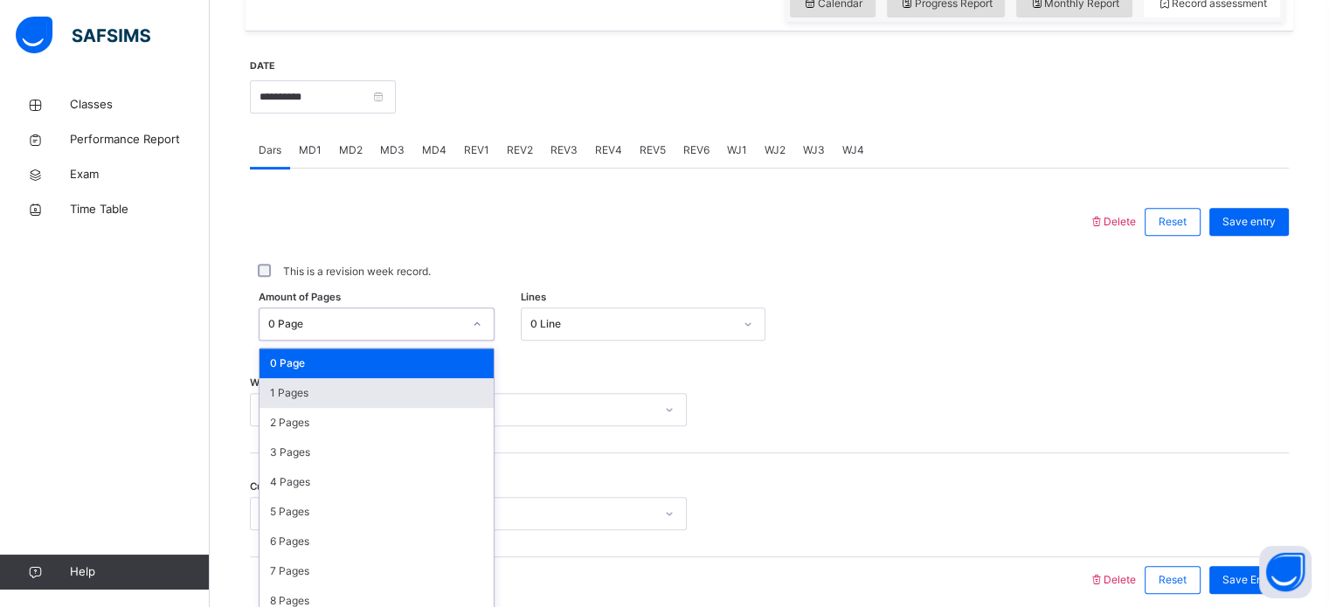
click at [379, 341] on div "option 1 Pages focused, 2 of 588. 588 results available. Use Up and Down to cho…" at bounding box center [377, 324] width 236 height 33
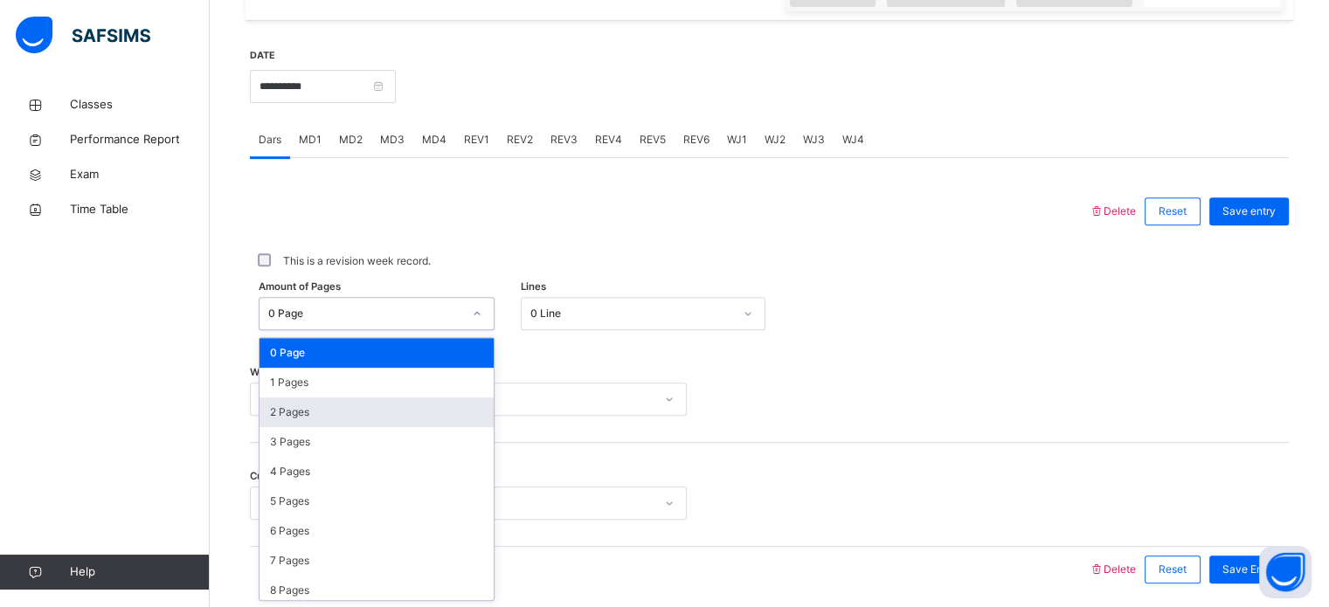
click at [379, 410] on div "2 Pages" at bounding box center [377, 413] width 234 height 30
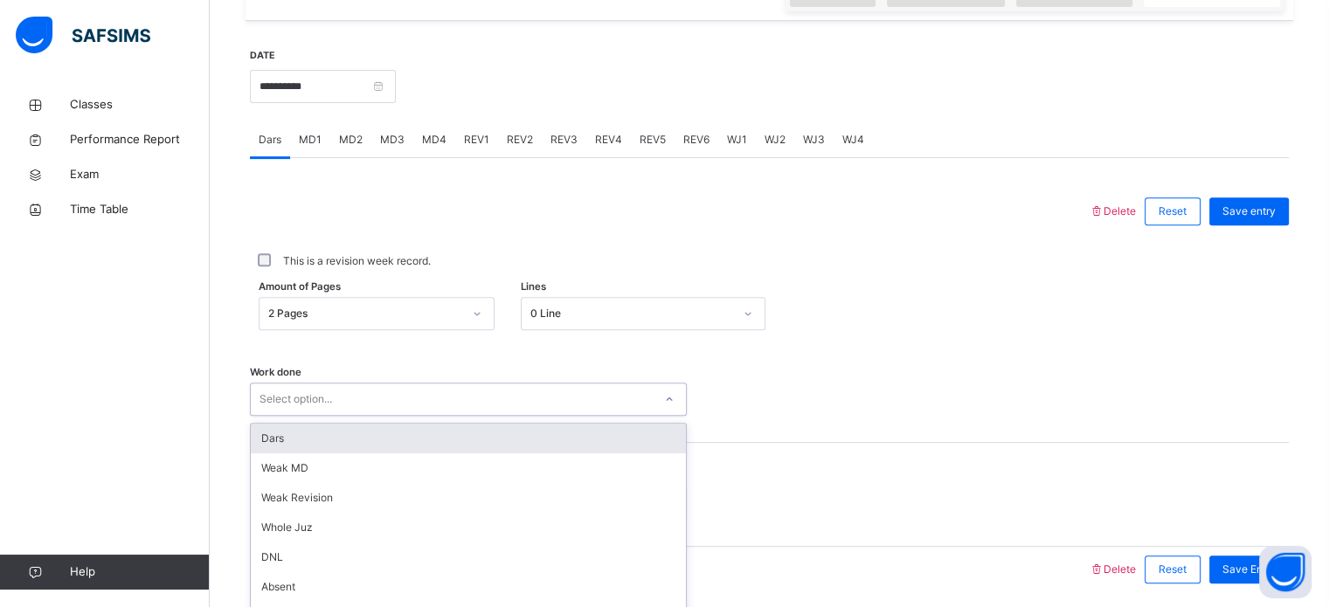
scroll to position [704, 0]
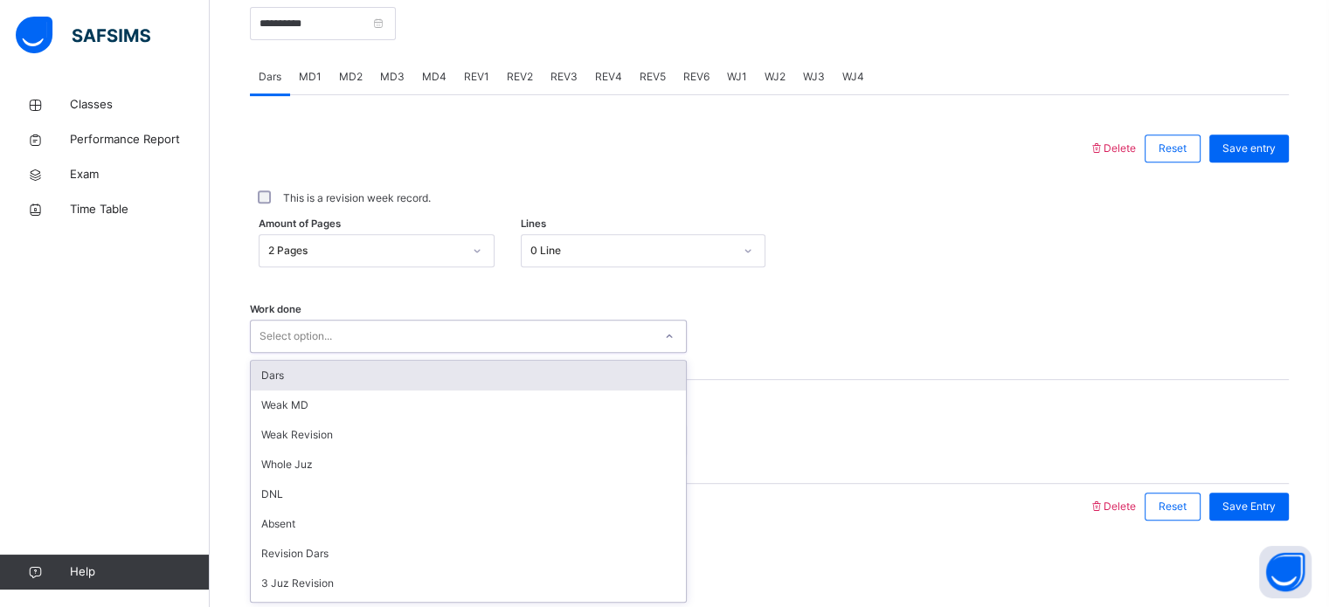
drag, startPoint x: 379, startPoint y: 392, endPoint x: 385, endPoint y: 366, distance: 26.7
click at [385, 353] on div "option Dars focused, 1 of 16. 16 results available. Use Up and Down to choose o…" at bounding box center [468, 336] width 437 height 33
click at [385, 366] on div "Dars" at bounding box center [468, 376] width 435 height 30
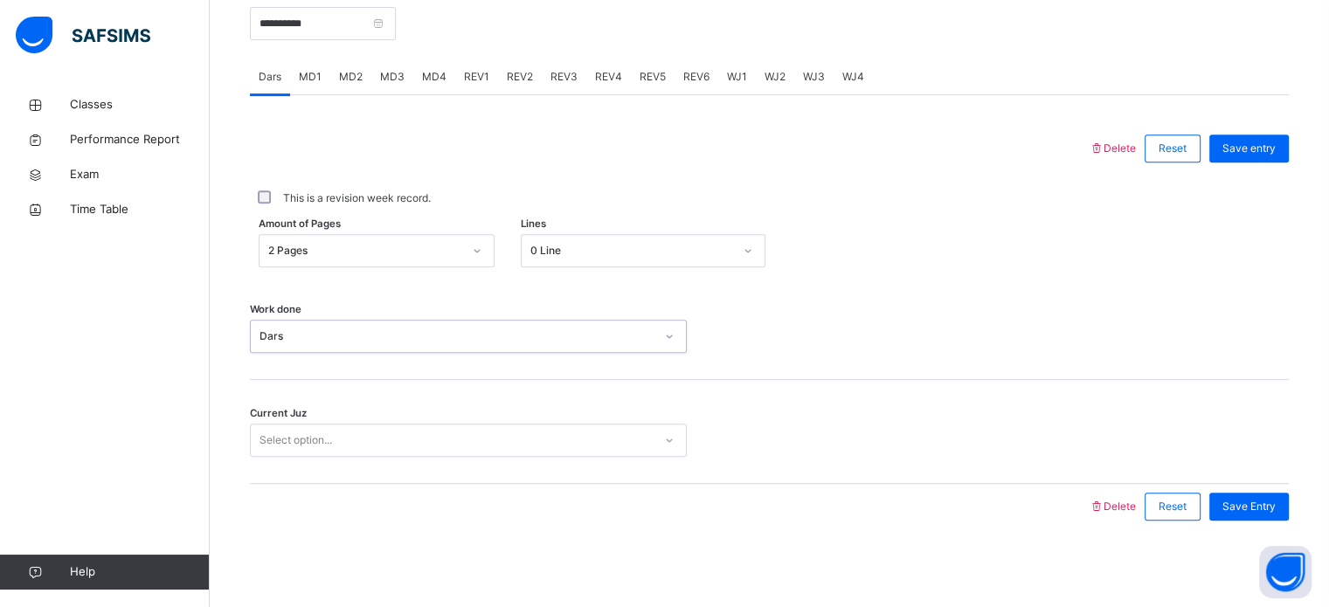
click at [357, 428] on div "Select option..." at bounding box center [452, 440] width 402 height 27
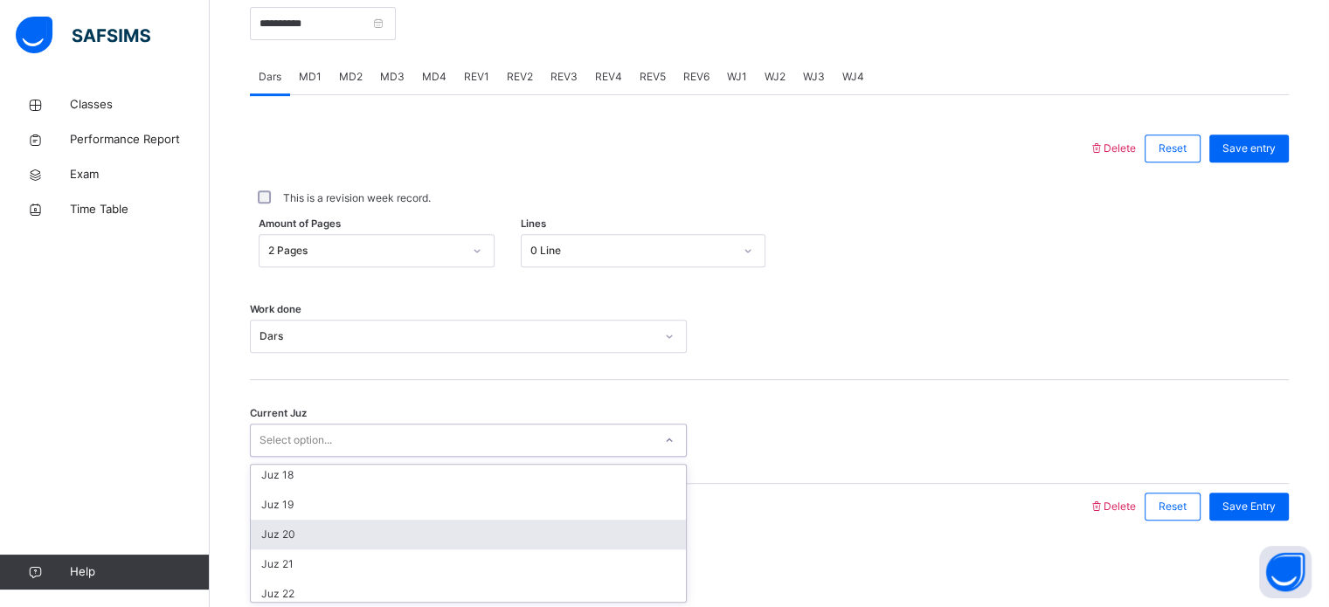
scroll to position [517, 0]
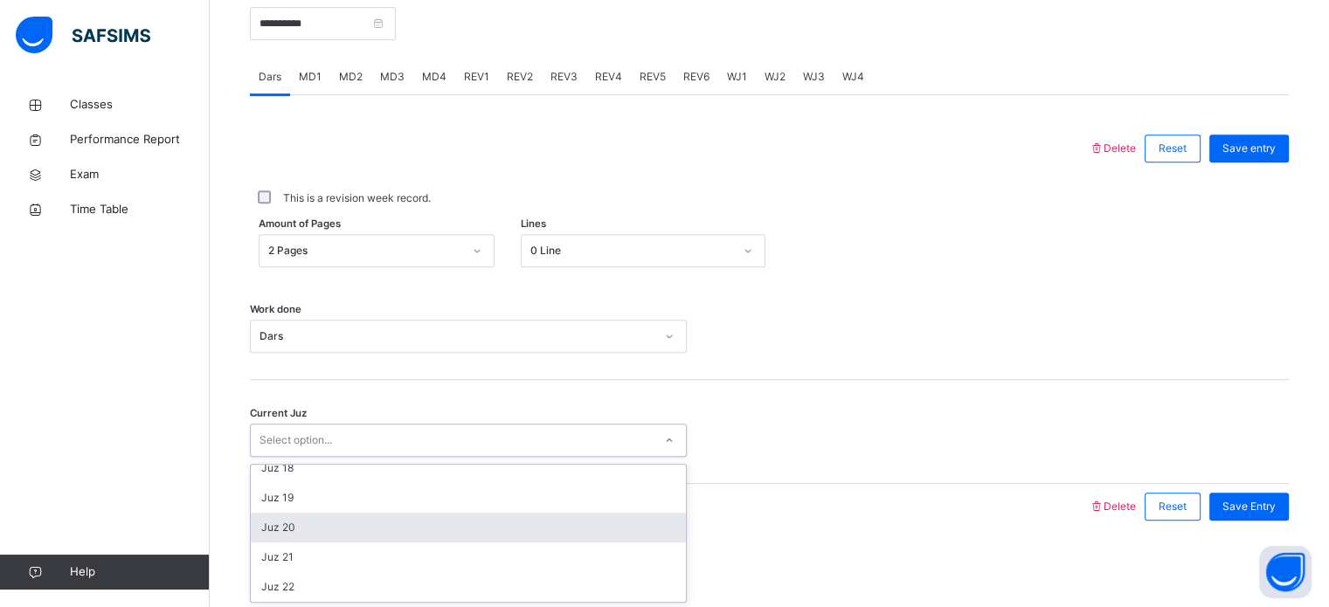
click at [349, 537] on div "Juz 20" at bounding box center [468, 528] width 435 height 30
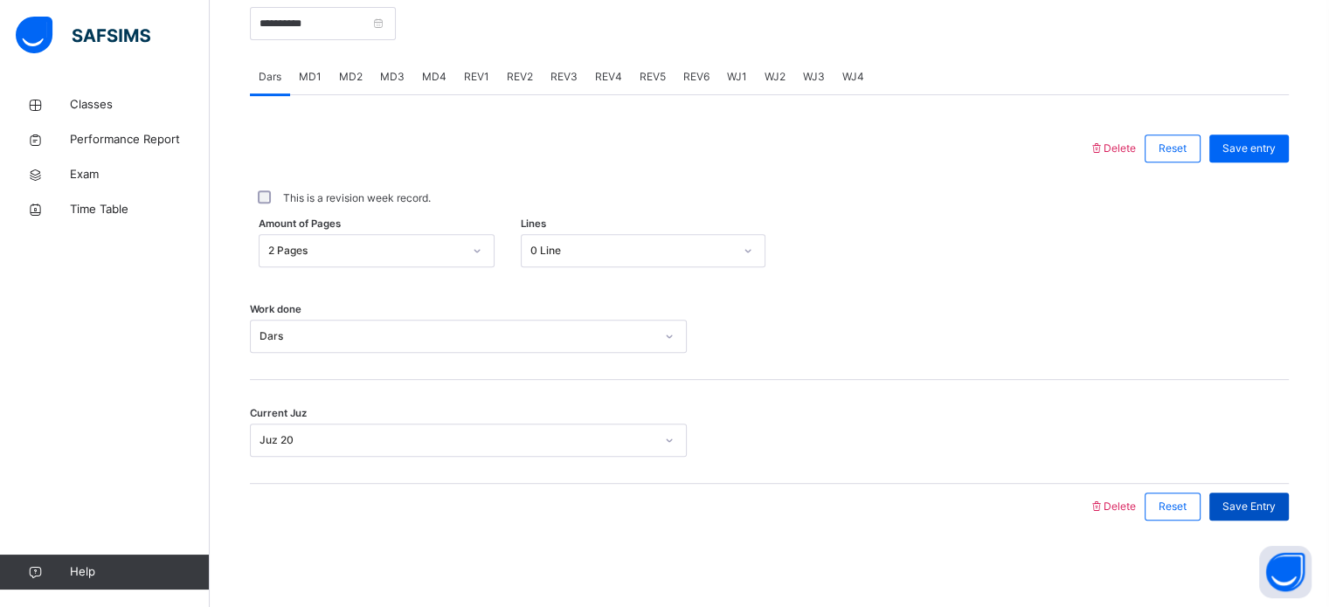
click at [1266, 502] on span "Save Entry" at bounding box center [1249, 507] width 53 height 16
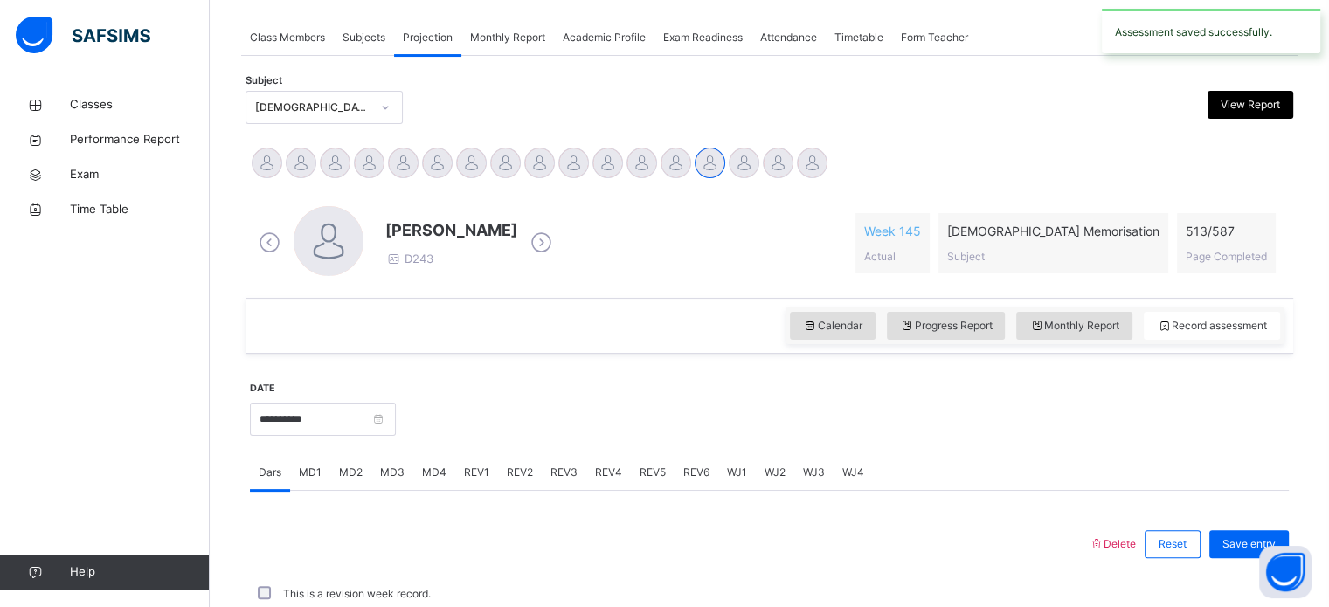
scroll to position [704, 0]
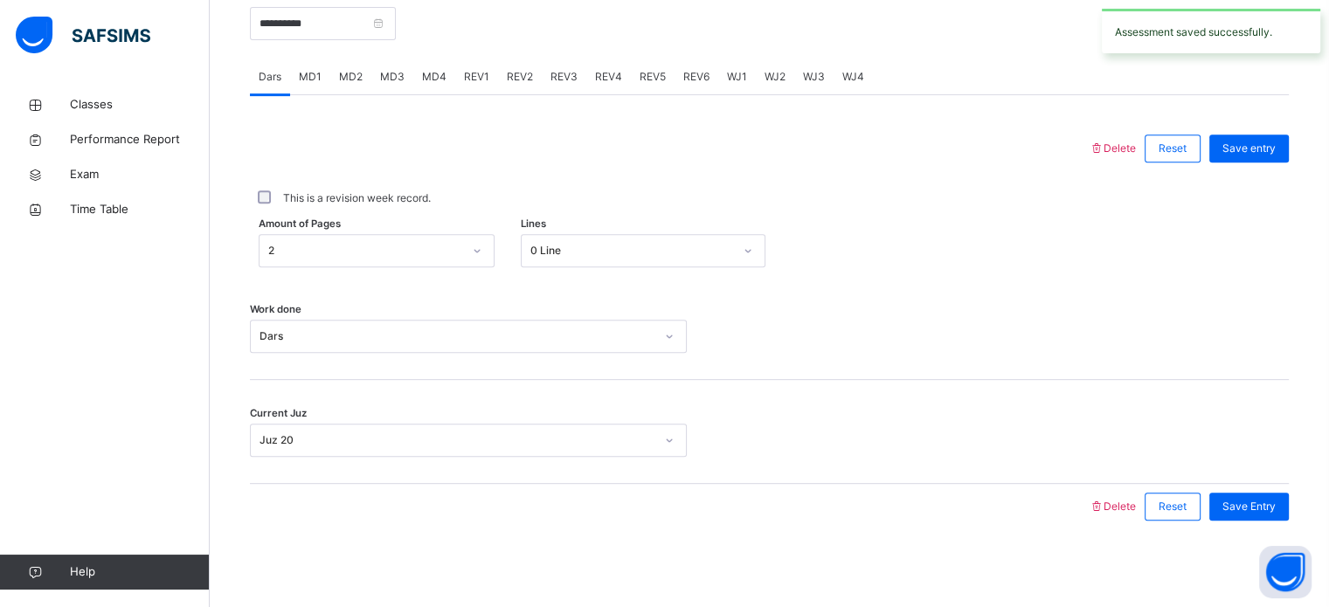
click at [307, 69] on span "MD1" at bounding box center [310, 77] width 23 height 16
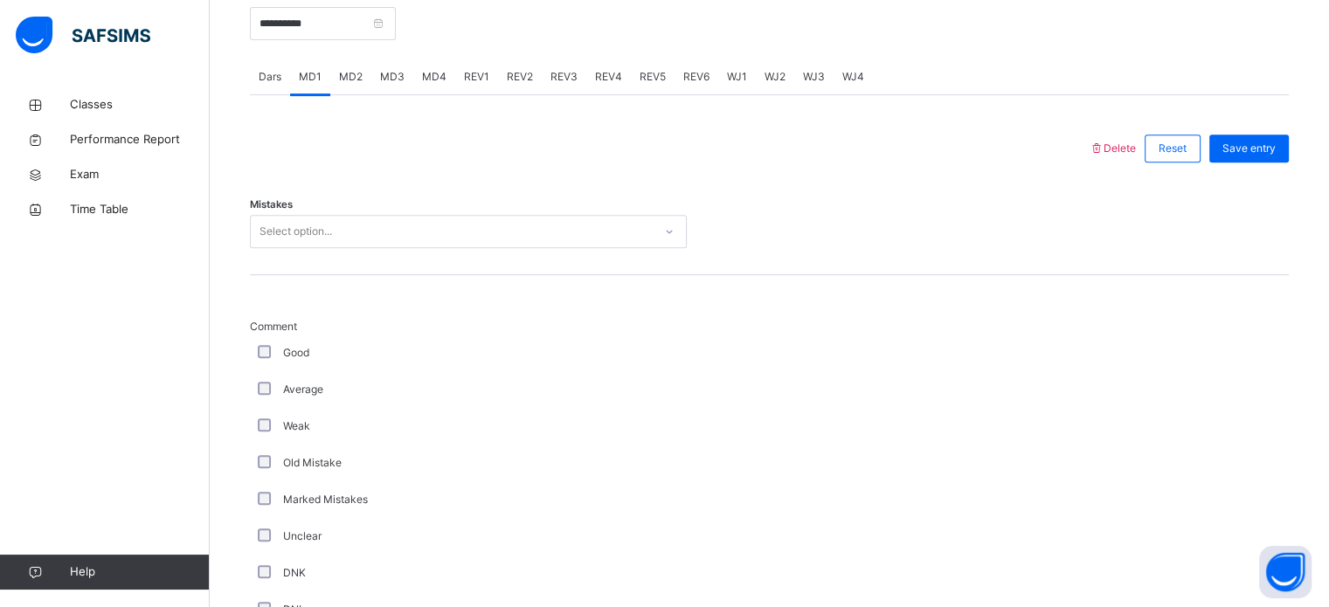
click at [343, 69] on span "MD2" at bounding box center [351, 77] width 24 height 16
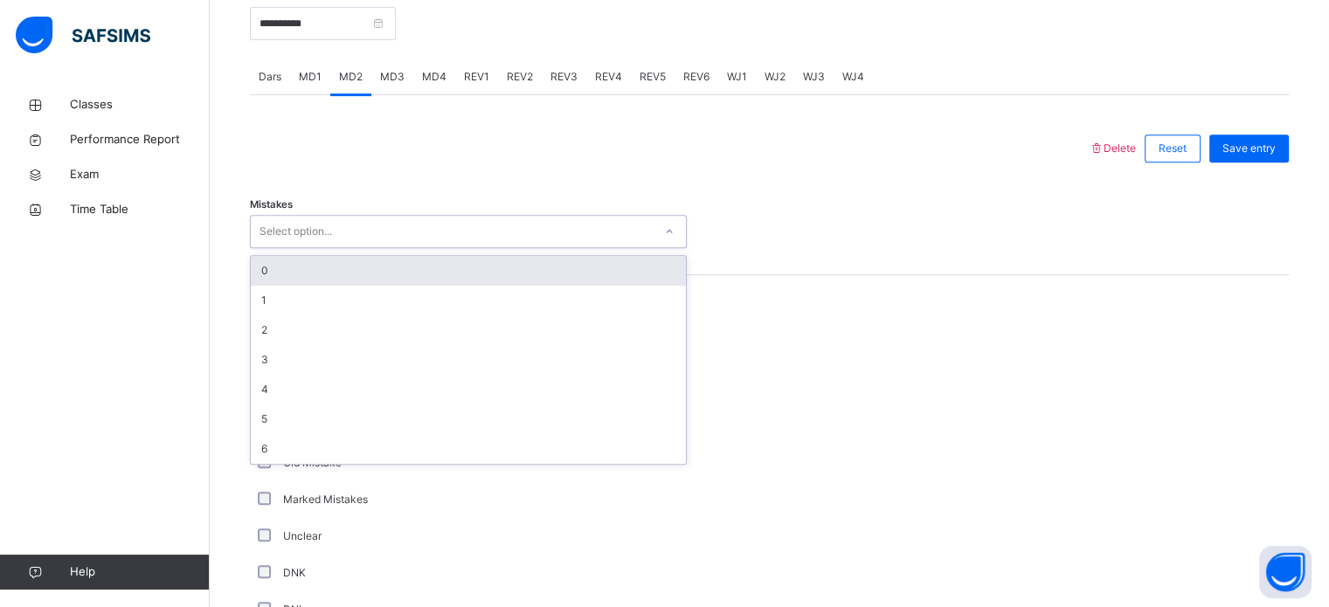
click at [269, 281] on div "0" at bounding box center [468, 271] width 435 height 30
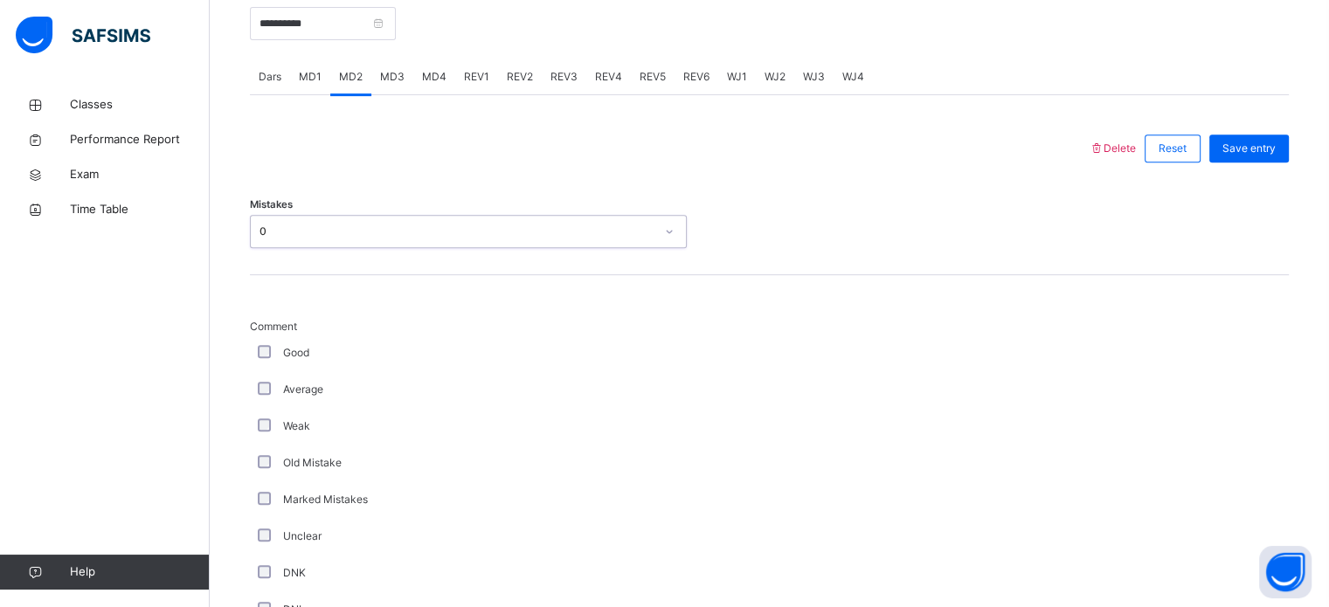
click at [1289, 267] on div "Mistakes option 0, selected. 0 results available. Select is focused ,type to re…" at bounding box center [769, 223] width 1039 height 104
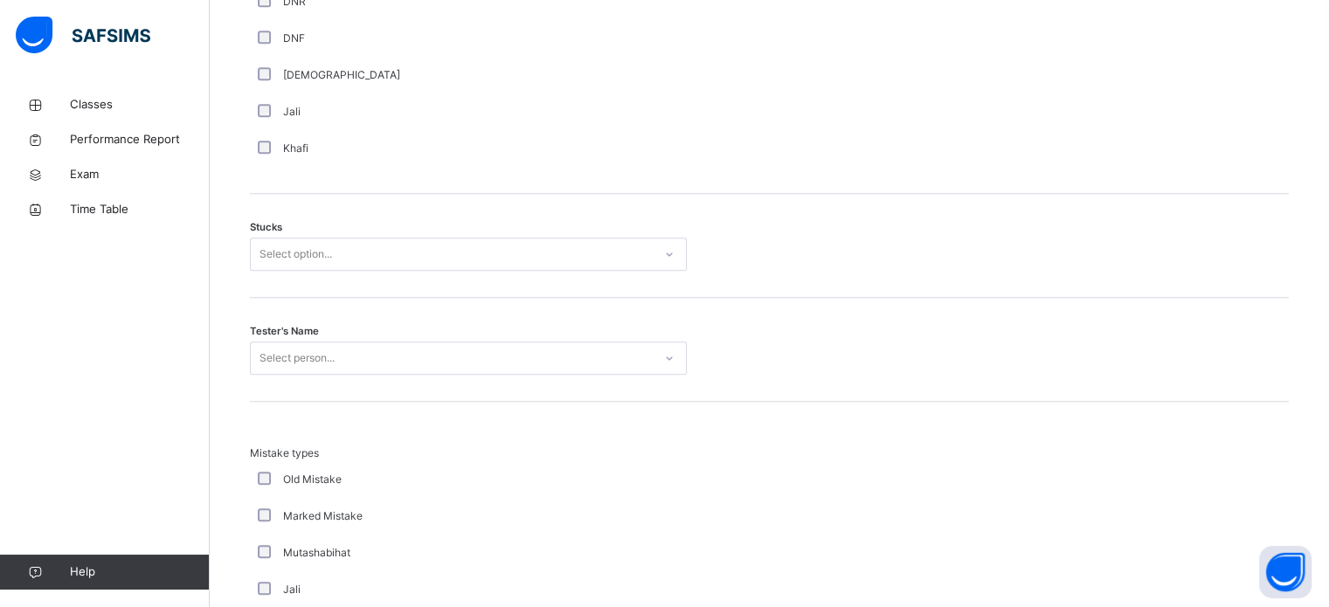
scroll to position [1350, 0]
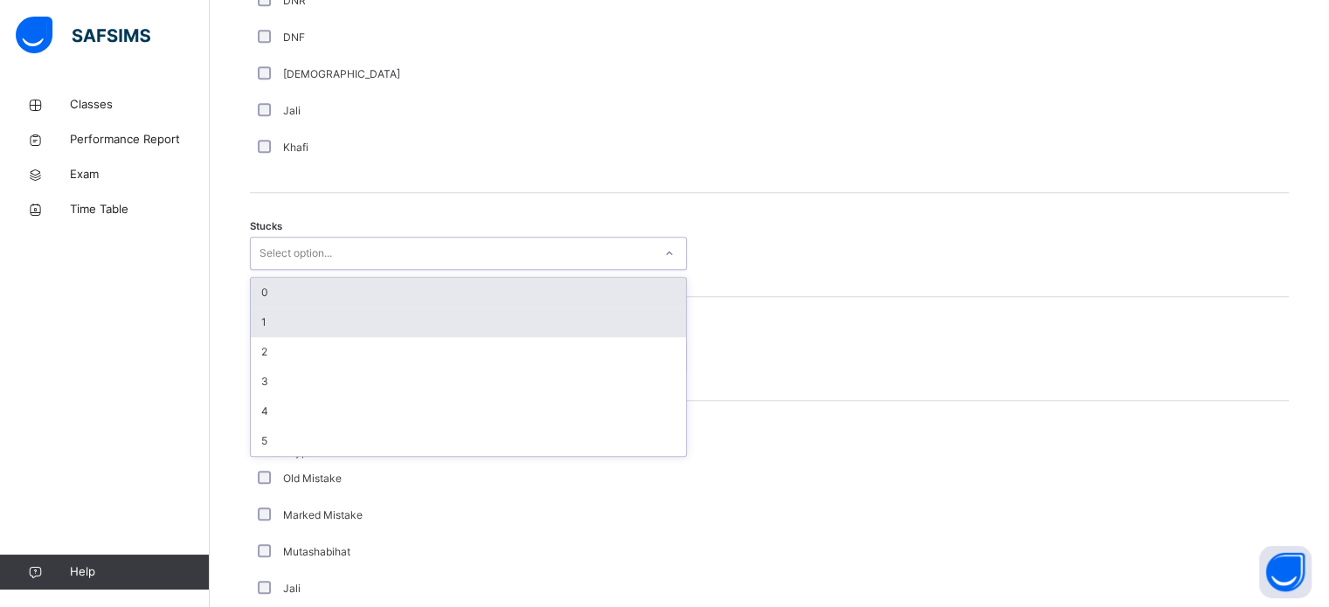
click at [261, 326] on div "1" at bounding box center [468, 323] width 435 height 30
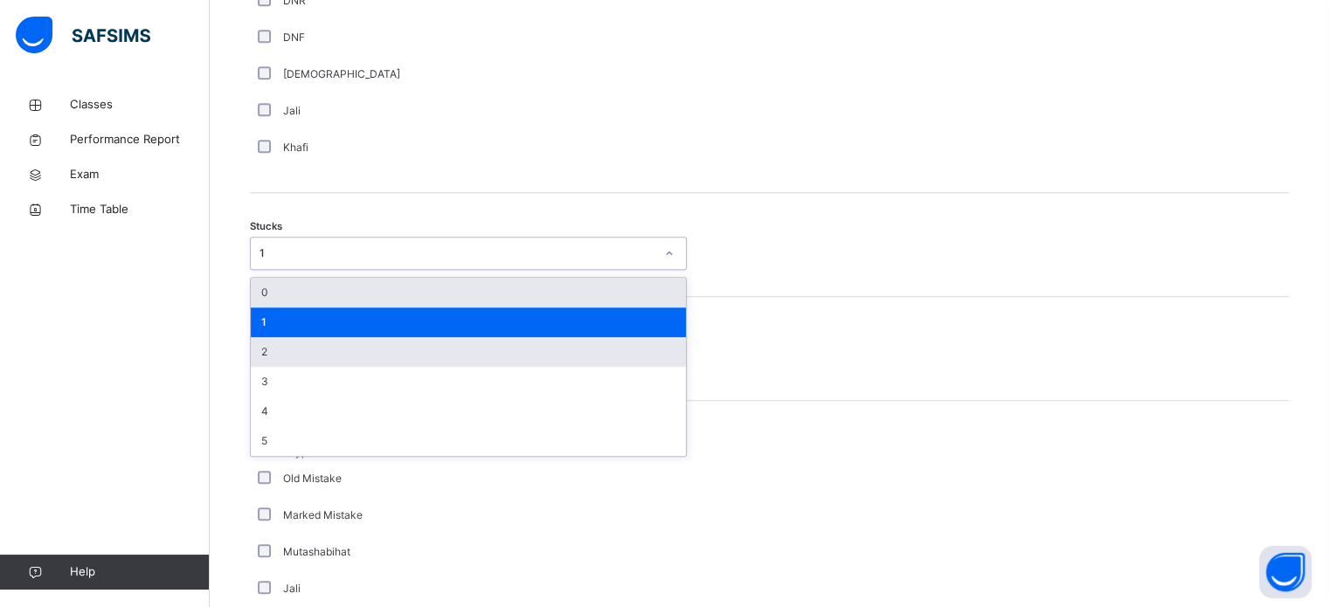
click at [261, 356] on div "2" at bounding box center [468, 352] width 435 height 30
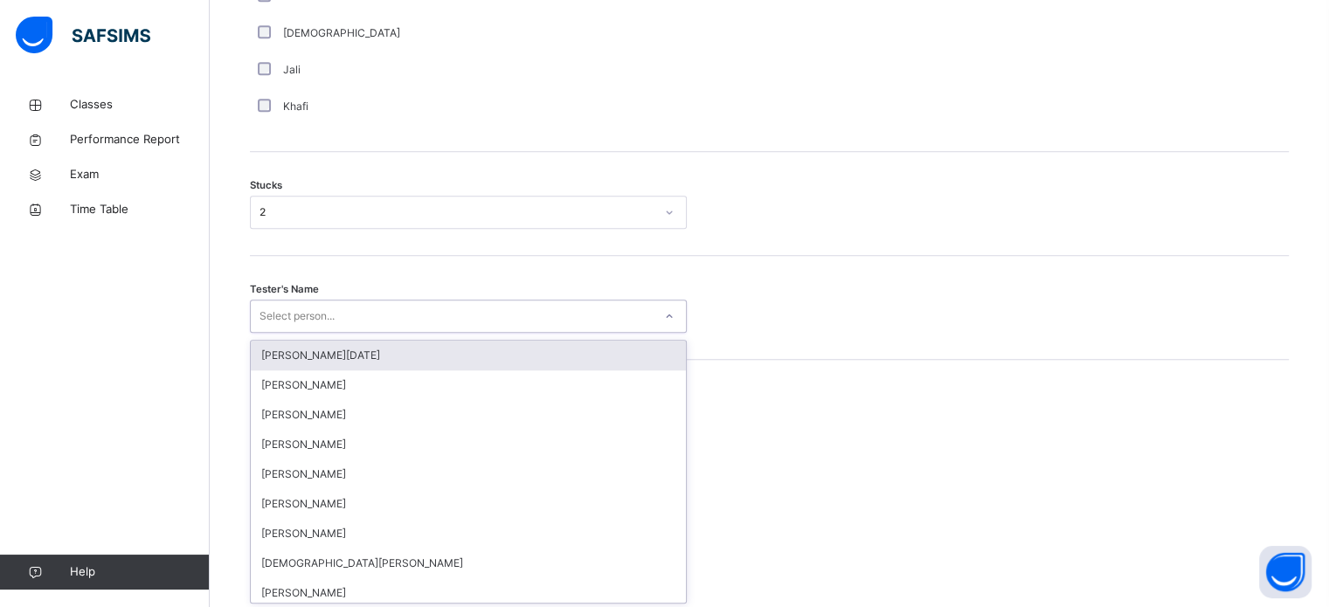
scroll to position [1393, 0]
type input "****"
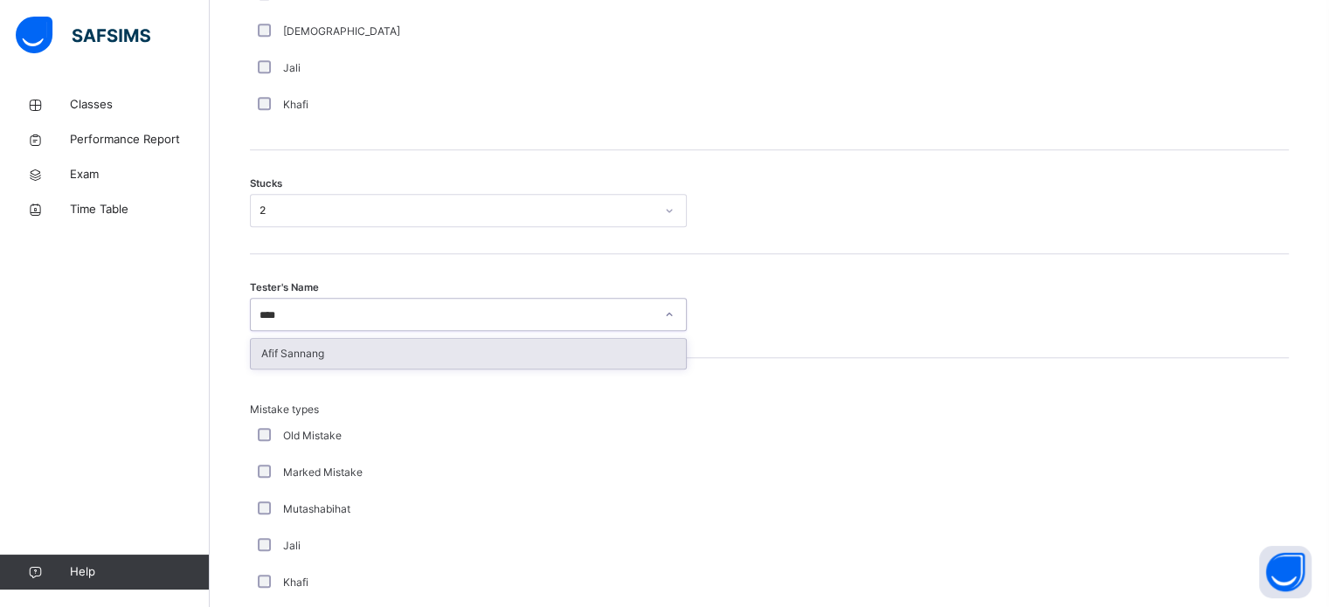
click at [281, 358] on div "Afif Sannang" at bounding box center [468, 354] width 435 height 30
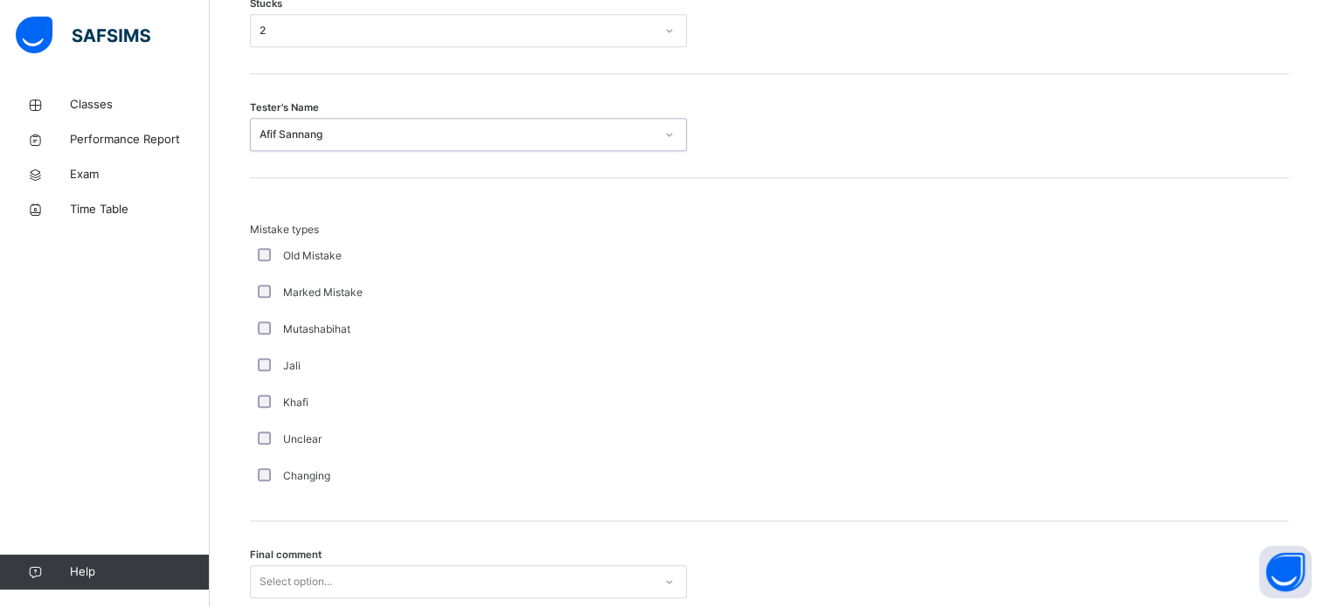
scroll to position [1714, 0]
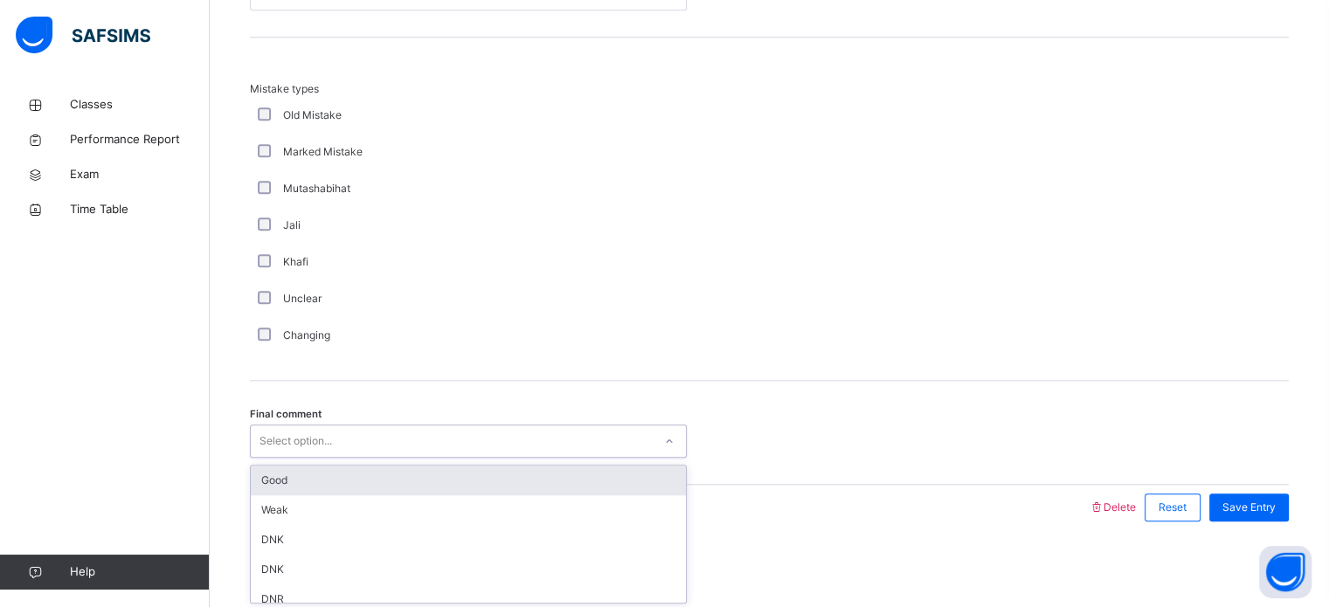
click at [263, 482] on div "Good" at bounding box center [468, 481] width 435 height 30
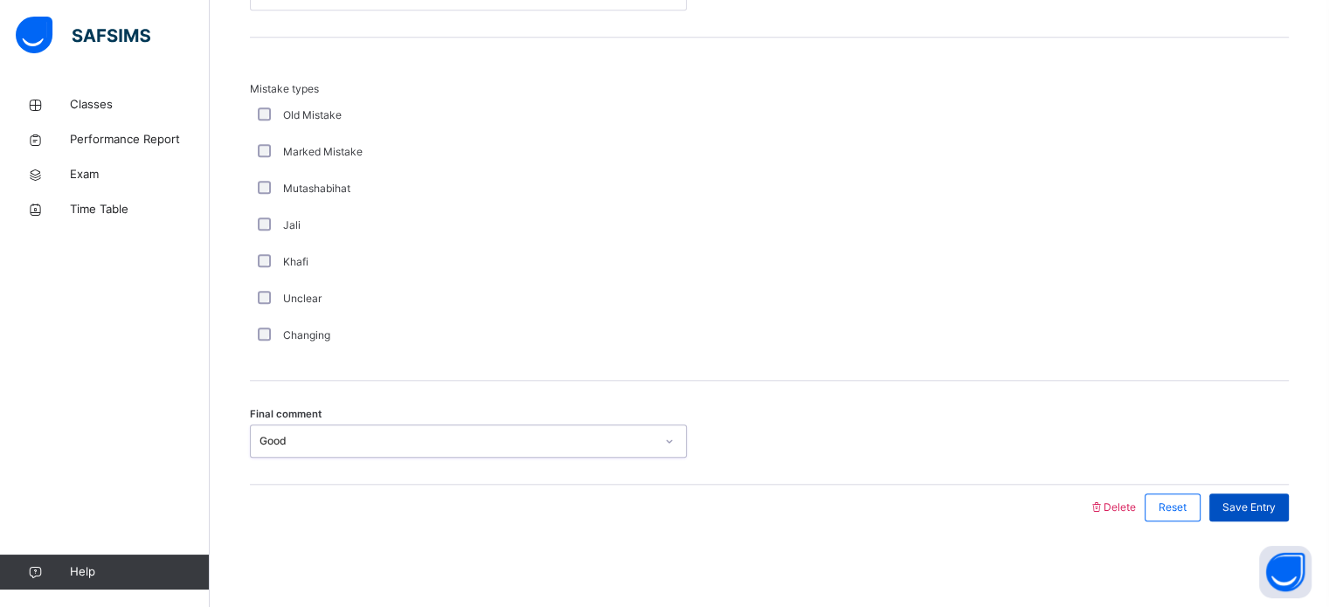
click at [1273, 503] on span "Save Entry" at bounding box center [1249, 508] width 53 height 16
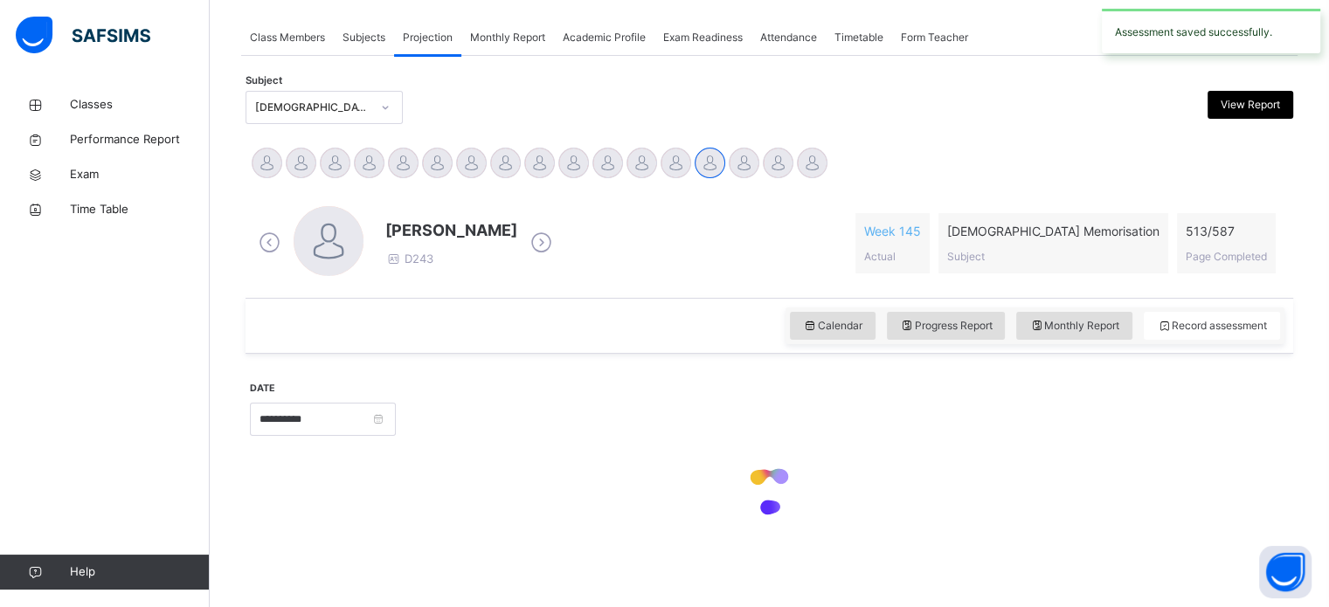
scroll to position [704, 0]
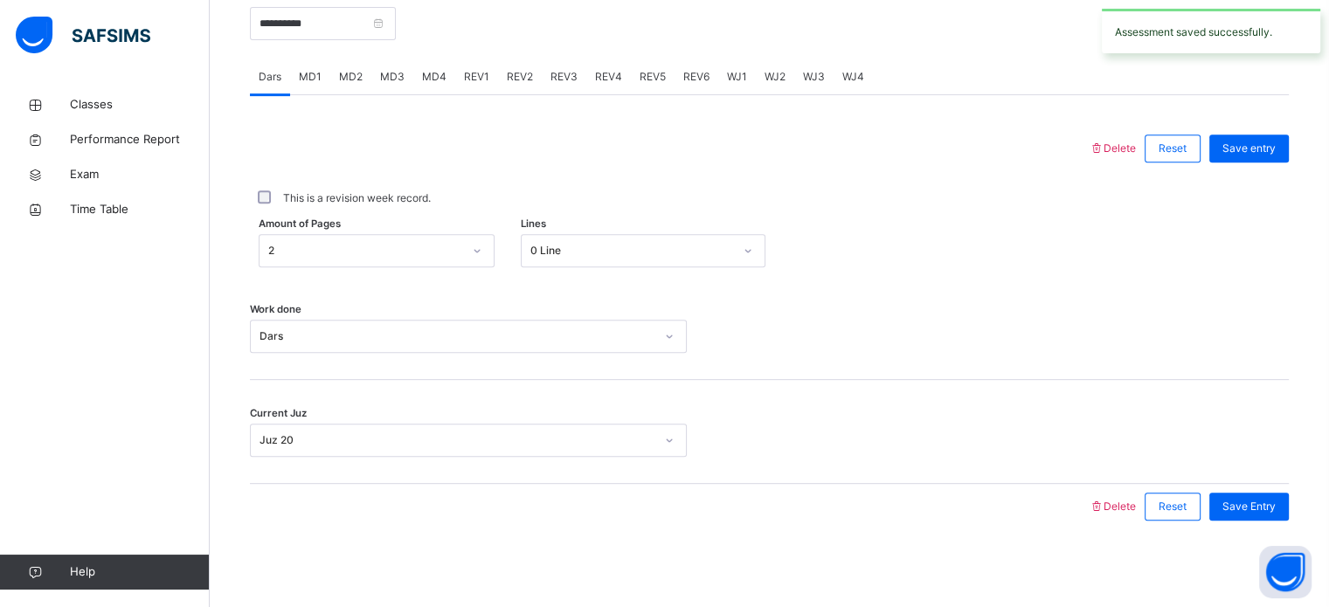
click at [440, 80] on span "MD4" at bounding box center [434, 77] width 24 height 16
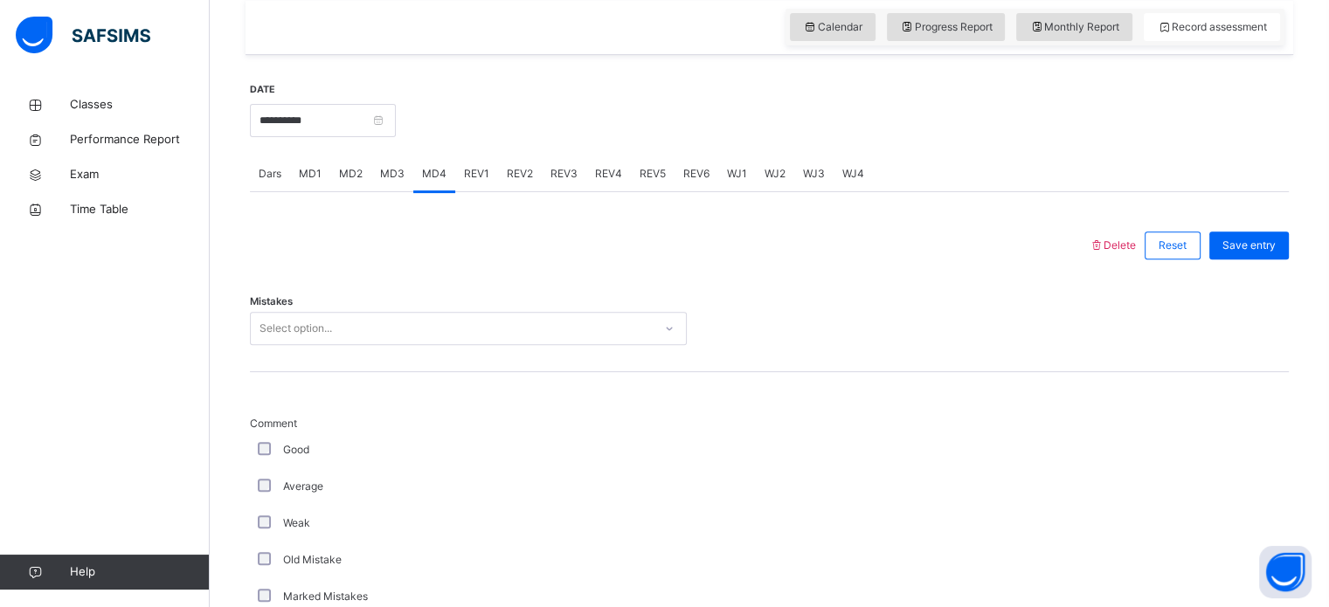
scroll to position [662, 0]
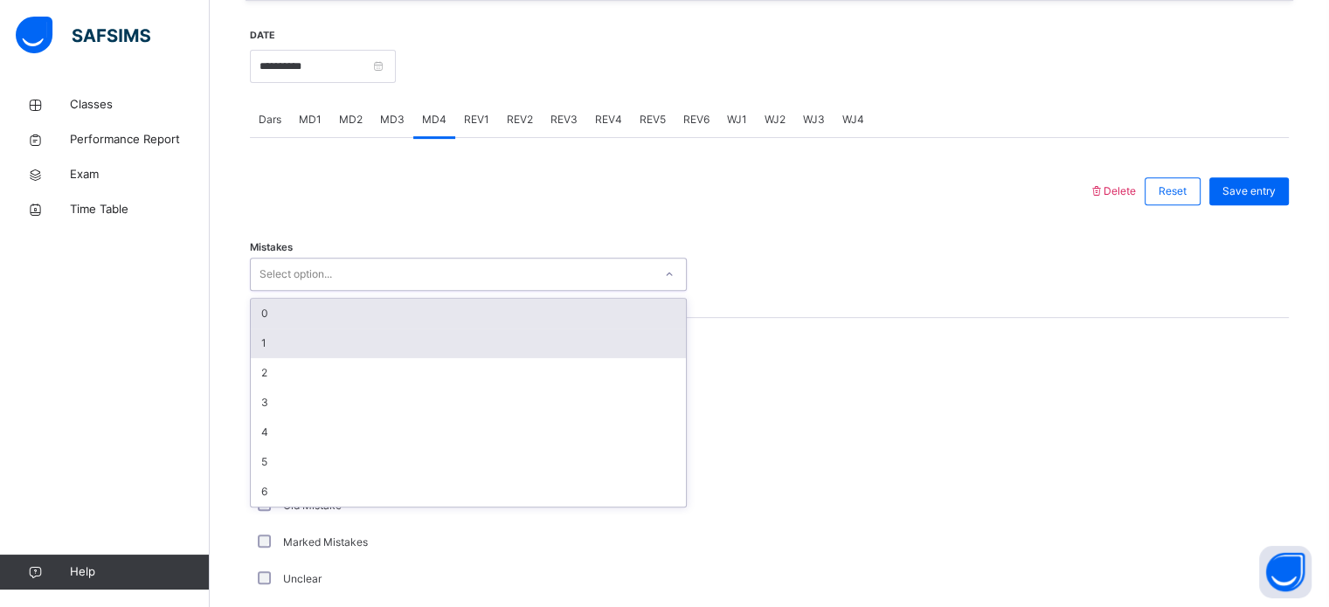
click at [258, 344] on div "1" at bounding box center [468, 344] width 435 height 30
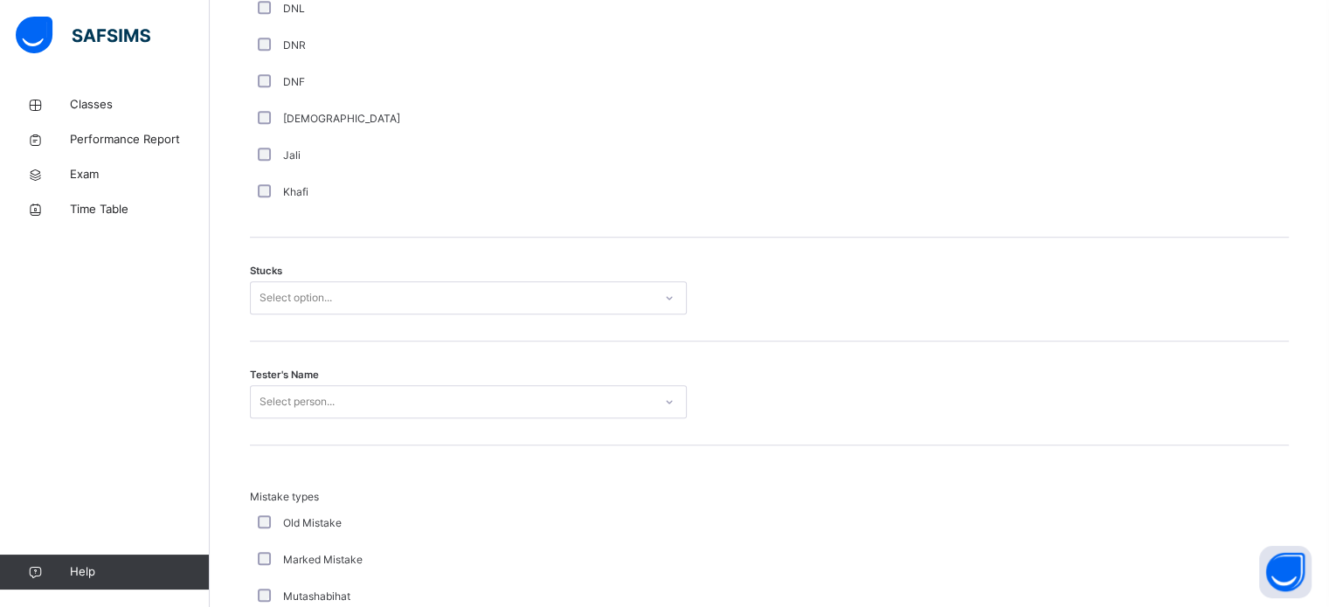
scroll to position [1424, 0]
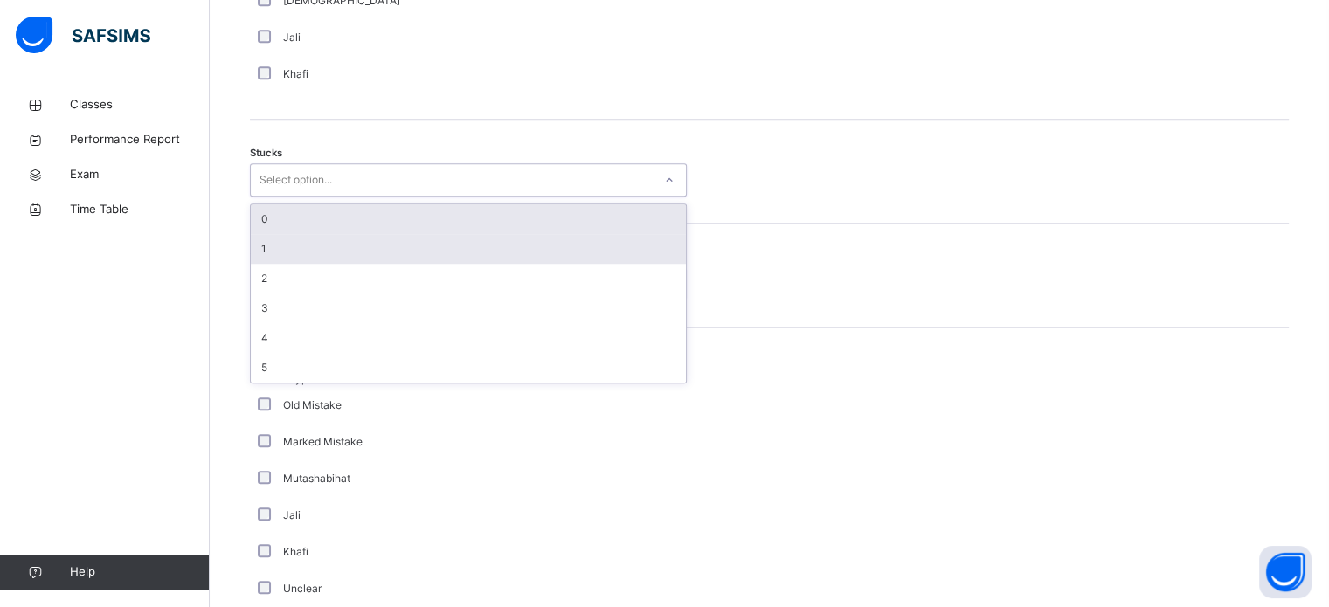
click at [260, 245] on div "1" at bounding box center [468, 249] width 435 height 30
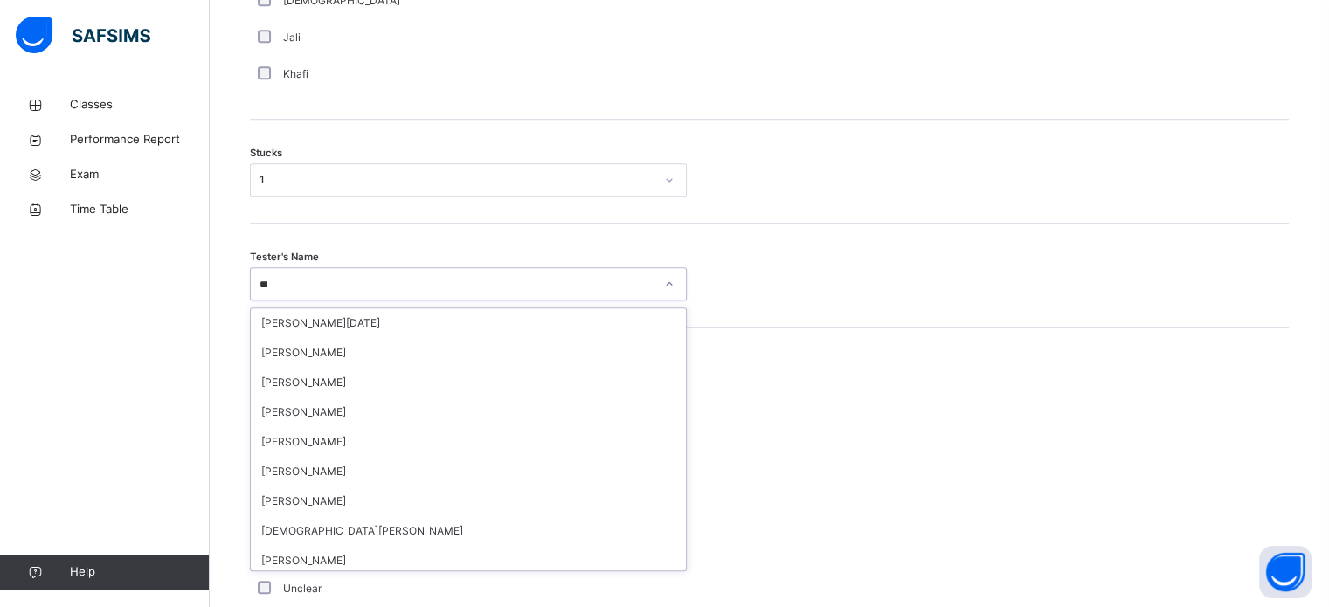
type input "****"
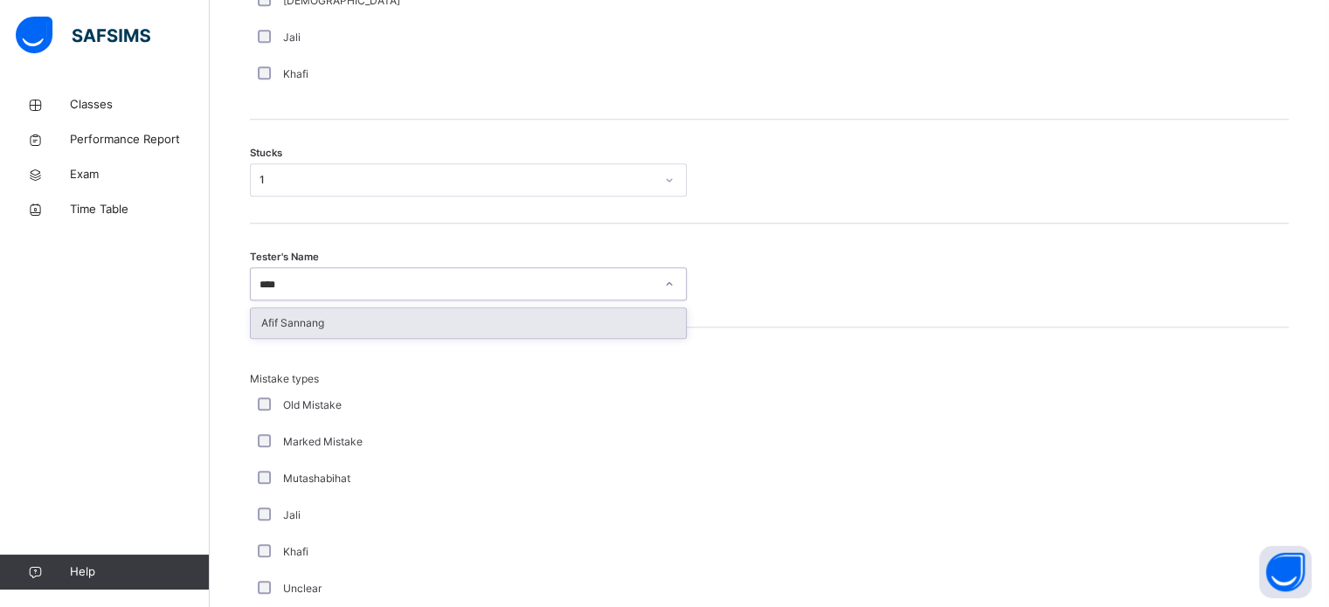
click at [278, 329] on div "Afif Sannang" at bounding box center [468, 324] width 435 height 30
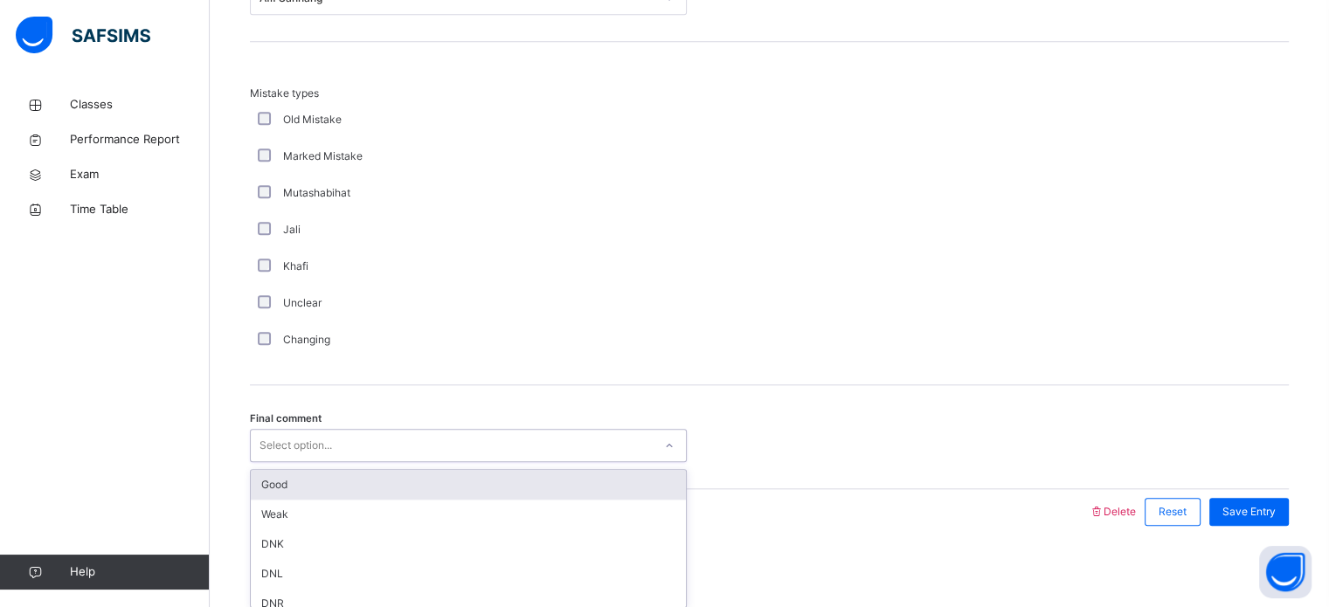
scroll to position [1714, 0]
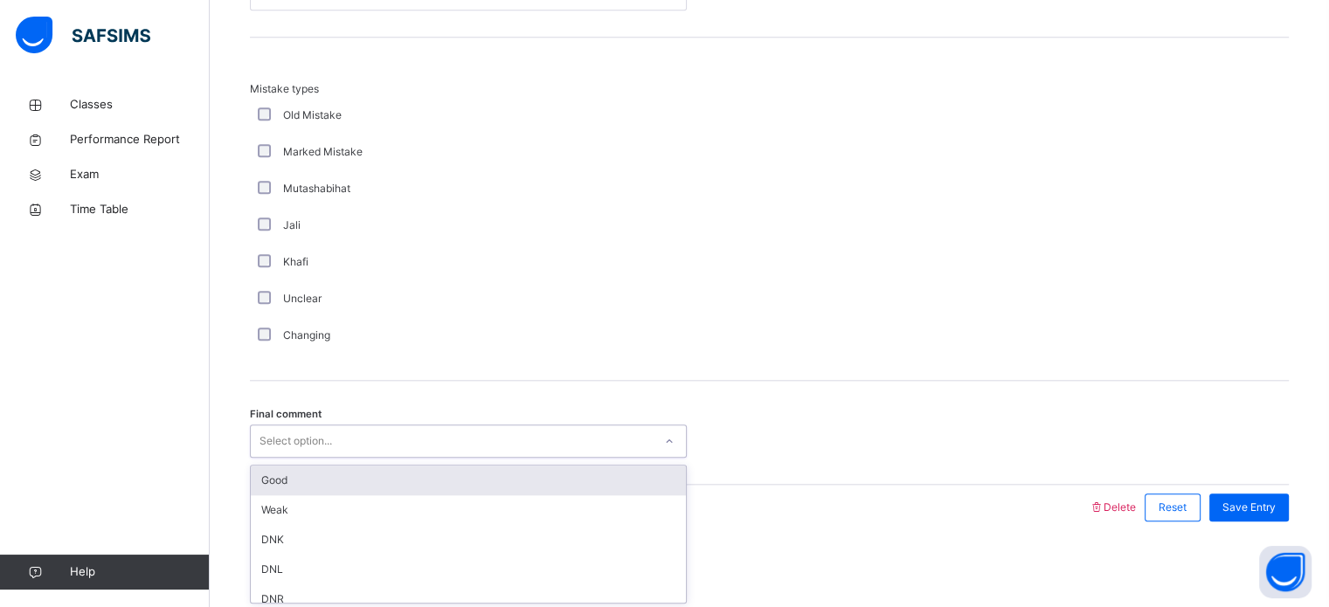
click at [265, 483] on div "Good" at bounding box center [468, 481] width 435 height 30
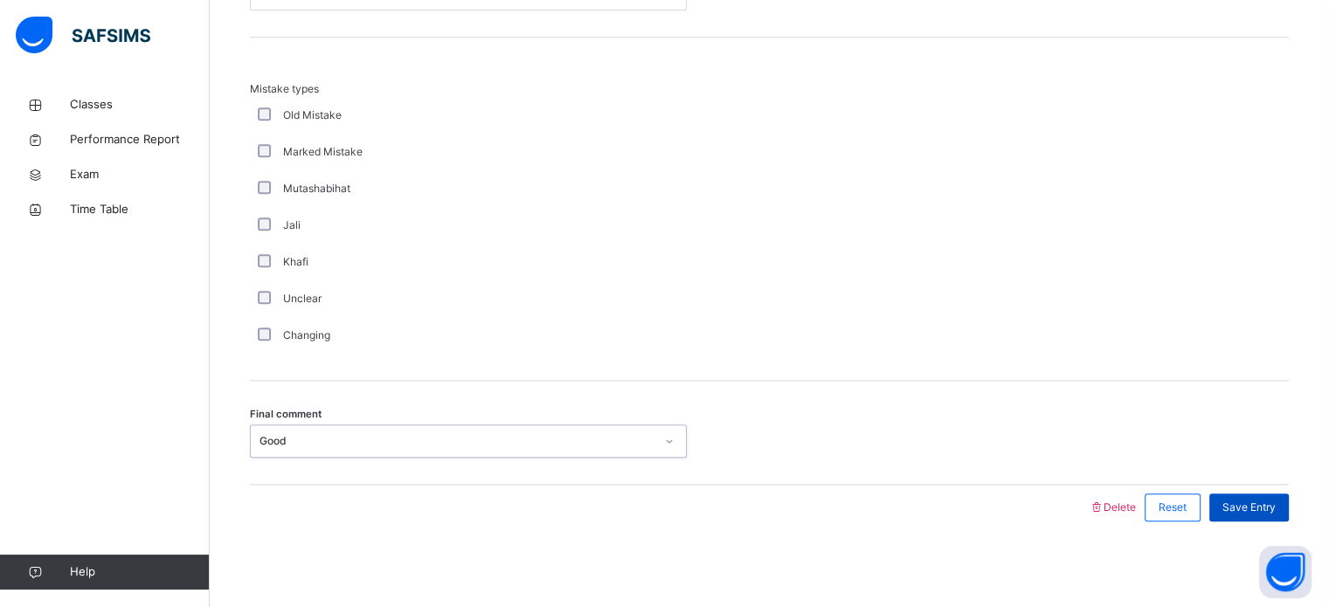
click at [1271, 496] on div "Save Entry" at bounding box center [1250, 508] width 80 height 28
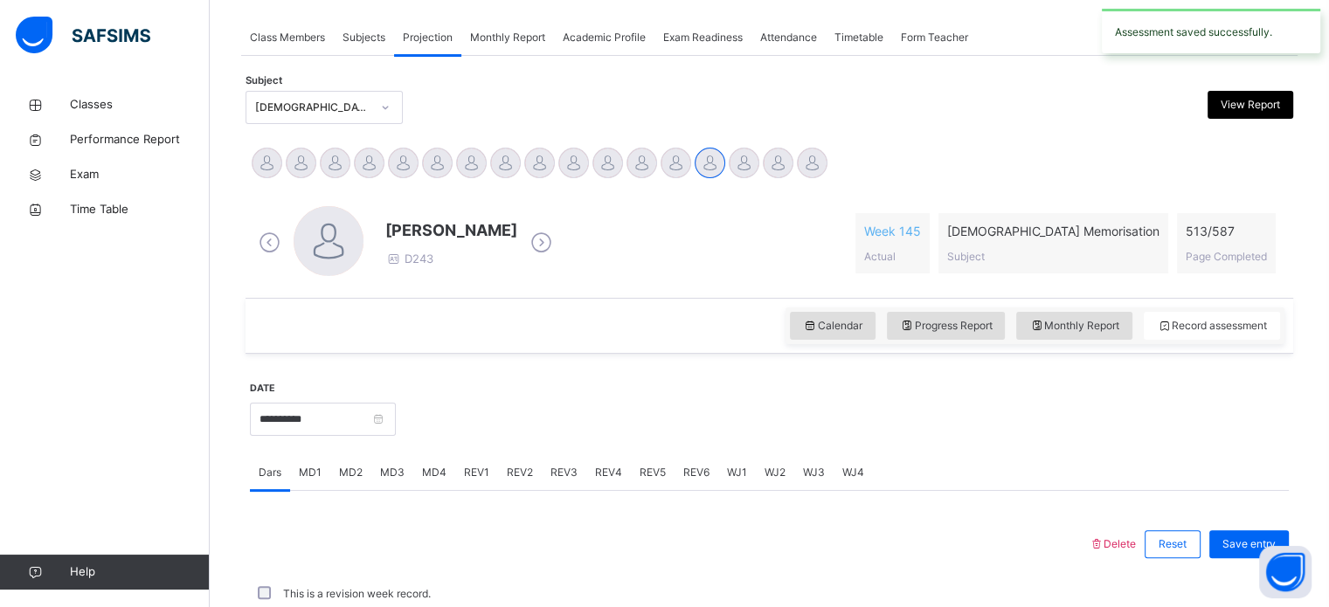
scroll to position [704, 0]
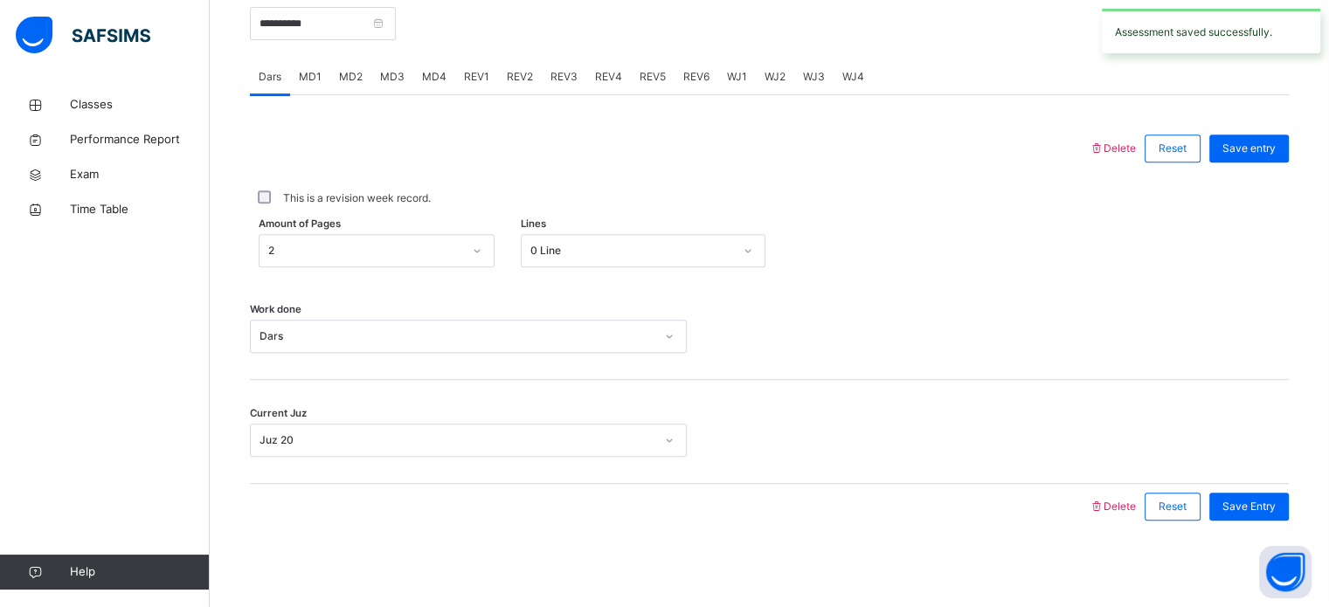
click at [480, 92] on div "REV1" at bounding box center [476, 76] width 43 height 35
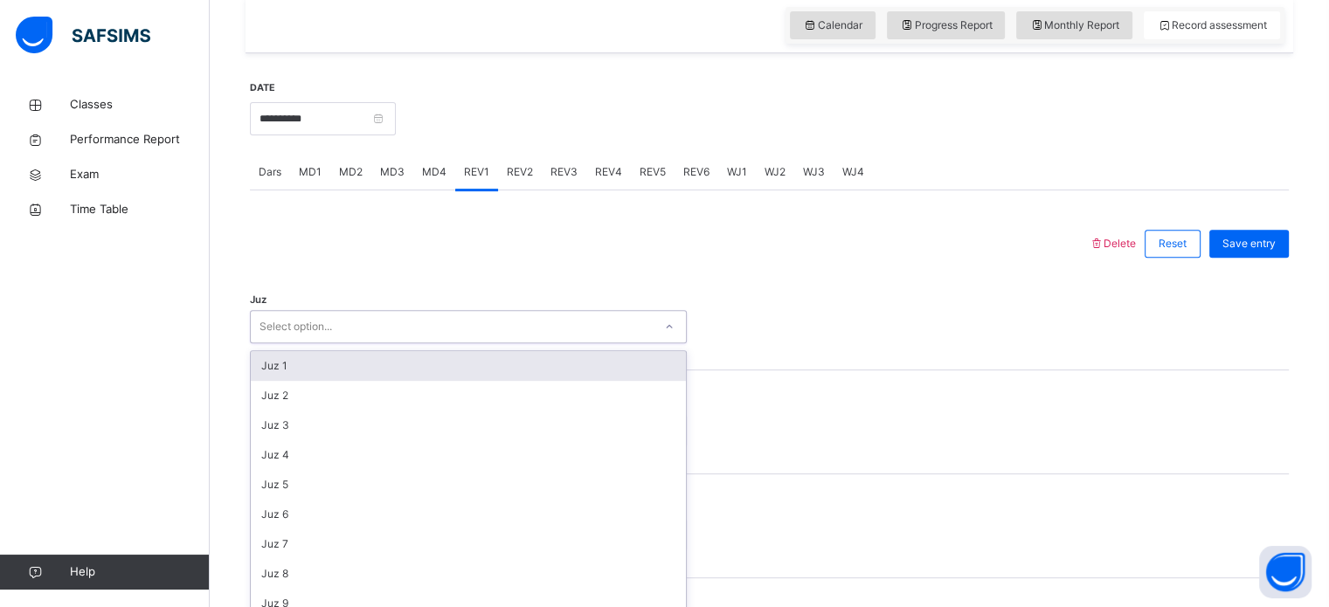
scroll to position [622, 0]
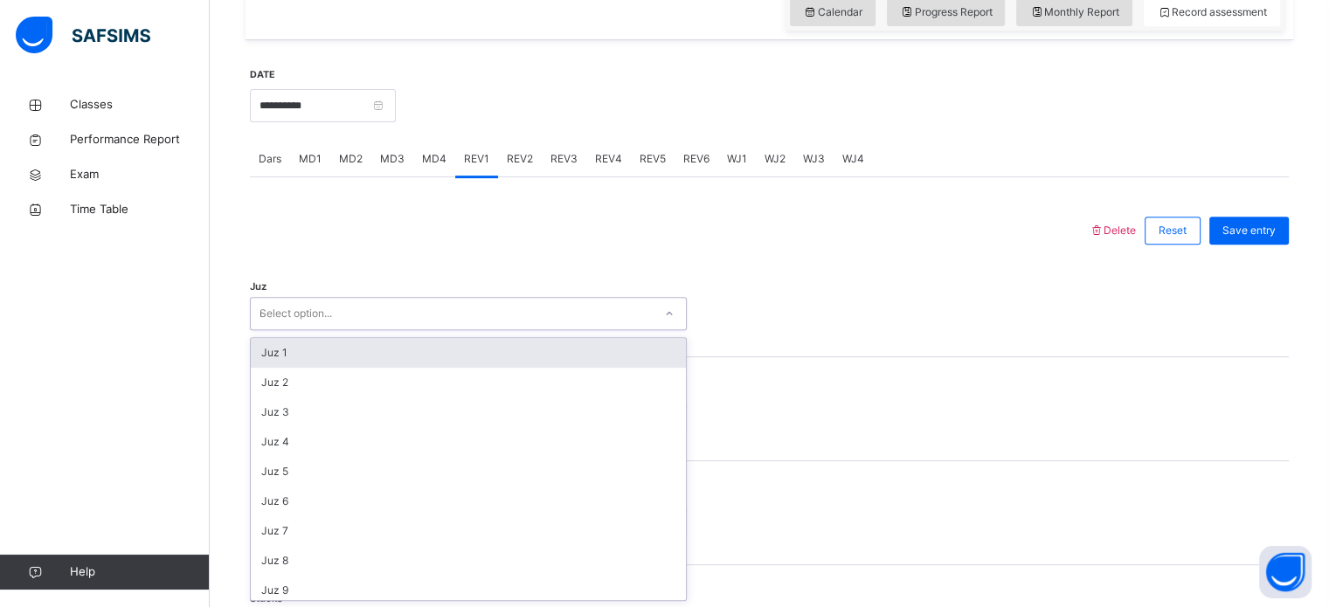
type input "**"
click at [263, 343] on div "Juz 18" at bounding box center [468, 353] width 435 height 30
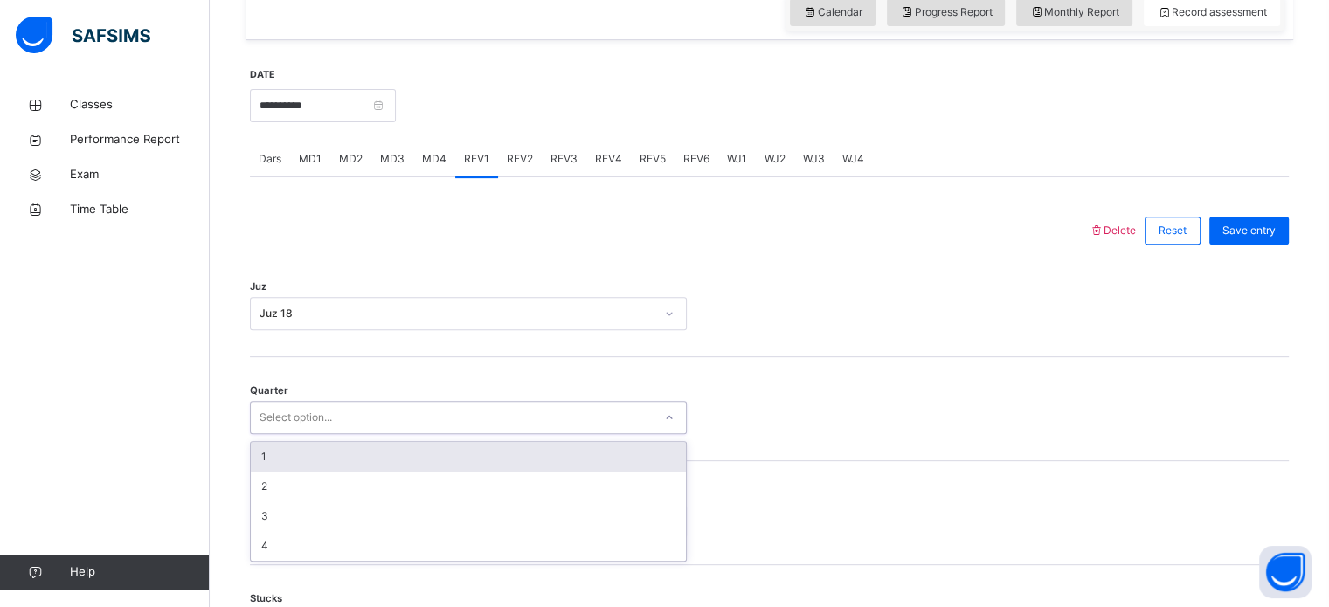
click at [262, 467] on div "1" at bounding box center [468, 457] width 435 height 30
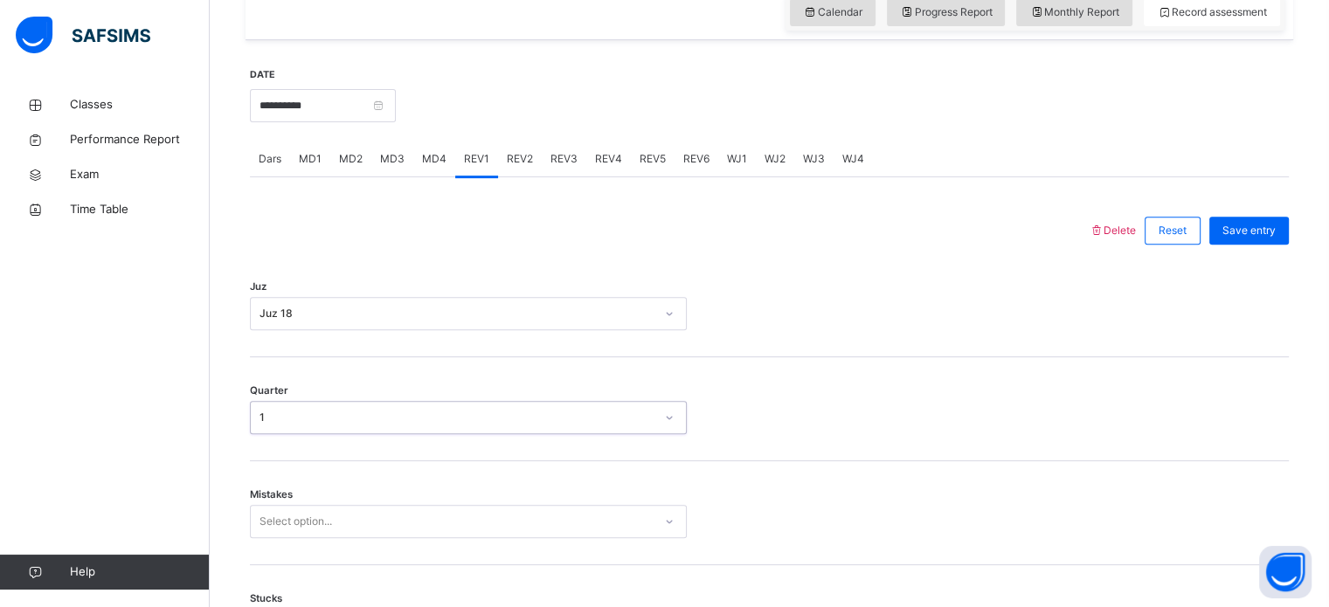
click at [260, 413] on div "1" at bounding box center [457, 418] width 395 height 16
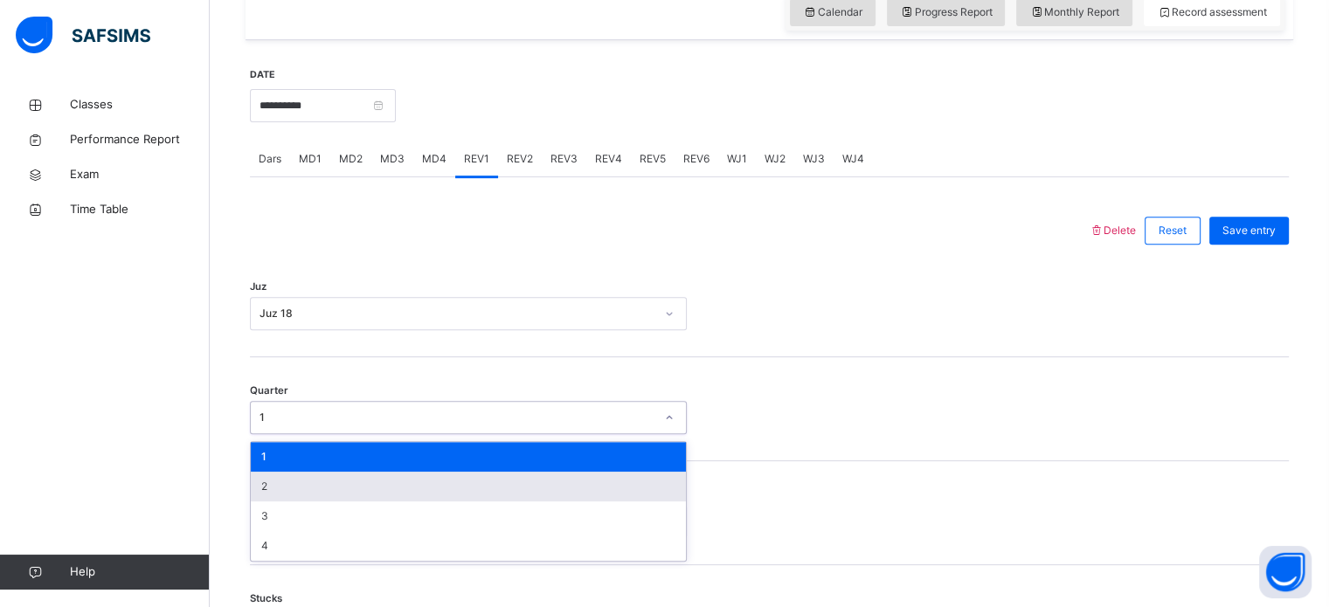
click at [252, 493] on div "2" at bounding box center [468, 487] width 435 height 30
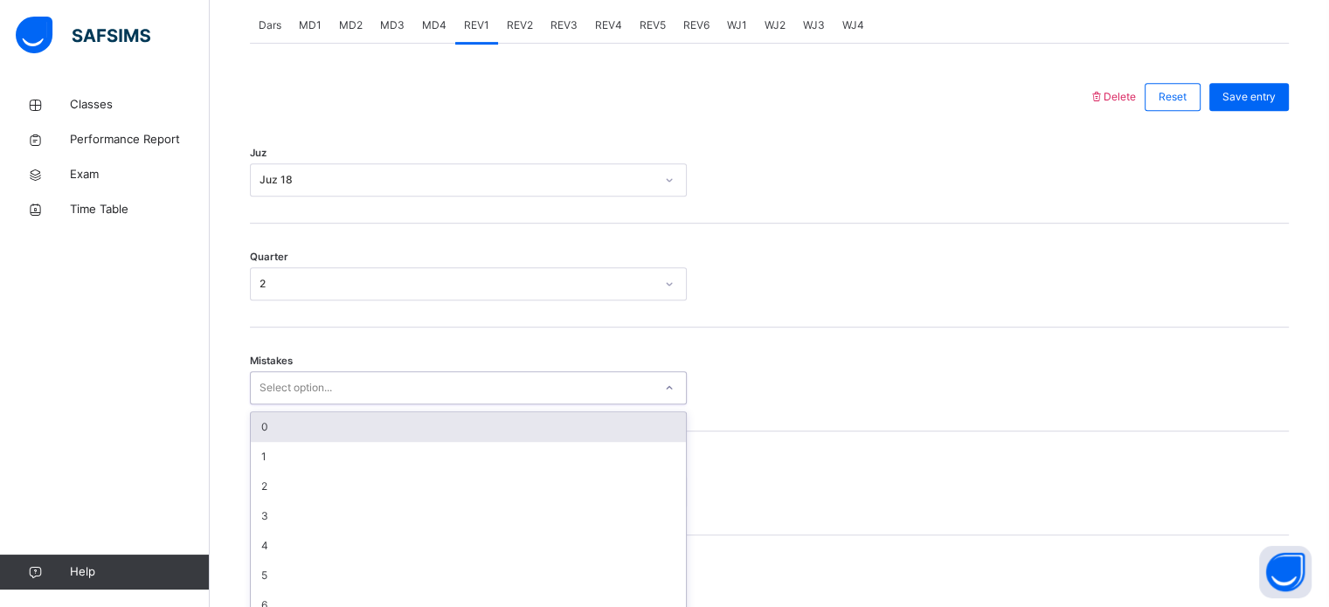
scroll to position [776, 0]
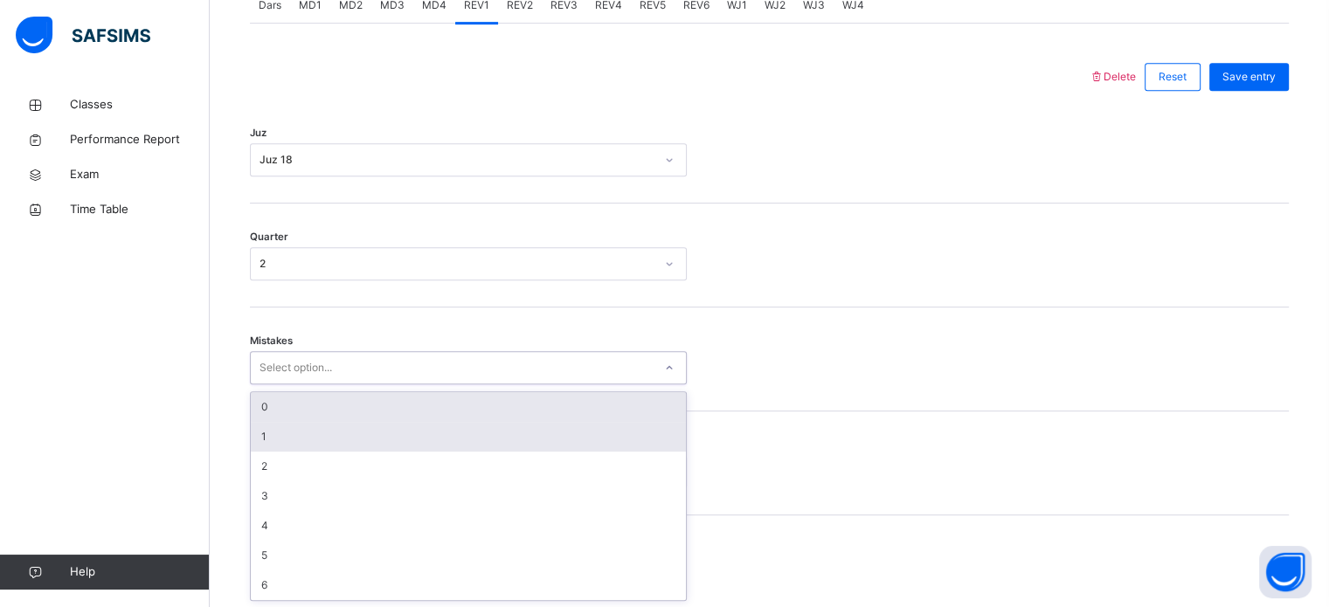
click at [260, 439] on div "1" at bounding box center [468, 437] width 435 height 30
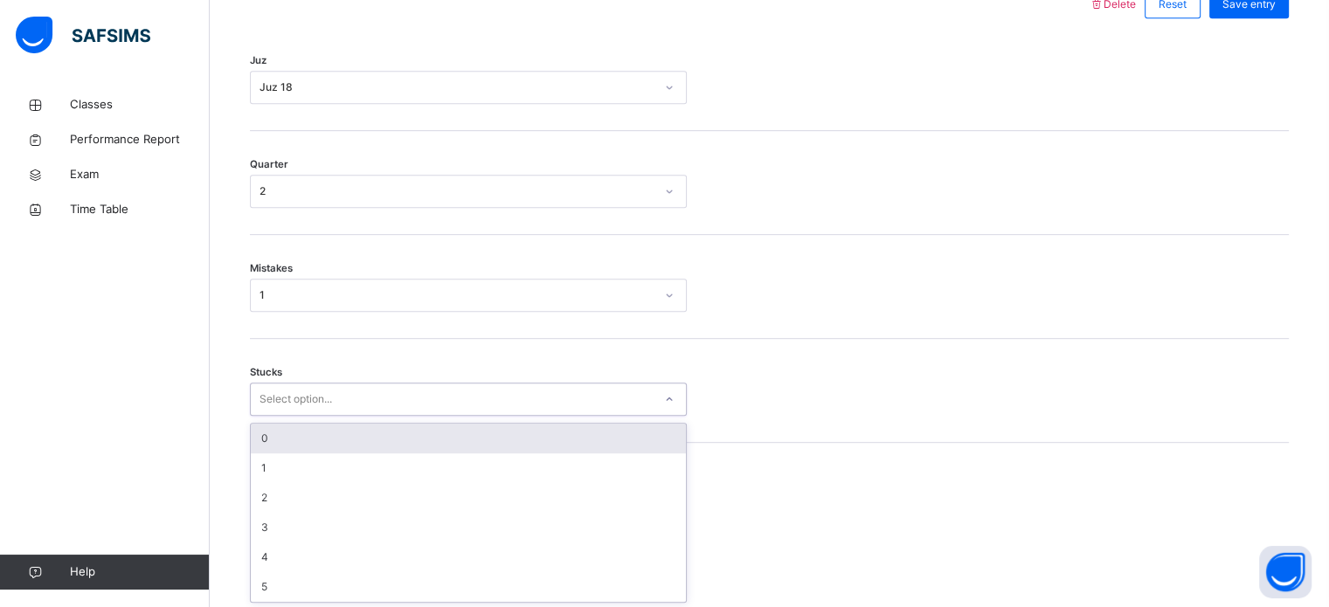
scroll to position [849, 0]
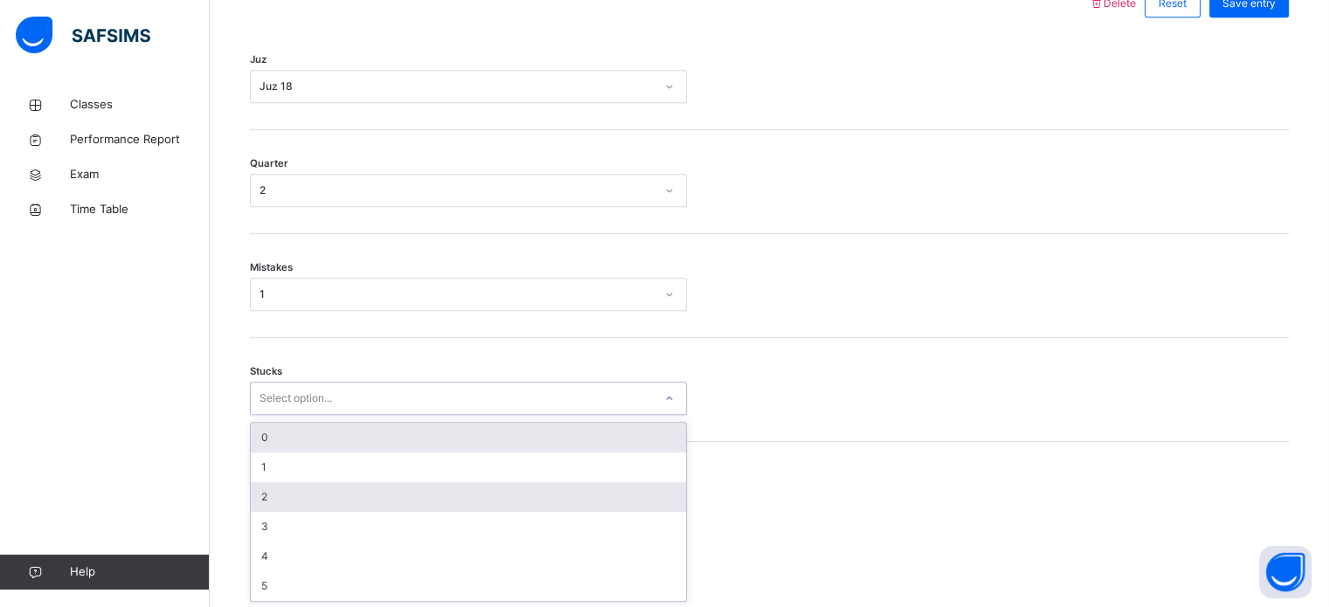
click at [253, 498] on div "2" at bounding box center [468, 497] width 435 height 30
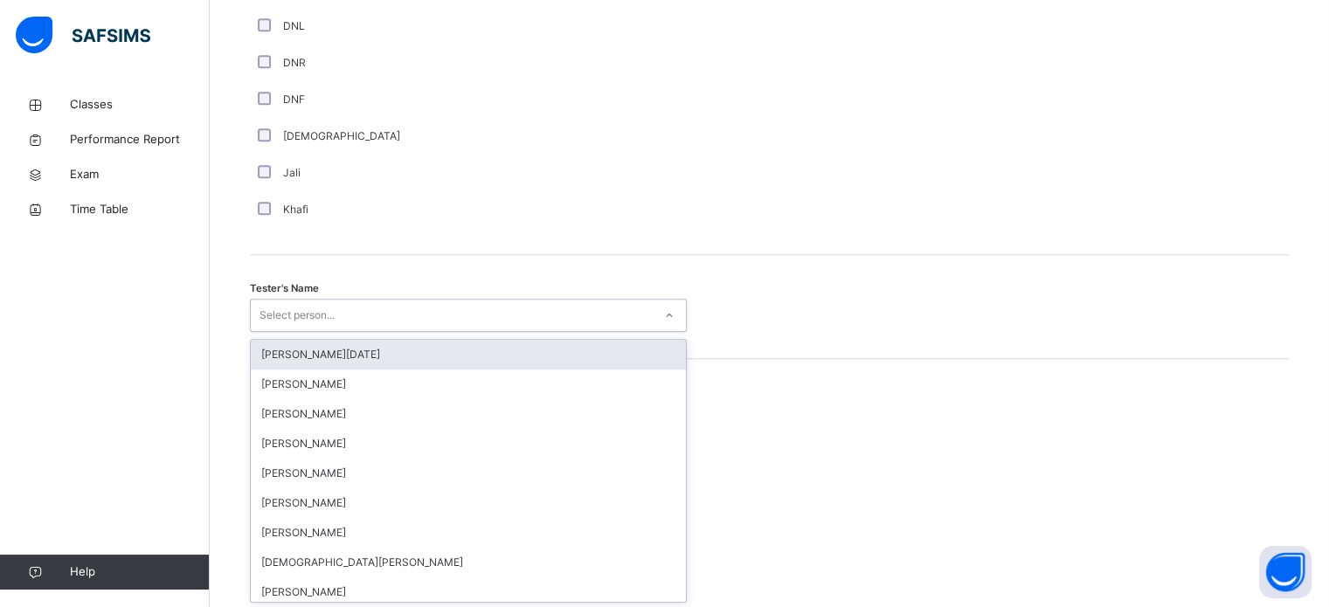
scroll to position [1601, 0]
type input "****"
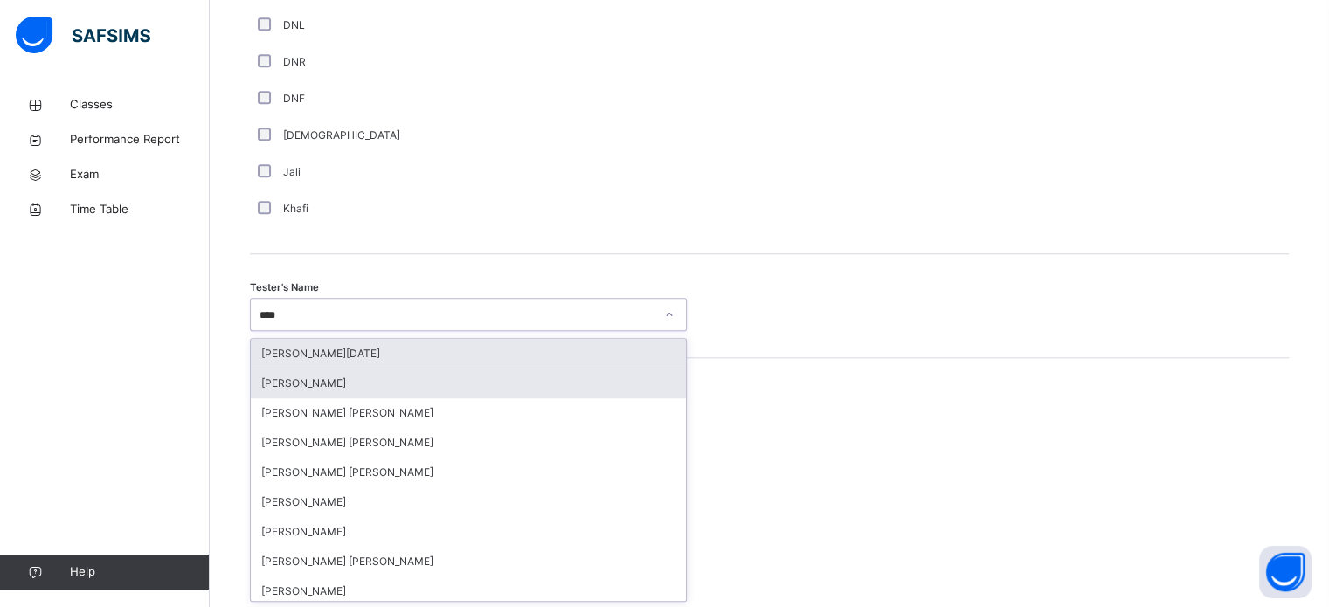
click at [278, 382] on div "[PERSON_NAME]" at bounding box center [468, 384] width 435 height 30
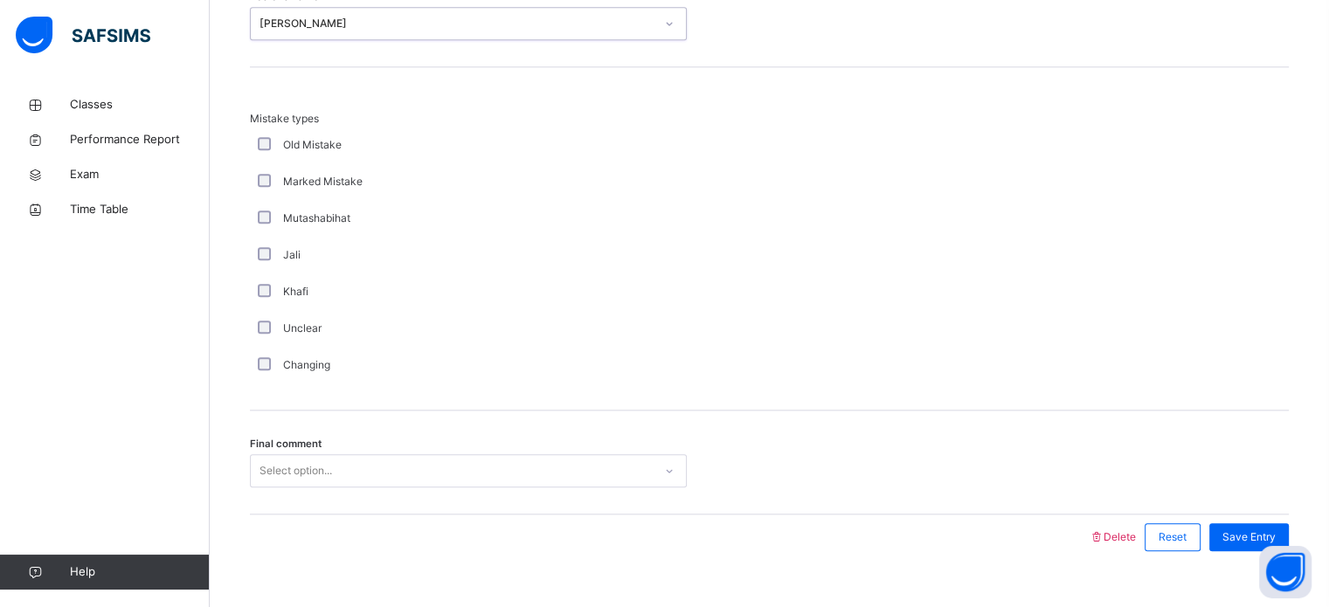
scroll to position [1922, 0]
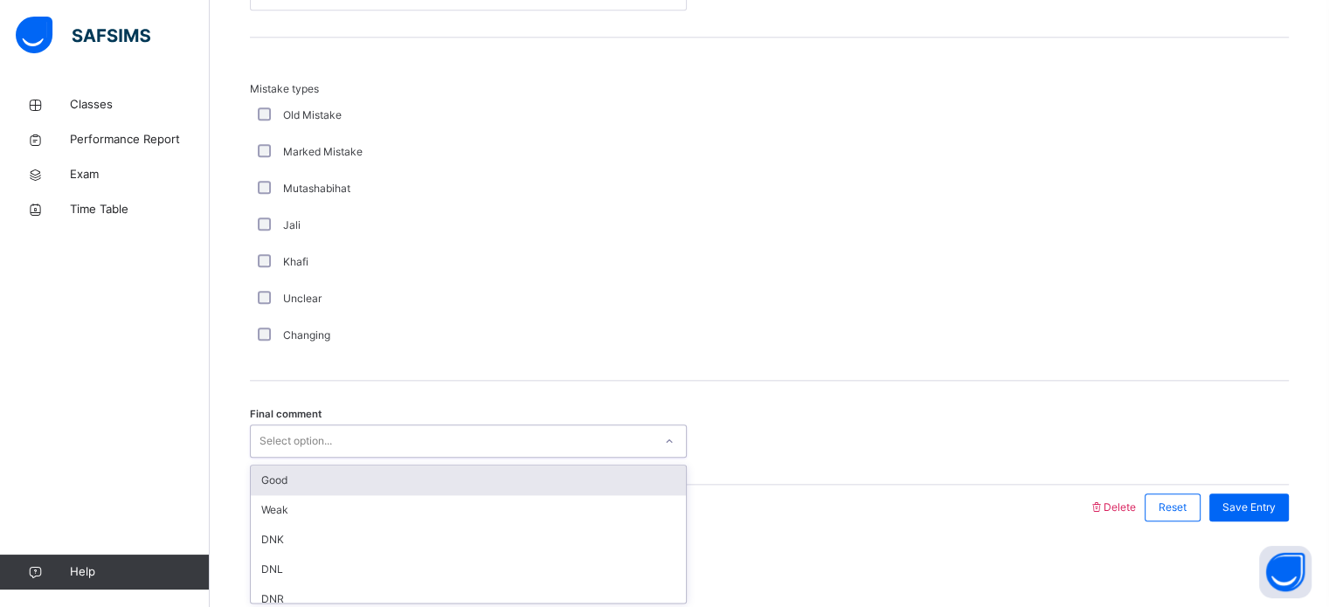
click at [263, 489] on div "Good" at bounding box center [468, 481] width 435 height 30
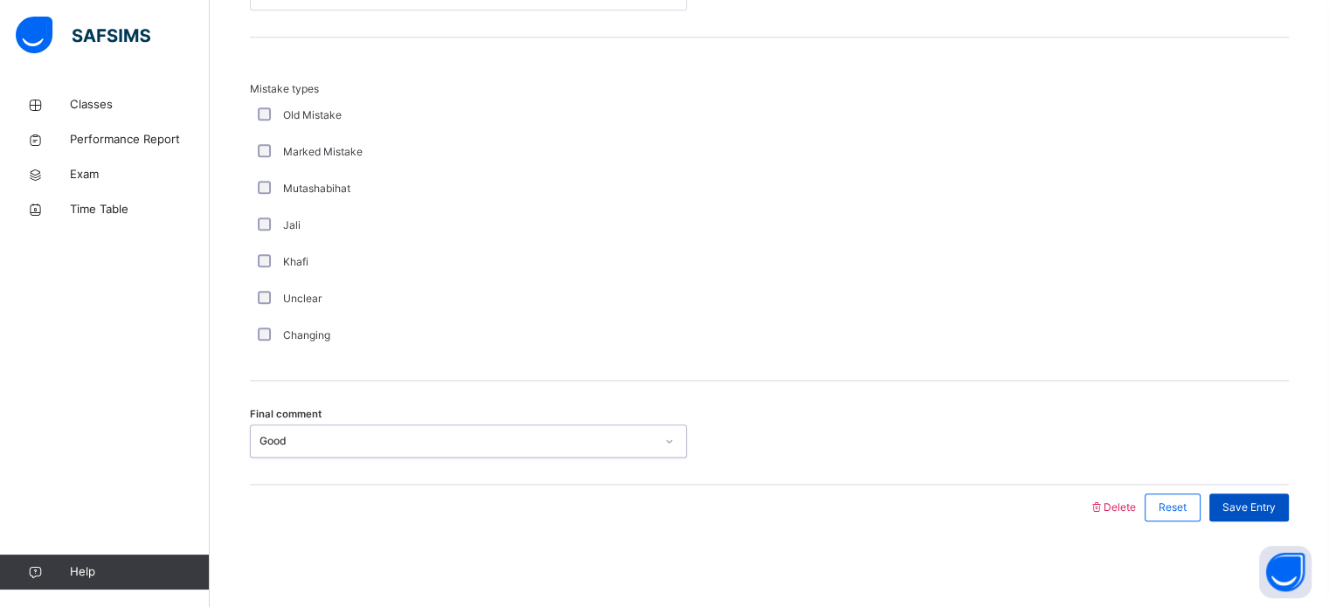
click at [1260, 518] on div "Save Entry" at bounding box center [1250, 508] width 80 height 28
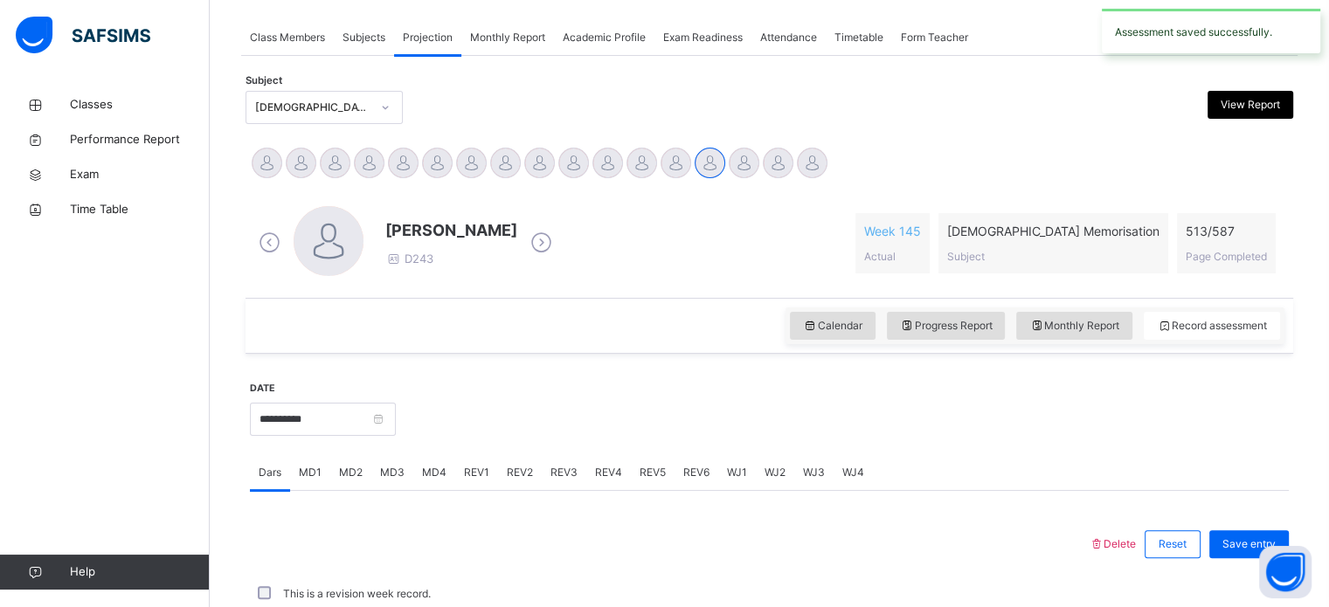
scroll to position [704, 0]
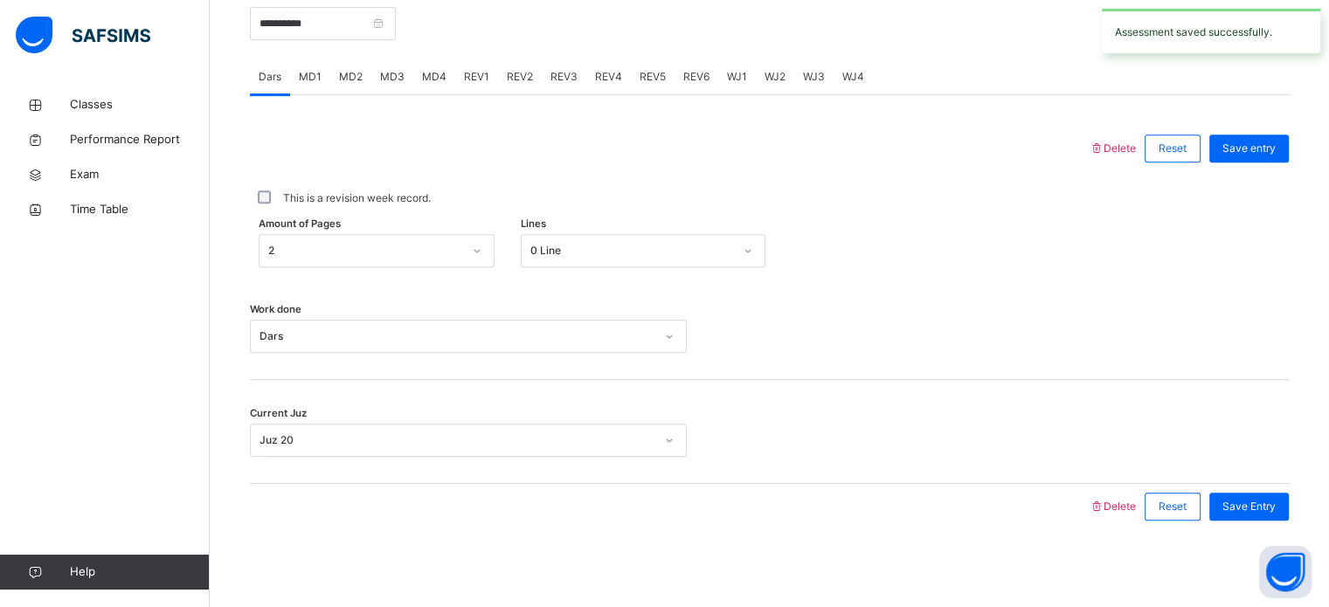
click at [512, 84] on span "REV2" at bounding box center [520, 77] width 26 height 16
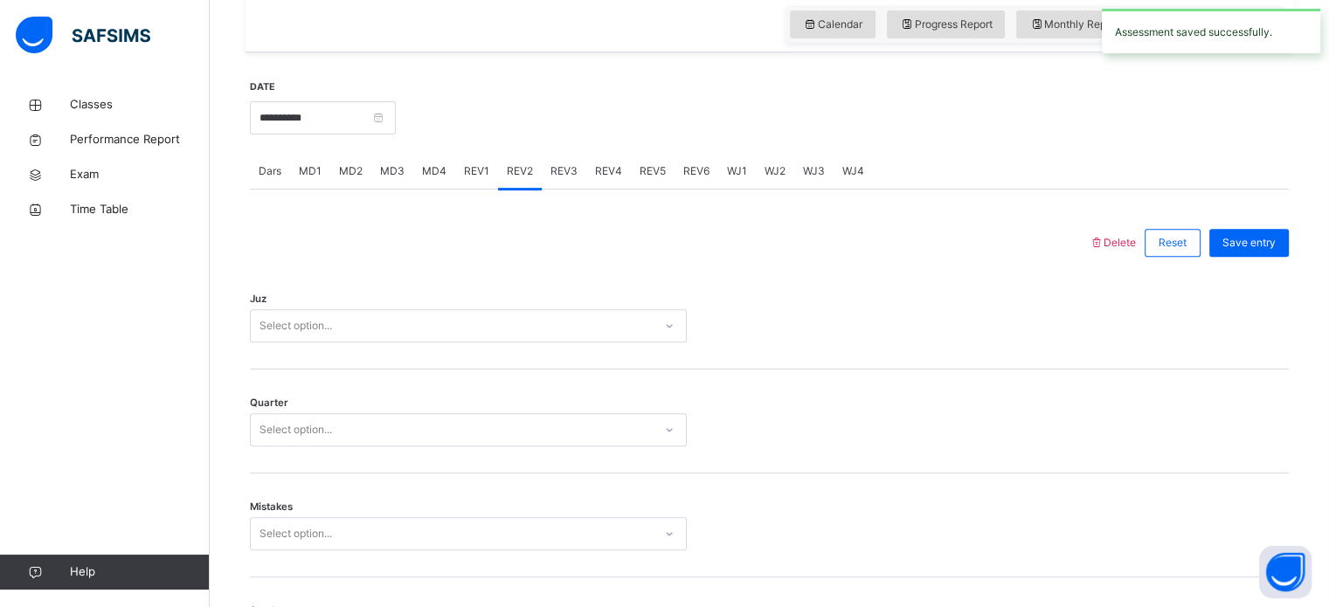
scroll to position [616, 0]
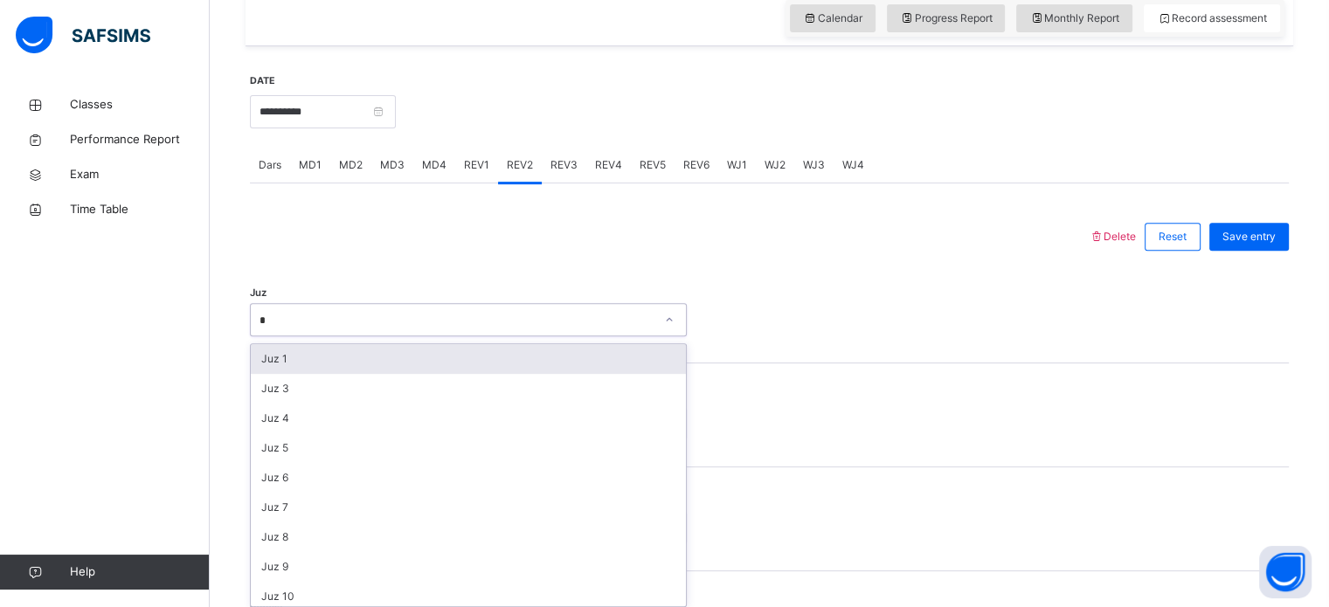
type input "**"
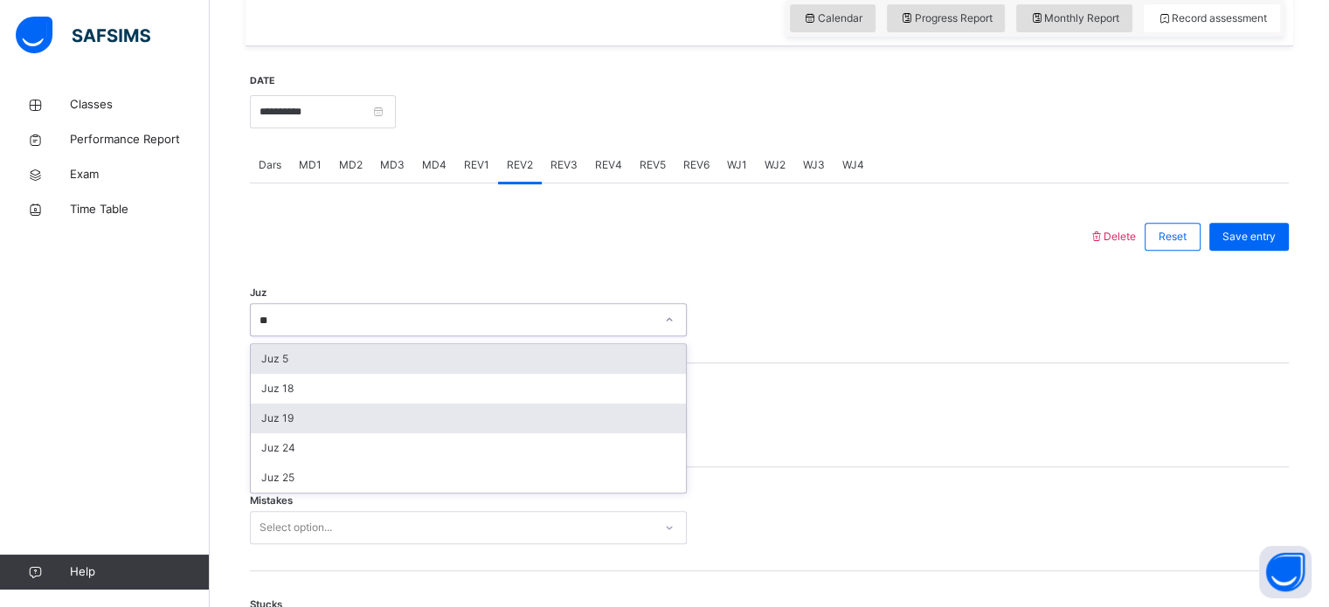
click at [276, 406] on div "Juz 19" at bounding box center [468, 419] width 435 height 30
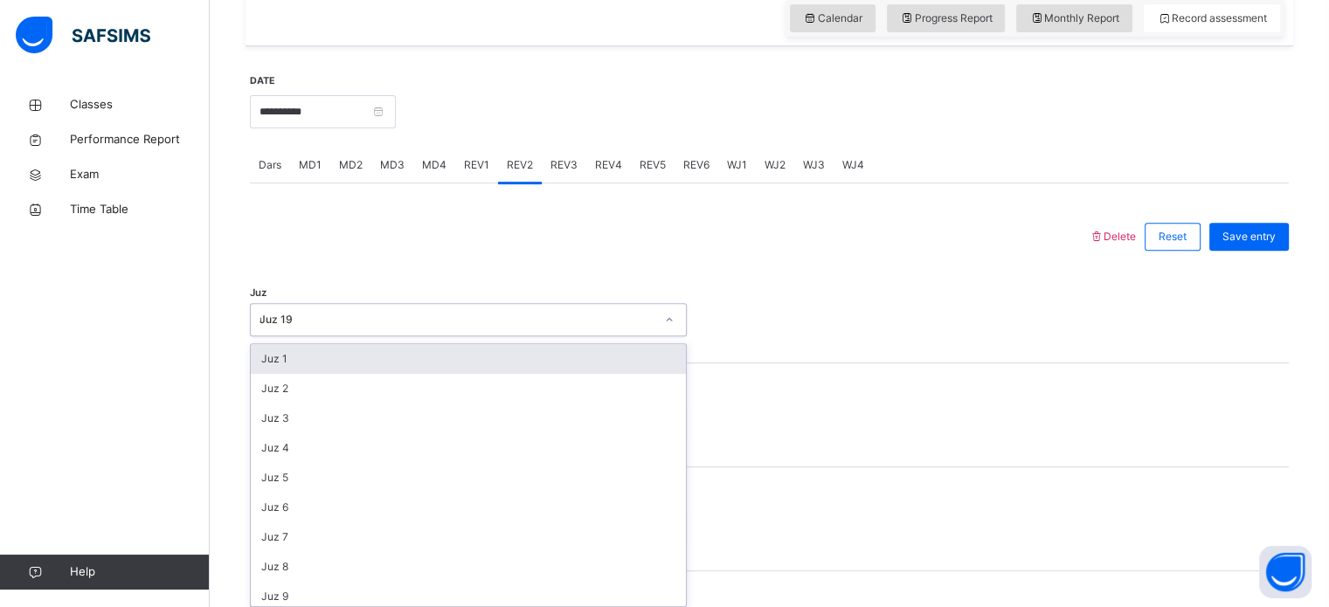
type input "**"
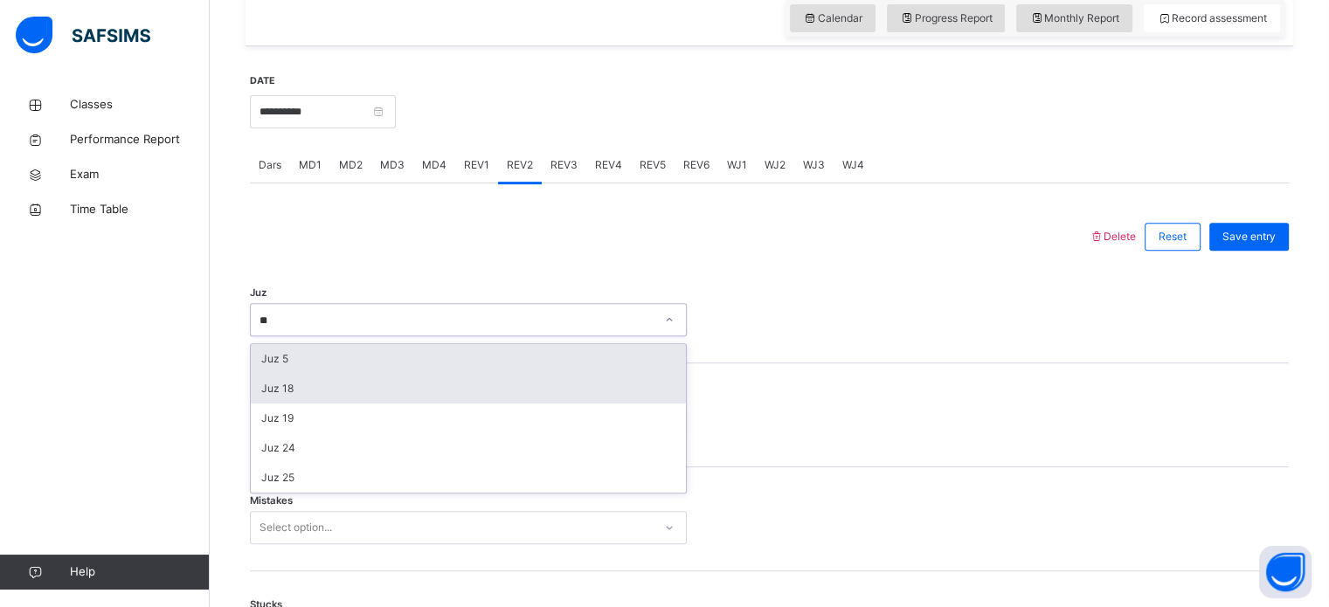
click at [263, 384] on div "Juz 18" at bounding box center [468, 389] width 435 height 30
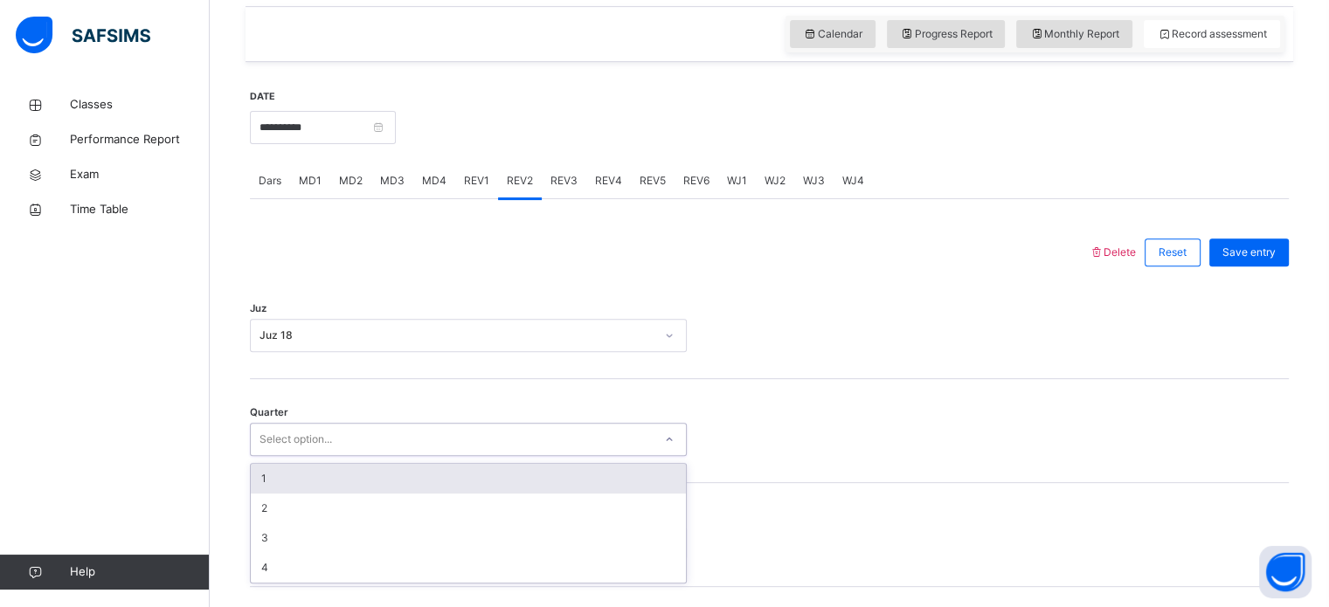
scroll to position [597, 0]
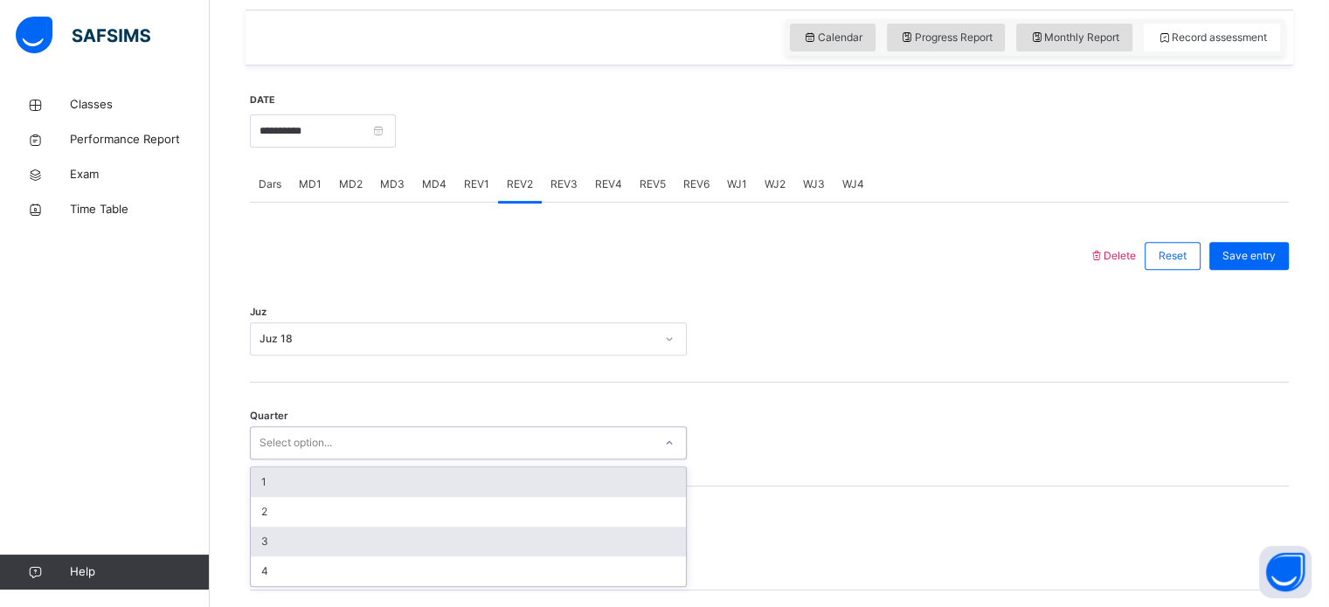
click at [260, 546] on div "3" at bounding box center [468, 542] width 435 height 30
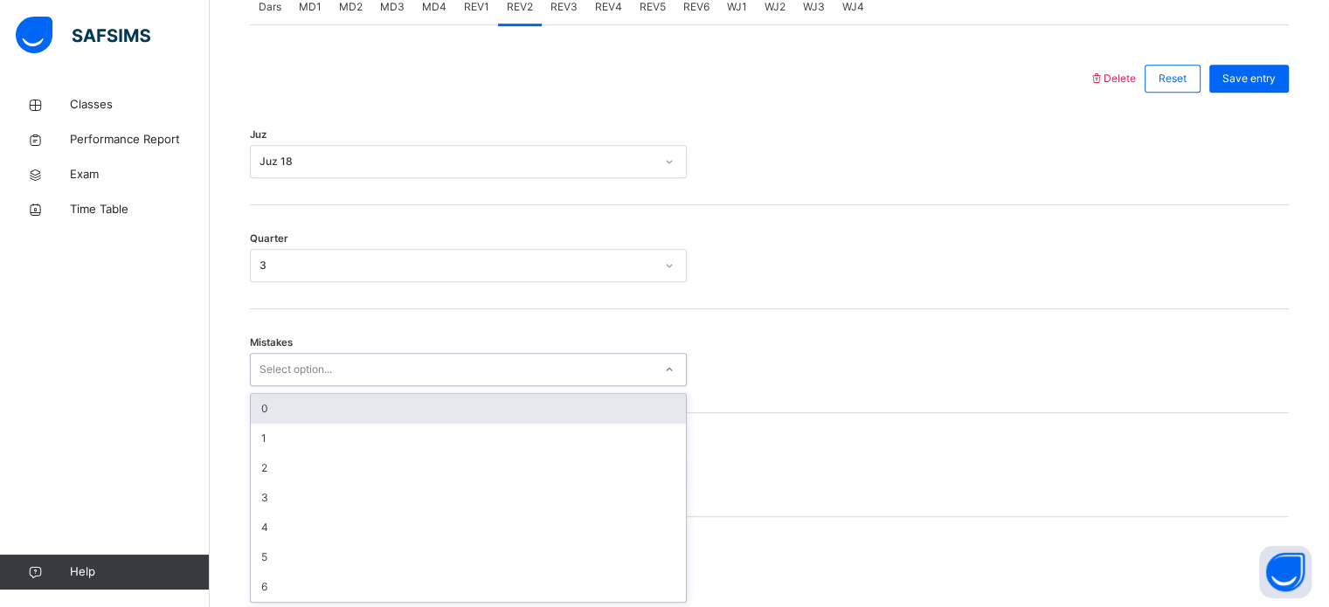
scroll to position [776, 0]
click at [258, 411] on div "0" at bounding box center [468, 407] width 435 height 30
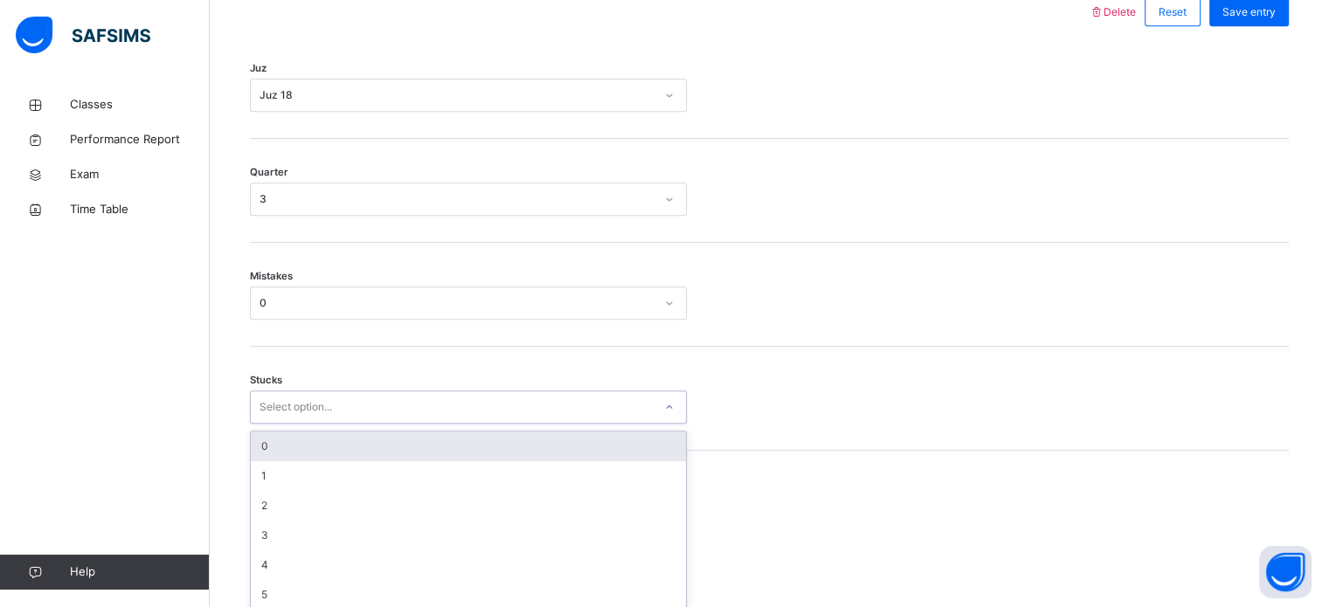
scroll to position [849, 0]
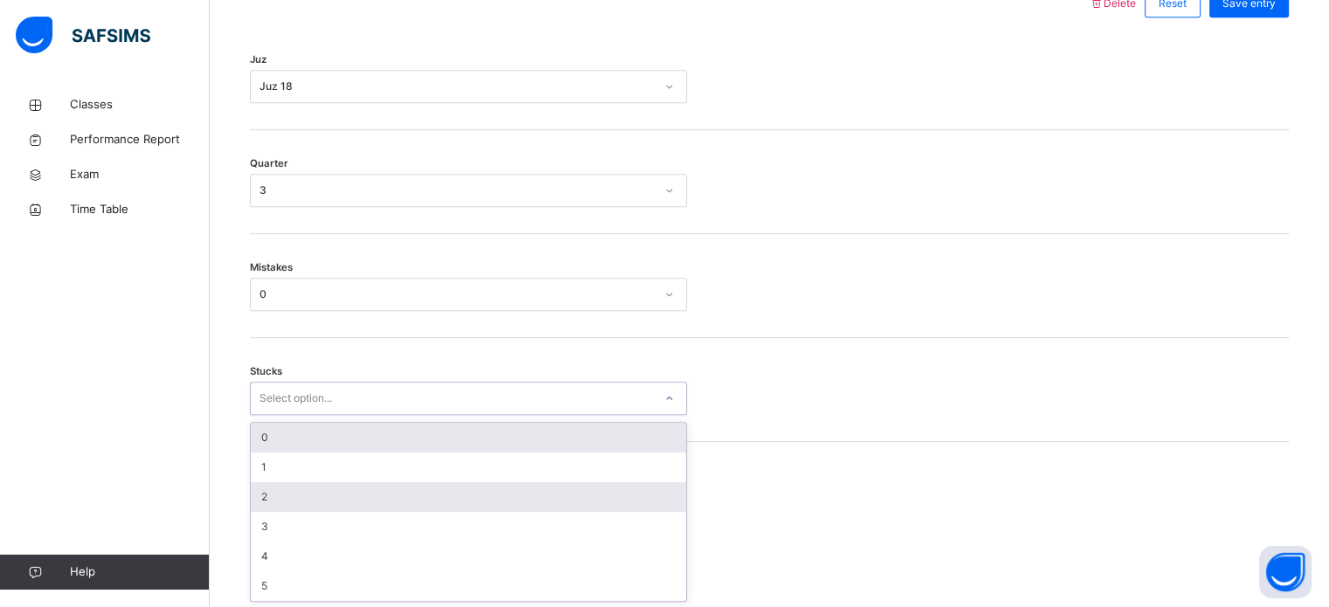
click at [257, 503] on div "2" at bounding box center [468, 497] width 435 height 30
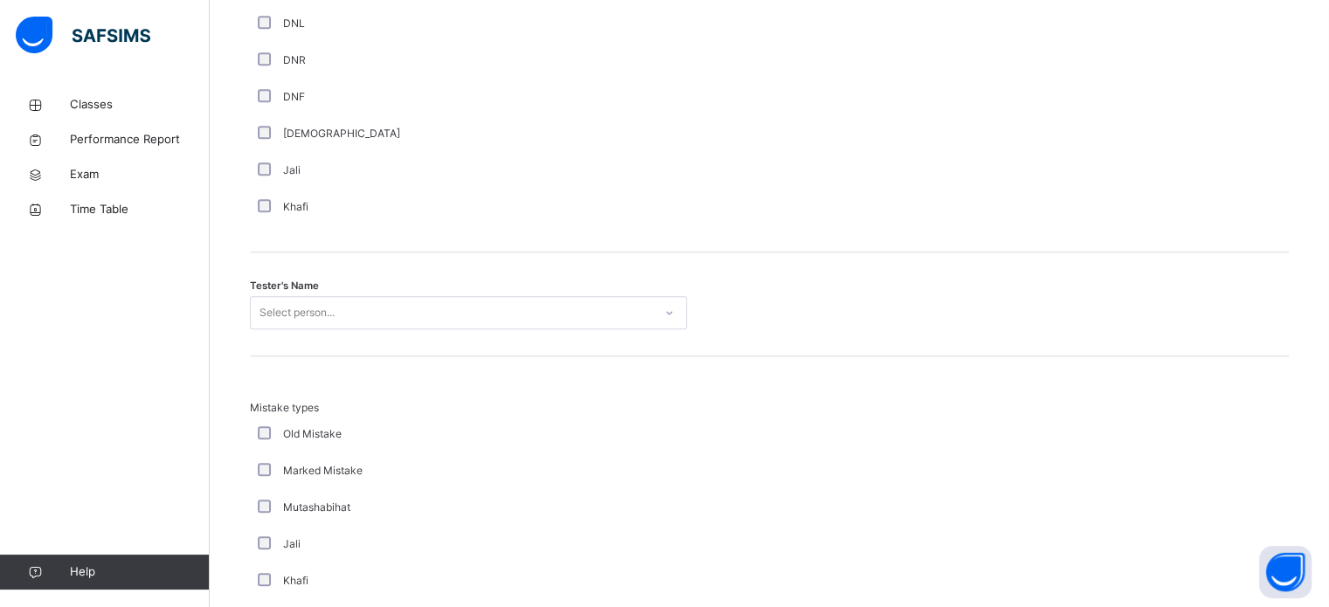
scroll to position [1605, 0]
type input "********"
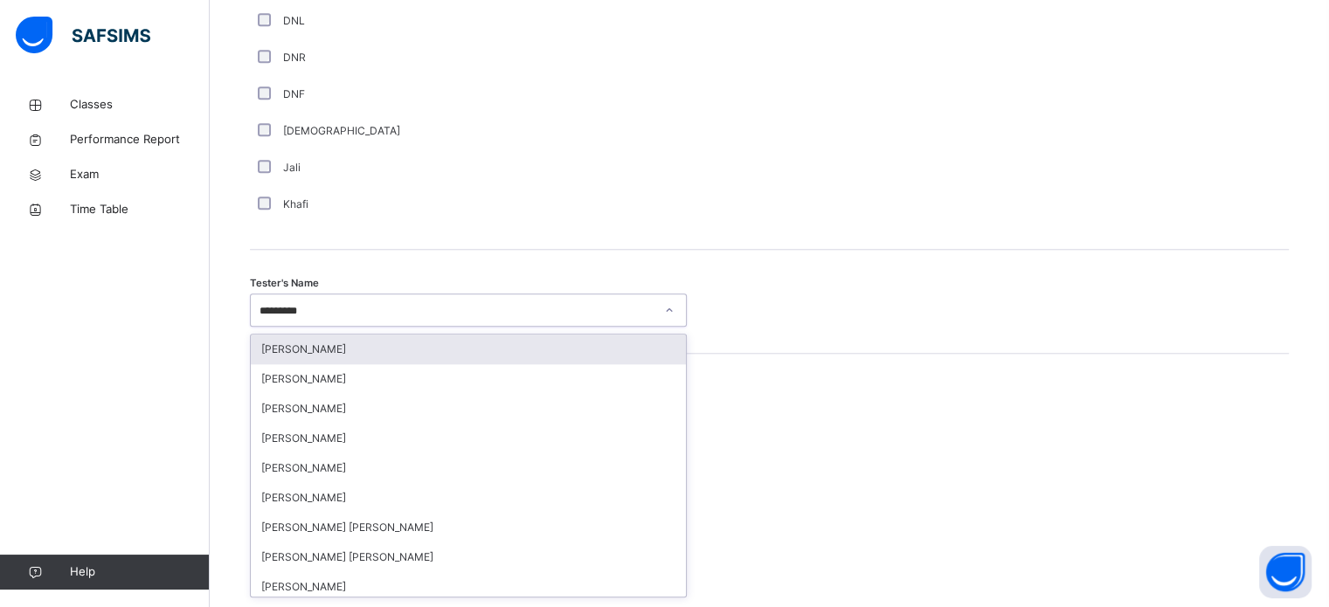
scroll to position [5, 0]
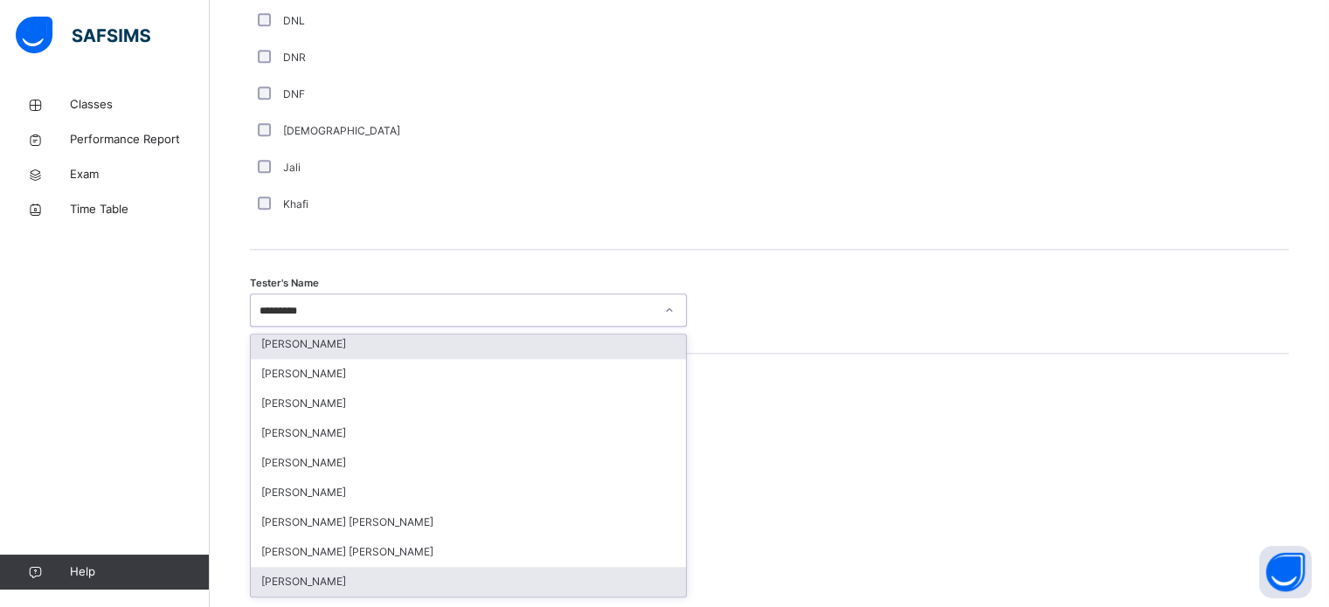
click at [286, 580] on div "[PERSON_NAME]" at bounding box center [468, 582] width 435 height 30
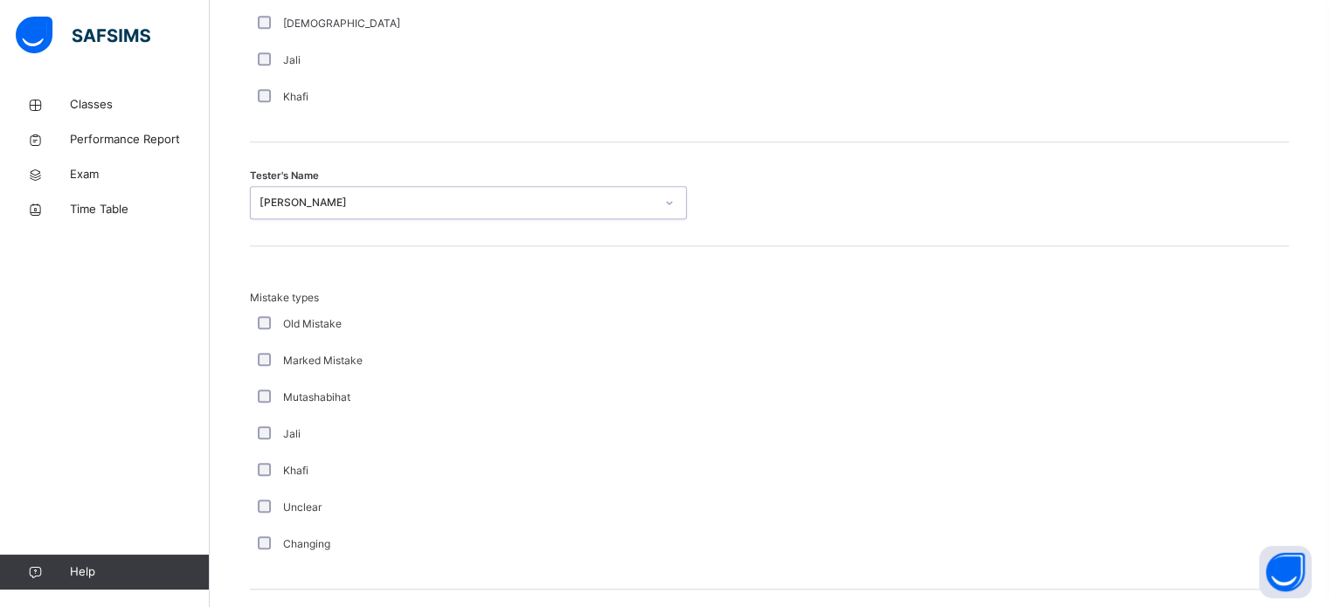
scroll to position [1922, 0]
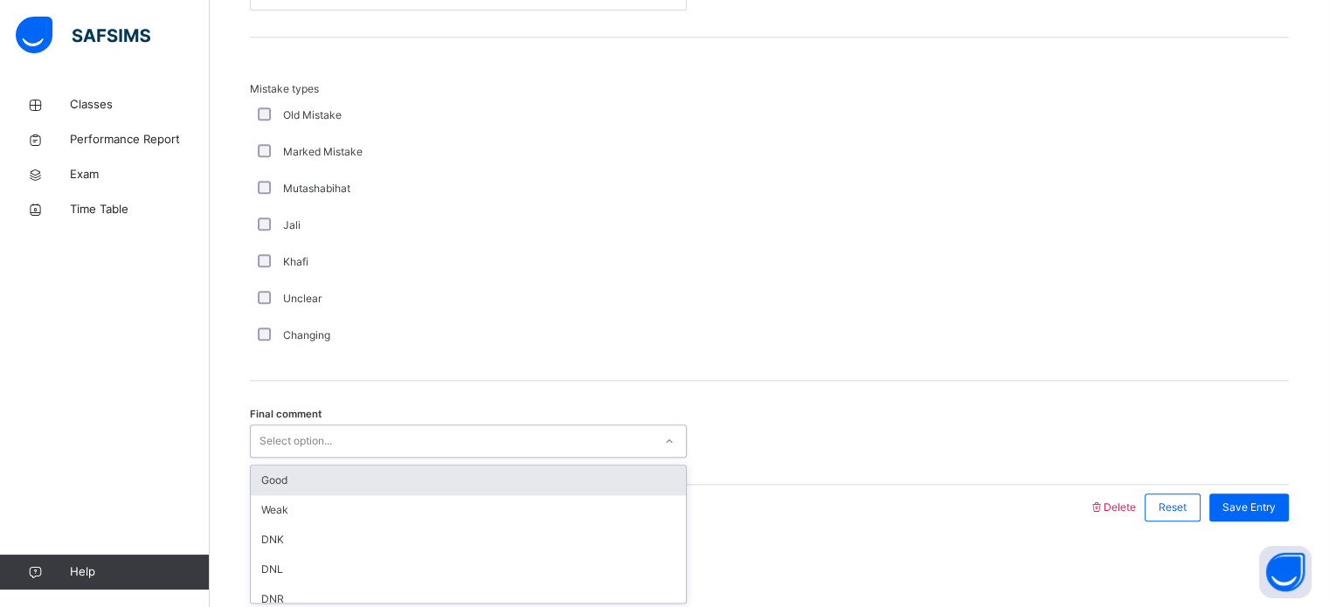
click at [260, 479] on div "Good" at bounding box center [468, 481] width 435 height 30
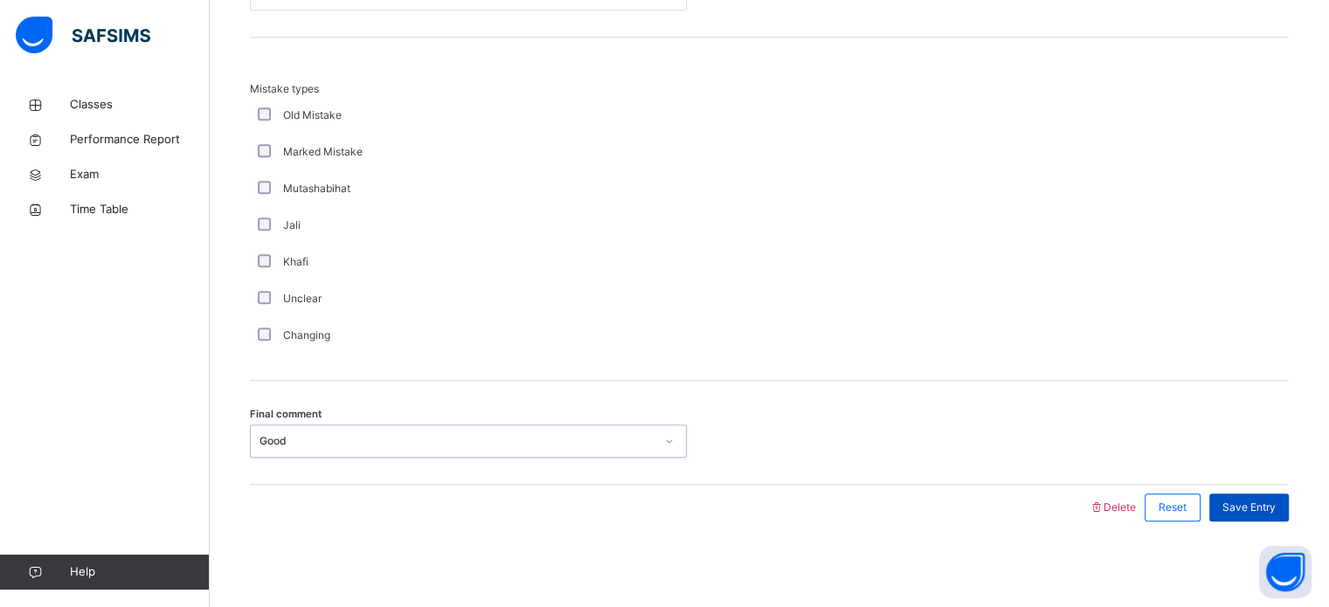
click at [1274, 510] on span "Save Entry" at bounding box center [1249, 508] width 53 height 16
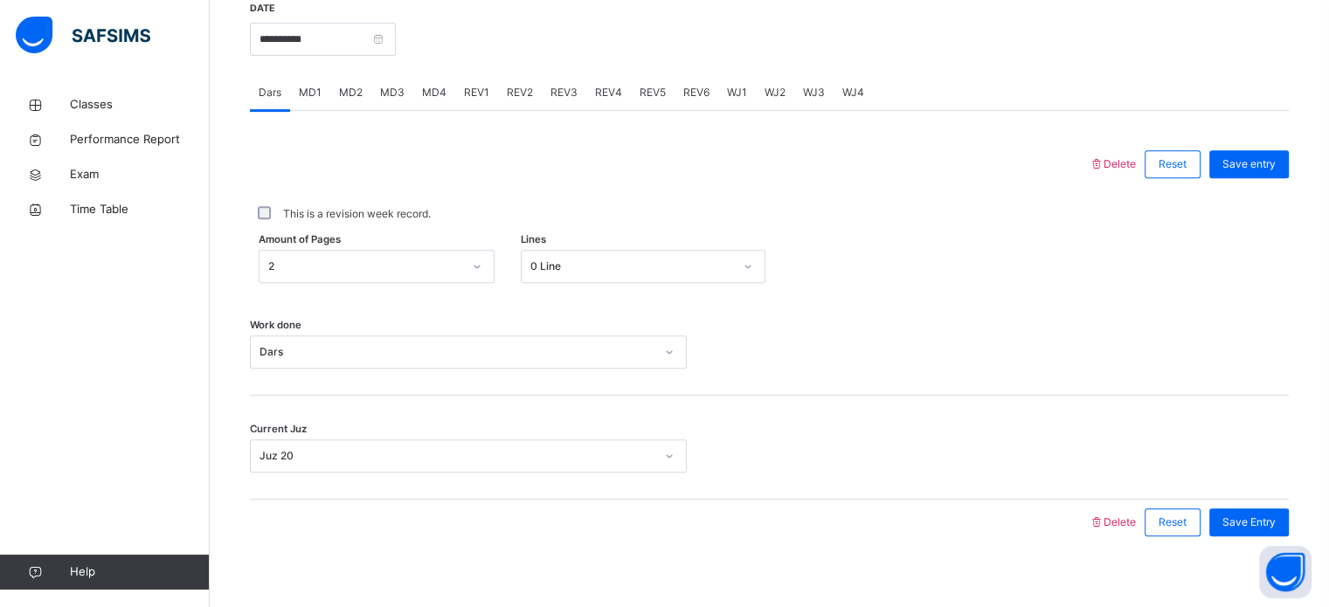
scroll to position [681, 0]
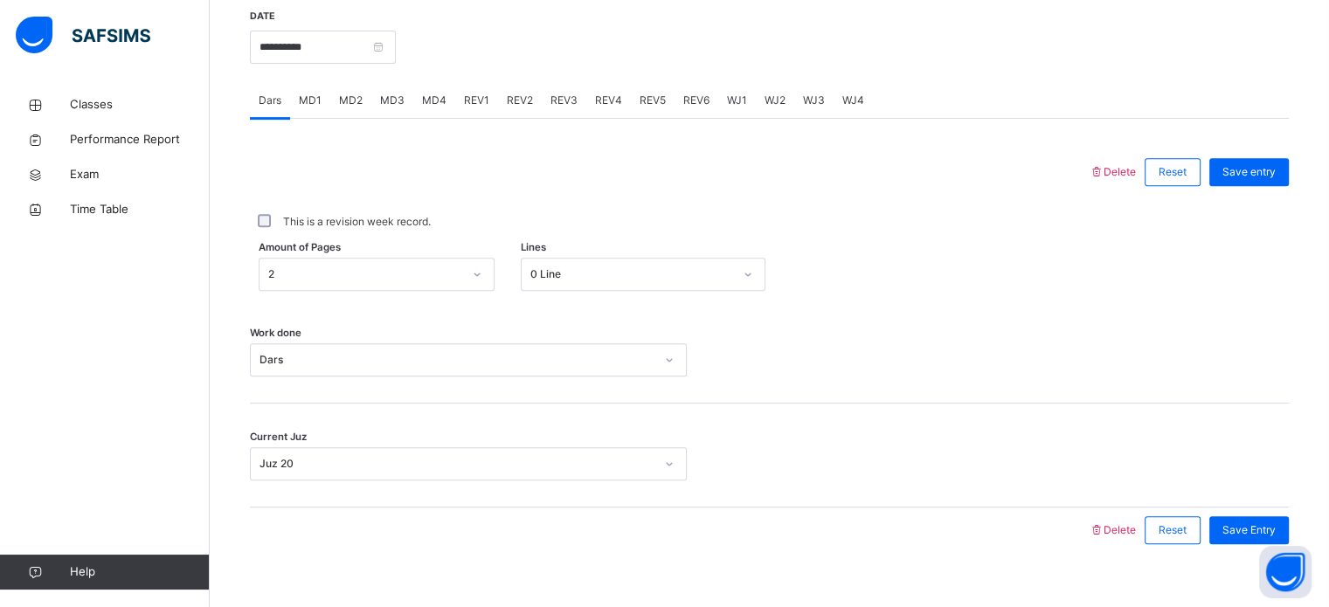
click at [570, 112] on div "REV3" at bounding box center [564, 100] width 45 height 35
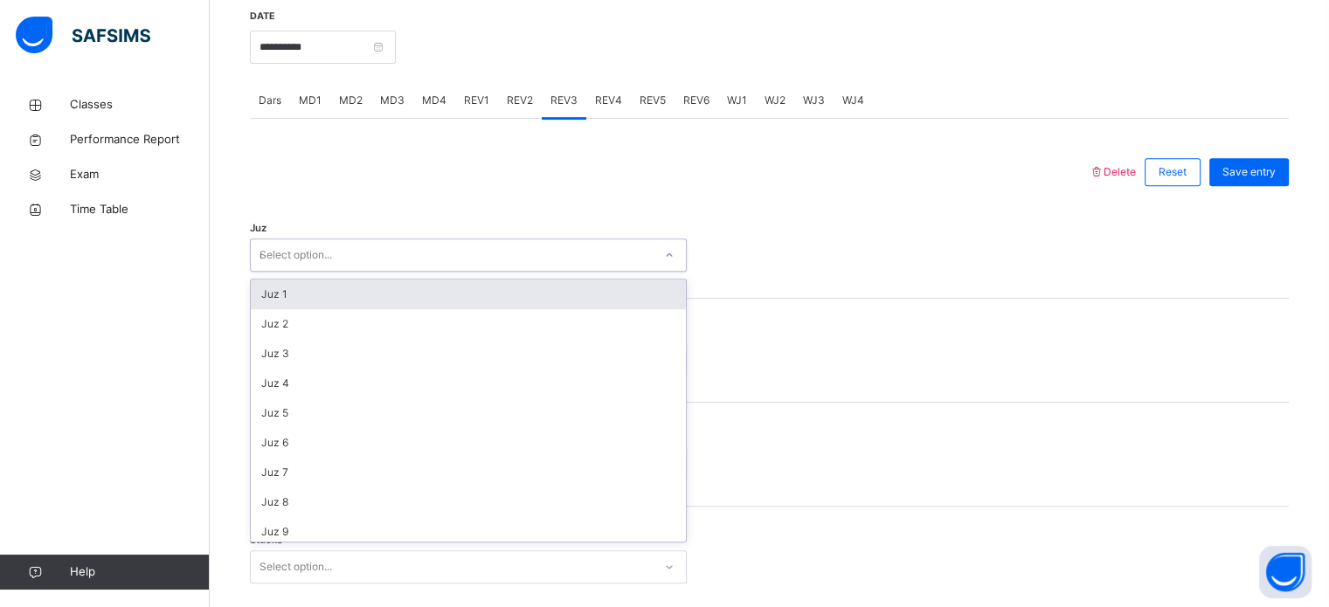
type input "**"
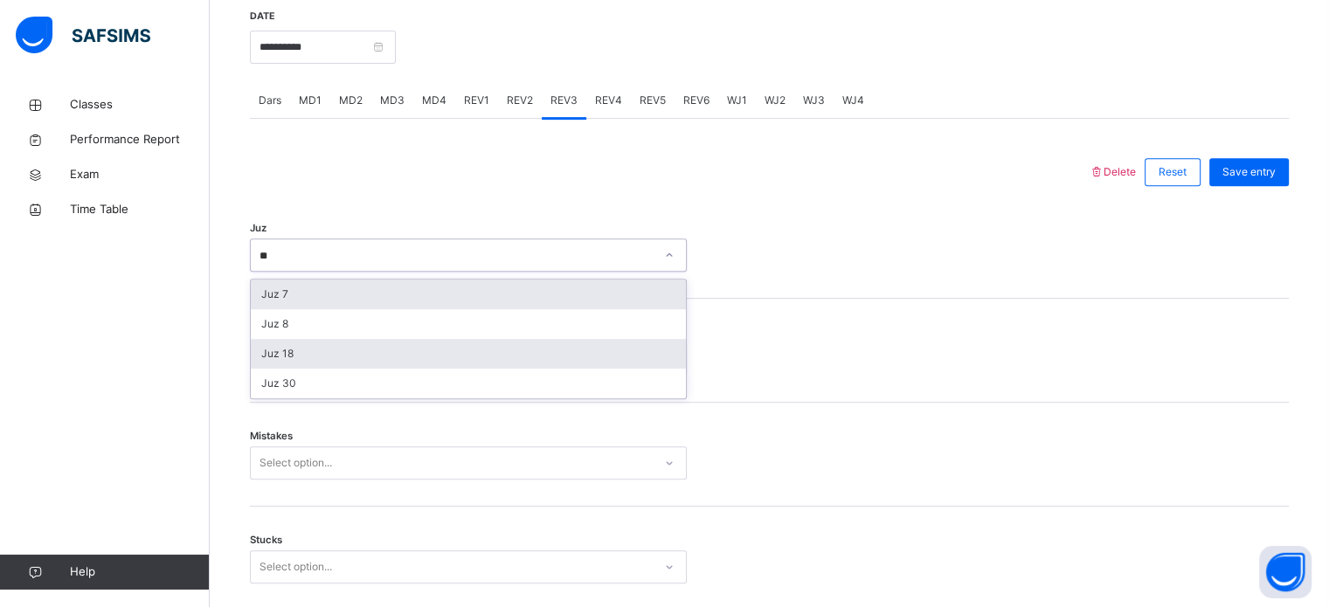
click at [267, 355] on div "Juz 18" at bounding box center [468, 354] width 435 height 30
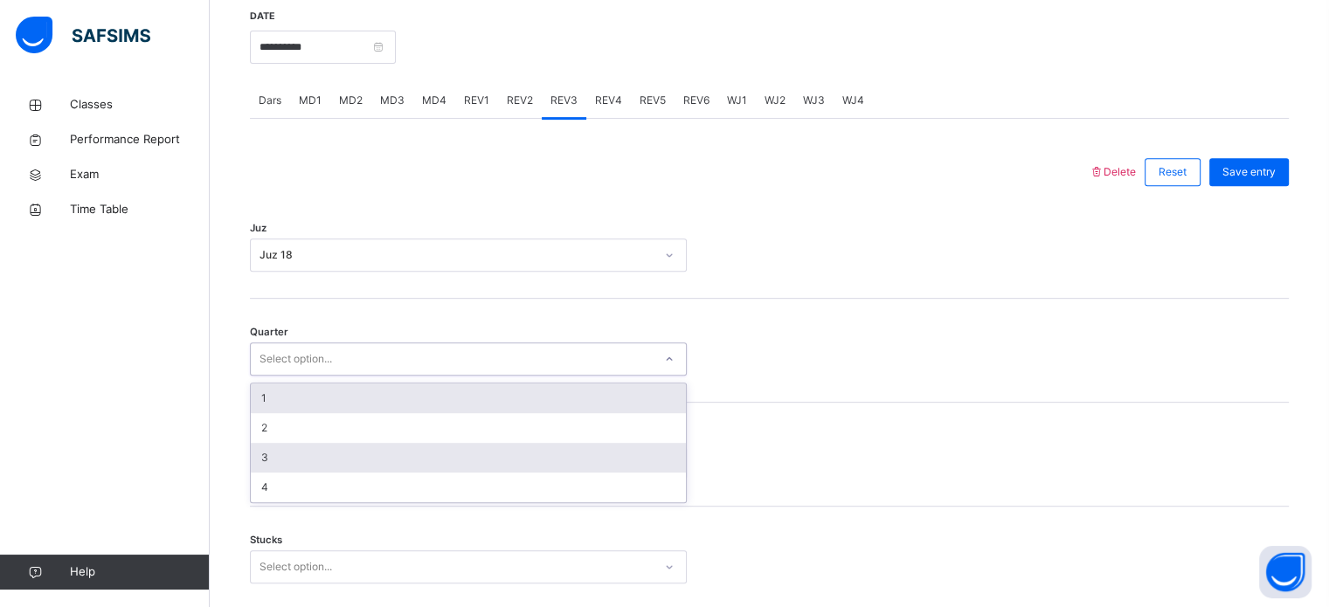
click at [271, 458] on div "3" at bounding box center [468, 458] width 435 height 30
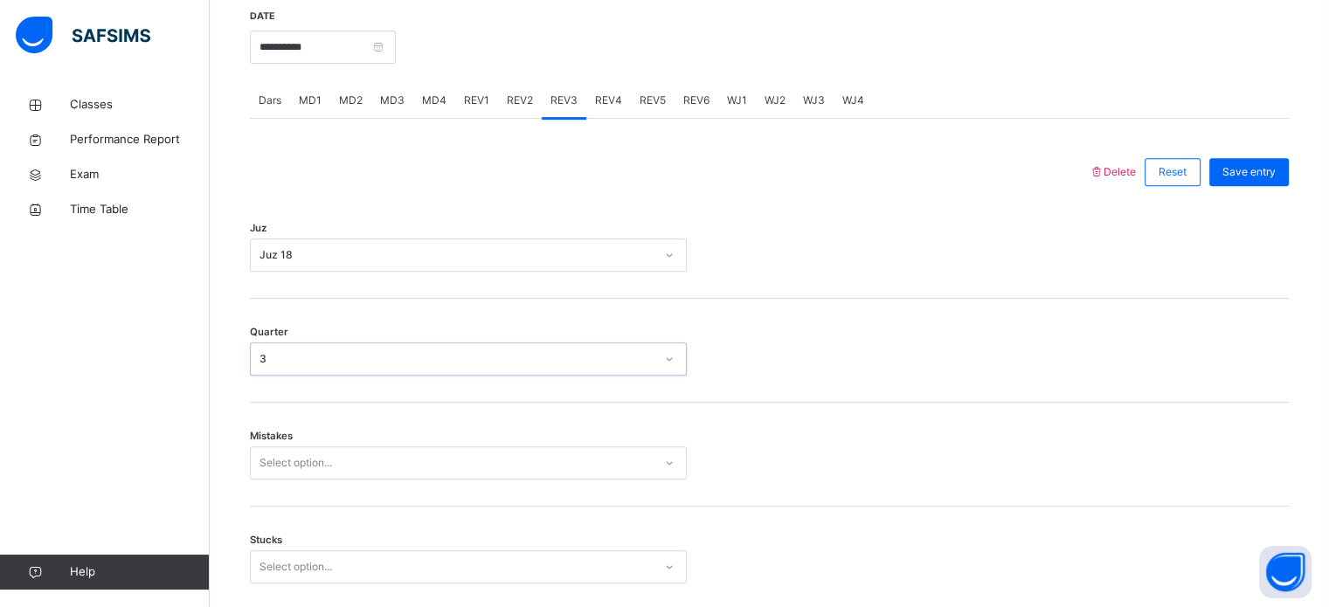
click at [260, 362] on div "3" at bounding box center [457, 359] width 395 height 16
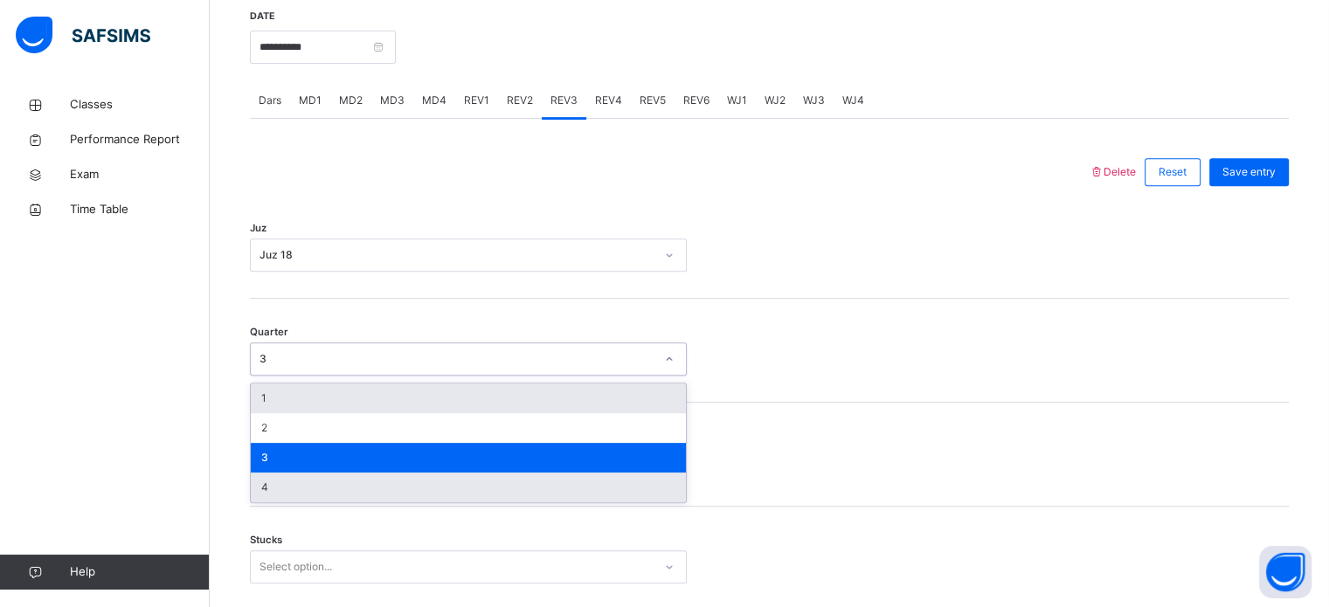
click at [264, 486] on div "4" at bounding box center [468, 488] width 435 height 30
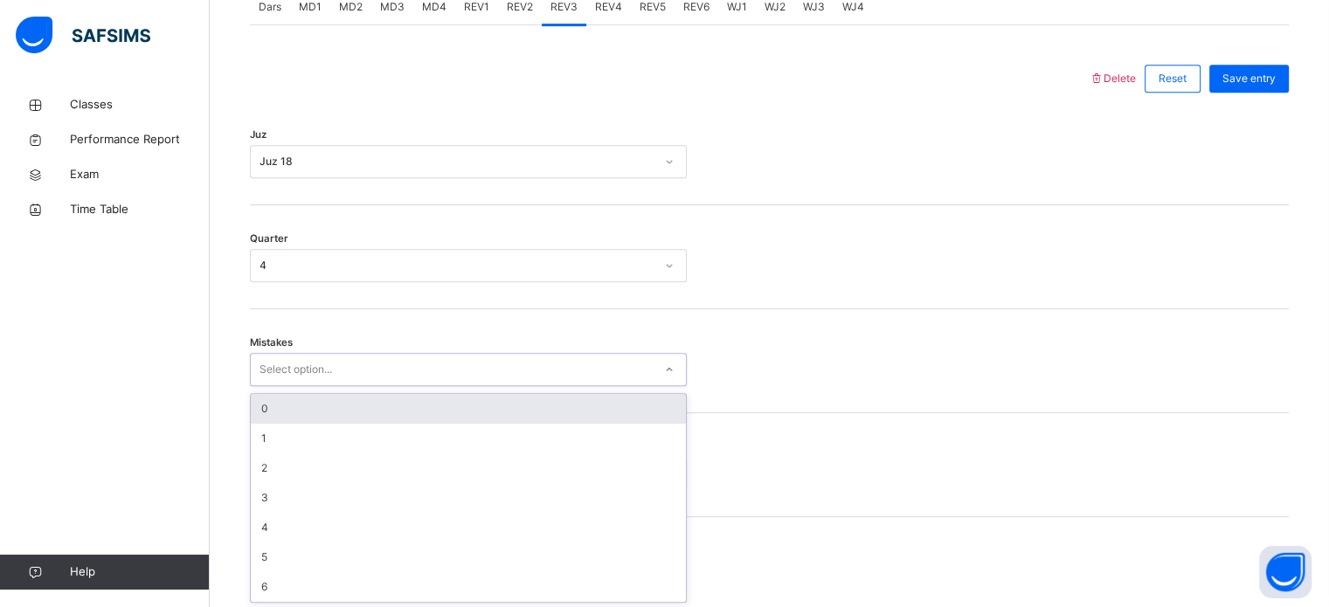
scroll to position [776, 0]
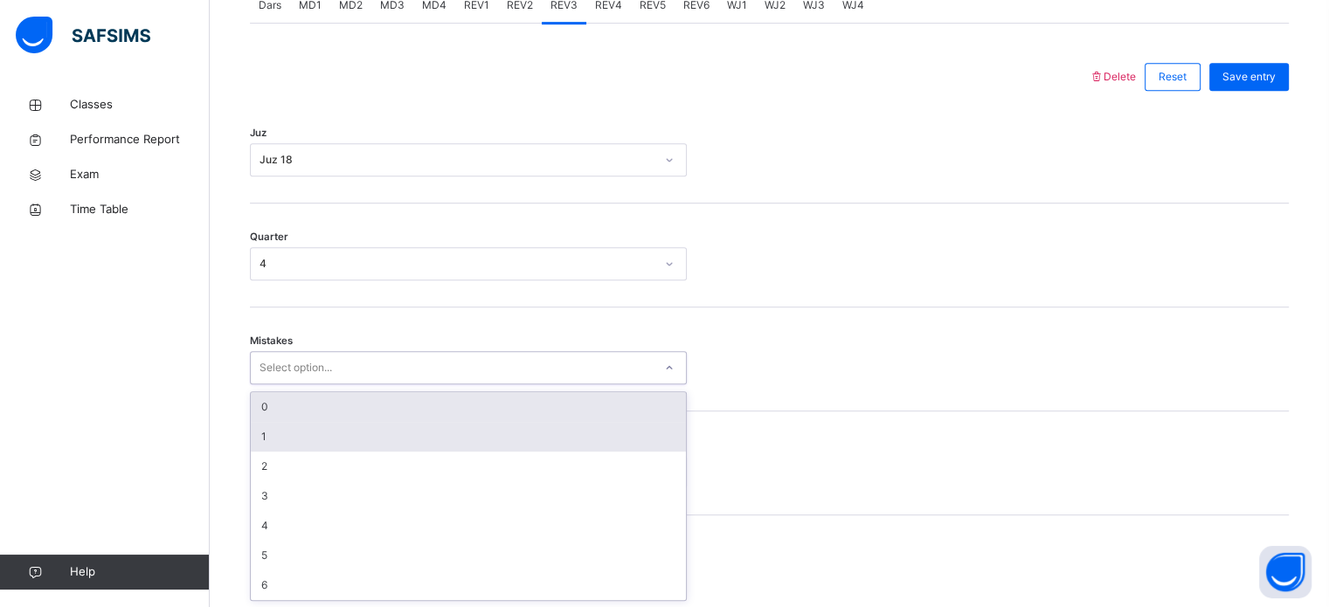
click at [253, 440] on div "1" at bounding box center [468, 437] width 435 height 30
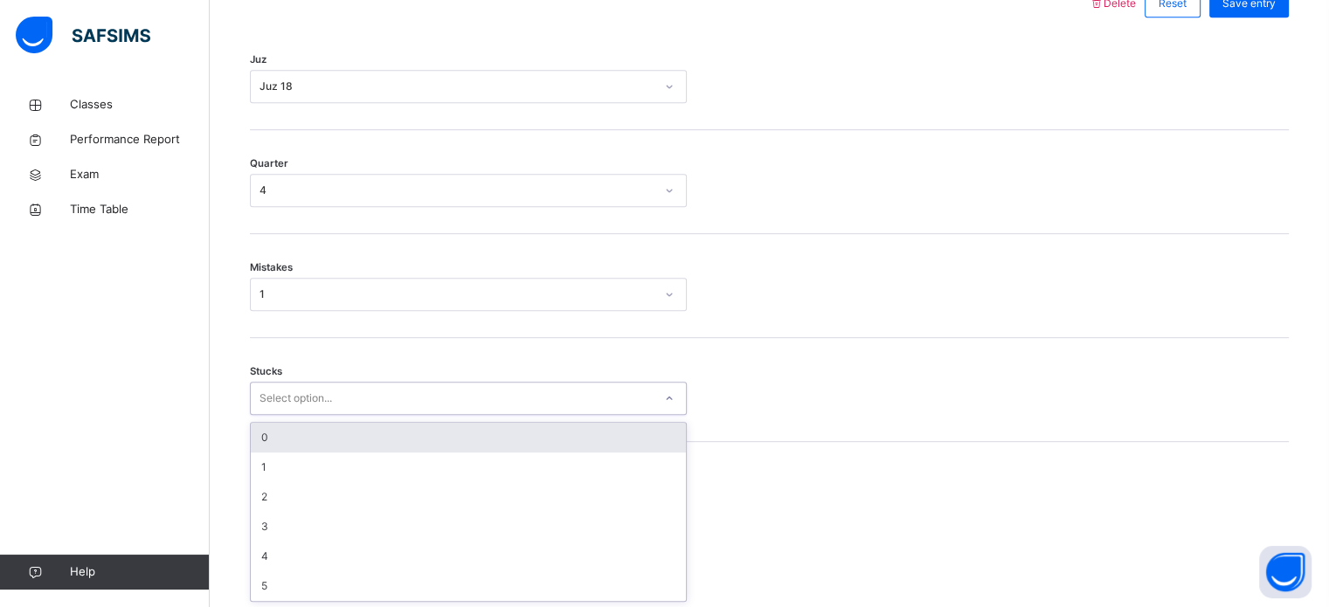
scroll to position [849, 0]
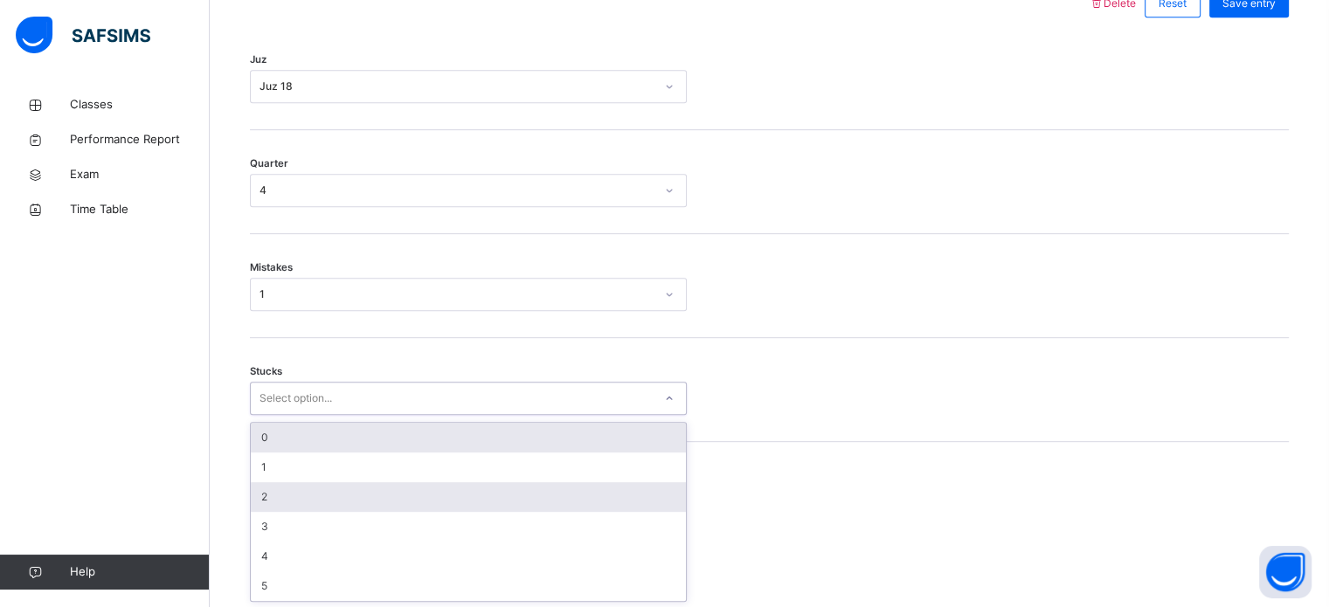
click at [267, 492] on div "2" at bounding box center [468, 497] width 435 height 30
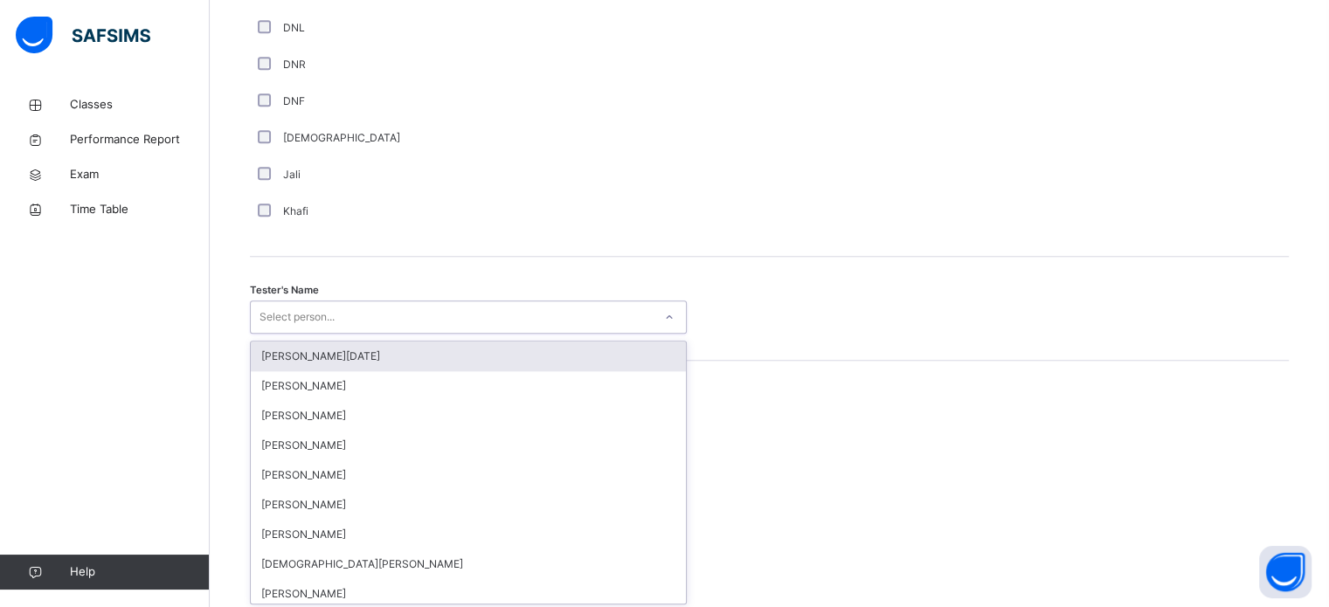
scroll to position [1601, 0]
type input "******"
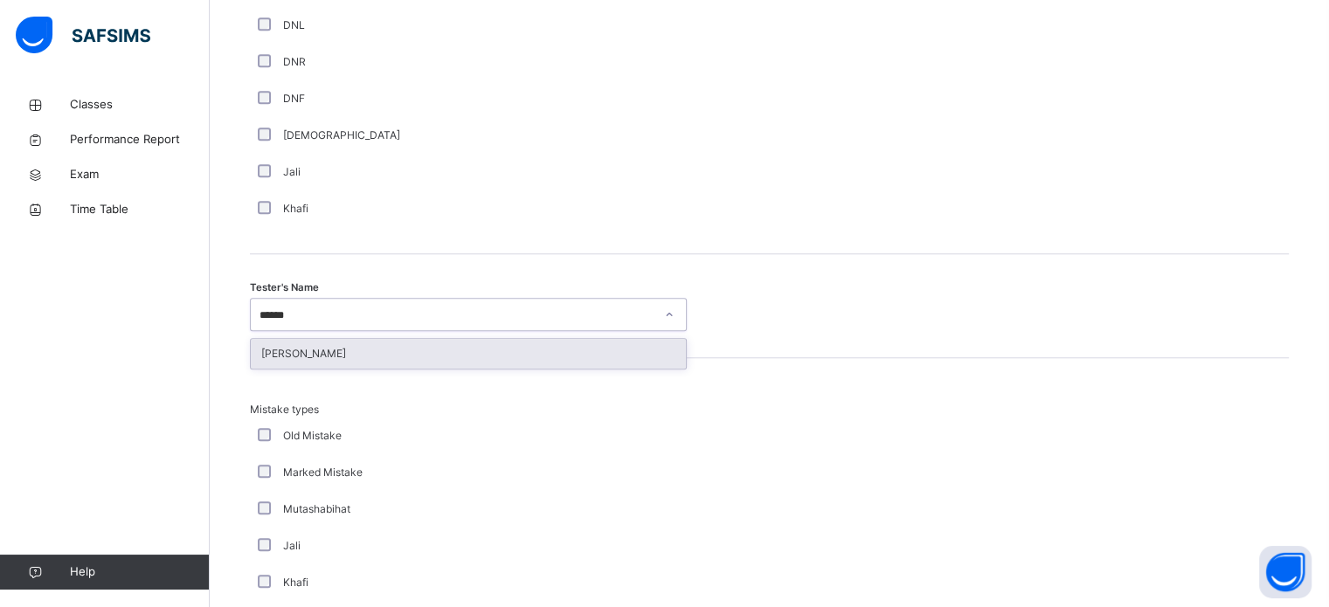
click at [274, 358] on div "[PERSON_NAME]" at bounding box center [468, 354] width 435 height 30
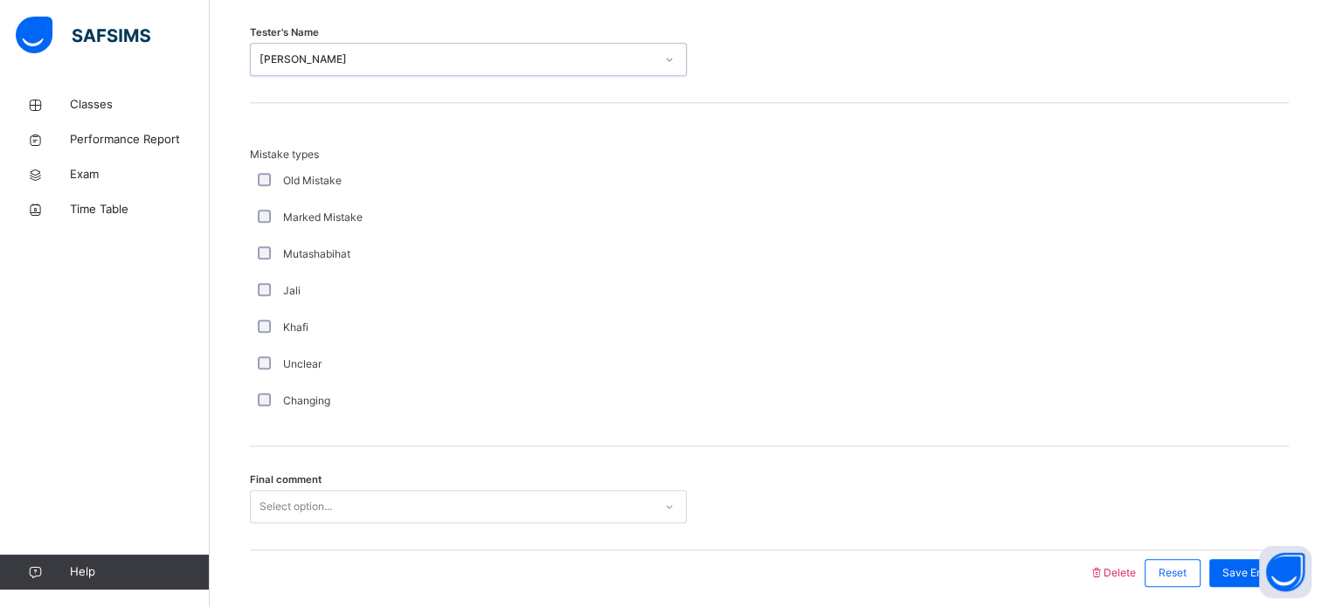
scroll to position [1922, 0]
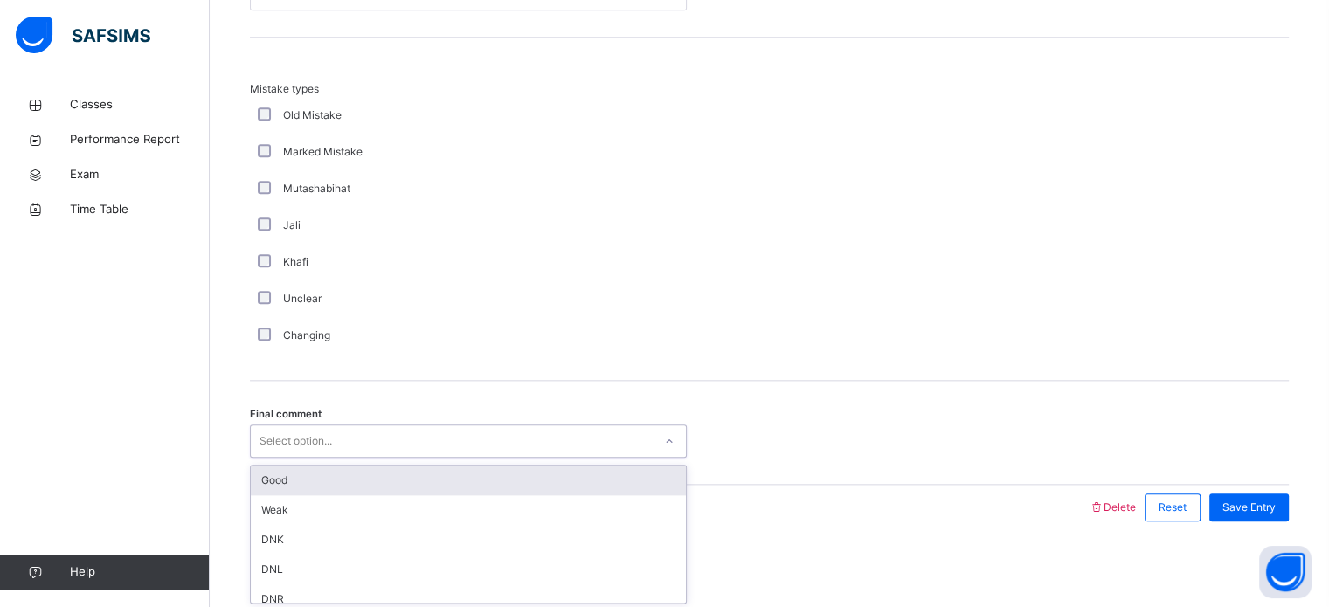
click at [266, 484] on div "Good" at bounding box center [468, 481] width 435 height 30
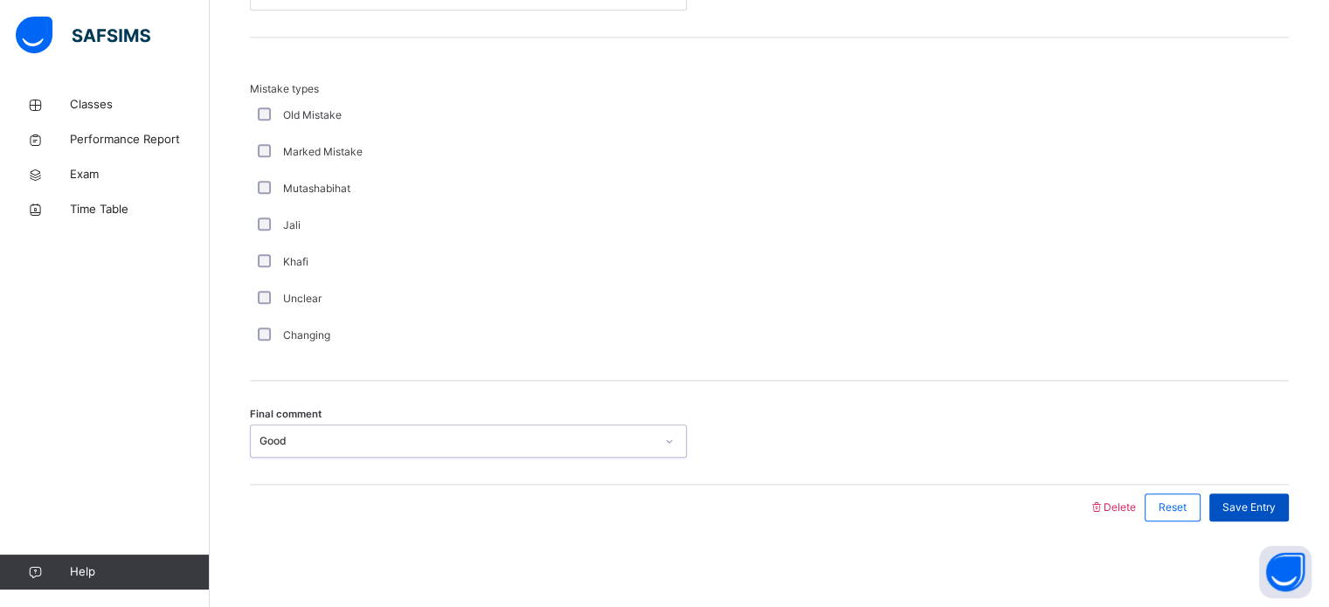
click at [1256, 503] on span "Save Entry" at bounding box center [1249, 508] width 53 height 16
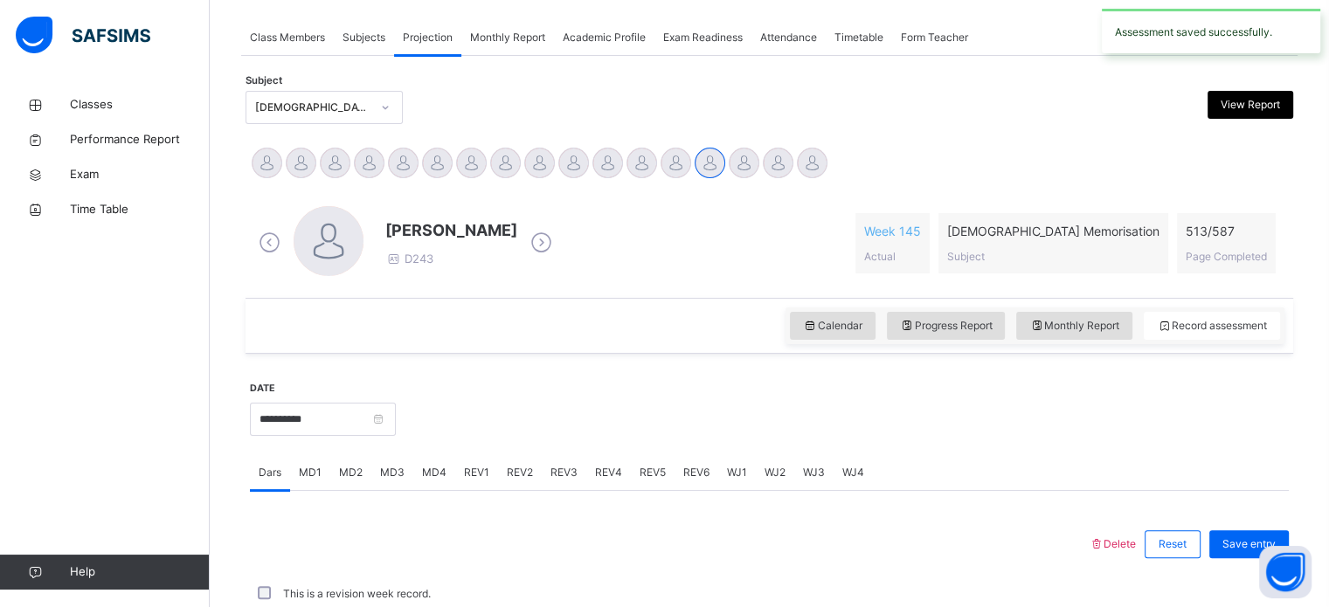
scroll to position [704, 0]
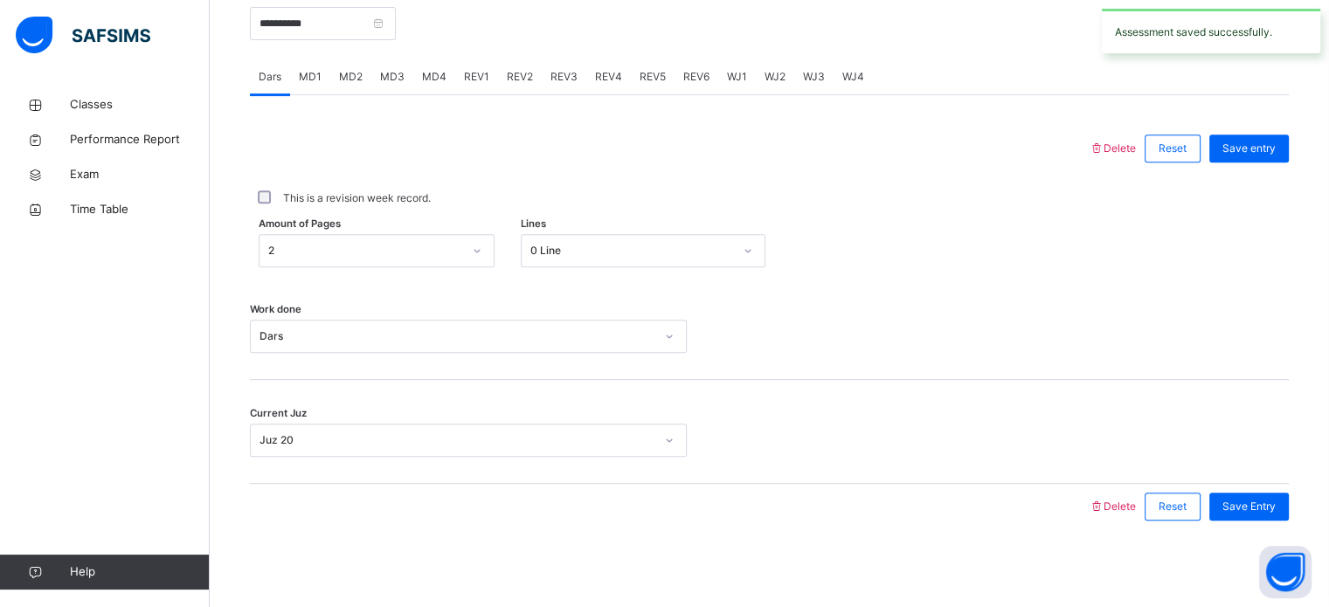
click at [613, 84] on span "REV4" at bounding box center [608, 77] width 27 height 16
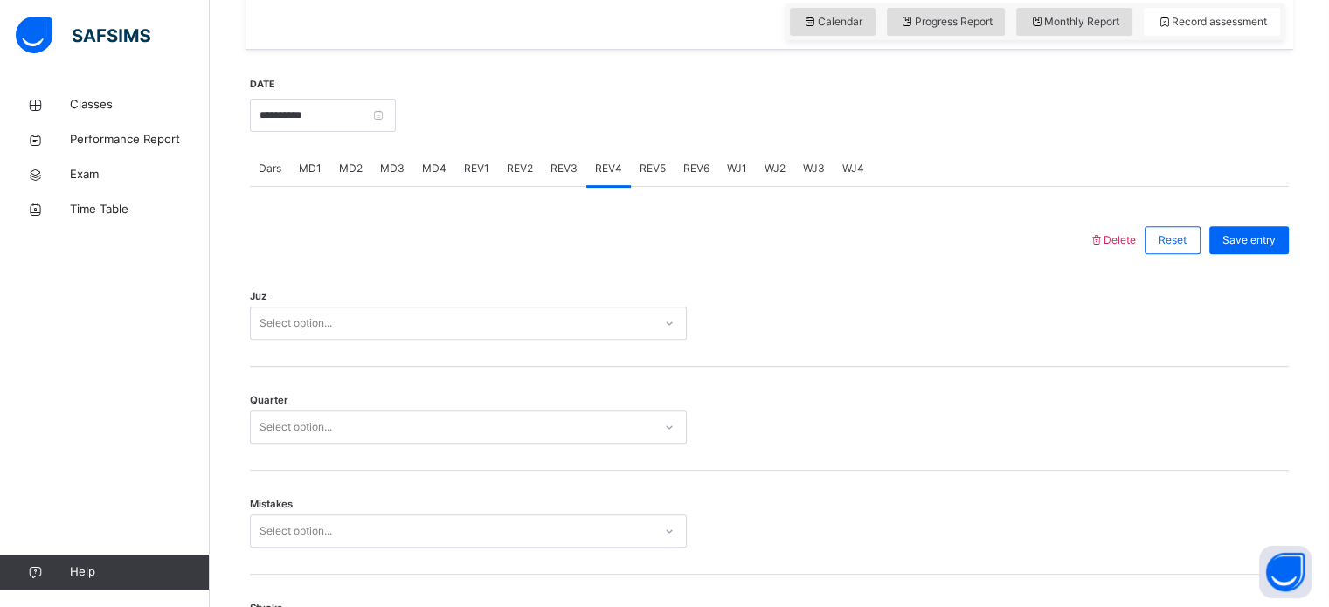
scroll to position [622, 0]
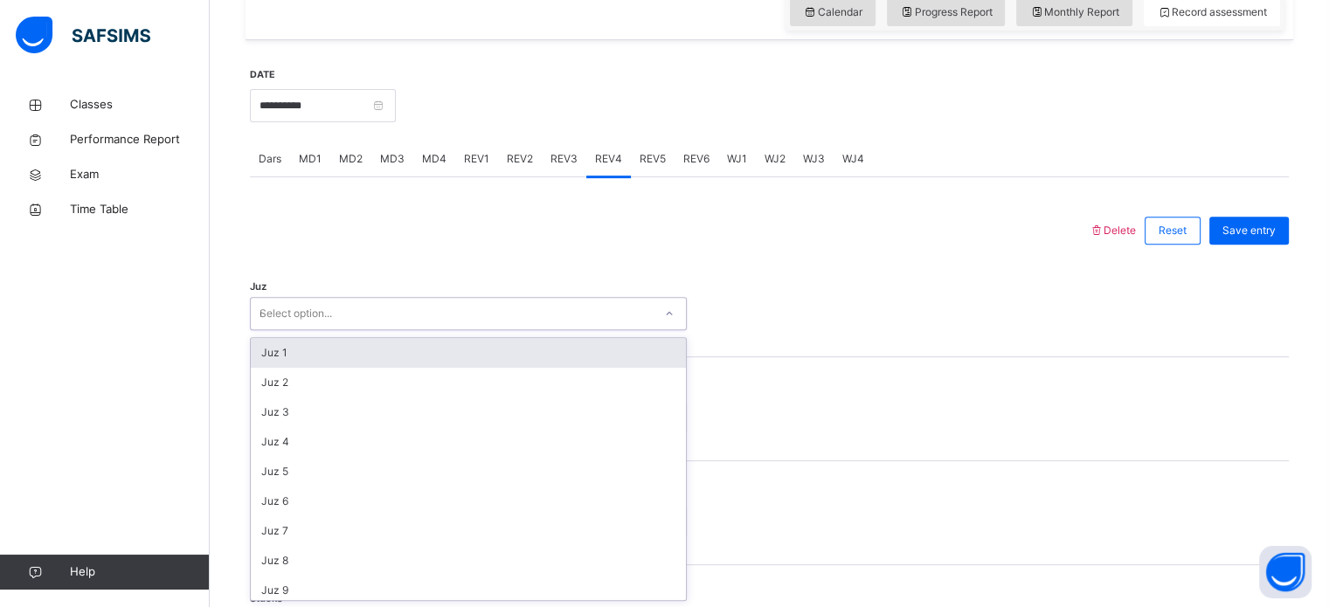
type input "**"
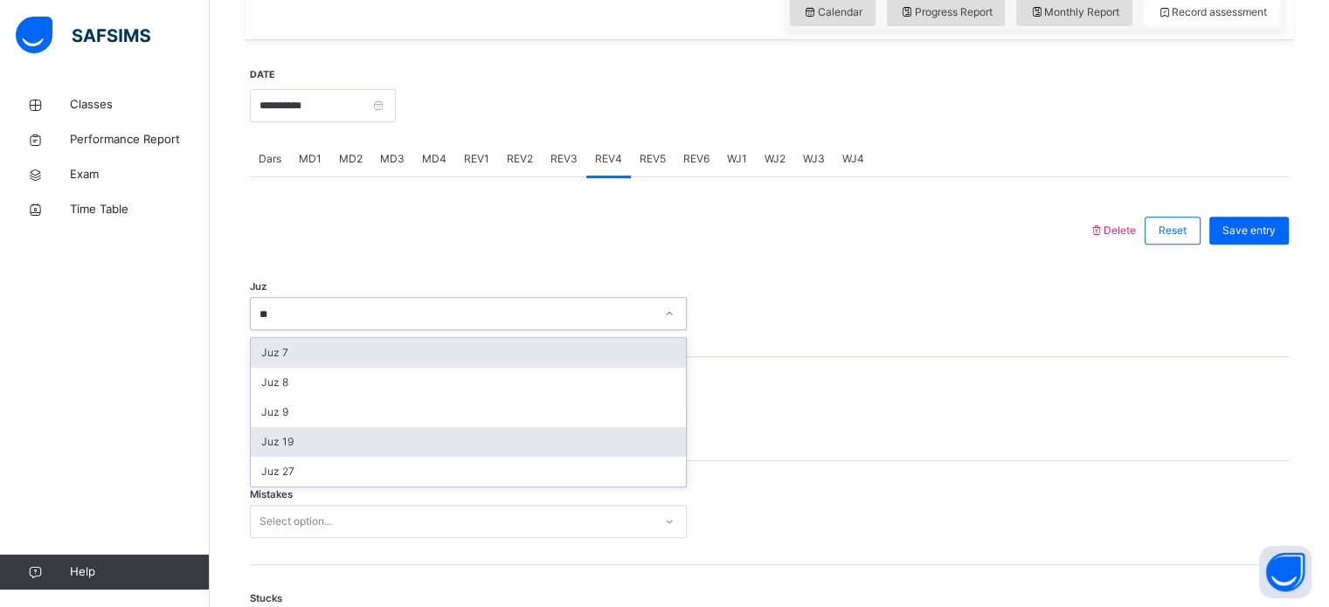
click at [270, 451] on div "Juz 19" at bounding box center [468, 442] width 435 height 30
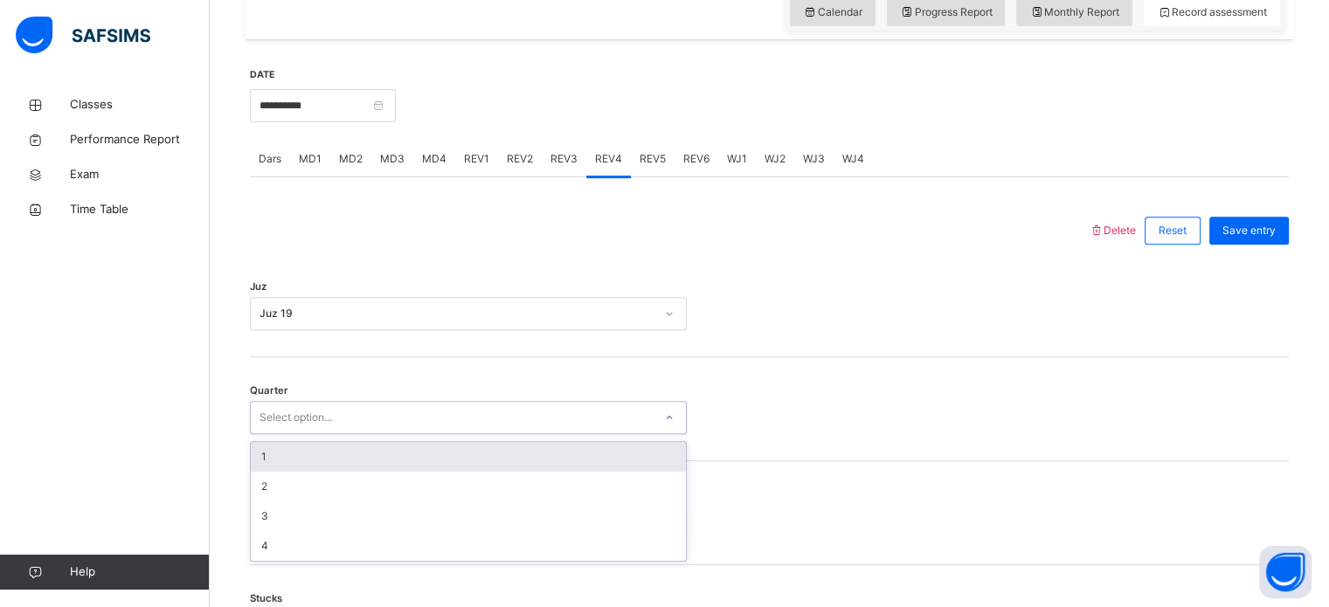
click at [264, 444] on div "1" at bounding box center [468, 457] width 435 height 30
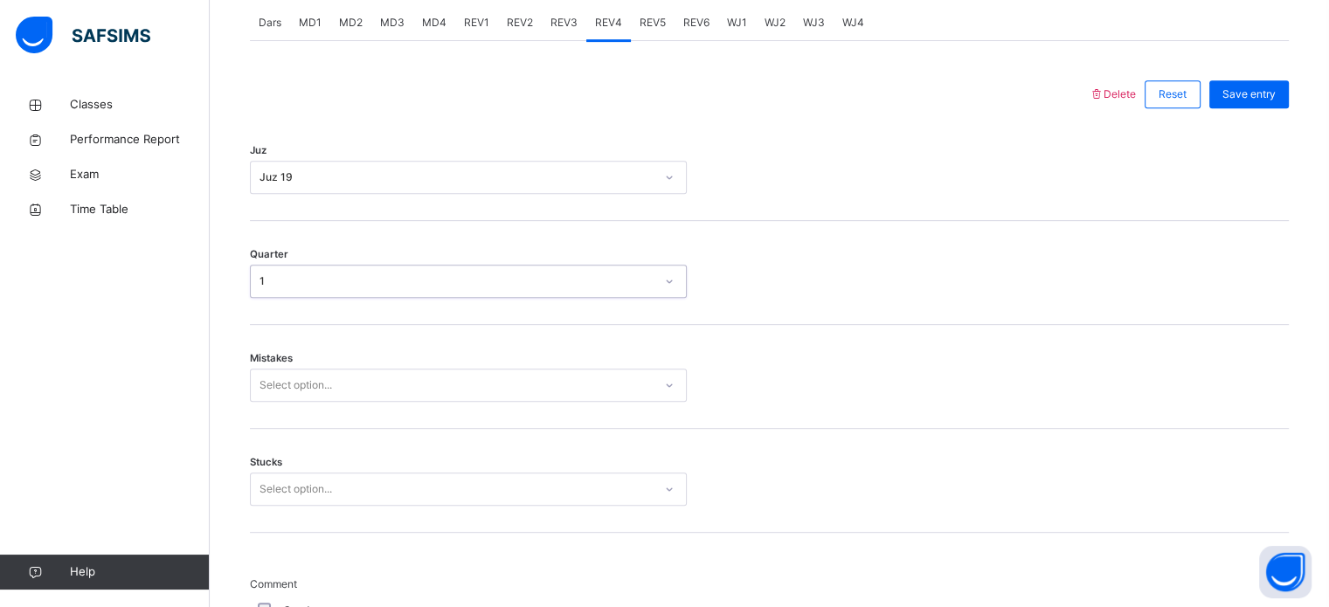
scroll to position [776, 0]
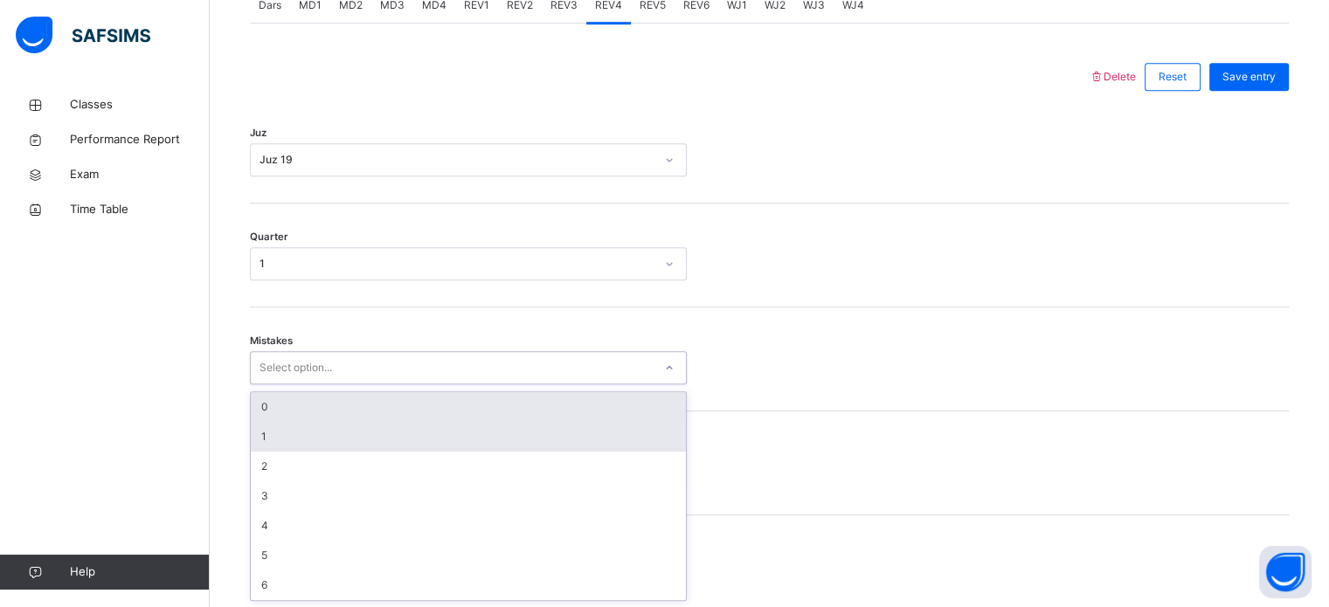
click at [257, 440] on div "1" at bounding box center [468, 437] width 435 height 30
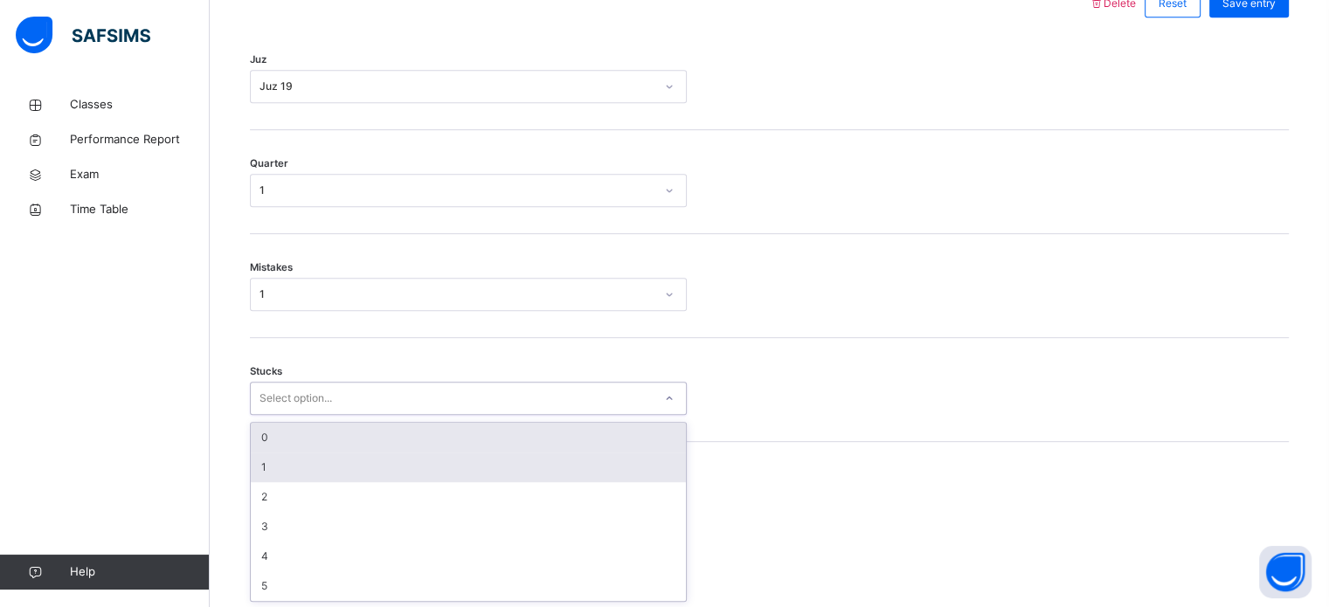
click at [252, 470] on div "1" at bounding box center [468, 468] width 435 height 30
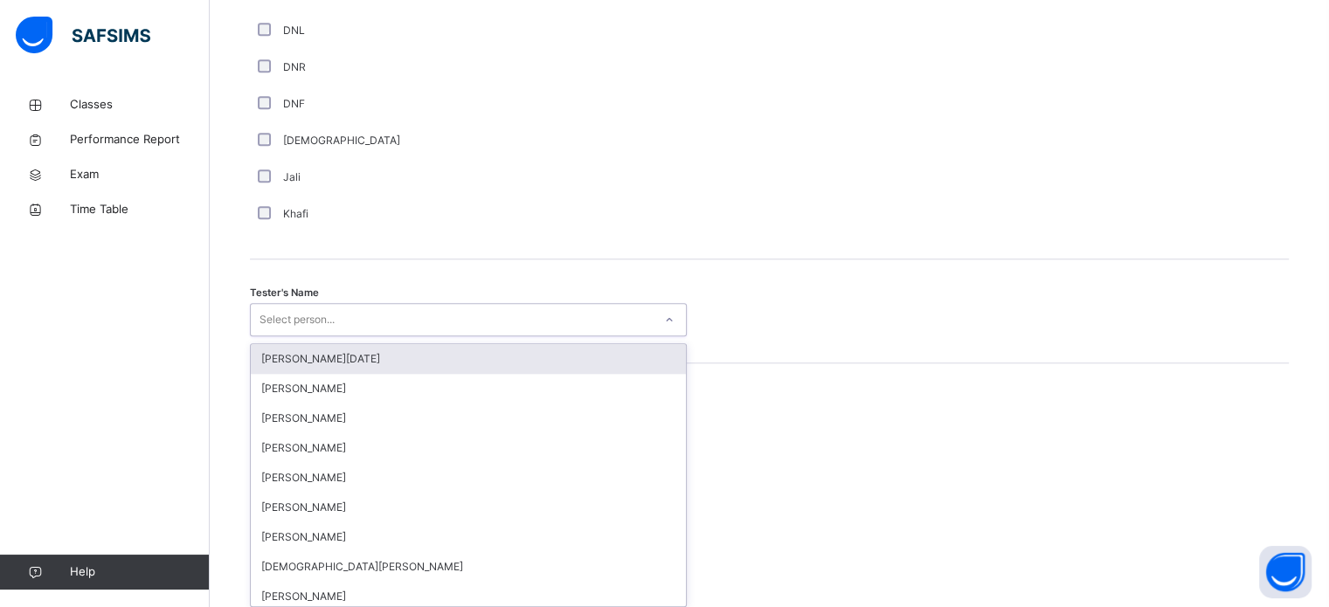
scroll to position [1601, 0]
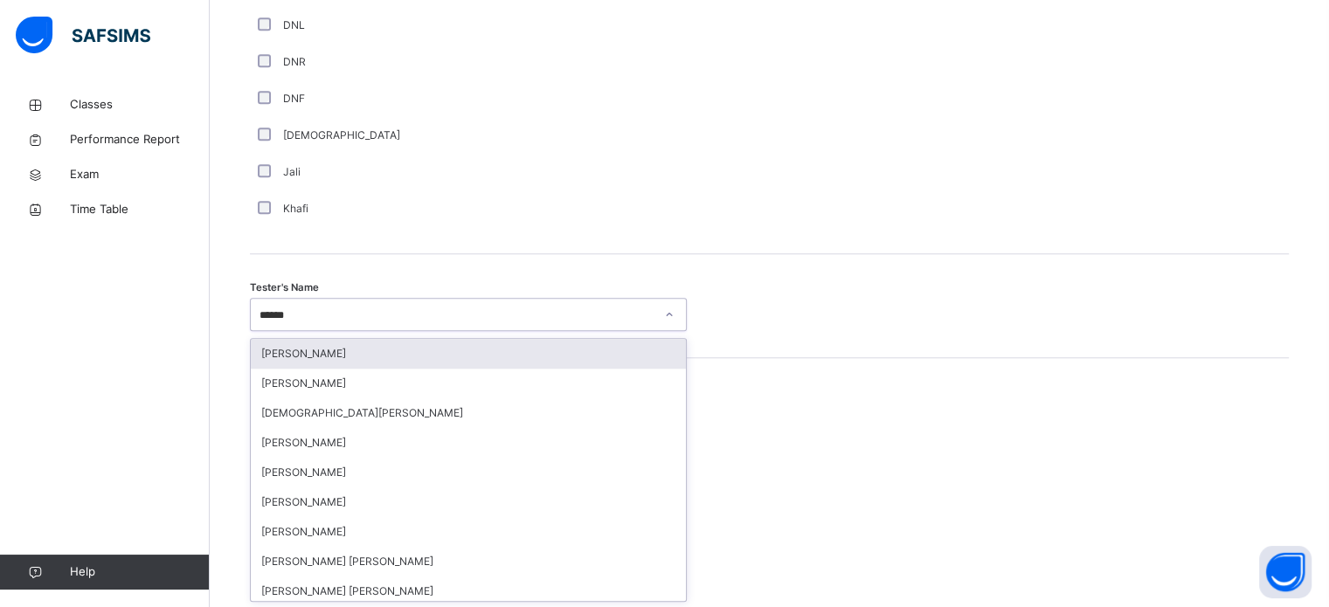
type input "*******"
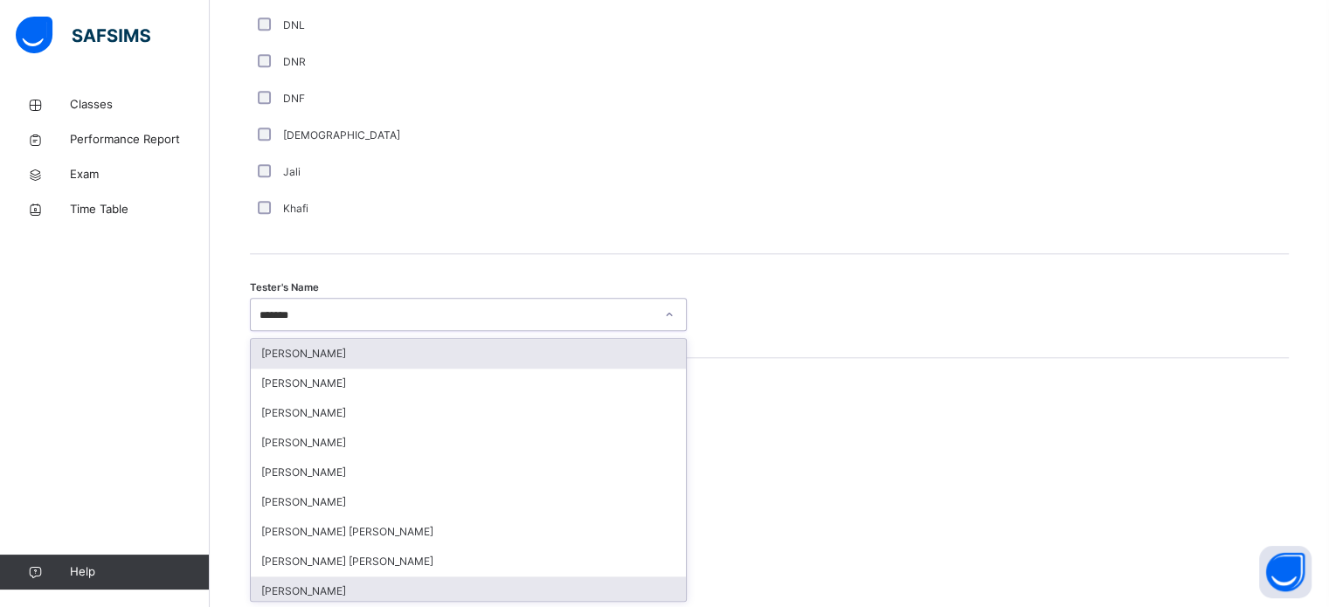
click at [276, 589] on div "[PERSON_NAME]" at bounding box center [468, 592] width 435 height 30
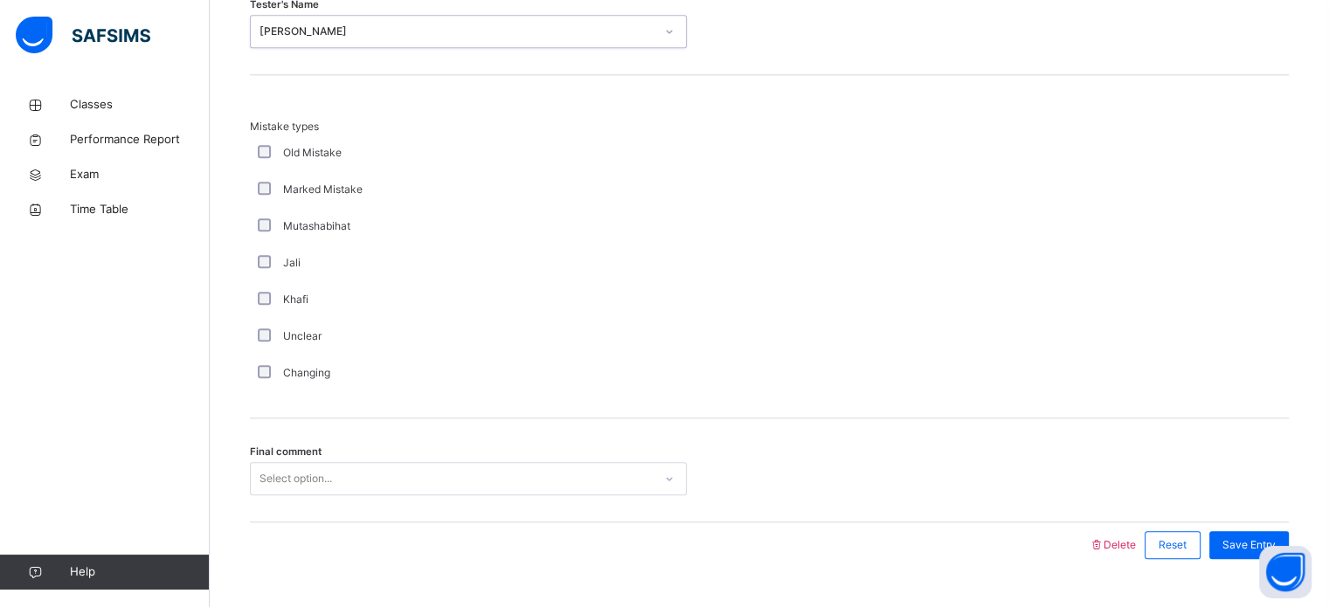
scroll to position [1922, 0]
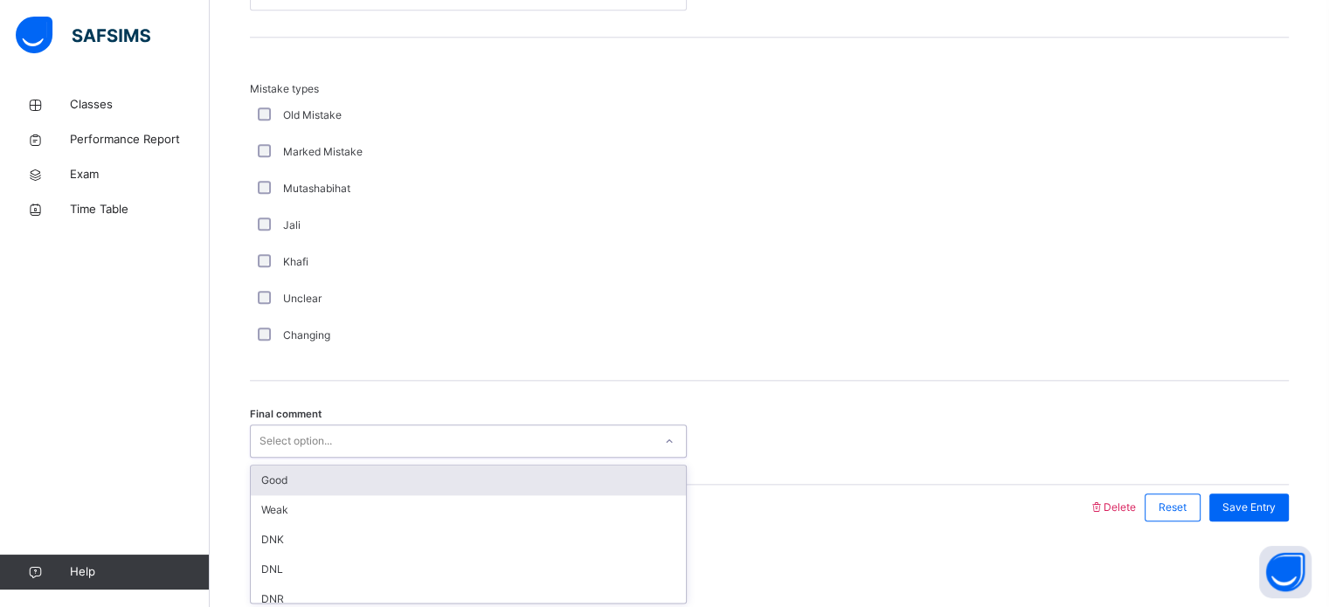
click at [266, 485] on div "Good" at bounding box center [468, 481] width 435 height 30
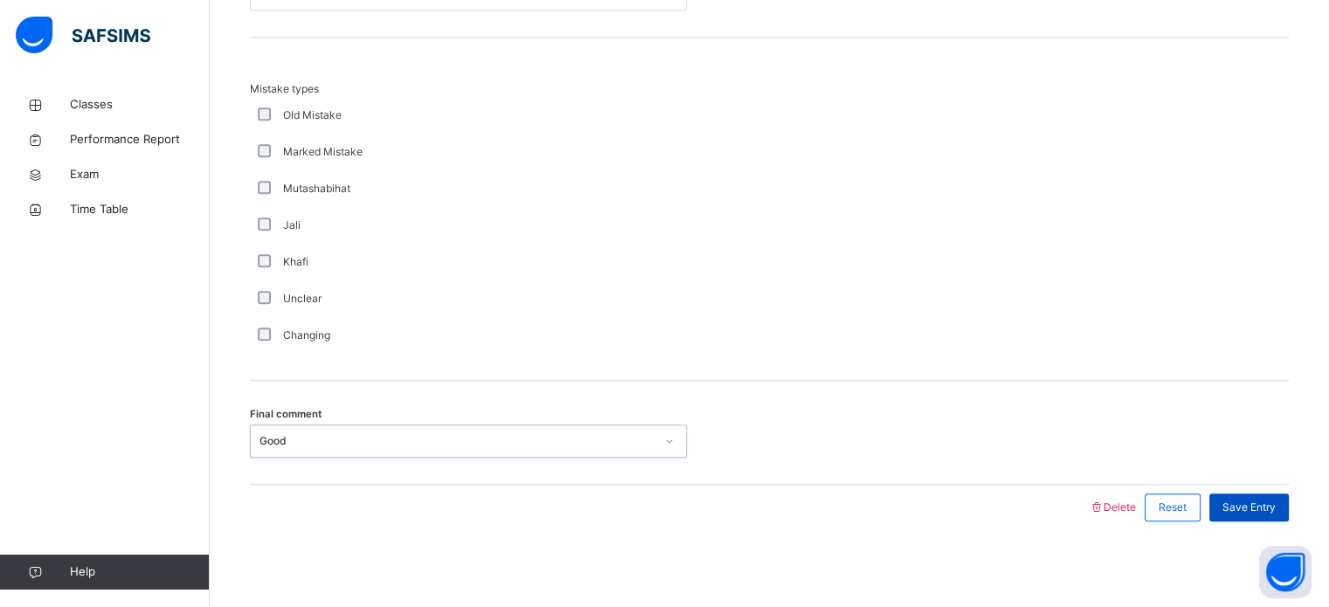
click at [1260, 514] on div "Save Entry" at bounding box center [1250, 508] width 80 height 28
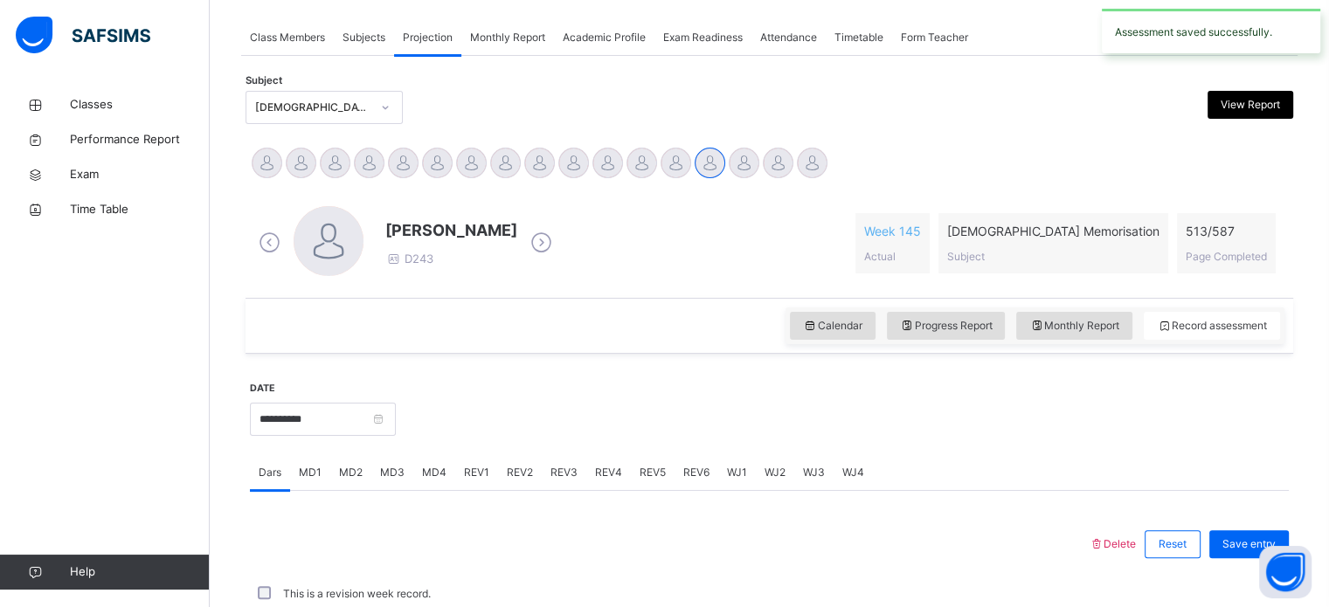
scroll to position [704, 0]
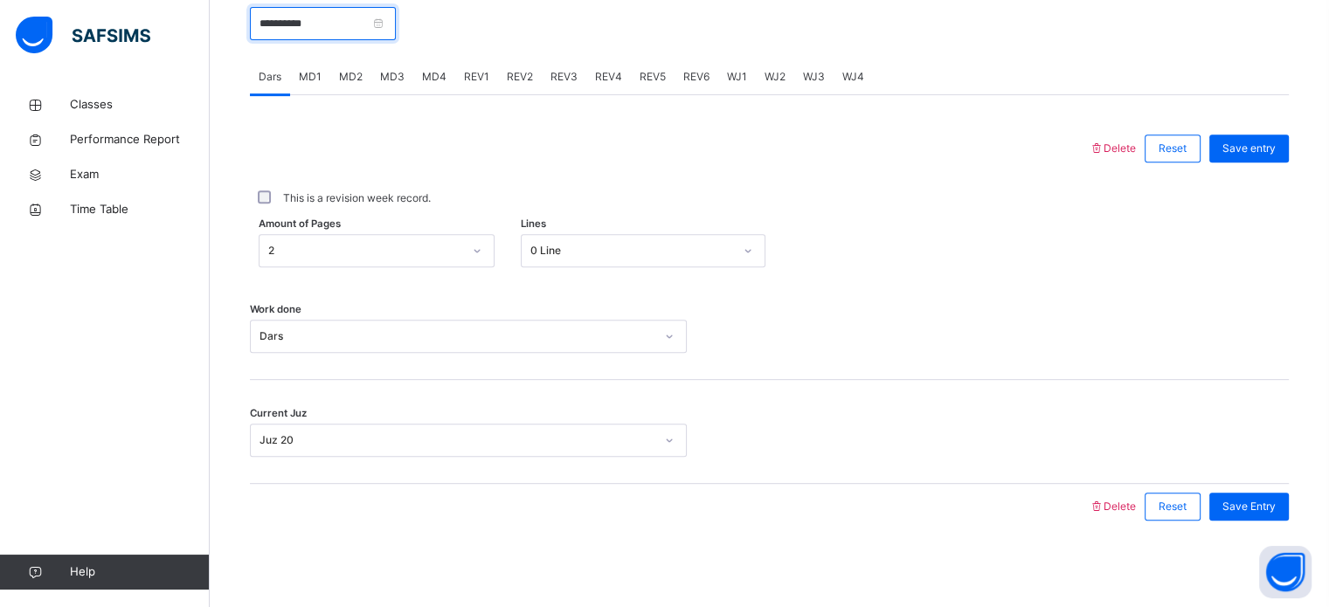
click at [276, 34] on input "**********" at bounding box center [323, 23] width 146 height 33
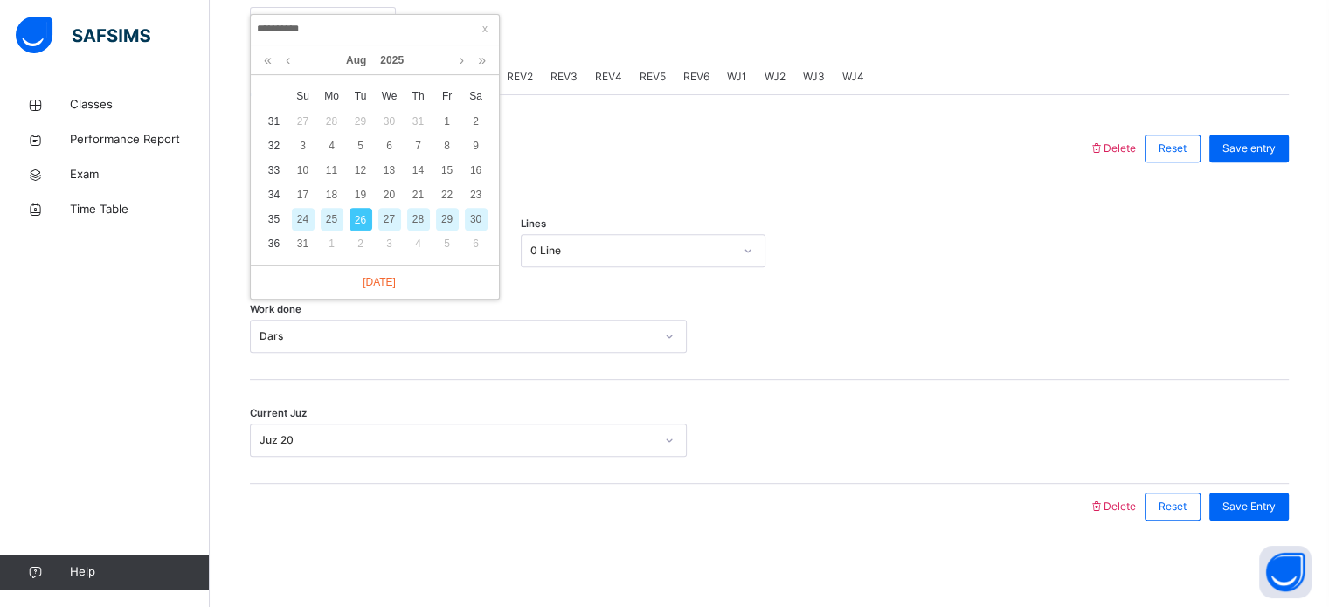
click at [336, 225] on div "25" at bounding box center [332, 219] width 23 height 23
type input "**********"
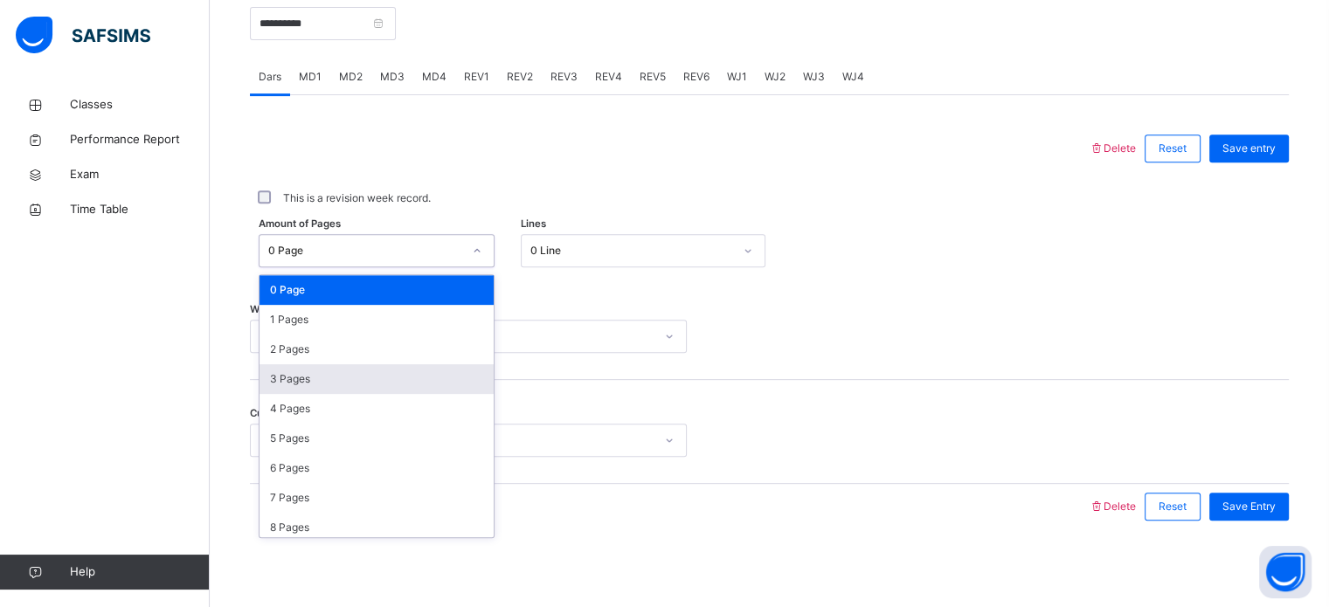
click at [269, 383] on div "3 Pages" at bounding box center [377, 379] width 234 height 30
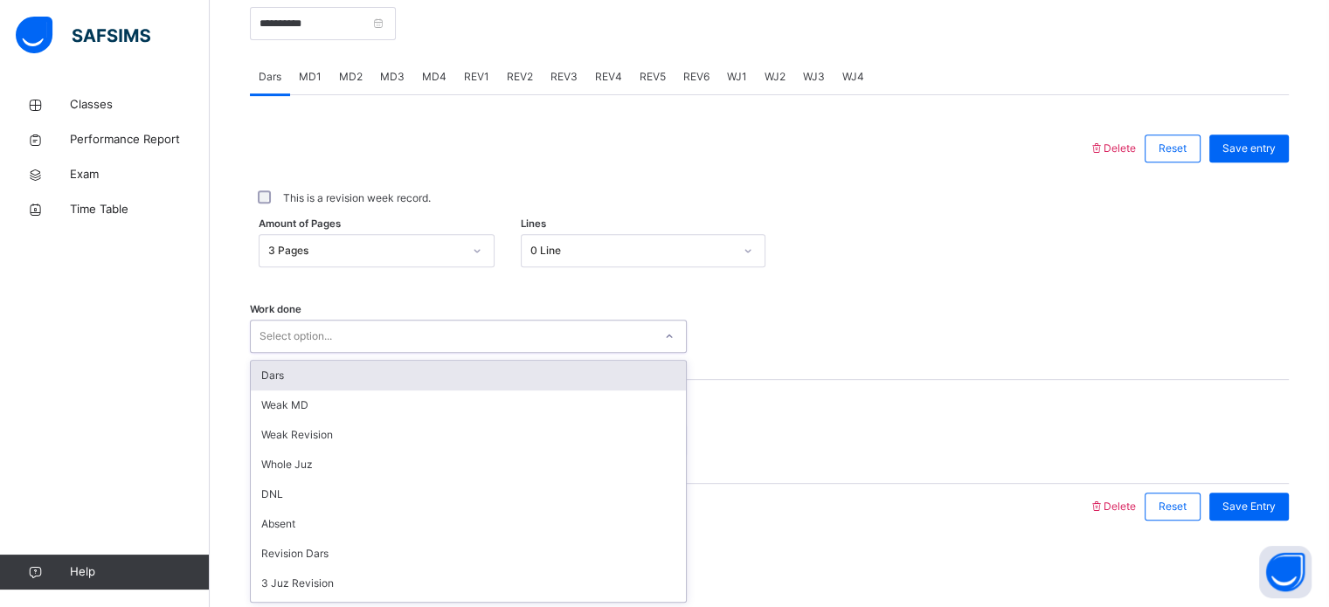
click at [266, 379] on div "Dars" at bounding box center [468, 376] width 435 height 30
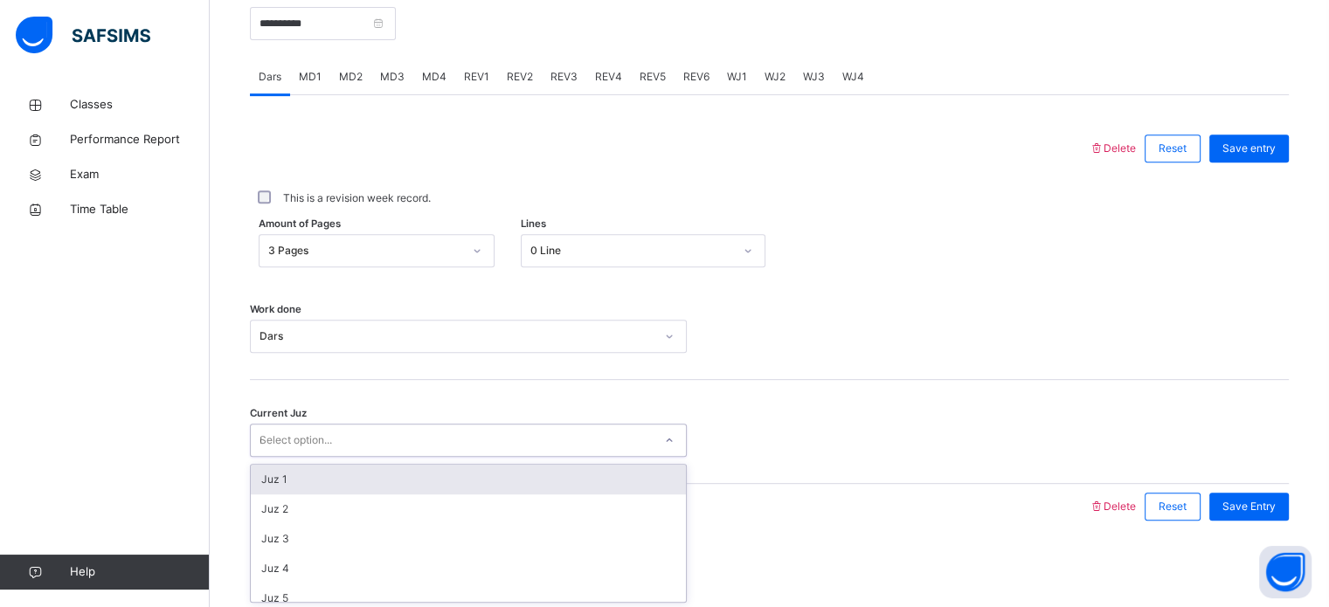
type input "**"
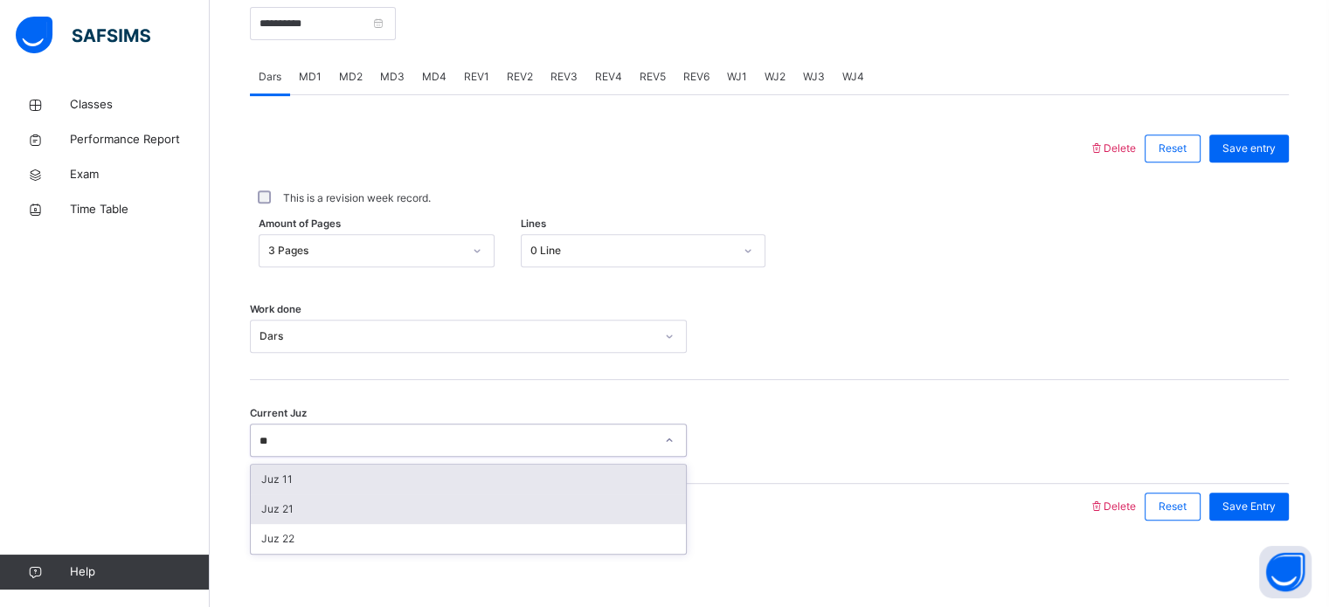
click at [264, 510] on div "Juz 21" at bounding box center [468, 510] width 435 height 30
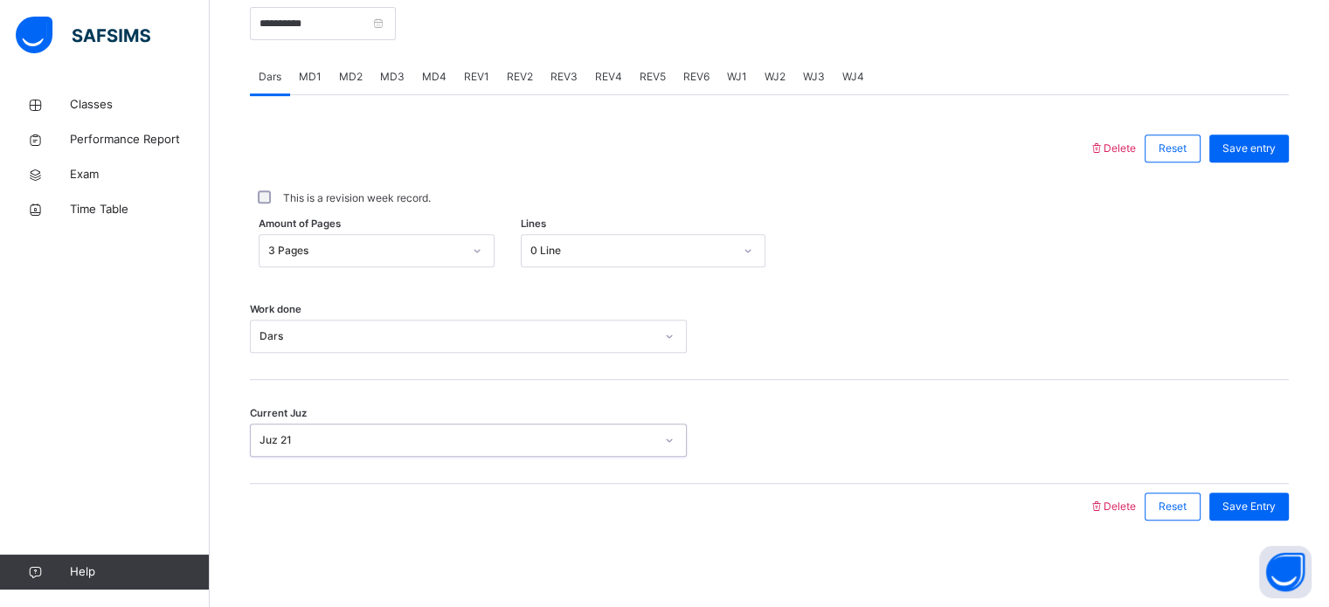
click at [1252, 530] on div "**********" at bounding box center [769, 257] width 1039 height 580
click at [1260, 517] on div "Save Entry" at bounding box center [1250, 507] width 80 height 28
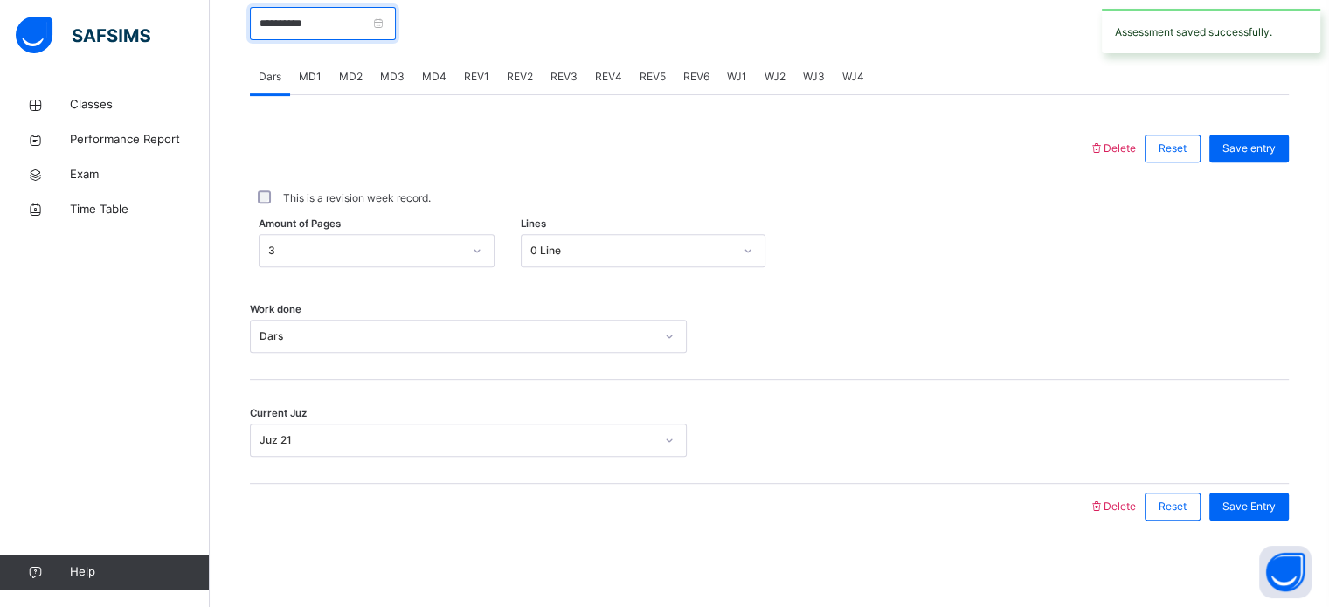
click at [278, 22] on input "**********" at bounding box center [323, 23] width 146 height 33
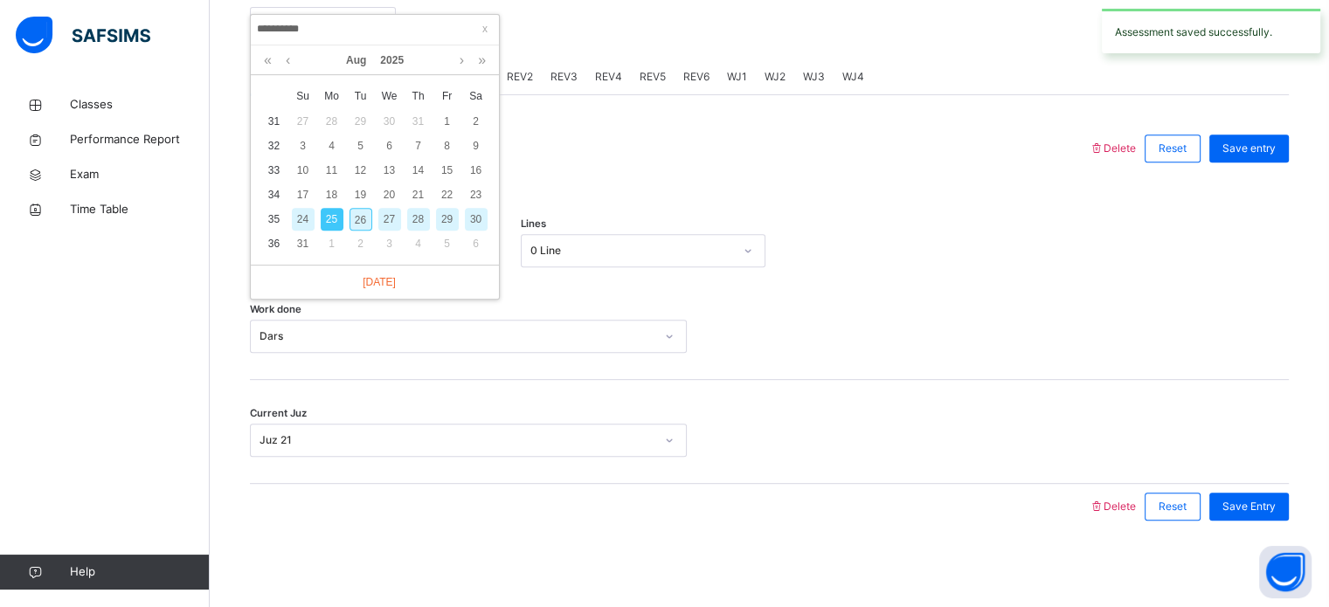
click at [352, 220] on div "26" at bounding box center [361, 219] width 23 height 23
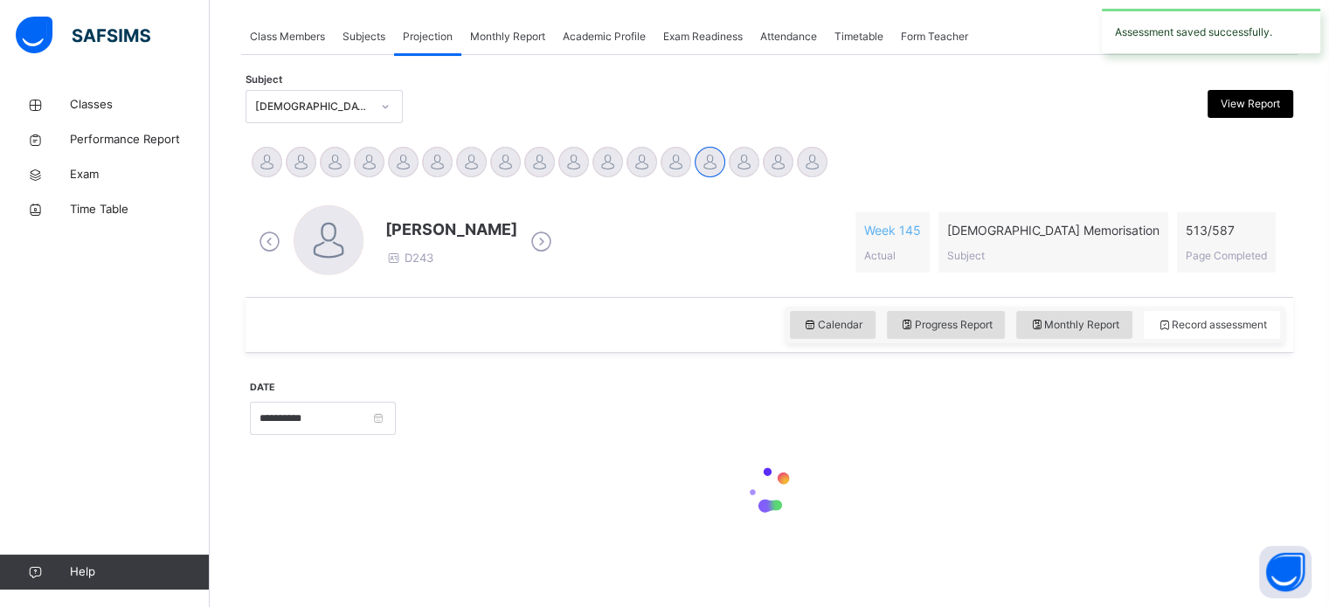
type input "**********"
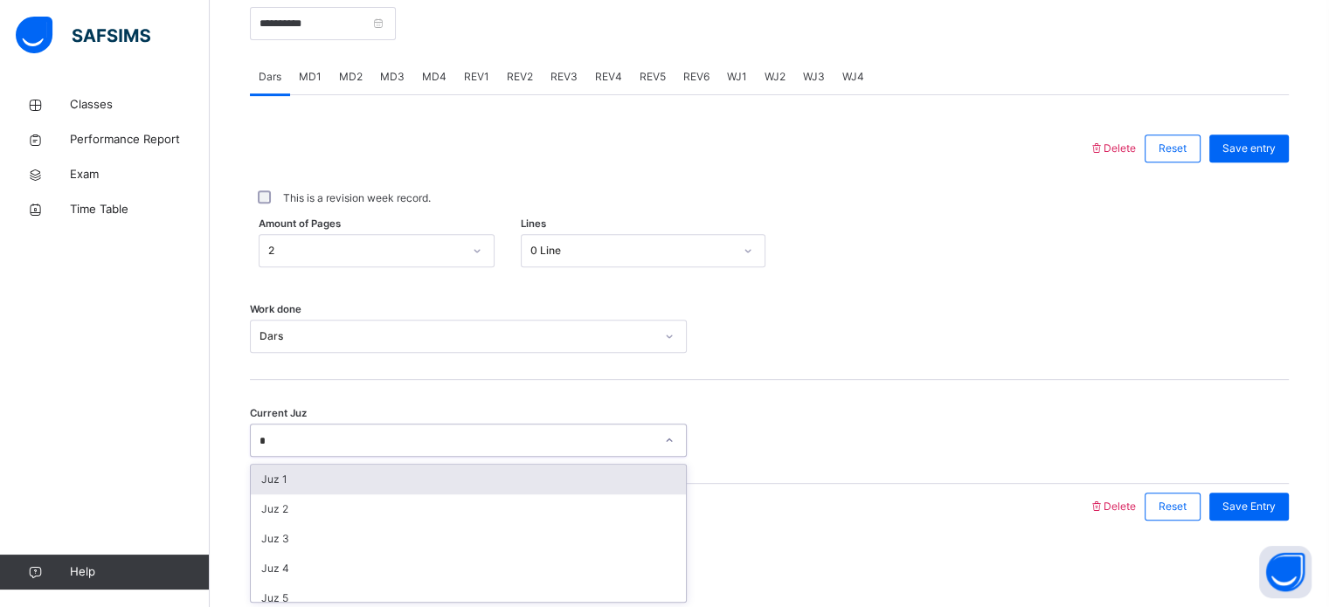
type input "**"
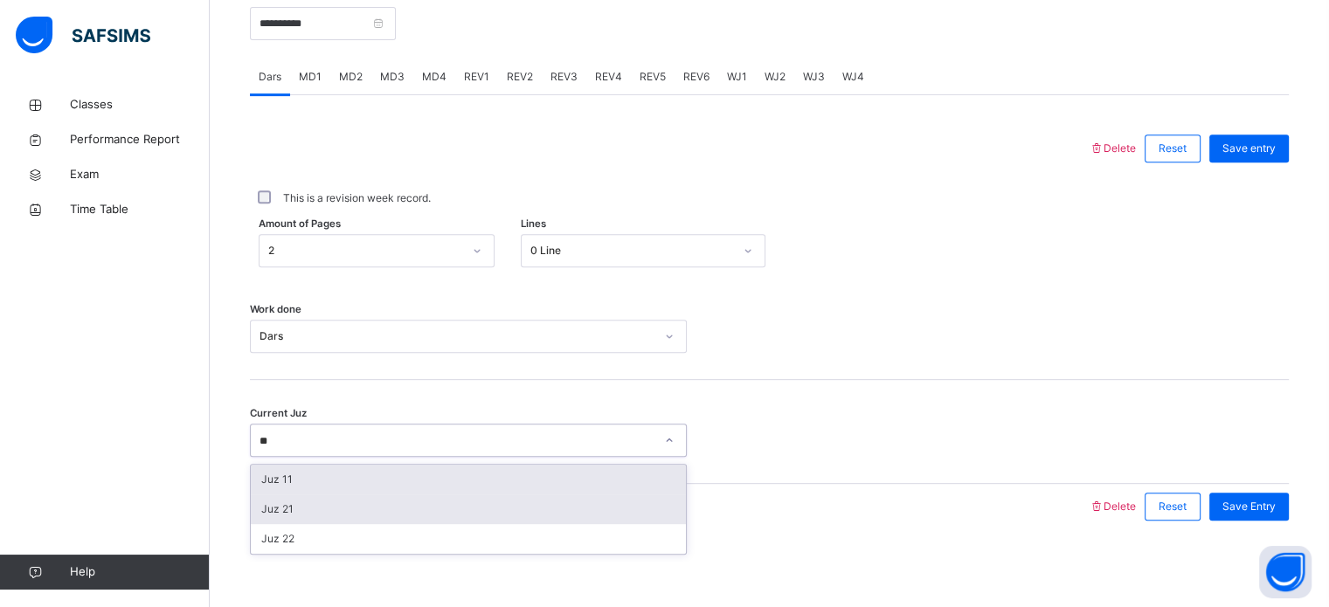
click at [272, 521] on div "Juz 21" at bounding box center [468, 510] width 435 height 30
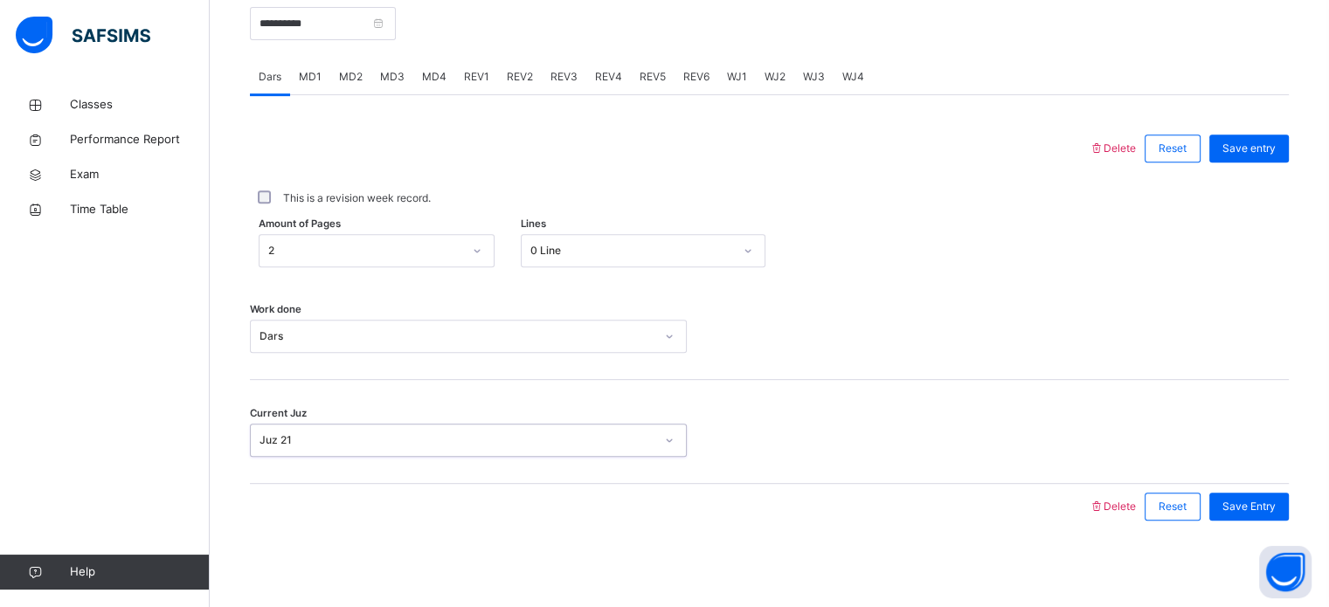
click at [1255, 479] on div "Current Juz option Juz 21, selected. 0 results available. Select is focused ,ty…" at bounding box center [769, 432] width 1039 height 104
click at [1260, 503] on span "Save Entry" at bounding box center [1249, 507] width 53 height 16
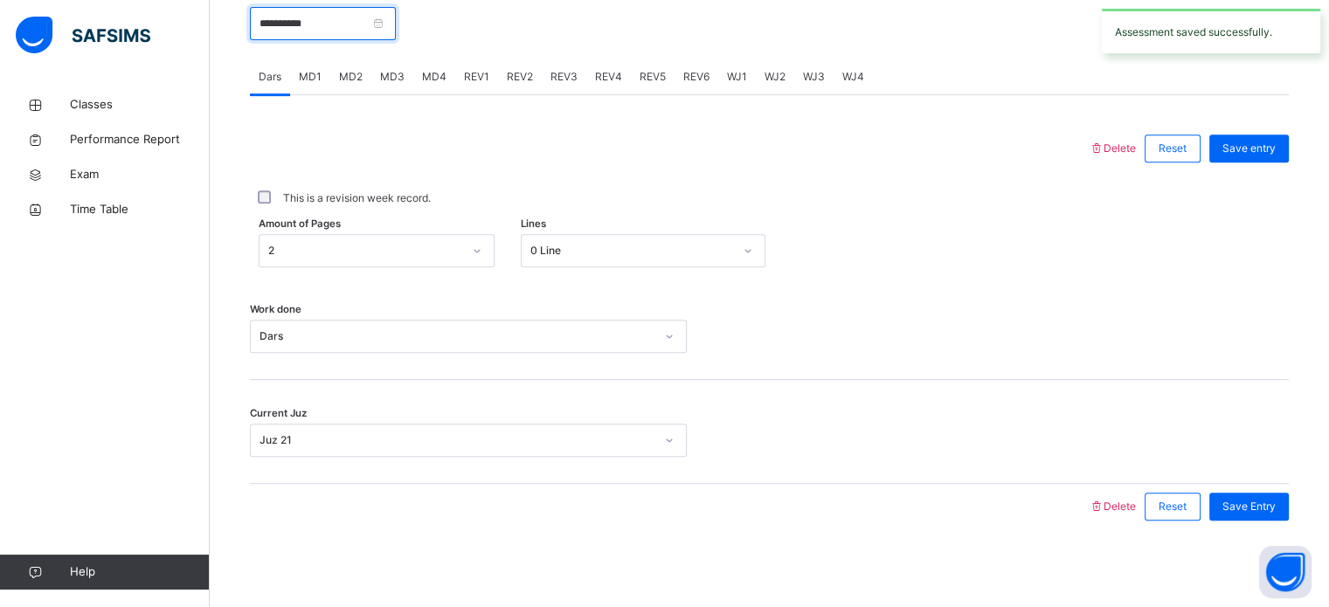
click at [281, 35] on input "**********" at bounding box center [323, 23] width 146 height 33
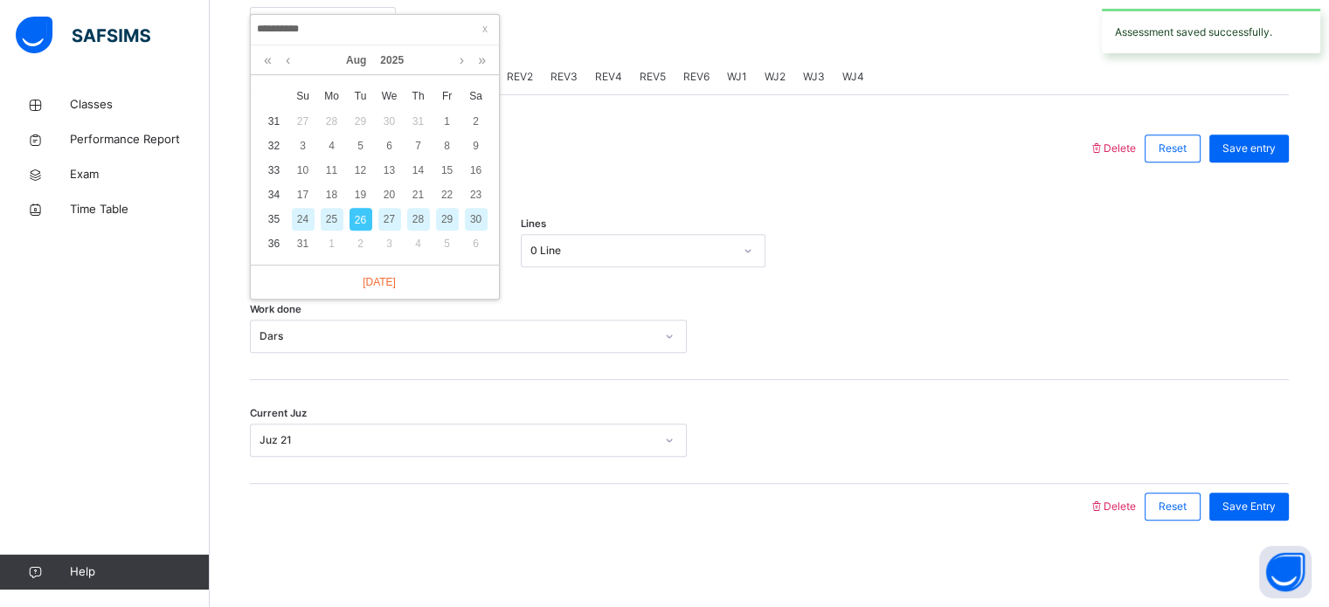
click at [335, 215] on div "25" at bounding box center [332, 219] width 23 height 23
type input "**********"
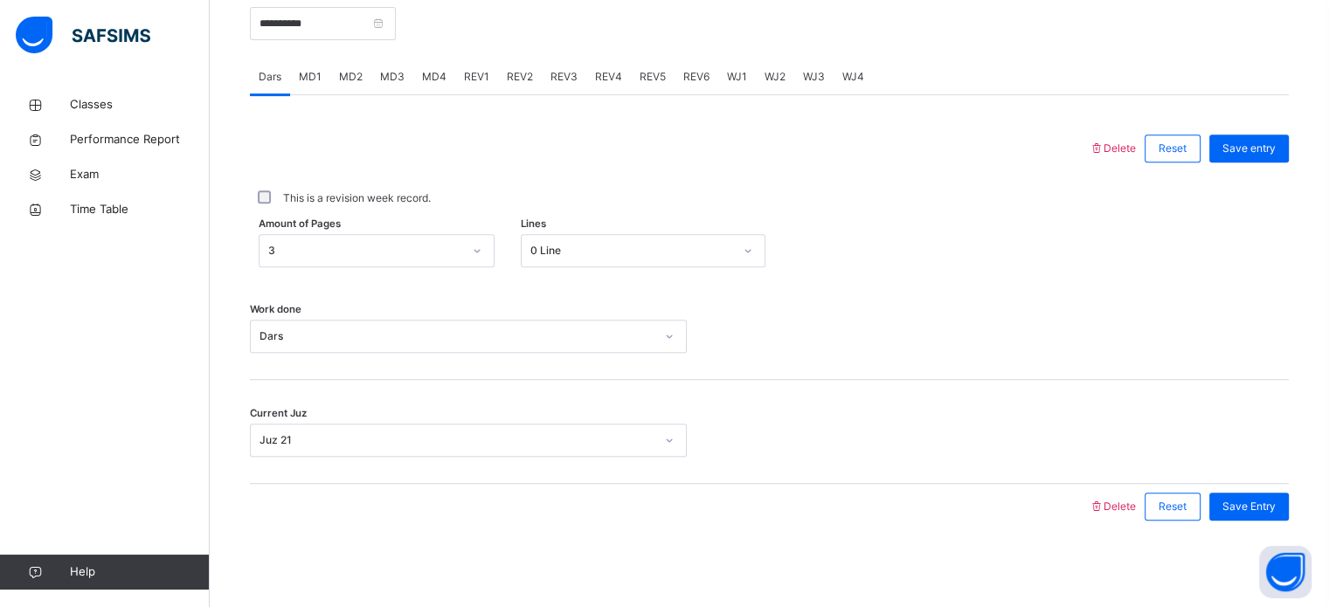
click at [391, 80] on span "MD3" at bounding box center [392, 77] width 24 height 16
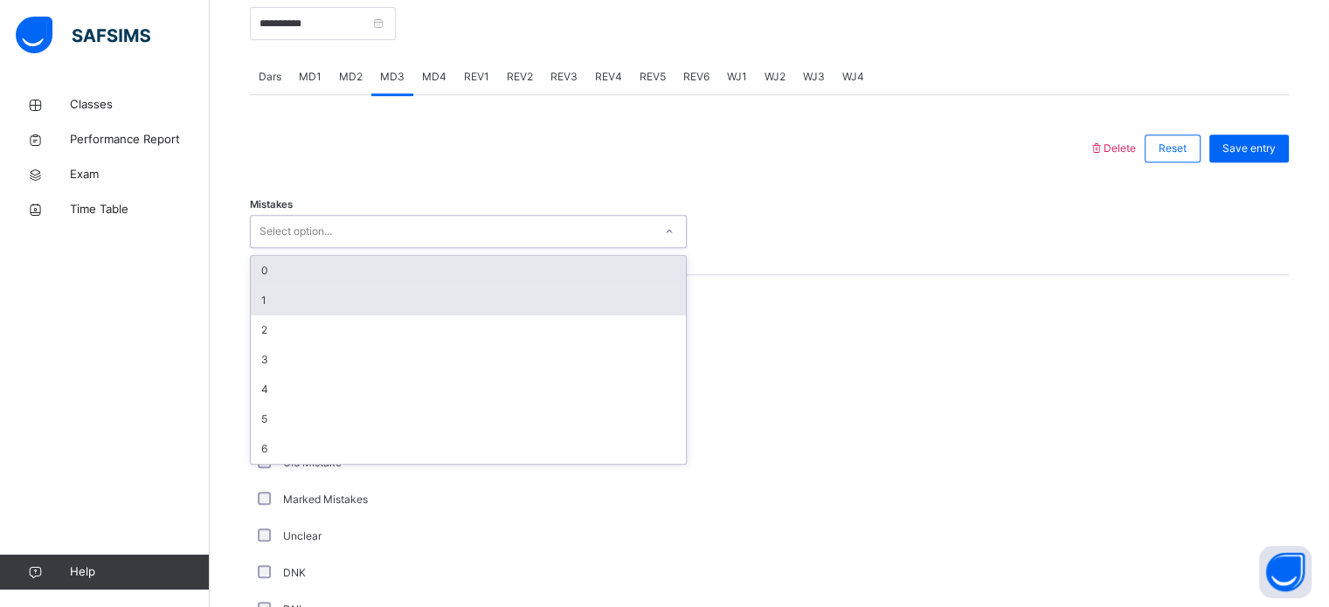
click at [257, 296] on div "1" at bounding box center [468, 301] width 435 height 30
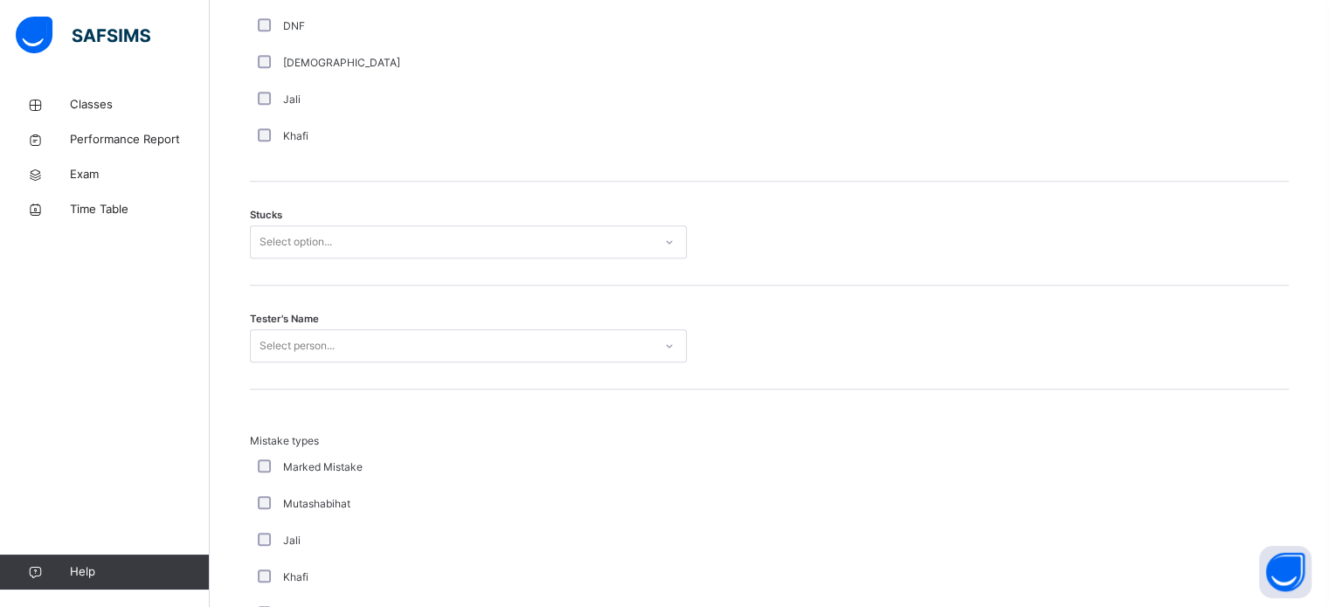
scroll to position [1370, 0]
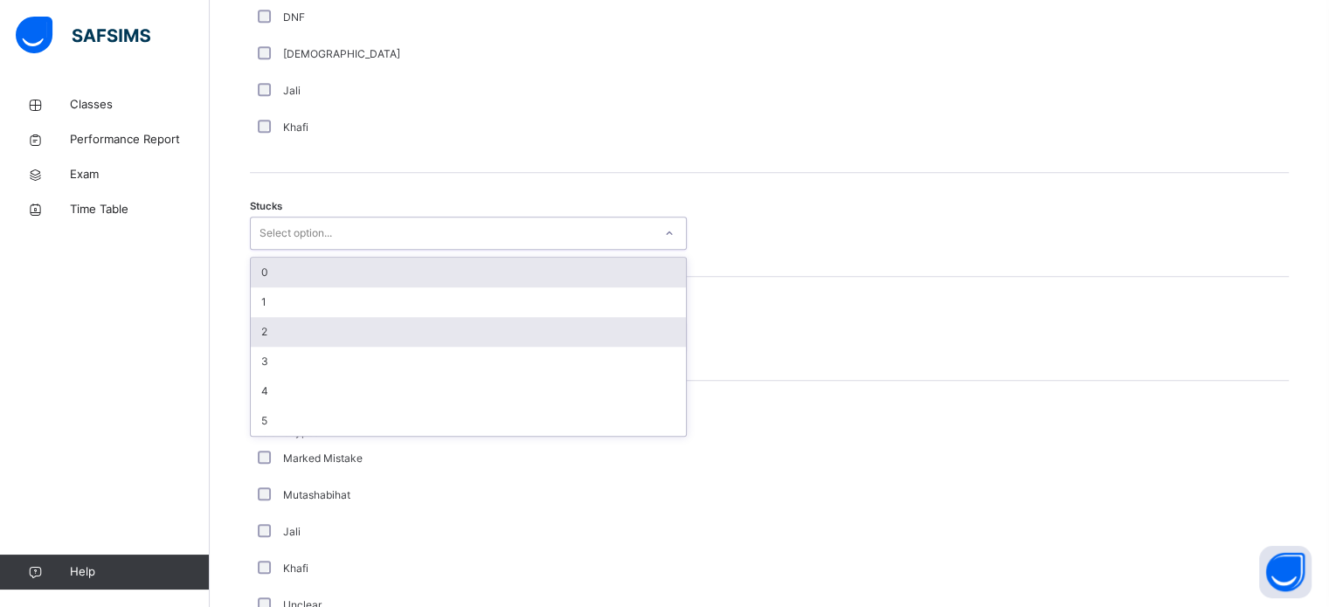
click at [260, 336] on div "2" at bounding box center [468, 332] width 435 height 30
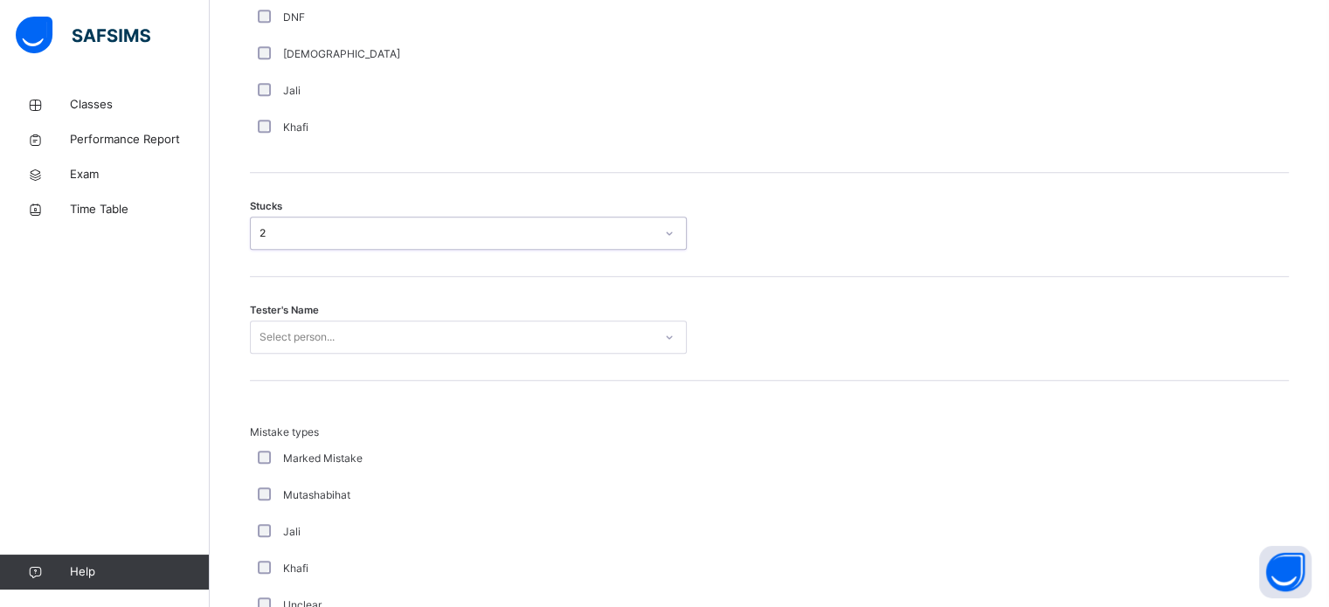
scroll to position [1393, 0]
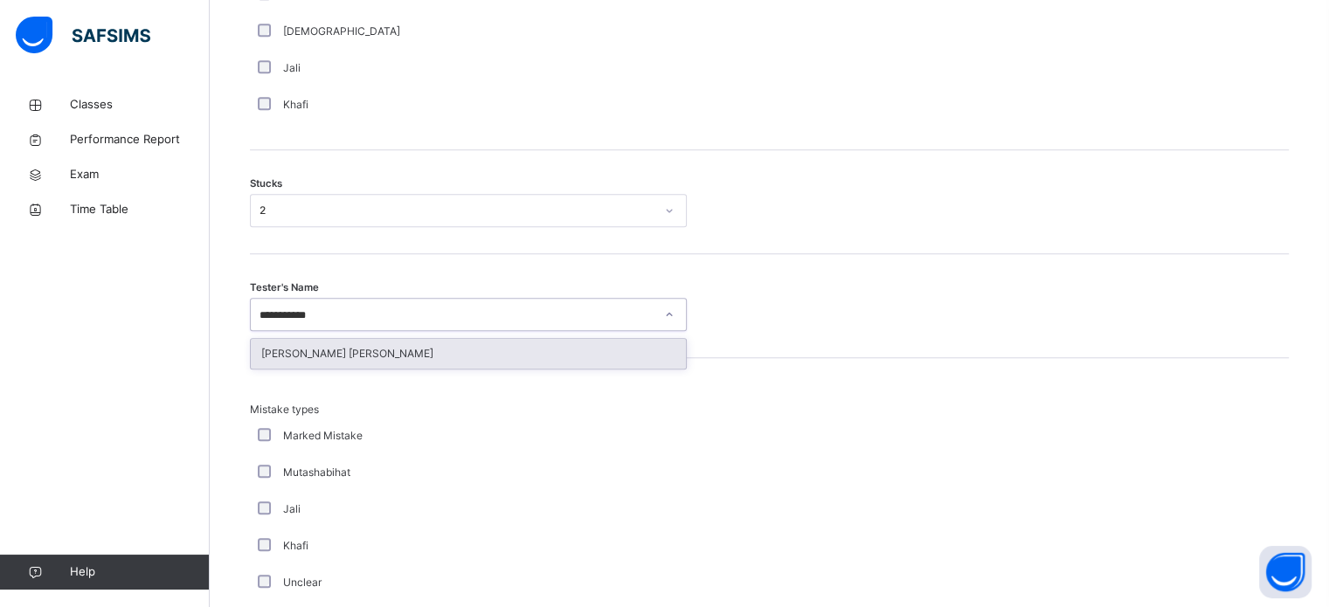
type input "**********"
click at [325, 366] on div "[PERSON_NAME] [PERSON_NAME]" at bounding box center [468, 354] width 435 height 30
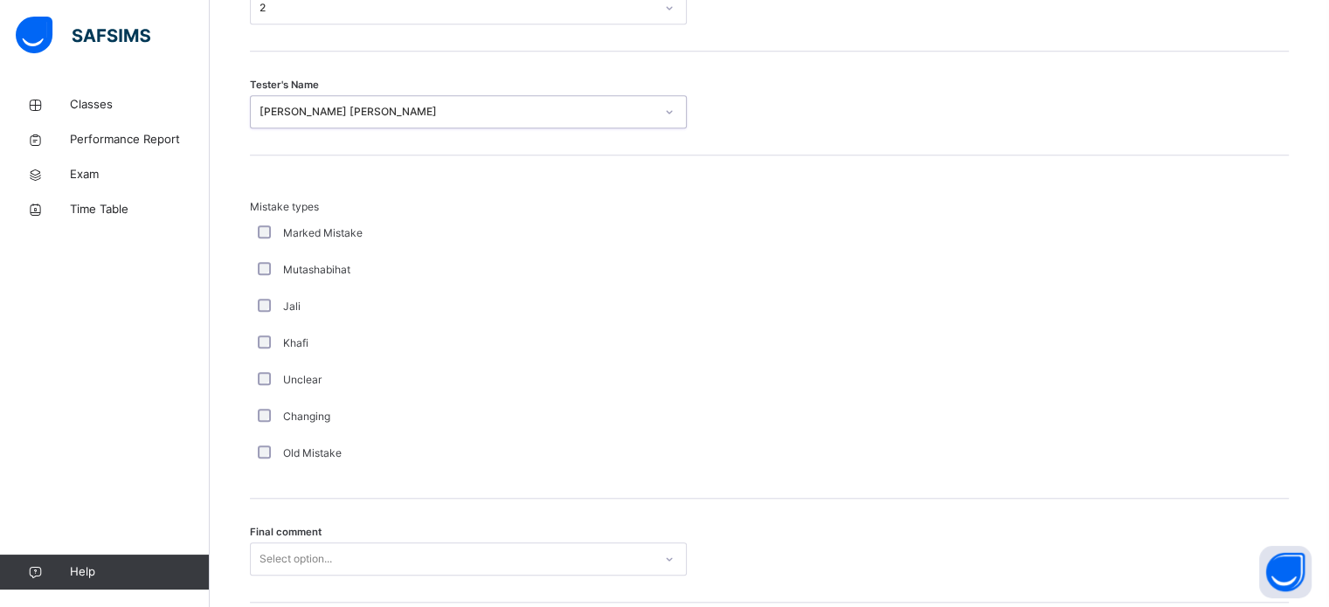
scroll to position [1714, 0]
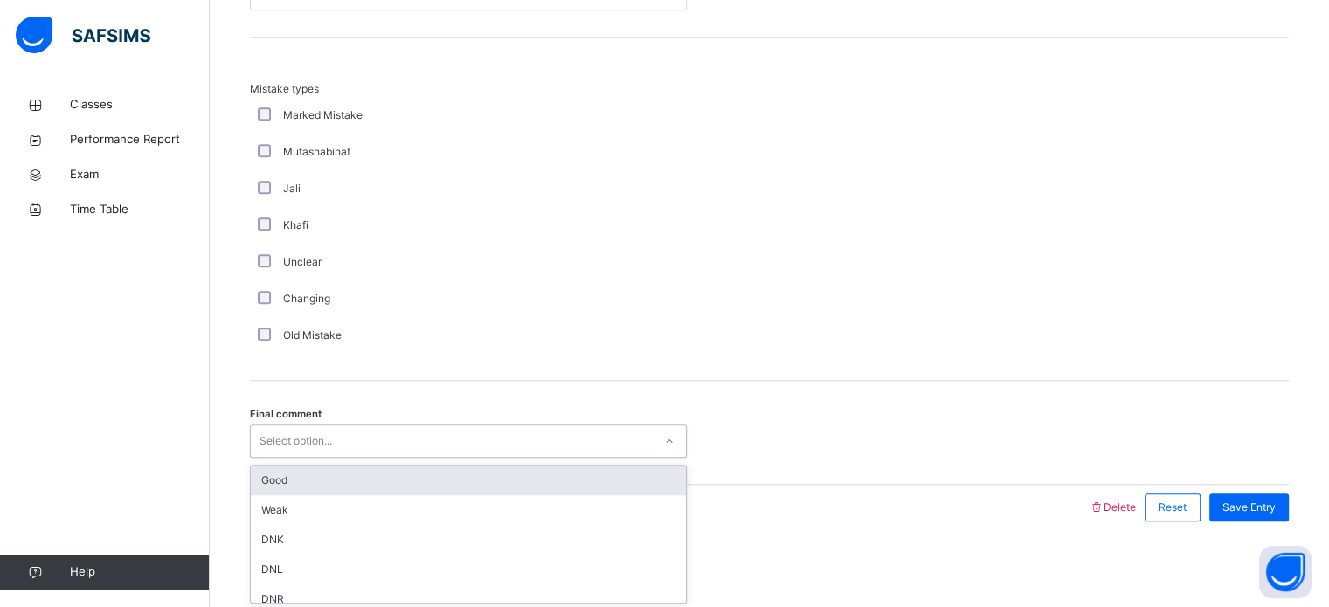
click at [267, 488] on div "Good" at bounding box center [468, 481] width 435 height 30
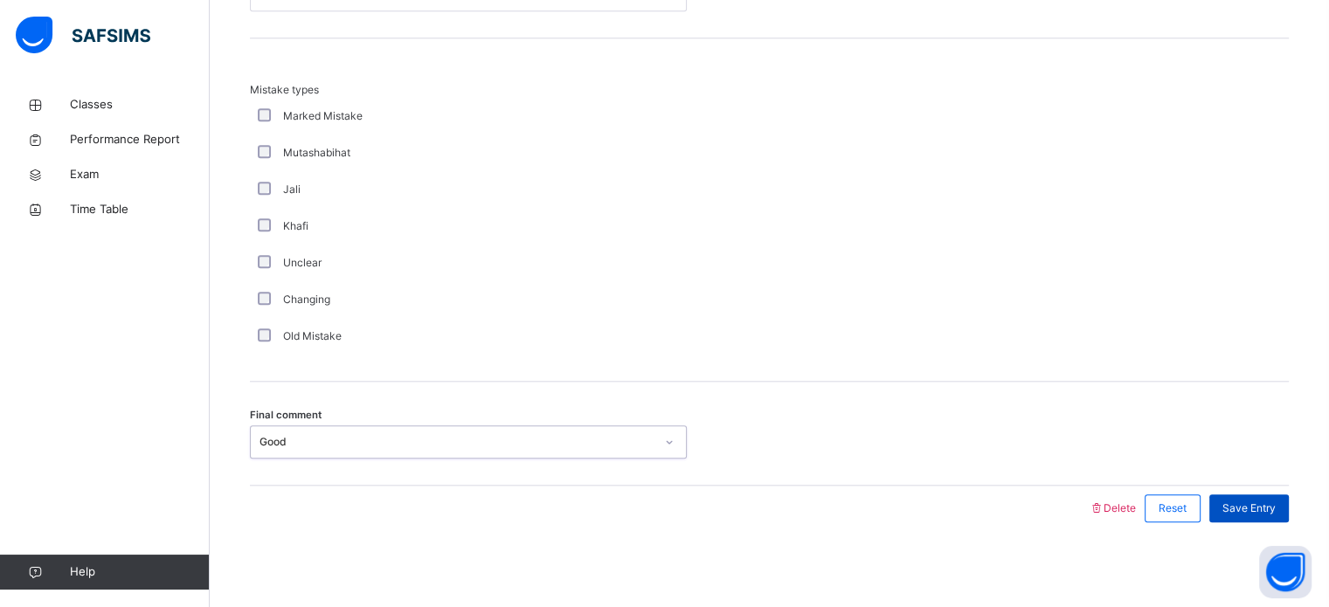
click at [1259, 509] on span "Save Entry" at bounding box center [1249, 509] width 53 height 16
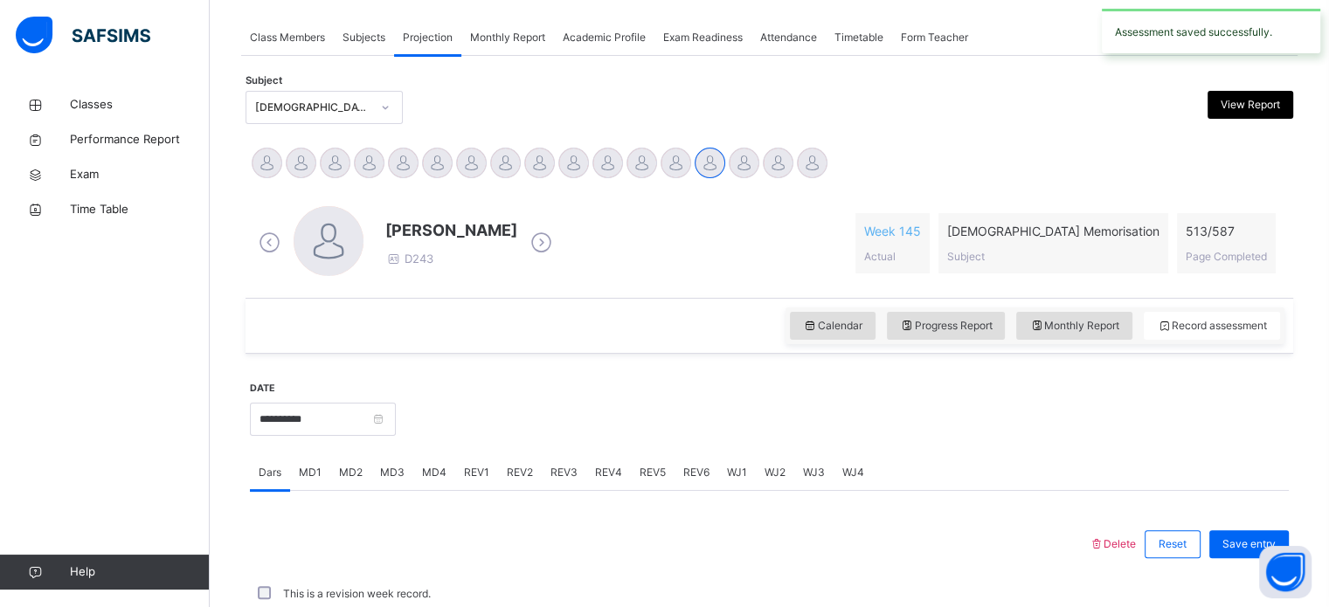
scroll to position [704, 0]
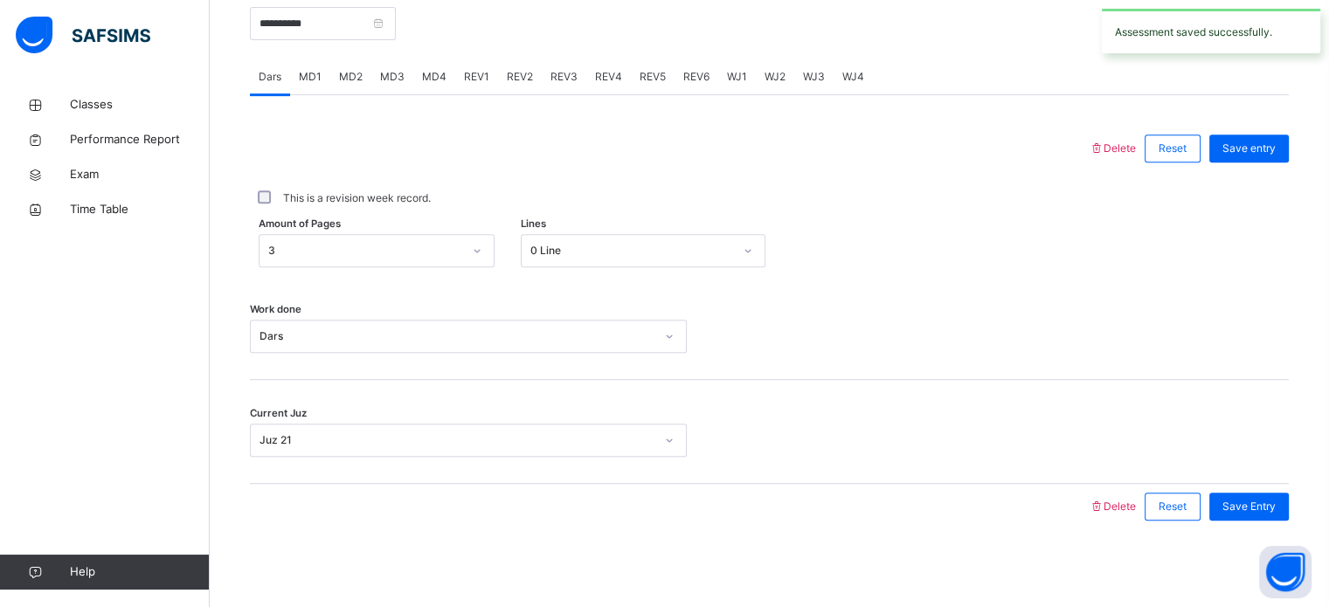
click at [437, 80] on span "MD4" at bounding box center [434, 77] width 24 height 16
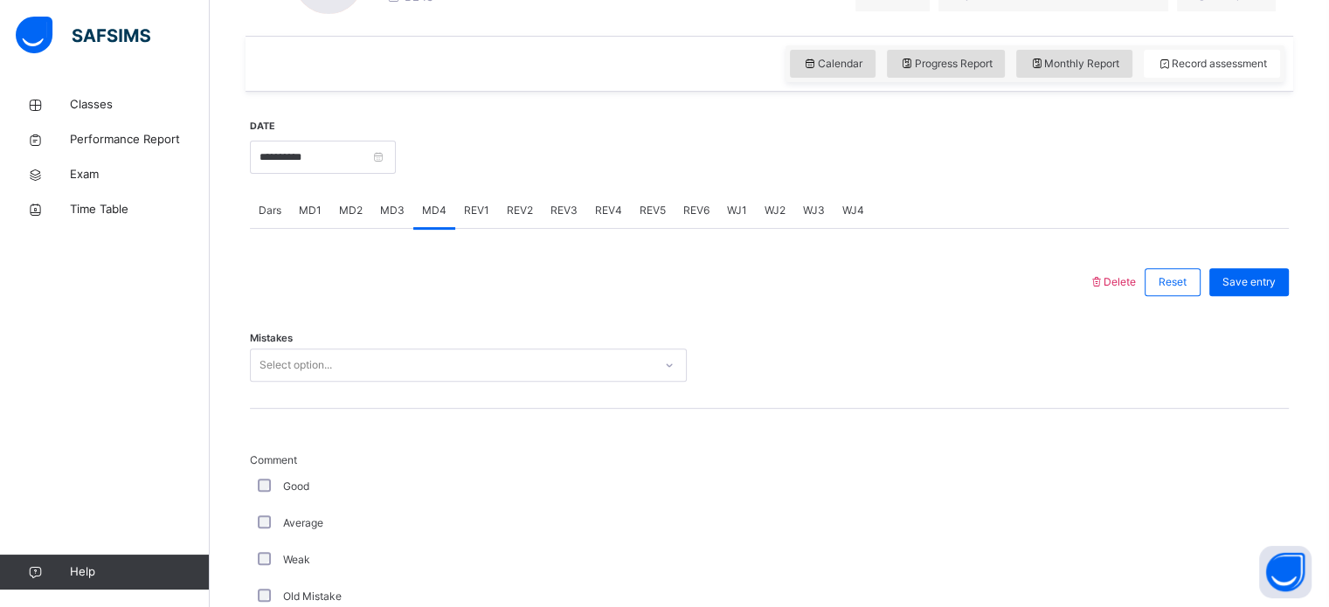
scroll to position [573, 0]
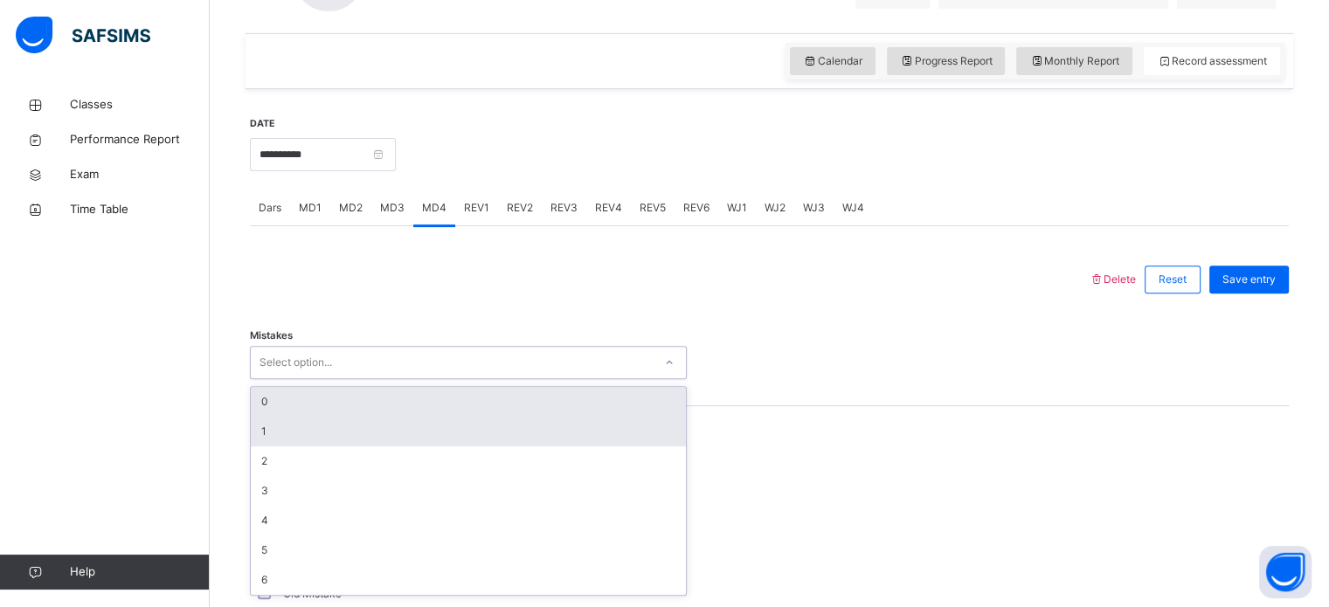
click at [255, 425] on div "1" at bounding box center [468, 432] width 435 height 30
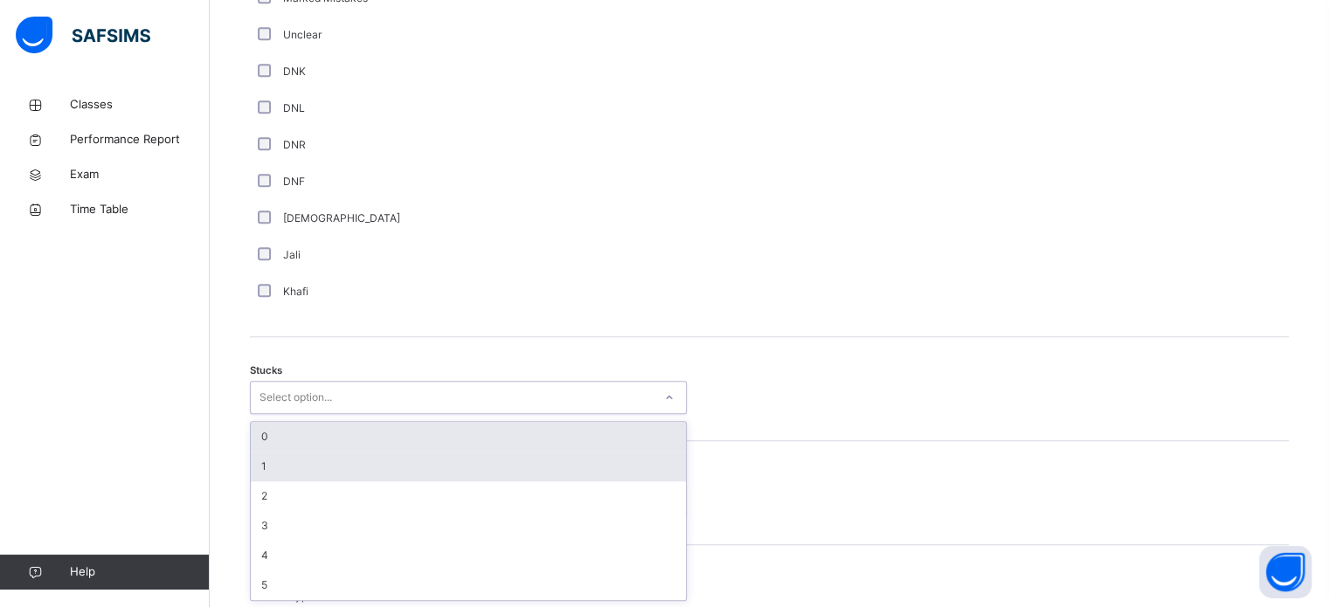
click at [253, 466] on div "1" at bounding box center [468, 467] width 435 height 30
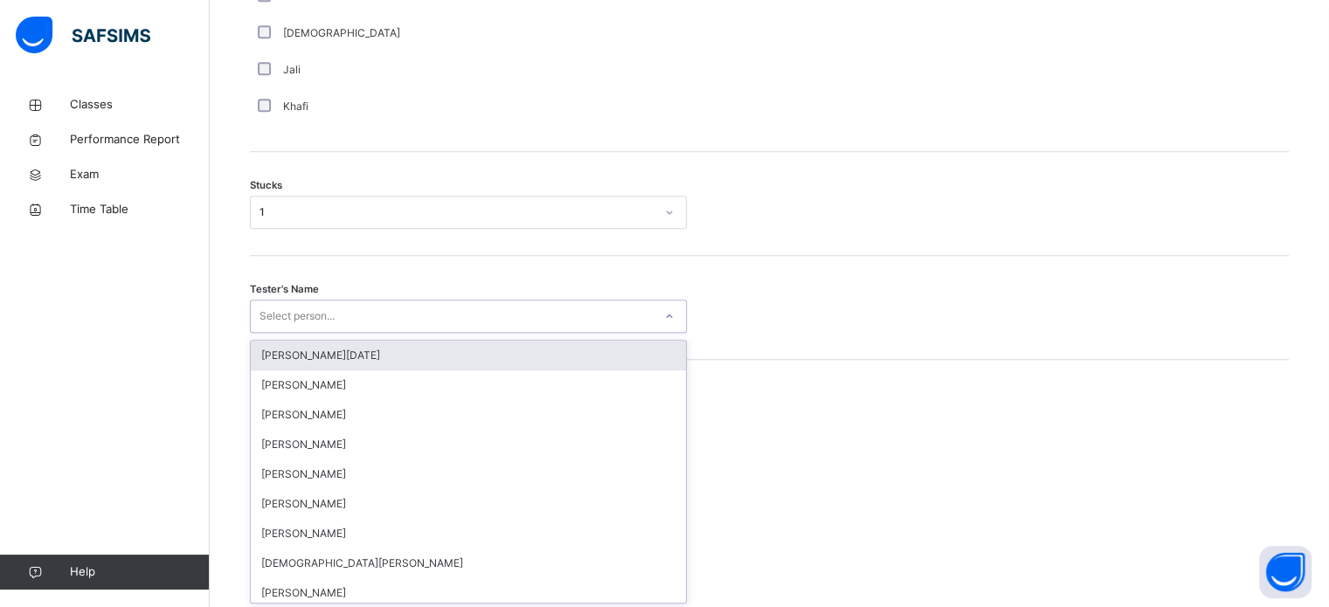
scroll to position [1393, 0]
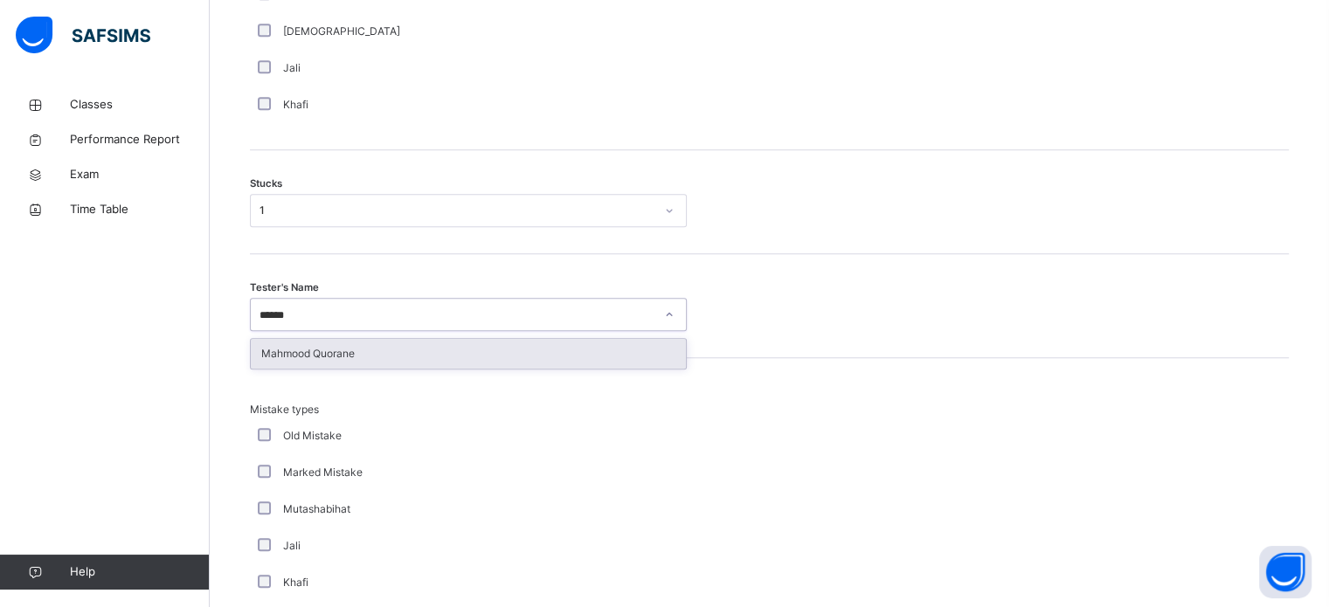
type input "*******"
click at [279, 366] on div "Mahmood Quorane" at bounding box center [468, 354] width 435 height 30
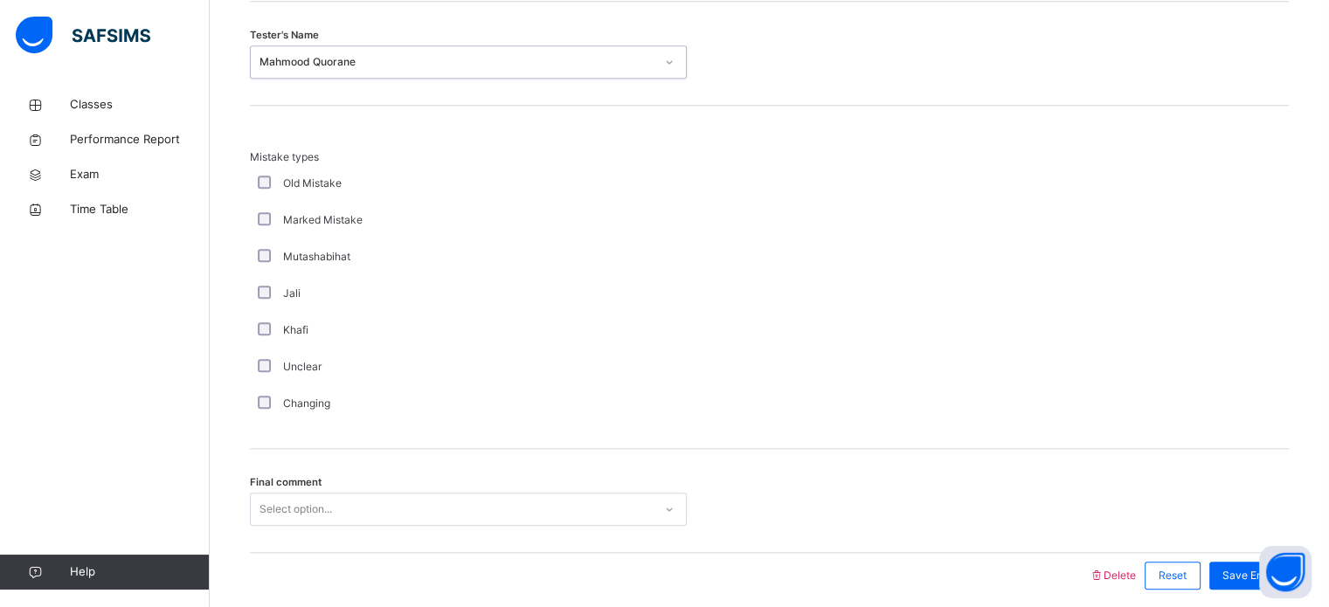
scroll to position [1714, 0]
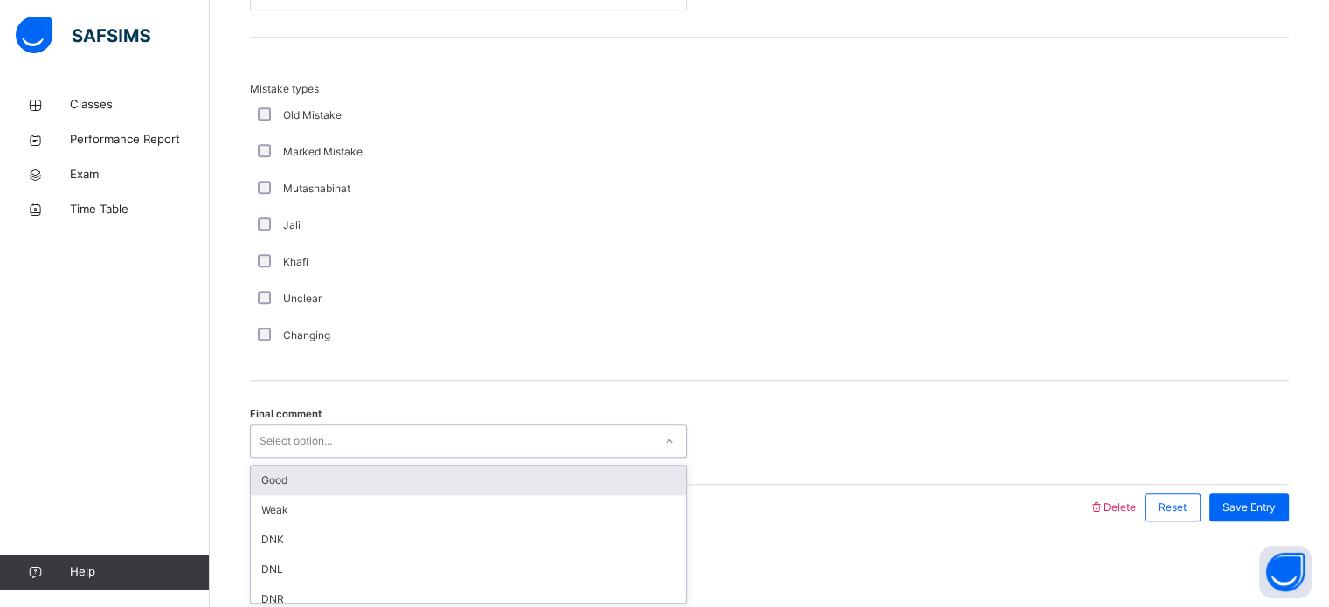
click at [260, 489] on div "Good" at bounding box center [468, 481] width 435 height 30
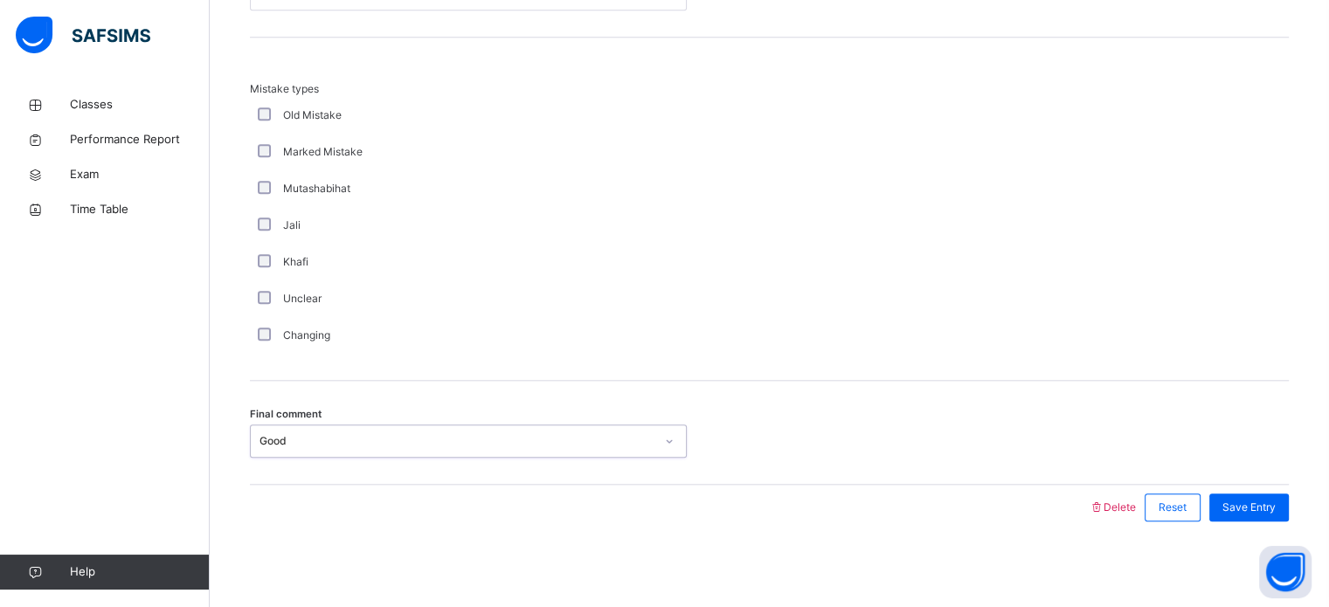
click at [1275, 517] on div "Save Entry" at bounding box center [1250, 508] width 80 height 28
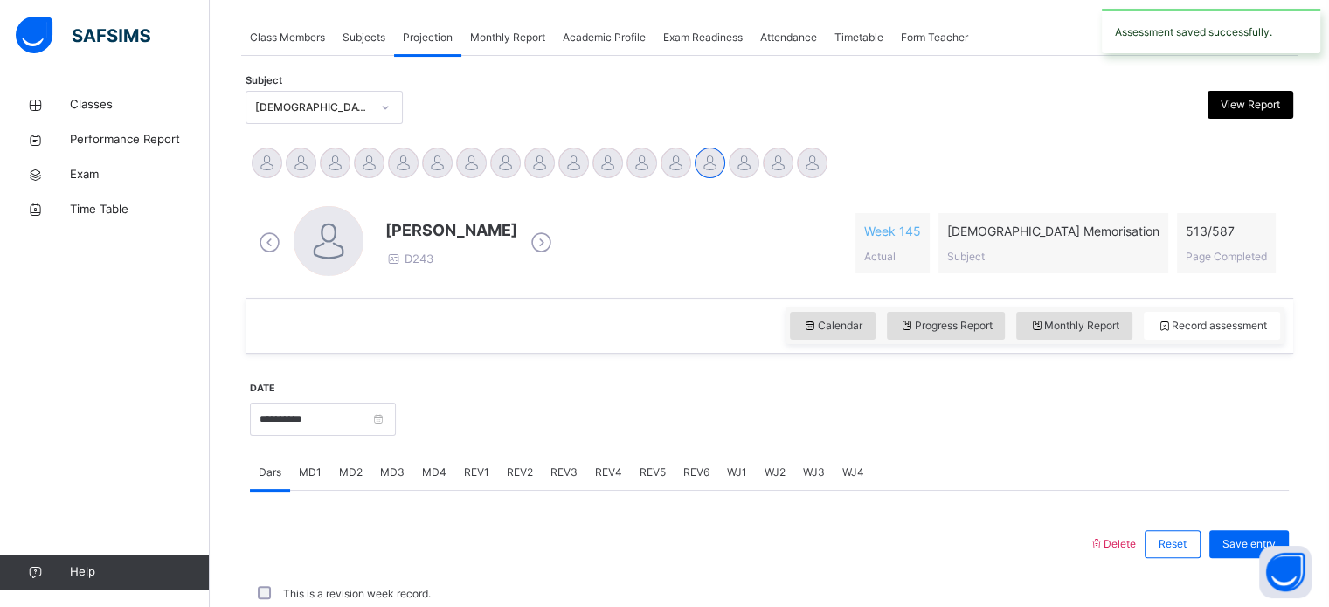
scroll to position [704, 0]
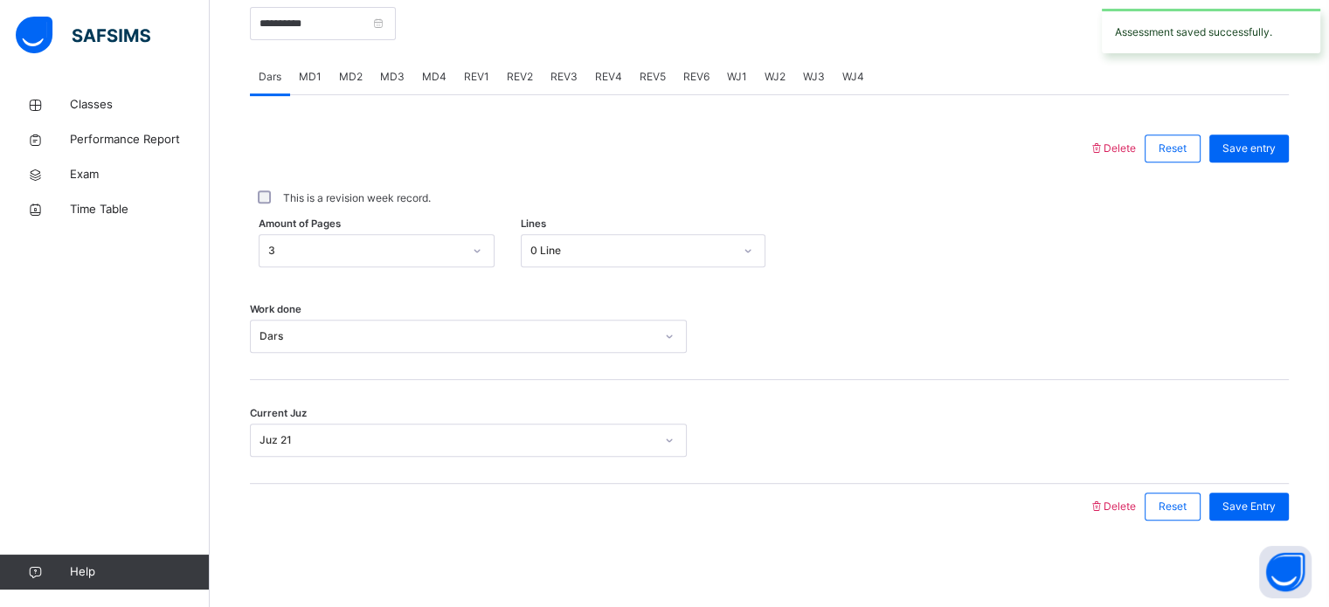
click at [95, 409] on div "Classes Performance Report Exam Time Table Help" at bounding box center [105, 338] width 210 height 537
click at [1245, 472] on div "Current Juz Juz 21" at bounding box center [769, 432] width 1039 height 104
click at [1242, 458] on div "Current Juz Juz 21" at bounding box center [769, 432] width 1039 height 104
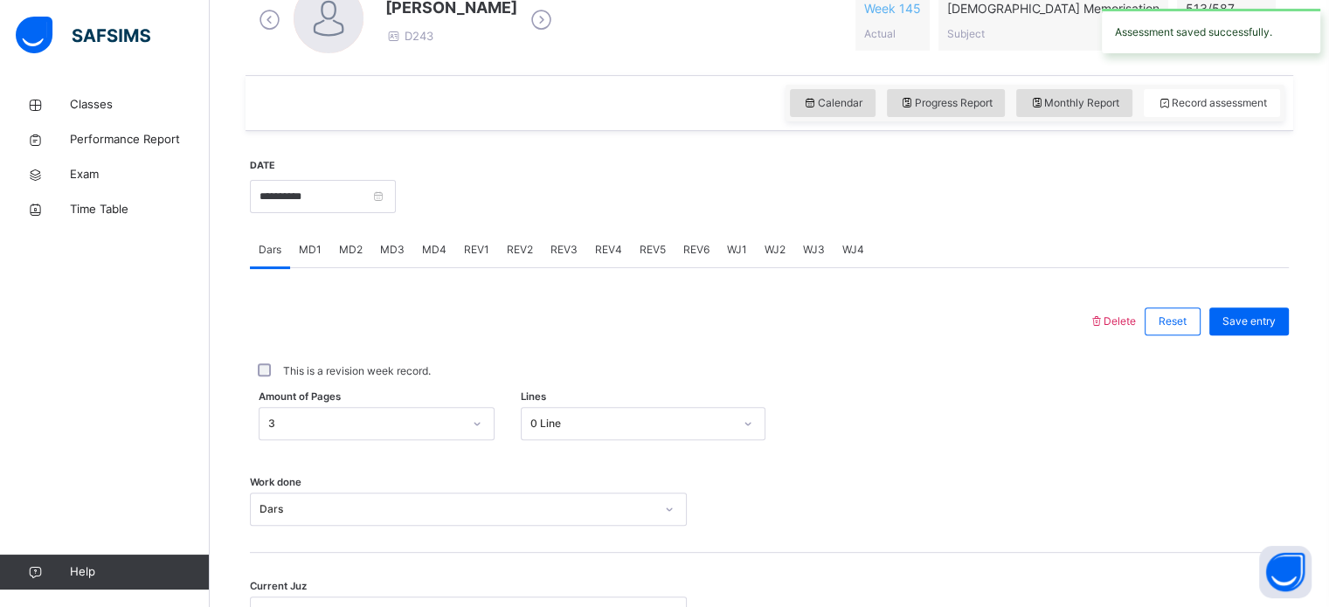
scroll to position [539, 0]
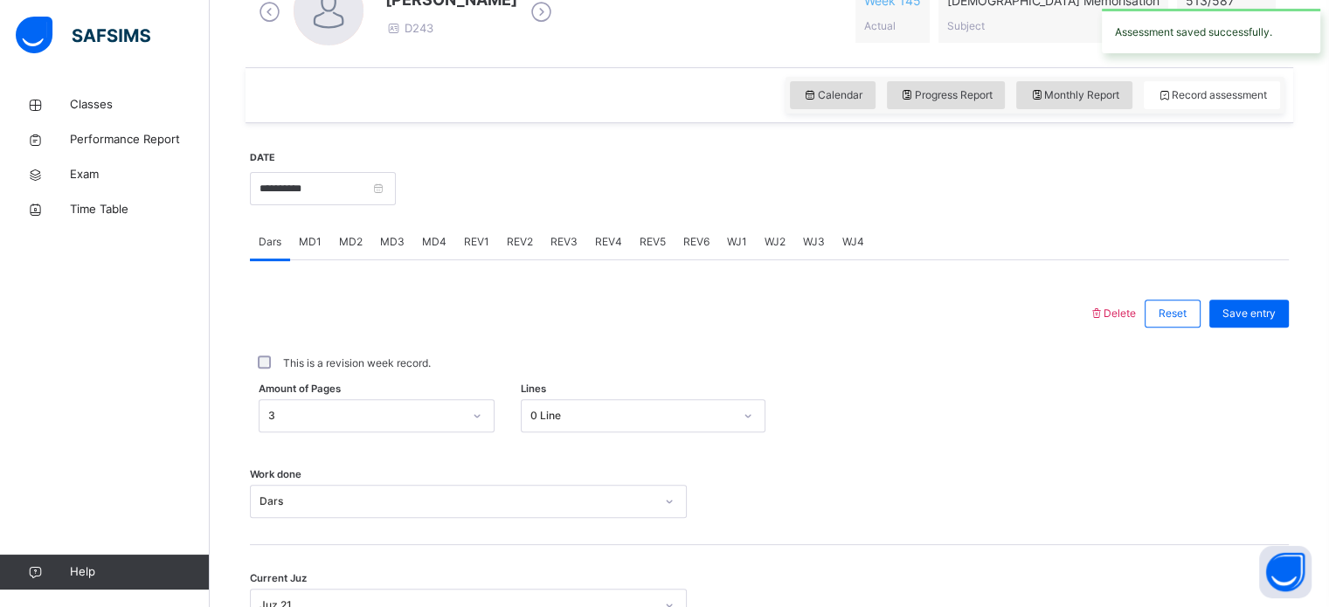
click at [465, 243] on span "REV1" at bounding box center [476, 242] width 25 height 16
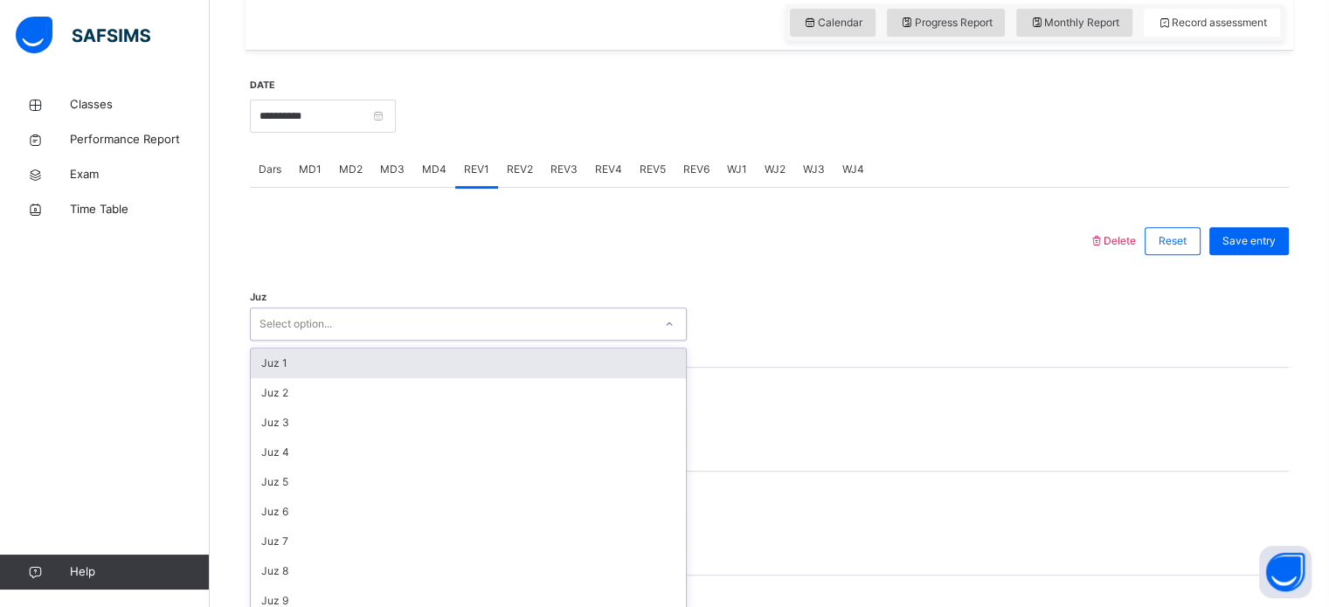
scroll to position [622, 0]
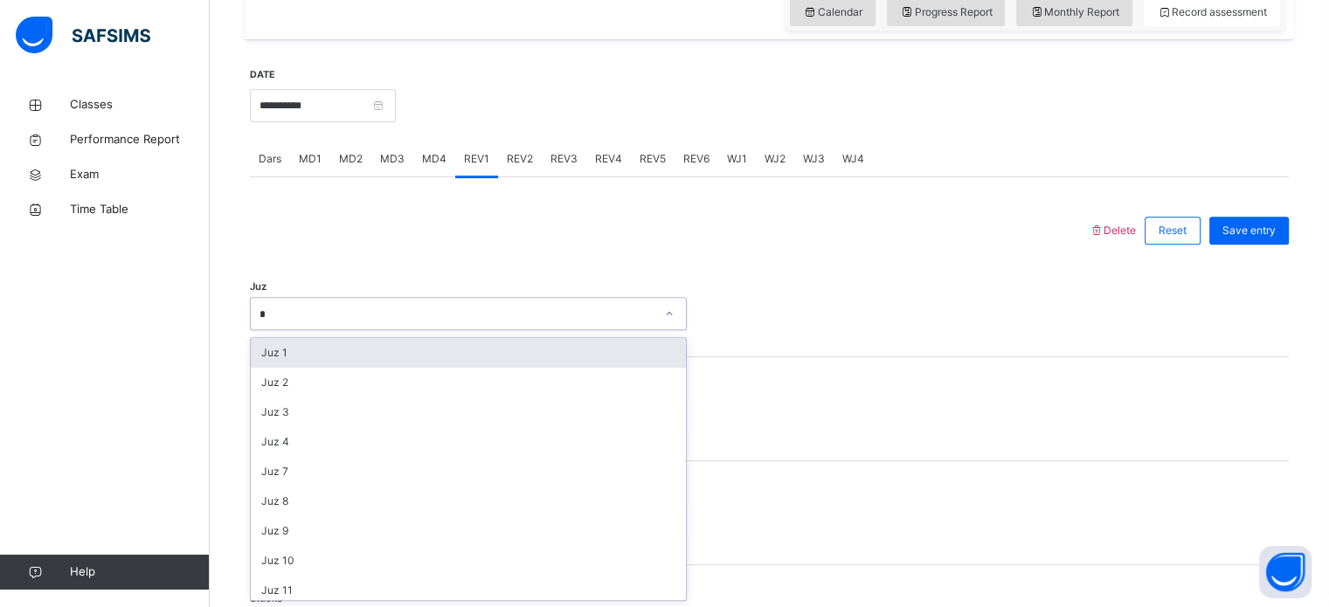
type input "**"
click at [572, 340] on div "Juz 17" at bounding box center [468, 353] width 435 height 30
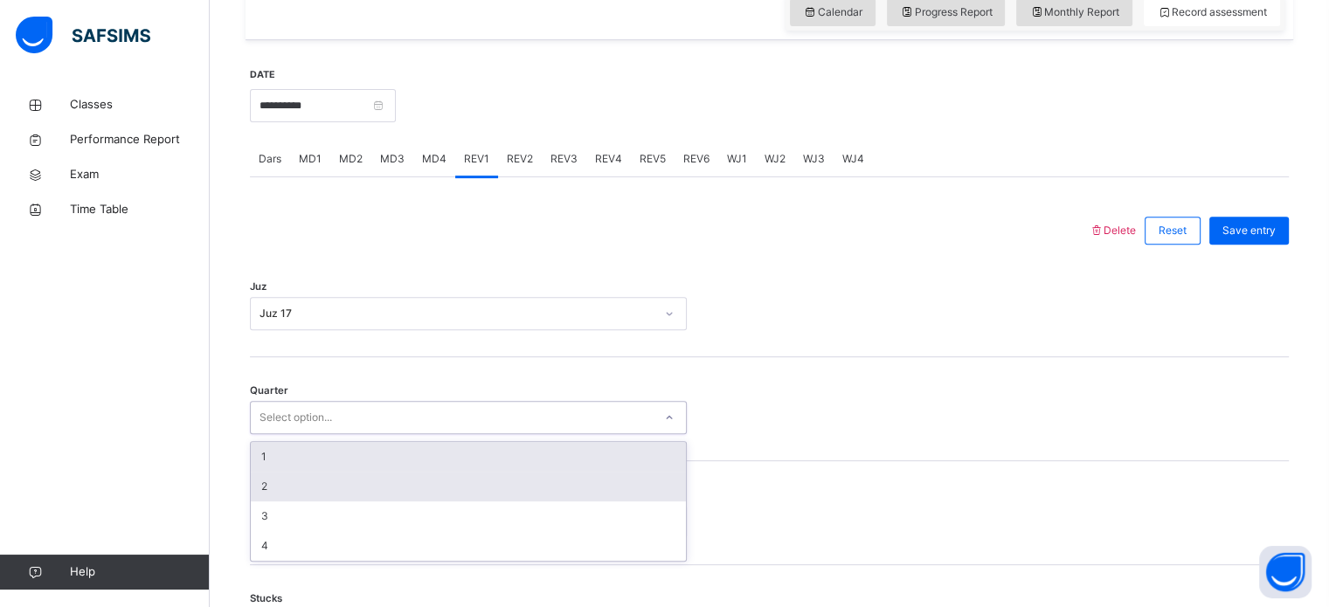
click at [581, 493] on div "2" at bounding box center [468, 487] width 435 height 30
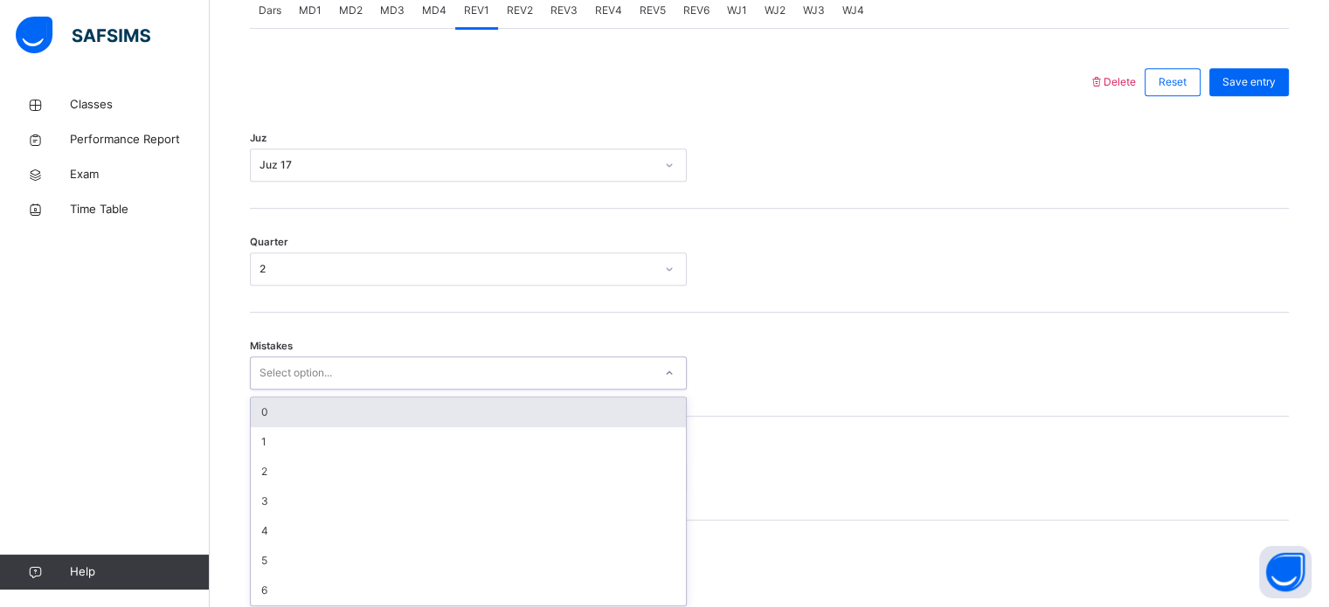
scroll to position [776, 0]
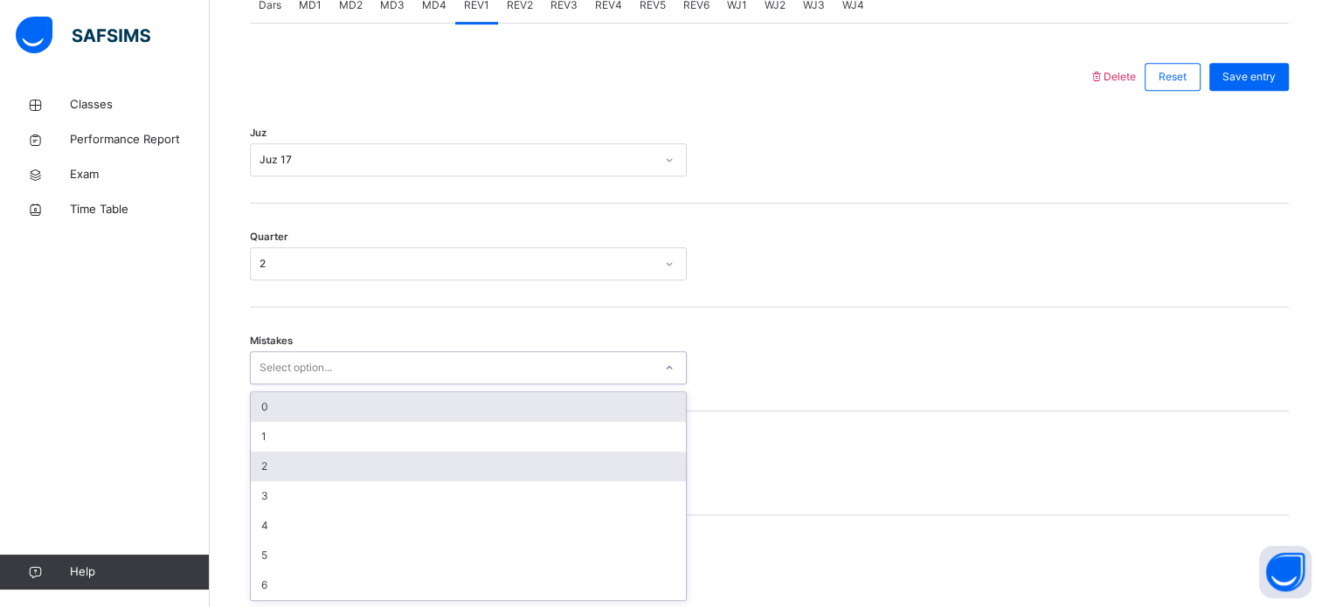
click at [569, 458] on div "2" at bounding box center [468, 467] width 435 height 30
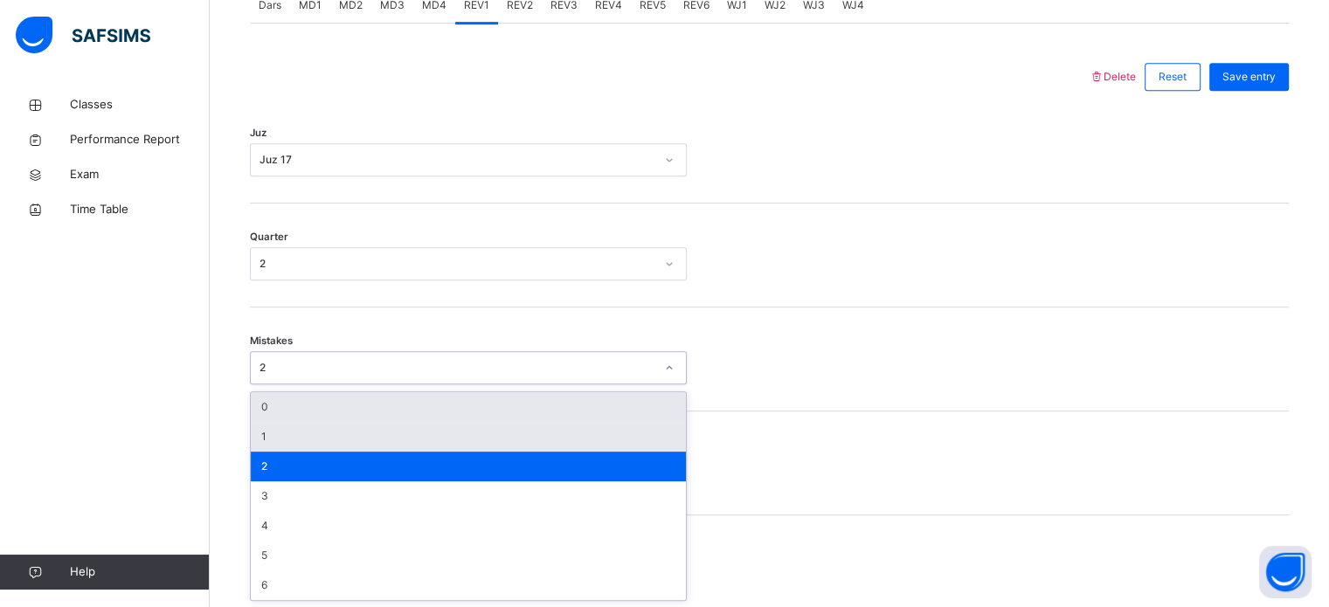
click at [563, 442] on div "1" at bounding box center [468, 437] width 435 height 30
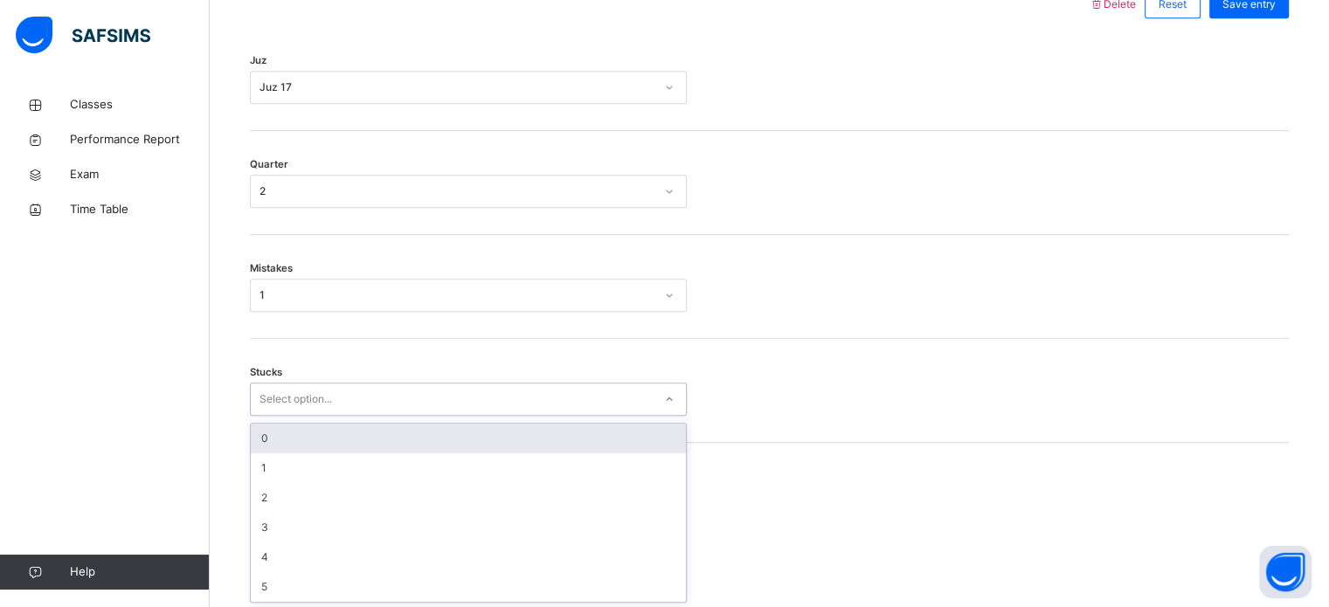
scroll to position [849, 0]
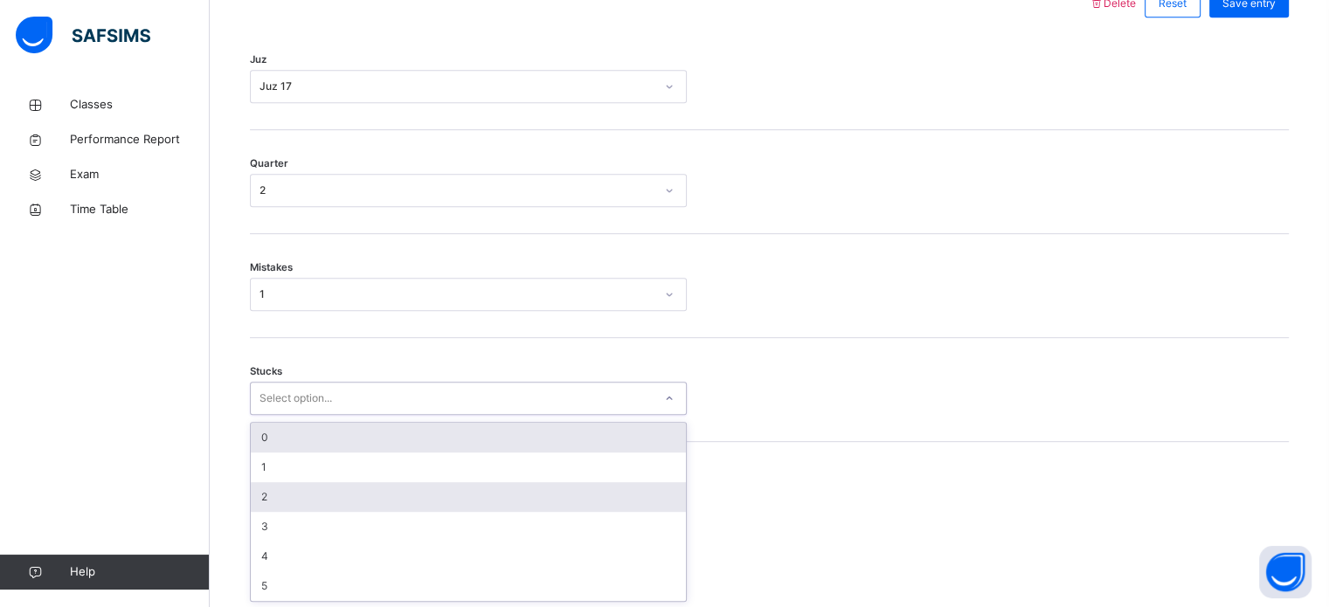
click at [564, 495] on div "2" at bounding box center [468, 497] width 435 height 30
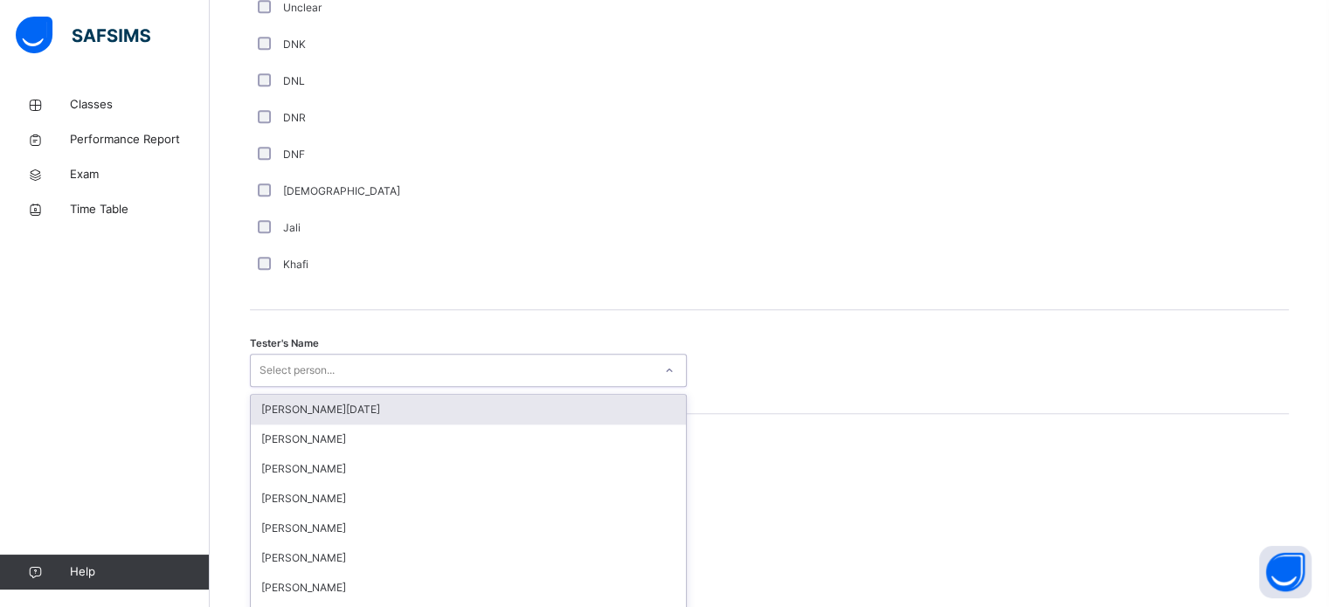
scroll to position [1601, 0]
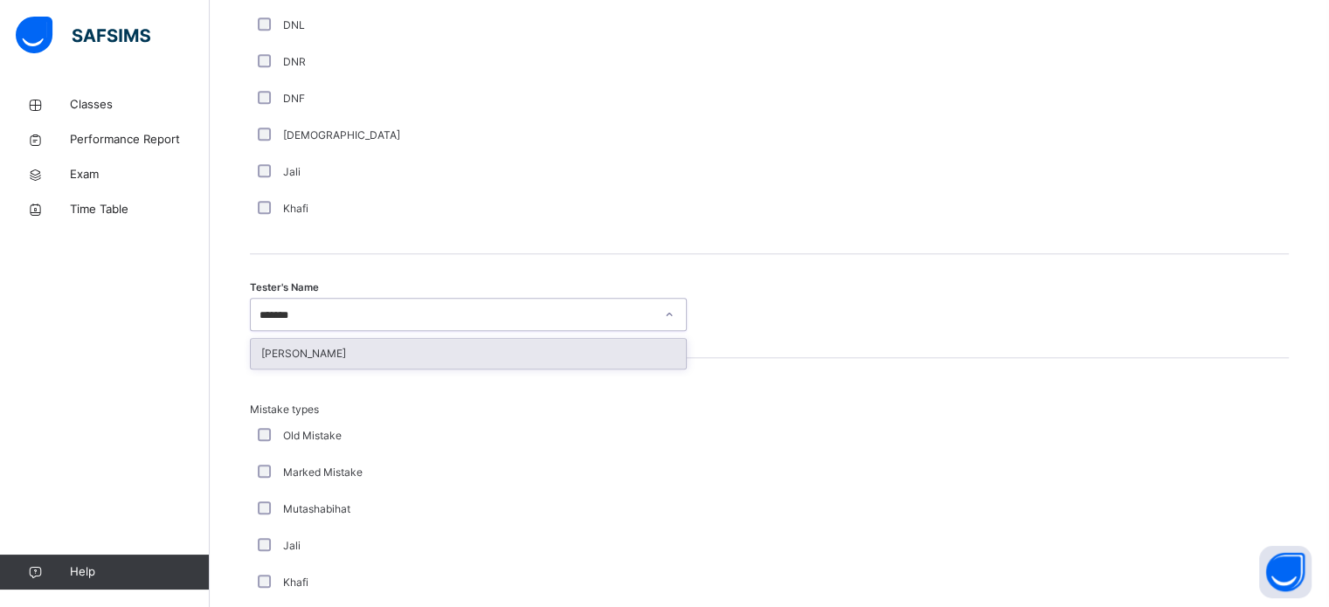
type input "*******"
click at [583, 392] on div "Mistake types Old Mistake Marked Mistake Mutashabihat [PERSON_NAME] Unclear Cha…" at bounding box center [769, 529] width 1039 height 343
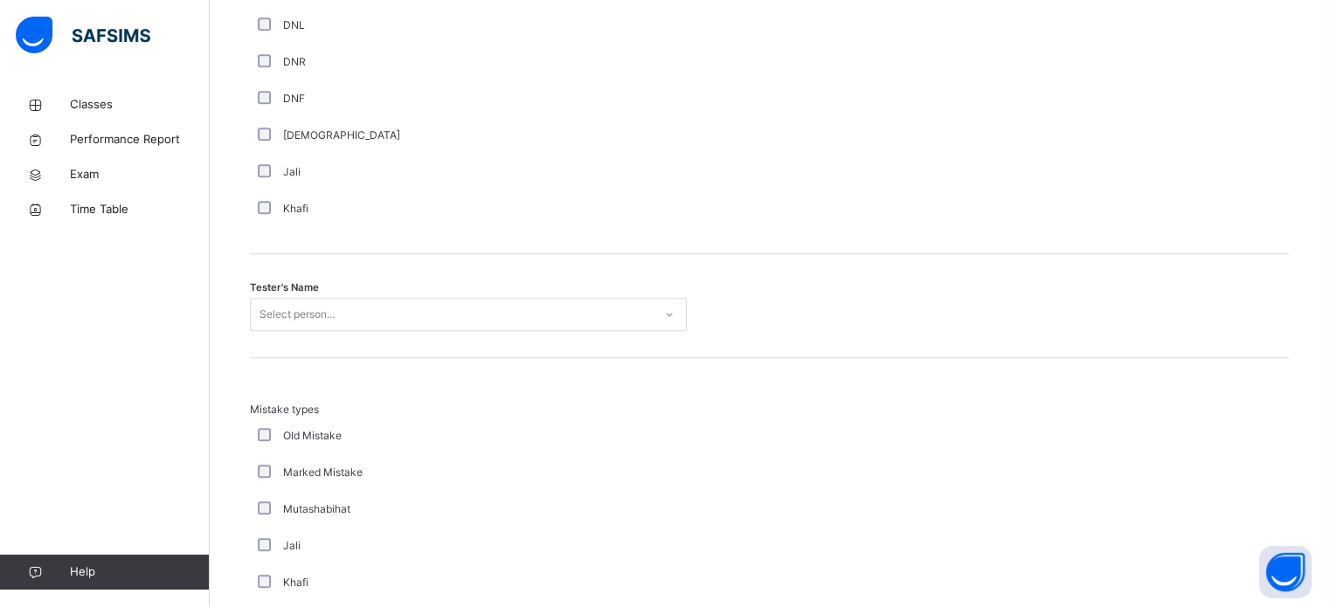
click at [606, 356] on div "Tester's Name Select person..." at bounding box center [769, 306] width 1039 height 104
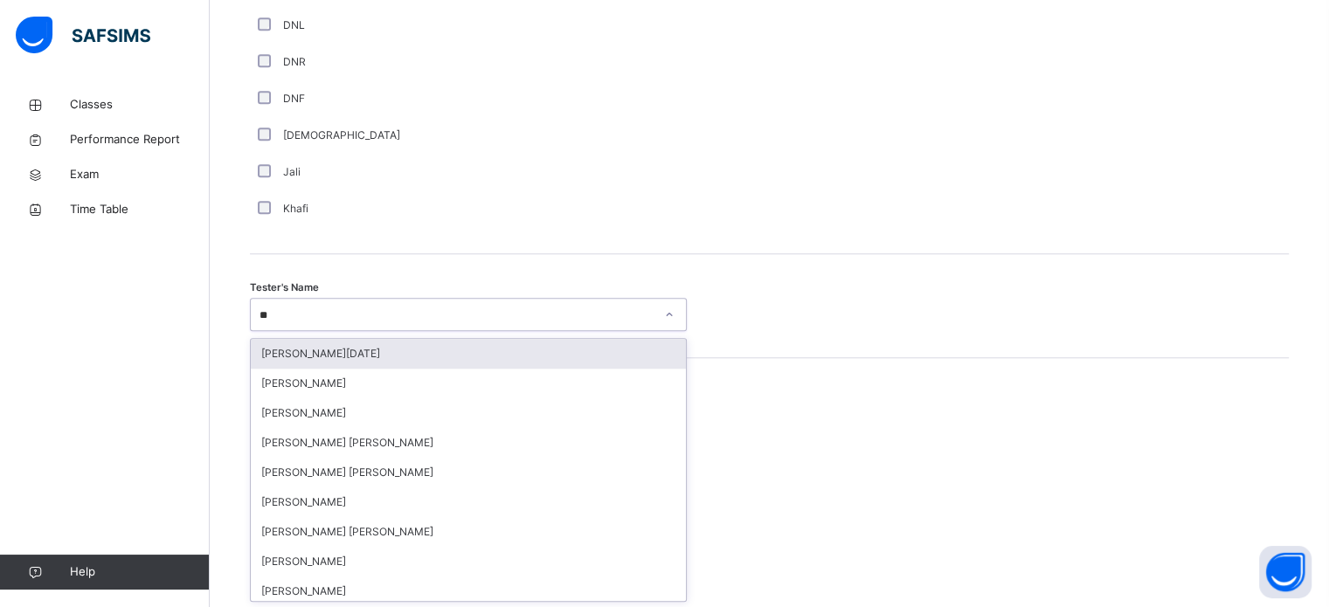
type input "***"
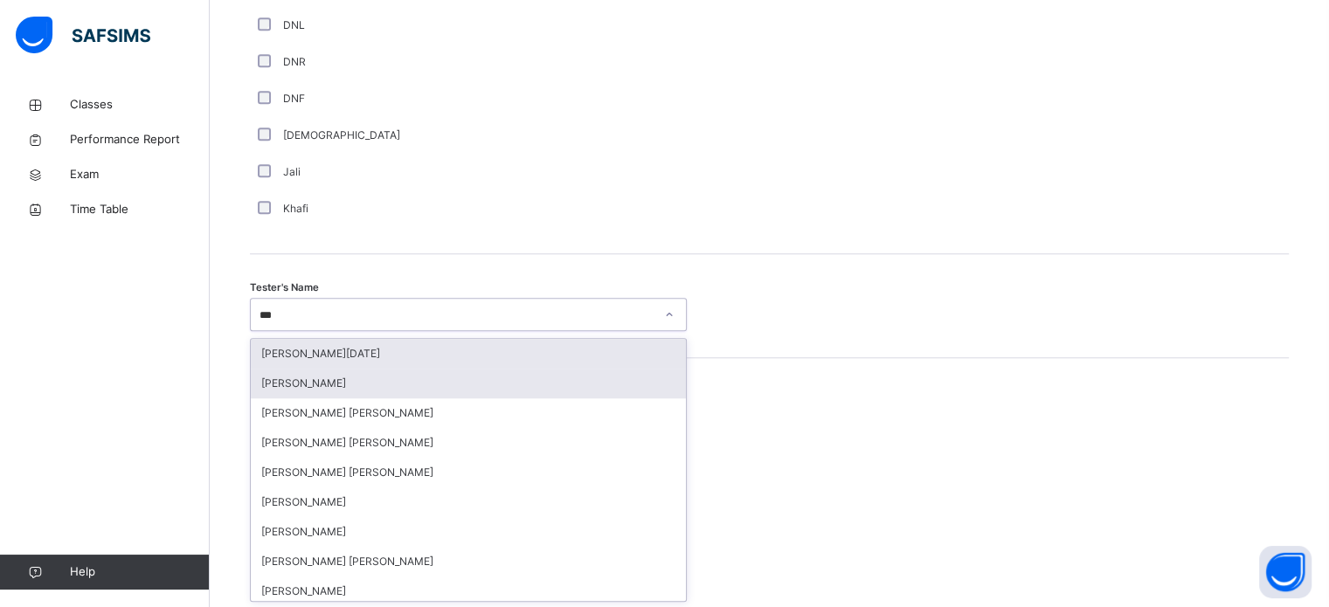
click at [623, 392] on div "[PERSON_NAME]" at bounding box center [468, 384] width 435 height 30
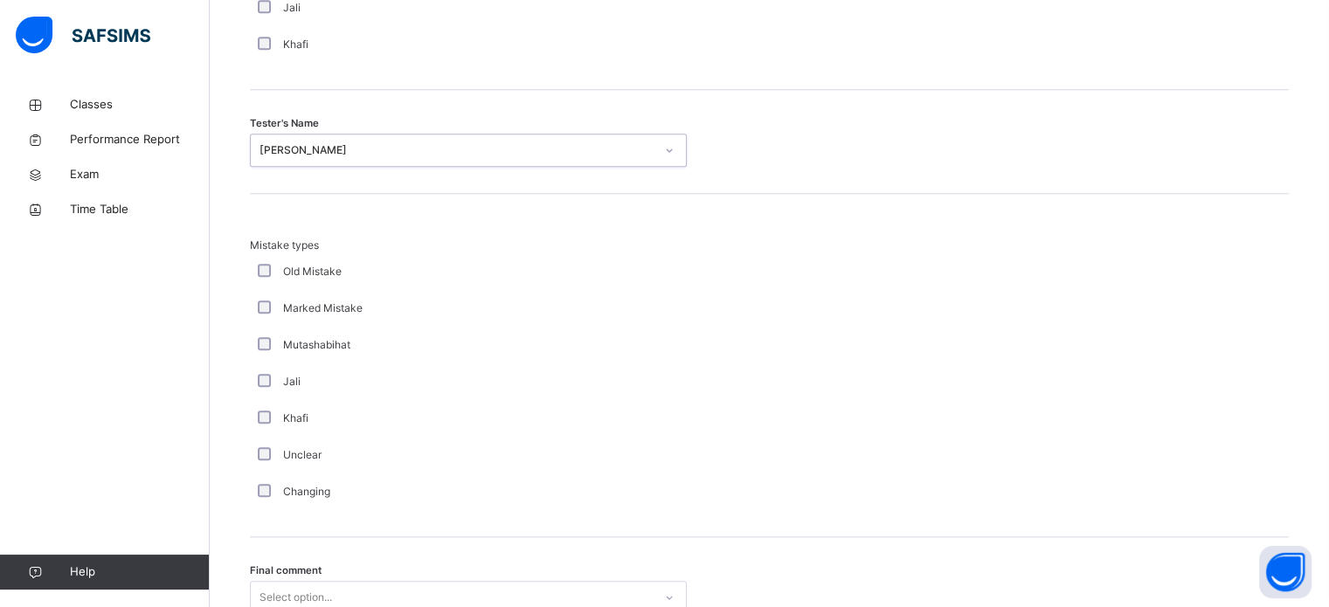
scroll to position [1922, 0]
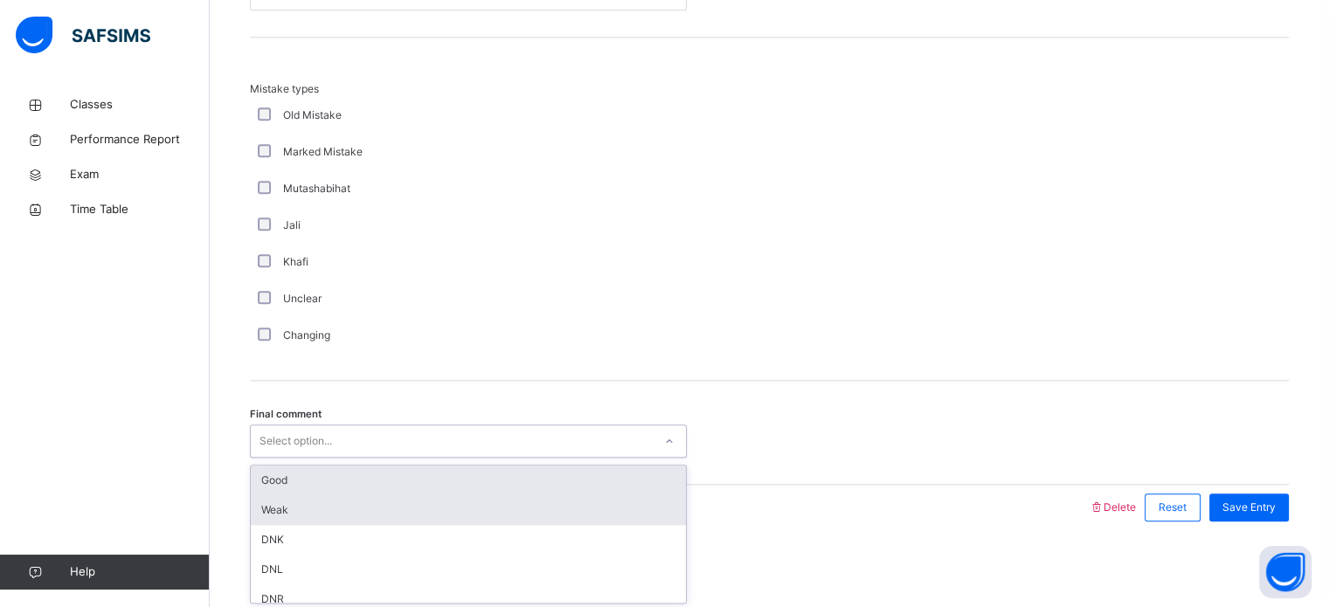
click at [538, 501] on div "Weak" at bounding box center [468, 511] width 435 height 30
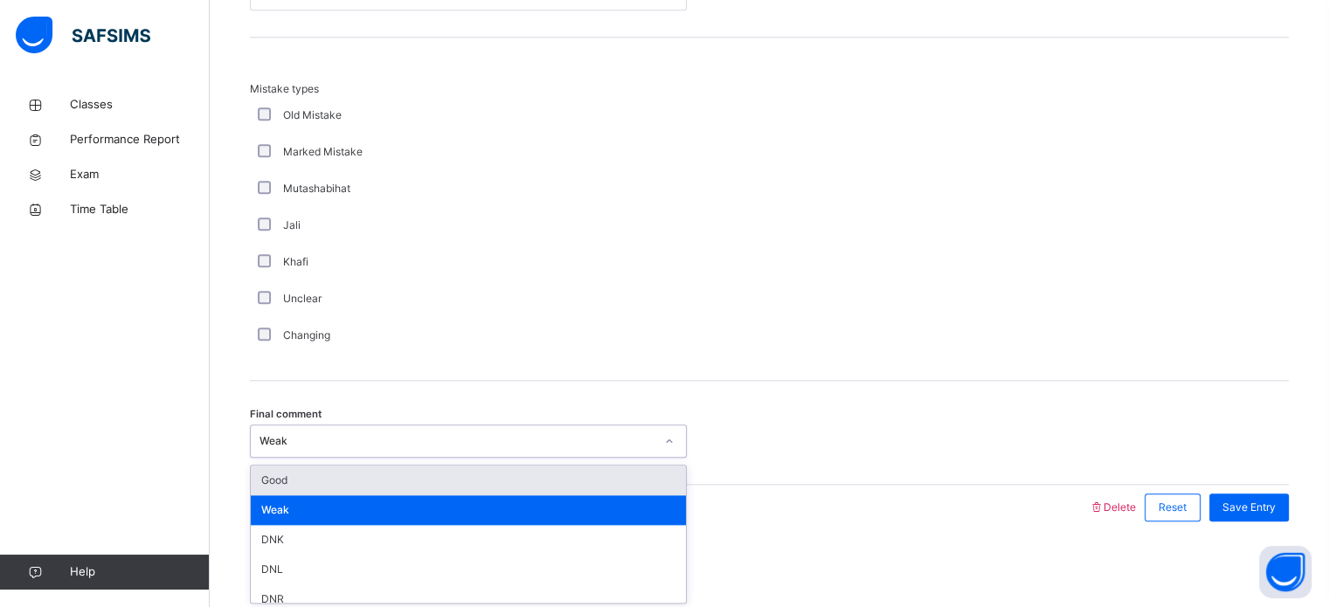
click at [524, 485] on div "Good" at bounding box center [468, 481] width 435 height 30
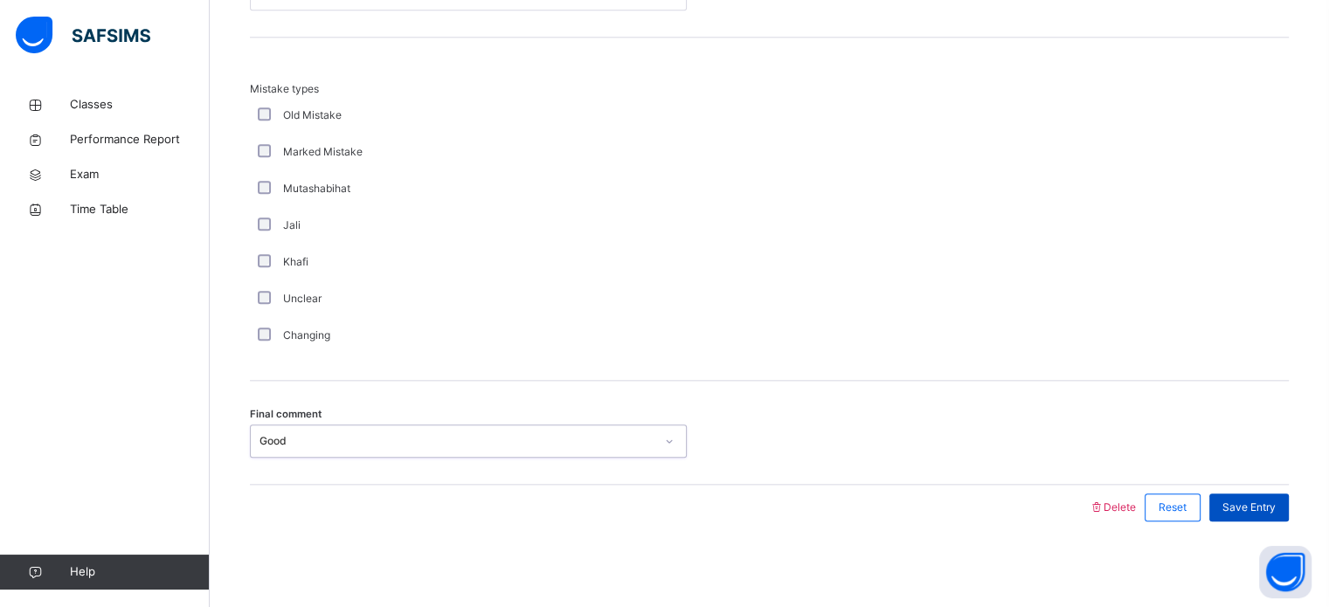
click at [1255, 517] on div "Save Entry" at bounding box center [1250, 508] width 80 height 28
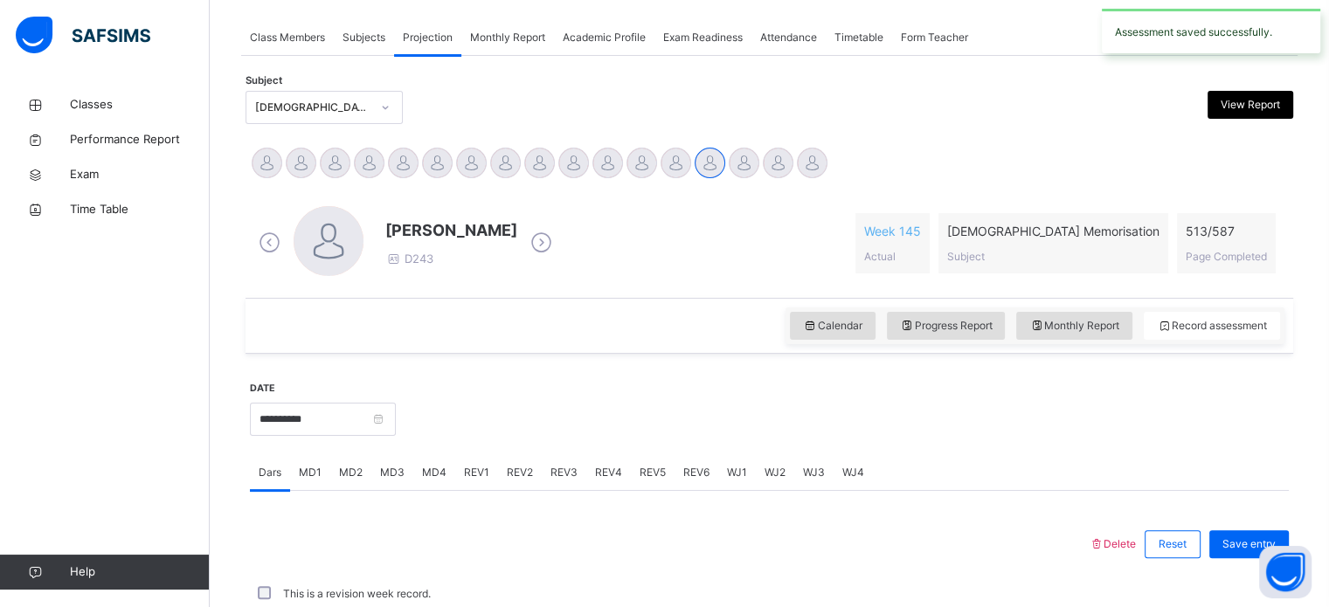
scroll to position [704, 0]
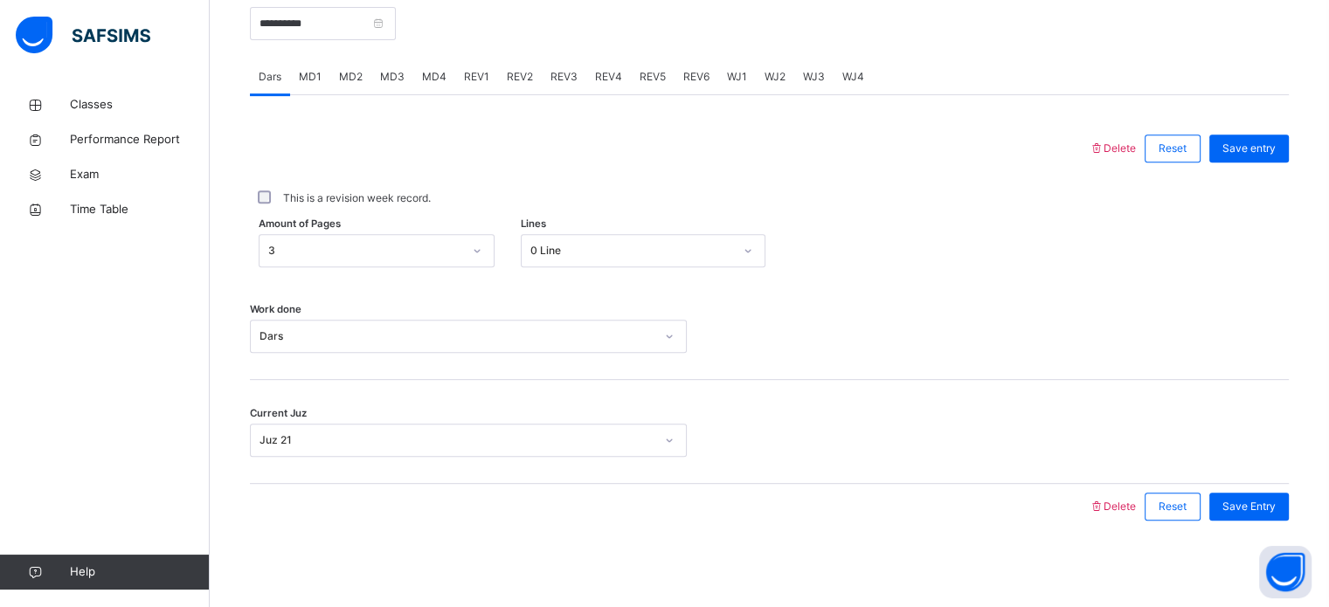
click at [530, 77] on div "REV2" at bounding box center [520, 76] width 44 height 35
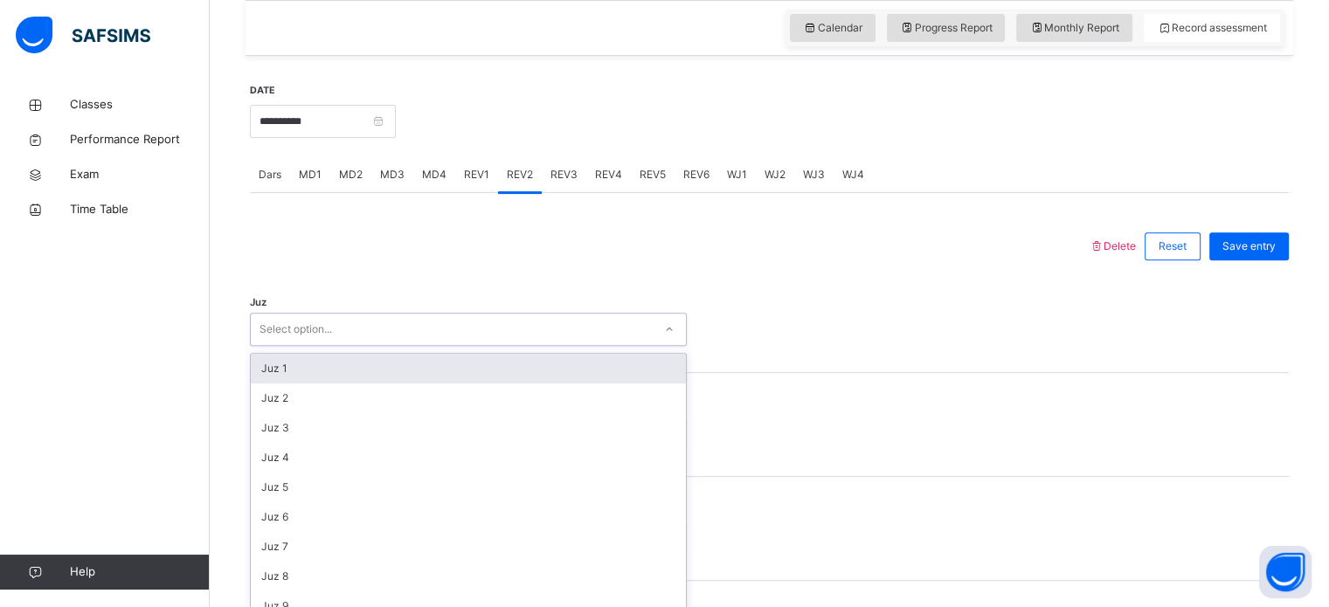
scroll to position [622, 0]
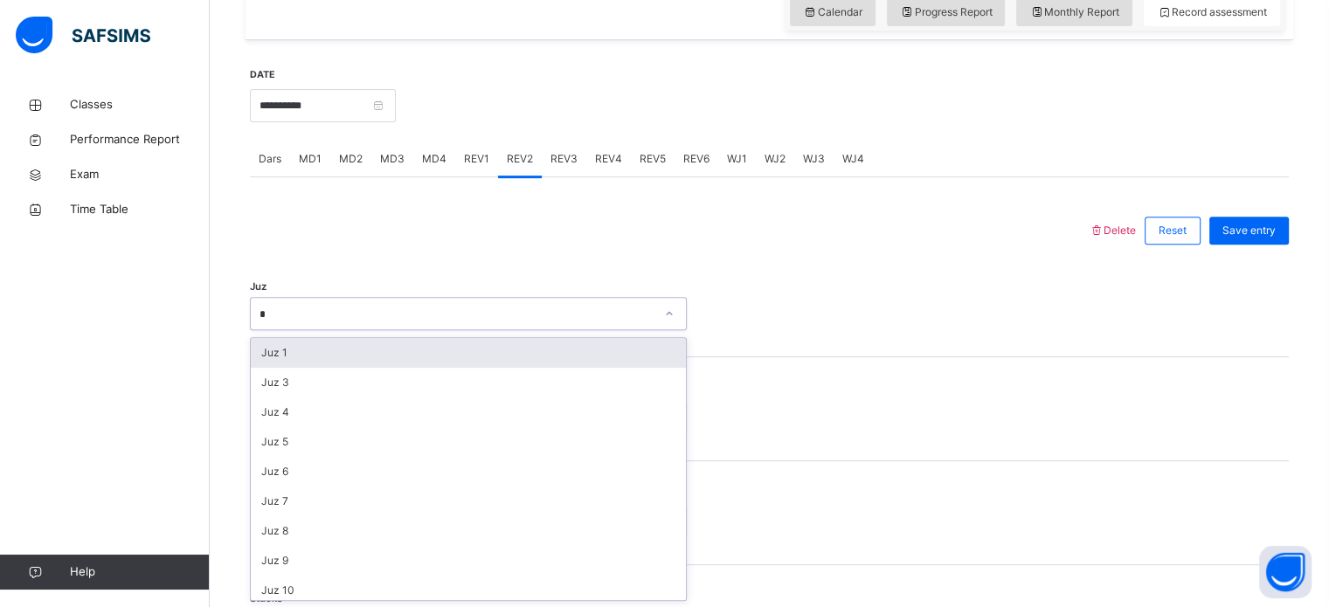
type input "**"
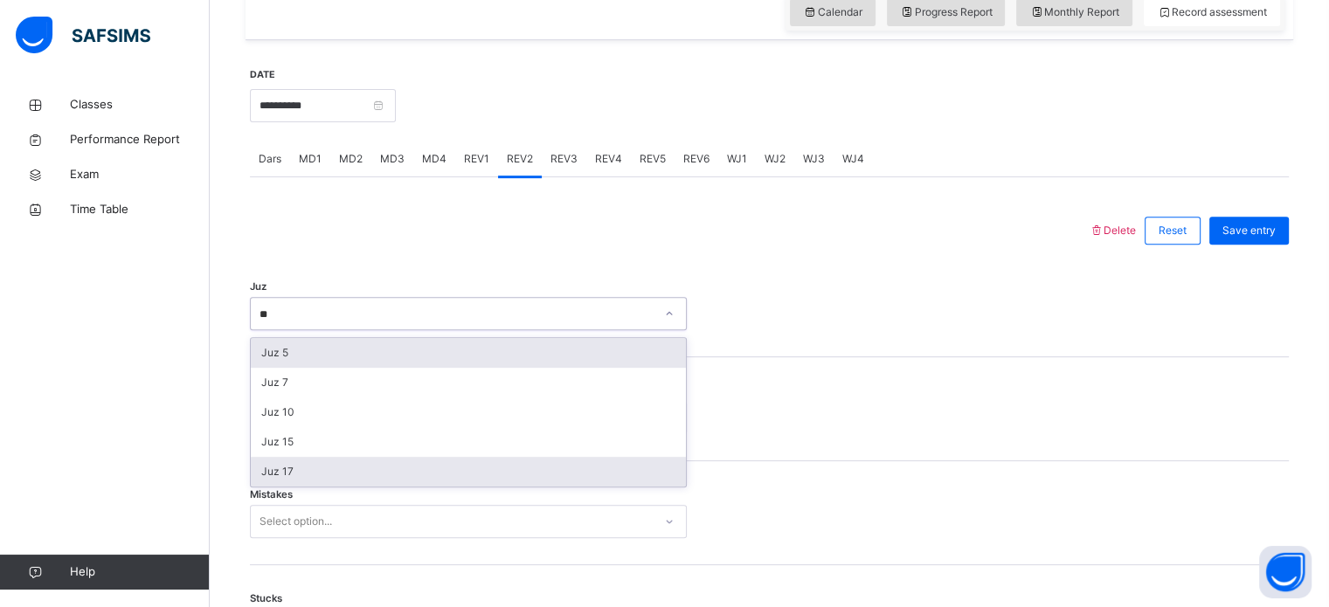
click at [538, 479] on div "Juz 17" at bounding box center [468, 472] width 435 height 30
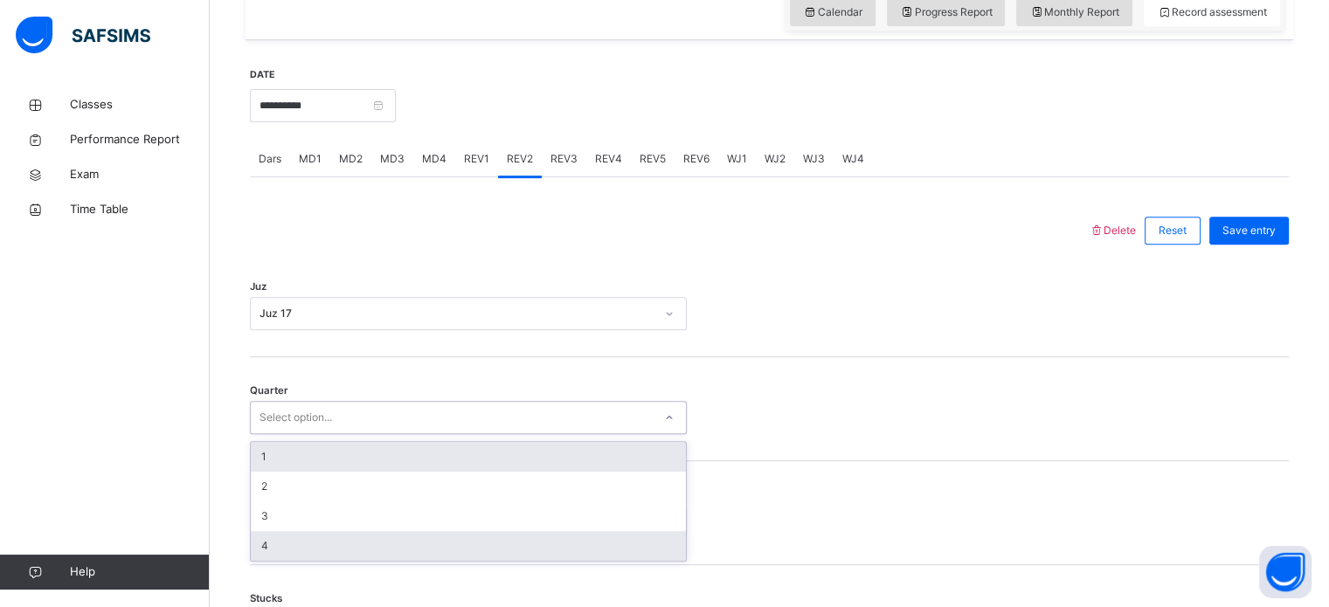
click at [551, 531] on div "4" at bounding box center [468, 546] width 435 height 30
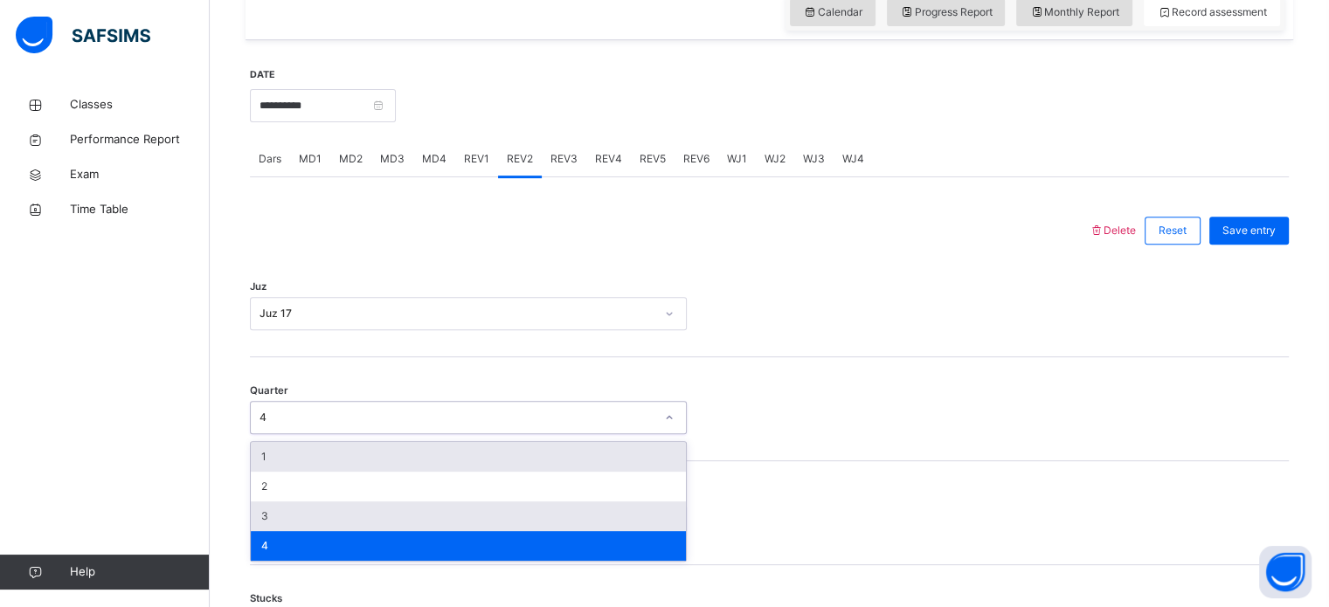
click at [540, 528] on div "3" at bounding box center [468, 517] width 435 height 30
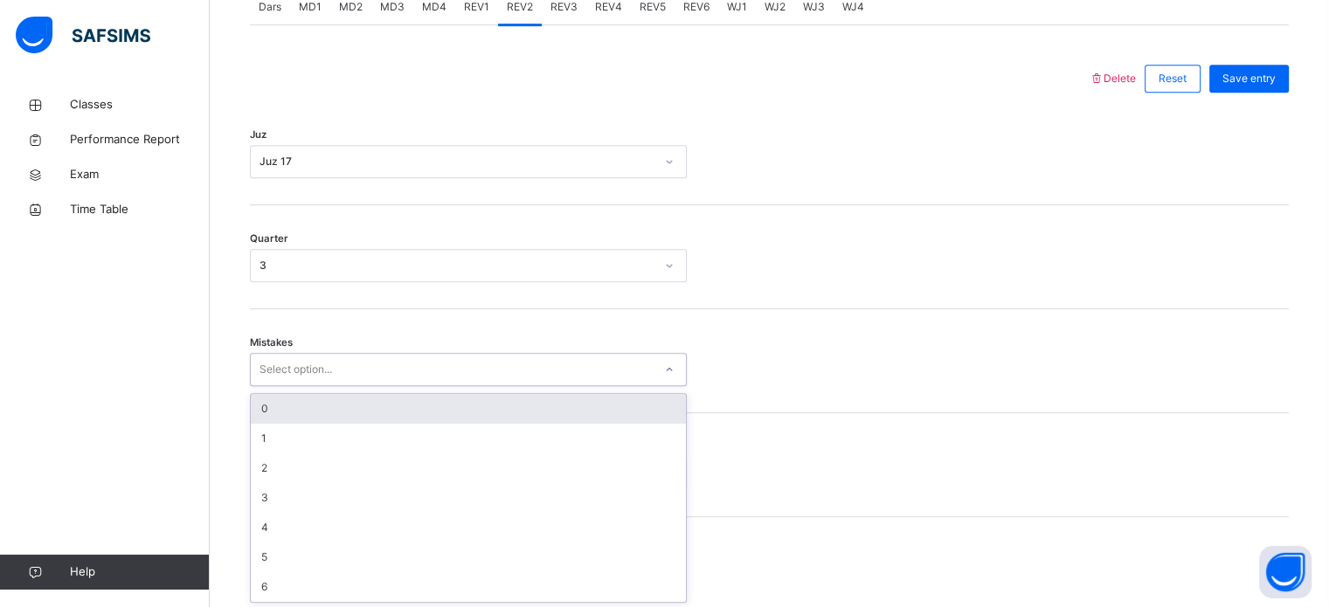
scroll to position [776, 0]
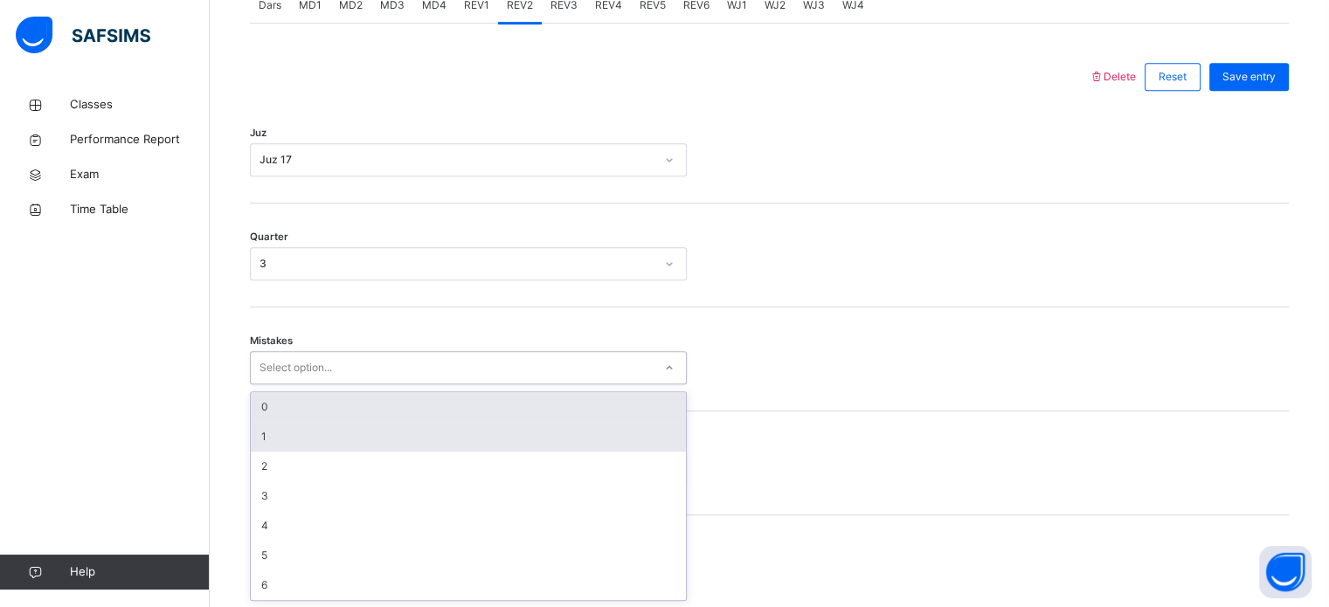
click at [565, 450] on div "1" at bounding box center [468, 437] width 435 height 30
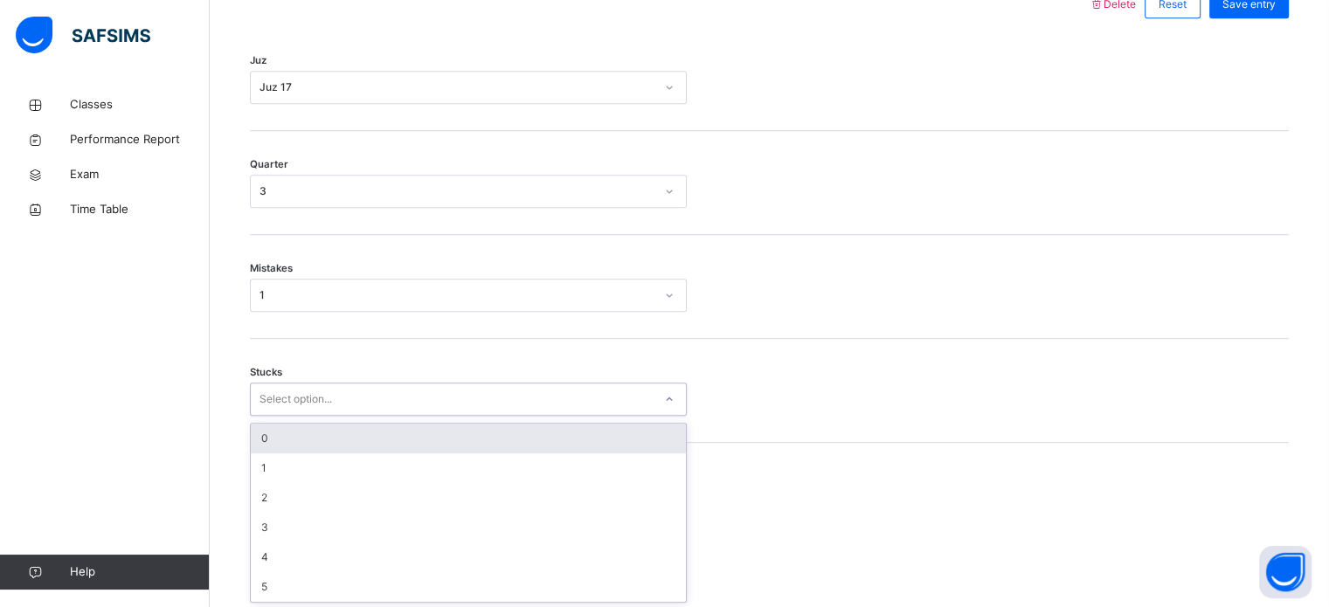
scroll to position [849, 0]
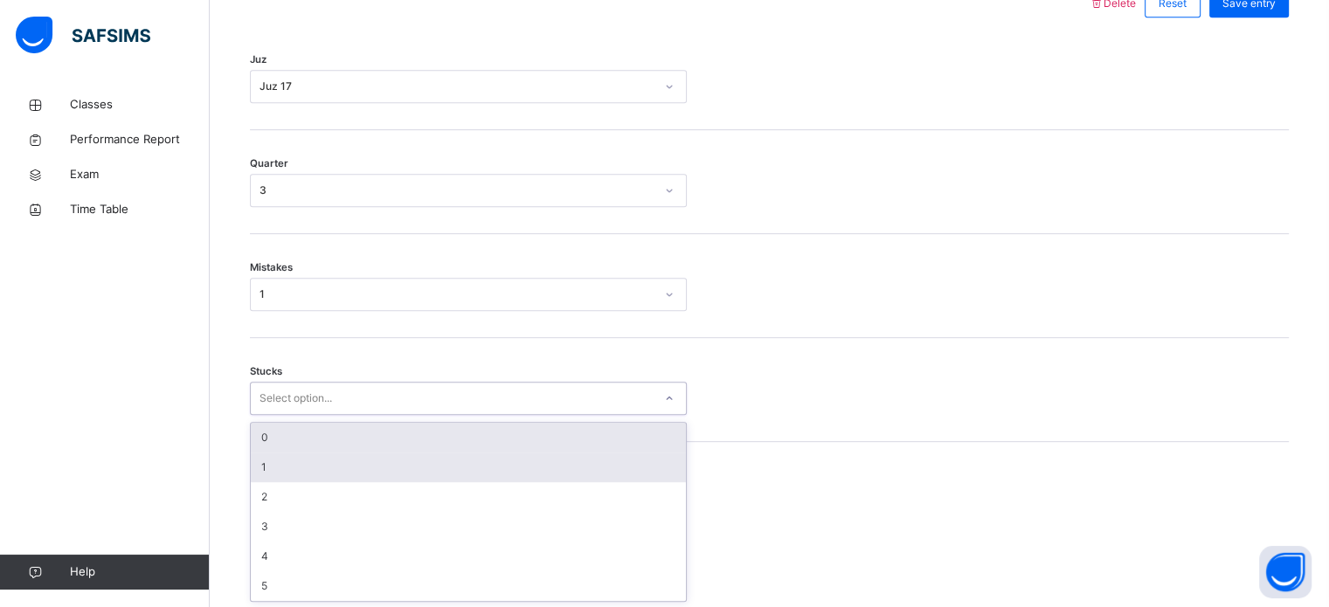
click at [563, 472] on div "1" at bounding box center [468, 468] width 435 height 30
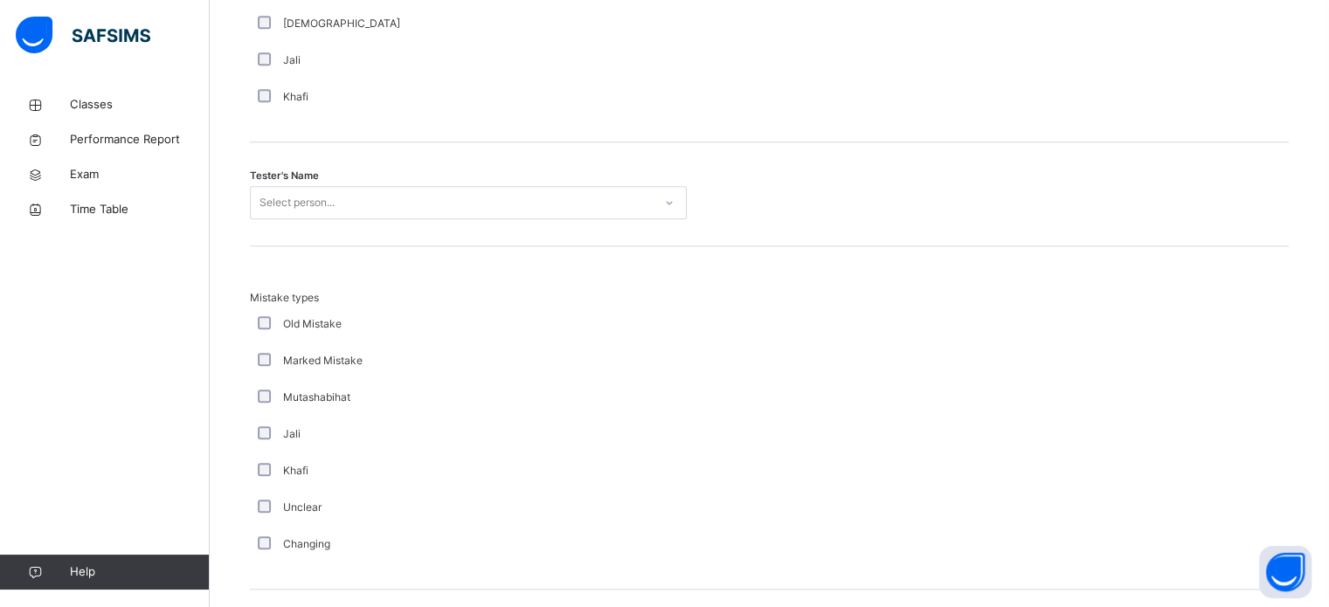
scroll to position [1719, 0]
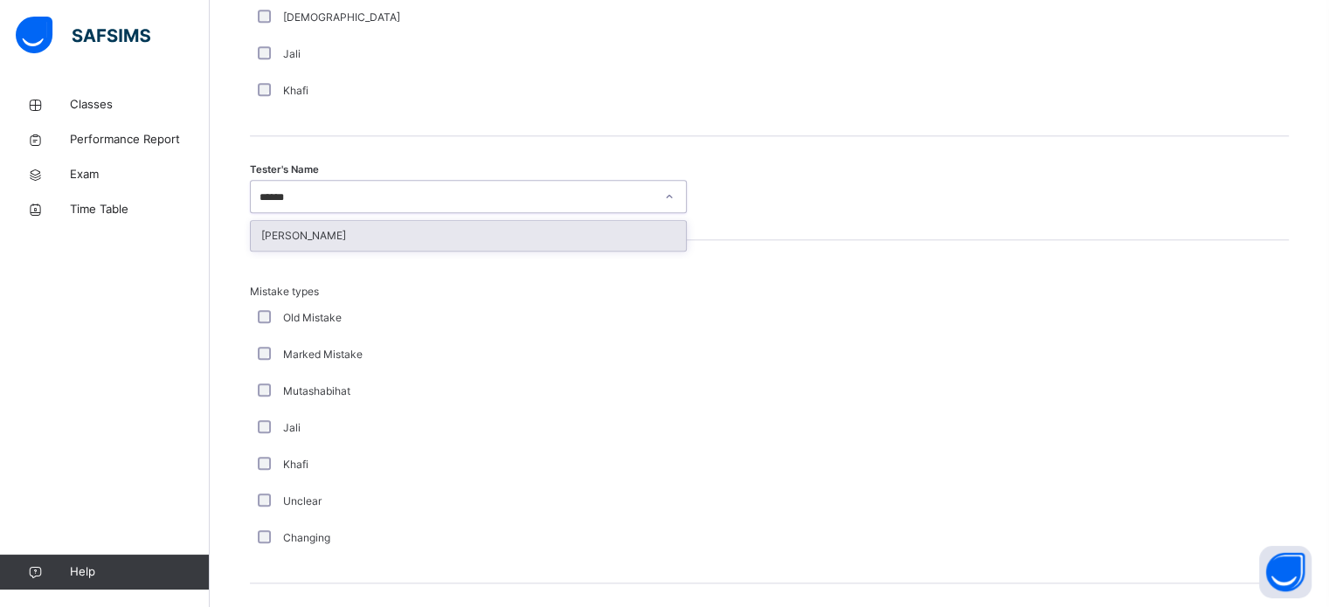
type input "*******"
click at [567, 246] on div "[PERSON_NAME]" at bounding box center [468, 236] width 435 height 30
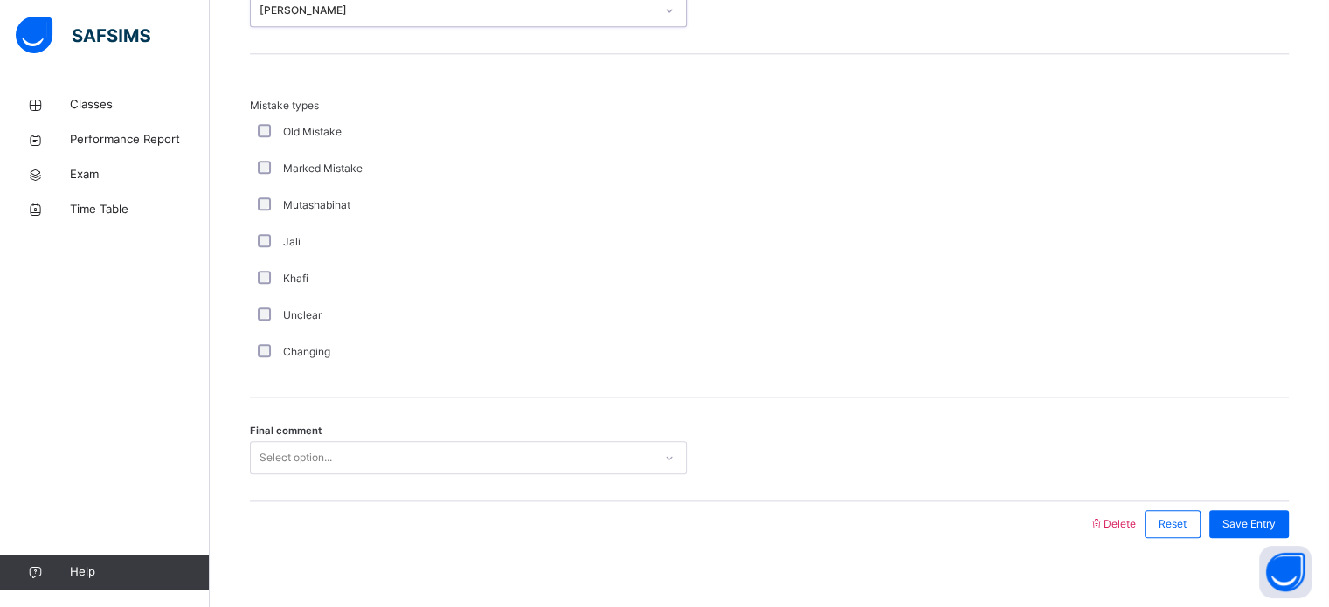
scroll to position [1922, 0]
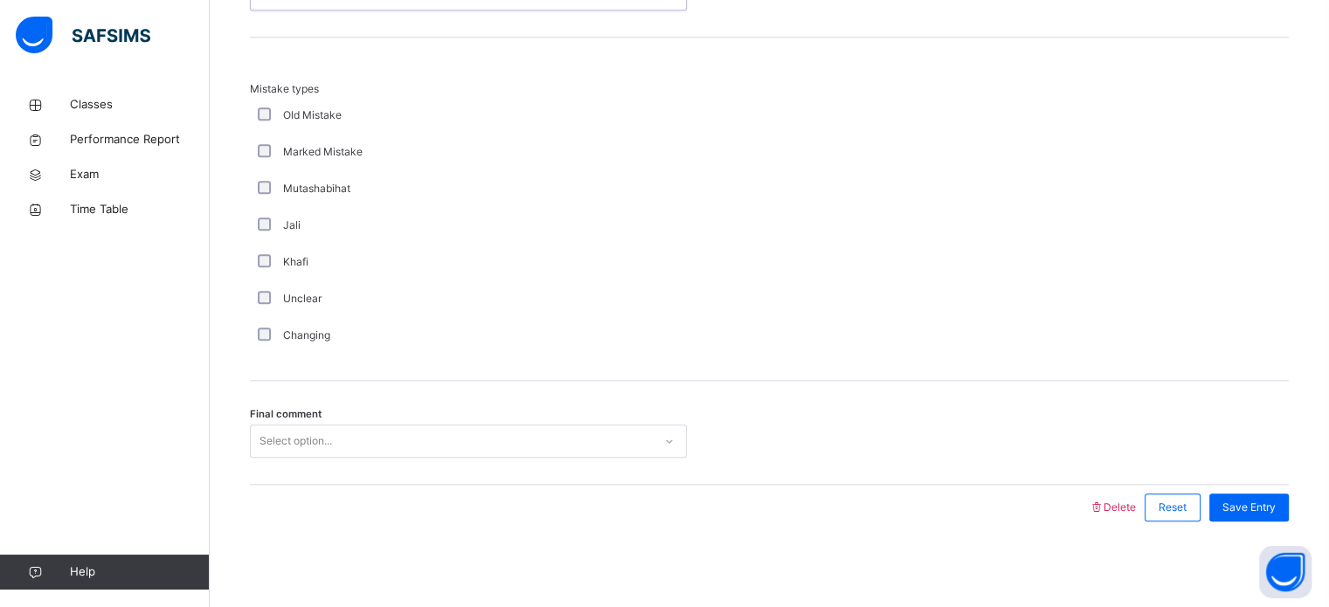
click at [538, 475] on div "Final comment Select option..." at bounding box center [769, 433] width 1039 height 104
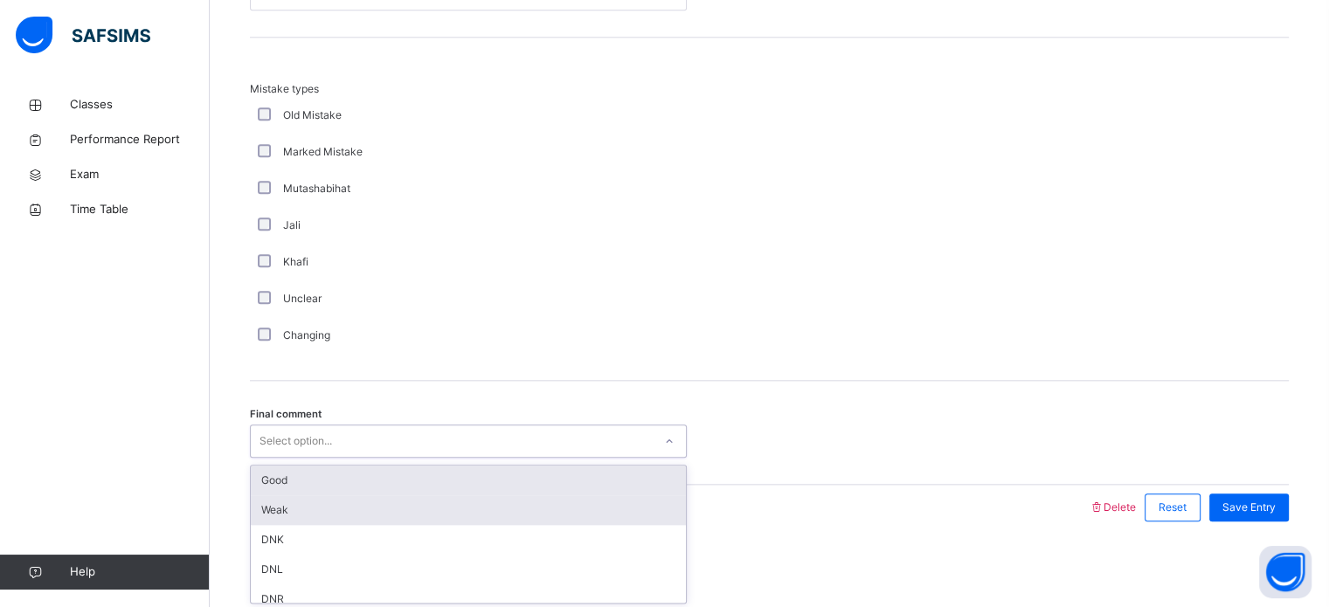
click at [532, 496] on div "Weak" at bounding box center [468, 511] width 435 height 30
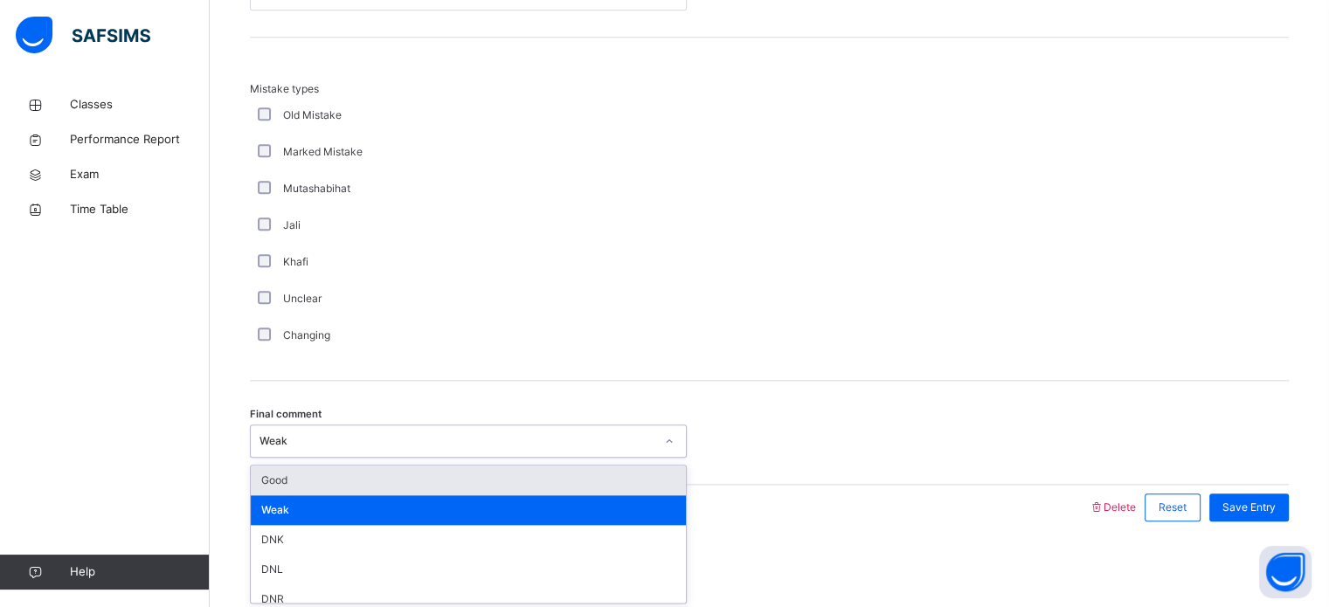
click at [607, 482] on div "Good" at bounding box center [468, 481] width 435 height 30
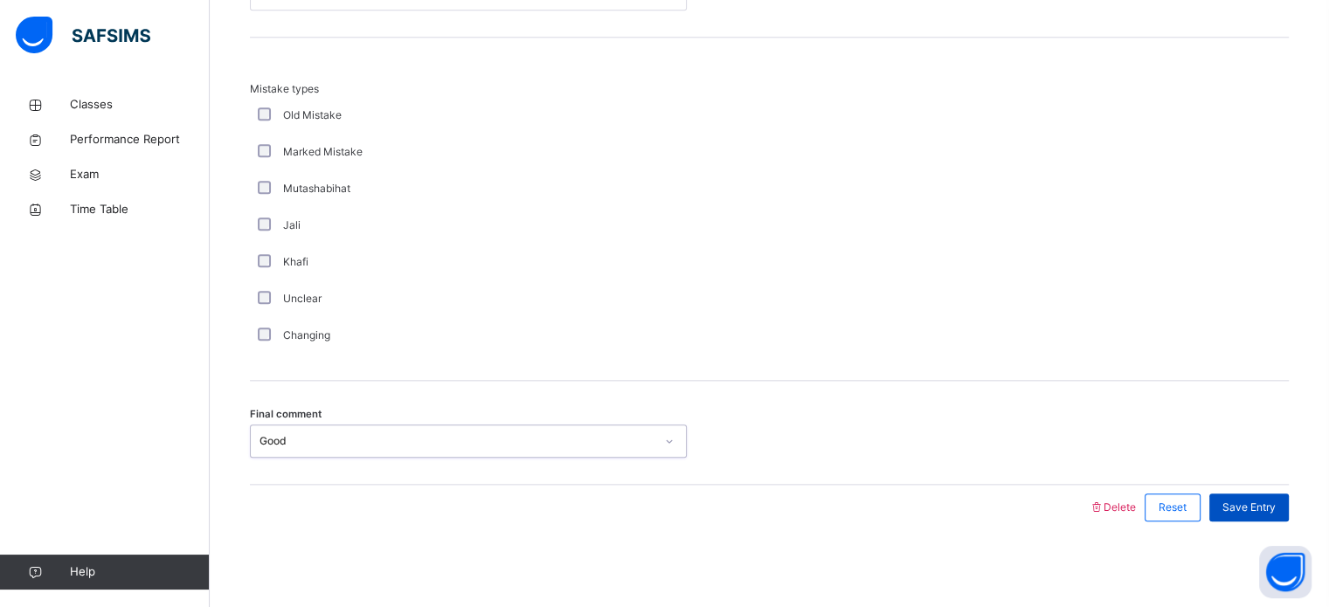
click at [1224, 506] on div "Save Entry" at bounding box center [1250, 508] width 80 height 28
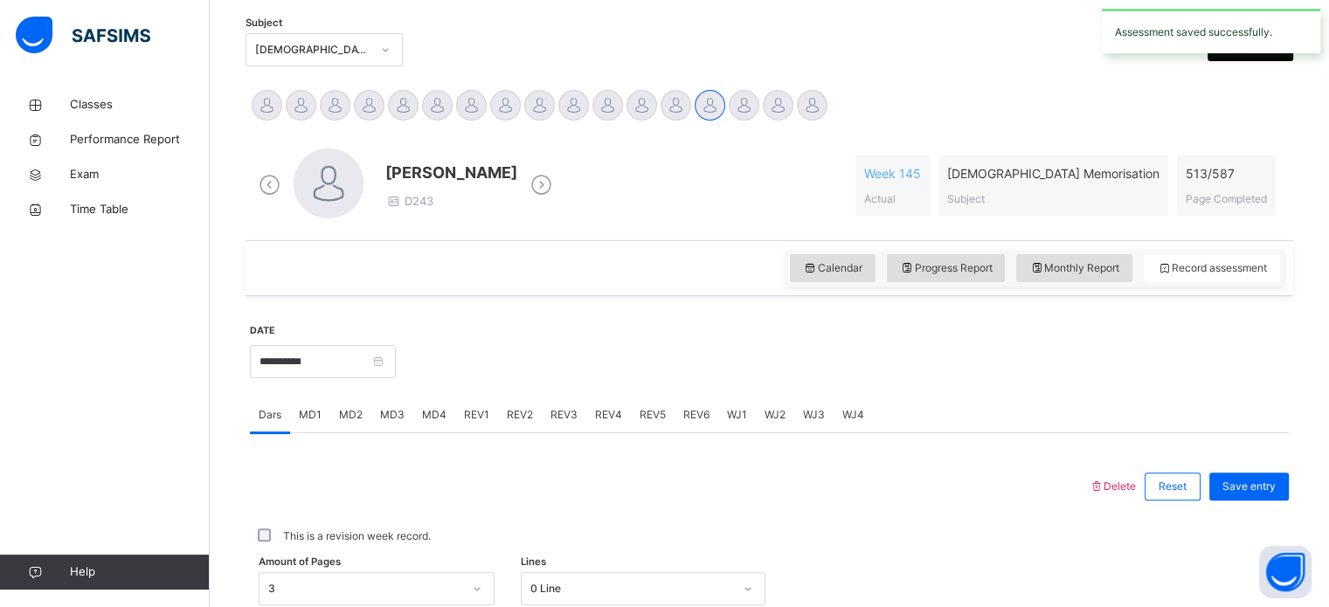
scroll to position [395, 0]
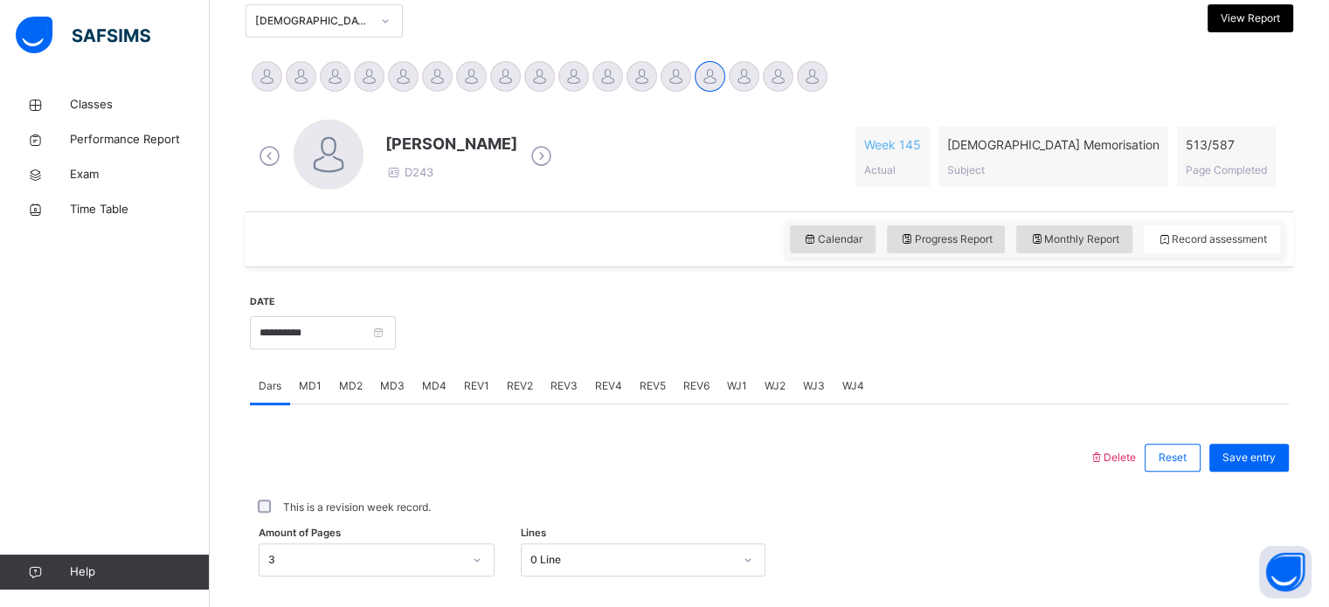
click at [562, 392] on span "REV3" at bounding box center [564, 386] width 27 height 16
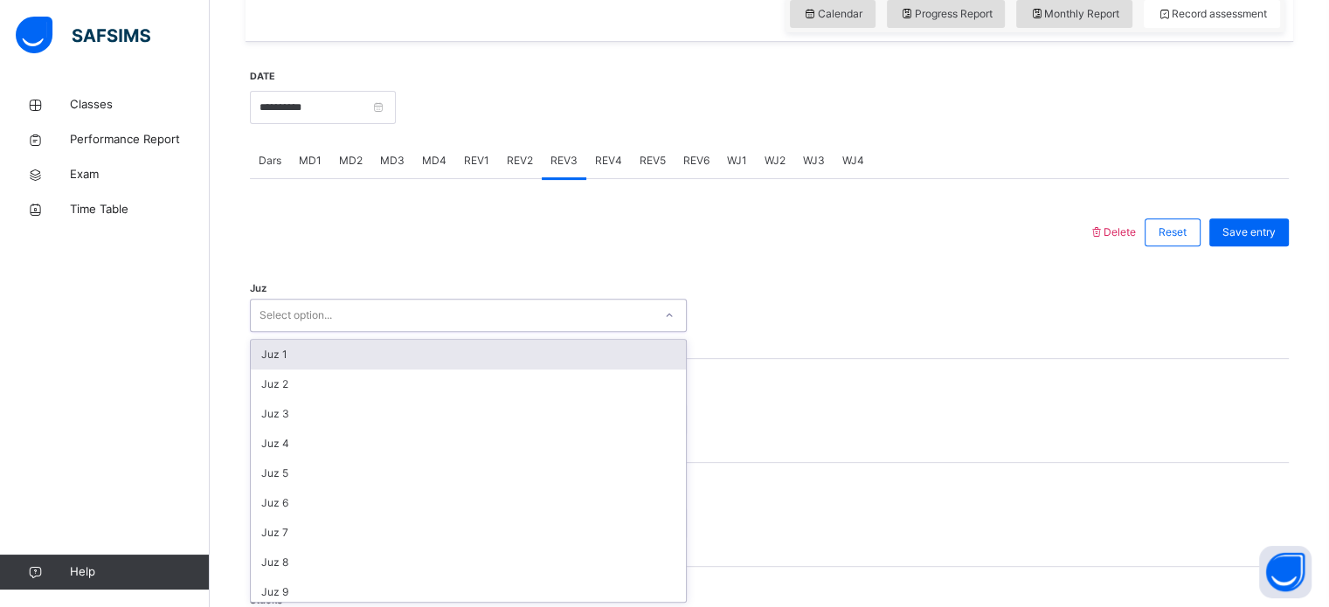
scroll to position [622, 0]
type input "**"
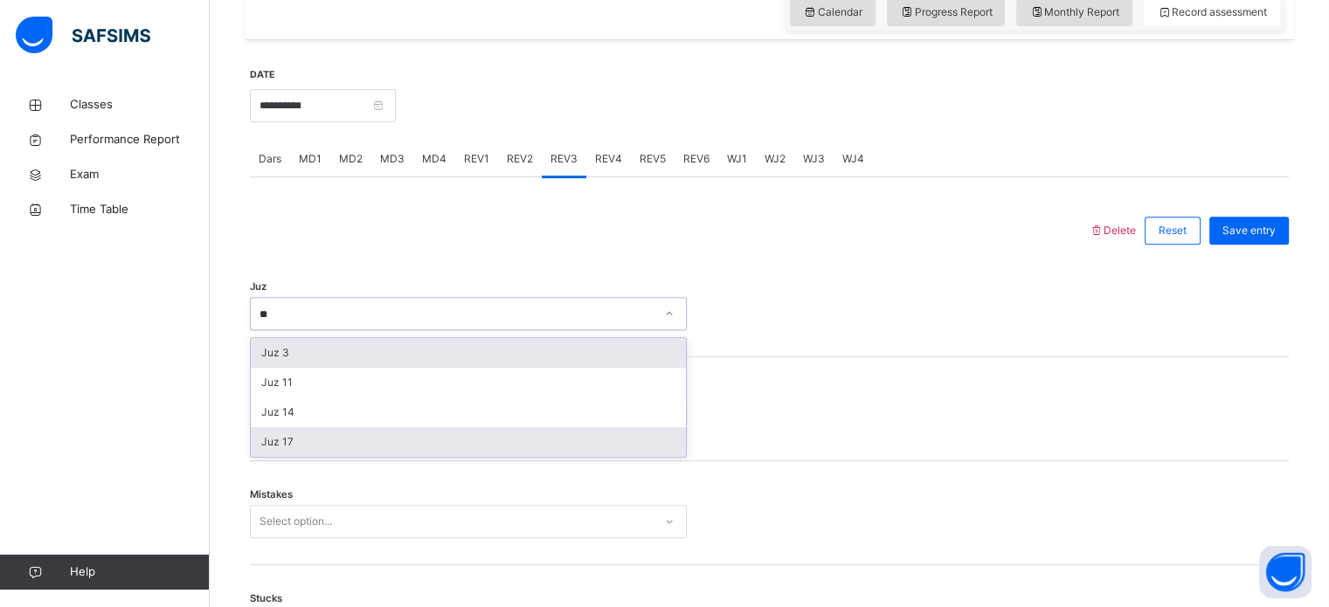
click at [276, 452] on div "Juz 17" at bounding box center [468, 442] width 435 height 30
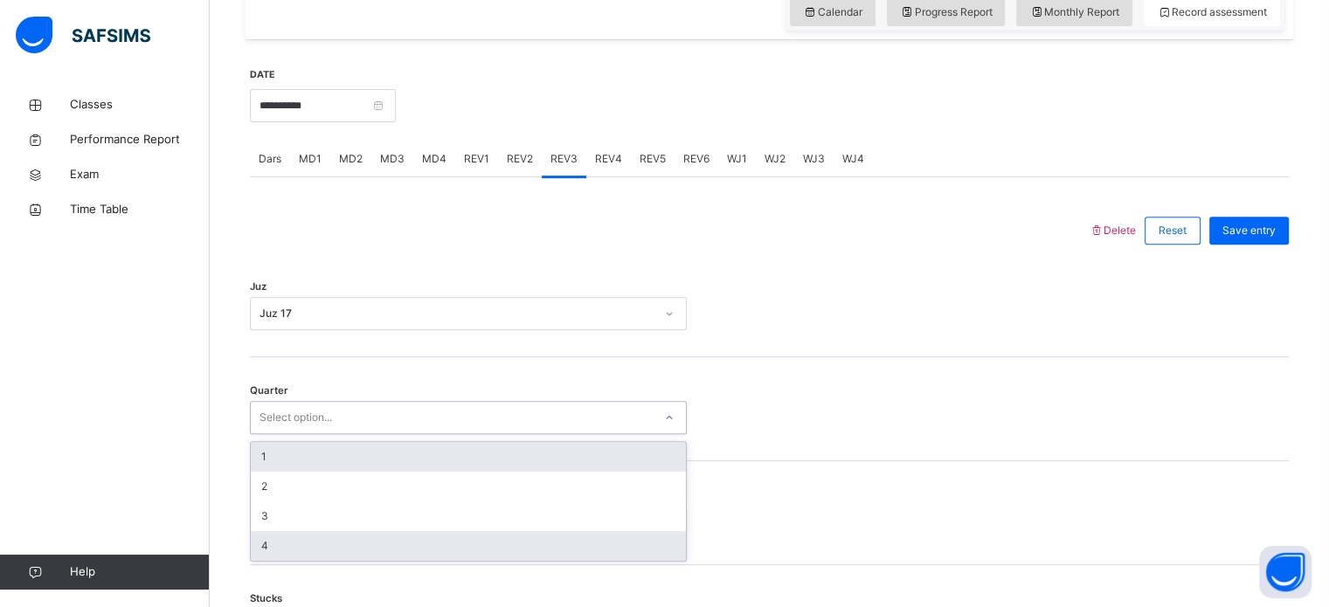
click at [266, 545] on div "4" at bounding box center [468, 546] width 435 height 30
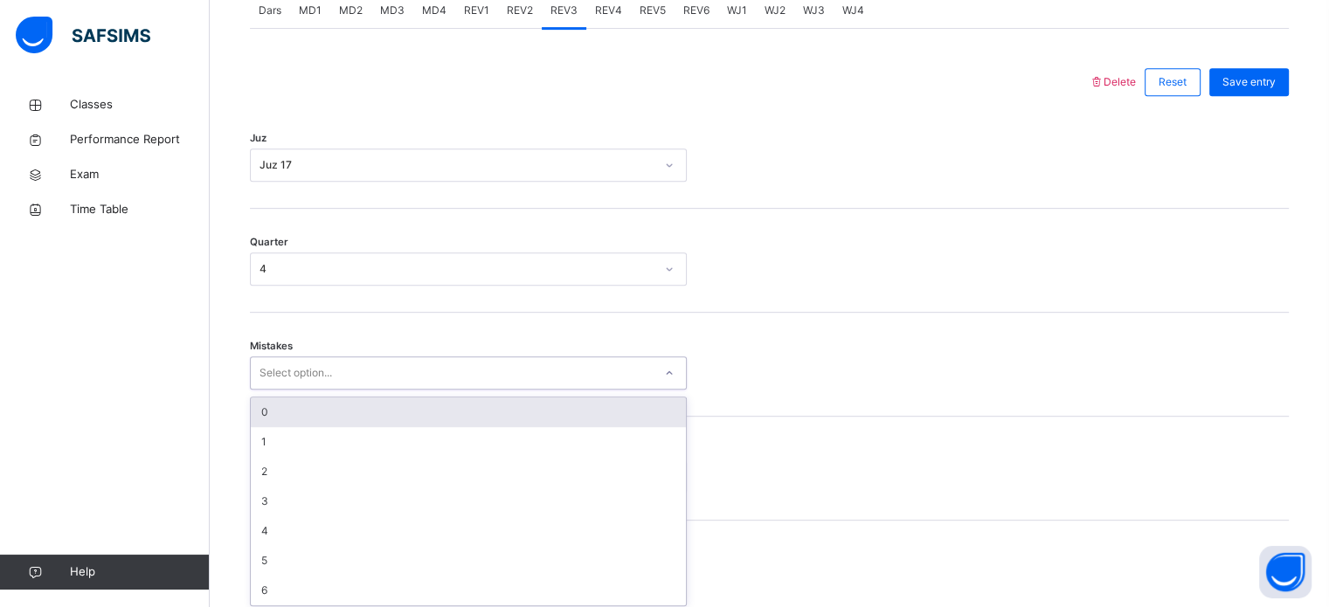
scroll to position [776, 0]
click at [252, 403] on div "0" at bounding box center [468, 407] width 435 height 30
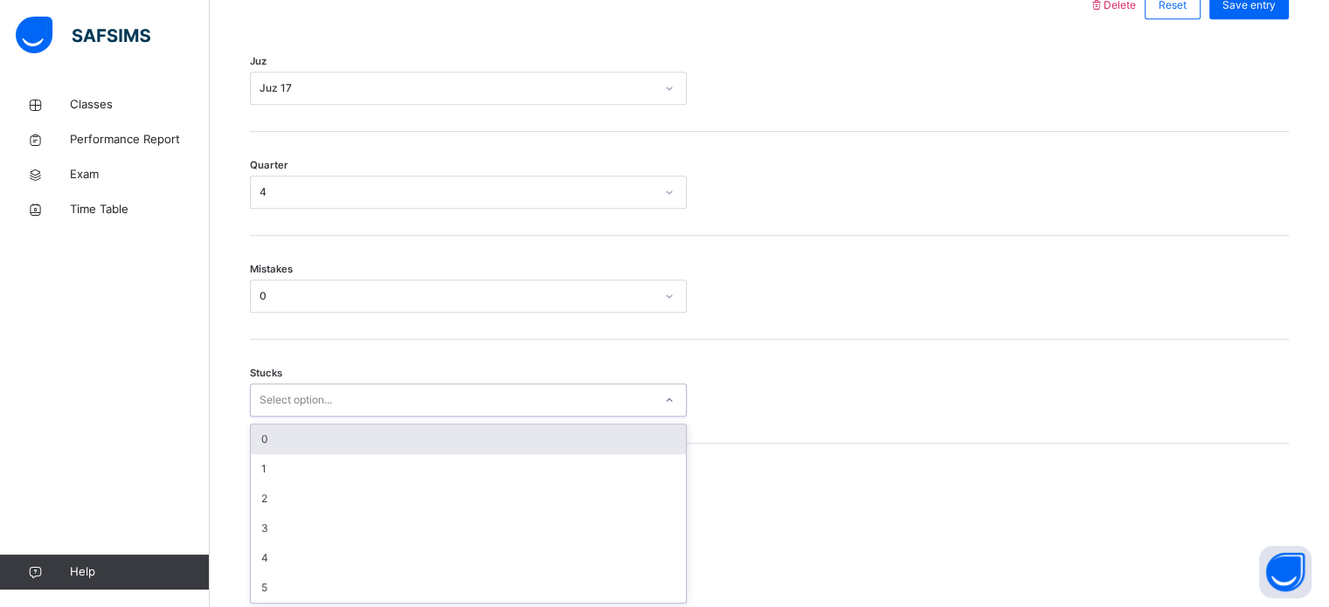
scroll to position [849, 0]
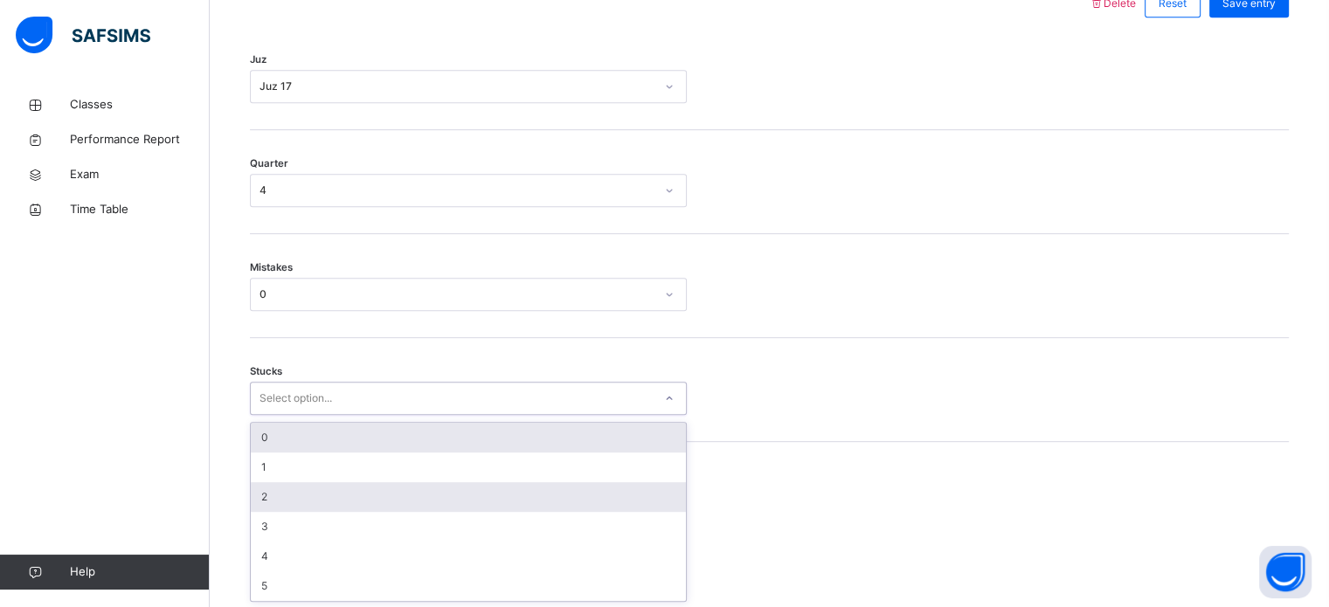
click at [256, 495] on div "2" at bounding box center [468, 497] width 435 height 30
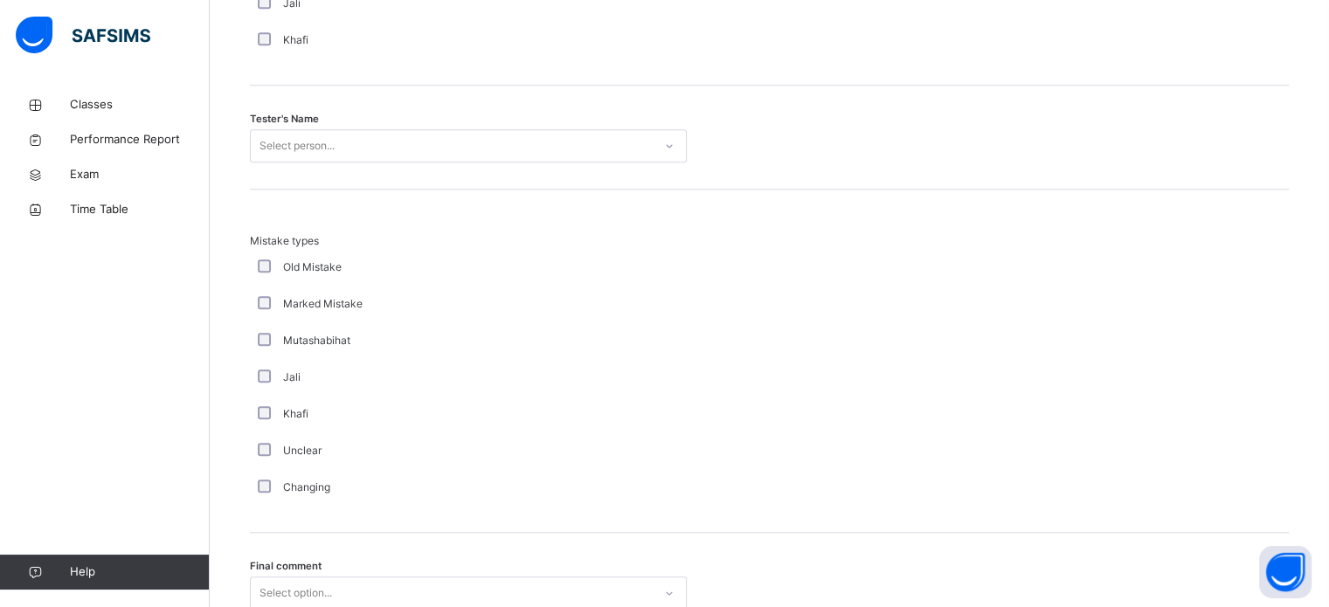
scroll to position [1772, 0]
type input "**********"
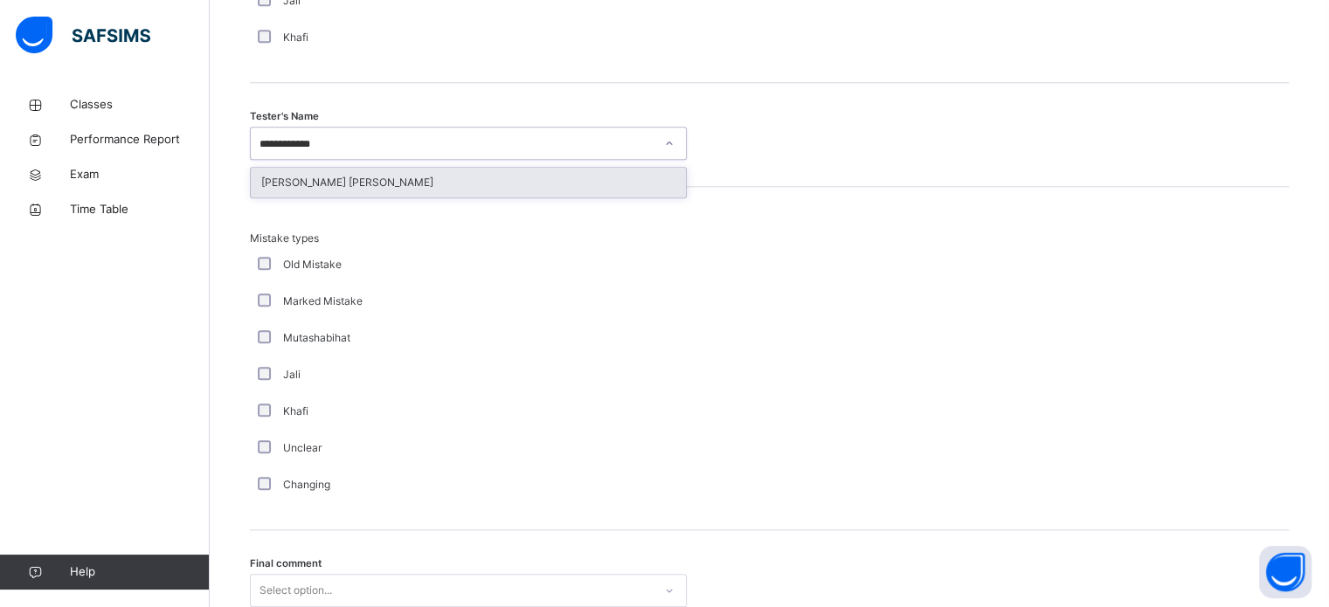
click at [270, 174] on div "[PERSON_NAME] [PERSON_NAME]" at bounding box center [468, 183] width 435 height 30
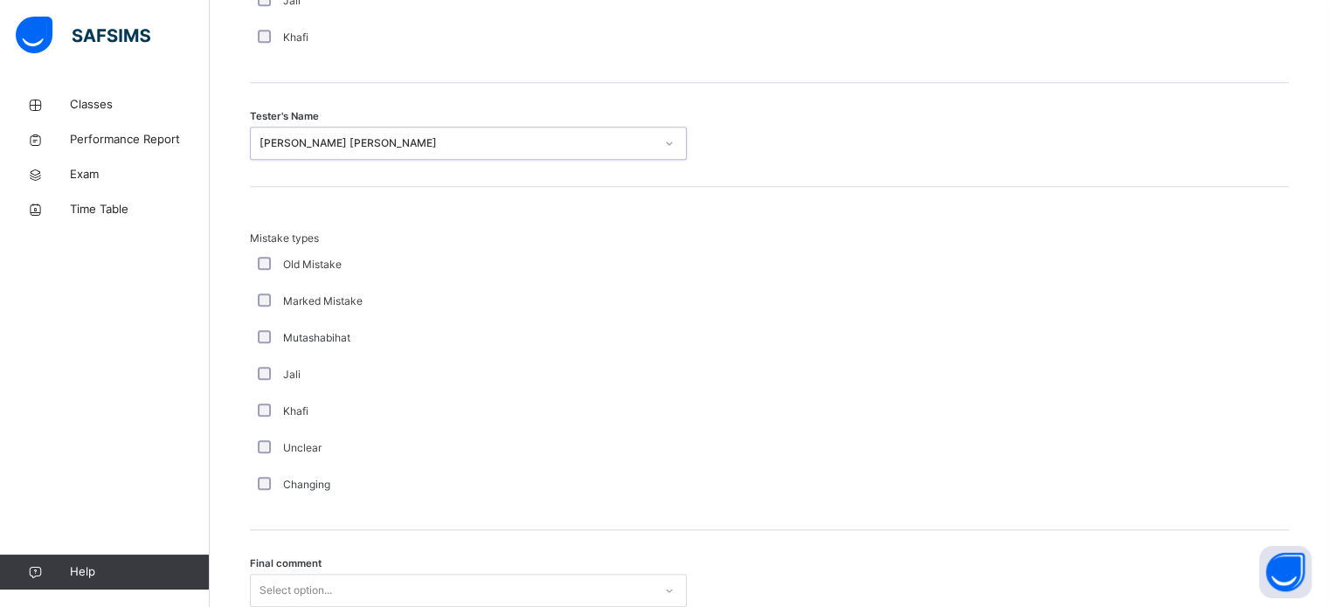
scroll to position [1922, 0]
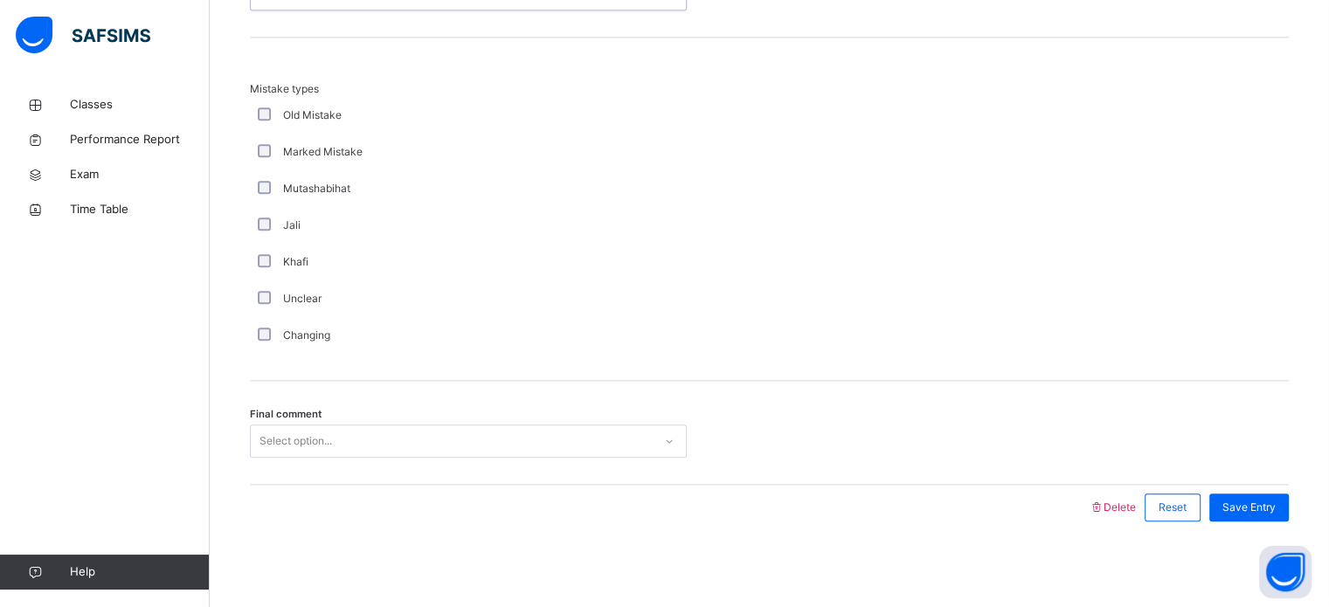
click at [1140, 374] on div "Mistake types Old Mistake Marked Mistake Mutashabihat [PERSON_NAME] Unclear Cha…" at bounding box center [769, 209] width 1039 height 343
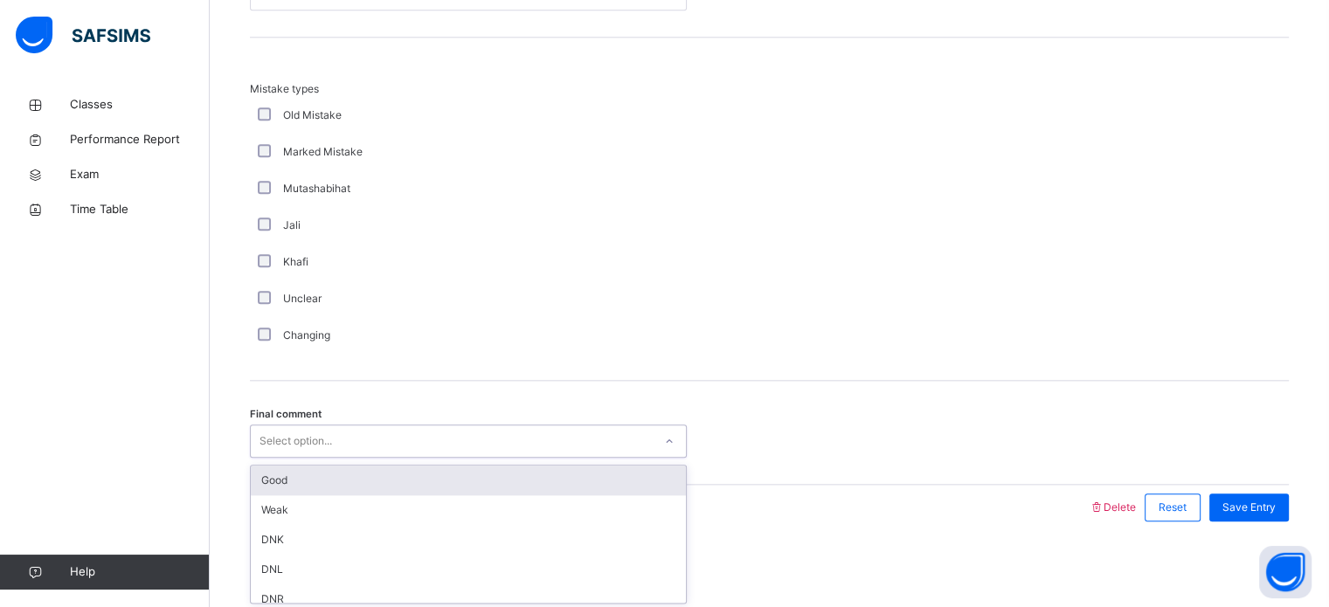
click at [268, 482] on div "Good" at bounding box center [468, 481] width 435 height 30
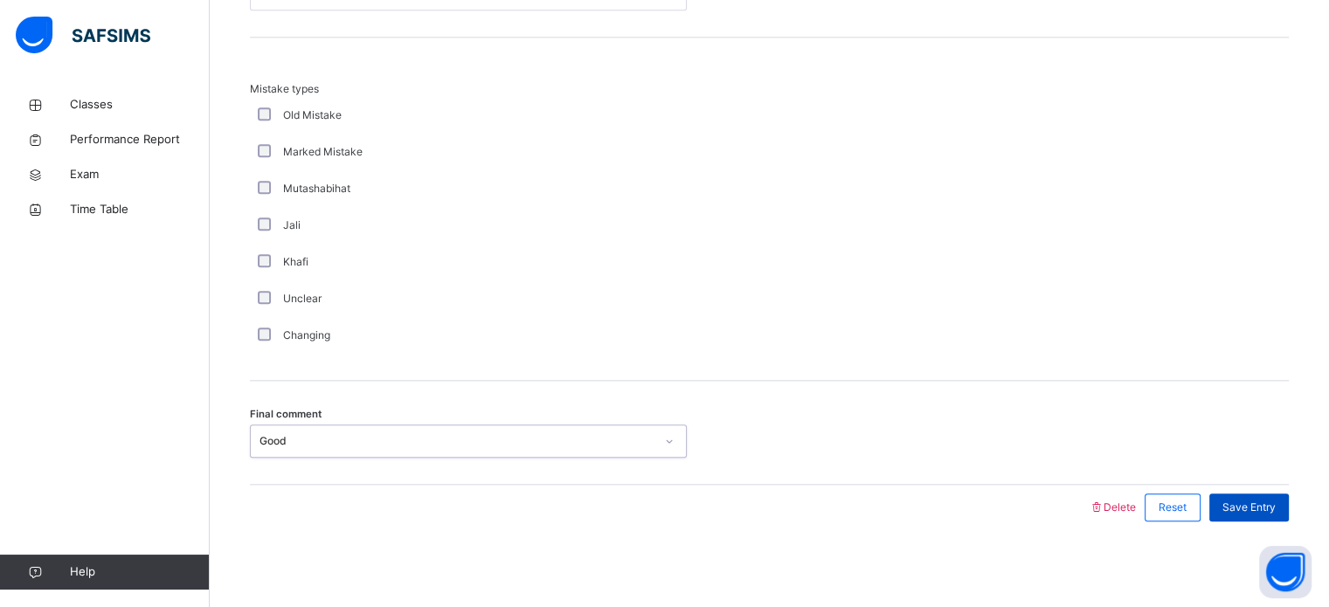
click at [1275, 510] on span "Save Entry" at bounding box center [1249, 508] width 53 height 16
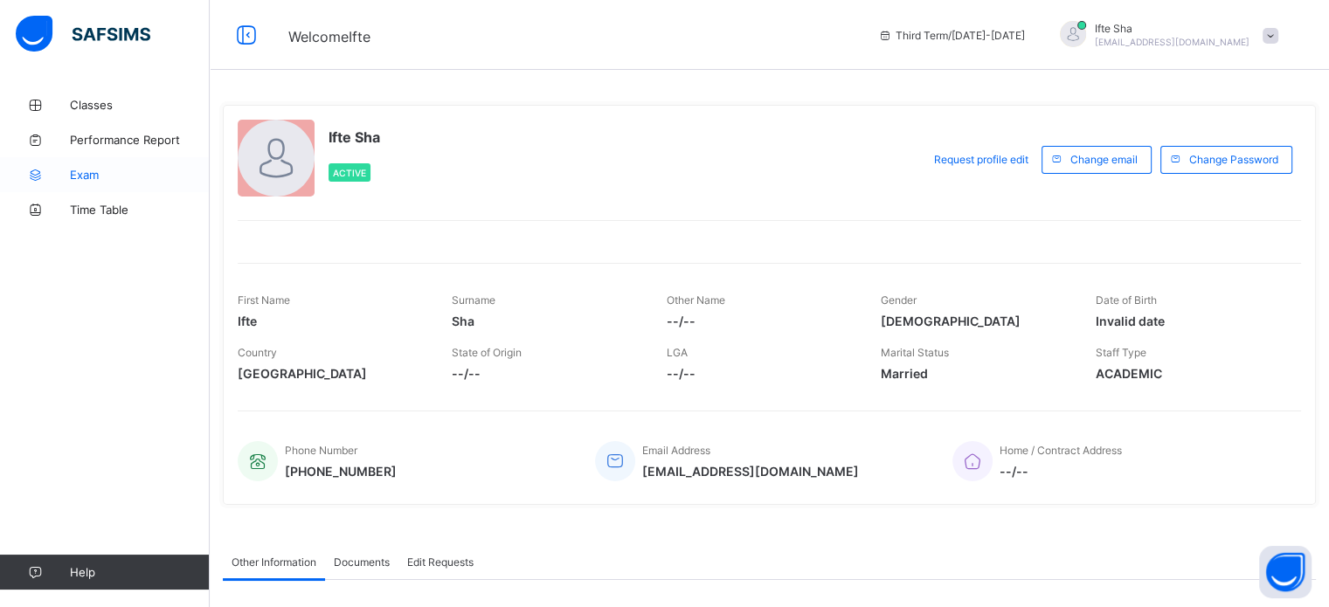
click at [44, 171] on icon at bounding box center [35, 175] width 70 height 13
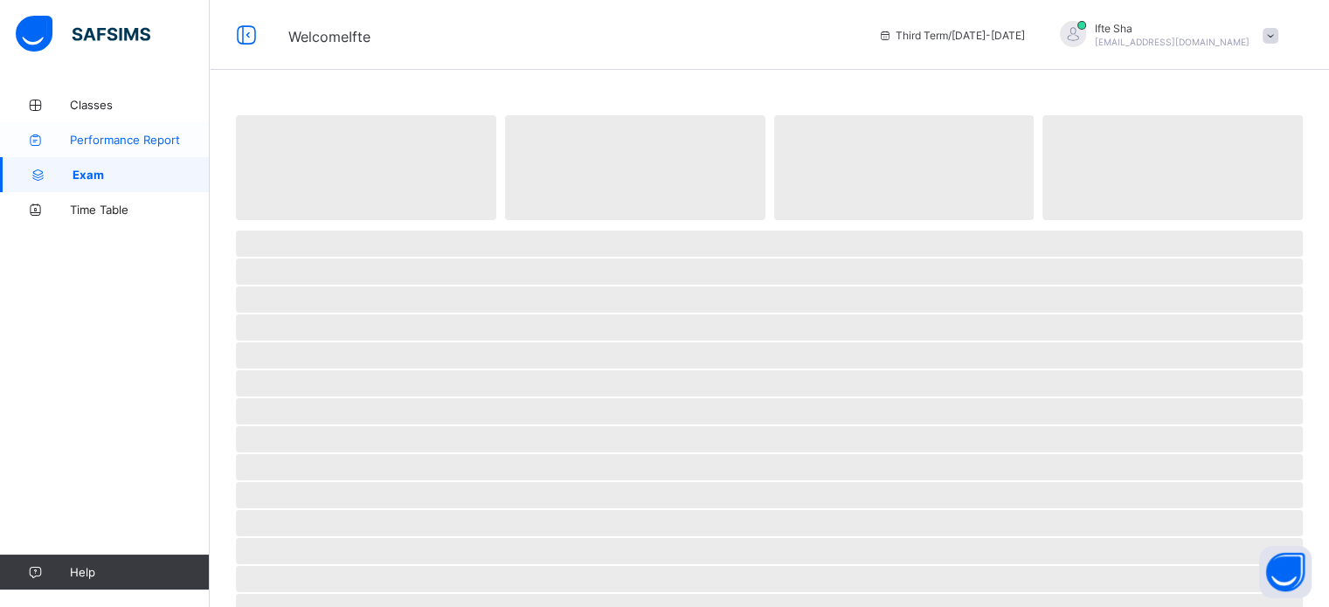
click at [58, 150] on link "Performance Report" at bounding box center [105, 139] width 210 height 35
select select "****"
select select "*"
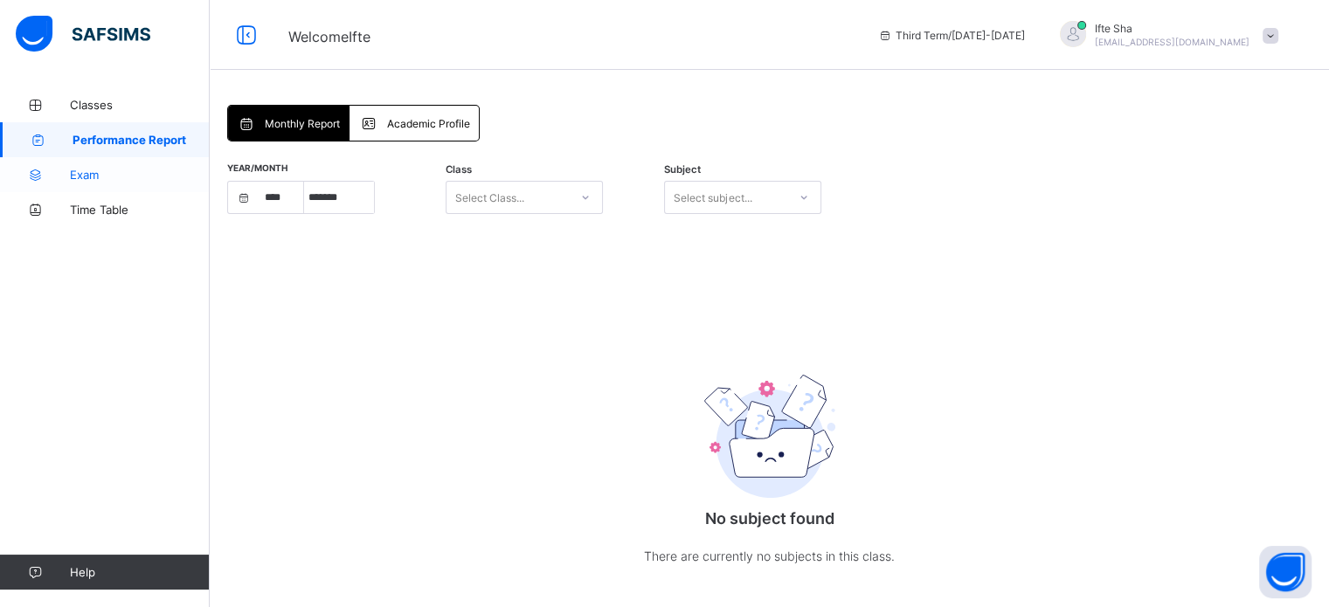
click at [56, 171] on icon at bounding box center [35, 175] width 70 height 13
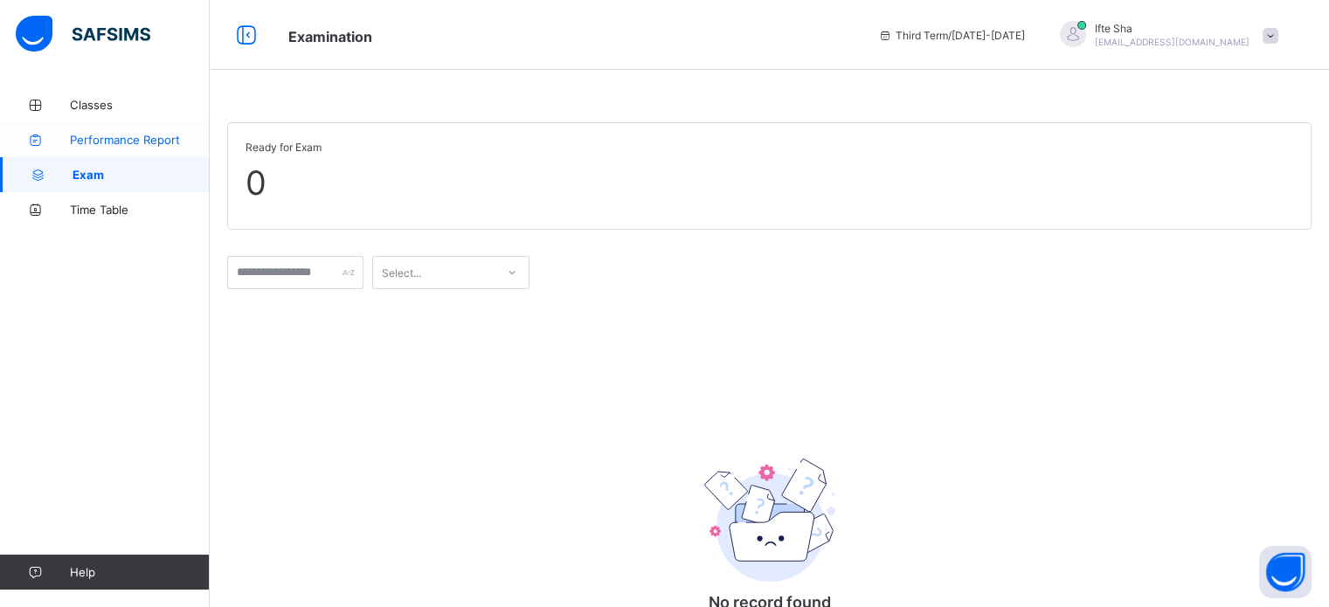
click at [69, 148] on link "Performance Report" at bounding box center [105, 139] width 210 height 35
select select "****"
select select "*"
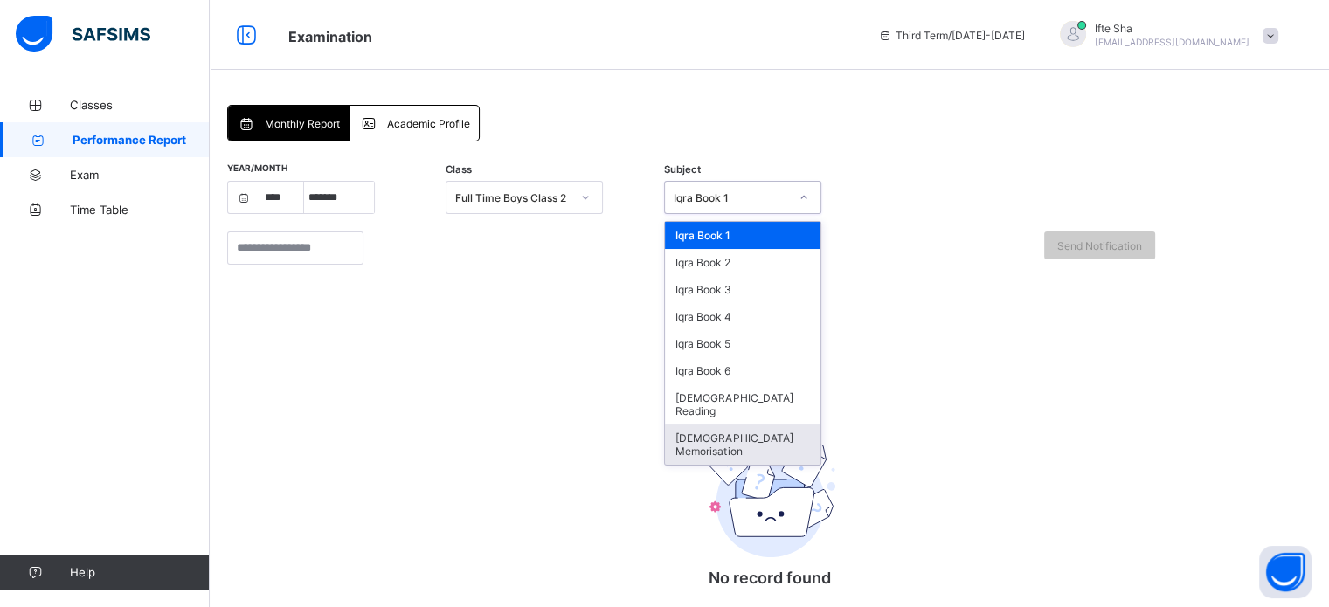
click at [803, 426] on div "[DEMOGRAPHIC_DATA] Memorisation" at bounding box center [743, 445] width 156 height 40
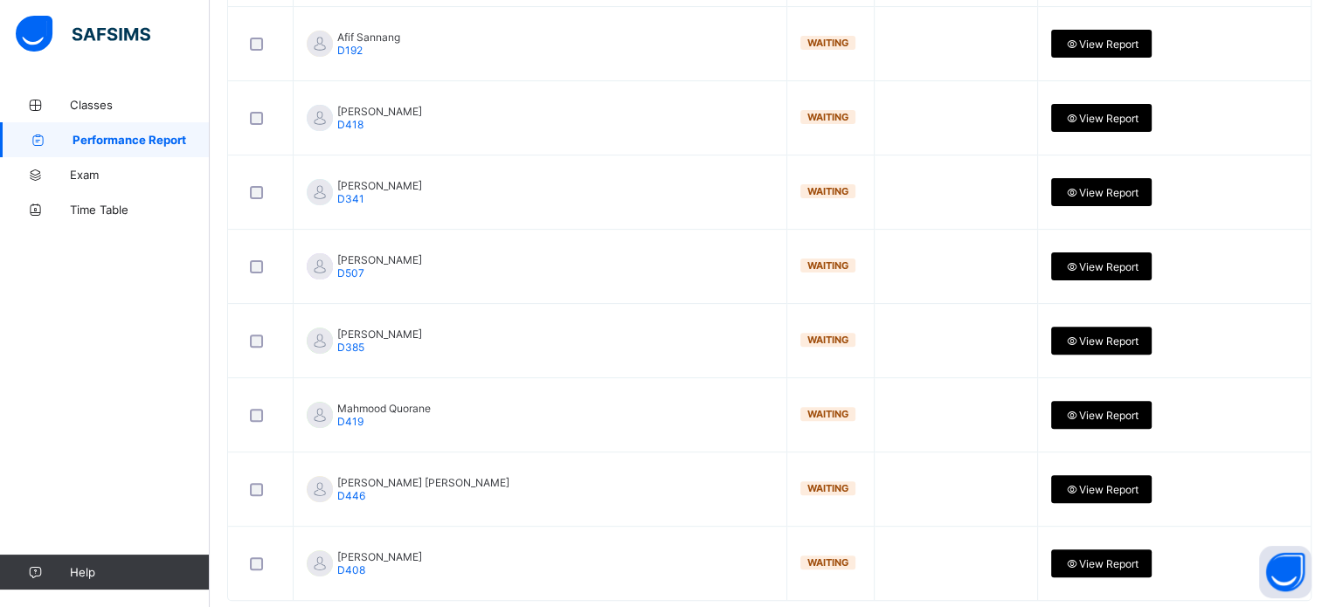
scroll to position [507, 0]
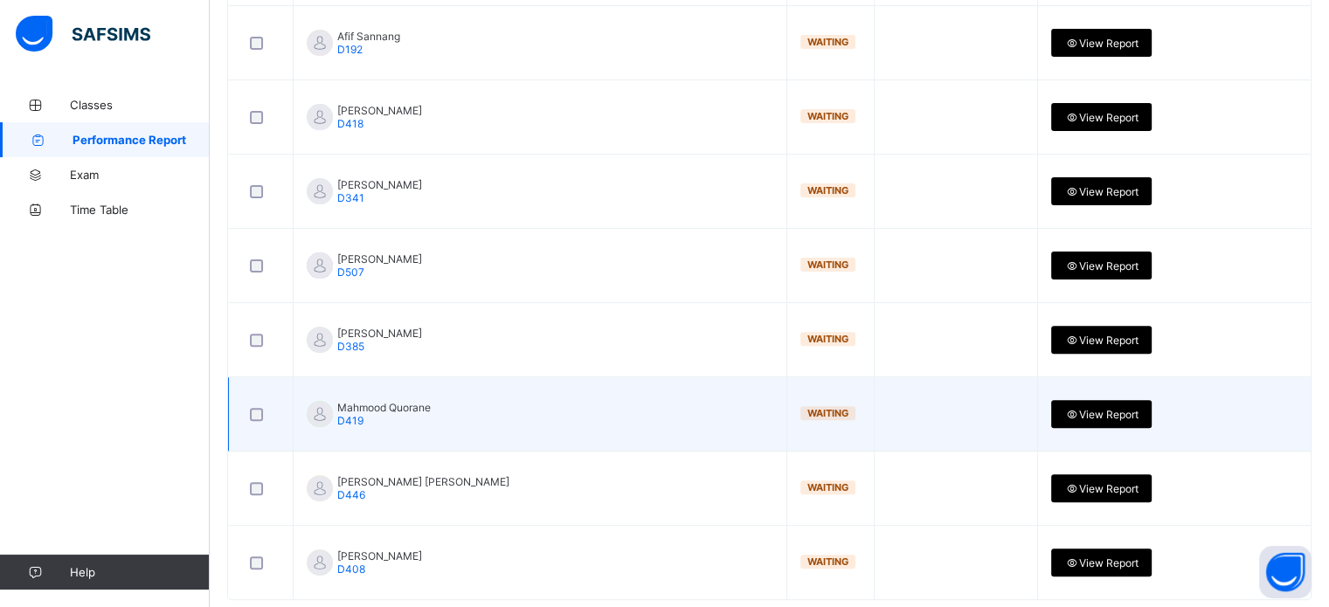
click at [1118, 410] on span "View Report" at bounding box center [1101, 414] width 74 height 13
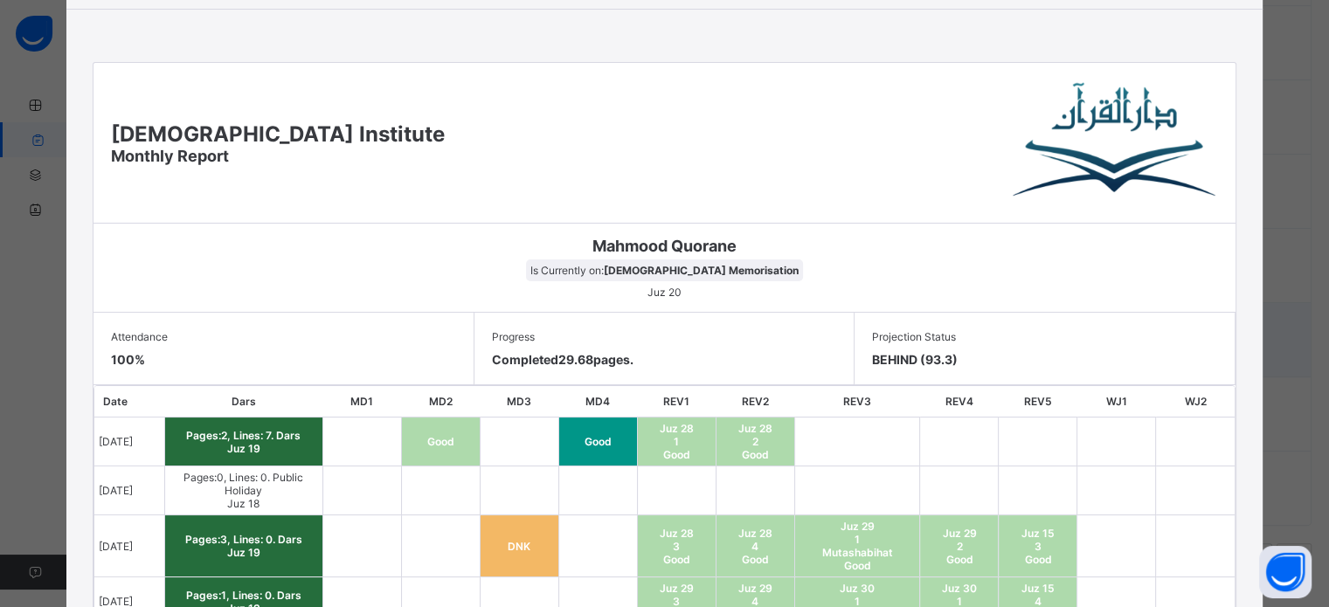
scroll to position [0, 0]
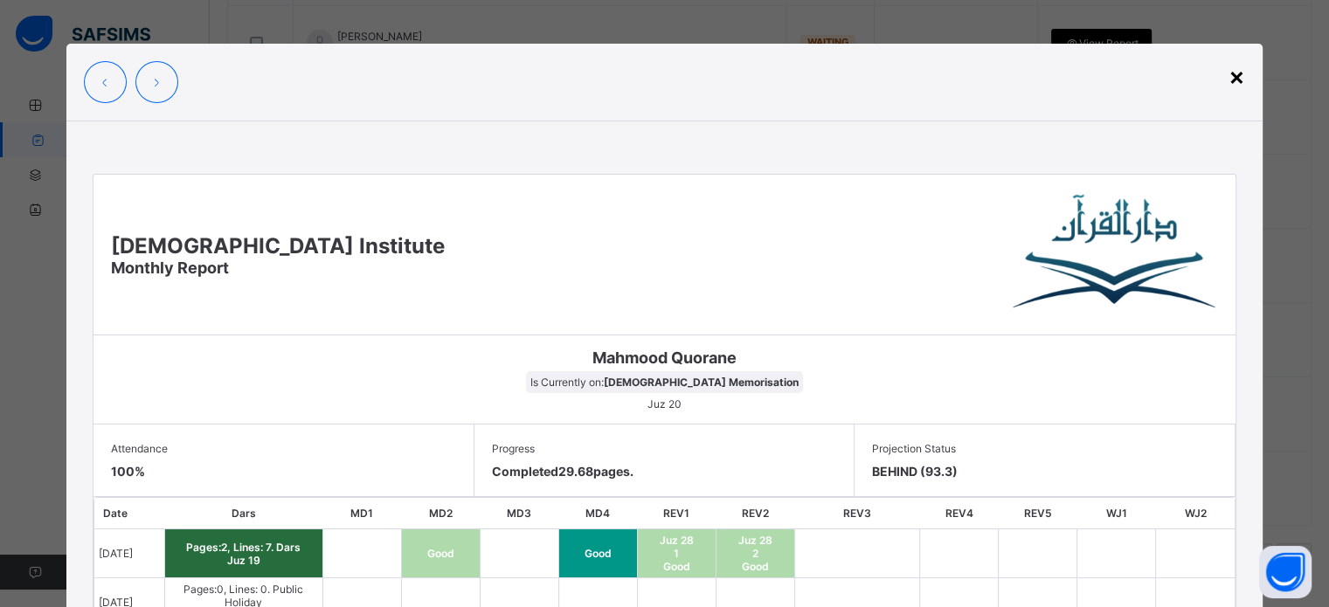
click at [1231, 75] on div "×" at bounding box center [1237, 76] width 17 height 30
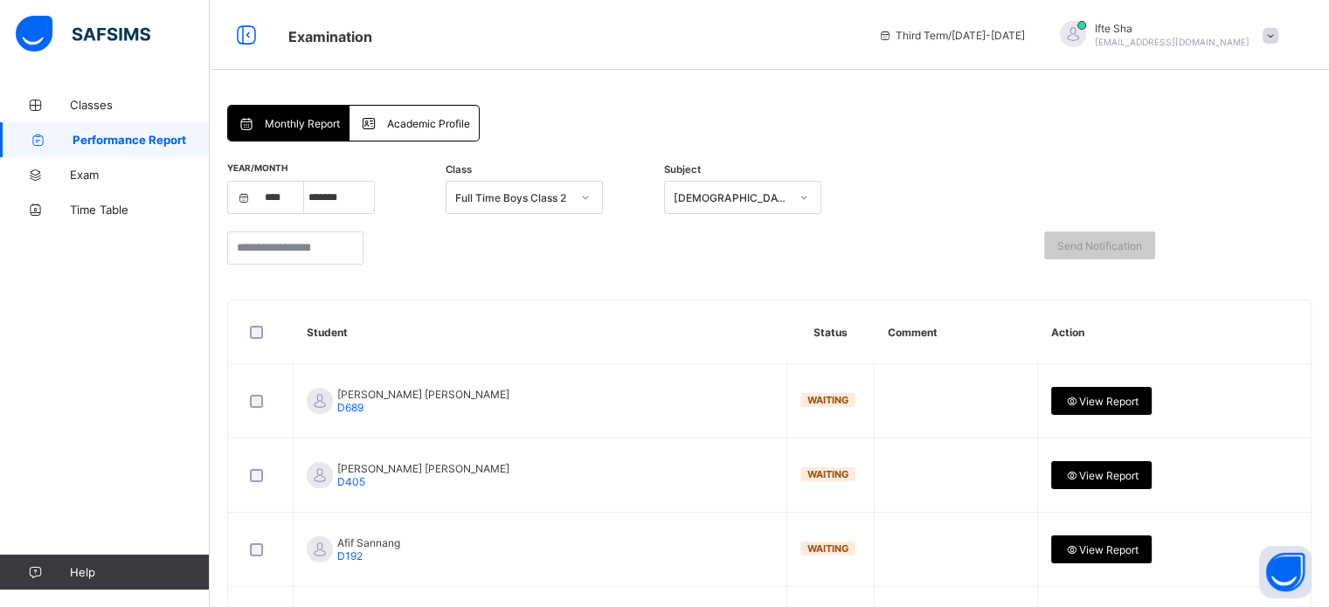
click at [392, 136] on div "Academic Profile" at bounding box center [414, 123] width 128 height 35
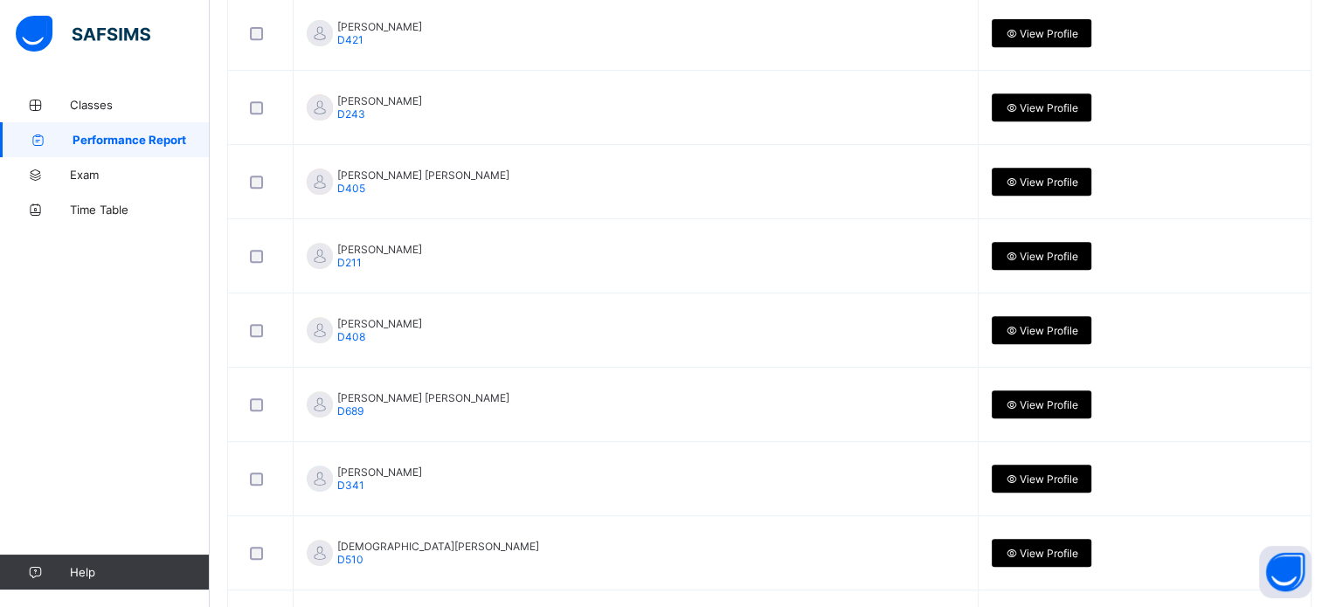
scroll to position [797, 0]
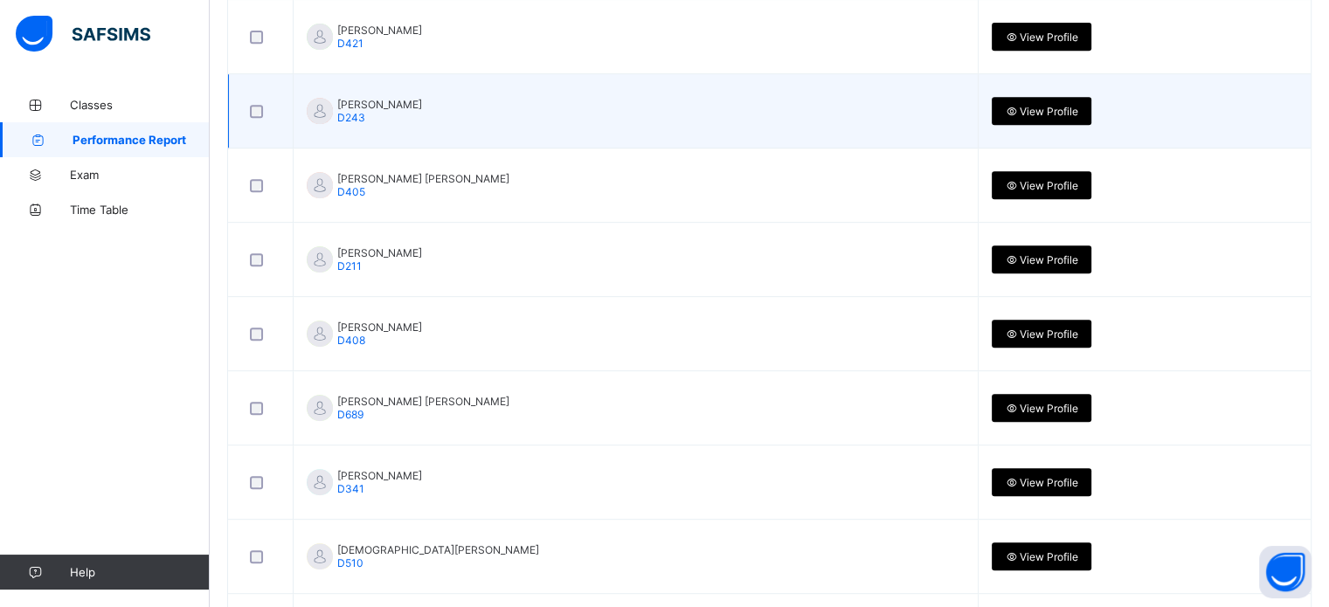
click at [1028, 116] on span "View Profile" at bounding box center [1041, 111] width 73 height 13
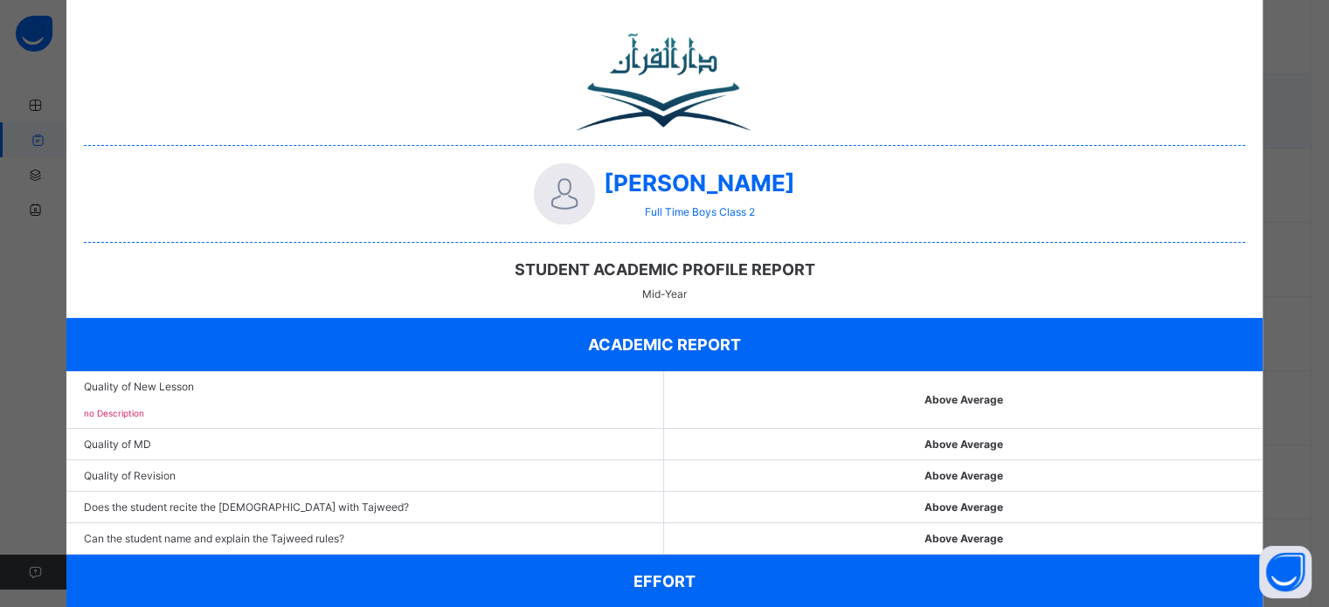
scroll to position [0, 0]
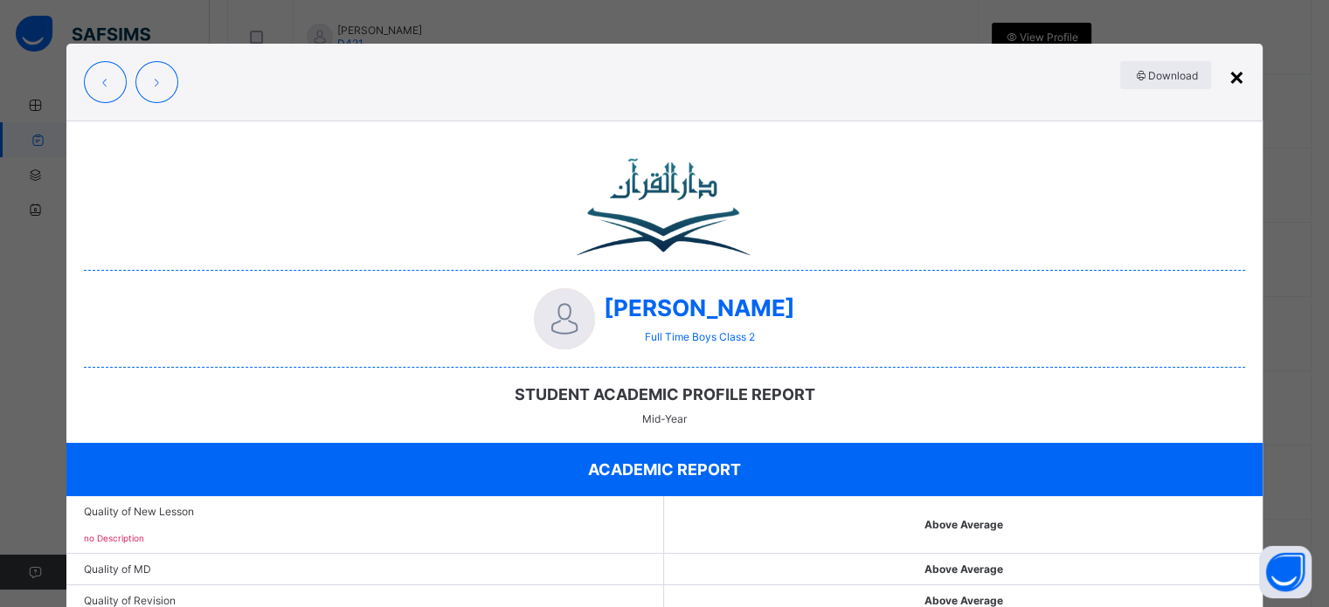
click at [1243, 77] on div "×" at bounding box center [1237, 76] width 17 height 30
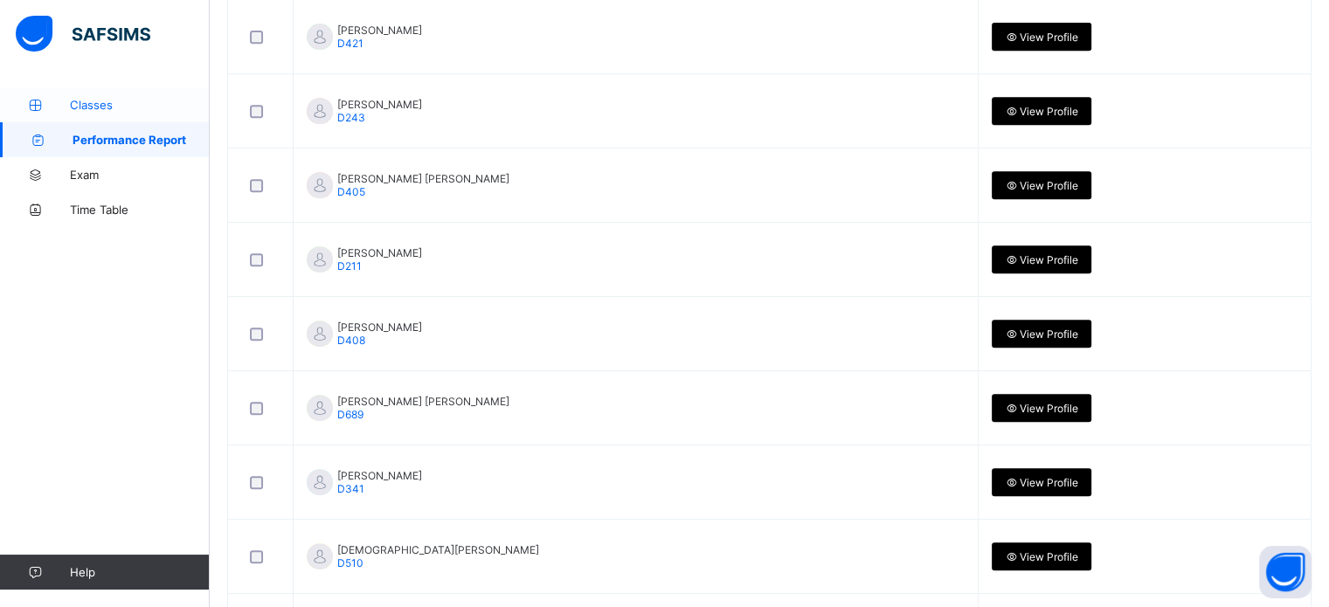
click at [80, 107] on span "Classes" at bounding box center [140, 105] width 140 height 14
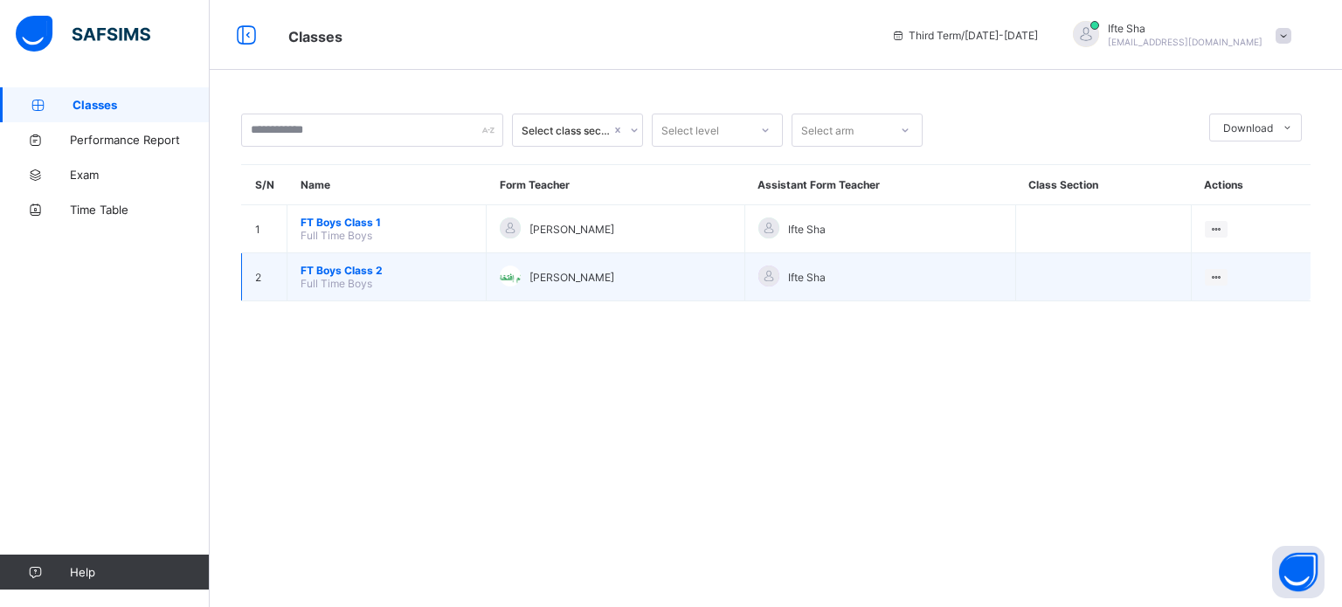
click at [385, 276] on td "FT Boys Class 2 Full Time Boys" at bounding box center [387, 277] width 199 height 48
click at [1008, 294] on td "Ifte Sha" at bounding box center [880, 277] width 271 height 48
click at [321, 266] on span "FT Boys Class 2" at bounding box center [387, 270] width 172 height 13
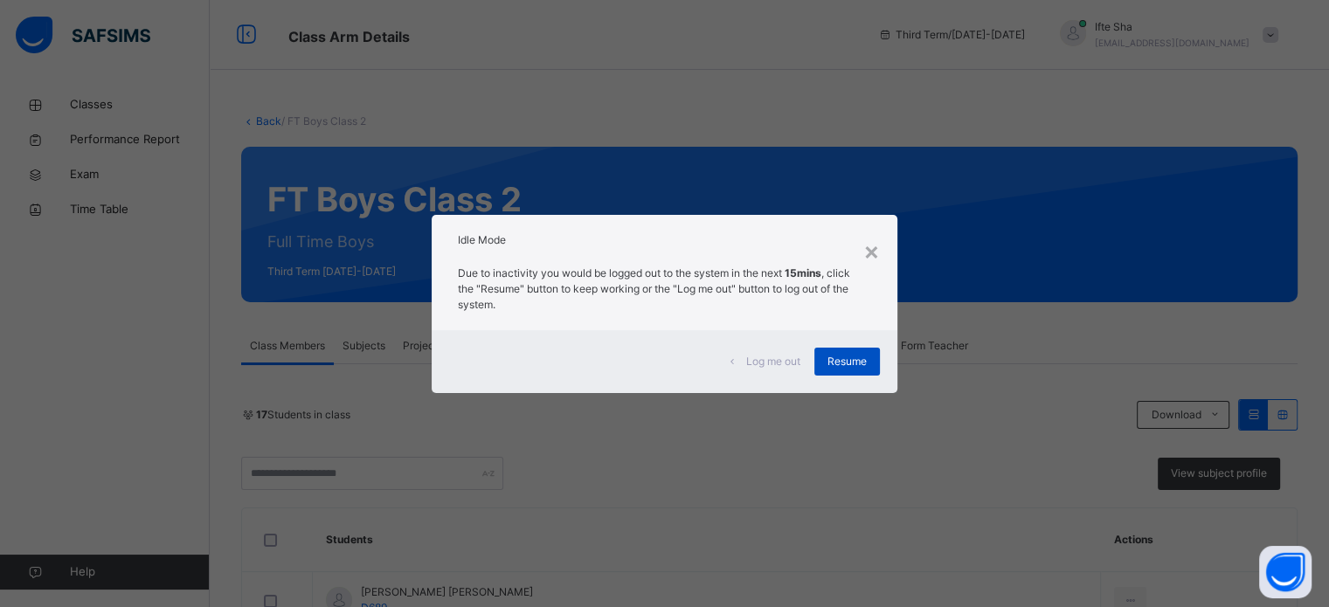
click at [856, 363] on span "Resume" at bounding box center [847, 362] width 39 height 16
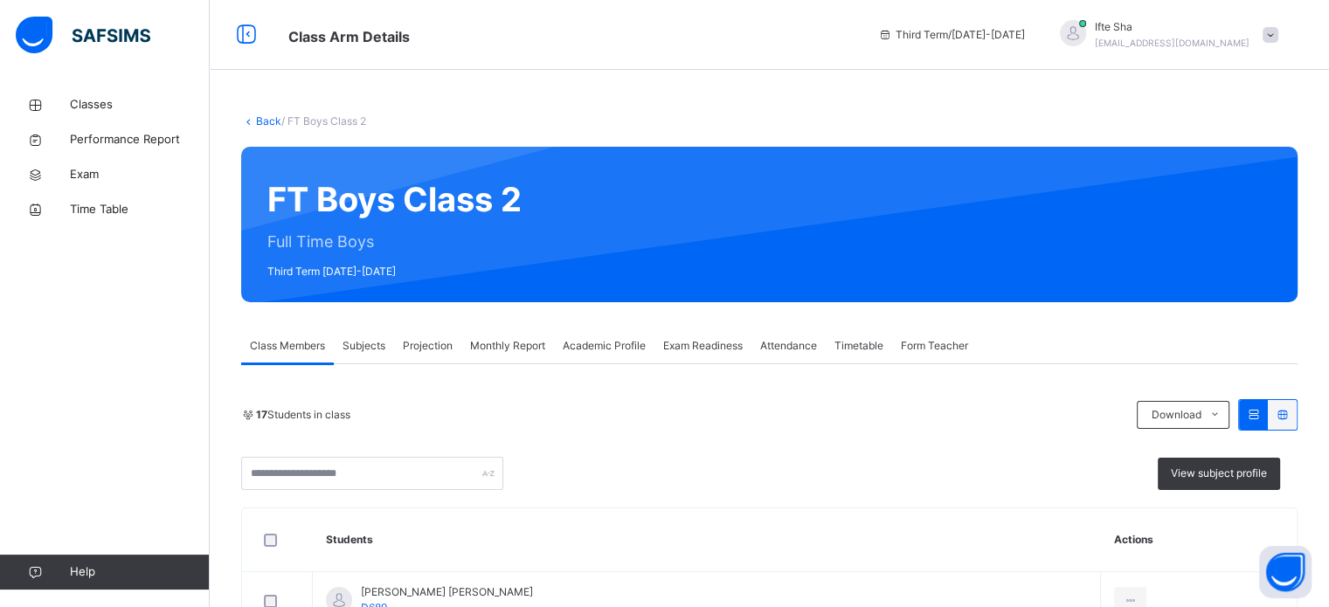
click at [423, 347] on span "Projection" at bounding box center [428, 346] width 50 height 16
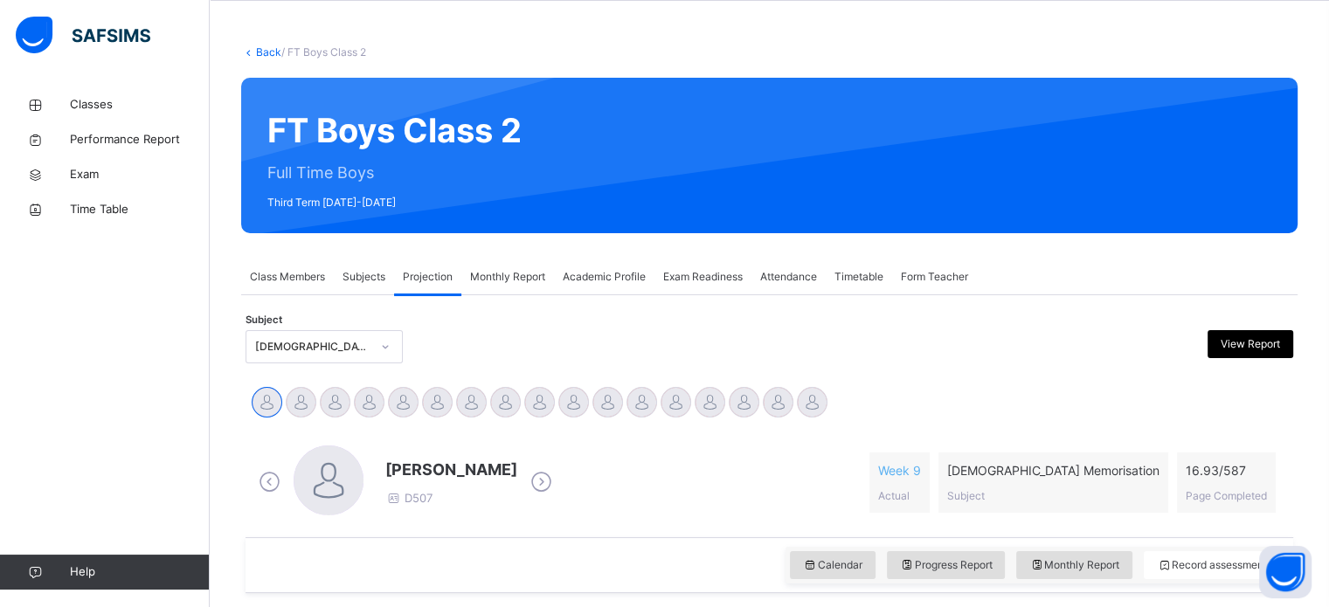
scroll to position [70, 0]
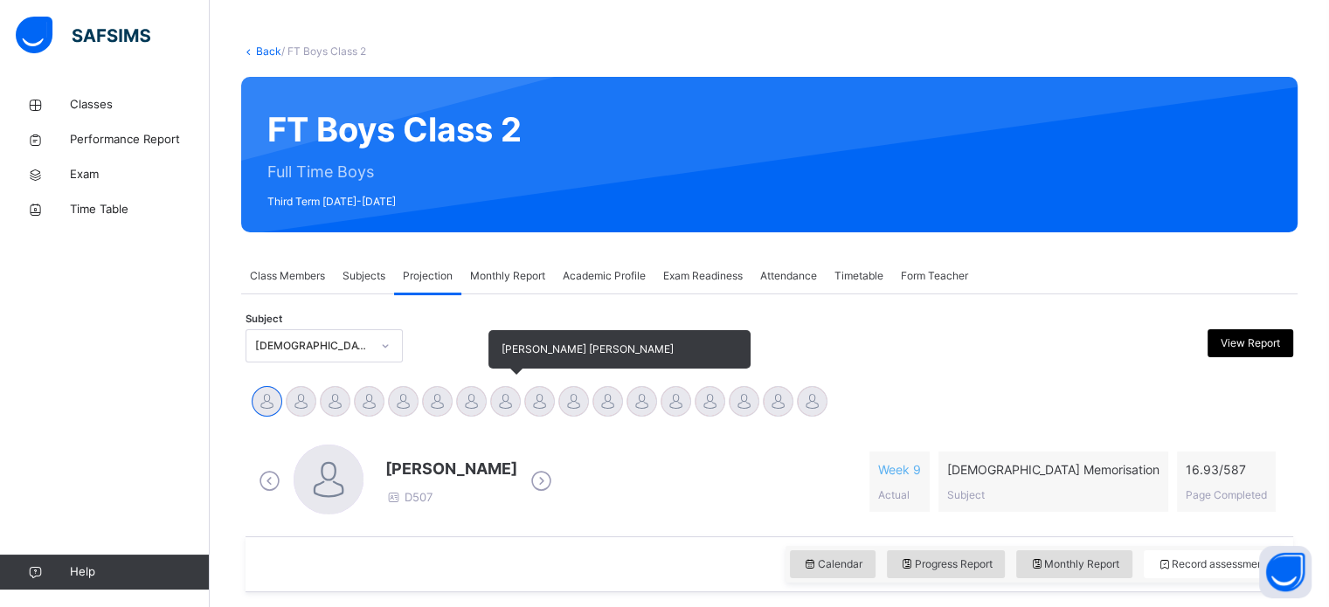
click at [511, 394] on div at bounding box center [505, 401] width 31 height 31
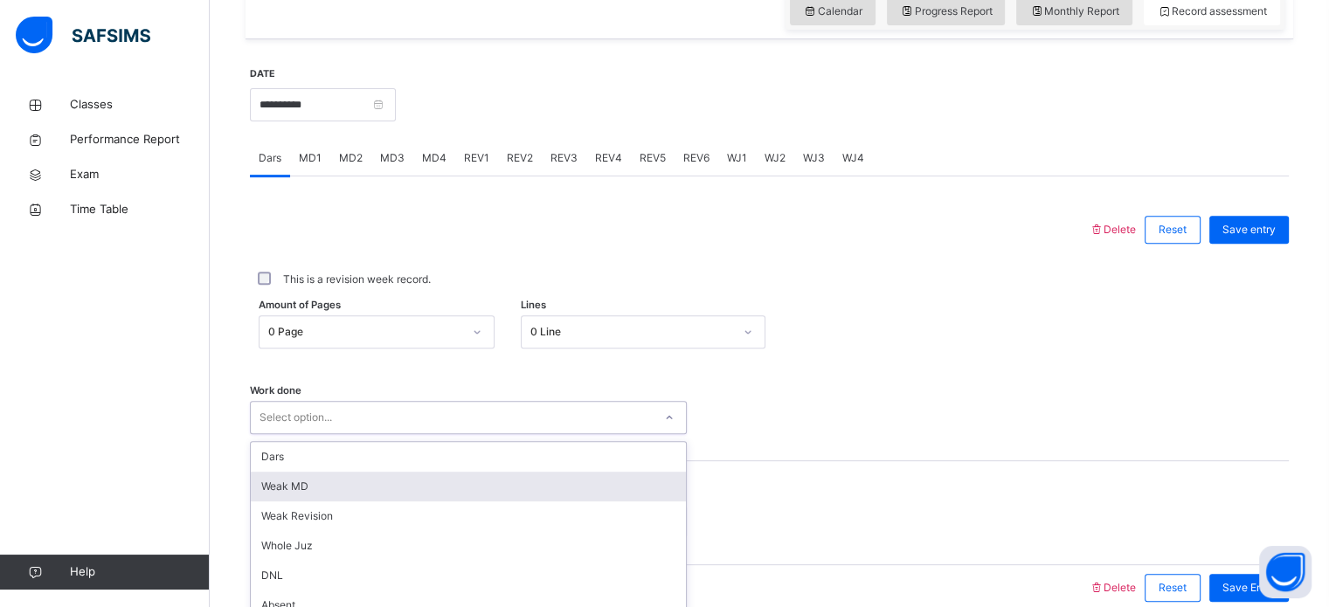
scroll to position [704, 0]
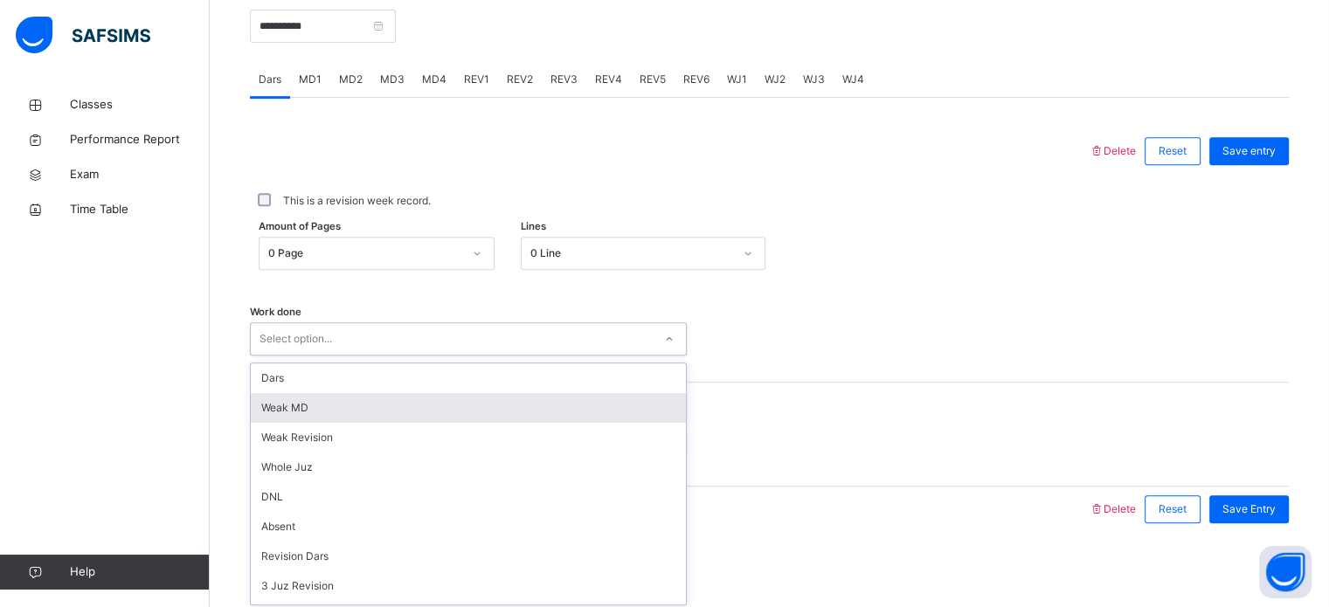
click at [493, 356] on div "option [PERSON_NAME] MD focused, 2 of 16. 16 results available. Use Up and Down…" at bounding box center [468, 338] width 437 height 33
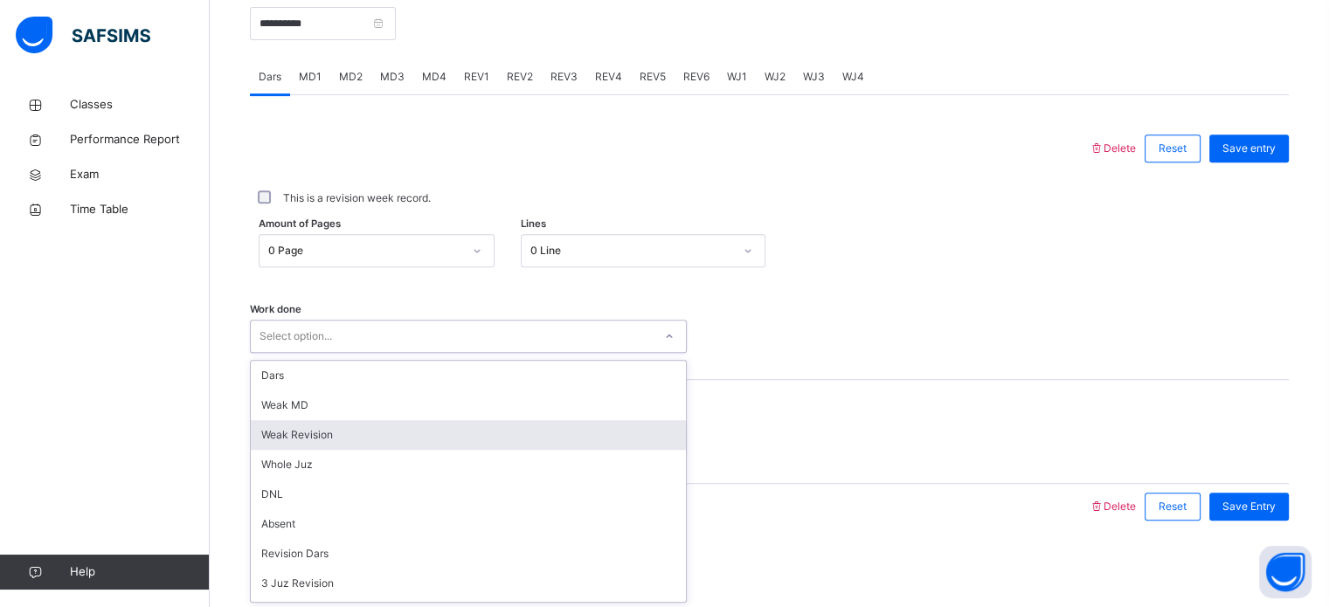
click at [433, 429] on div "Weak Revision" at bounding box center [468, 435] width 435 height 30
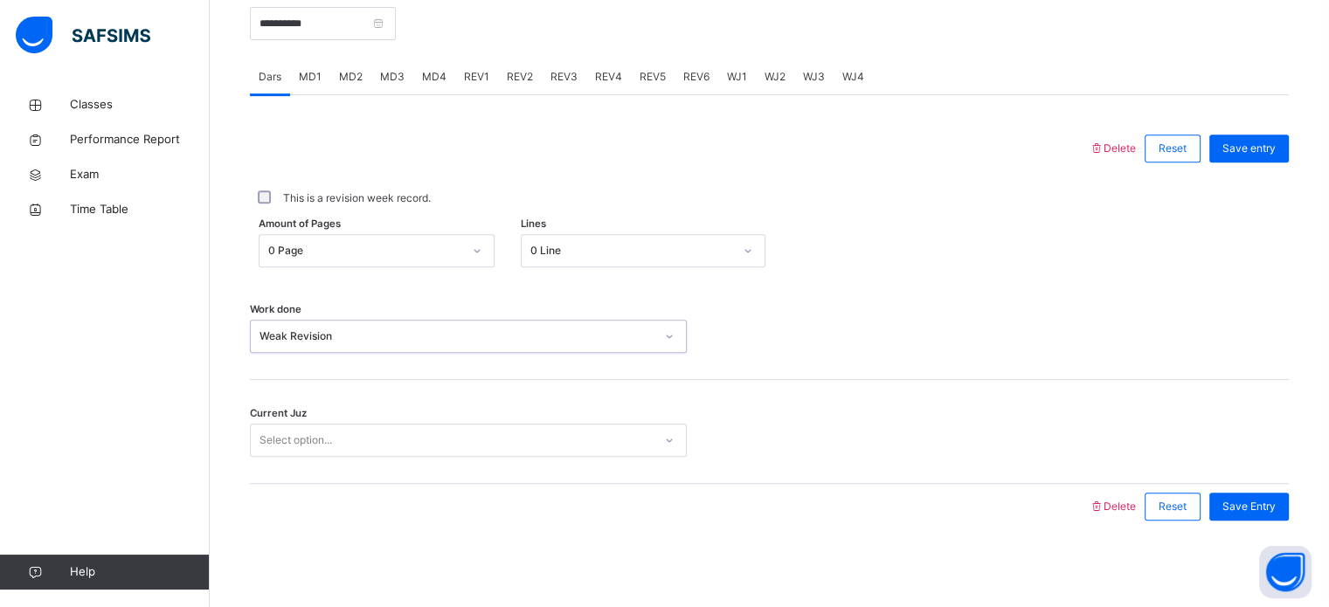
click at [429, 451] on div "Select option..." at bounding box center [452, 440] width 402 height 27
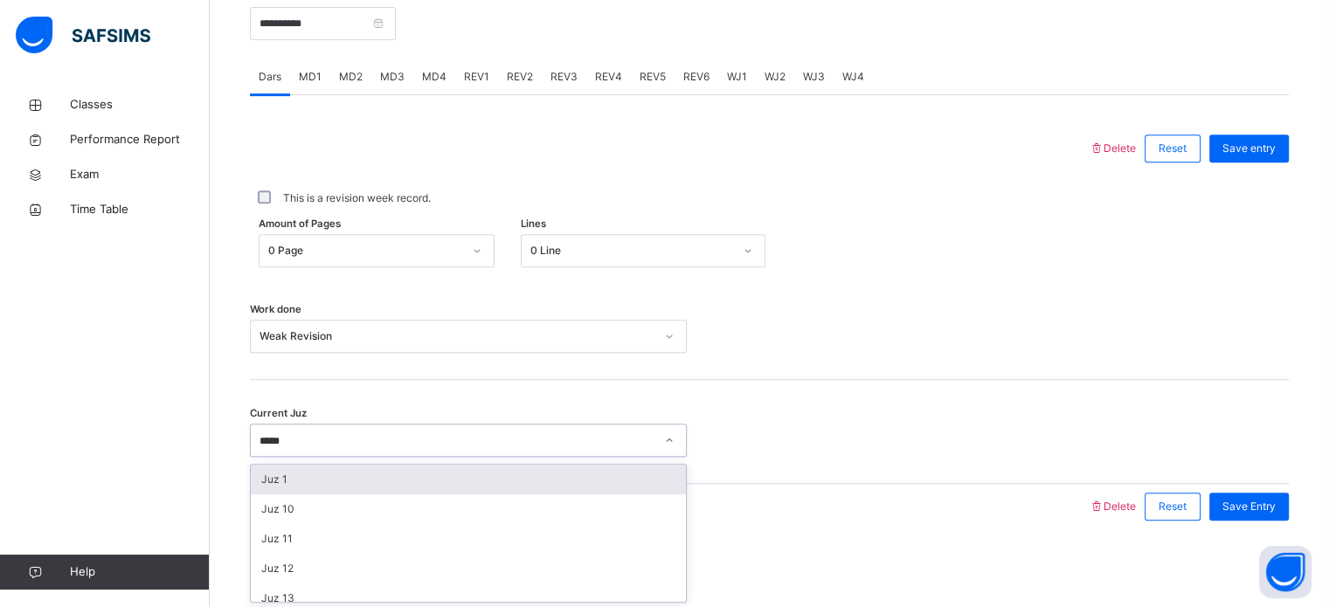
type input "******"
click at [315, 482] on div "Juz 10" at bounding box center [468, 480] width 435 height 30
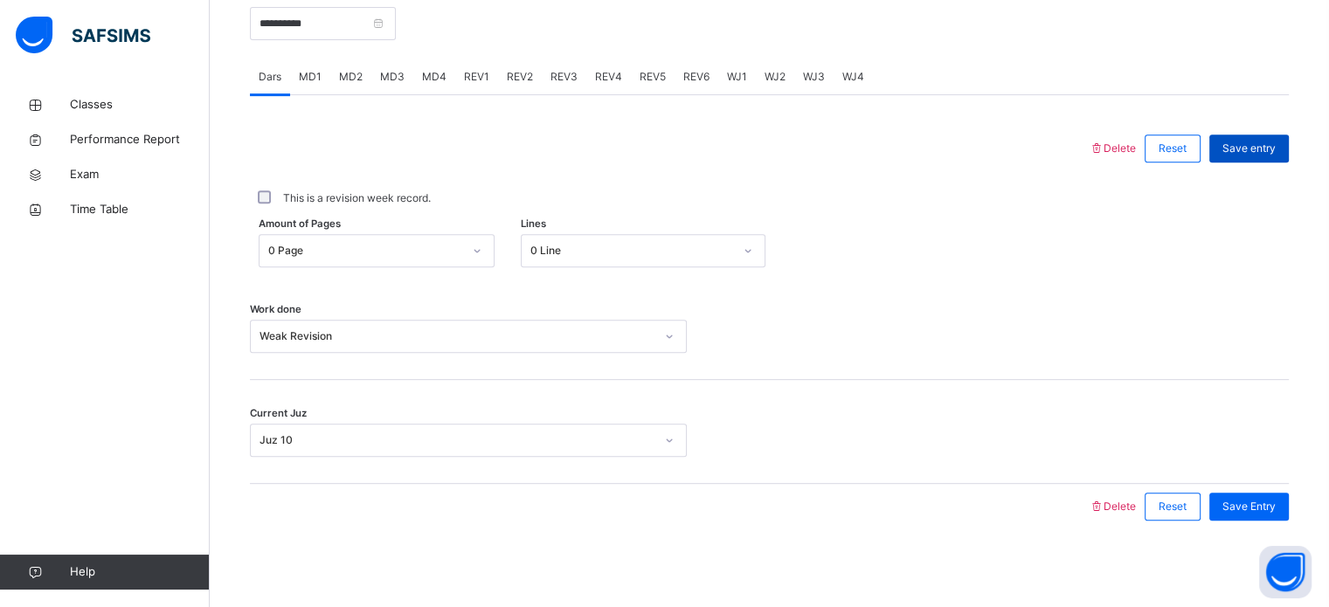
click at [1236, 156] on div "Save entry" at bounding box center [1250, 149] width 80 height 28
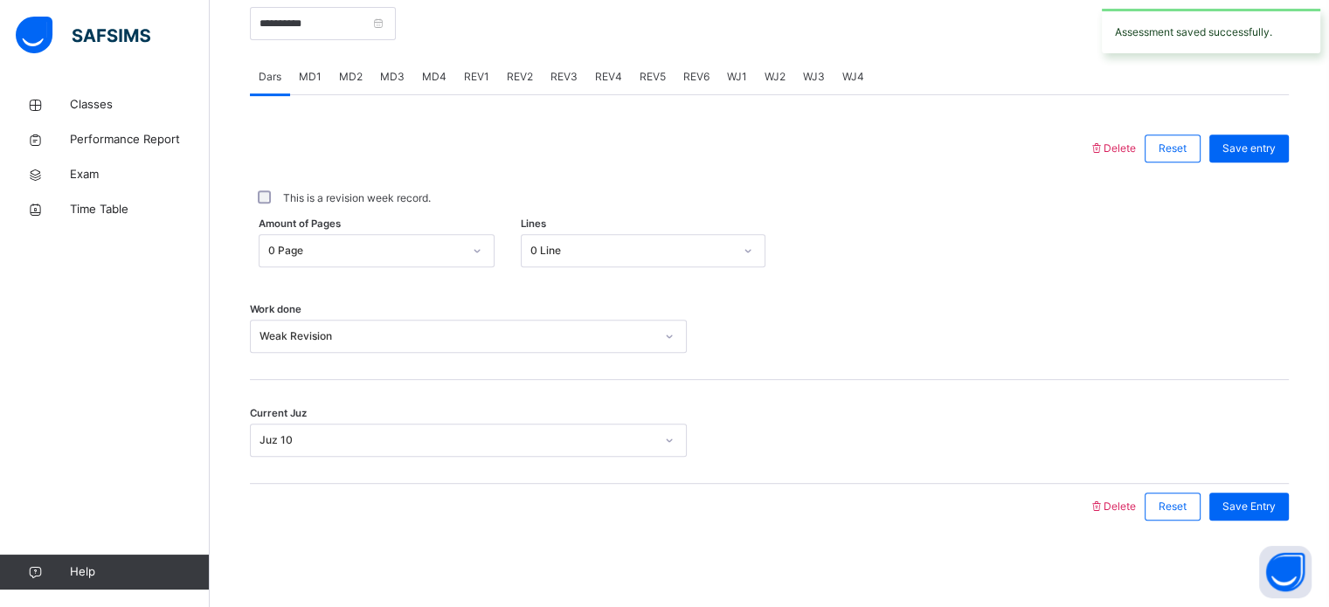
click at [357, 71] on span "MD2" at bounding box center [351, 77] width 24 height 16
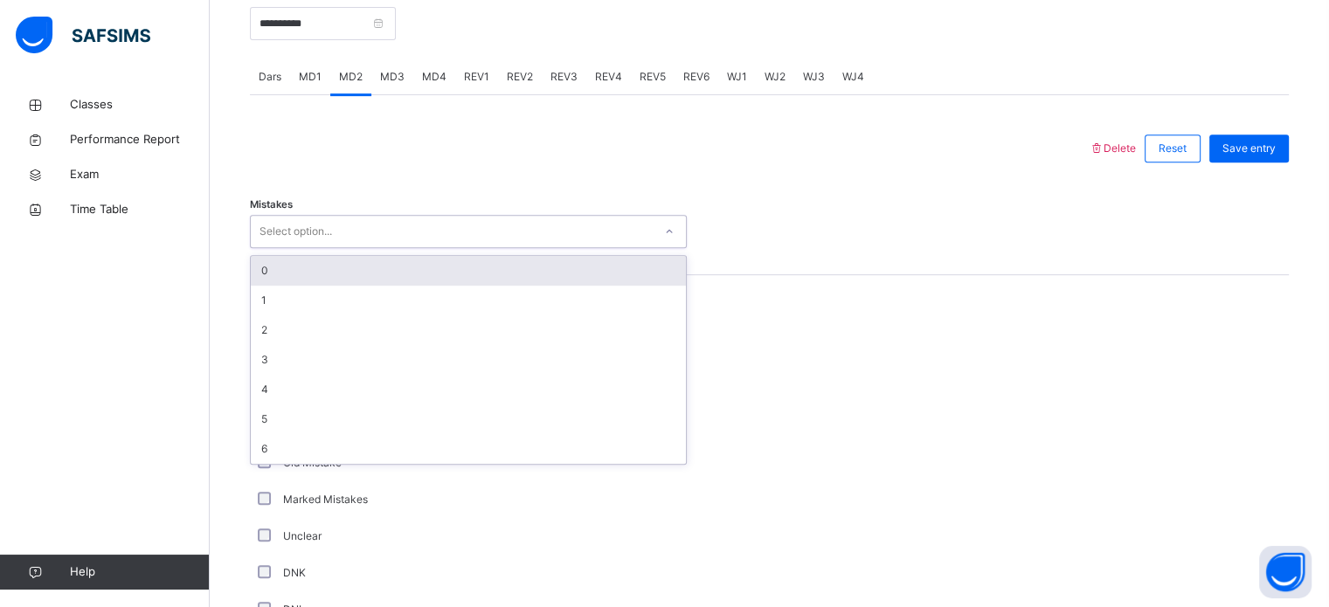
click at [374, 225] on div "Select option..." at bounding box center [452, 231] width 402 height 27
click at [343, 253] on div "Mistakes option 0 focused, 1 of 7. 7 results available. Use Up and Down to choo…" at bounding box center [769, 223] width 1039 height 104
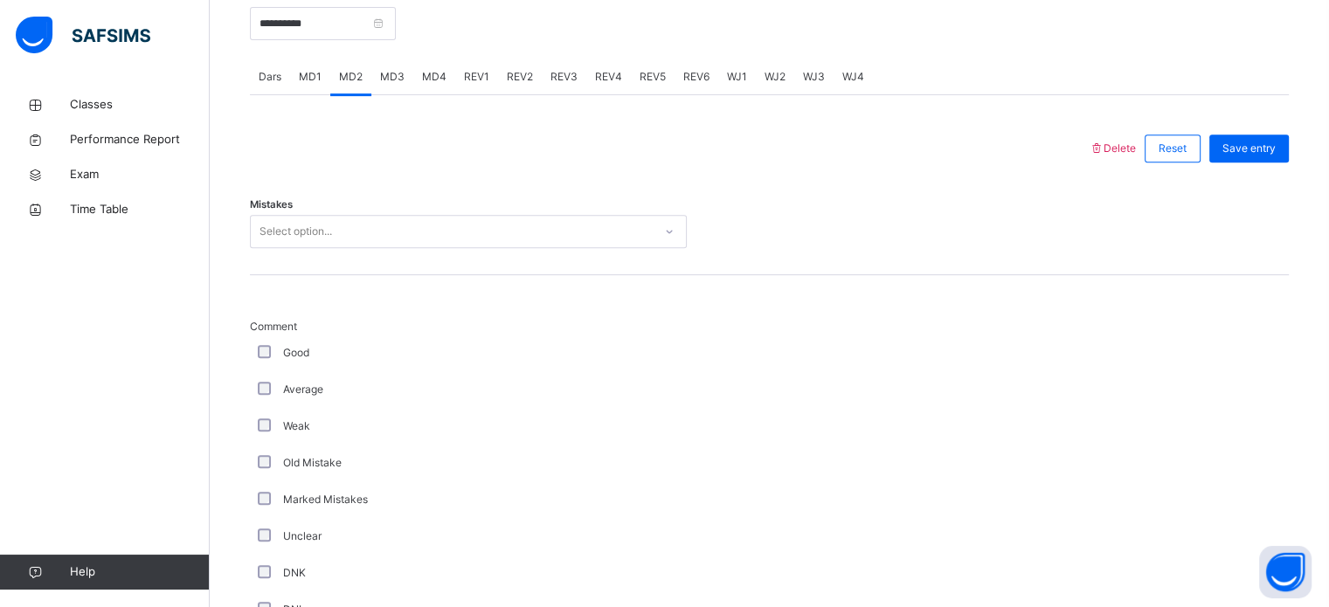
click at [300, 210] on div "Mistakes Select option..." at bounding box center [769, 223] width 1039 height 104
click at [290, 221] on div "Select option..." at bounding box center [296, 231] width 73 height 33
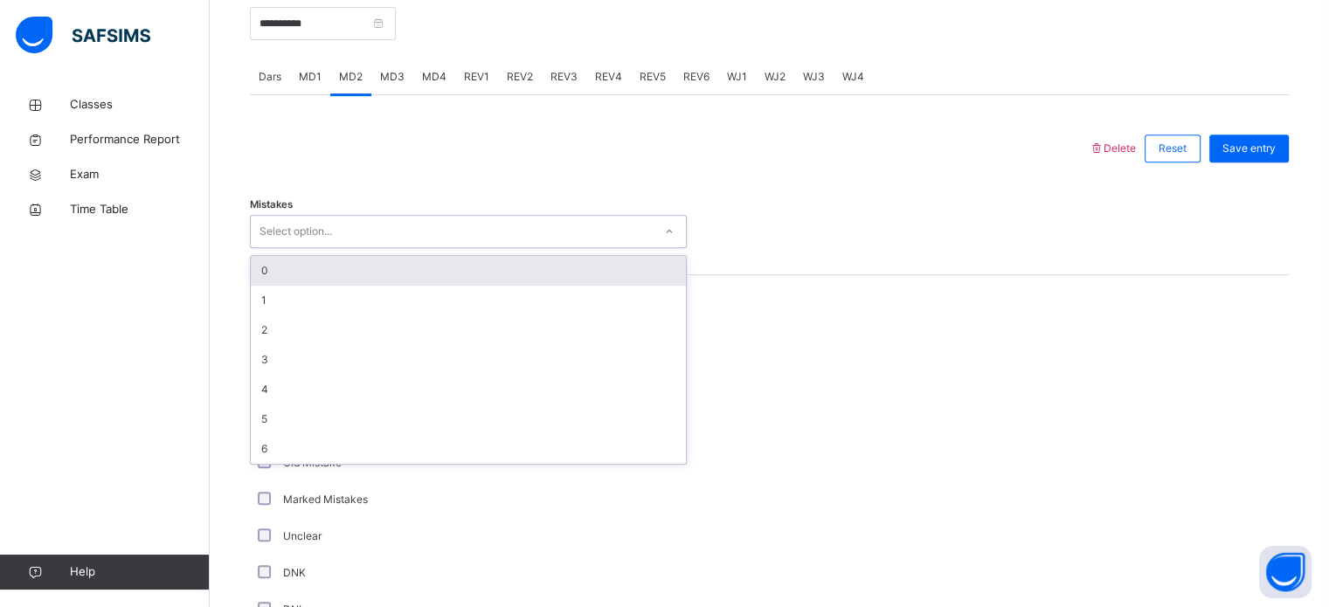
click at [259, 277] on div "0" at bounding box center [468, 271] width 435 height 30
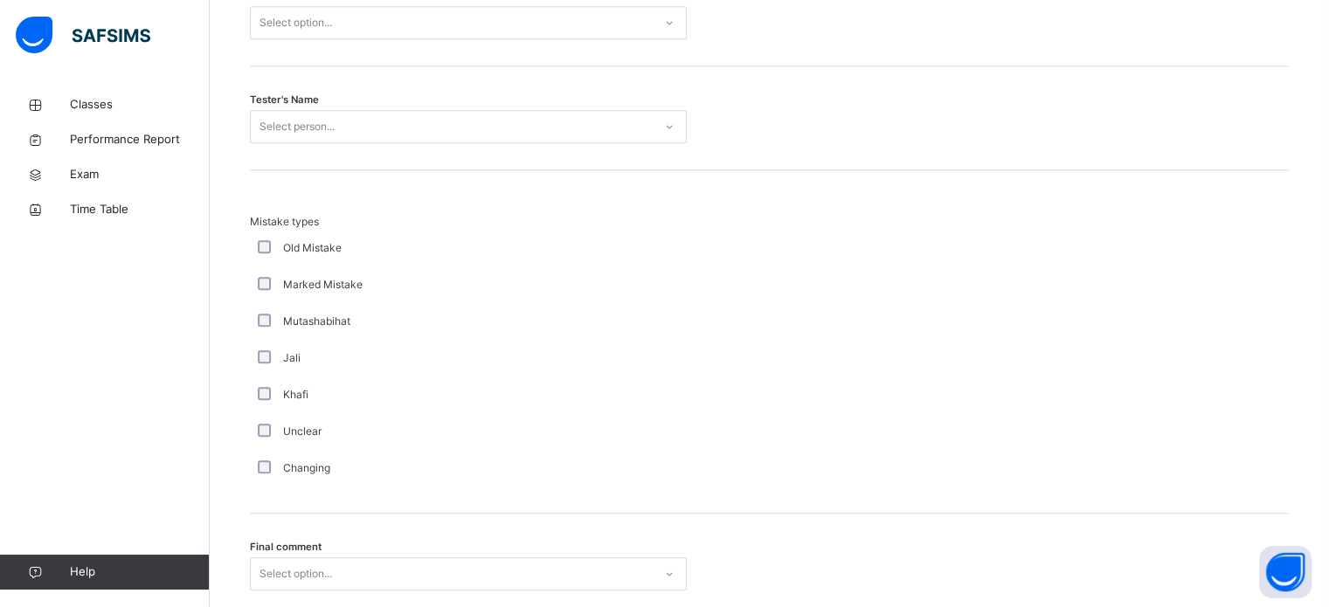
scroll to position [1578, 0]
click at [297, 24] on div "Select option..." at bounding box center [296, 25] width 73 height 33
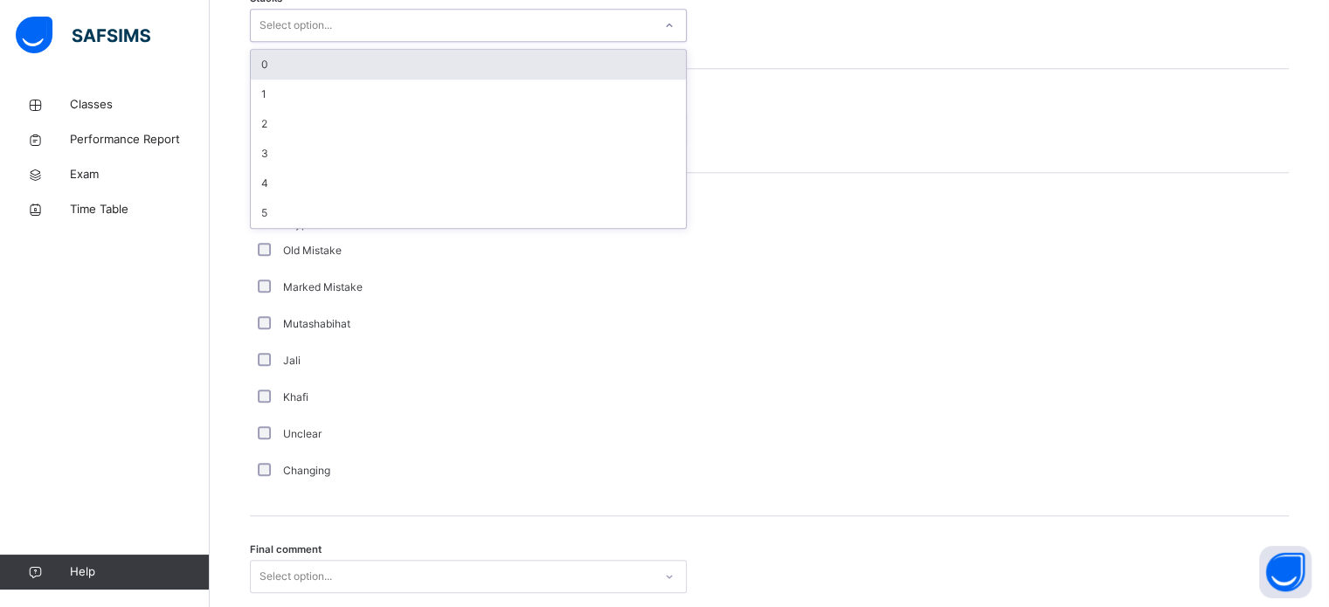
click at [301, 55] on div "0" at bounding box center [468, 65] width 435 height 30
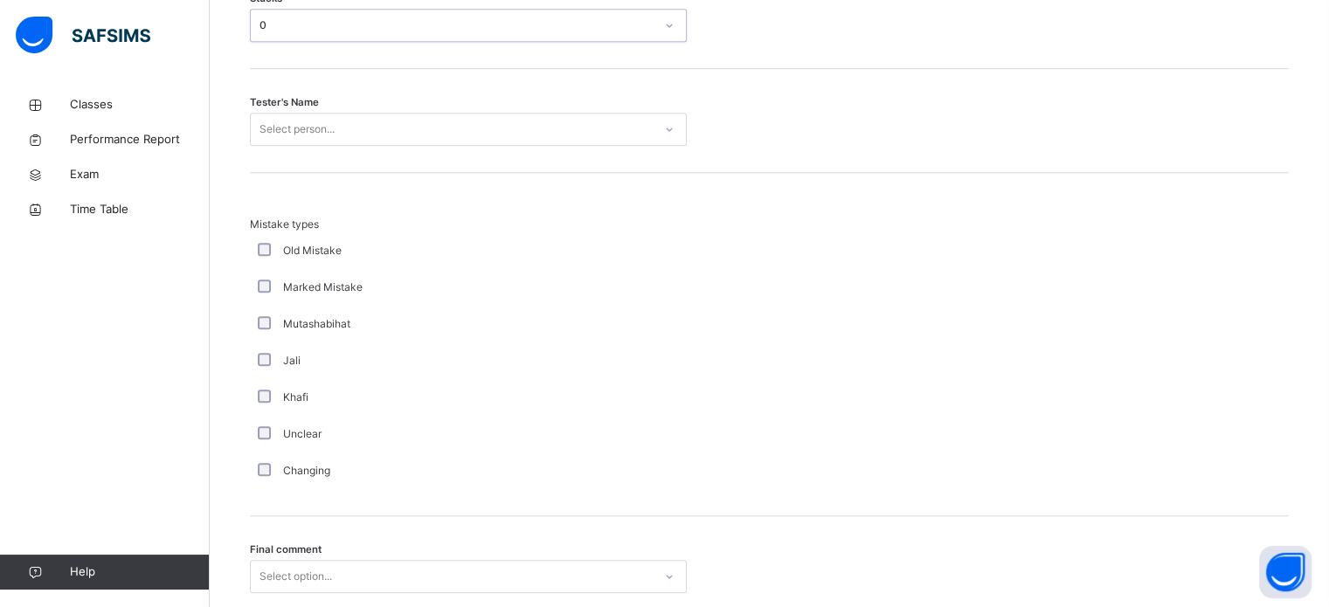
click at [316, 140] on div "Select person..." at bounding box center [297, 129] width 75 height 33
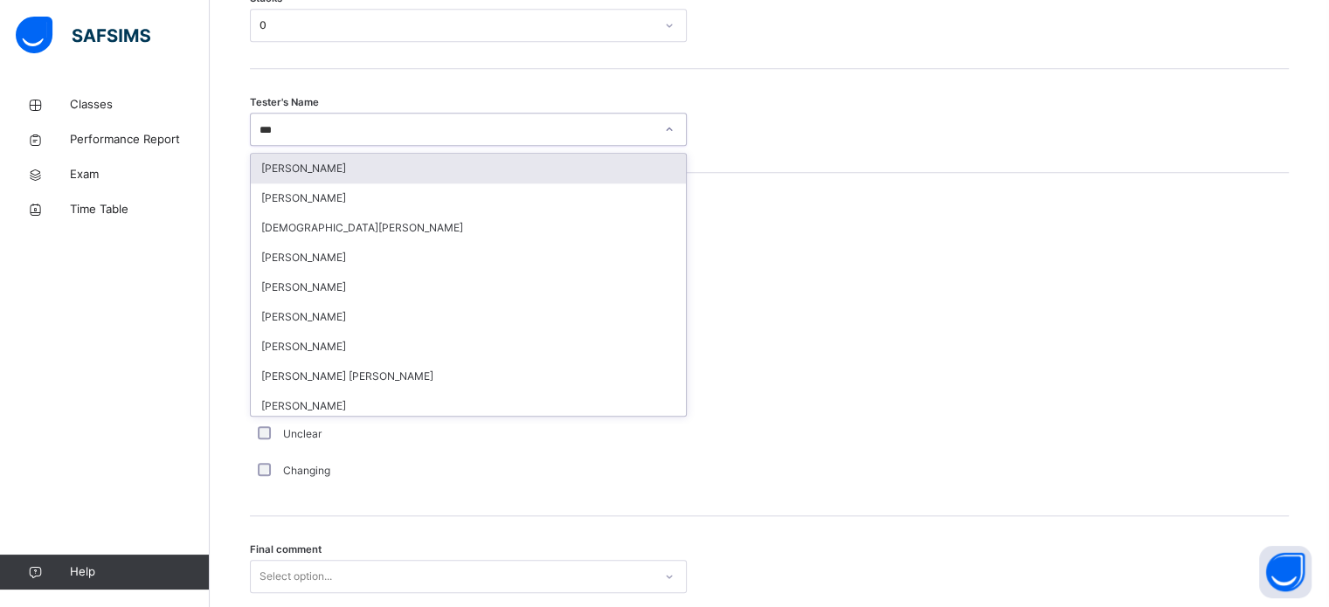
type input "****"
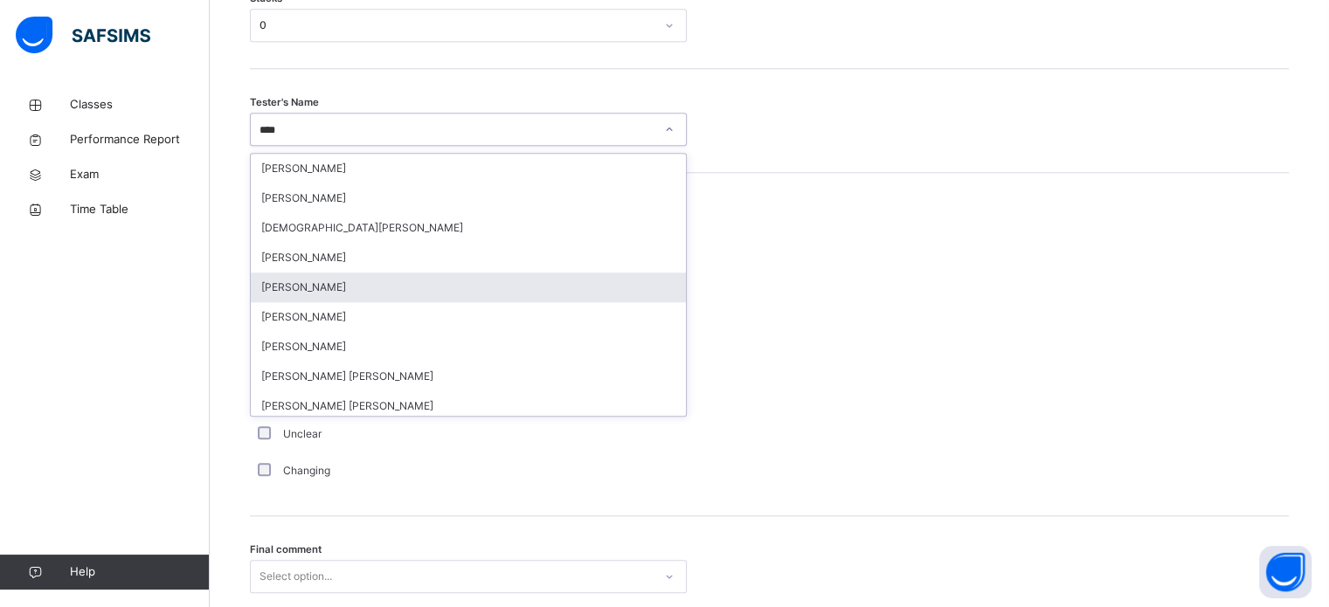
click at [326, 288] on div "[PERSON_NAME]" at bounding box center [468, 288] width 435 height 30
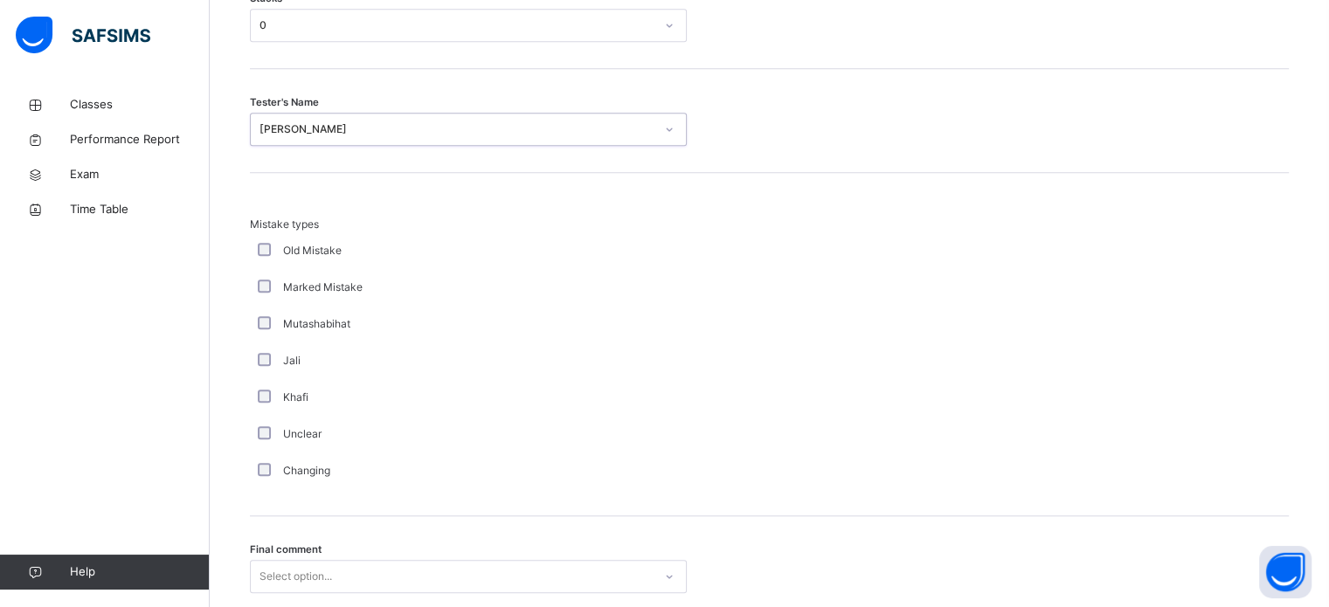
scroll to position [1714, 0]
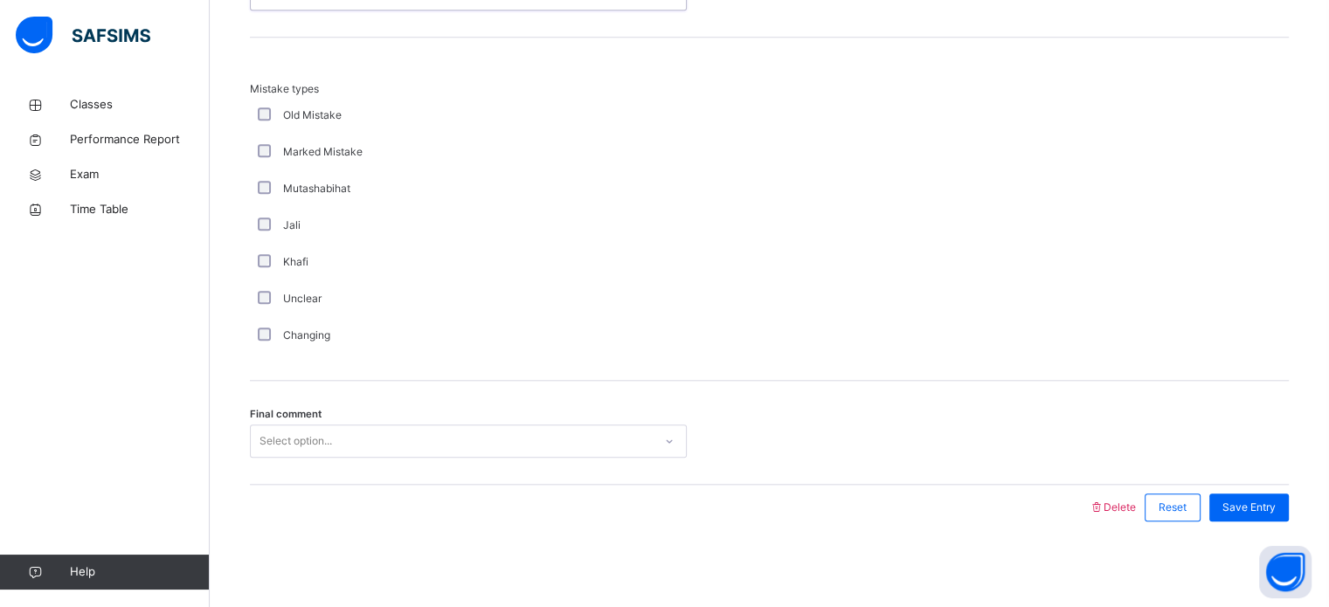
click at [314, 458] on div "Select option..." at bounding box center [468, 441] width 437 height 33
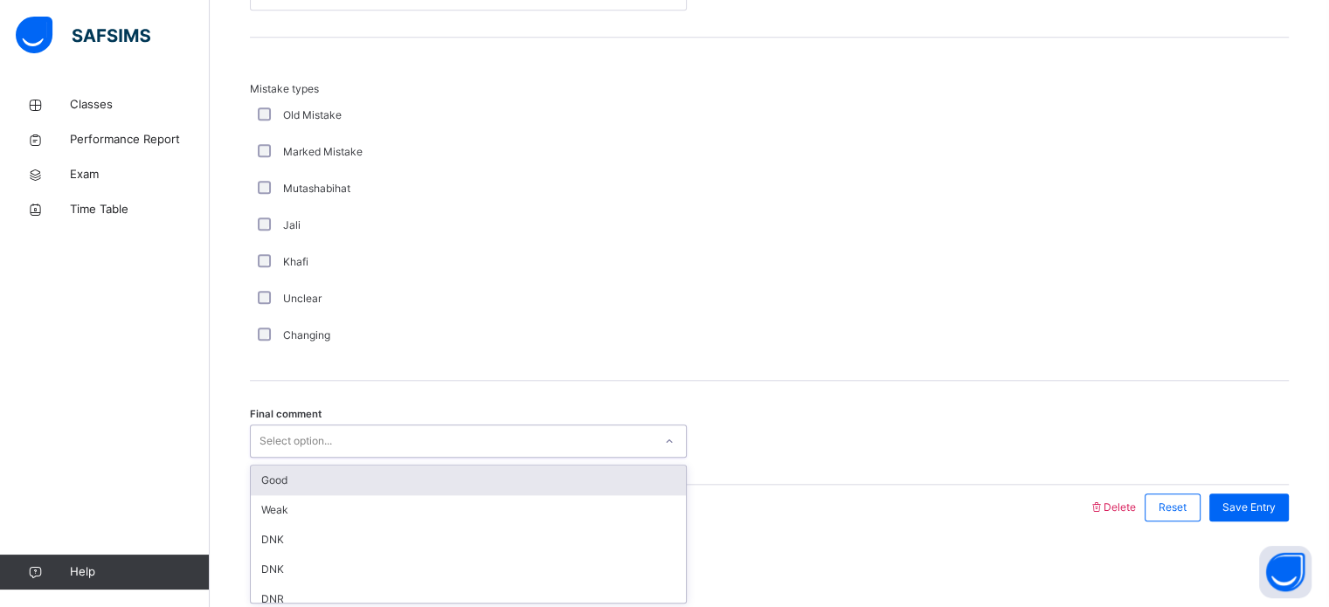
click at [298, 492] on div "Good" at bounding box center [468, 481] width 435 height 30
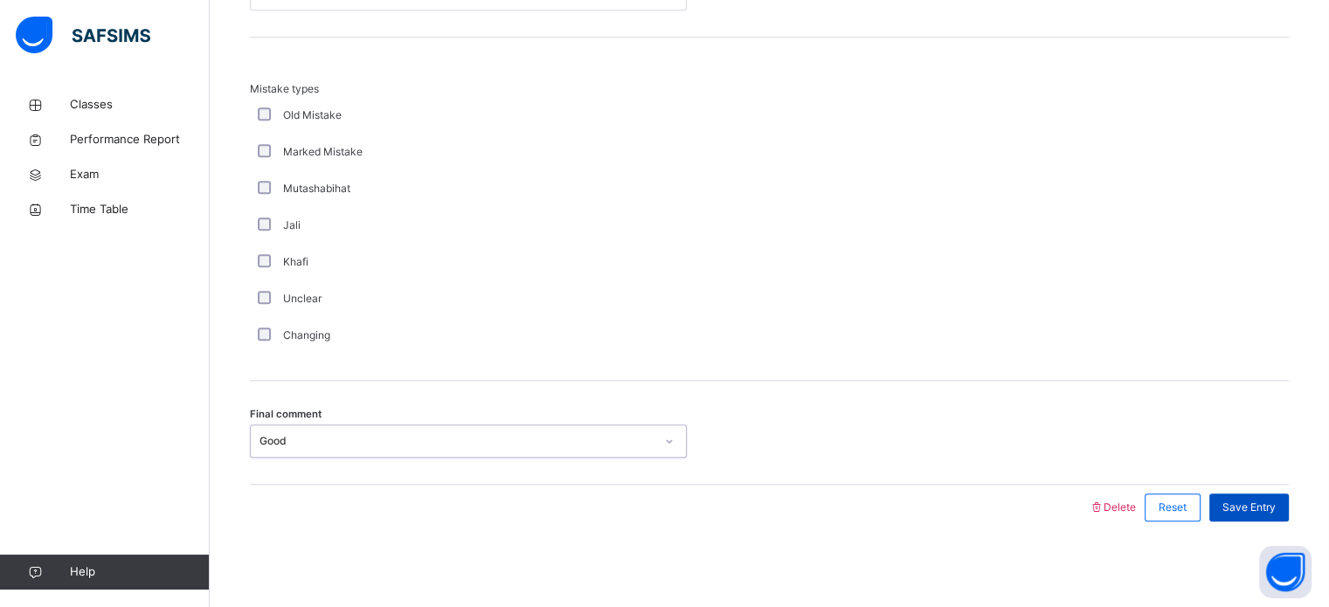
click at [1244, 496] on div "Save Entry" at bounding box center [1250, 508] width 80 height 28
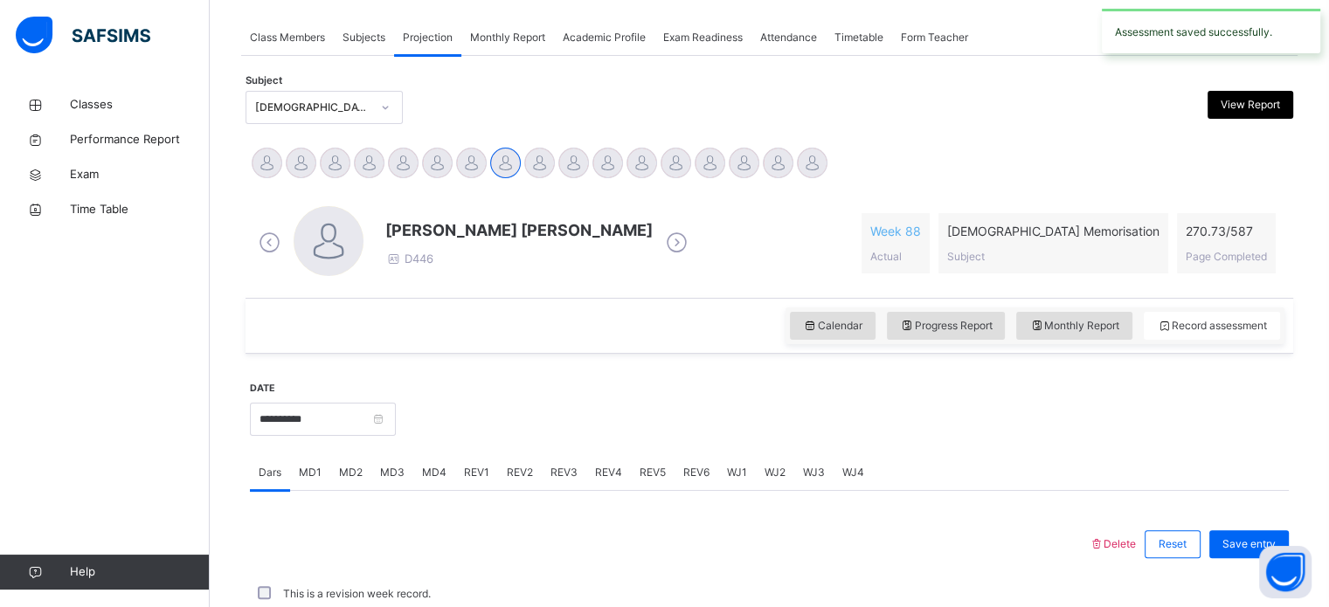
scroll to position [704, 0]
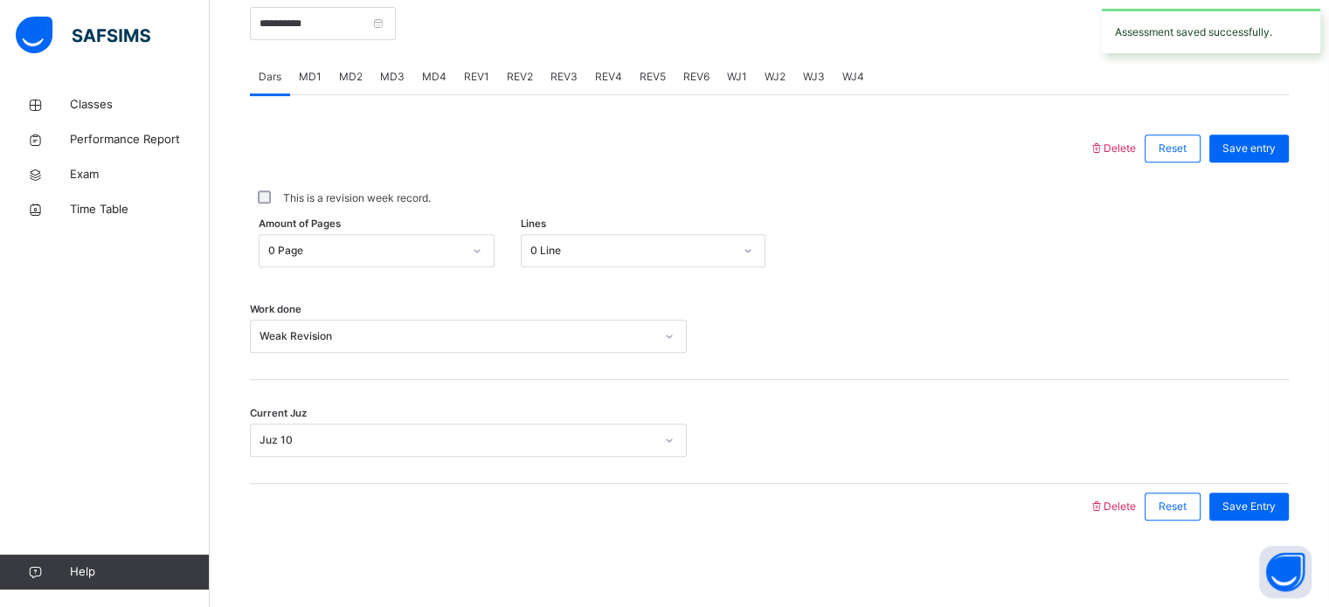
click at [426, 60] on div "MD4" at bounding box center [434, 76] width 42 height 35
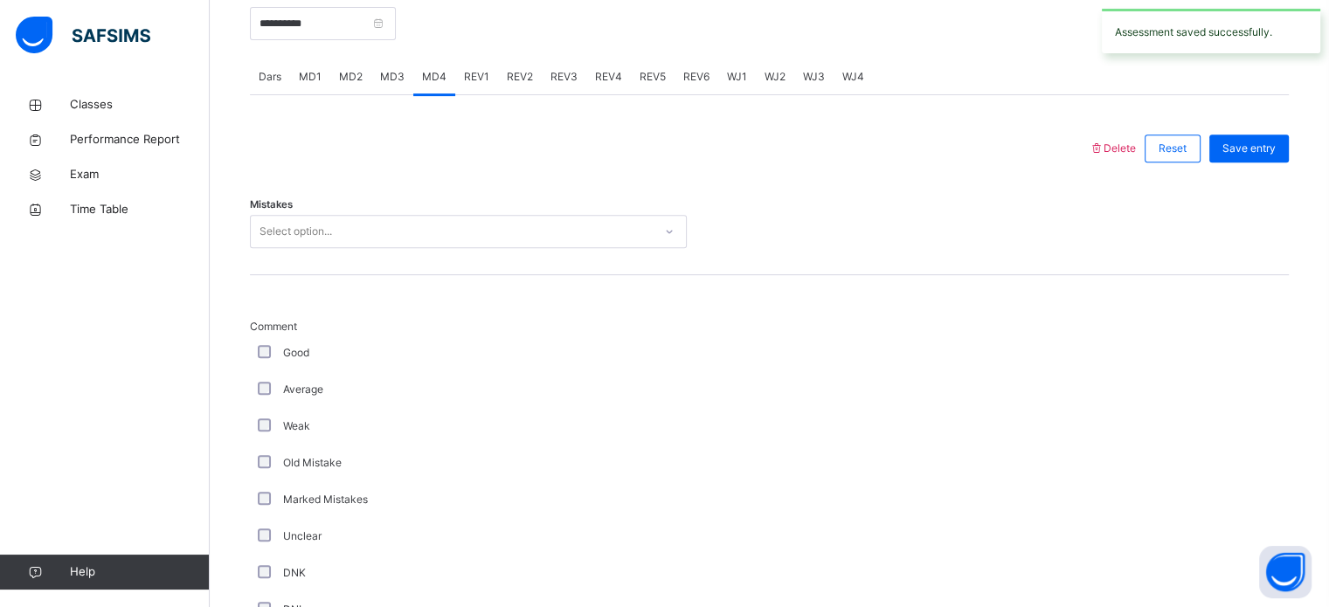
scroll to position [1714, 0]
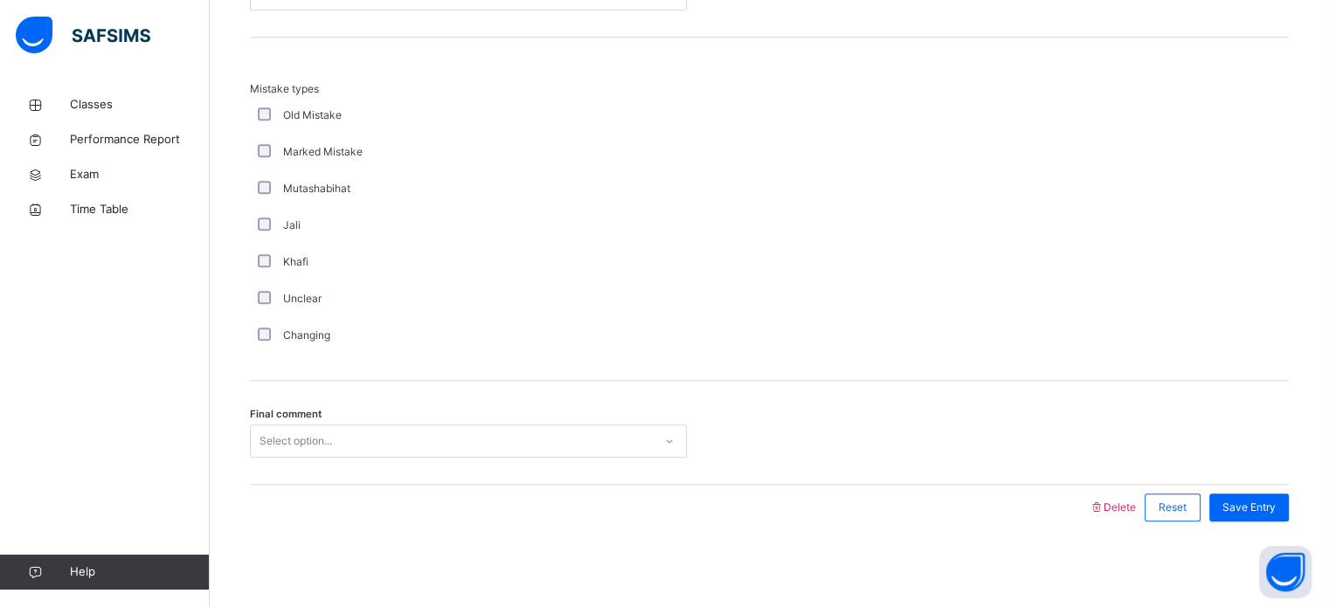
click at [406, 447] on div "Select option..." at bounding box center [452, 441] width 402 height 27
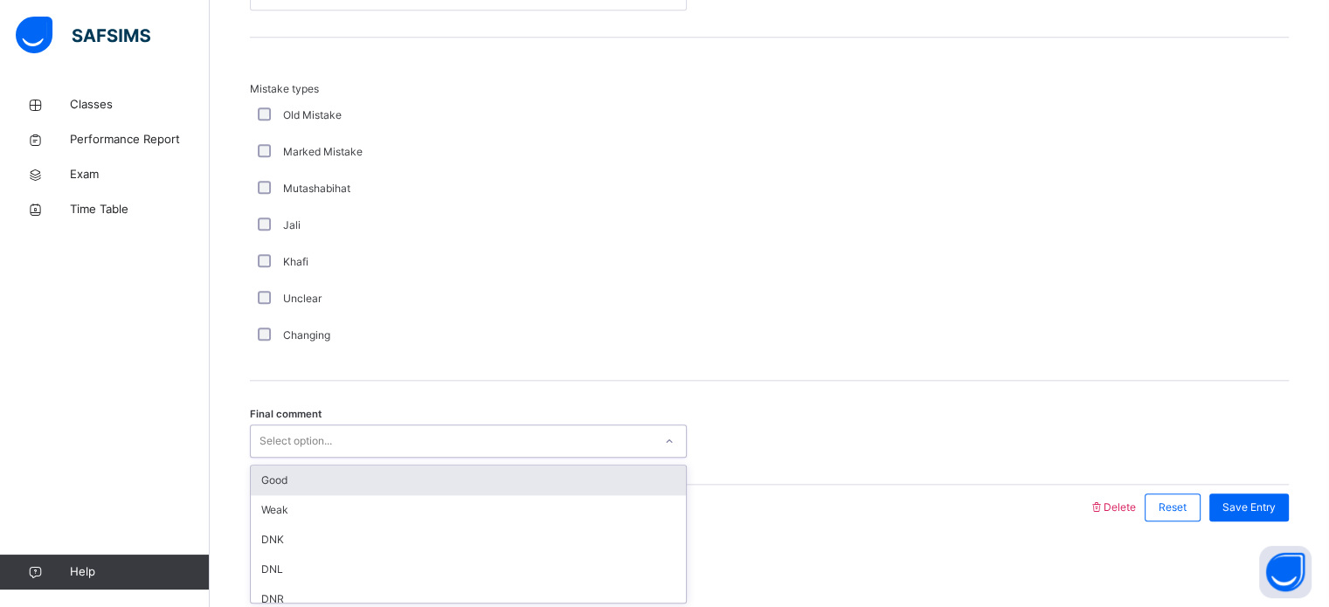
click at [357, 489] on div "Good" at bounding box center [468, 481] width 435 height 30
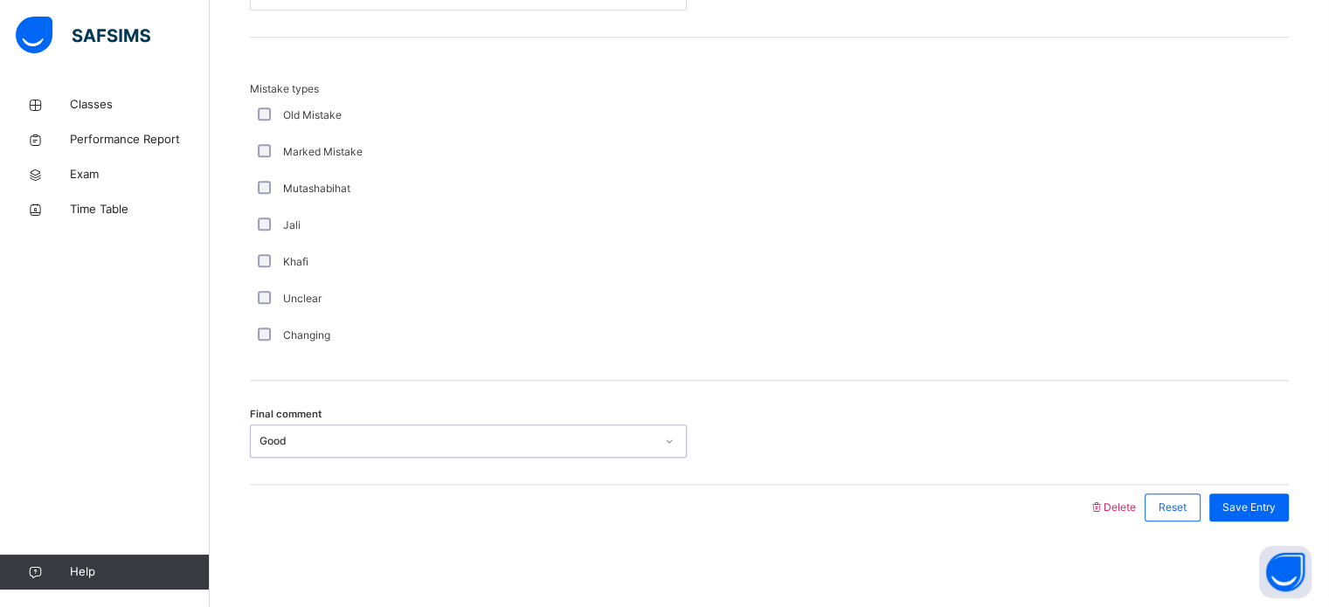
click at [387, 312] on div "Unclear" at bounding box center [468, 299] width 437 height 37
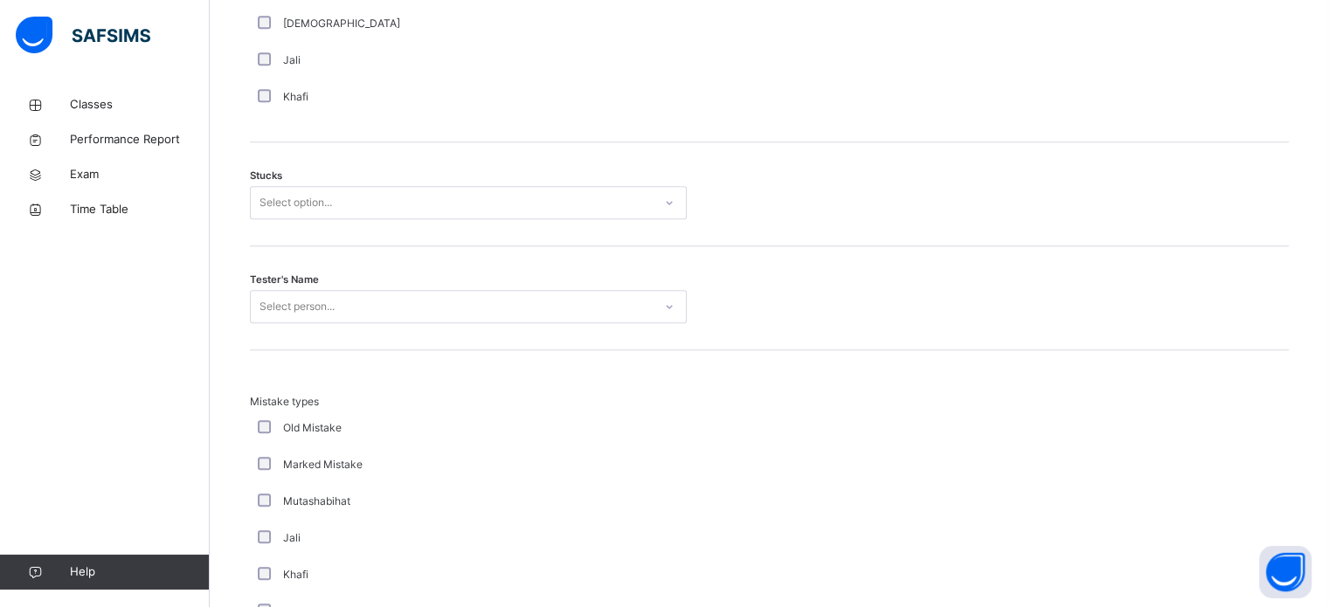
scroll to position [1399, 0]
click at [387, 312] on div "Select person..." at bounding box center [452, 308] width 402 height 27
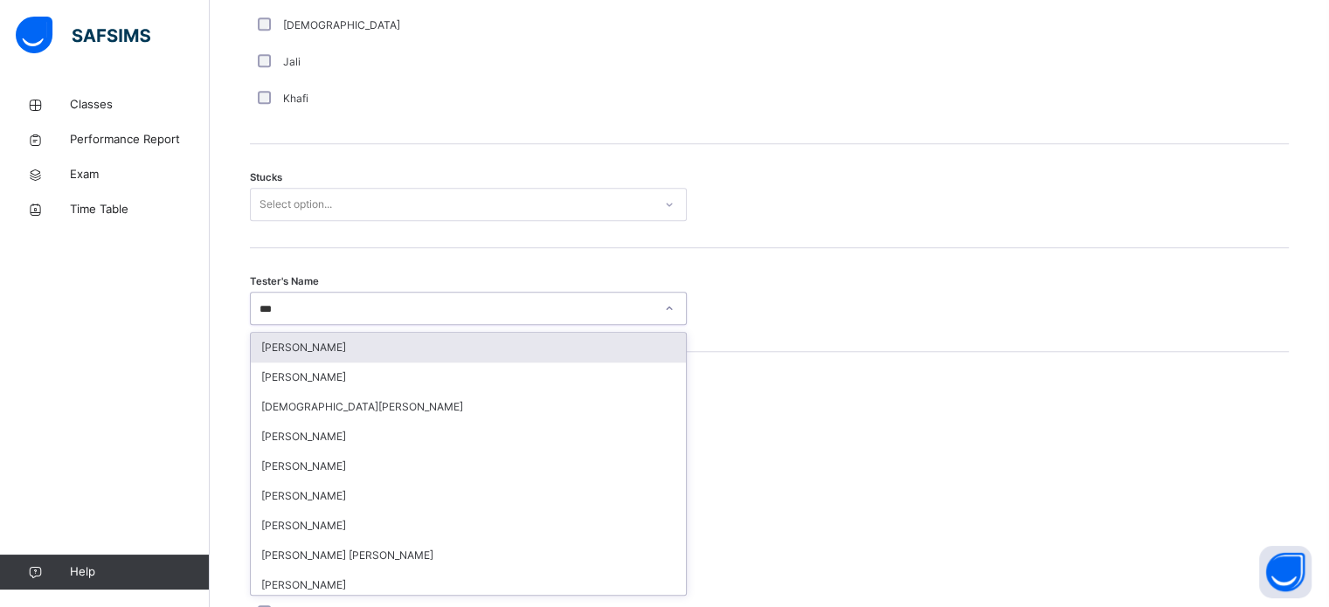
type input "****"
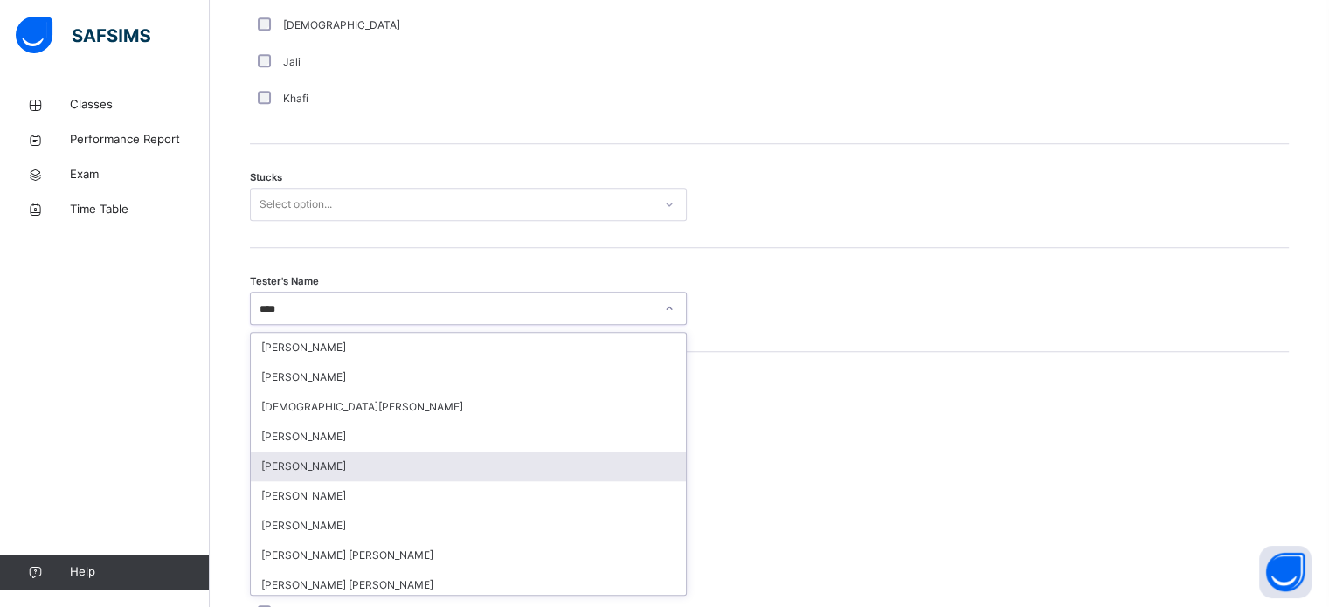
click at [364, 463] on div "[PERSON_NAME]" at bounding box center [468, 467] width 435 height 30
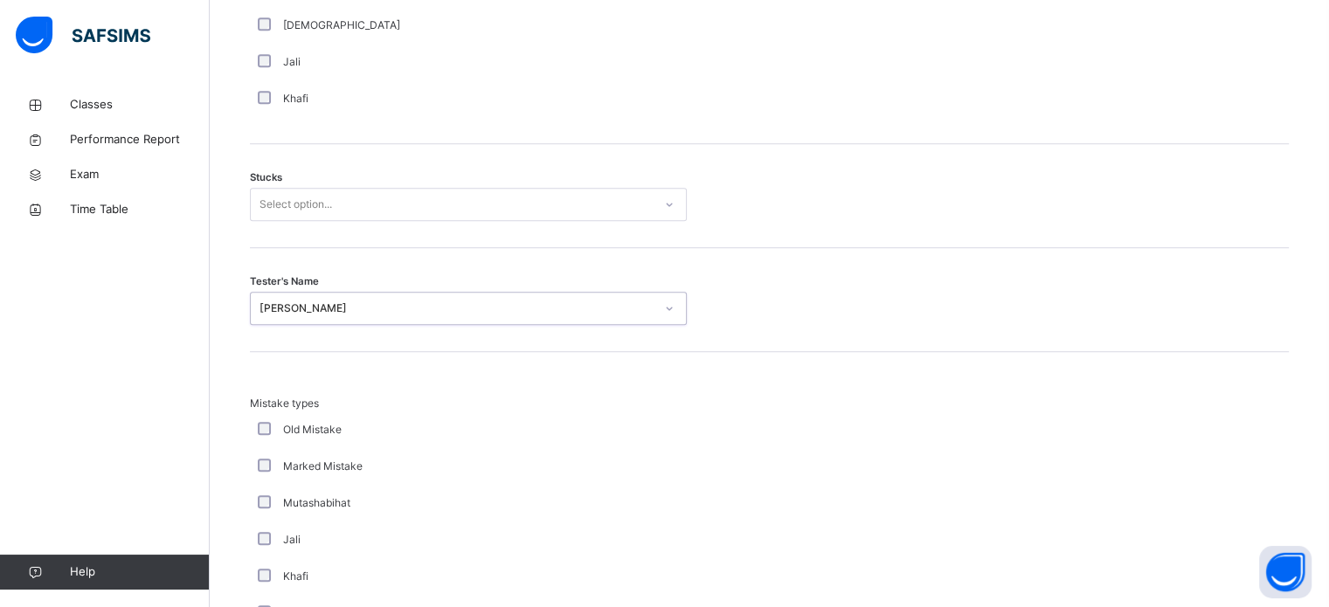
click at [381, 195] on div "Select option..." at bounding box center [452, 204] width 402 height 27
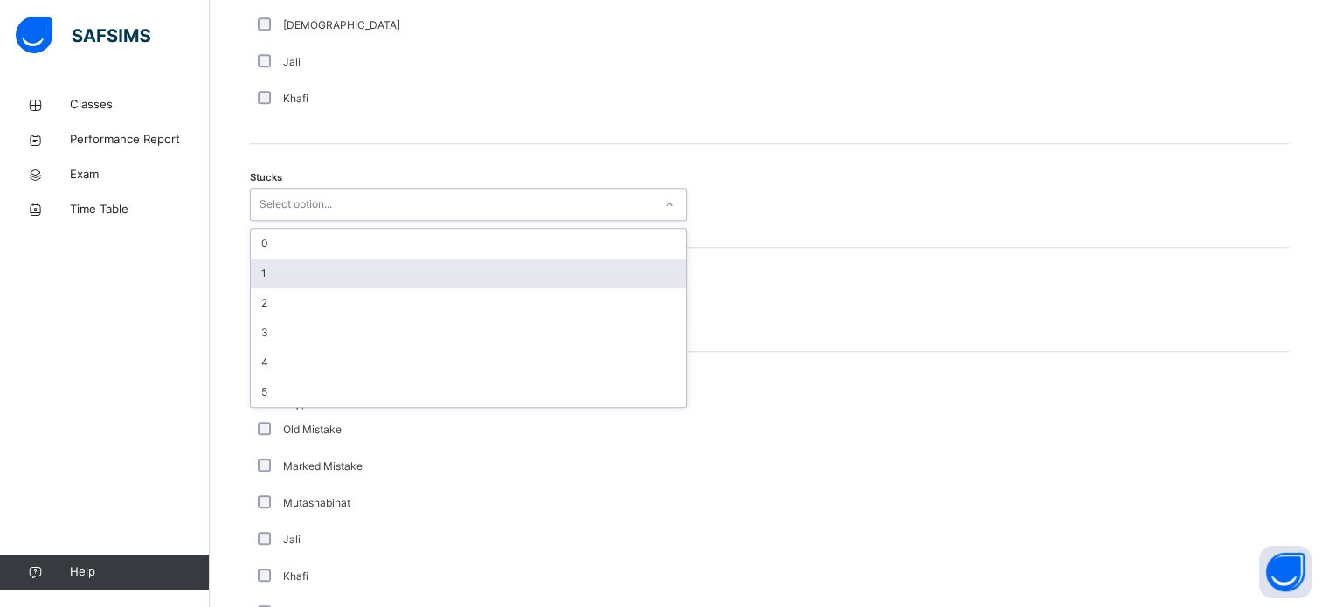
click at [346, 261] on div "1" at bounding box center [468, 274] width 435 height 30
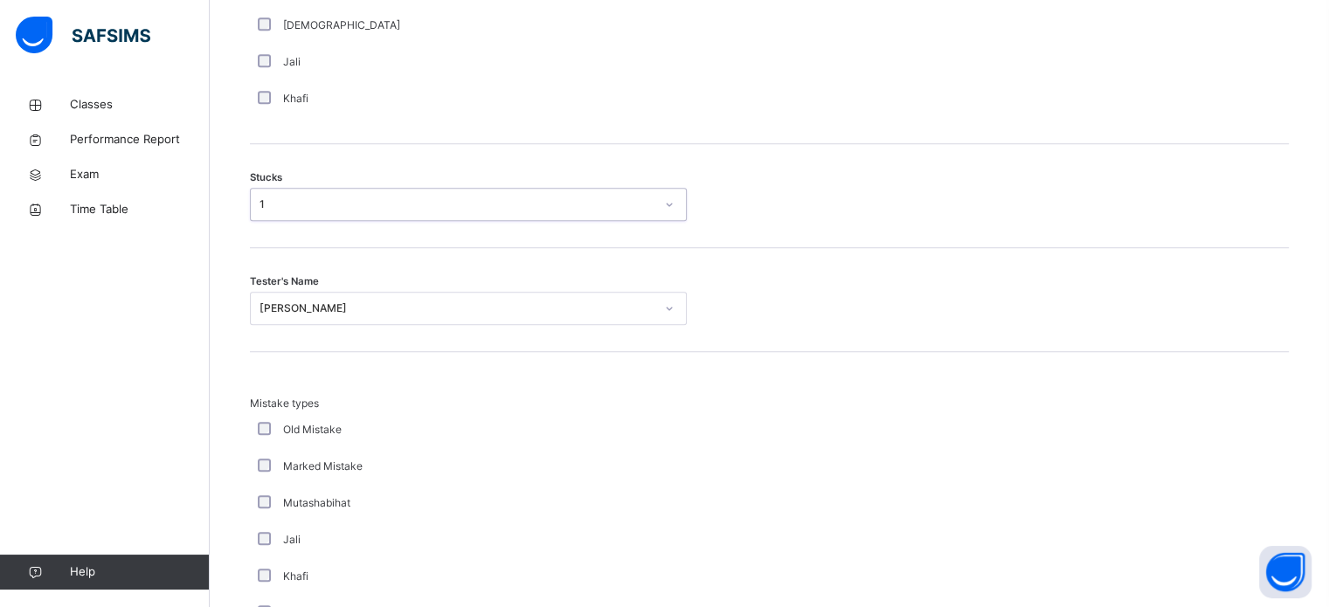
click at [423, 114] on div "Khafi" at bounding box center [468, 98] width 437 height 37
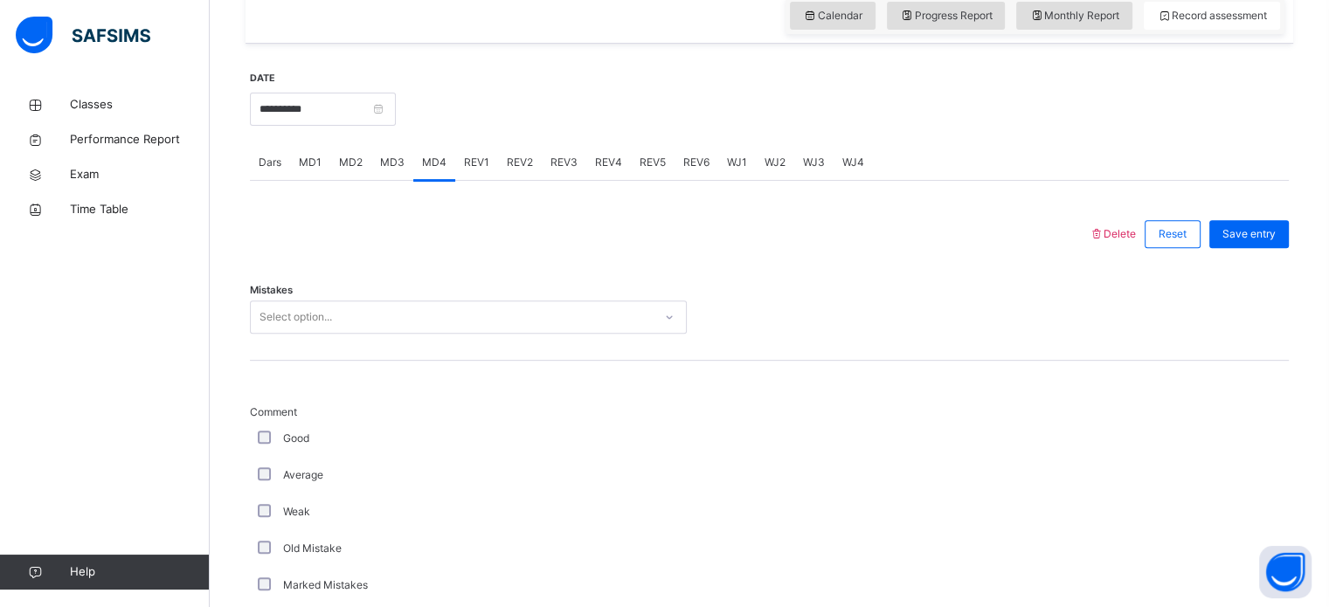
scroll to position [595, 0]
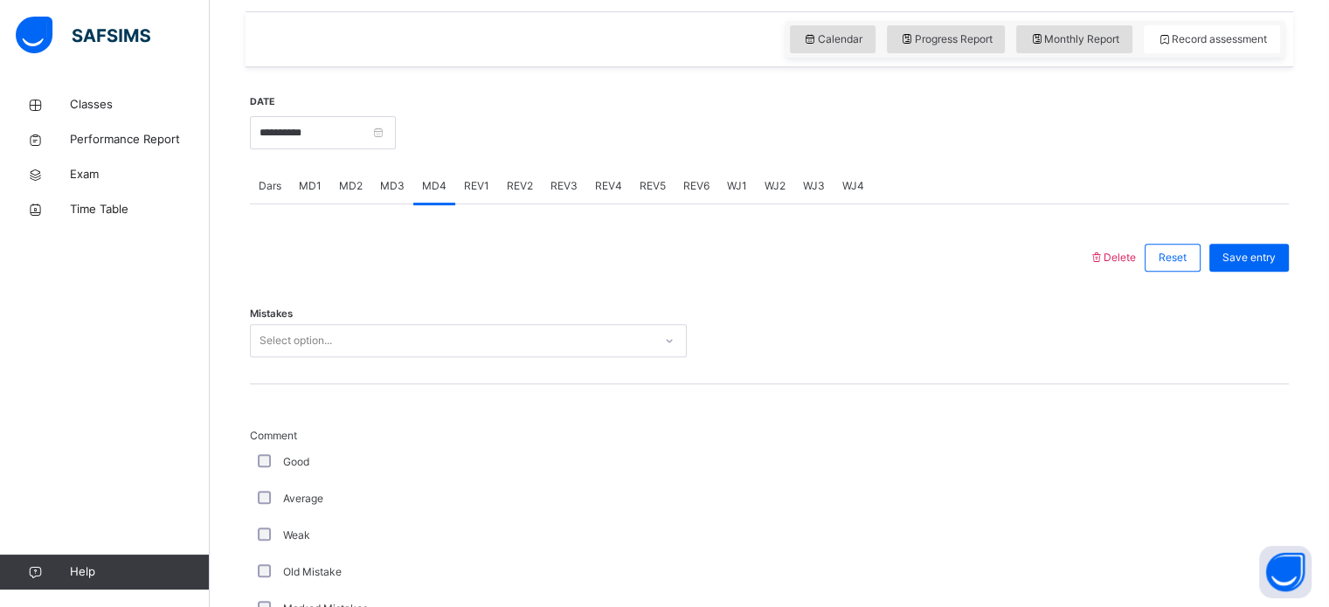
click at [309, 321] on div "Mistakes Select option..." at bounding box center [769, 333] width 1039 height 104
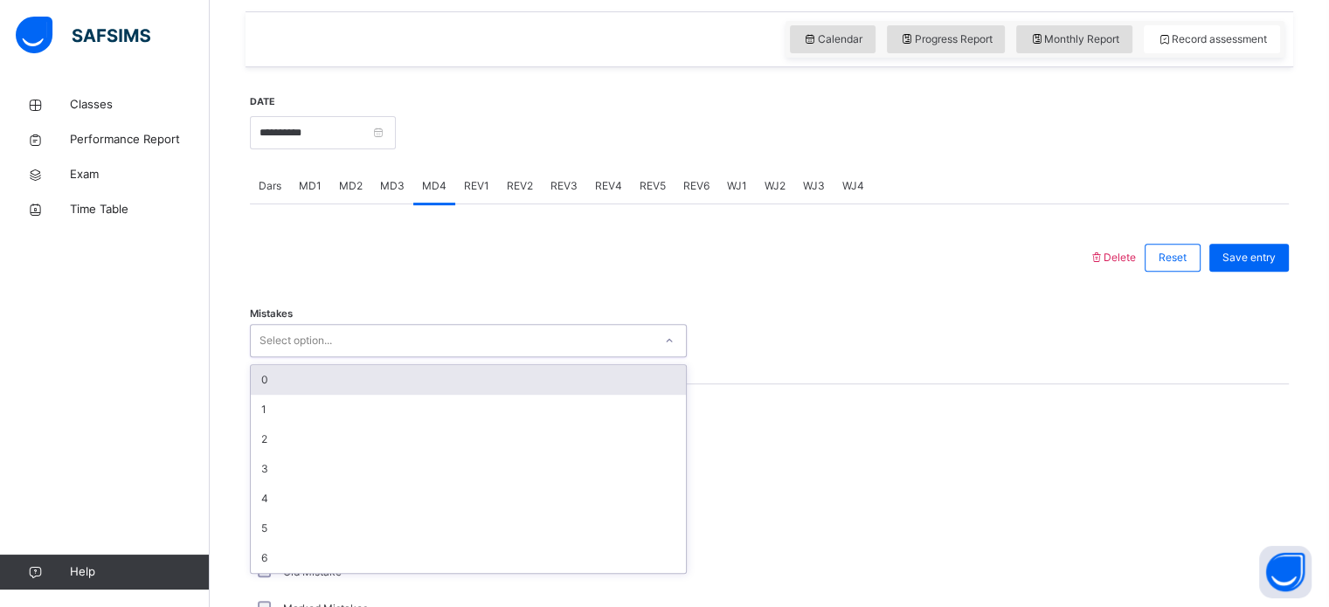
click at [309, 329] on div "Select option..." at bounding box center [296, 340] width 73 height 33
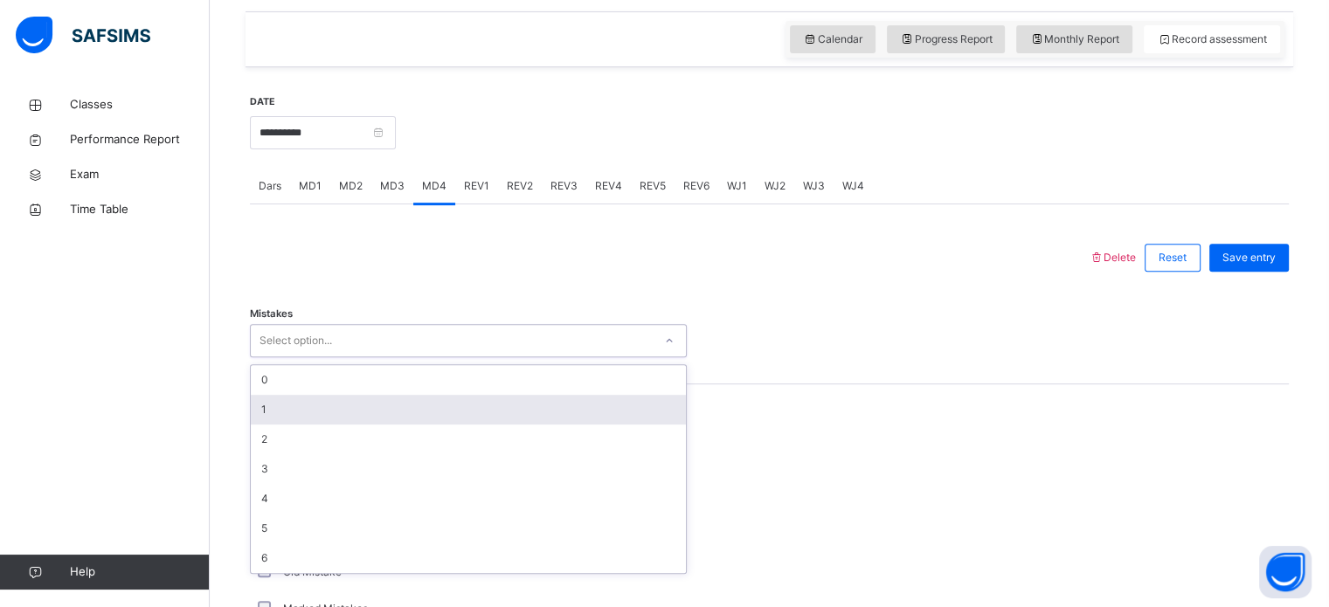
click at [298, 405] on div "1" at bounding box center [468, 410] width 435 height 30
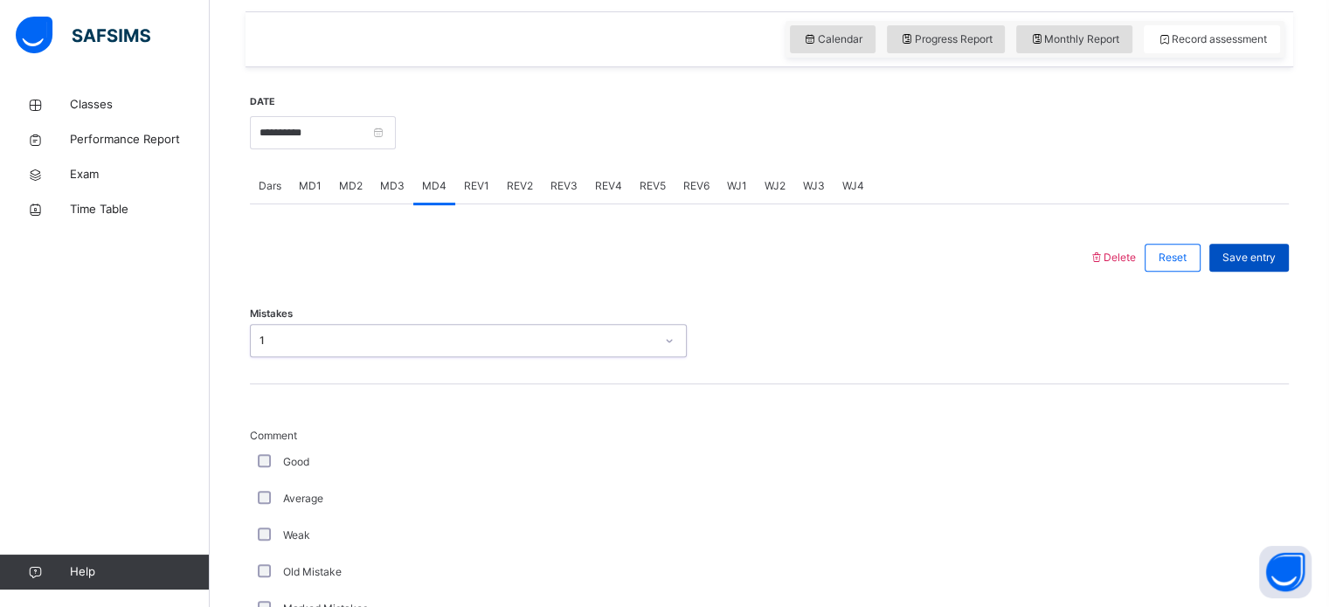
click at [1252, 255] on span "Save entry" at bounding box center [1249, 258] width 53 height 16
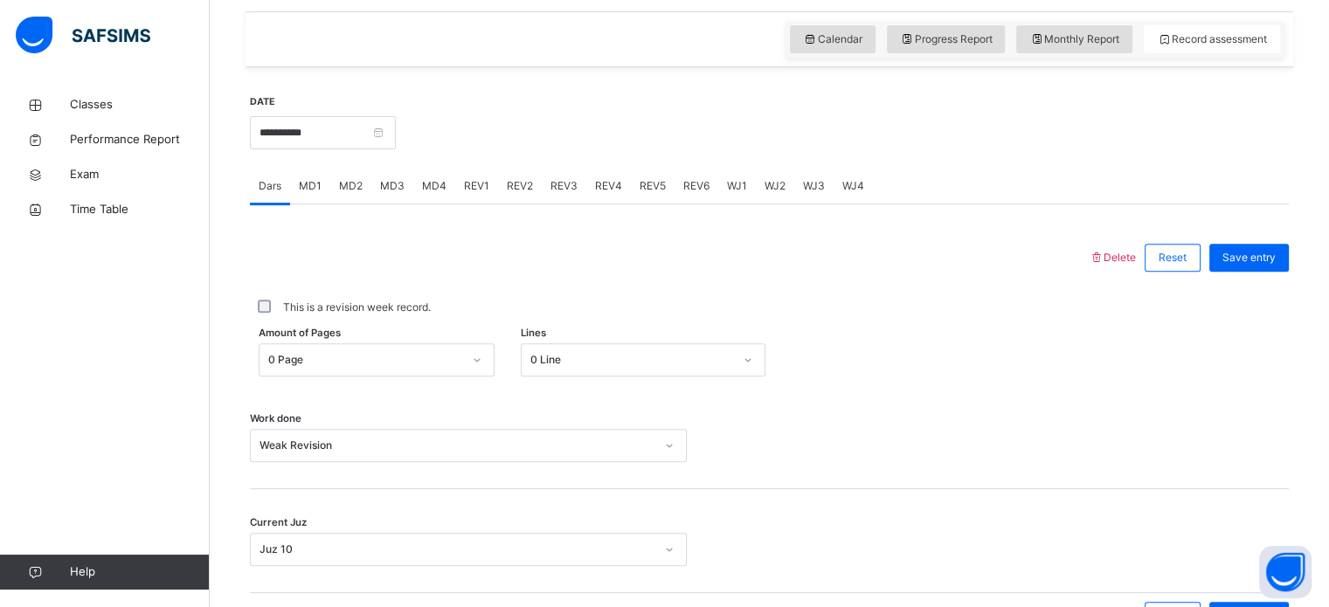
click at [486, 182] on div "REV1" at bounding box center [476, 186] width 43 height 35
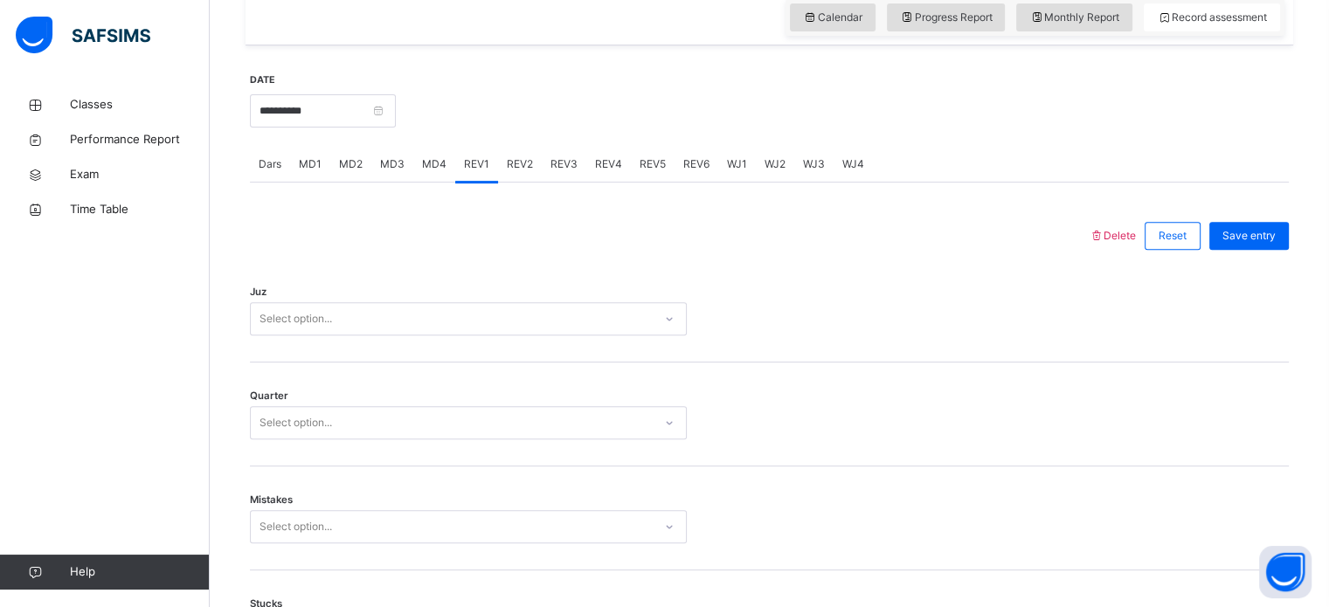
click at [381, 336] on div "Select option..." at bounding box center [468, 318] width 437 height 33
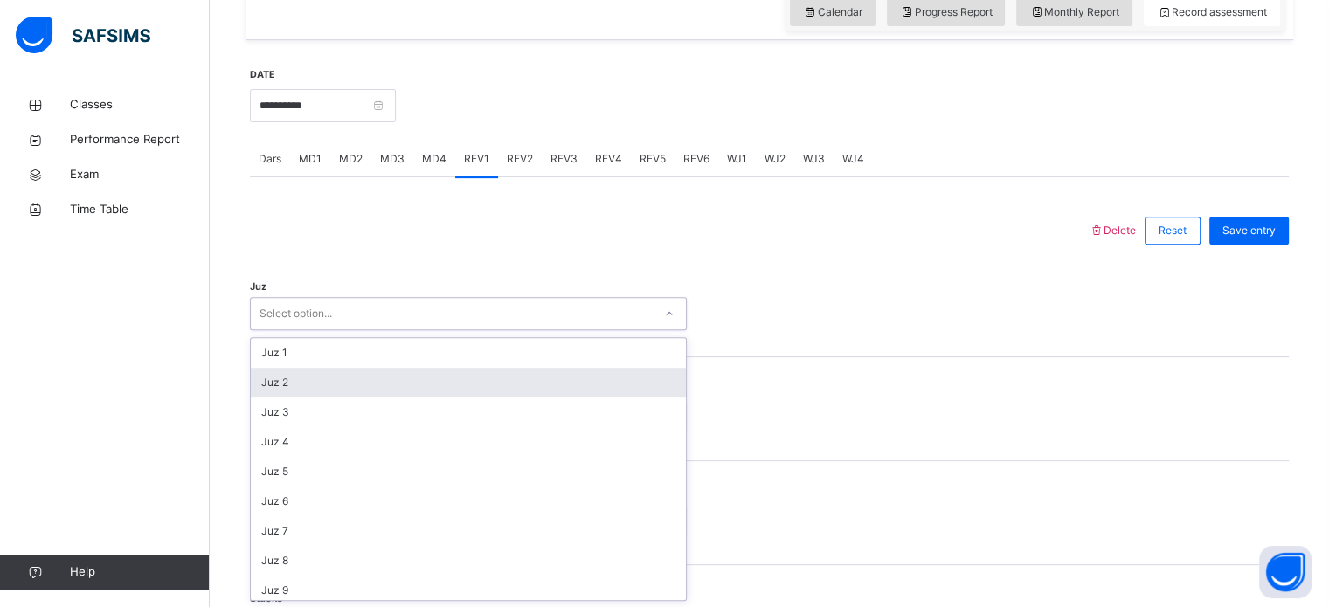
click at [318, 369] on div "Juz 2" at bounding box center [468, 383] width 435 height 30
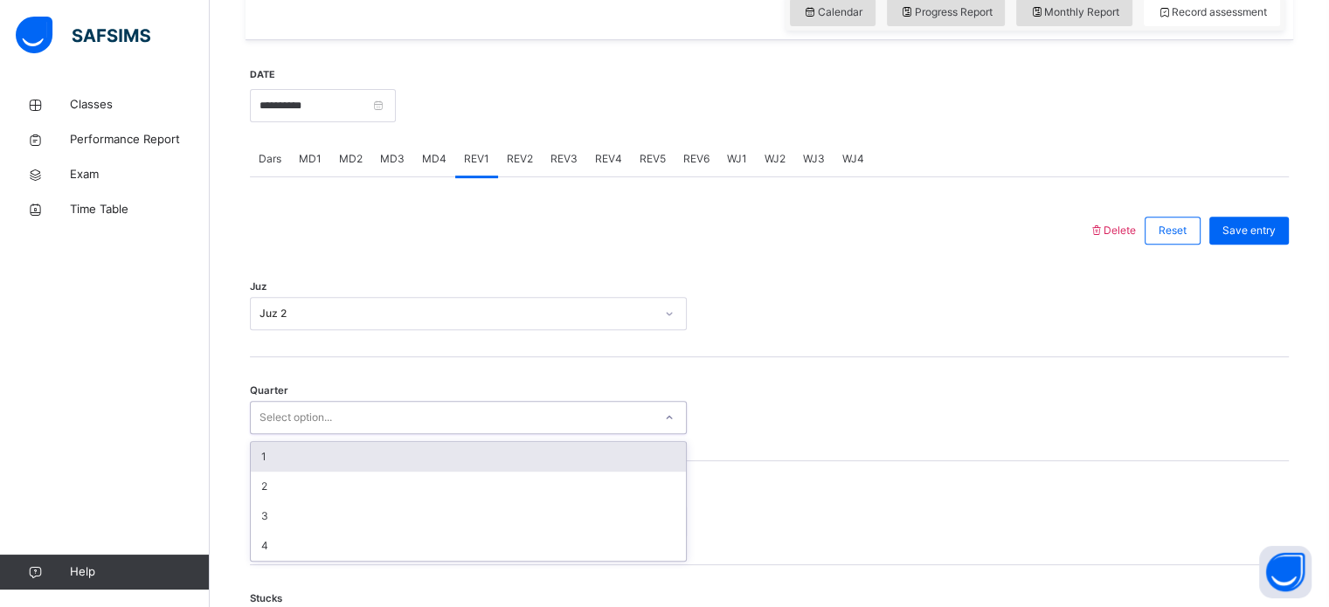
click at [318, 403] on div "Select option..." at bounding box center [468, 417] width 437 height 33
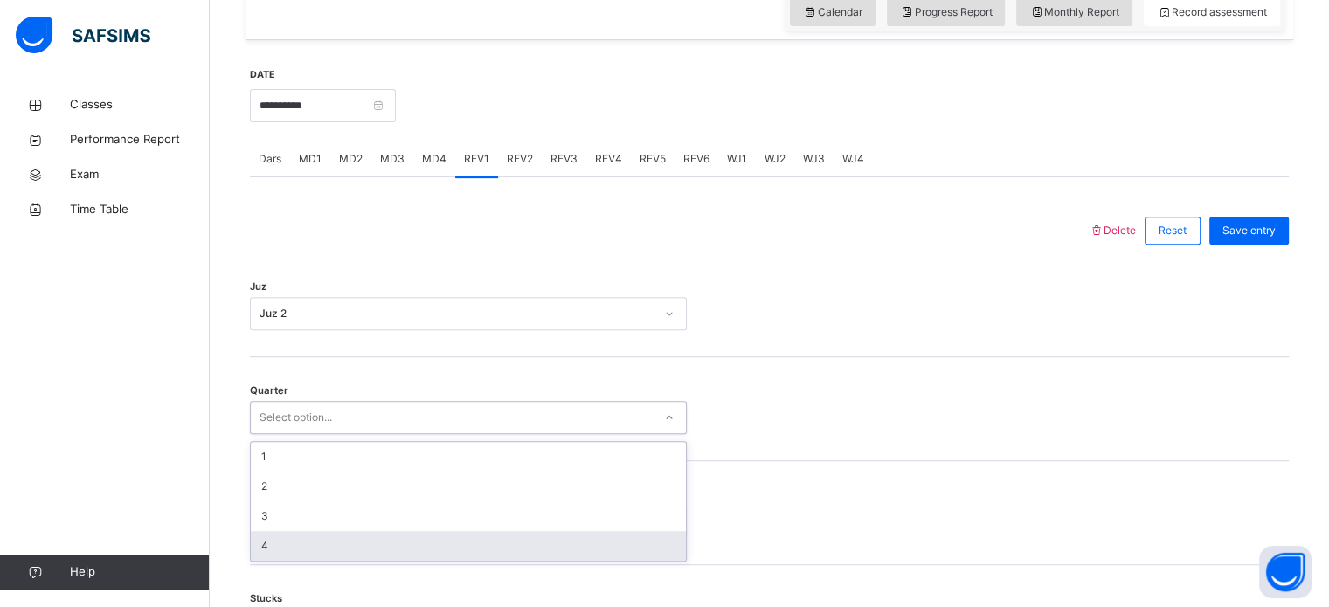
click at [272, 544] on div "4" at bounding box center [468, 546] width 435 height 30
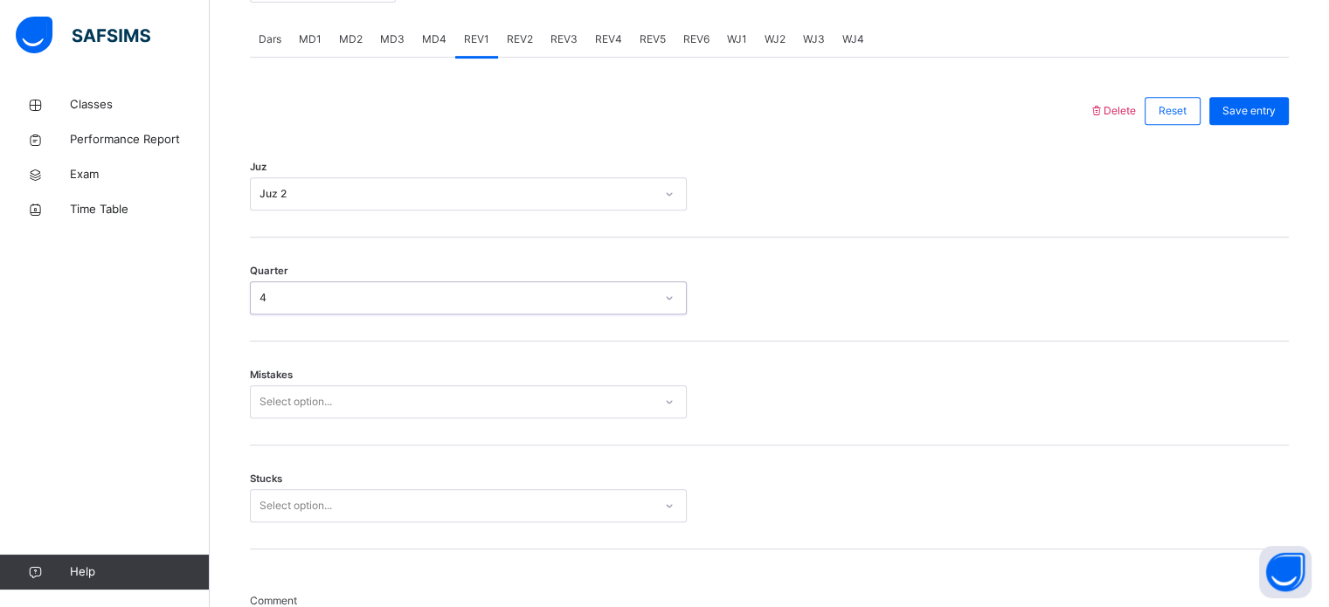
click at [294, 419] on div "Select option..." at bounding box center [468, 401] width 437 height 33
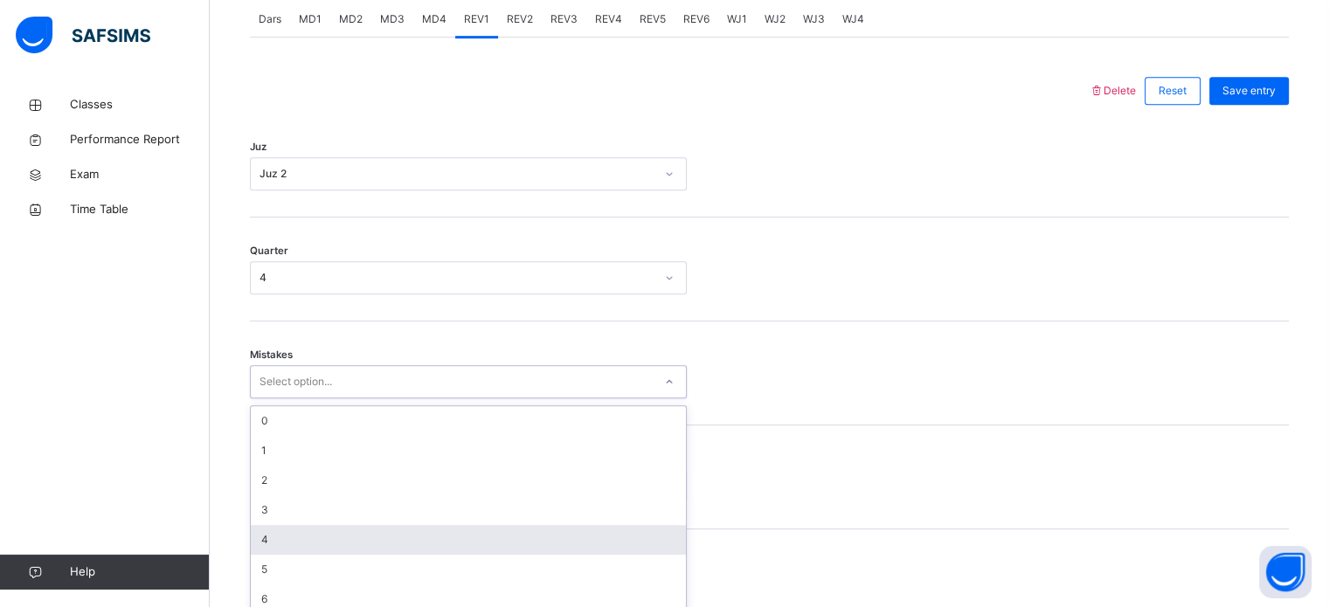
scroll to position [776, 0]
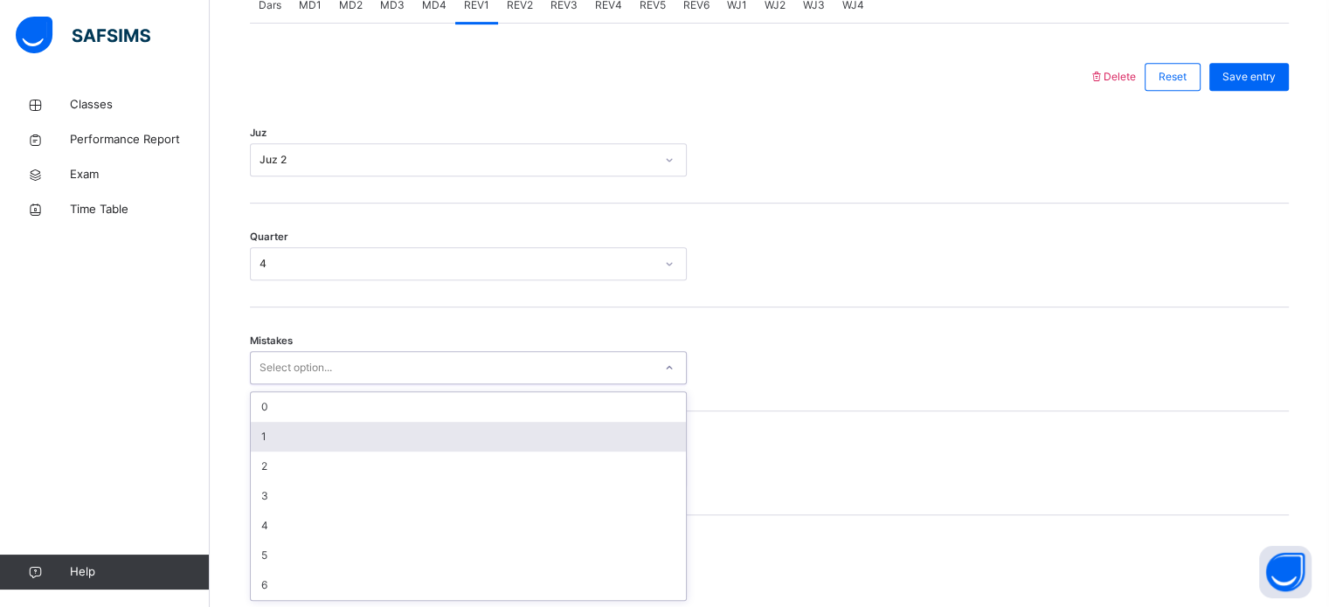
click at [271, 434] on div "1" at bounding box center [468, 437] width 435 height 30
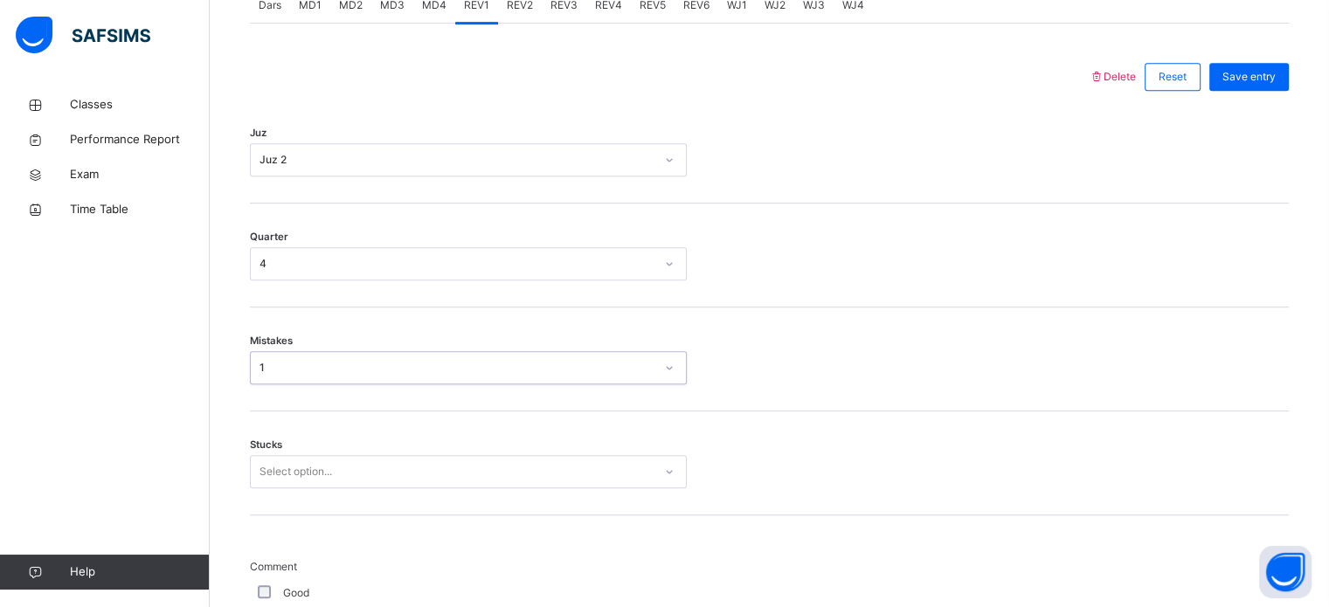
click at [280, 461] on div "Select option..." at bounding box center [468, 471] width 437 height 33
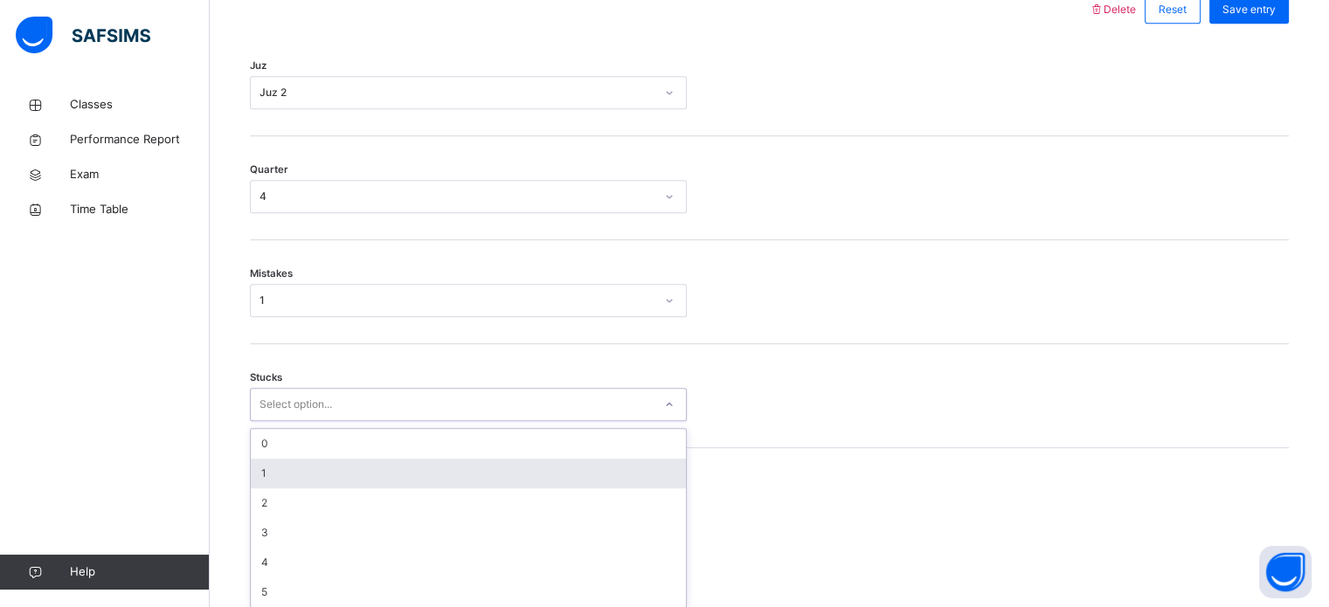
scroll to position [849, 0]
click at [280, 461] on div "1" at bounding box center [468, 468] width 435 height 30
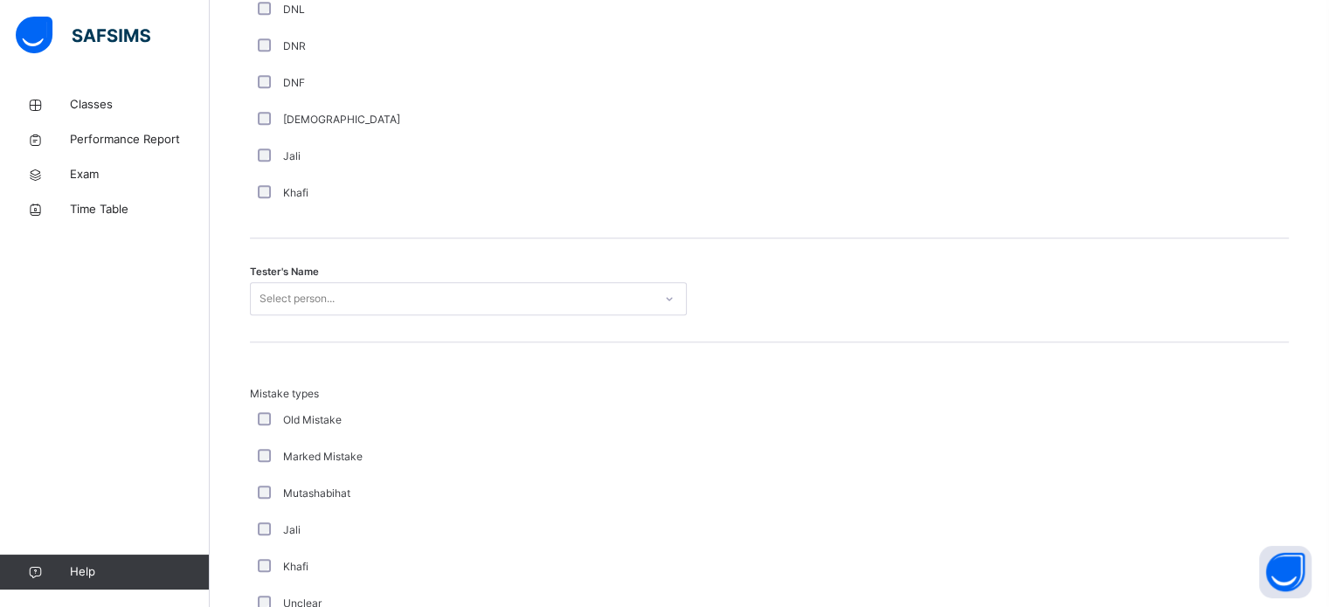
scroll to position [1619, 0]
click at [372, 297] on div "Select person..." at bounding box center [452, 297] width 402 height 27
type input "***"
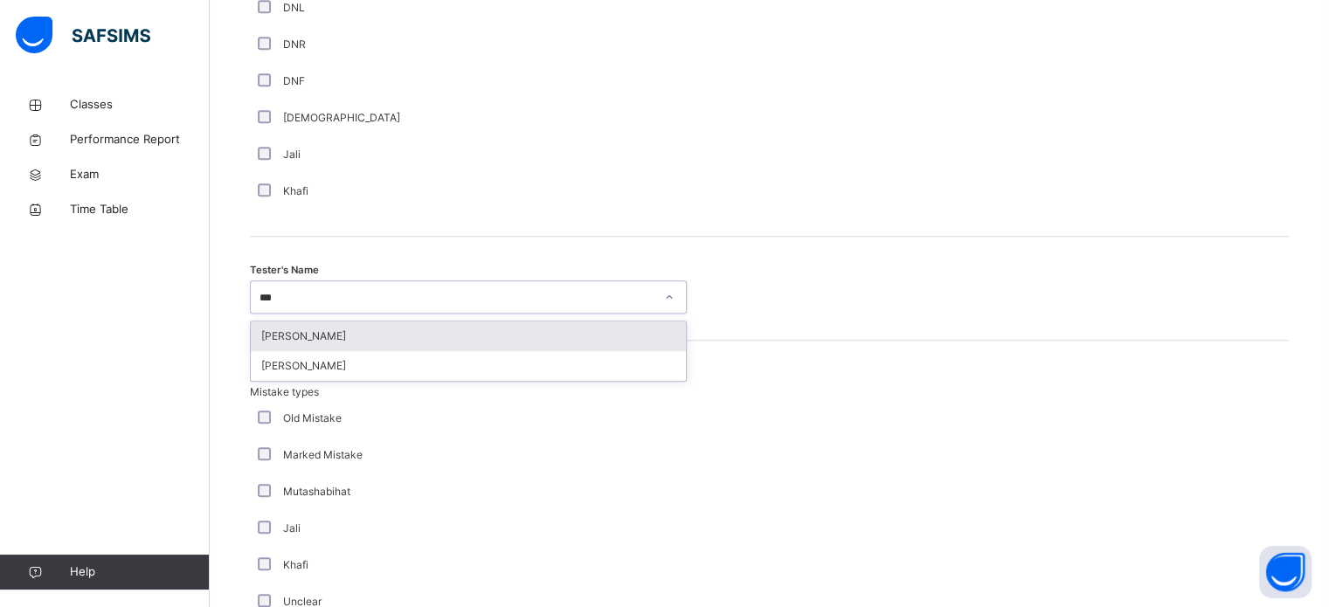
click at [371, 344] on div "[PERSON_NAME]" at bounding box center [468, 337] width 435 height 30
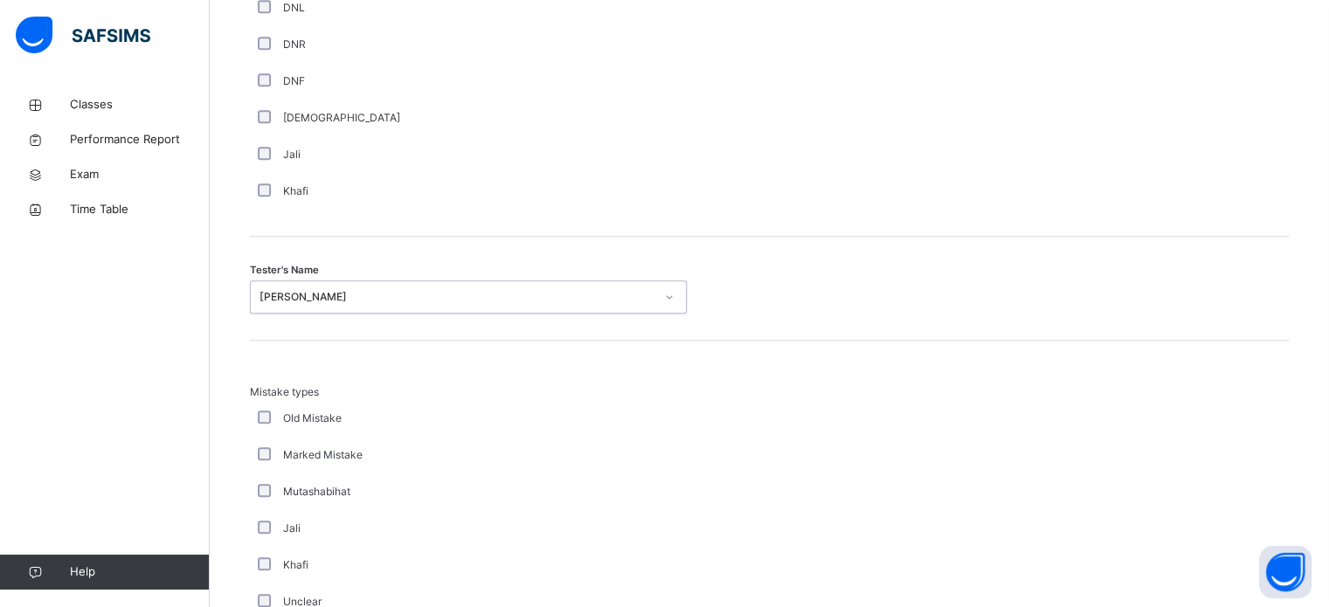
click at [483, 489] on div "Mutashabihat" at bounding box center [468, 492] width 428 height 16
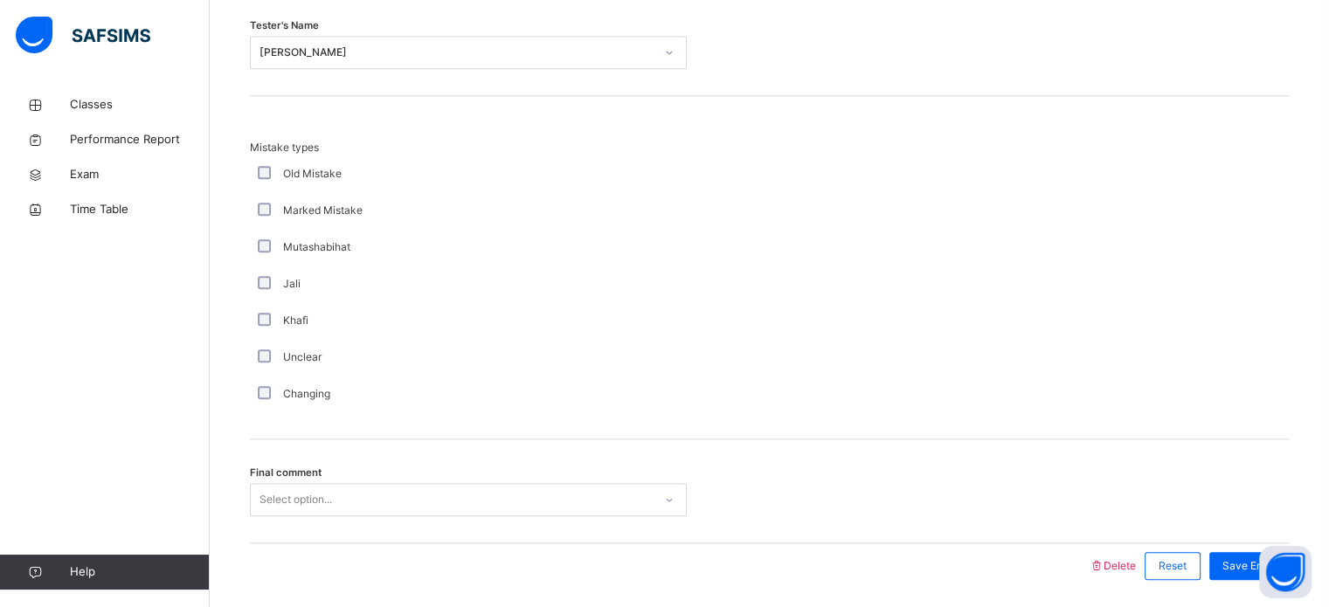
click at [483, 489] on div "Select option..." at bounding box center [468, 499] width 437 height 33
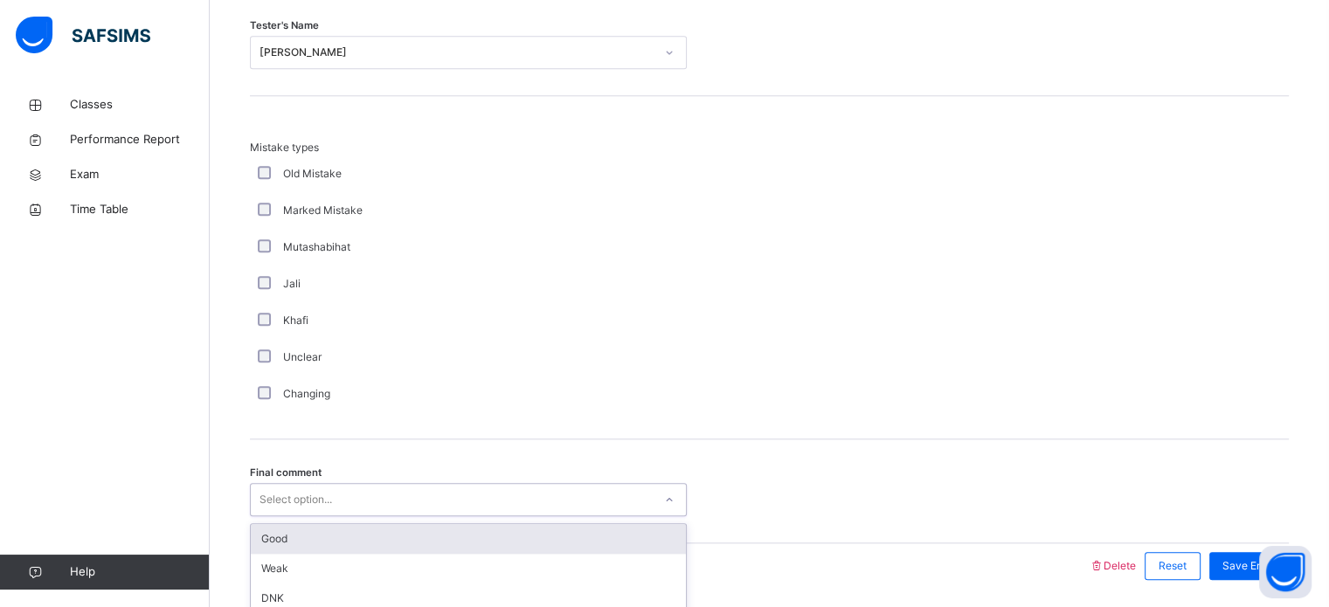
scroll to position [1922, 0]
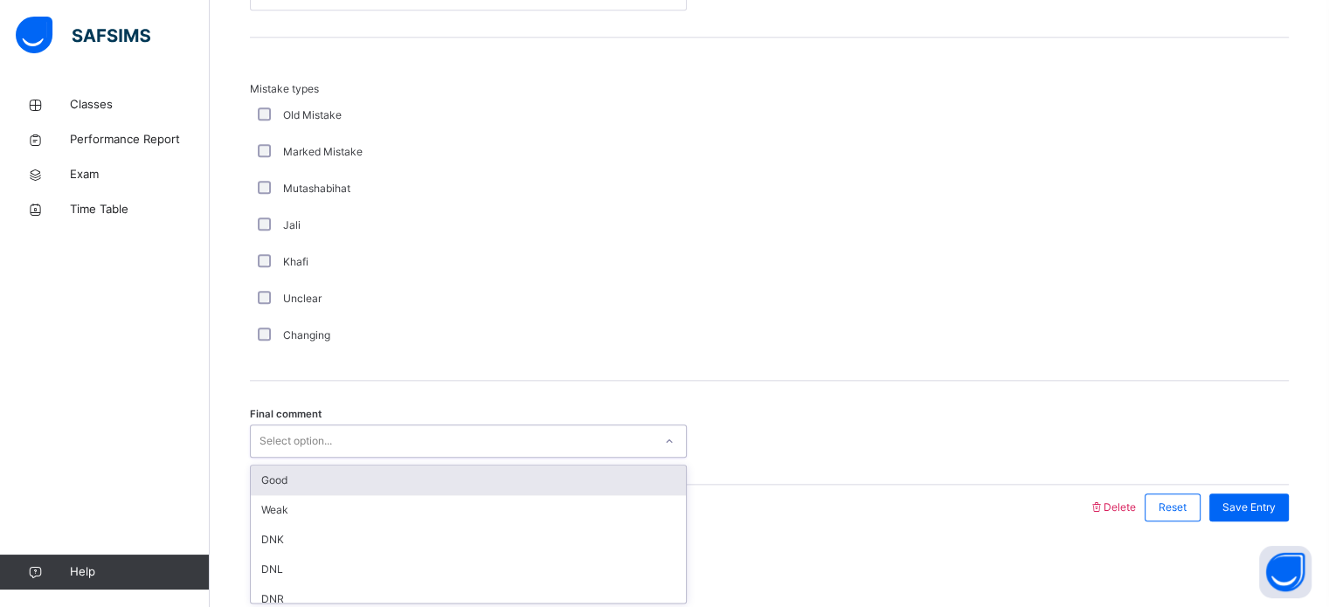
click at [483, 489] on div "Good" at bounding box center [468, 481] width 435 height 30
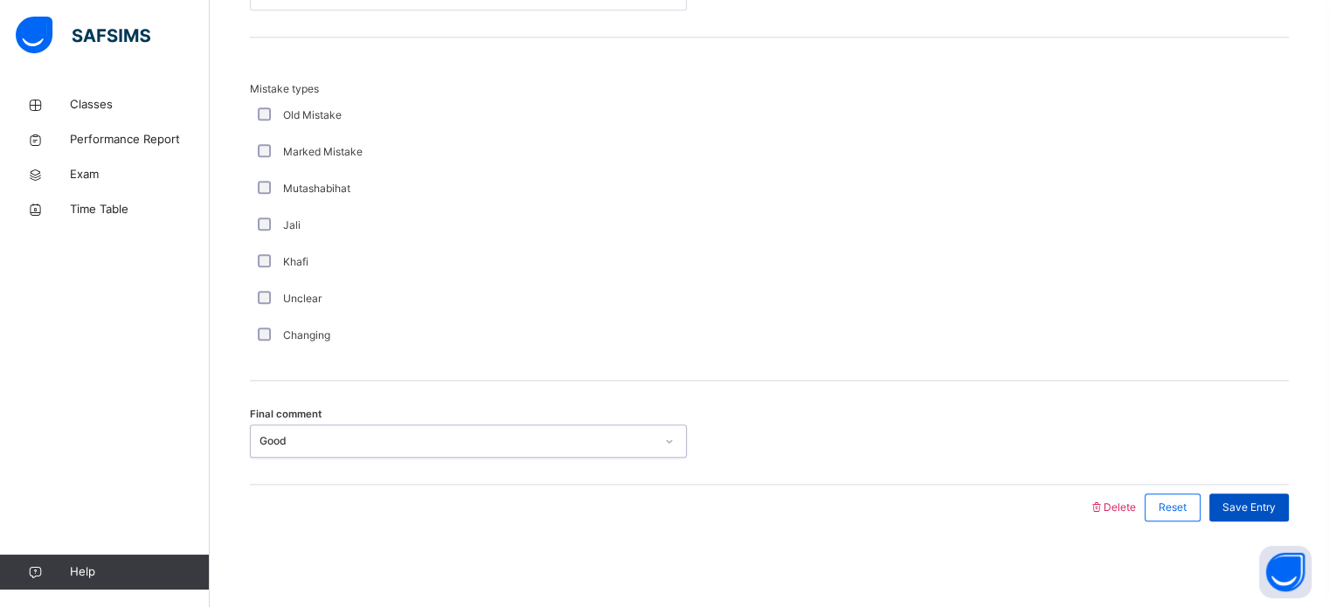
click at [1261, 496] on div "Save Entry" at bounding box center [1250, 508] width 80 height 28
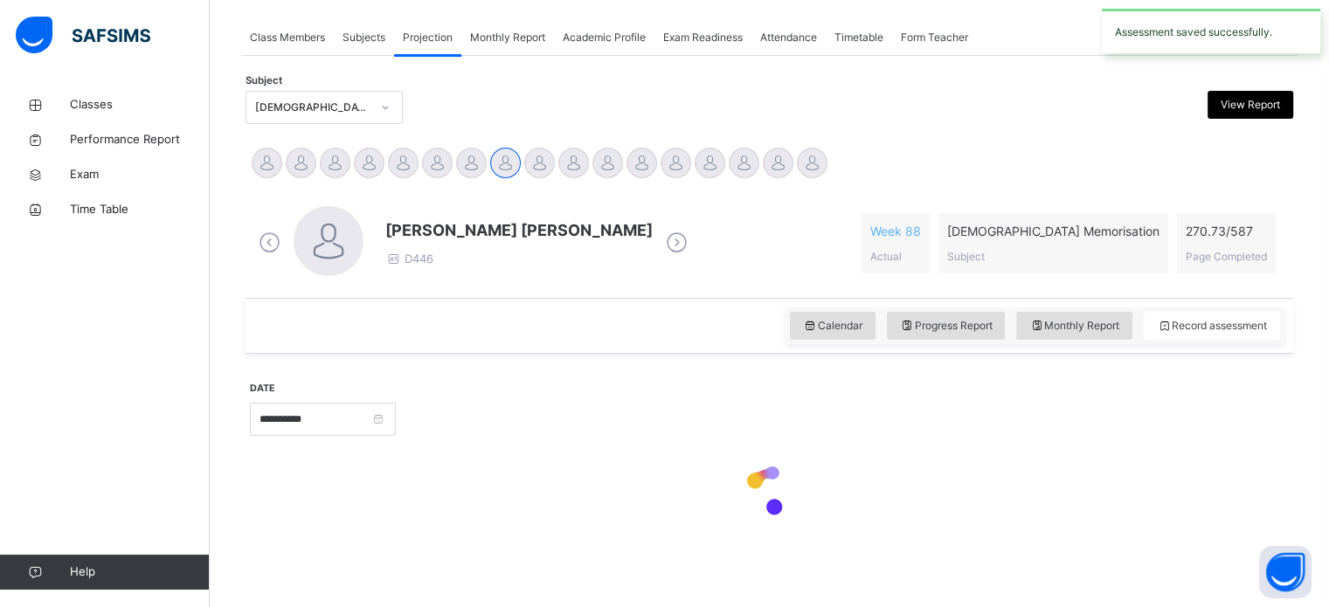
scroll to position [704, 0]
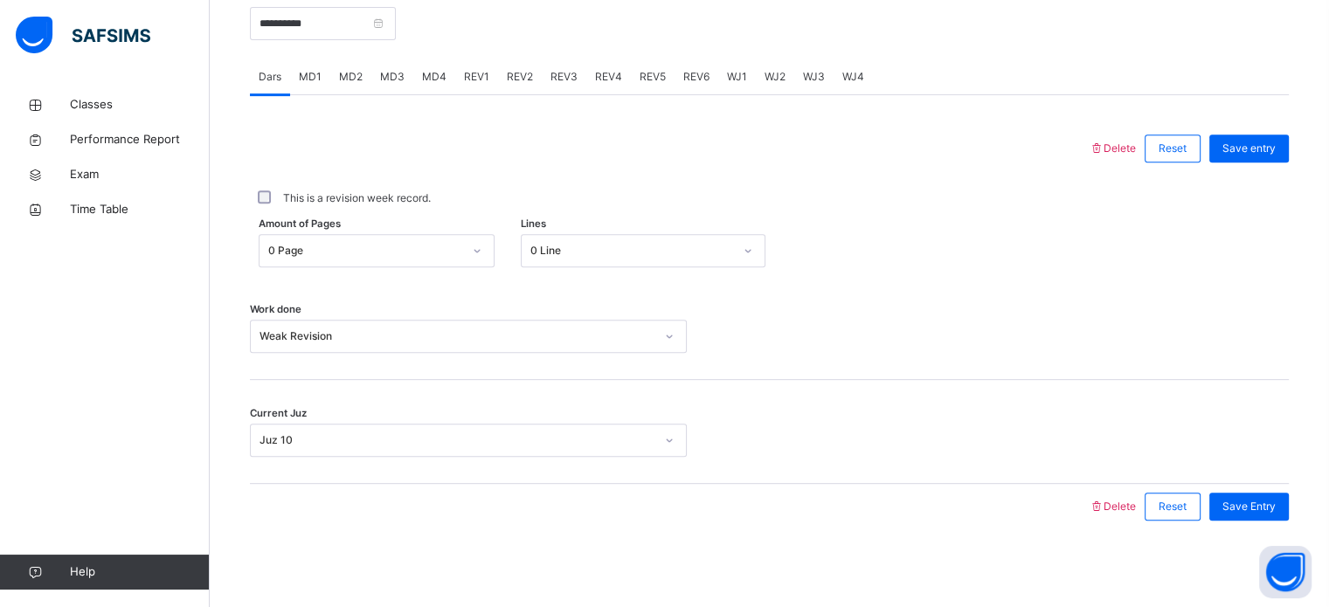
click at [525, 72] on span "REV2" at bounding box center [520, 77] width 26 height 16
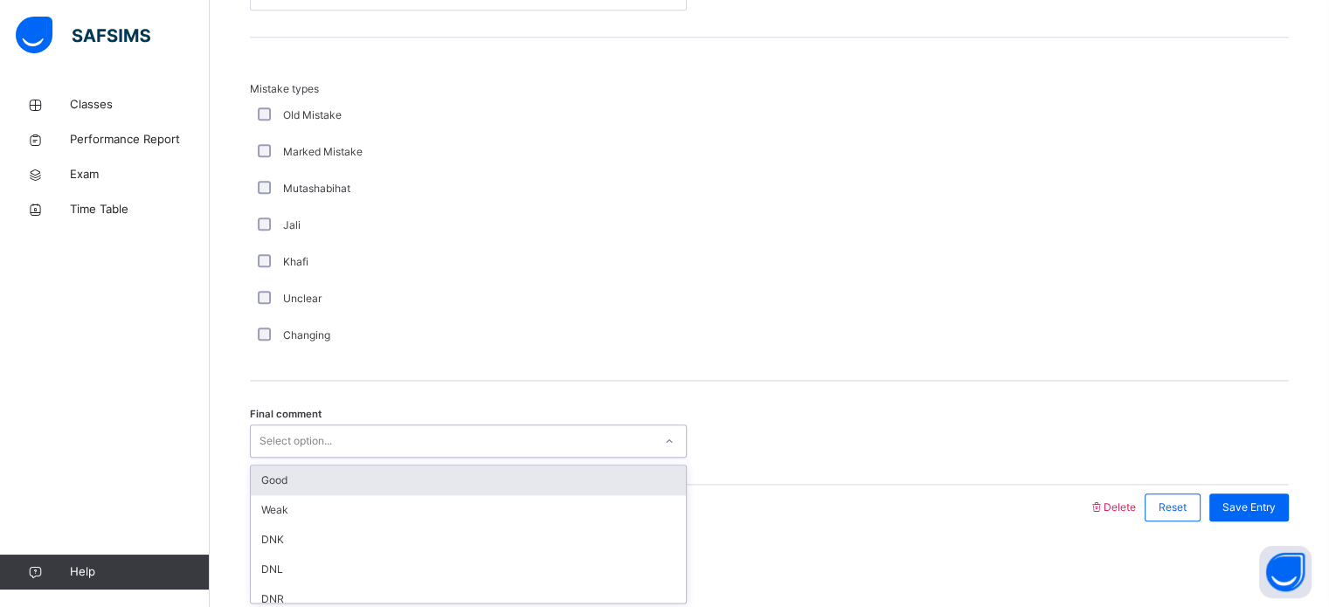
click at [308, 441] on div "Select option..." at bounding box center [296, 441] width 73 height 33
click at [299, 473] on div "Good" at bounding box center [468, 481] width 435 height 30
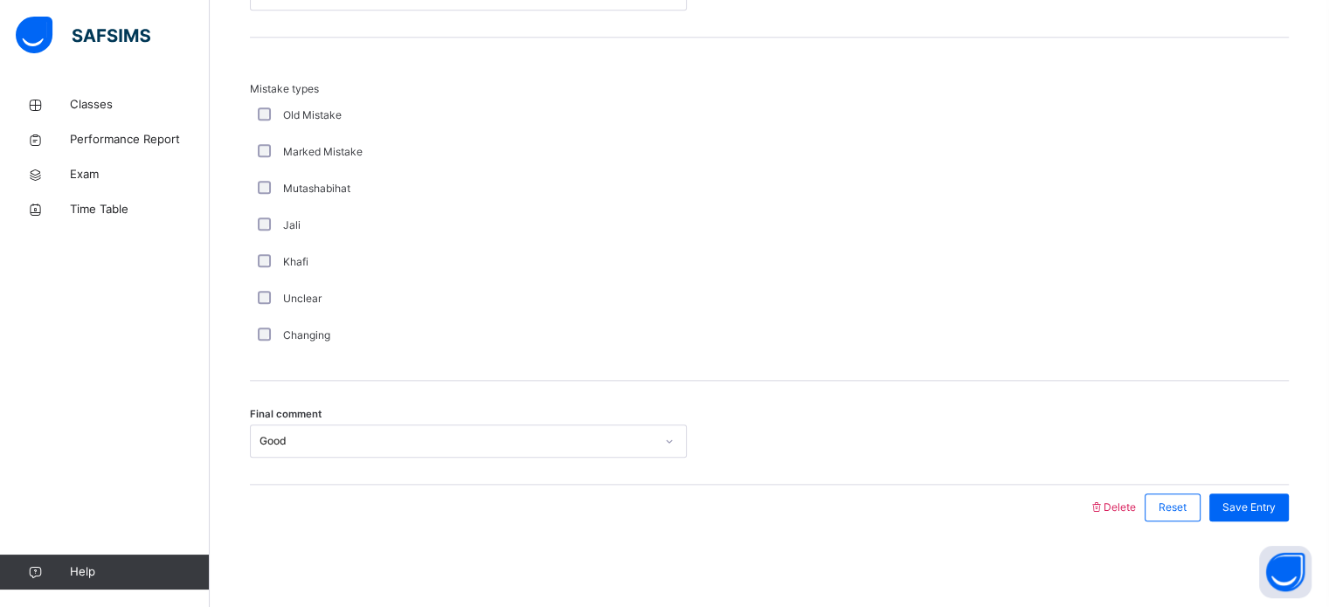
click at [565, 356] on div "Mistake types Old Mistake Marked Mistake Mutashabihat [PERSON_NAME] Unclear Cha…" at bounding box center [769, 209] width 1039 height 343
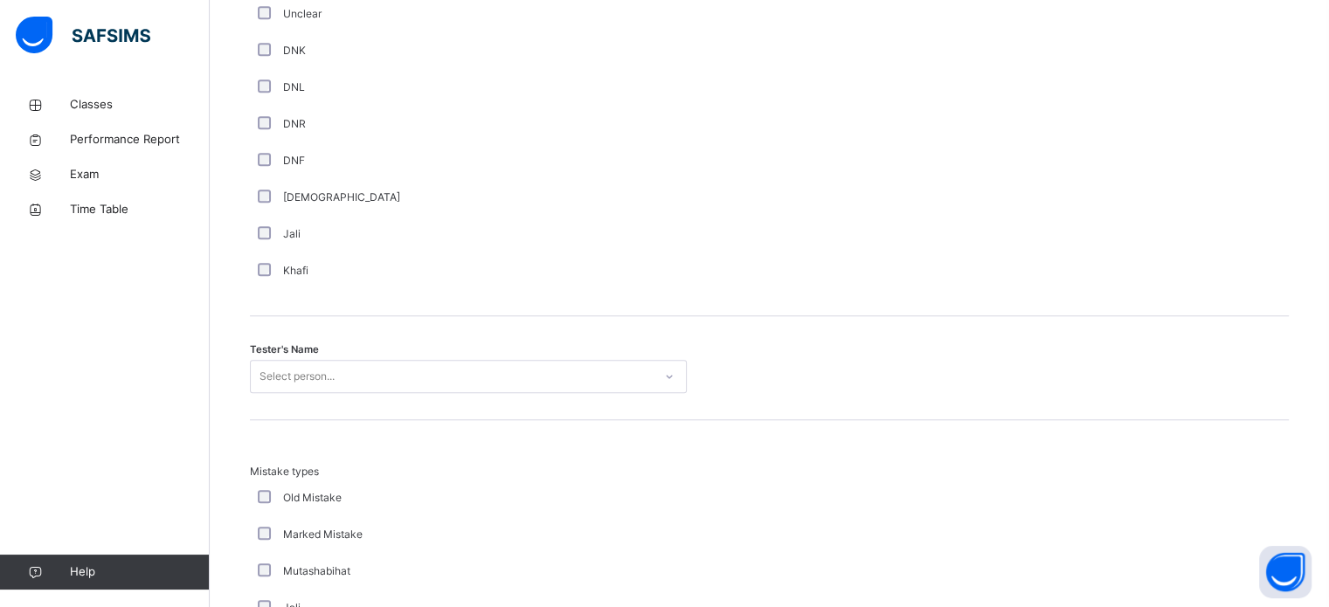
scroll to position [1537, 0]
click at [565, 356] on div "Tester's Name Select person..." at bounding box center [769, 370] width 1039 height 104
click at [564, 369] on div "Select person..." at bounding box center [468, 378] width 437 height 33
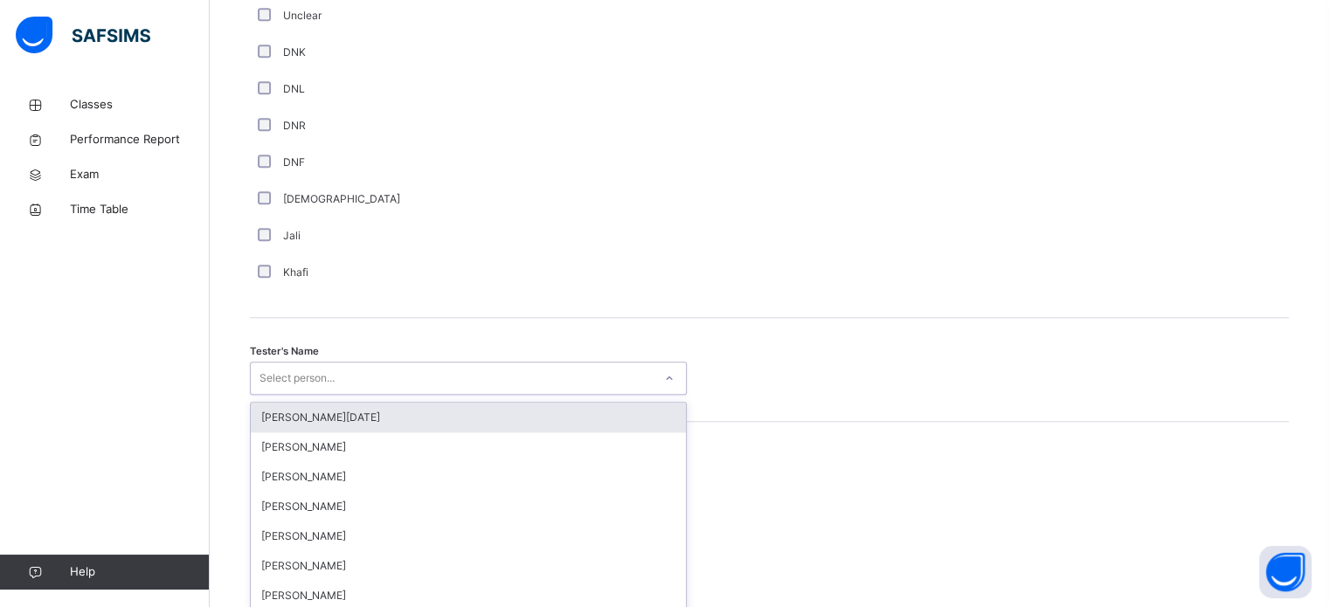
scroll to position [1601, 0]
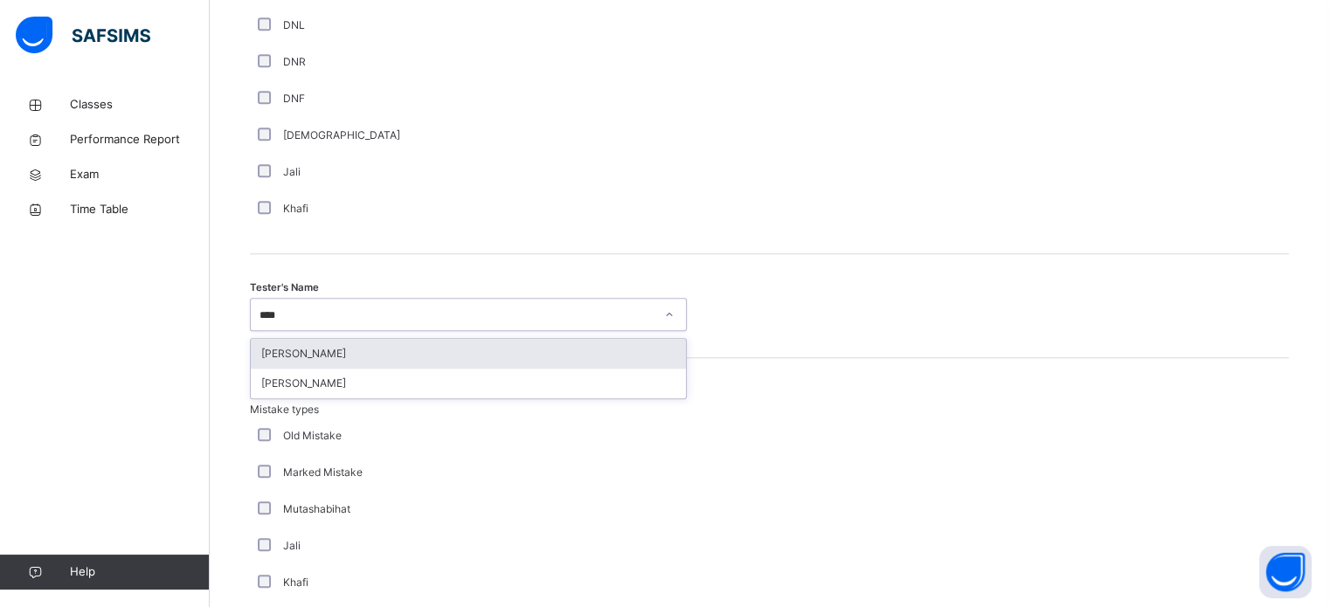
type input "*****"
click at [516, 343] on div "[PERSON_NAME]" at bounding box center [468, 354] width 435 height 30
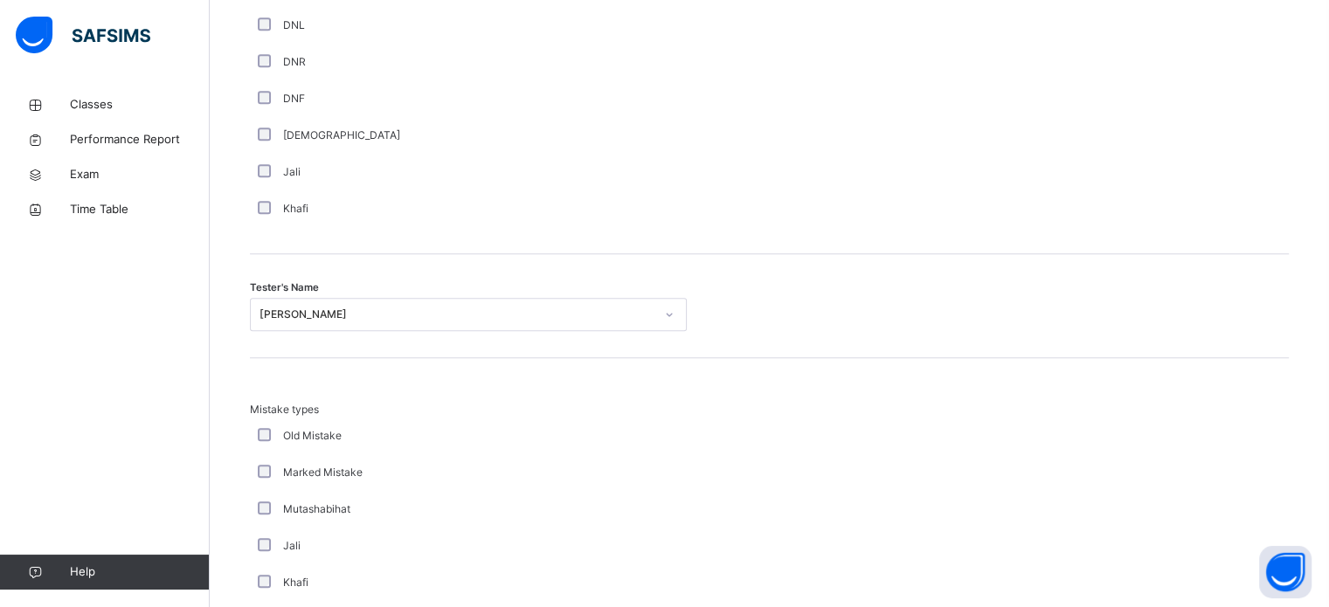
click at [544, 128] on div "[DEMOGRAPHIC_DATA]" at bounding box center [468, 136] width 428 height 16
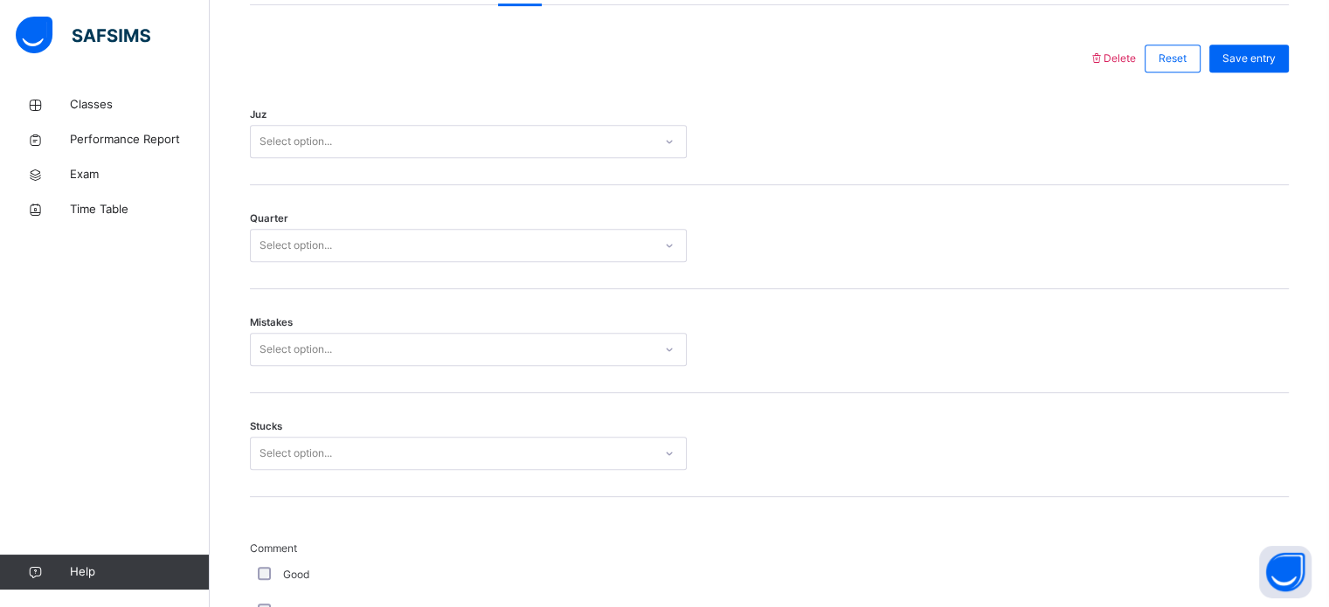
scroll to position [797, 0]
click at [308, 478] on div "Stucks Select option..." at bounding box center [769, 443] width 1039 height 104
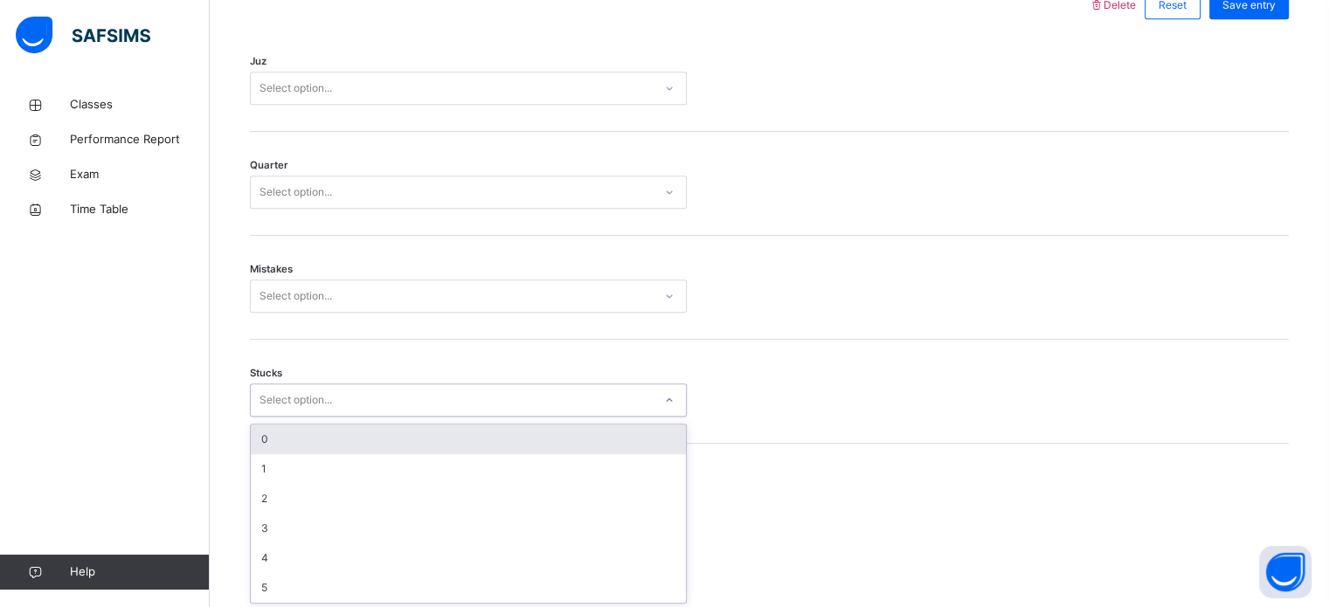
click at [288, 417] on div "option 0 focused, 1 of 6. 6 results available. Use Up and Down to choose option…" at bounding box center [468, 400] width 437 height 33
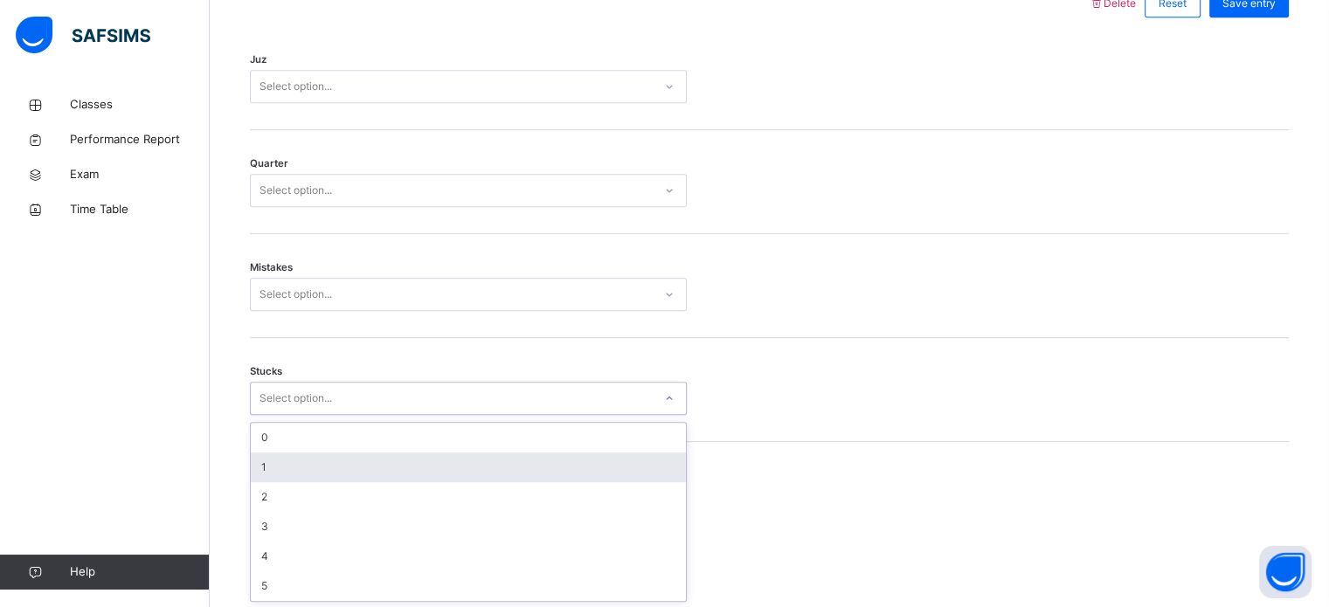
click at [293, 469] on div "1" at bounding box center [468, 468] width 435 height 30
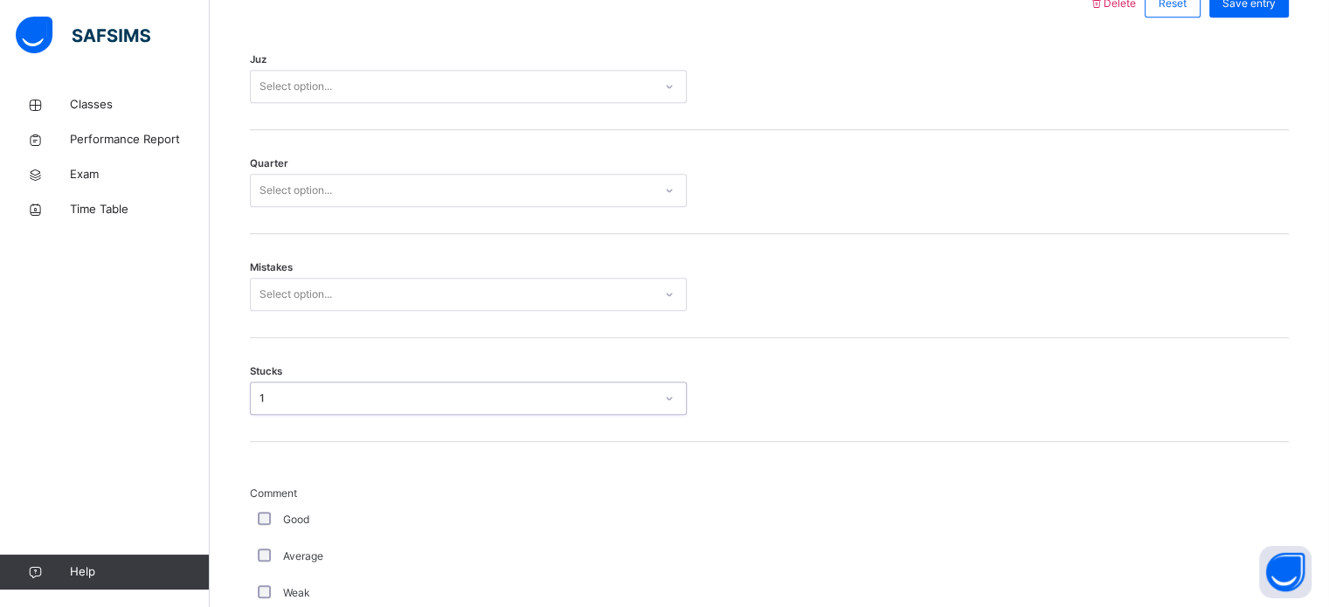
click at [345, 299] on div "Select option..." at bounding box center [452, 294] width 402 height 27
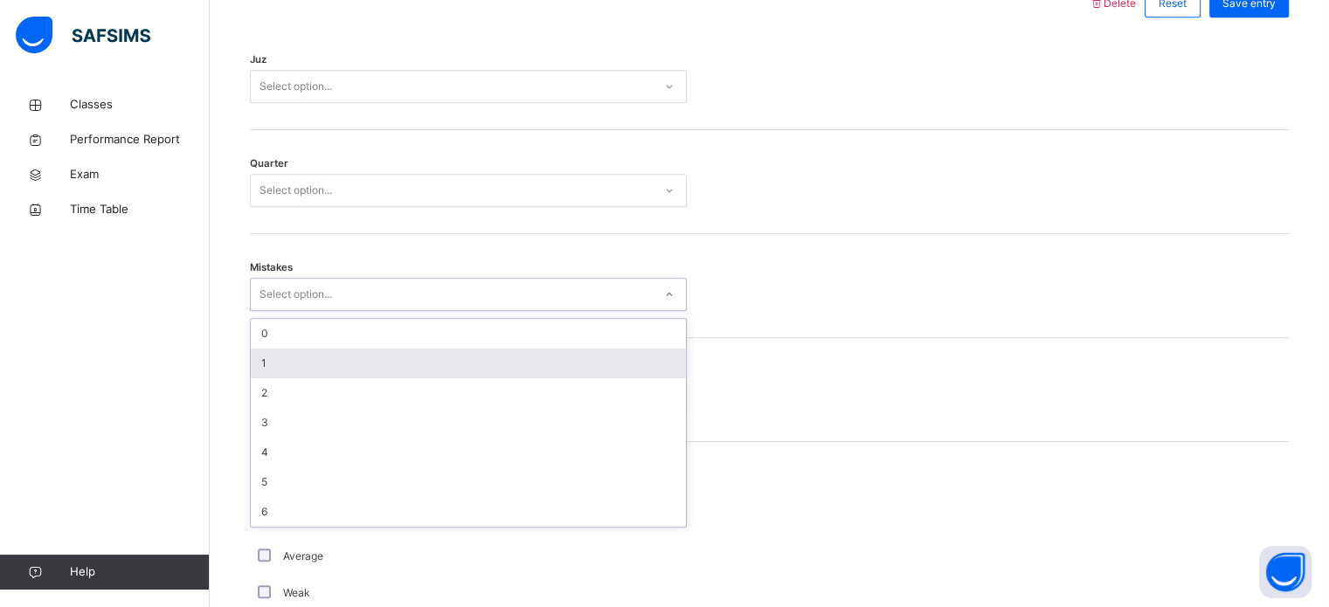
click at [285, 371] on div "1" at bounding box center [468, 364] width 435 height 30
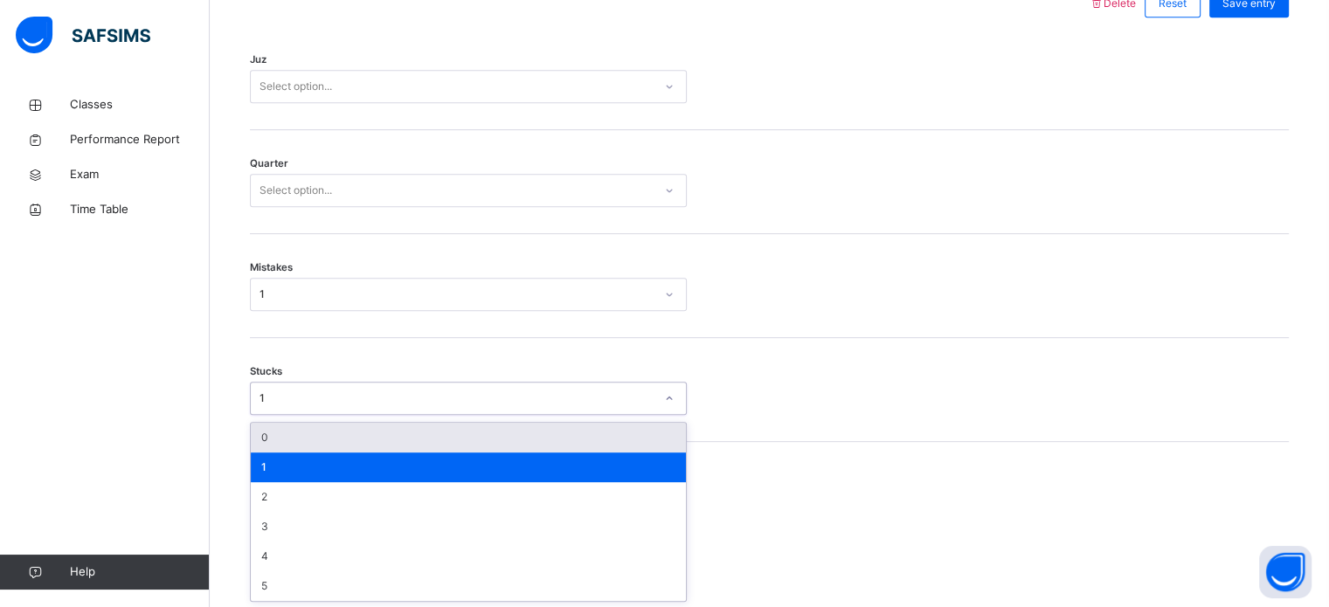
click at [288, 394] on div "1" at bounding box center [457, 399] width 395 height 16
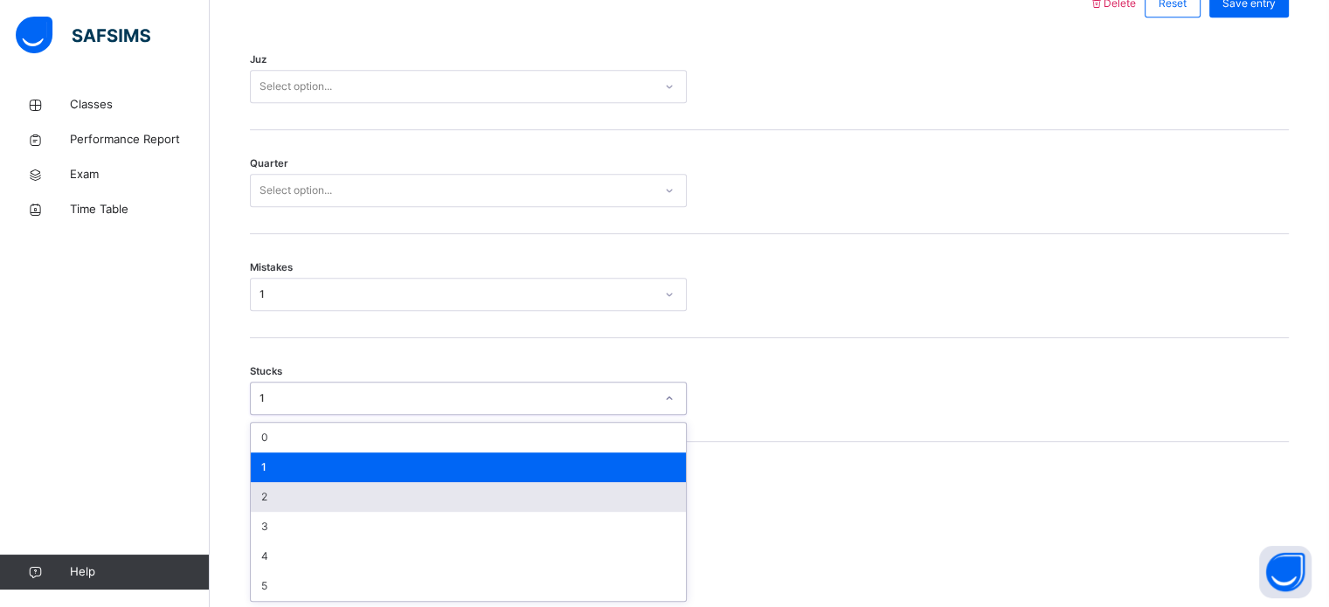
click at [271, 499] on div "2" at bounding box center [468, 497] width 435 height 30
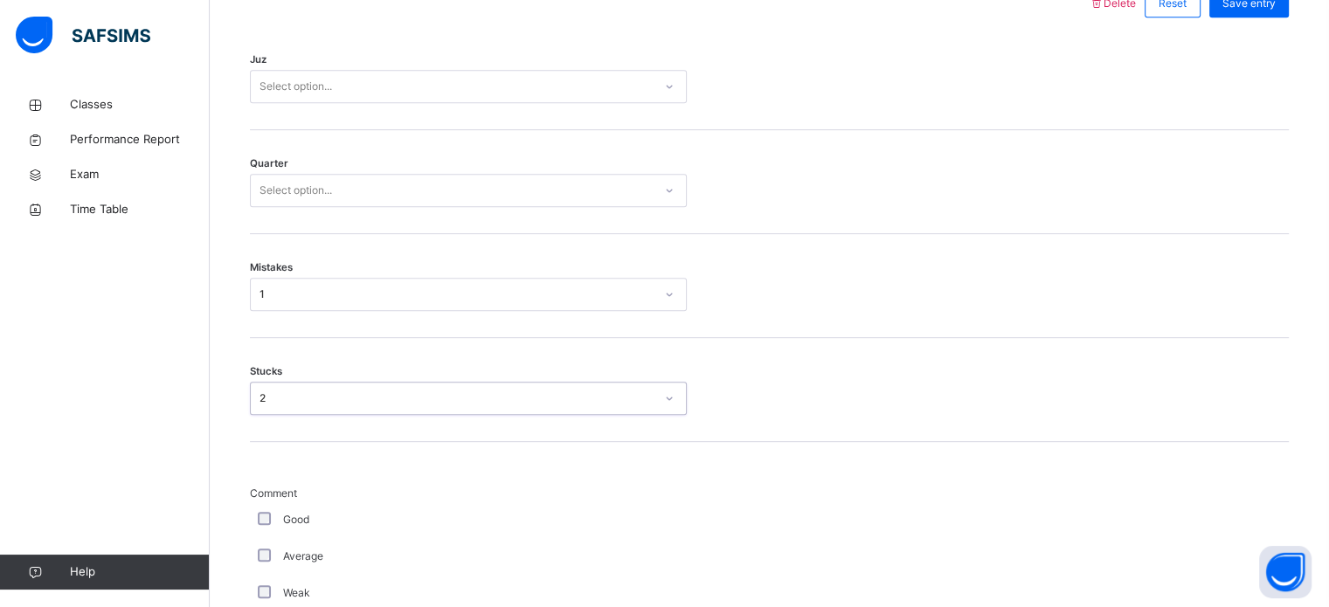
click at [436, 192] on div "Select option..." at bounding box center [452, 190] width 402 height 27
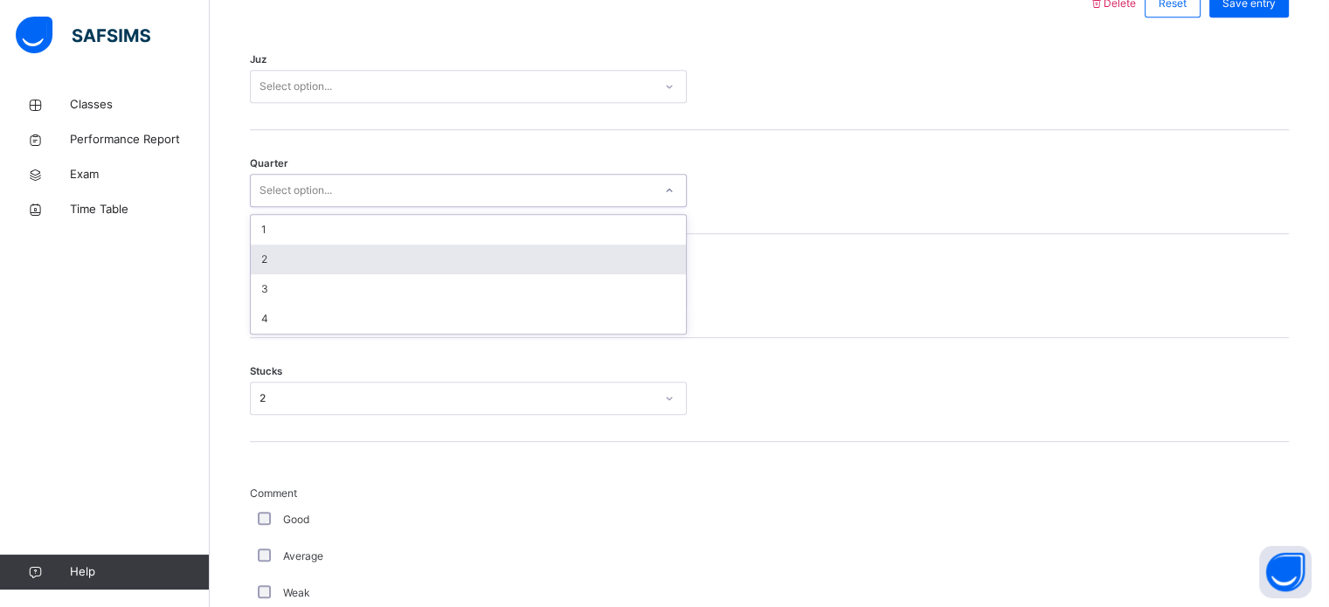
click at [406, 258] on div "2" at bounding box center [468, 260] width 435 height 30
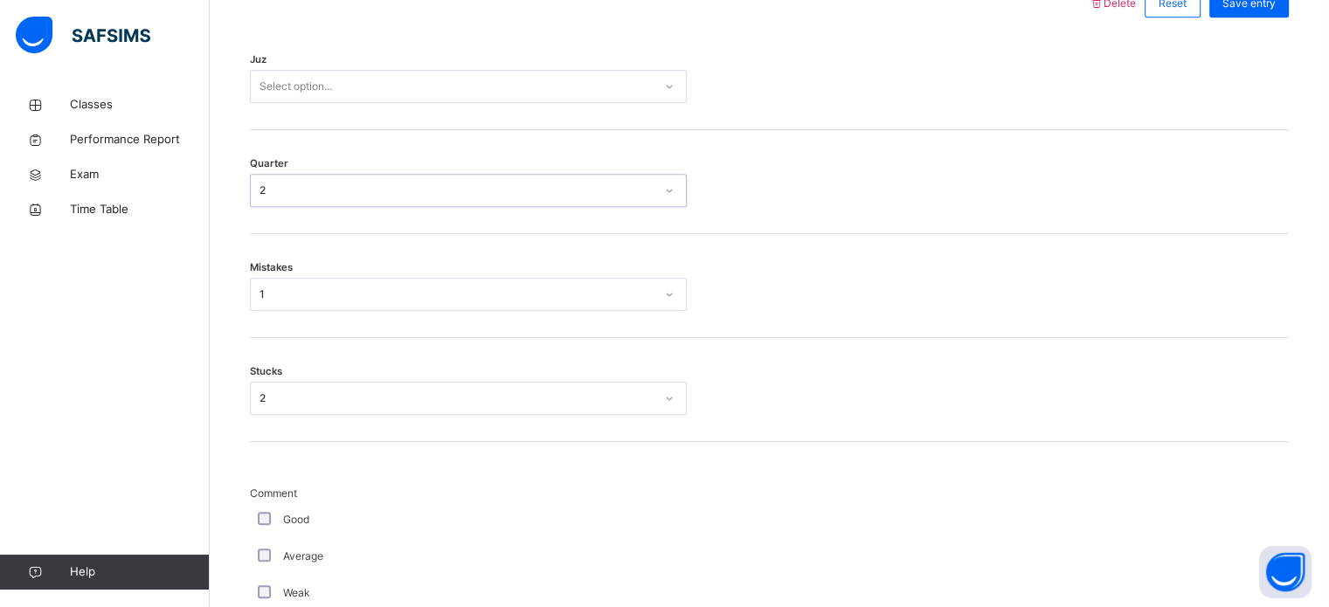
click at [366, 71] on div "Select option..." at bounding box center [468, 86] width 437 height 33
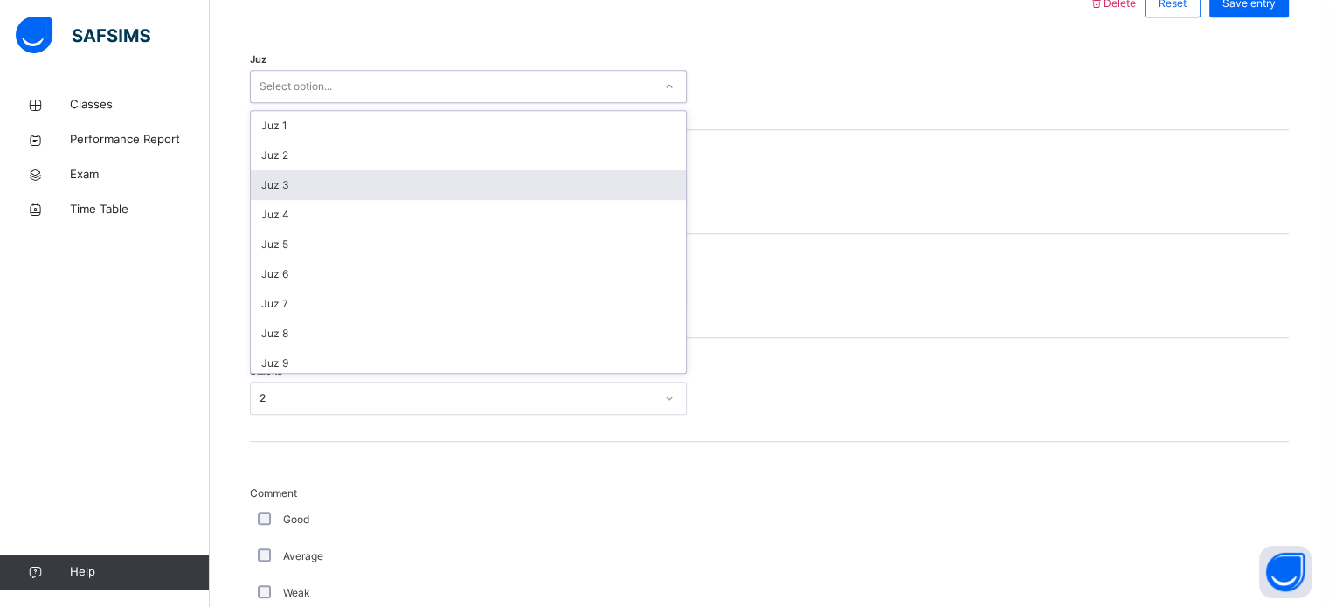
click at [333, 182] on div "Juz 3" at bounding box center [468, 185] width 435 height 30
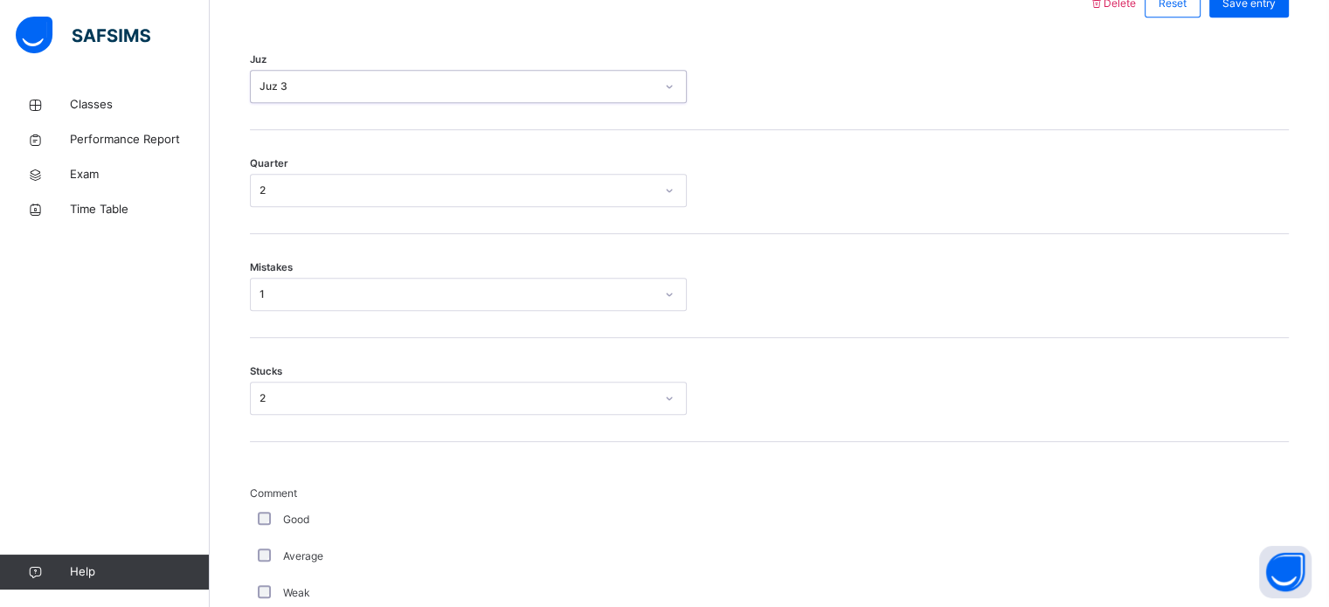
click at [978, 167] on div "Quarter 2" at bounding box center [769, 182] width 1039 height 104
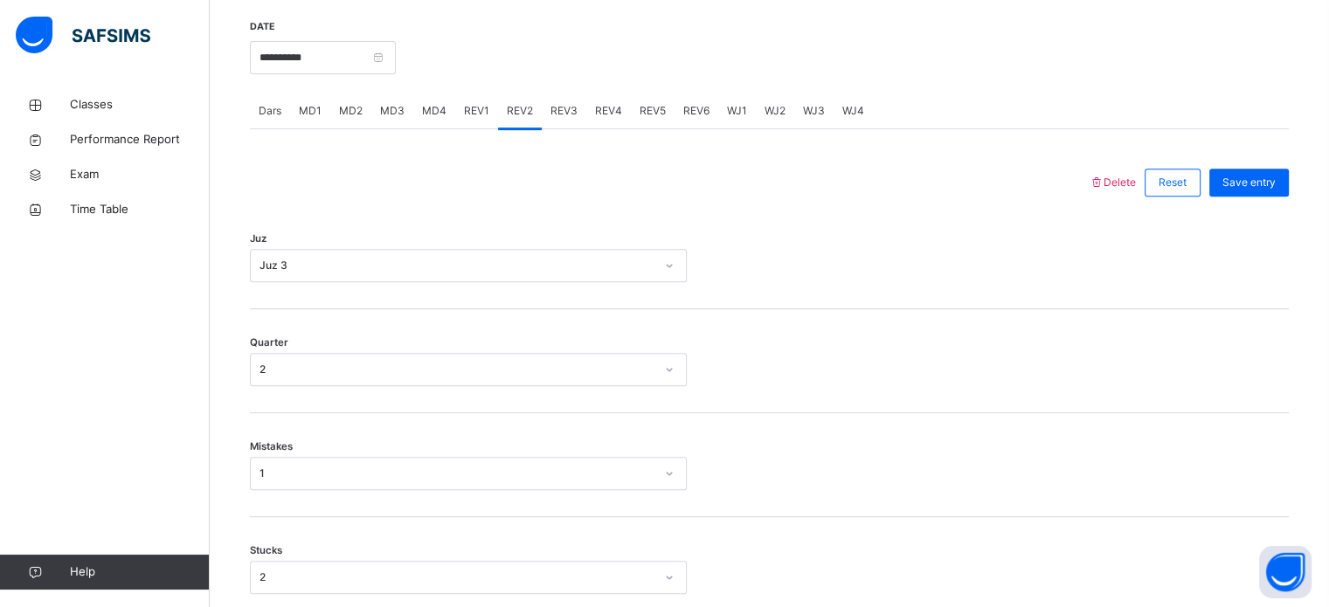
scroll to position [675, 0]
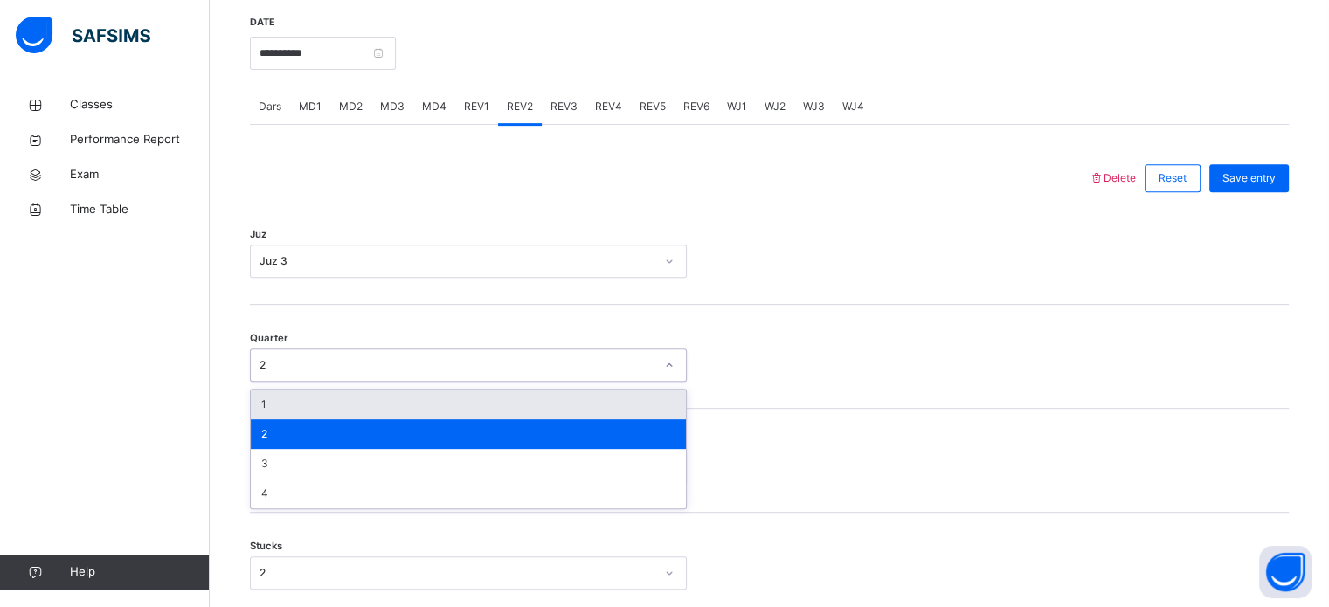
click at [595, 361] on div "2" at bounding box center [457, 365] width 395 height 16
click at [465, 399] on div "1" at bounding box center [468, 405] width 435 height 30
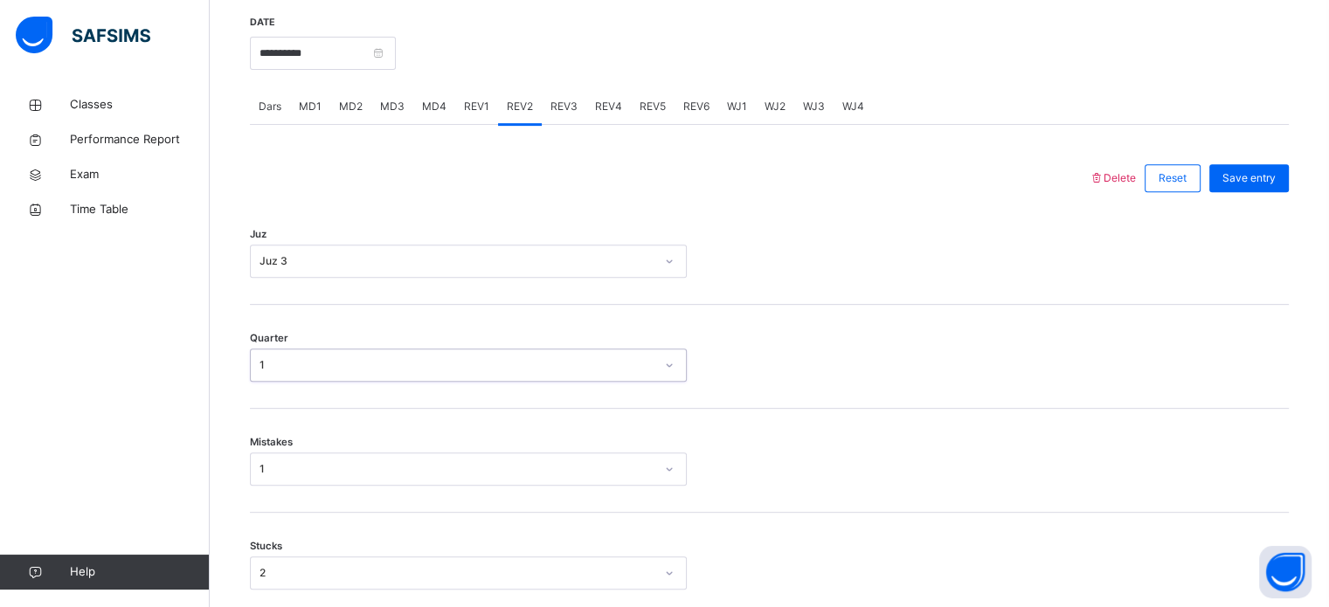
click at [430, 450] on div "Mistakes 1" at bounding box center [769, 461] width 1039 height 104
click at [339, 575] on div "2" at bounding box center [468, 573] width 437 height 33
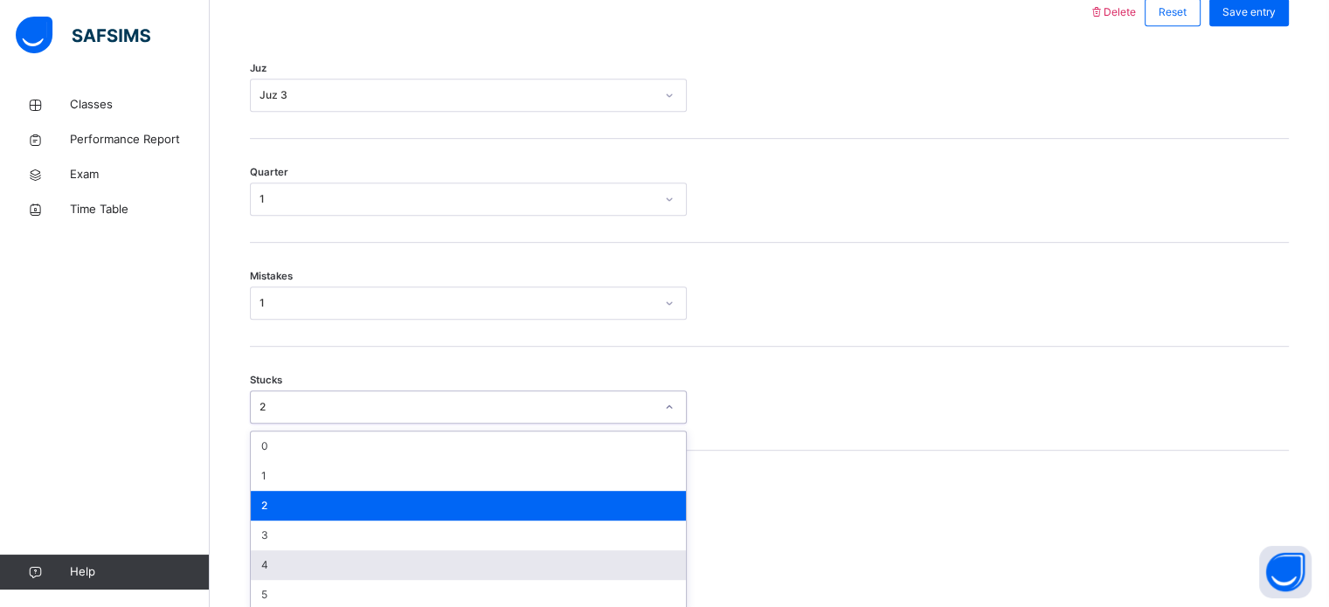
scroll to position [849, 0]
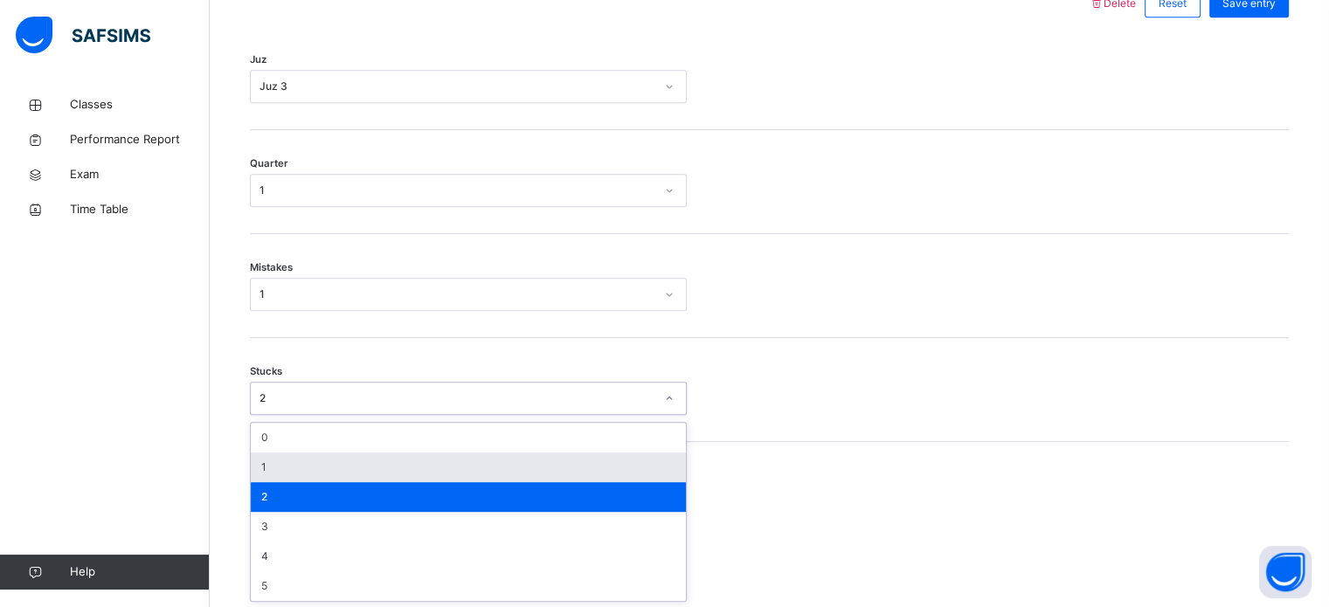
click at [350, 468] on div "1" at bounding box center [468, 468] width 435 height 30
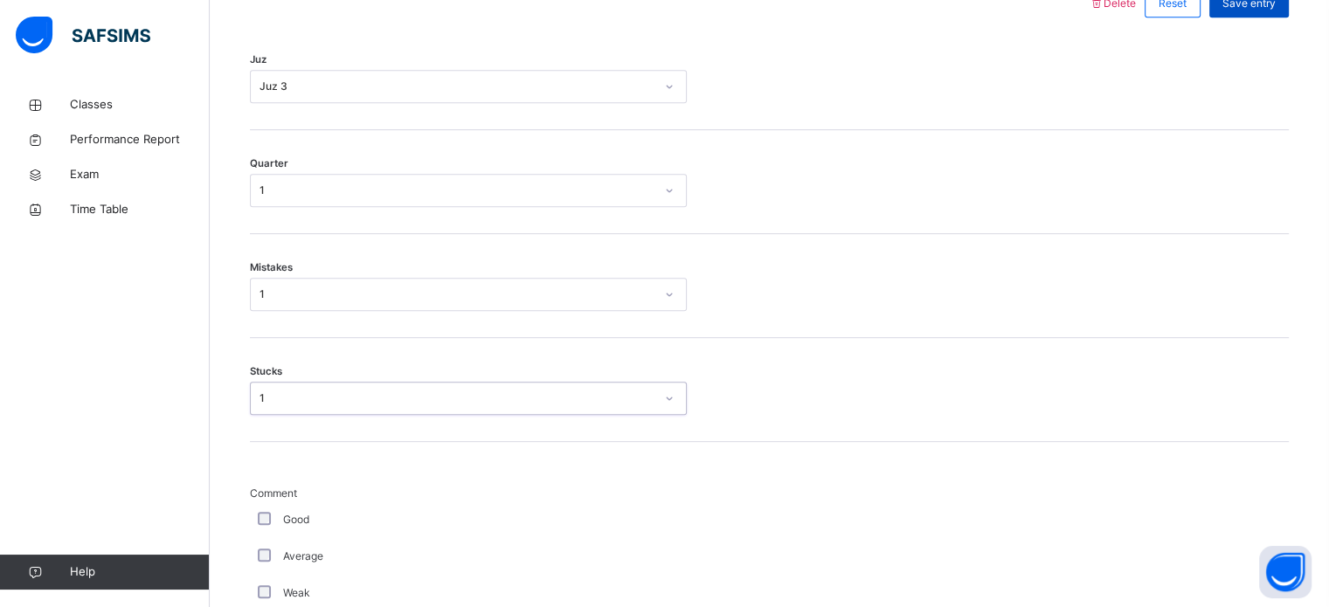
click at [1269, 6] on span "Save entry" at bounding box center [1249, 4] width 53 height 16
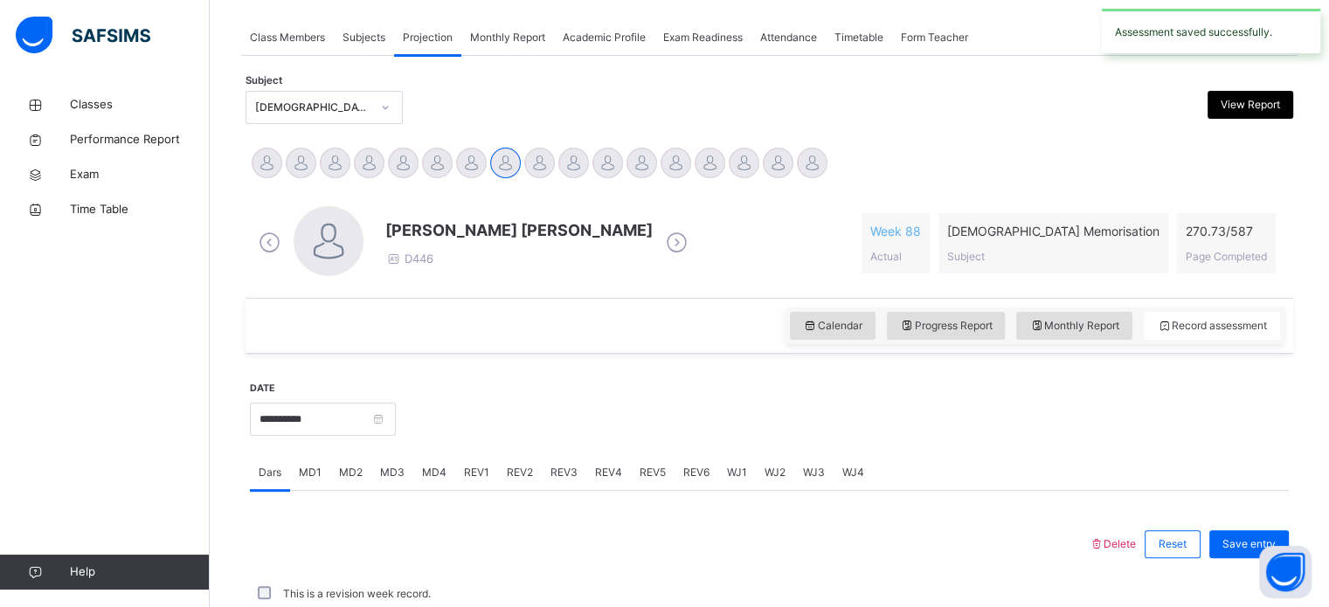
scroll to position [704, 0]
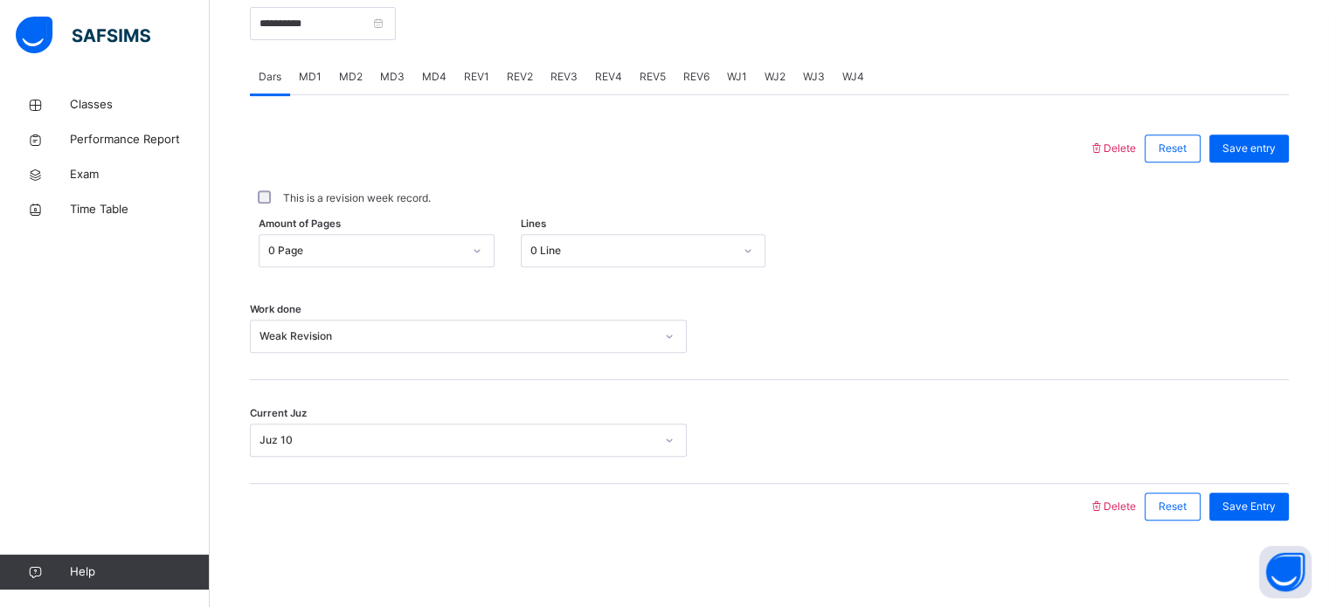
click at [542, 80] on div "REV3" at bounding box center [564, 76] width 45 height 35
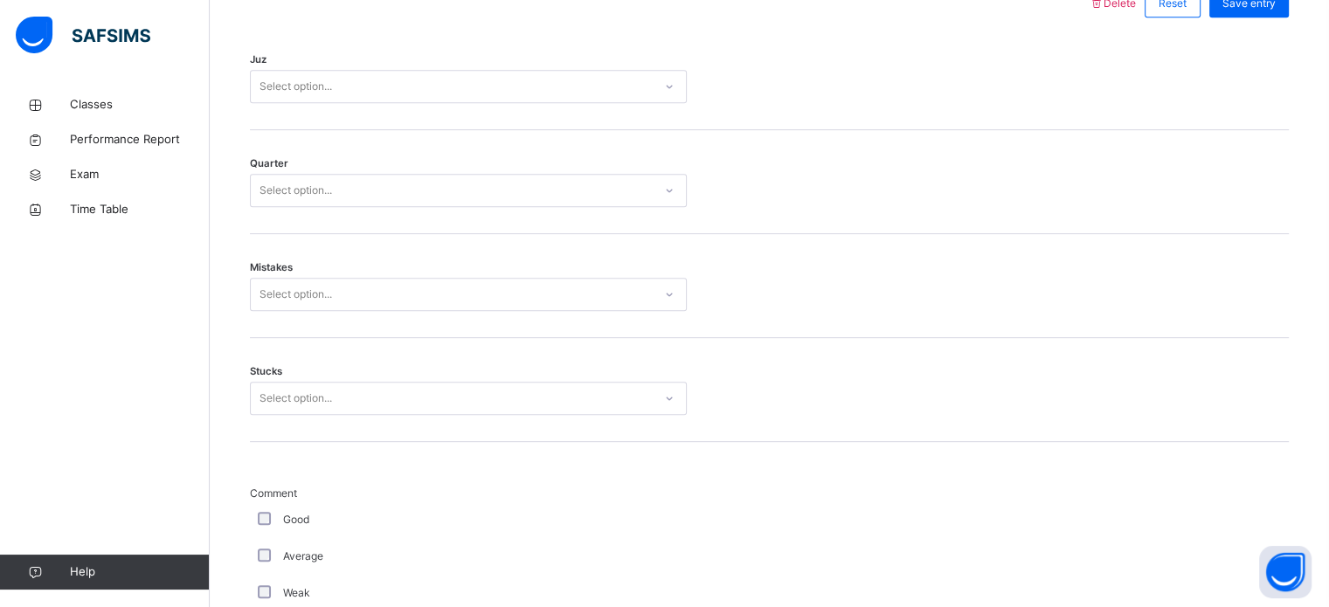
click at [329, 88] on div "Select option..." at bounding box center [296, 86] width 73 height 33
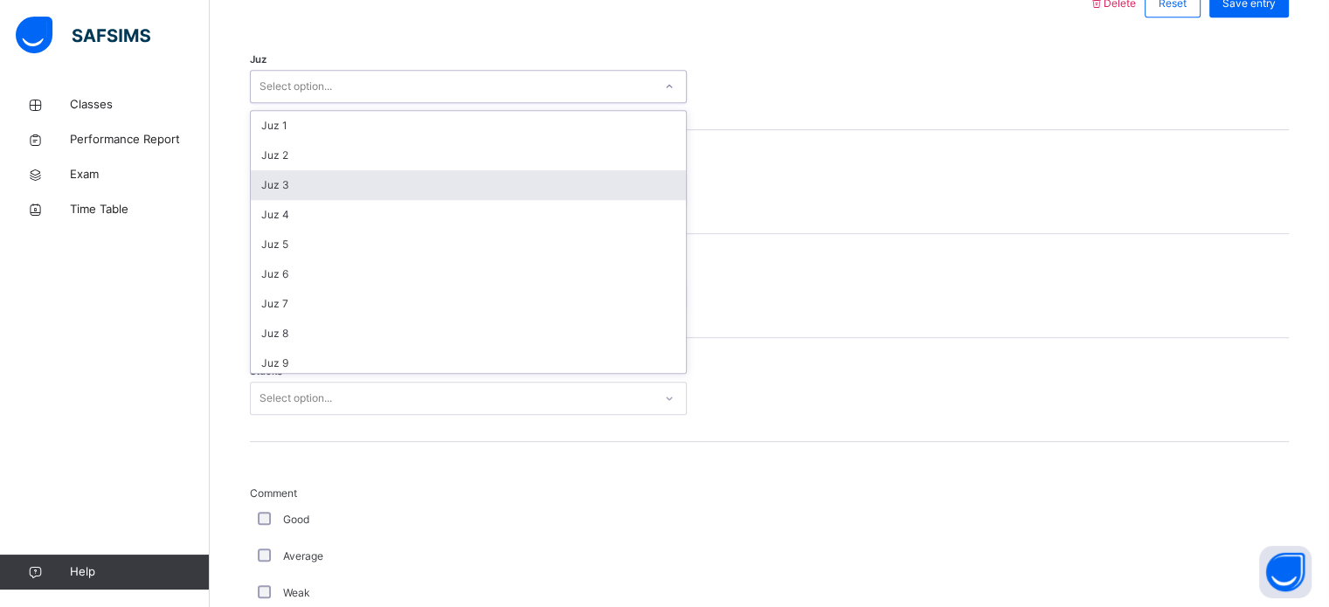
click at [283, 197] on div "Juz 3" at bounding box center [468, 185] width 435 height 30
click at [283, 197] on div "Select option..." at bounding box center [296, 190] width 73 height 33
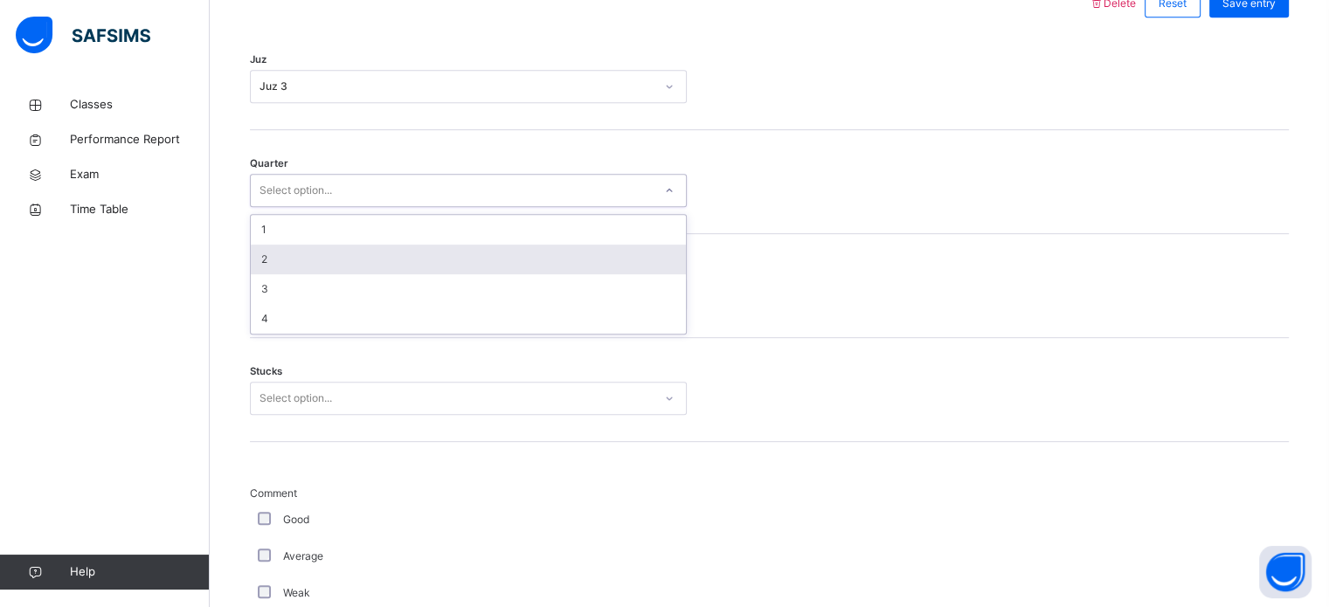
click at [272, 254] on div "2" at bounding box center [468, 260] width 435 height 30
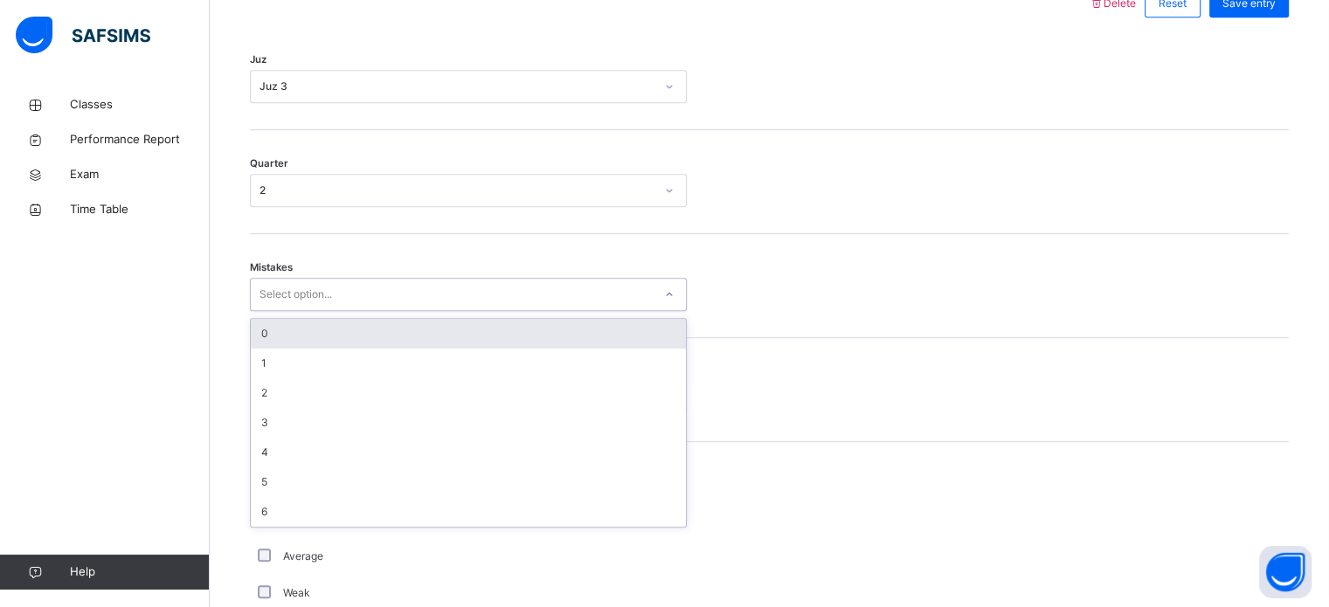
click at [288, 305] on div "Select option..." at bounding box center [296, 294] width 73 height 33
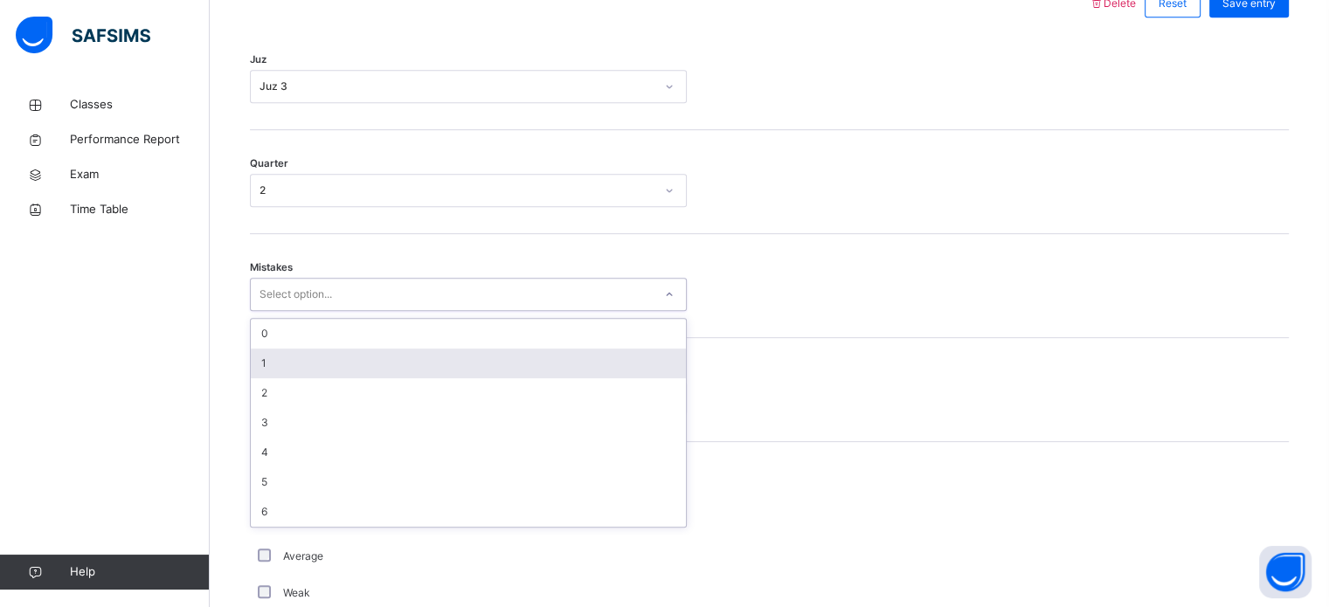
click at [295, 353] on div "1" at bounding box center [468, 364] width 435 height 30
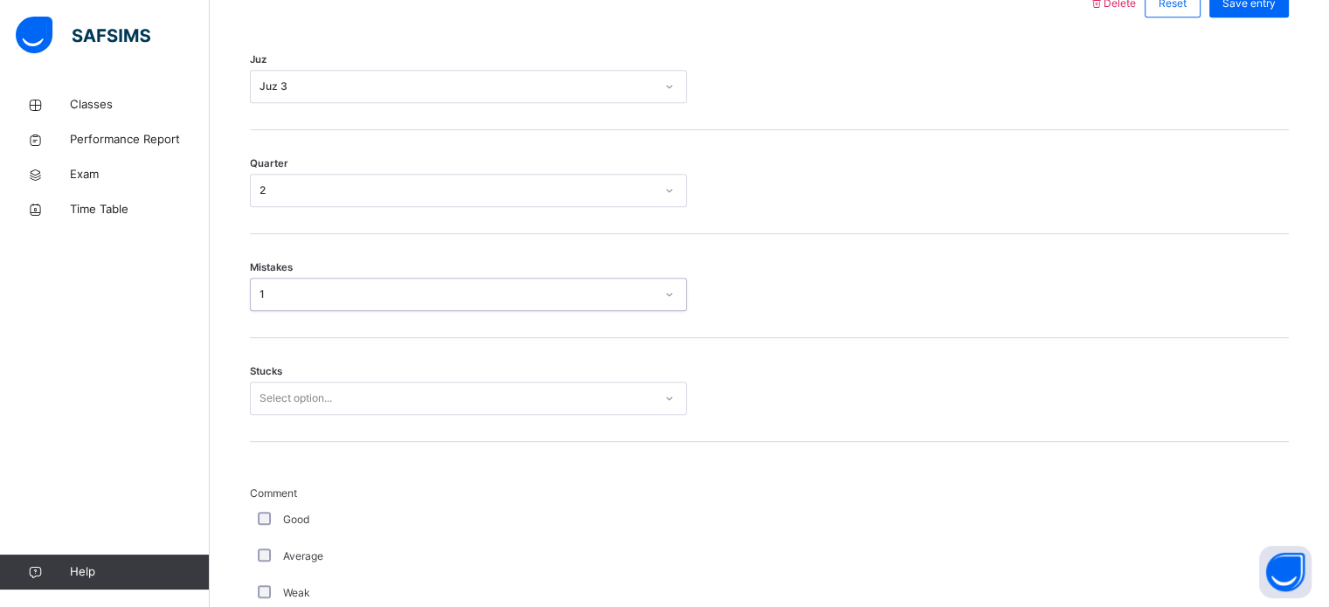
click at [296, 400] on div "Select option..." at bounding box center [296, 398] width 73 height 33
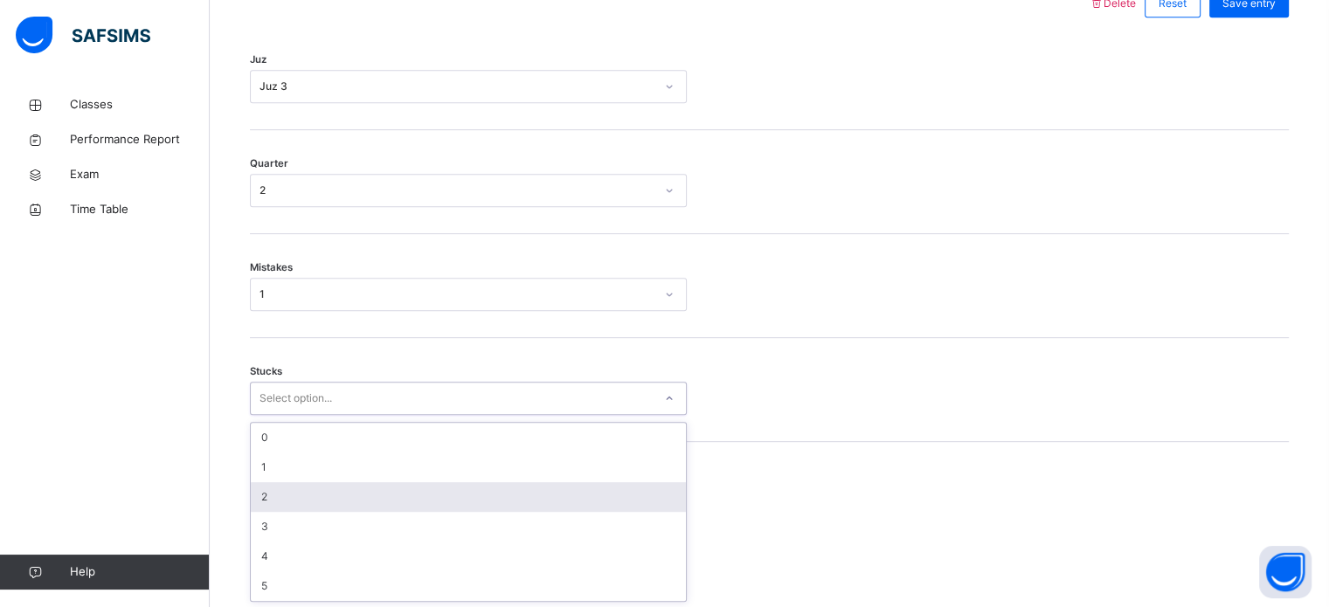
click at [253, 506] on div "2" at bounding box center [468, 497] width 435 height 30
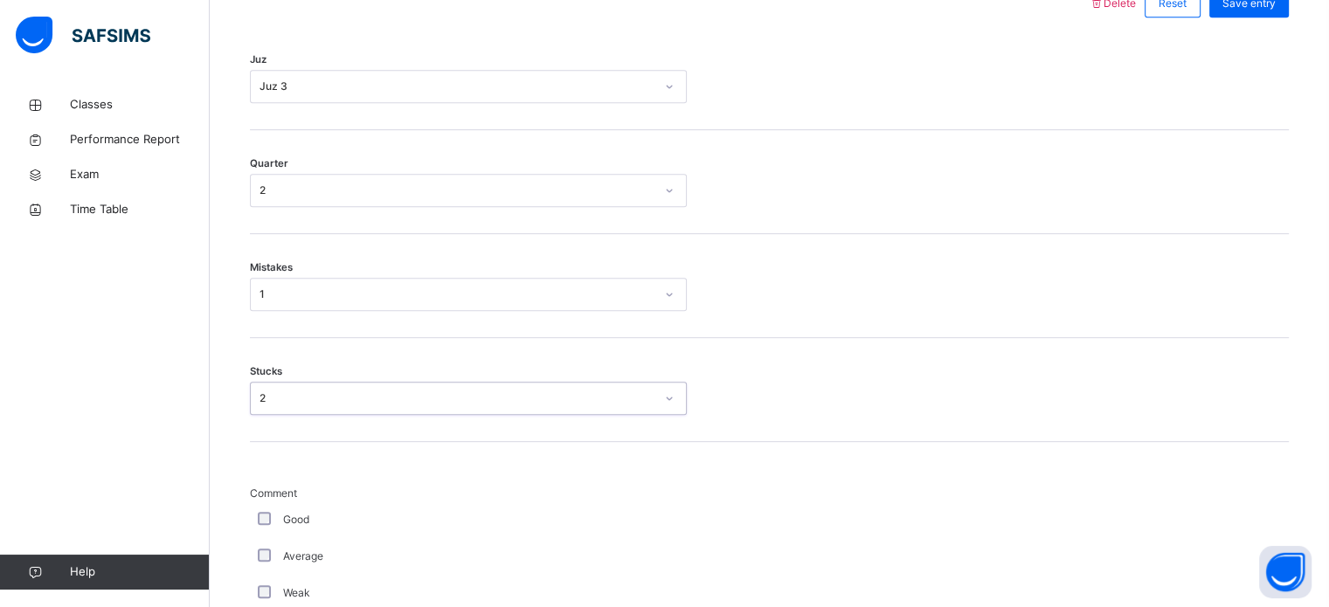
click at [255, 510] on div "Good" at bounding box center [468, 520] width 437 height 37
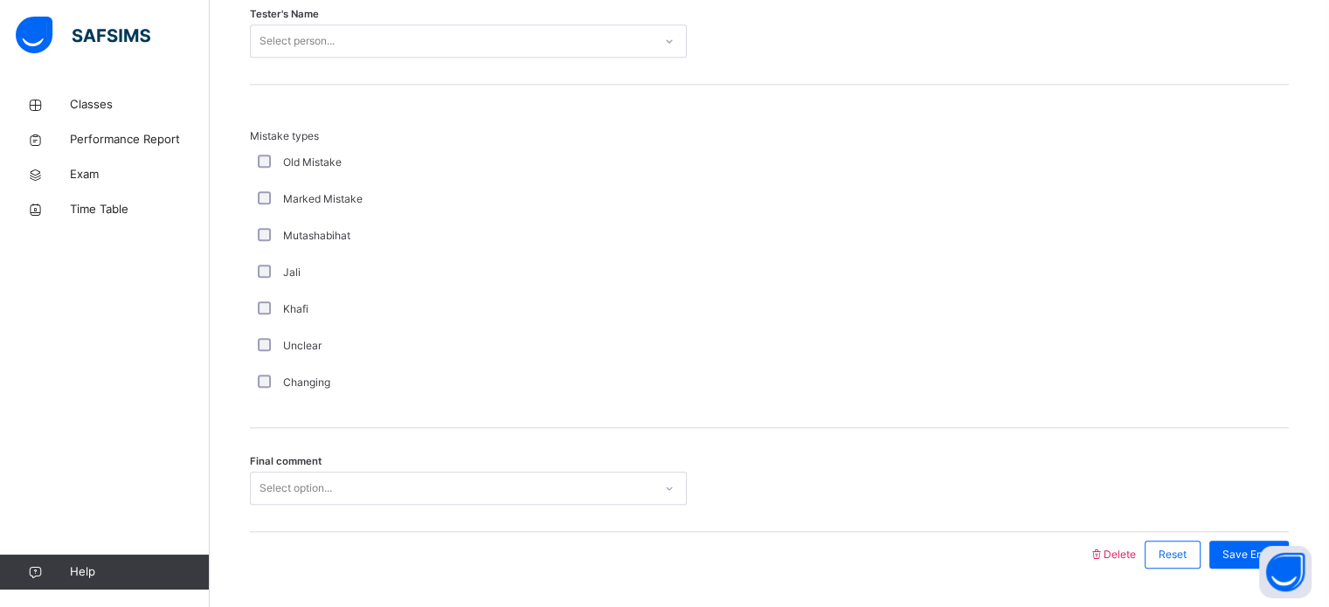
scroll to position [1852, 0]
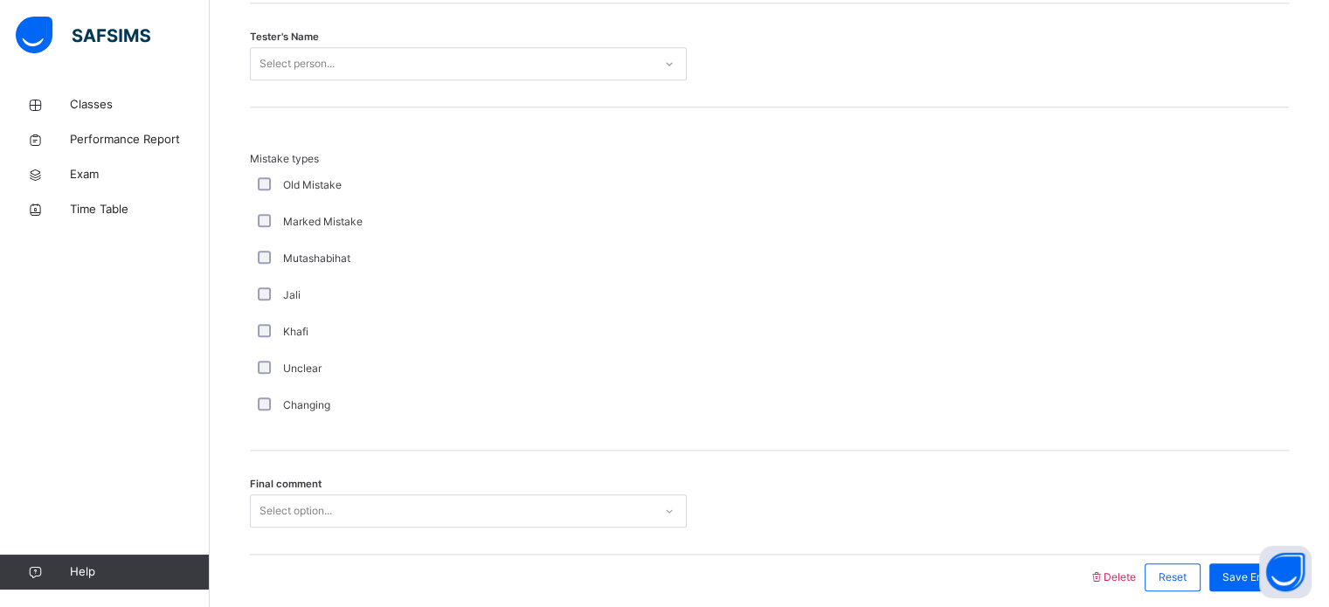
click at [410, 59] on div "Select person..." at bounding box center [452, 64] width 402 height 27
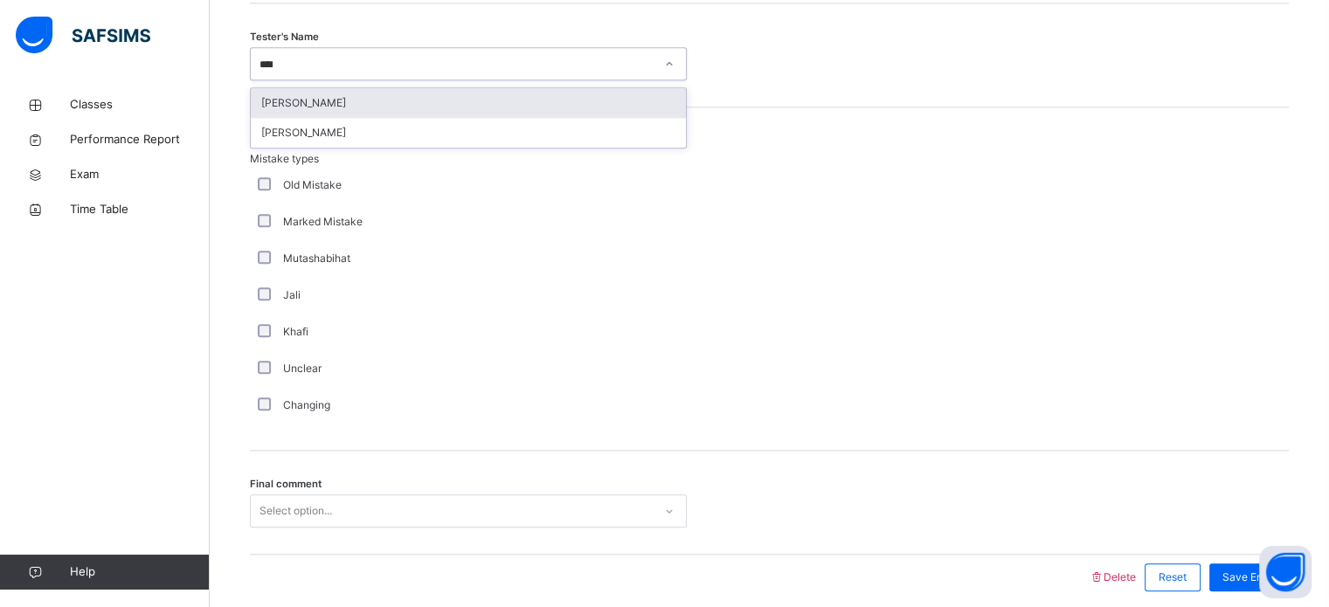
type input "*****"
click at [409, 90] on div "[PERSON_NAME]" at bounding box center [468, 103] width 435 height 30
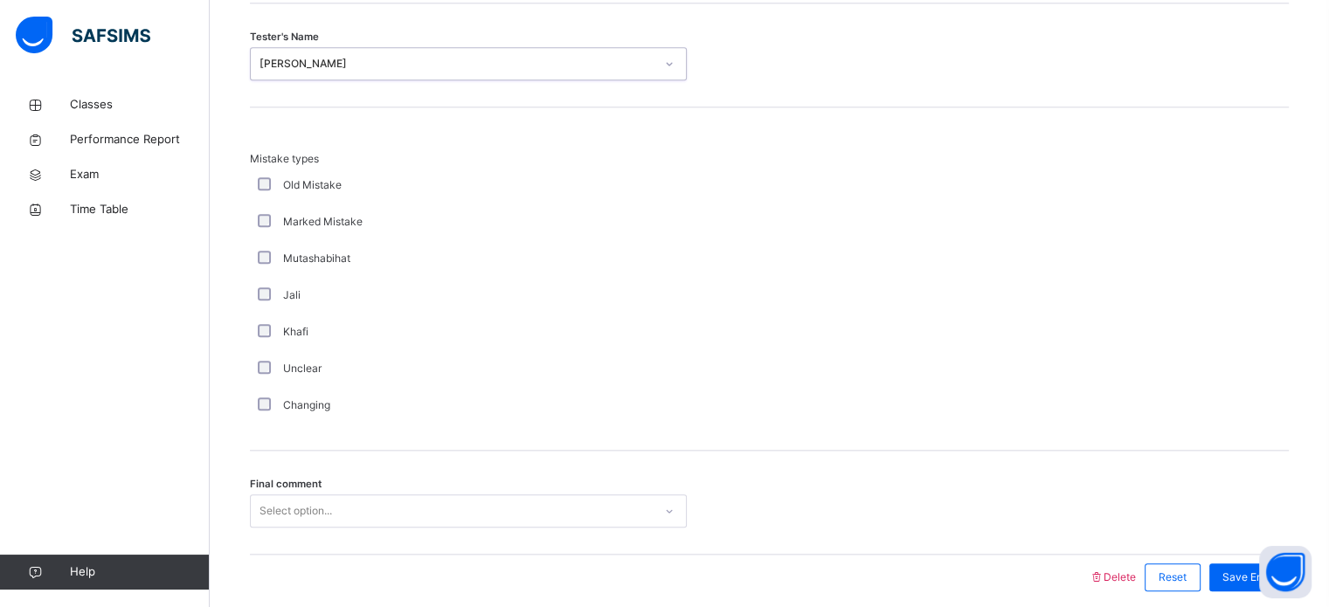
click at [303, 485] on span "Final comment" at bounding box center [286, 484] width 72 height 15
click at [304, 519] on div "Select option..." at bounding box center [468, 511] width 437 height 33
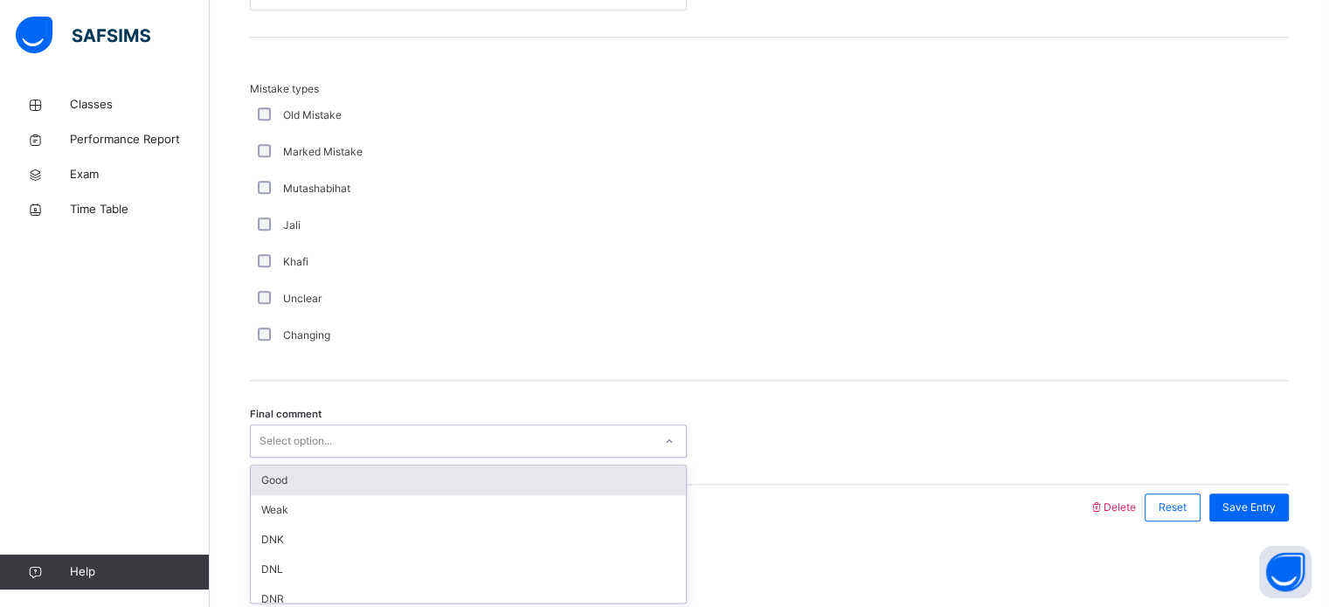
click at [278, 482] on div "Good" at bounding box center [468, 481] width 435 height 30
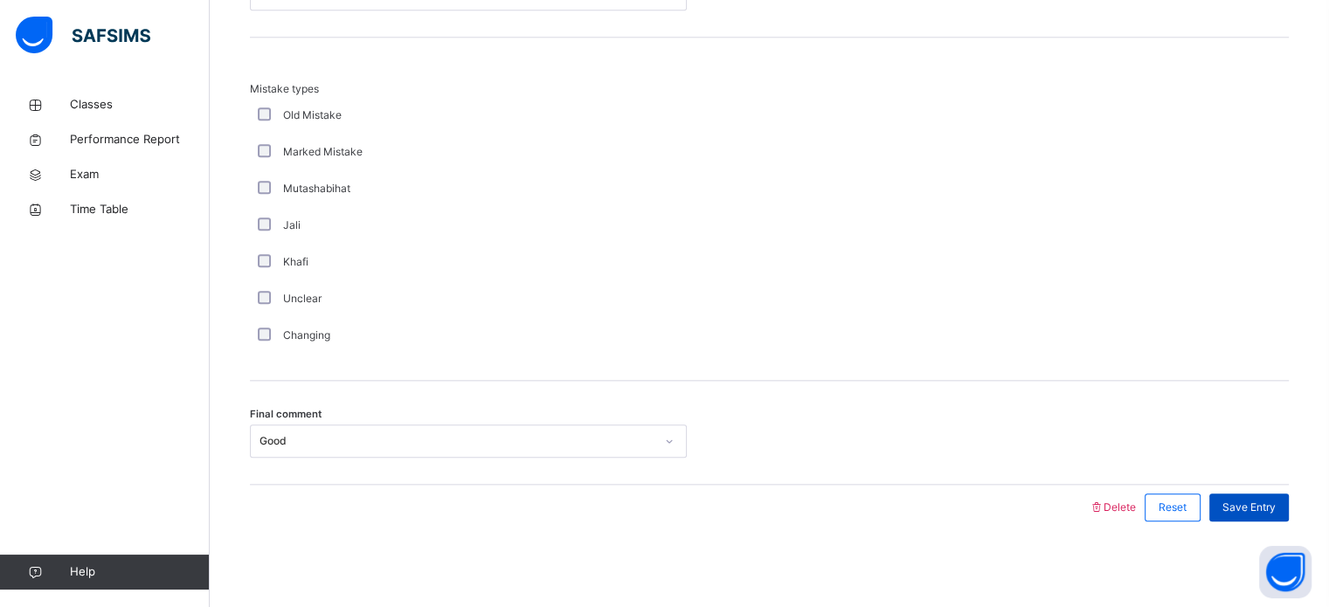
click at [1276, 503] on span "Save Entry" at bounding box center [1249, 508] width 53 height 16
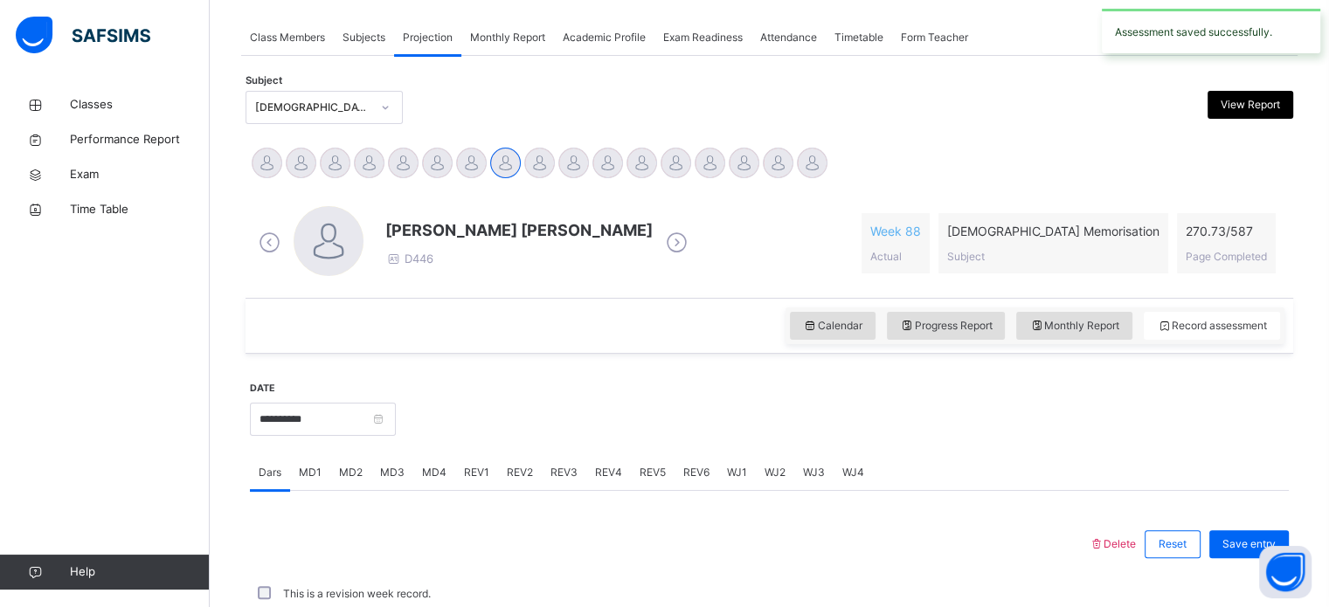
scroll to position [704, 0]
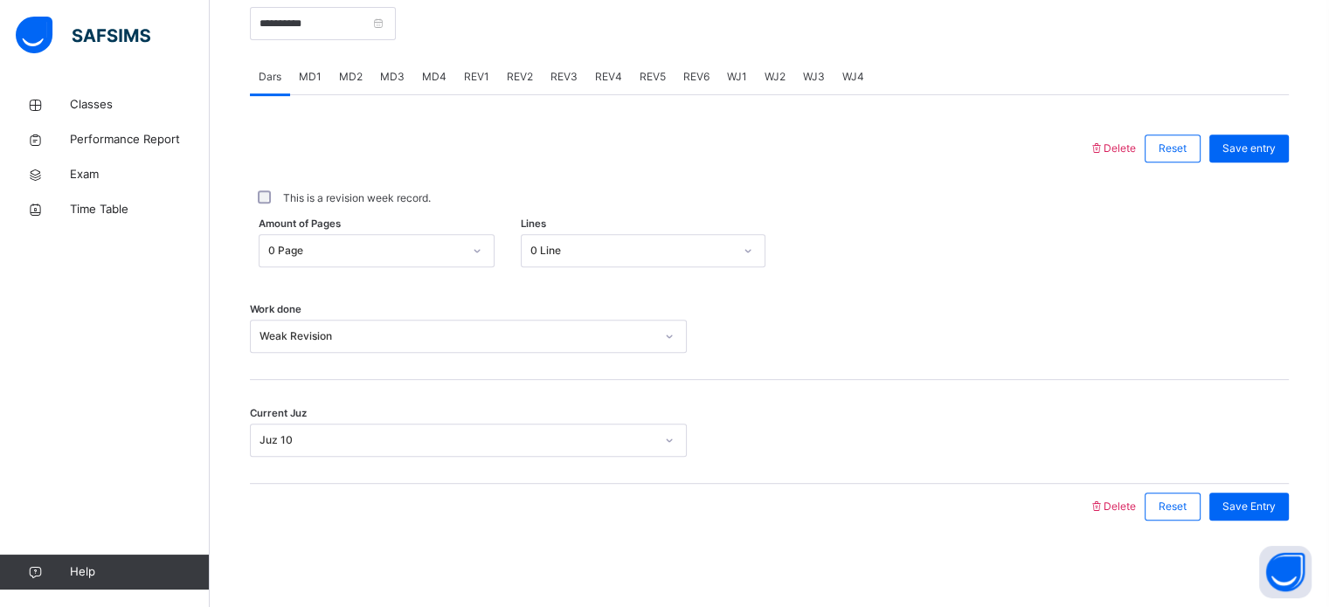
click at [600, 81] on span "REV4" at bounding box center [608, 77] width 27 height 16
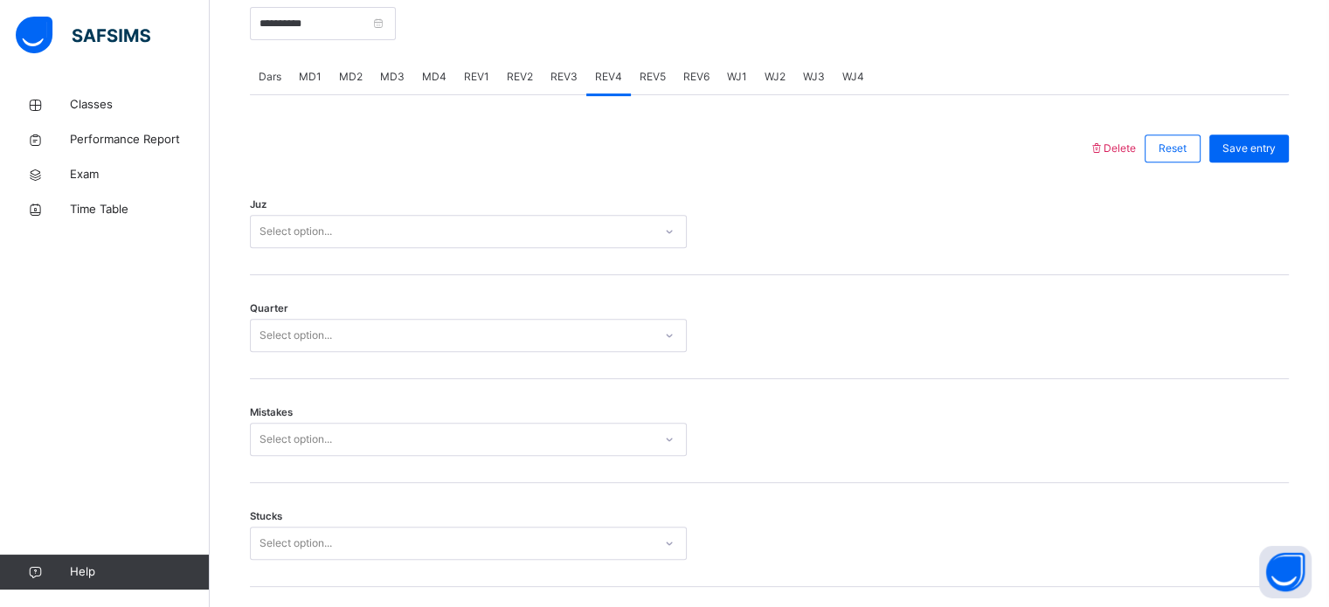
scroll to position [1922, 0]
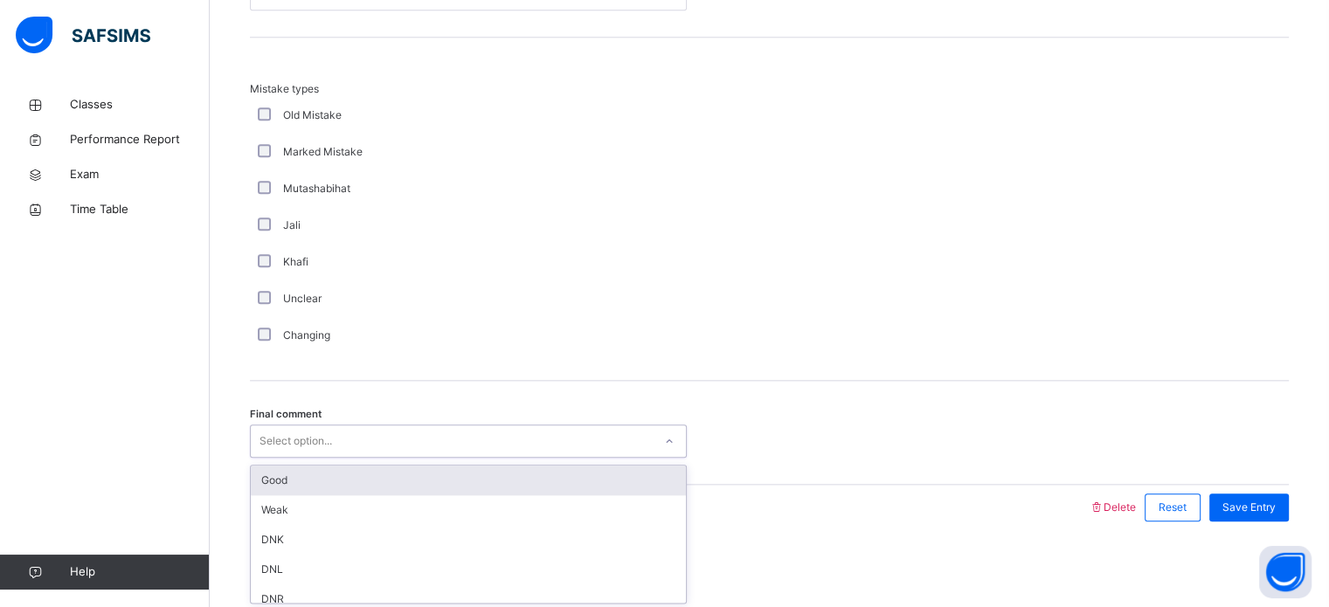
click at [342, 438] on div "Select option..." at bounding box center [452, 441] width 402 height 27
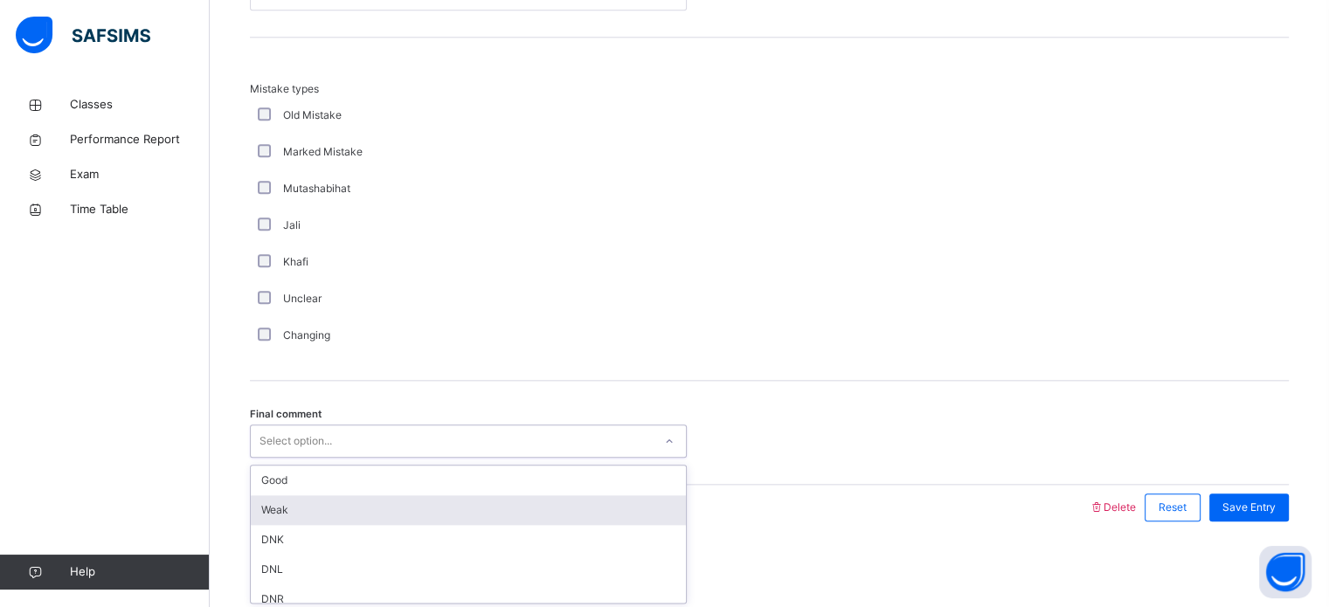
click at [314, 512] on div "Weak" at bounding box center [468, 511] width 435 height 30
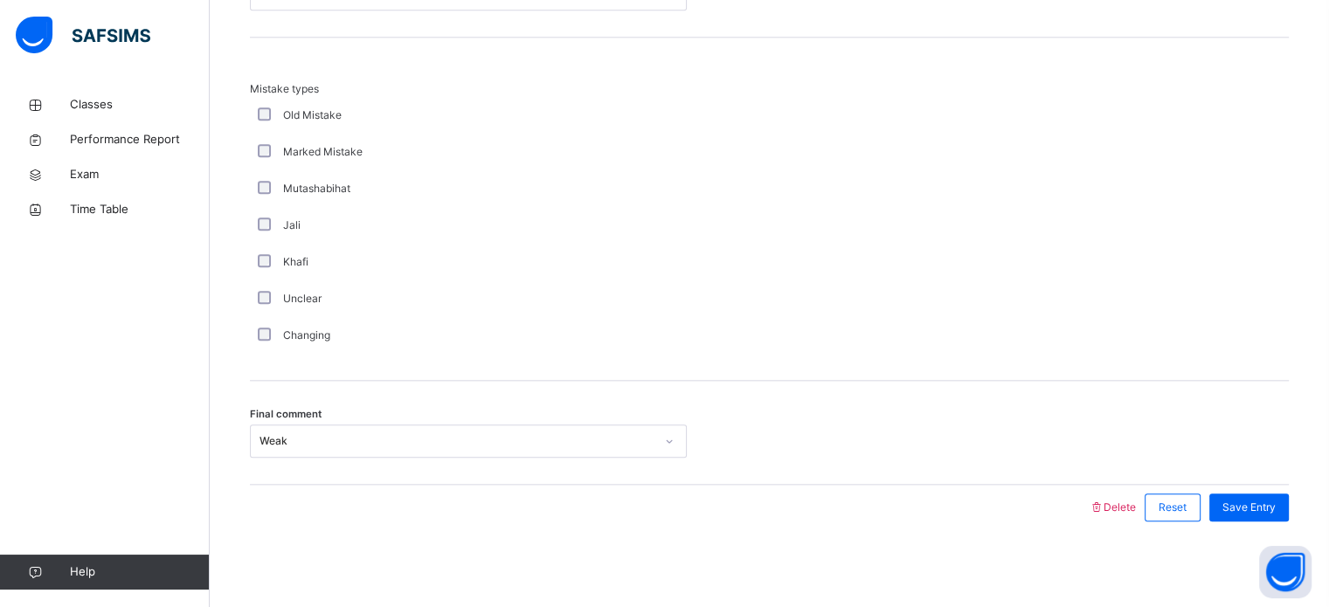
click at [507, 267] on div "Khafi" at bounding box center [468, 262] width 428 height 16
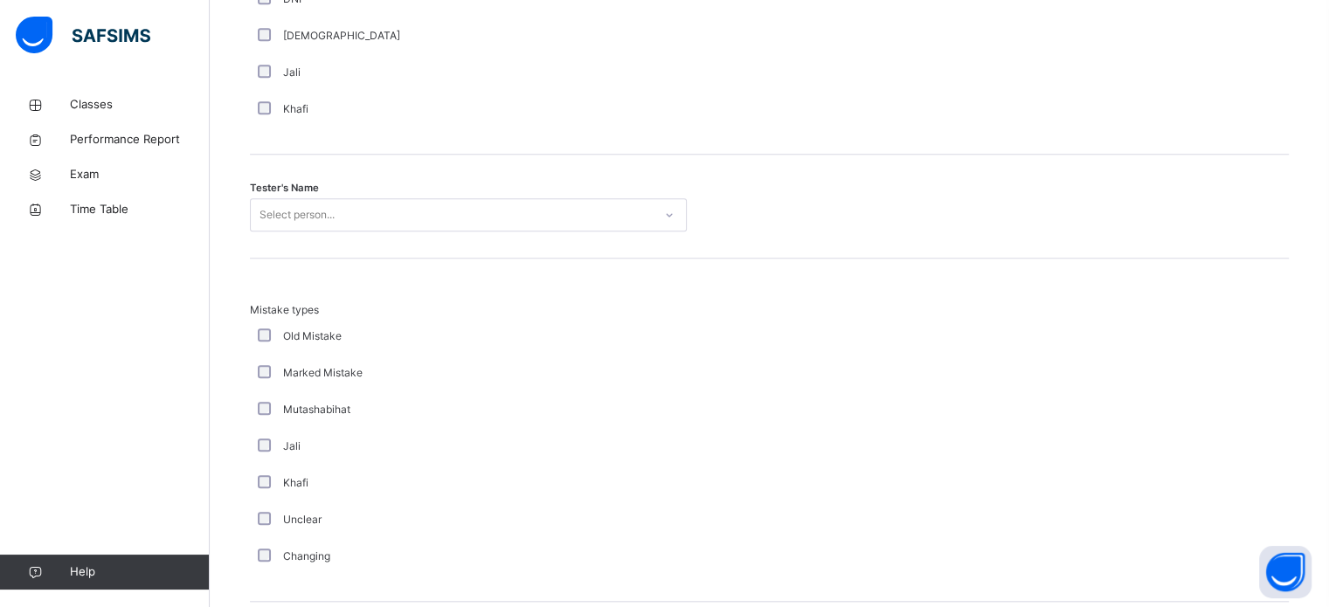
scroll to position [1642, 0]
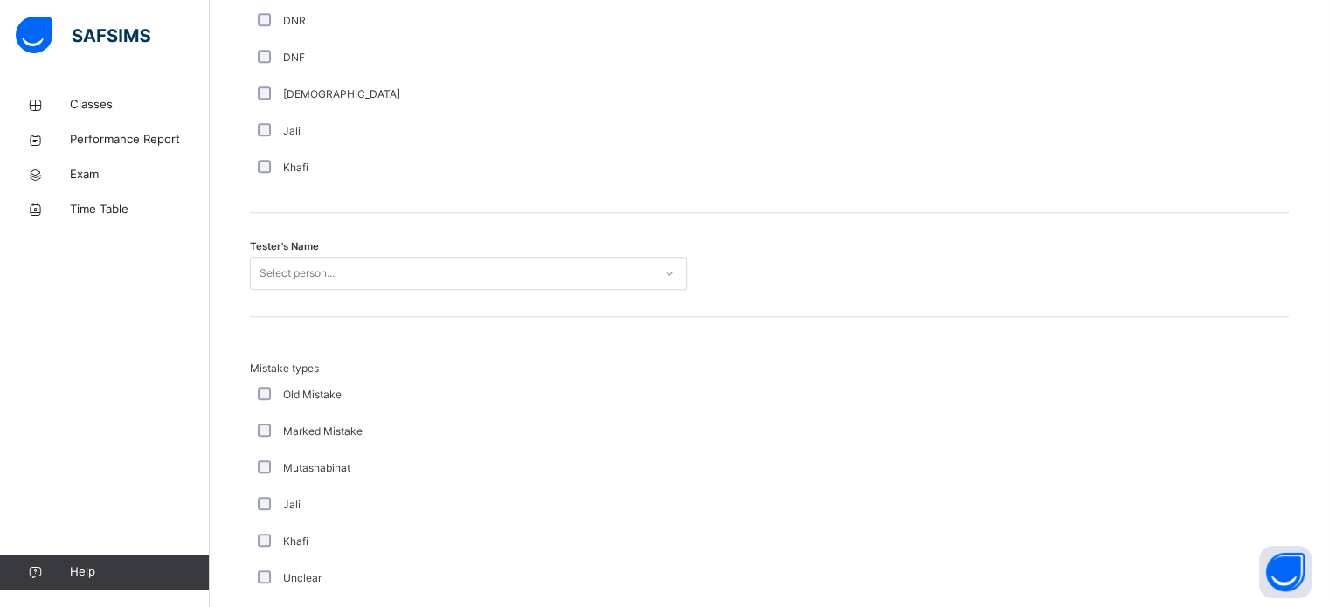
click at [507, 267] on div "Select person..." at bounding box center [452, 273] width 402 height 27
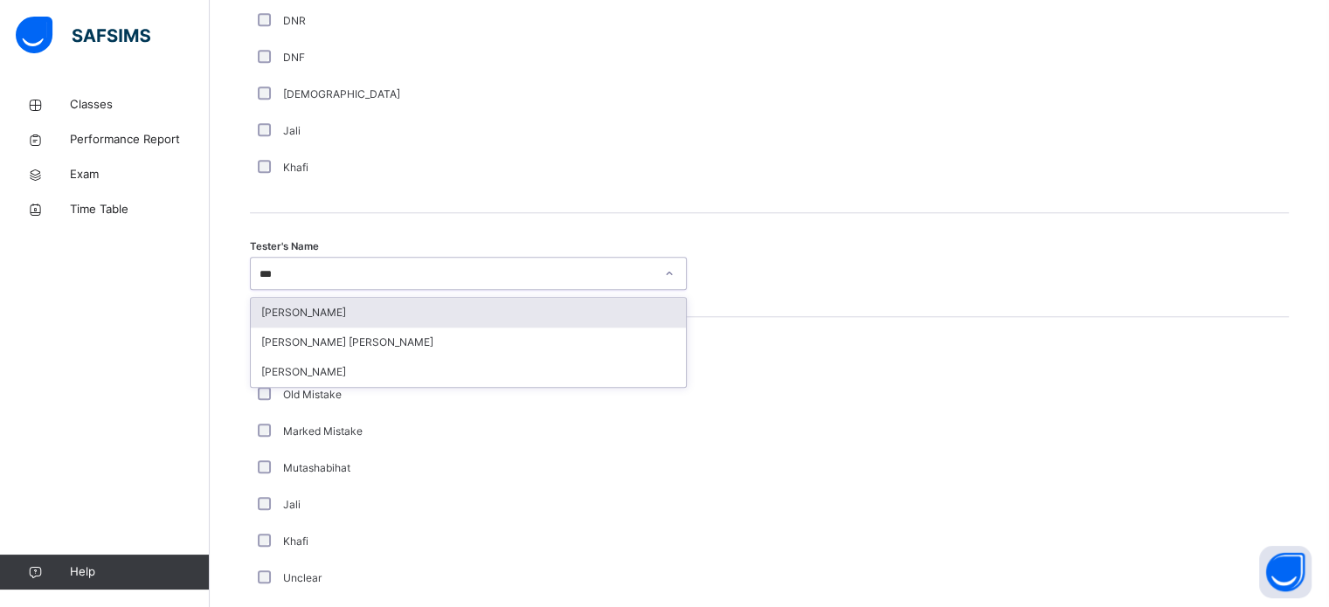
type input "****"
click at [478, 304] on div "[PERSON_NAME]" at bounding box center [468, 313] width 435 height 30
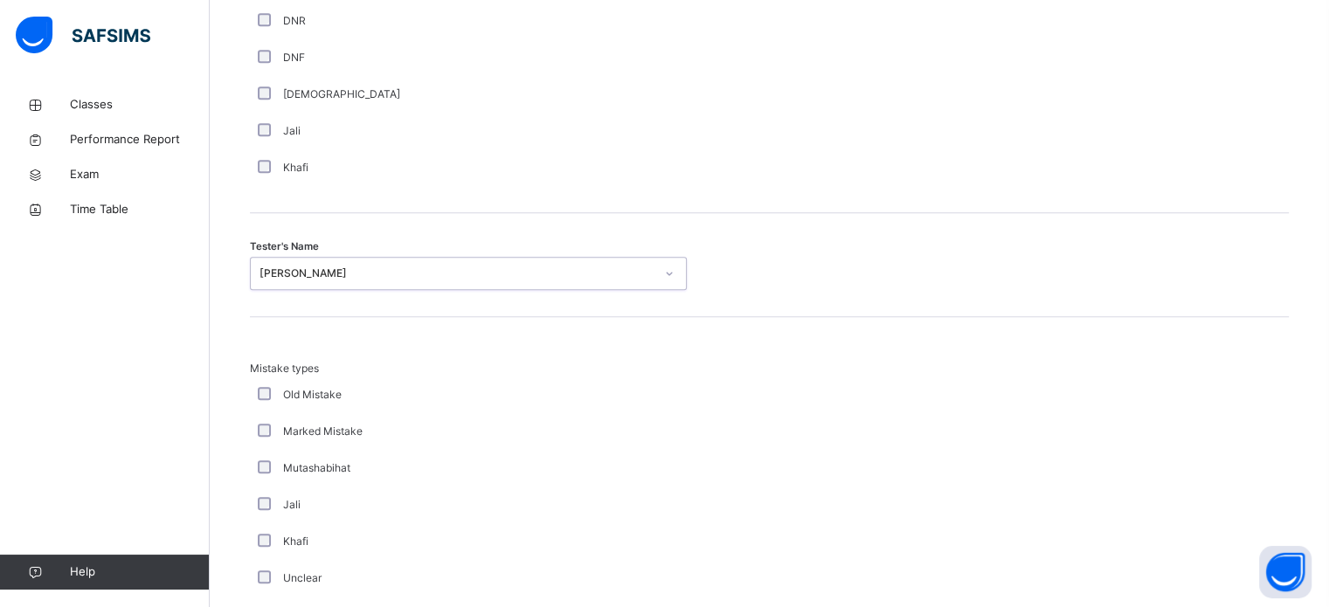
click at [563, 156] on div "Khafi" at bounding box center [468, 167] width 437 height 37
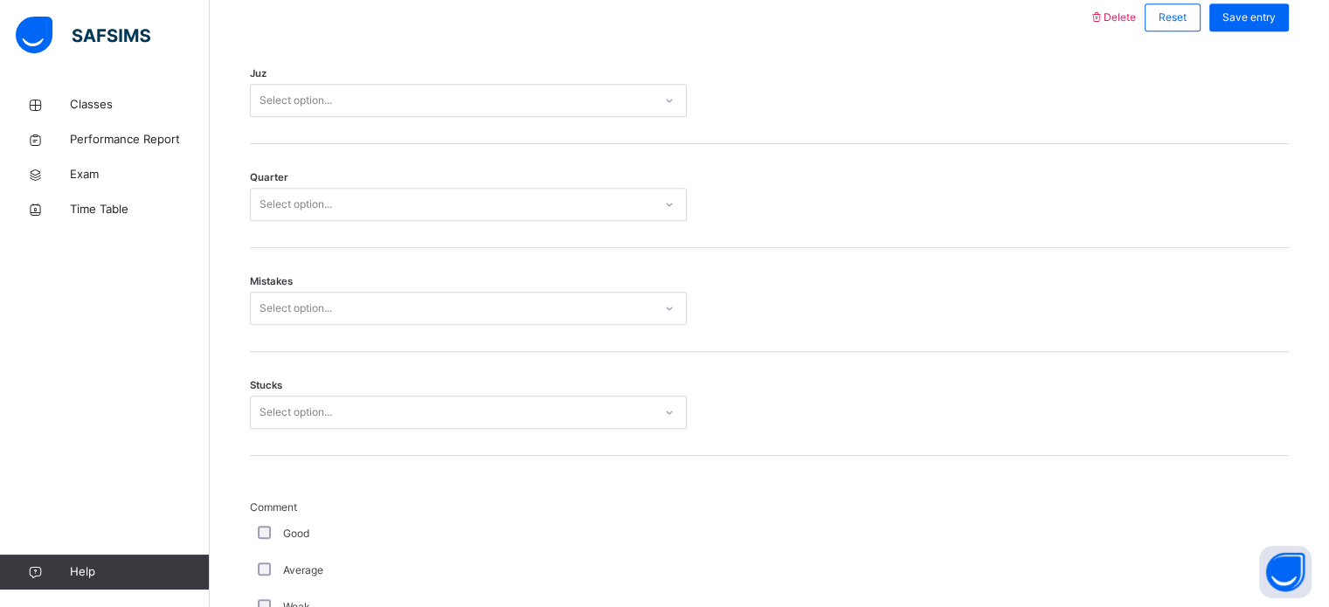
scroll to position [838, 0]
click at [368, 404] on div "Select option..." at bounding box center [452, 410] width 402 height 27
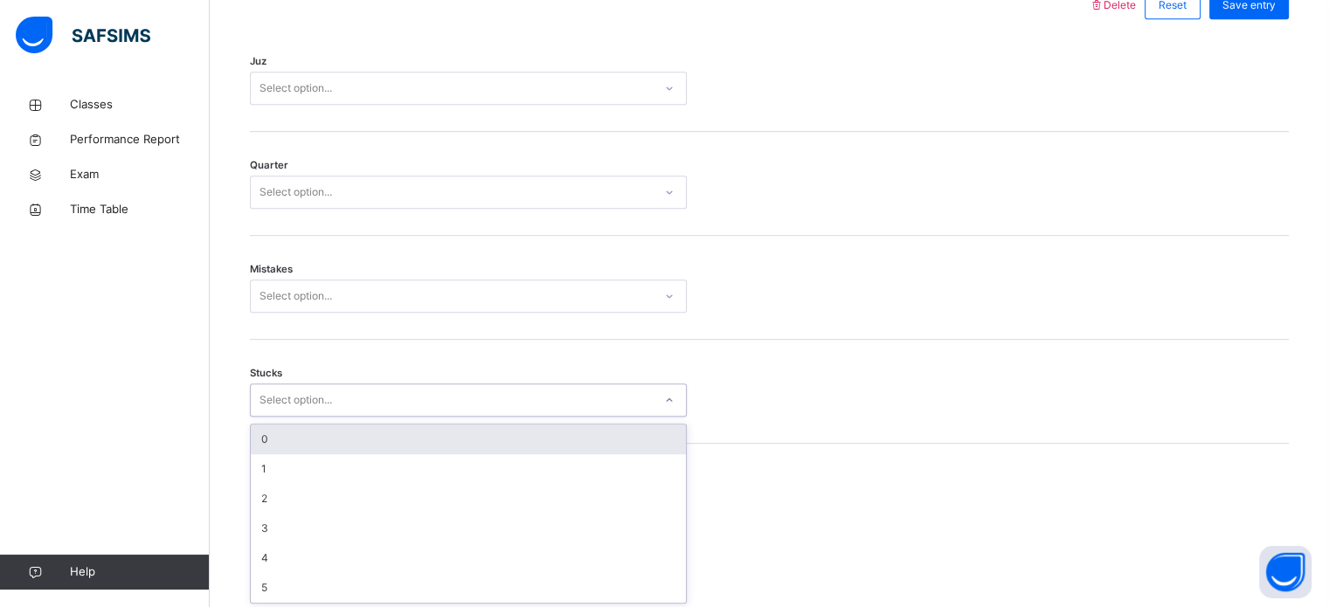
scroll to position [849, 0]
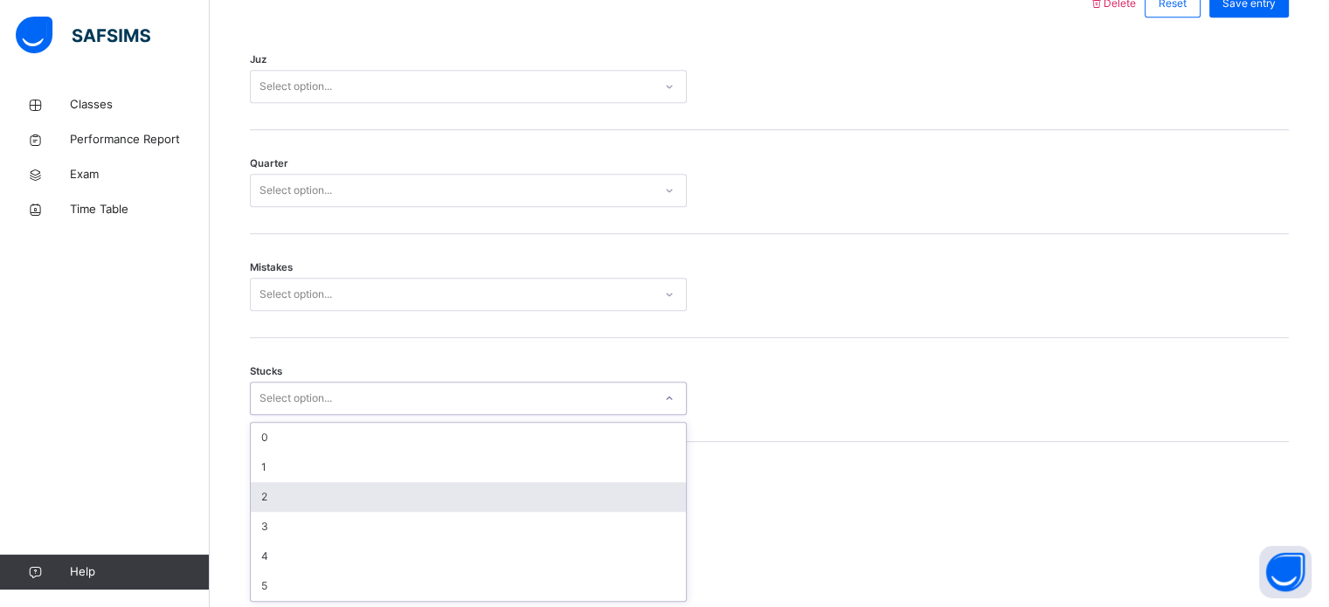
click at [332, 482] on div "2" at bounding box center [468, 497] width 435 height 30
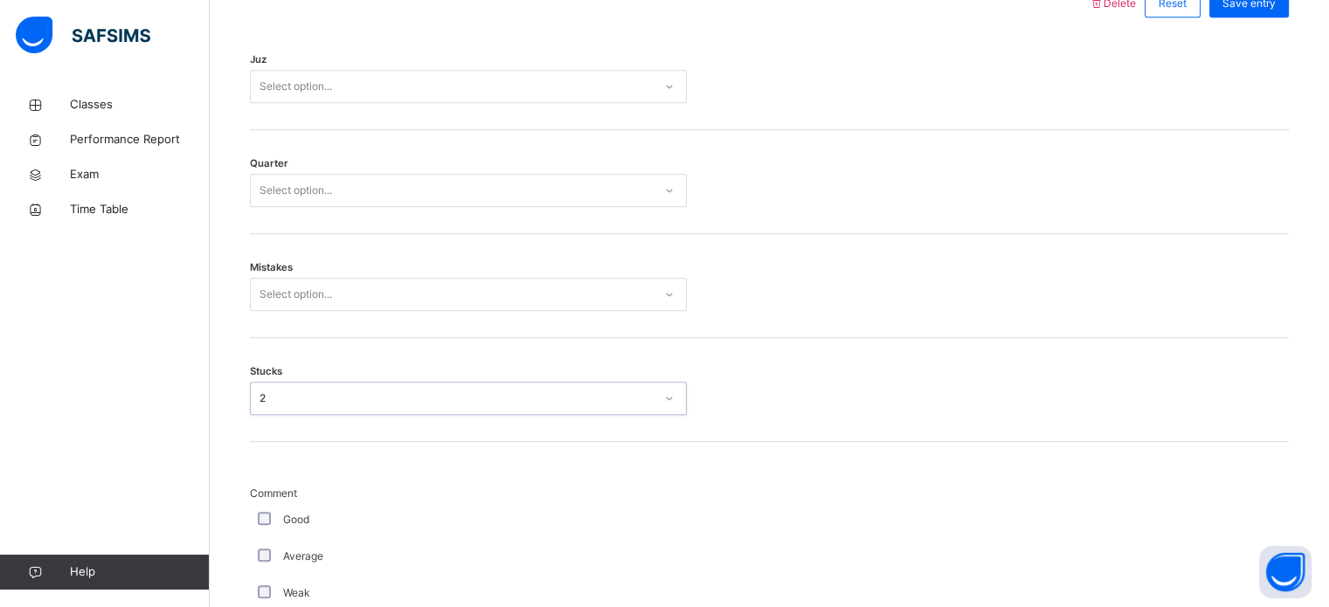
click at [288, 308] on div "Select option..." at bounding box center [468, 294] width 437 height 33
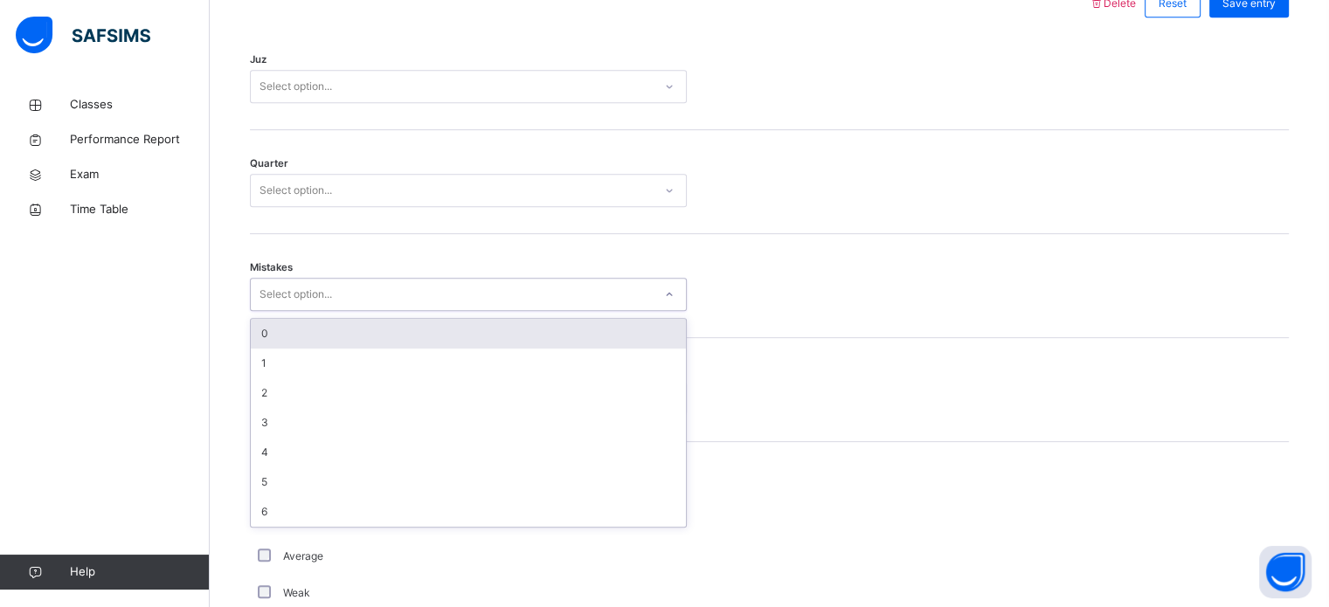
click at [284, 335] on div "0" at bounding box center [468, 334] width 435 height 30
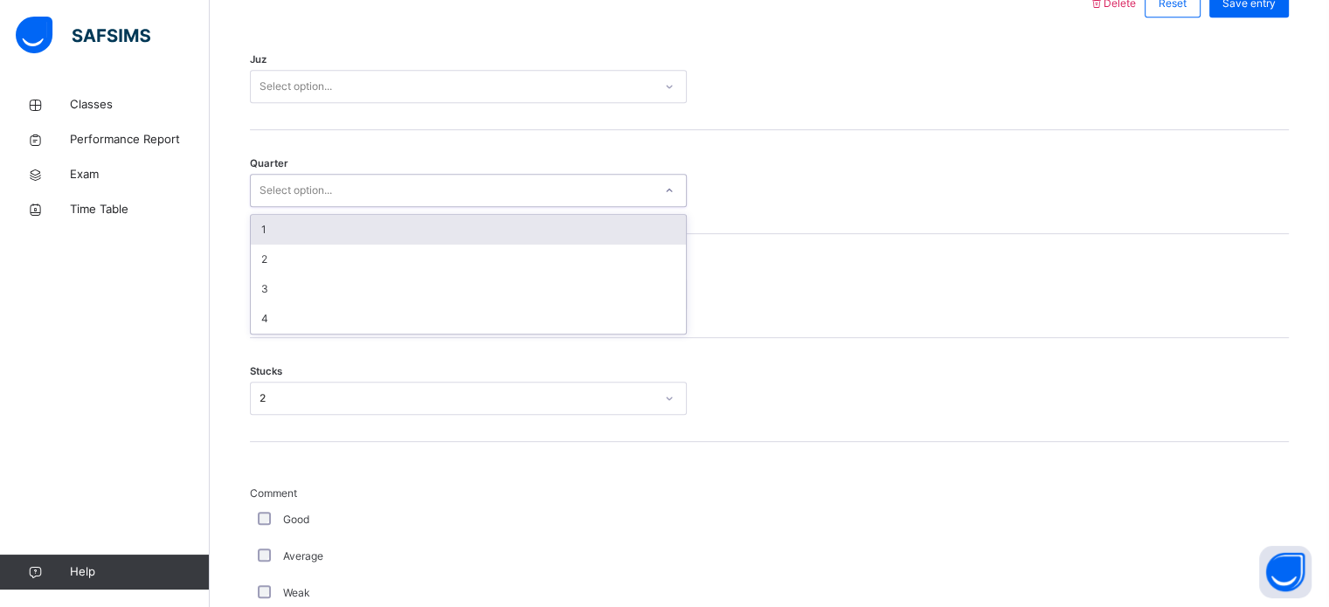
click at [318, 193] on div "Select option..." at bounding box center [296, 190] width 73 height 33
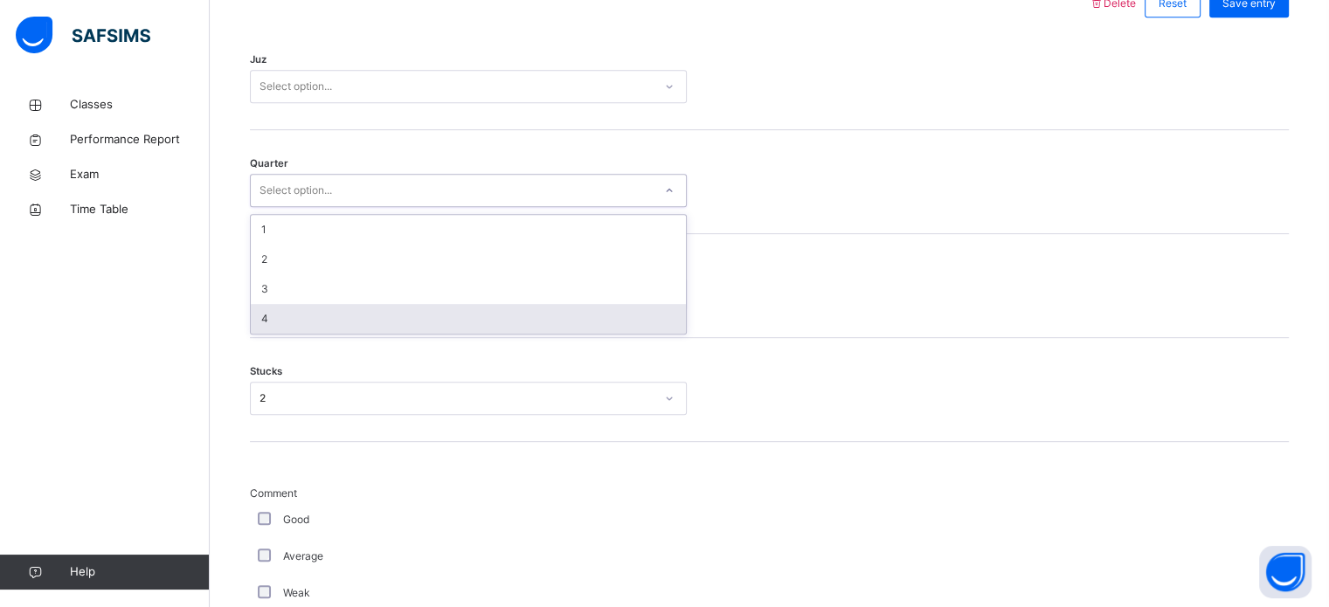
click at [290, 315] on div "4" at bounding box center [468, 319] width 435 height 30
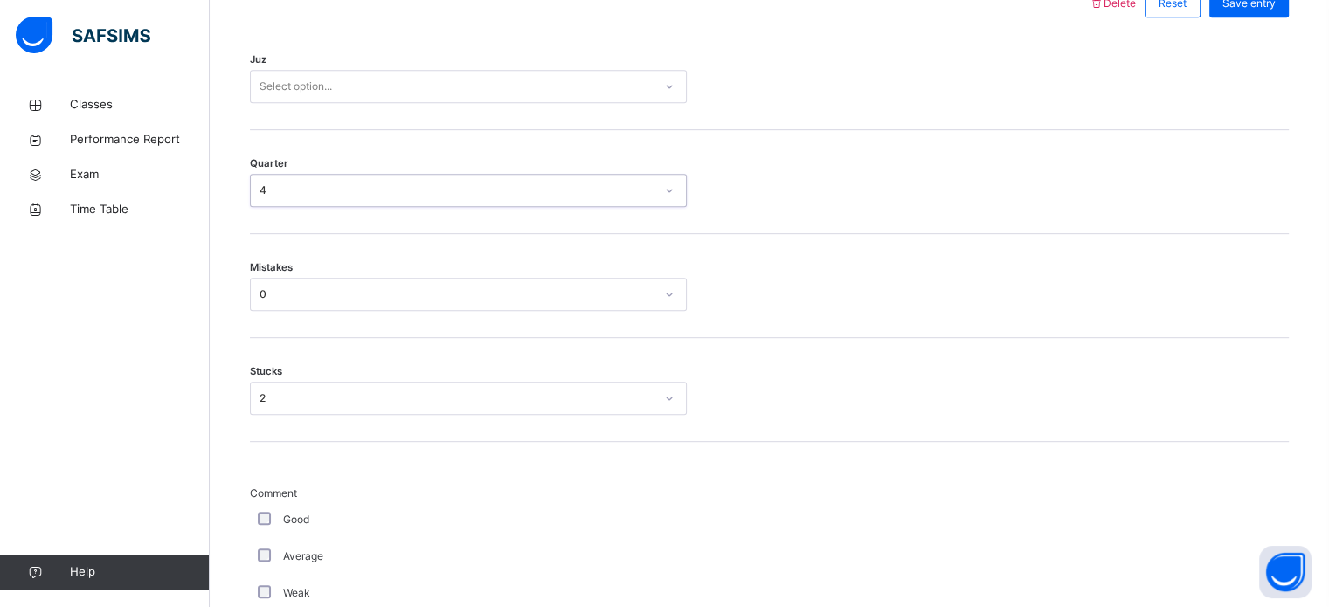
click at [356, 73] on div "Select option..." at bounding box center [452, 86] width 402 height 27
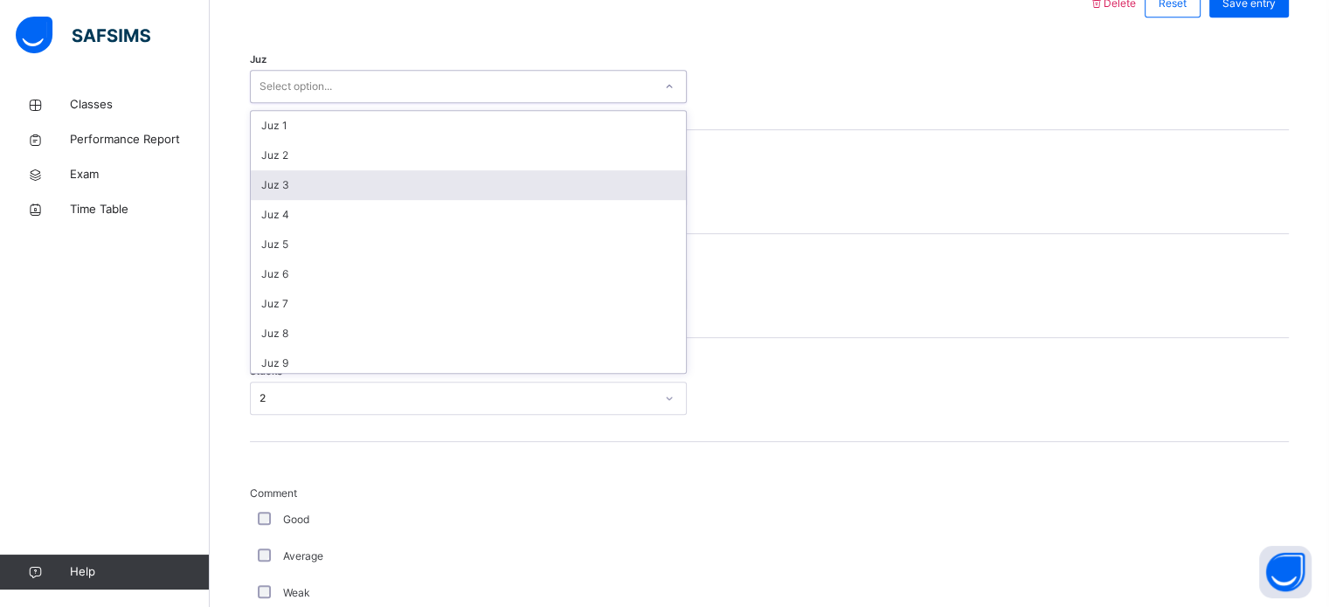
click at [297, 179] on div "Juz 3" at bounding box center [468, 185] width 435 height 30
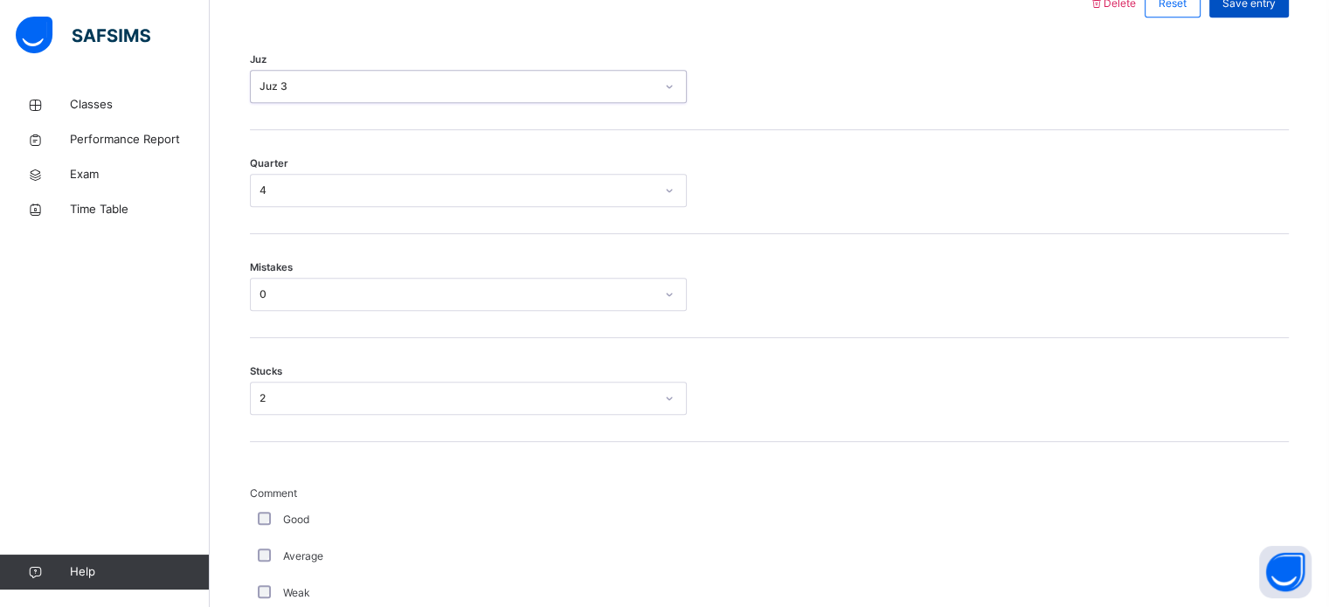
click at [1266, 14] on div "Save entry" at bounding box center [1250, 4] width 80 height 28
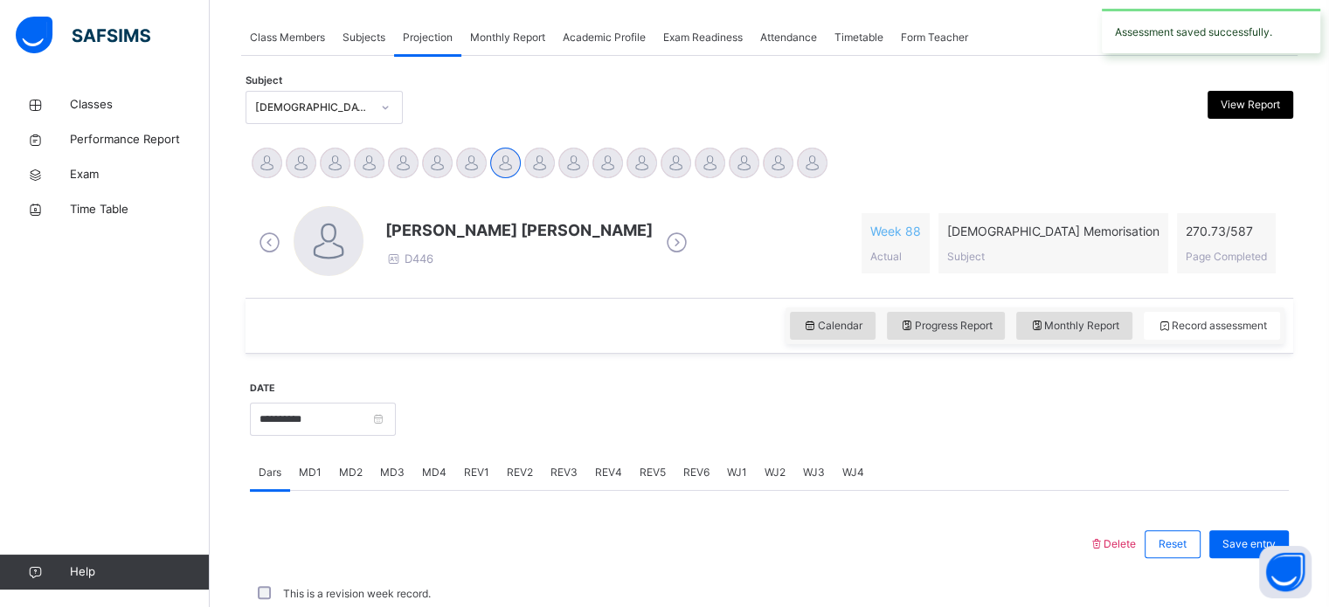
scroll to position [704, 0]
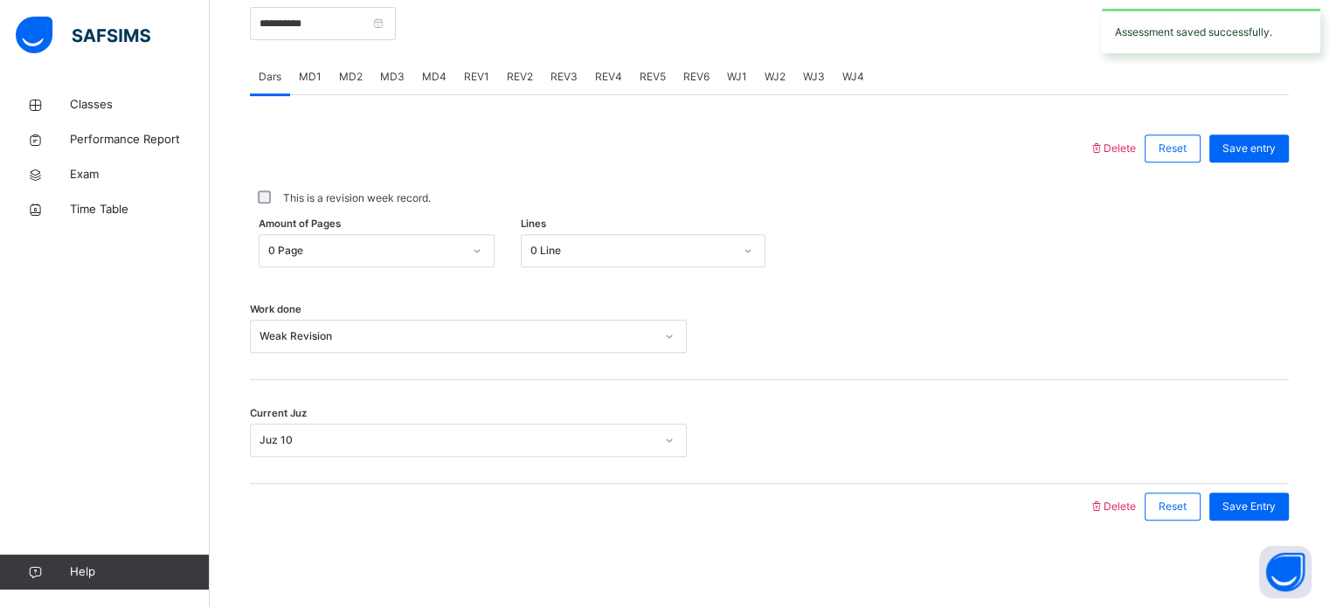
click at [595, 76] on span "REV4" at bounding box center [608, 77] width 27 height 16
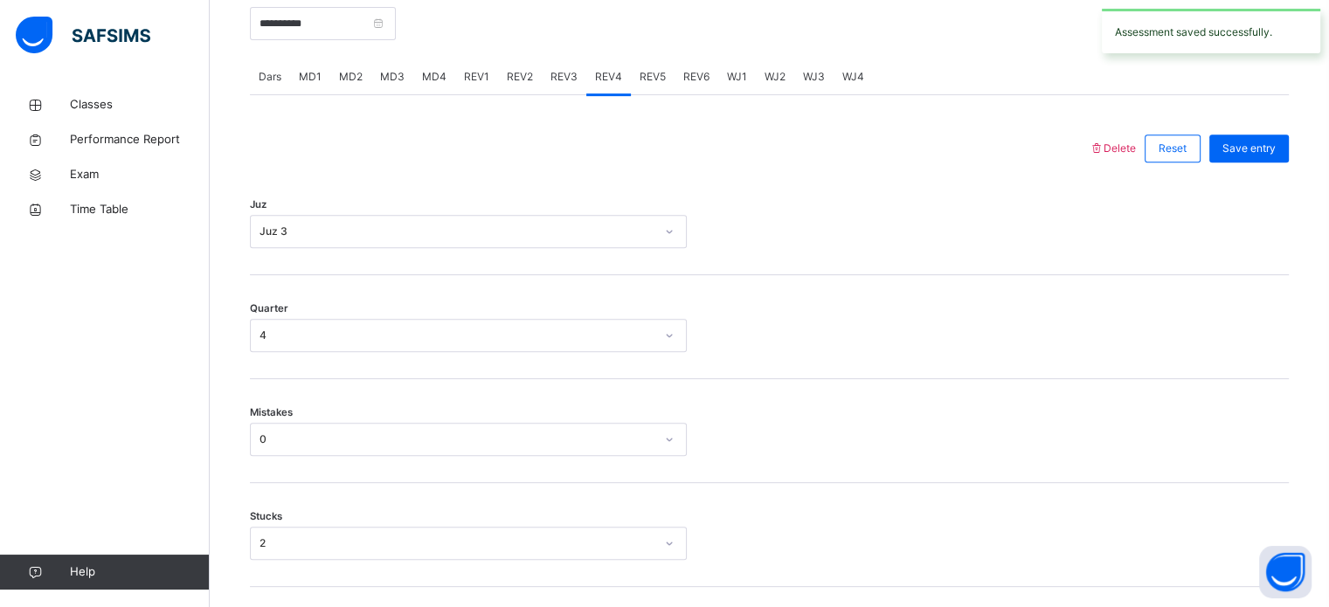
scroll to position [849, 0]
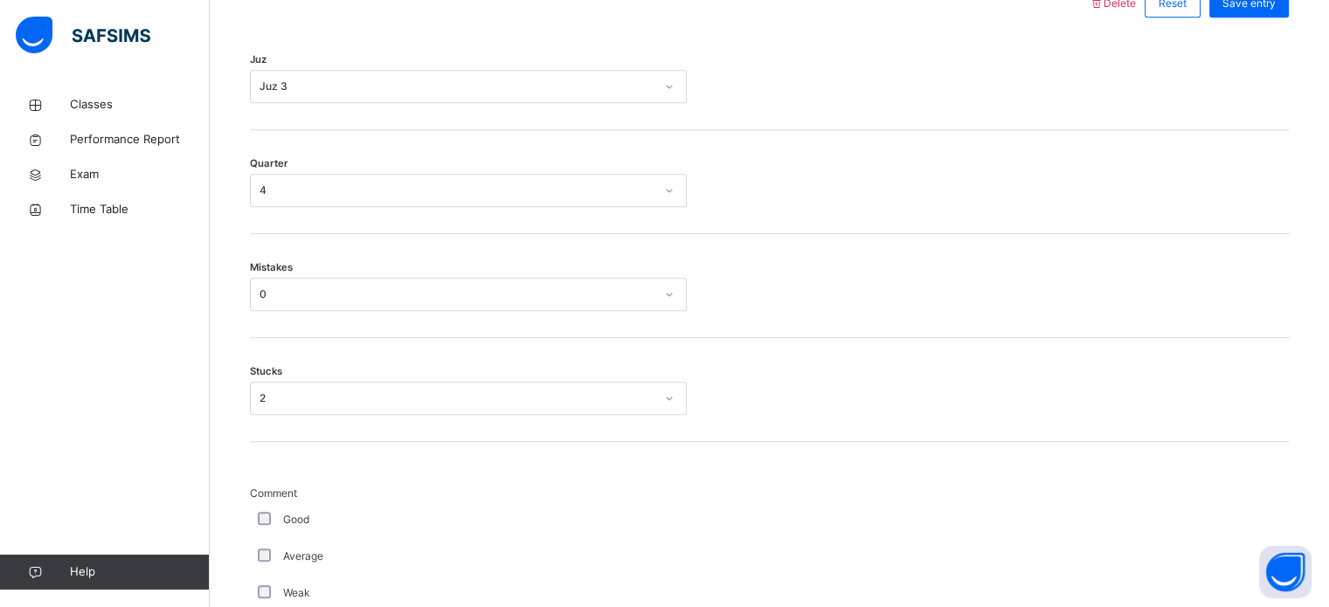
click at [332, 405] on div "2" at bounding box center [457, 399] width 395 height 16
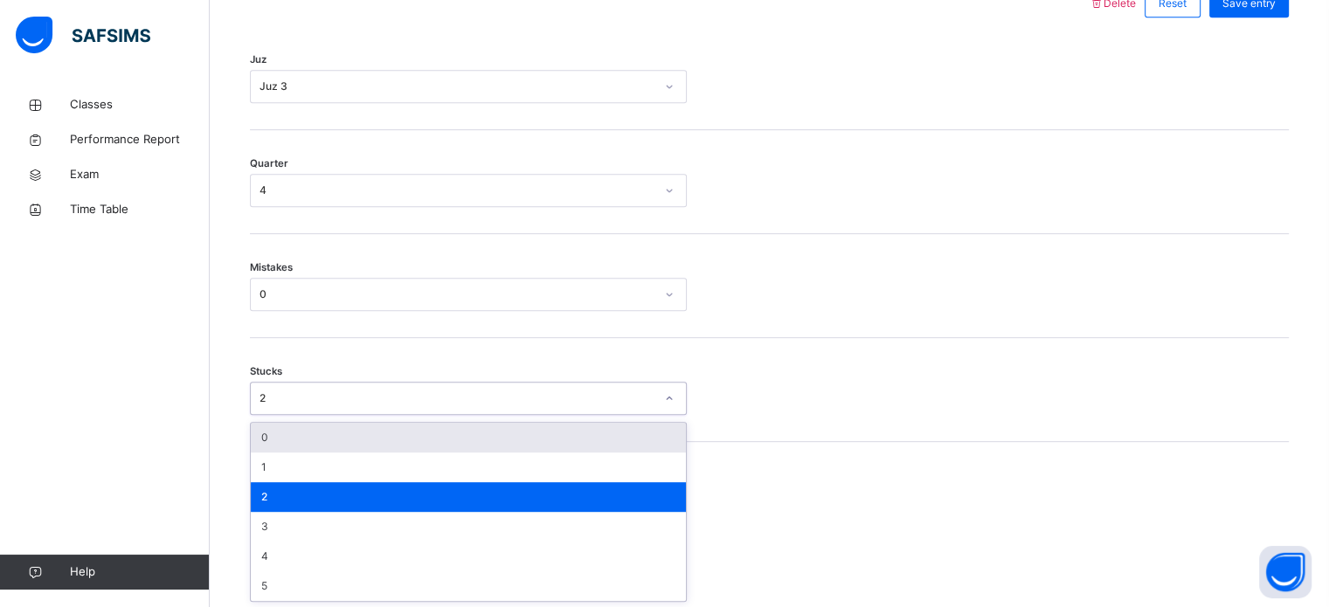
click at [325, 446] on div "0" at bounding box center [468, 438] width 435 height 30
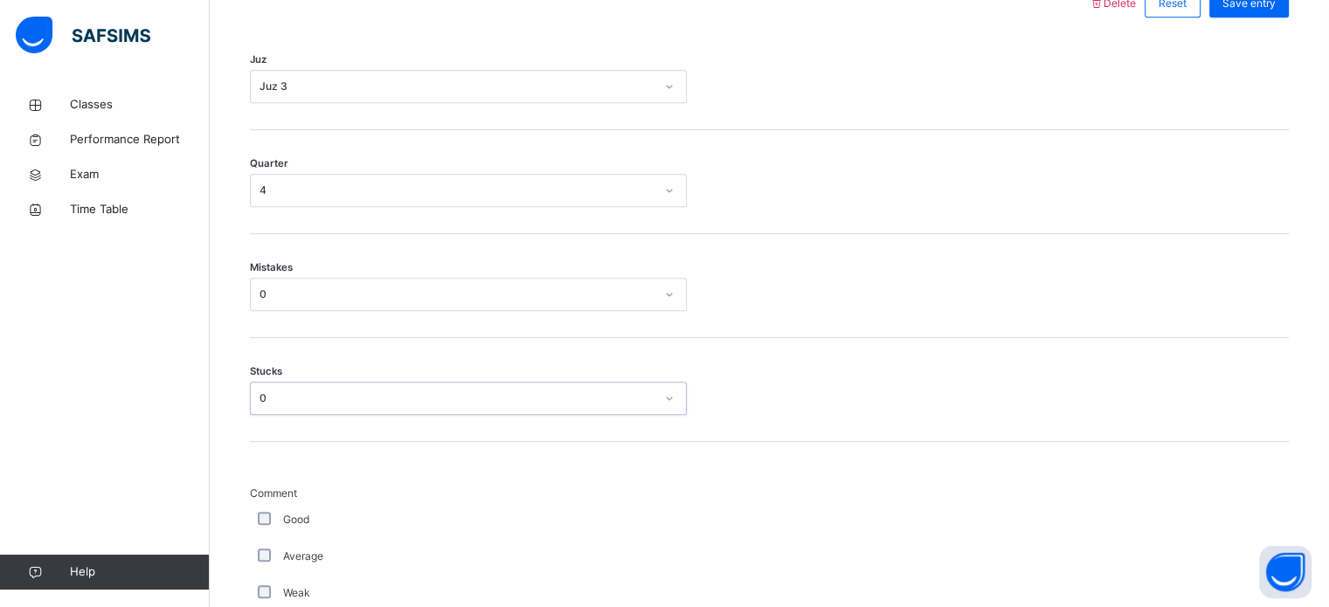
click at [360, 270] on div "Mistakes 0" at bounding box center [769, 286] width 1039 height 104
click at [358, 290] on div "0" at bounding box center [457, 295] width 395 height 16
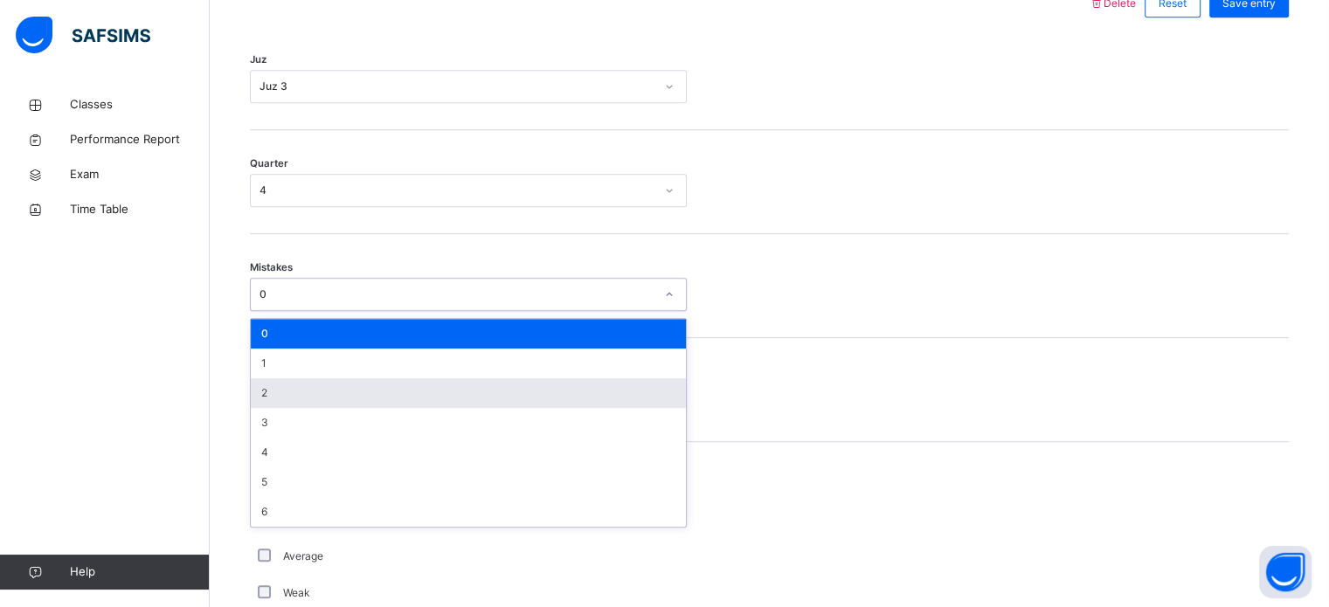
click at [319, 379] on div "2" at bounding box center [468, 393] width 435 height 30
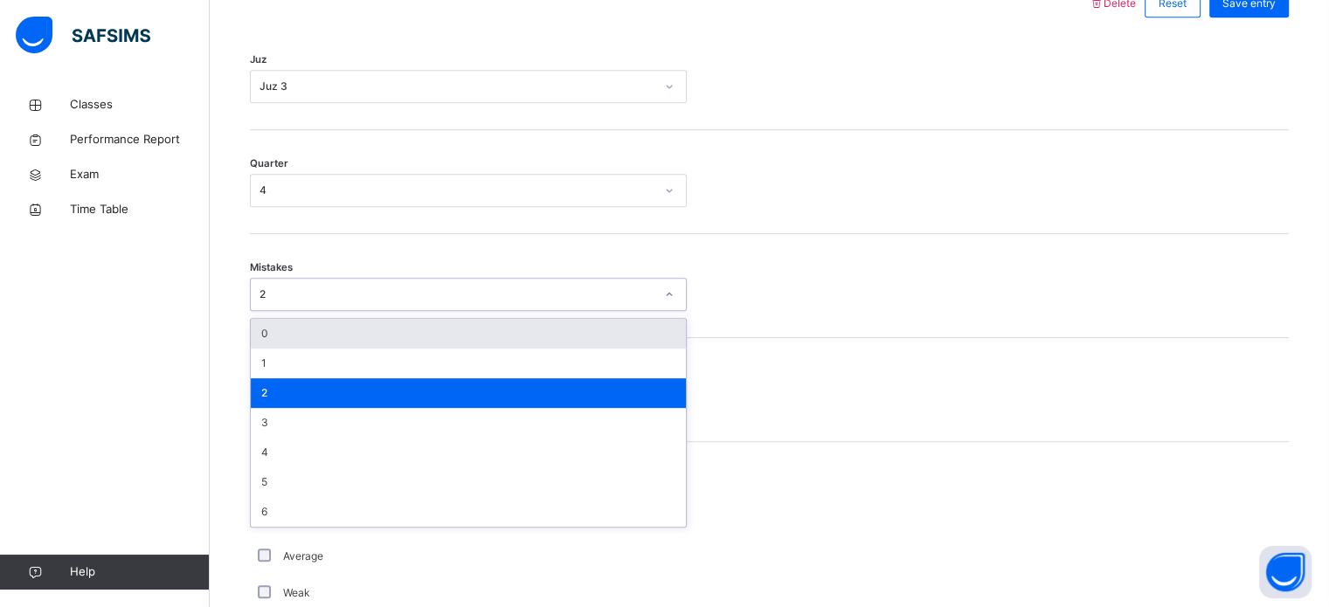
click at [317, 282] on div "2" at bounding box center [452, 294] width 402 height 27
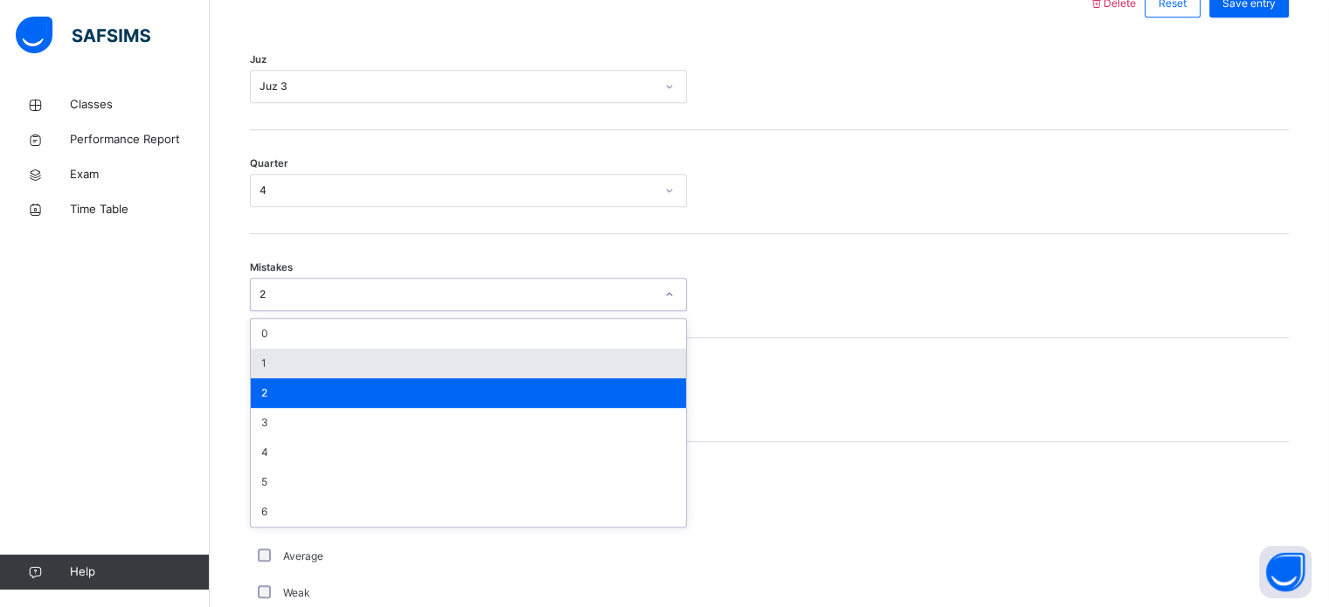
click at [281, 366] on div "1" at bounding box center [468, 364] width 435 height 30
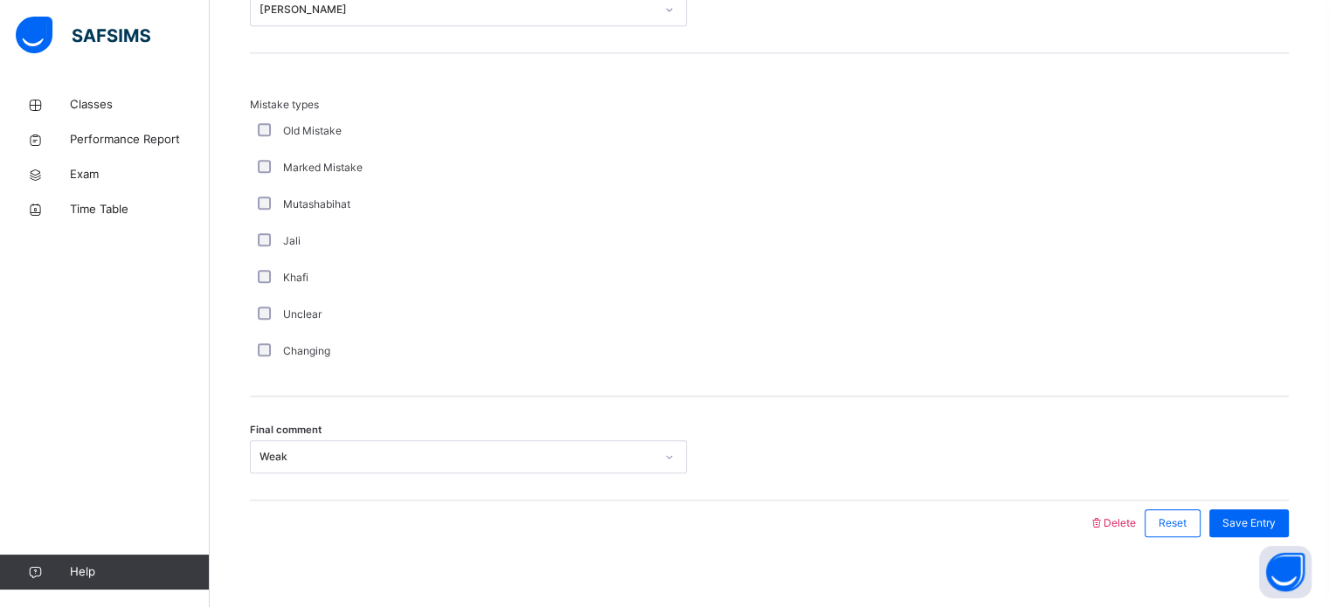
scroll to position [1922, 0]
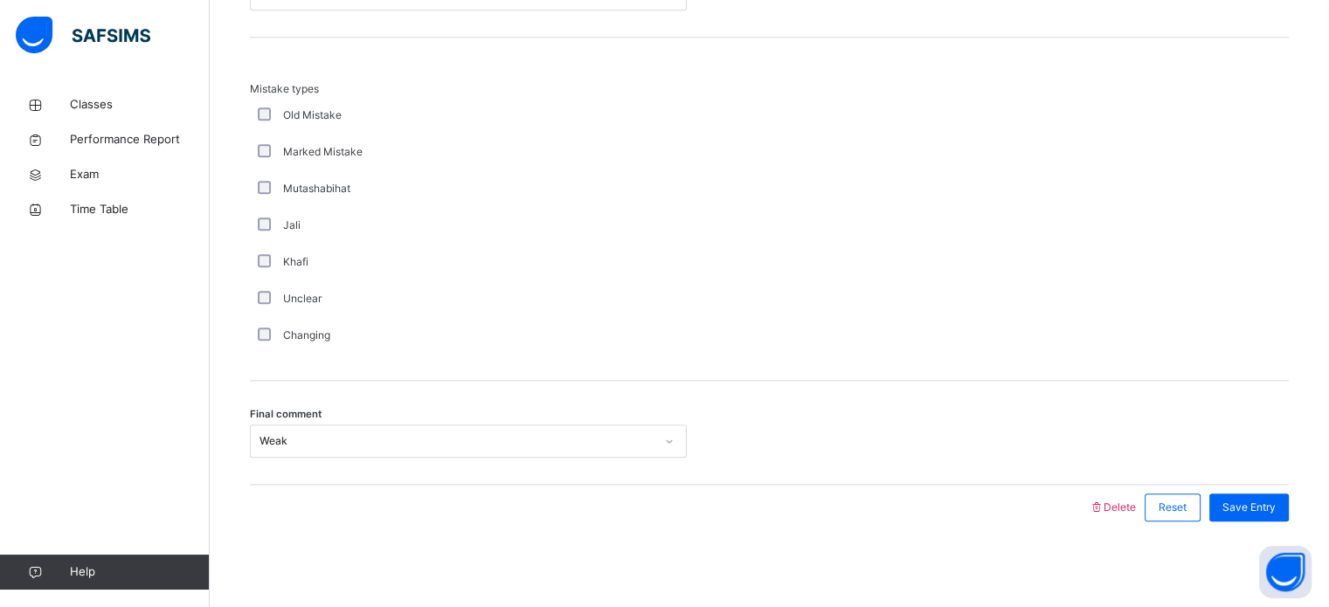
click at [299, 440] on div "Weak" at bounding box center [457, 441] width 395 height 16
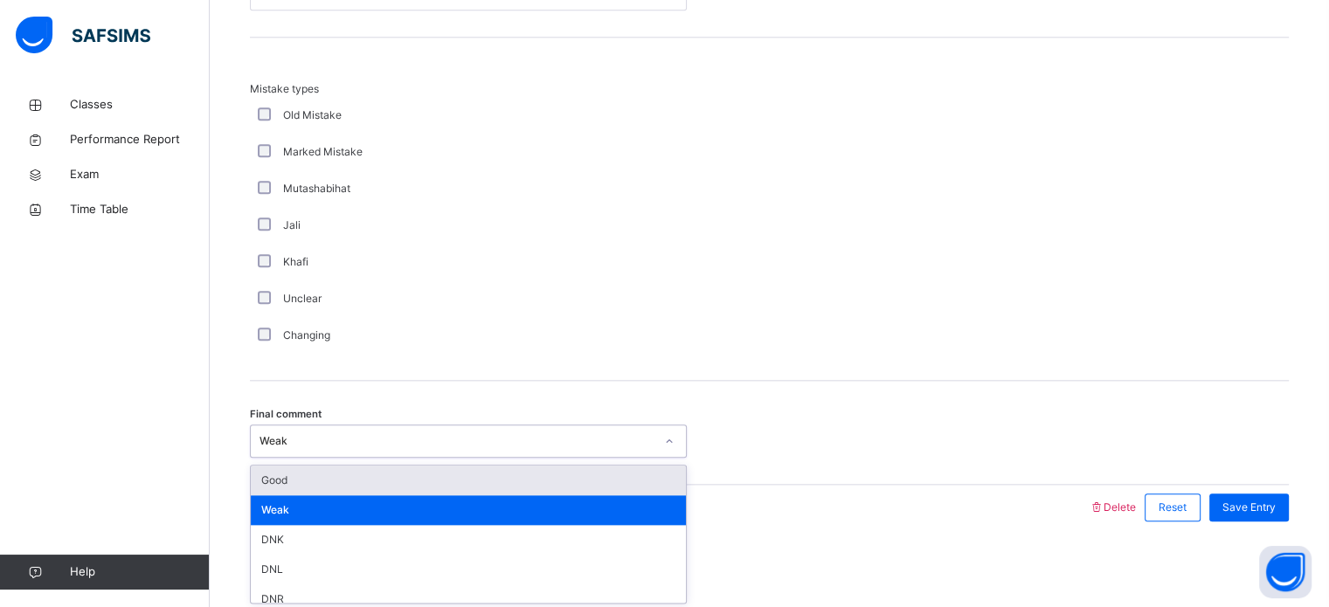
click at [307, 484] on div "Good" at bounding box center [468, 481] width 435 height 30
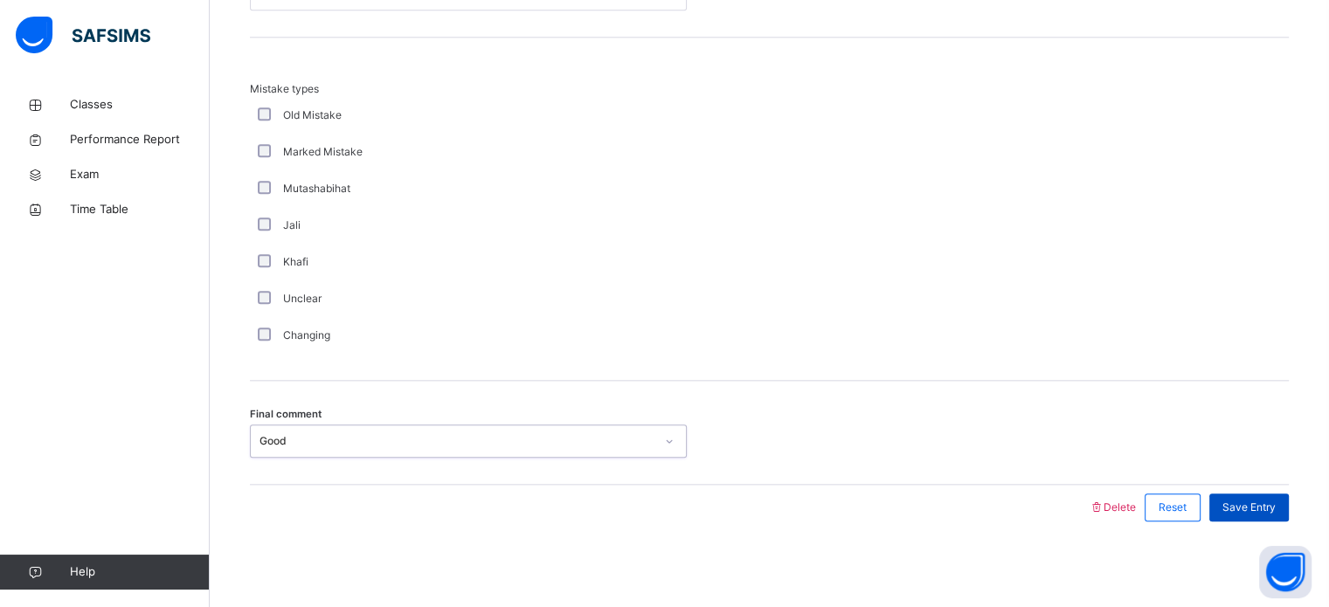
click at [1259, 496] on div "Save Entry" at bounding box center [1250, 508] width 80 height 28
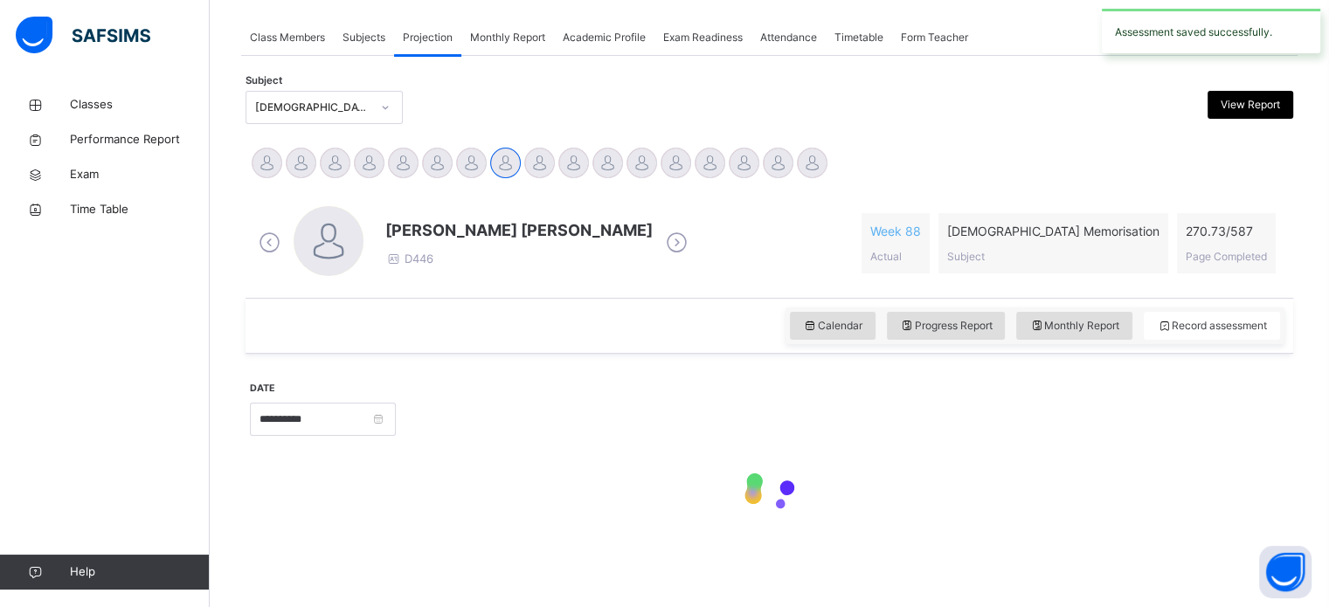
scroll to position [704, 0]
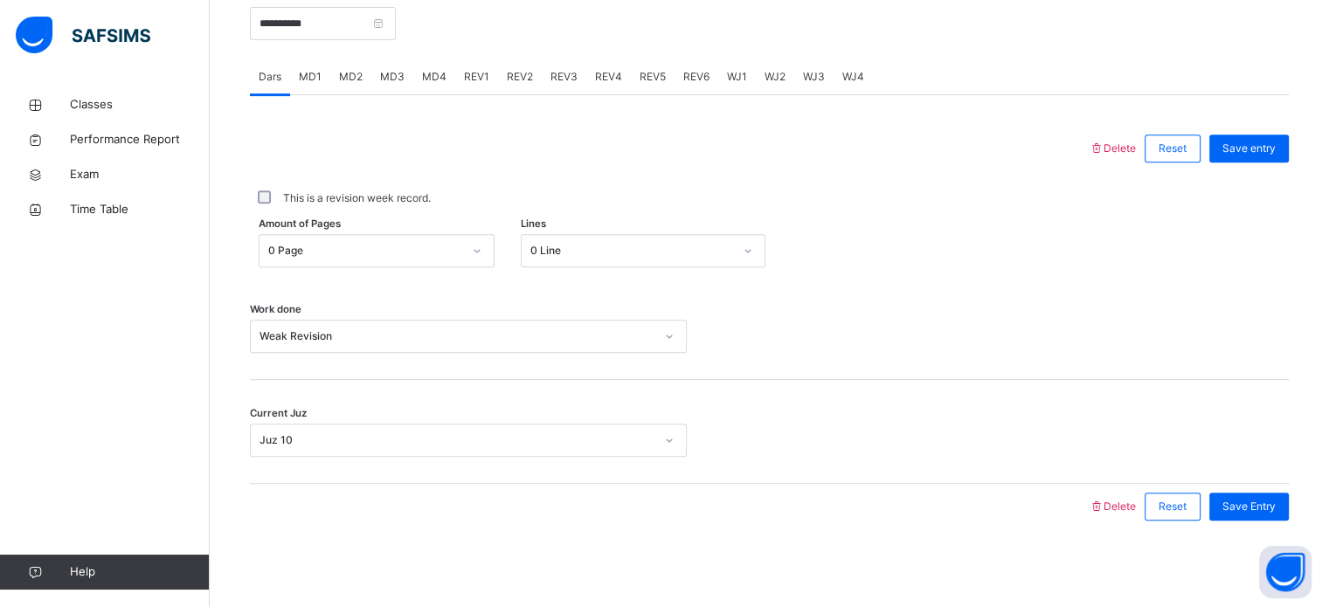
click at [598, 78] on span "REV4" at bounding box center [608, 77] width 27 height 16
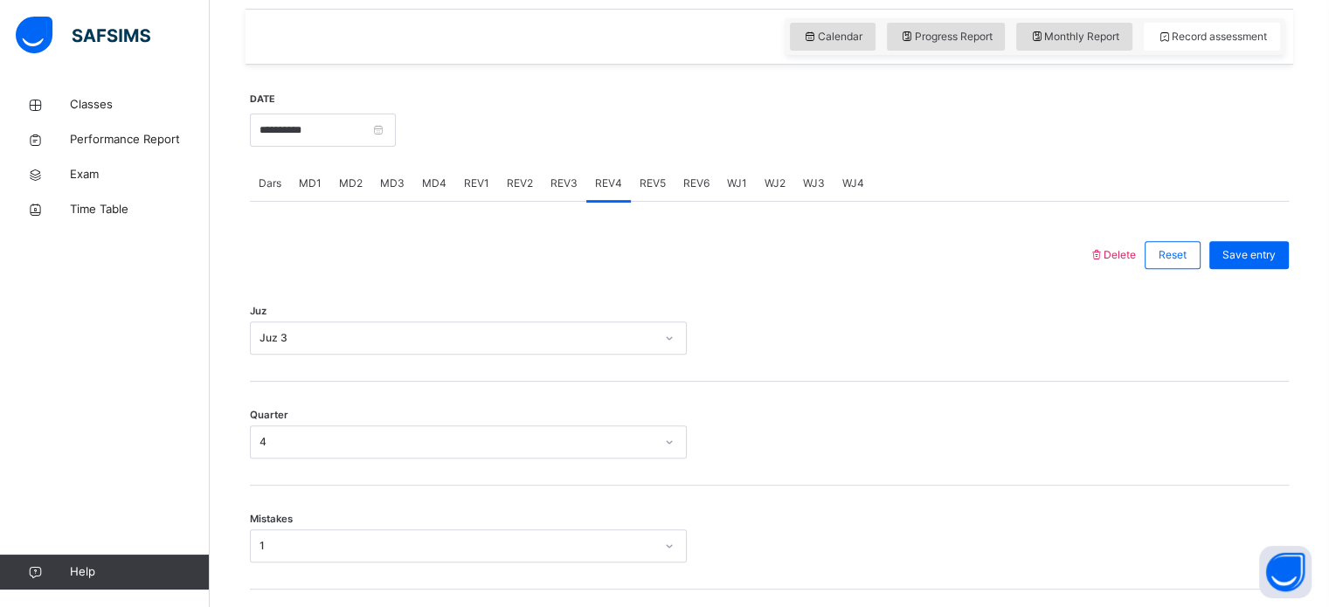
scroll to position [593, 0]
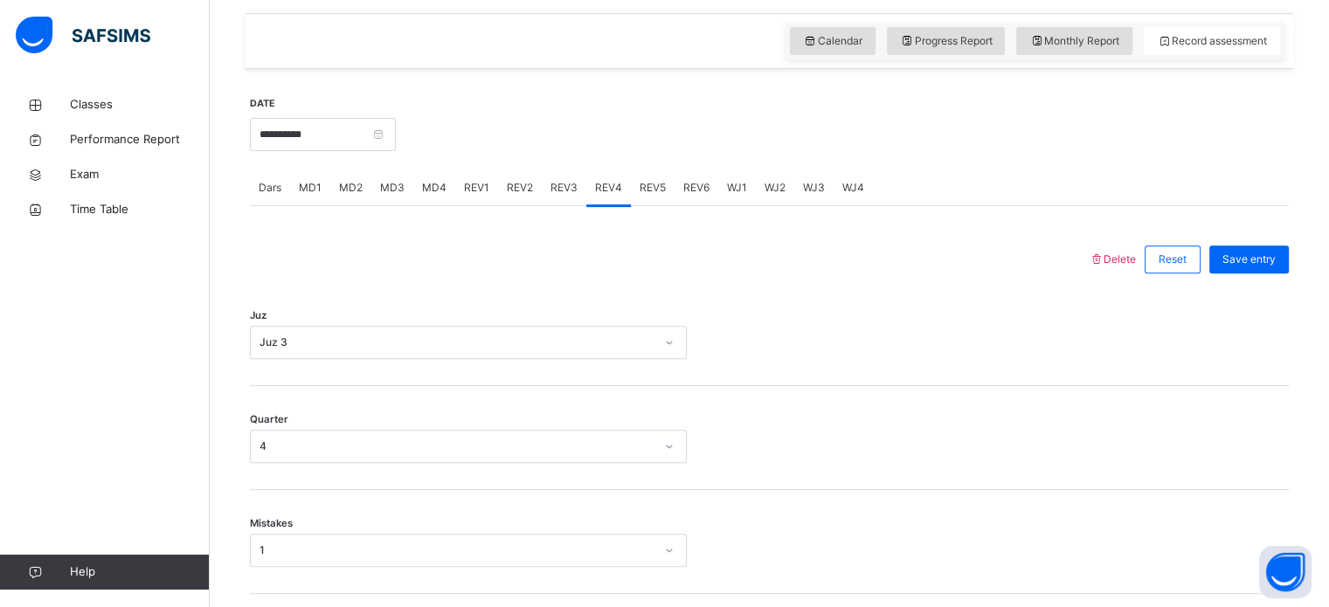
click at [651, 182] on span "REV5" at bounding box center [653, 188] width 26 height 16
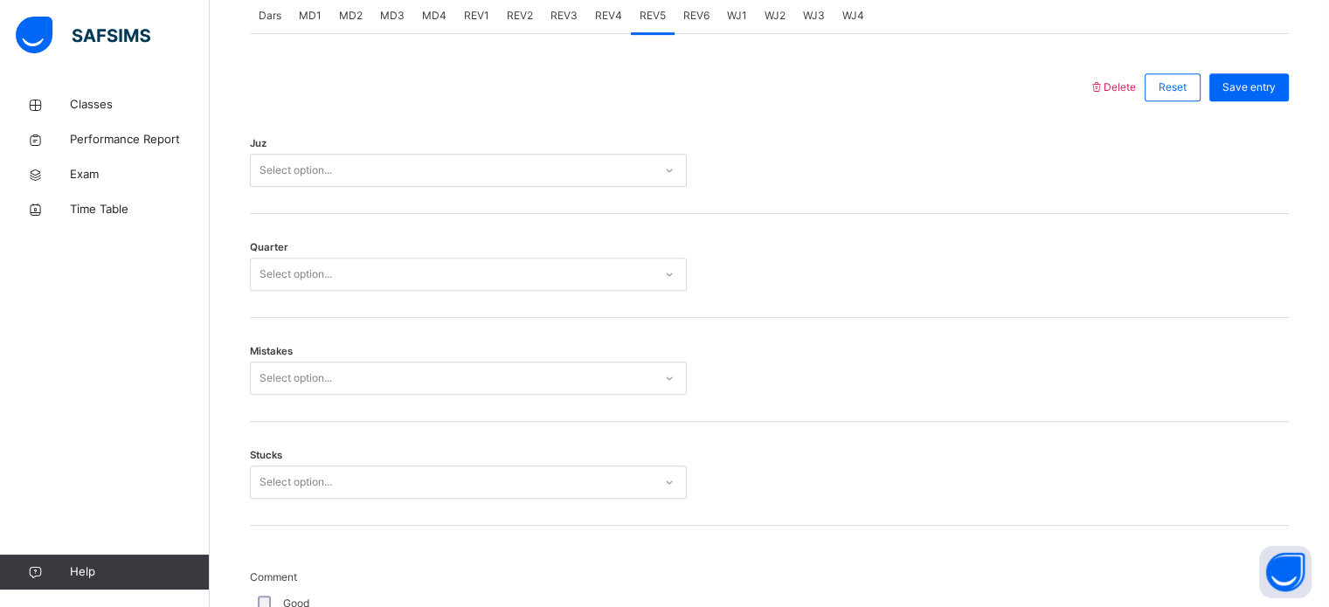
scroll to position [768, 0]
click at [651, 182] on div "Select option..." at bounding box center [468, 167] width 437 height 33
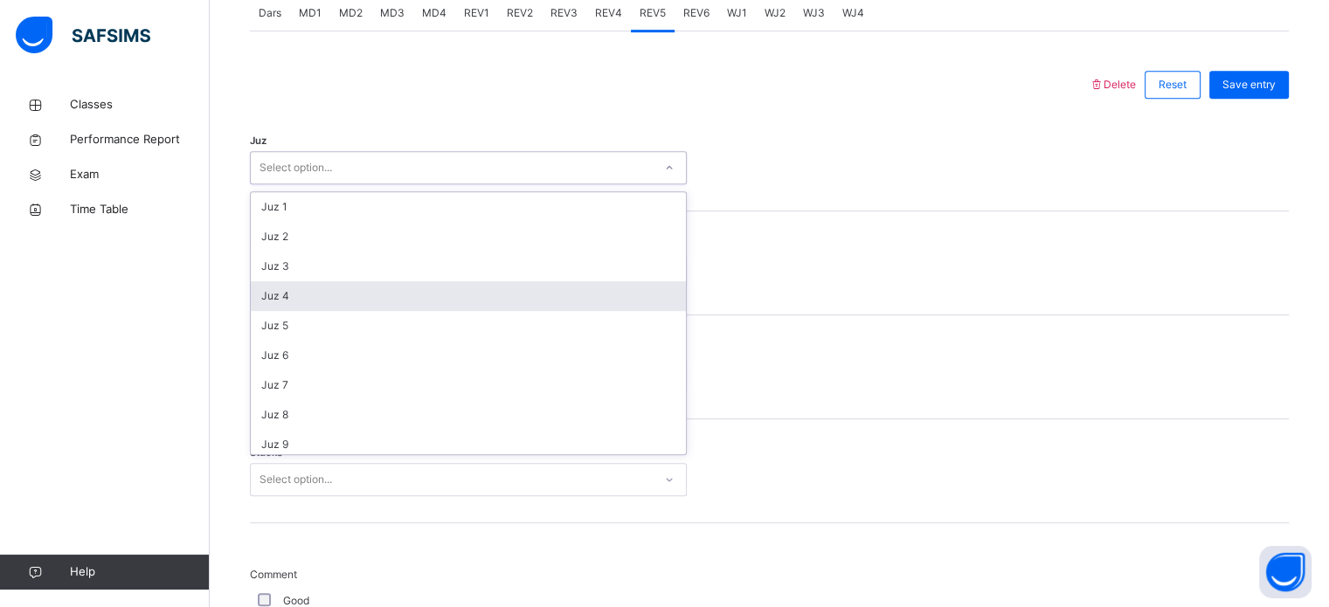
click at [546, 298] on div "Juz 4" at bounding box center [468, 296] width 435 height 30
click at [546, 298] on div "Quarter Select option..." at bounding box center [769, 264] width 1039 height 104
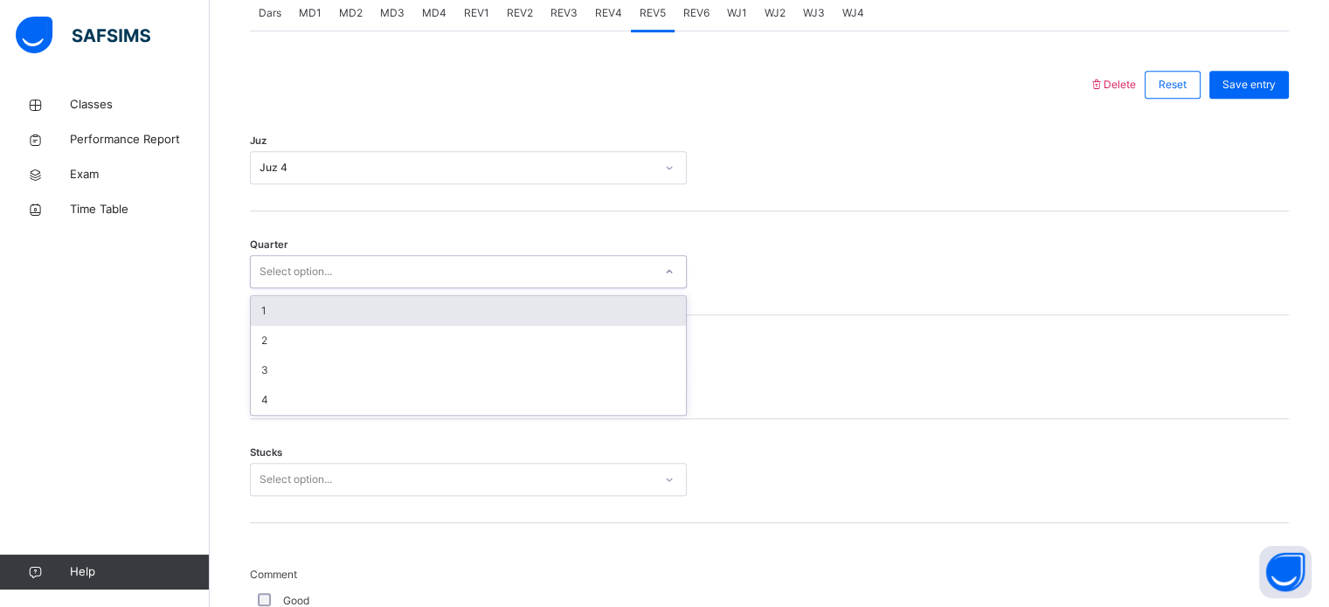
click at [539, 274] on div "Select option..." at bounding box center [452, 272] width 402 height 27
click at [522, 307] on div "1" at bounding box center [468, 311] width 435 height 30
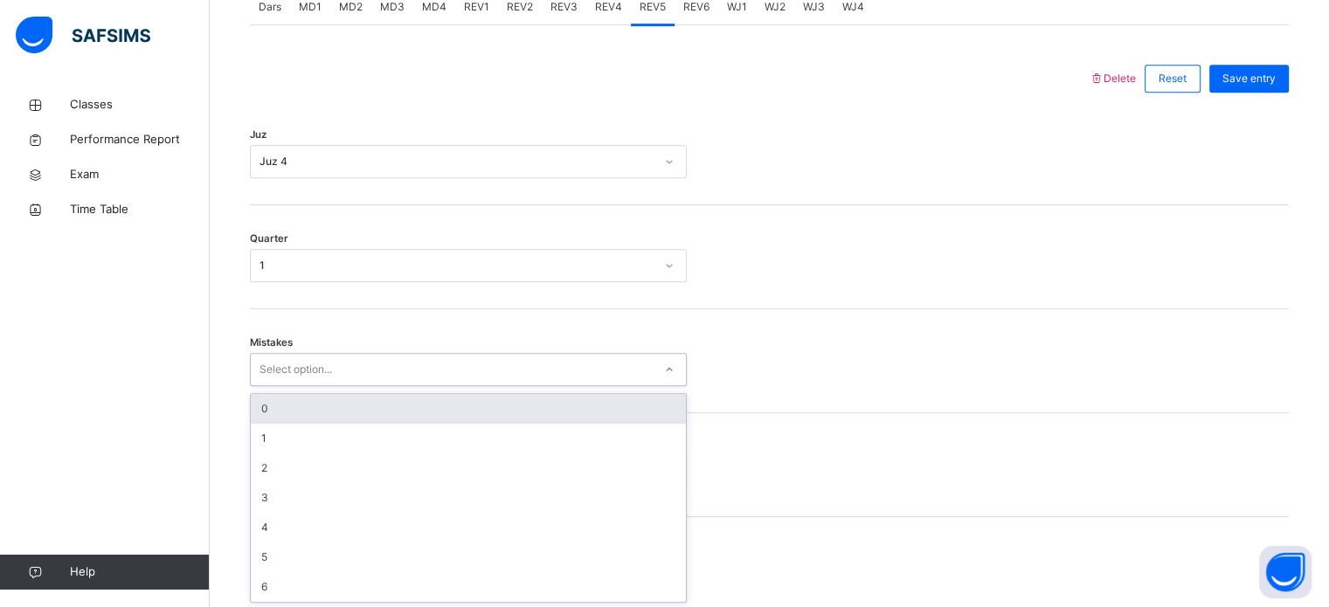
click at [493, 382] on div "Select option..." at bounding box center [468, 369] width 437 height 33
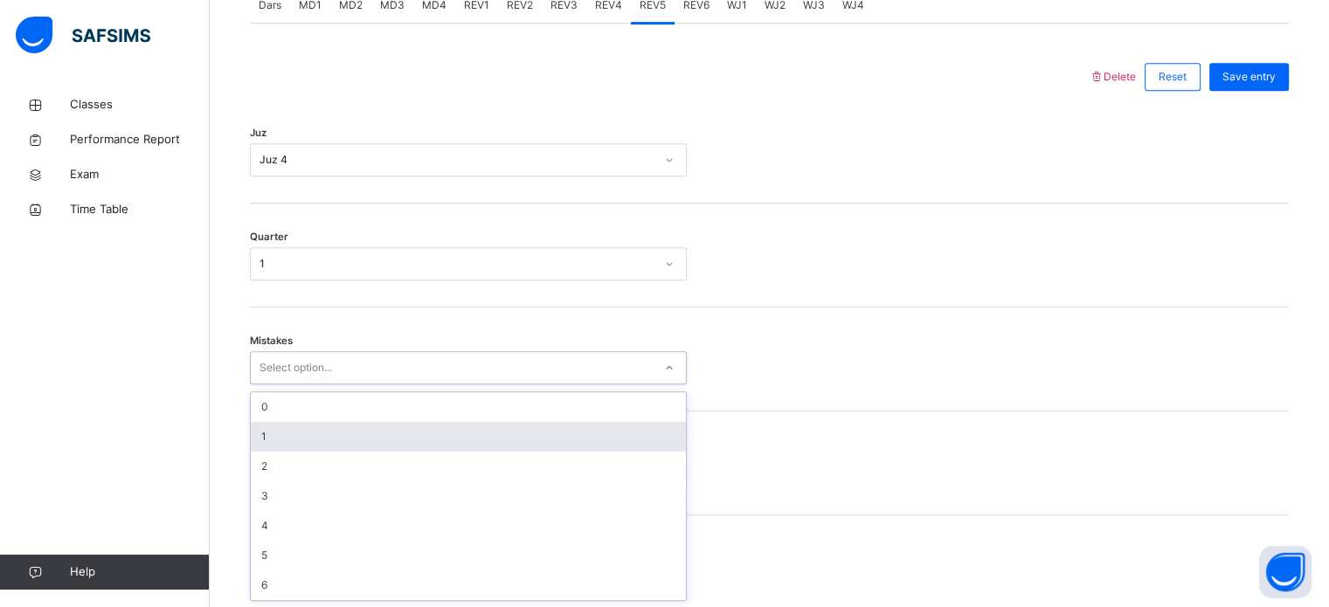
click at [496, 429] on div "1" at bounding box center [468, 437] width 435 height 30
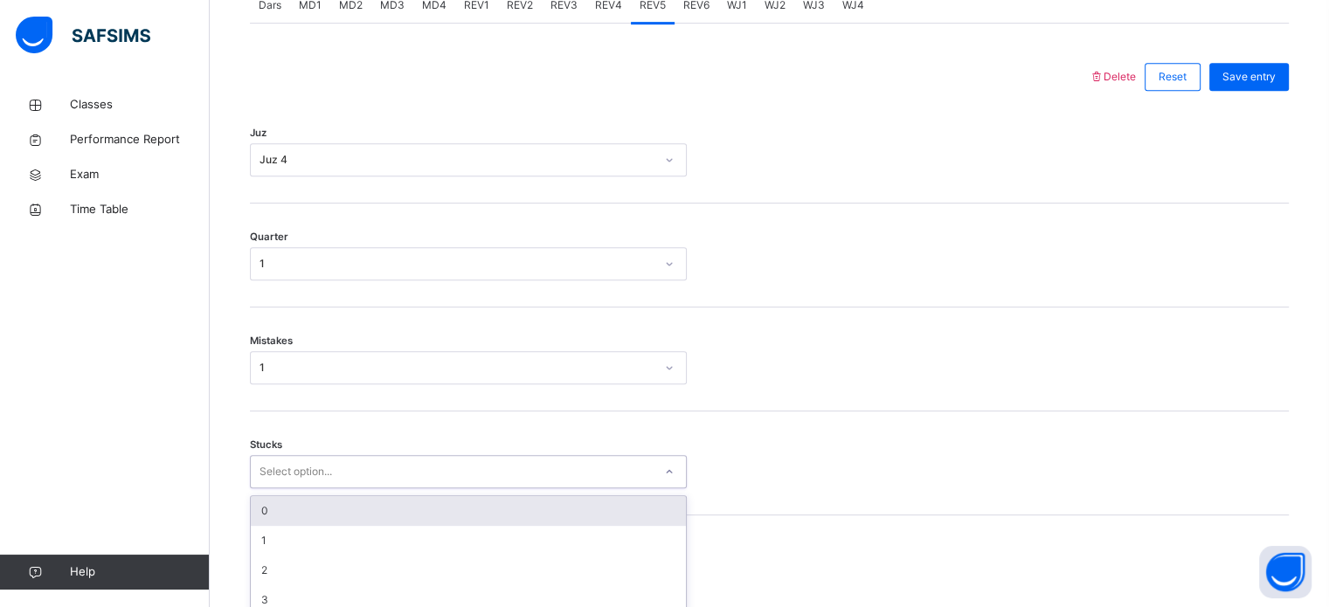
click at [447, 480] on div "option 0 focused, 1 of 6. 6 results available. Use Up and Down to choose option…" at bounding box center [468, 471] width 437 height 33
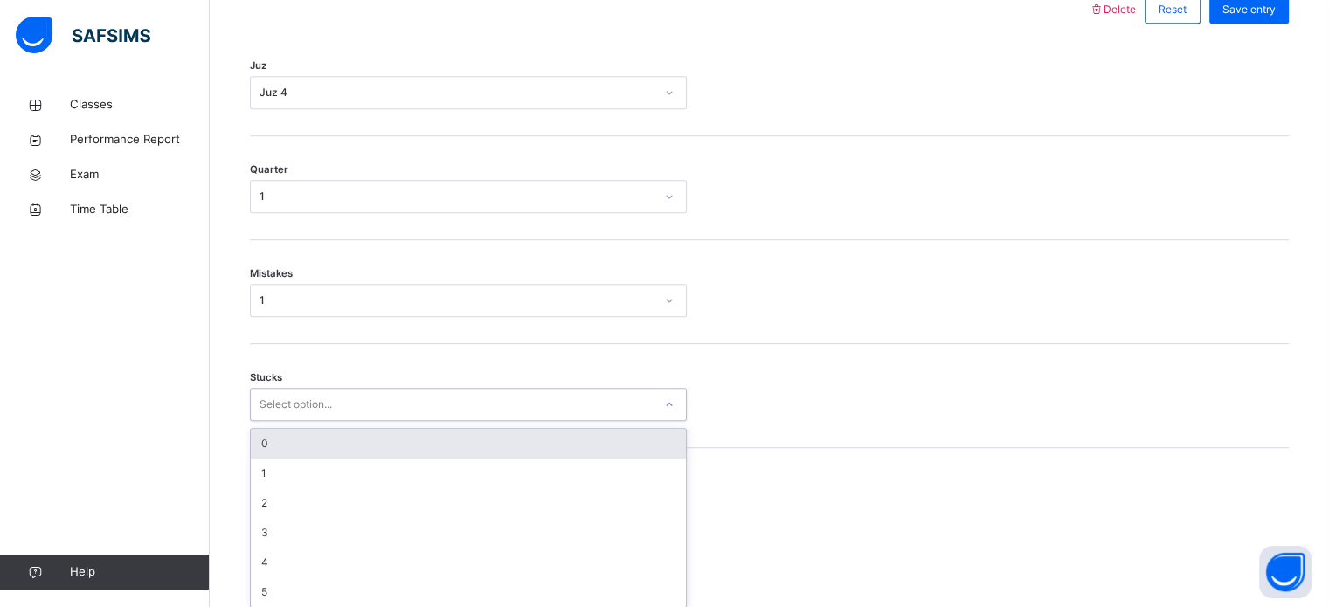
scroll to position [849, 0]
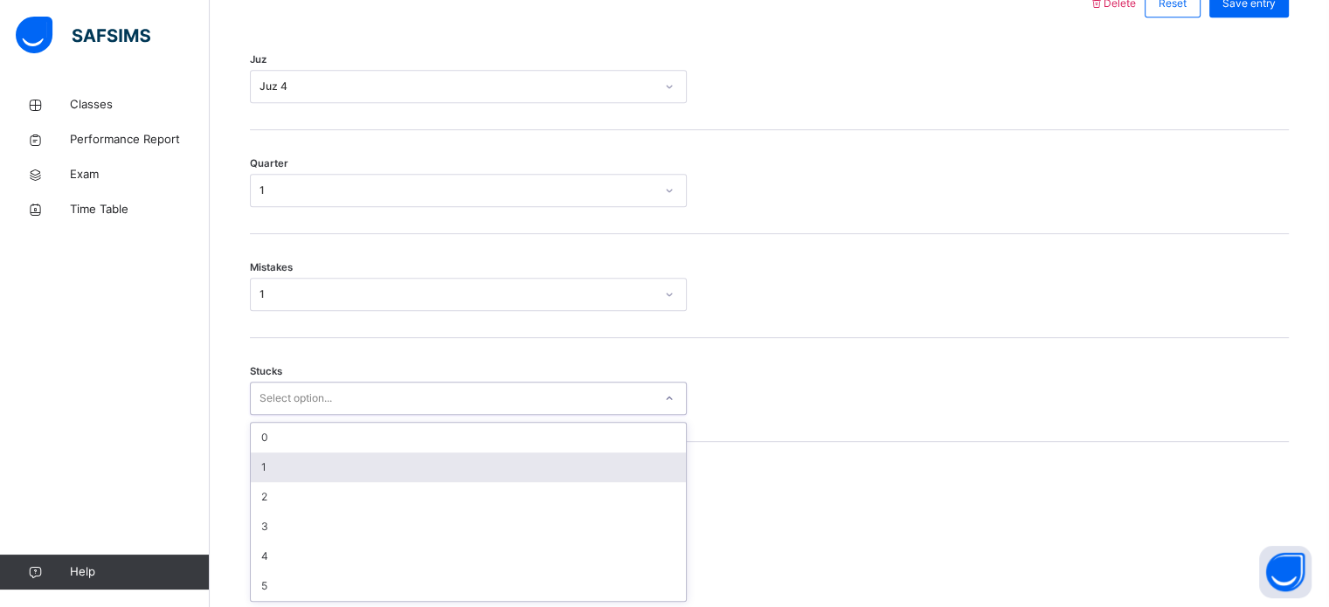
click at [385, 475] on div "1" at bounding box center [468, 468] width 435 height 30
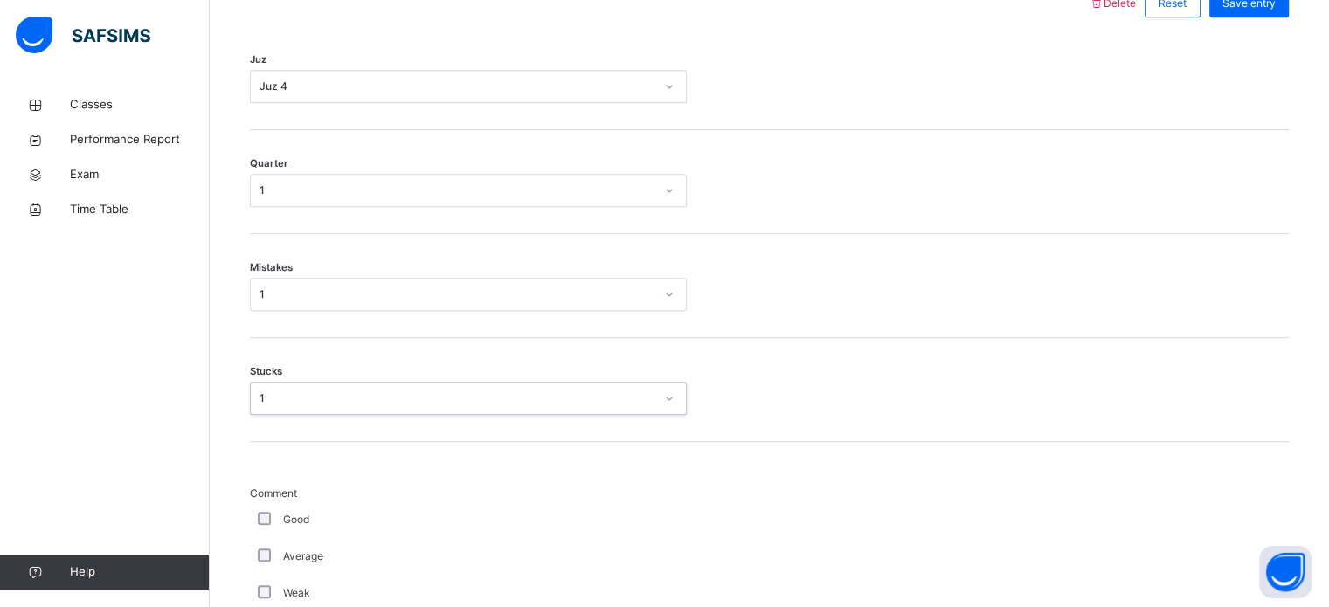
click at [255, 512] on div "Good" at bounding box center [468, 520] width 428 height 16
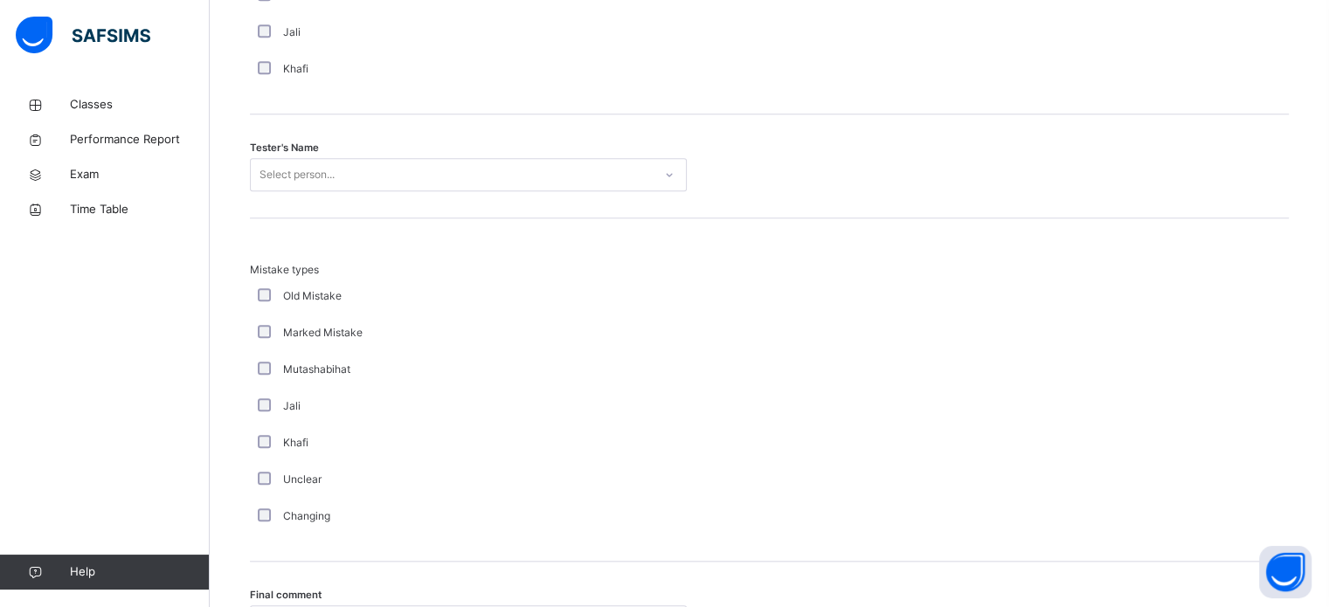
scroll to position [1723, 0]
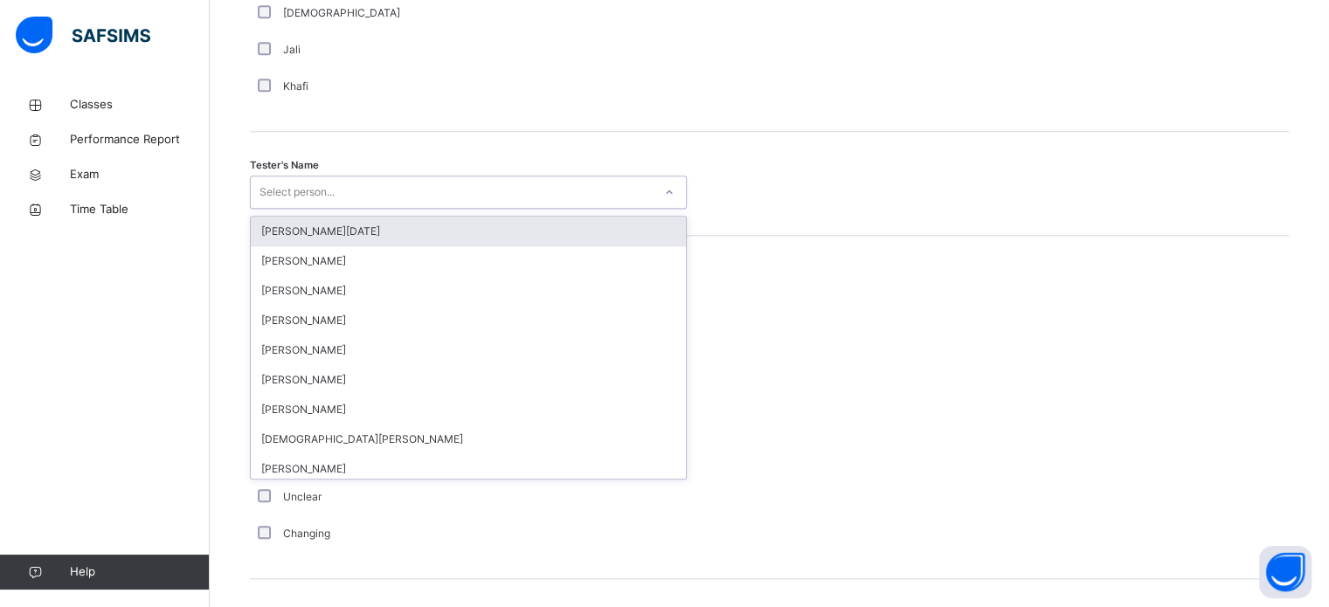
click at [374, 179] on div "Select person..." at bounding box center [452, 192] width 402 height 27
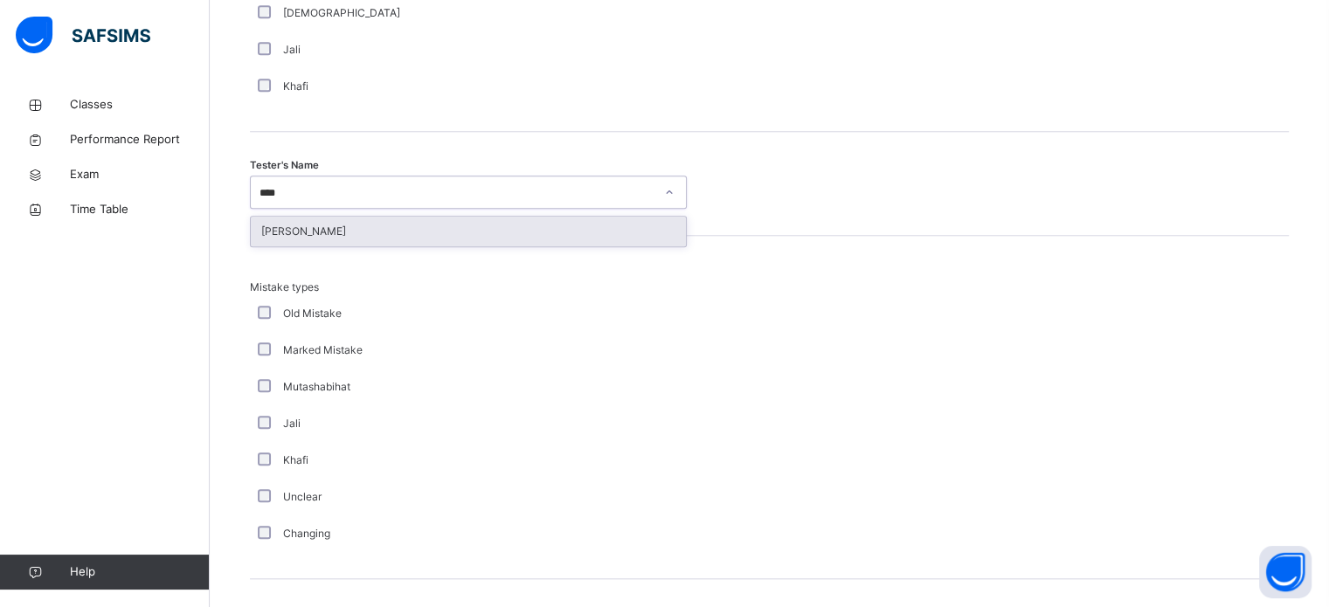
type input "****"
click at [352, 210] on div "Tester's Name option [PERSON_NAME] focused, 24 of 88. 1 result available for se…" at bounding box center [769, 184] width 1039 height 104
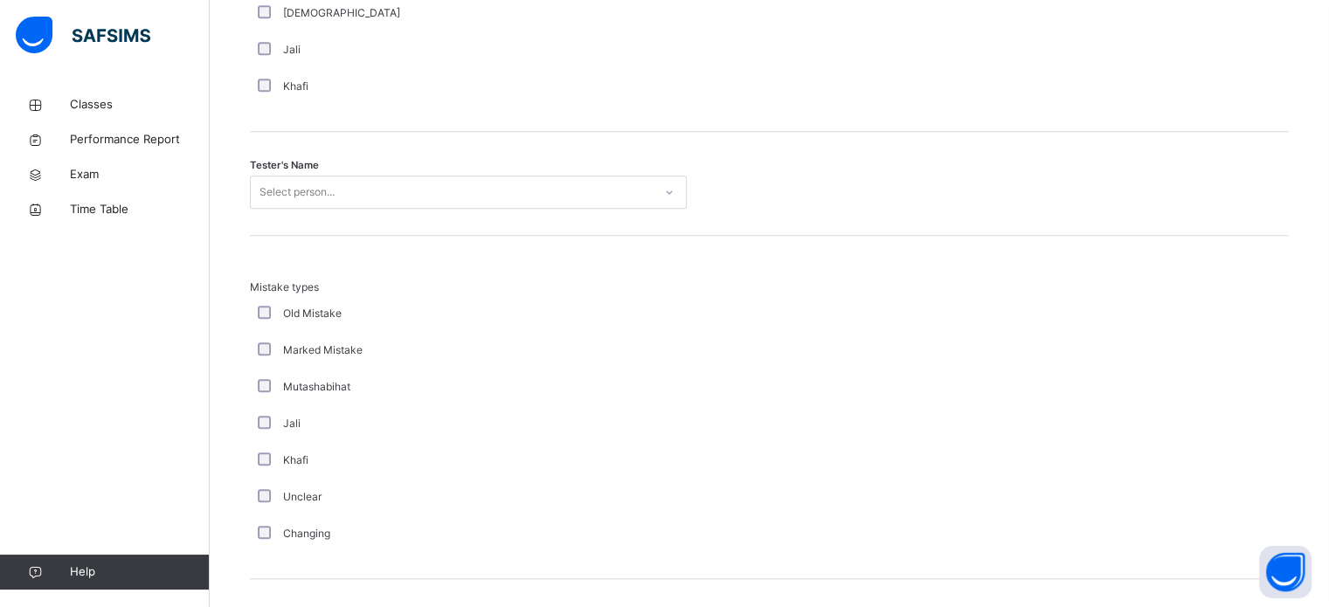
click at [352, 210] on div "Tester's Name Select person..." at bounding box center [769, 184] width 1039 height 104
click at [330, 200] on div "Select person..." at bounding box center [297, 192] width 75 height 33
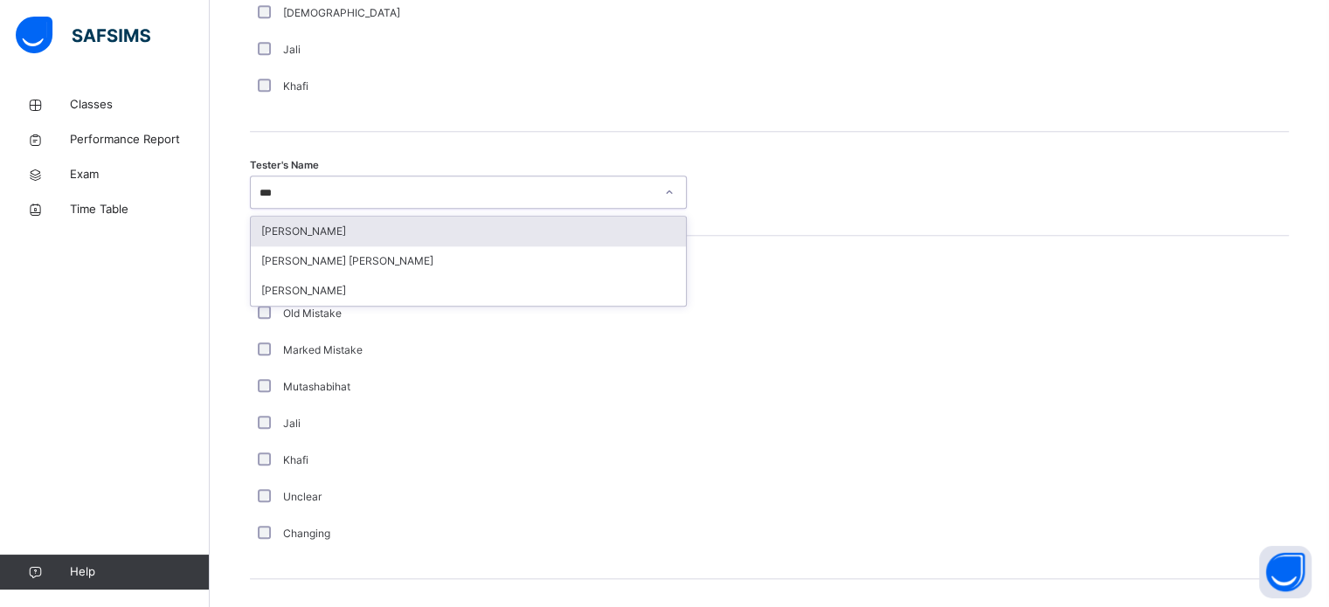
type input "****"
click at [336, 226] on div "[PERSON_NAME]" at bounding box center [468, 232] width 435 height 30
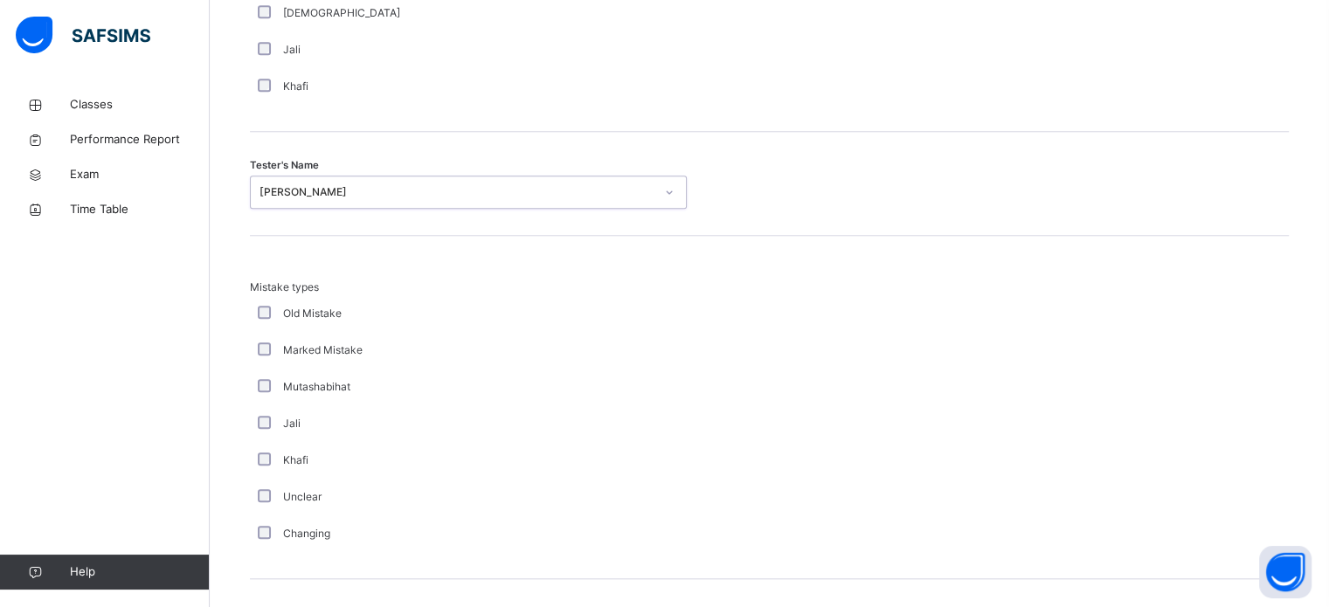
click at [336, 226] on div "Tester's Name option [PERSON_NAME], selected. 0 results available. Select is fo…" at bounding box center [769, 184] width 1039 height 104
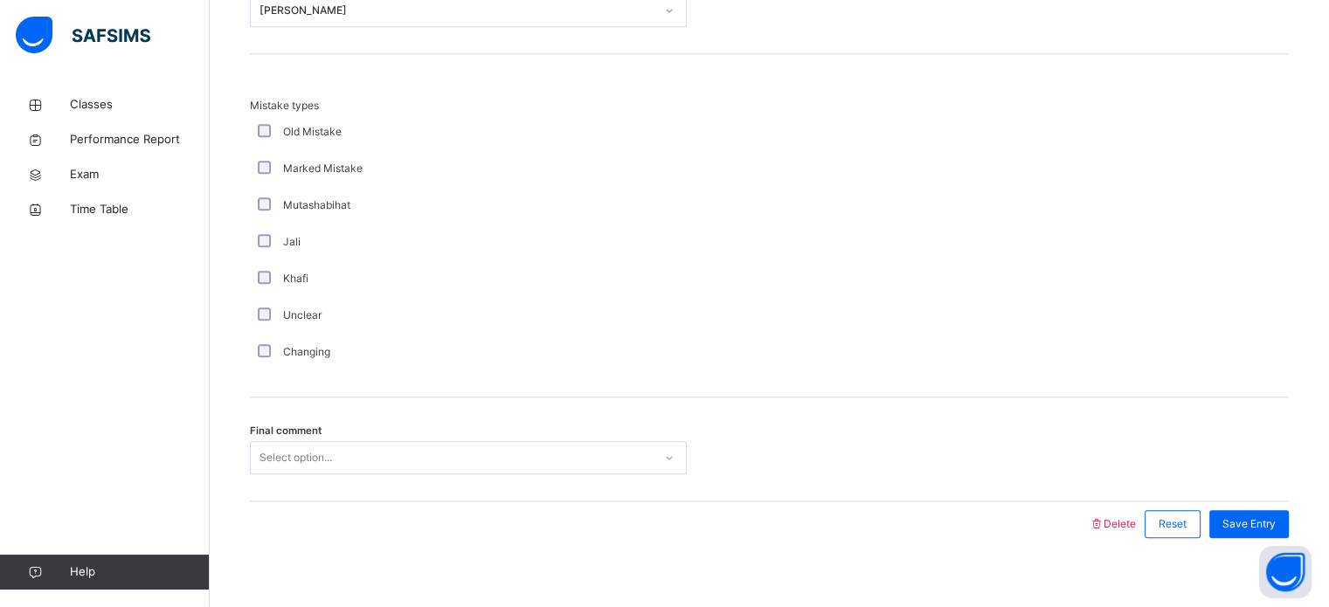
scroll to position [1922, 0]
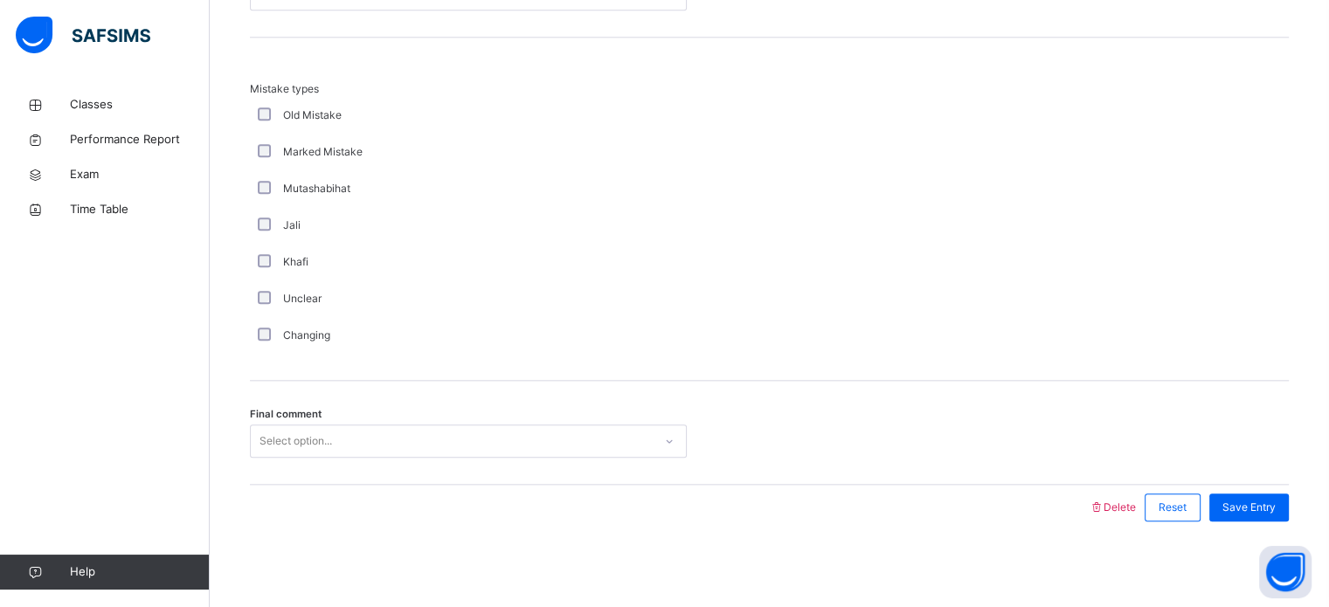
click at [308, 440] on div "Select option..." at bounding box center [296, 441] width 73 height 33
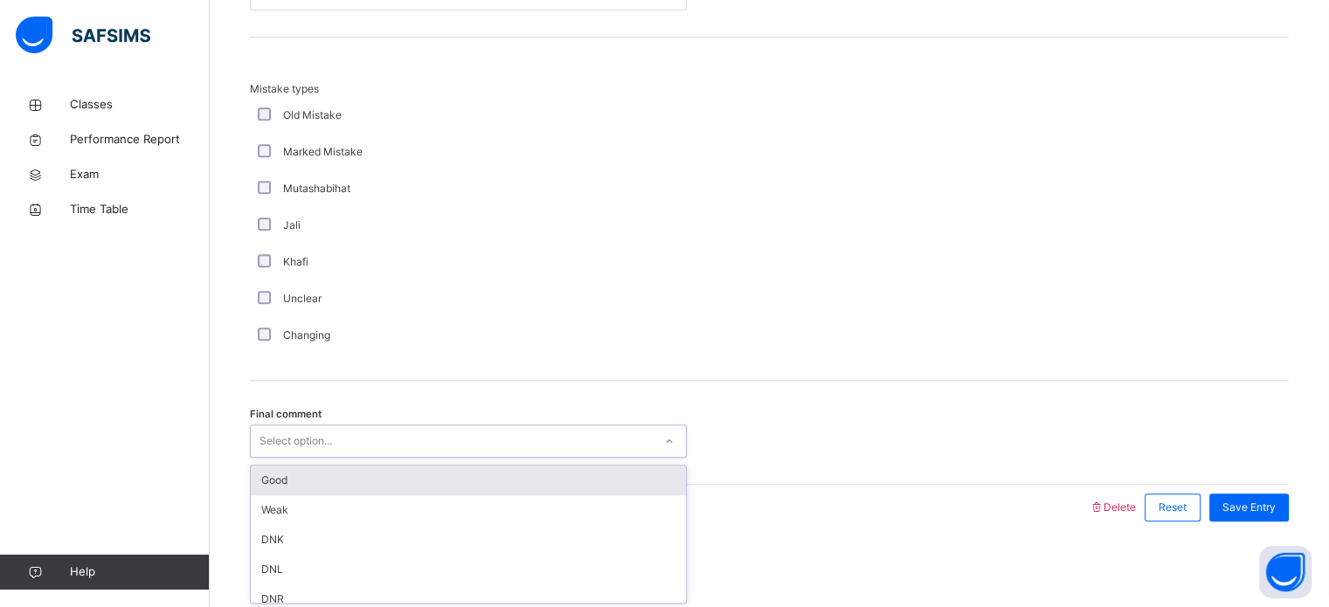
click at [308, 440] on div "Select option..." at bounding box center [296, 441] width 73 height 33
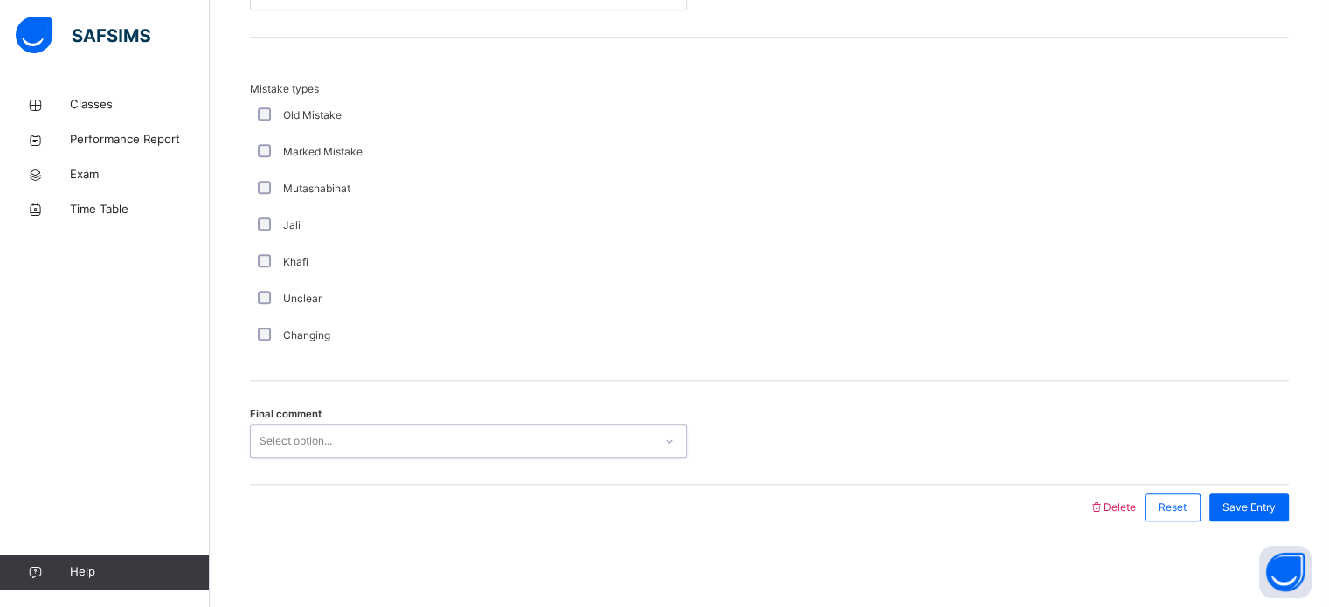
click at [306, 457] on div "Final comment 0 results available. Select is focused ,type to refine list, pres…" at bounding box center [769, 433] width 1039 height 104
click at [287, 461] on div "Final comment Select option..." at bounding box center [769, 433] width 1039 height 104
click at [287, 434] on div "Select option..." at bounding box center [296, 441] width 73 height 33
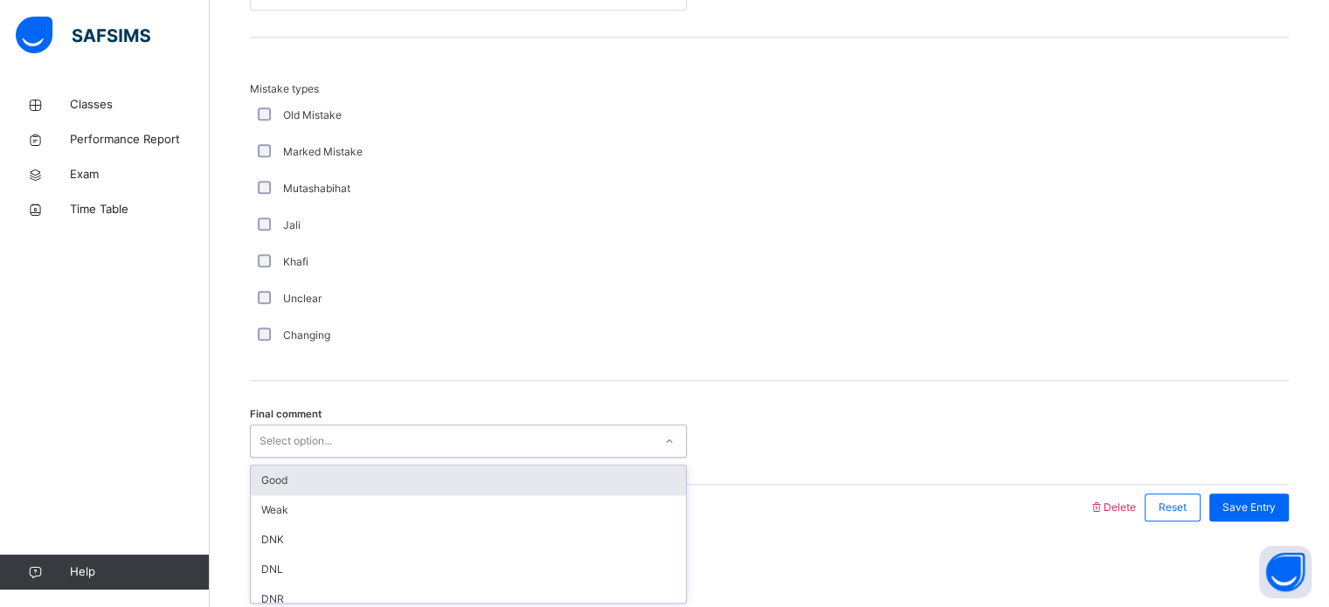
click at [294, 489] on div "Good" at bounding box center [468, 481] width 435 height 30
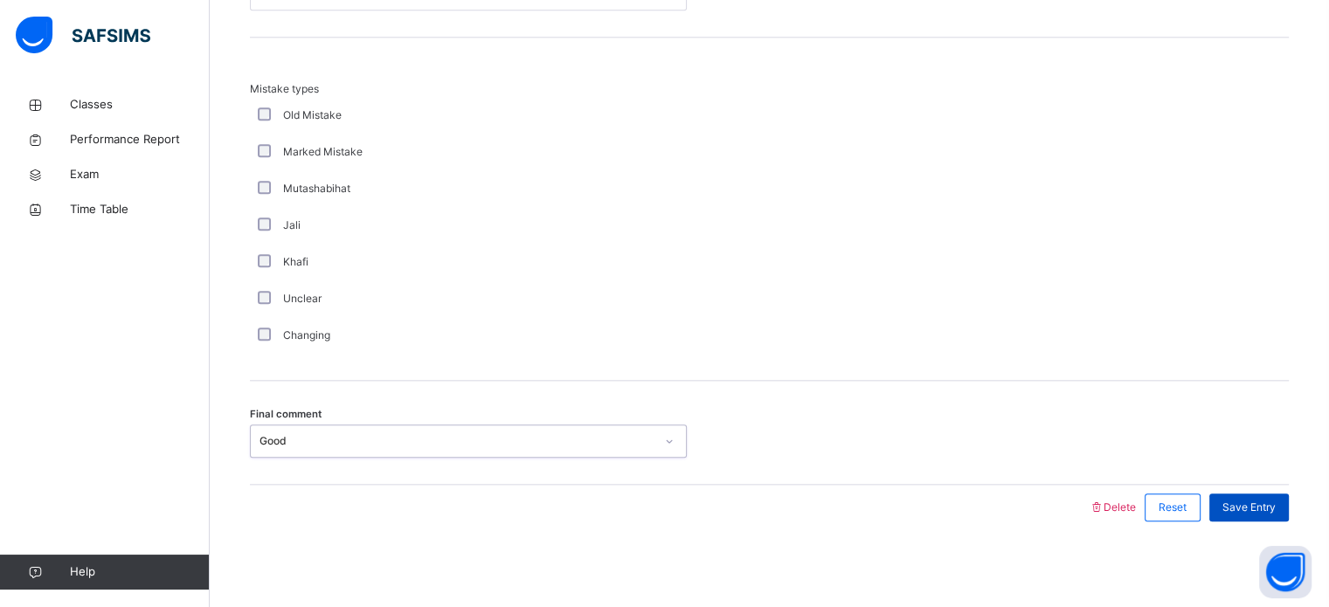
click at [1276, 507] on span "Save Entry" at bounding box center [1249, 508] width 53 height 16
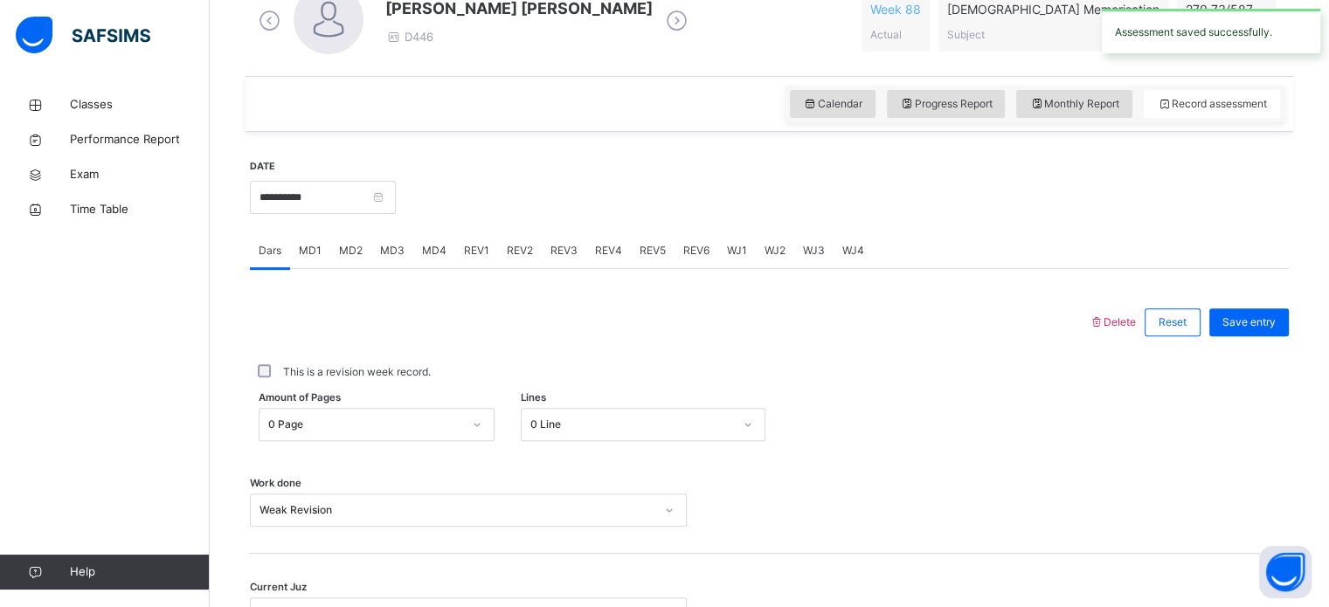
scroll to position [530, 0]
click at [1068, 116] on div "Monthly Report" at bounding box center [1074, 105] width 116 height 28
select select "****"
select select "*"
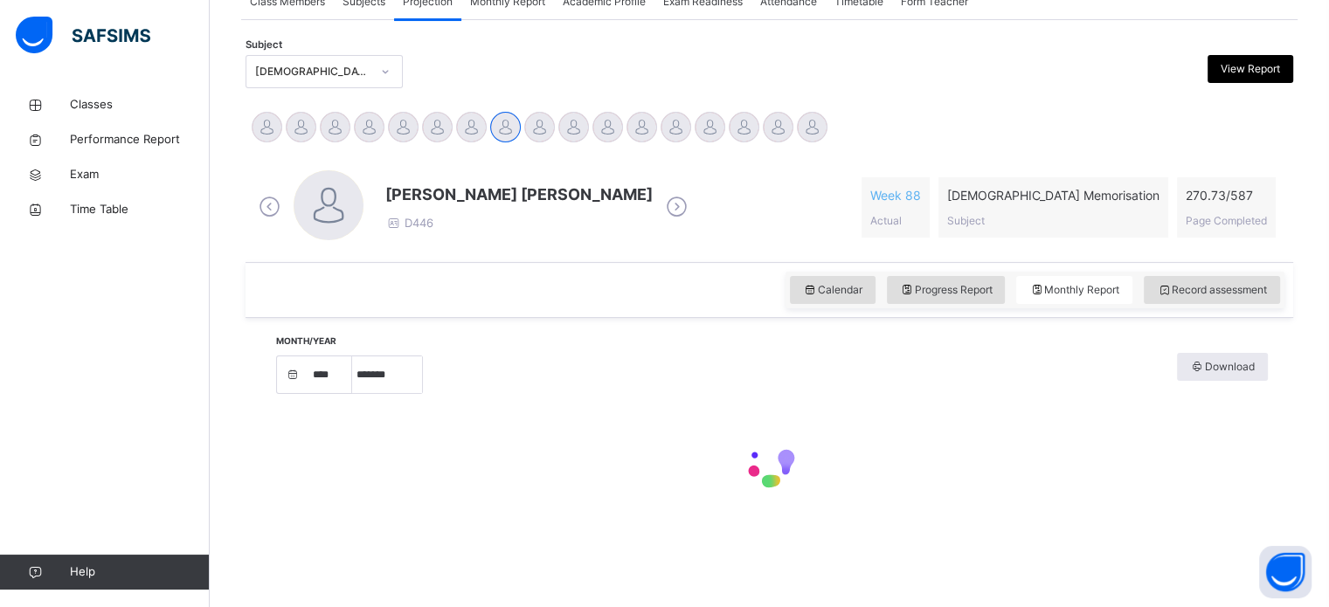
click at [893, 342] on div "Month/Year **** **** **** **** **** **** **** **** **** **** **** **** **** ***…" at bounding box center [770, 437] width 996 height 203
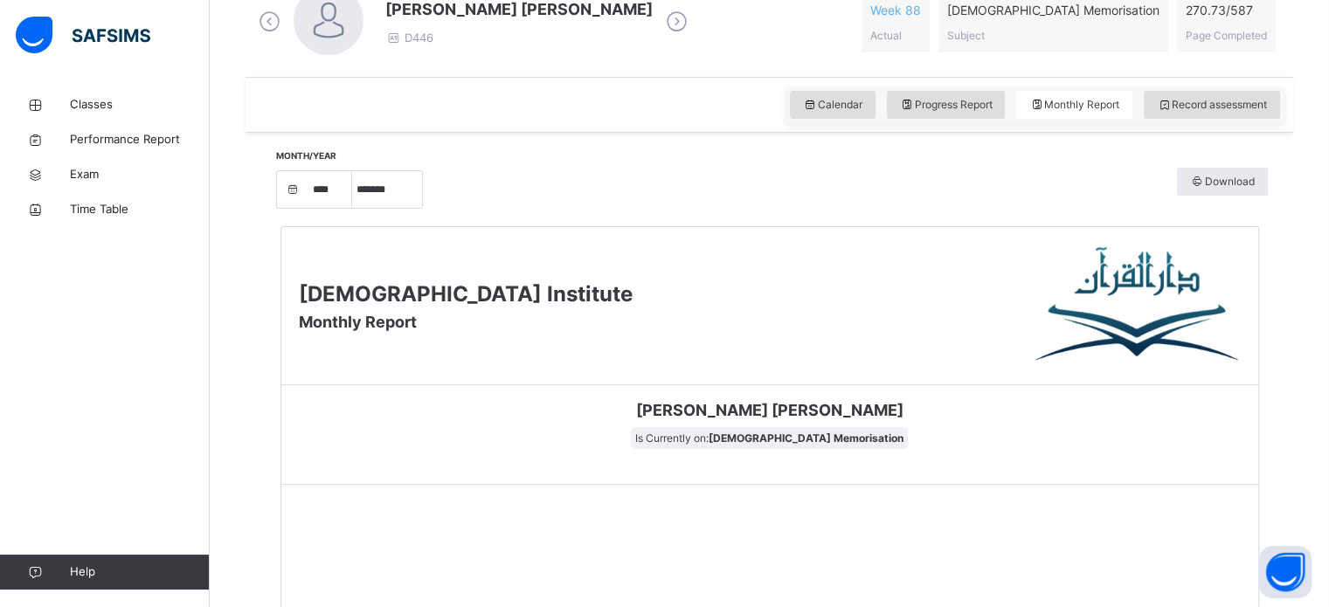
click at [893, 342] on div "Darul Quran Institute Monthly Report" at bounding box center [769, 306] width 977 height 158
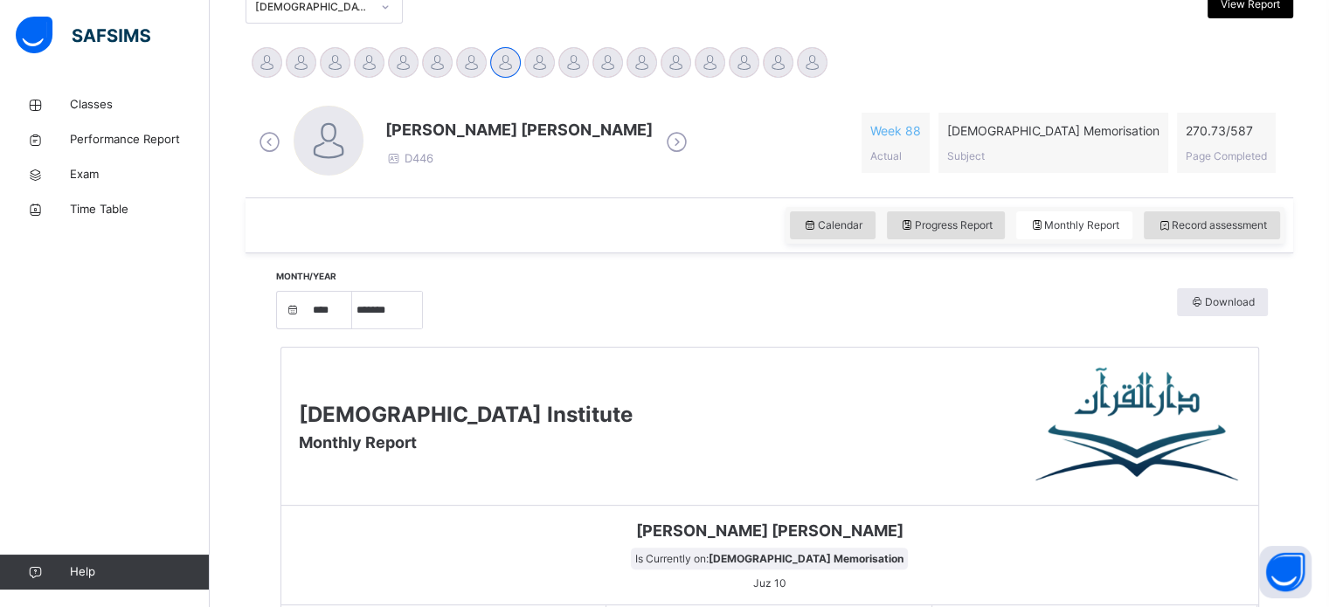
scroll to position [390, 0]
